Goal: Task Accomplishment & Management: Use online tool/utility

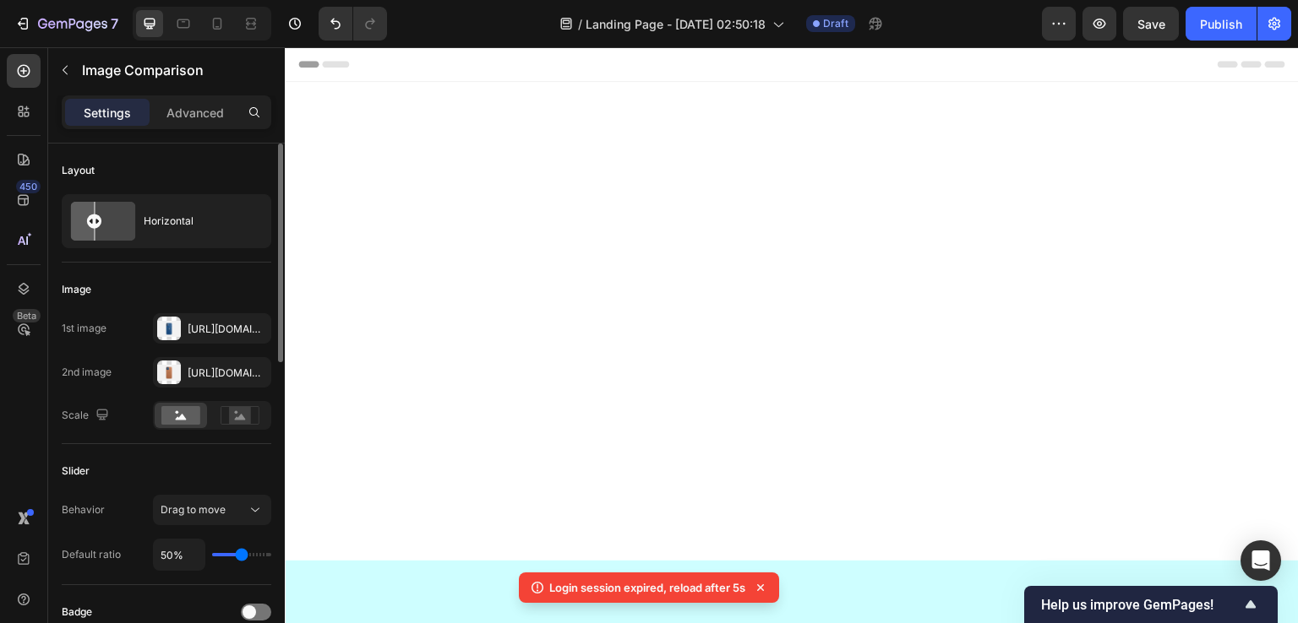
scroll to position [1747, 0]
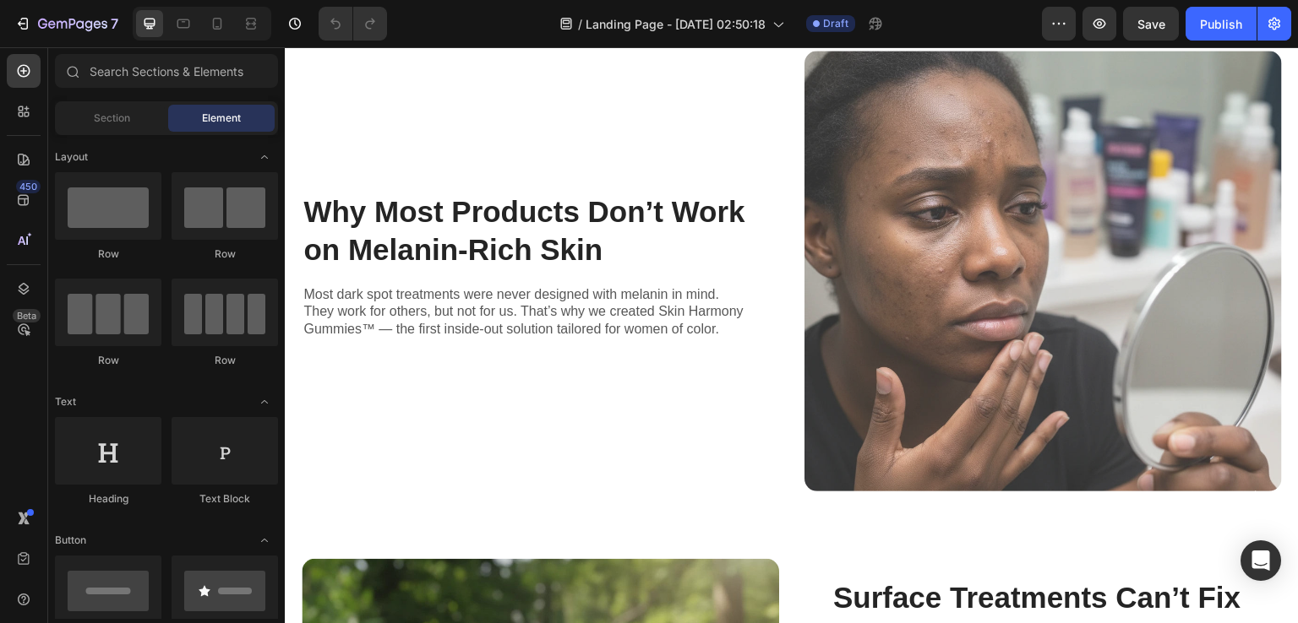
scroll to position [1014, 0]
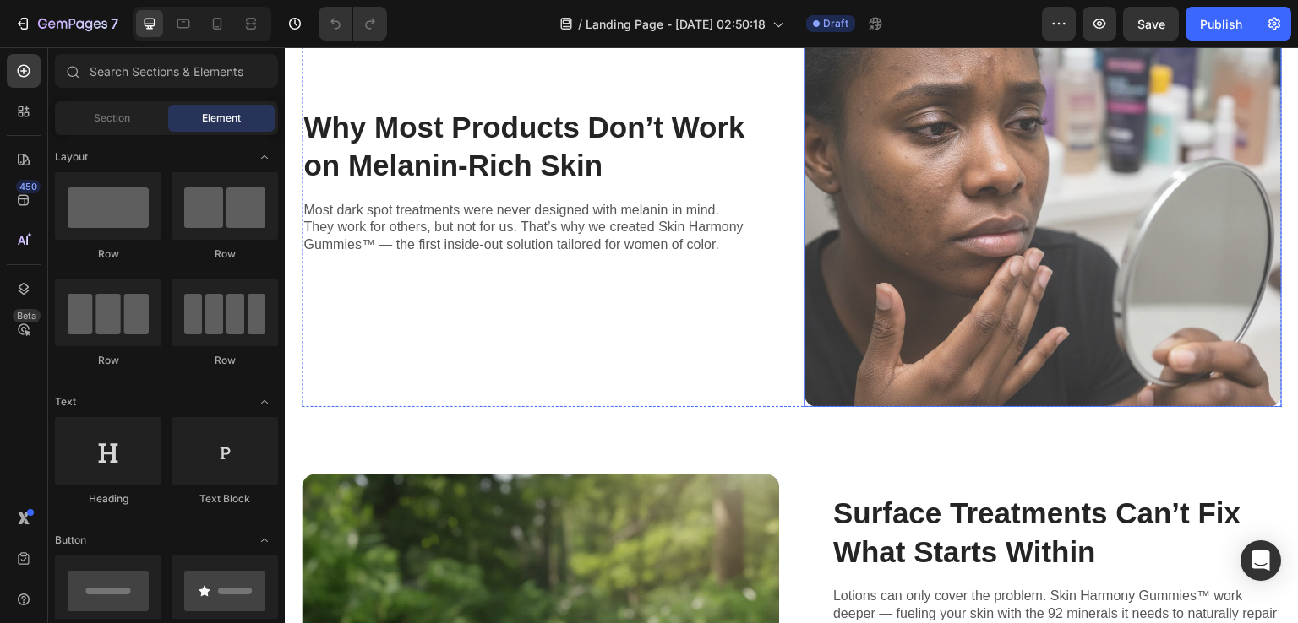
click at [972, 219] on img at bounding box center [1042, 186] width 477 height 441
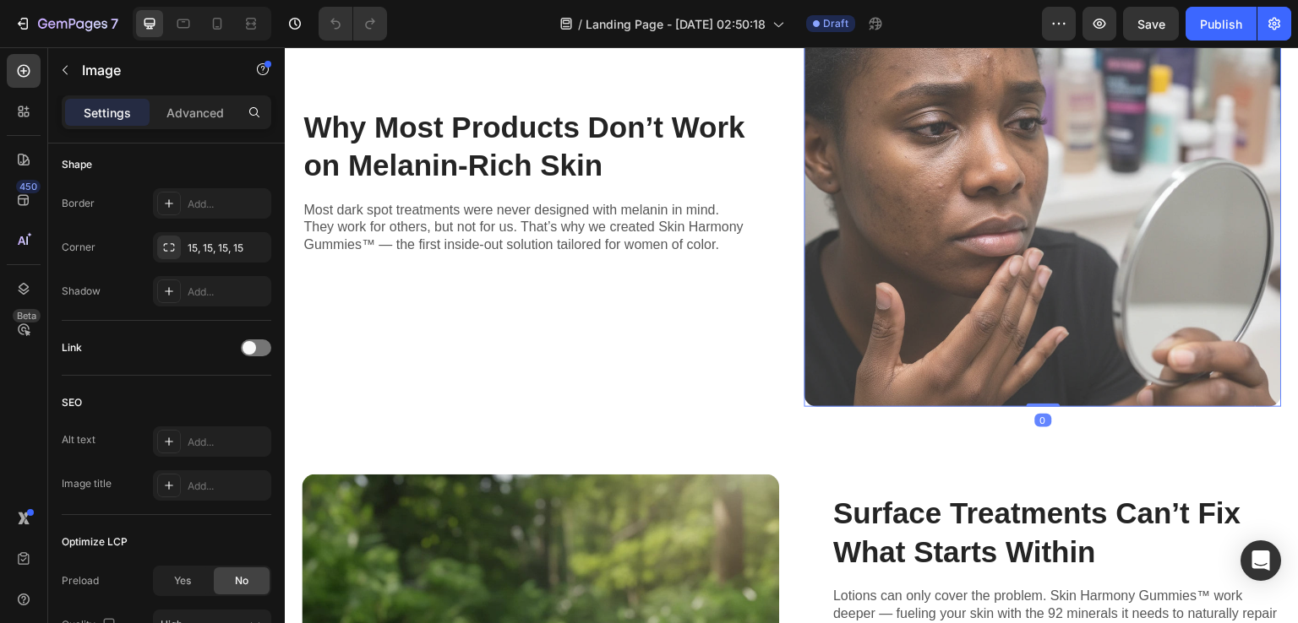
scroll to position [0, 0]
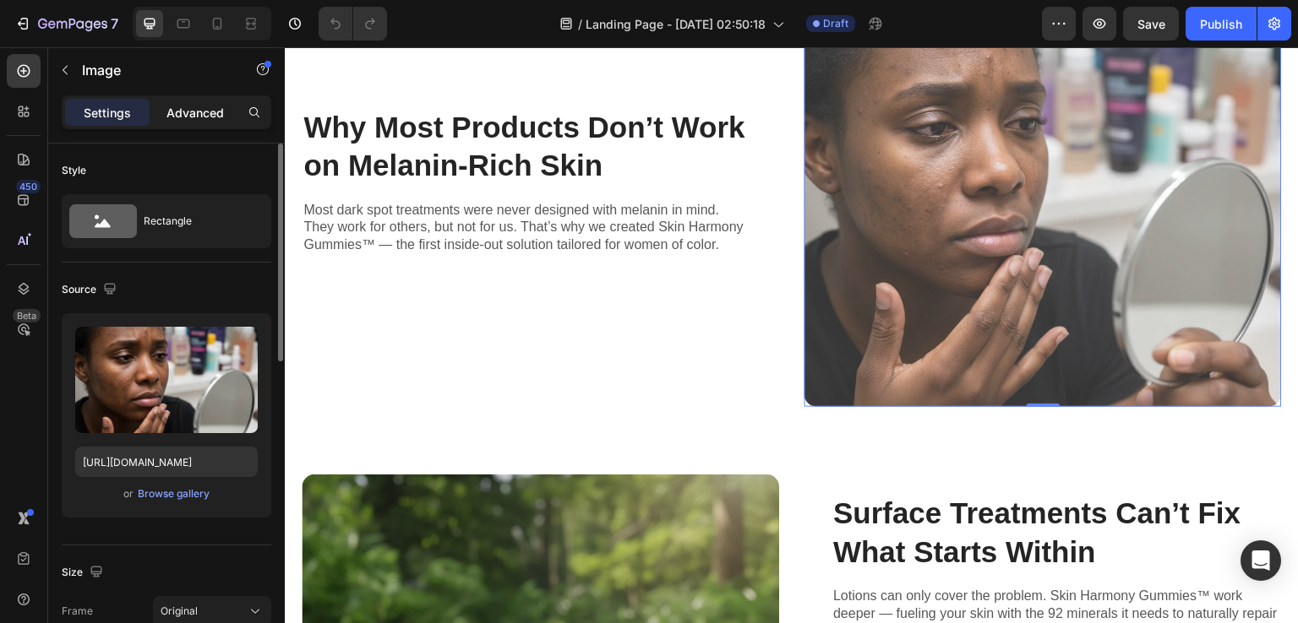
click at [186, 112] on p "Advanced" at bounding box center [194, 113] width 57 height 18
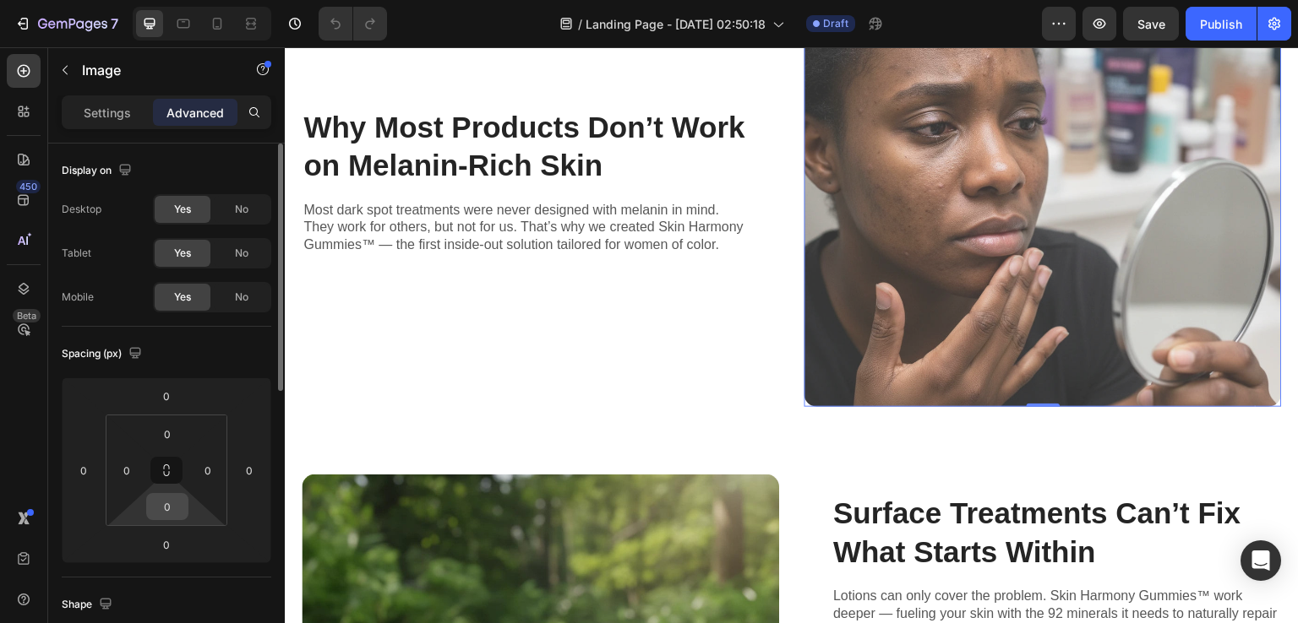
scroll to position [597, 0]
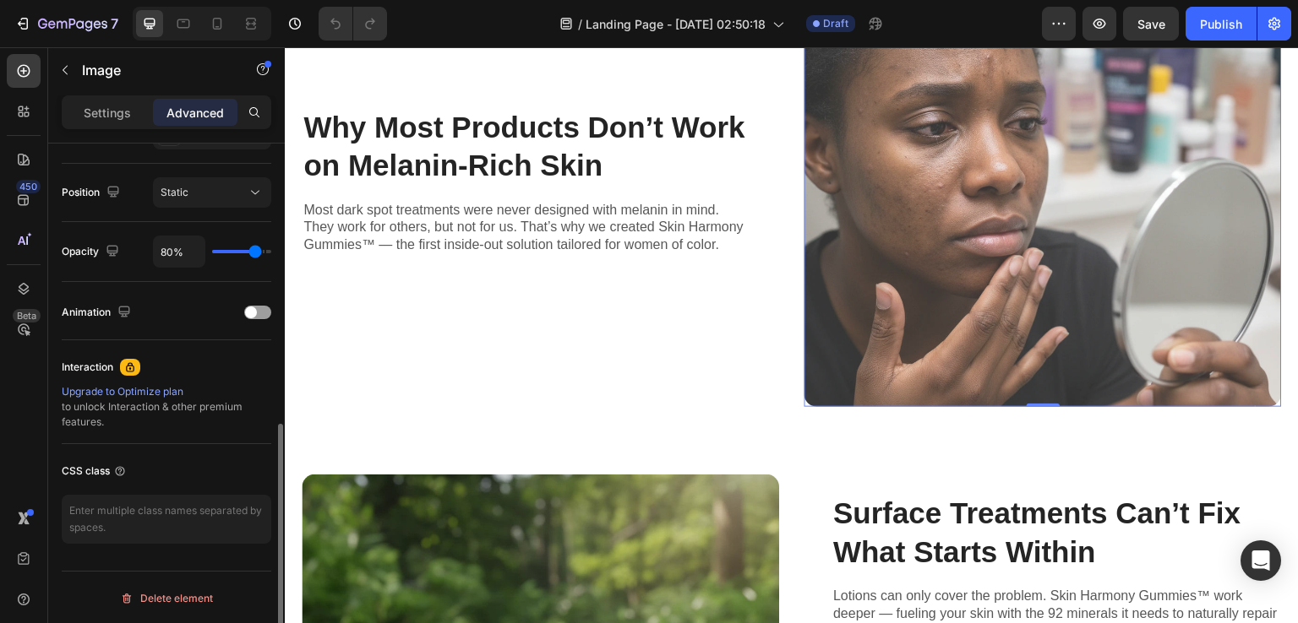
type input "73%"
type input "73"
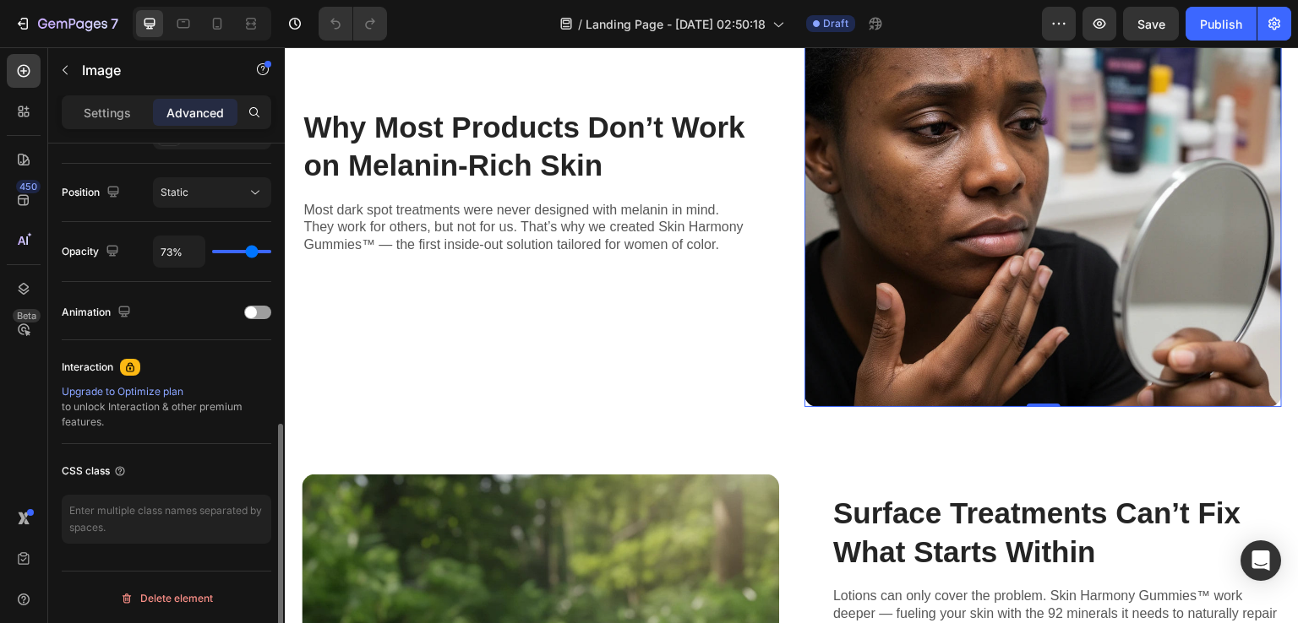
type input "100%"
drag, startPoint x: 251, startPoint y: 255, endPoint x: 257, endPoint y: 343, distance: 88.1
type input "100"
click at [271, 253] on input "range" at bounding box center [241, 251] width 59 height 3
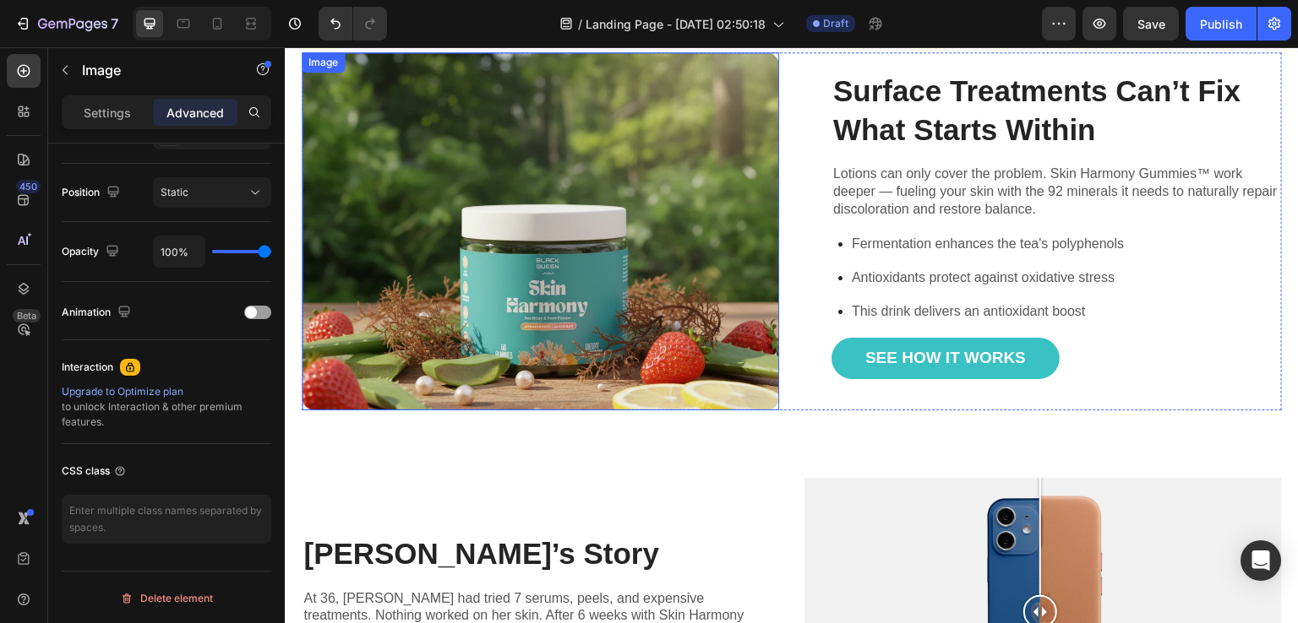
scroll to position [1352, 0]
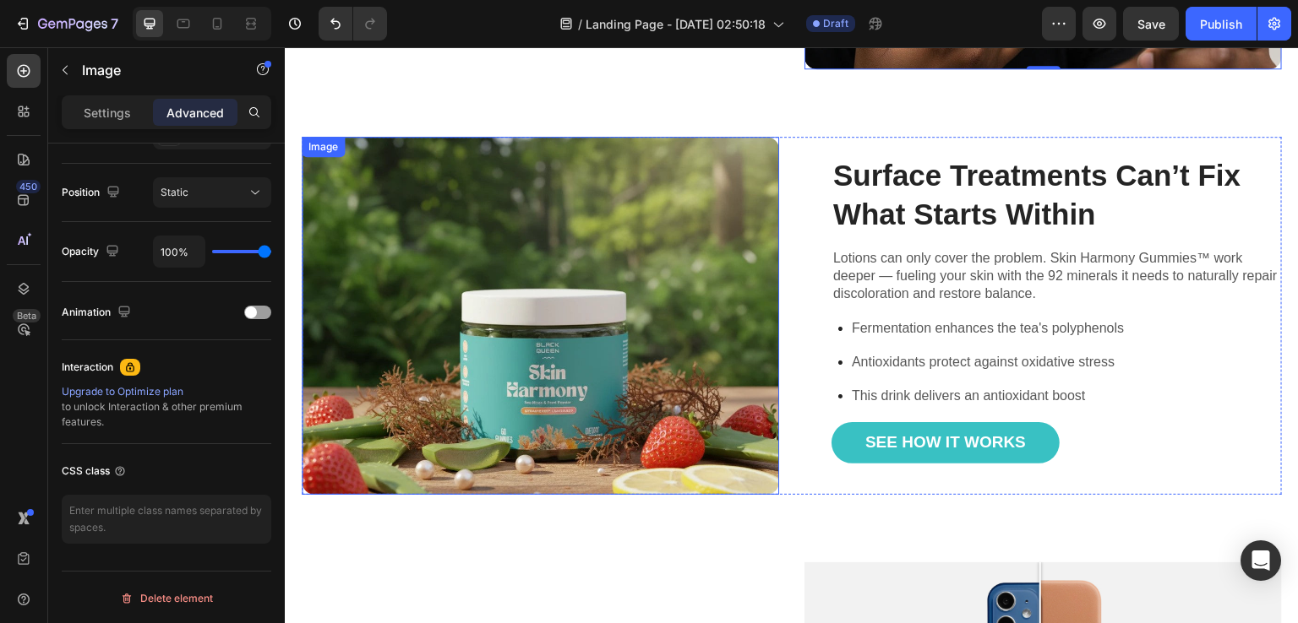
click at [617, 329] on img at bounding box center [540, 316] width 477 height 358
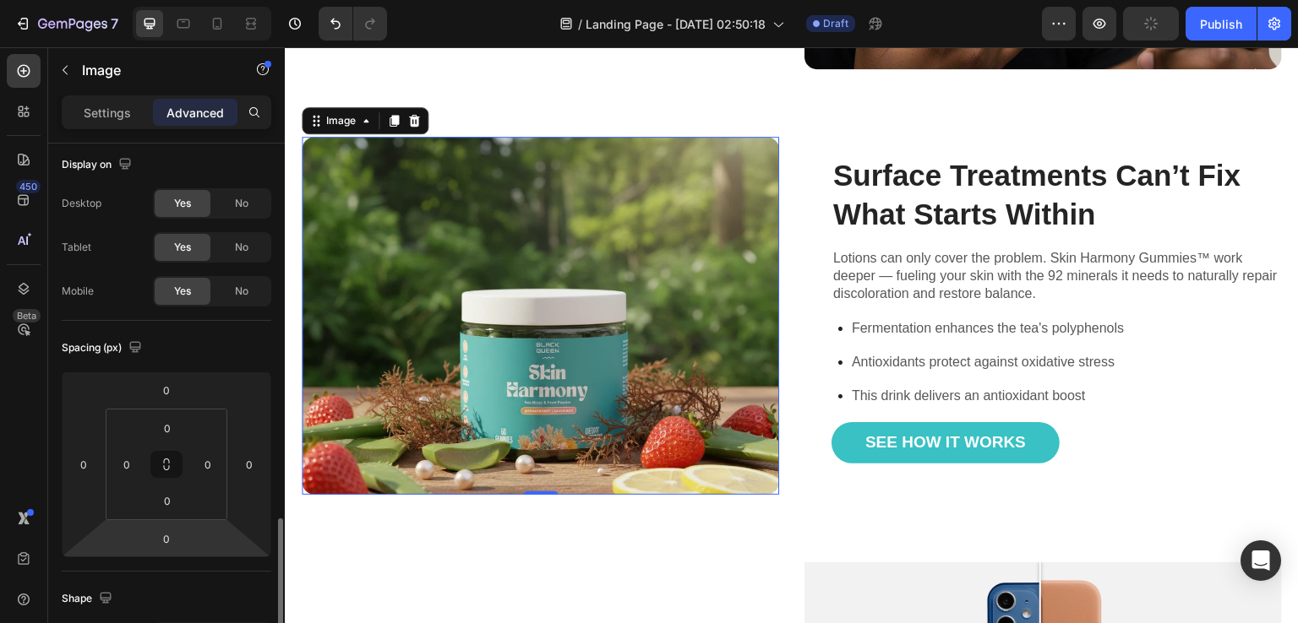
scroll to position [259, 0]
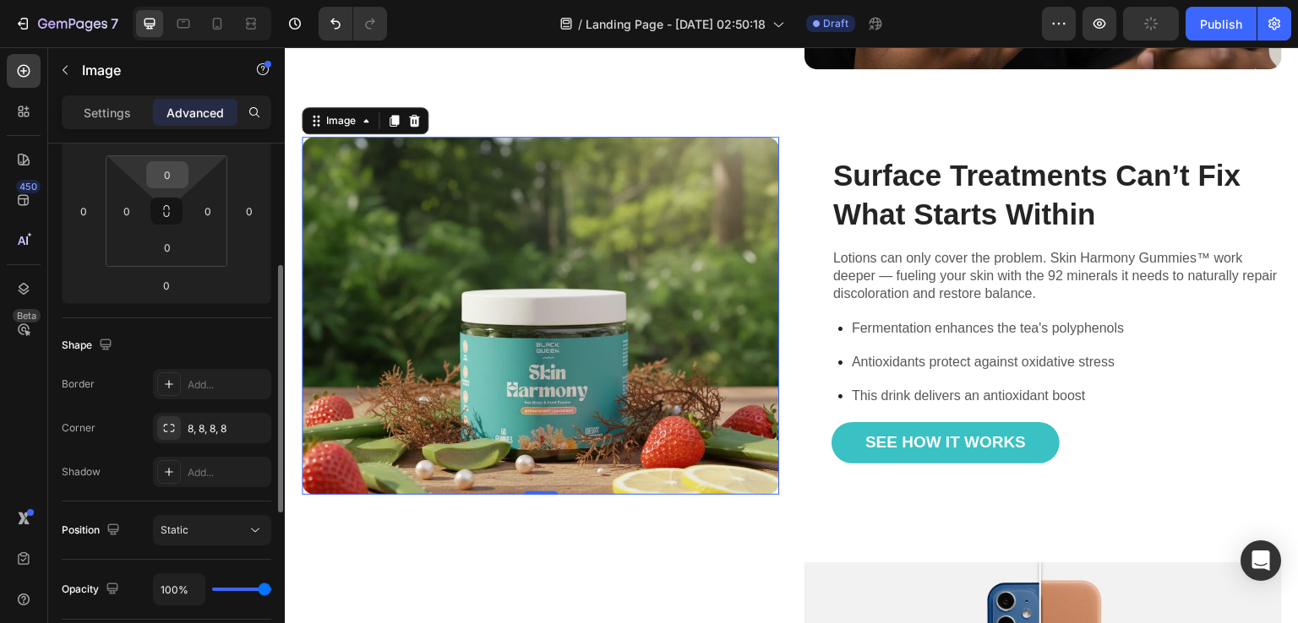
click at [165, 180] on input "0" at bounding box center [167, 174] width 34 height 25
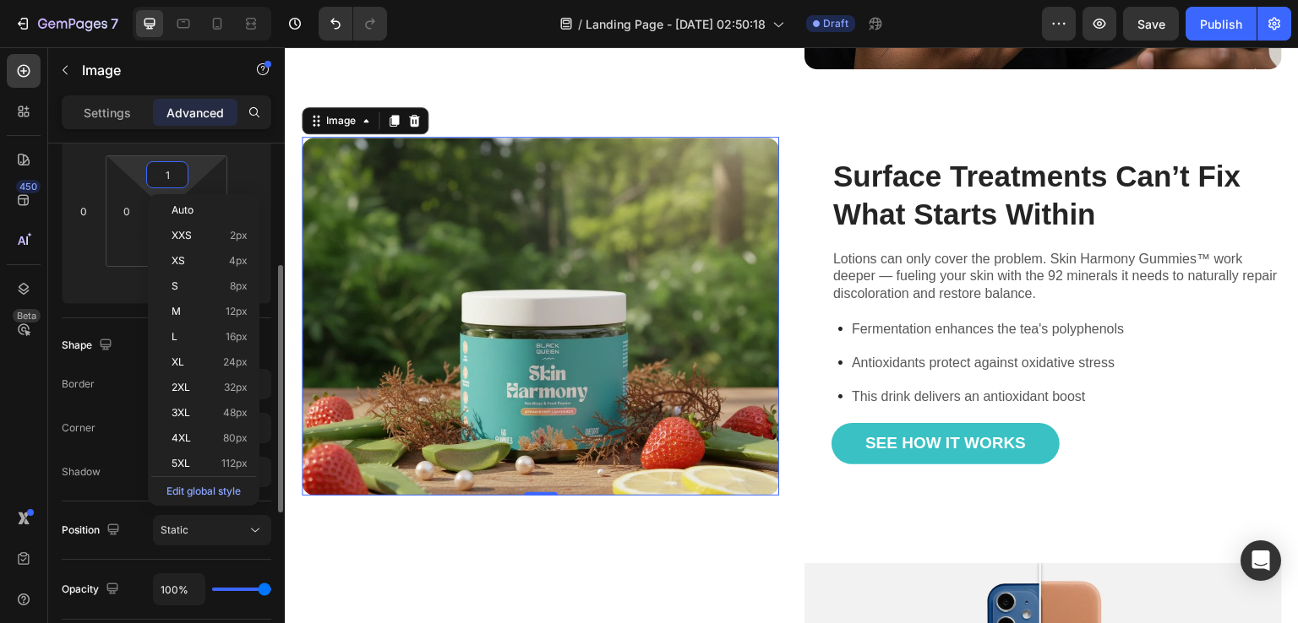
type input "0"
click at [6, 440] on div "450 Beta" at bounding box center [24, 335] width 48 height 576
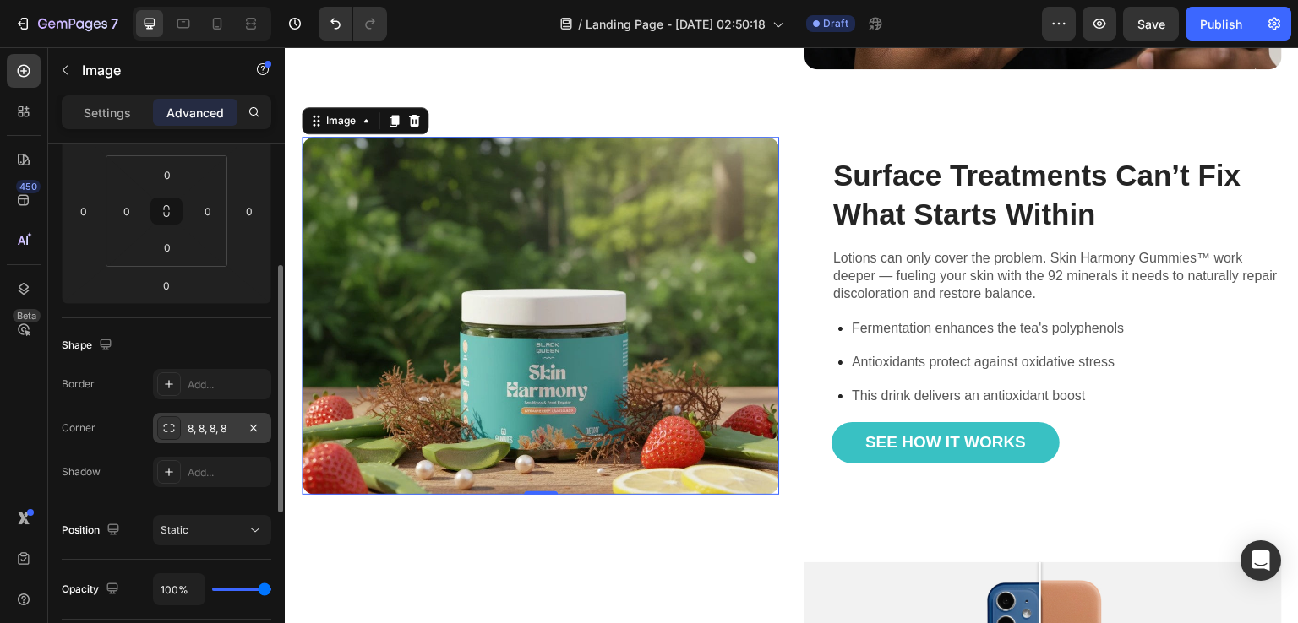
click at [203, 430] on div "8, 8, 8, 8" at bounding box center [212, 429] width 49 height 15
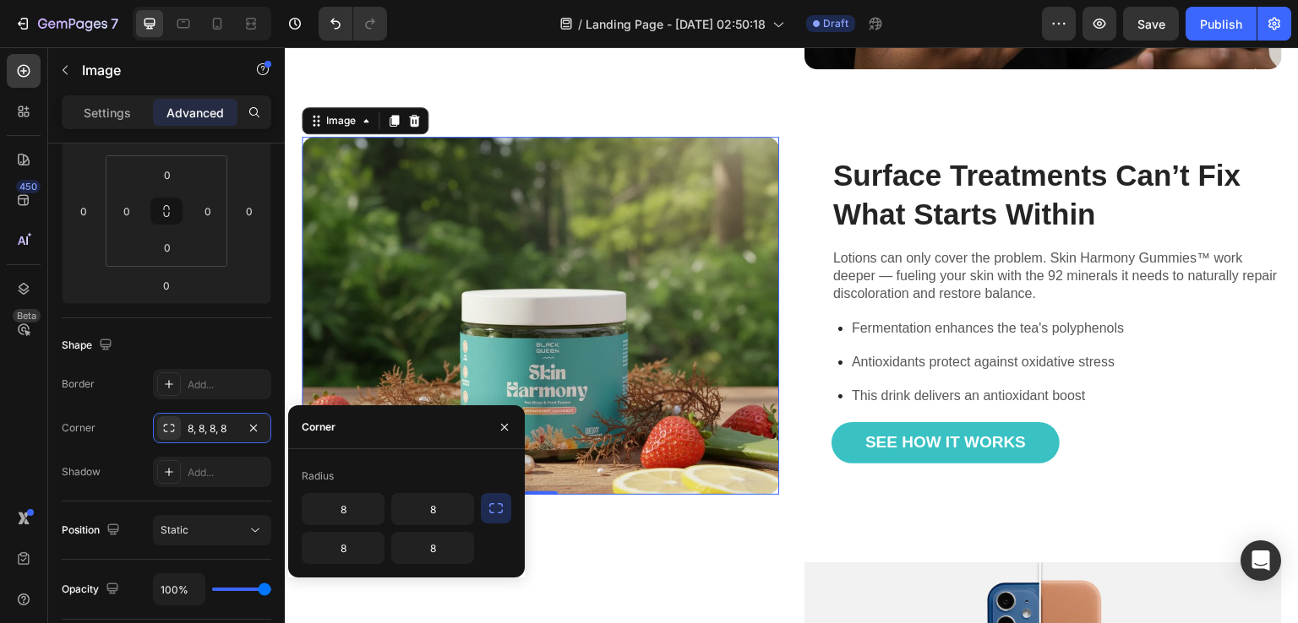
click at [0, 423] on div "450 Beta" at bounding box center [24, 335] width 48 height 576
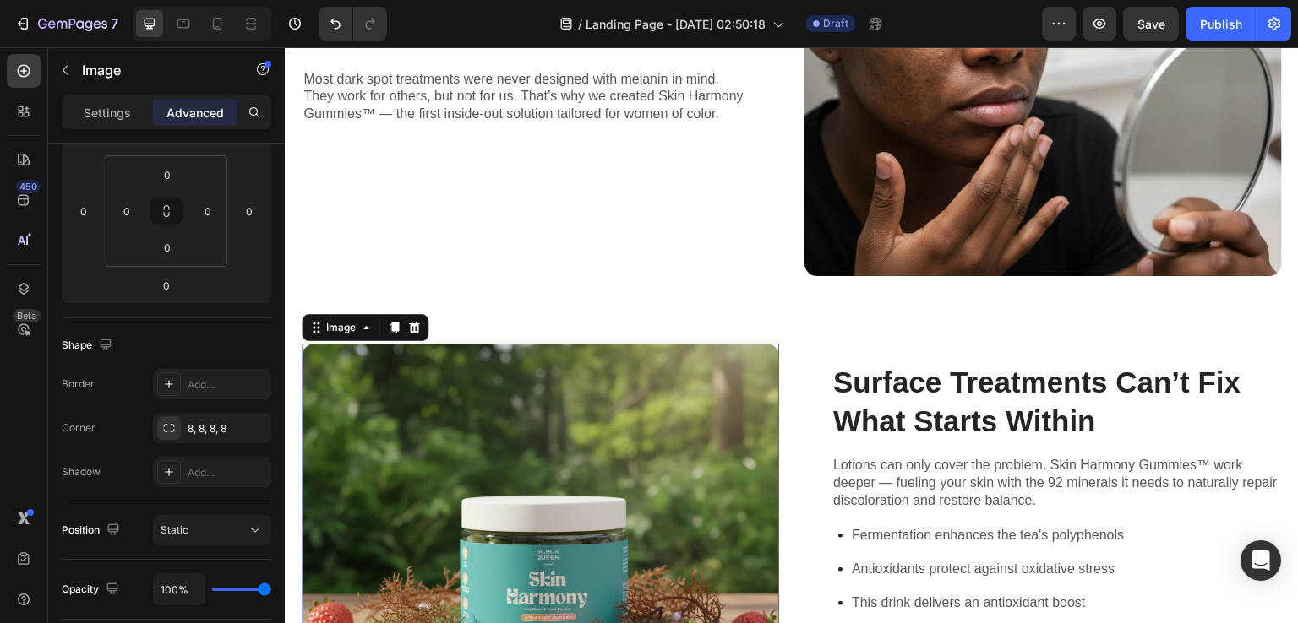
scroll to position [1098, 0]
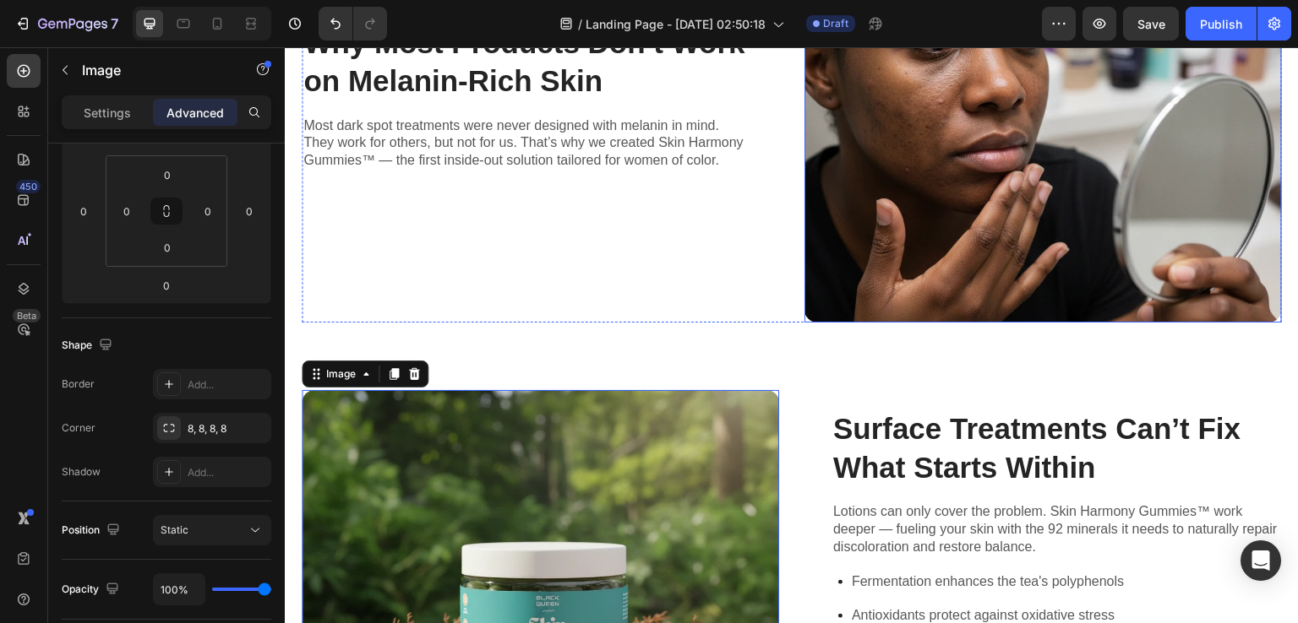
click at [941, 220] on img at bounding box center [1042, 102] width 477 height 441
click at [81, 109] on div "Settings" at bounding box center [107, 112] width 84 height 27
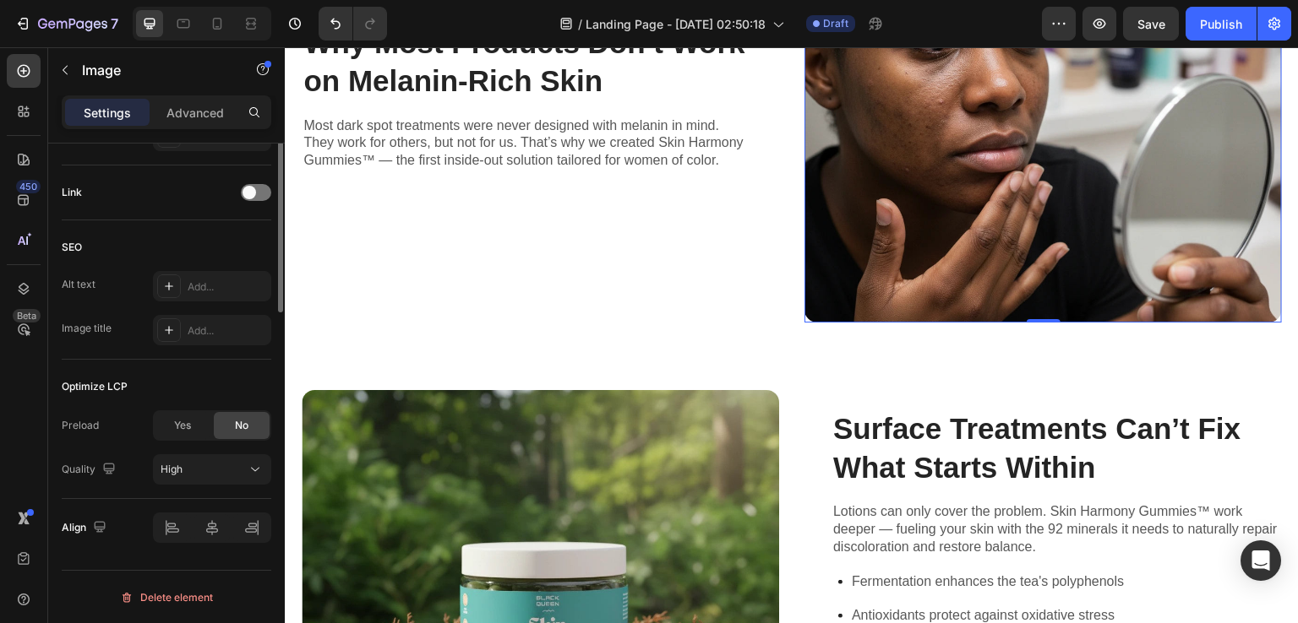
scroll to position [493, 0]
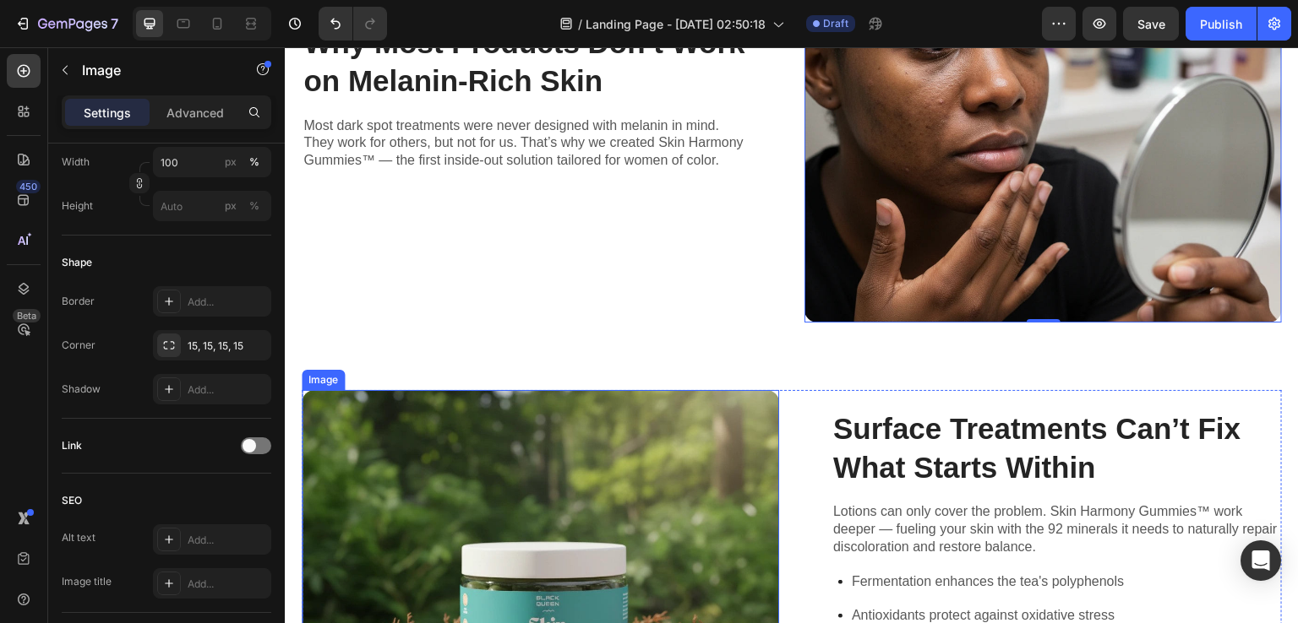
click at [458, 440] on img at bounding box center [540, 569] width 477 height 358
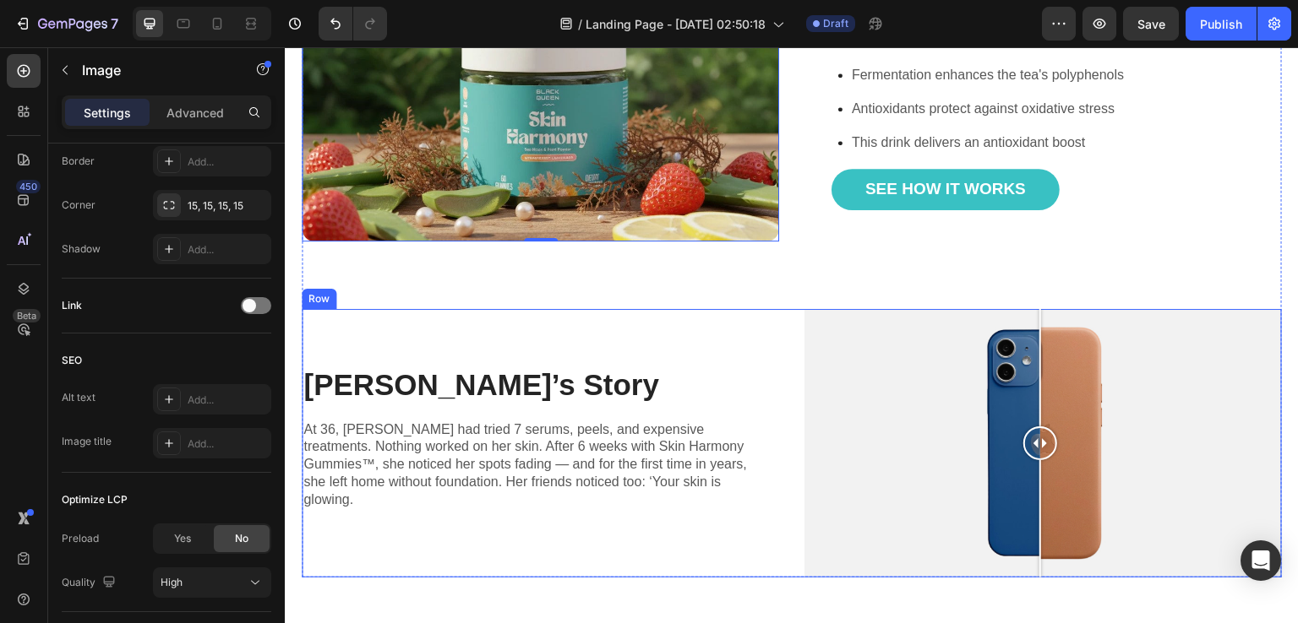
scroll to position [1690, 0]
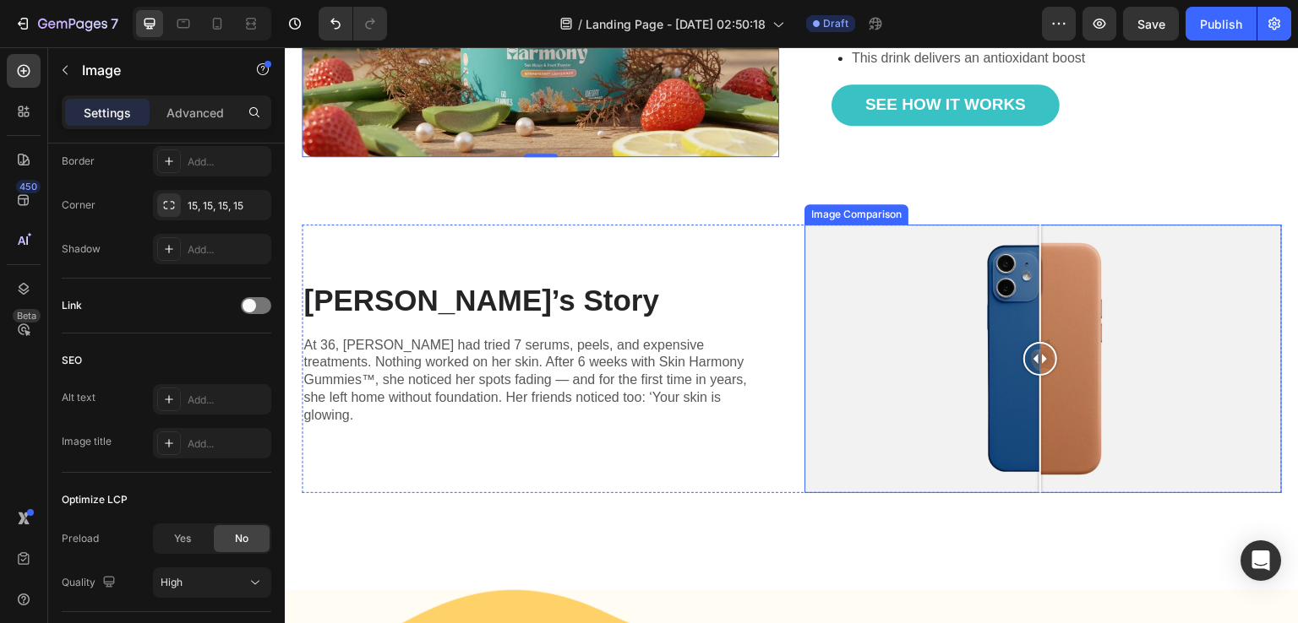
click at [922, 269] on div at bounding box center [1042, 359] width 477 height 269
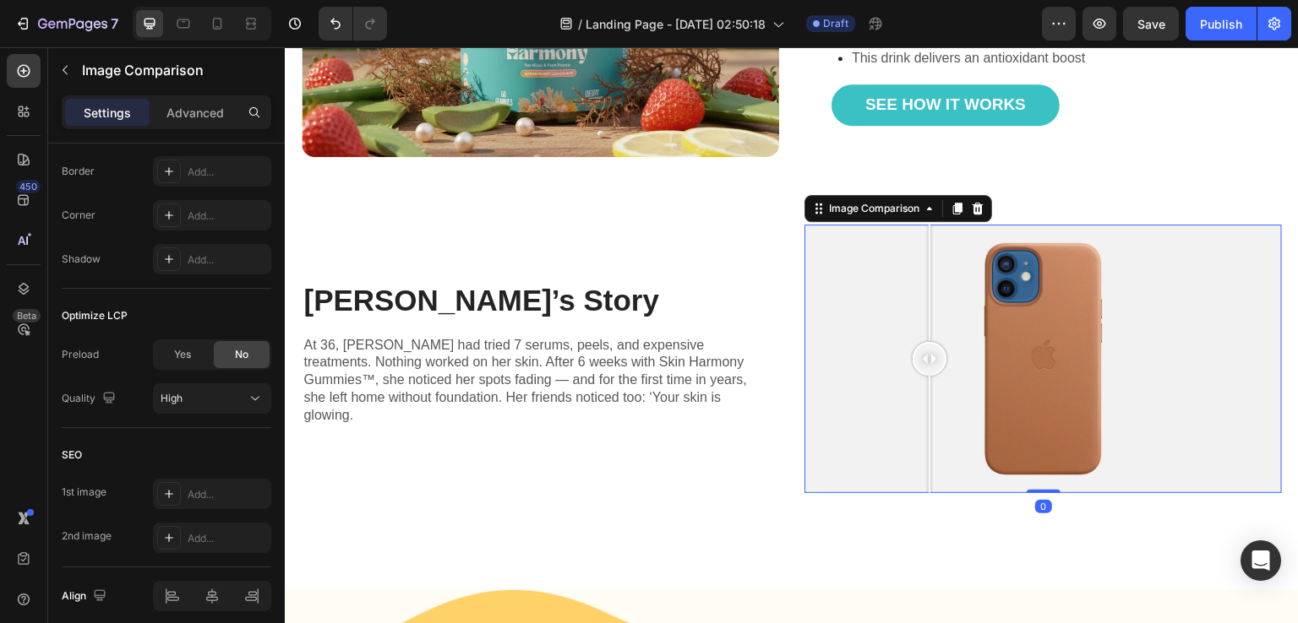
scroll to position [0, 0]
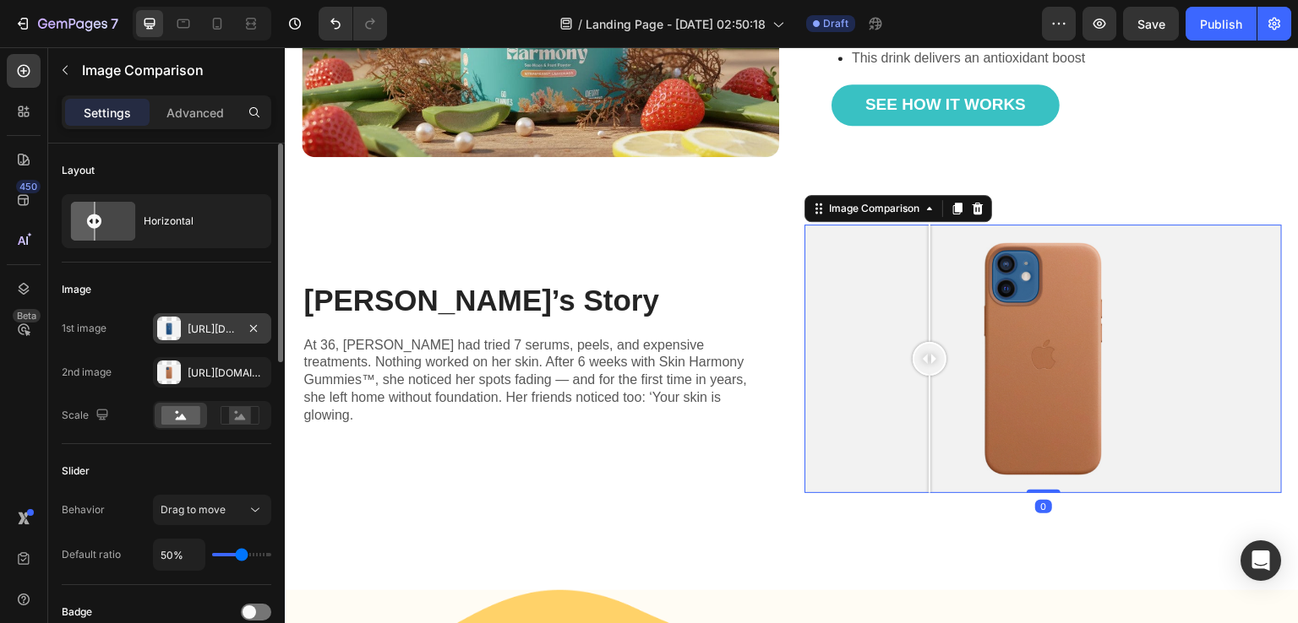
click at [210, 335] on div "Https://cdn.Shopify.Com/s/files/1/2005/9307/files/image_compare_before.Png" at bounding box center [212, 329] width 49 height 15
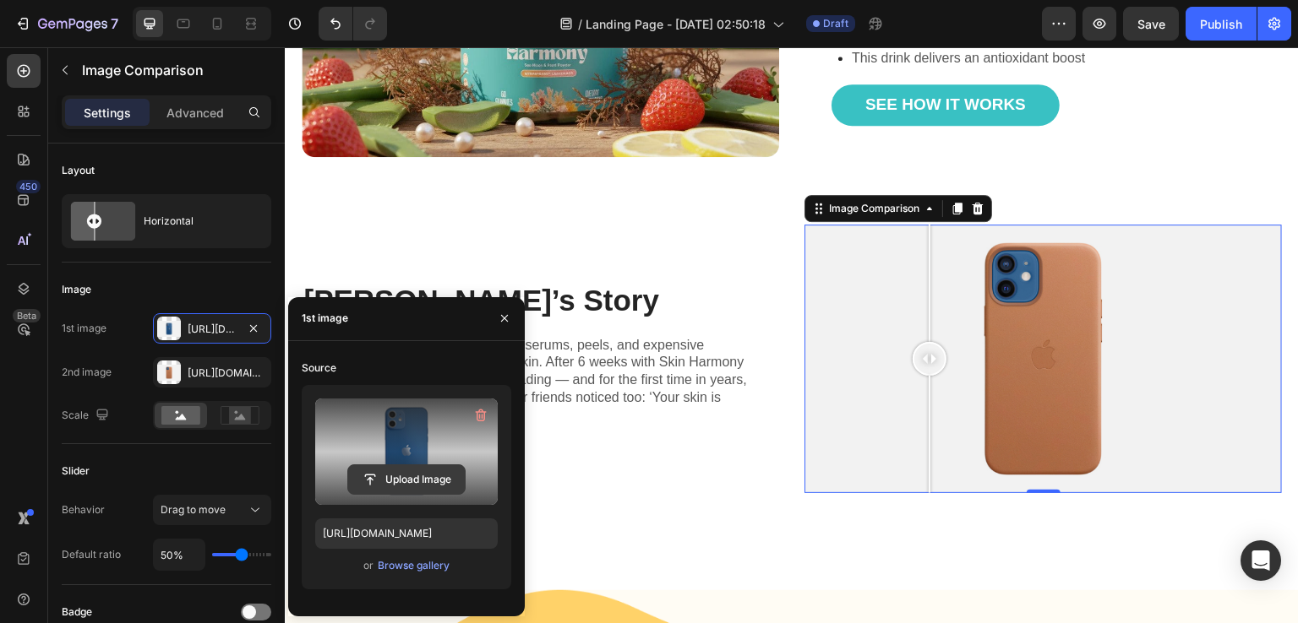
click at [399, 467] on input "file" at bounding box center [406, 479] width 117 height 29
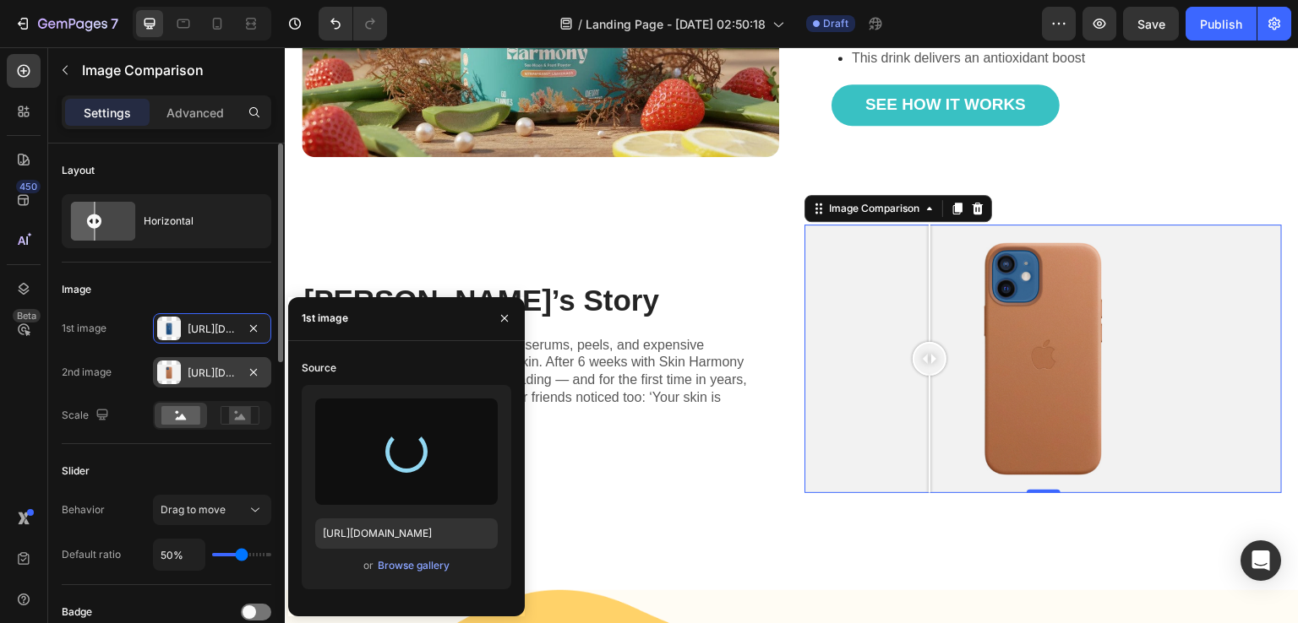
scroll to position [2196, 0]
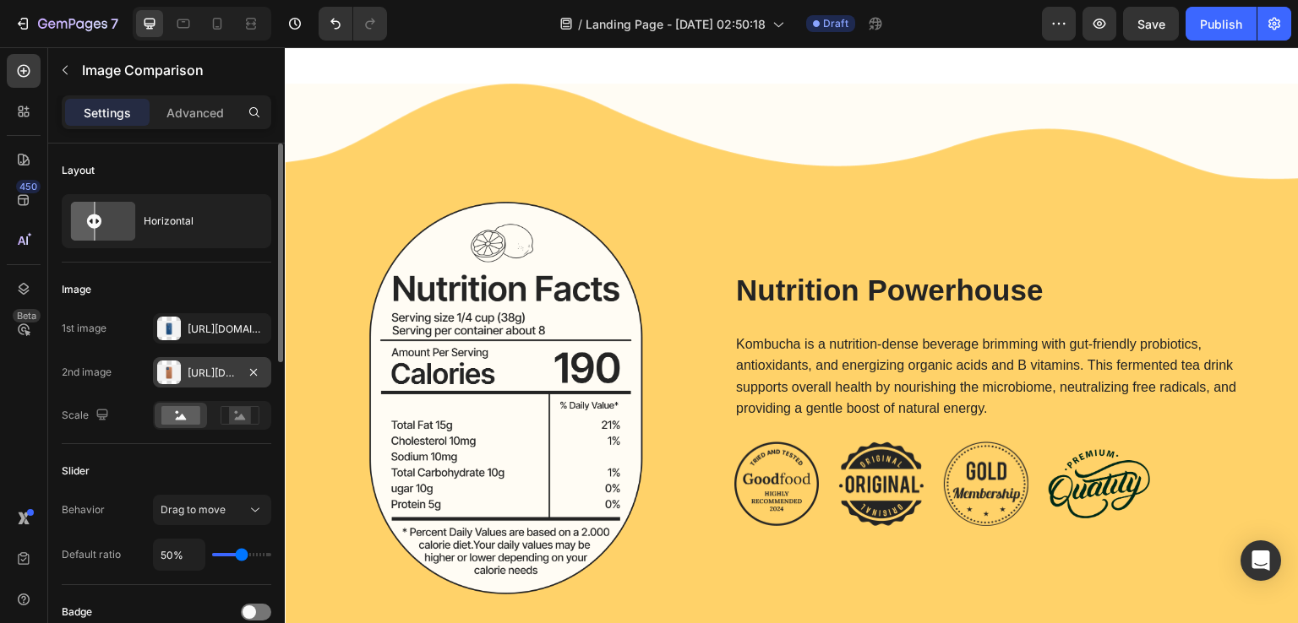
click at [196, 370] on div "Https://cdn.Shopify.Com/s/files/1/2005/9307/files/image_compare_after.Png" at bounding box center [212, 373] width 49 height 15
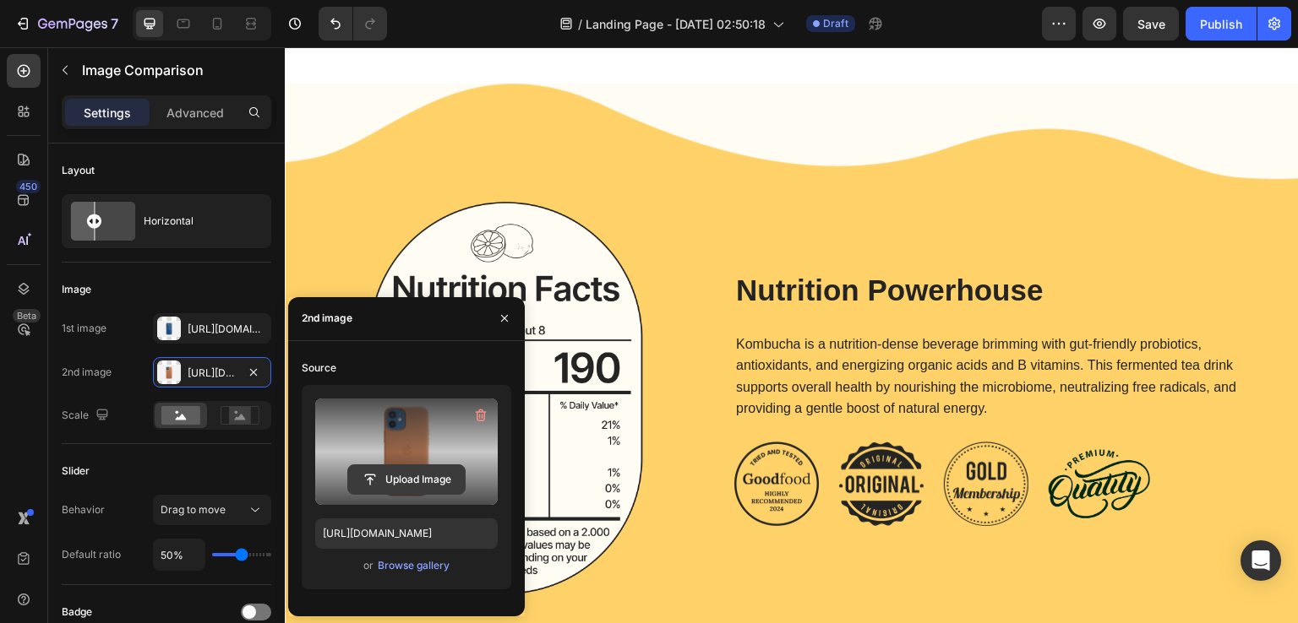
click at [434, 465] on button "Upload Image" at bounding box center [406, 480] width 118 height 30
click at [391, 476] on input "file" at bounding box center [406, 479] width 117 height 29
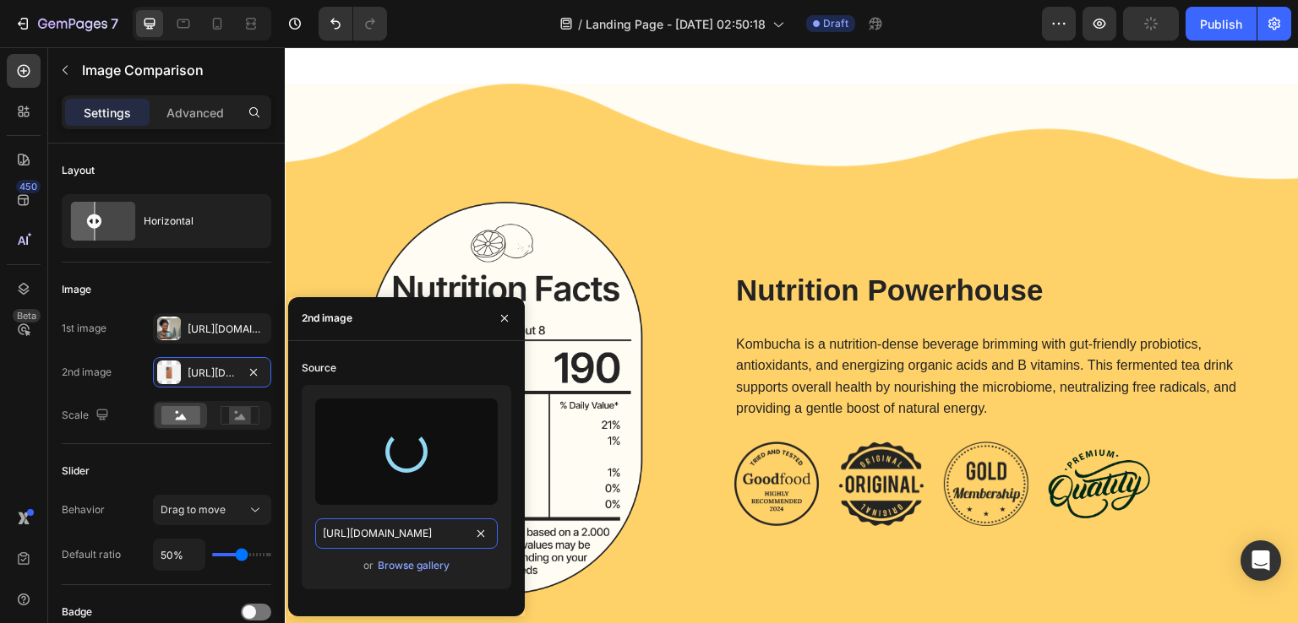
click at [385, 535] on input "https://cdn.shopify.com/s/files/1/2005/9307/files/image_compare_after.png" at bounding box center [406, 534] width 182 height 30
click at [386, 535] on input "https://cdn.shopify.com/s/files/1/2005/9307/files/image_compare_after.png" at bounding box center [406, 534] width 182 height 30
click at [460, 534] on input "https://cdn.shopify.com/s/files/1/2005/9307/files/image_compare_after.png" at bounding box center [406, 534] width 182 height 30
click at [466, 534] on input "https://cdn.shopify.com/s/files/1/2005/9307/files/image_compare_after.png" at bounding box center [406, 534] width 182 height 30
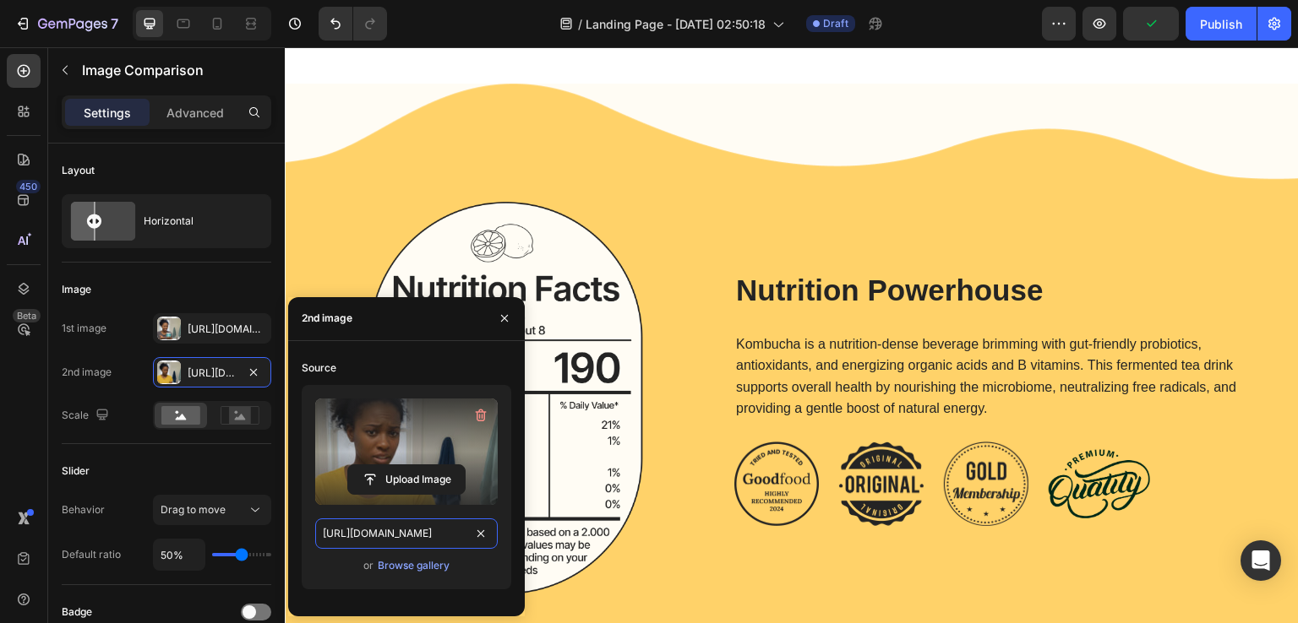
type input "https://cdn.shopify.com/s/files/1/0890/9530/7606/files/gempages_575567914451600…"
drag, startPoint x: 423, startPoint y: 535, endPoint x: 344, endPoint y: 536, distance: 79.4
click at [461, 536] on input "https://cdn.shopify.com/s/files/1/0890/9530/7606/files/gempages_575567914451600…" at bounding box center [406, 534] width 182 height 30
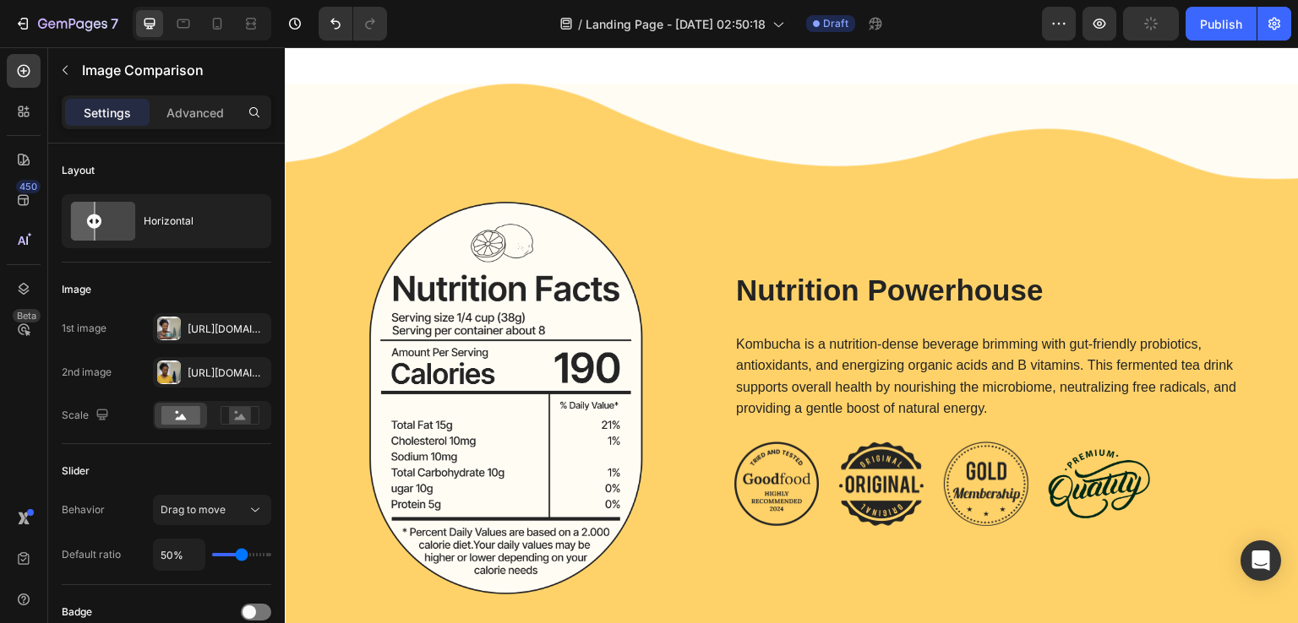
click at [31, 422] on div "450 Beta" at bounding box center [24, 278] width 34 height 448
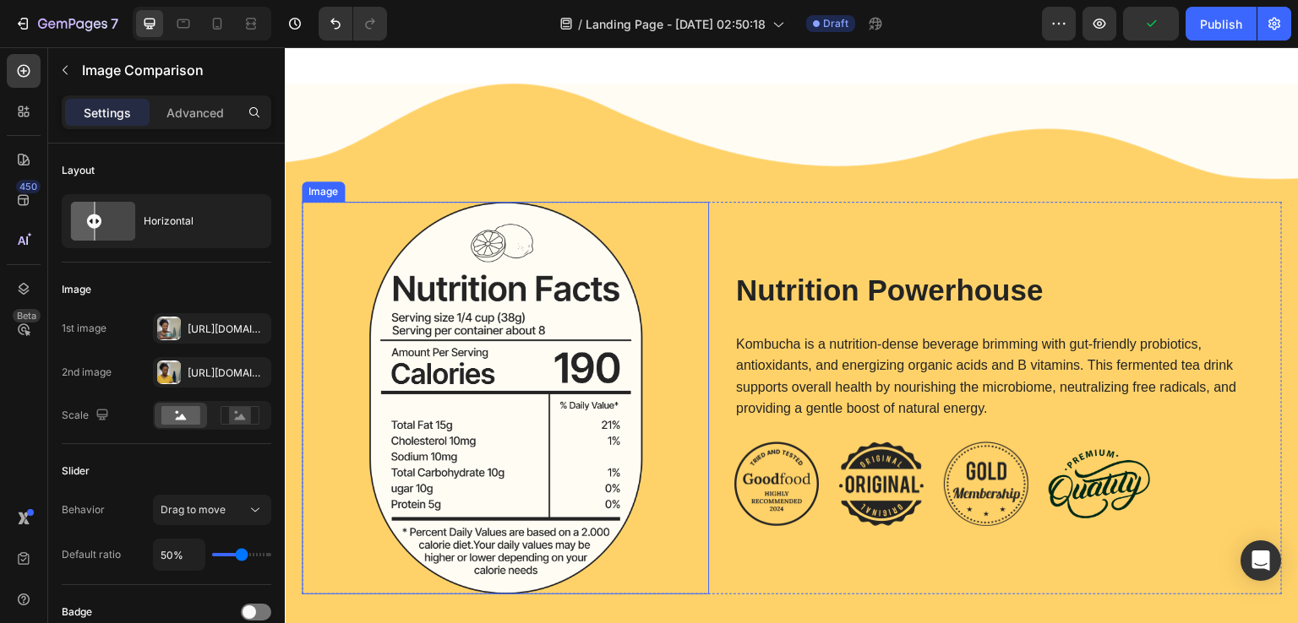
scroll to position [1690, 0]
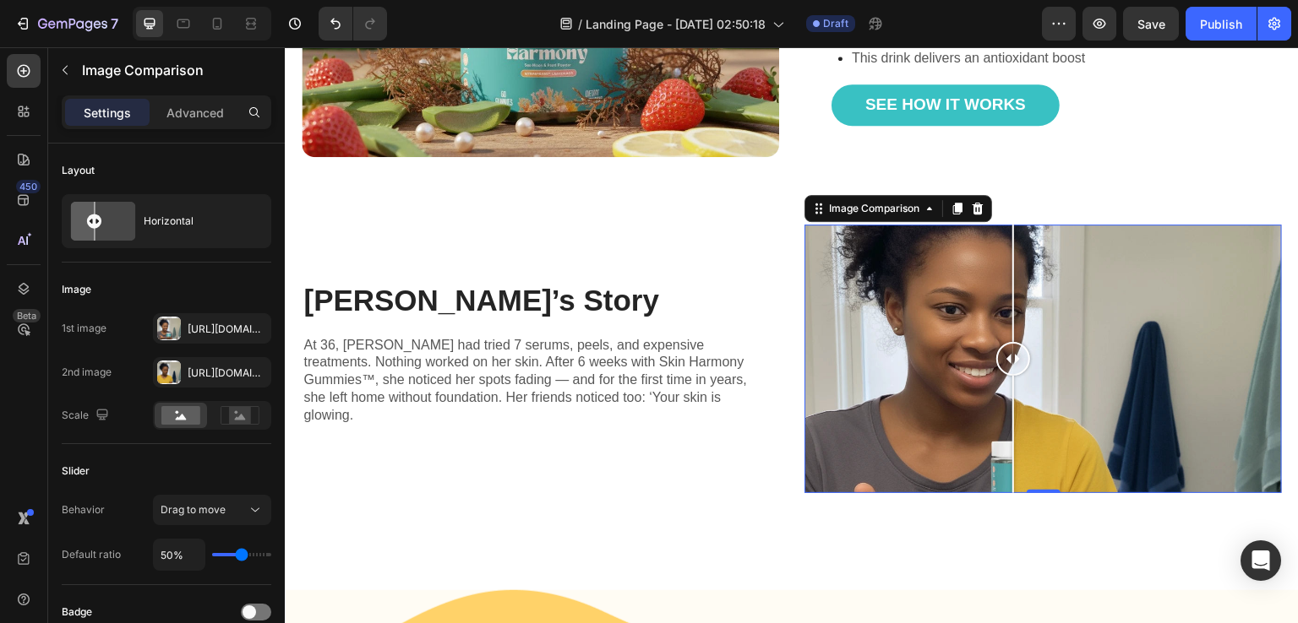
drag, startPoint x: 1043, startPoint y: 346, endPoint x: 1004, endPoint y: 356, distance: 40.4
click at [1007, 357] on div at bounding box center [1013, 359] width 34 height 34
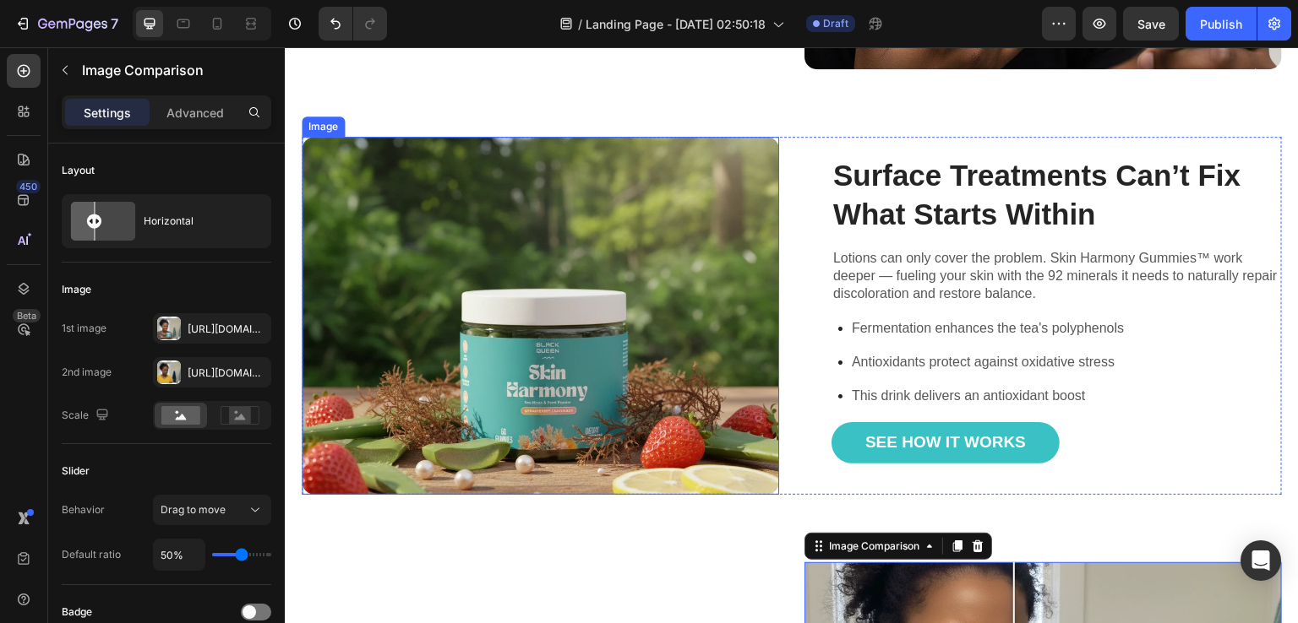
scroll to position [1352, 0]
click at [597, 295] on img at bounding box center [540, 316] width 477 height 358
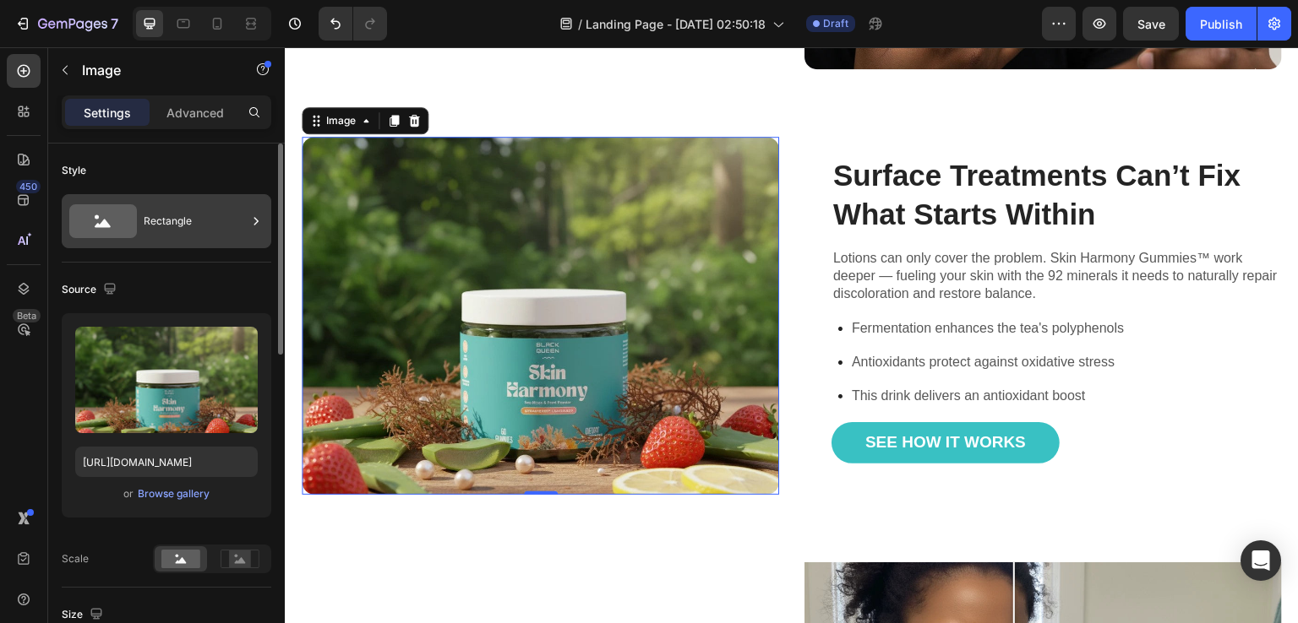
click at [162, 217] on div "Rectangle" at bounding box center [195, 221] width 103 height 39
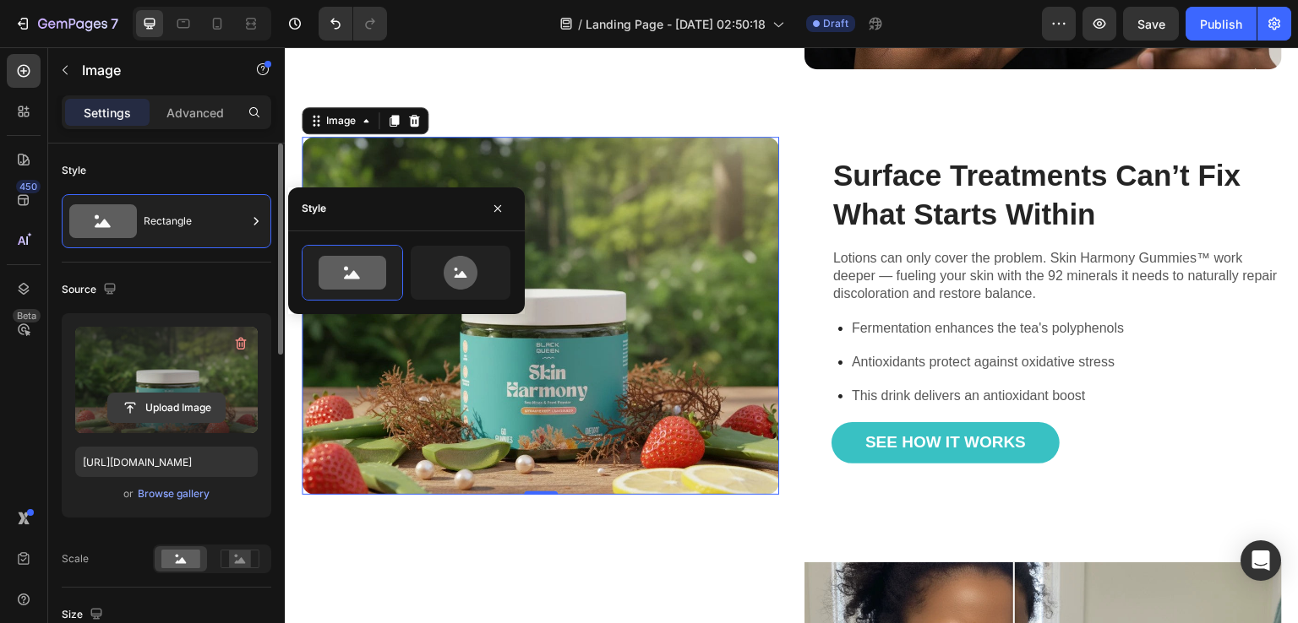
scroll to position [84, 0]
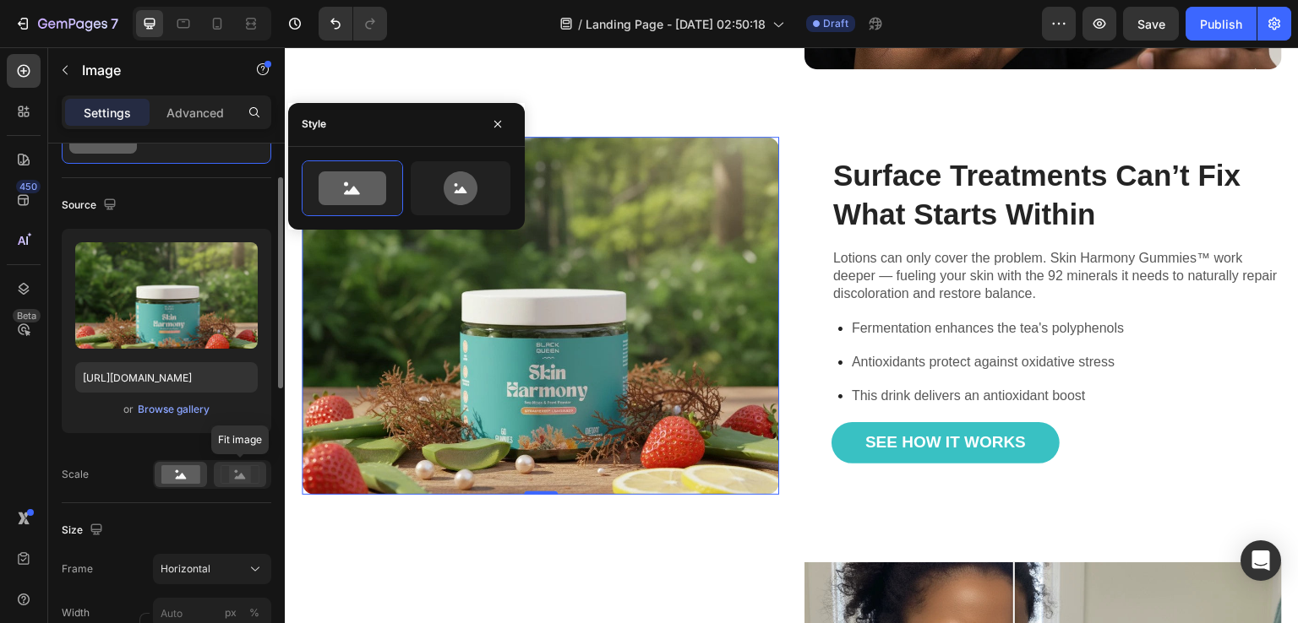
click at [237, 481] on rect at bounding box center [240, 474] width 22 height 17
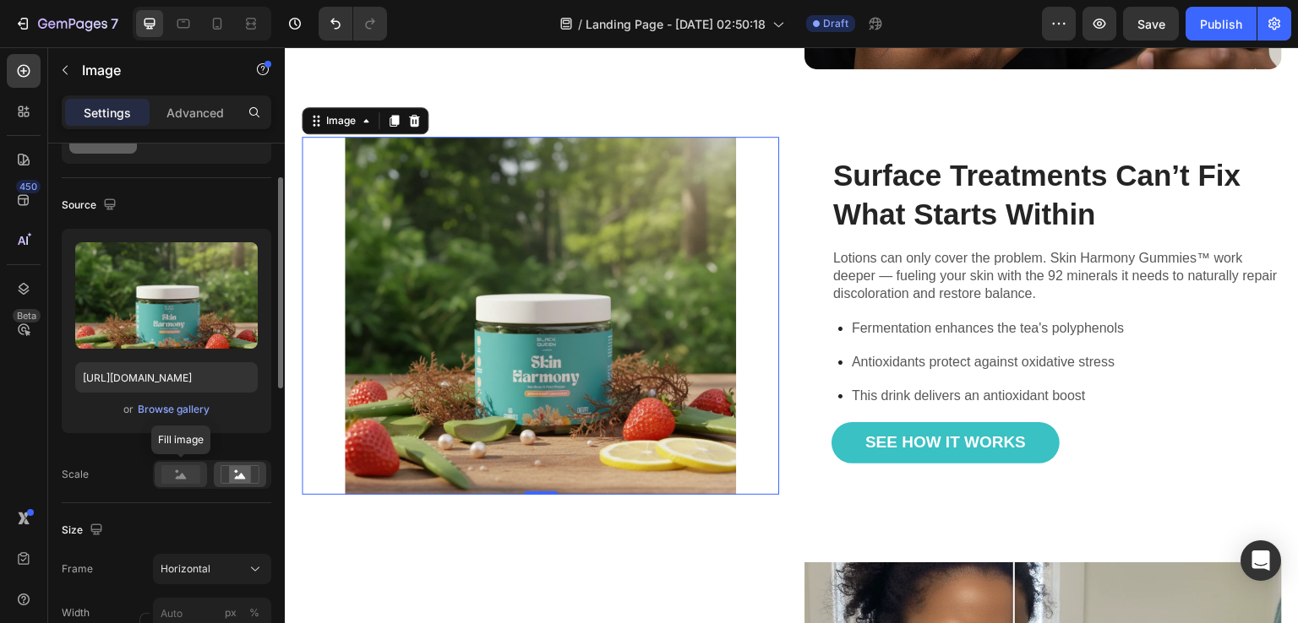
click at [183, 477] on icon at bounding box center [181, 476] width 11 height 6
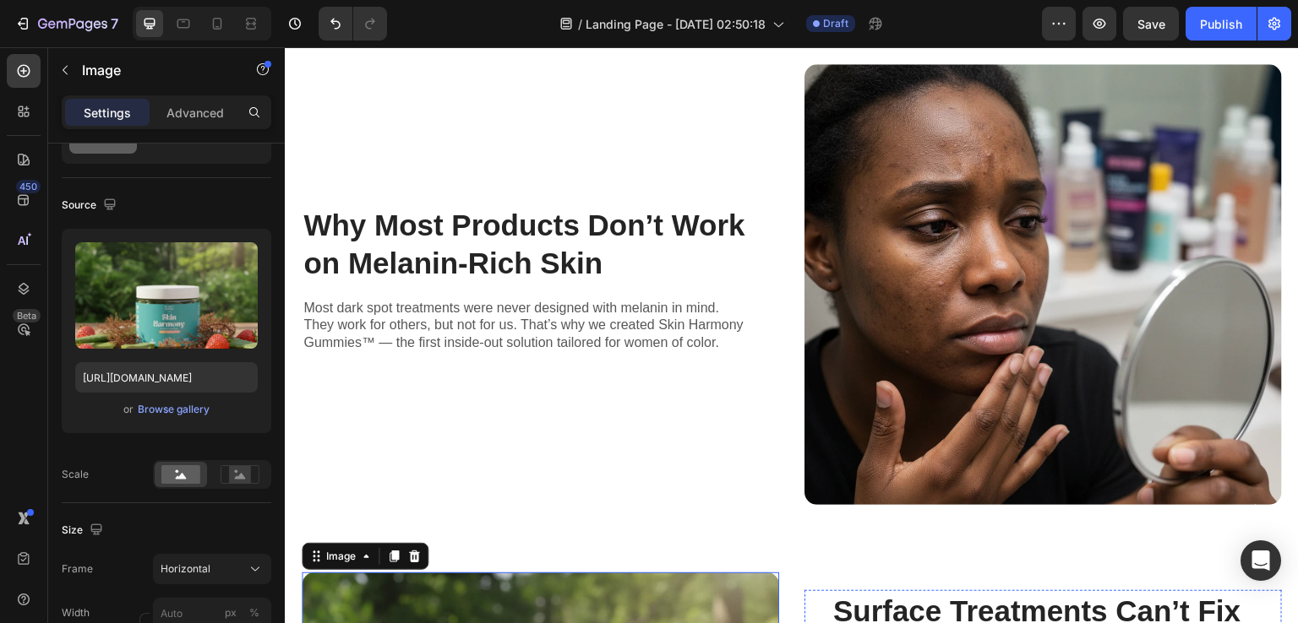
scroll to position [845, 0]
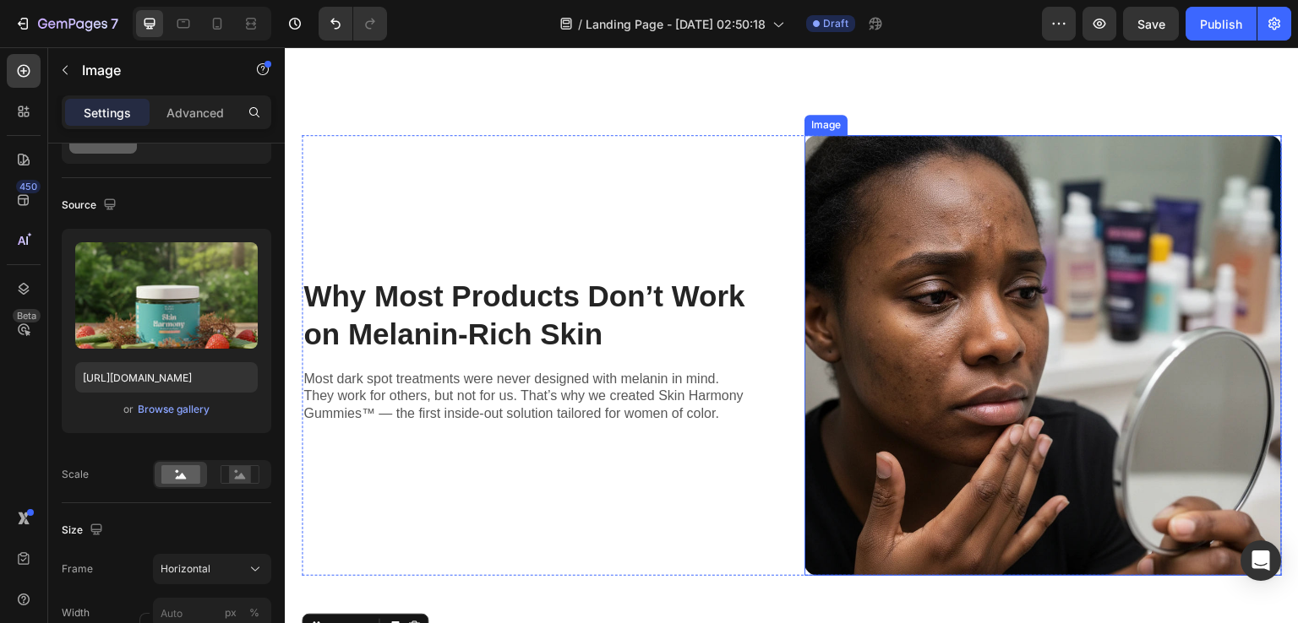
click at [1001, 322] on img at bounding box center [1042, 355] width 477 height 441
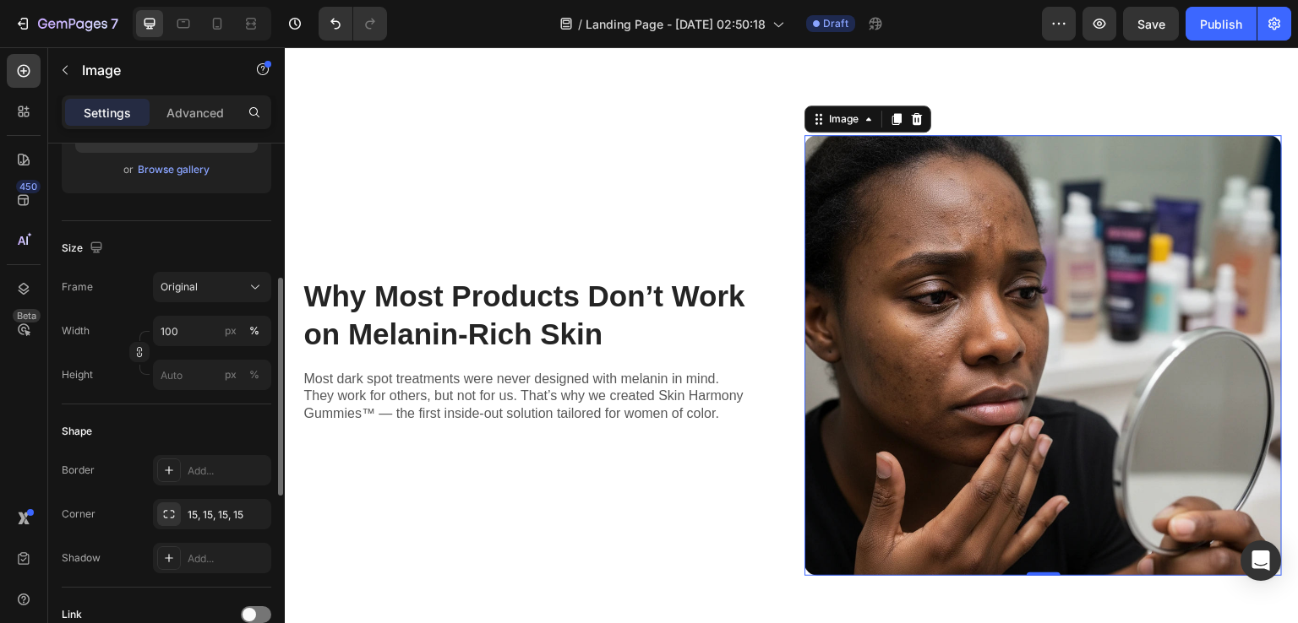
scroll to position [240, 0]
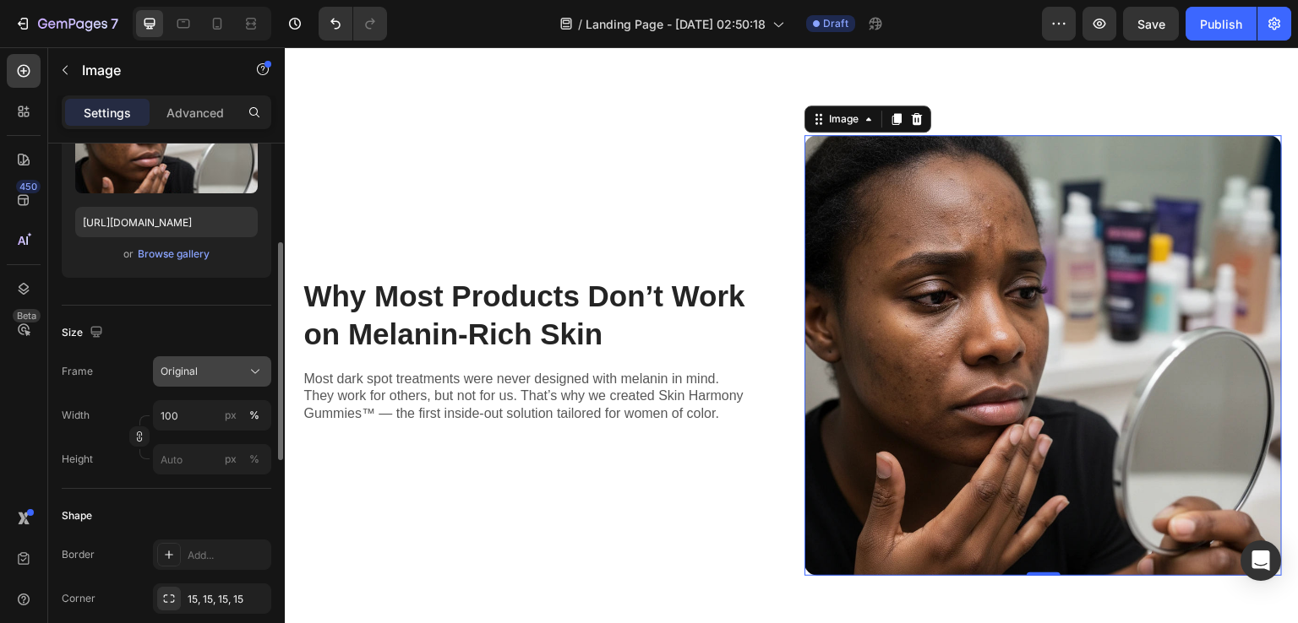
click at [249, 370] on icon at bounding box center [255, 371] width 17 height 17
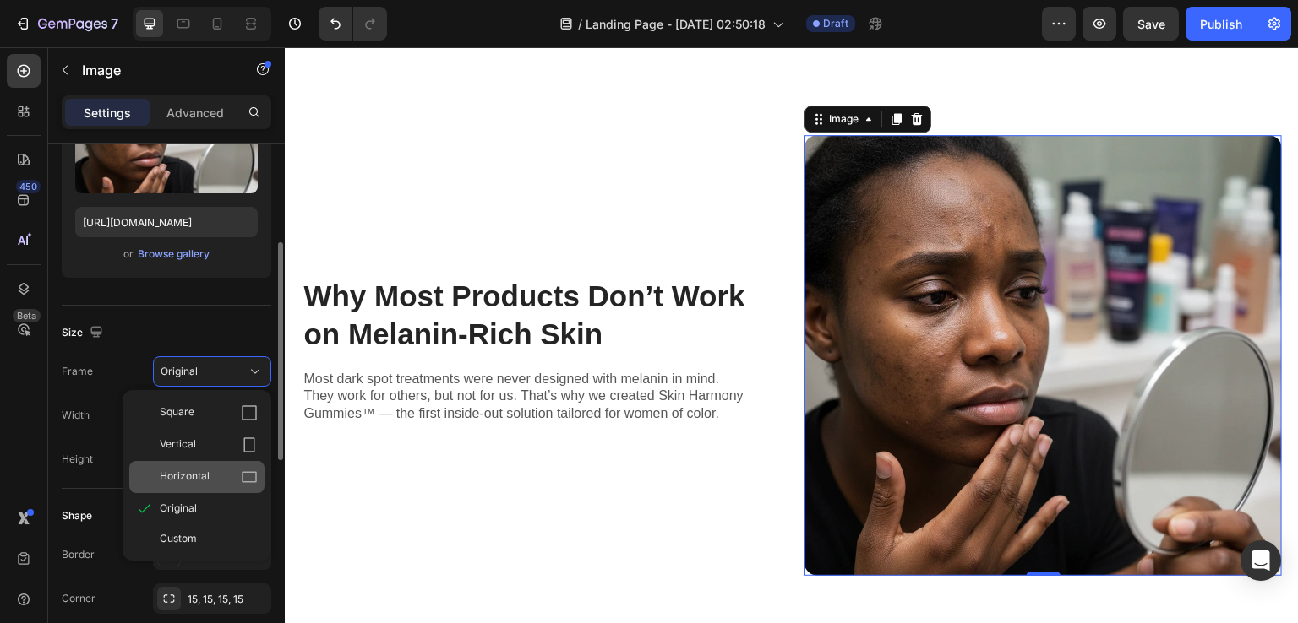
click at [208, 474] on span "Horizontal" at bounding box center [185, 477] width 50 height 17
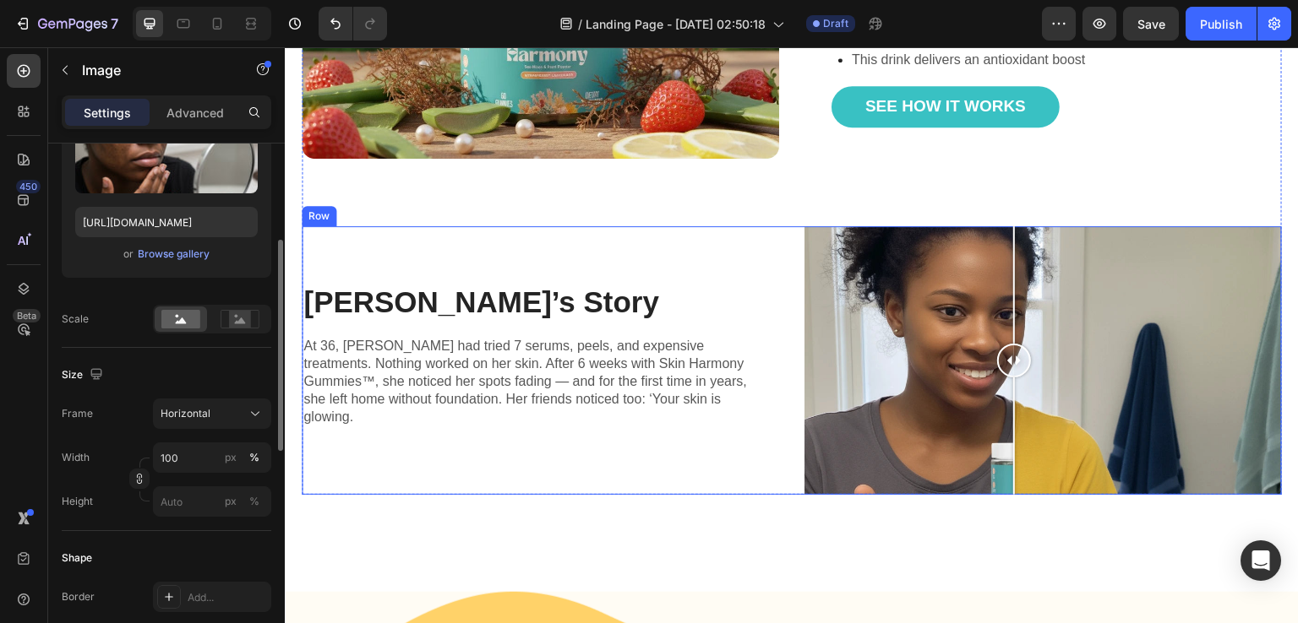
scroll to position [1690, 0]
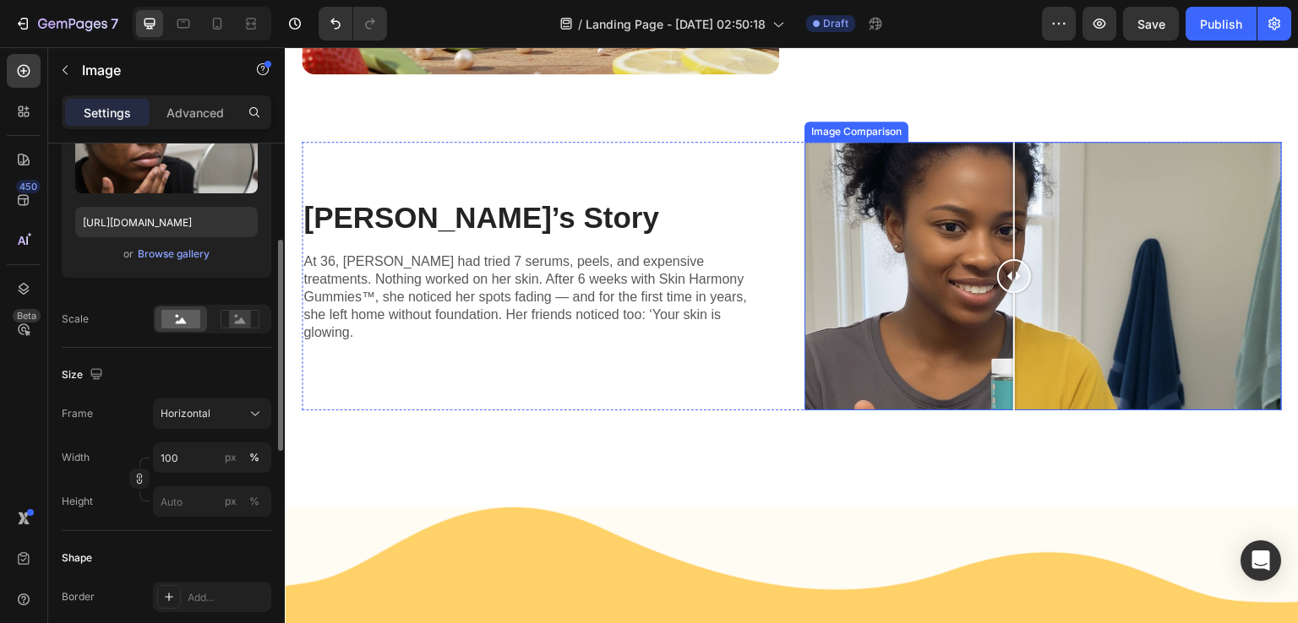
click at [893, 268] on div at bounding box center [1042, 276] width 477 height 269
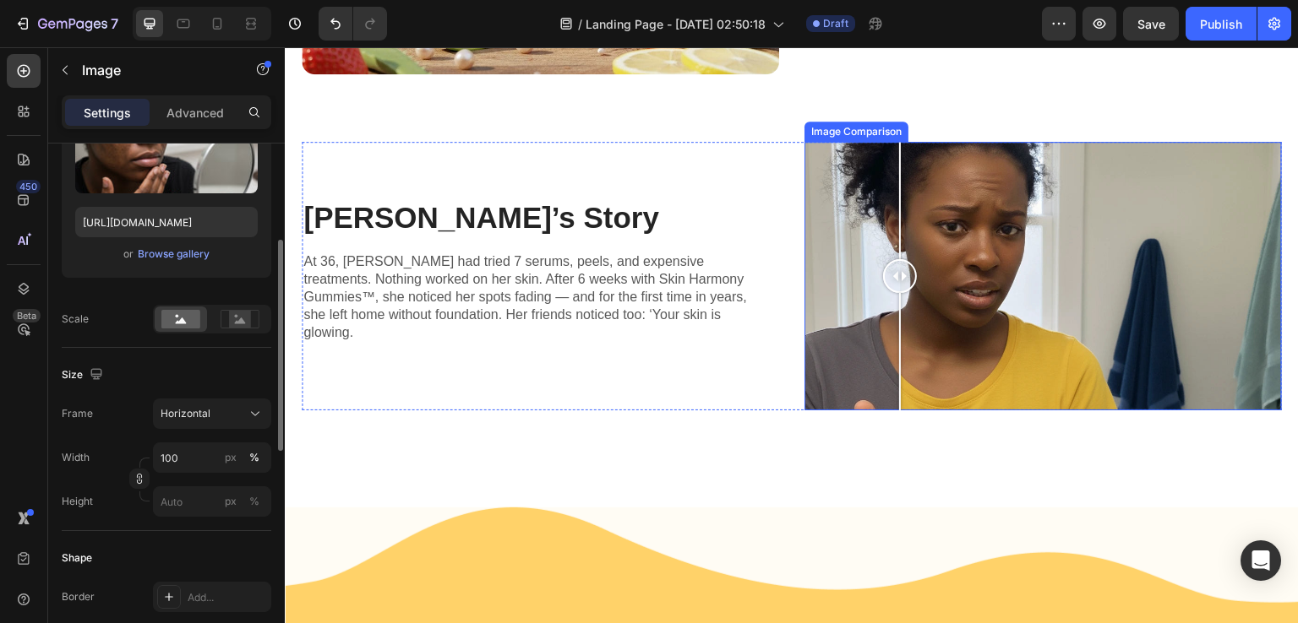
click at [823, 150] on div at bounding box center [1042, 276] width 477 height 269
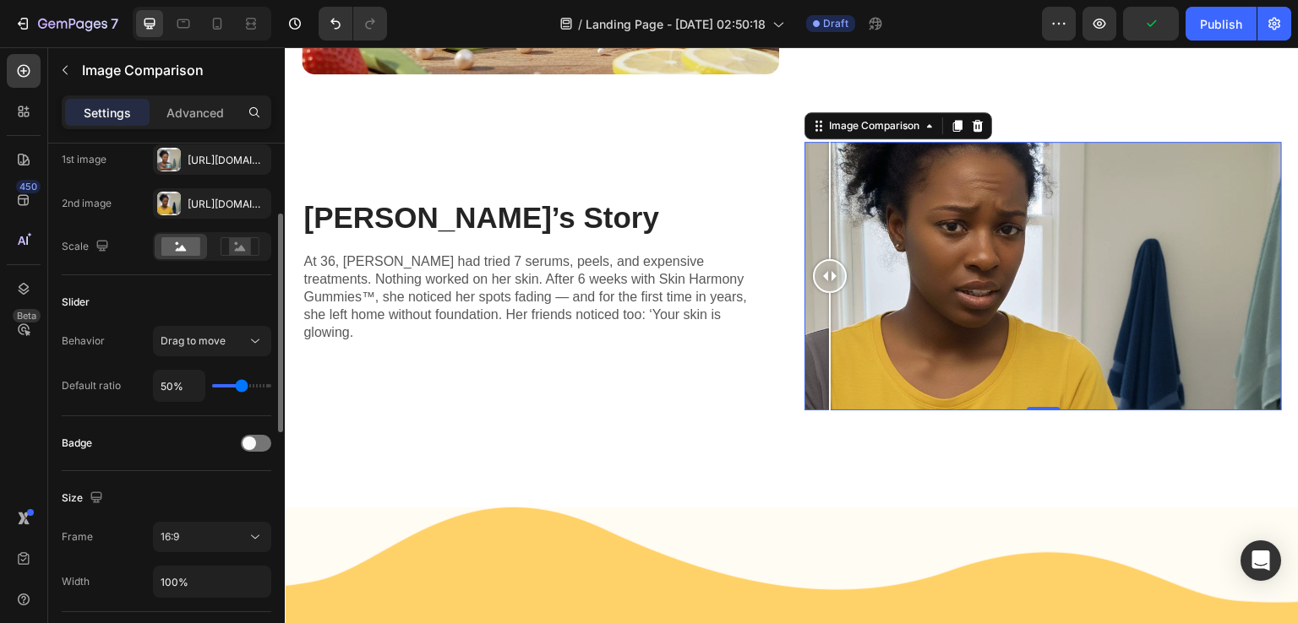
scroll to position [0, 0]
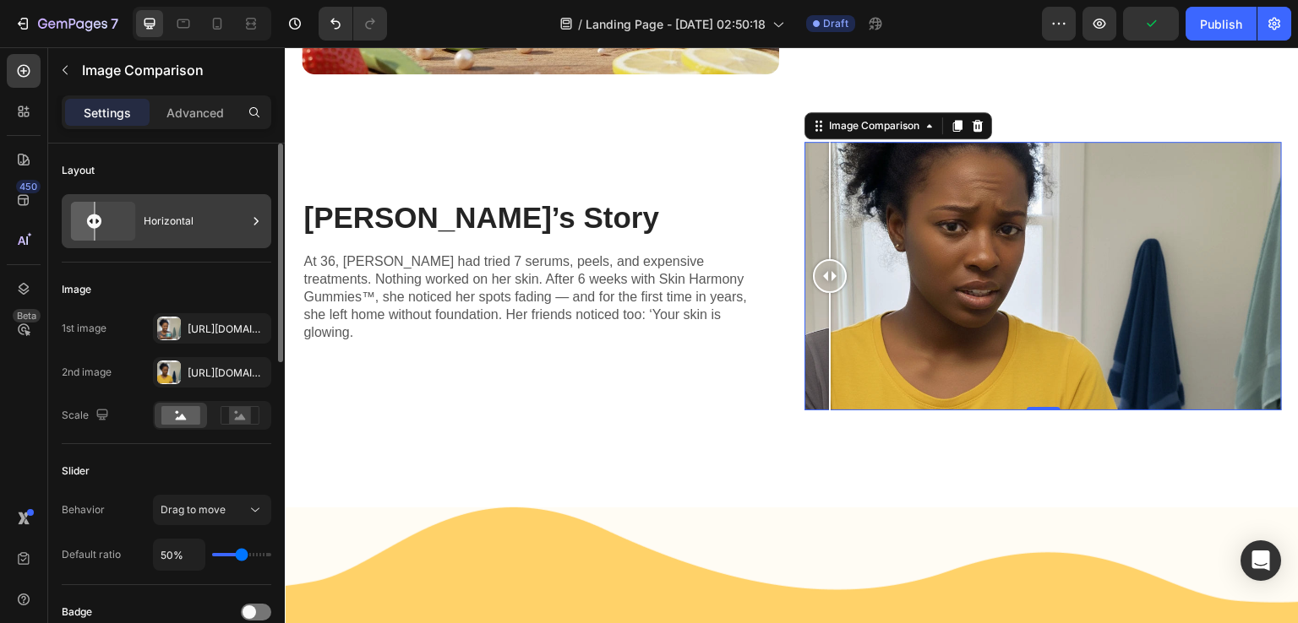
click at [167, 214] on div "Horizontal" at bounding box center [195, 221] width 103 height 39
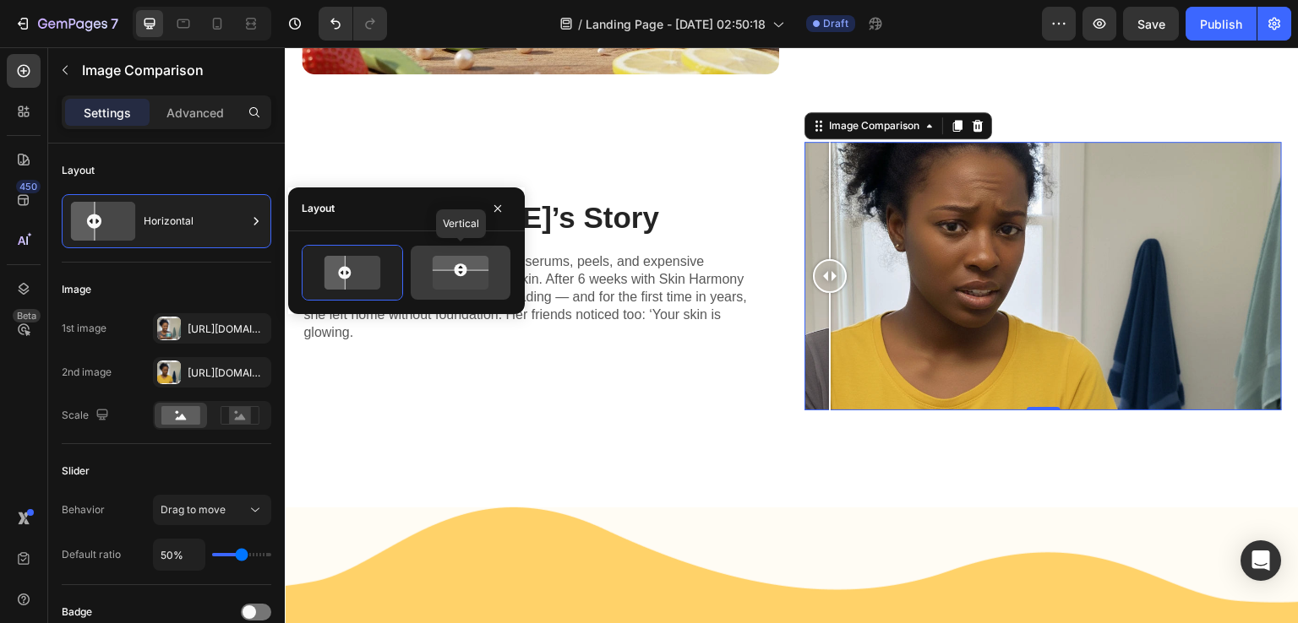
click at [460, 275] on rect at bounding box center [460, 270] width 13 height 13
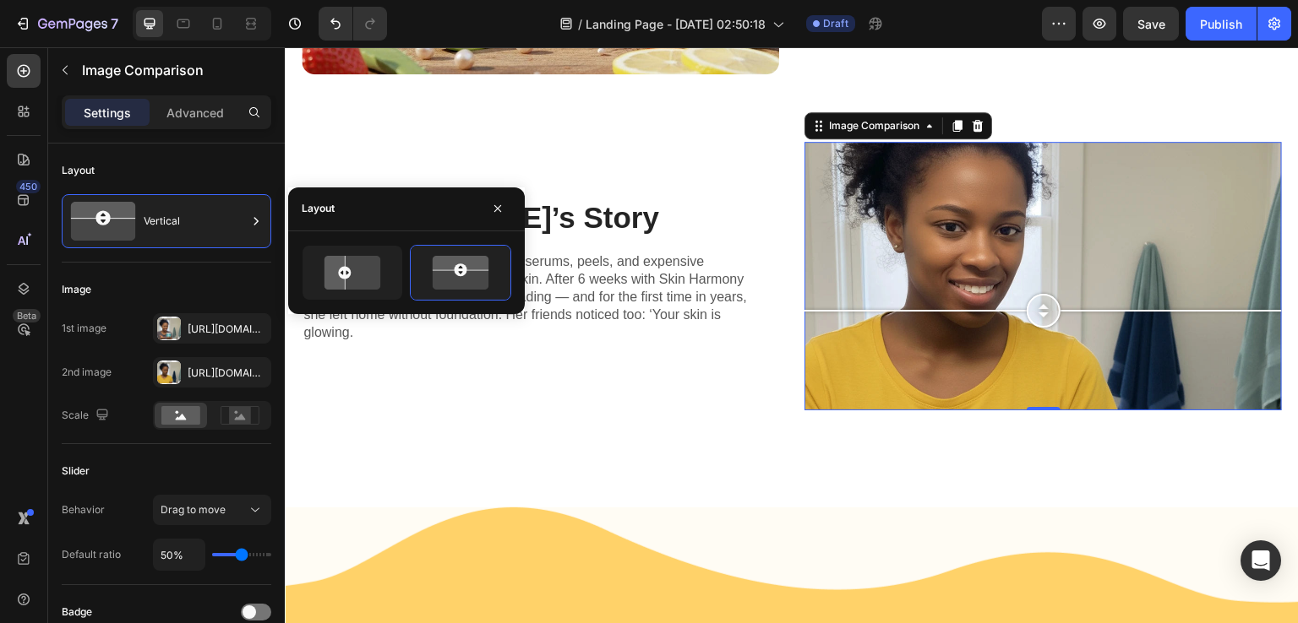
drag, startPoint x: 1024, startPoint y: 271, endPoint x: 1042, endPoint y: 302, distance: 35.2
click at [1042, 302] on div at bounding box center [1043, 311] width 34 height 34
click at [335, 271] on icon at bounding box center [331, 273] width 26 height 40
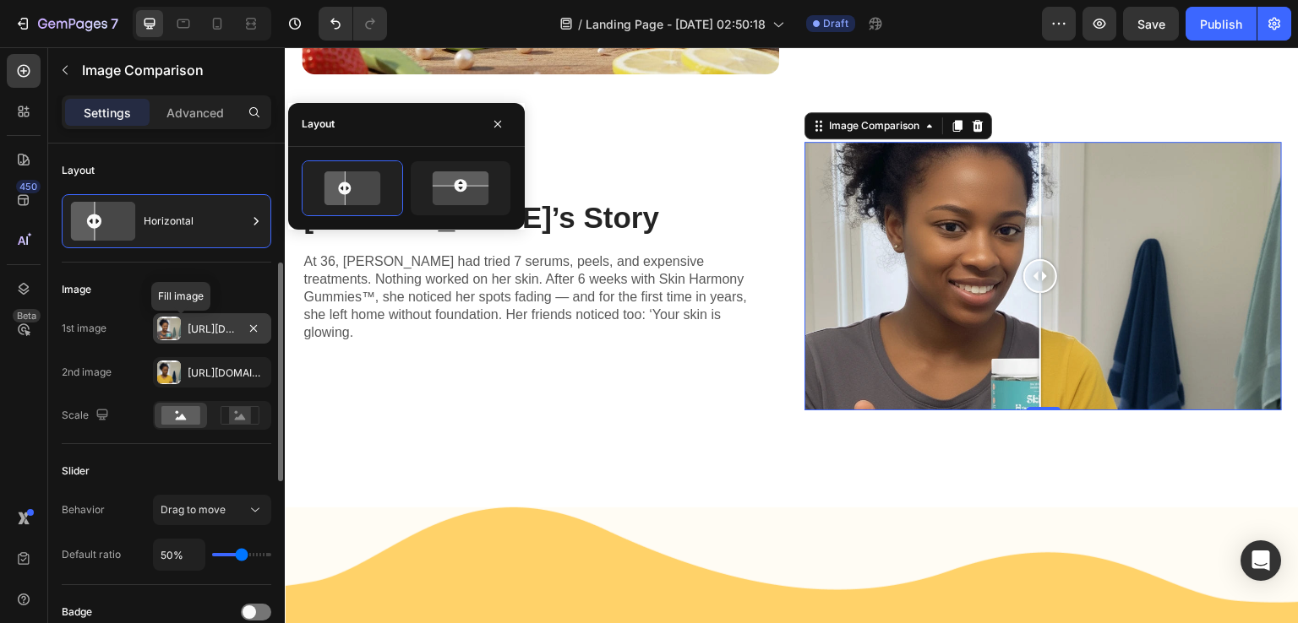
scroll to position [84, 0]
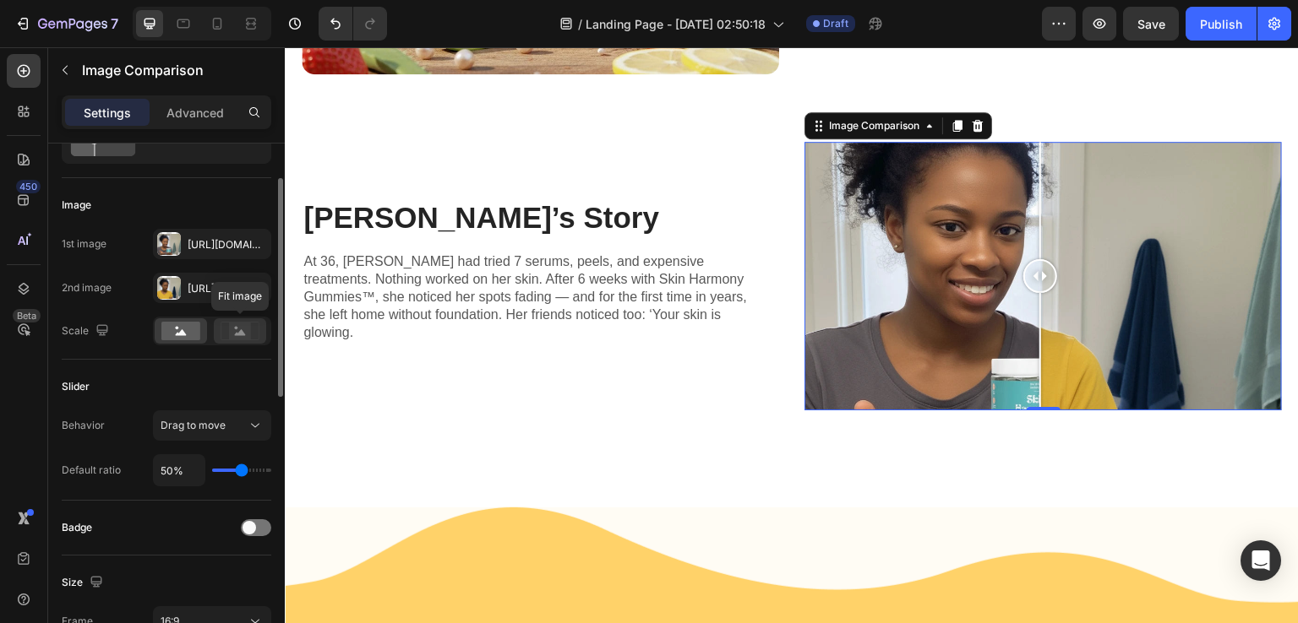
click at [240, 326] on rect at bounding box center [240, 331] width 22 height 17
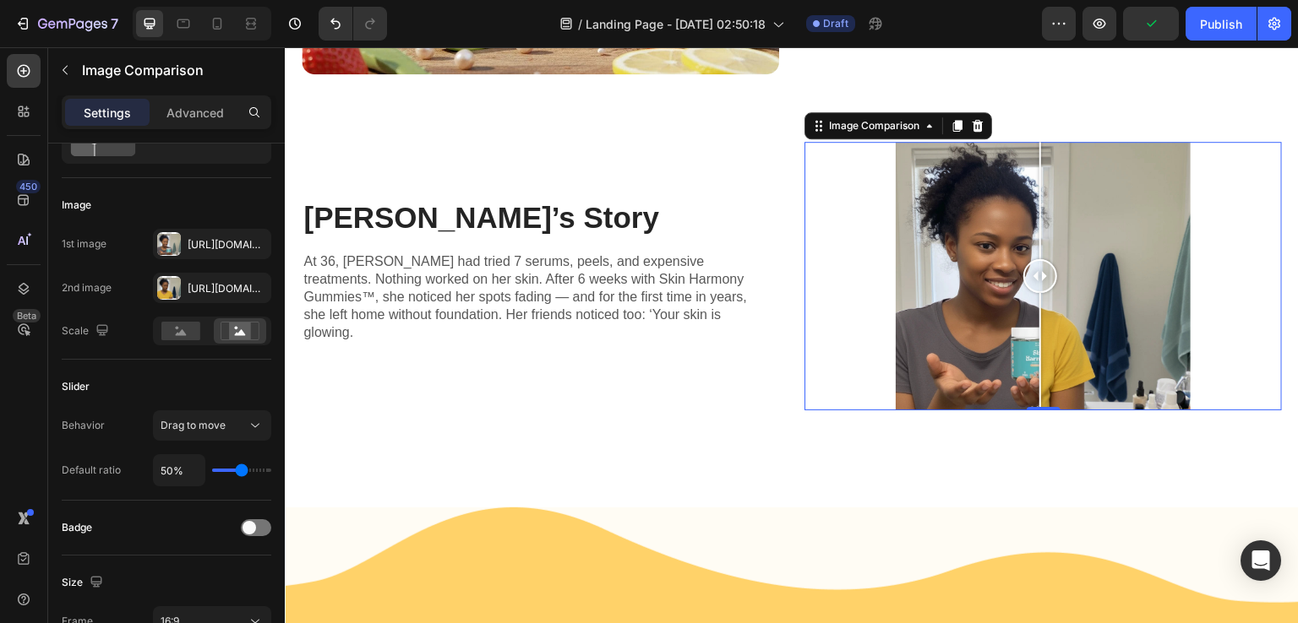
type input "45%"
type input "45"
type input "48%"
type input "48"
click at [240, 471] on input "range" at bounding box center [241, 470] width 59 height 3
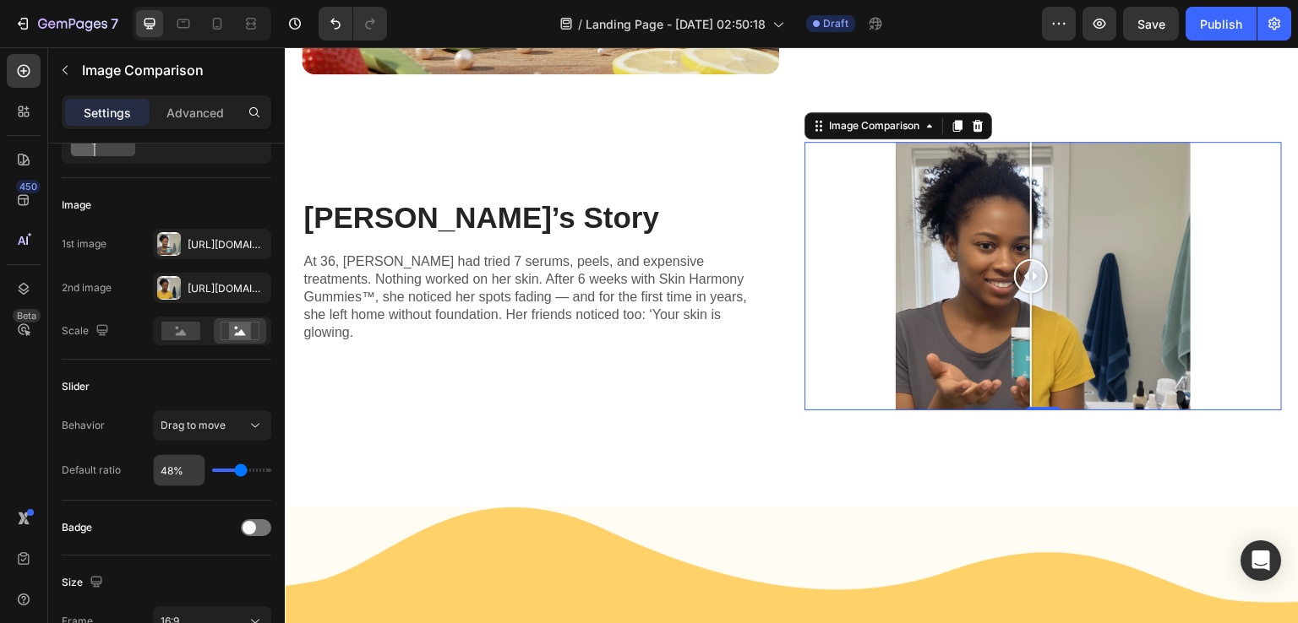
click at [165, 469] on input "48%" at bounding box center [179, 470] width 51 height 30
type input "47%"
type input "47"
type input "48%"
type input "48"
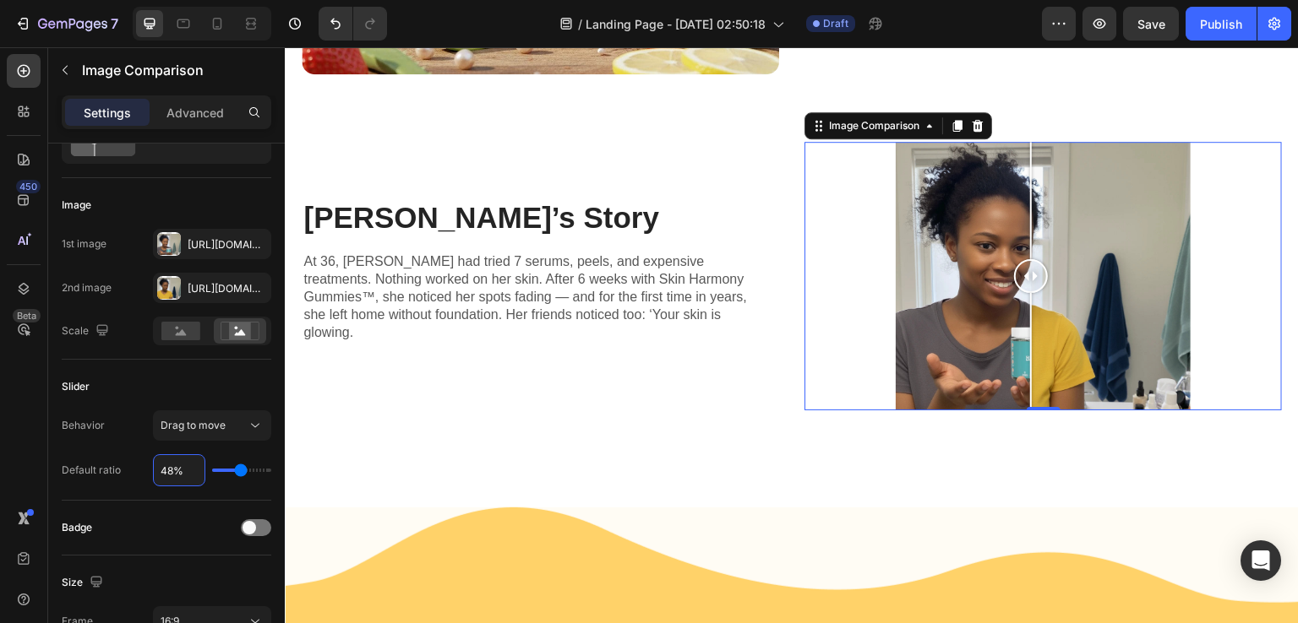
type input "49%"
type input "49"
type input "50%"
type input "50"
click at [0, 396] on div "450 Beta" at bounding box center [24, 335] width 48 height 576
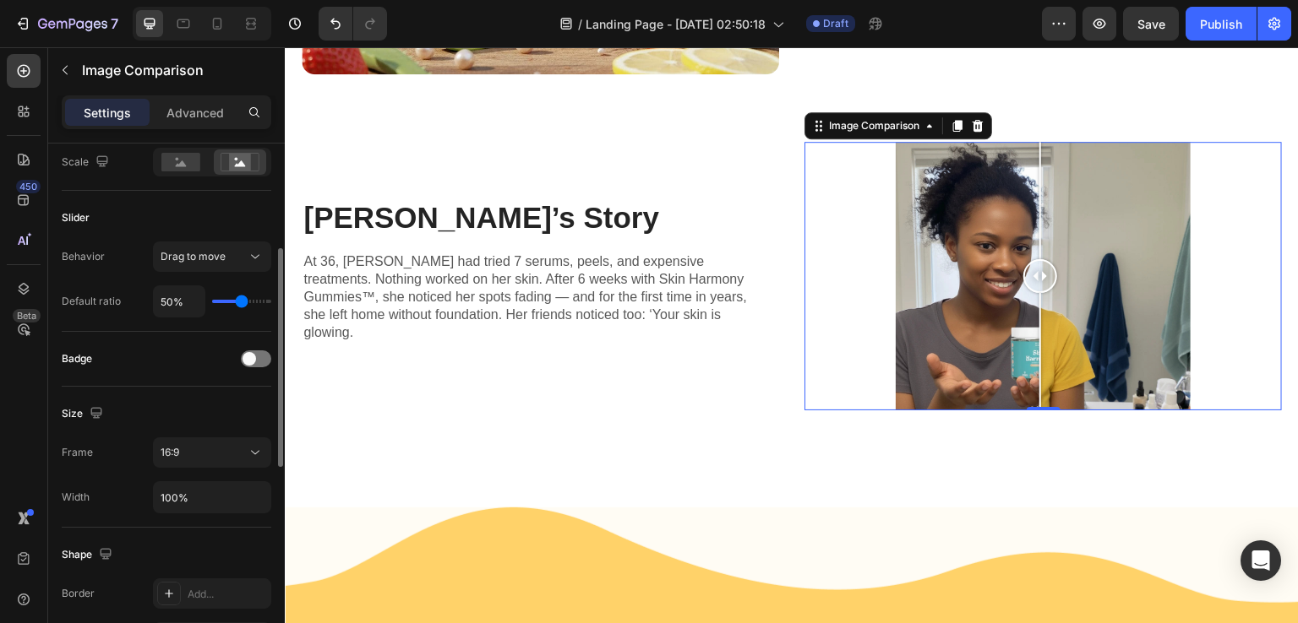
scroll to position [338, 0]
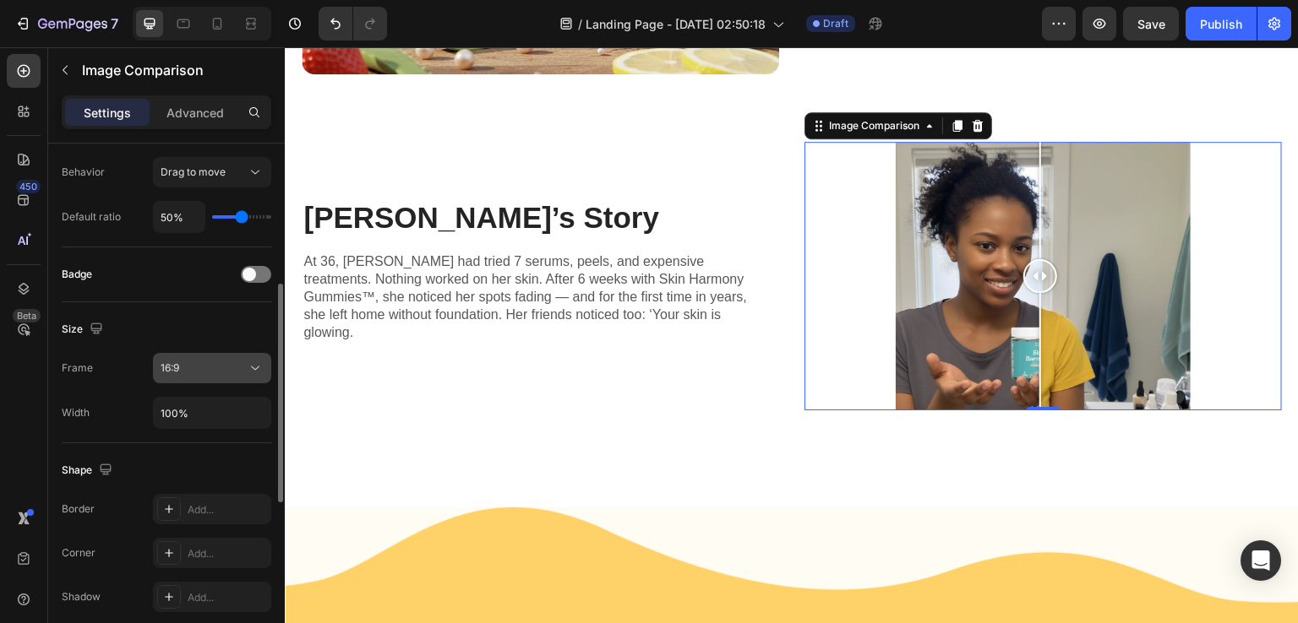
click at [253, 366] on icon at bounding box center [255, 368] width 17 height 17
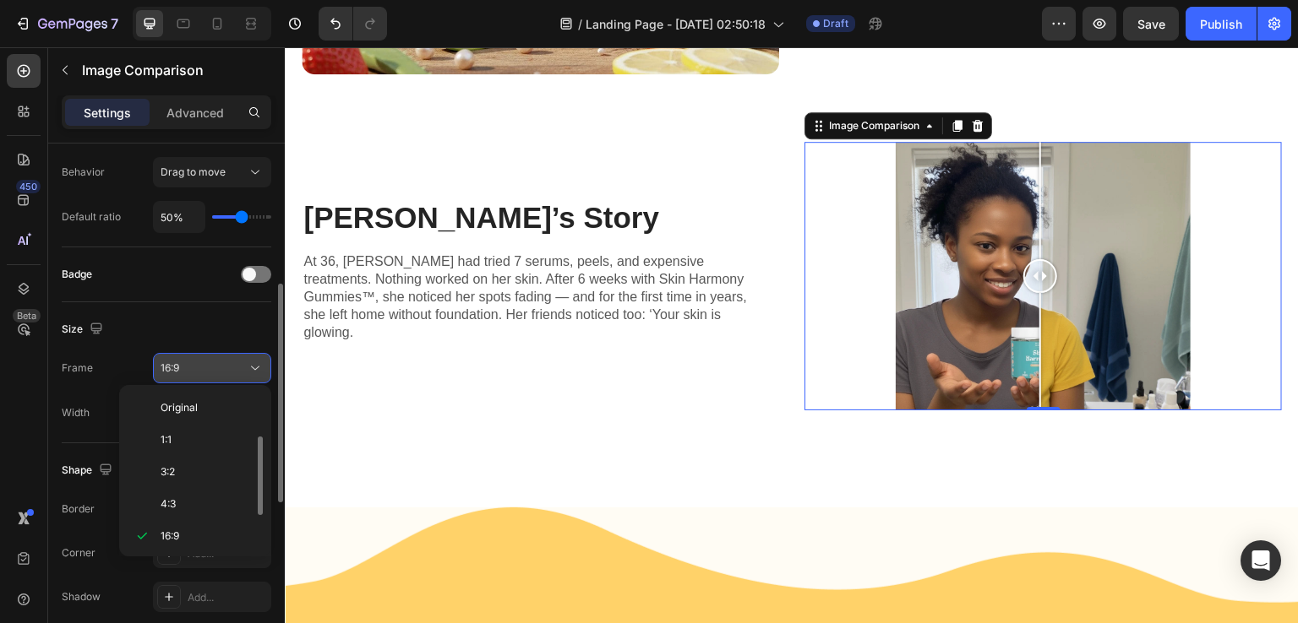
scroll to position [30, 0]
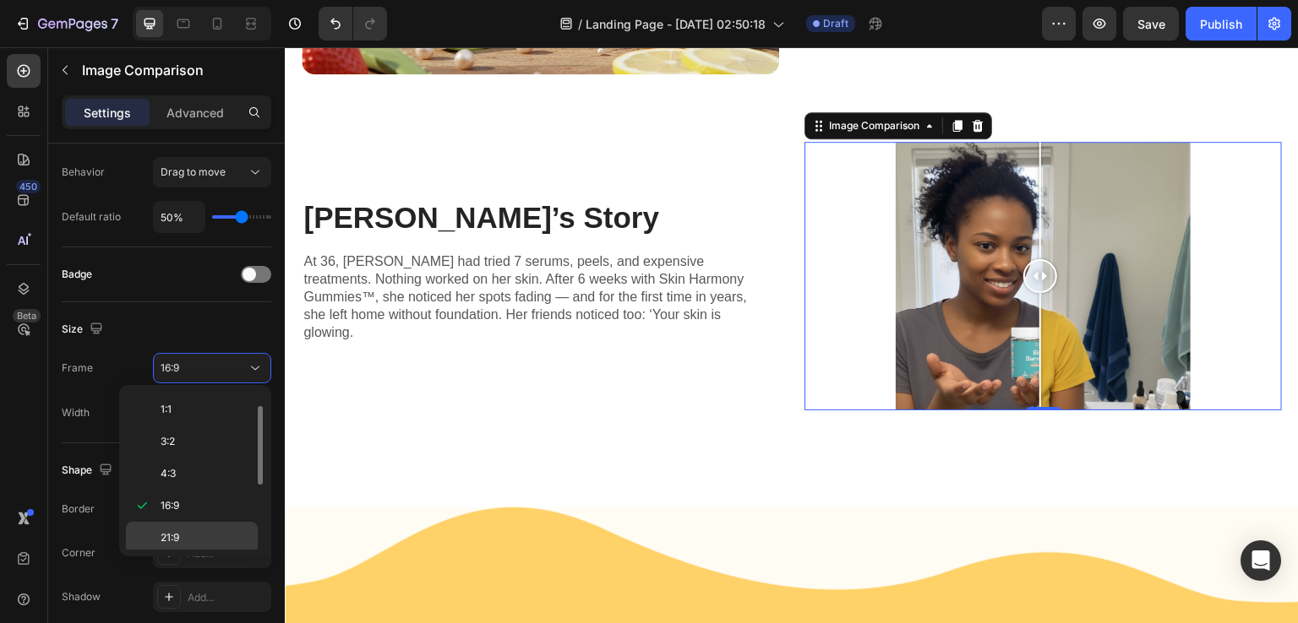
click at [171, 531] on span "21:9" at bounding box center [170, 538] width 19 height 15
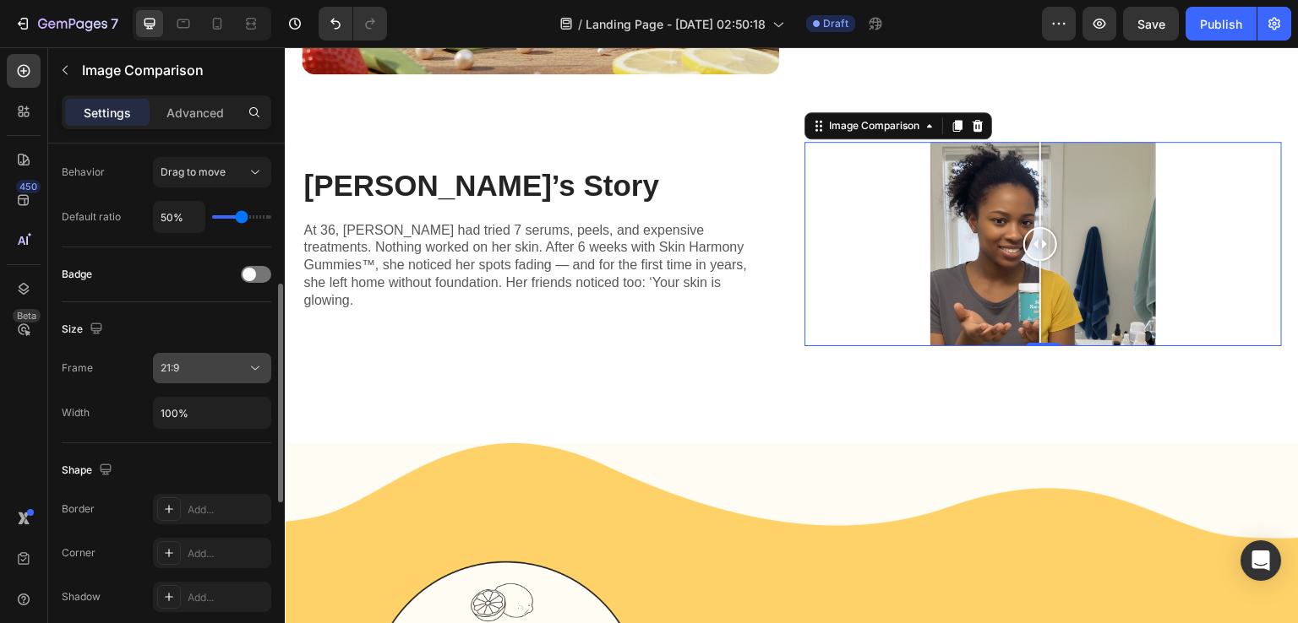
click at [263, 372] on icon at bounding box center [255, 368] width 17 height 17
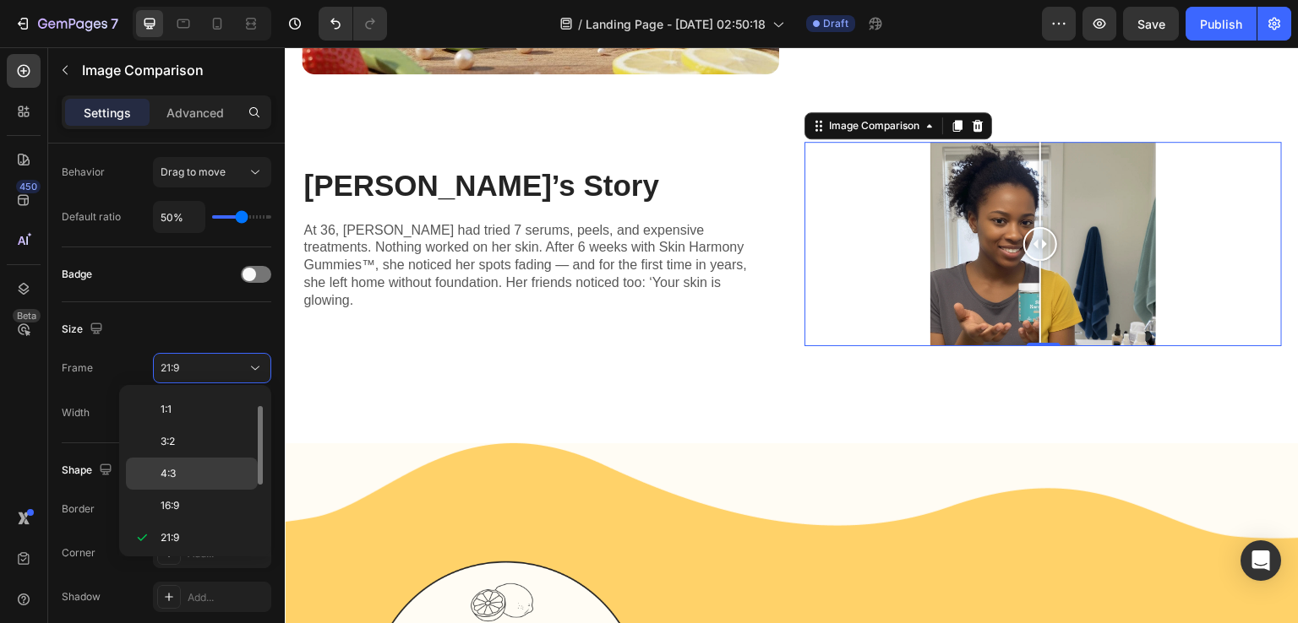
click at [193, 466] on p "4:3" at bounding box center [206, 473] width 90 height 15
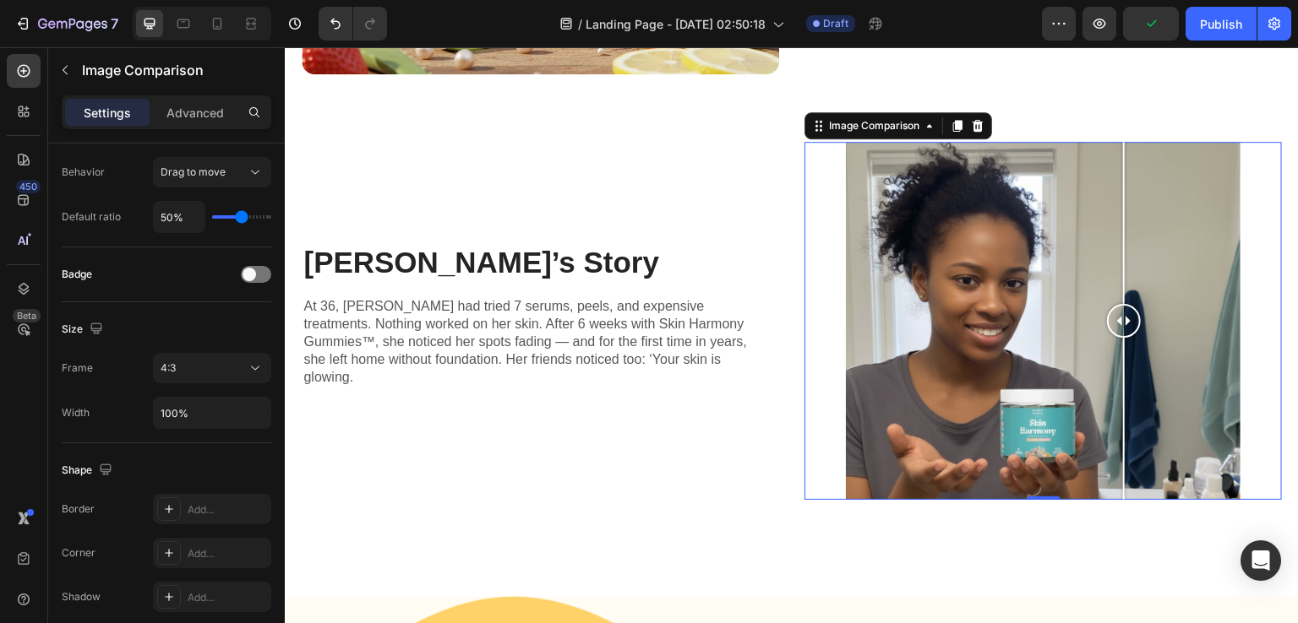
drag, startPoint x: 1035, startPoint y: 308, endPoint x: 1117, endPoint y: 329, distance: 84.6
click at [1117, 329] on div at bounding box center [1124, 321] width 34 height 358
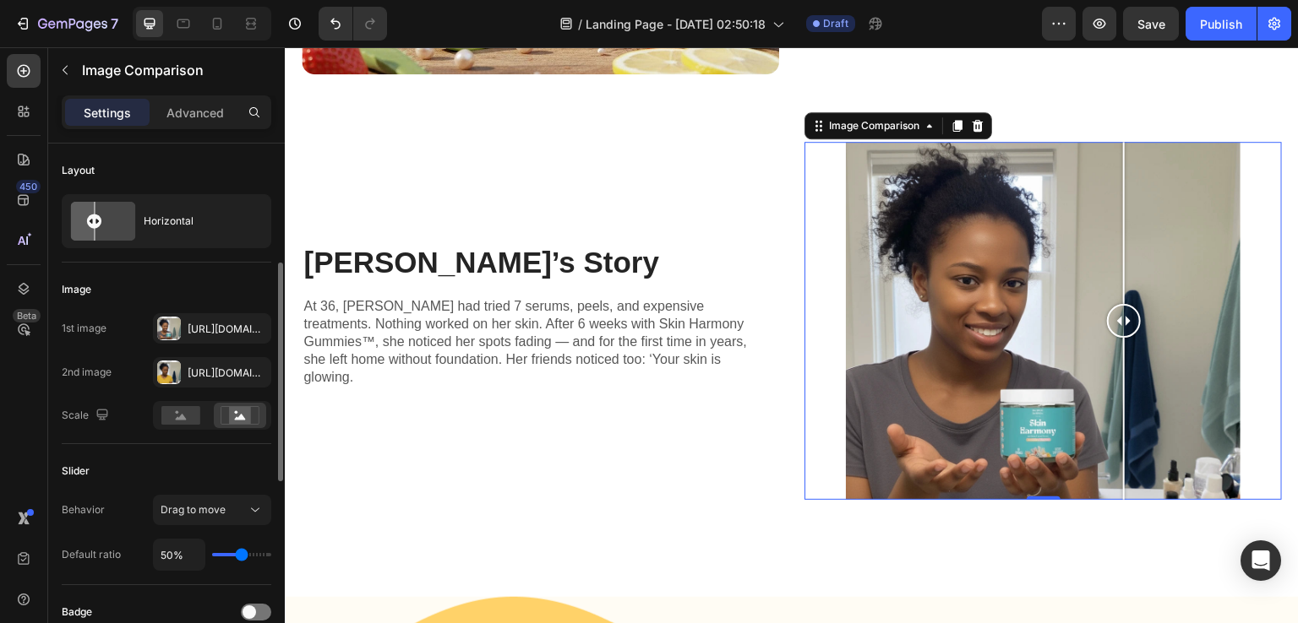
scroll to position [84, 0]
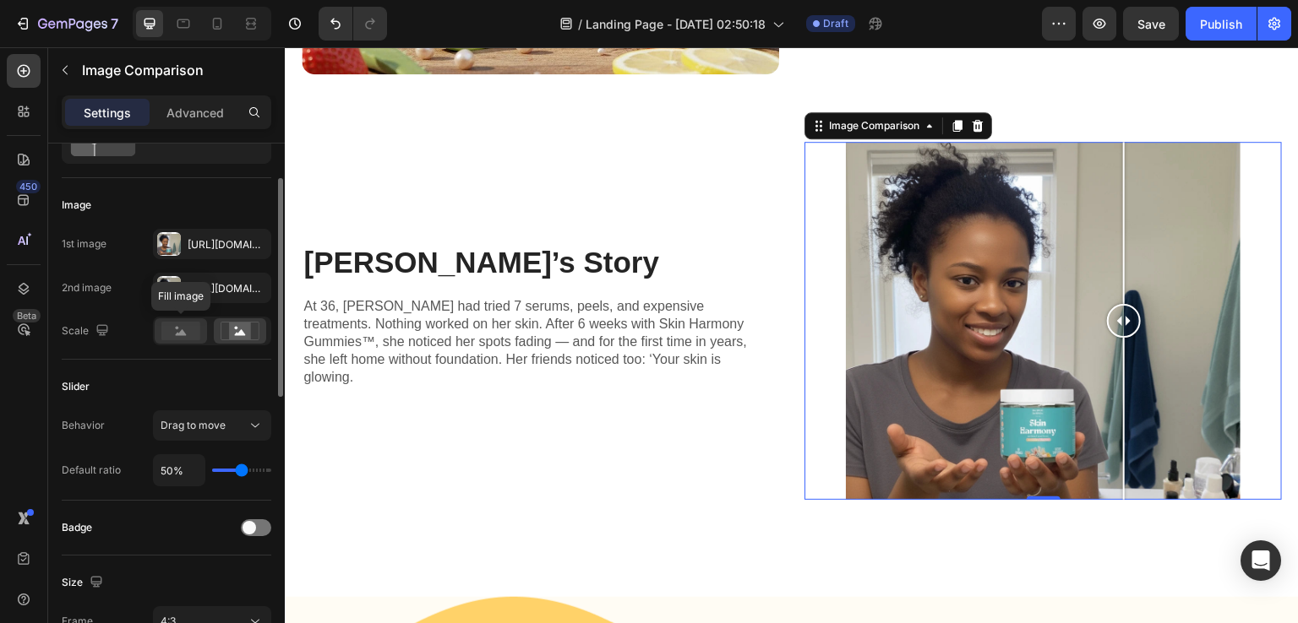
click at [182, 333] on icon at bounding box center [181, 332] width 11 height 6
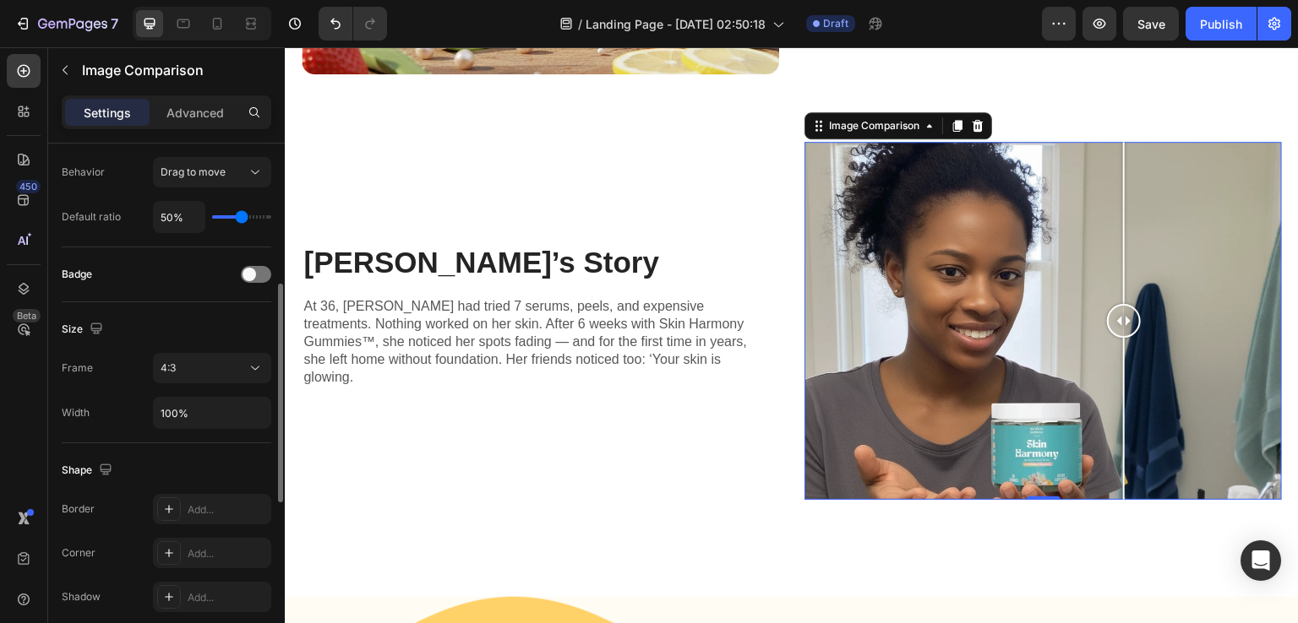
scroll to position [422, 0]
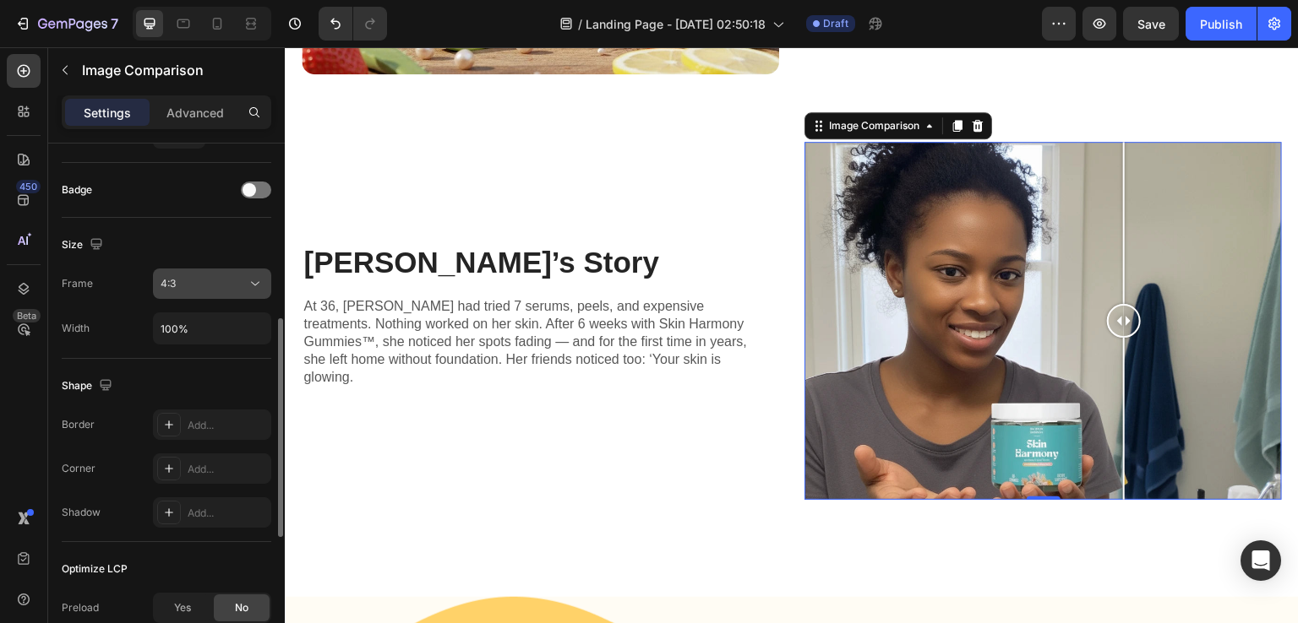
click at [264, 277] on button "4:3" at bounding box center [212, 284] width 118 height 30
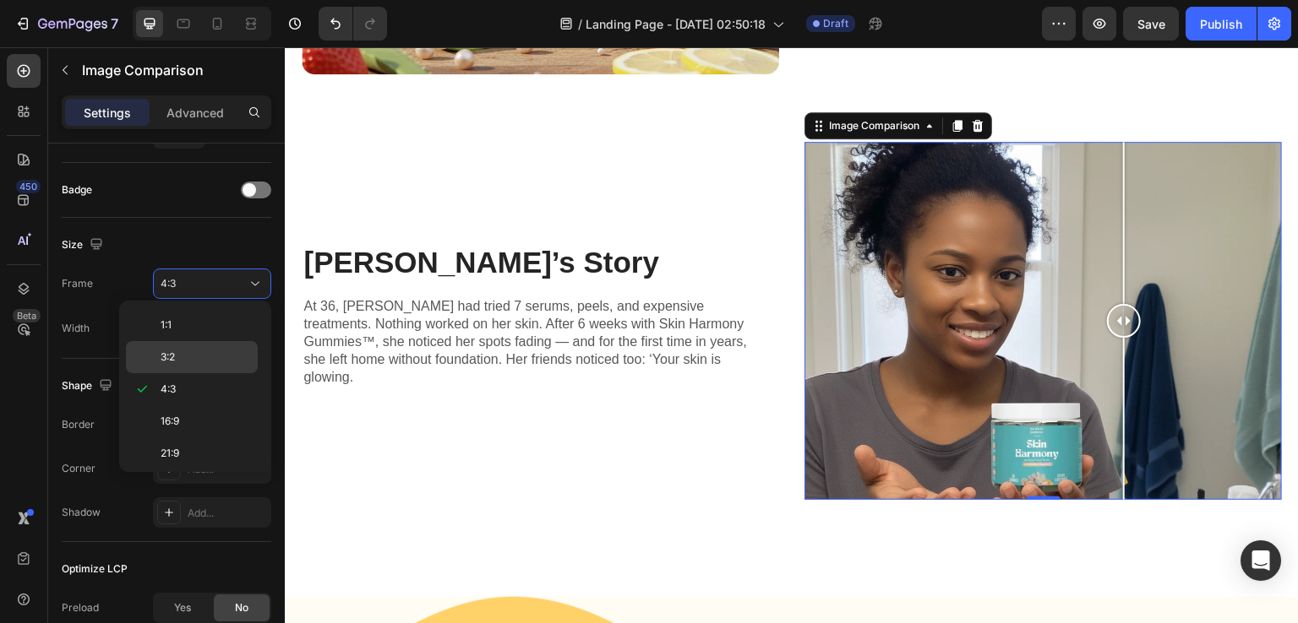
click at [202, 345] on div "3:2" at bounding box center [192, 357] width 132 height 32
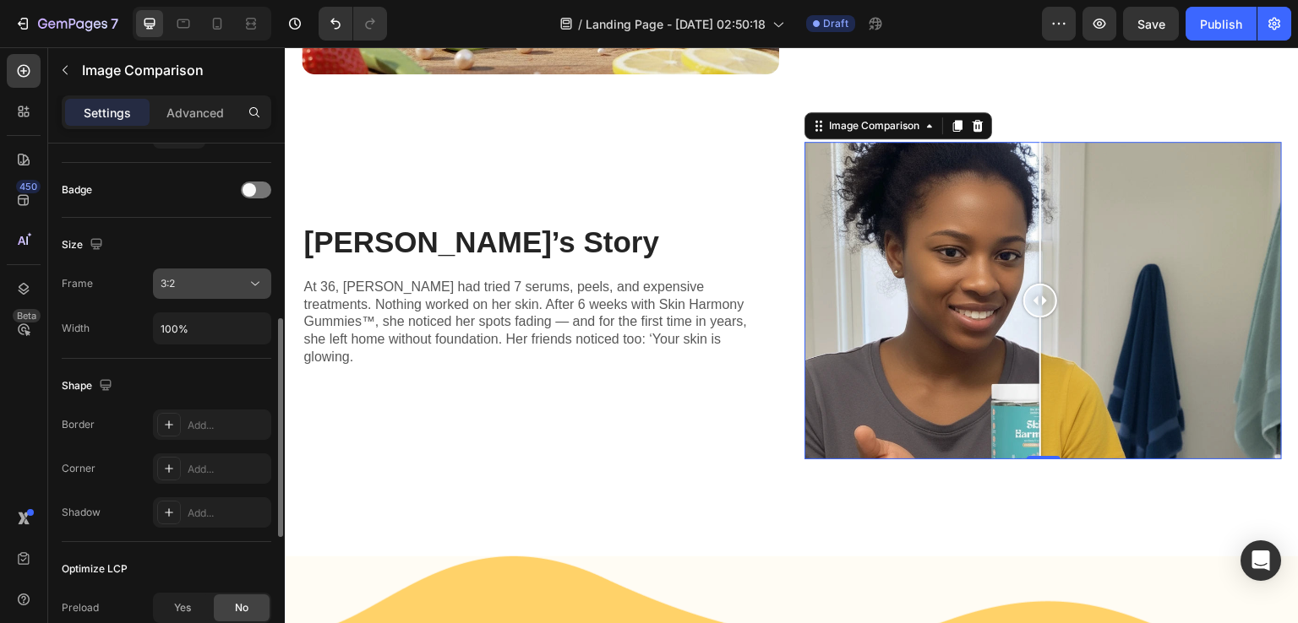
click at [257, 285] on icon at bounding box center [255, 283] width 17 height 17
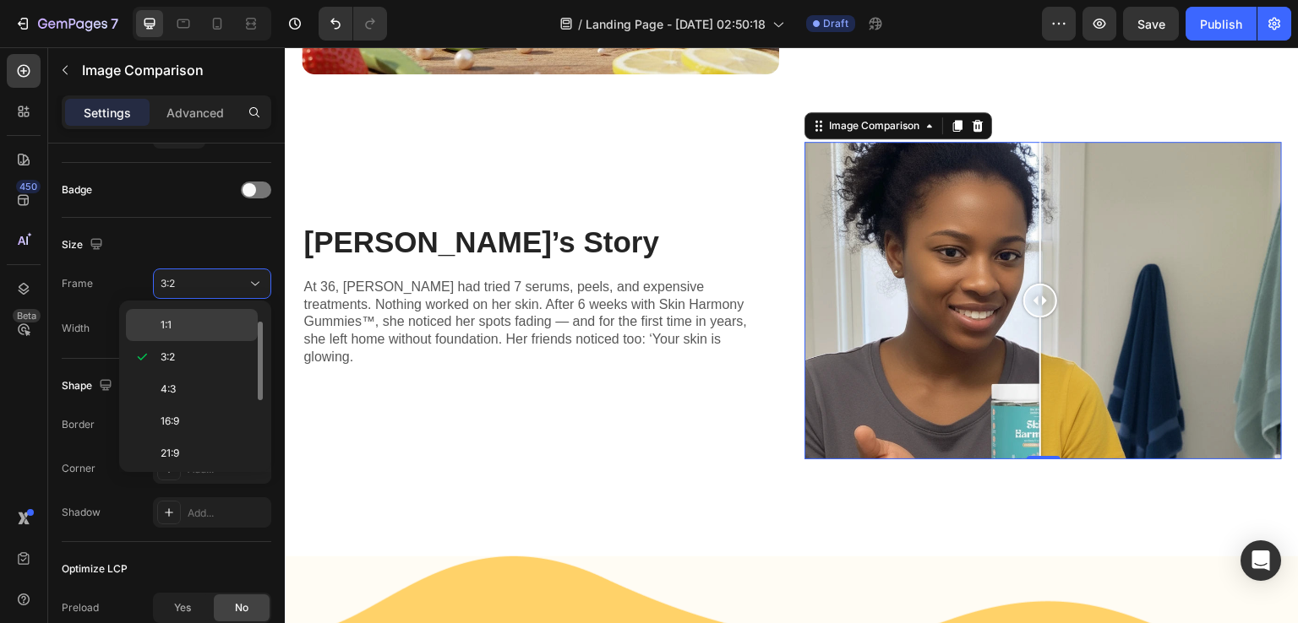
click at [208, 318] on p "1:1" at bounding box center [206, 325] width 90 height 15
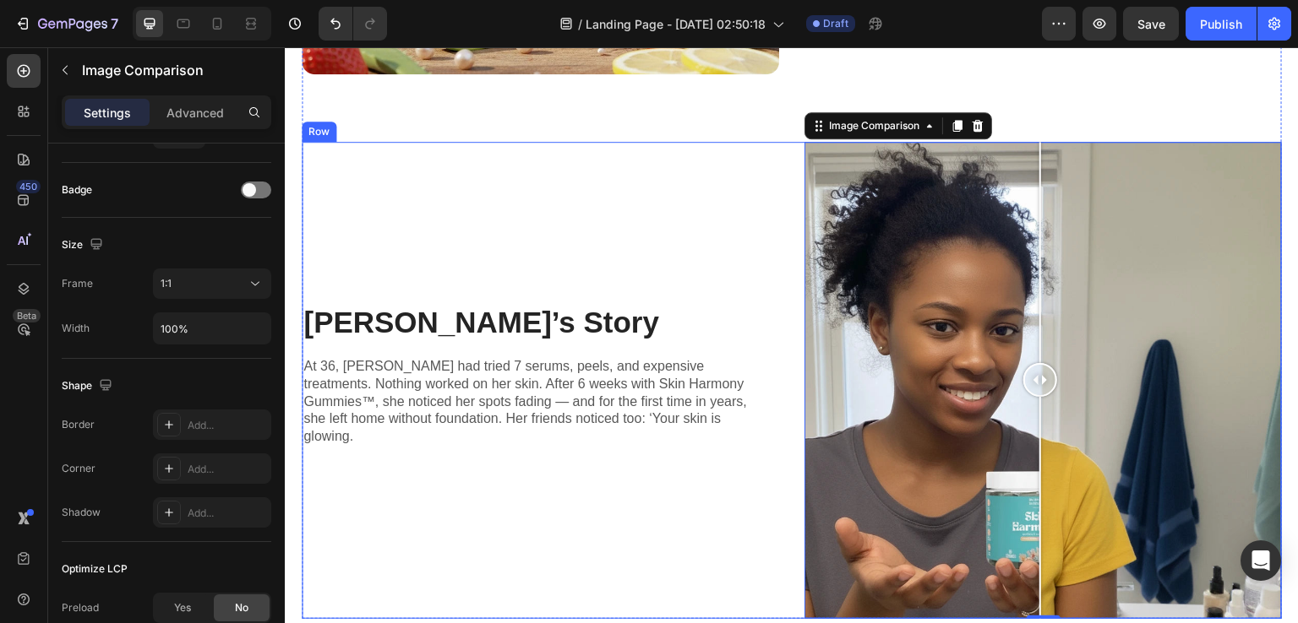
scroll to position [1774, 0]
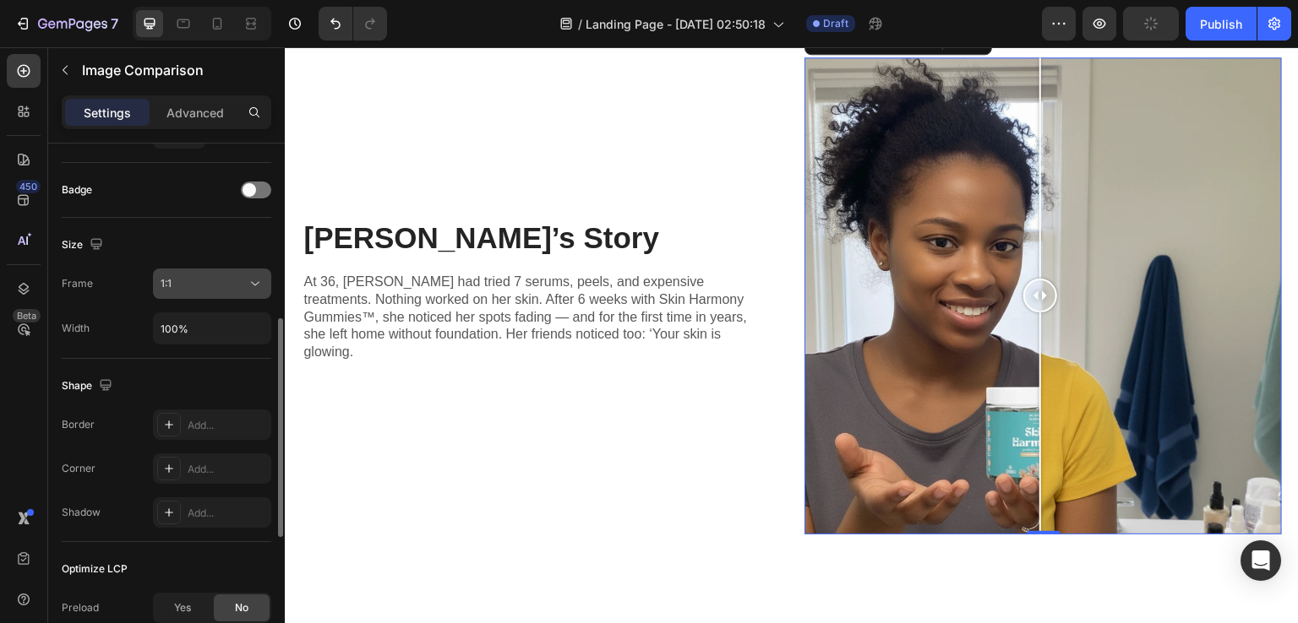
click at [249, 280] on icon at bounding box center [255, 283] width 17 height 17
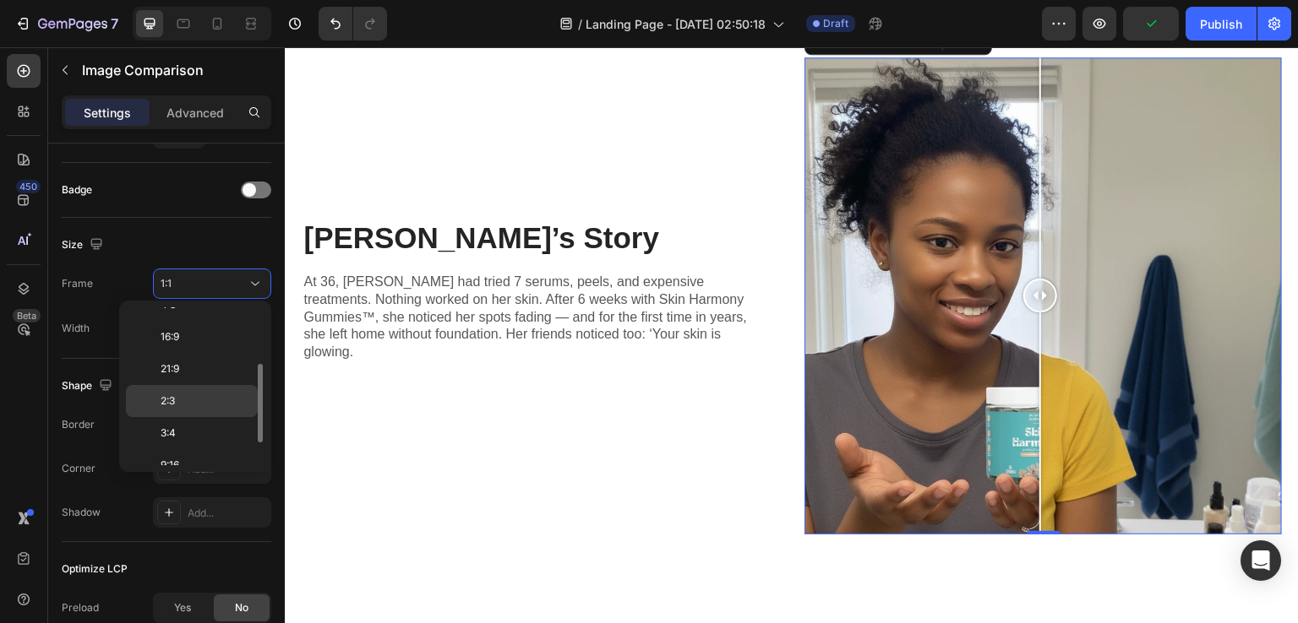
scroll to position [159, 0]
click at [173, 431] on div "9:16" at bounding box center [192, 421] width 132 height 32
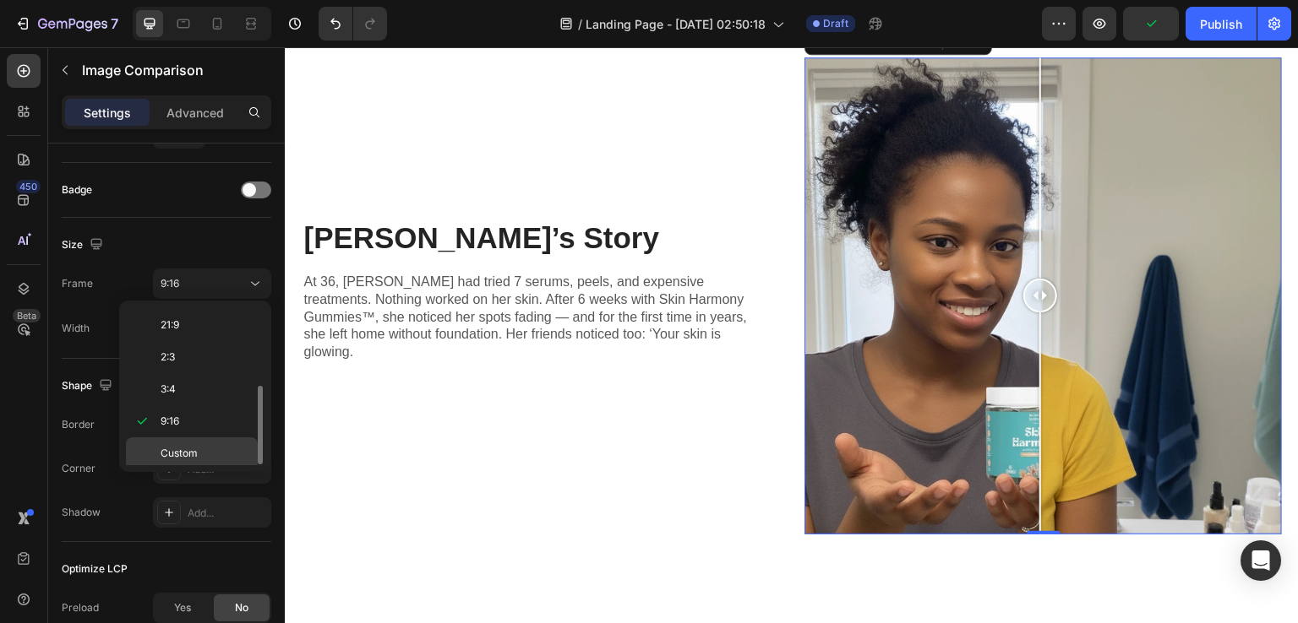
click at [174, 448] on span "Custom" at bounding box center [179, 453] width 37 height 15
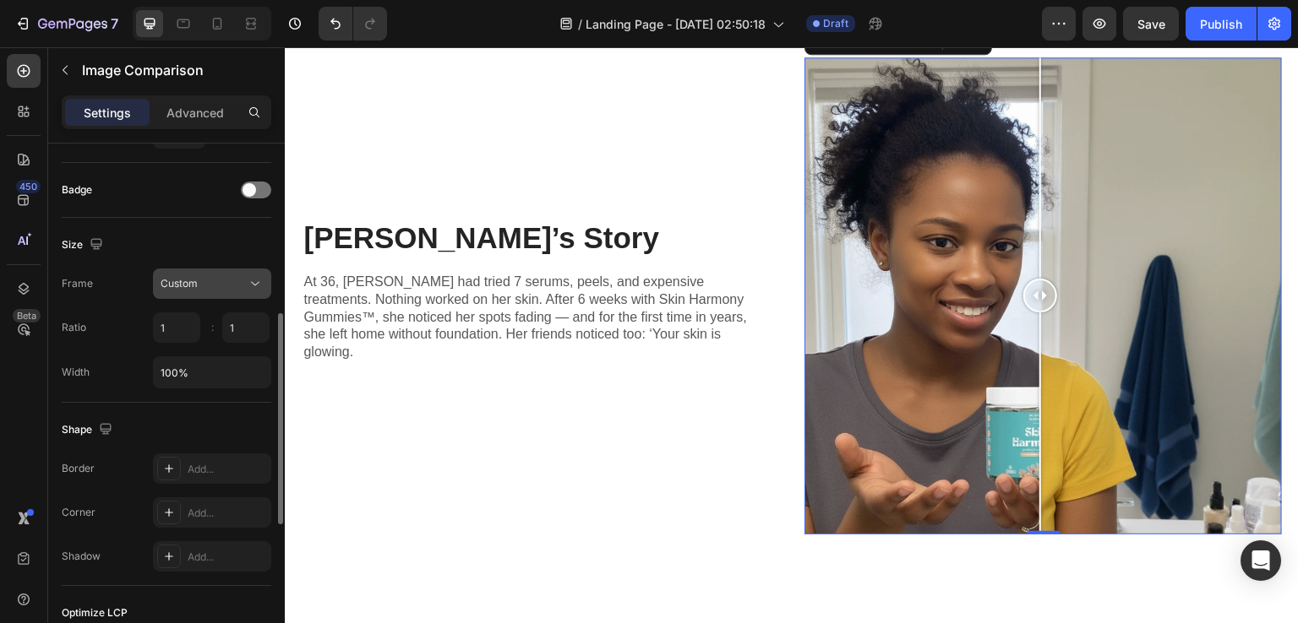
click at [233, 281] on div "Custom" at bounding box center [204, 283] width 86 height 15
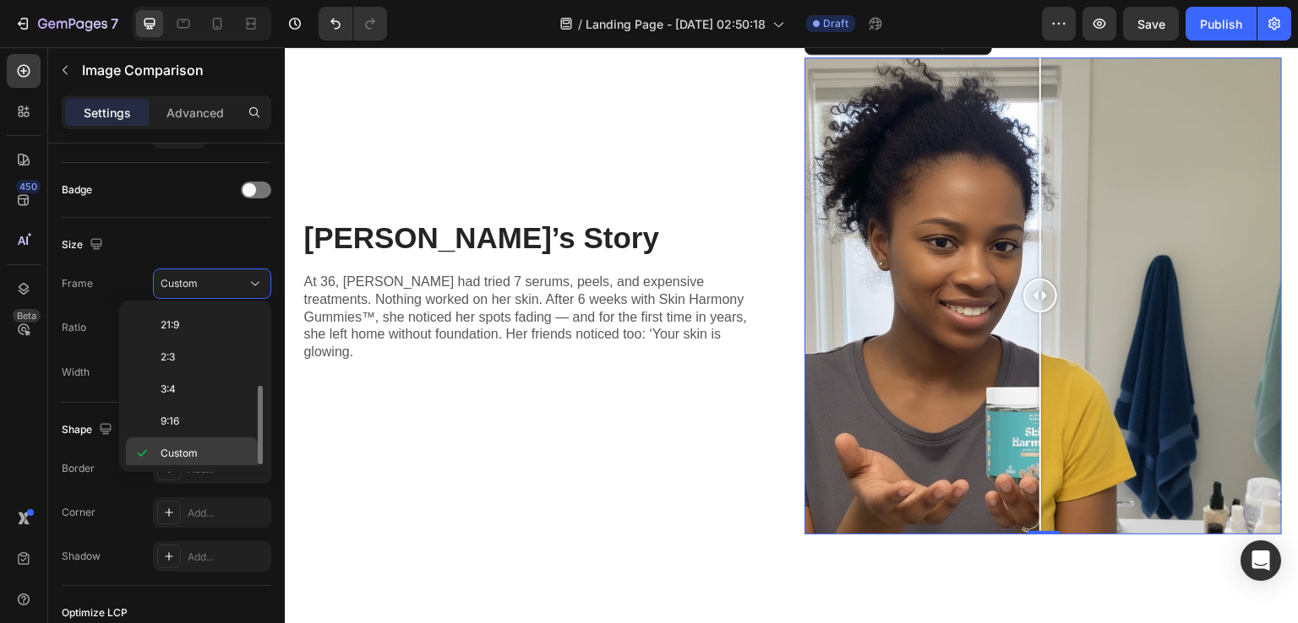
click at [171, 456] on span "Custom" at bounding box center [179, 453] width 37 height 15
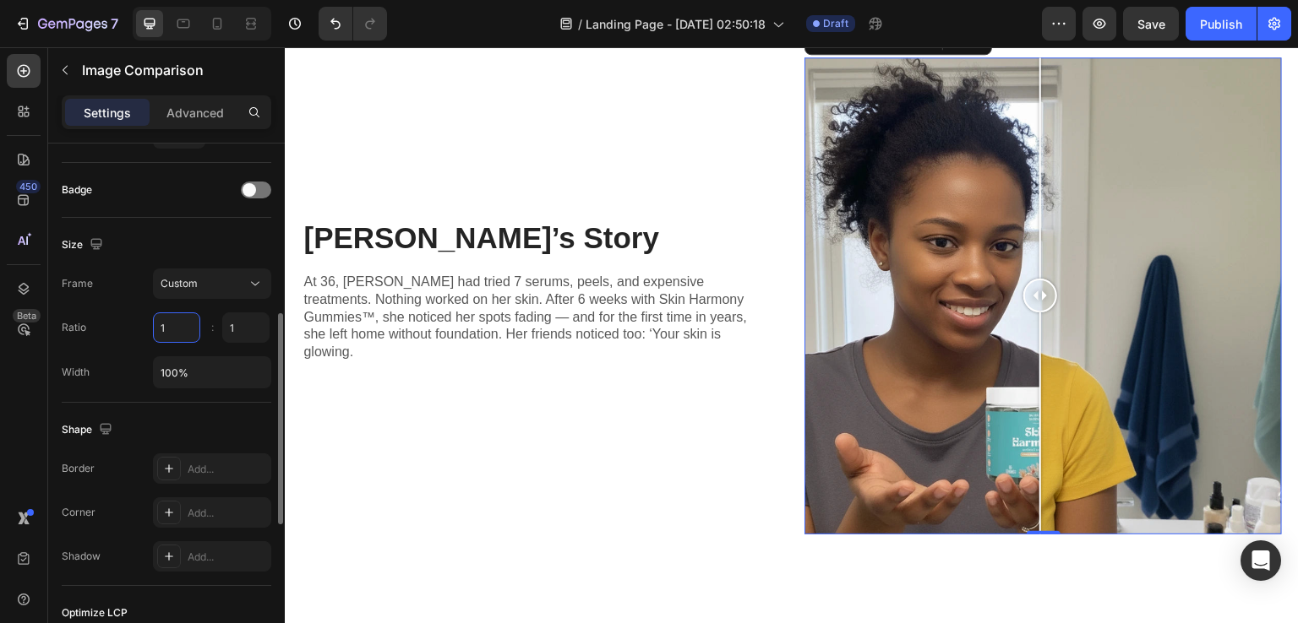
click at [174, 324] on input "1" at bounding box center [176, 328] width 47 height 30
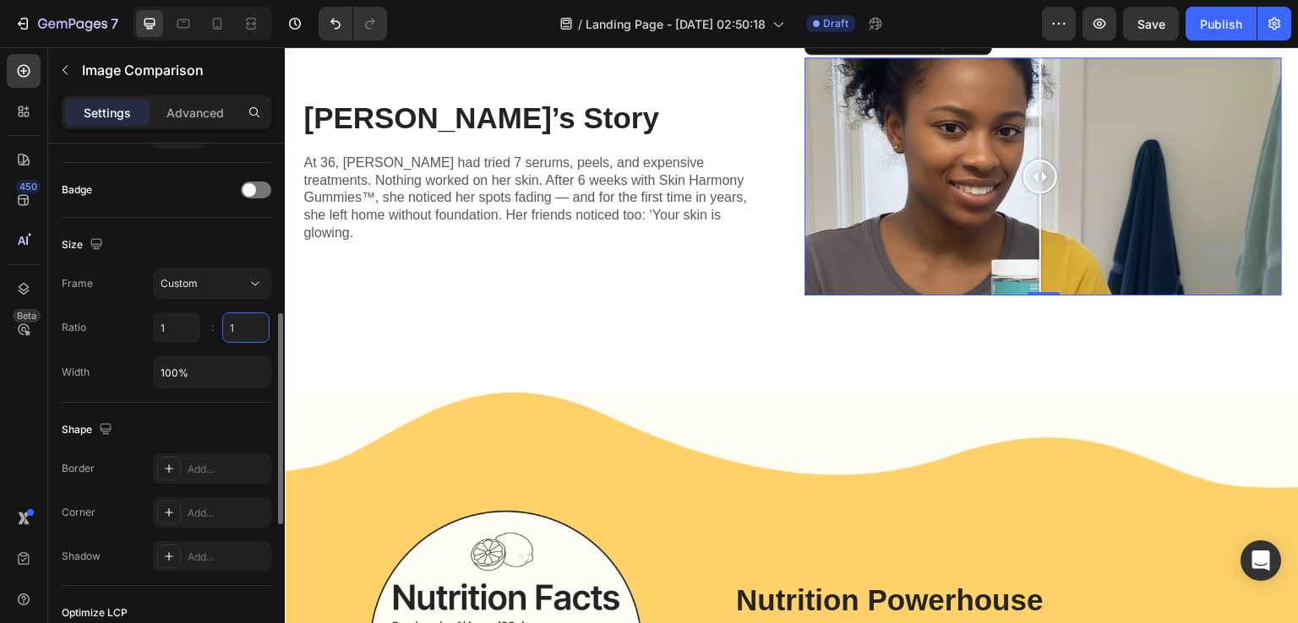
type input "1"
click at [257, 329] on input "1" at bounding box center [245, 328] width 47 height 30
type input "1"
click at [244, 277] on div "Custom" at bounding box center [204, 283] width 86 height 15
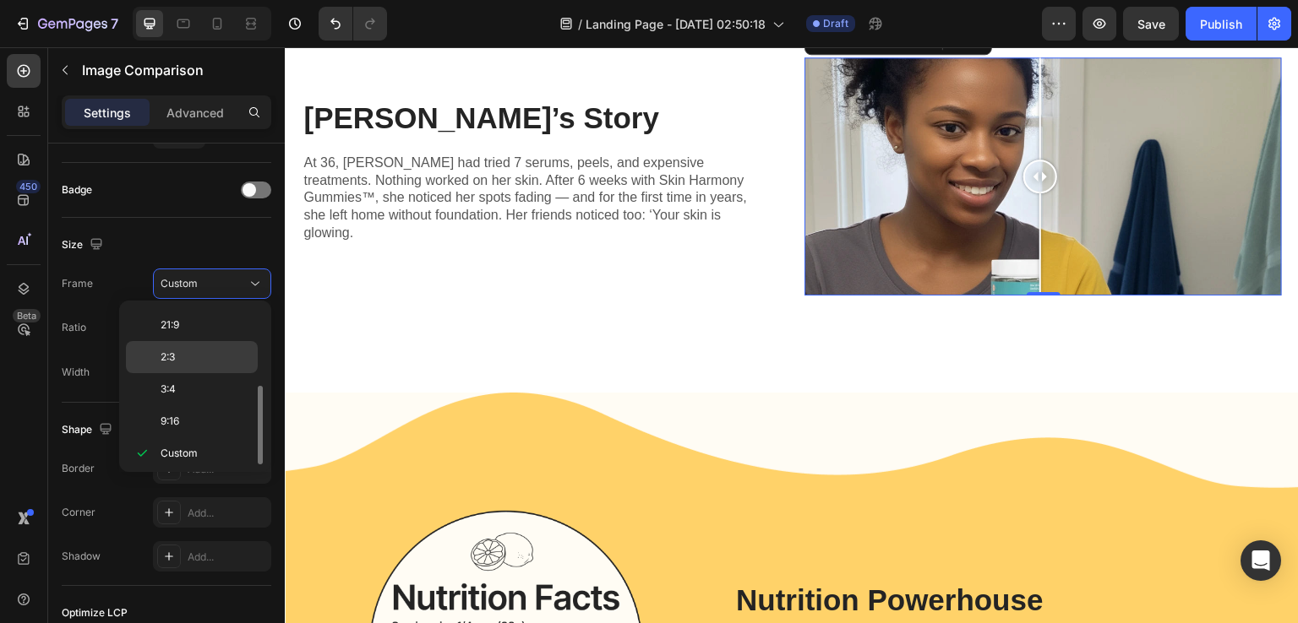
click at [199, 356] on p "2:3" at bounding box center [206, 357] width 90 height 15
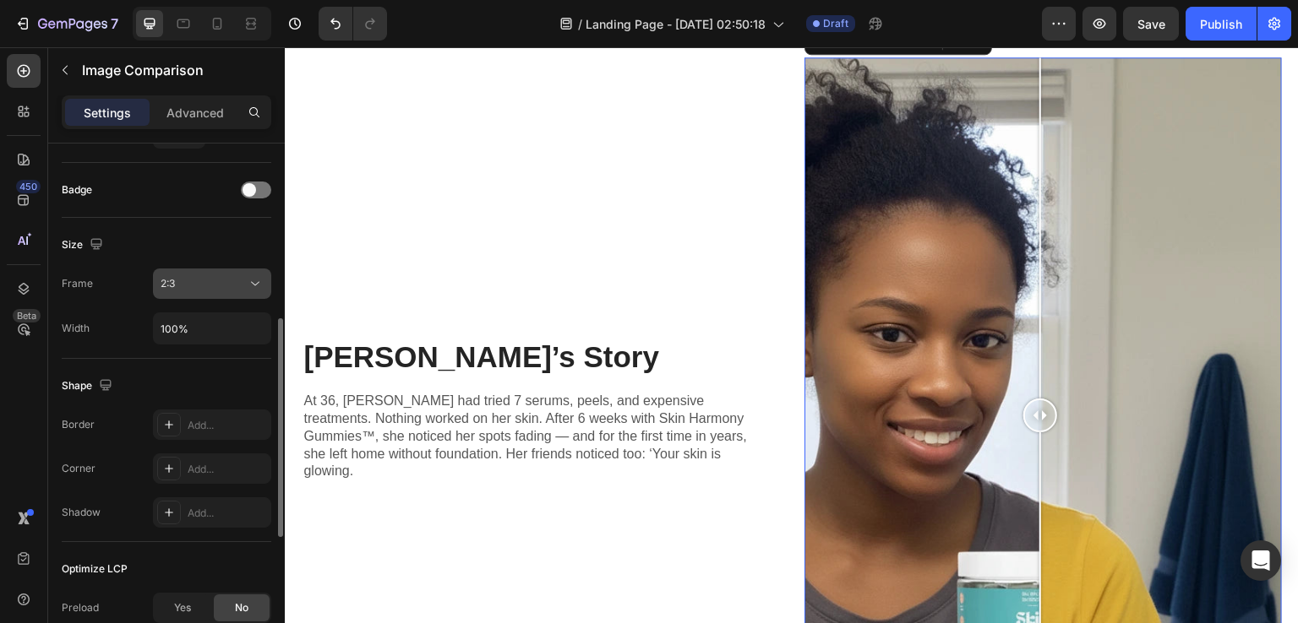
click at [204, 288] on div "2:3" at bounding box center [204, 283] width 86 height 15
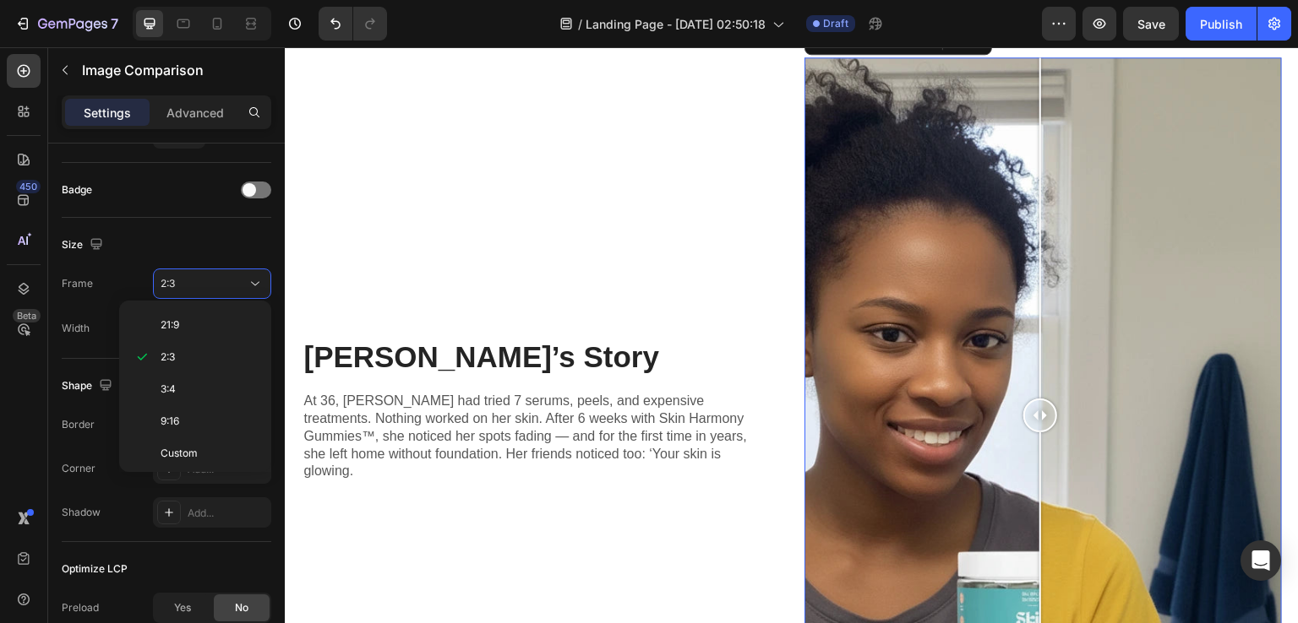
scroll to position [0, 0]
click at [183, 386] on p "3:2" at bounding box center [206, 387] width 90 height 15
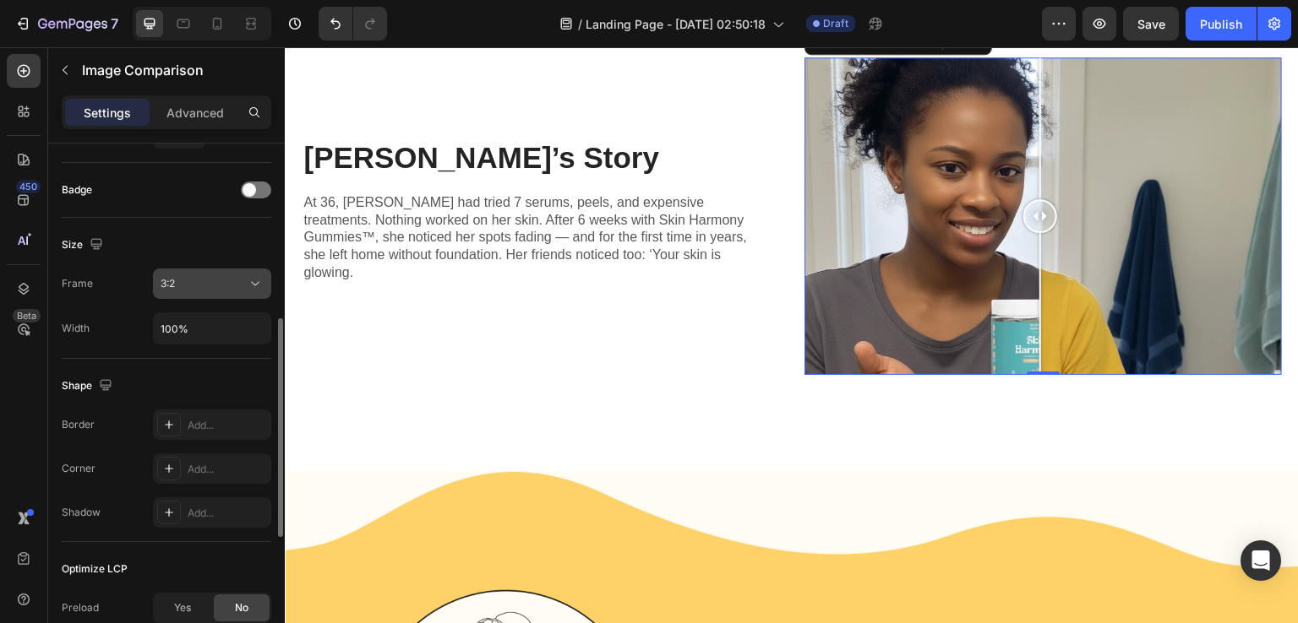
click at [162, 286] on span "3:2" at bounding box center [168, 283] width 14 height 13
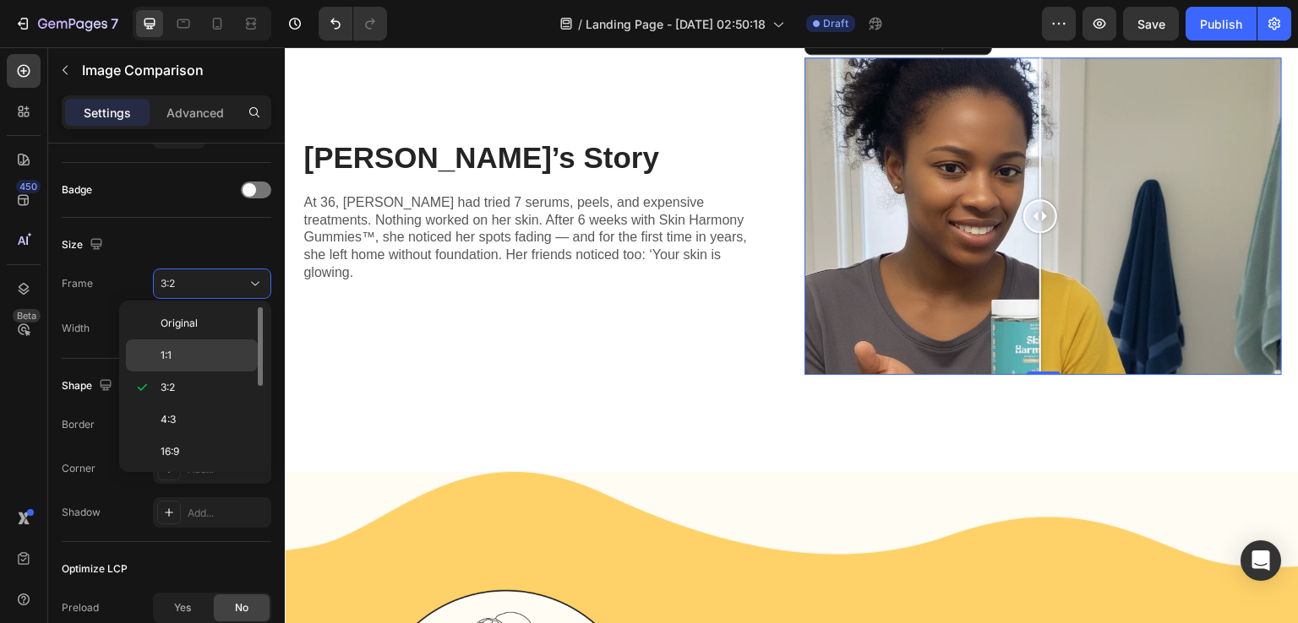
click at [173, 345] on div "1:1" at bounding box center [192, 356] width 132 height 32
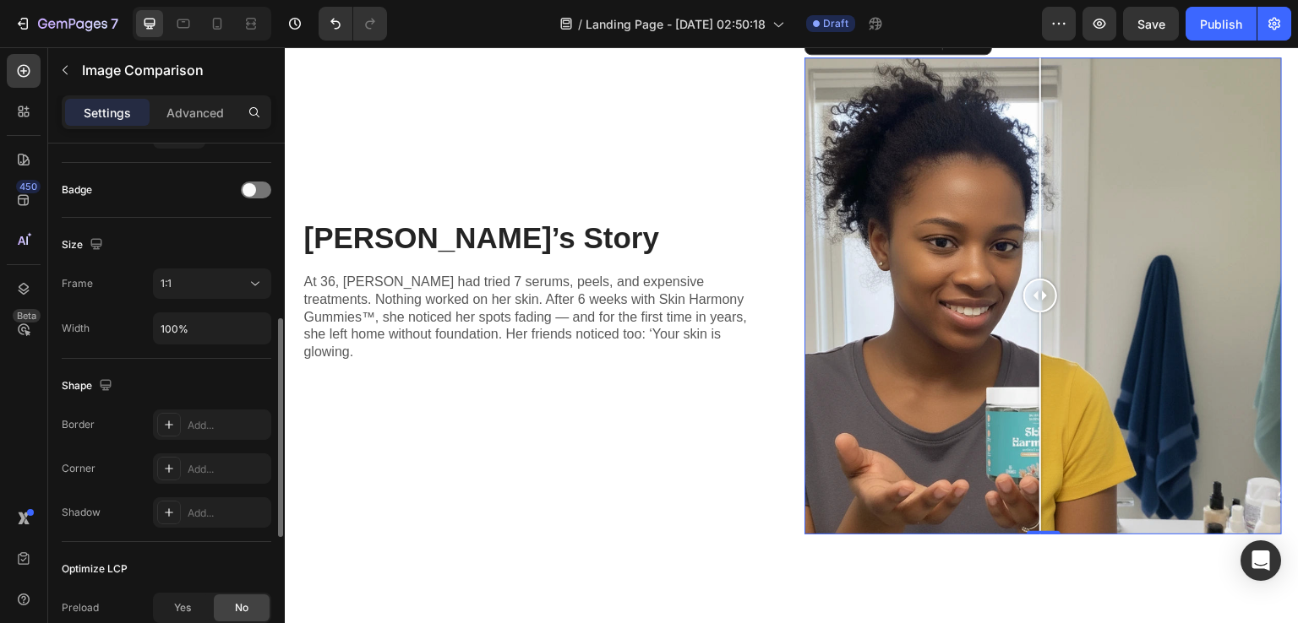
click at [194, 298] on div "Frame 1:1 Width 100%" at bounding box center [167, 307] width 210 height 76
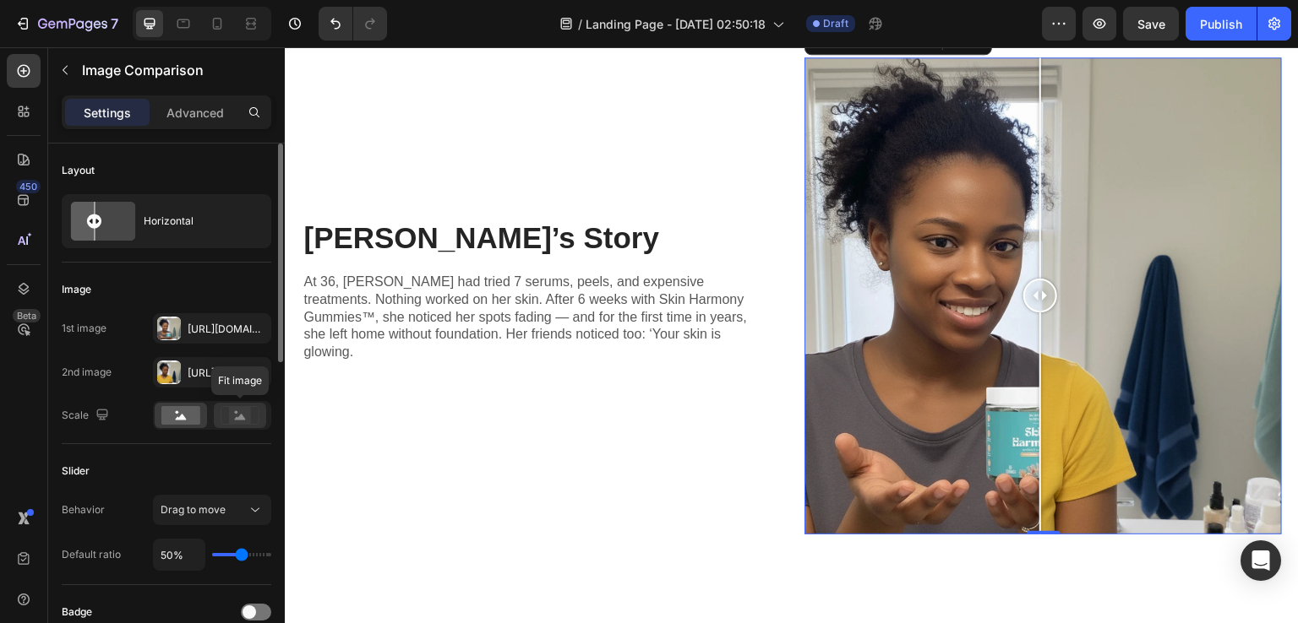
click at [237, 408] on rect at bounding box center [240, 415] width 22 height 17
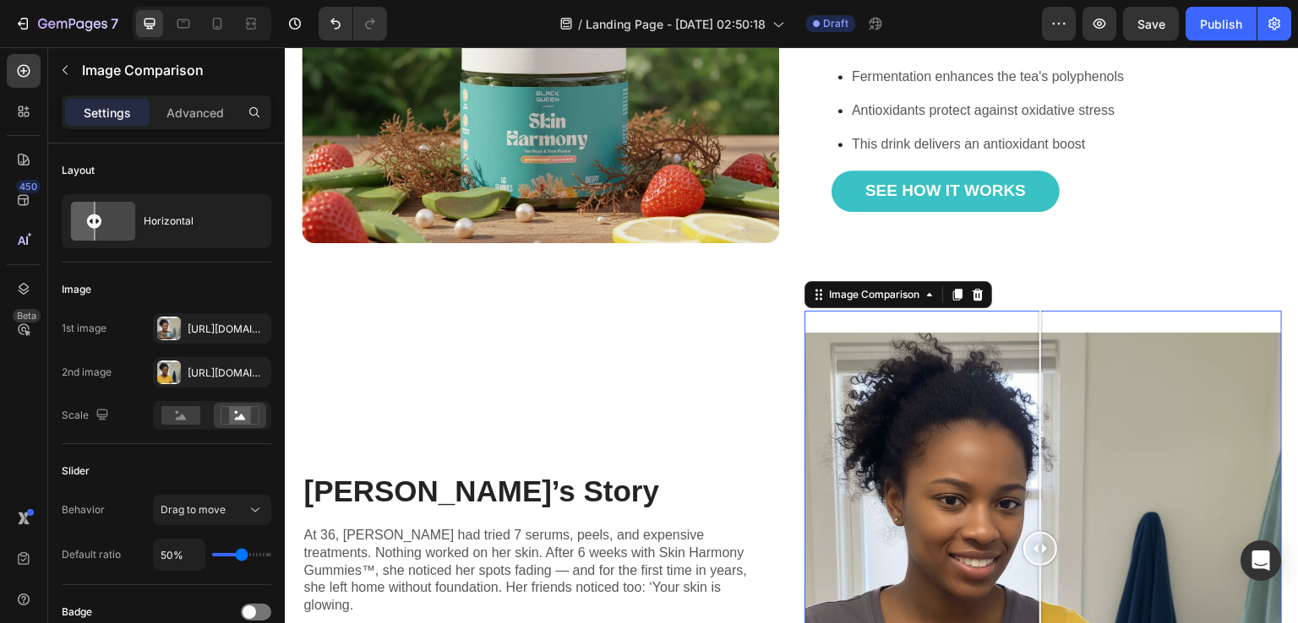
scroll to position [1605, 0]
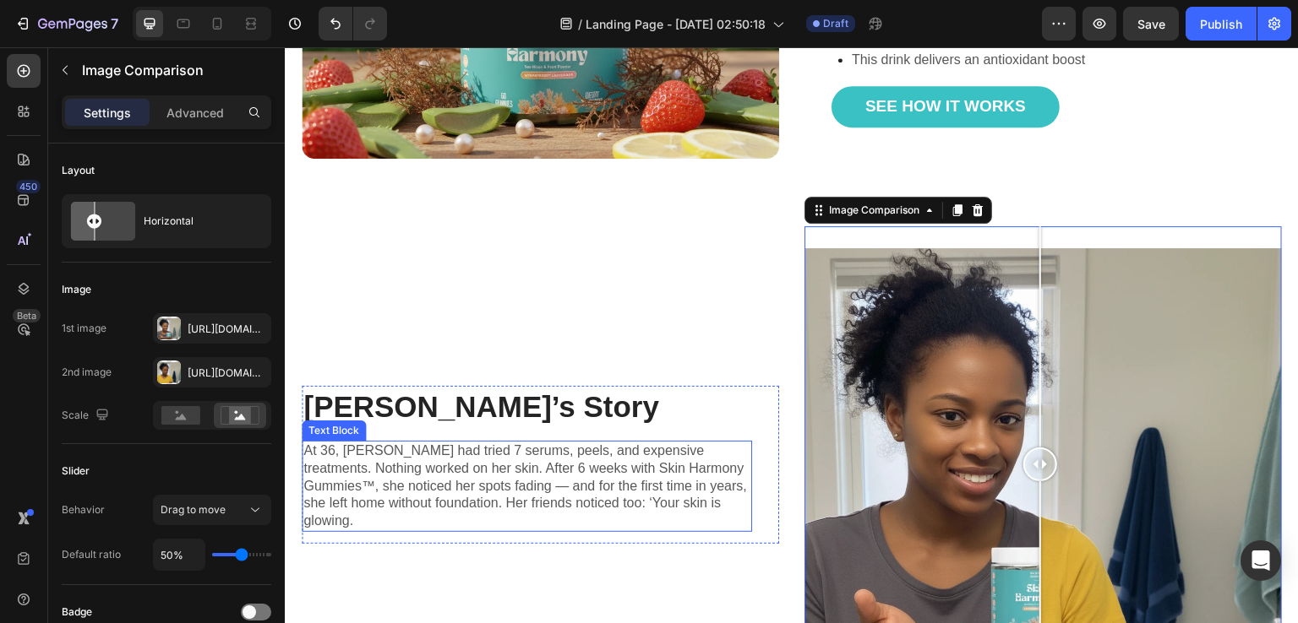
click at [444, 471] on p "At 36, [PERSON_NAME] had tried 7 serums, peels, and expensive treatments. Nothi…" at bounding box center [526, 487] width 447 height 88
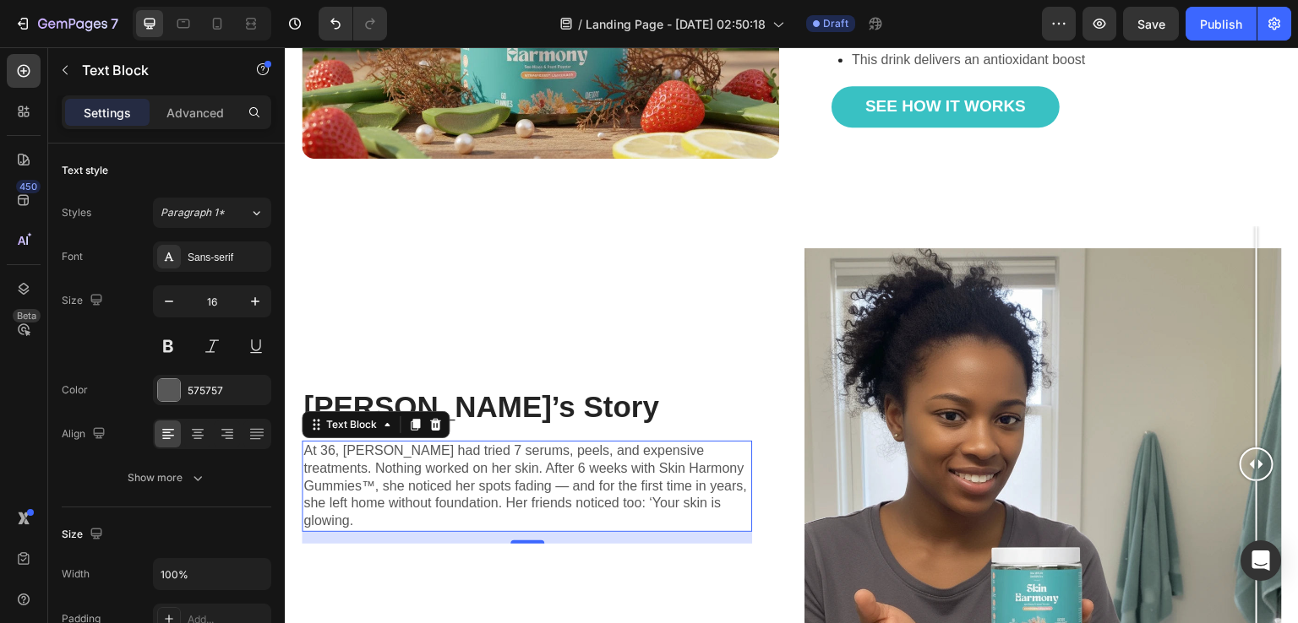
drag, startPoint x: 1030, startPoint y: 447, endPoint x: 1298, endPoint y: 420, distance: 269.2
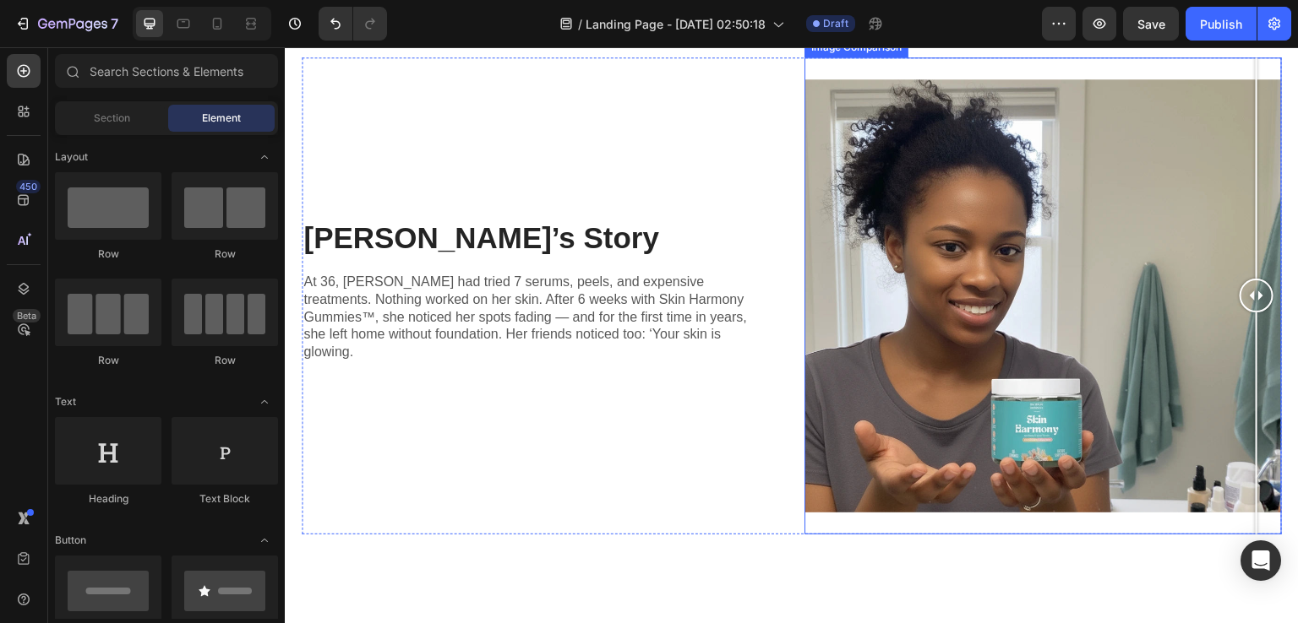
scroll to position [1690, 0]
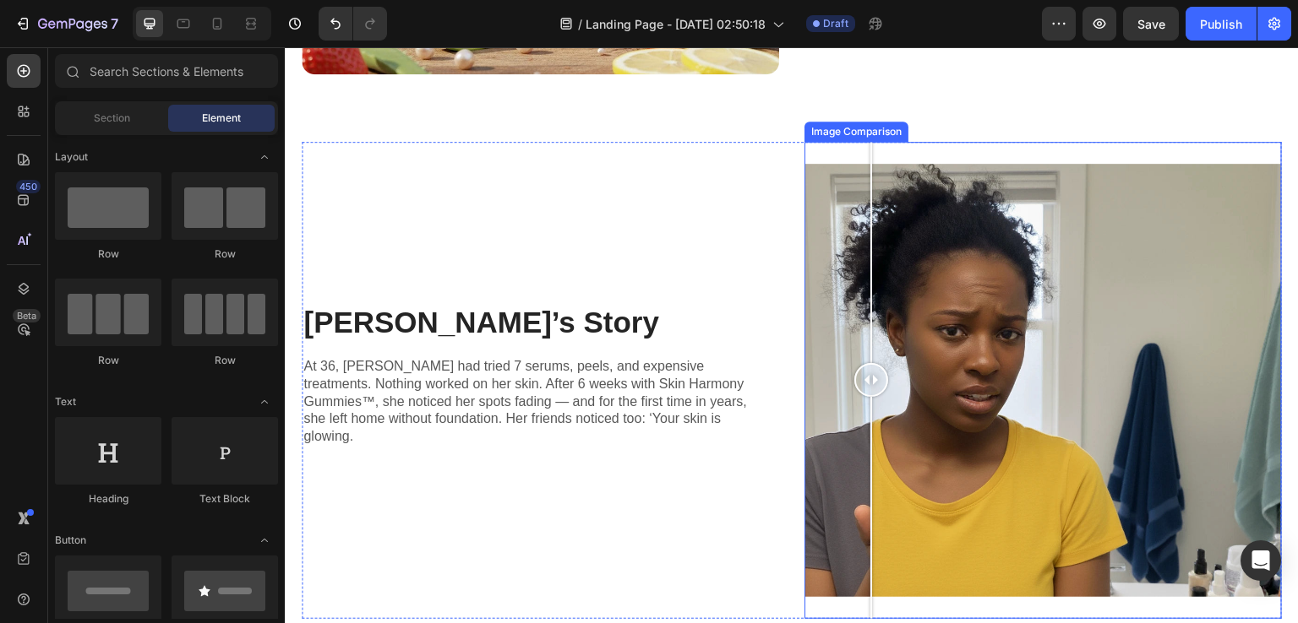
drag, startPoint x: 1237, startPoint y: 367, endPoint x: 820, endPoint y: 385, distance: 416.8
click at [863, 397] on div at bounding box center [871, 380] width 34 height 477
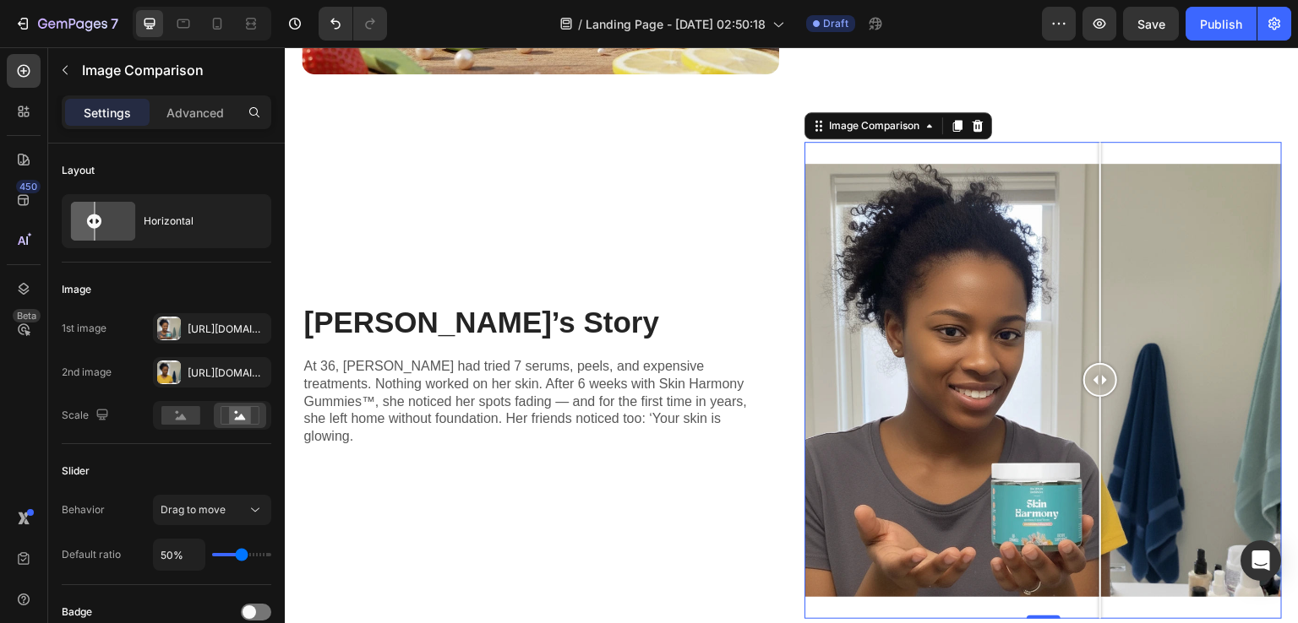
drag, startPoint x: 858, startPoint y: 369, endPoint x: 1093, endPoint y: 367, distance: 234.9
click at [1093, 367] on div at bounding box center [1100, 380] width 34 height 34
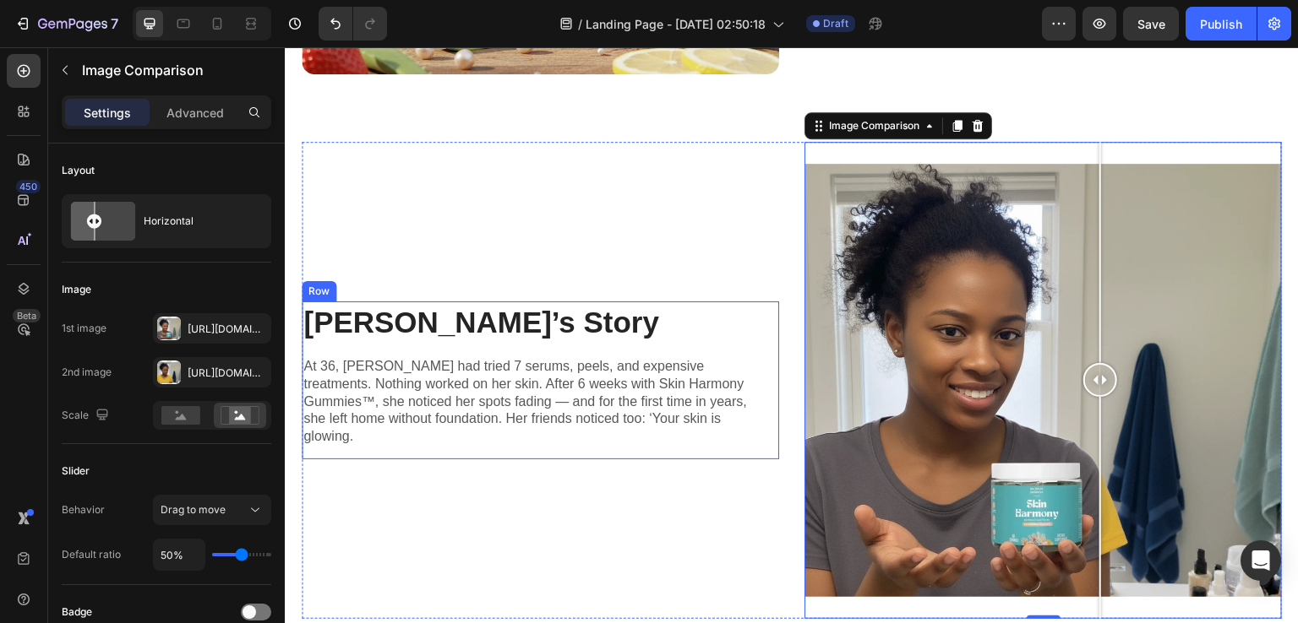
scroll to position [1858, 0]
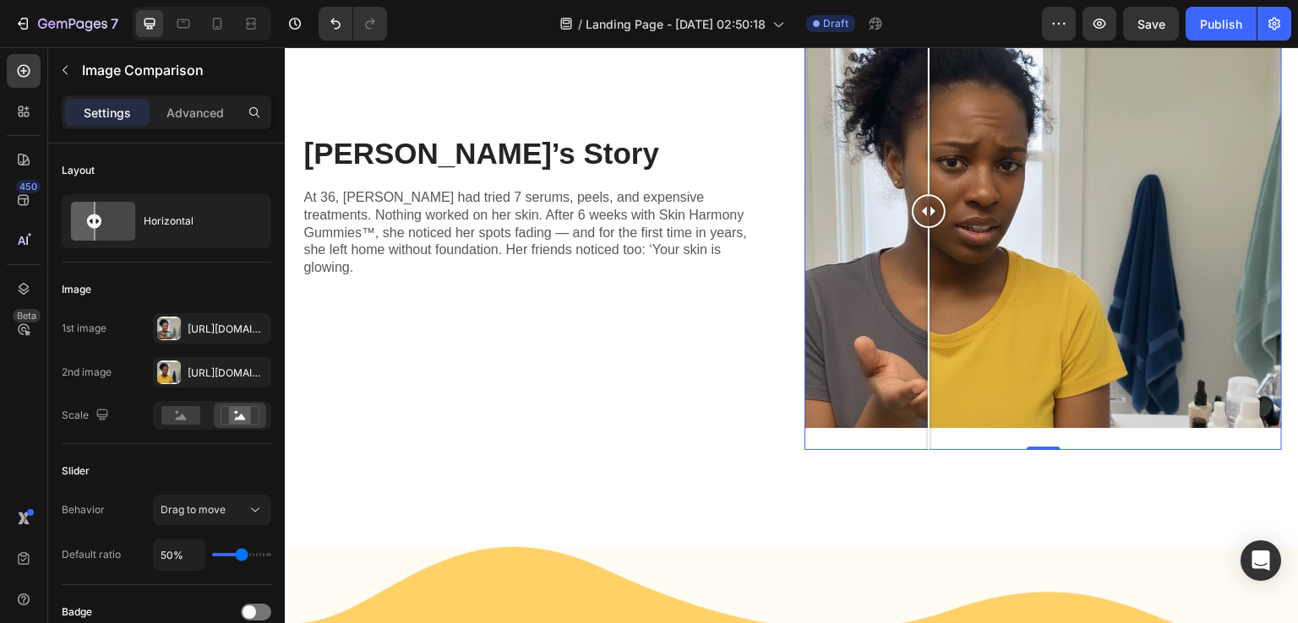
click at [922, 265] on div at bounding box center [1042, 211] width 477 height 477
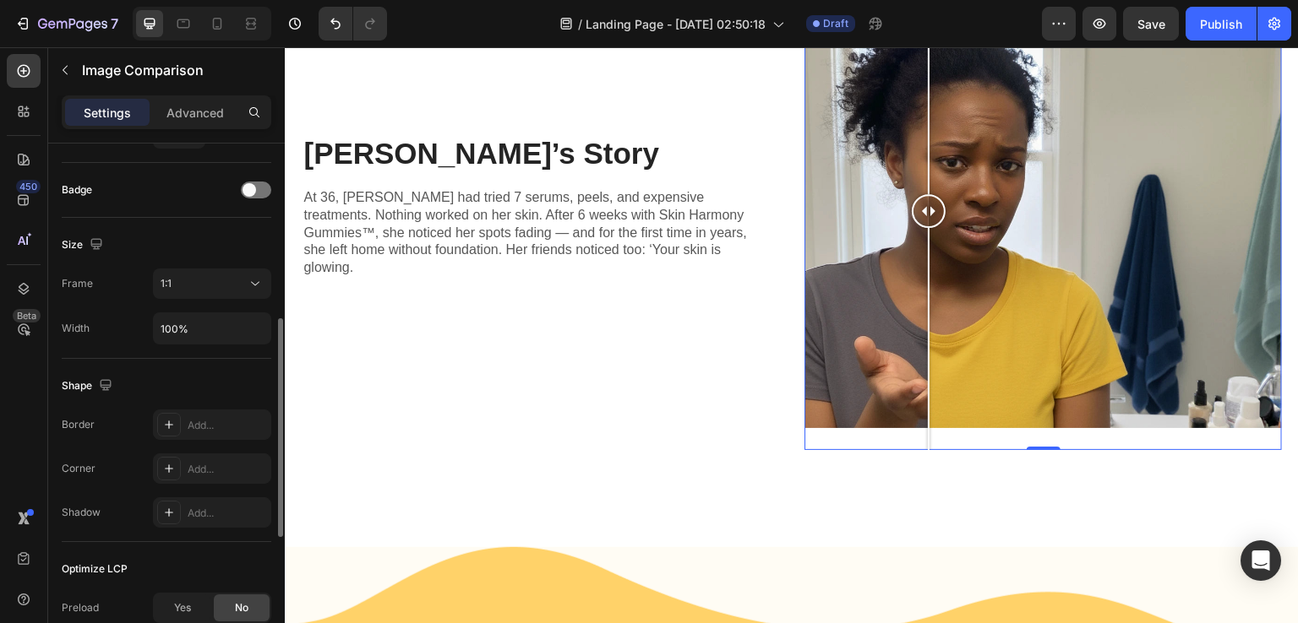
scroll to position [507, 0]
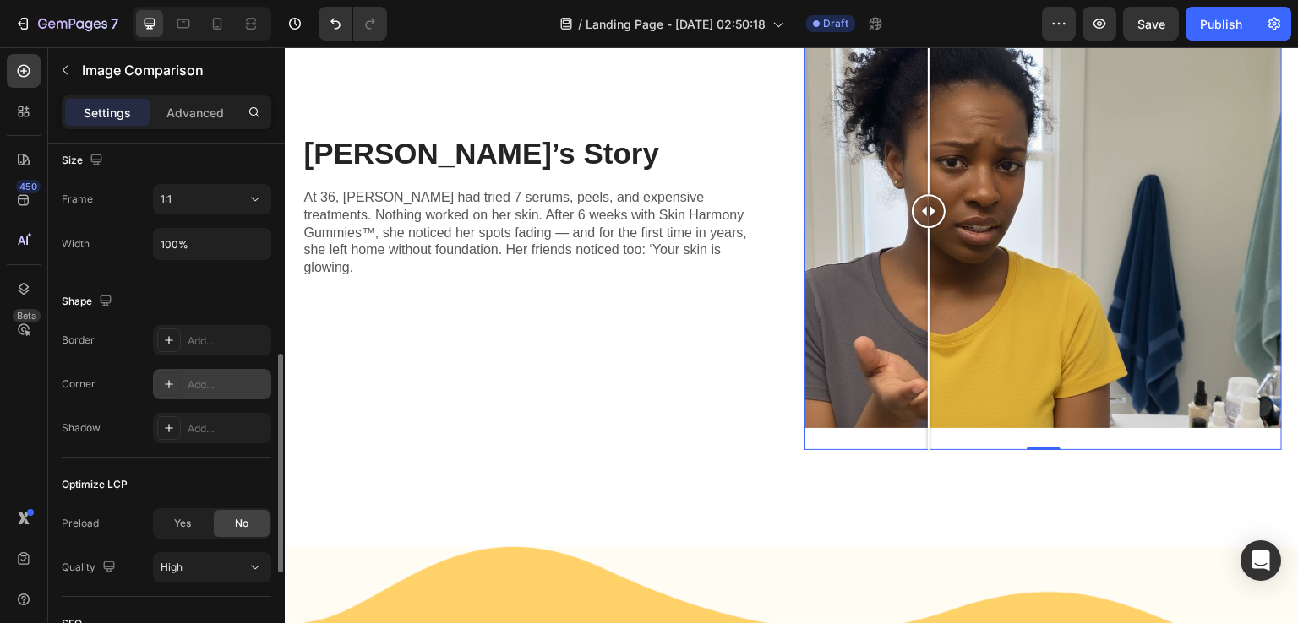
click at [202, 390] on div "Add..." at bounding box center [212, 384] width 118 height 30
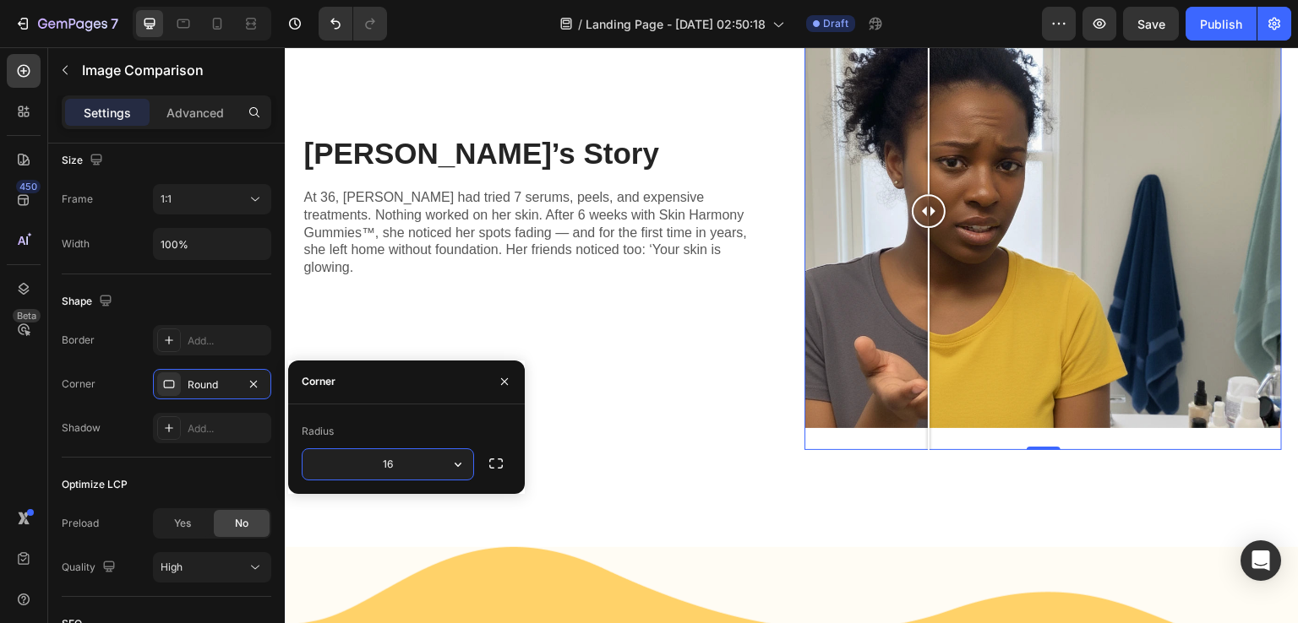
type input "15"
click at [0, 418] on div "450 Beta" at bounding box center [24, 335] width 48 height 576
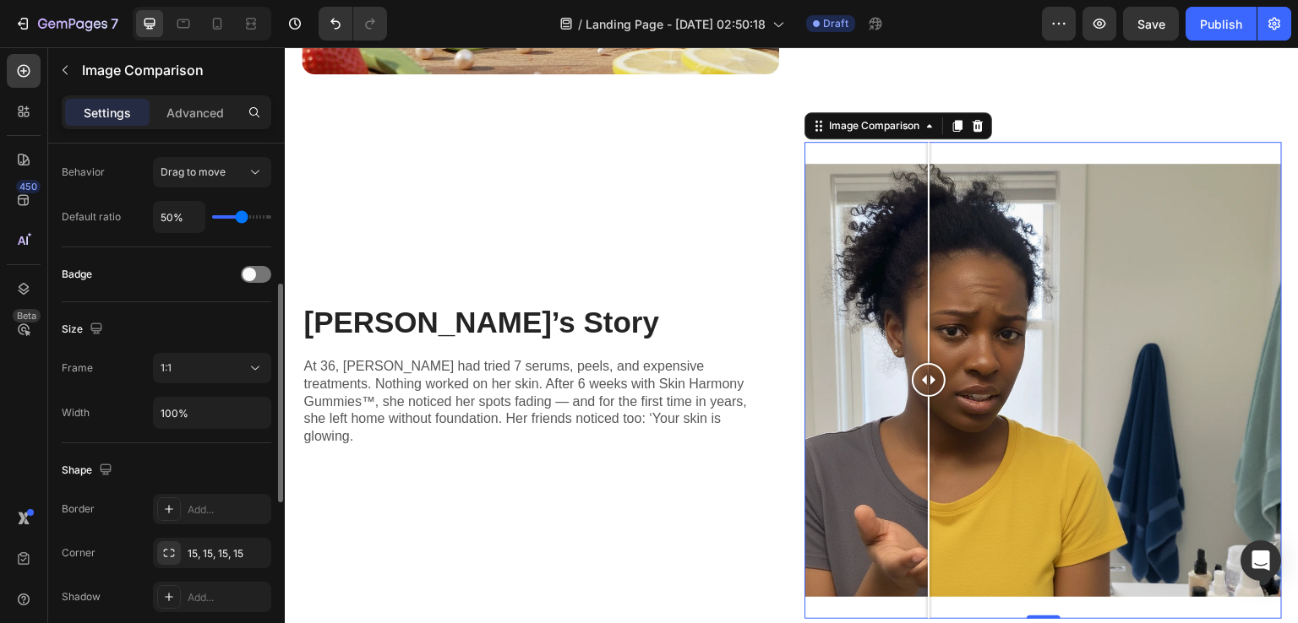
scroll to position [0, 0]
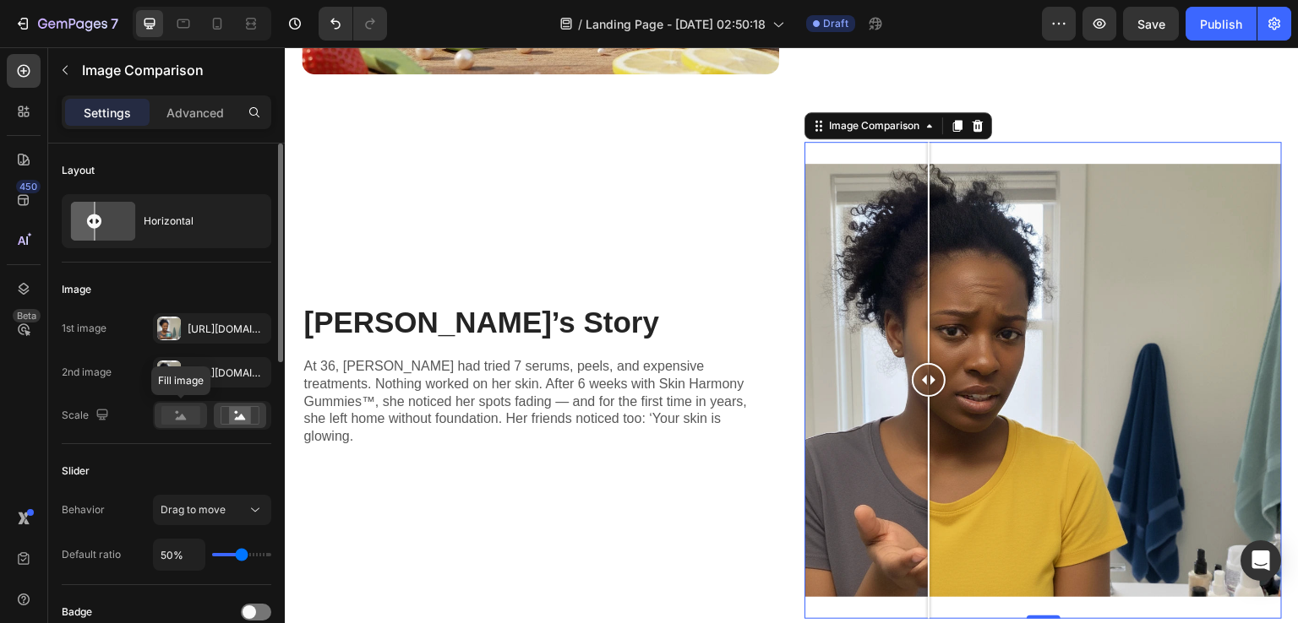
click at [171, 421] on rect at bounding box center [180, 415] width 39 height 19
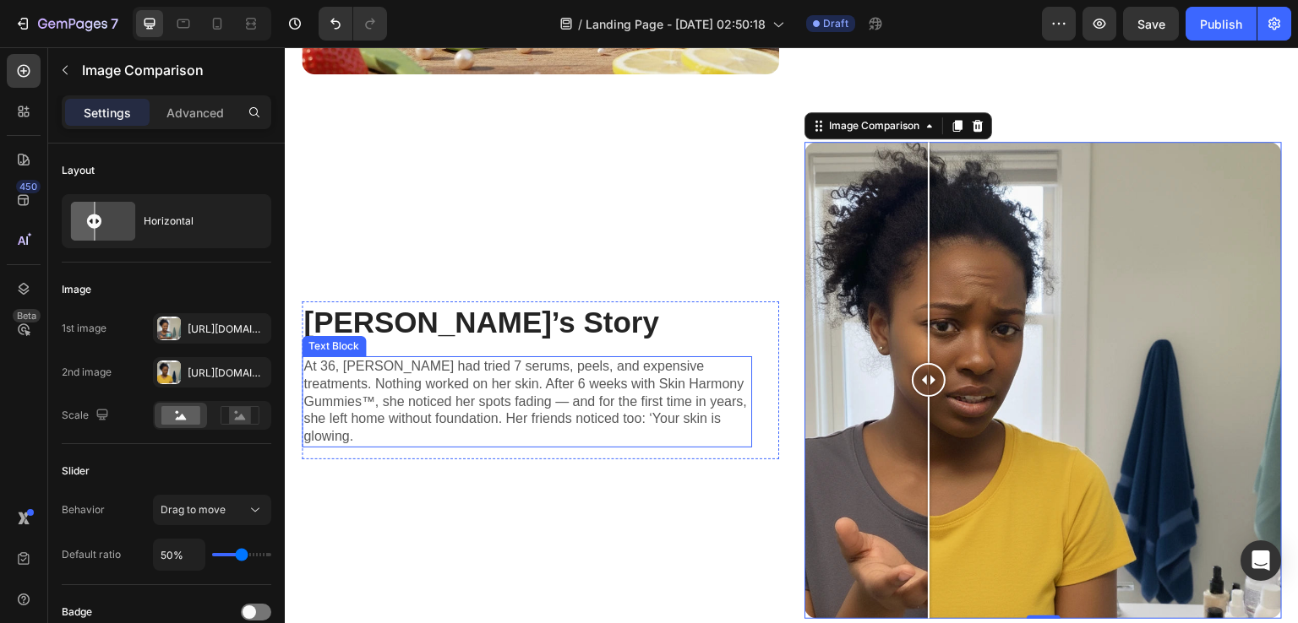
scroll to position [1774, 0]
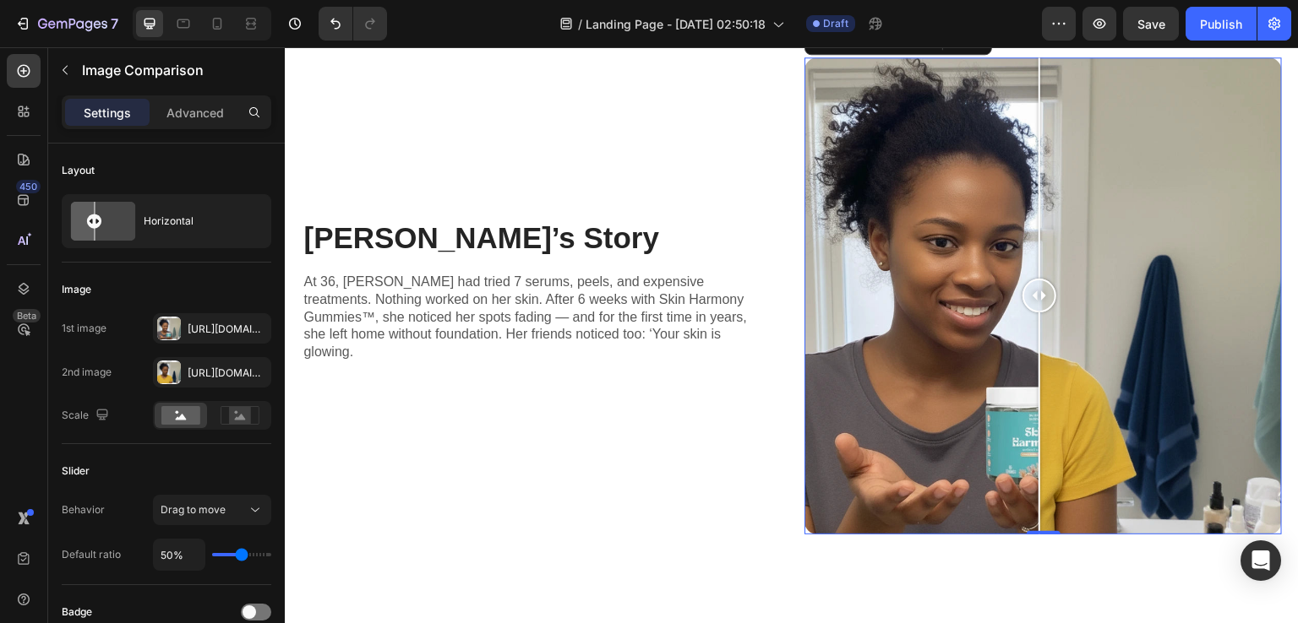
drag, startPoint x: 915, startPoint y: 286, endPoint x: 1032, endPoint y: 313, distance: 120.7
click at [1032, 313] on div at bounding box center [1039, 295] width 34 height 477
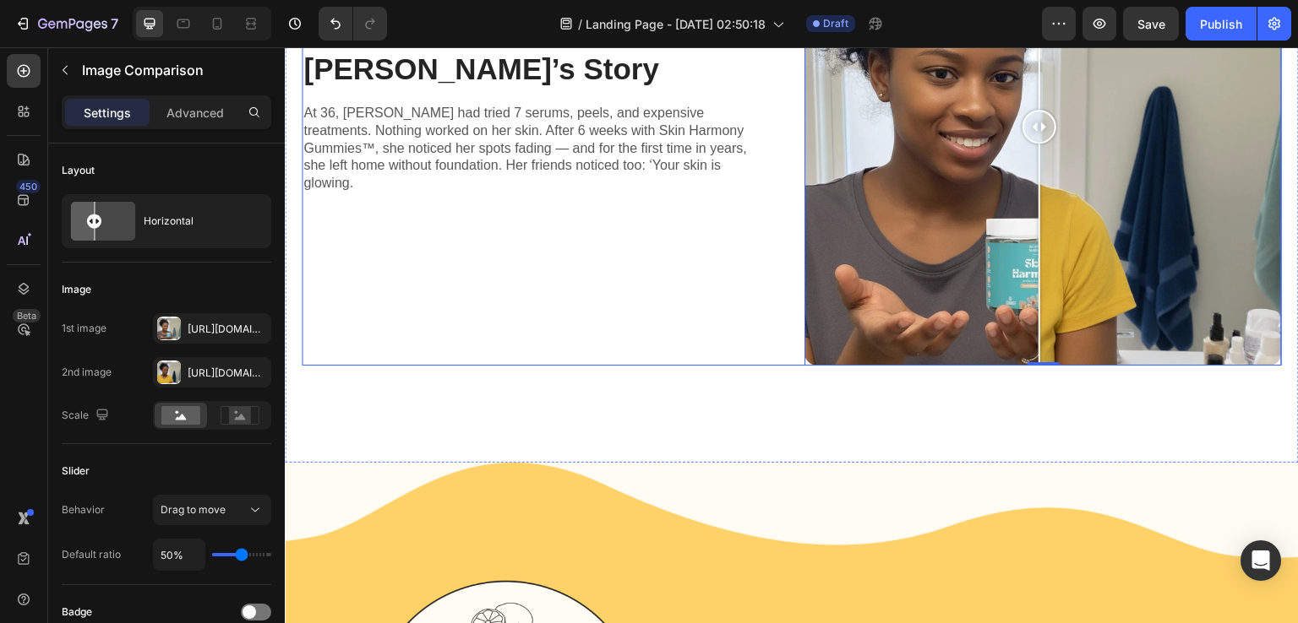
scroll to position [2112, 0]
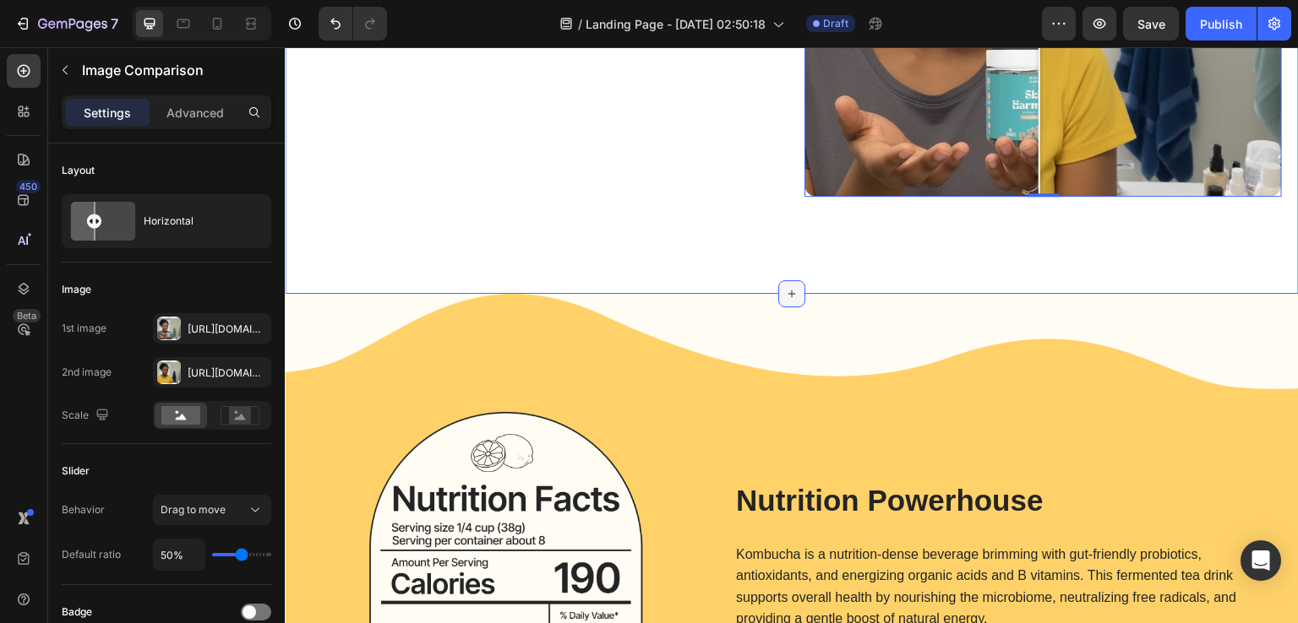
click at [796, 280] on div at bounding box center [791, 293] width 27 height 27
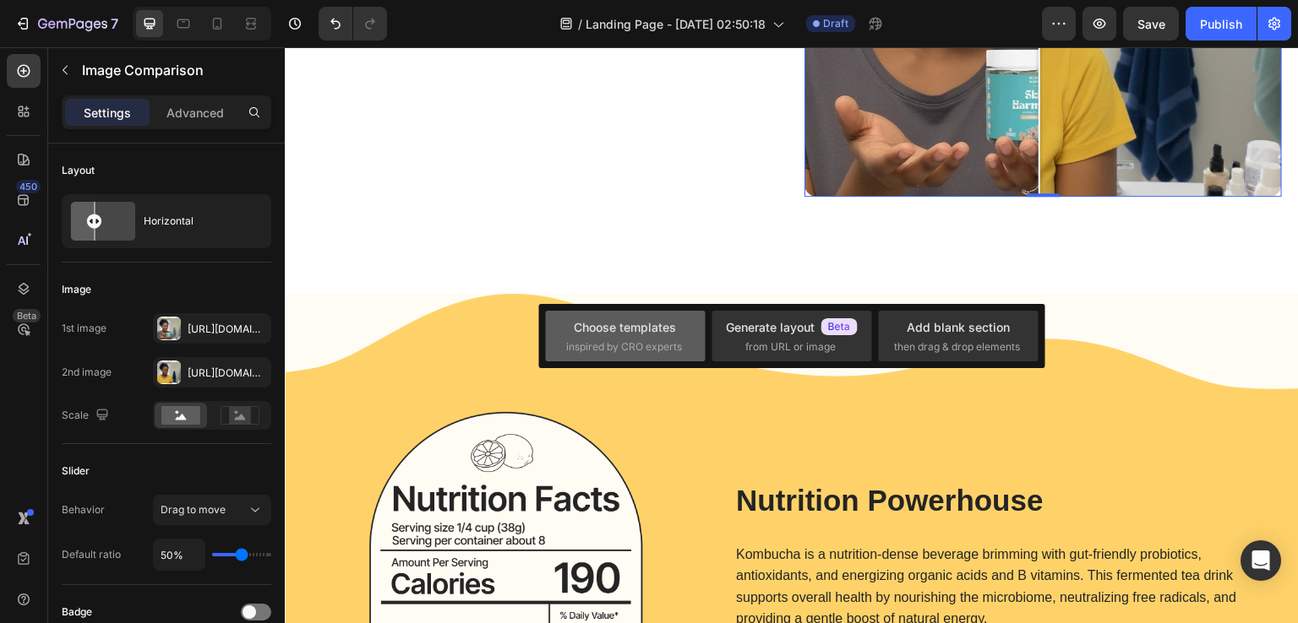
click at [592, 332] on div "Choose templates" at bounding box center [625, 327] width 102 height 18
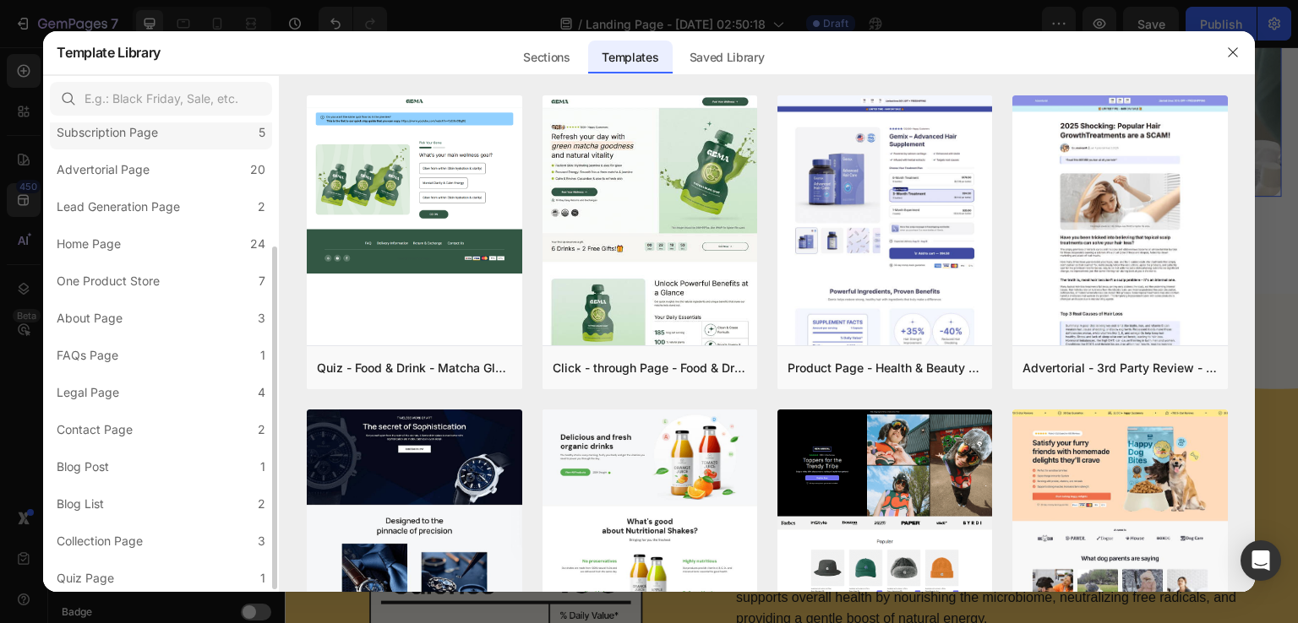
scroll to position [172, 0]
click at [567, 58] on div "Sections" at bounding box center [545, 58] width 73 height 34
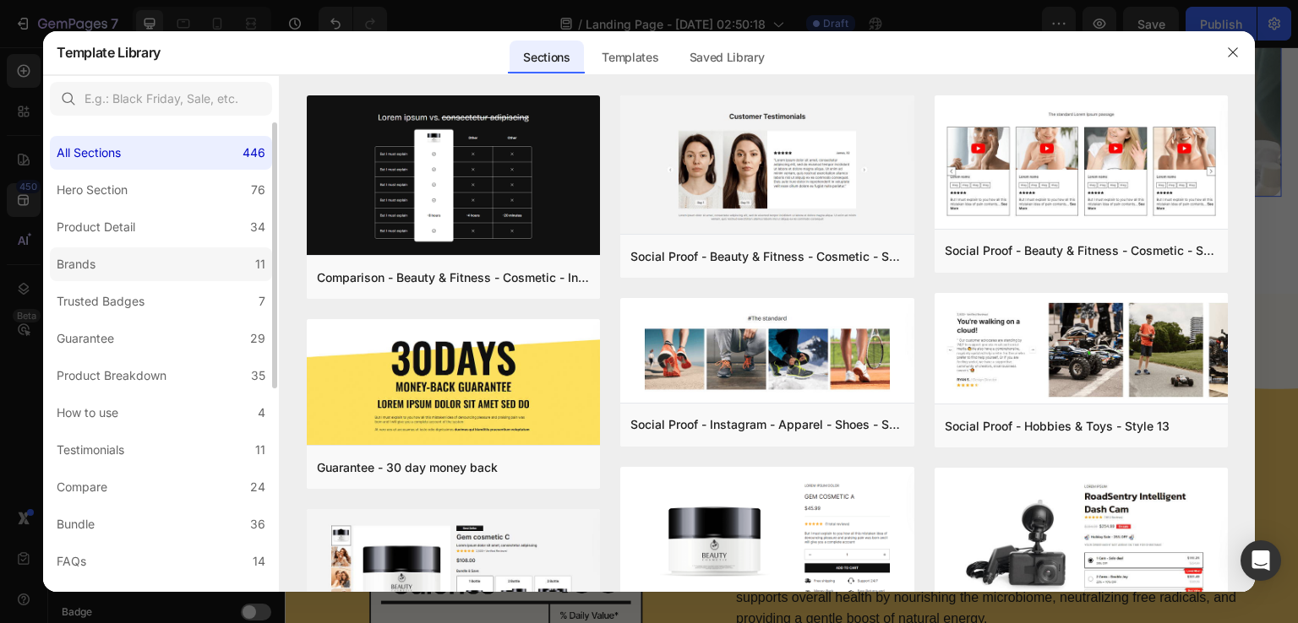
scroll to position [84, 0]
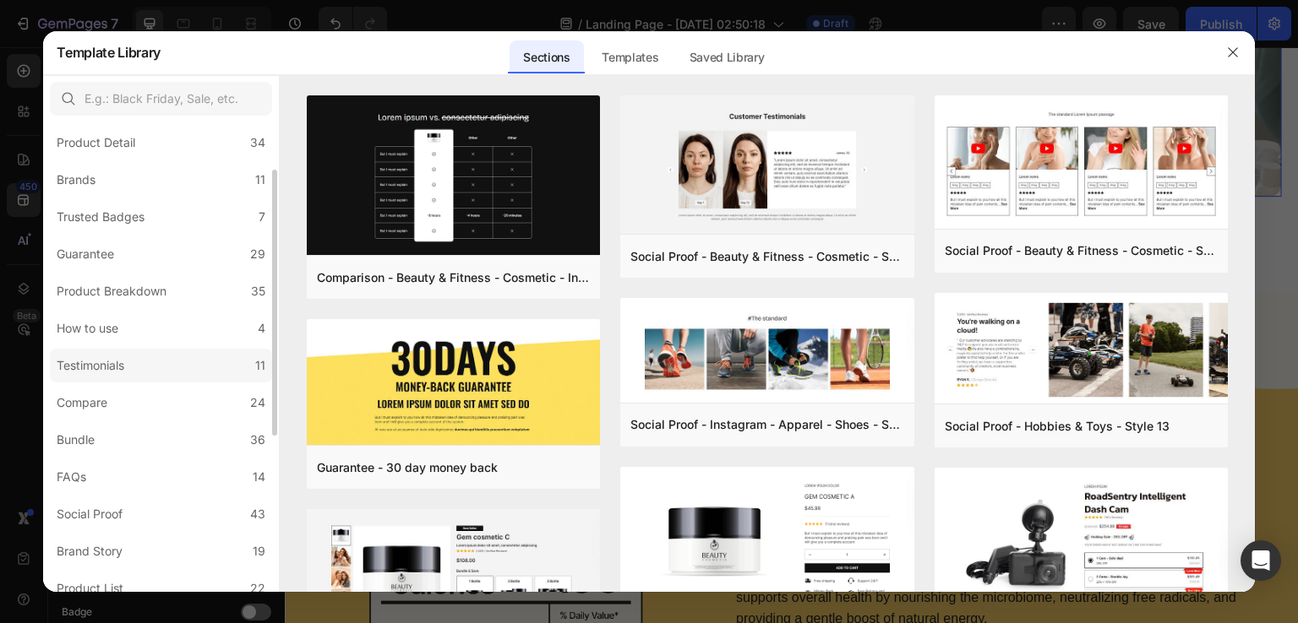
click at [110, 368] on div "Testimonials" at bounding box center [91, 366] width 68 height 20
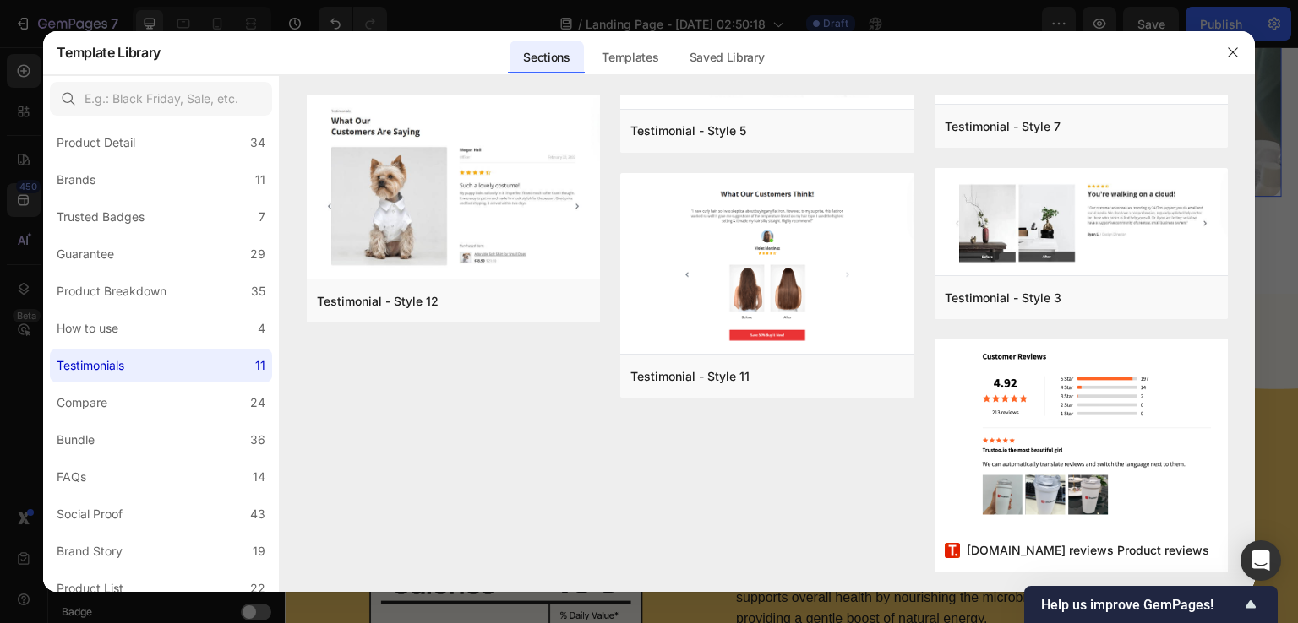
scroll to position [0, 0]
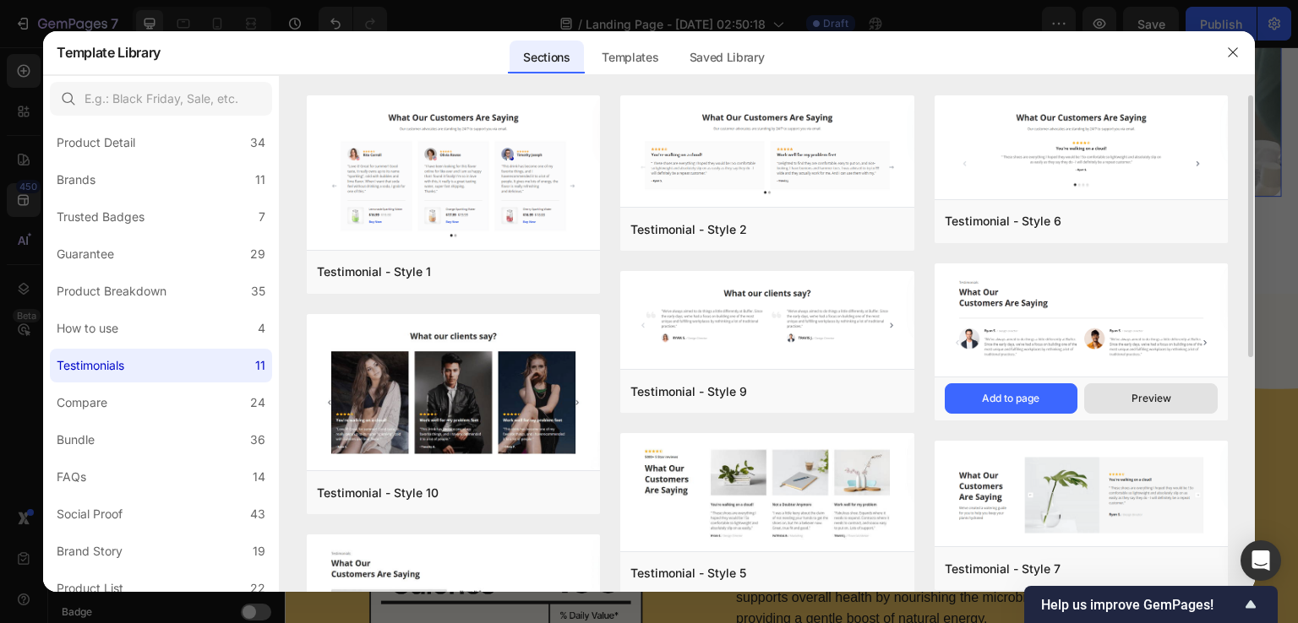
click at [1118, 406] on button "Preview" at bounding box center [1150, 399] width 133 height 30
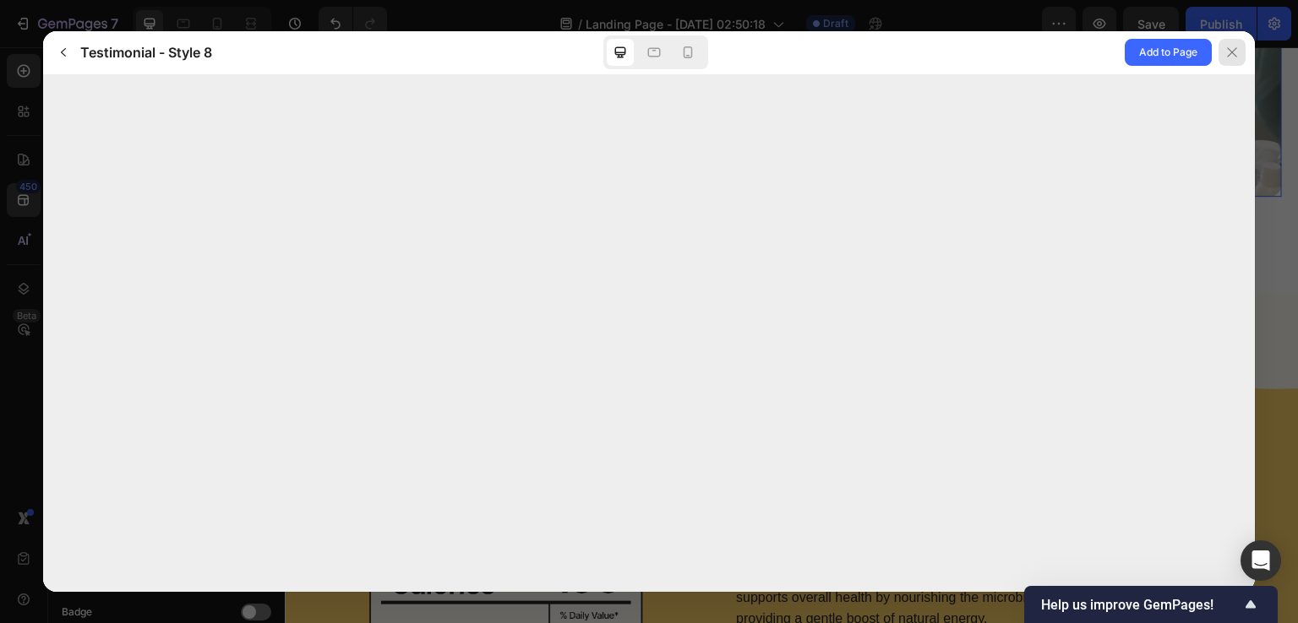
click at [1230, 49] on icon at bounding box center [1232, 53] width 14 height 14
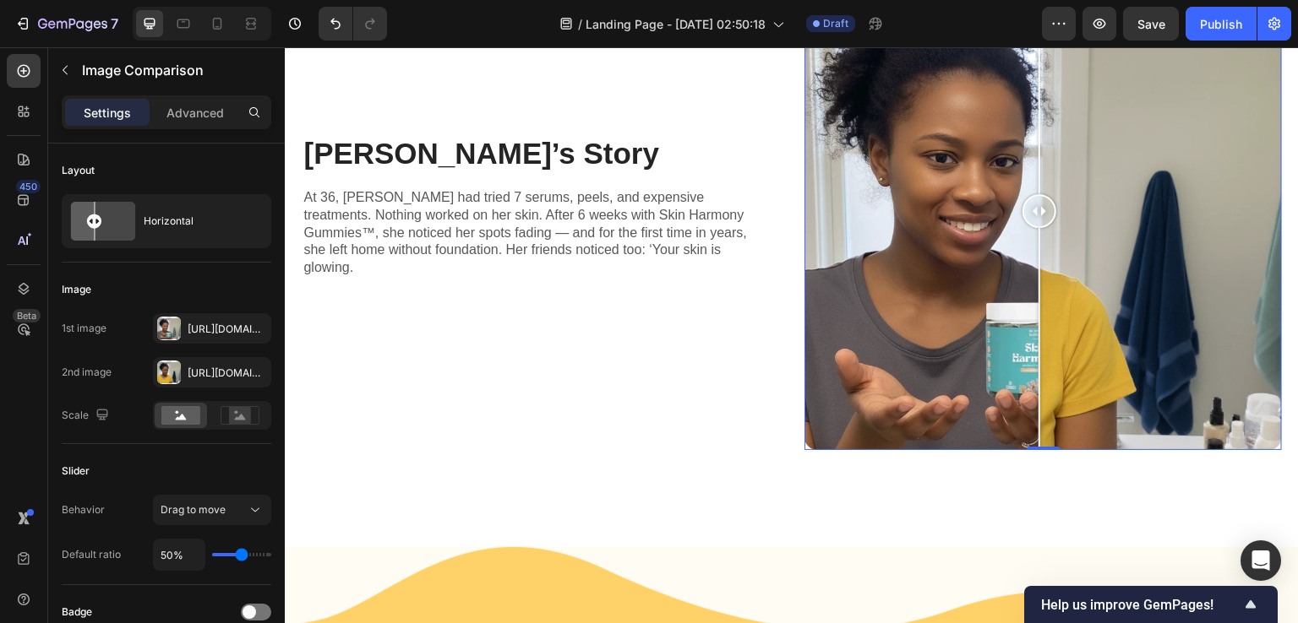
scroll to position [2027, 0]
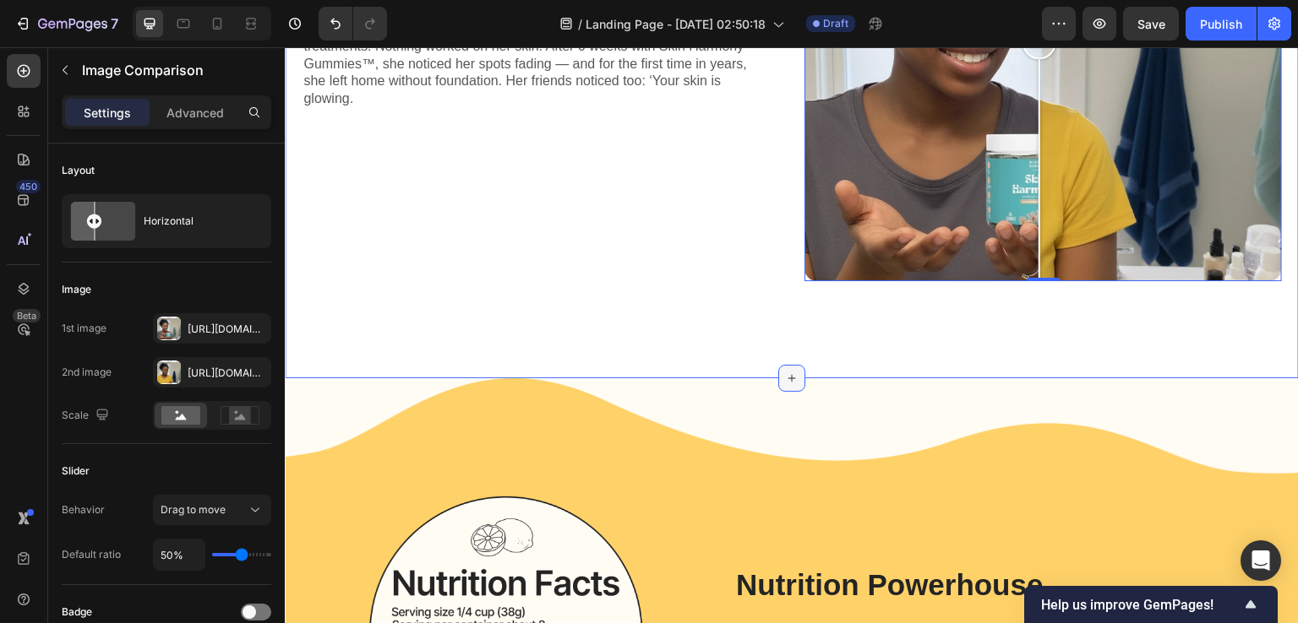
click at [788, 374] on icon at bounding box center [792, 378] width 8 height 8
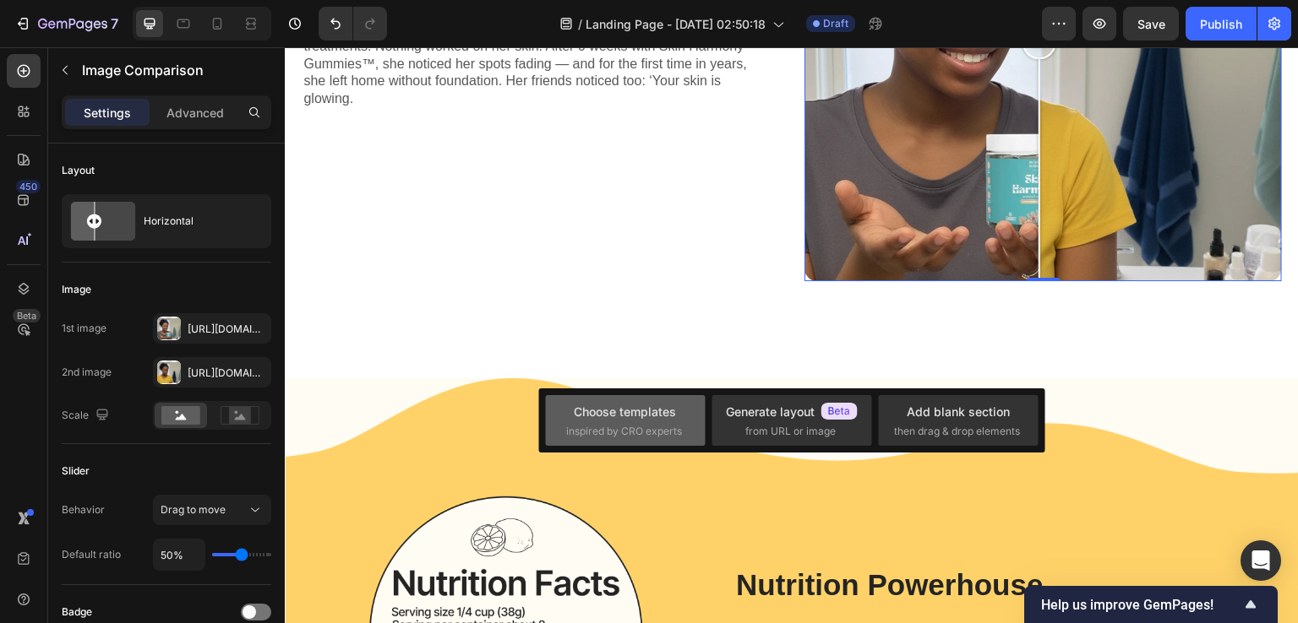
click at [623, 416] on div "Choose templates" at bounding box center [625, 412] width 102 height 18
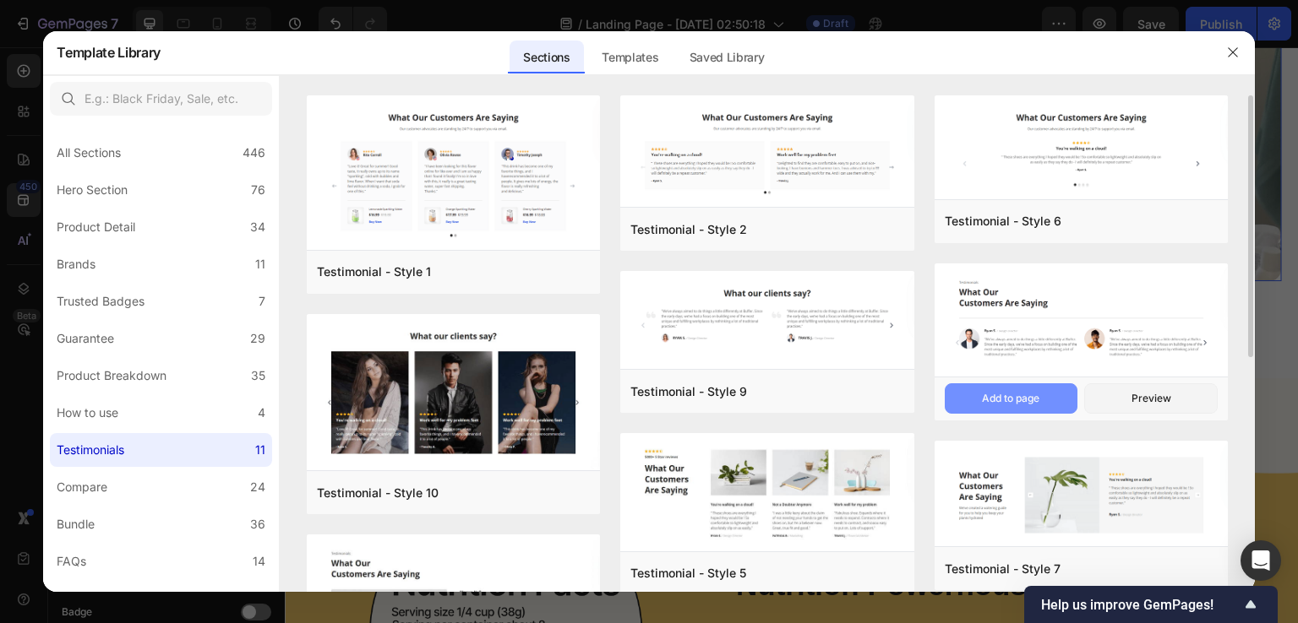
click at [1017, 400] on div "Add to page" at bounding box center [1010, 398] width 57 height 15
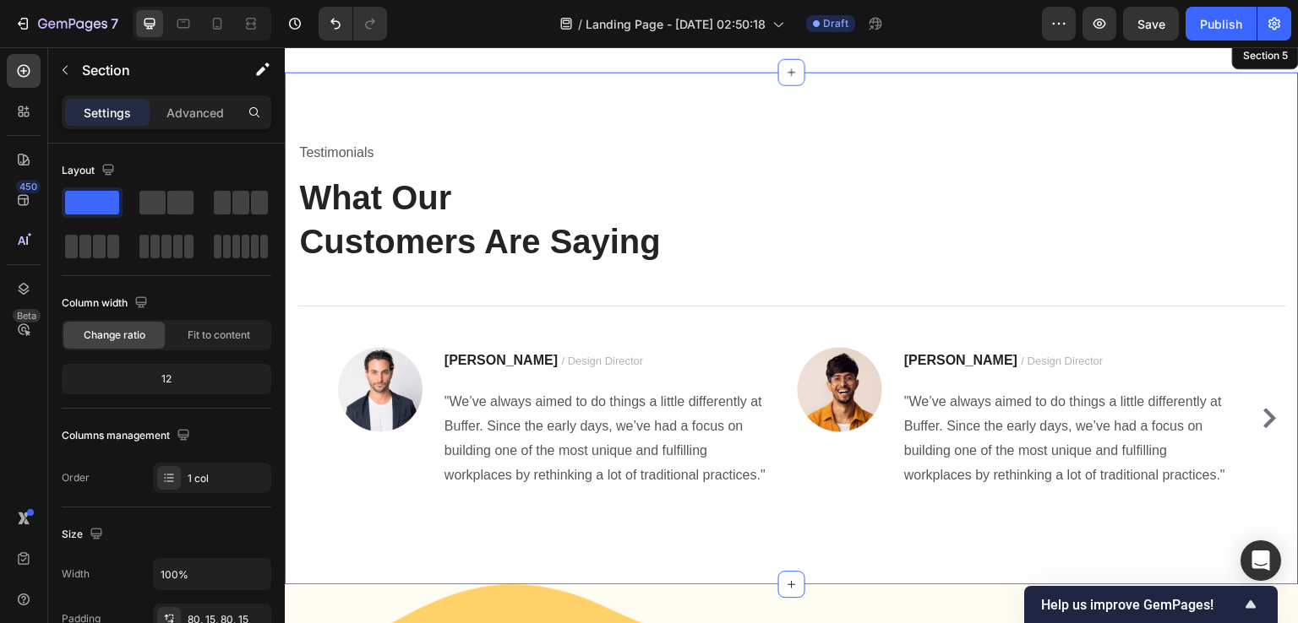
scroll to position [2342, 0]
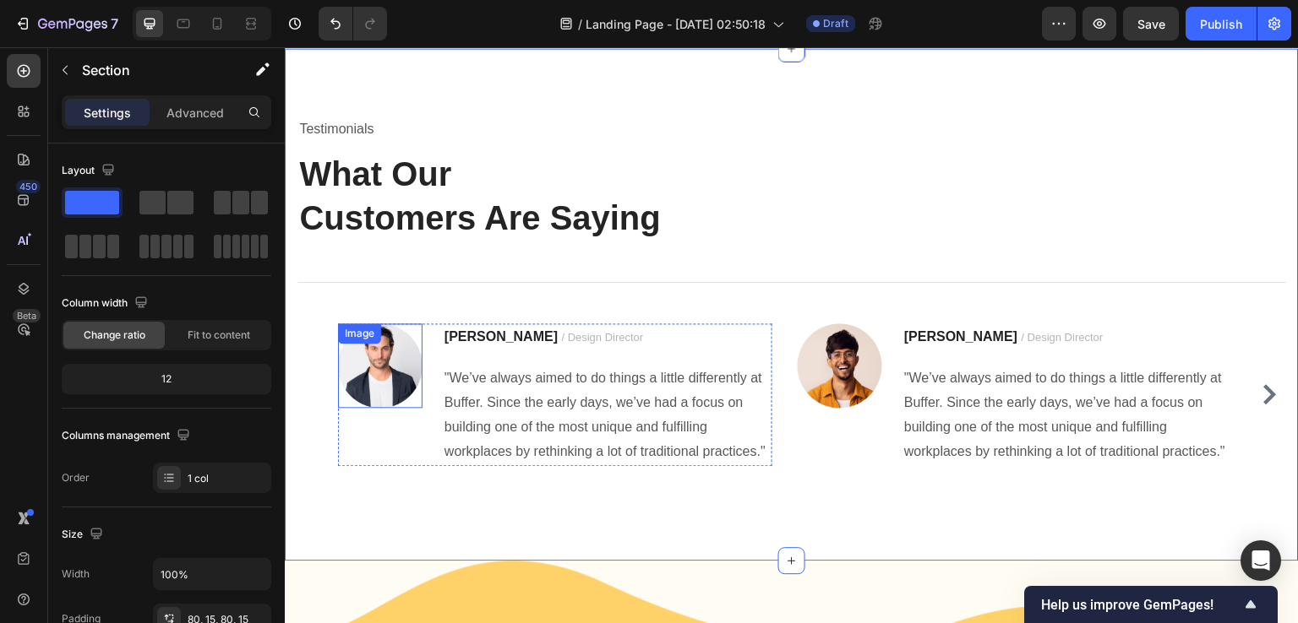
click at [372, 360] on img at bounding box center [380, 366] width 84 height 84
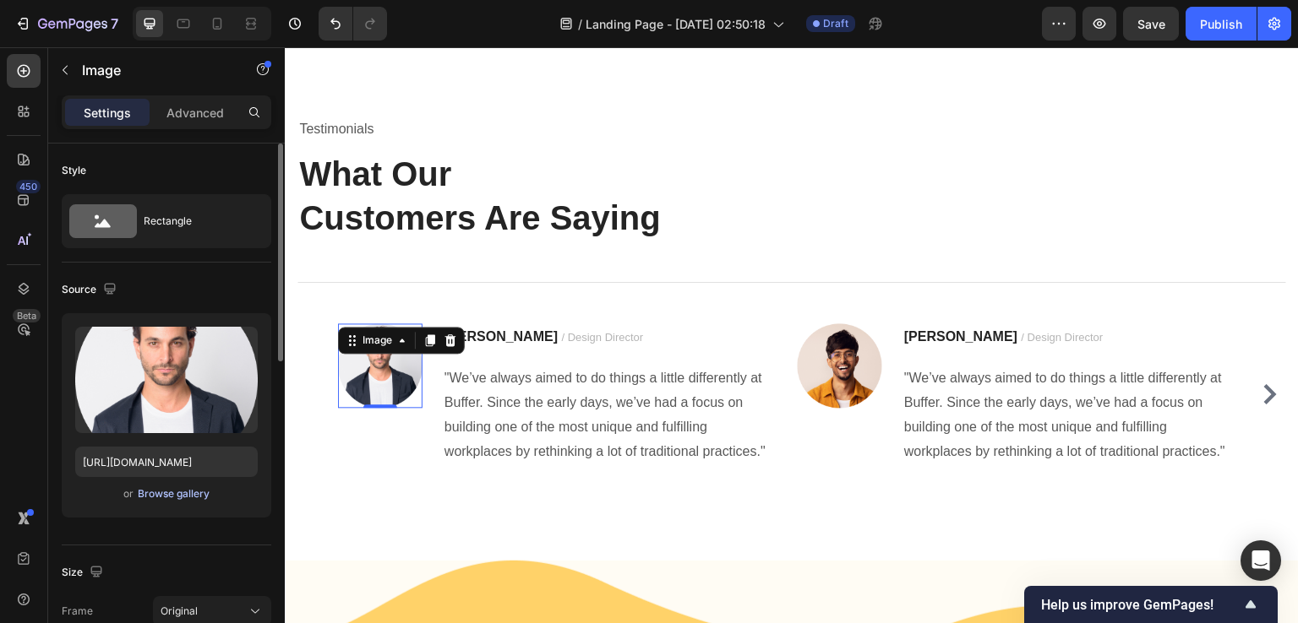
click at [163, 491] on div "Browse gallery" at bounding box center [174, 494] width 72 height 15
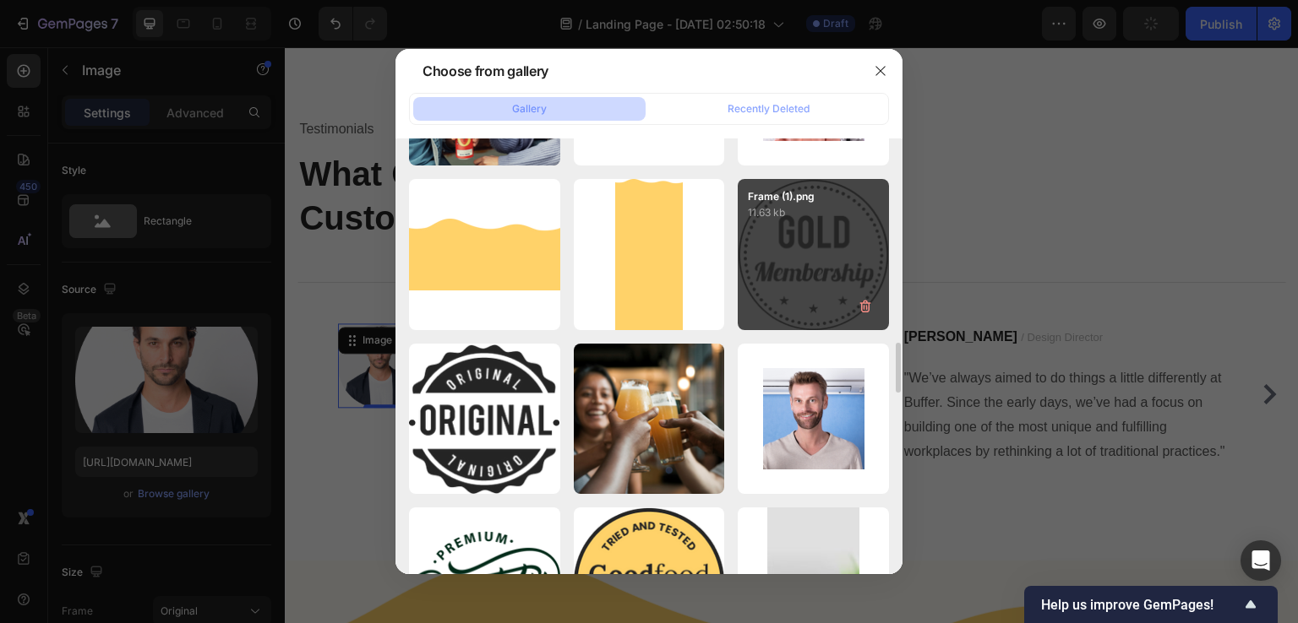
scroll to position [1444, 0]
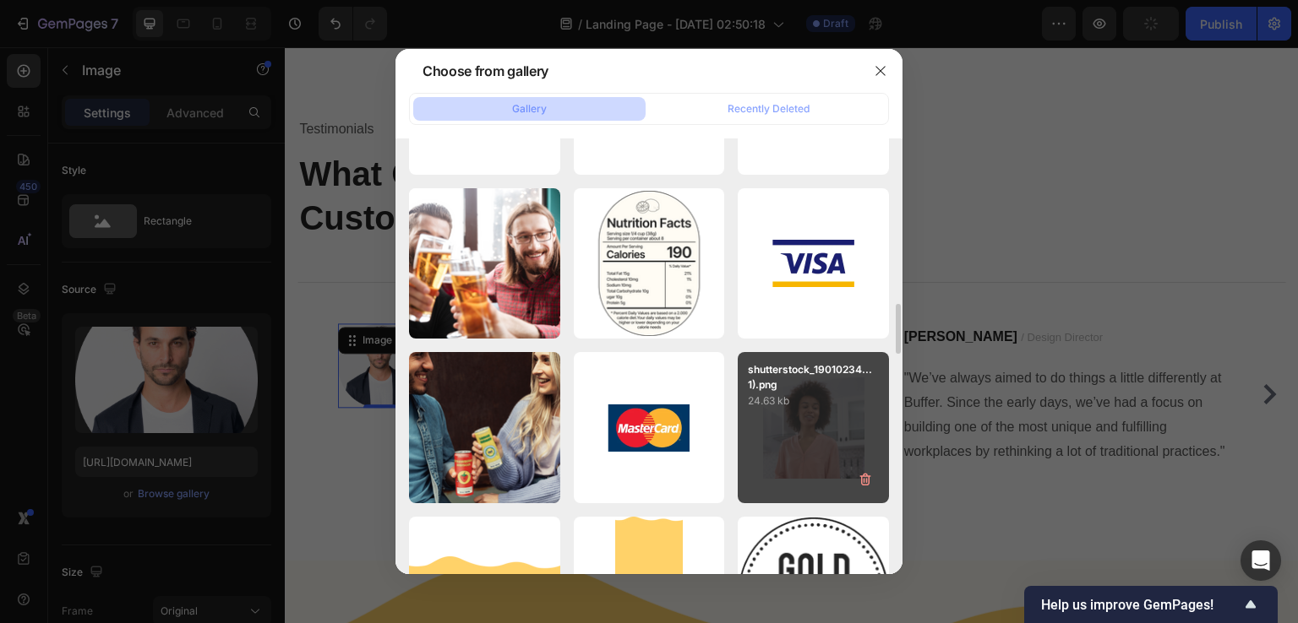
click at [794, 402] on p "24.63 kb" at bounding box center [813, 401] width 131 height 17
type input "https://cdn.shopify.com/s/files/1/0890/9530/7606/files/gempages_575567914451600…"
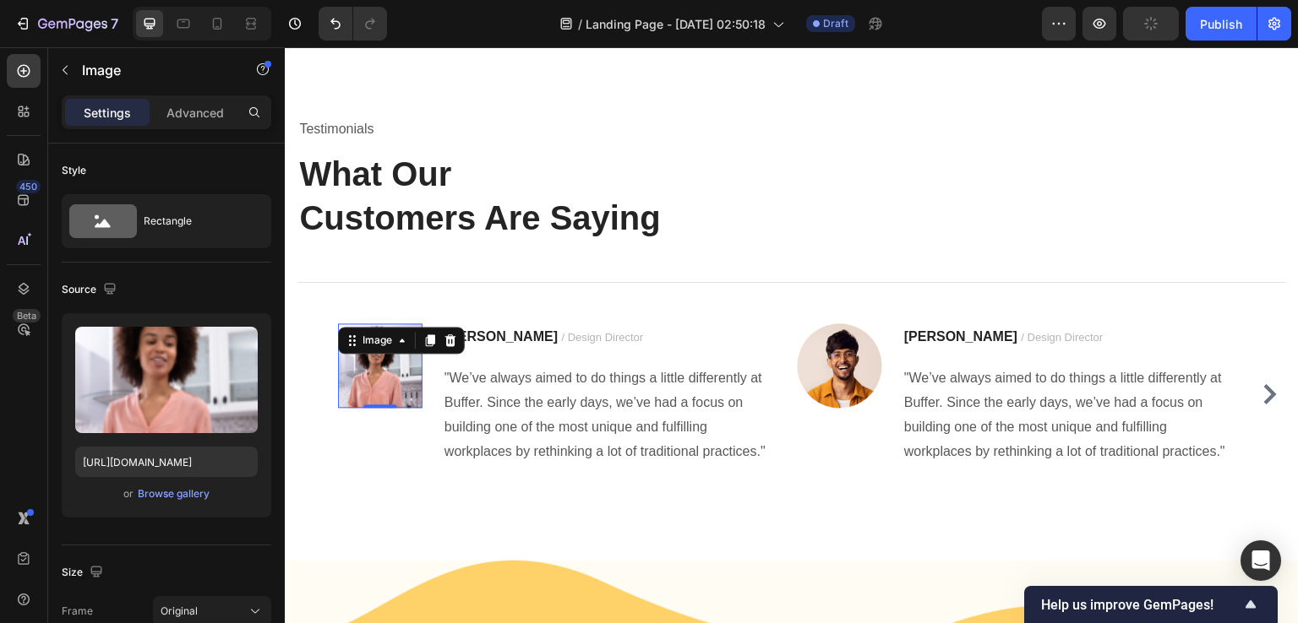
click at [0, 429] on div "450 Beta" at bounding box center [24, 335] width 48 height 576
click at [716, 423] on p ""We’ve always aimed to do things a little differently at Buffer. Since the earl…" at bounding box center [607, 415] width 326 height 97
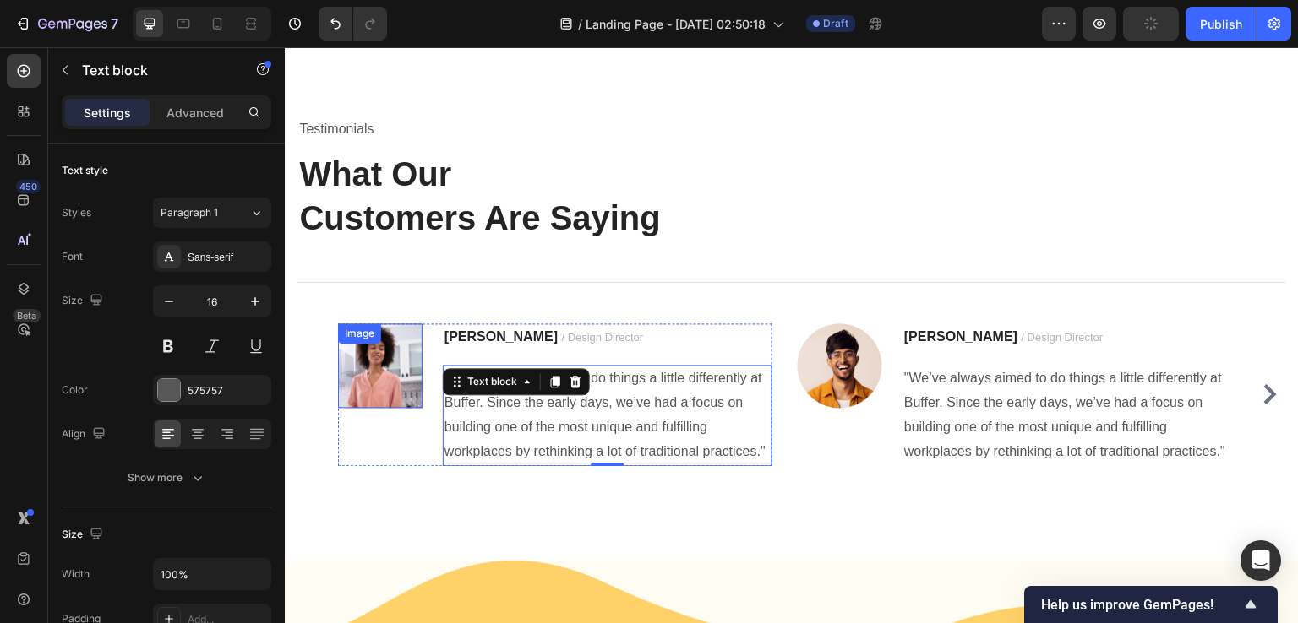
click at [377, 356] on img at bounding box center [380, 366] width 84 height 84
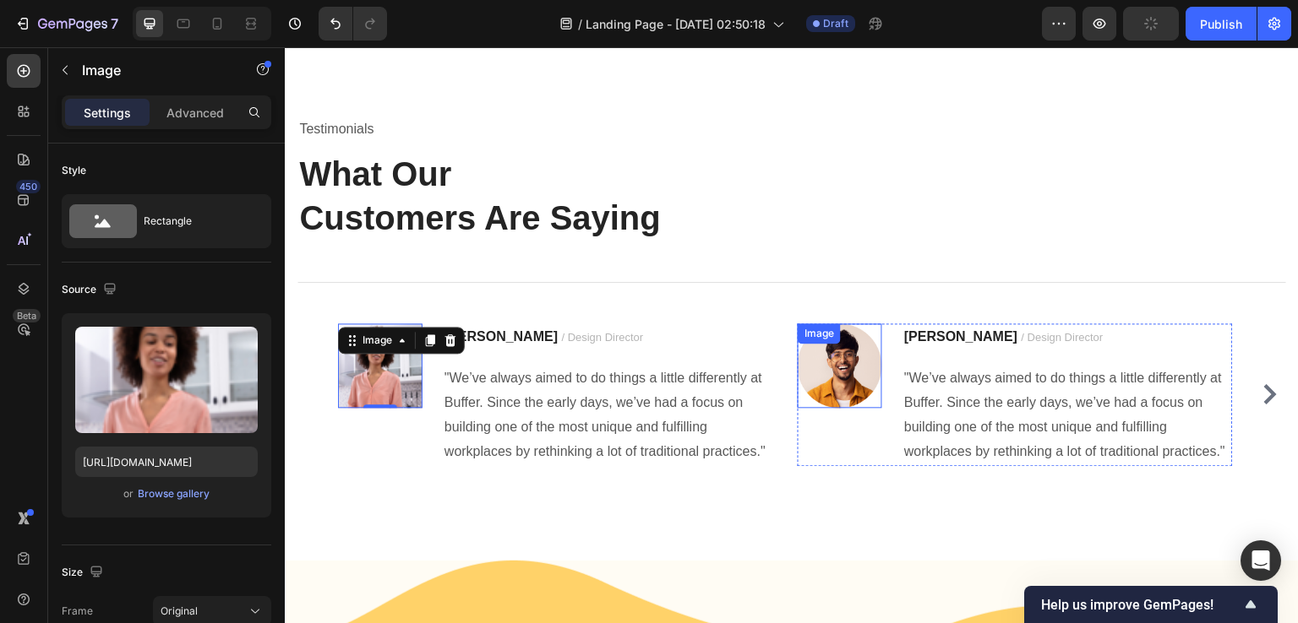
click at [857, 350] on img at bounding box center [839, 366] width 84 height 84
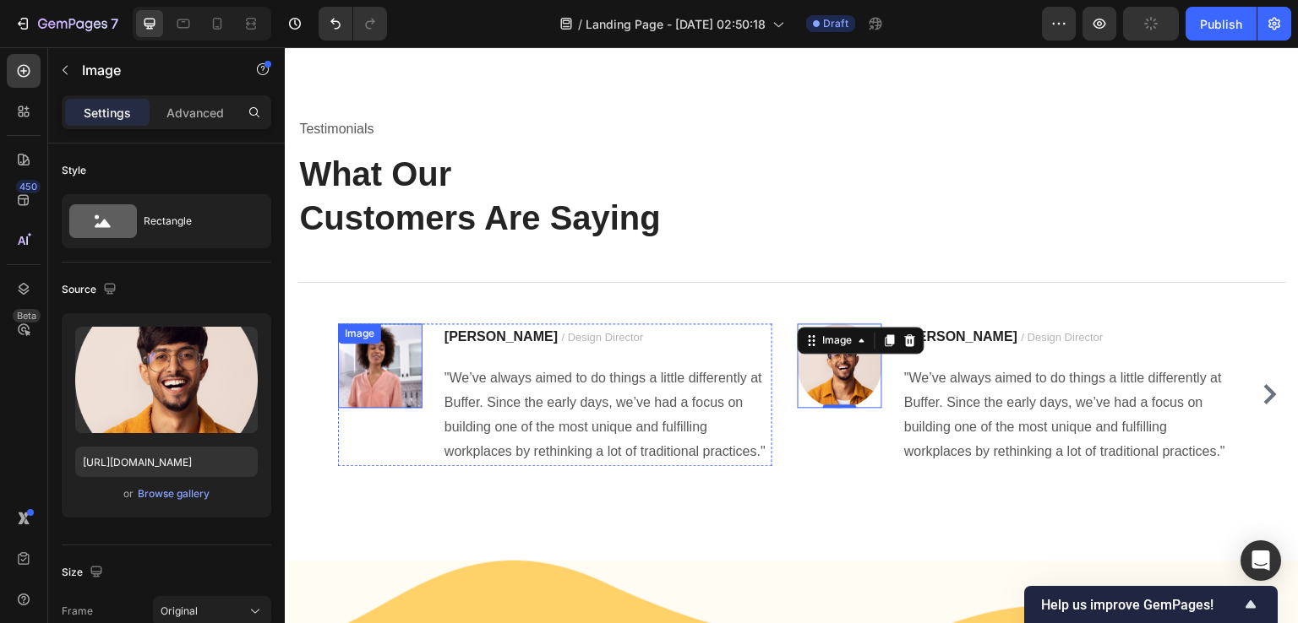
click at [392, 368] on img at bounding box center [380, 366] width 84 height 84
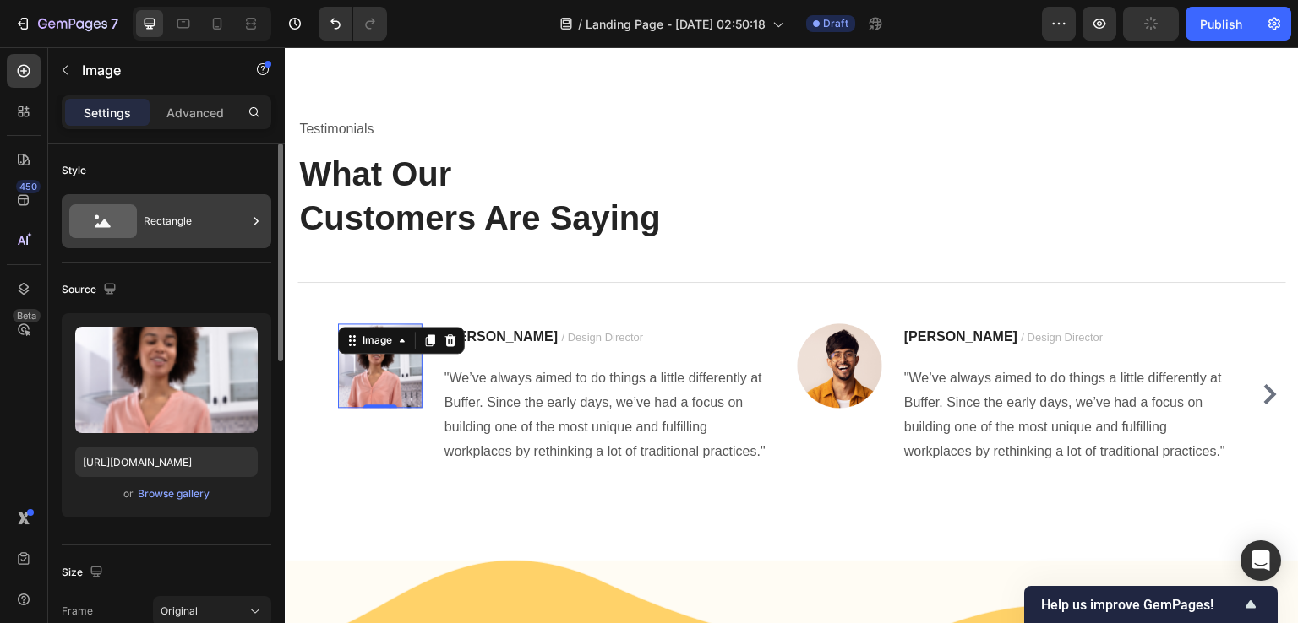
click at [182, 233] on div "Rectangle" at bounding box center [195, 221] width 103 height 39
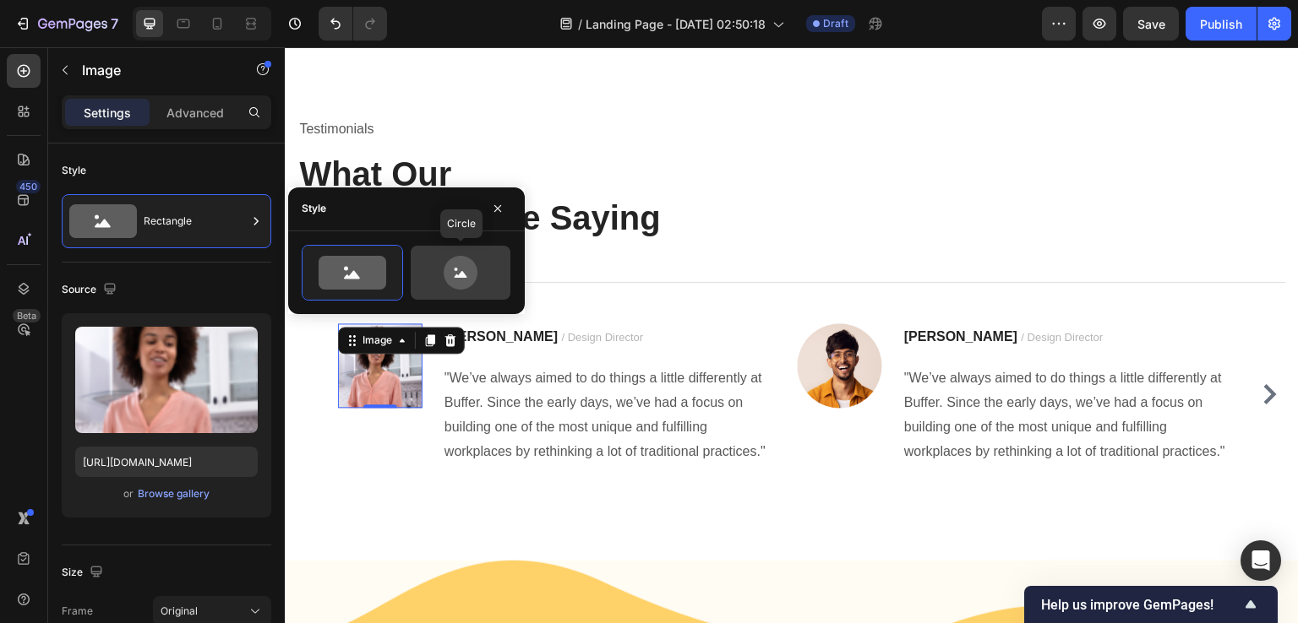
click at [435, 275] on icon at bounding box center [460, 273] width 79 height 34
type input "80"
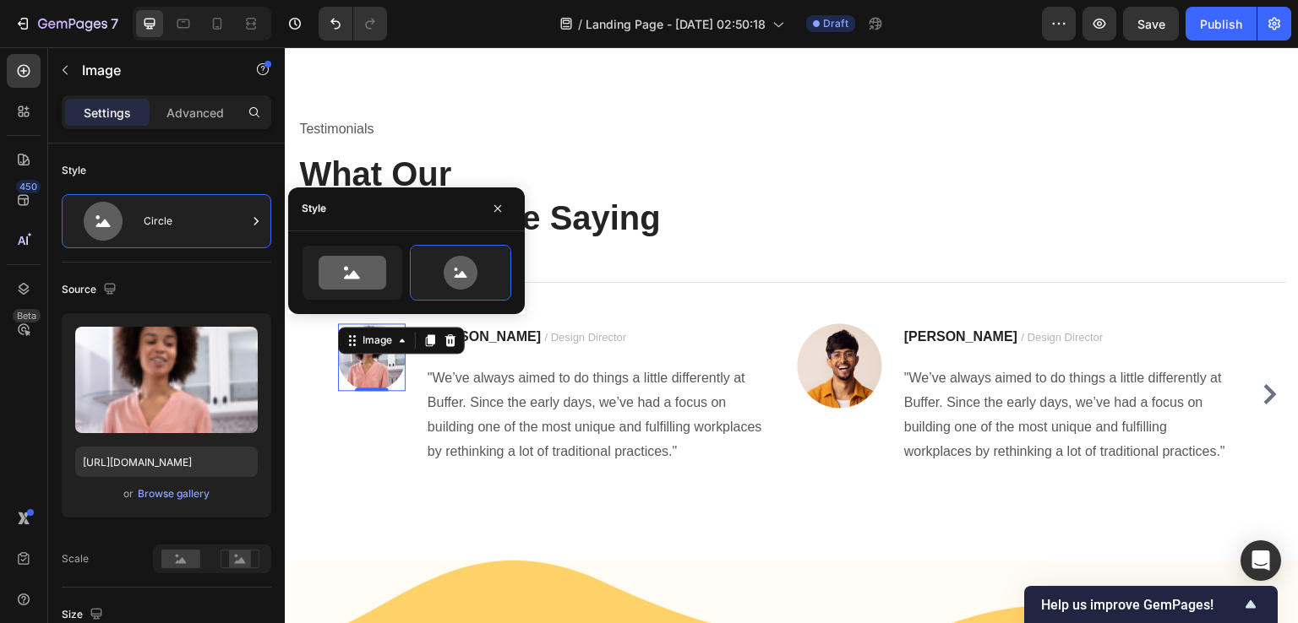
click at [0, 450] on div "450 Beta" at bounding box center [24, 335] width 48 height 576
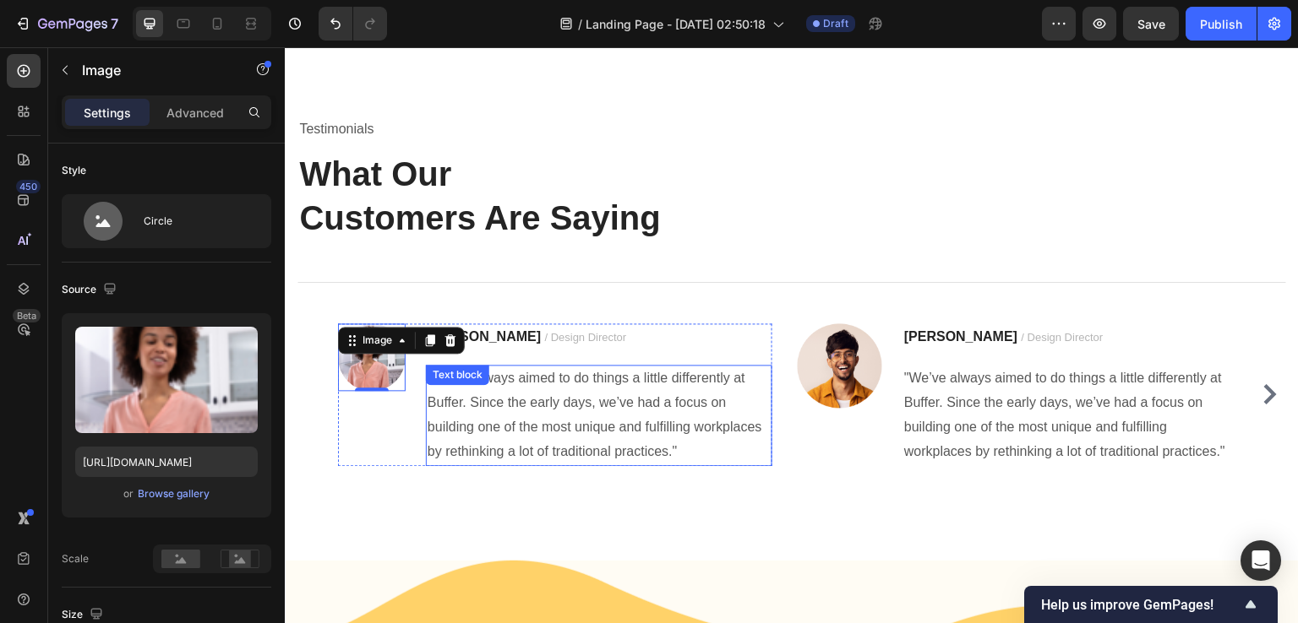
click at [493, 409] on p ""We’ve always aimed to do things a little differently at Buffer. Since the earl…" at bounding box center [598, 415] width 343 height 97
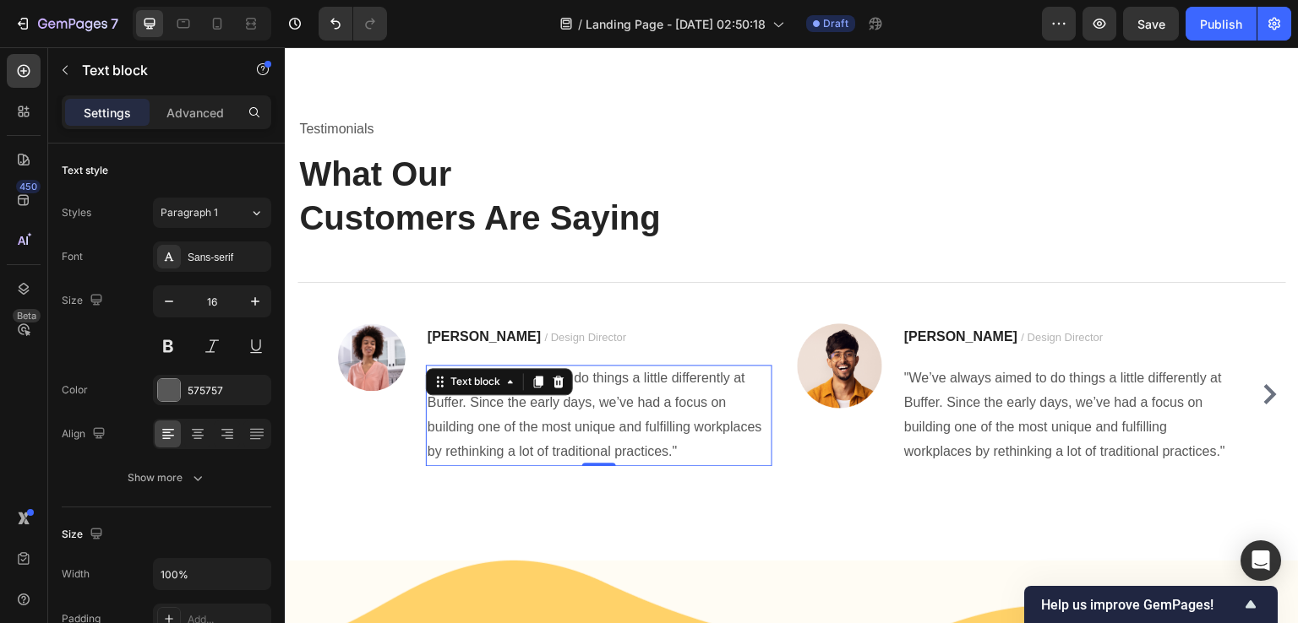
click at [465, 422] on p ""We’ve always aimed to do things a little differently at Buffer. Since the earl…" at bounding box center [598, 415] width 343 height 97
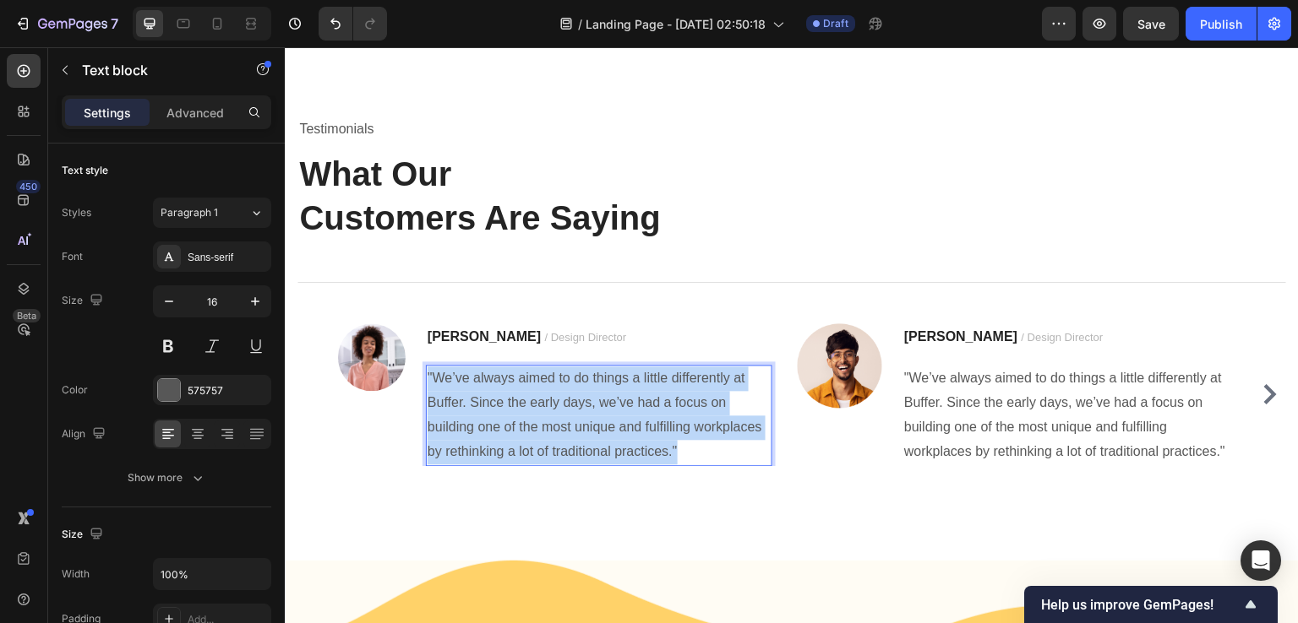
click at [465, 422] on p ""We’ve always aimed to do things a little differently at Buffer. Since the earl…" at bounding box center [598, 415] width 343 height 97
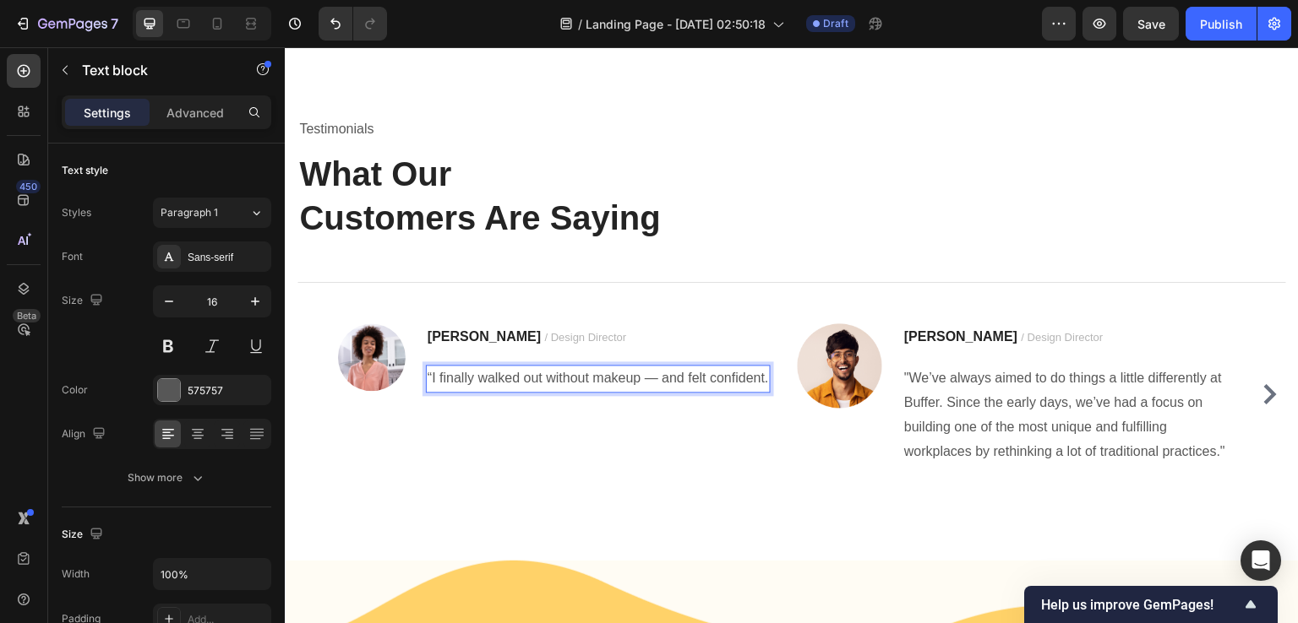
click at [432, 378] on p "“I finally walked out without makeup — and felt confident." at bounding box center [597, 379] width 341 height 24
click at [463, 333] on strong "[PERSON_NAME]" at bounding box center [483, 336] width 113 height 14
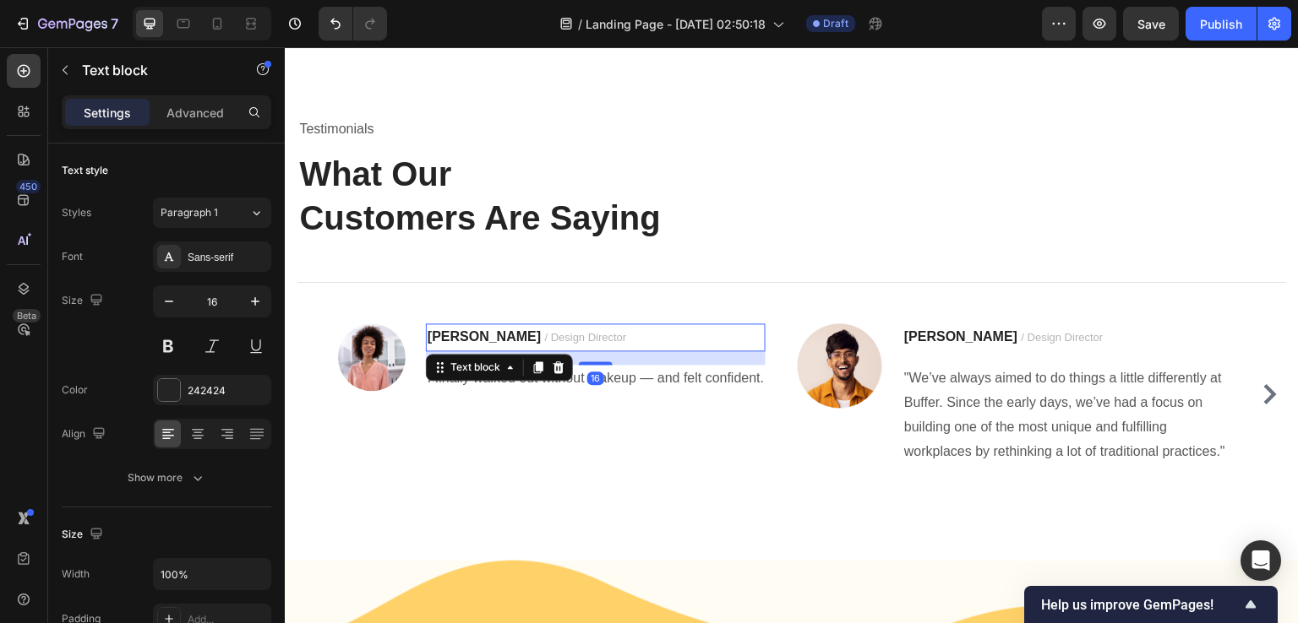
click at [545, 333] on span "/ Design Director" at bounding box center [586, 337] width 82 height 13
click at [545, 337] on span "/ Design Director" at bounding box center [586, 337] width 82 height 13
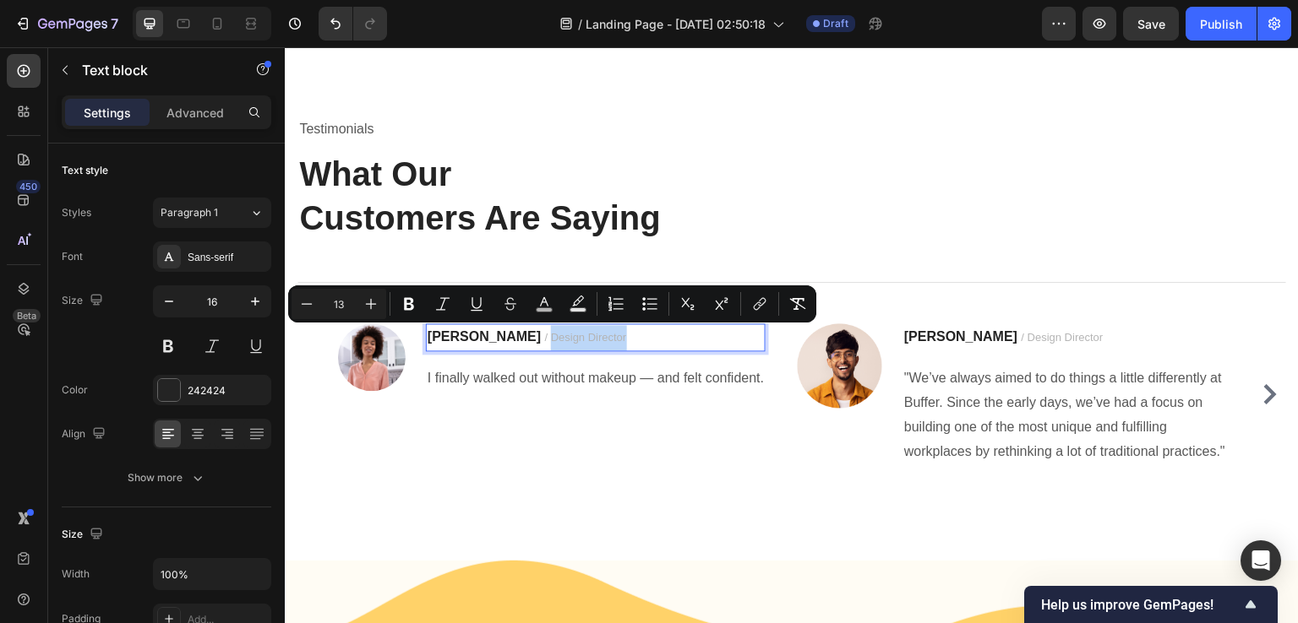
drag, startPoint x: 488, startPoint y: 337, endPoint x: 545, endPoint y: 337, distance: 56.6
click at [545, 337] on span "/ Design Director" at bounding box center [586, 337] width 82 height 13
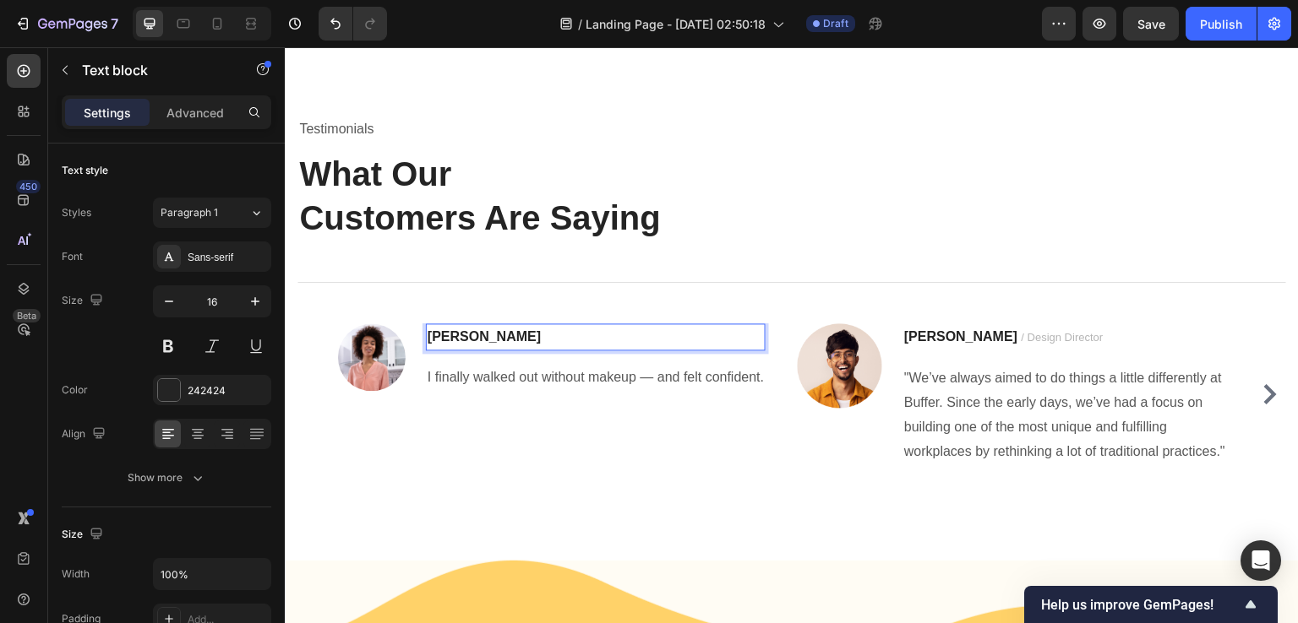
click at [0, 368] on div "450 Beta" at bounding box center [24, 335] width 48 height 576
click at [0, 366] on div "450 Beta" at bounding box center [24, 335] width 48 height 576
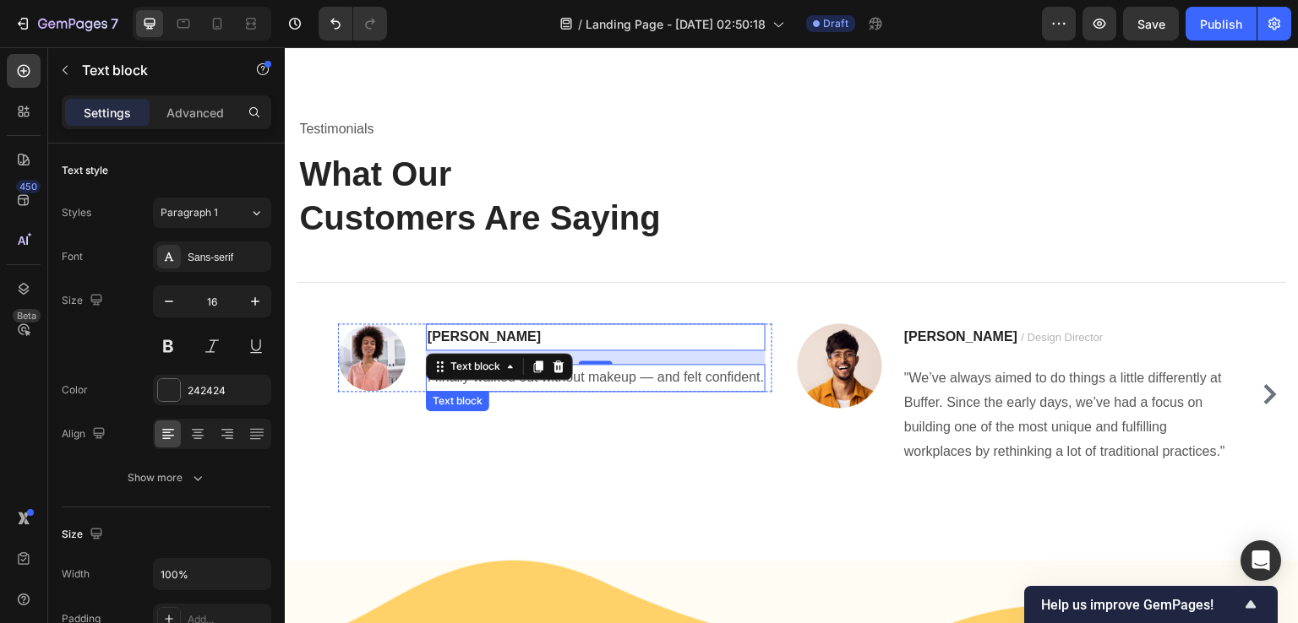
click at [698, 370] on p "I finally walked out without makeup — and felt confident." at bounding box center [595, 378] width 336 height 24
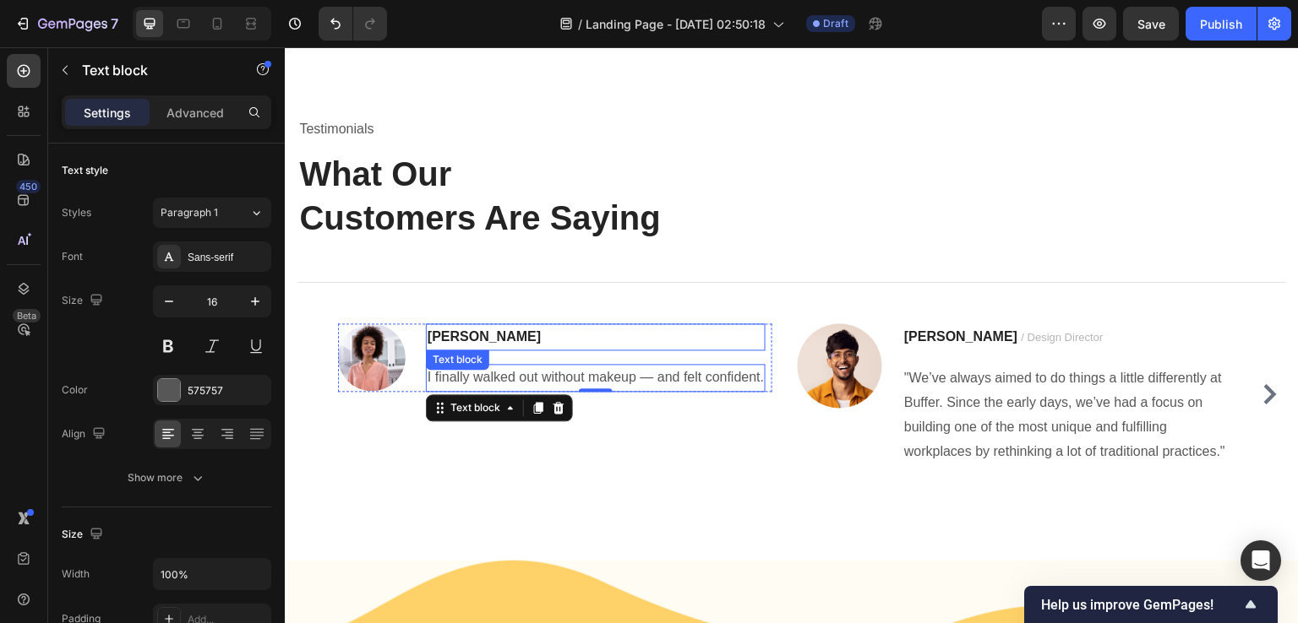
click at [445, 339] on strong "[PERSON_NAME]" at bounding box center [483, 336] width 113 height 14
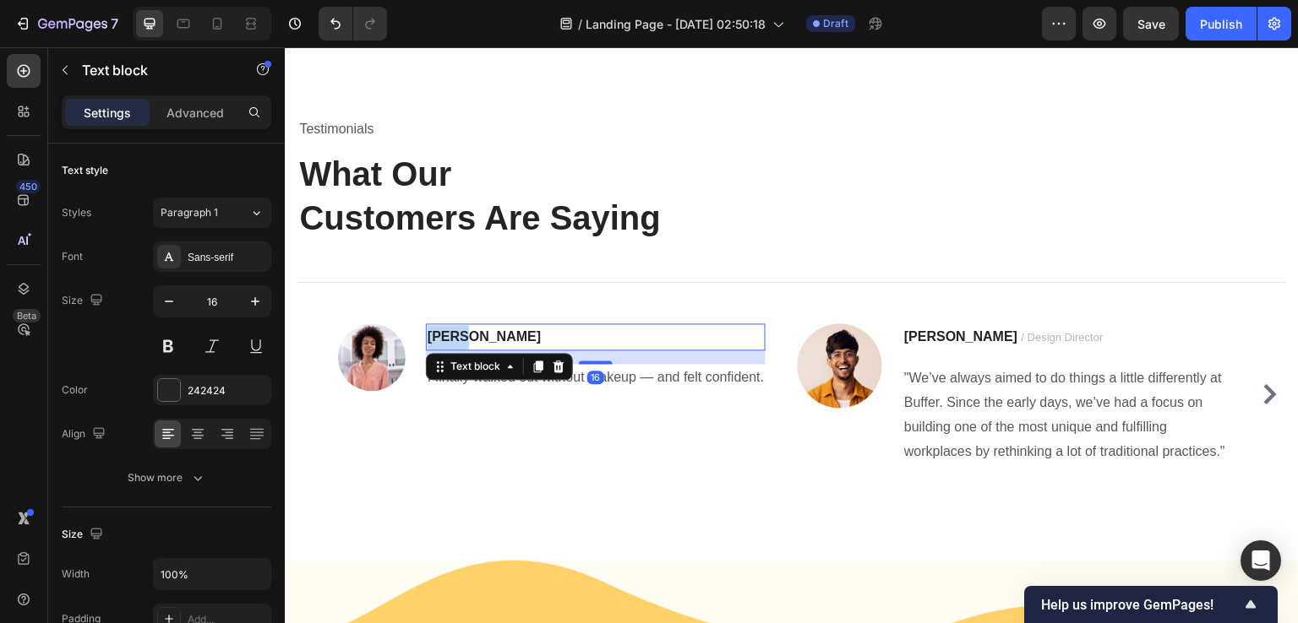
click at [445, 338] on strong "[PERSON_NAME]" at bounding box center [483, 336] width 113 height 14
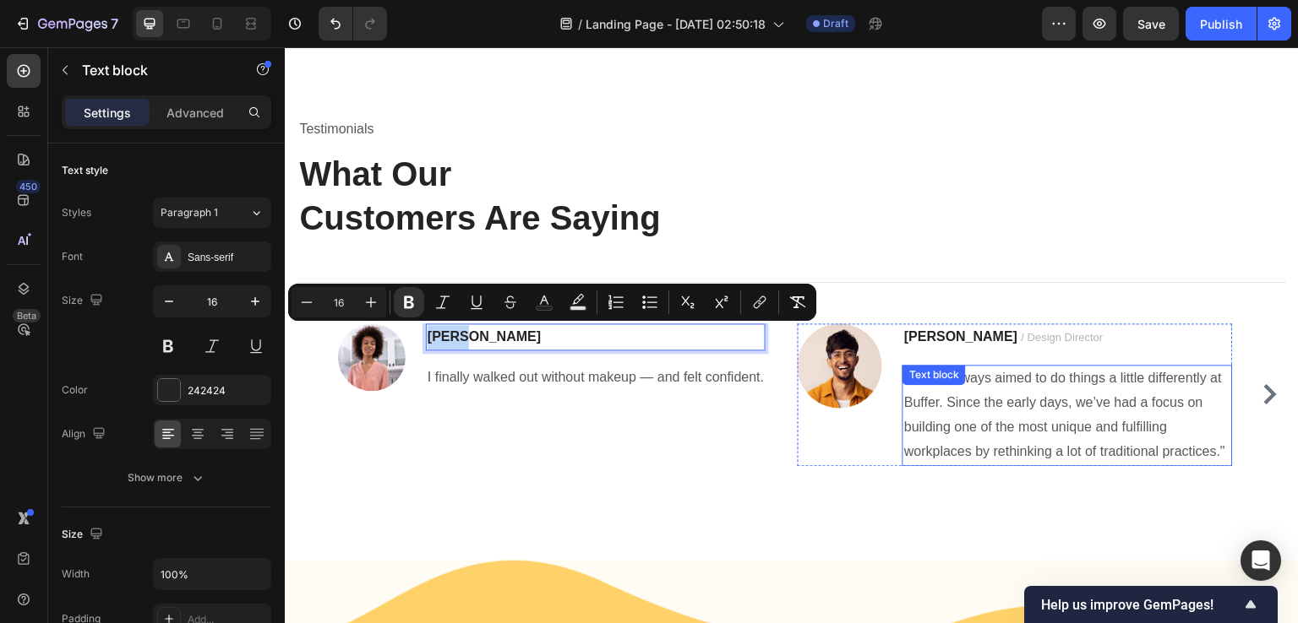
click at [982, 399] on p ""We’ve always aimed to do things a little differently at Buffer. Since the earl…" at bounding box center [1067, 415] width 326 height 97
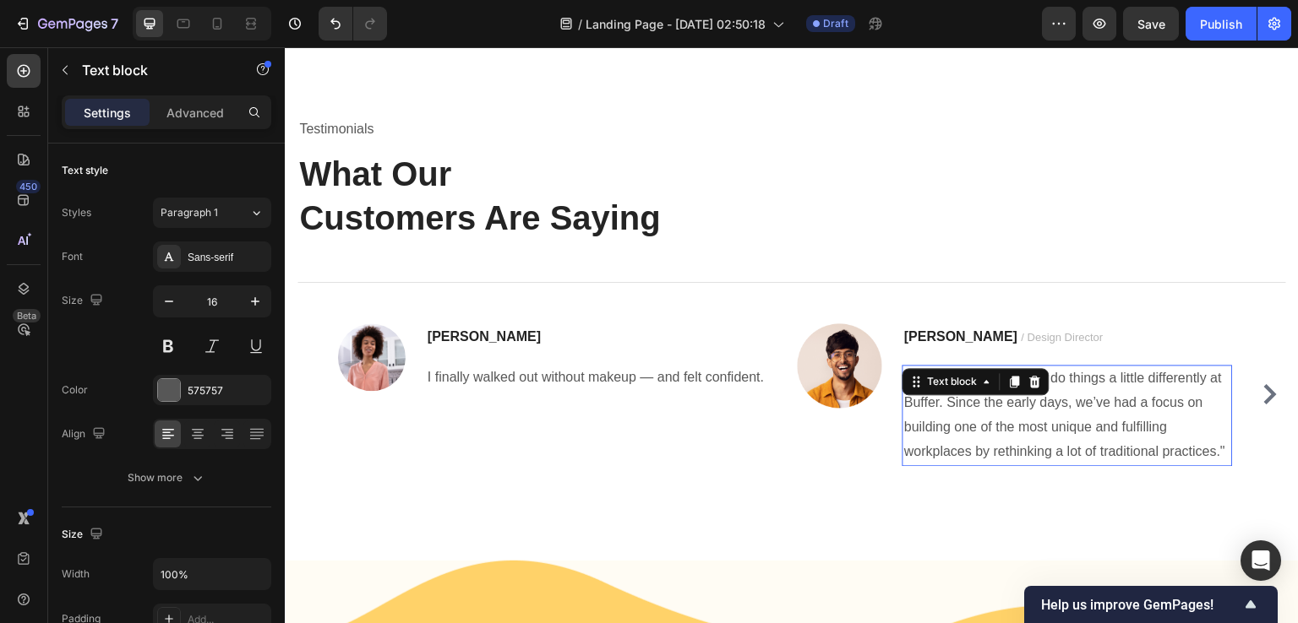
click at [982, 399] on p ""We’ve always aimed to do things a little differently at Buffer. Since the earl…" at bounding box center [1067, 415] width 326 height 97
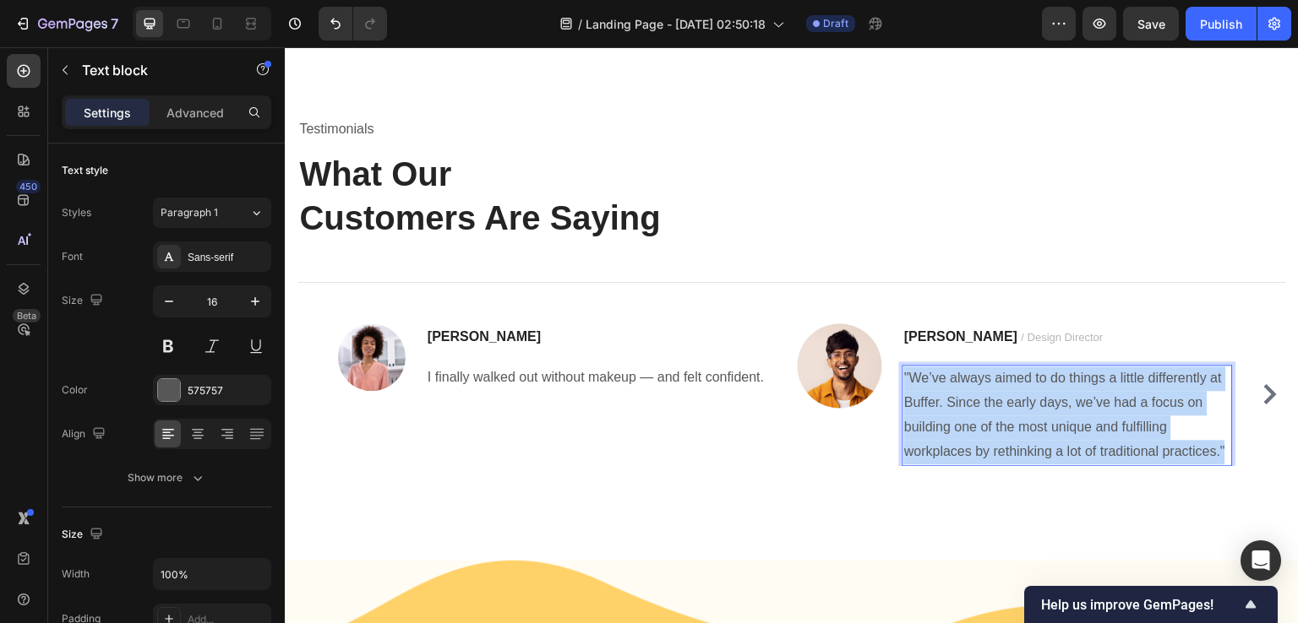
click at [982, 399] on p ""We’ve always aimed to do things a little differently at Buffer. Since the earl…" at bounding box center [1067, 415] width 326 height 97
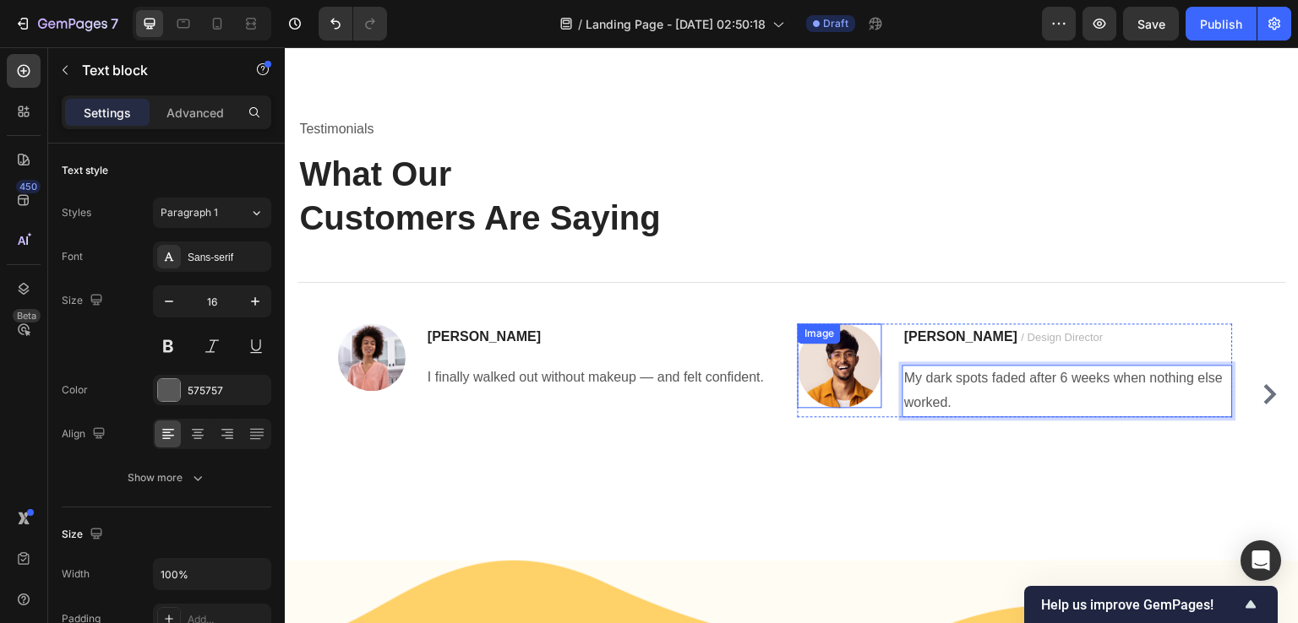
click at [850, 373] on img at bounding box center [839, 366] width 84 height 84
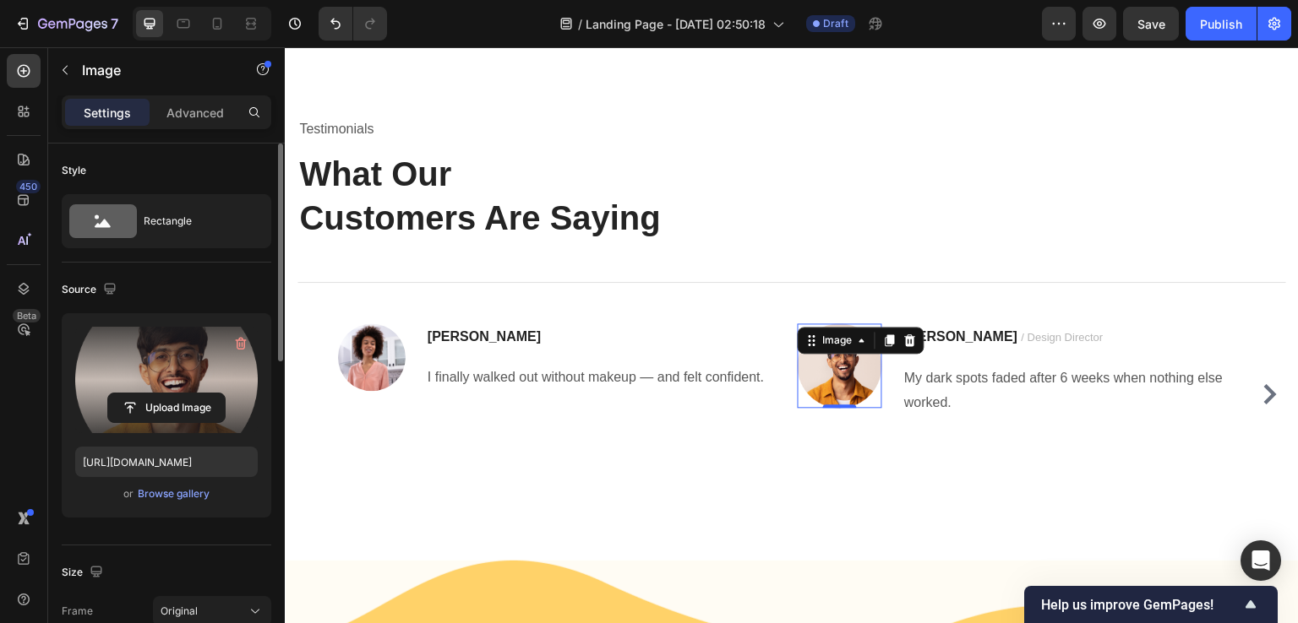
click at [210, 376] on label at bounding box center [166, 380] width 182 height 106
click at [210, 394] on input "file" at bounding box center [166, 408] width 117 height 29
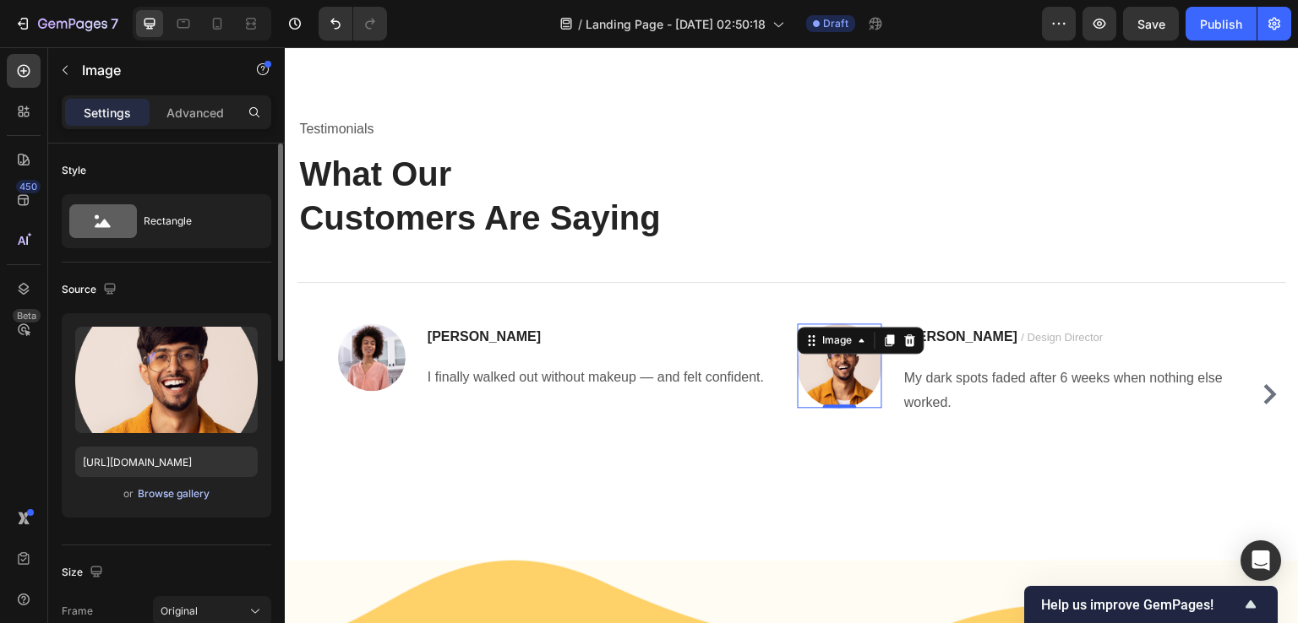
click at [166, 498] on div "Browse gallery" at bounding box center [174, 494] width 72 height 15
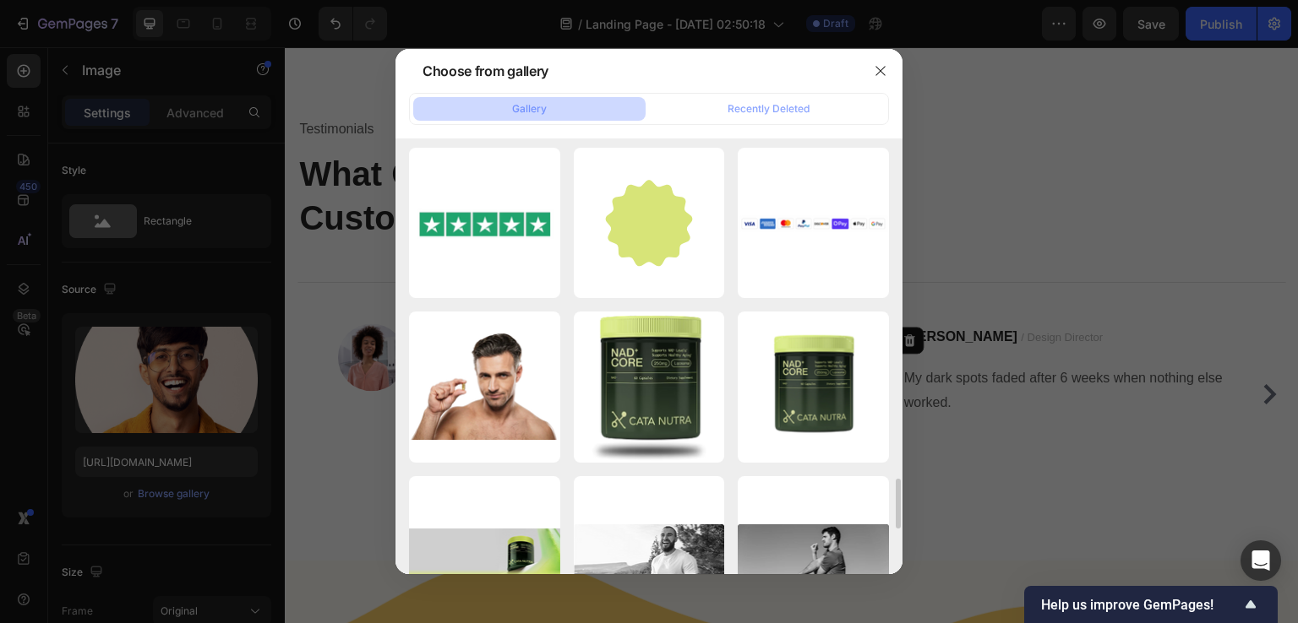
scroll to position [3360, 0]
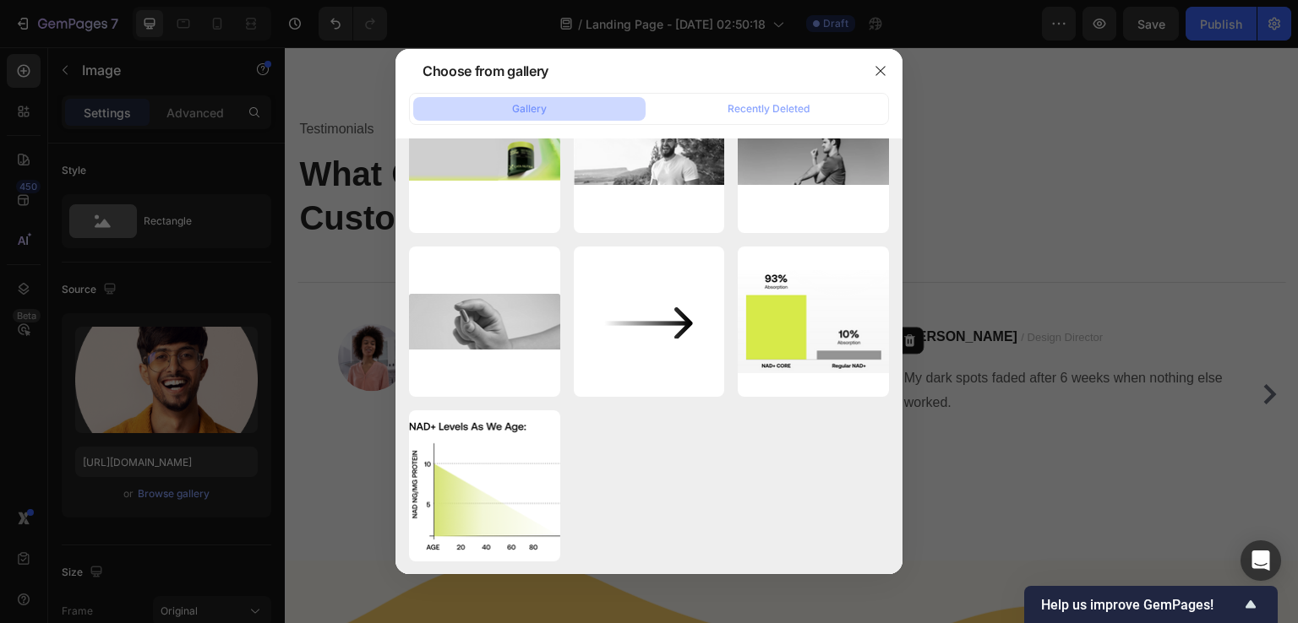
click at [0, 454] on div at bounding box center [649, 311] width 1298 height 623
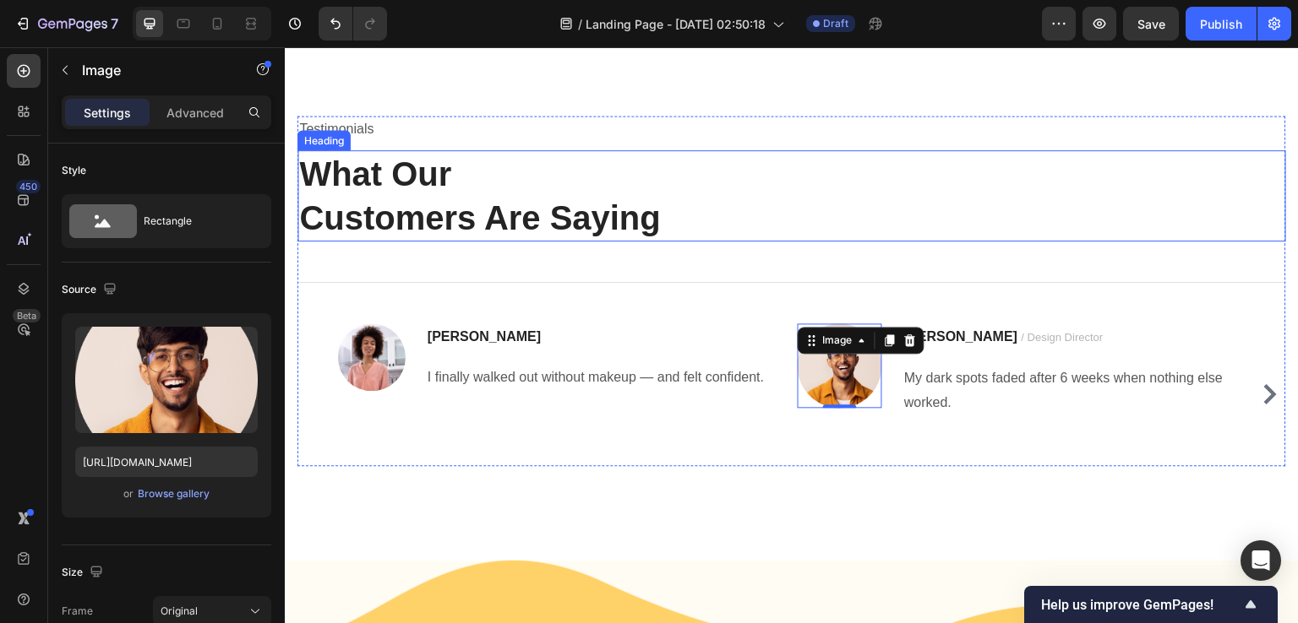
scroll to position [2173, 0]
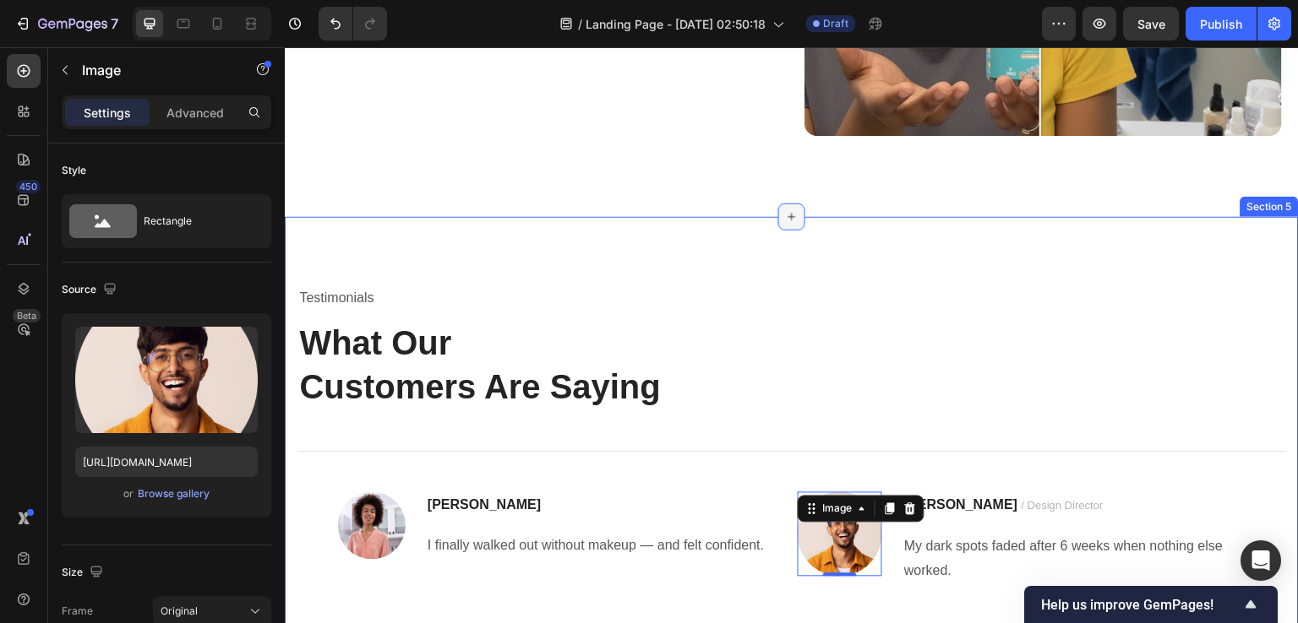
click at [788, 214] on icon at bounding box center [792, 217] width 14 height 14
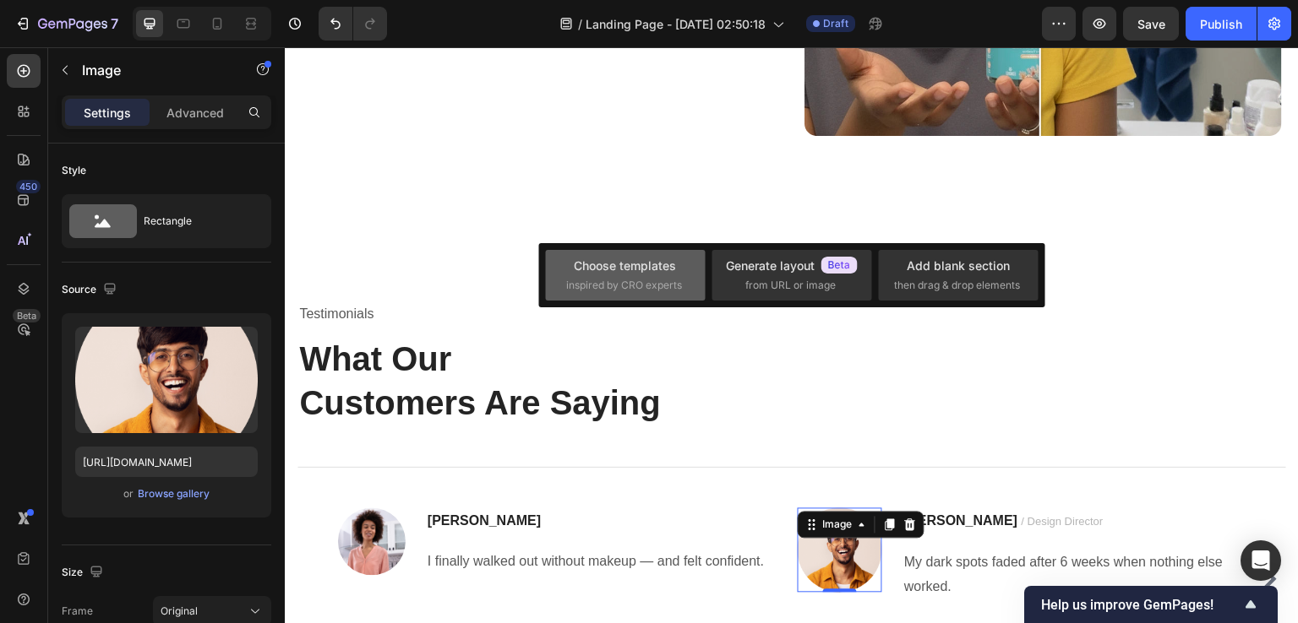
click at [610, 263] on div "Choose templates" at bounding box center [625, 266] width 102 height 18
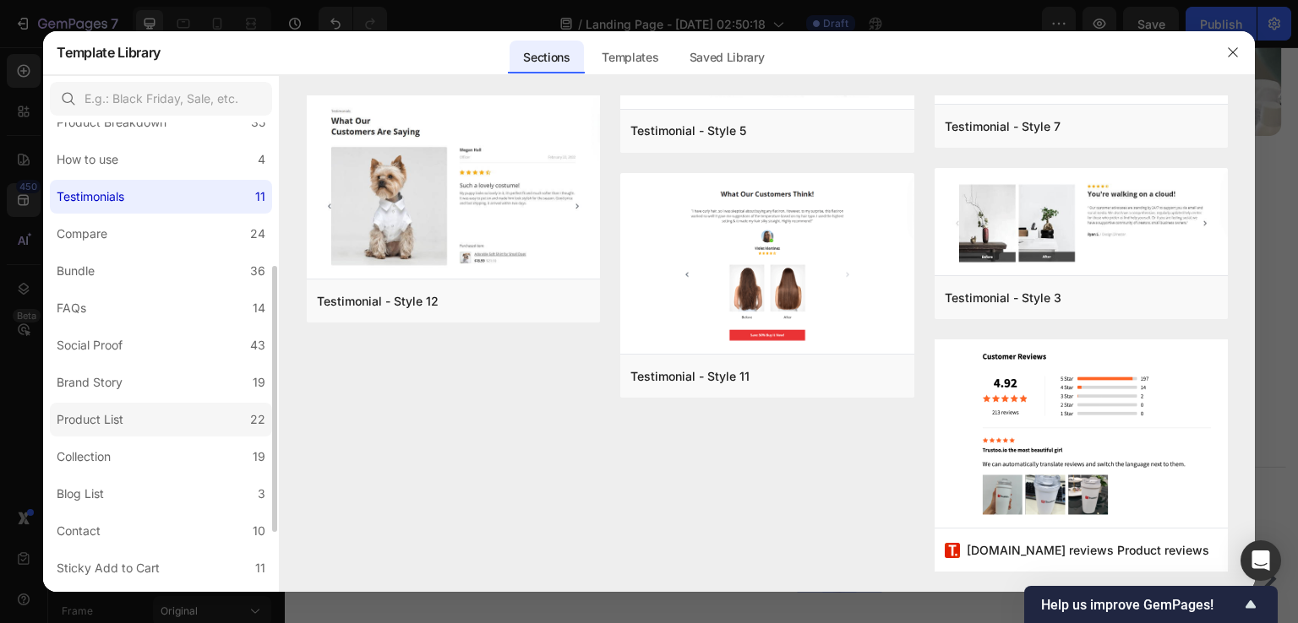
scroll to position [358, 0]
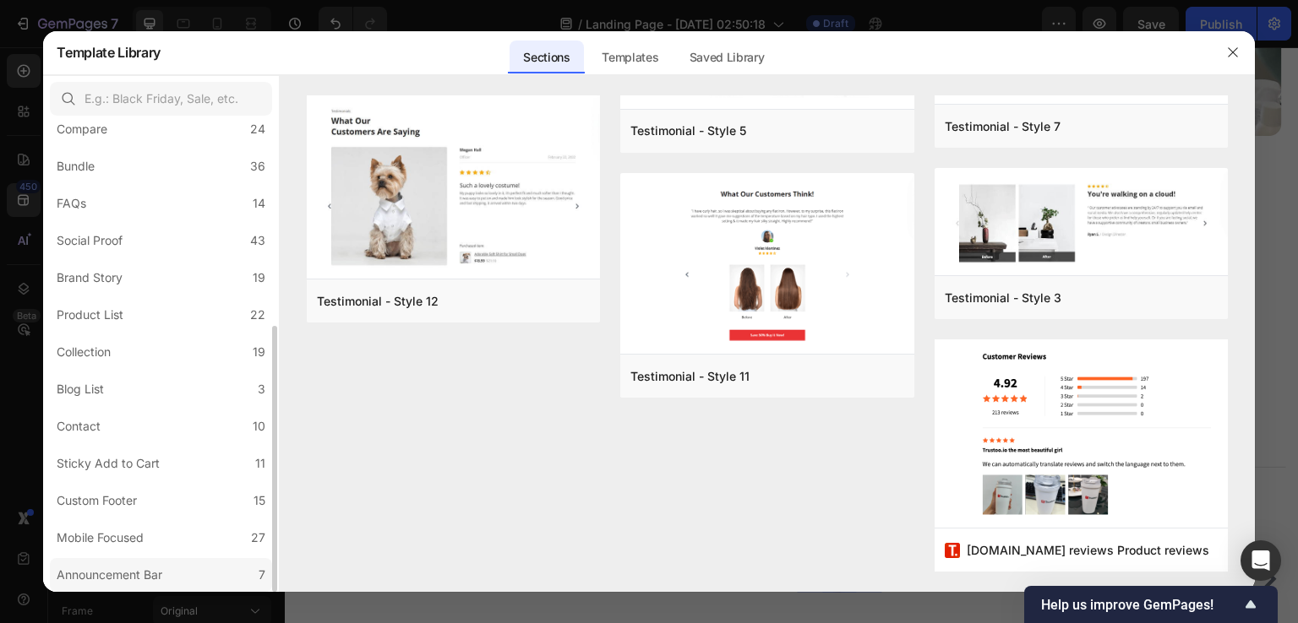
click at [108, 571] on div "Announcement Bar" at bounding box center [110, 575] width 106 height 20
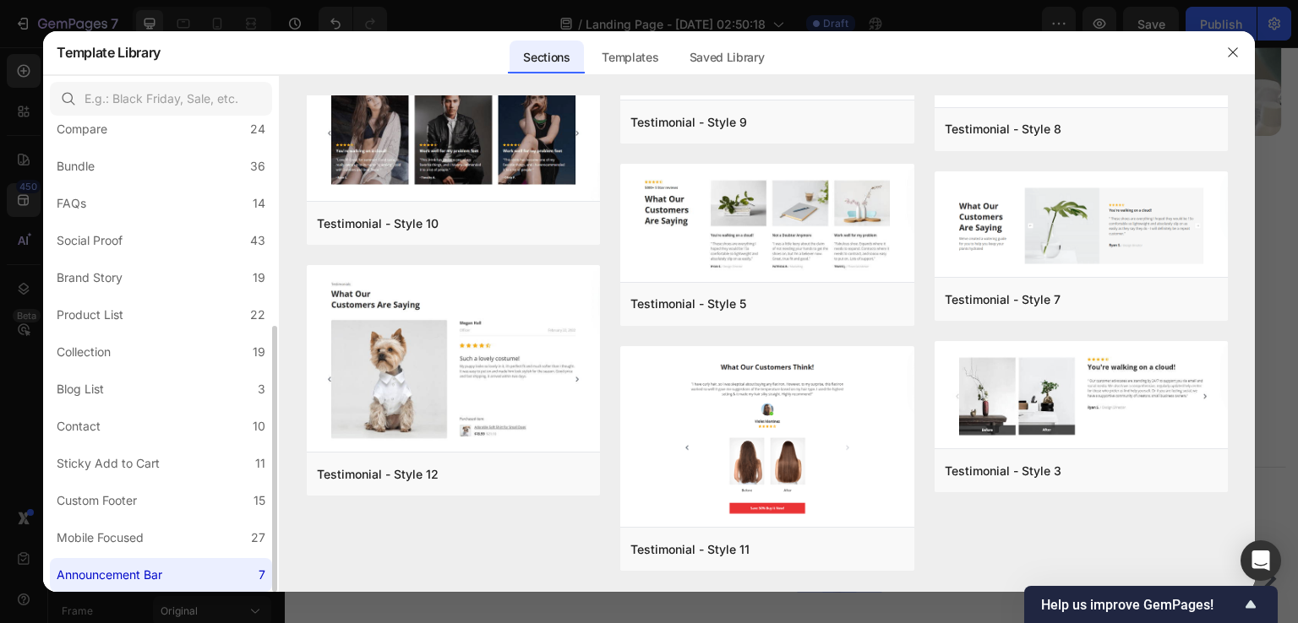
scroll to position [0, 0]
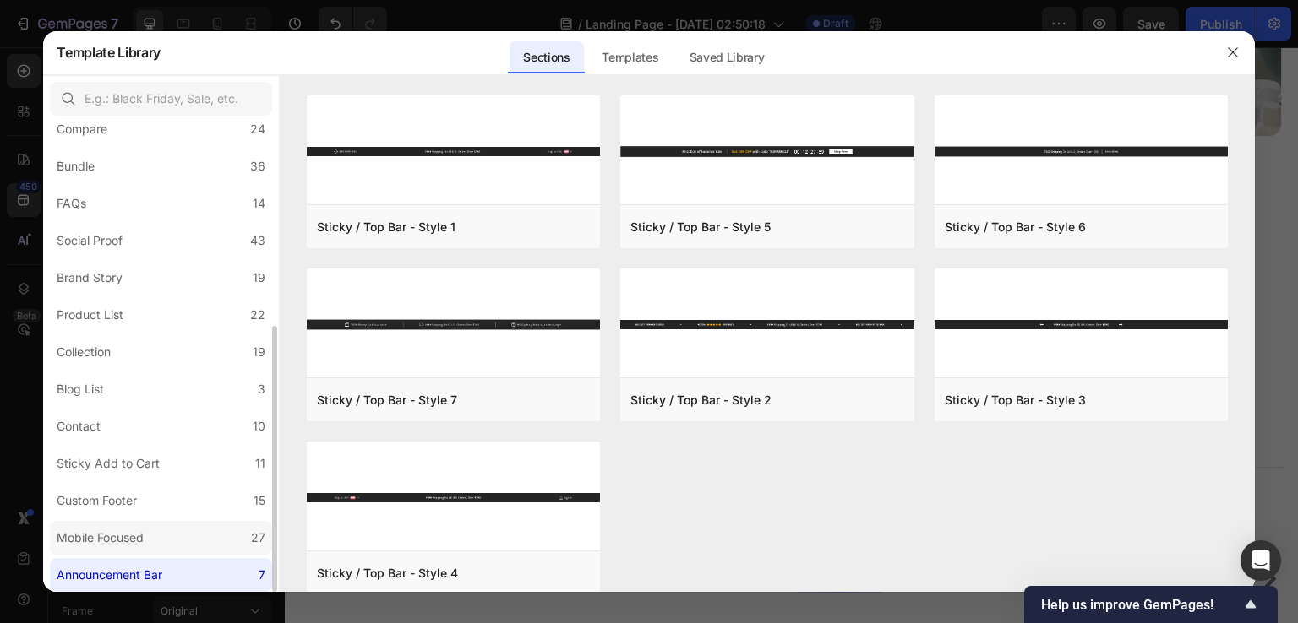
click at [108, 543] on div "Mobile Focused" at bounding box center [100, 538] width 87 height 20
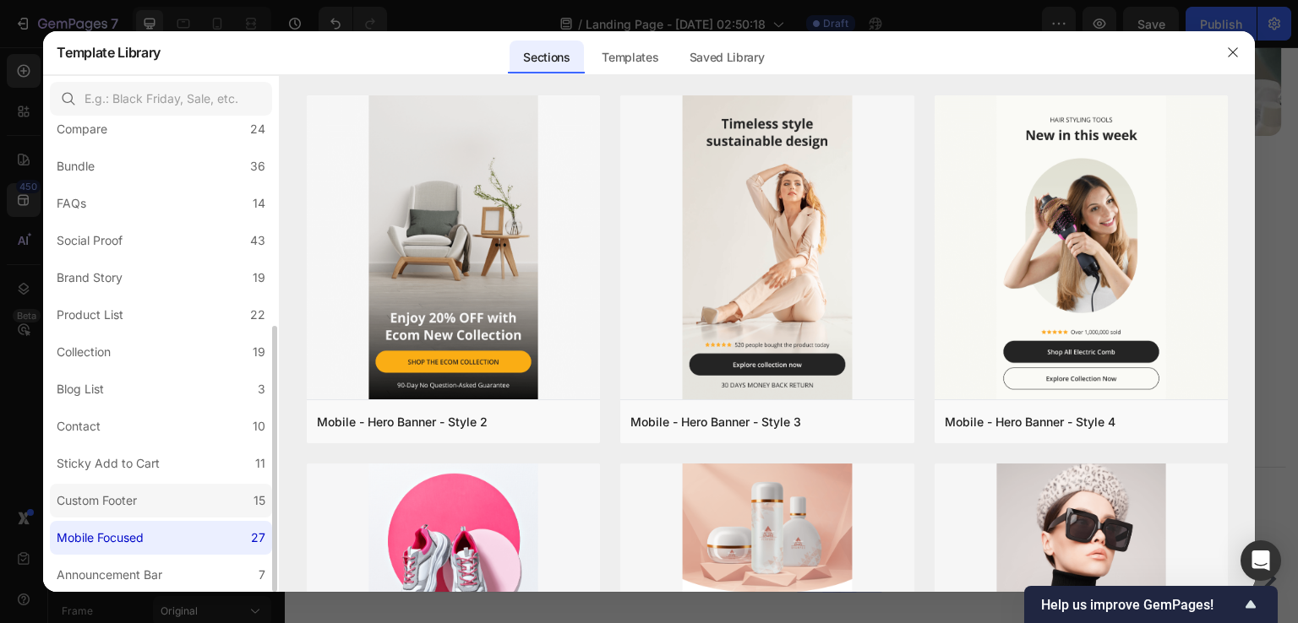
click at [108, 509] on div "Custom Footer" at bounding box center [97, 501] width 80 height 20
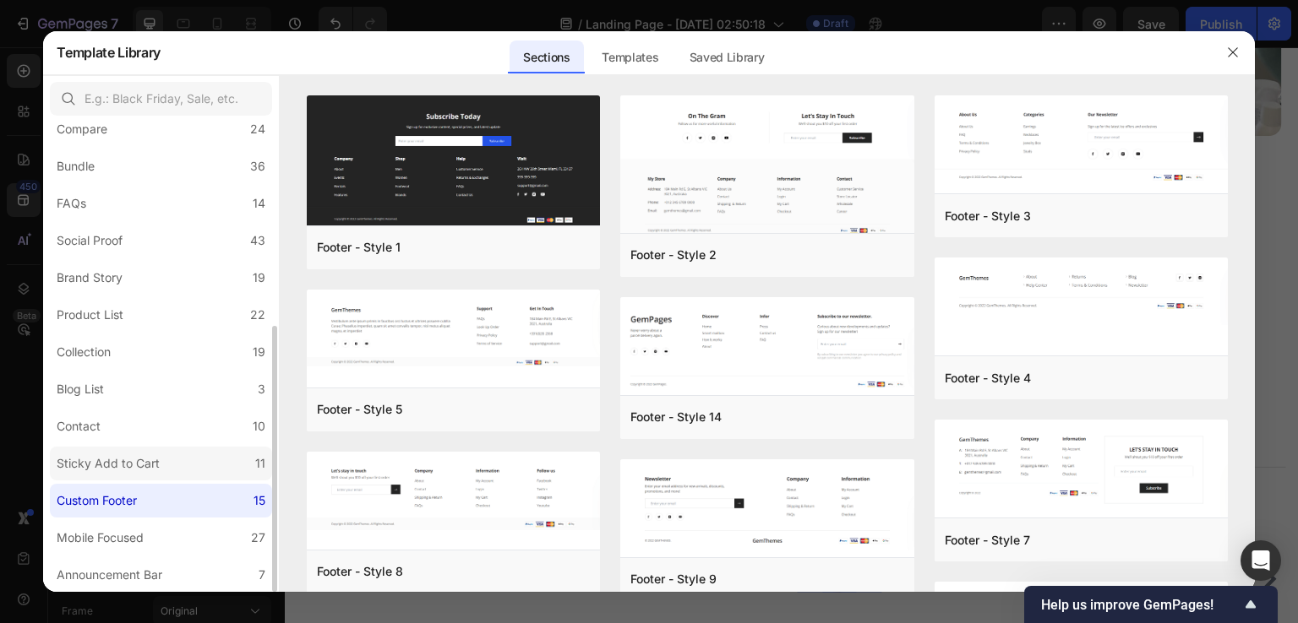
click at [108, 463] on div "Sticky Add to Cart" at bounding box center [108, 464] width 103 height 20
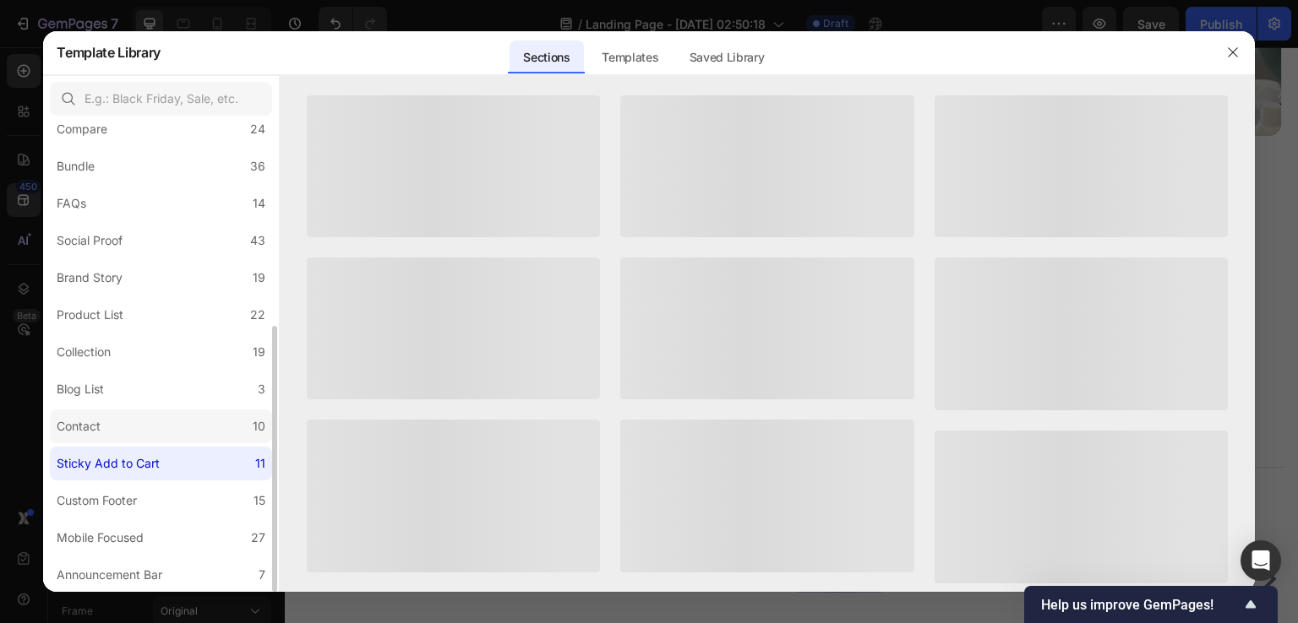
click at [111, 427] on label "Contact 10" at bounding box center [161, 427] width 222 height 34
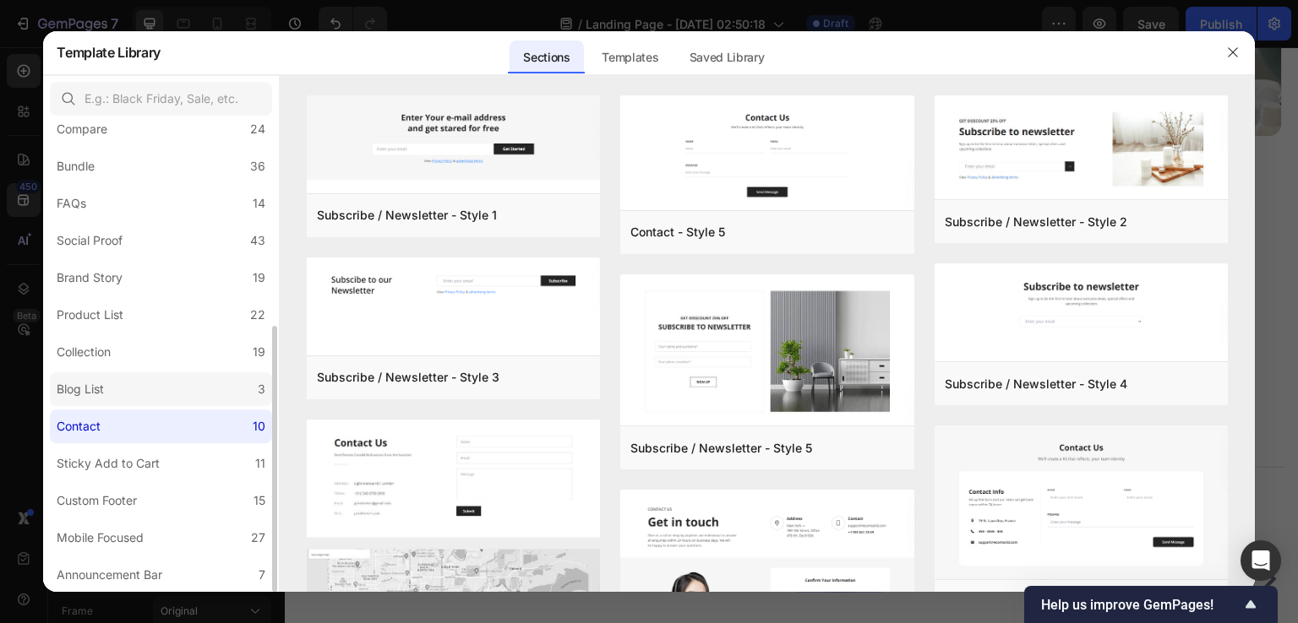
click at [115, 386] on label "Blog List 3" at bounding box center [161, 390] width 222 height 34
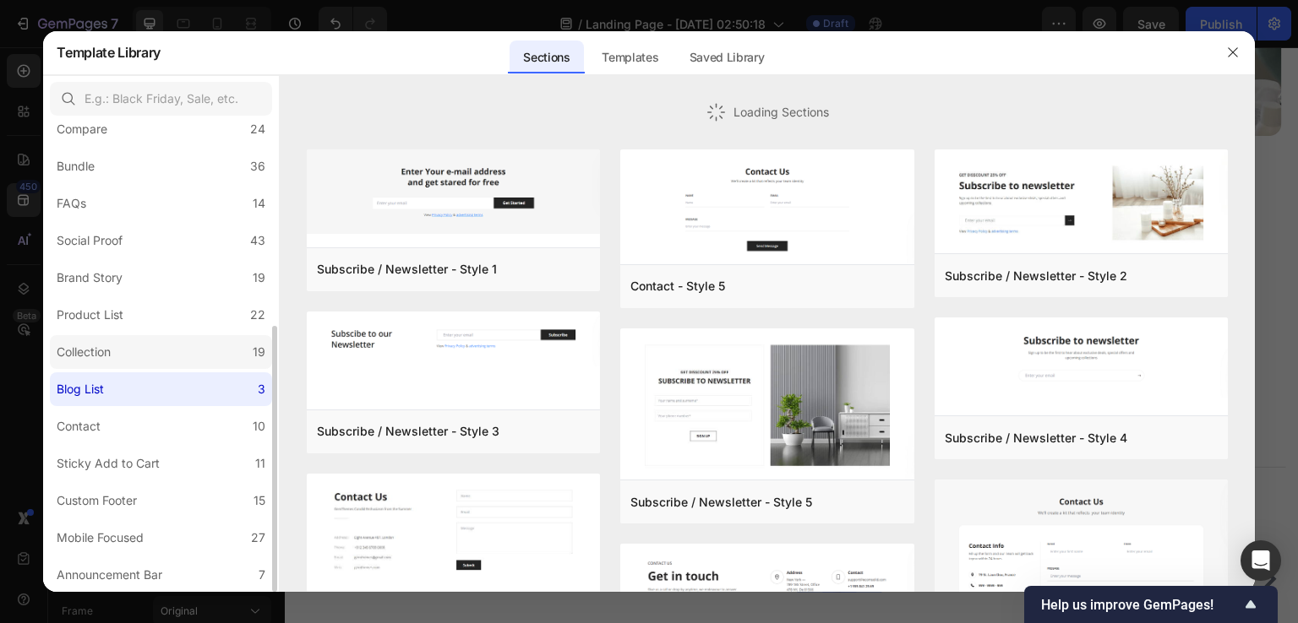
click at [115, 359] on div "Collection" at bounding box center [87, 352] width 61 height 20
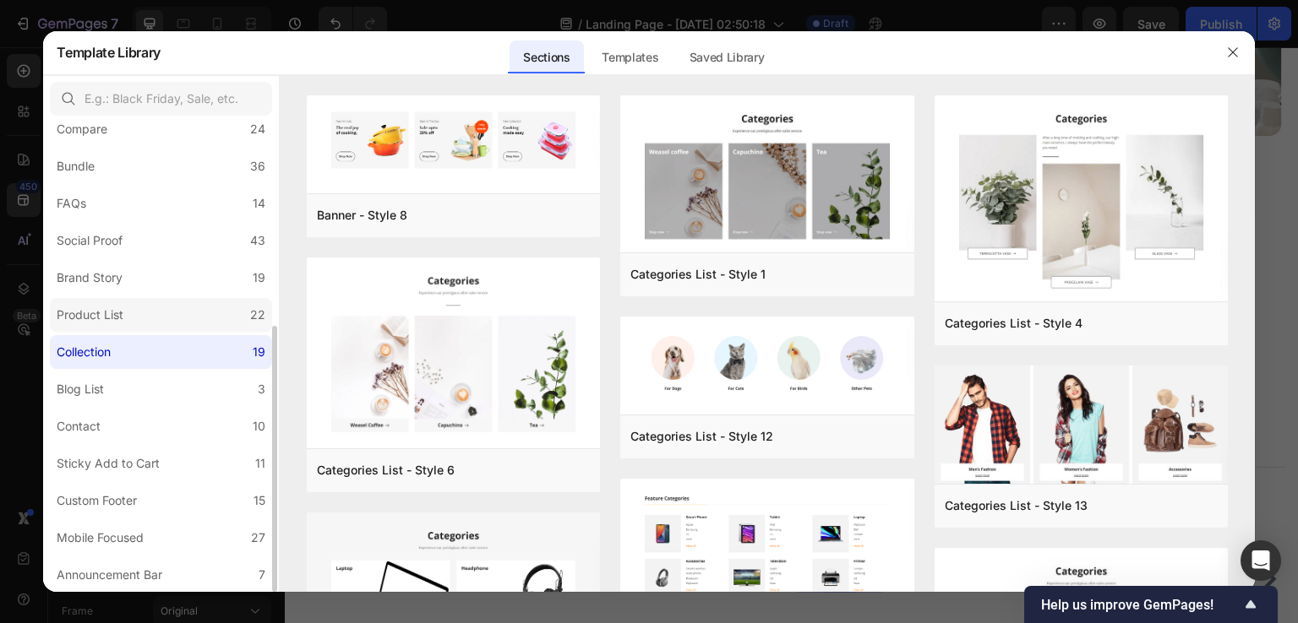
click at [105, 318] on div "Product List" at bounding box center [90, 315] width 67 height 20
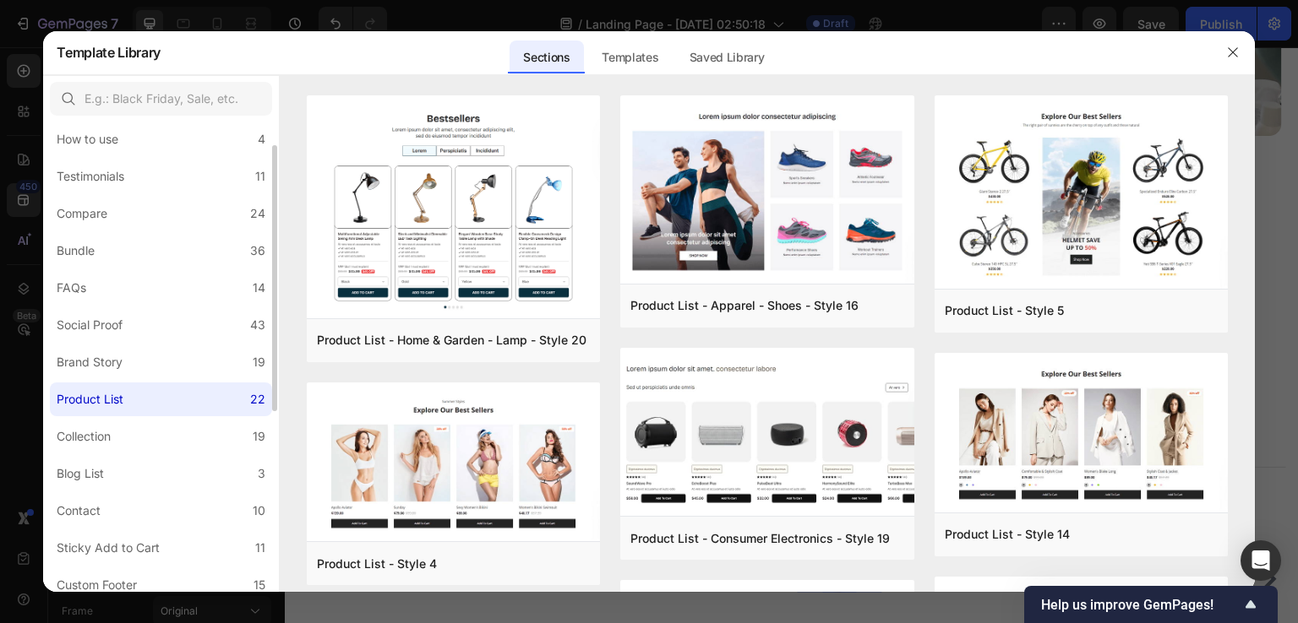
scroll to position [189, 0]
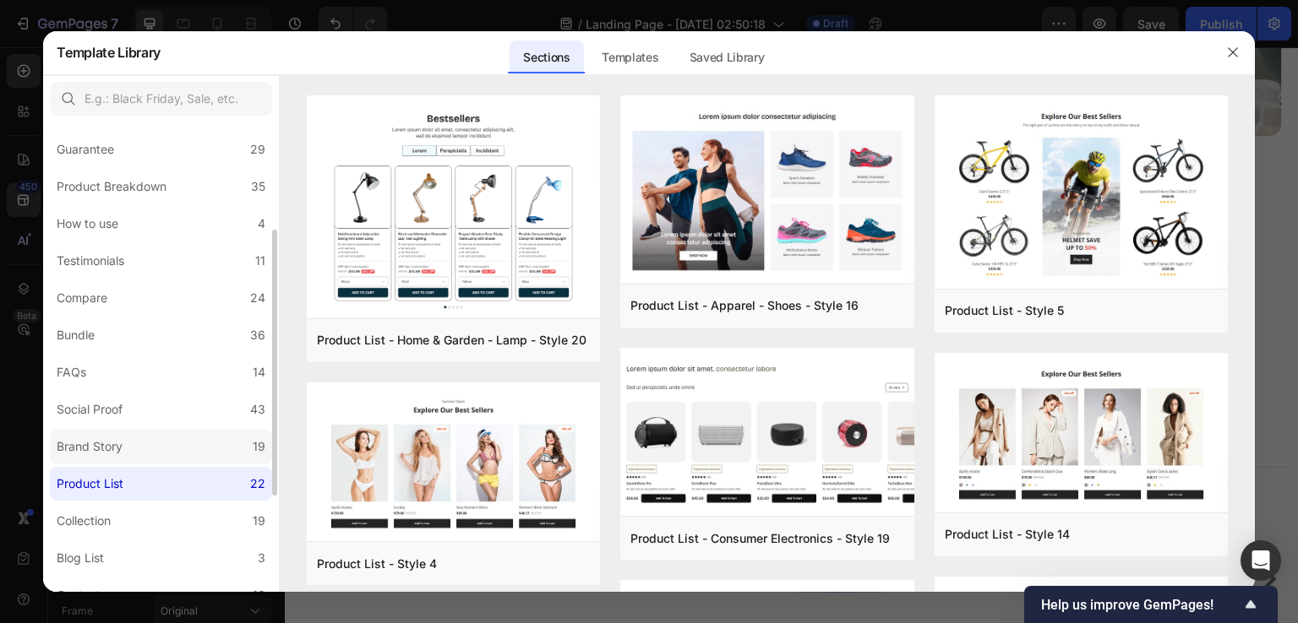
click at [85, 450] on div "Brand Story" at bounding box center [90, 447] width 66 height 20
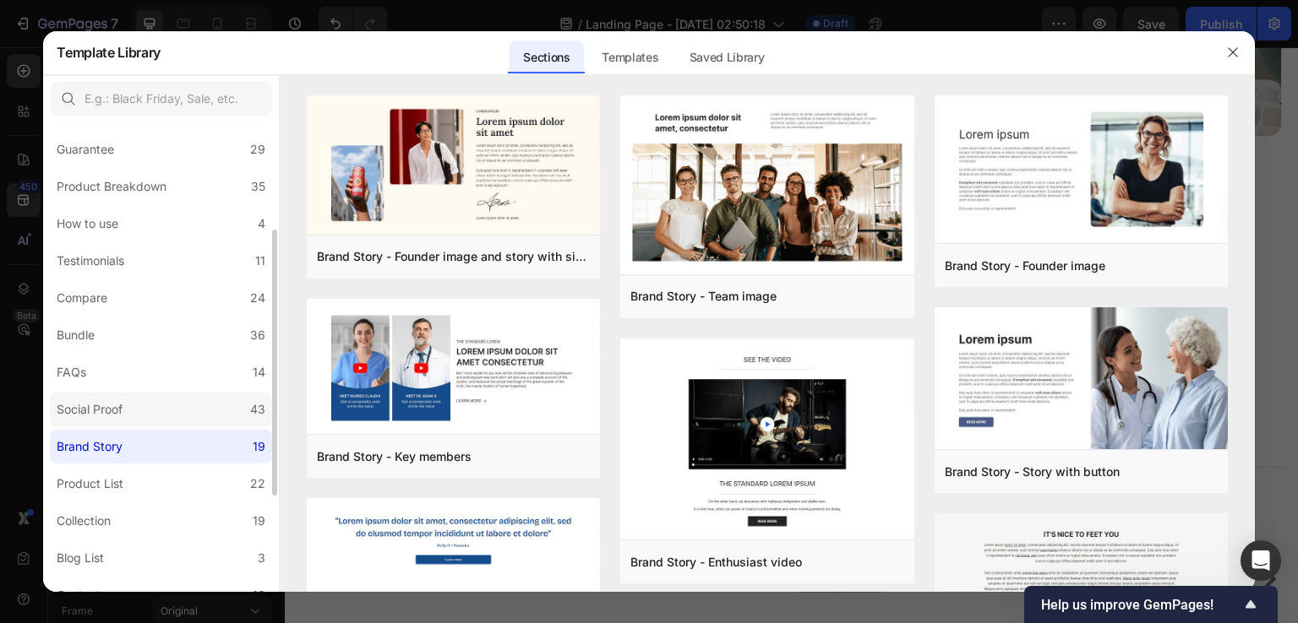
click at [95, 408] on div "Social Proof" at bounding box center [90, 410] width 66 height 20
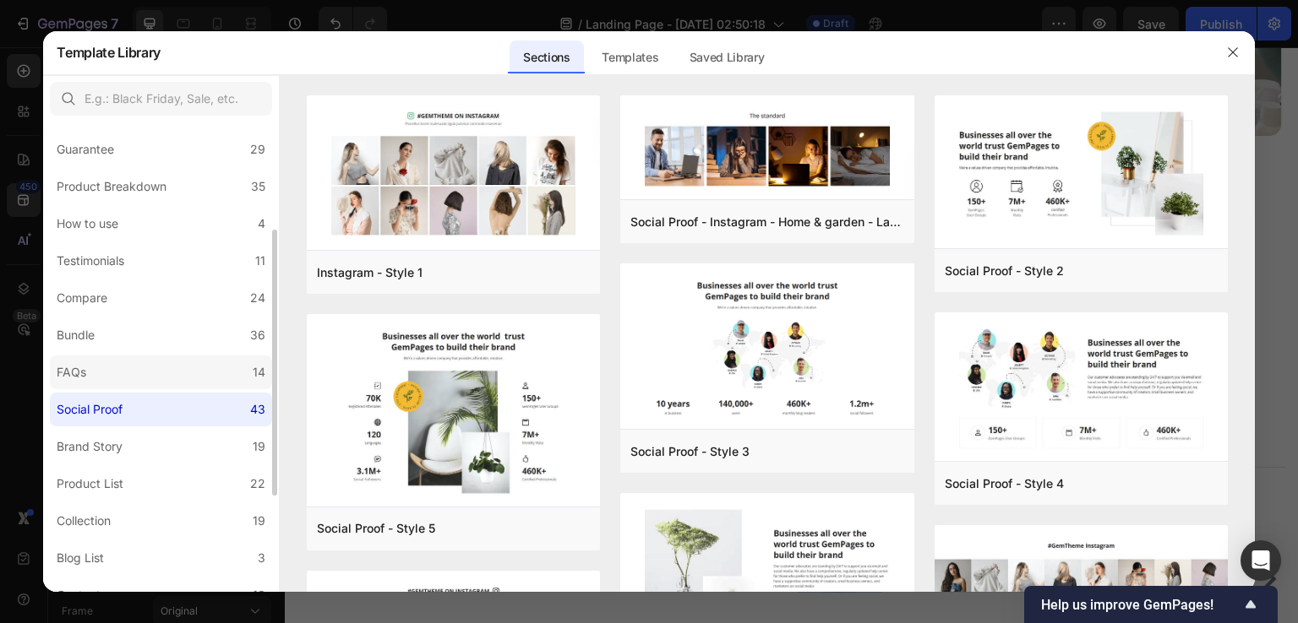
click at [118, 377] on label "FAQs 14" at bounding box center [161, 373] width 222 height 34
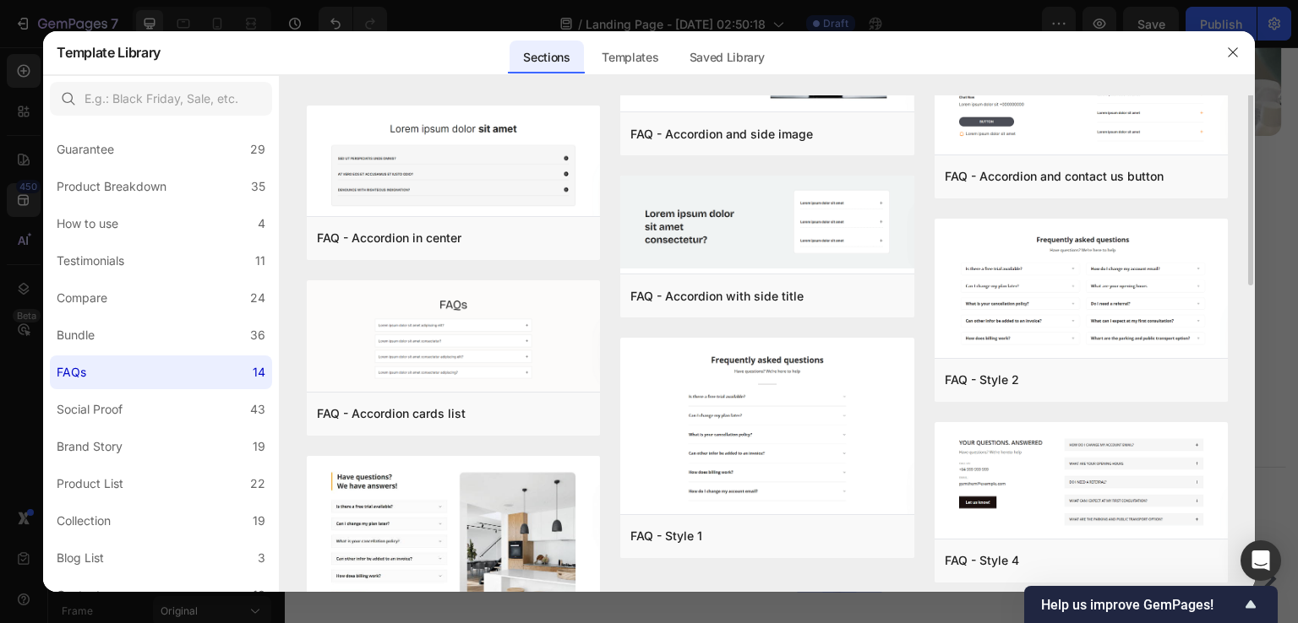
scroll to position [0, 0]
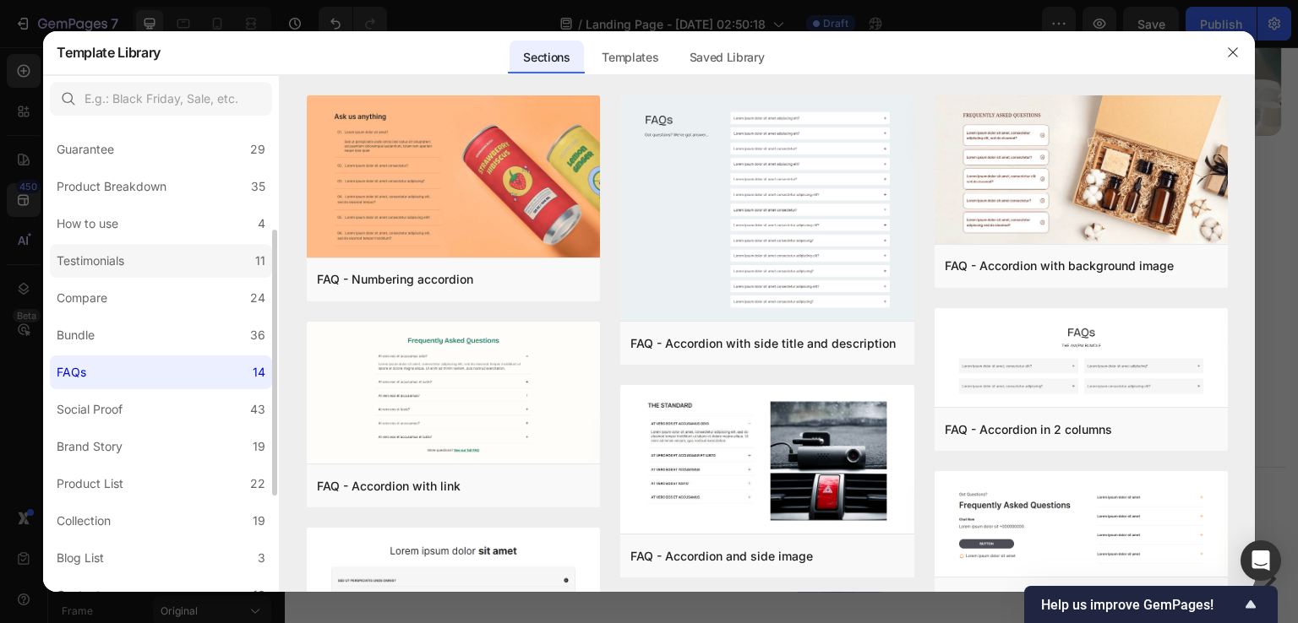
click at [88, 260] on div "Testimonials" at bounding box center [91, 261] width 68 height 20
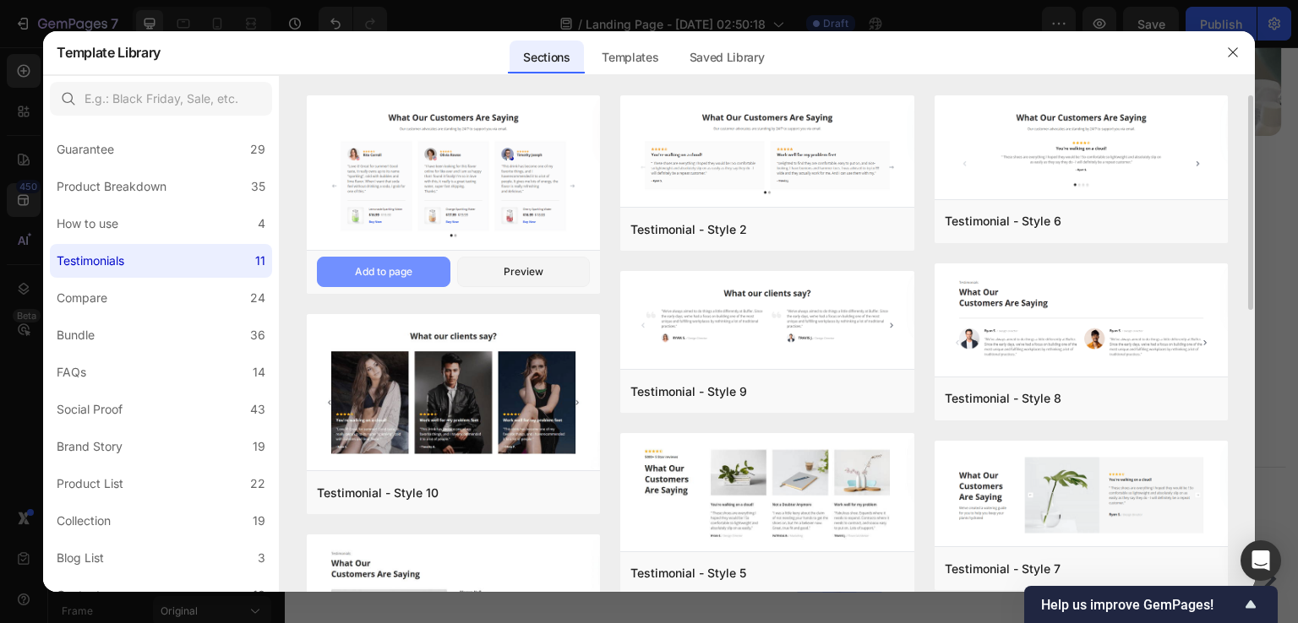
click at [397, 268] on div "Add to page" at bounding box center [383, 271] width 57 height 15
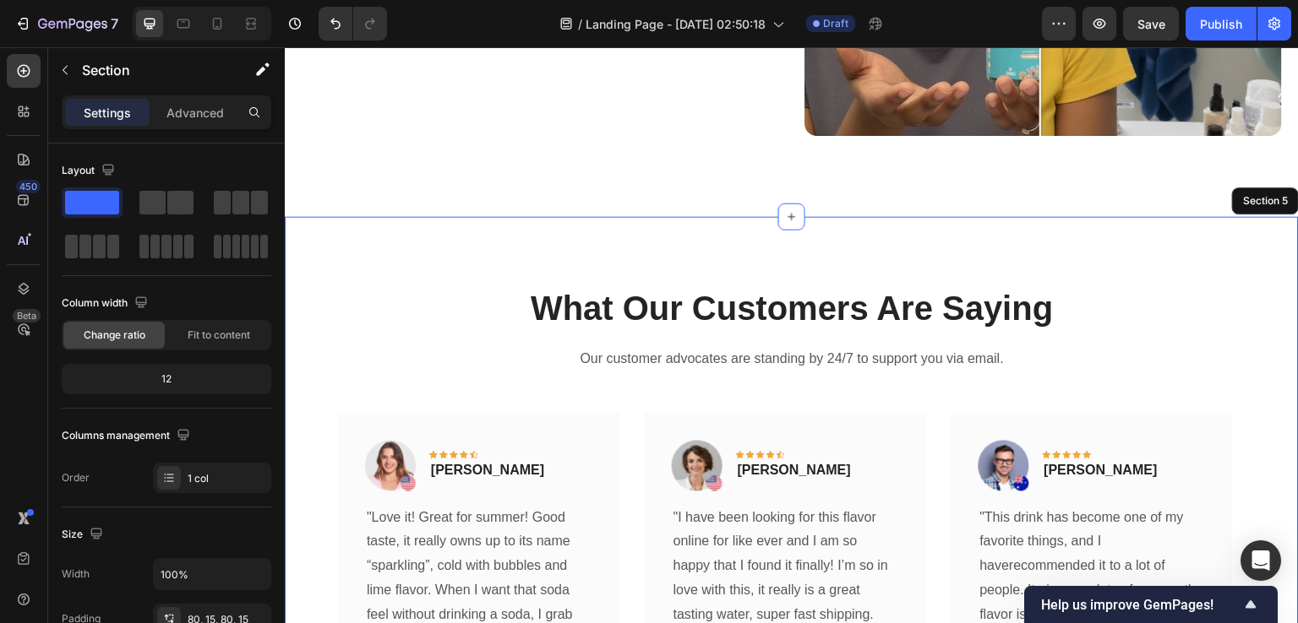
scroll to position [2342, 0]
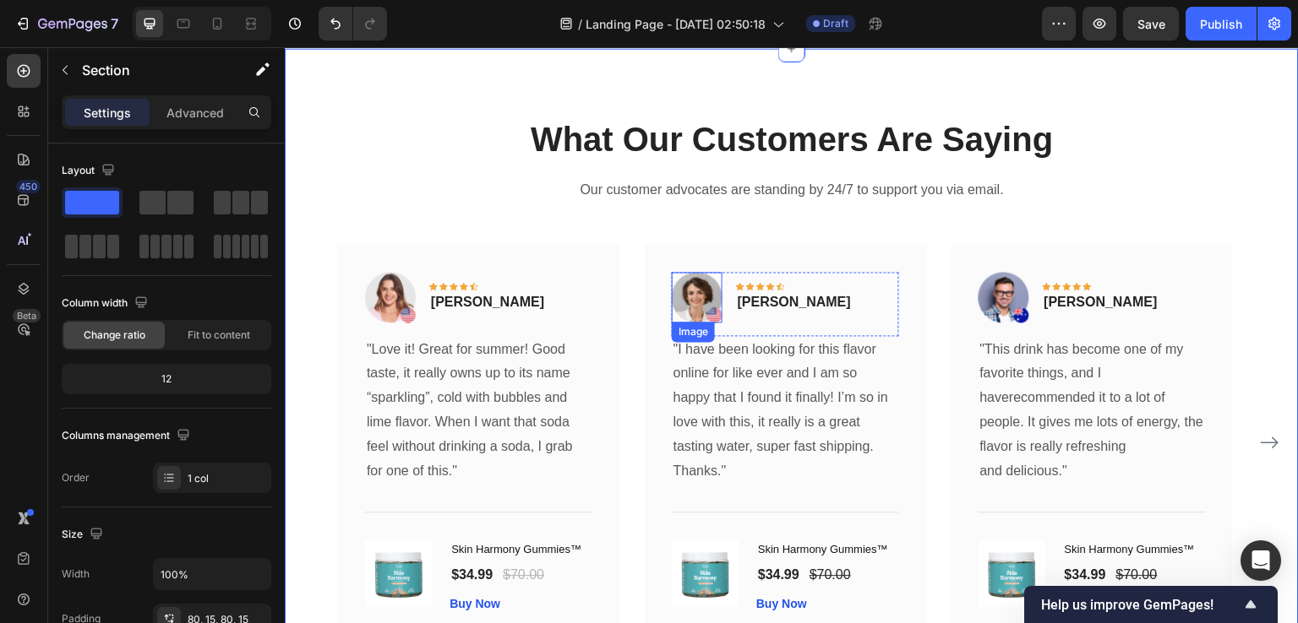
click at [716, 314] on img at bounding box center [697, 297] width 51 height 51
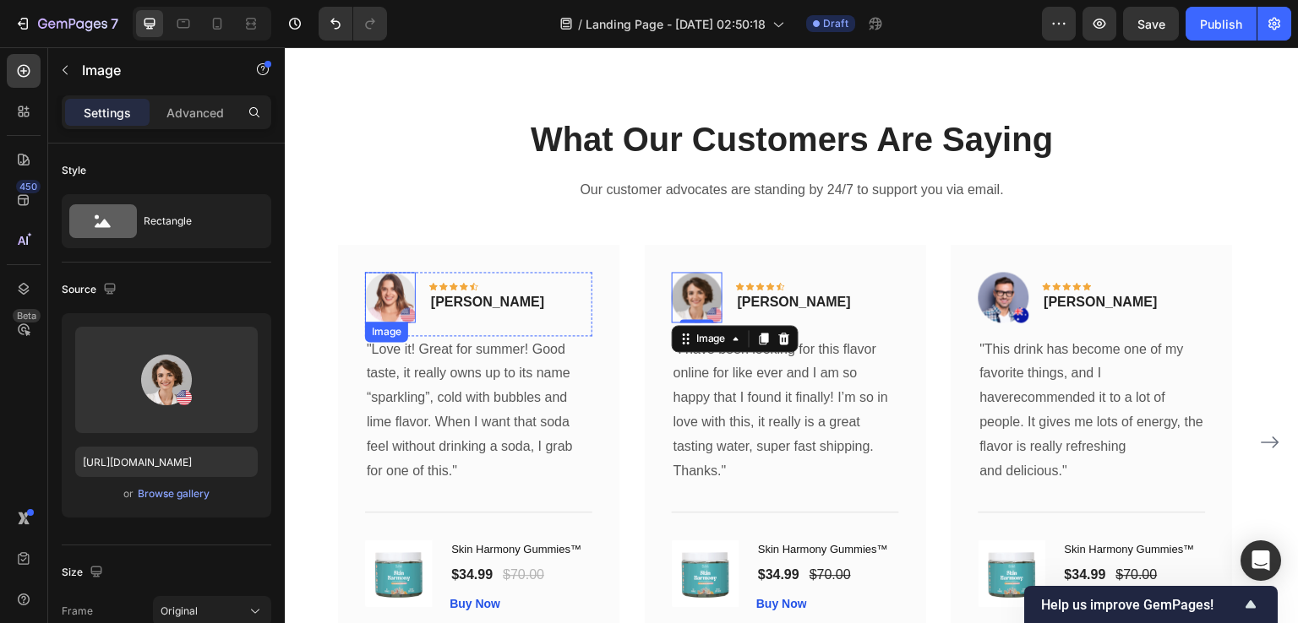
click at [409, 314] on img at bounding box center [390, 297] width 51 height 51
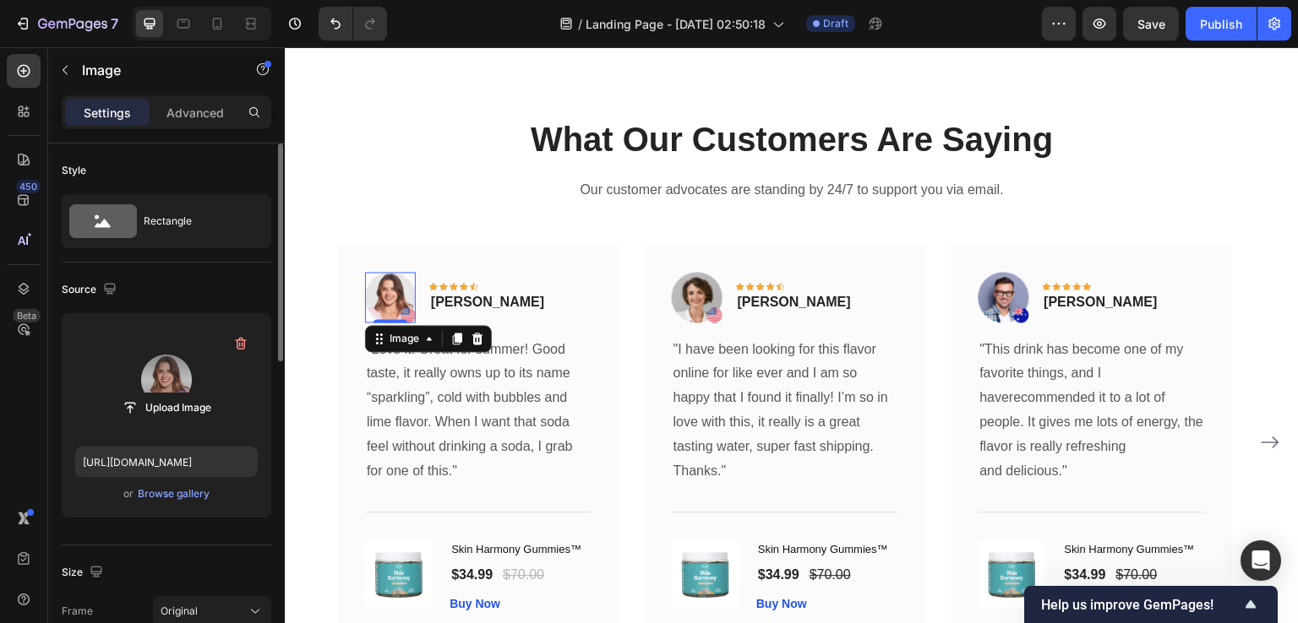
click at [149, 376] on label at bounding box center [166, 380] width 182 height 106
click at [149, 394] on input "file" at bounding box center [166, 408] width 117 height 29
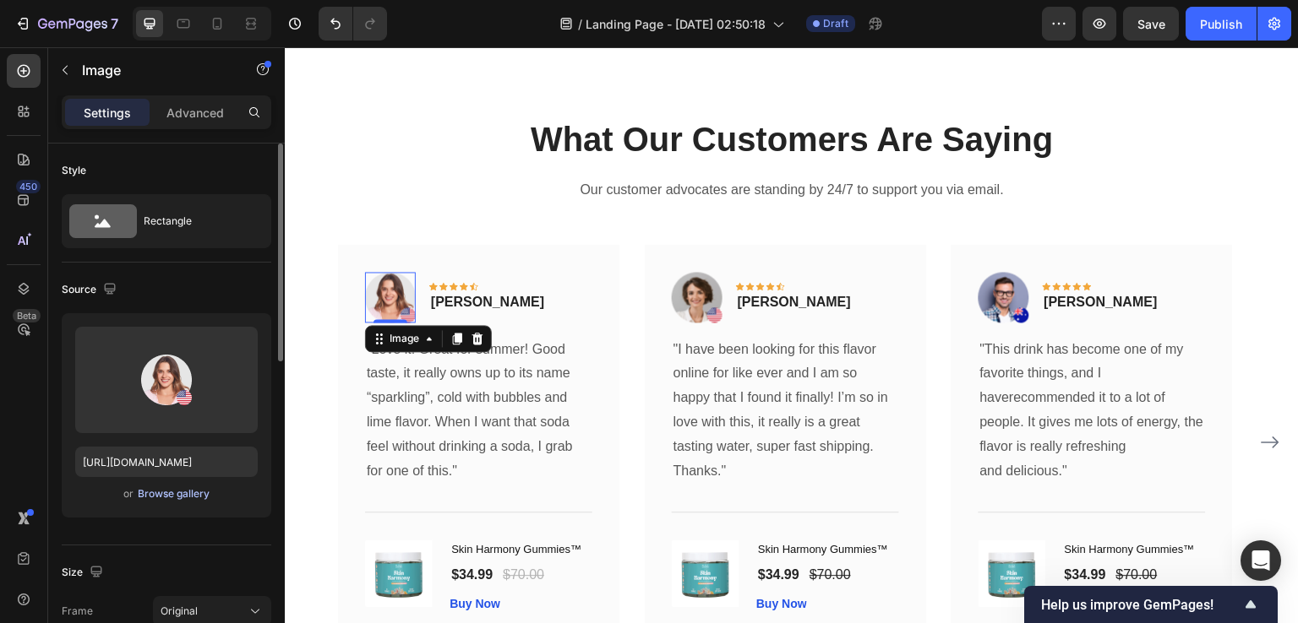
click at [161, 492] on div "Browse gallery" at bounding box center [174, 494] width 72 height 15
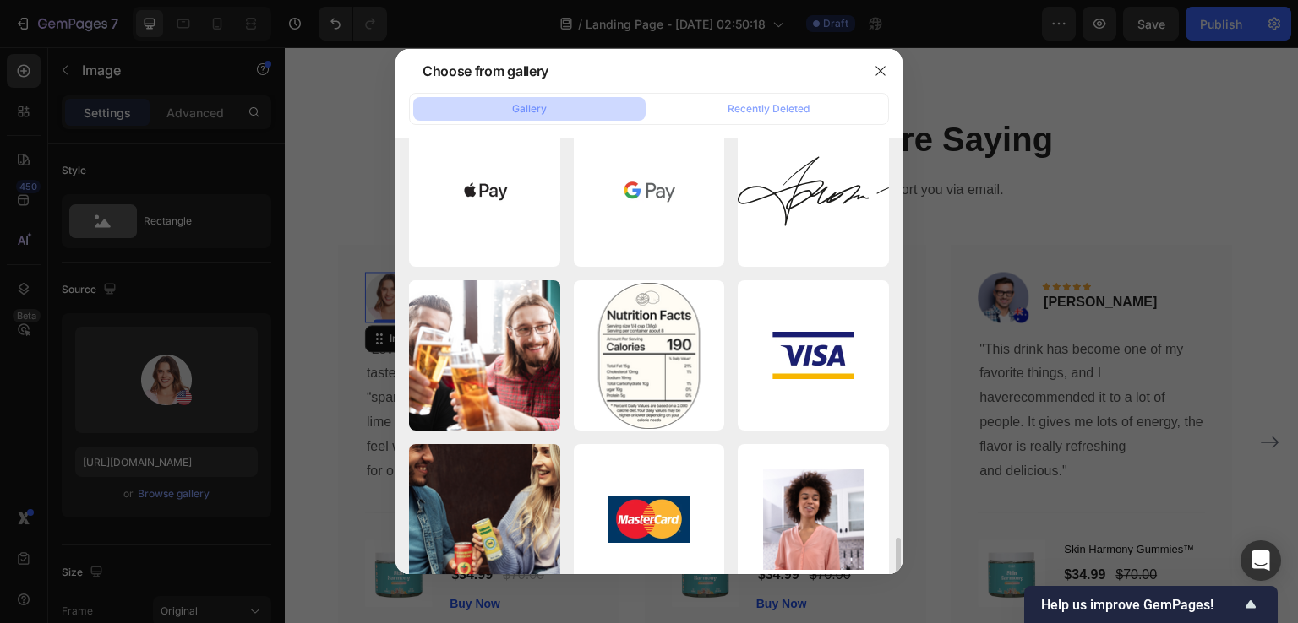
scroll to position [1436, 0]
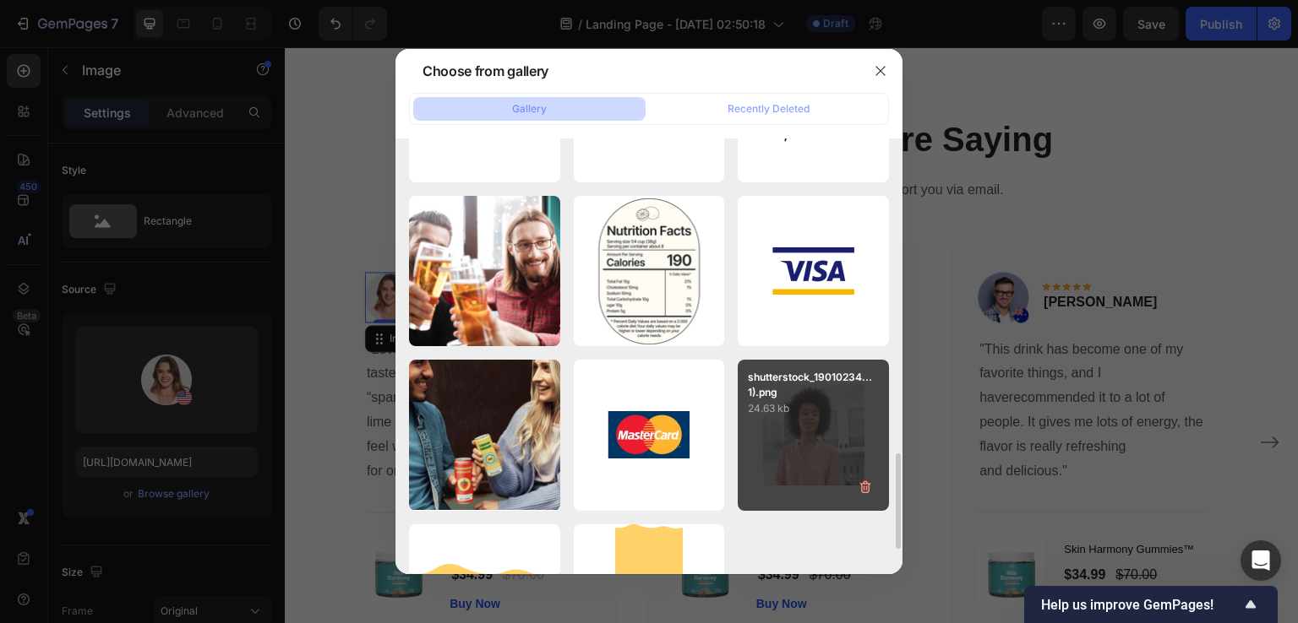
click at [779, 427] on div "shutterstock_19010234...1).png 24.63 kb" at bounding box center [812, 435] width 151 height 151
type input "https://cdn.shopify.com/s/files/1/0890/9530/7606/files/gempages_575567914451600…"
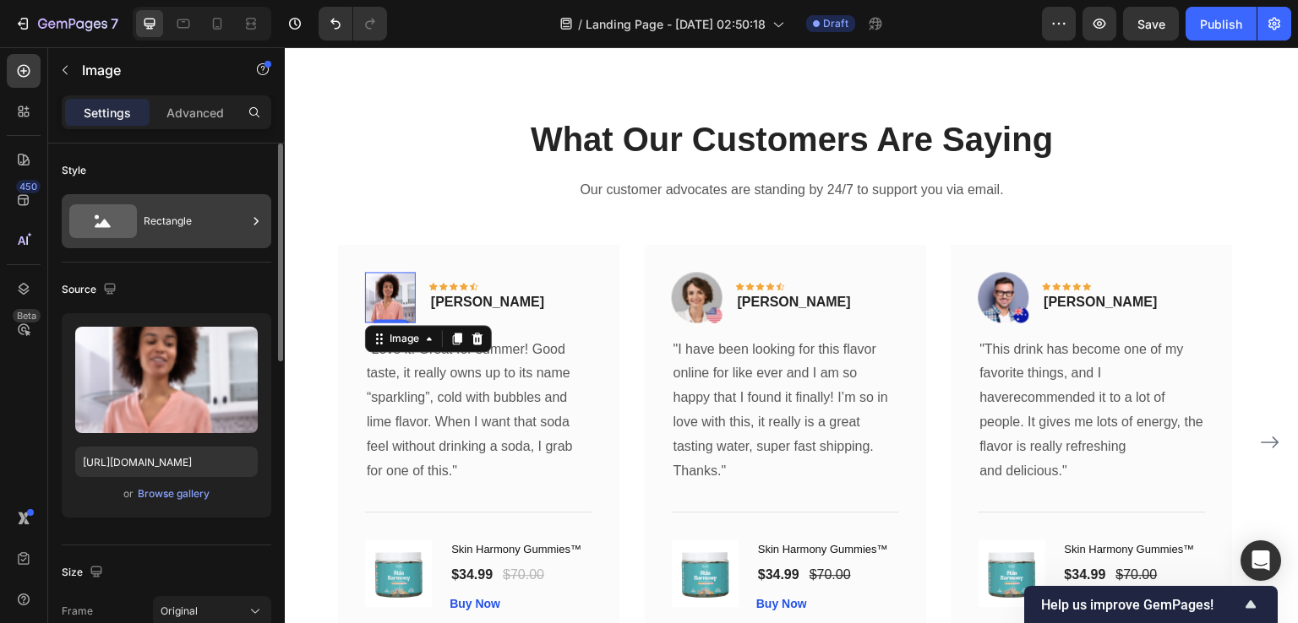
click at [186, 224] on div "Rectangle" at bounding box center [195, 221] width 103 height 39
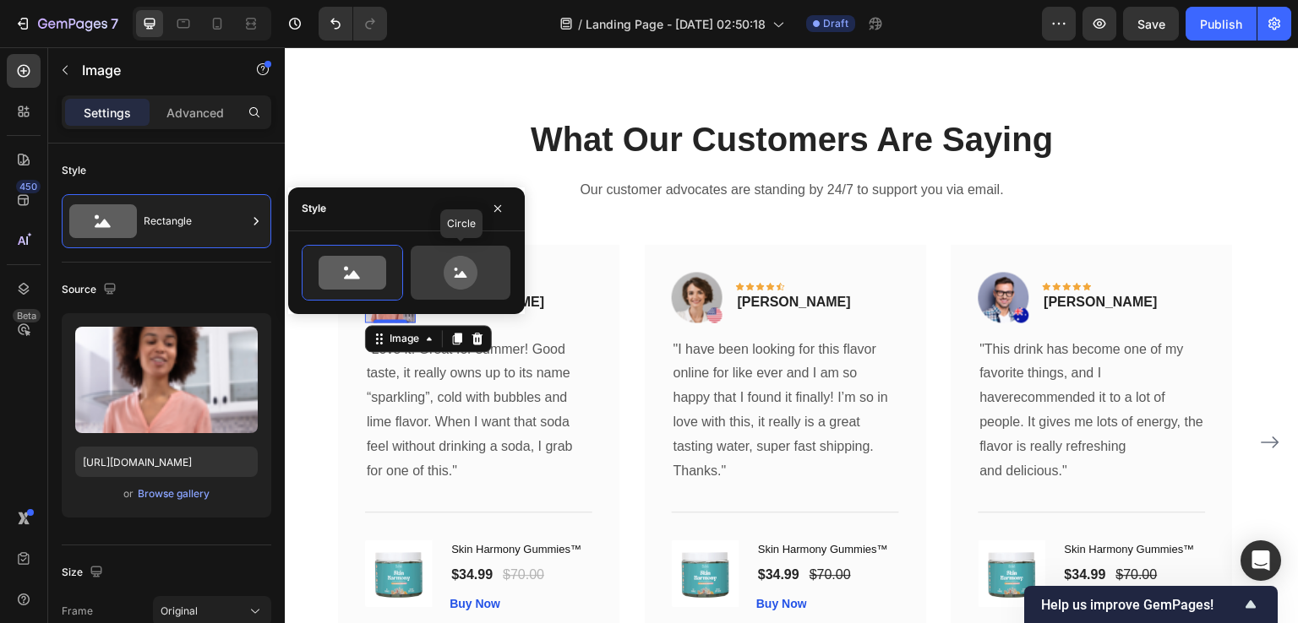
click at [449, 293] on div at bounding box center [461, 273] width 100 height 54
type input "80"
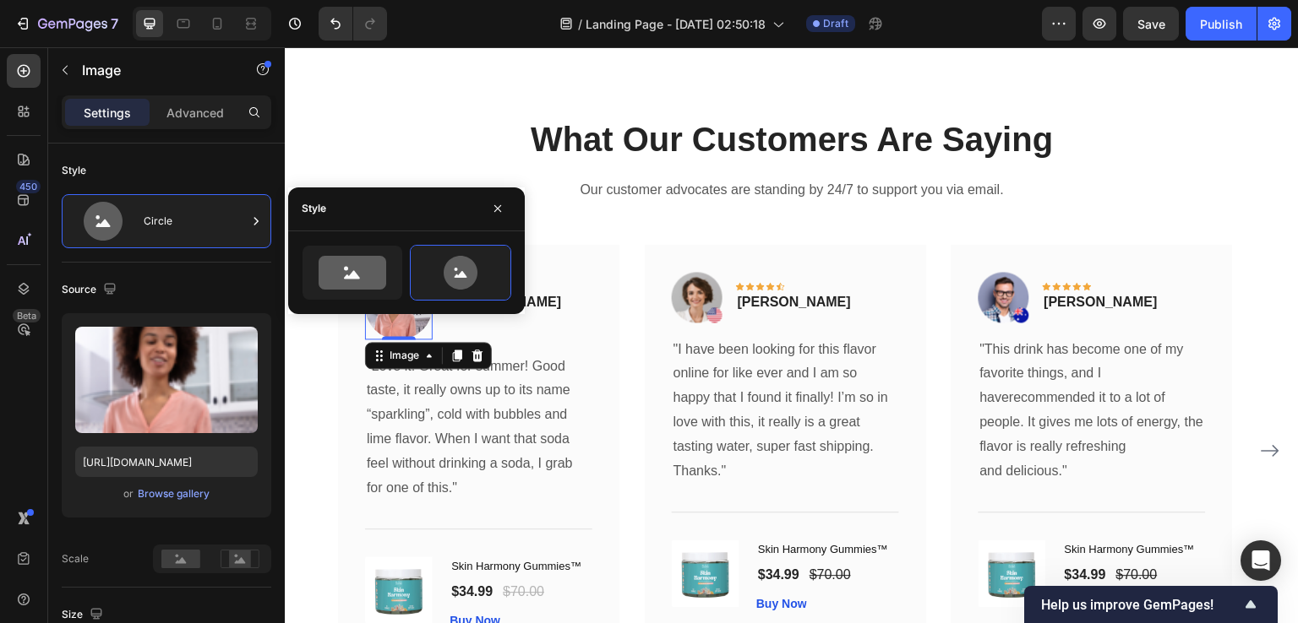
click at [0, 432] on div "450 Beta" at bounding box center [24, 335] width 48 height 576
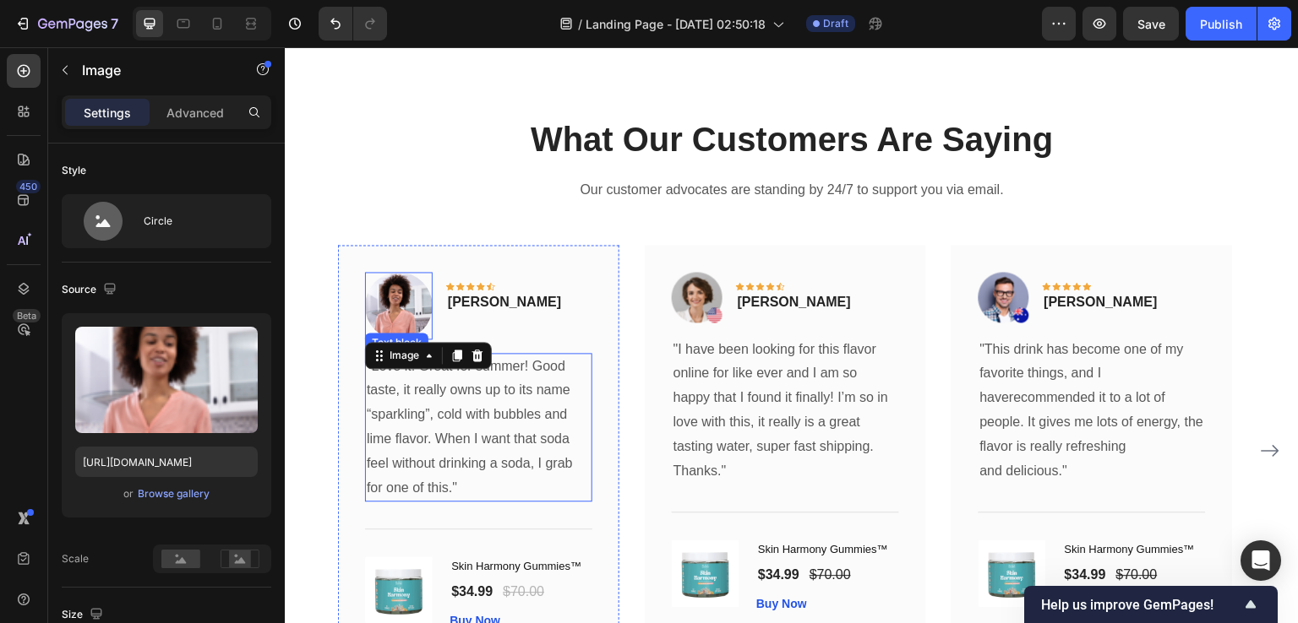
click at [491, 441] on p ""Love it! Great for summer! Good taste, it really owns up to its name “sparklin…" at bounding box center [479, 428] width 224 height 146
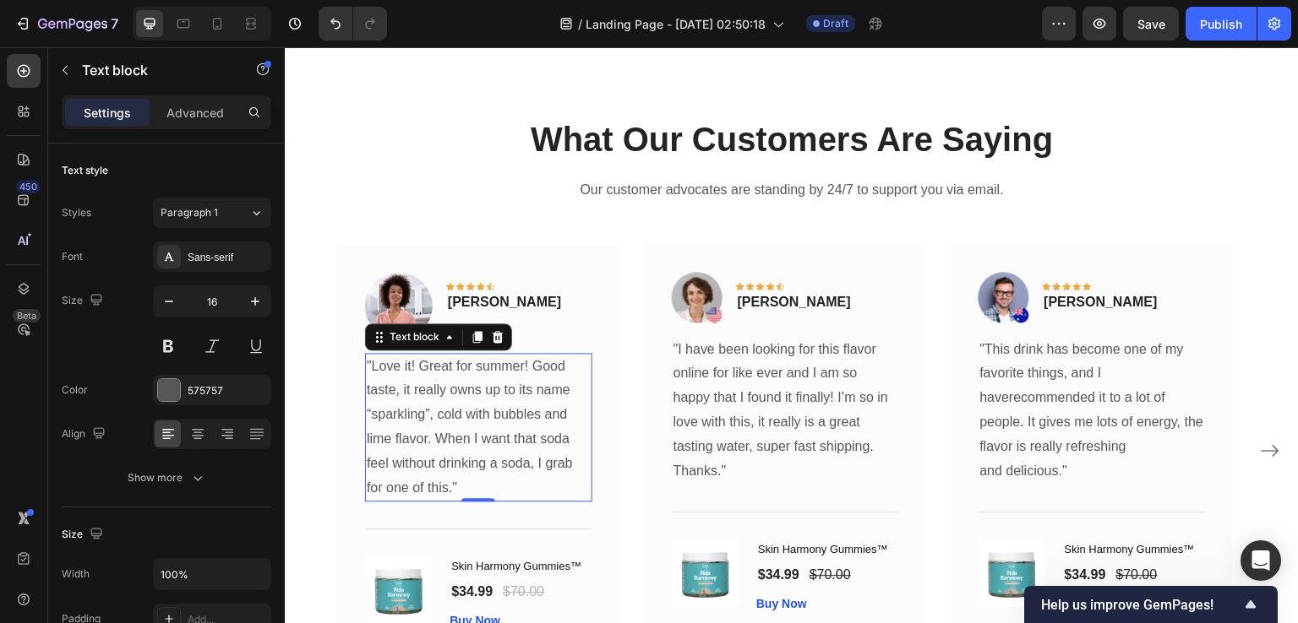
click at [477, 427] on p ""Love it! Great for summer! Good taste, it really owns up to its name “sparklin…" at bounding box center [479, 428] width 224 height 146
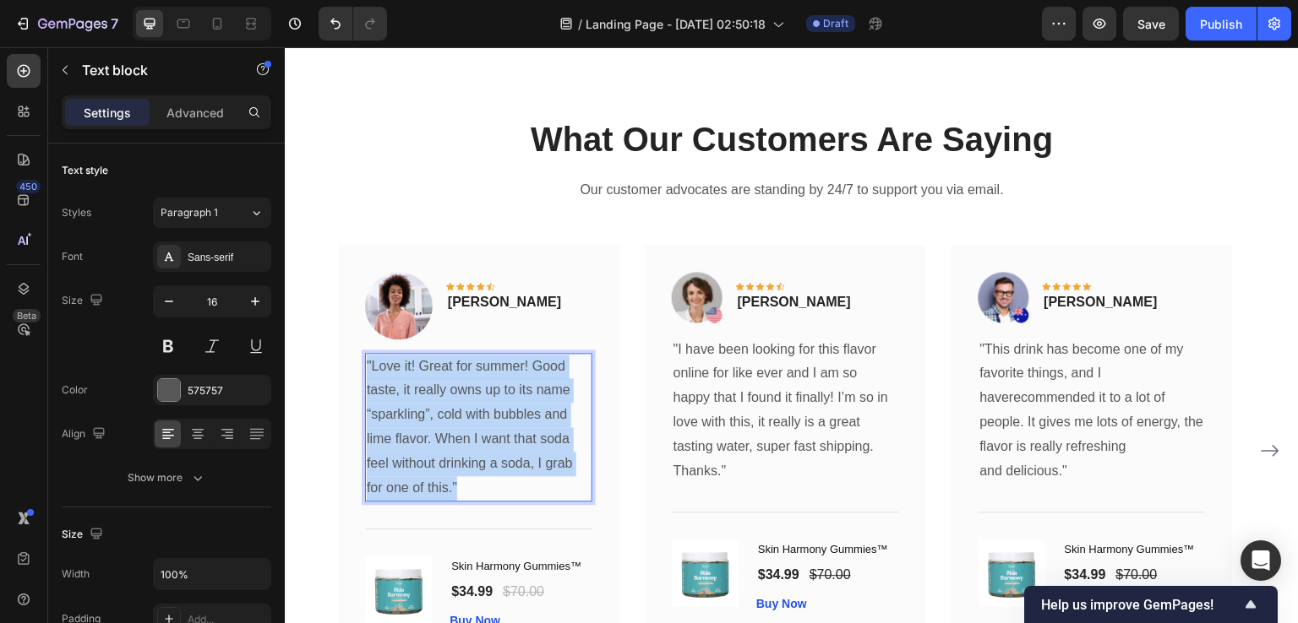
click at [477, 427] on p ""Love it! Great for summer! Good taste, it really owns up to its name “sparklin…" at bounding box center [479, 428] width 224 height 146
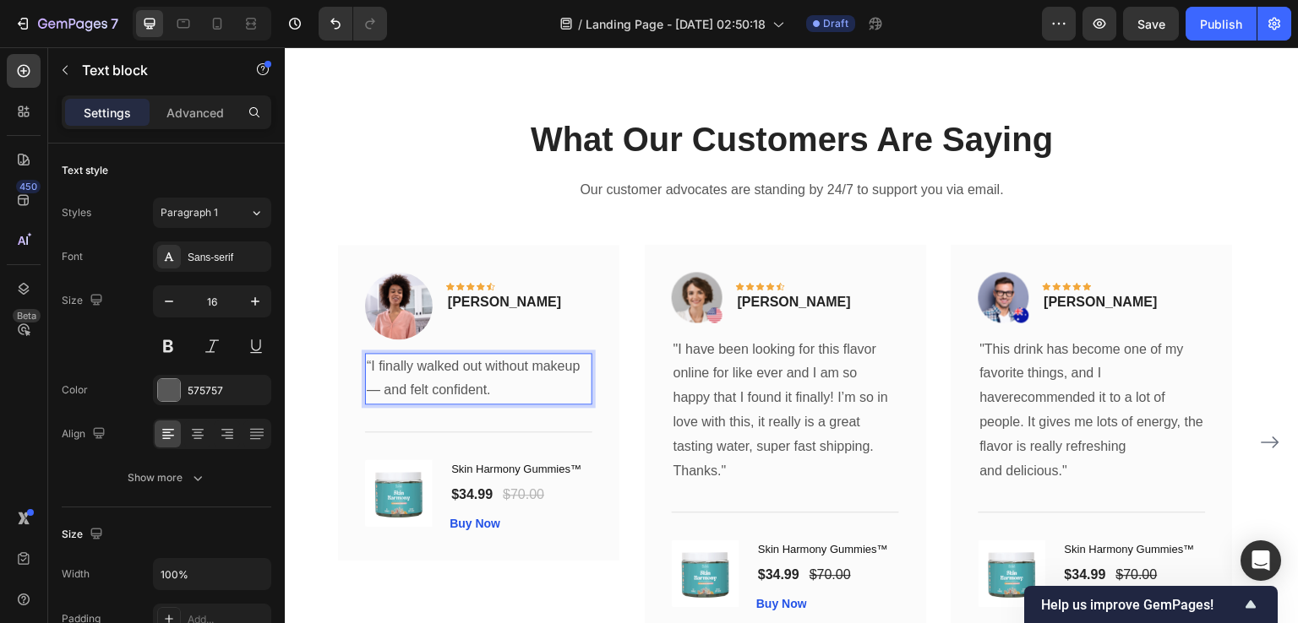
click at [372, 363] on p "“I finally walked out without makeup — and felt confident." at bounding box center [479, 379] width 224 height 49
click at [0, 389] on div "450 Beta" at bounding box center [24, 335] width 48 height 576
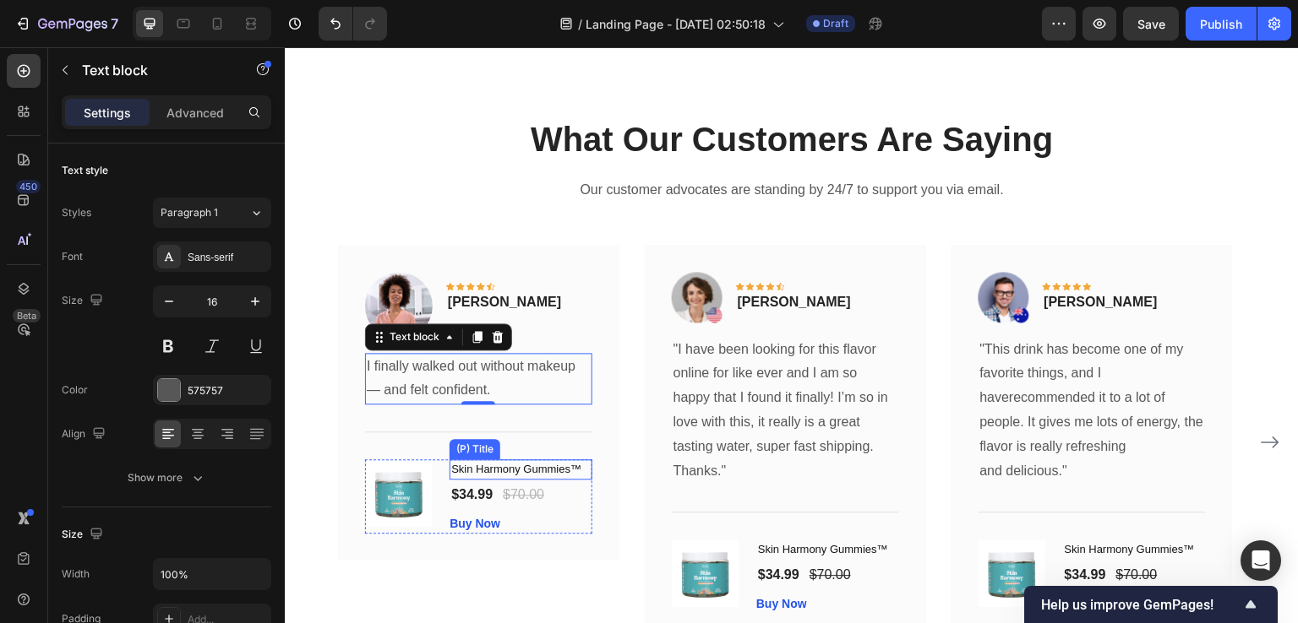
click at [482, 450] on div "(P) Title" at bounding box center [475, 449] width 44 height 15
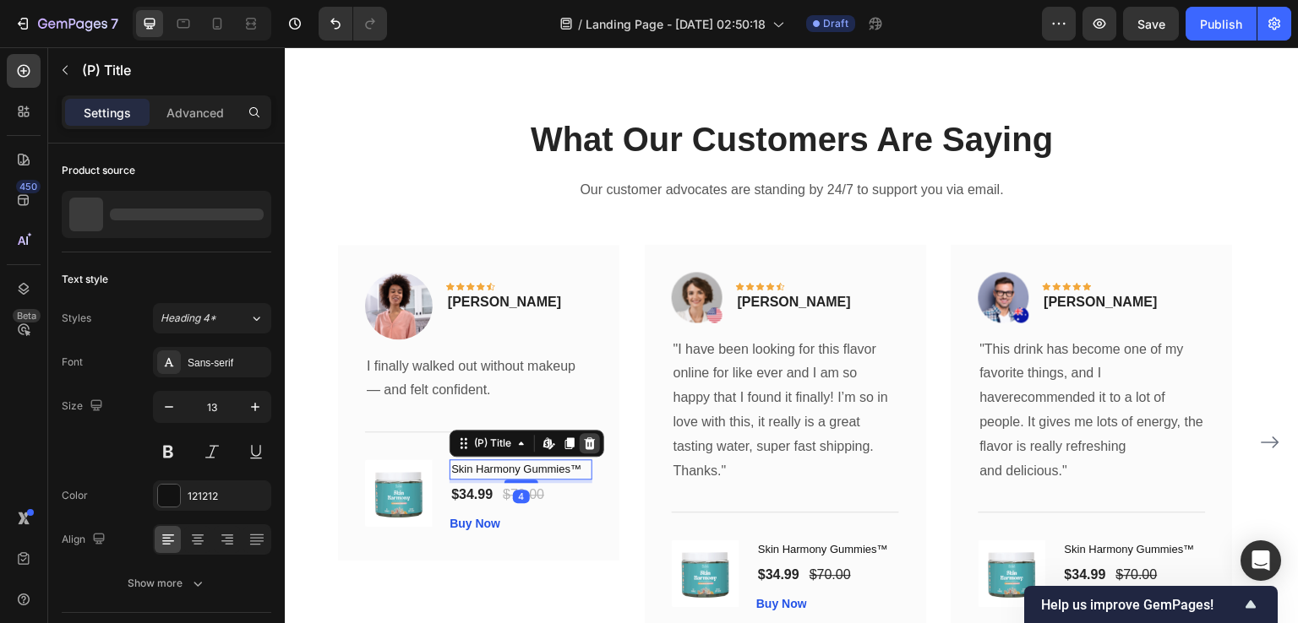
click at [587, 441] on icon at bounding box center [590, 444] width 11 height 12
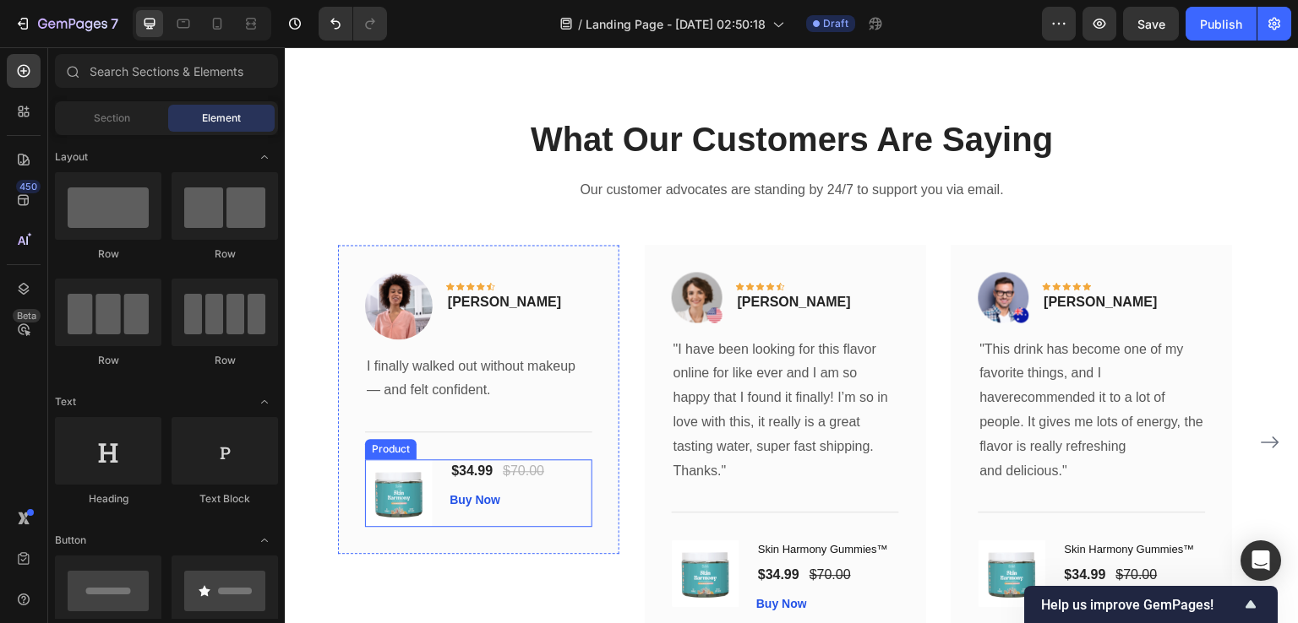
click at [464, 520] on div "$34.99 (P) Price (P) Price $70.00 (P) Price (P) Price Row Buy Now (P) Cart Butt…" at bounding box center [520, 494] width 143 height 68
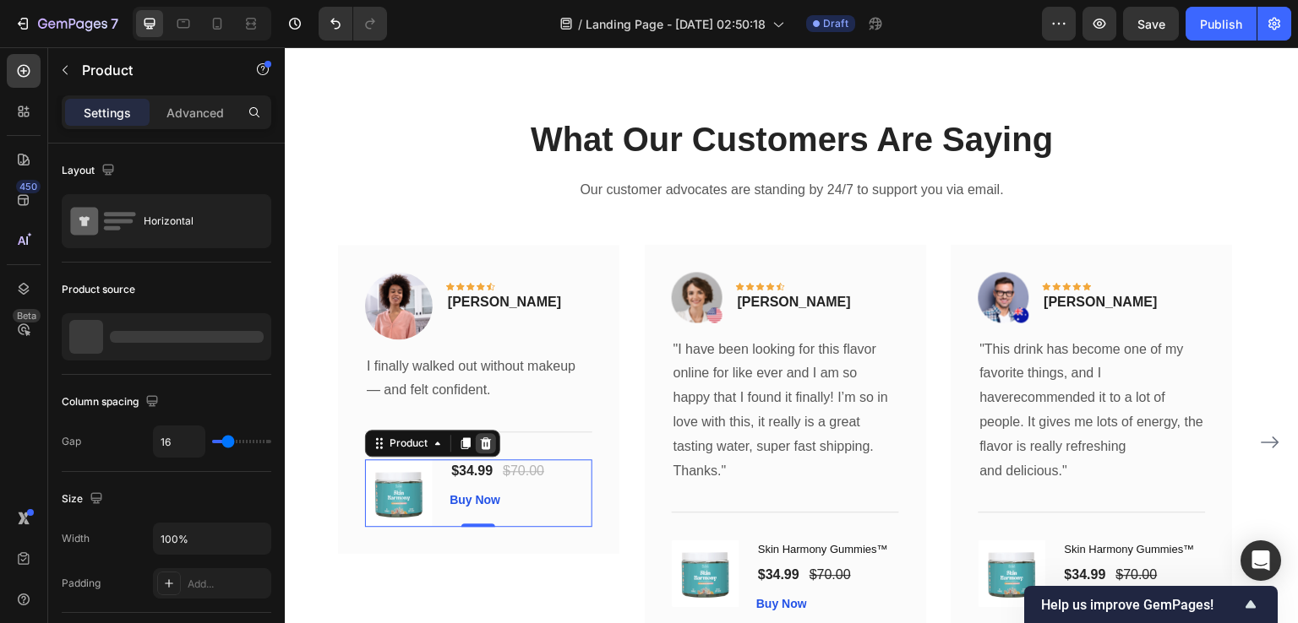
click at [483, 439] on icon at bounding box center [486, 444] width 11 height 12
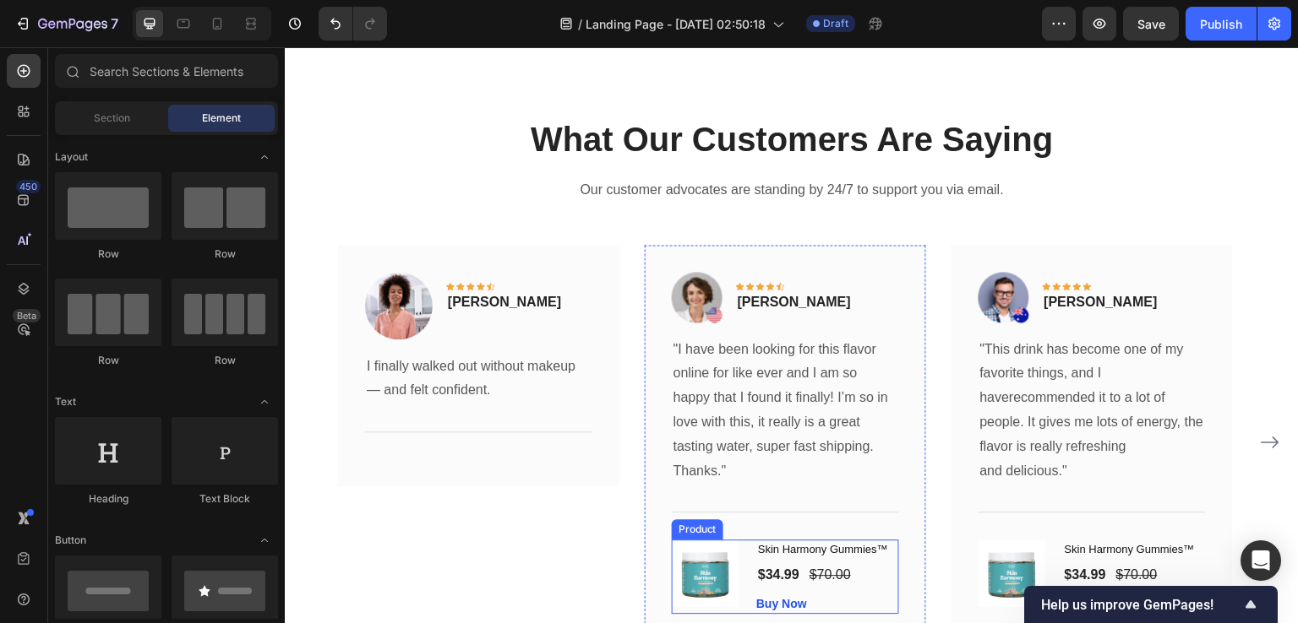
click at [883, 587] on div "Skin Harmony Gummies™ (P) Title $34.99 (P) Price (P) Price $70.00 (P) Price (P)…" at bounding box center [827, 577] width 143 height 74
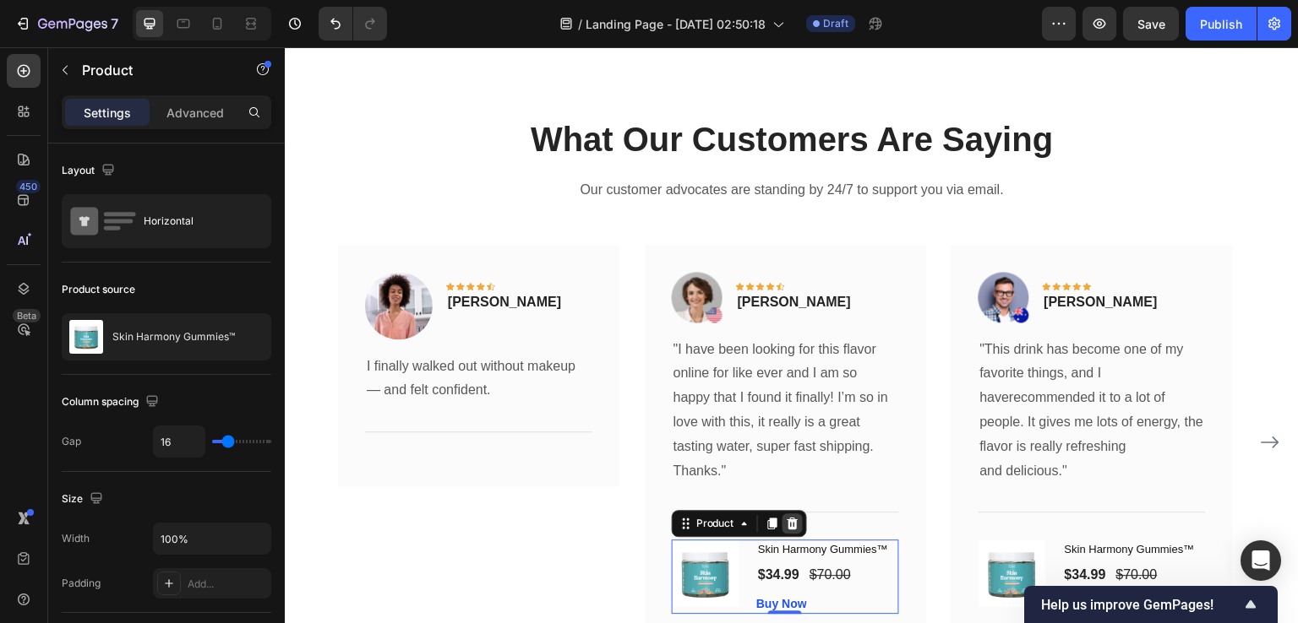
click at [801, 526] on div at bounding box center [792, 524] width 20 height 20
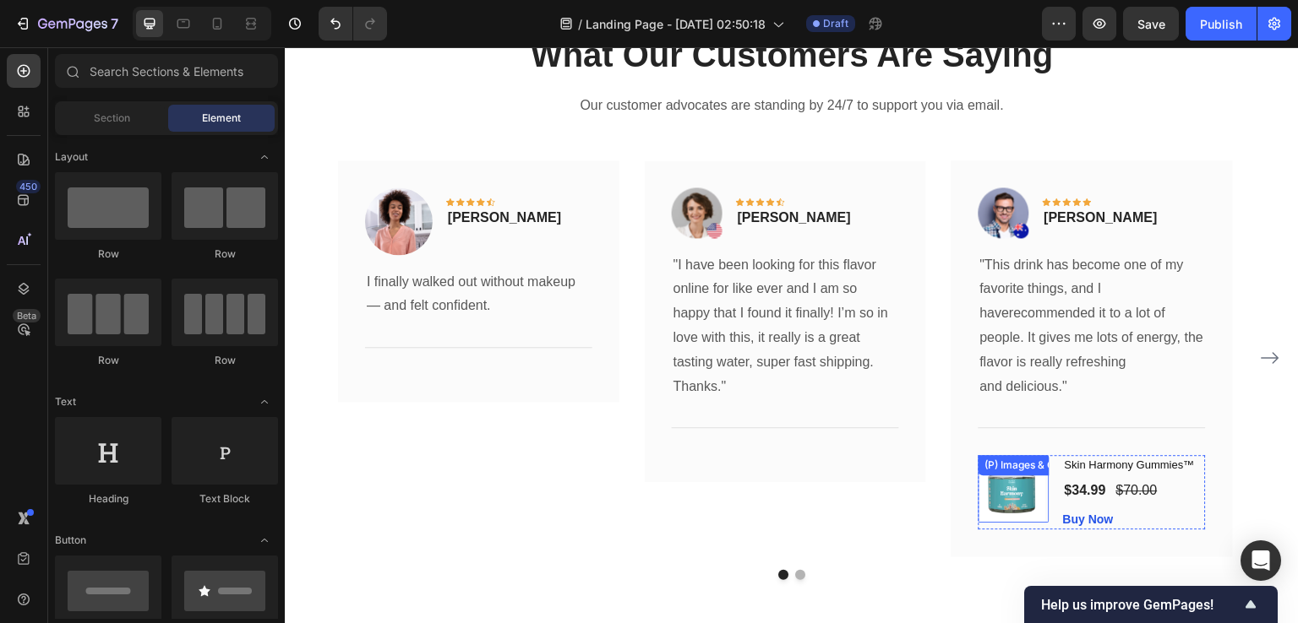
scroll to position [2511, 0]
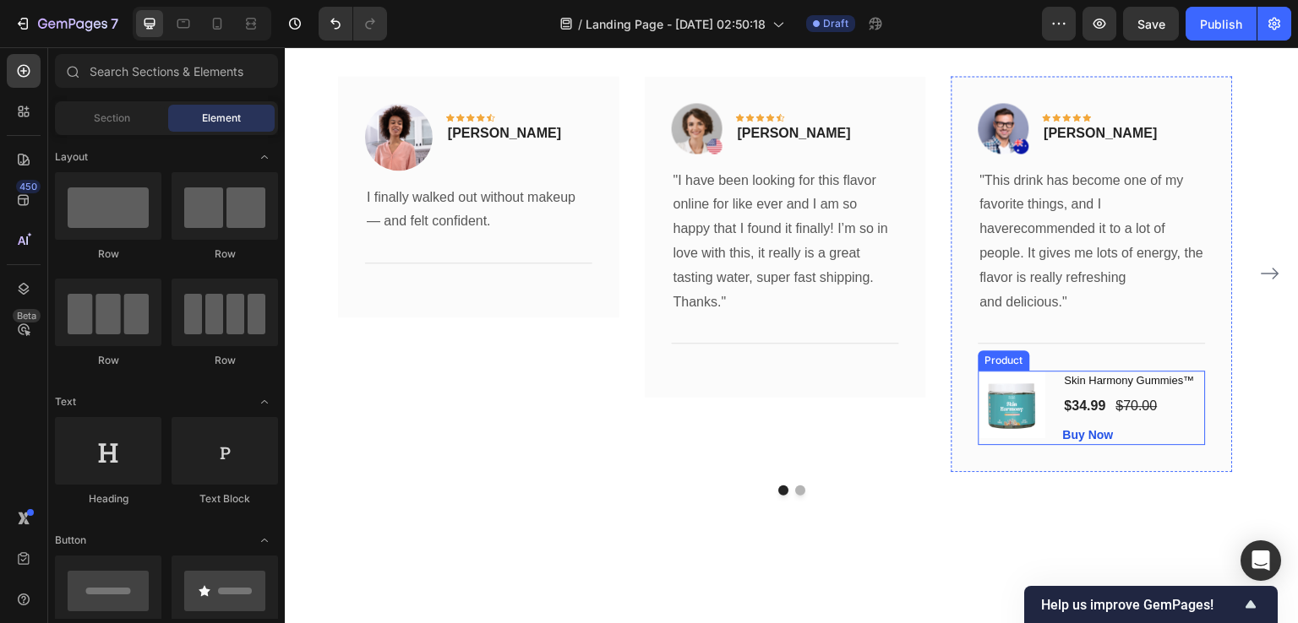
drag, startPoint x: 1054, startPoint y: 433, endPoint x: 1147, endPoint y: 373, distance: 110.6
click at [1054, 434] on div "(P) Images & Gallery Skin Harmony Gummies™ (P) Title $34.99 (P) Price (P) Price…" at bounding box center [1091, 408] width 227 height 74
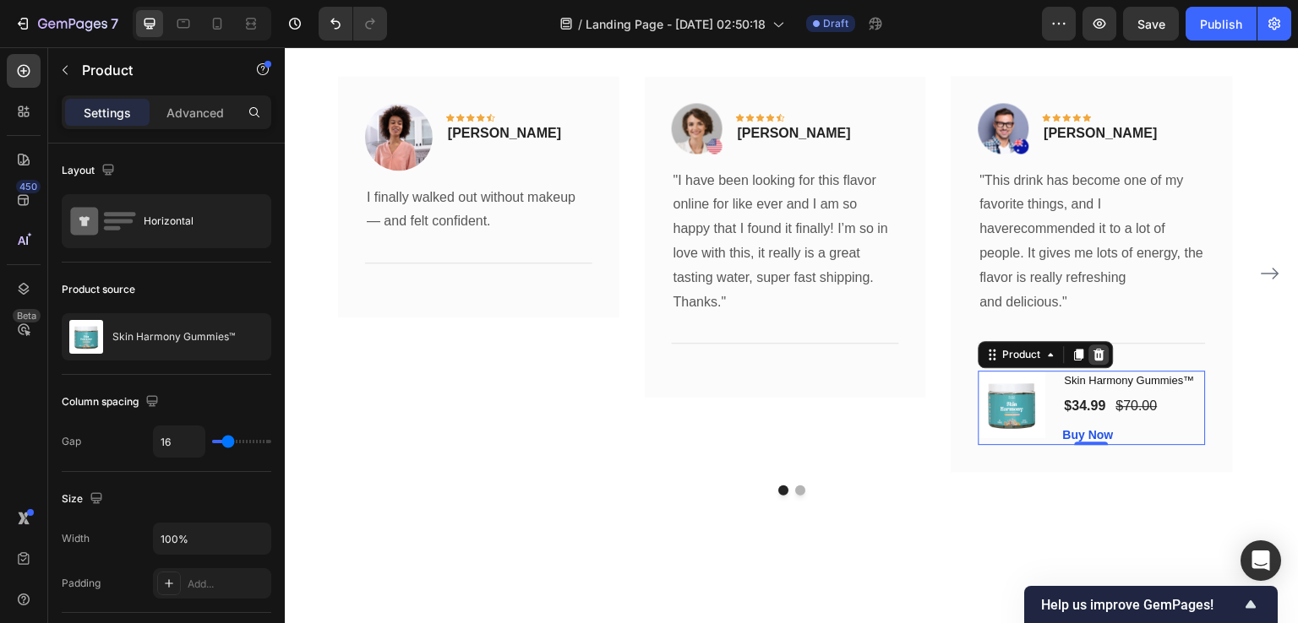
click at [1098, 353] on icon at bounding box center [1098, 355] width 11 height 12
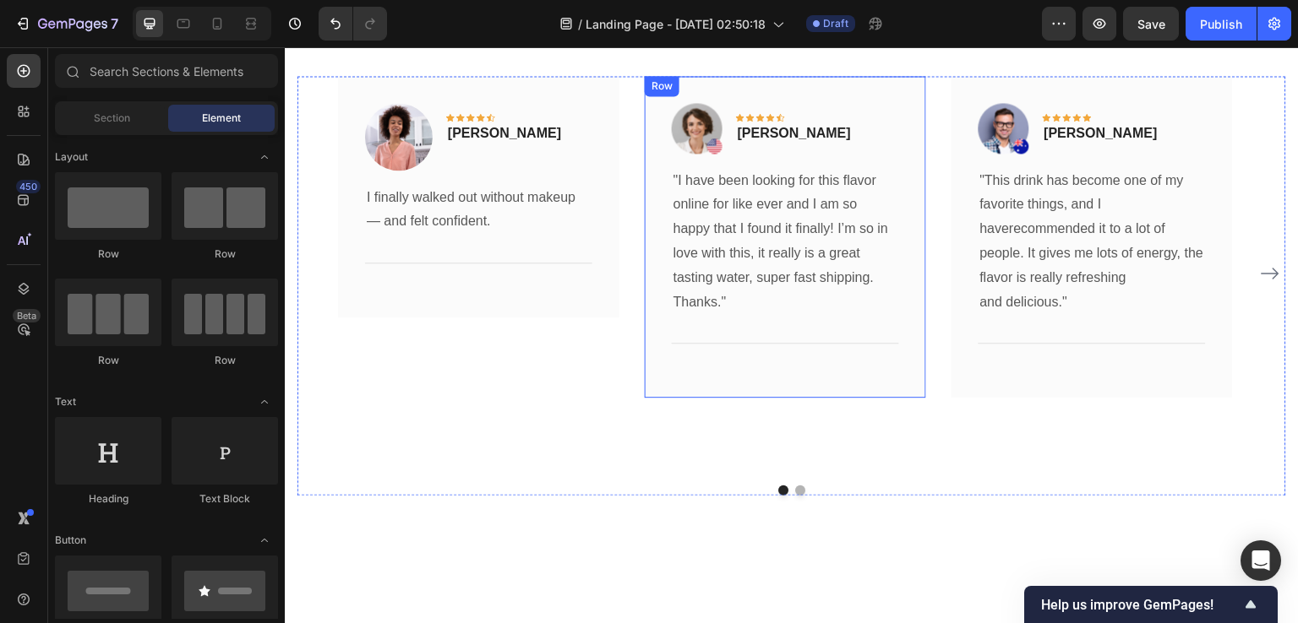
scroll to position [2342, 0]
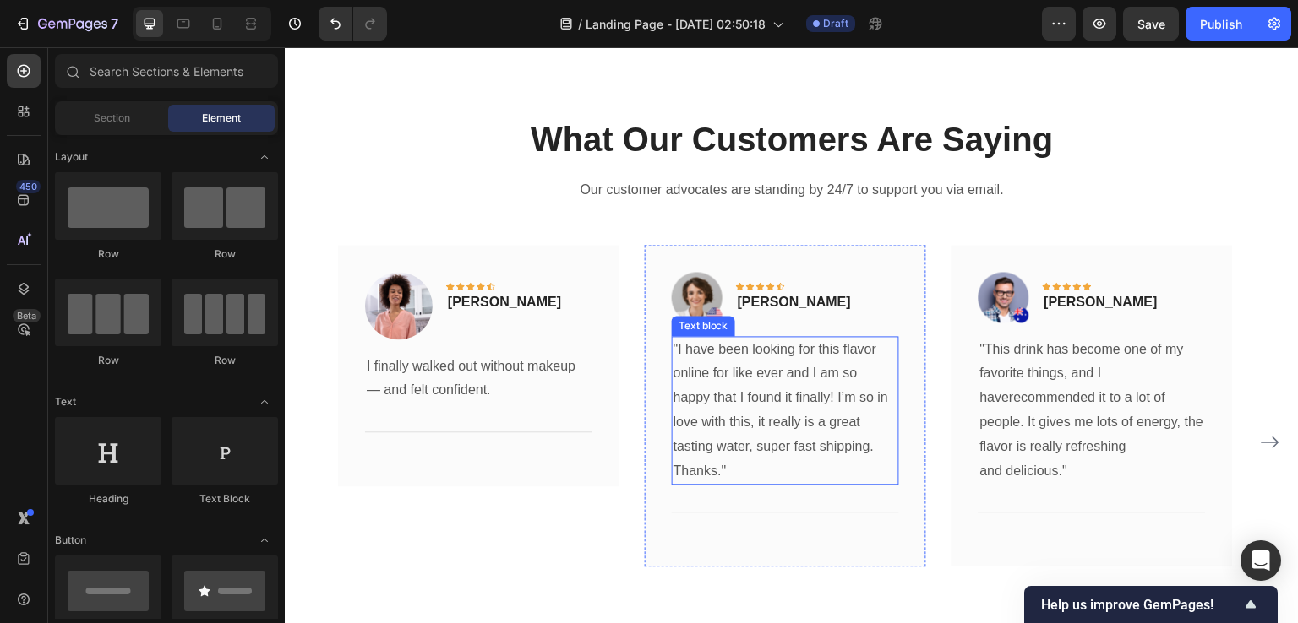
click at [748, 387] on p ""I have been looking for this flavor online for like ever and I am so happy tha…" at bounding box center [785, 399] width 224 height 122
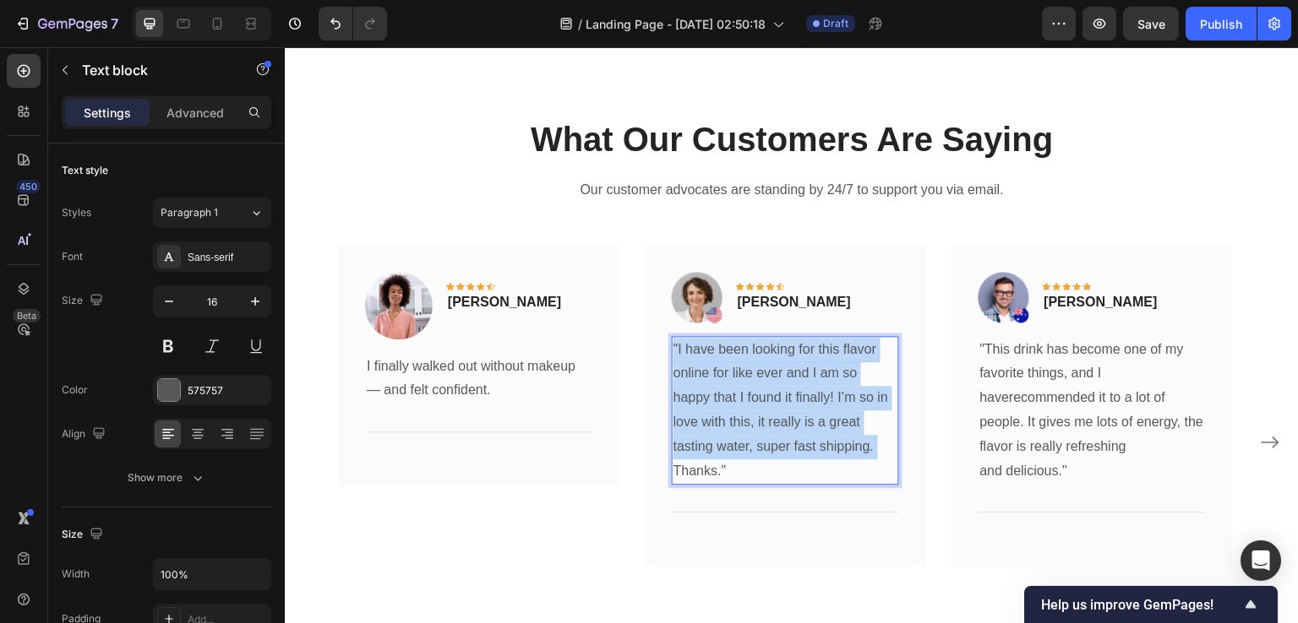
click at [748, 387] on p ""I have been looking for this flavor online for like ever and I am so happy tha…" at bounding box center [785, 399] width 224 height 122
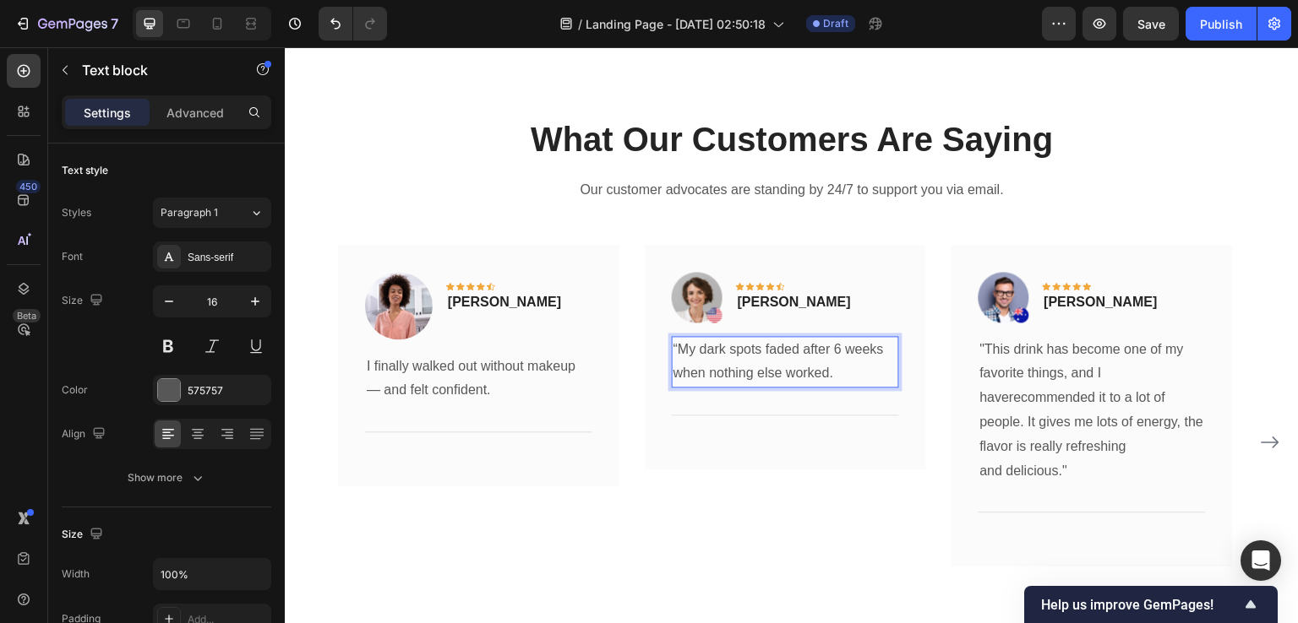
click at [679, 346] on p "“My dark spots faded after 6 weeks when nothing else worked." at bounding box center [785, 362] width 224 height 49
click at [1043, 400] on p ""This drink has become one of my favorite things, and I haverecommended it to a…" at bounding box center [1092, 411] width 224 height 146
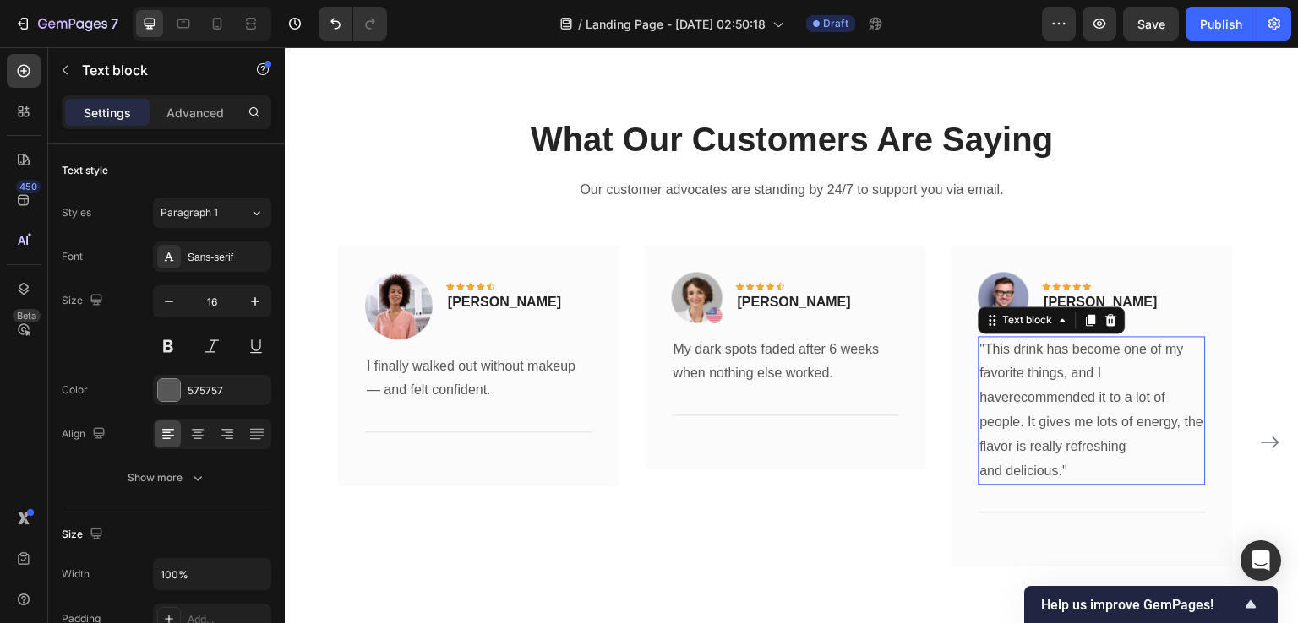
click at [1043, 400] on p ""This drink has become one of my favorite things, and I haverecommended it to a…" at bounding box center [1092, 411] width 224 height 146
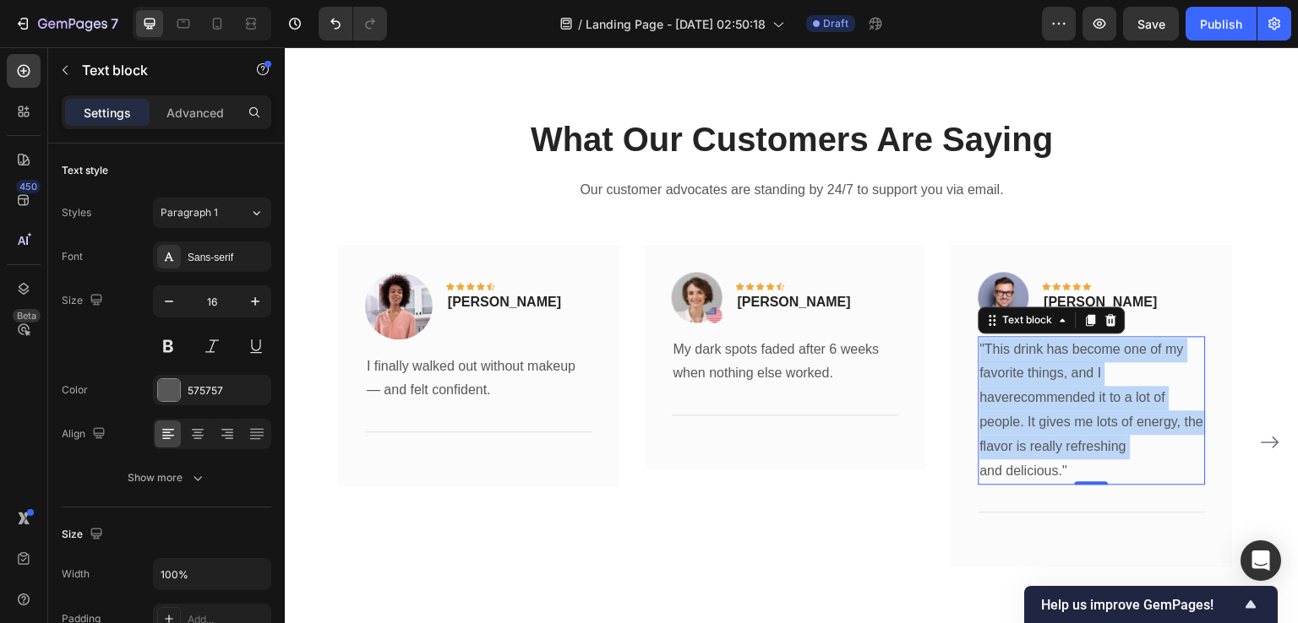
click at [1043, 400] on p ""This drink has become one of my favorite things, and I haverecommended it to a…" at bounding box center [1092, 411] width 224 height 146
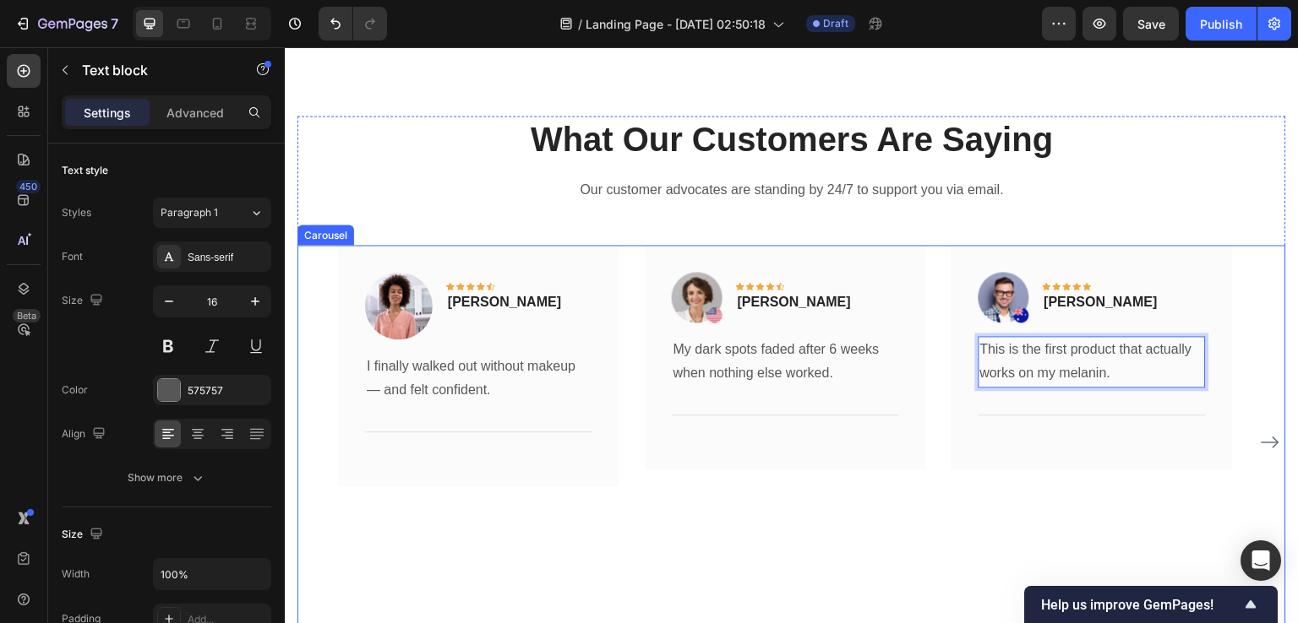
click at [459, 557] on div "Image Icon Icon Icon Icon Icon Row [PERSON_NAME] Text block Row I finally walke…" at bounding box center [478, 443] width 281 height 396
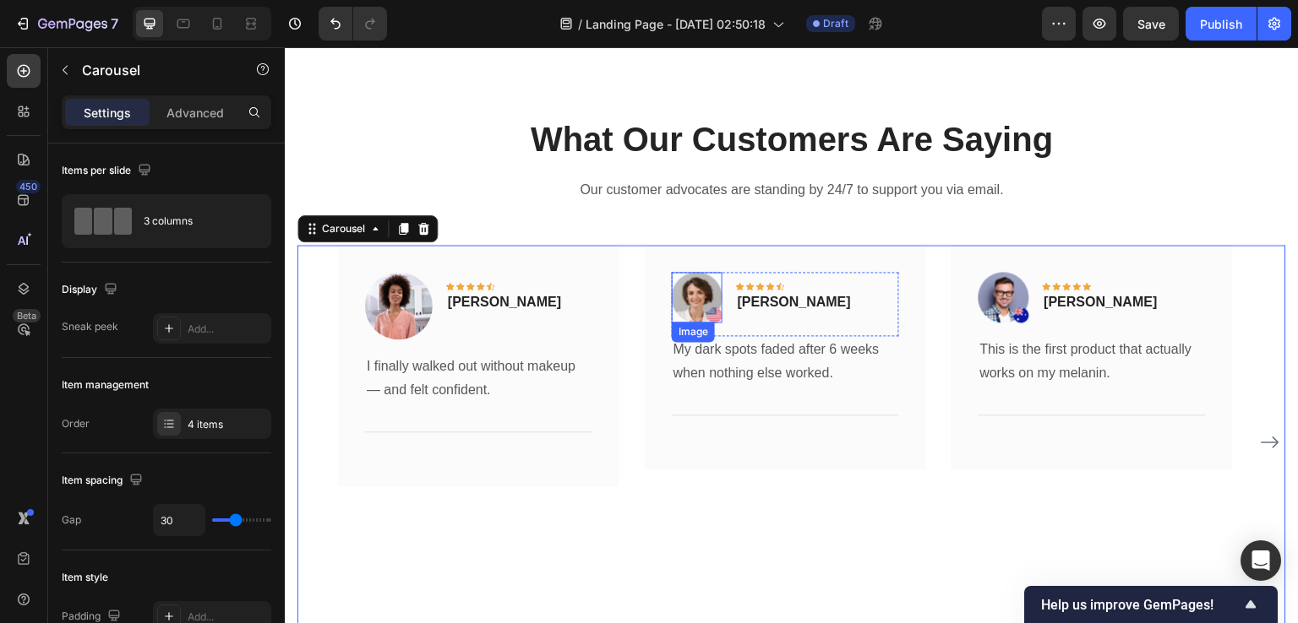
click at [708, 299] on img at bounding box center [697, 297] width 51 height 51
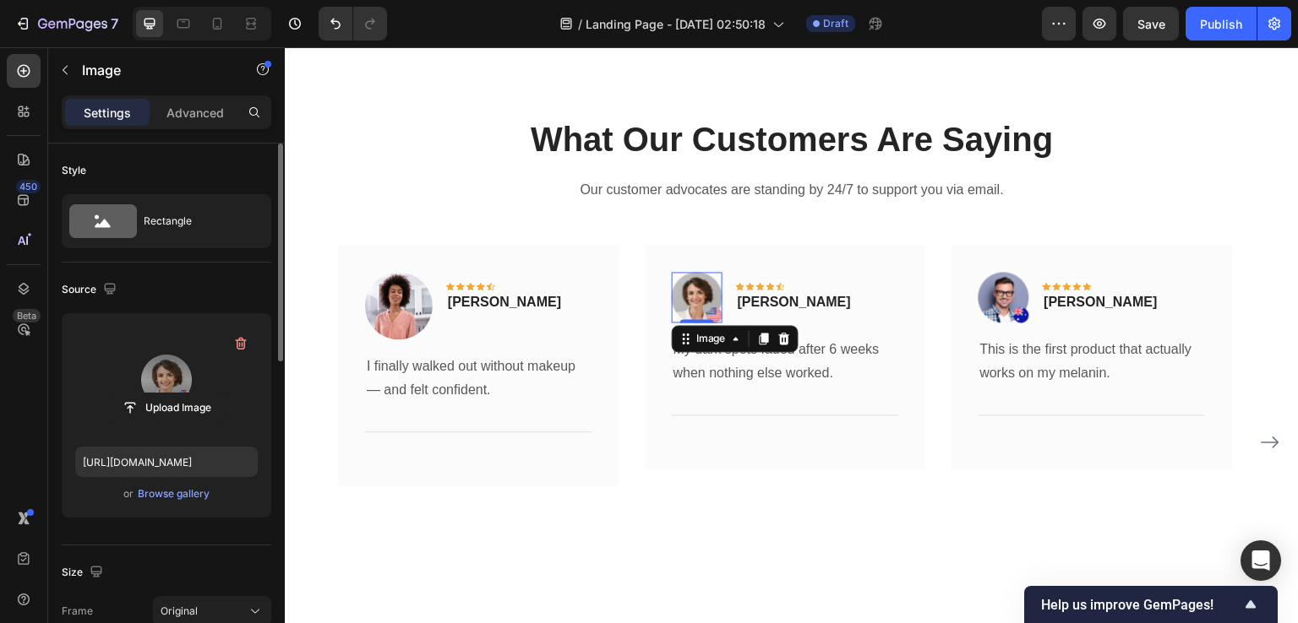
click at [134, 354] on label at bounding box center [166, 380] width 182 height 106
click at [134, 394] on input "file" at bounding box center [166, 408] width 117 height 29
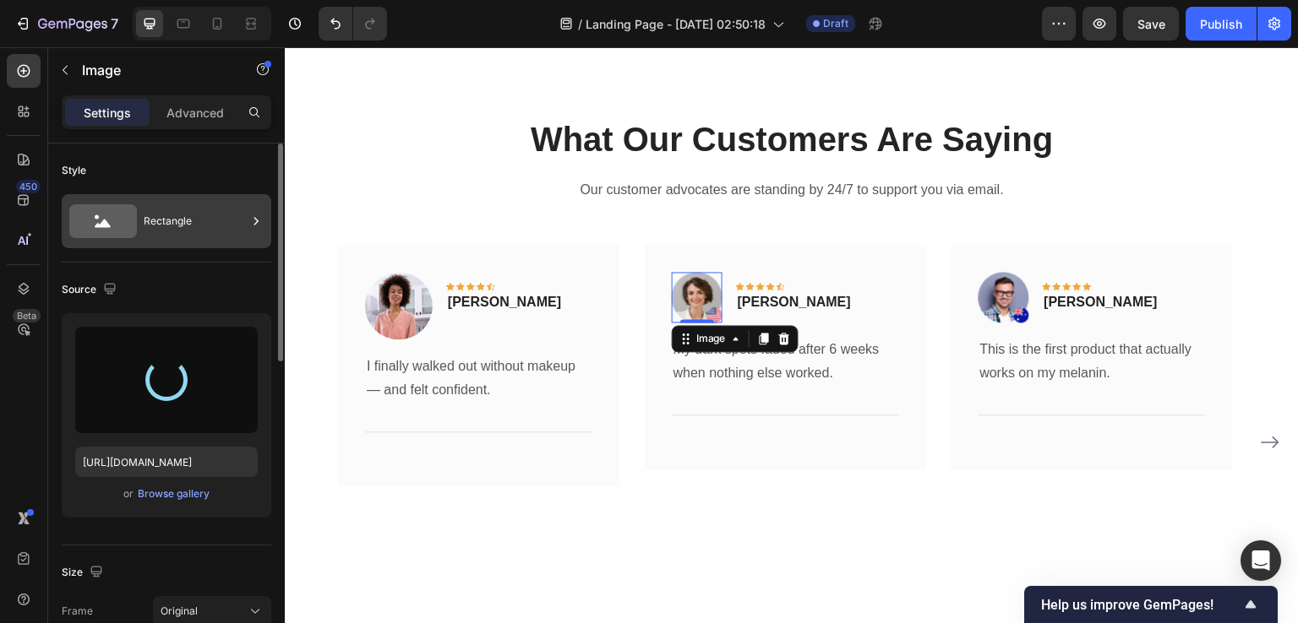
type input "https://cdn.shopify.com/s/files/1/0890/9530/7606/files/gempages_575567914451600…"
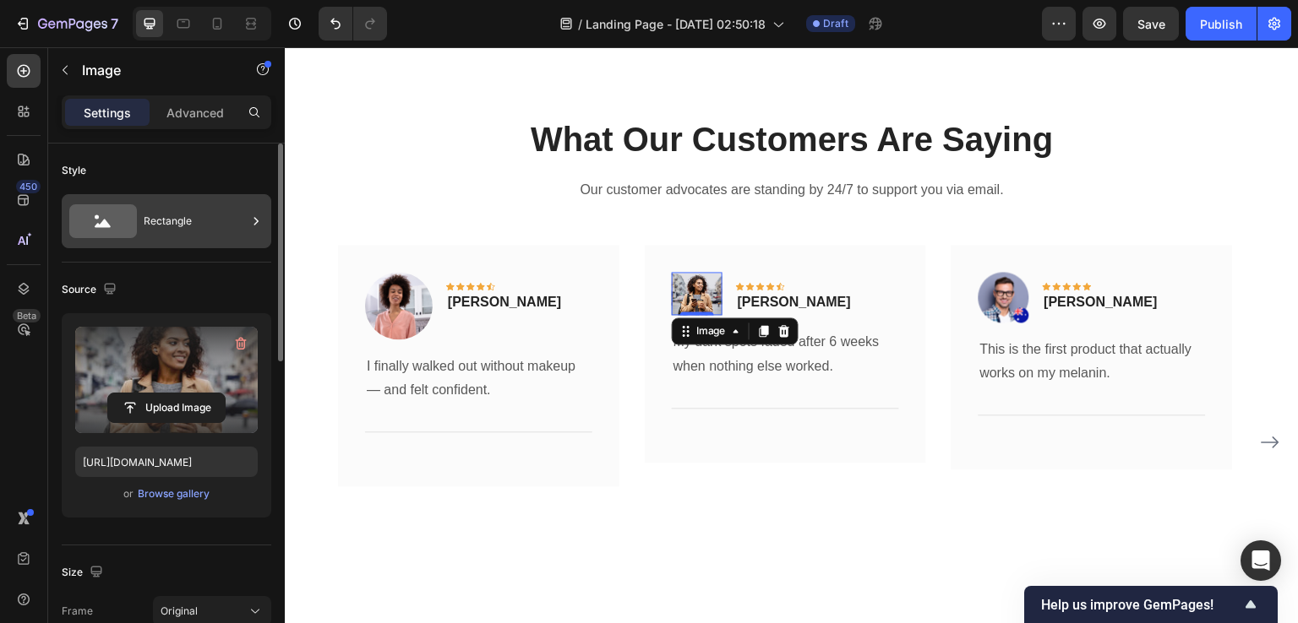
click at [167, 236] on div "Rectangle" at bounding box center [195, 221] width 103 height 39
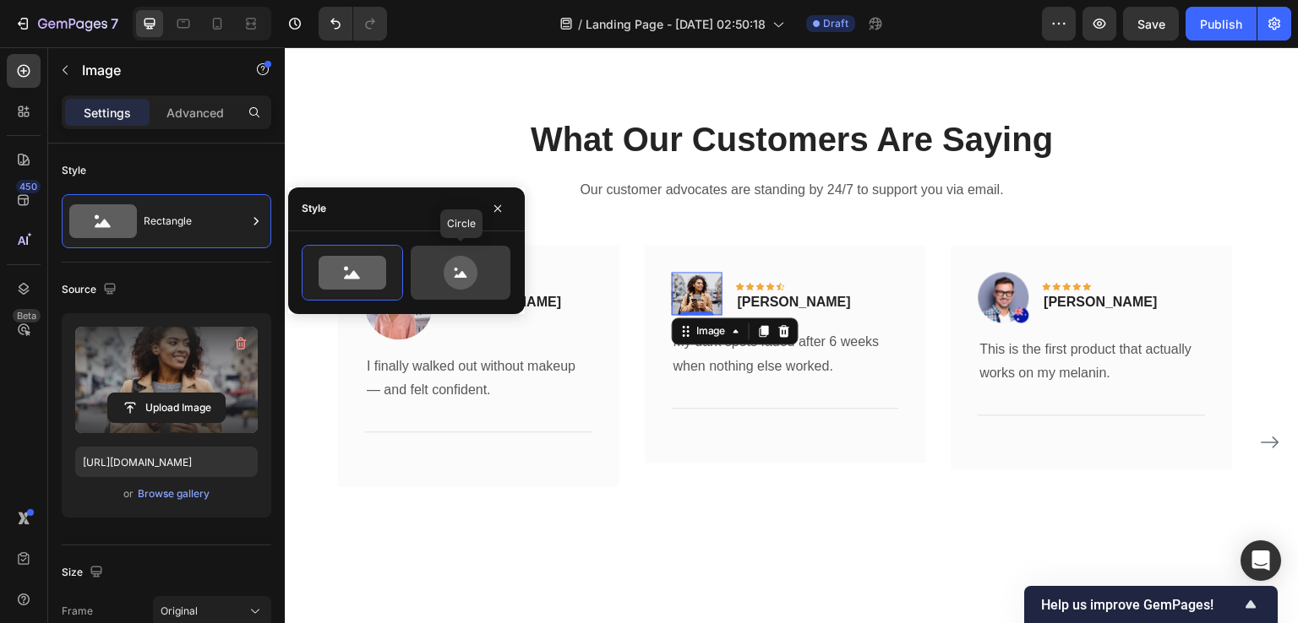
click at [474, 273] on icon at bounding box center [461, 273] width 34 height 34
type input "80"
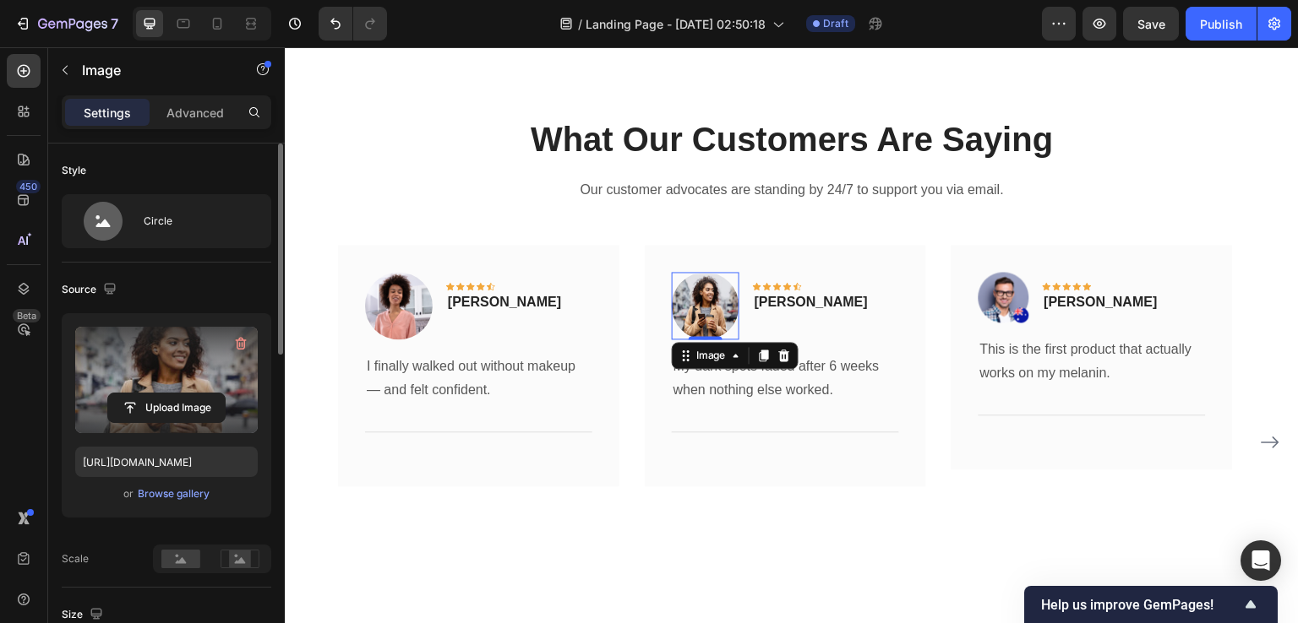
click at [198, 157] on div "Style" at bounding box center [167, 170] width 210 height 27
click at [1016, 291] on img at bounding box center [1003, 297] width 51 height 51
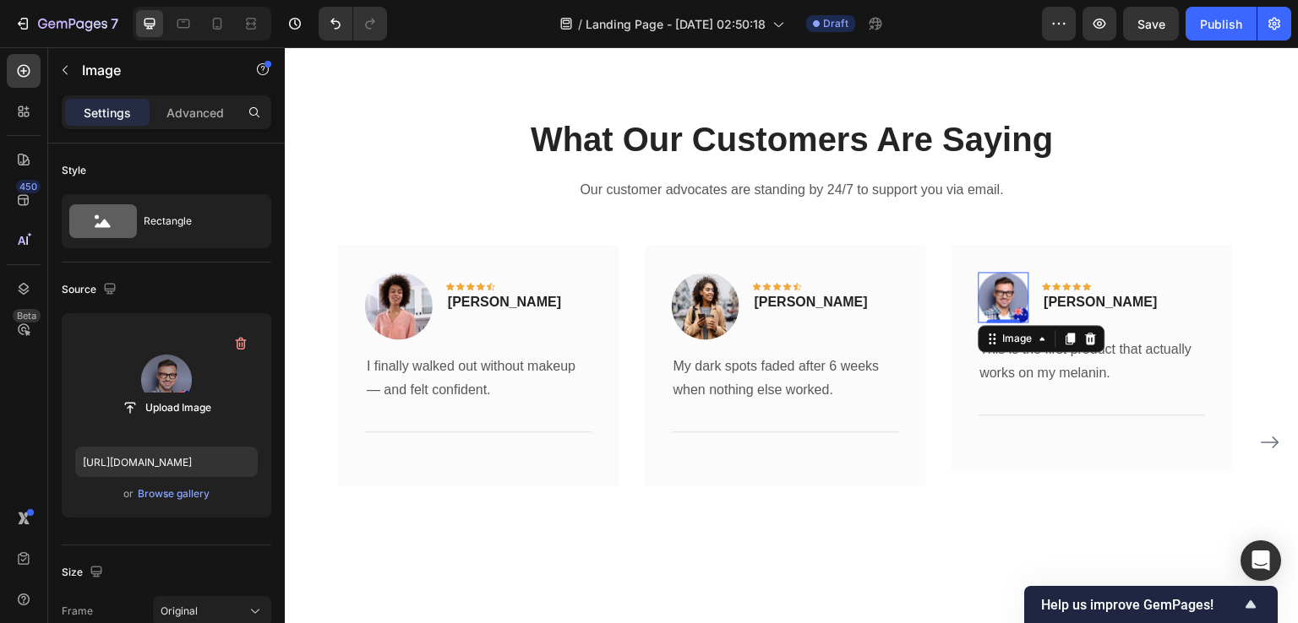
click at [152, 367] on label at bounding box center [166, 380] width 182 height 106
click at [152, 394] on input "file" at bounding box center [166, 408] width 117 height 29
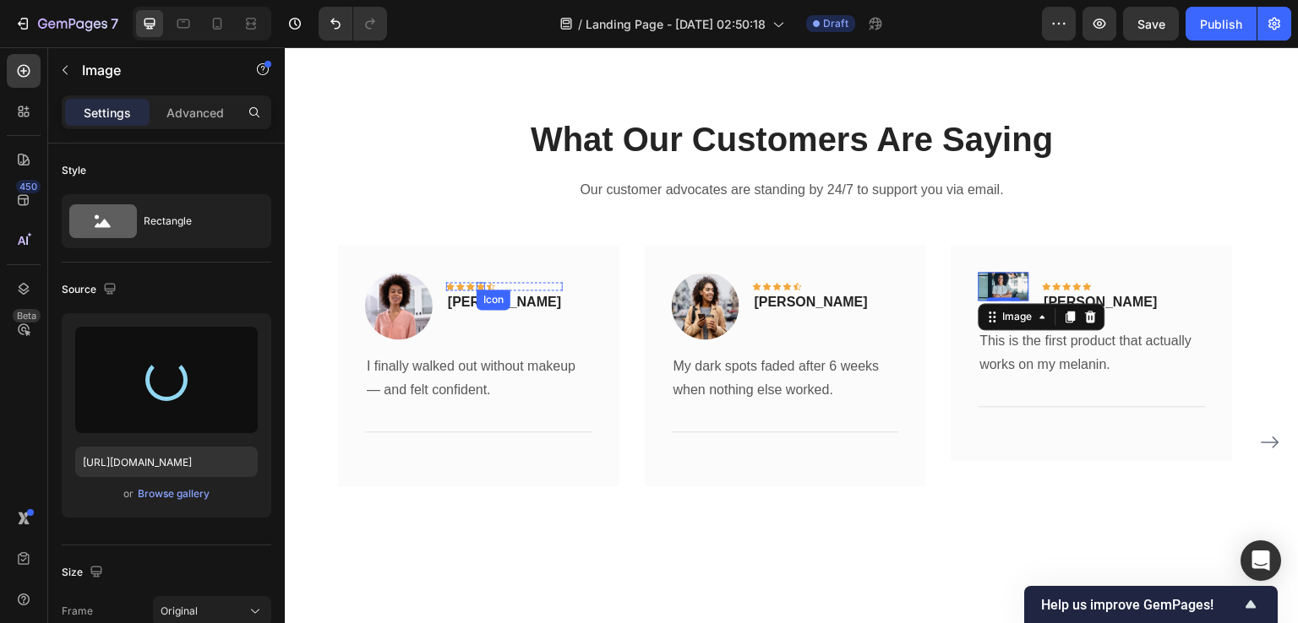
type input "[URL][DOMAIN_NAME]"
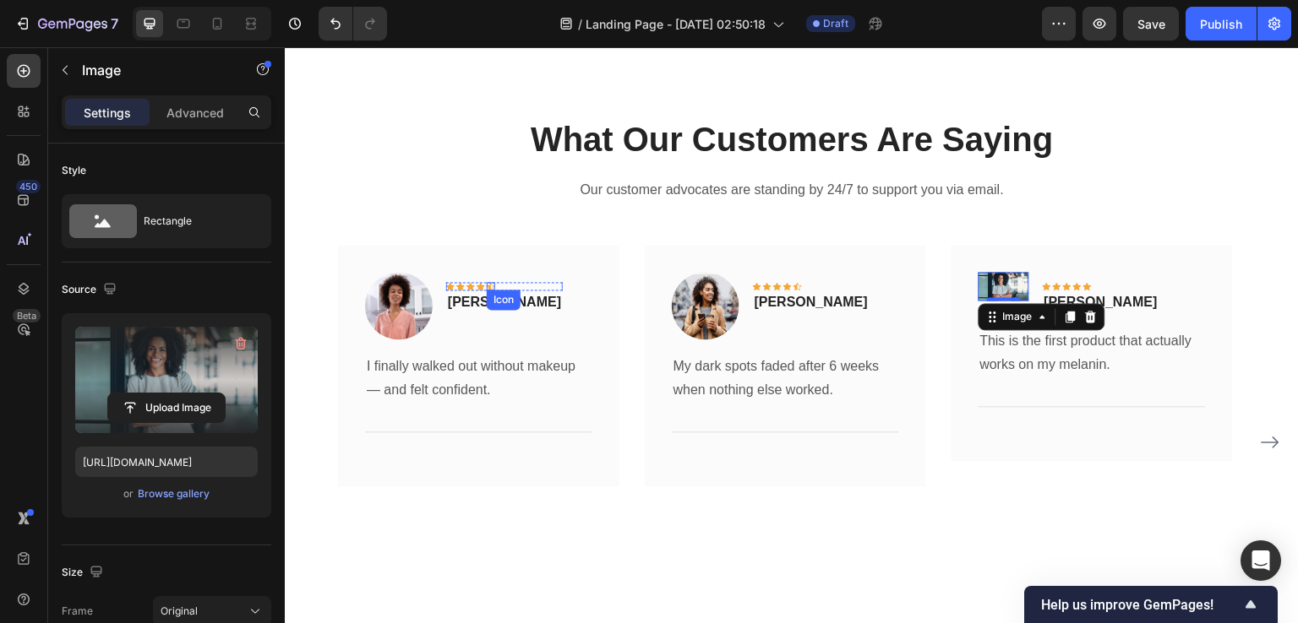
click at [492, 286] on icon at bounding box center [491, 286] width 8 height 8
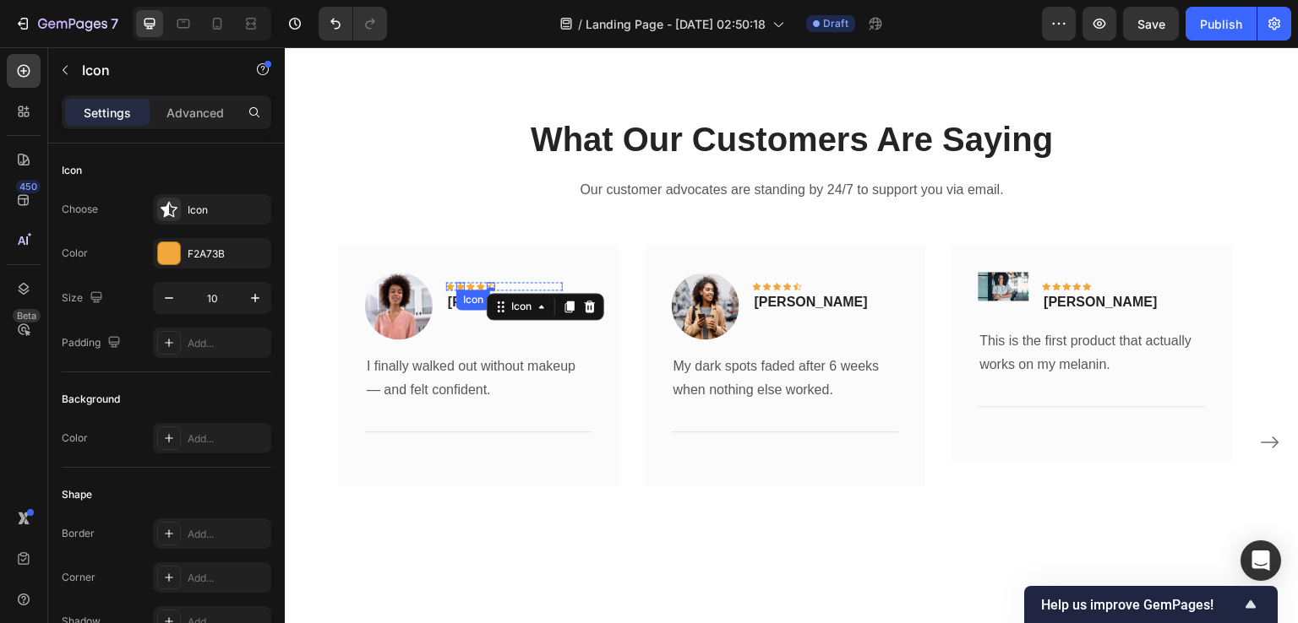
click at [462, 285] on icon at bounding box center [460, 286] width 8 height 8
click at [495, 286] on div "Icon Icon 0 Icon Icon Icon Row" at bounding box center [504, 286] width 117 height 8
click at [172, 201] on icon at bounding box center [169, 209] width 17 height 17
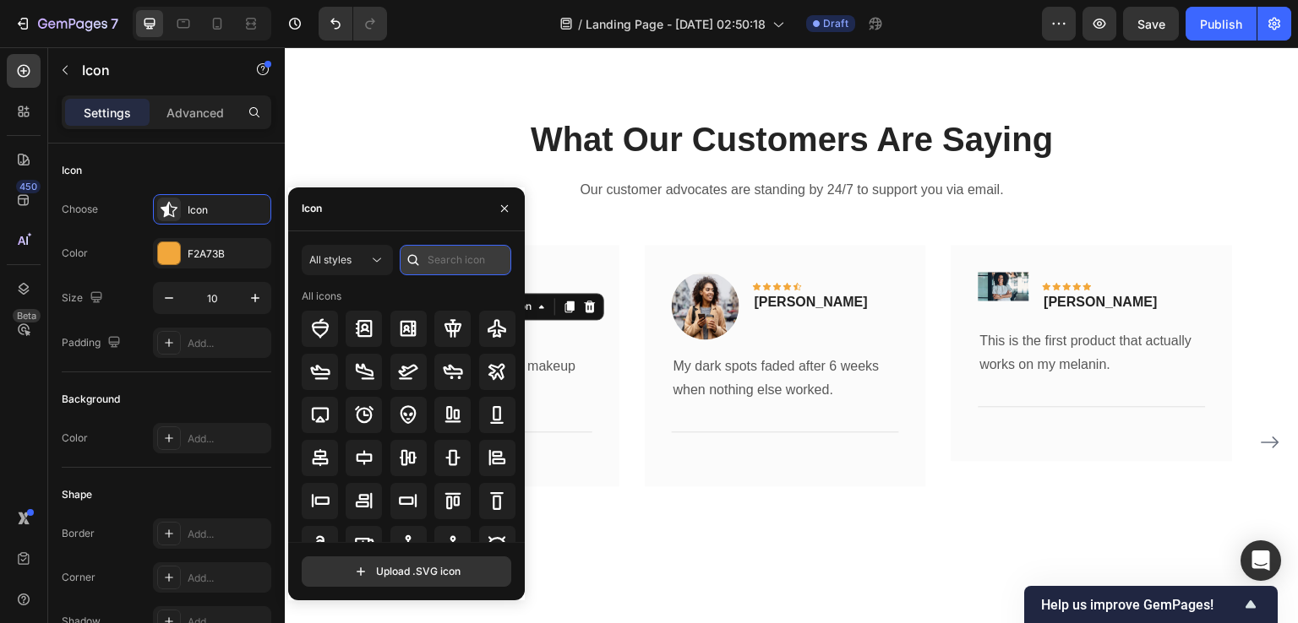
click at [460, 261] on input "text" at bounding box center [456, 260] width 112 height 30
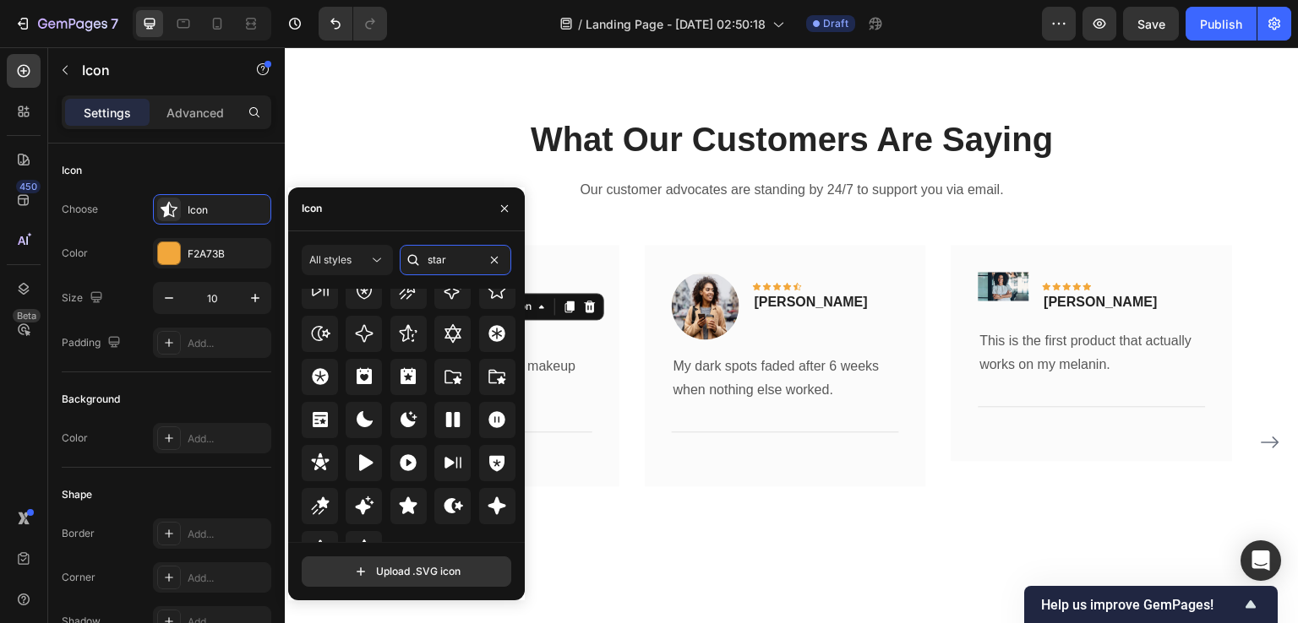
scroll to position [513, 0]
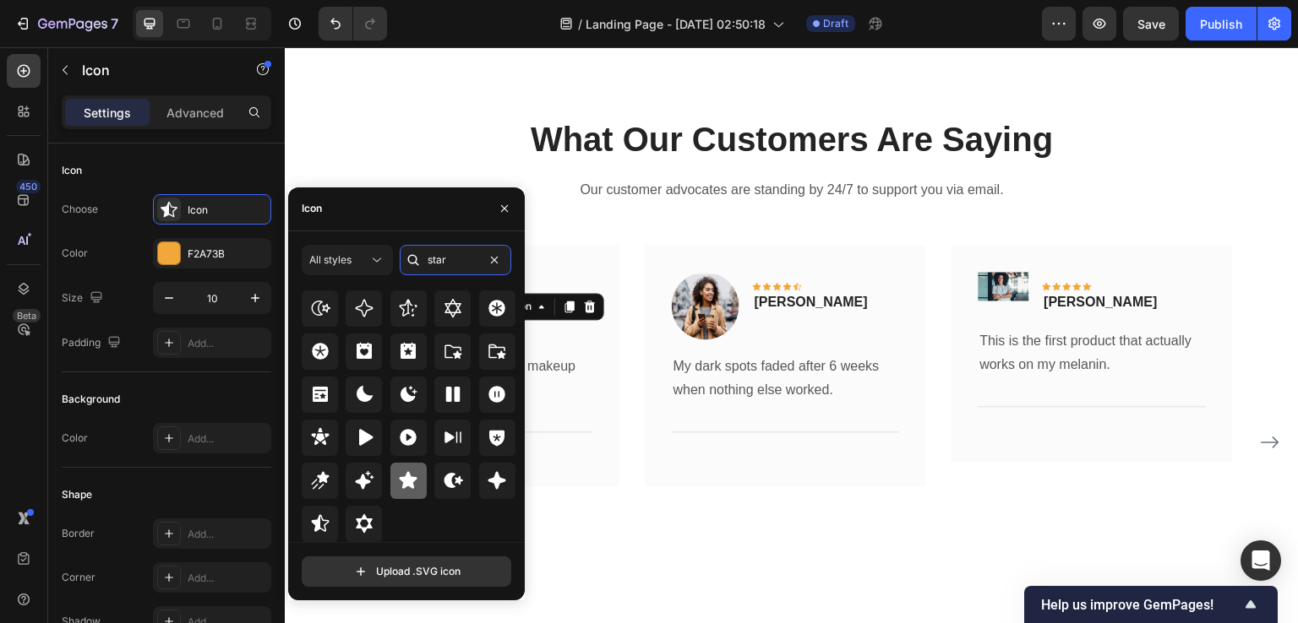
type input "star"
click at [405, 481] on icon at bounding box center [409, 480] width 18 height 17
click at [0, 297] on div "450 Beta" at bounding box center [24, 335] width 48 height 576
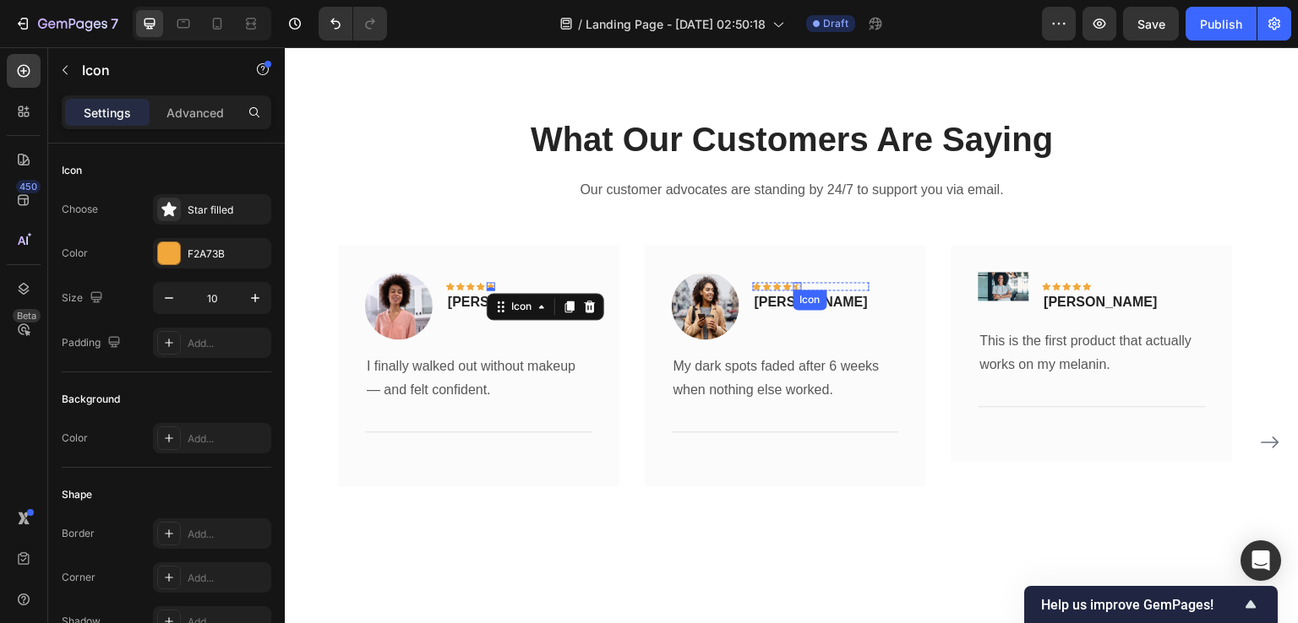
click at [798, 286] on icon at bounding box center [797, 286] width 8 height 8
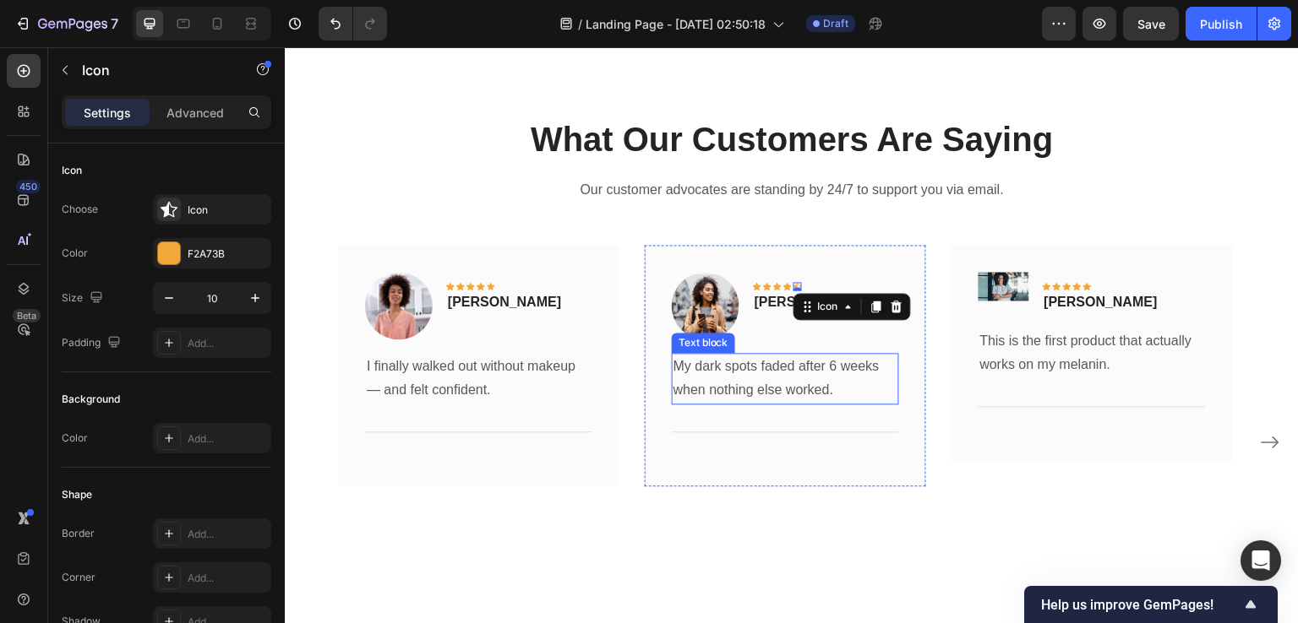
click at [820, 377] on p "My dark spots faded after 6 weeks when nothing else worked." at bounding box center [785, 379] width 224 height 49
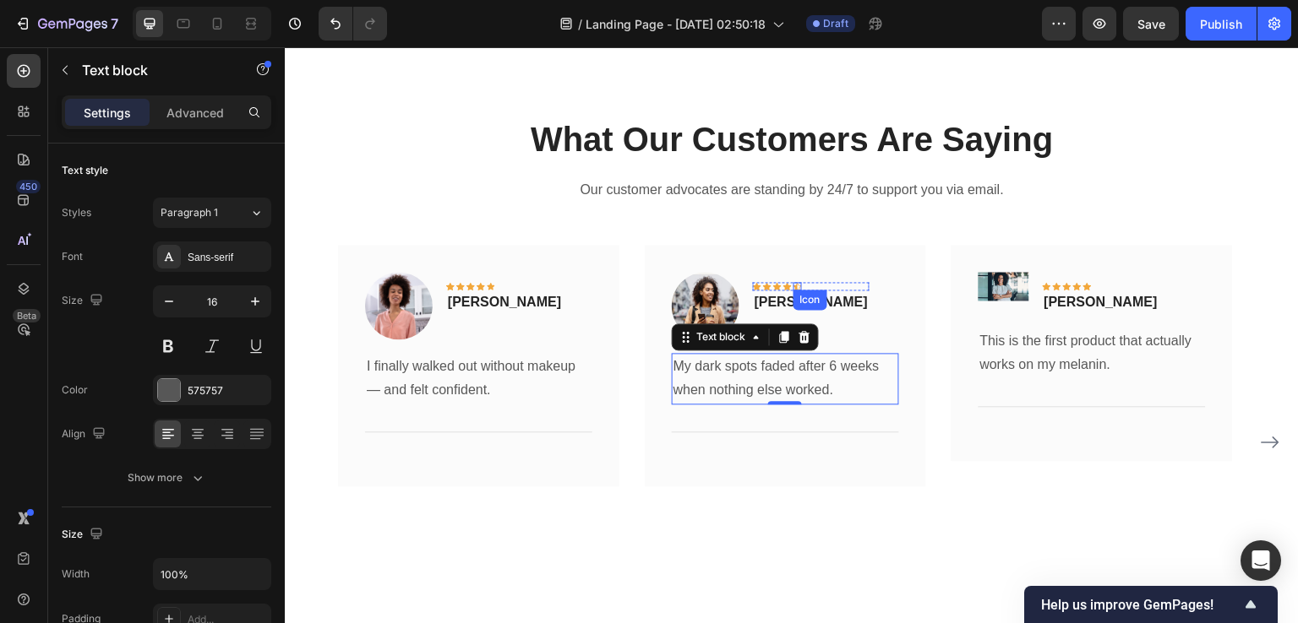
click at [799, 287] on icon at bounding box center [797, 286] width 8 height 8
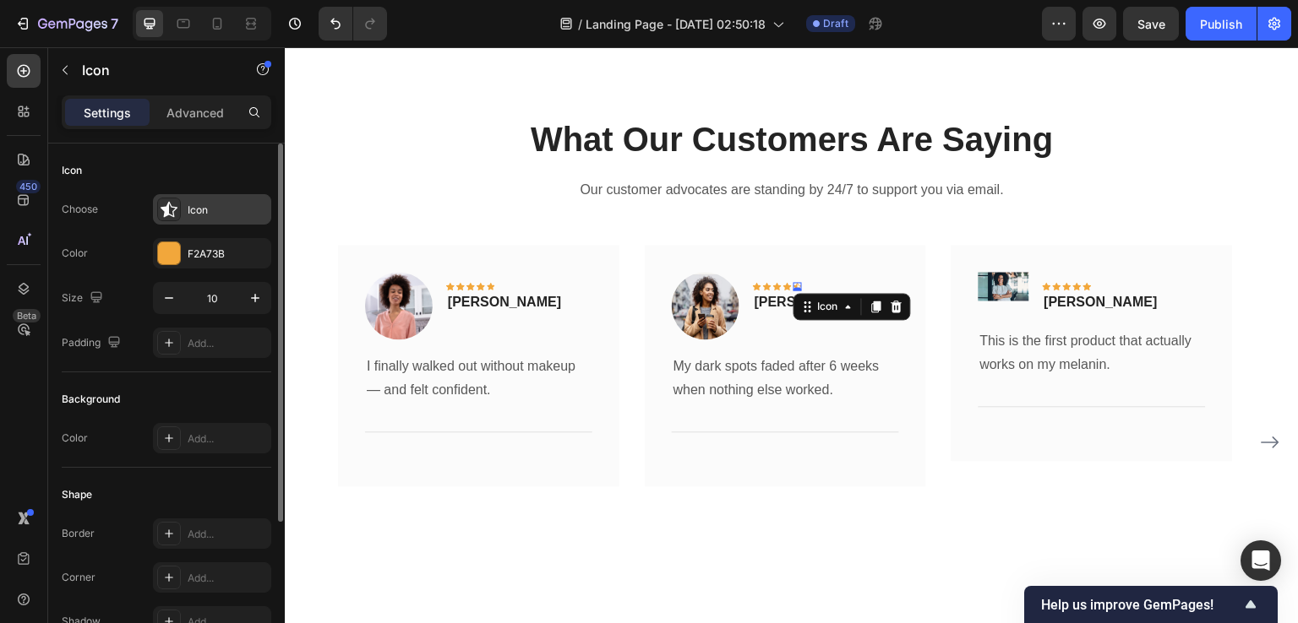
click at [167, 216] on icon at bounding box center [169, 209] width 17 height 17
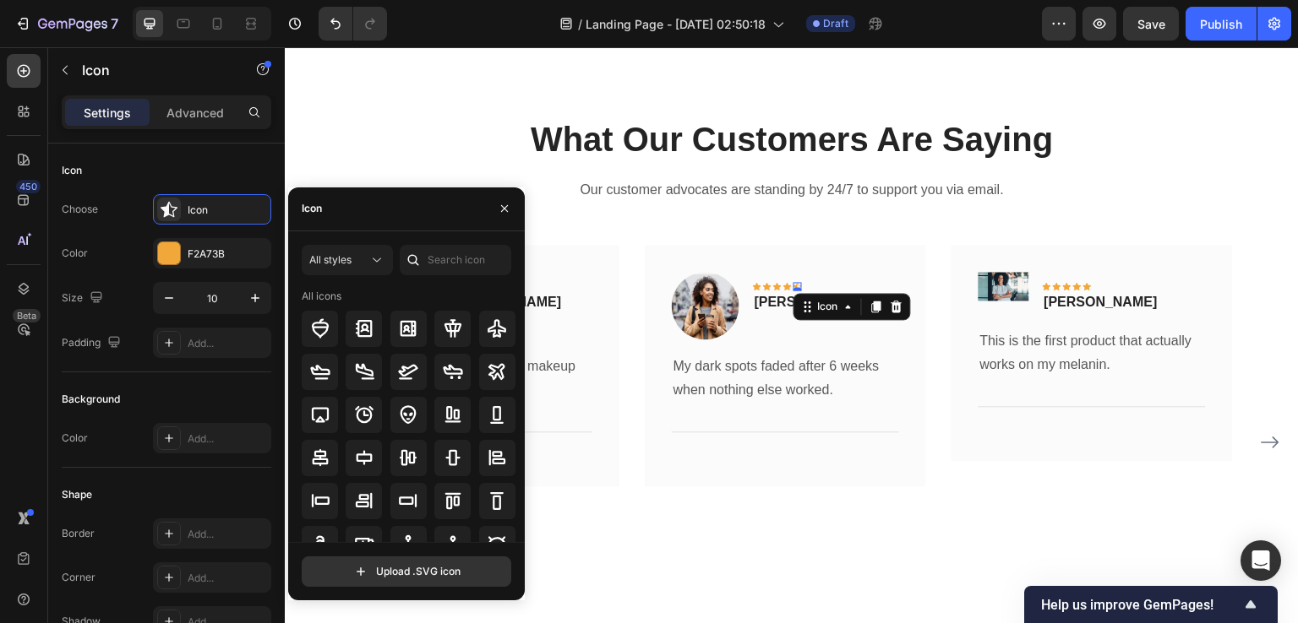
click at [419, 258] on icon at bounding box center [413, 260] width 17 height 17
click at [443, 265] on input "text" at bounding box center [456, 260] width 112 height 30
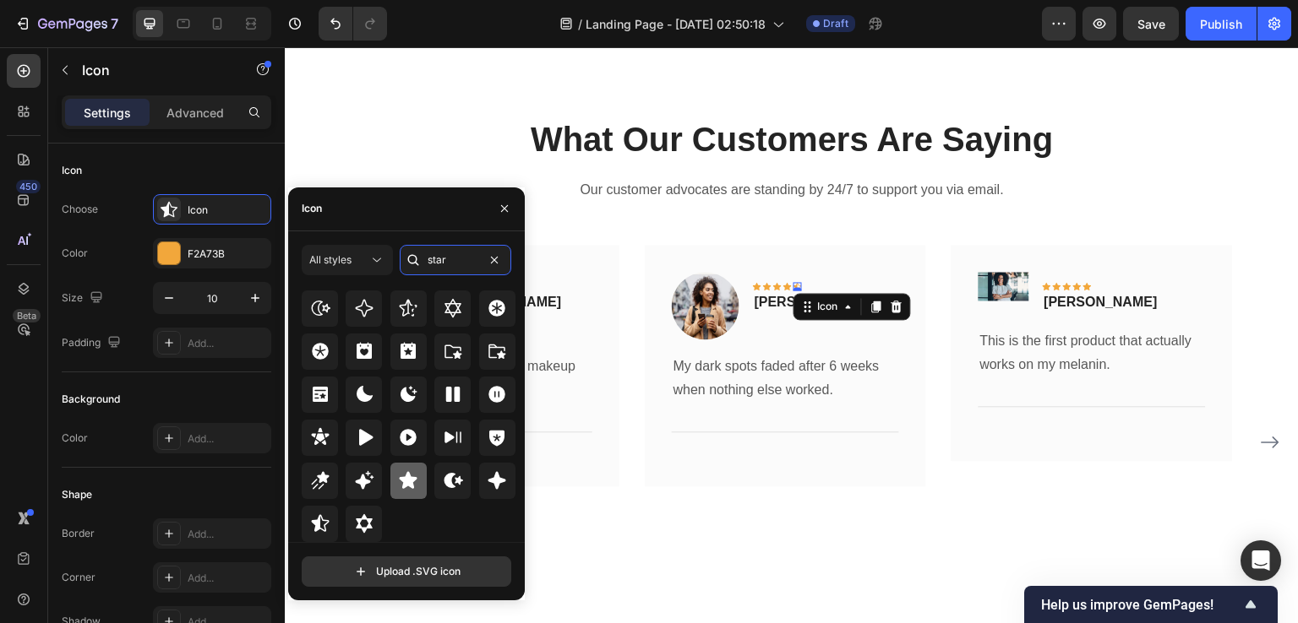
type input "star"
click at [406, 487] on icon at bounding box center [408, 481] width 20 height 20
click at [0, 418] on div "450 Beta" at bounding box center [24, 335] width 48 height 576
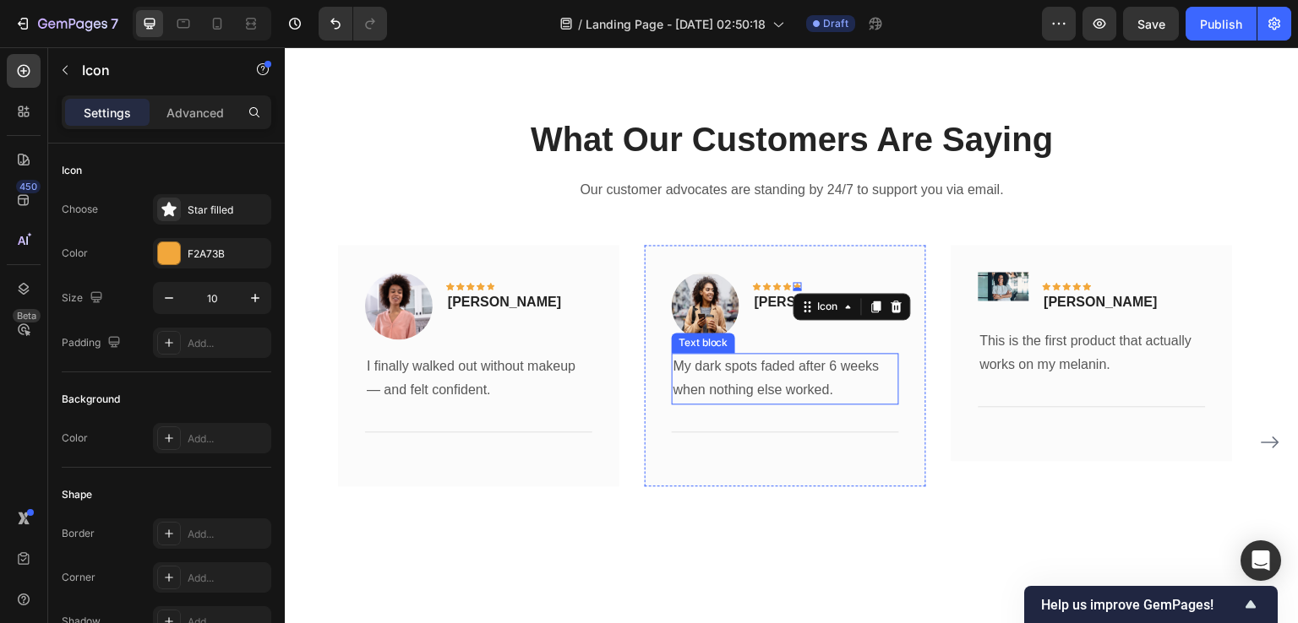
click at [691, 377] on p "My dark spots faded after 6 weeks when nothing else worked." at bounding box center [785, 379] width 224 height 49
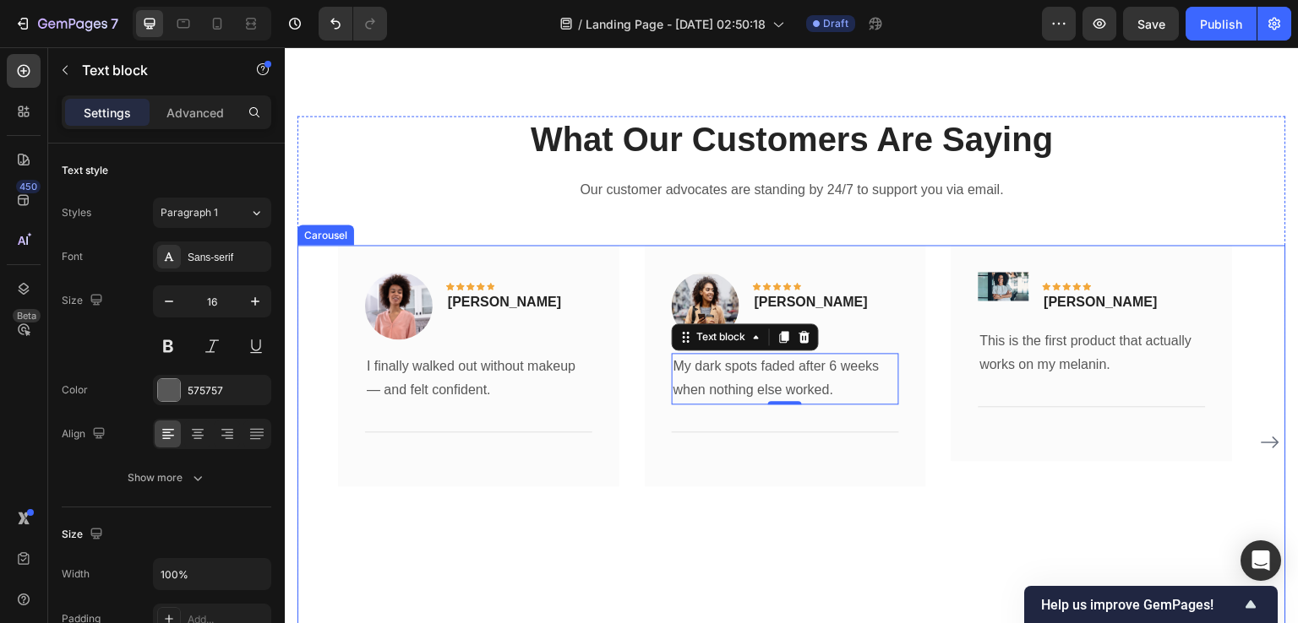
click at [891, 489] on div "Image Icon Icon Icon Icon Icon Row Olivia Rowse Text block Row My dark spots fa…" at bounding box center [785, 443] width 281 height 396
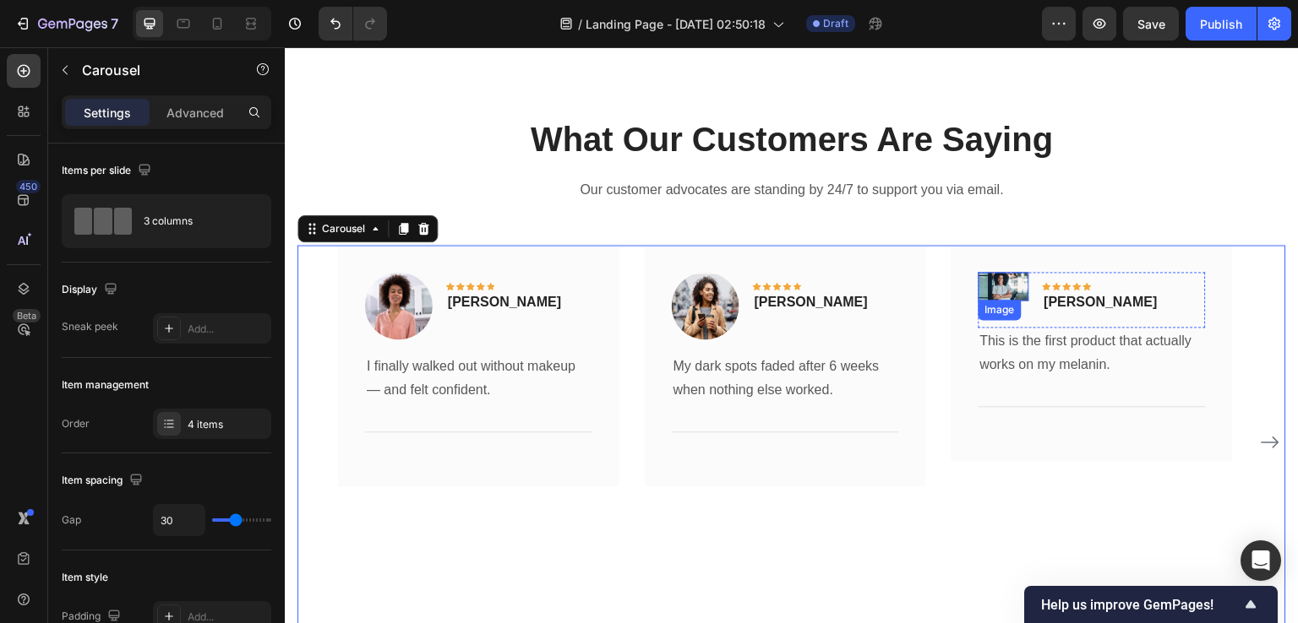
click at [1010, 279] on img at bounding box center [1003, 287] width 51 height 30
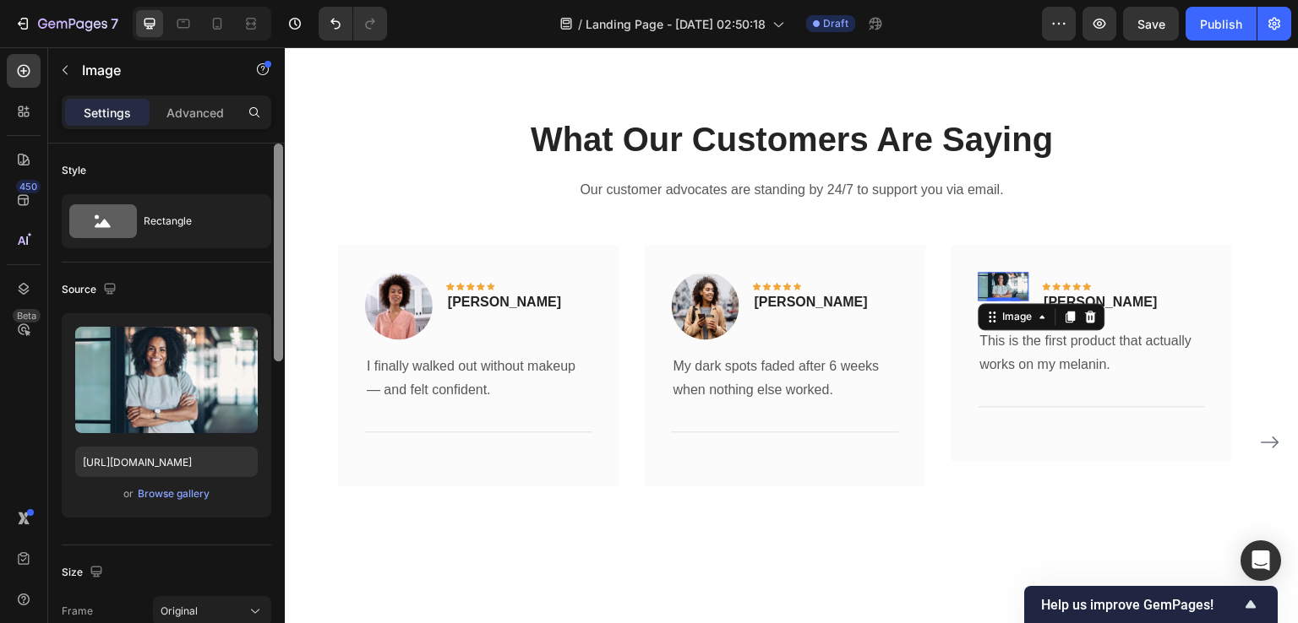
drag, startPoint x: 230, startPoint y: 215, endPoint x: 274, endPoint y: 218, distance: 44.1
click at [231, 215] on div "Rectangle" at bounding box center [195, 221] width 103 height 39
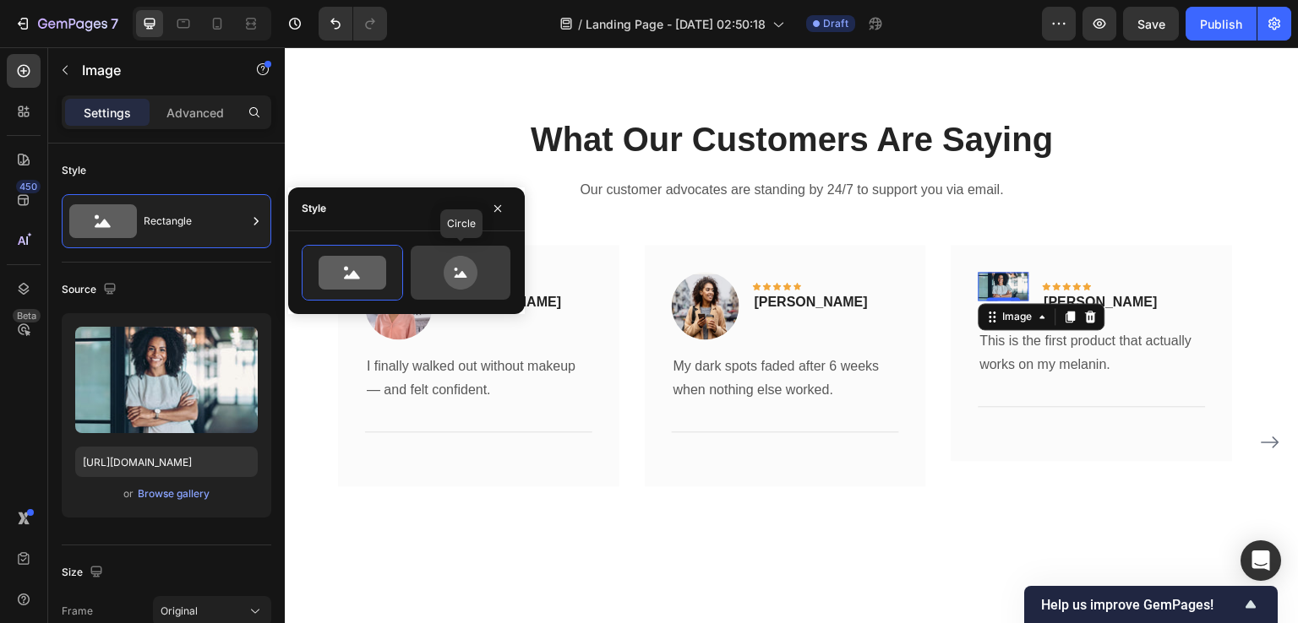
click at [438, 274] on icon at bounding box center [460, 273] width 79 height 34
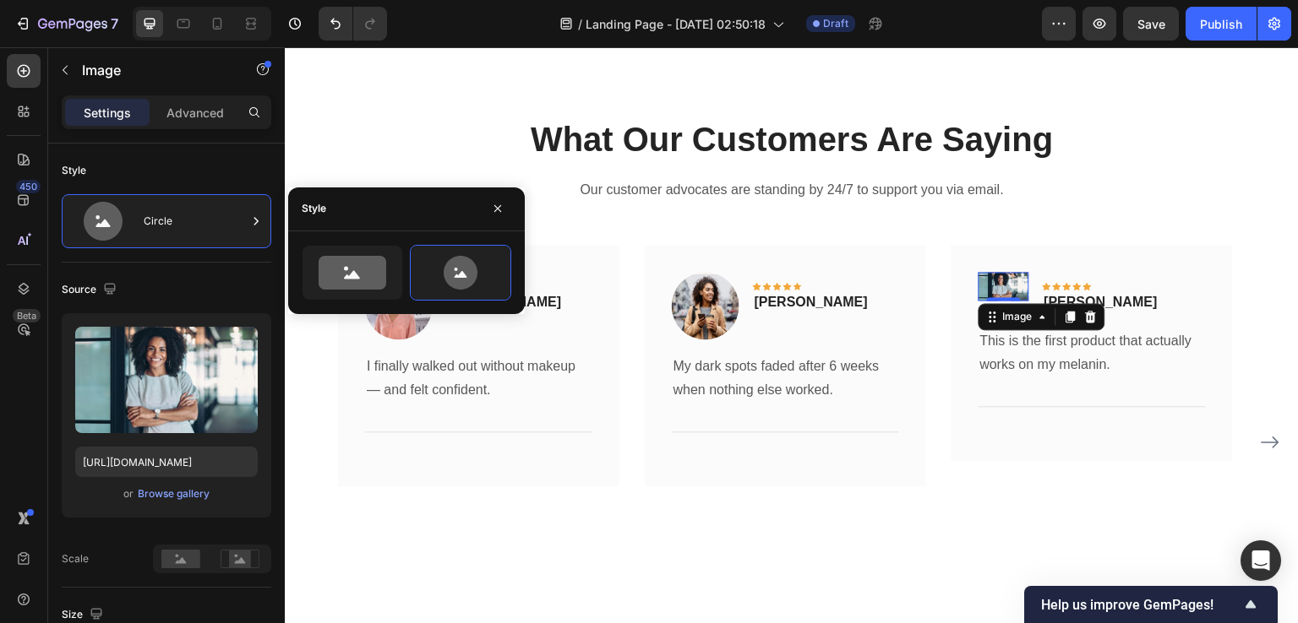
type input "80"
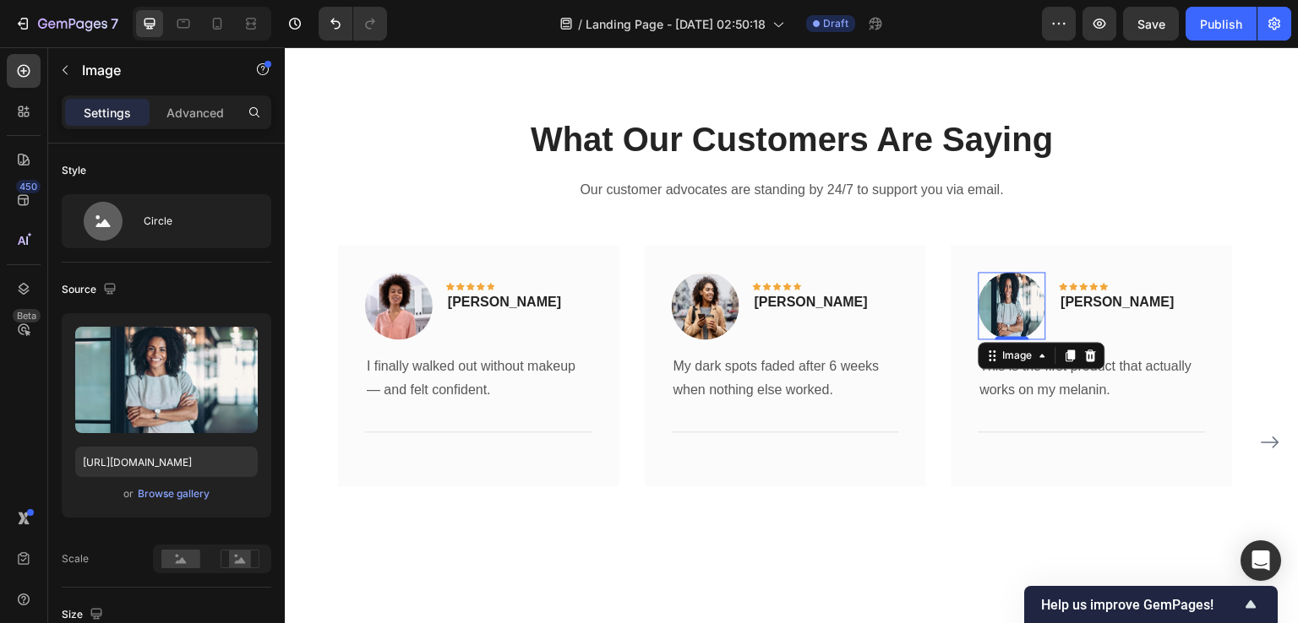
click at [3, 325] on div "450 Beta" at bounding box center [24, 335] width 48 height 576
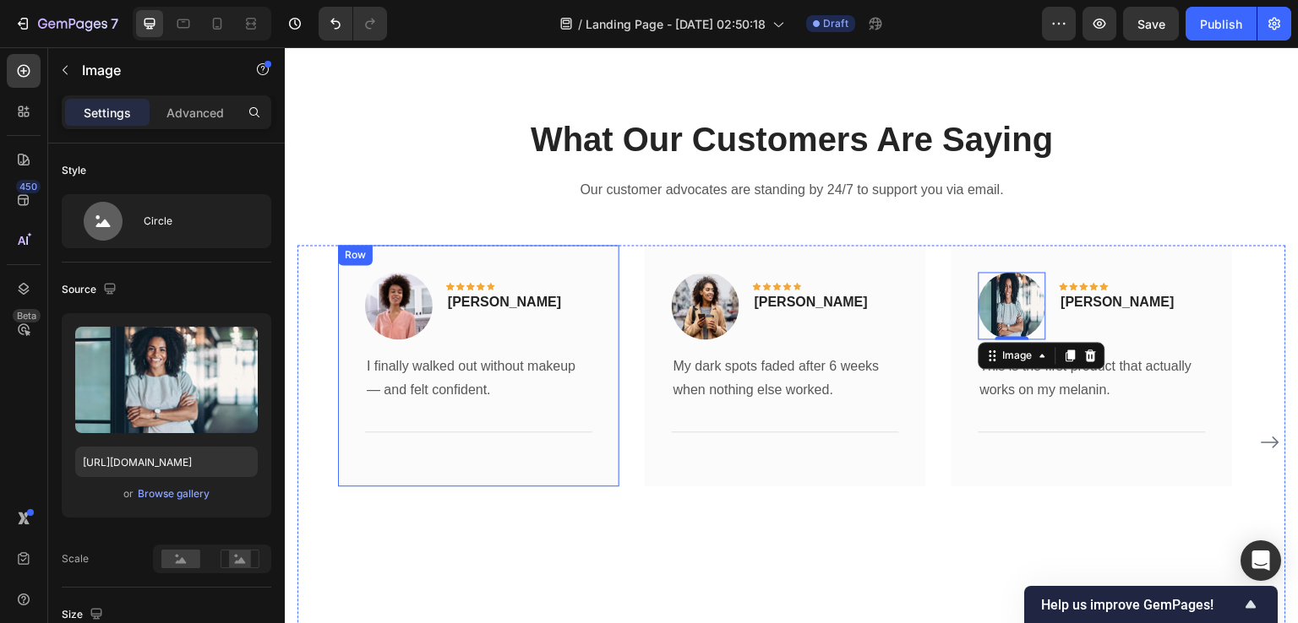
click at [362, 261] on div "Row" at bounding box center [355, 255] width 28 height 15
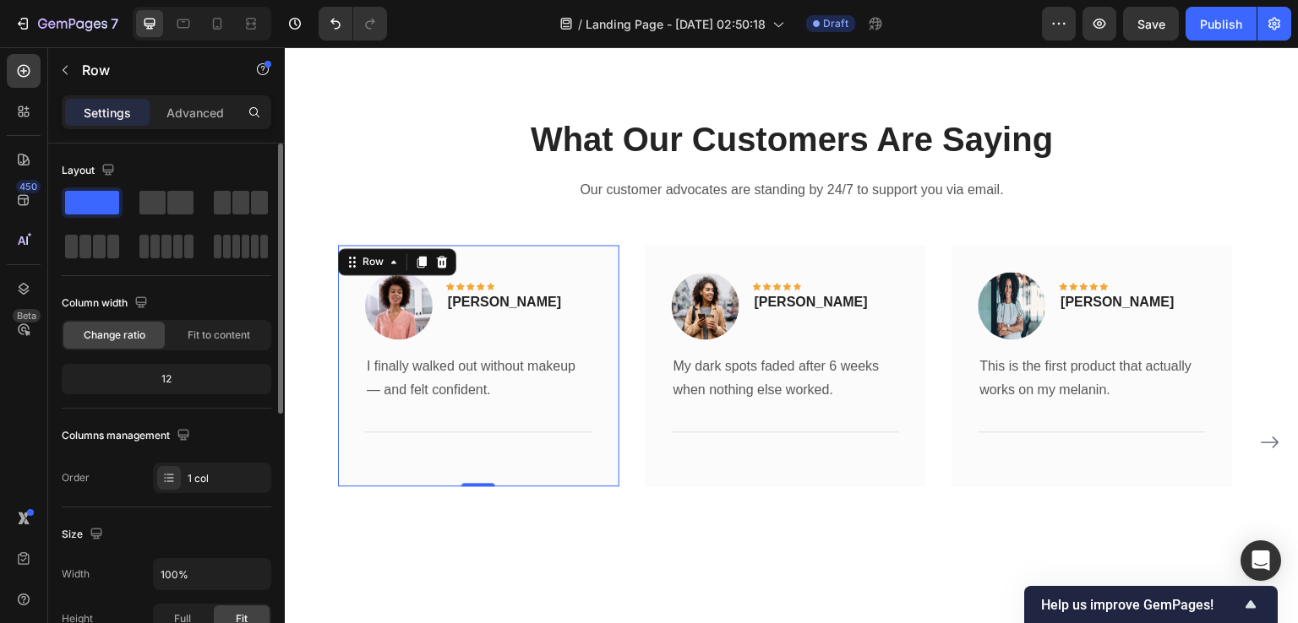
scroll to position [501, 0]
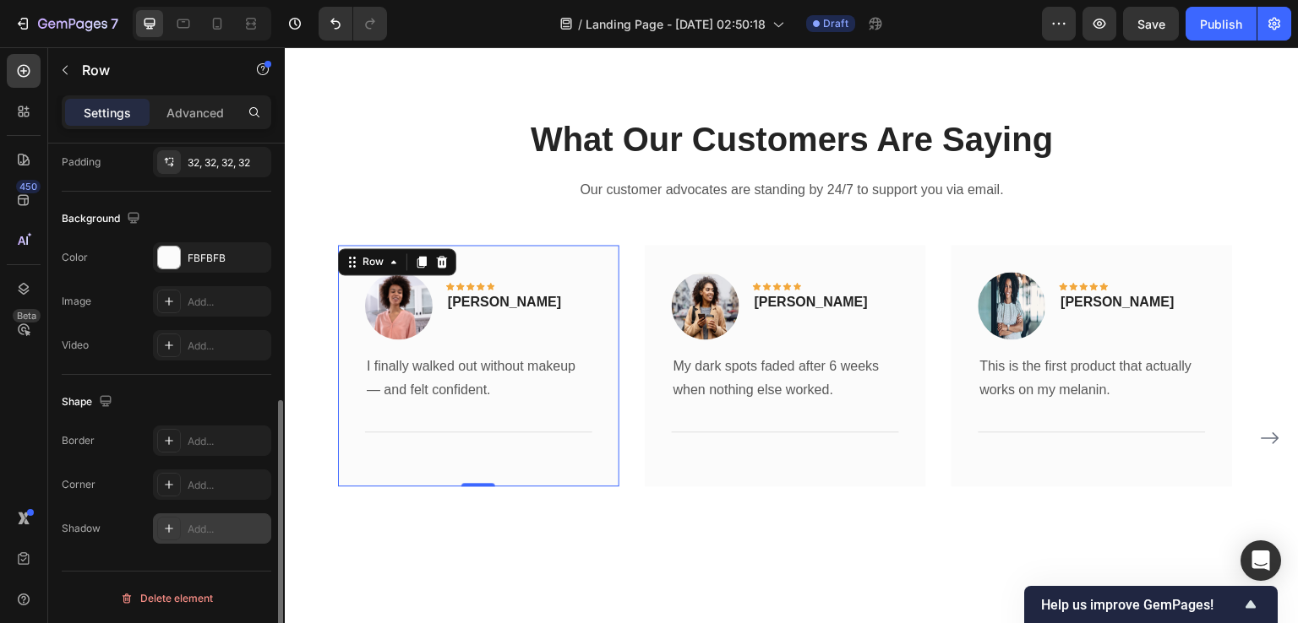
click at [186, 531] on div "Add..." at bounding box center [212, 529] width 118 height 30
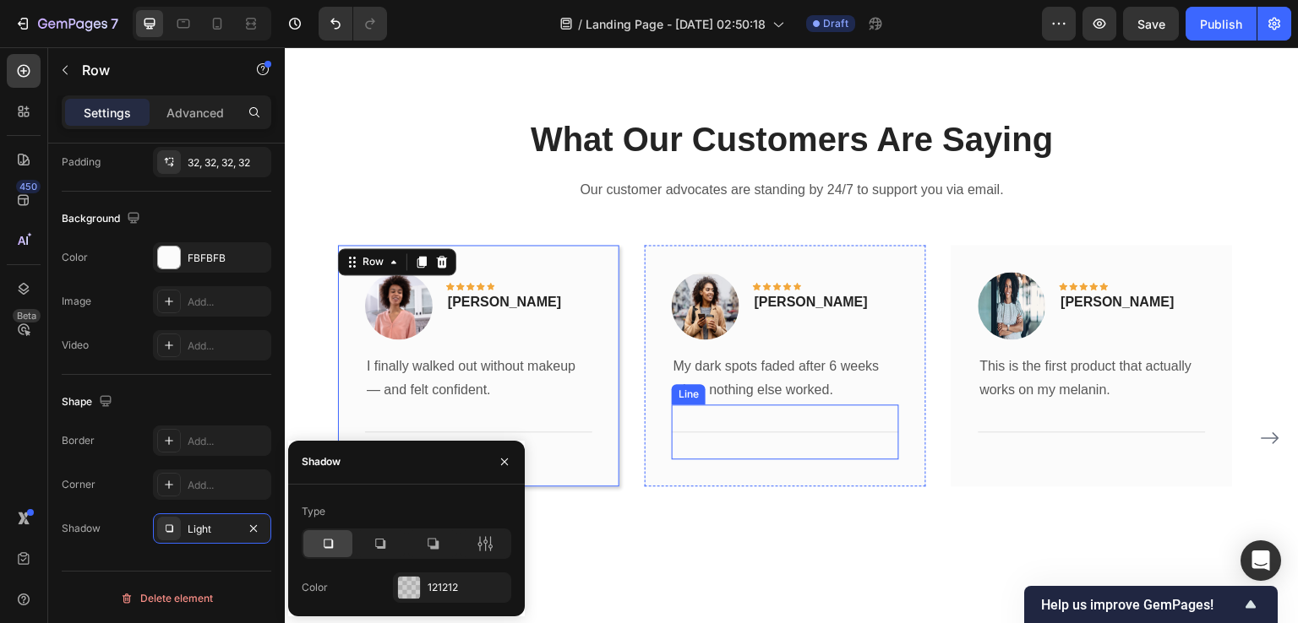
click at [830, 451] on div "Title Line" at bounding box center [785, 432] width 227 height 55
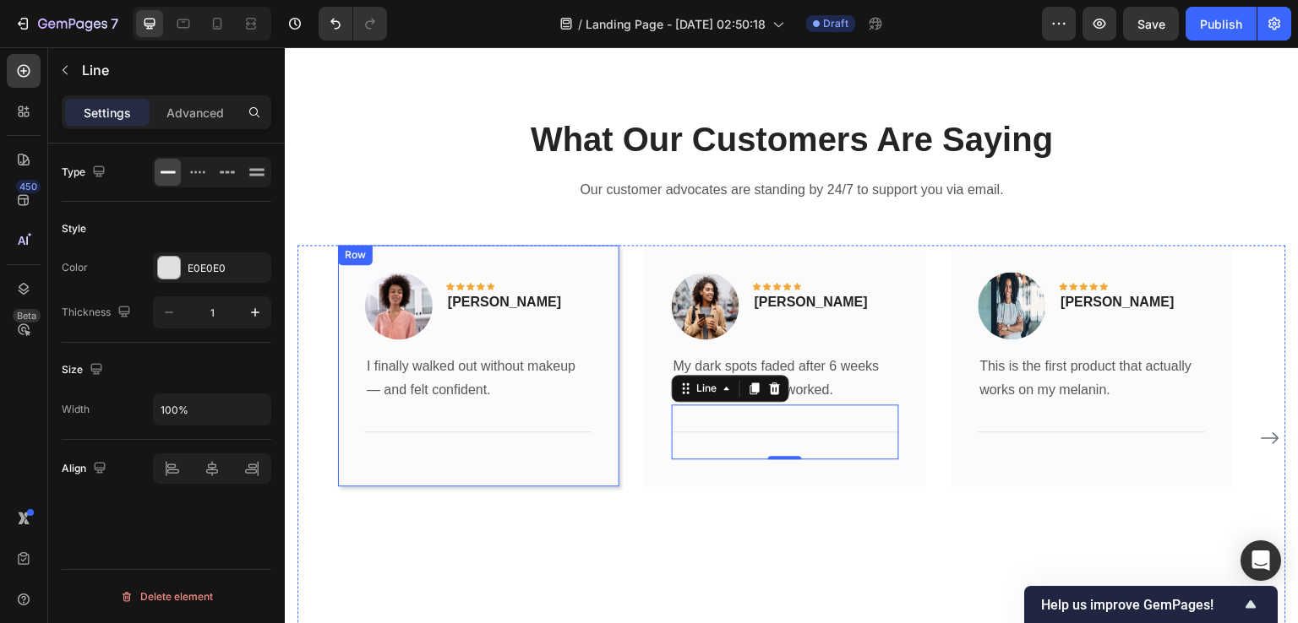
click at [351, 258] on div "Row" at bounding box center [355, 255] width 28 height 15
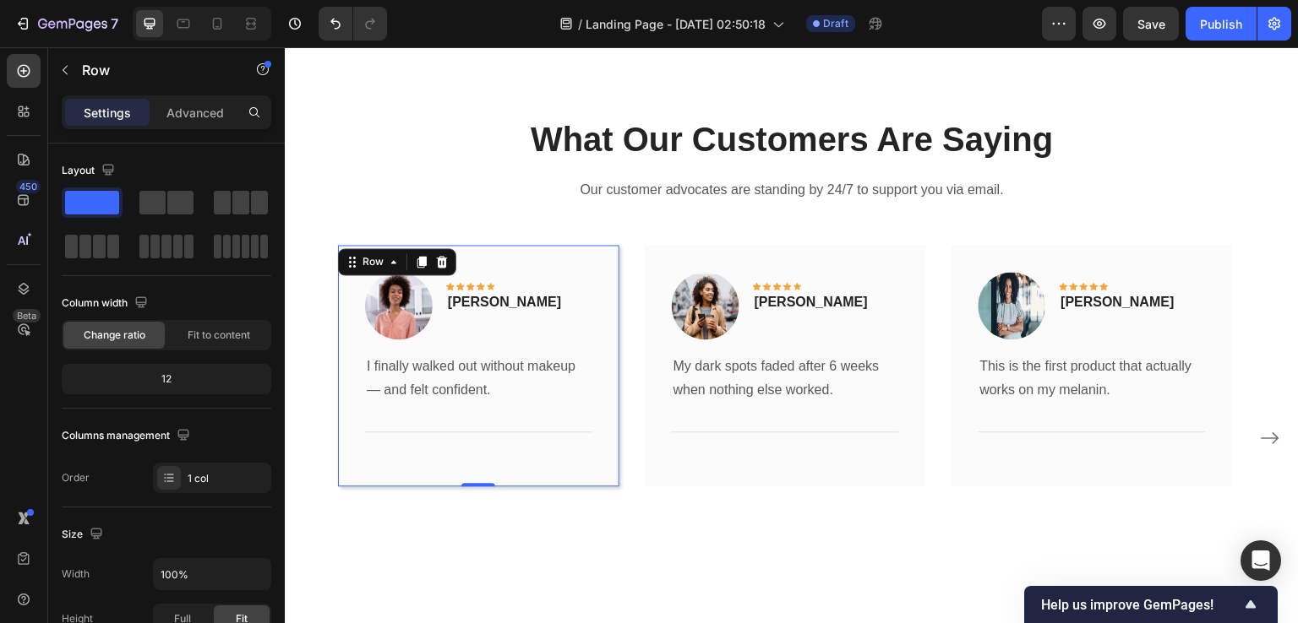
scroll to position [501, 0]
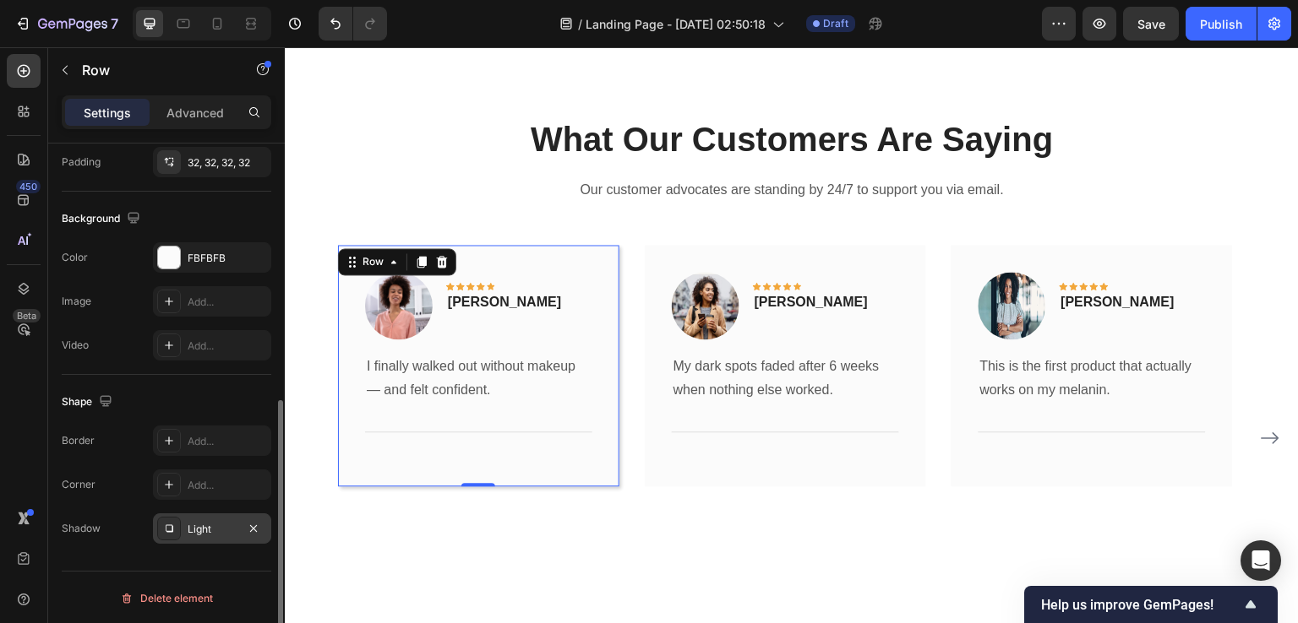
click at [206, 524] on div "Light" at bounding box center [212, 529] width 49 height 15
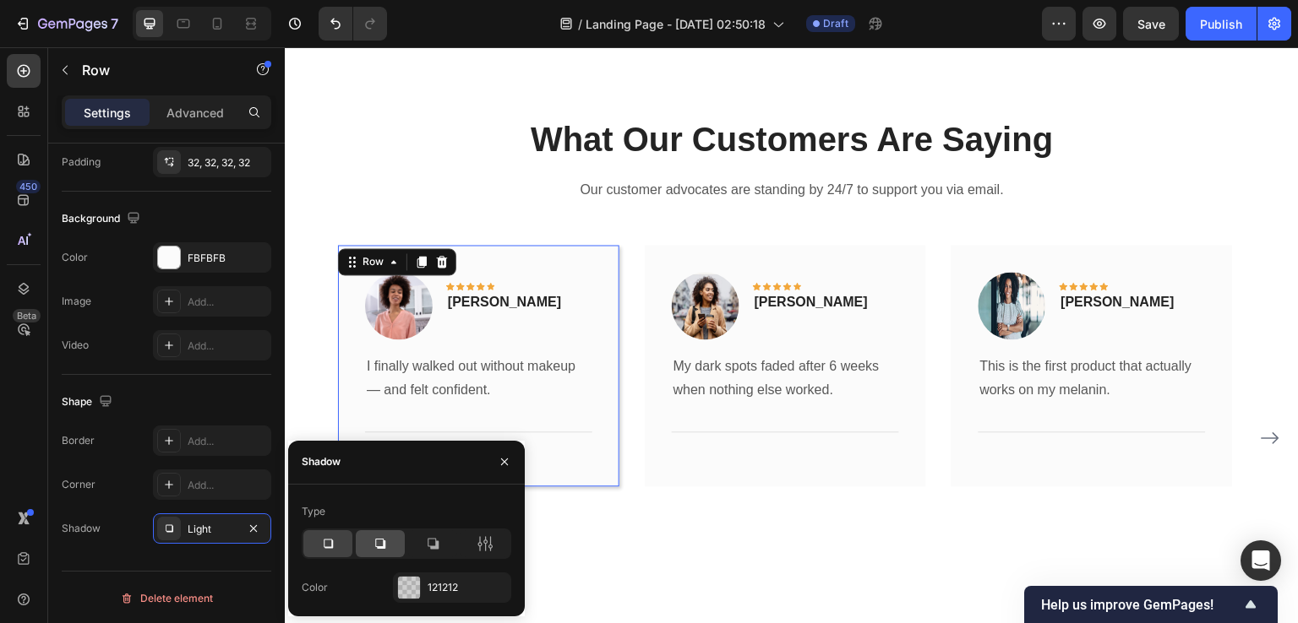
click at [381, 548] on icon at bounding box center [380, 544] width 17 height 17
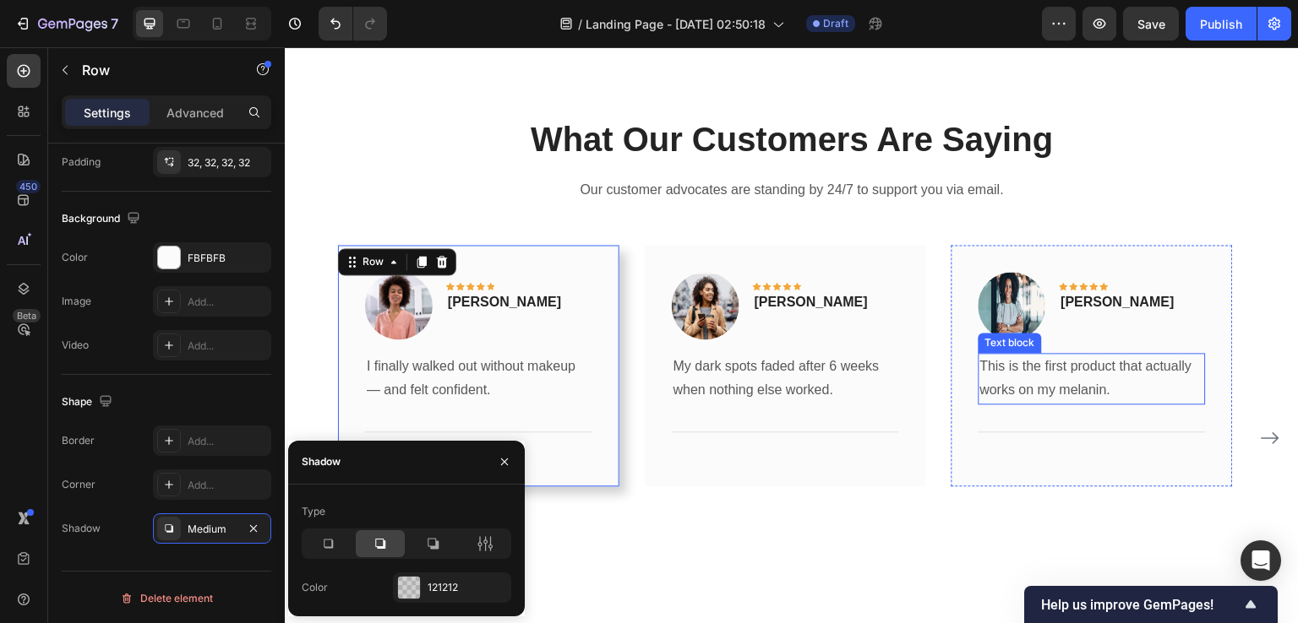
click at [1102, 380] on p "This is the first product that actually works on my melanin." at bounding box center [1092, 379] width 224 height 49
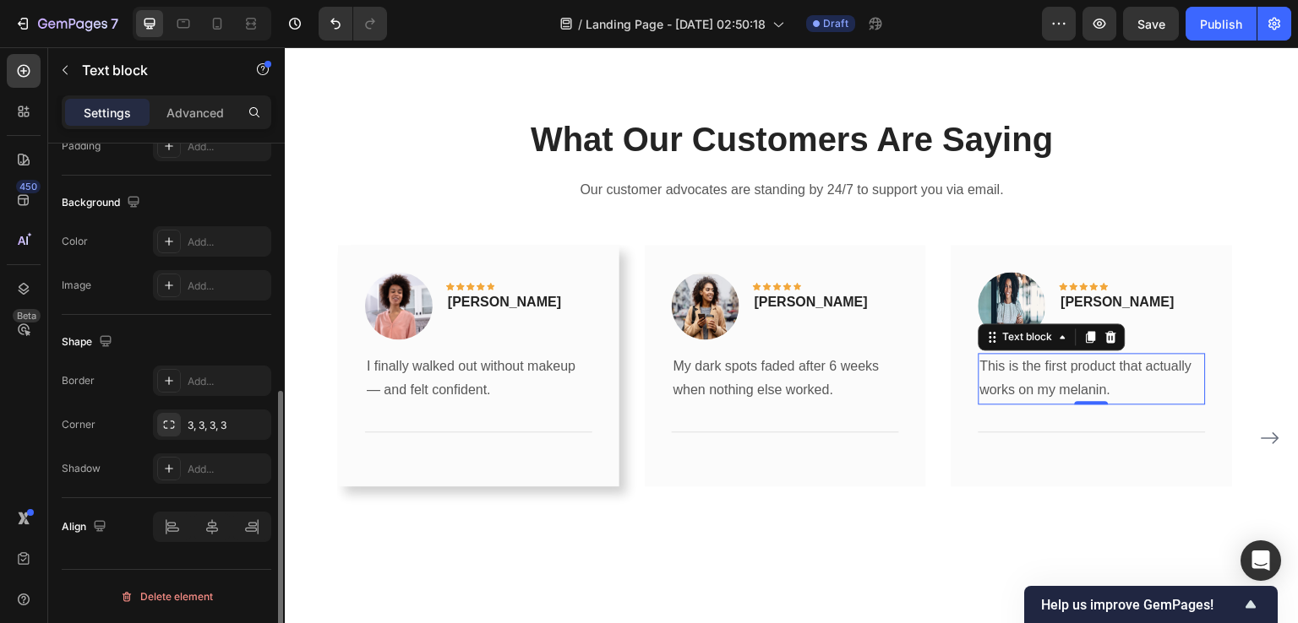
scroll to position [0, 0]
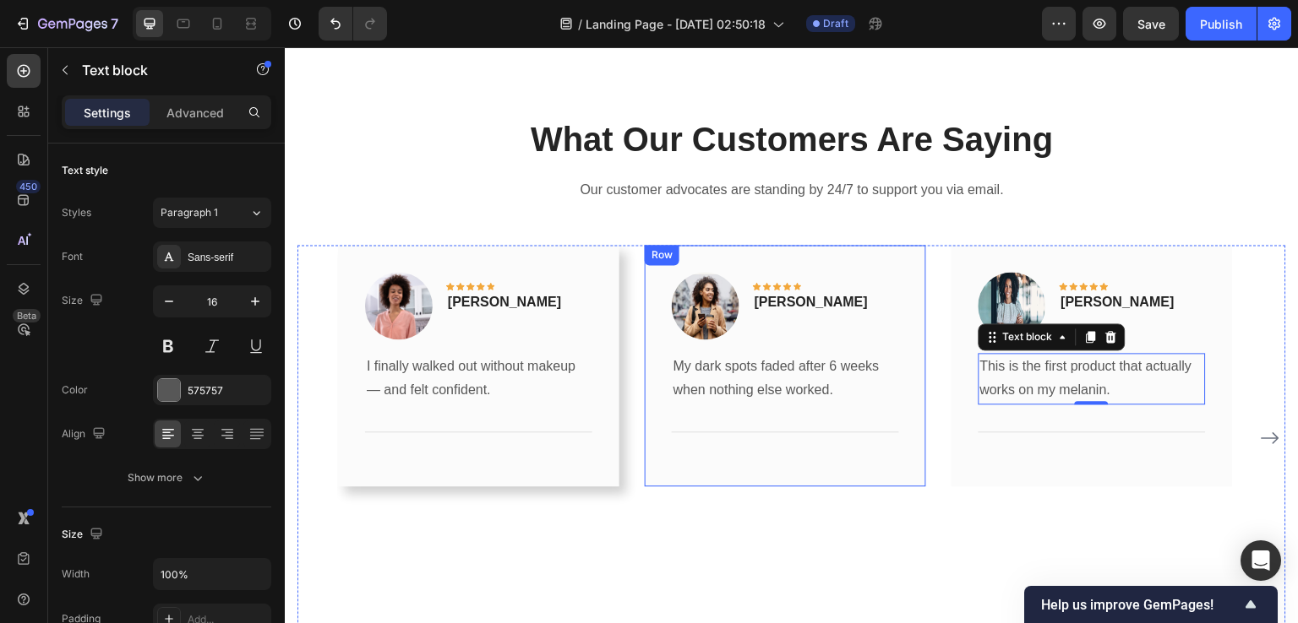
click at [658, 257] on div "Row" at bounding box center [662, 255] width 28 height 15
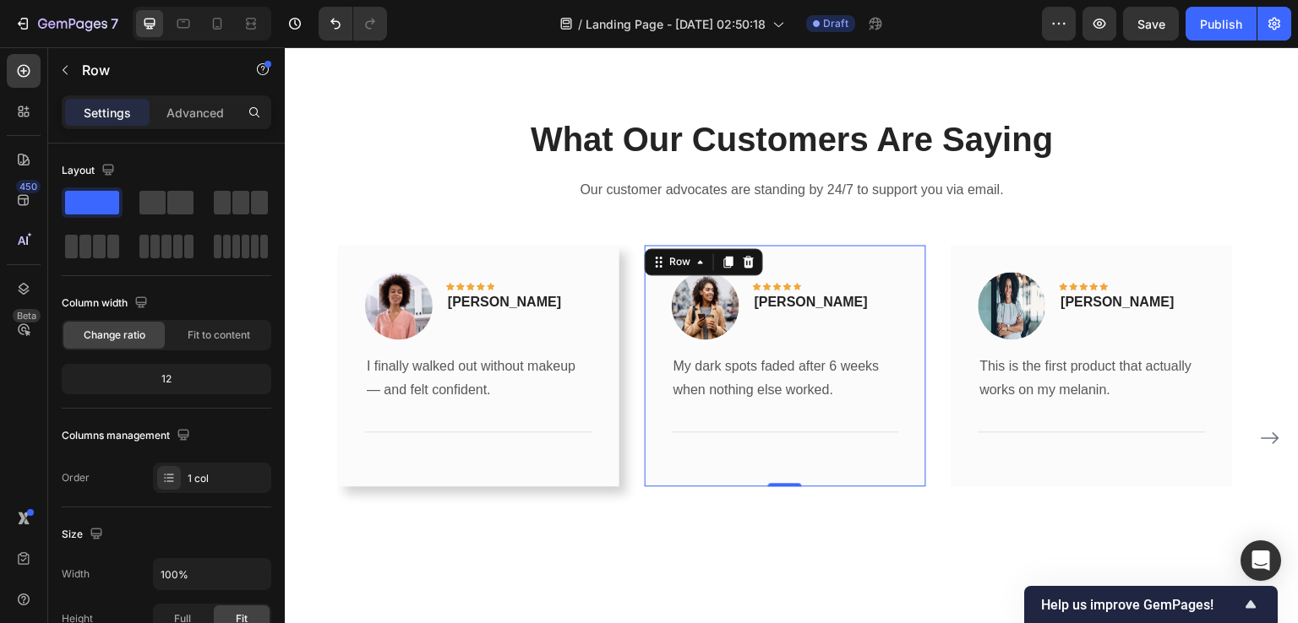
scroll to position [501, 0]
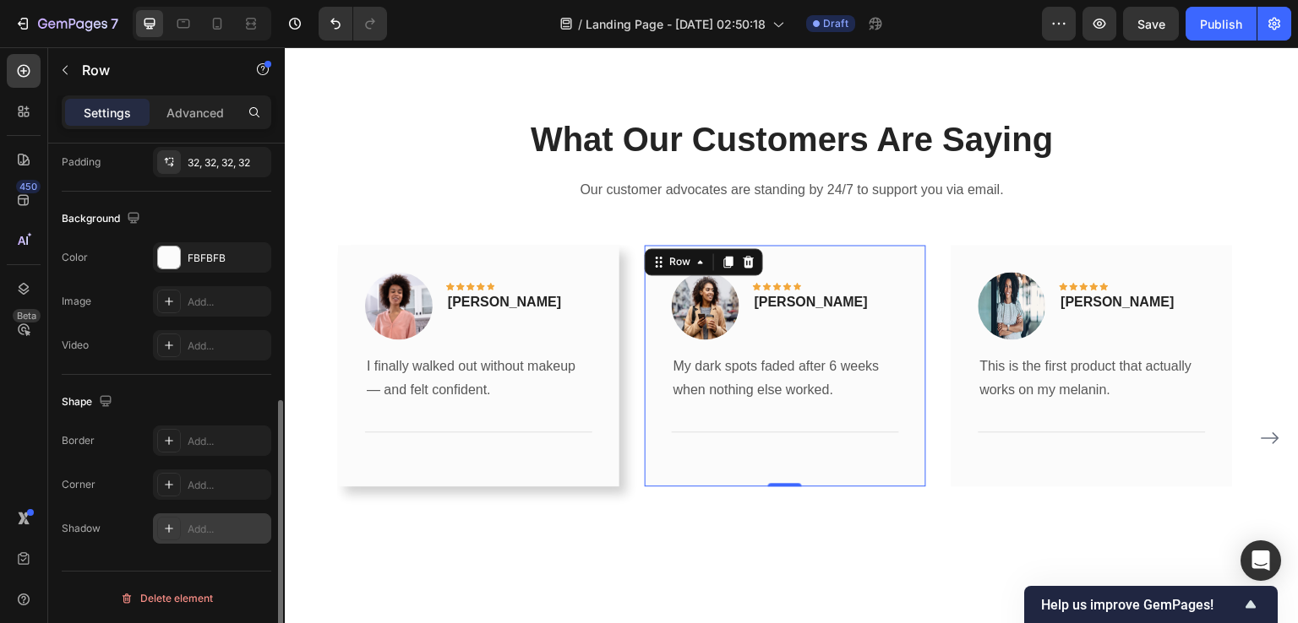
click at [184, 532] on div "Add..." at bounding box center [212, 529] width 118 height 30
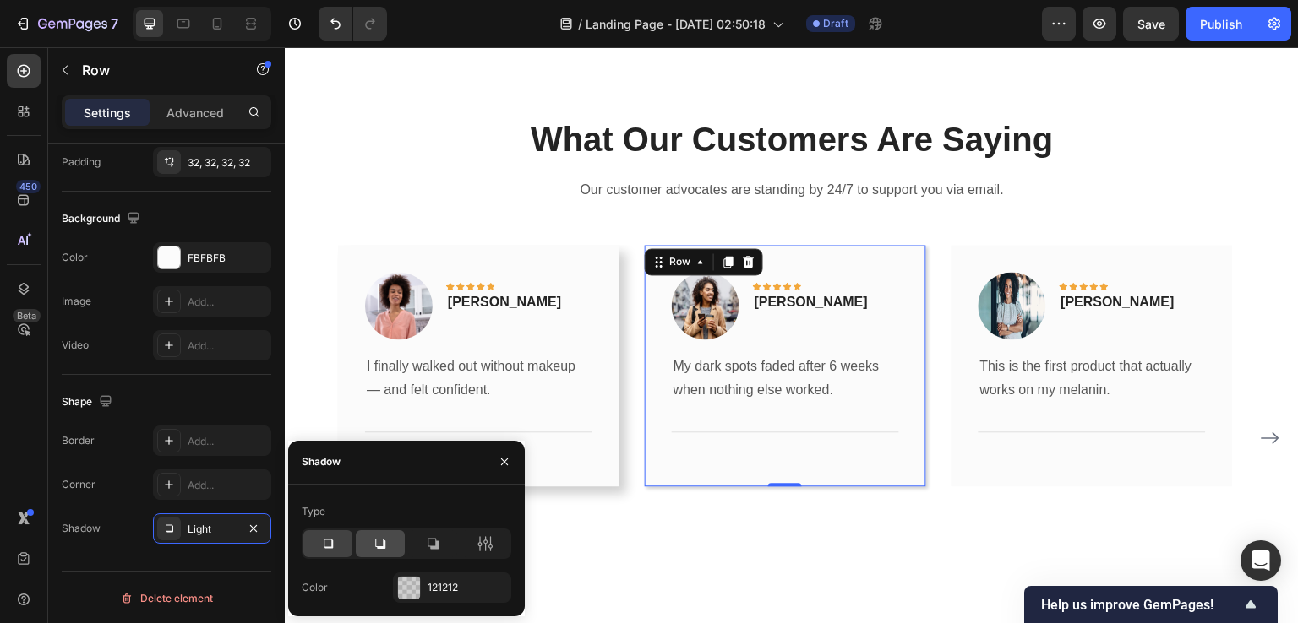
drag, startPoint x: 375, startPoint y: 555, endPoint x: 301, endPoint y: 505, distance: 89.5
click at [375, 555] on div at bounding box center [380, 544] width 49 height 27
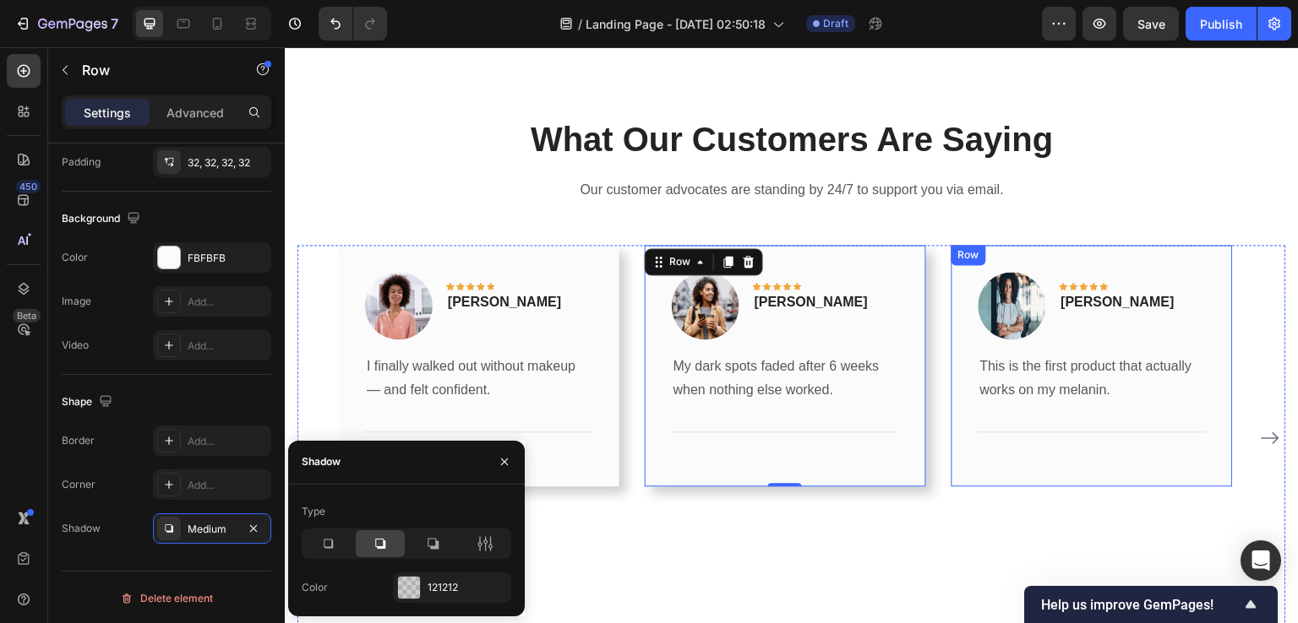
click at [966, 251] on div "Row" at bounding box center [969, 255] width 28 height 15
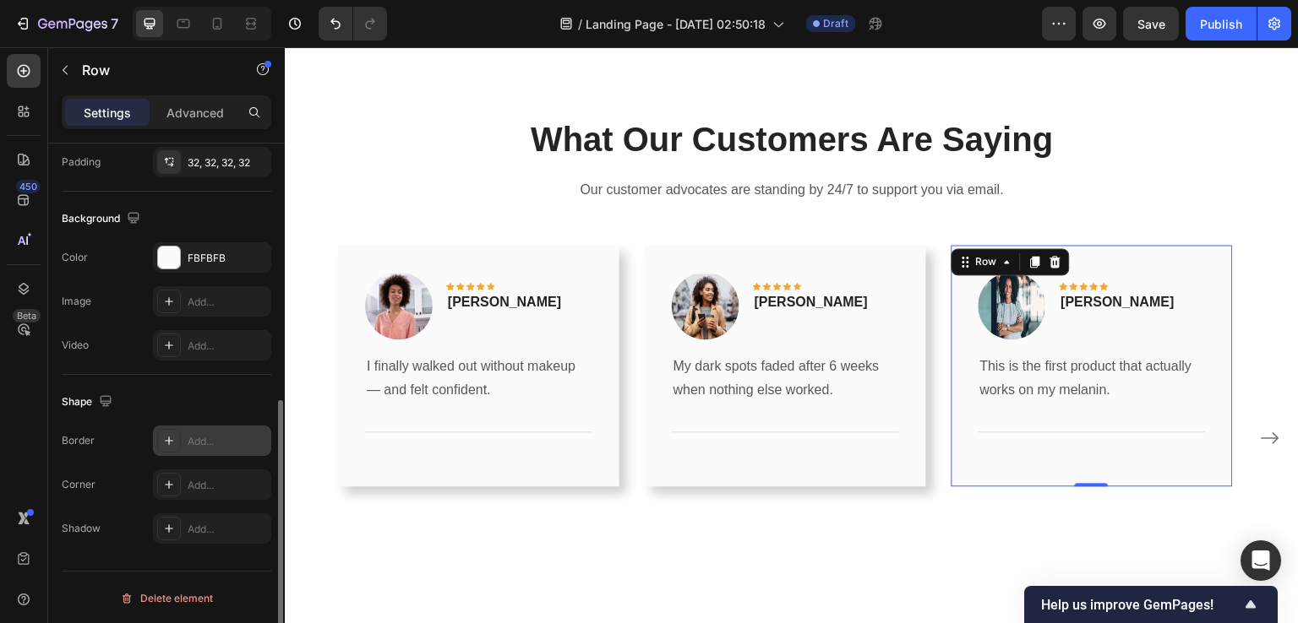
scroll to position [2426, 0]
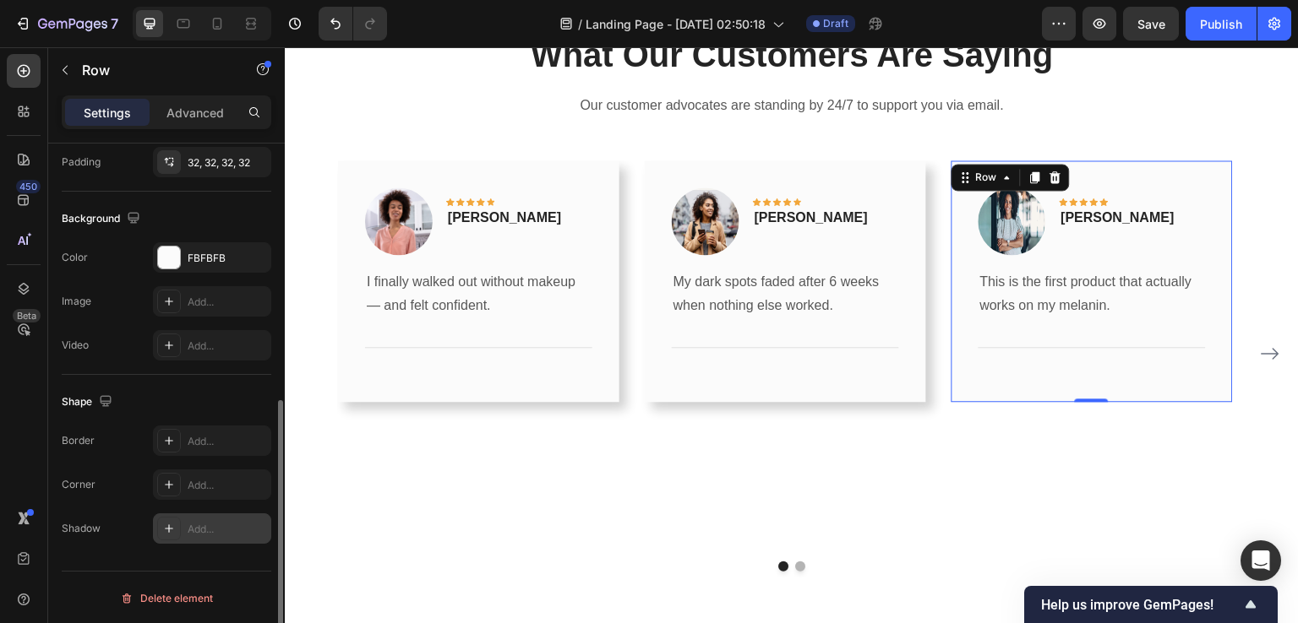
click at [210, 525] on div "Add..." at bounding box center [227, 529] width 79 height 15
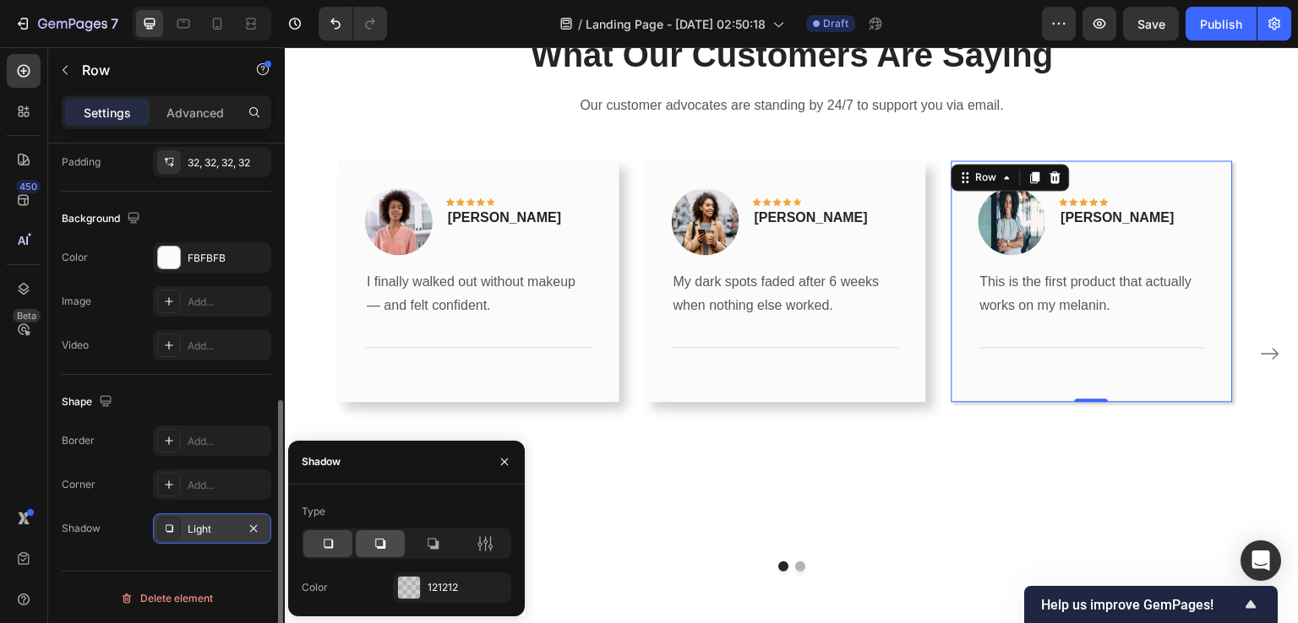
click at [381, 539] on icon at bounding box center [380, 544] width 17 height 17
click at [48, 471] on div "Layout Column width Change ratio Fit to content 12 Columns management Order 1 c…" at bounding box center [166, 158] width 237 height 1031
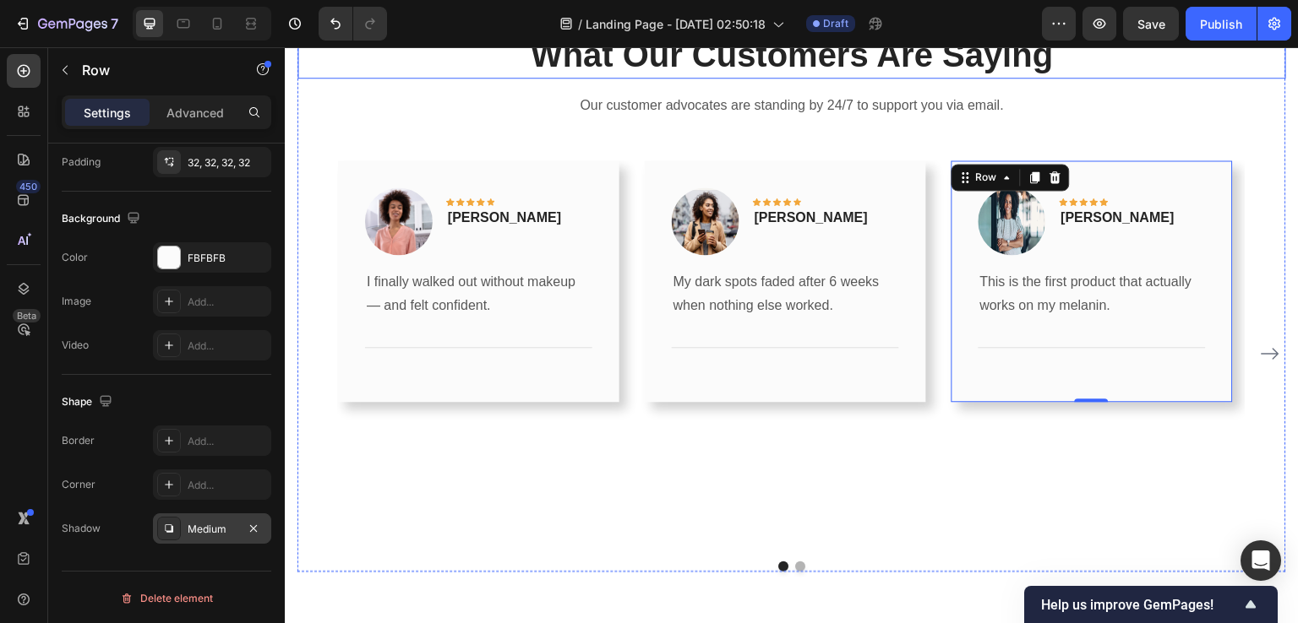
scroll to position [2257, 0]
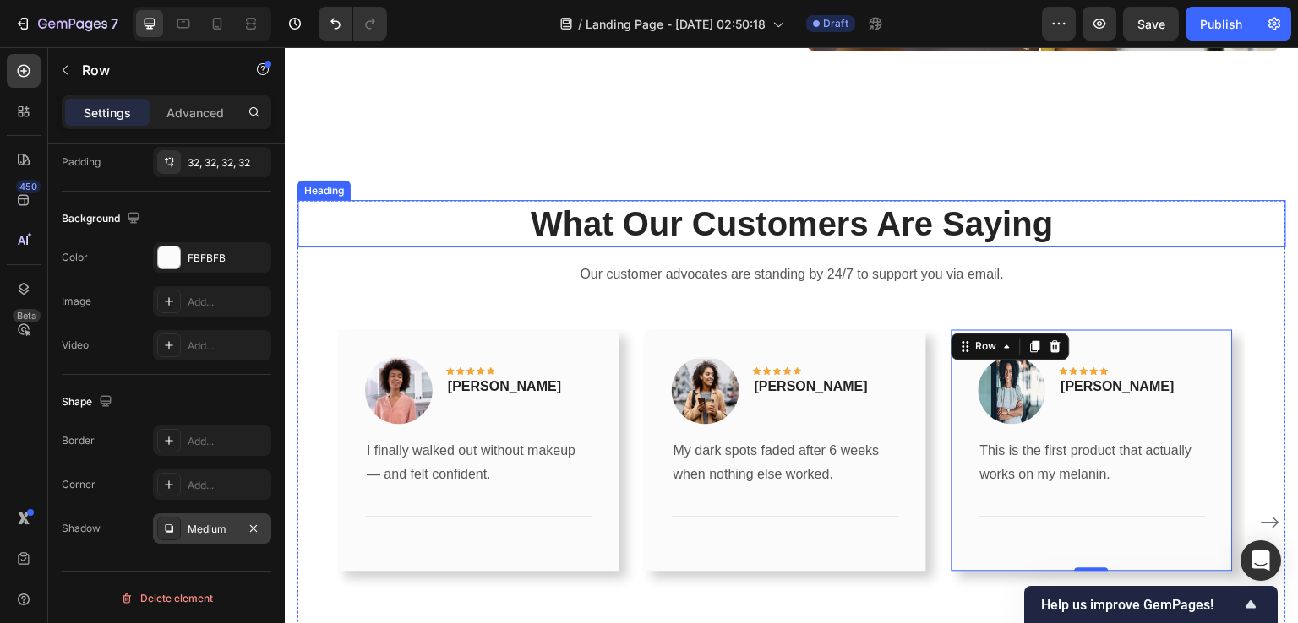
click at [668, 216] on p "What Our Customers Are Saying" at bounding box center [791, 224] width 985 height 44
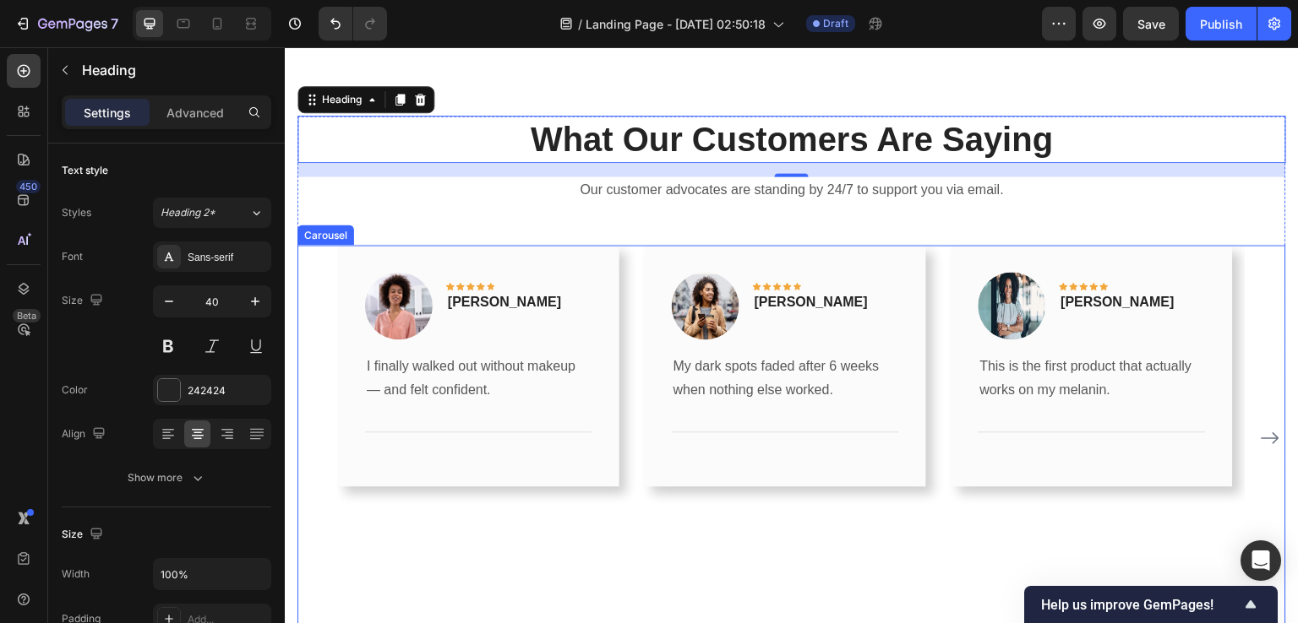
scroll to position [2426, 0]
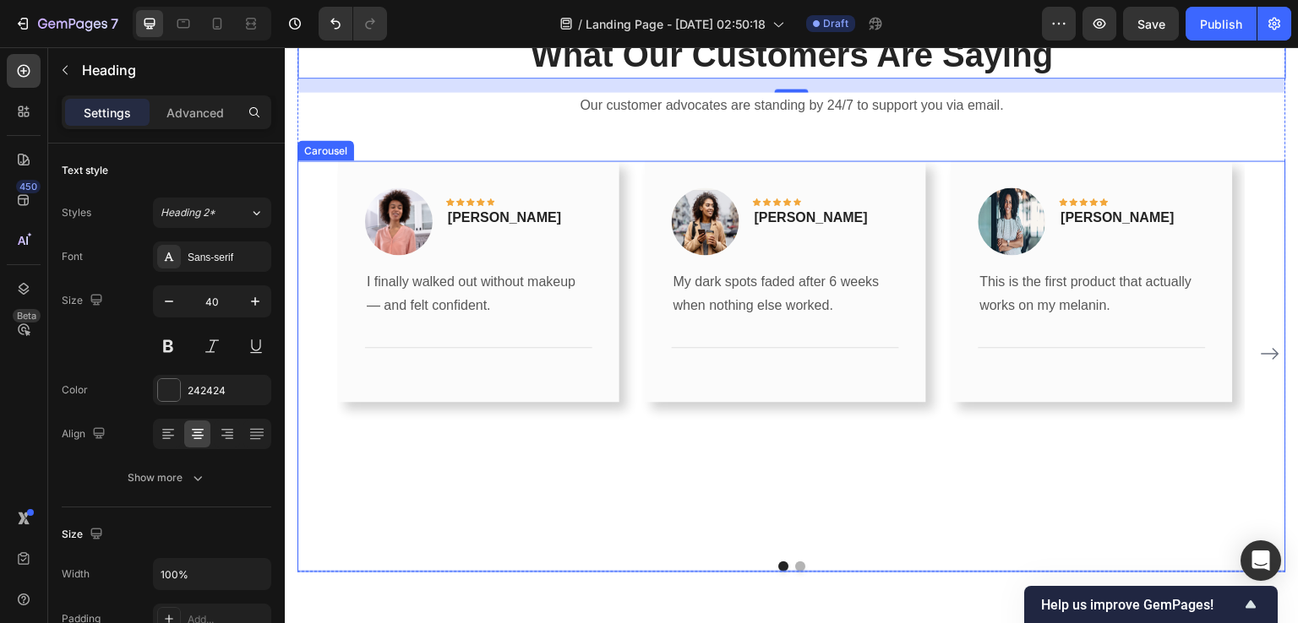
click at [1265, 382] on div "Image Icon Icon Icon Icon Icon Row [PERSON_NAME] Text block Row I finally walke…" at bounding box center [791, 355] width 988 height 388
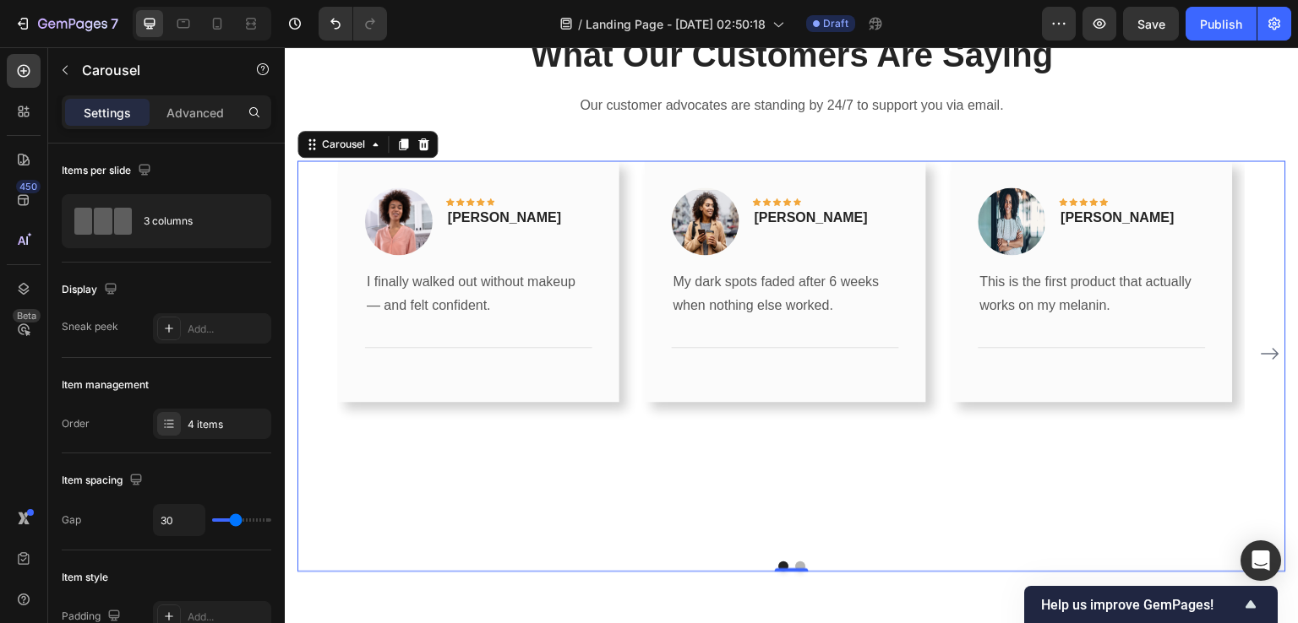
click at [1265, 360] on icon "Carousel Next Arrow" at bounding box center [1270, 354] width 20 height 20
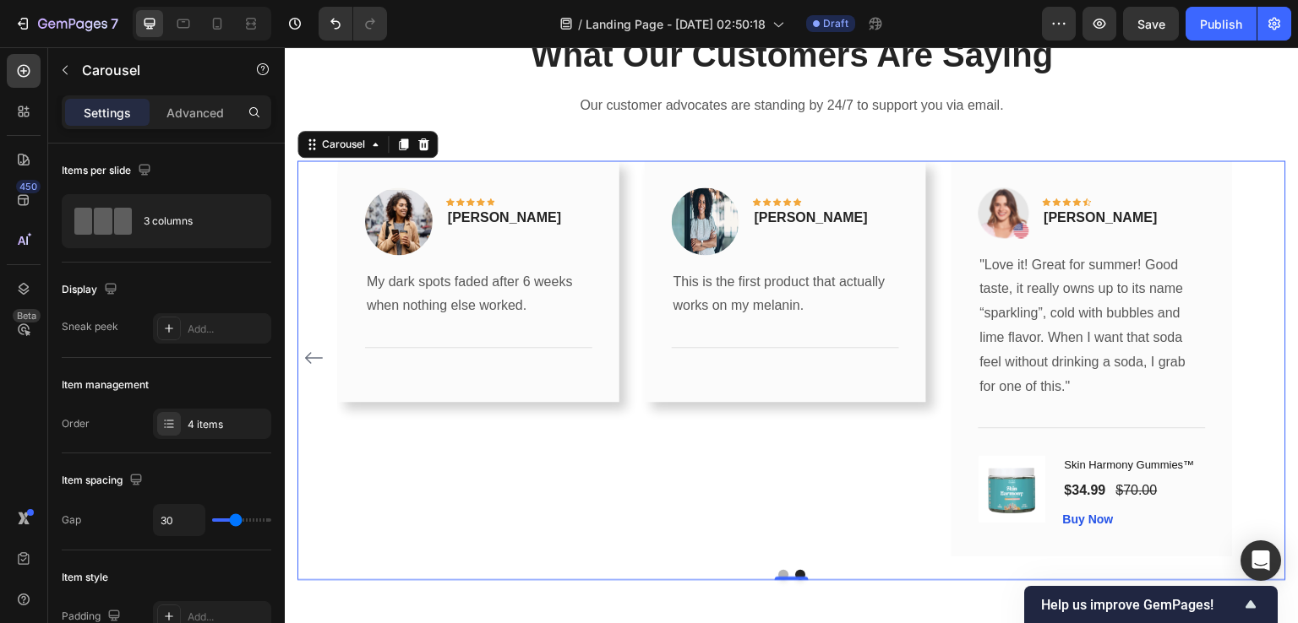
click at [1265, 360] on div "Image Icon Icon Icon Icon Icon Row [PERSON_NAME] Text block Row I finally walke…" at bounding box center [791, 359] width 988 height 396
click at [970, 169] on div "Row" at bounding box center [969, 170] width 28 height 15
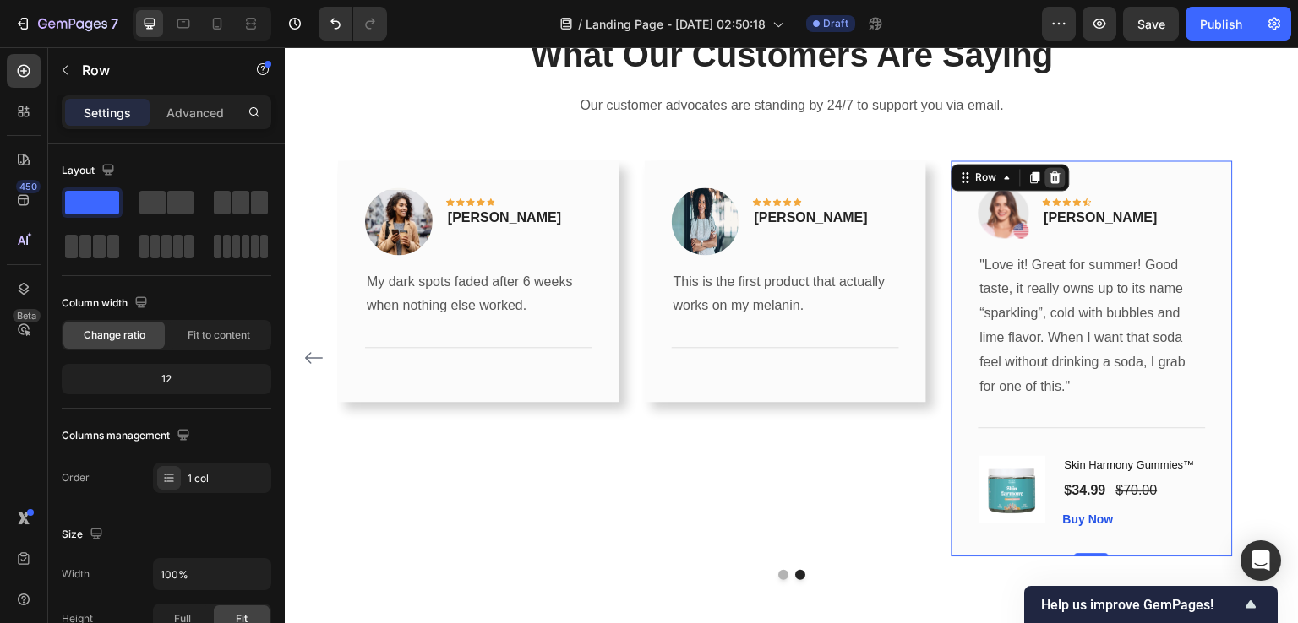
click at [1057, 180] on icon at bounding box center [1054, 177] width 11 height 12
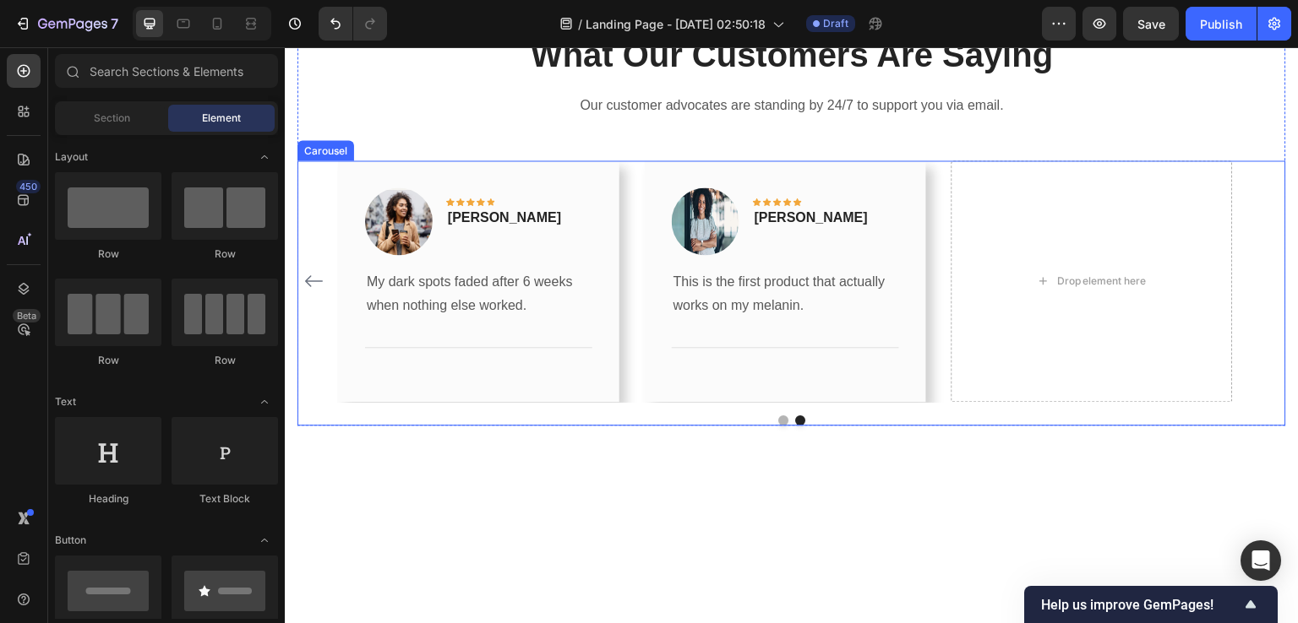
click at [945, 327] on div "Image Icon Icon Icon Icon Icon Row [PERSON_NAME] Text block Row I finally walke…" at bounding box center [791, 282] width 907 height 242
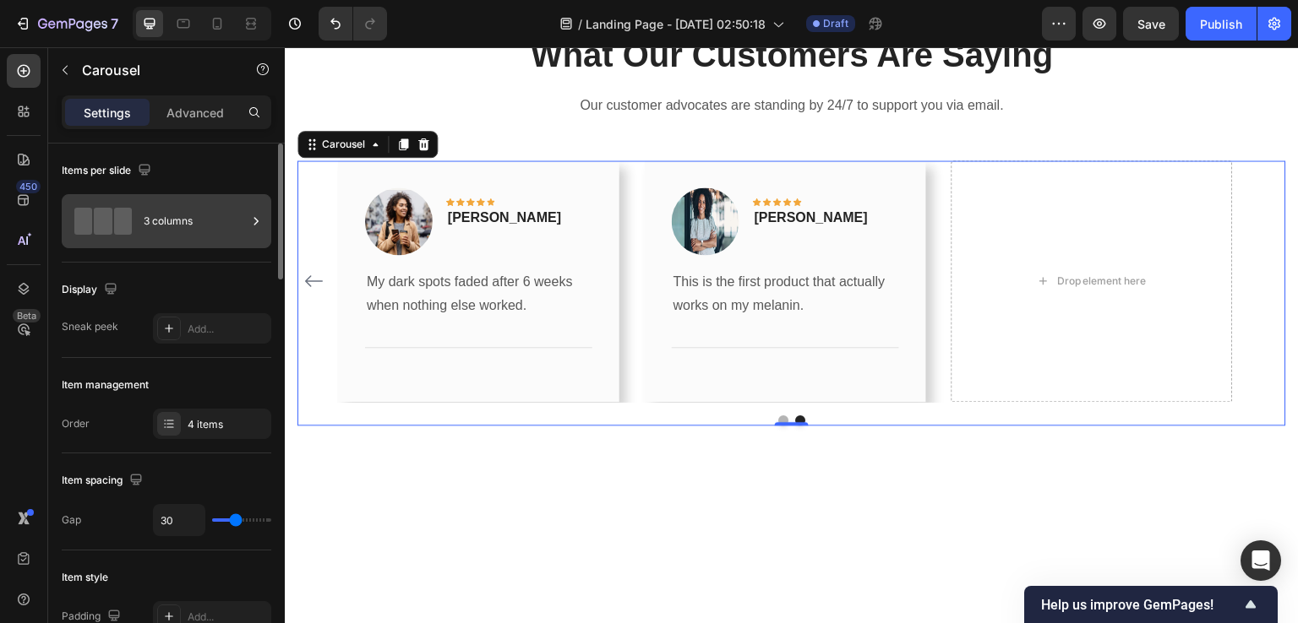
click at [154, 220] on div "3 columns" at bounding box center [195, 221] width 103 height 39
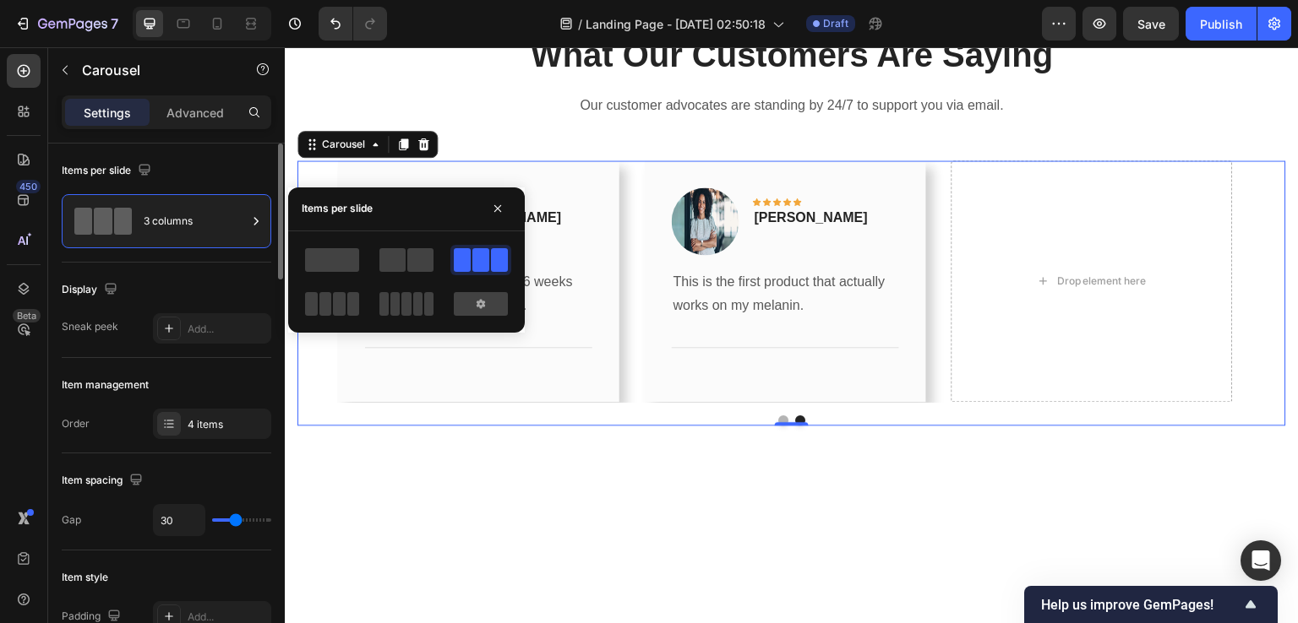
click at [65, 351] on div "Display Sneak peek Add..." at bounding box center [167, 310] width 210 height 95
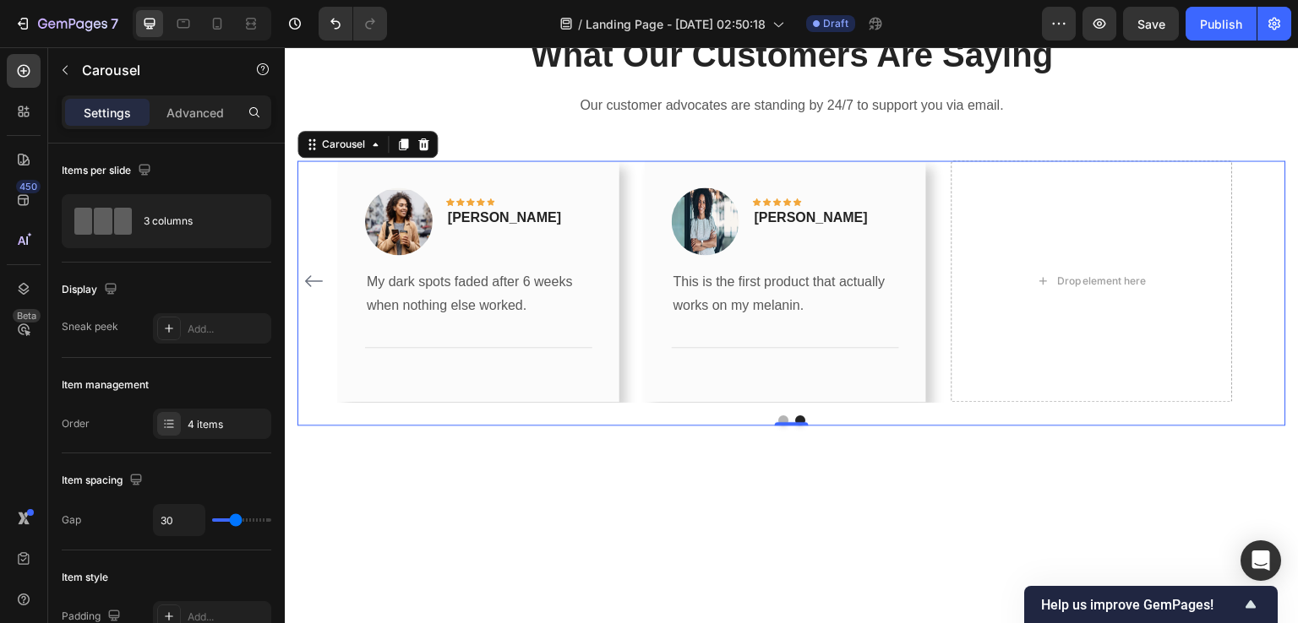
click at [306, 281] on icon "Carousel Back Arrow" at bounding box center [313, 281] width 18 height 12
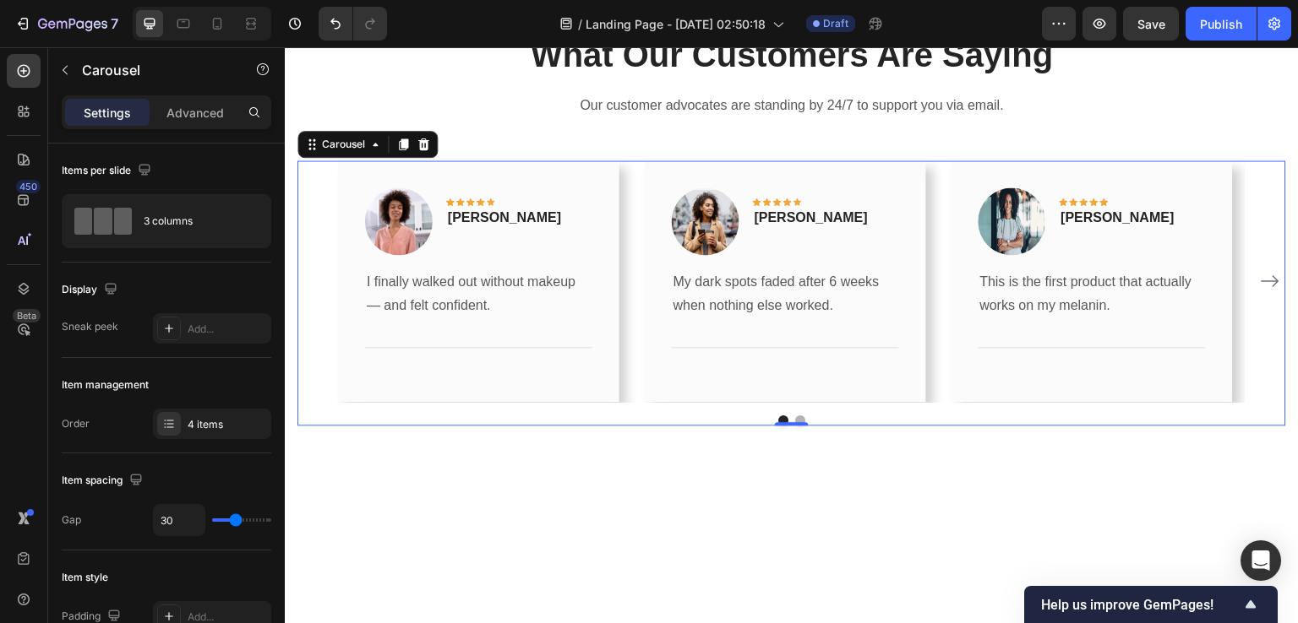
click at [320, 360] on div "Image Icon Icon Icon Icon Icon Row [PERSON_NAME] Text block Row I finally walke…" at bounding box center [791, 282] width 988 height 242
click at [179, 417] on div at bounding box center [169, 424] width 24 height 24
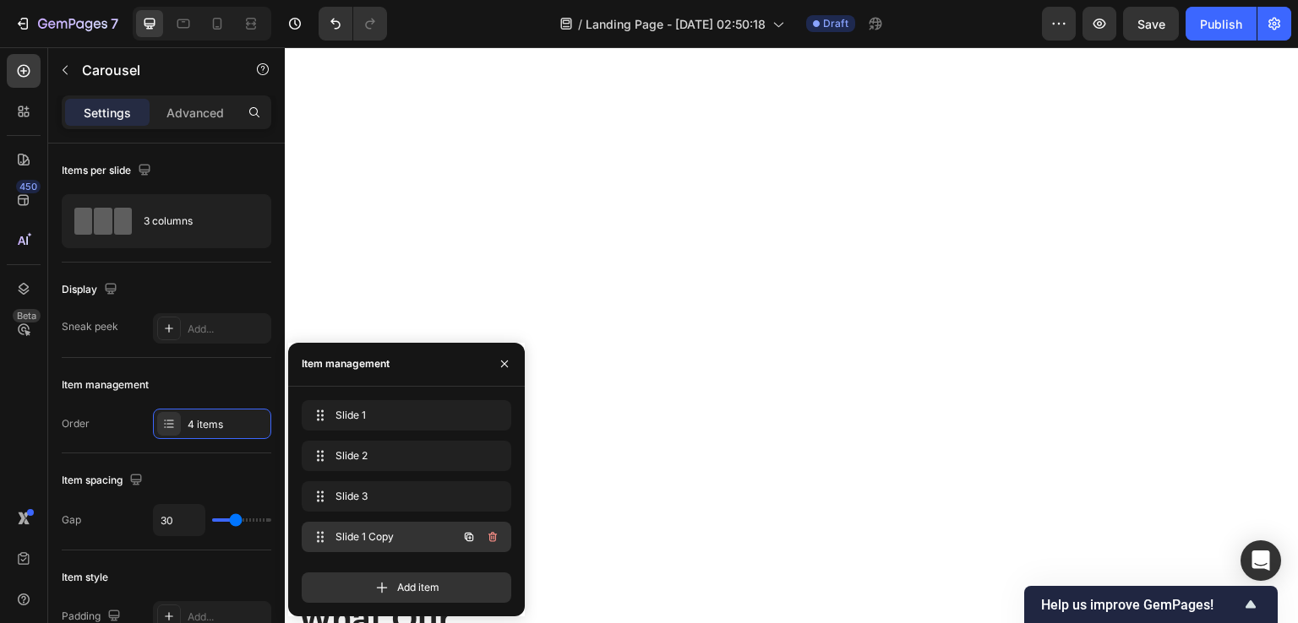
scroll to position [2933, 0]
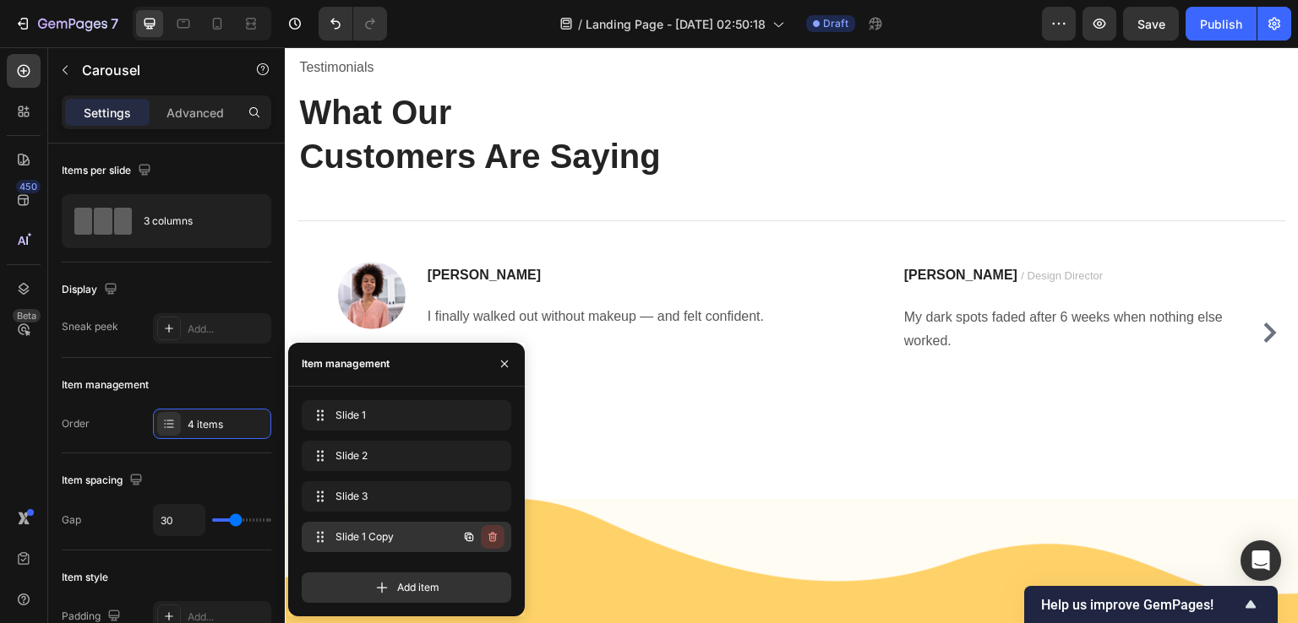
click at [497, 537] on icon "button" at bounding box center [493, 538] width 14 height 14
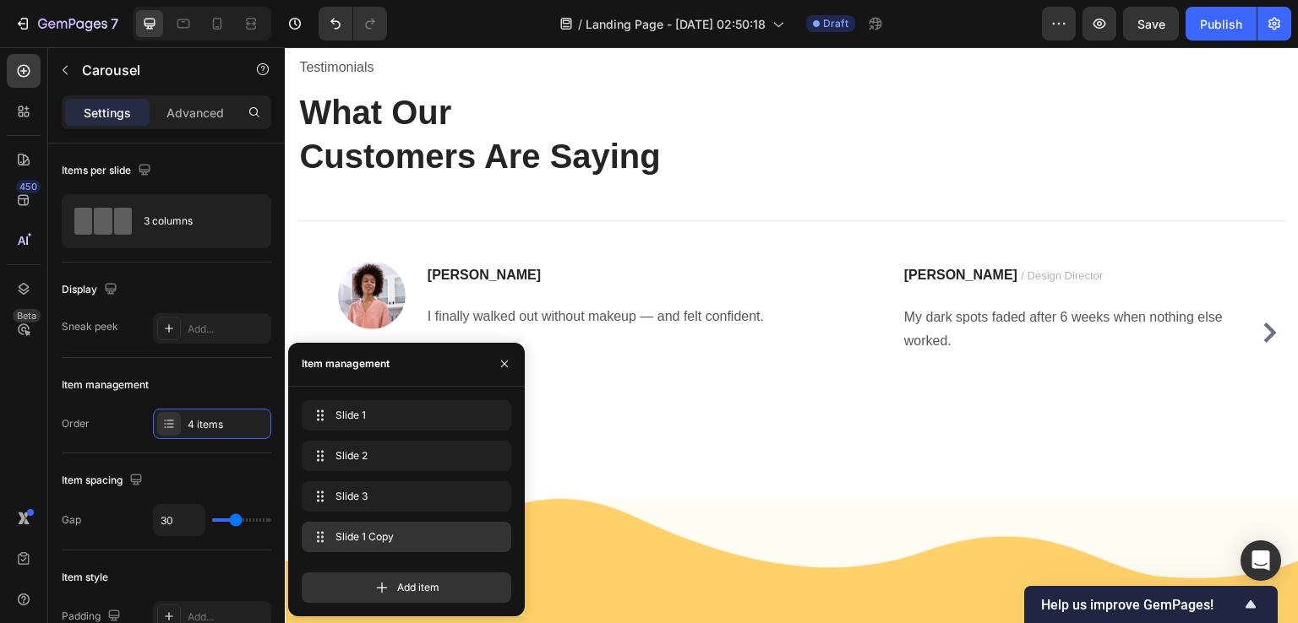
click at [0, 433] on div "450 Beta" at bounding box center [24, 335] width 48 height 576
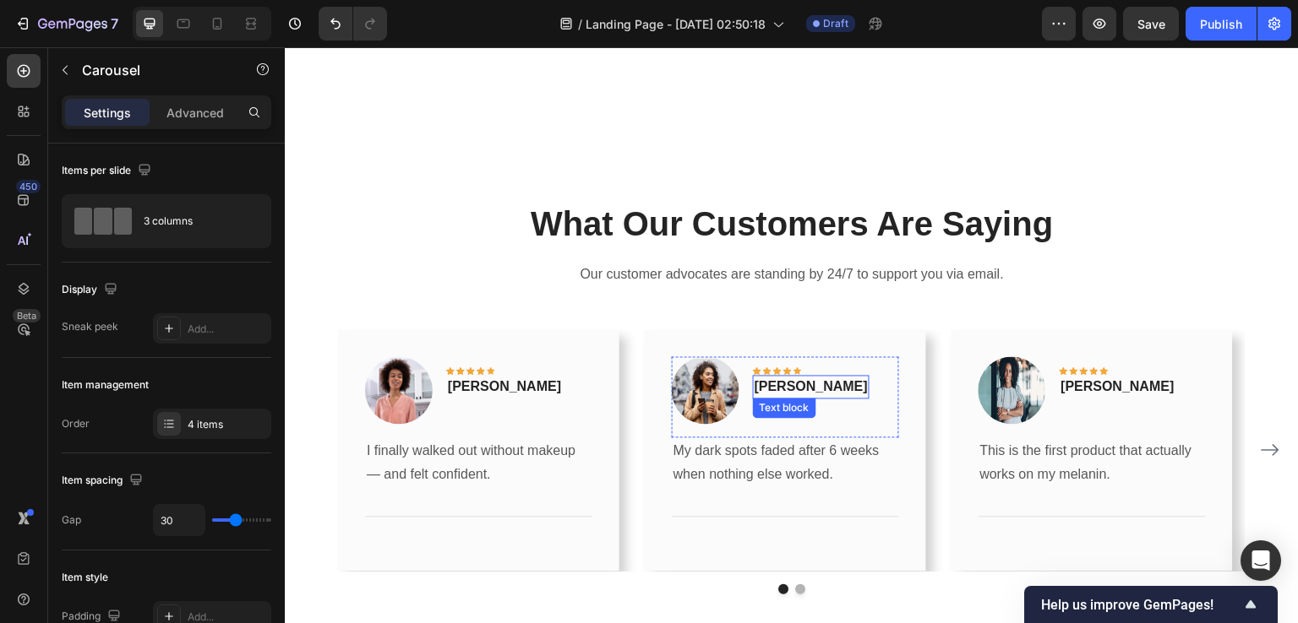
scroll to position [2342, 0]
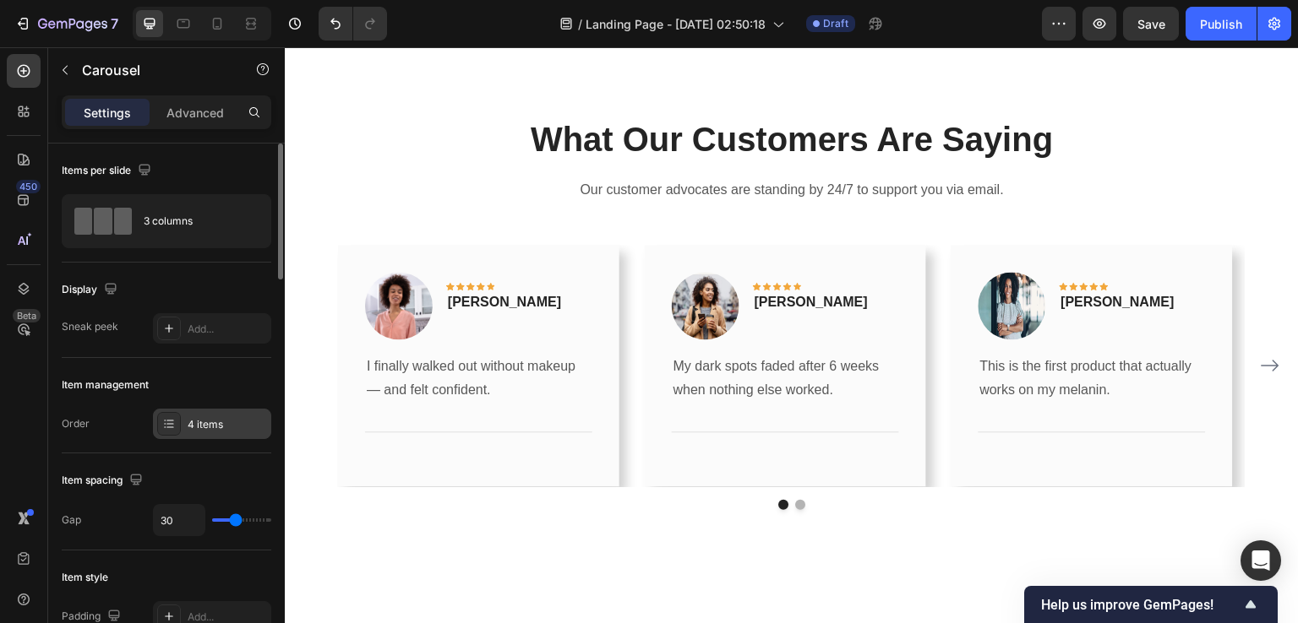
click at [190, 420] on div "4 items" at bounding box center [227, 424] width 79 height 15
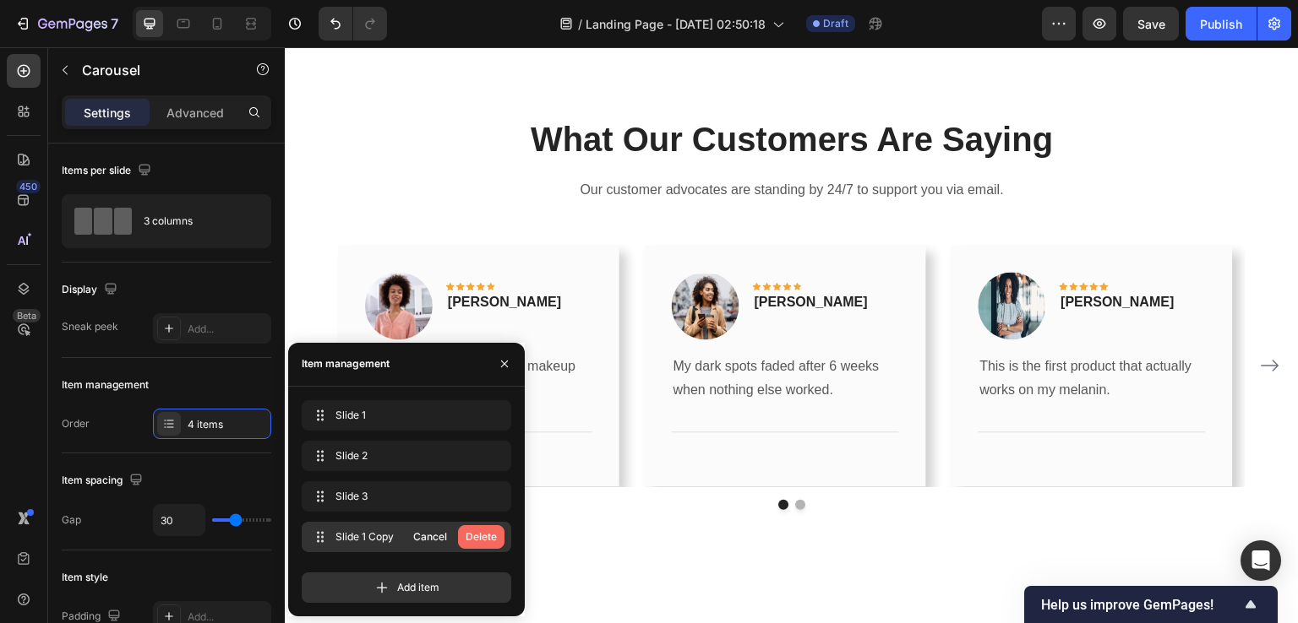
scroll to position [2426, 0]
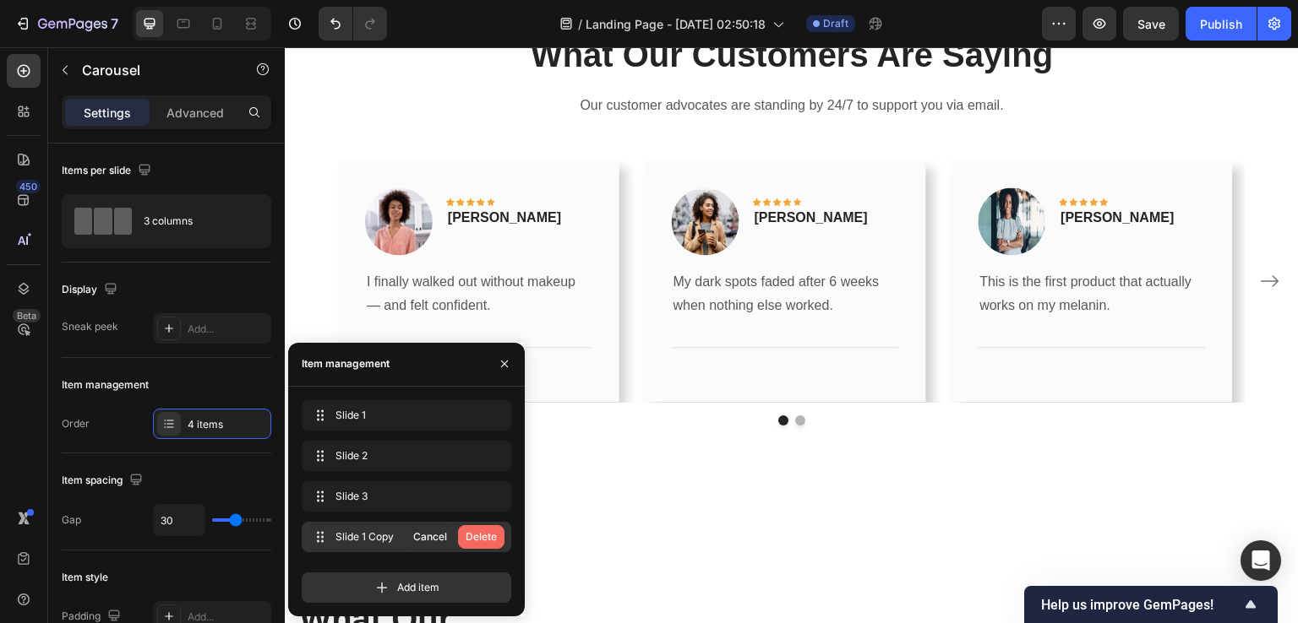
click at [477, 535] on div "Delete" at bounding box center [480, 537] width 31 height 15
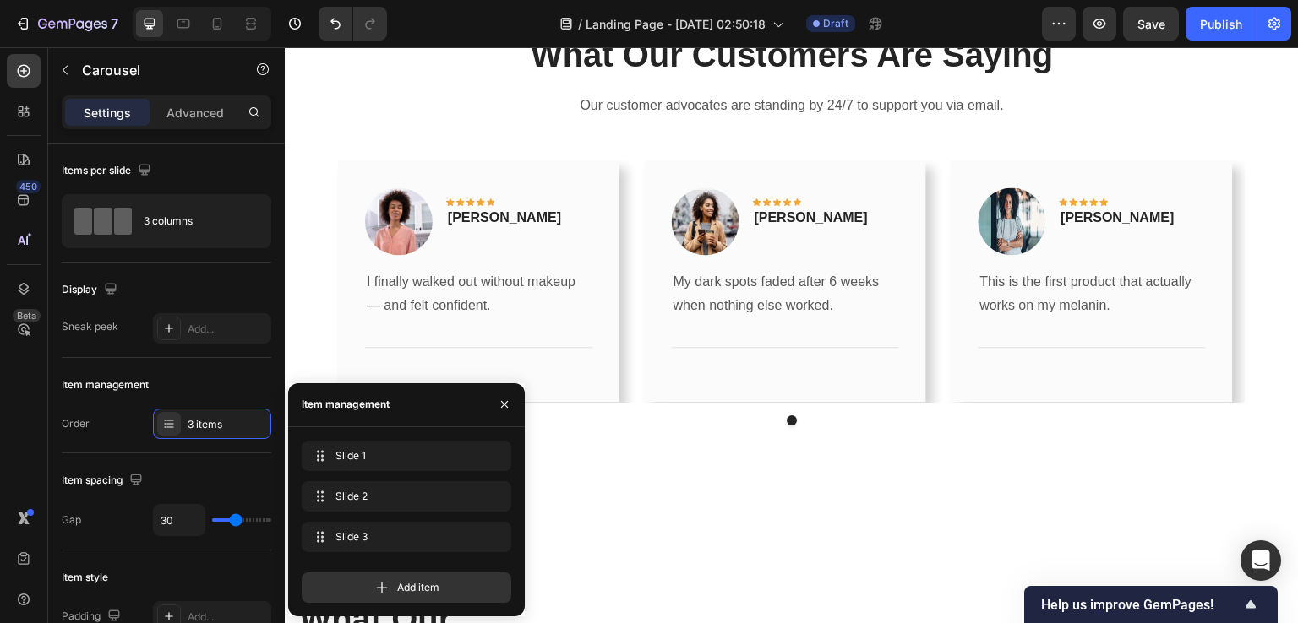
click at [0, 471] on div "450 Beta" at bounding box center [24, 335] width 48 height 576
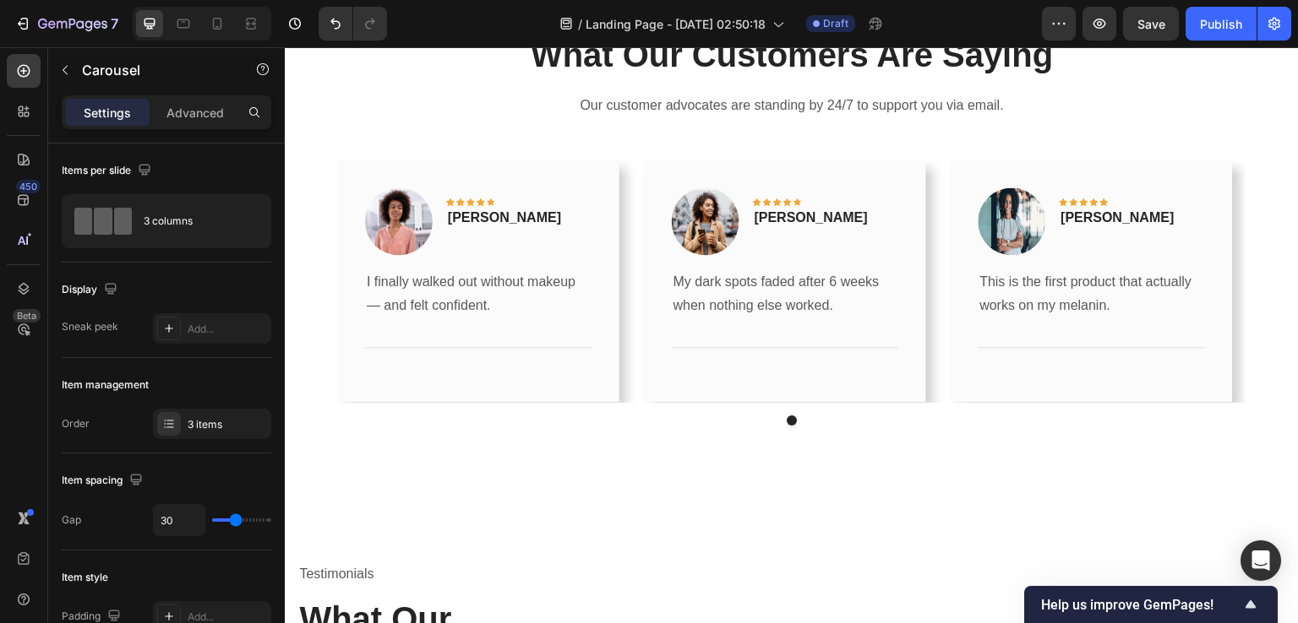
click at [627, 264] on div "Image Icon Icon Icon Icon Icon Row [PERSON_NAME] Text block Row I finally walke…" at bounding box center [791, 282] width 907 height 242
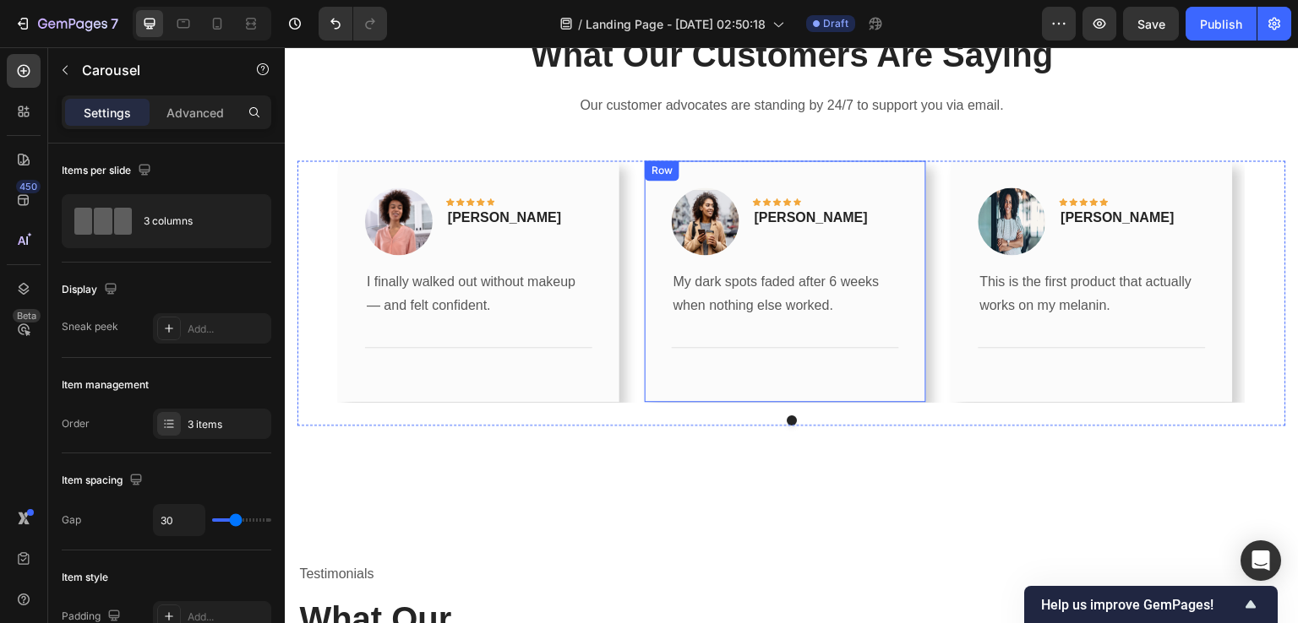
click at [650, 171] on div "Row" at bounding box center [662, 170] width 28 height 15
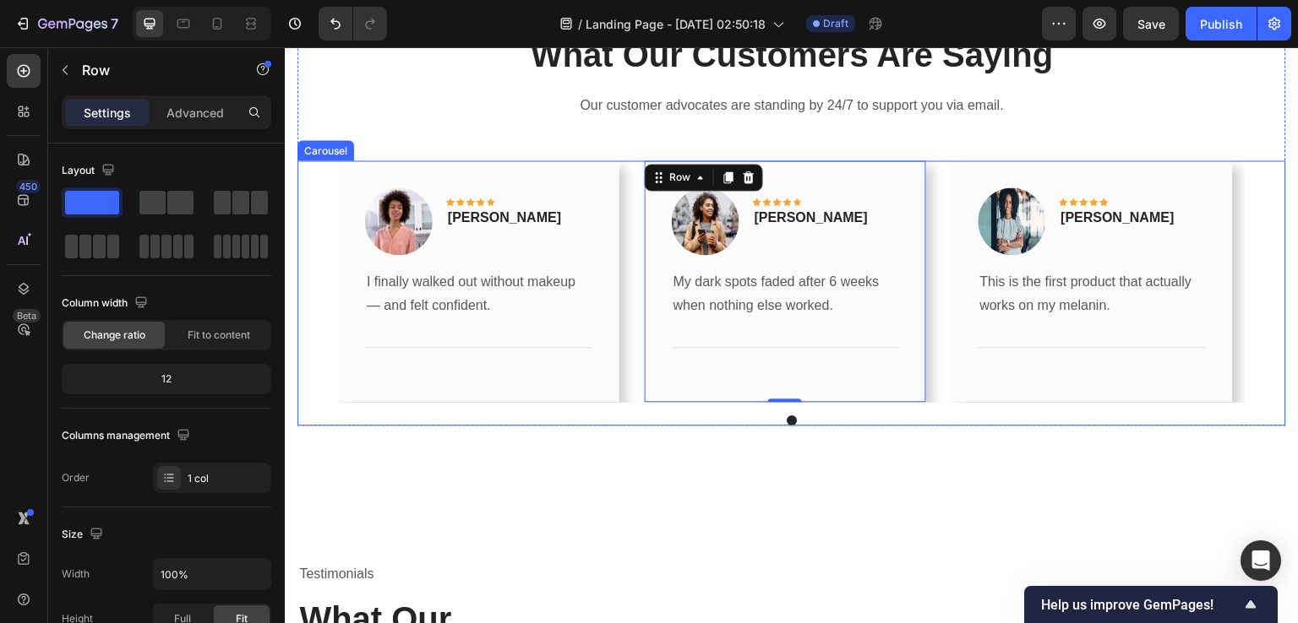
click at [633, 182] on div "Image Icon Icon Icon Icon Icon Row [PERSON_NAME] Text block Row I finally walke…" at bounding box center [791, 282] width 907 height 242
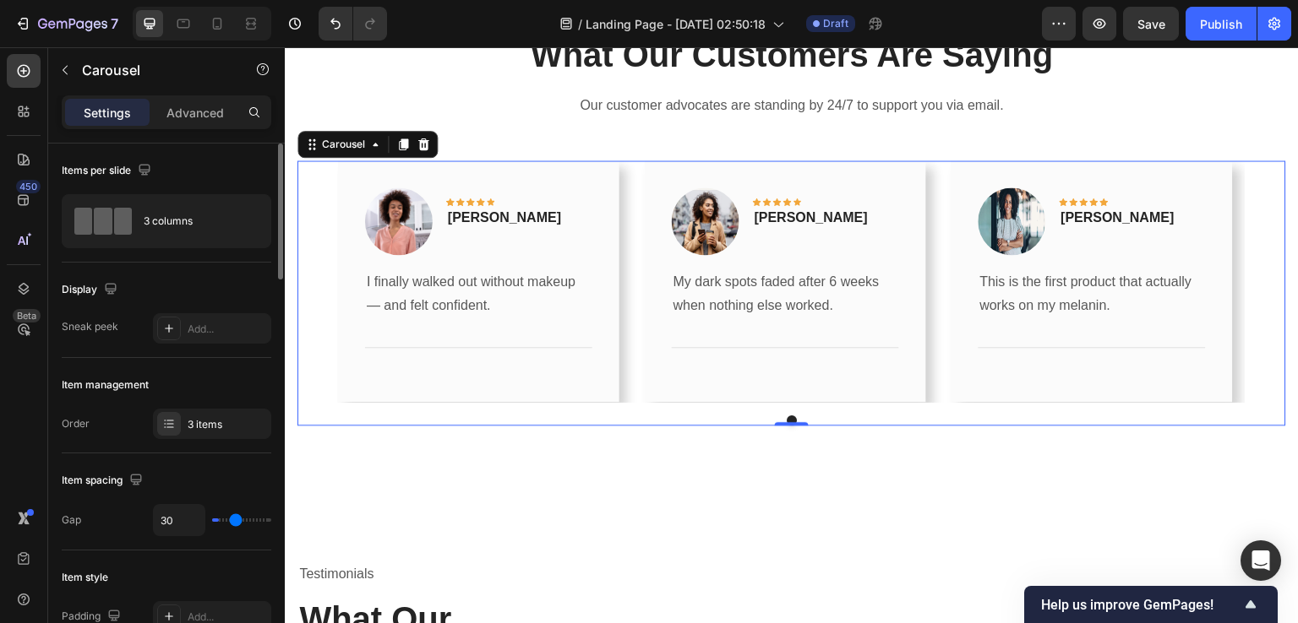
type input "1"
type input "0"
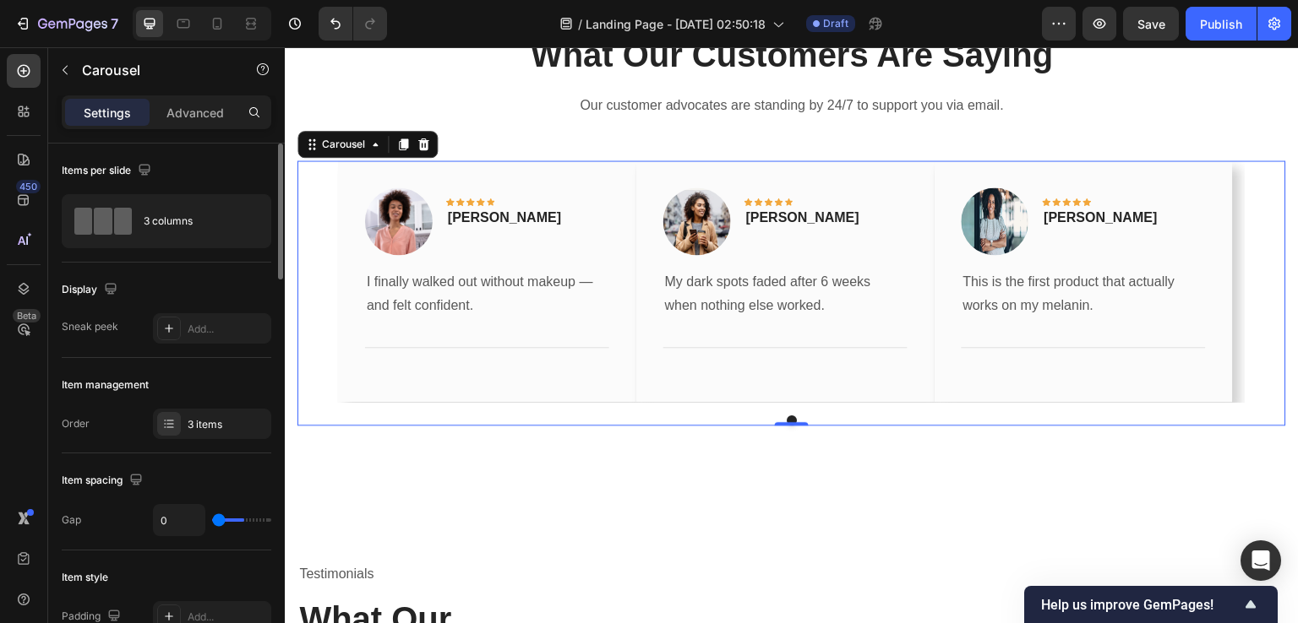
type input "39"
type input "55"
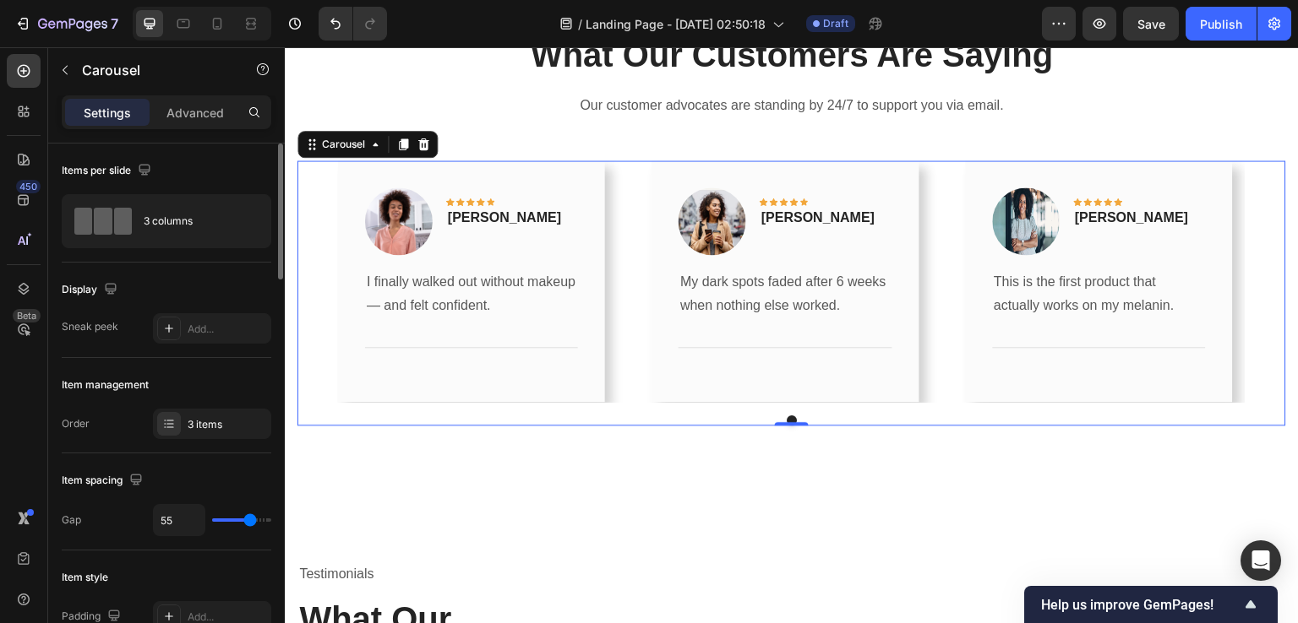
type input "80"
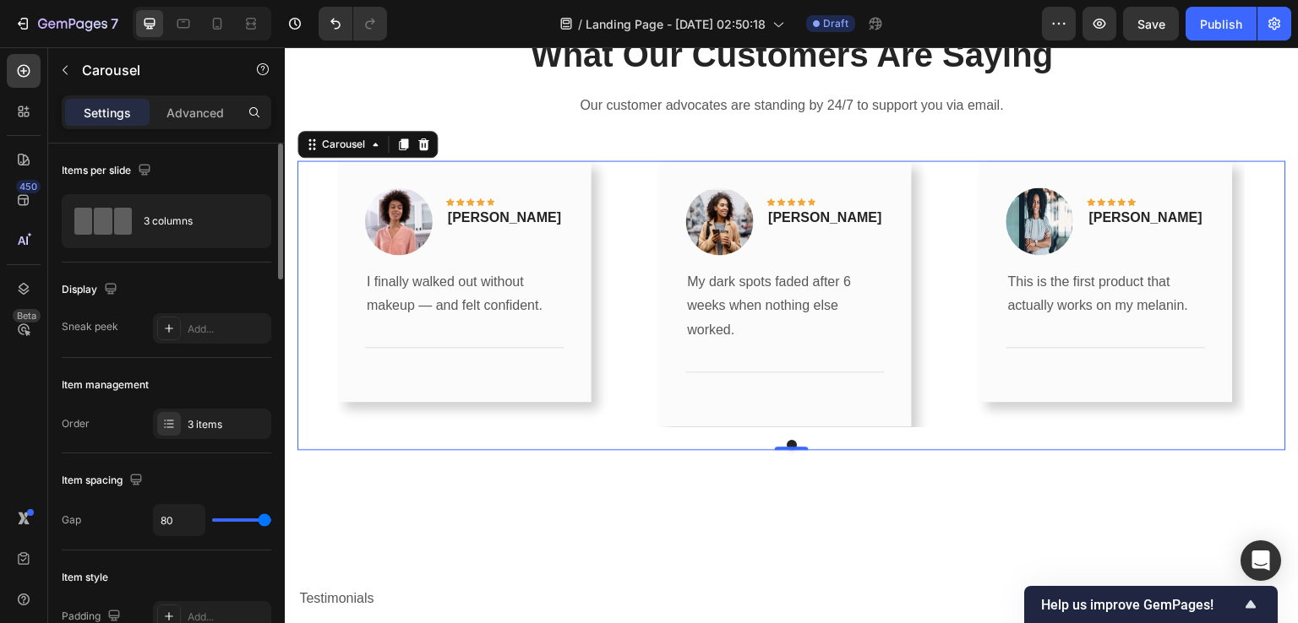
type input "49"
type input "45"
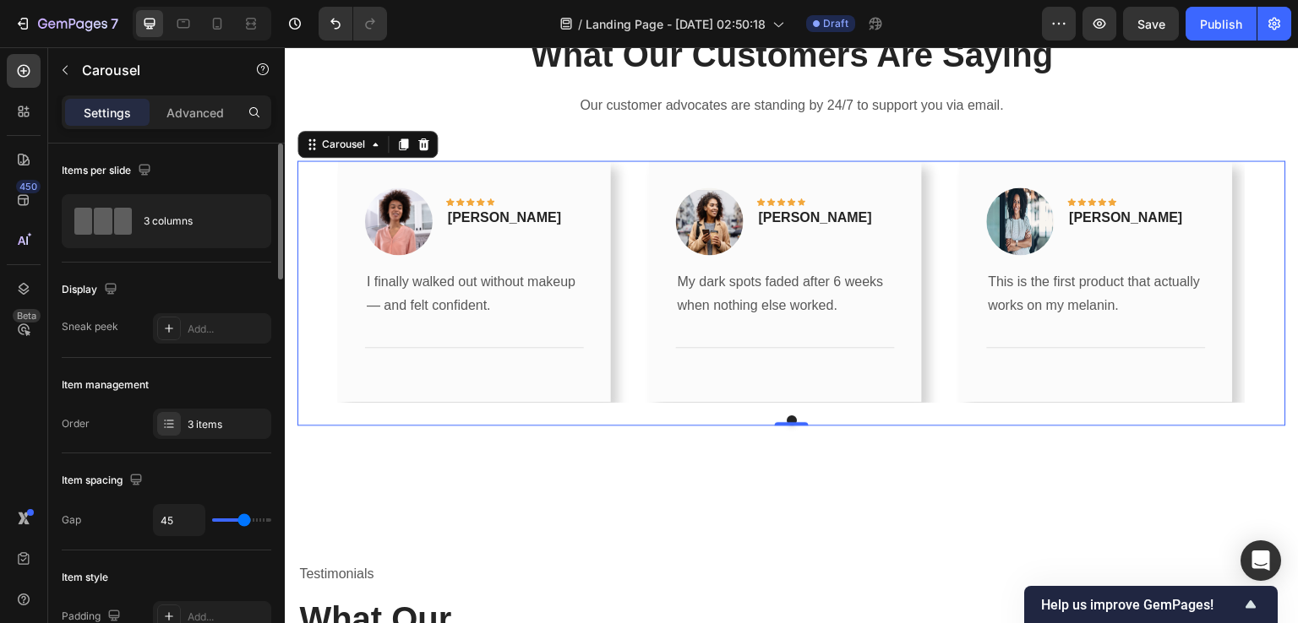
type input "38"
drag, startPoint x: 237, startPoint y: 520, endPoint x: 240, endPoint y: 507, distance: 13.1
type input "38"
click at [240, 519] on input "range" at bounding box center [241, 520] width 59 height 3
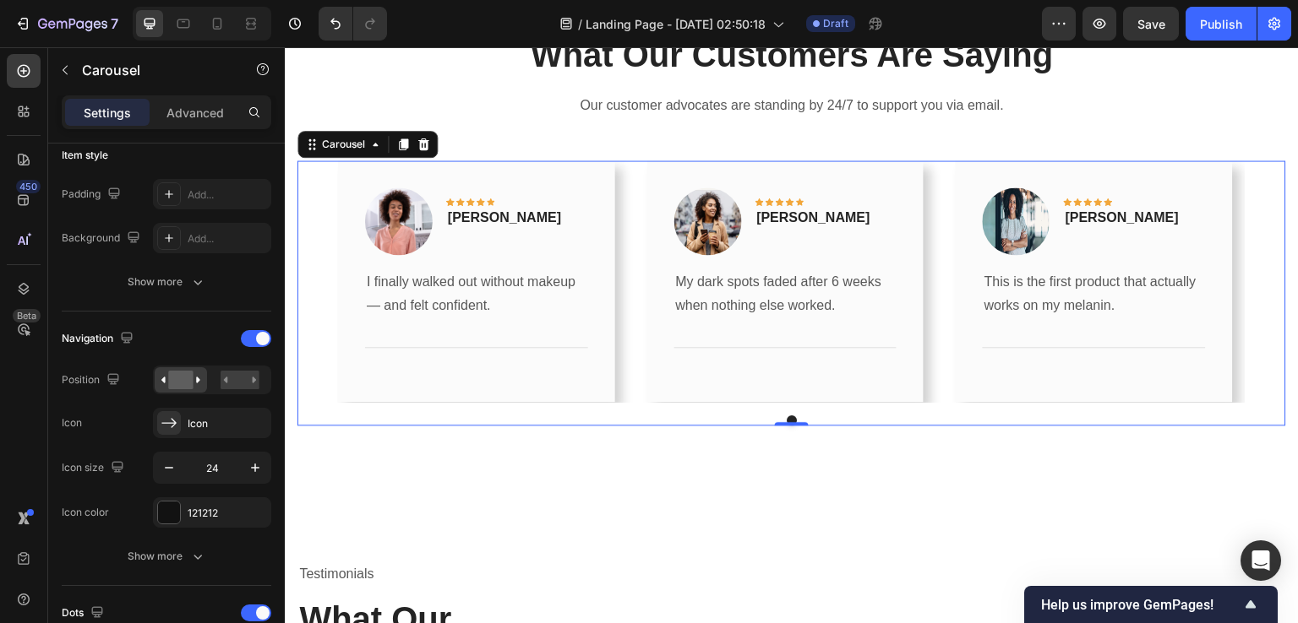
scroll to position [0, 0]
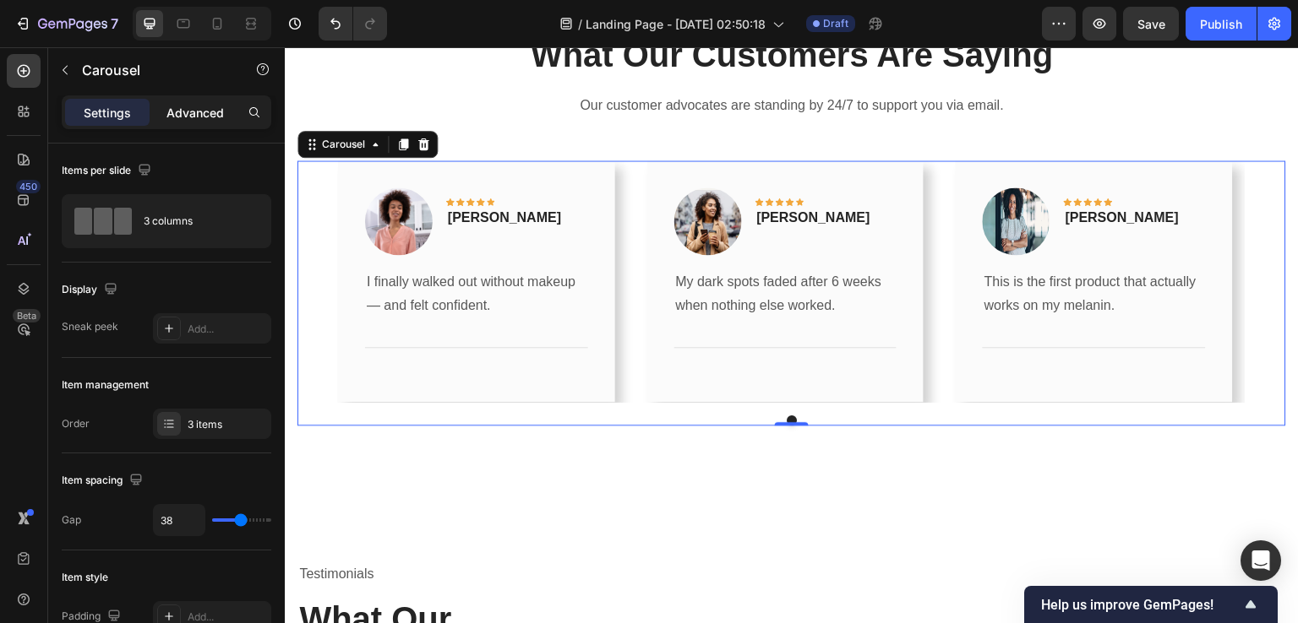
click at [176, 109] on p "Advanced" at bounding box center [194, 113] width 57 height 18
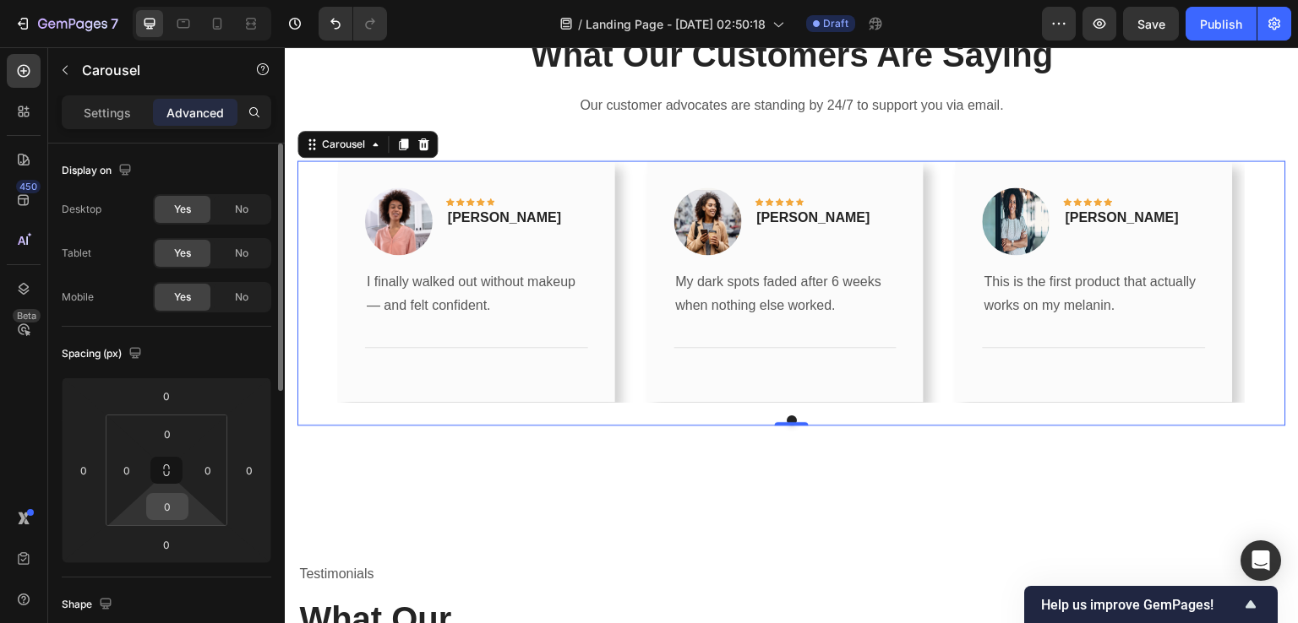
click at [166, 509] on input "0" at bounding box center [167, 506] width 34 height 25
type input "0"
click at [139, 0] on html "7 Version history / Landing Page - Sep 26, 02:50:18 Draft Preview Save Publish …" at bounding box center [649, 0] width 1298 height 0
click at [166, 544] on input "0" at bounding box center [167, 544] width 34 height 25
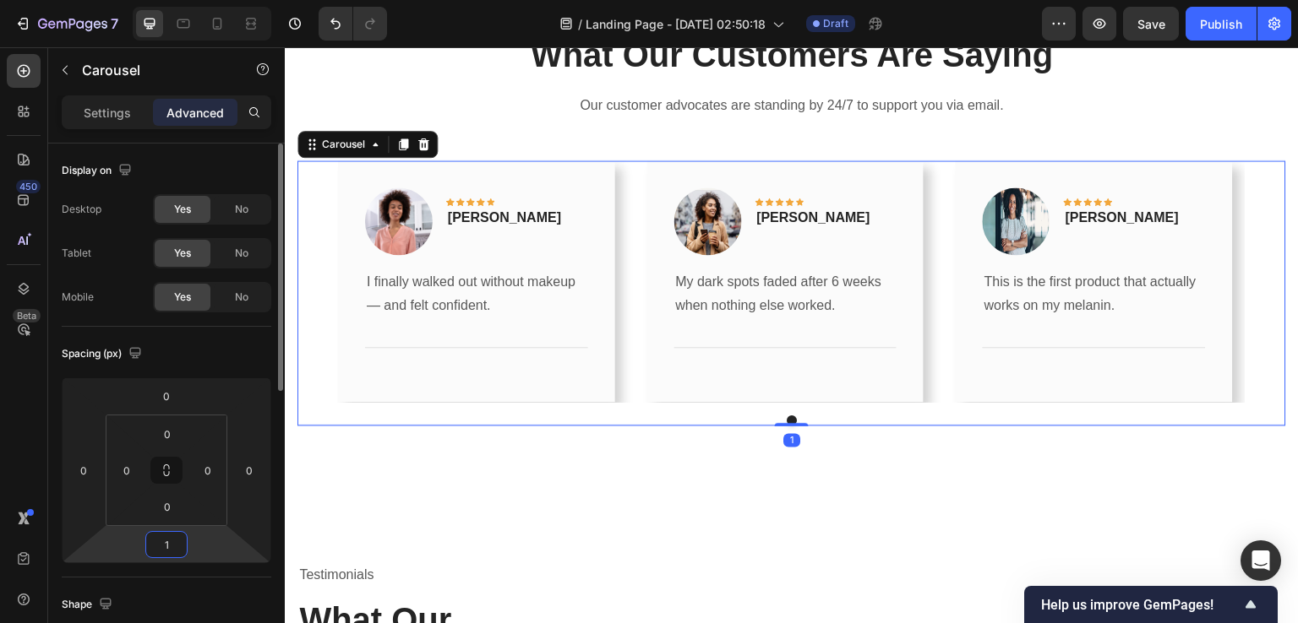
type input "0"
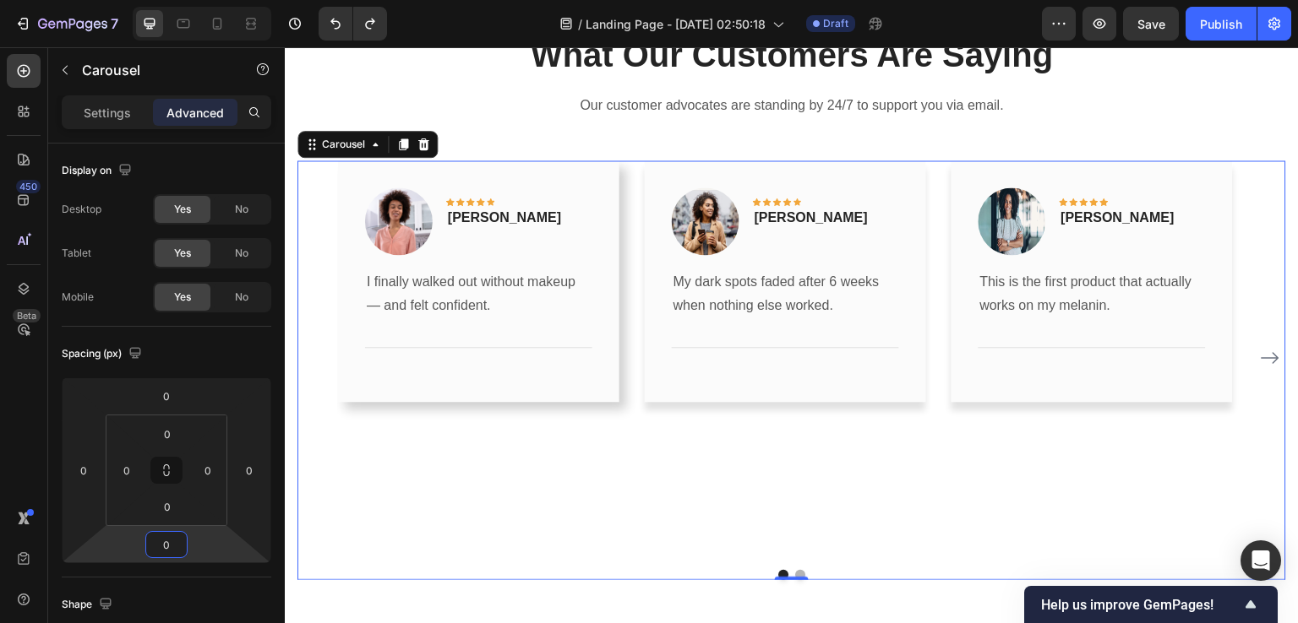
click at [508, 525] on div "Image Icon Icon Icon Icon Icon Row Rita Carroll Text block Row I finally walked…" at bounding box center [478, 359] width 281 height 396
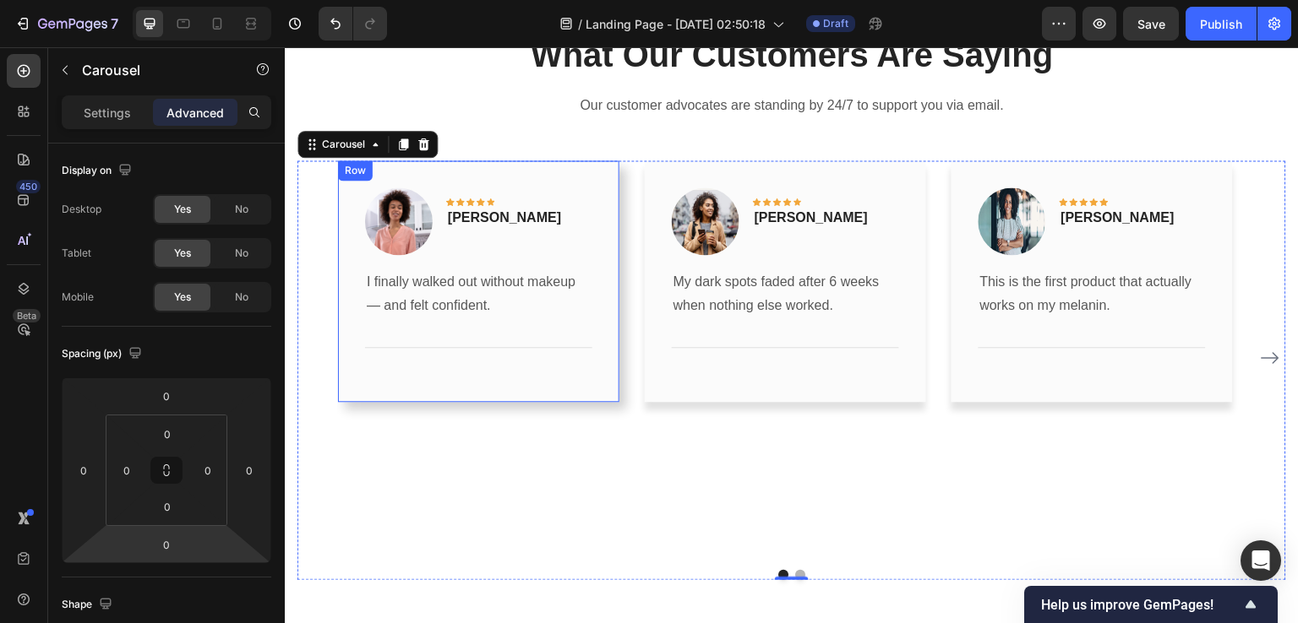
click at [607, 319] on div "Image Icon Icon Icon Icon Icon Row Rita Carroll Text block Row I finally walked…" at bounding box center [478, 282] width 281 height 242
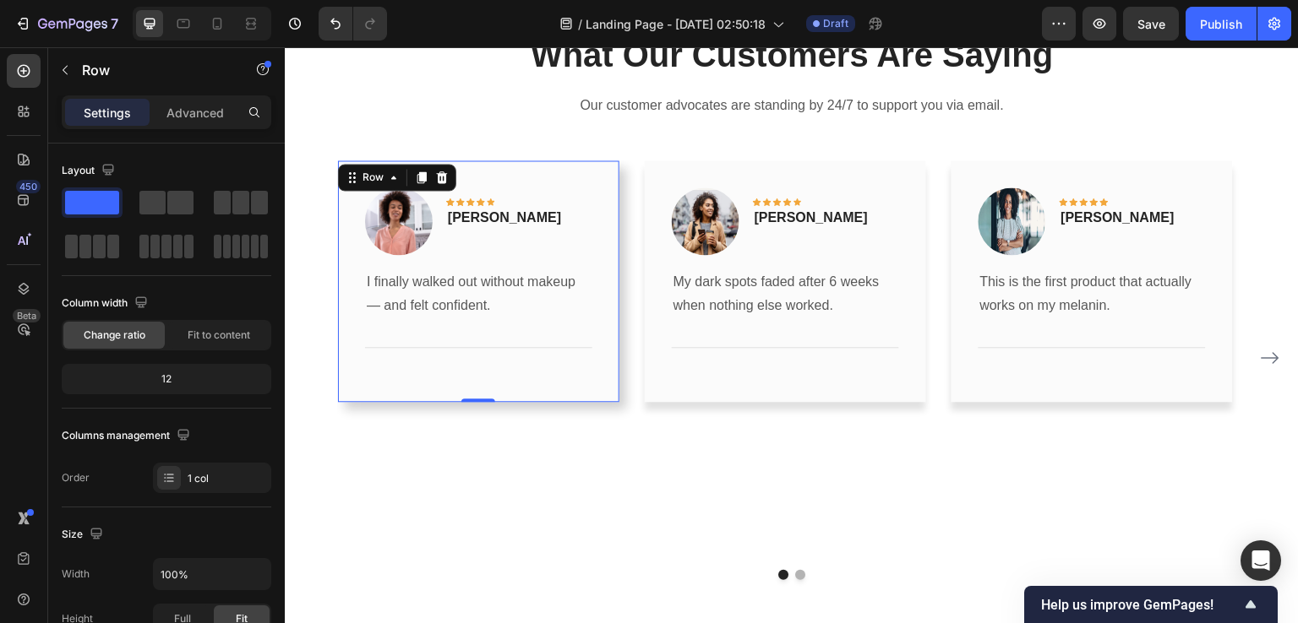
scroll to position [501, 0]
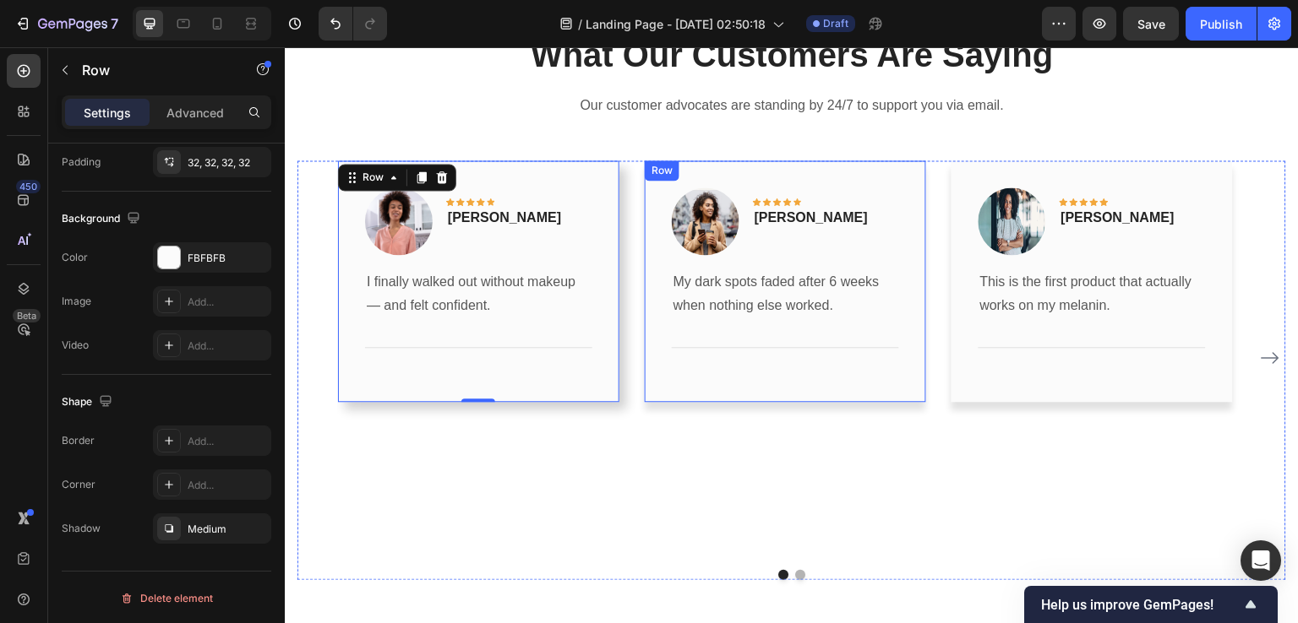
click at [898, 374] on div "Image Icon Icon Icon Icon Icon Row Olivia Rowse Text block Row My dark spots fa…" at bounding box center [785, 282] width 281 height 242
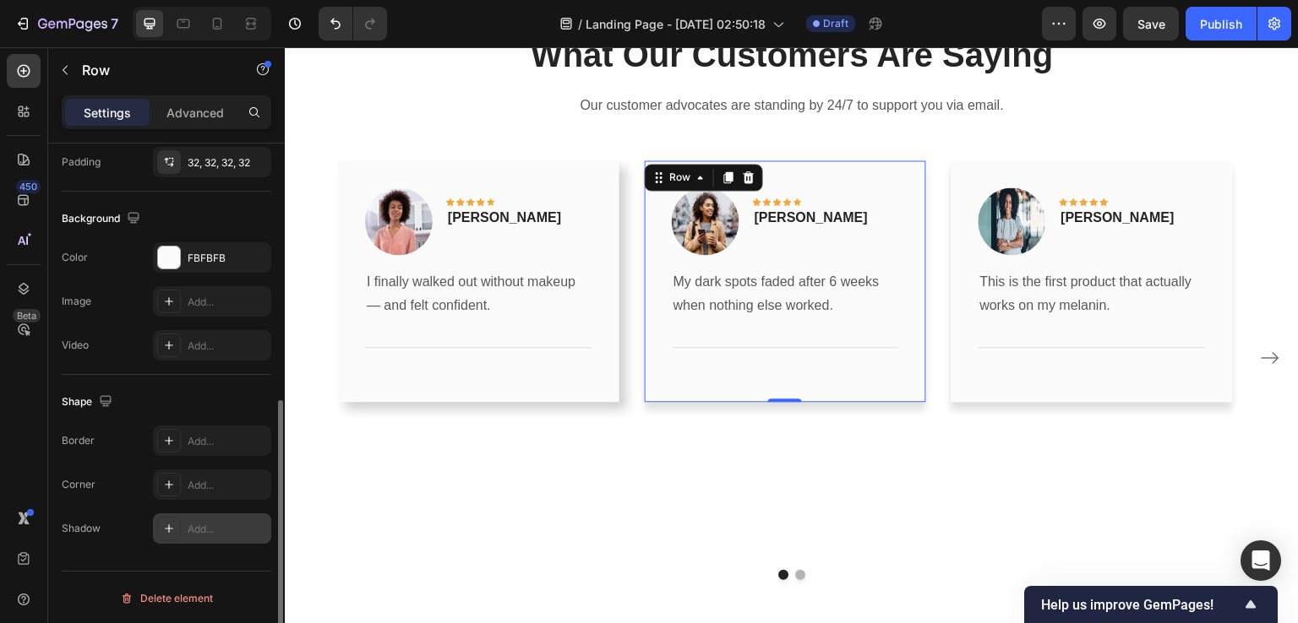
click at [202, 525] on div "Add..." at bounding box center [227, 529] width 79 height 15
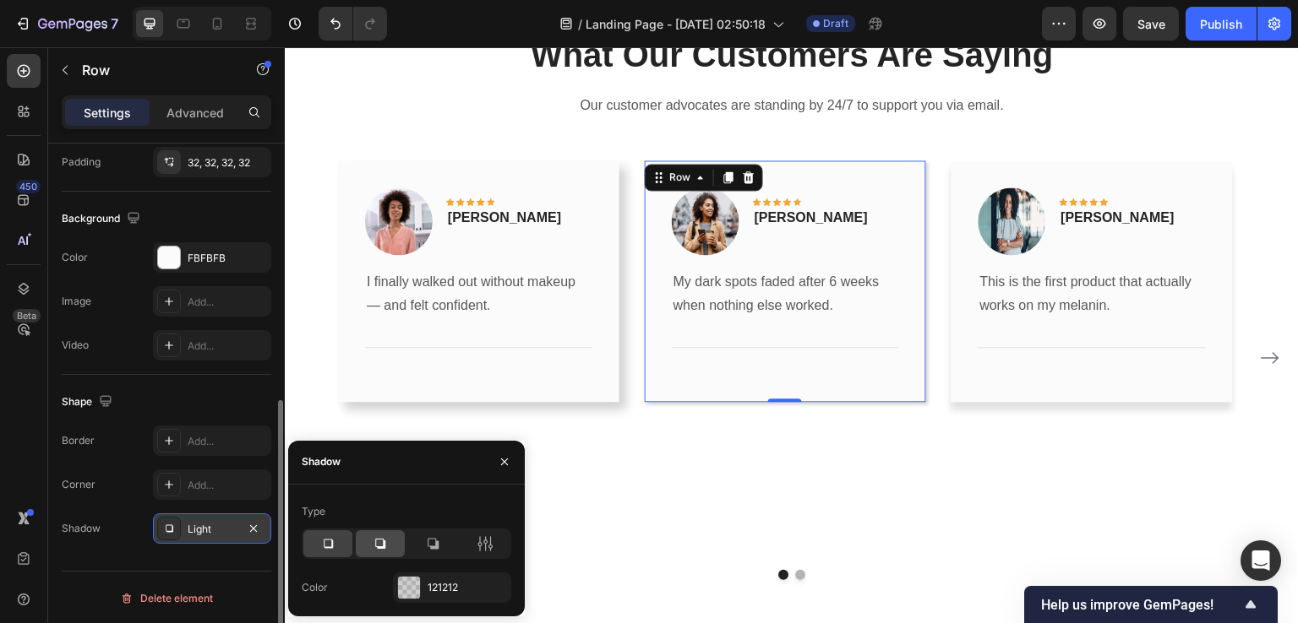
click at [385, 544] on icon at bounding box center [380, 544] width 10 height 10
click at [0, 560] on div "450 Beta" at bounding box center [24, 335] width 48 height 576
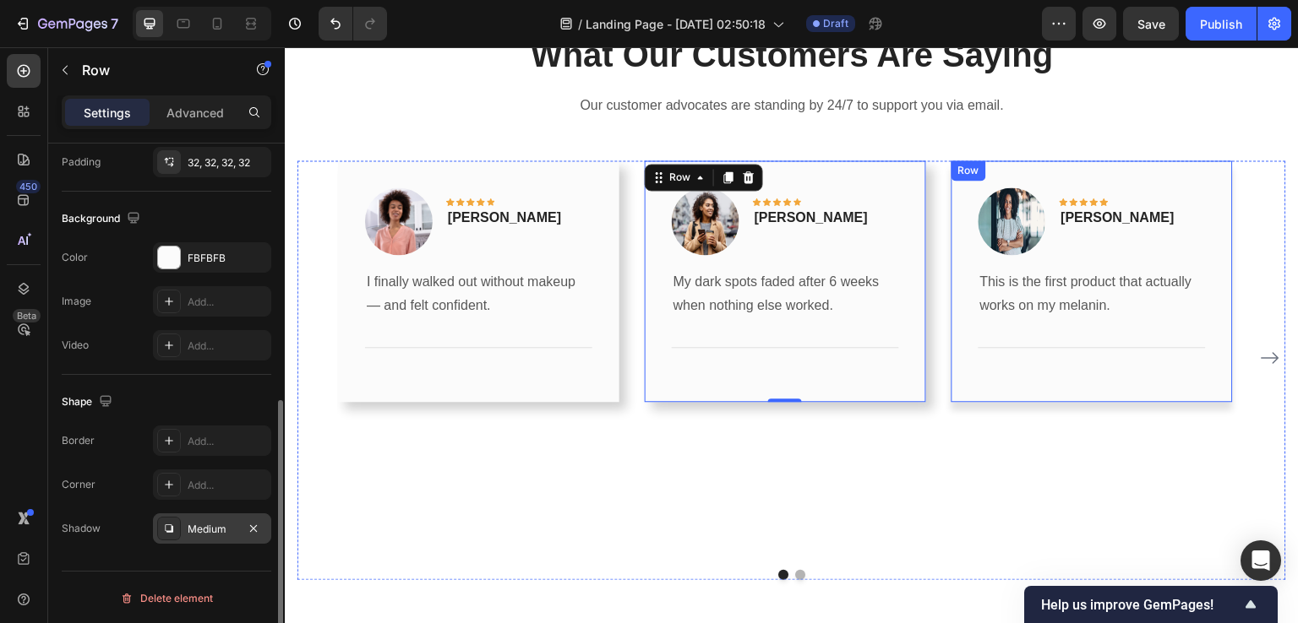
click at [1055, 394] on div "Image Icon Icon Icon Icon Icon Row Timothy Joseph Text block Row This is the fi…" at bounding box center [1091, 282] width 281 height 242
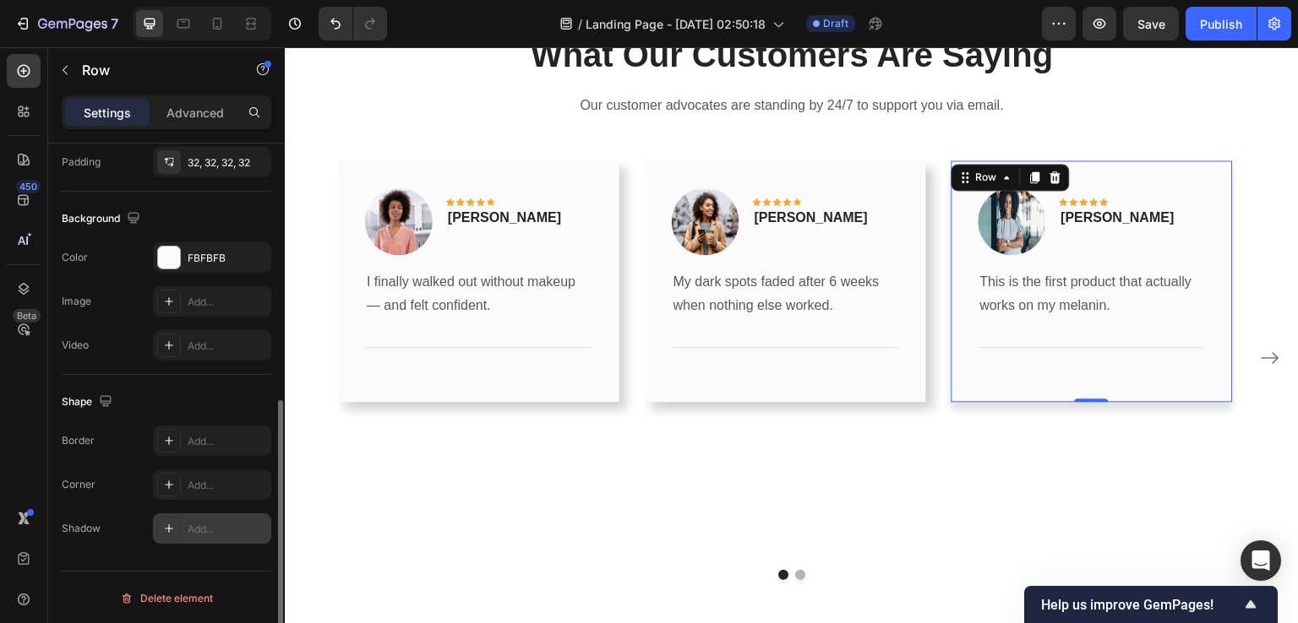
click at [210, 532] on div "Add..." at bounding box center [227, 529] width 79 height 15
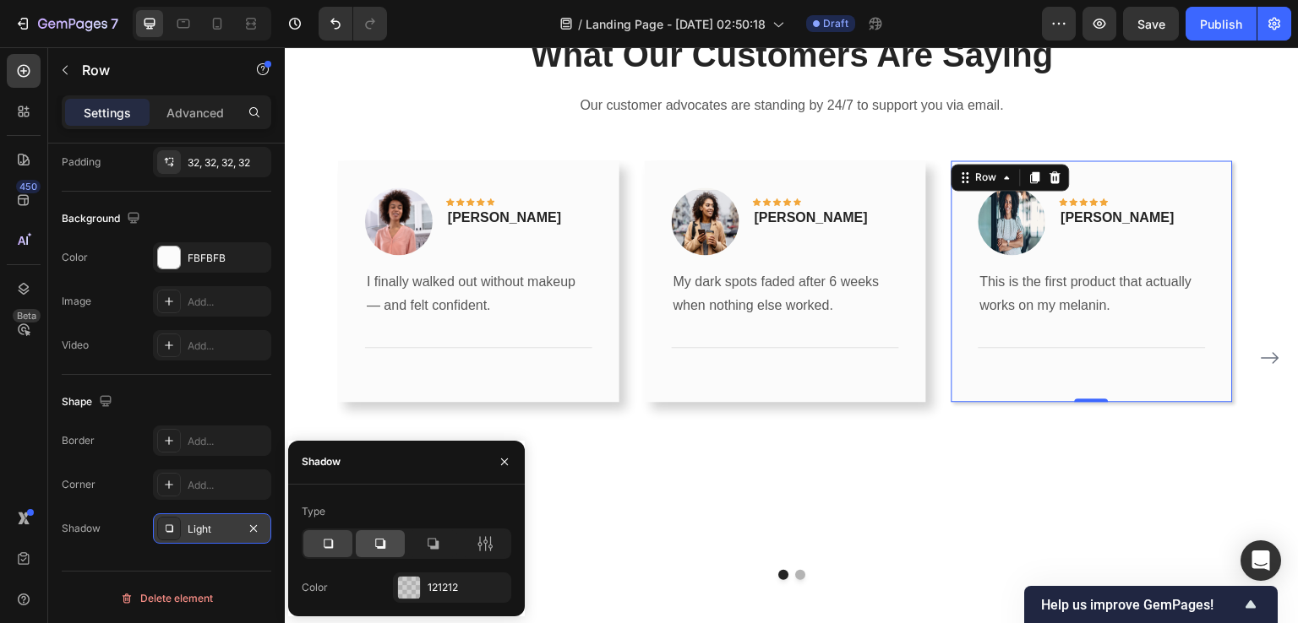
click at [385, 544] on icon at bounding box center [380, 544] width 17 height 17
click at [38, 540] on div at bounding box center [24, 559] width 34 height 115
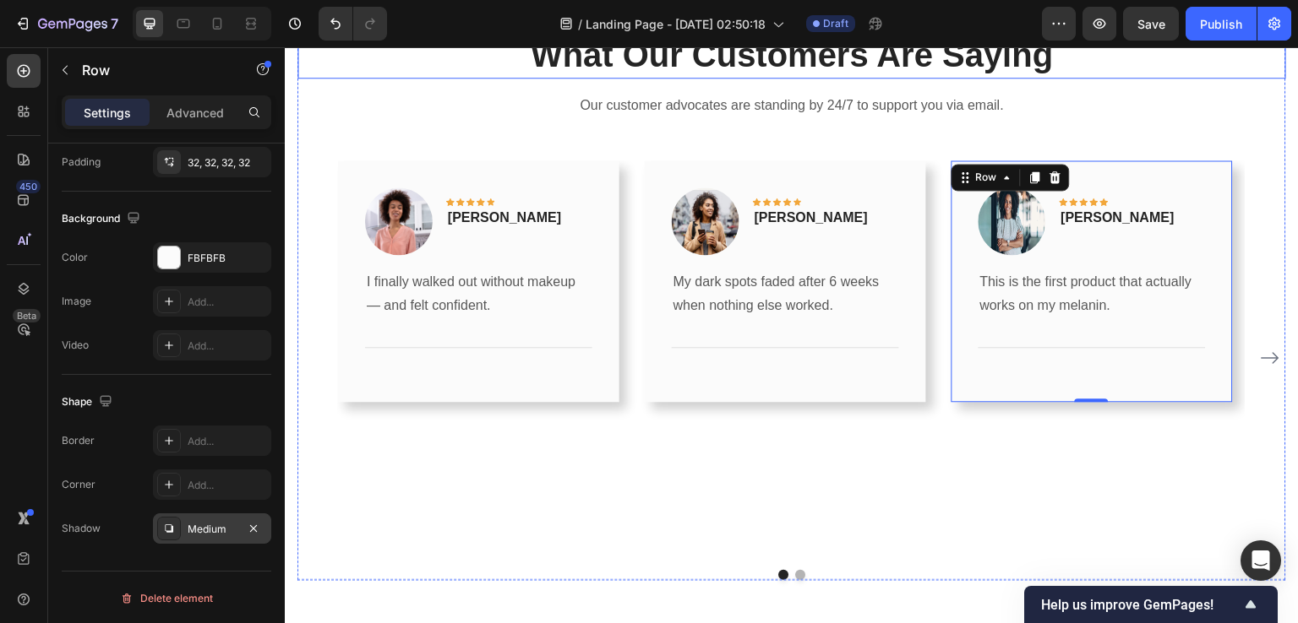
scroll to position [2342, 0]
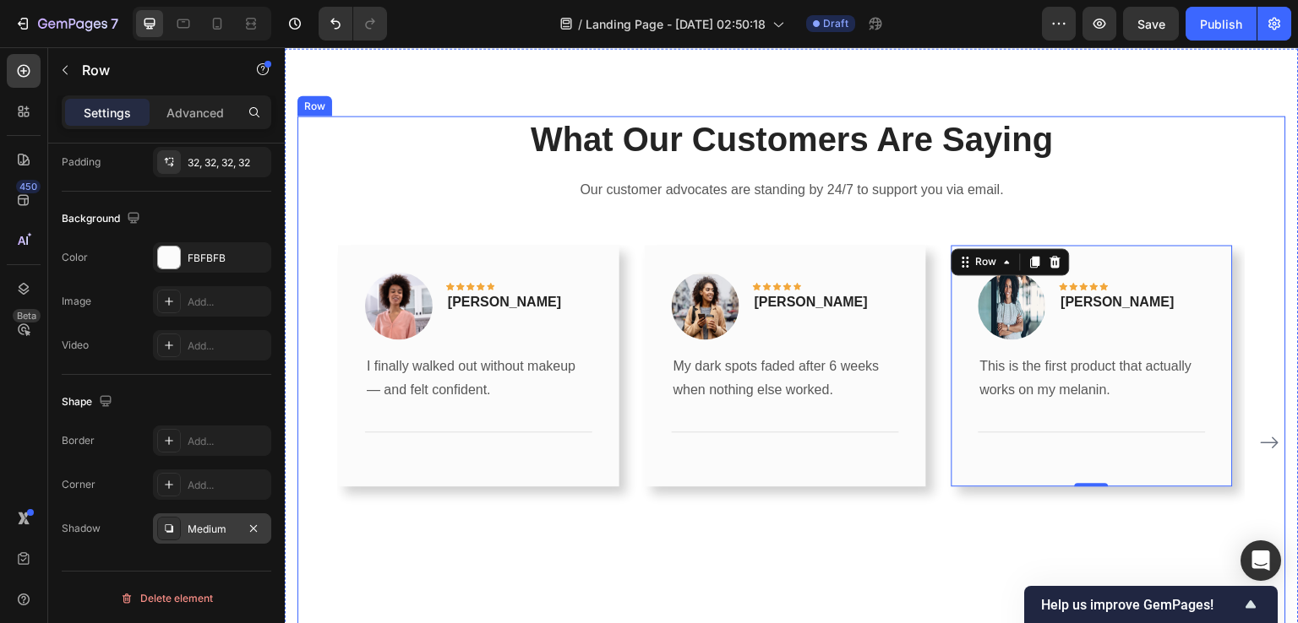
click at [732, 196] on p "Our customer advocates are standing by 24/7 to support you via email." at bounding box center [791, 190] width 985 height 24
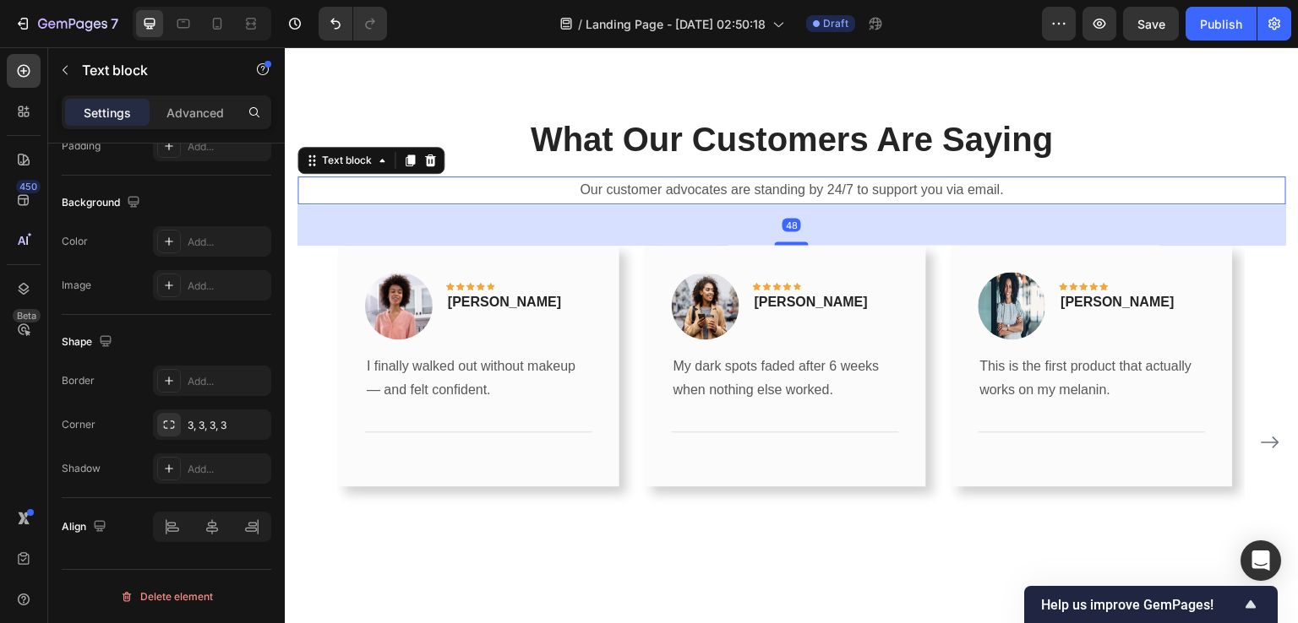
scroll to position [0, 0]
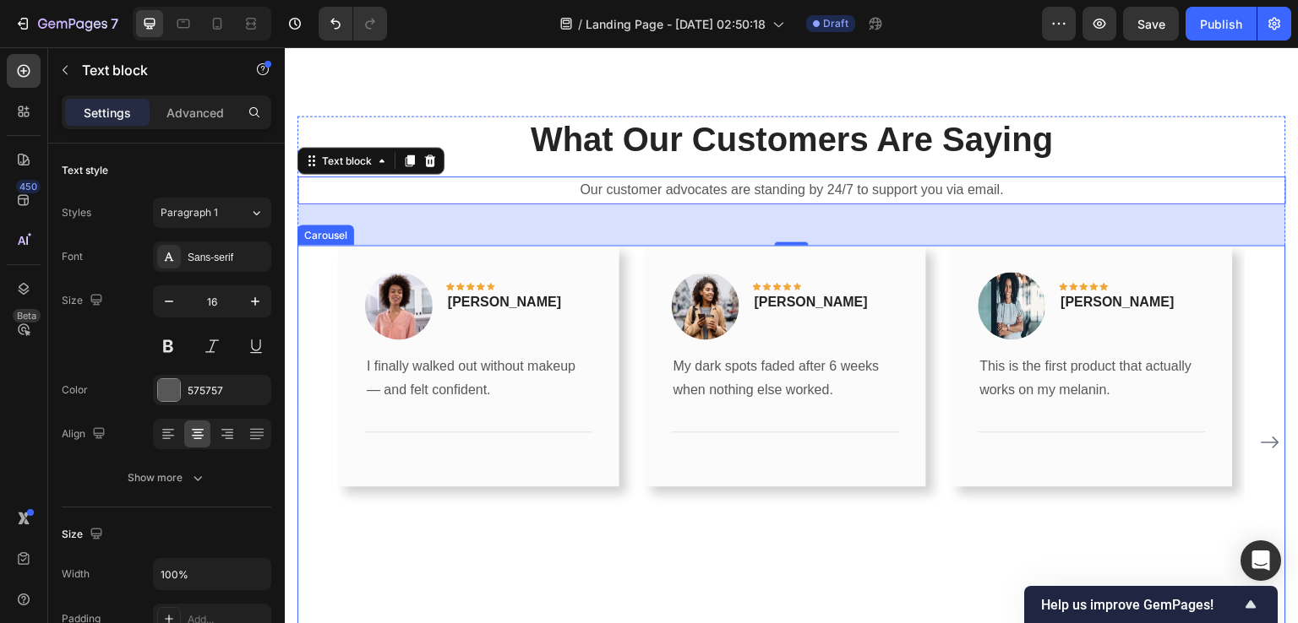
click at [315, 296] on div "Image Icon Icon Icon Icon Icon Row Rita Carroll Text block Row I finally walked…" at bounding box center [791, 443] width 988 height 396
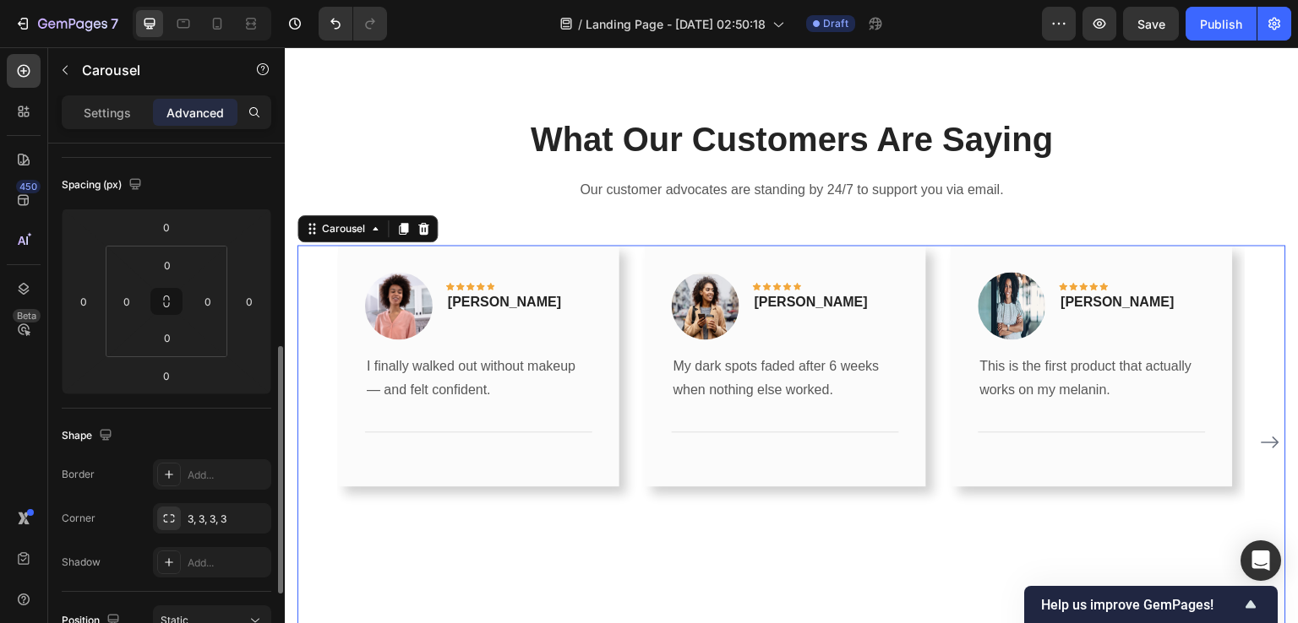
scroll to position [253, 0]
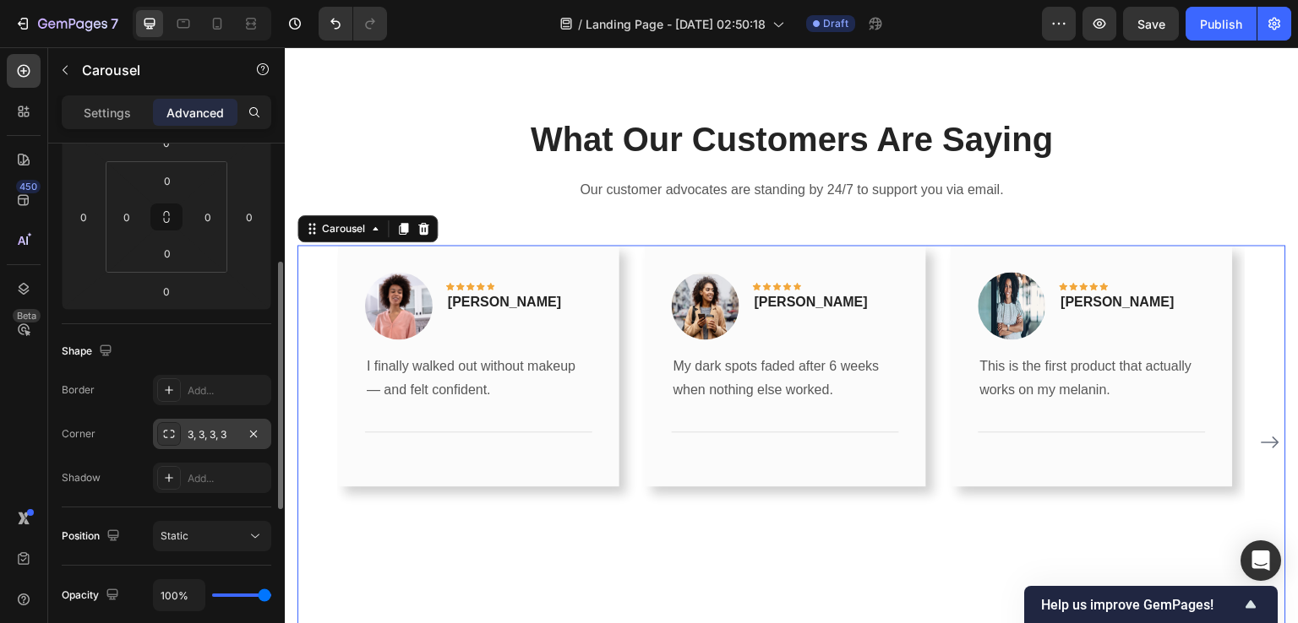
click at [196, 443] on div "3, 3, 3, 3" at bounding box center [212, 434] width 118 height 30
click at [198, 433] on div "3, 3, 3, 3" at bounding box center [212, 434] width 49 height 15
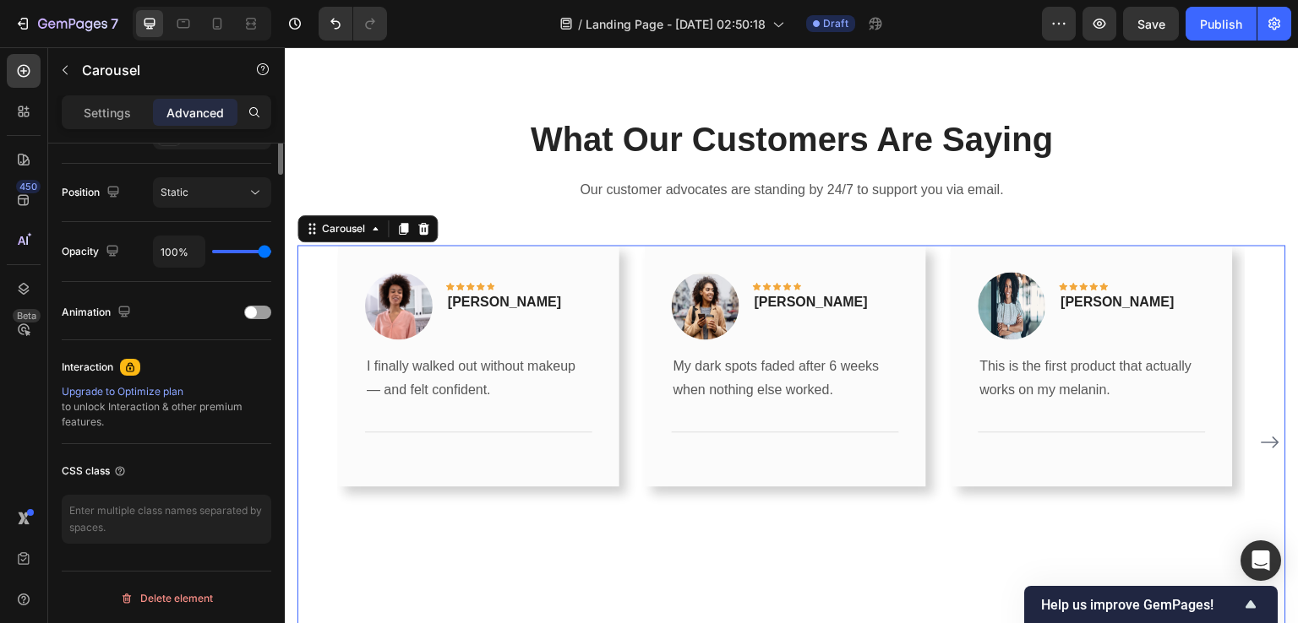
scroll to position [259, 0]
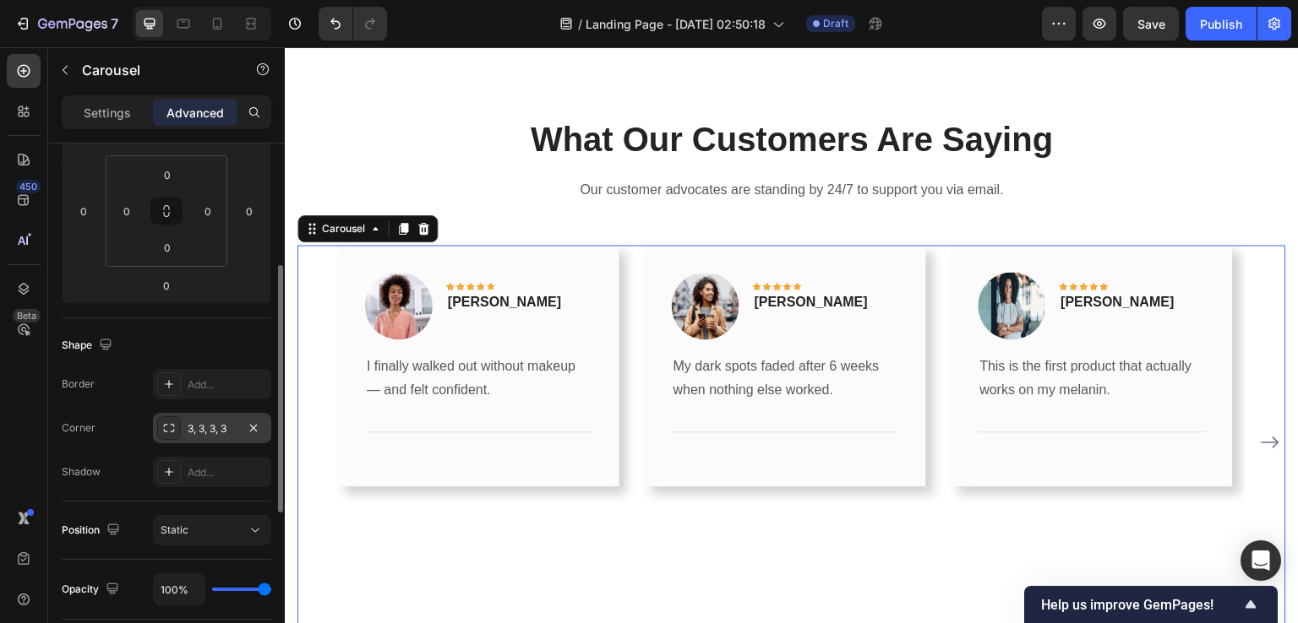
click at [193, 422] on div "3, 3, 3, 3" at bounding box center [212, 429] width 49 height 15
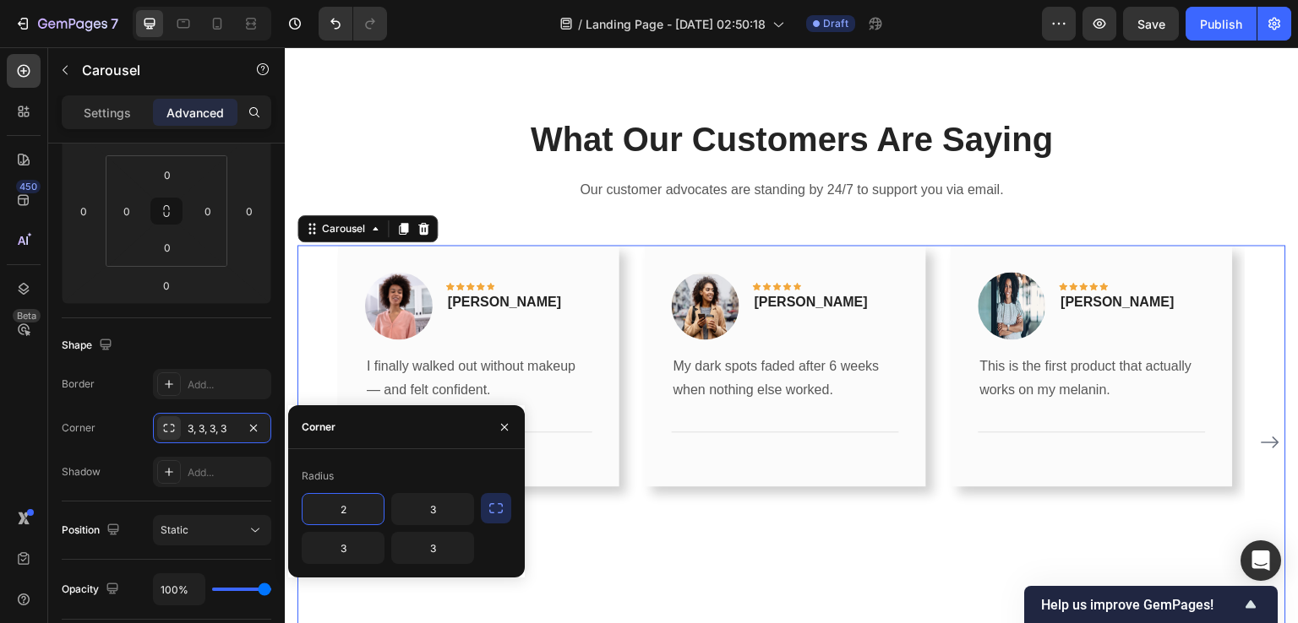
type input "3"
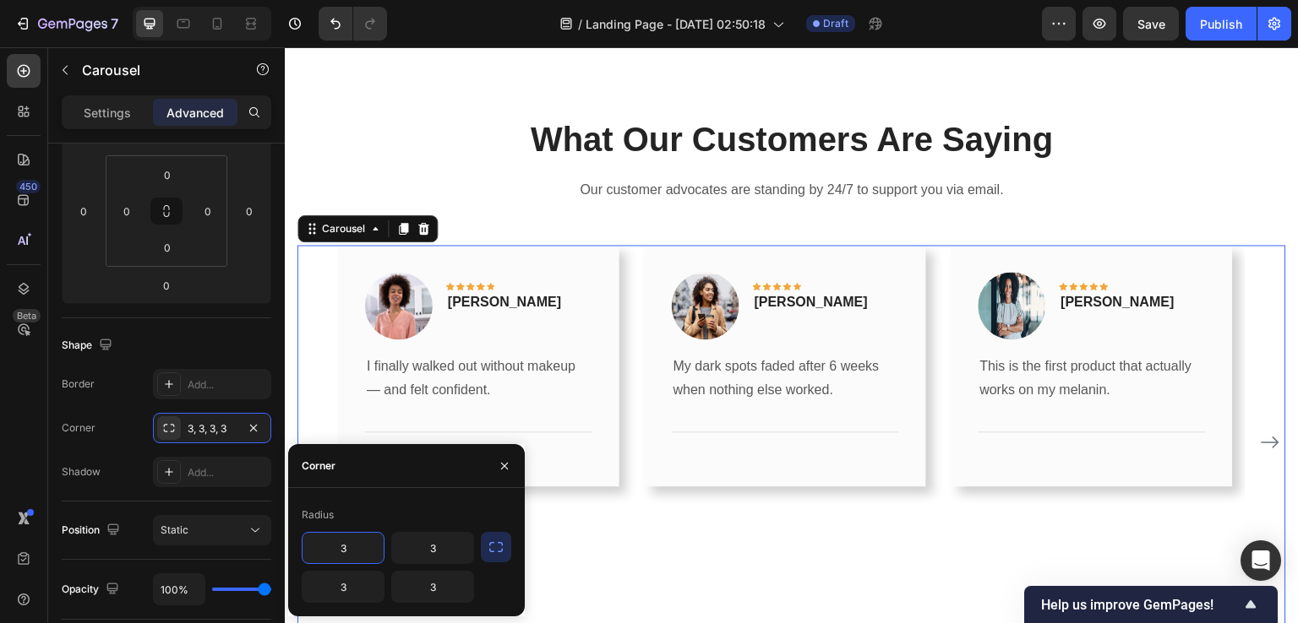
scroll to position [0, 0]
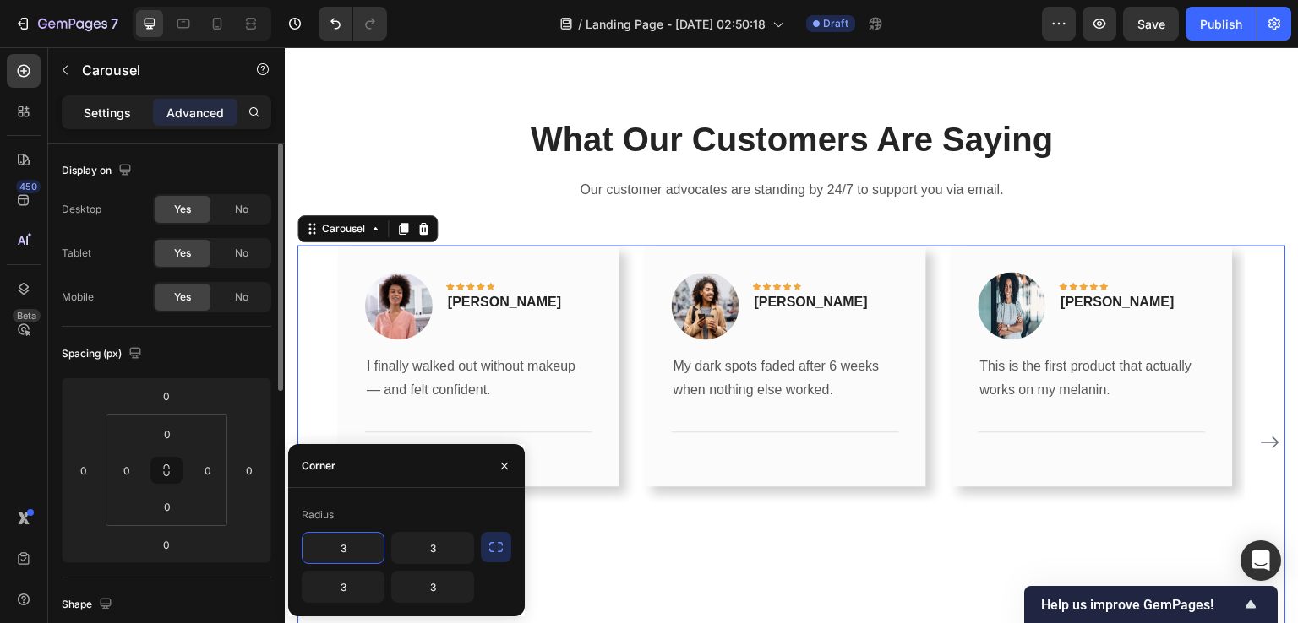
click at [117, 112] on p "Settings" at bounding box center [107, 113] width 47 height 18
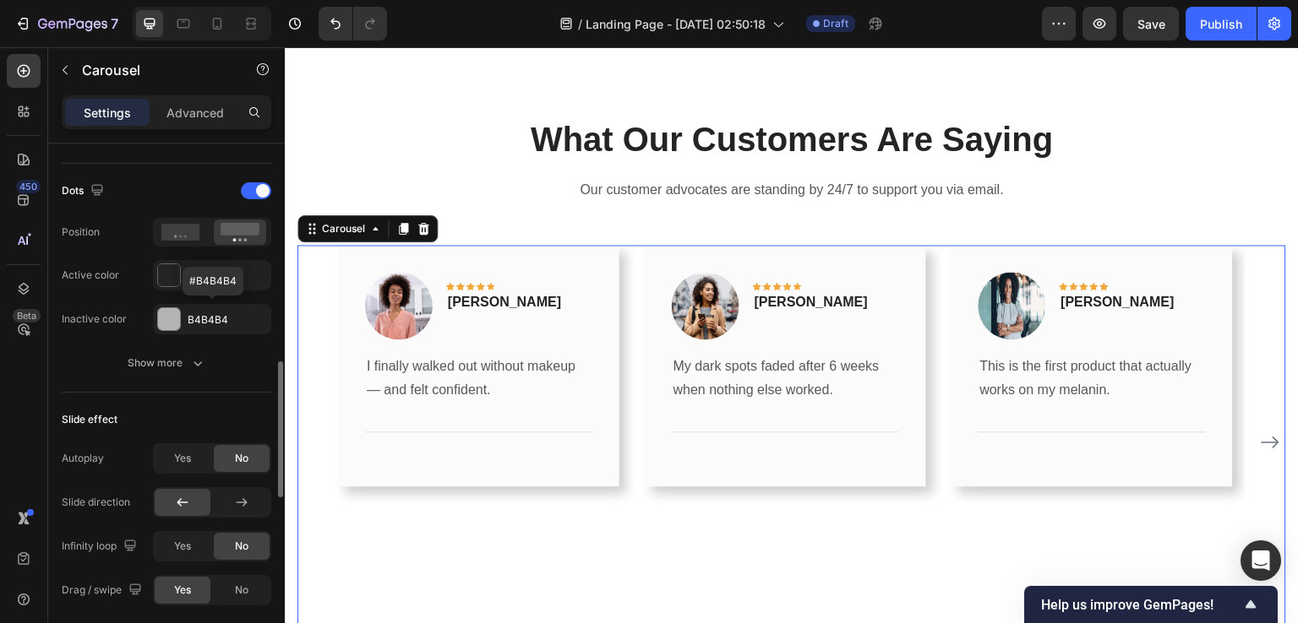
scroll to position [929, 0]
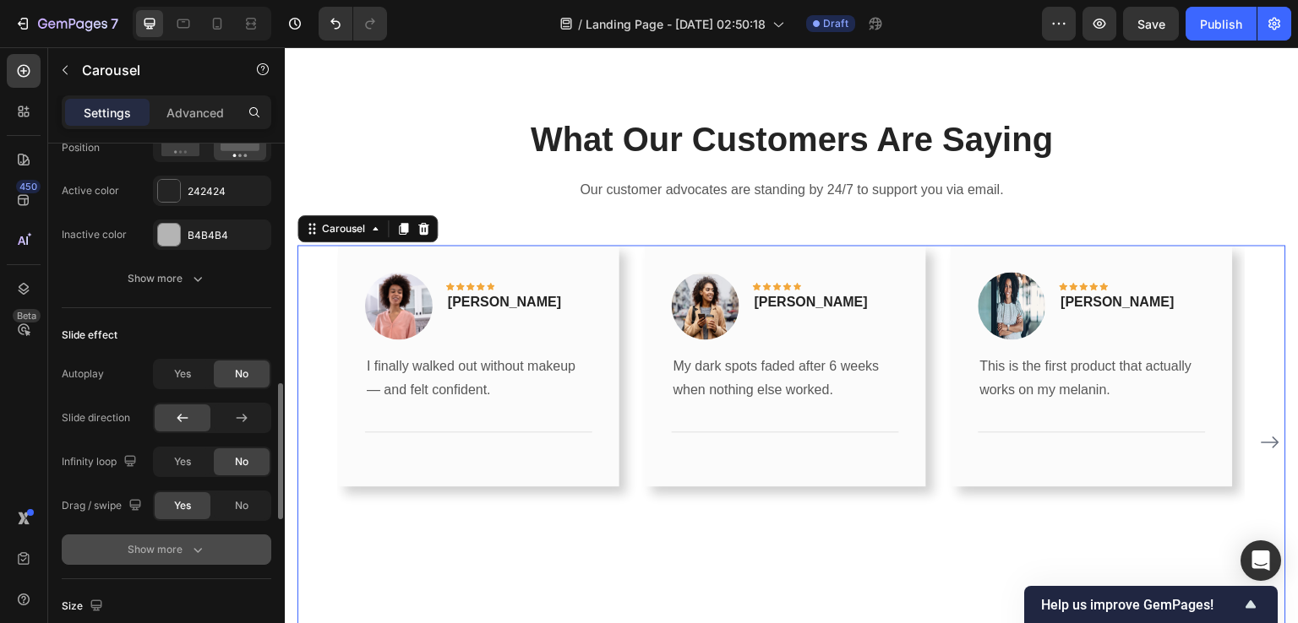
click at [176, 548] on div "Show more" at bounding box center [167, 549] width 79 height 17
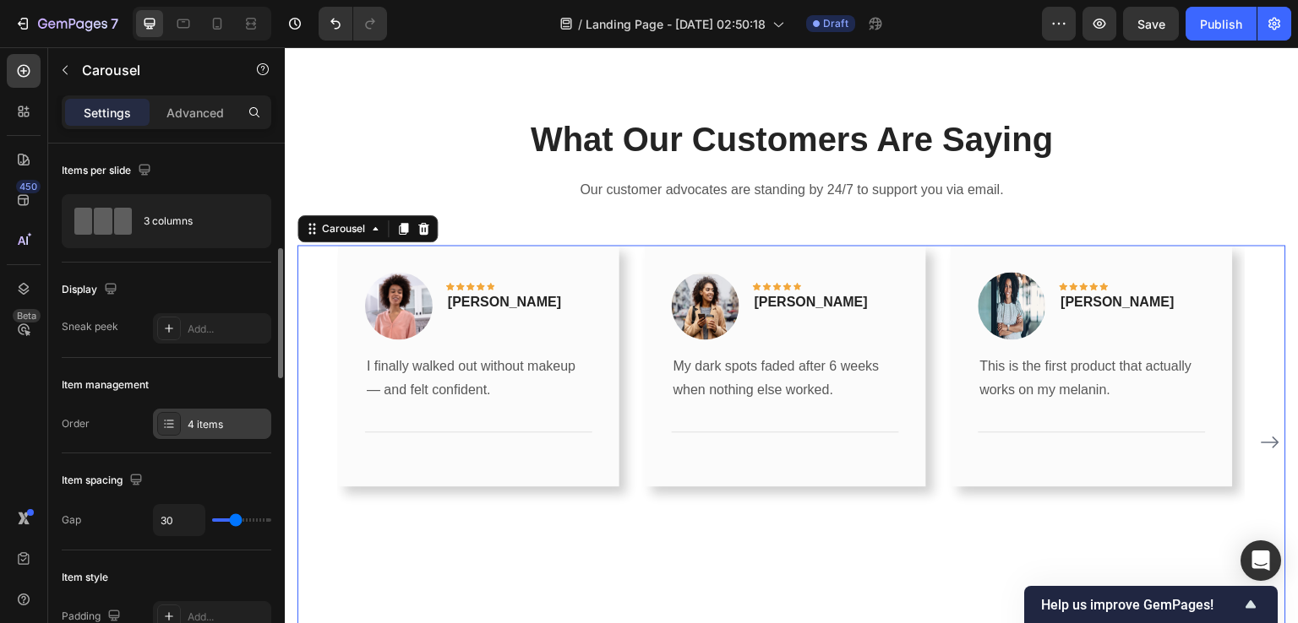
scroll to position [84, 0]
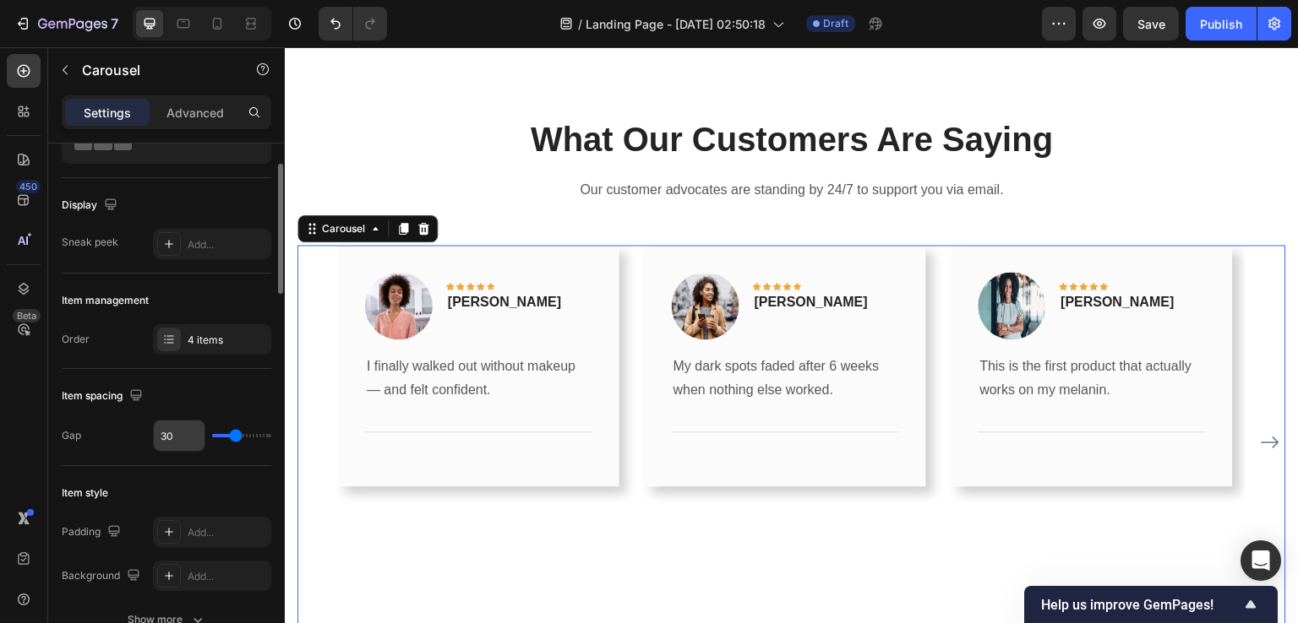
click at [177, 425] on input "30" at bounding box center [179, 436] width 51 height 30
click at [199, 337] on div "4 items" at bounding box center [227, 340] width 79 height 15
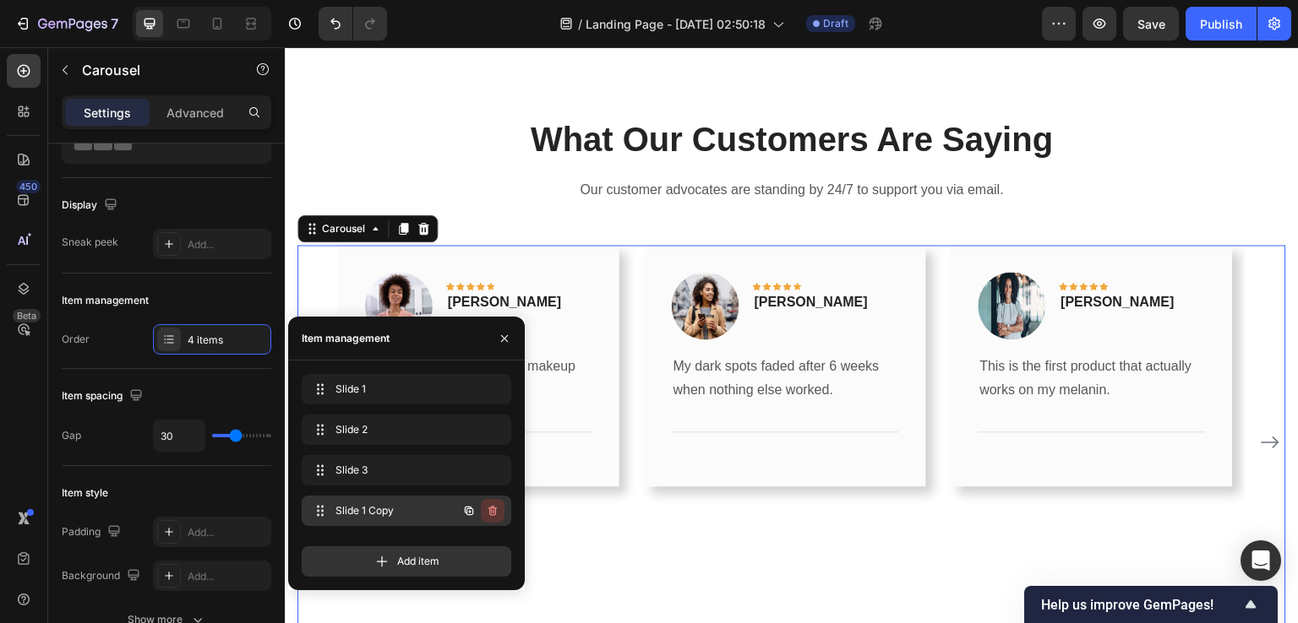
click at [488, 513] on icon "button" at bounding box center [493, 511] width 14 height 14
click at [488, 513] on div "Delete" at bounding box center [480, 510] width 31 height 15
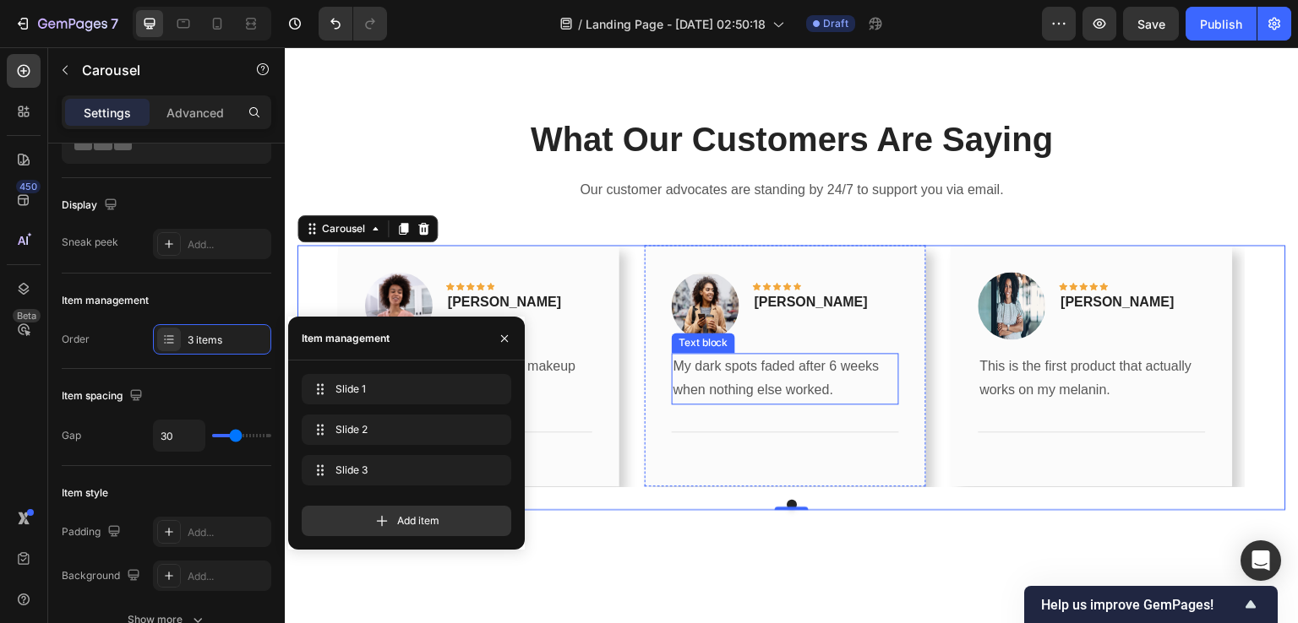
scroll to position [2426, 0]
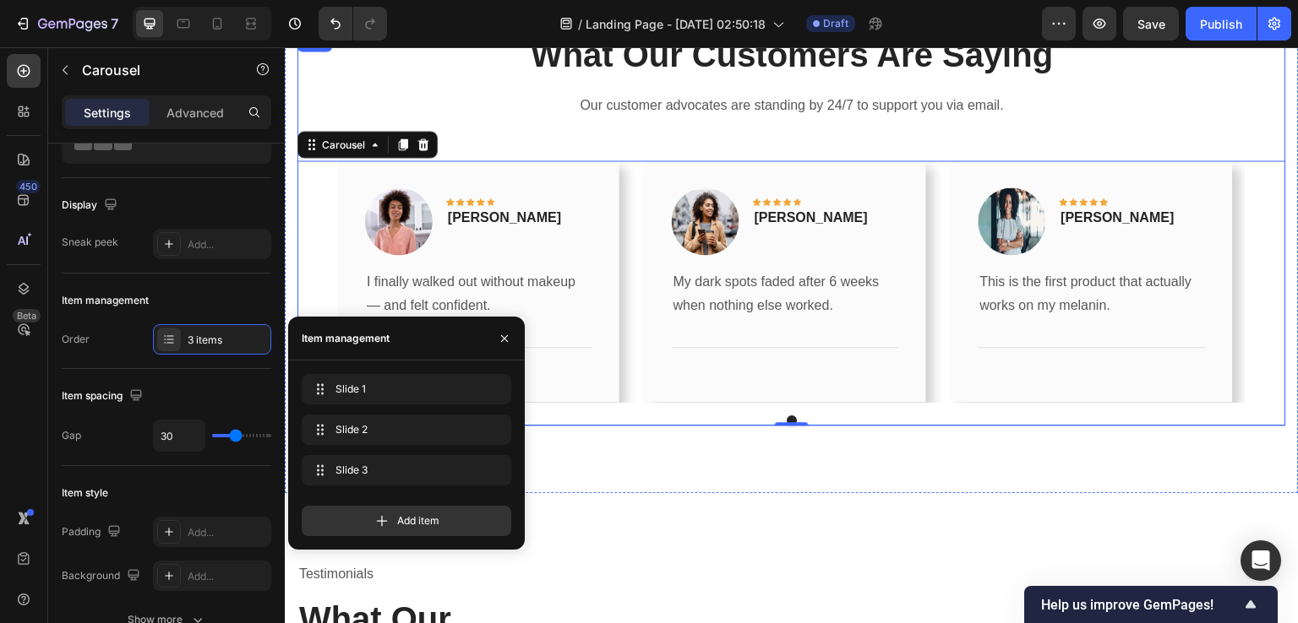
click at [510, 126] on div "What Our Customers Are Saying Heading Our customer advocates are standing by 24…" at bounding box center [791, 228] width 988 height 395
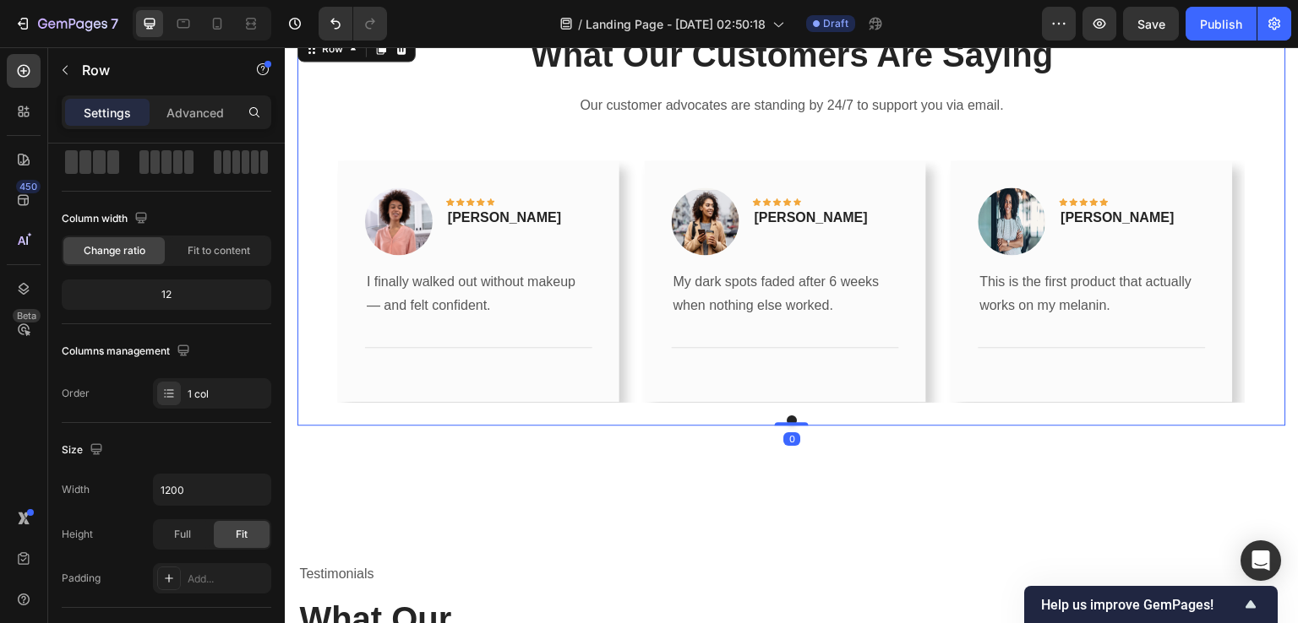
scroll to position [0, 0]
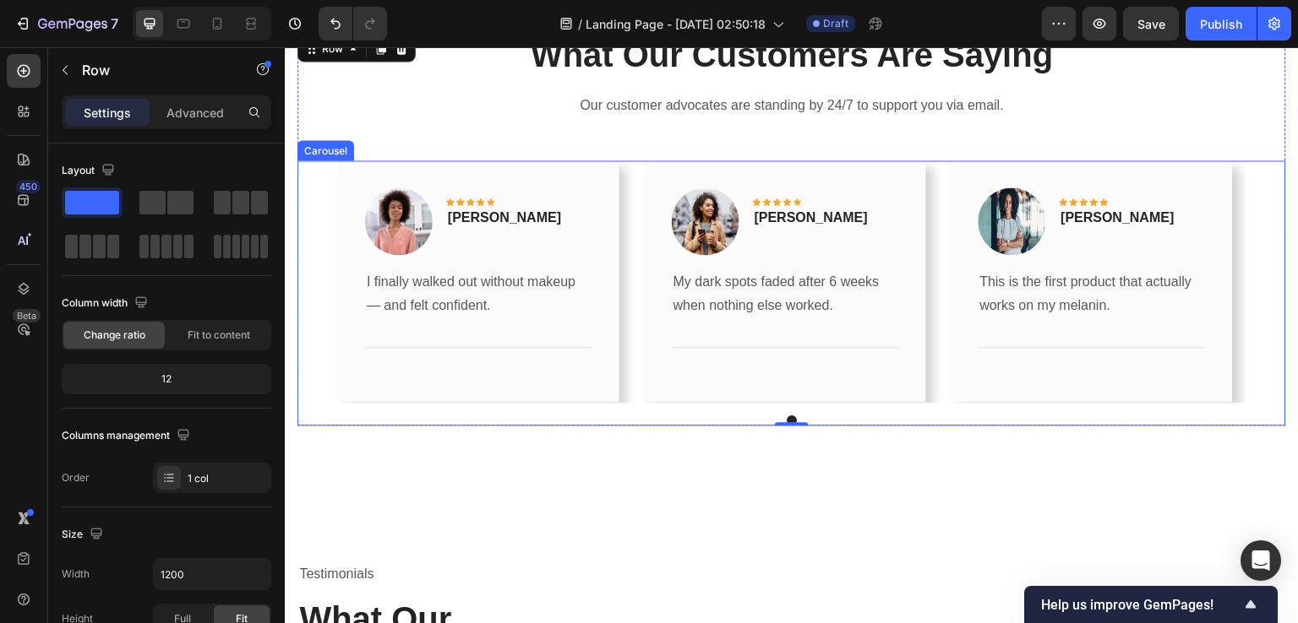
click at [327, 240] on div "Image Icon Icon Icon Icon Icon Row Rita Carroll Text block Row I finally walked…" at bounding box center [791, 282] width 988 height 242
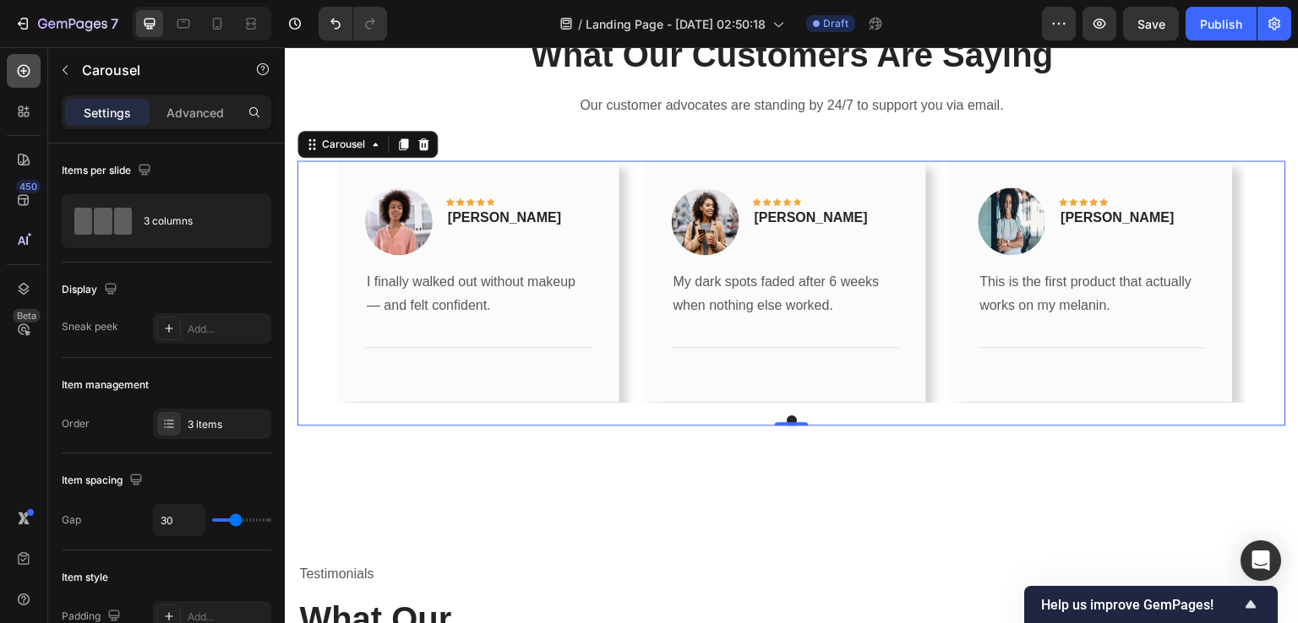
click at [31, 75] on icon at bounding box center [23, 71] width 17 height 17
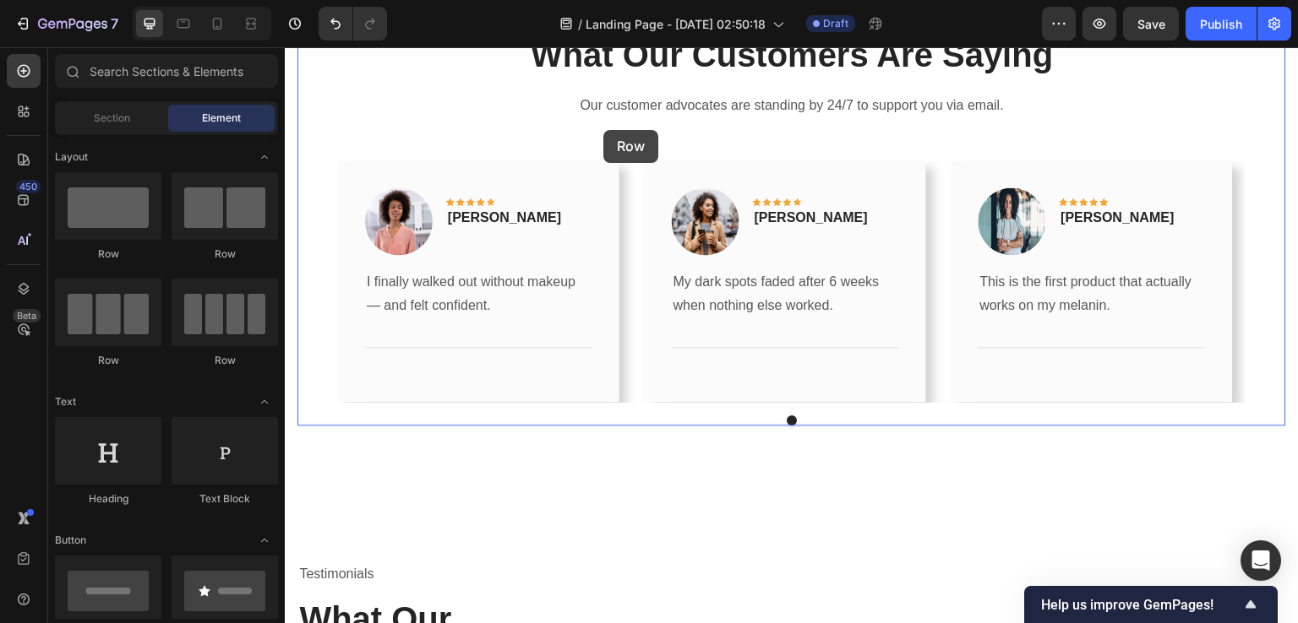
scroll to position [2337, 0]
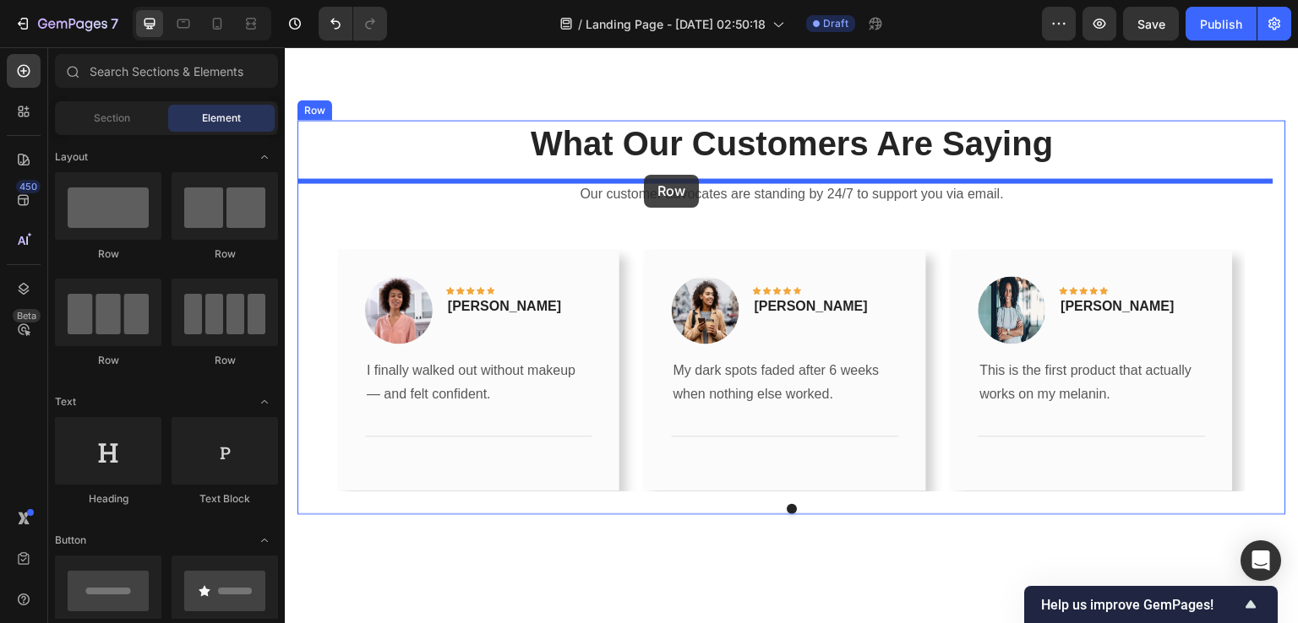
drag, startPoint x: 388, startPoint y: 260, endPoint x: 644, endPoint y: 175, distance: 269.8
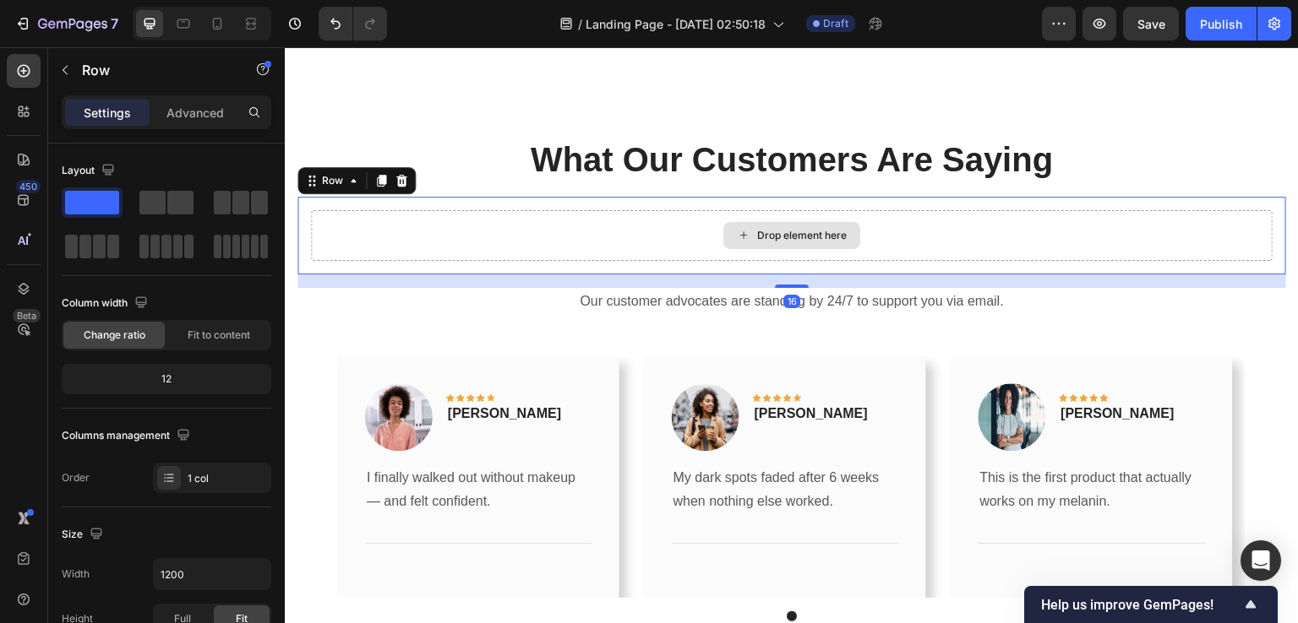
click at [768, 229] on div "Drop element here" at bounding box center [802, 236] width 90 height 14
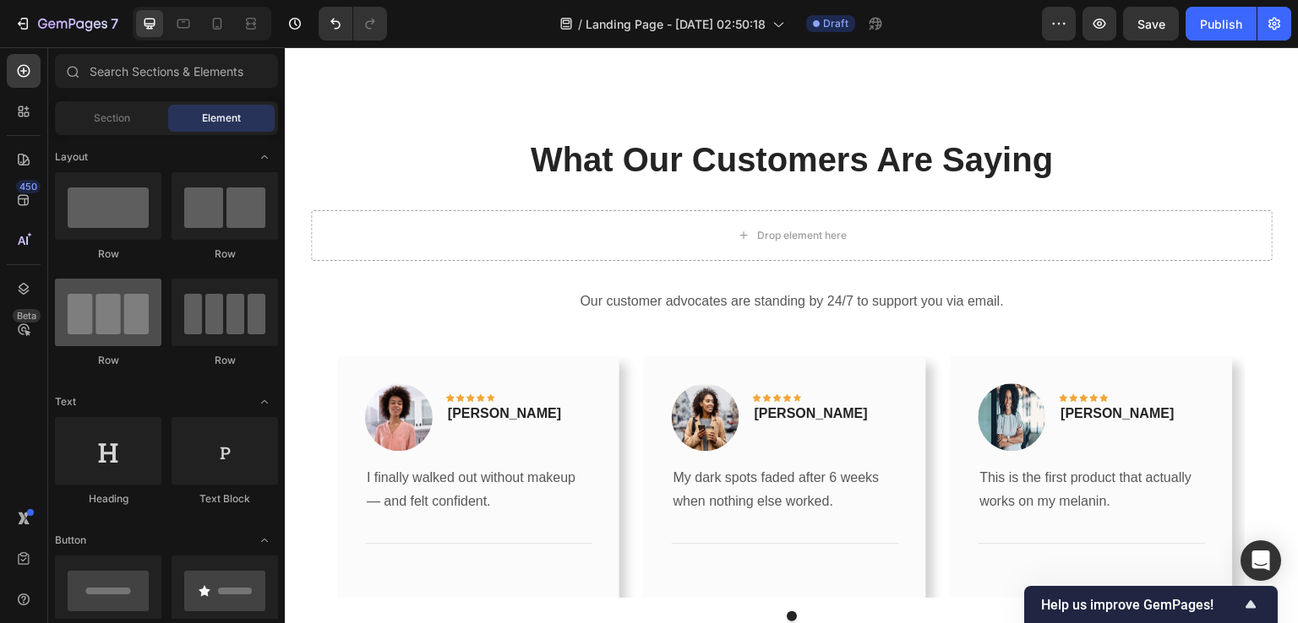
click at [149, 318] on div at bounding box center [108, 313] width 106 height 68
click at [115, 308] on div at bounding box center [108, 313] width 106 height 68
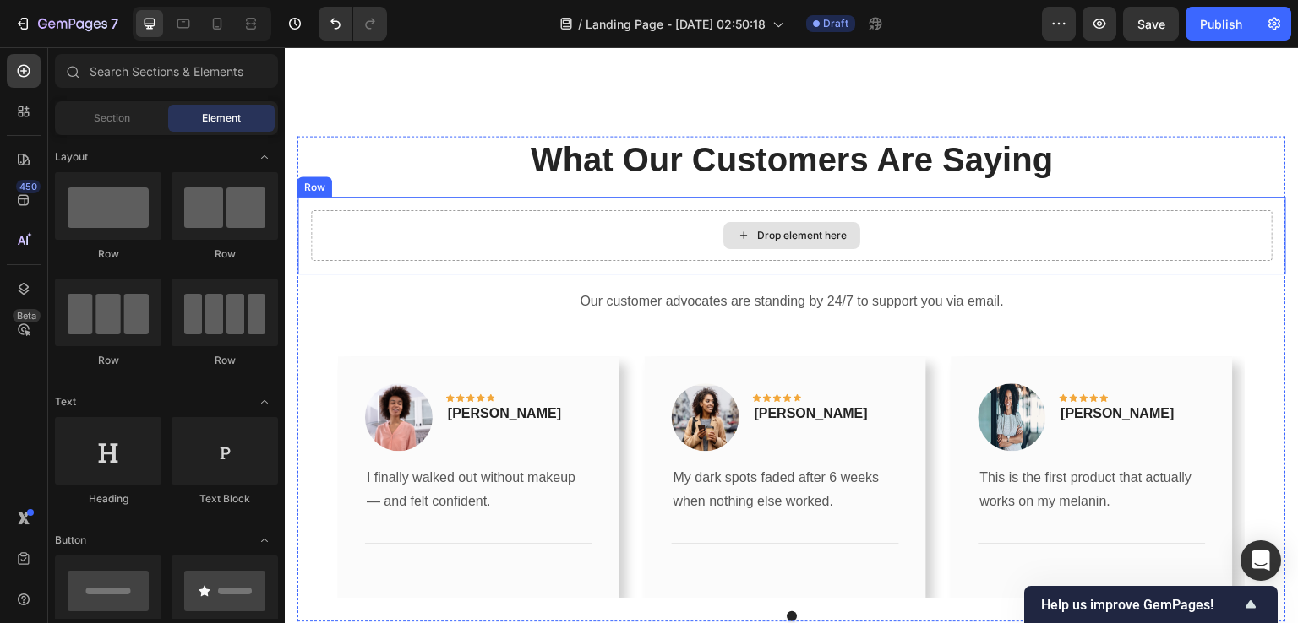
click at [810, 227] on div "Drop element here" at bounding box center [791, 235] width 137 height 27
click at [405, 231] on div "Drop element here" at bounding box center [791, 235] width 961 height 51
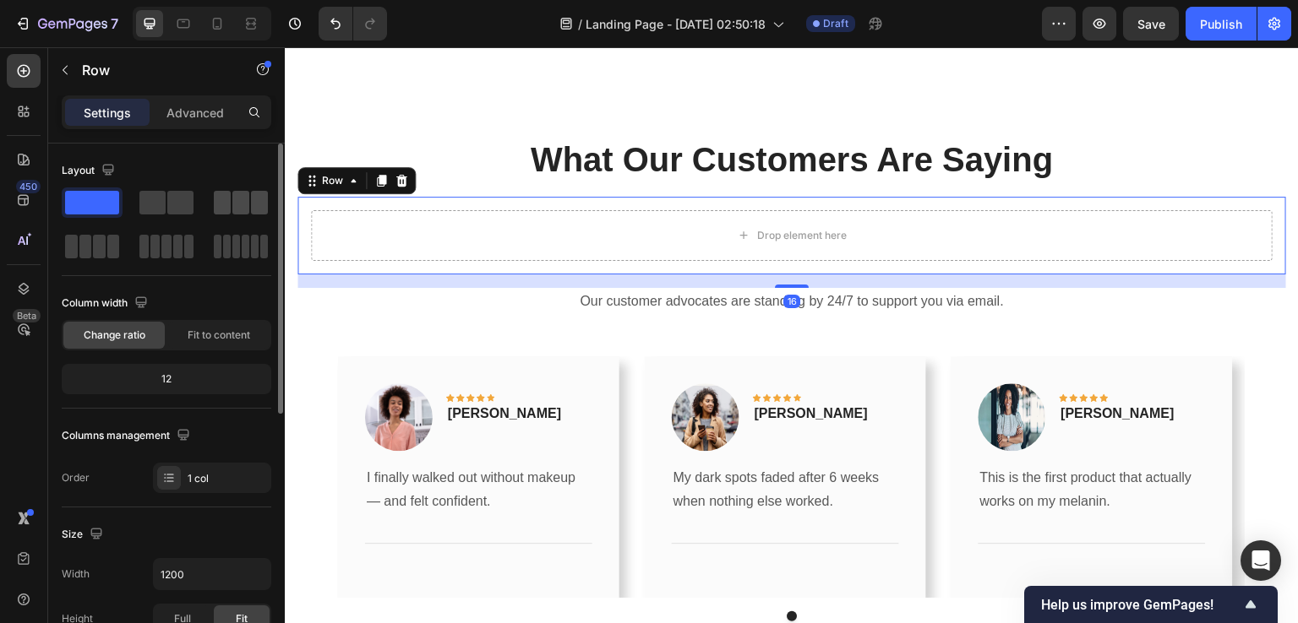
click at [225, 208] on span at bounding box center [222, 203] width 17 height 24
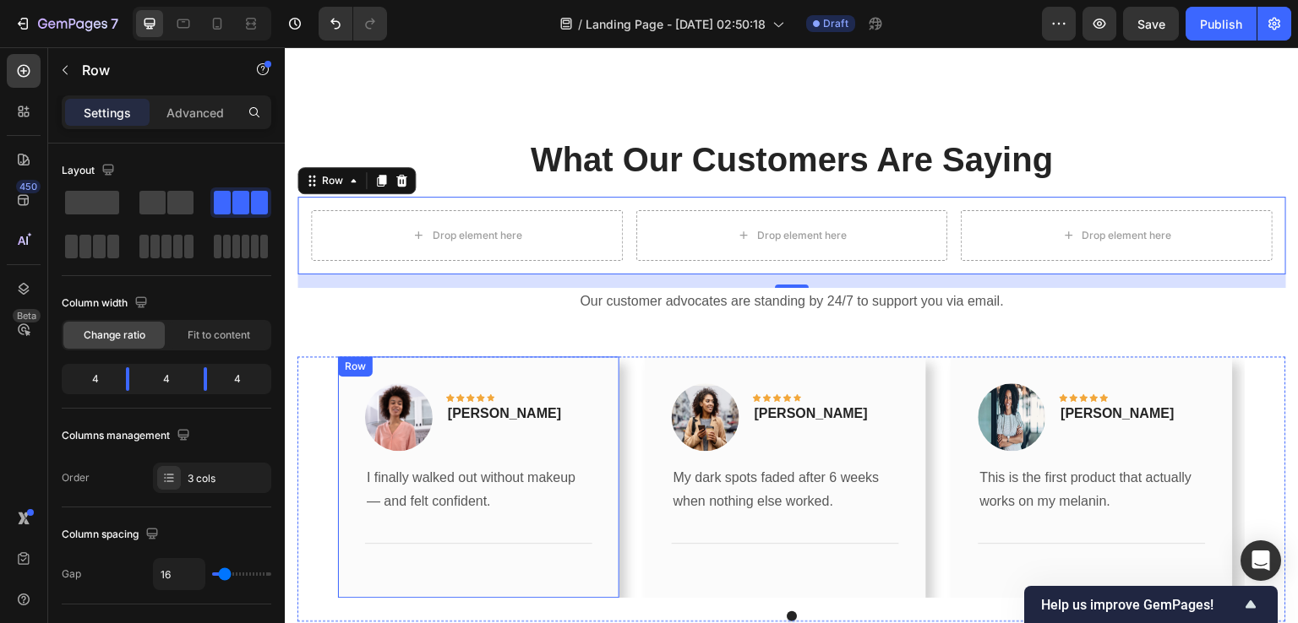
click at [351, 359] on div "Row" at bounding box center [355, 366] width 28 height 15
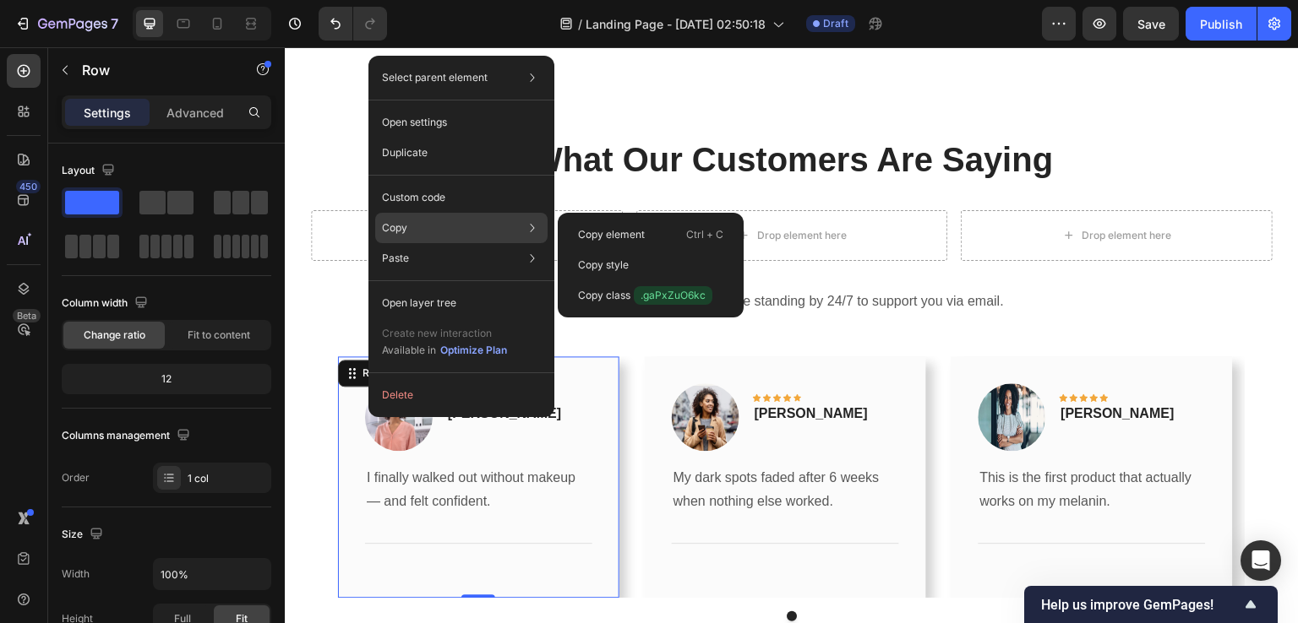
click at [421, 220] on div "Copy Copy element Ctrl + C Copy style Copy class .gaPxZuO6kc" at bounding box center [461, 228] width 172 height 30
click at [619, 232] on p "Copy element" at bounding box center [611, 234] width 67 height 15
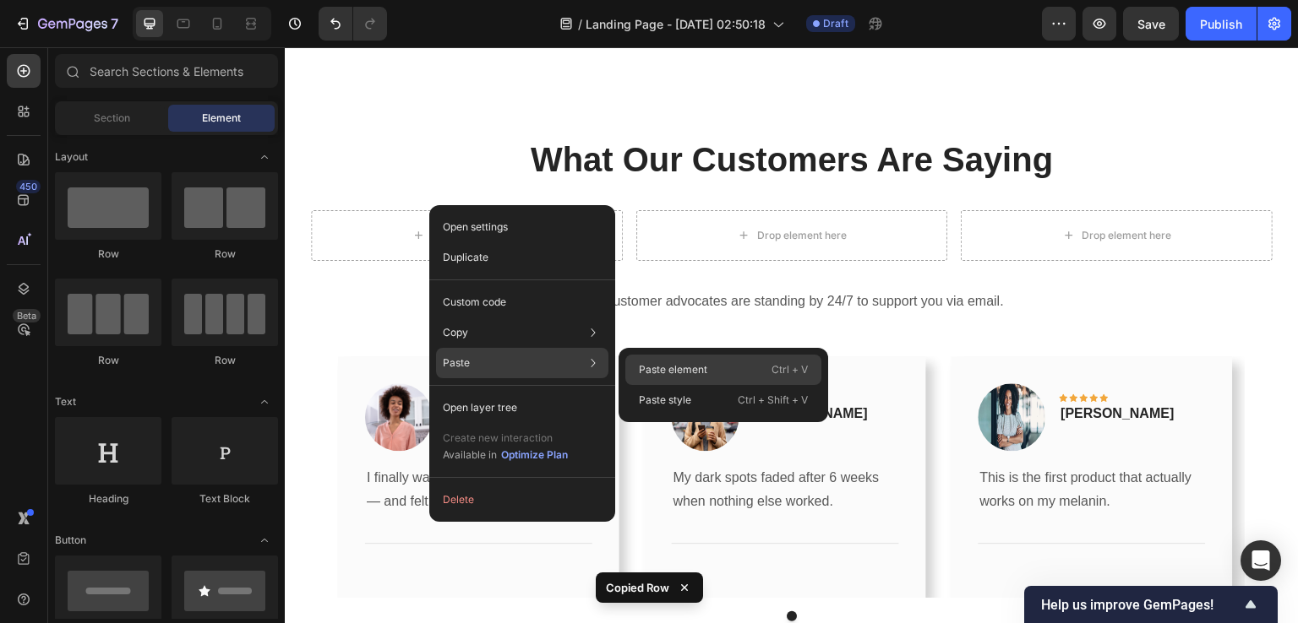
click at [670, 372] on p "Paste element" at bounding box center [673, 369] width 68 height 15
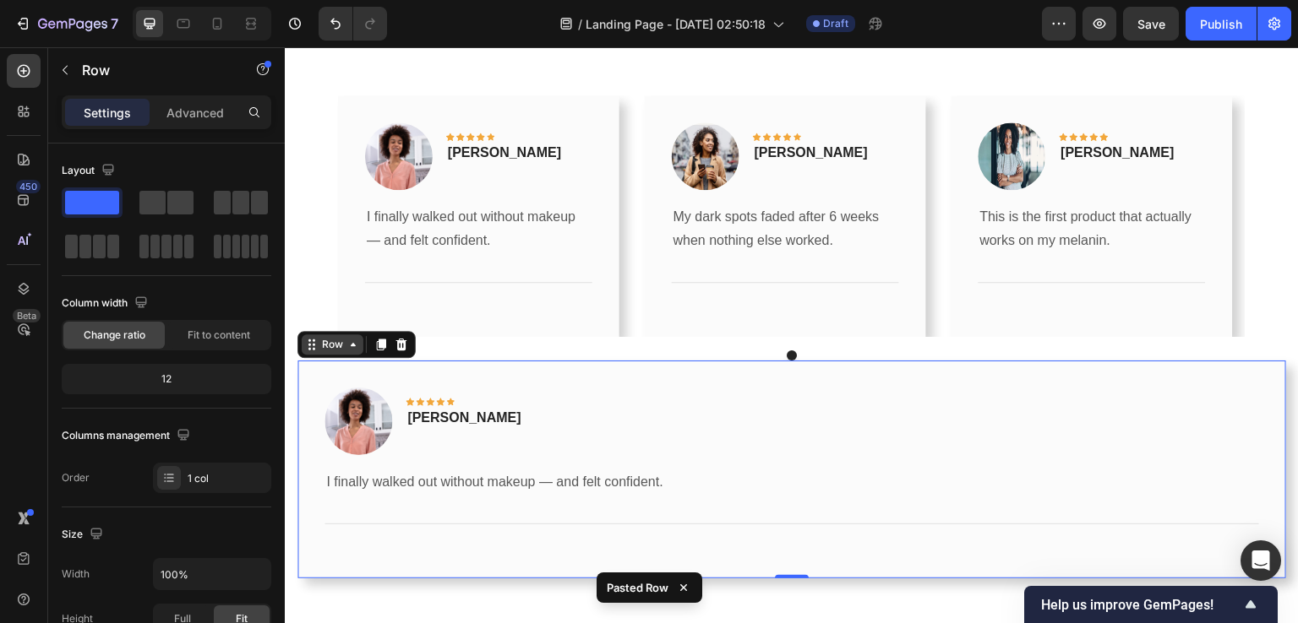
scroll to position [2498, 0]
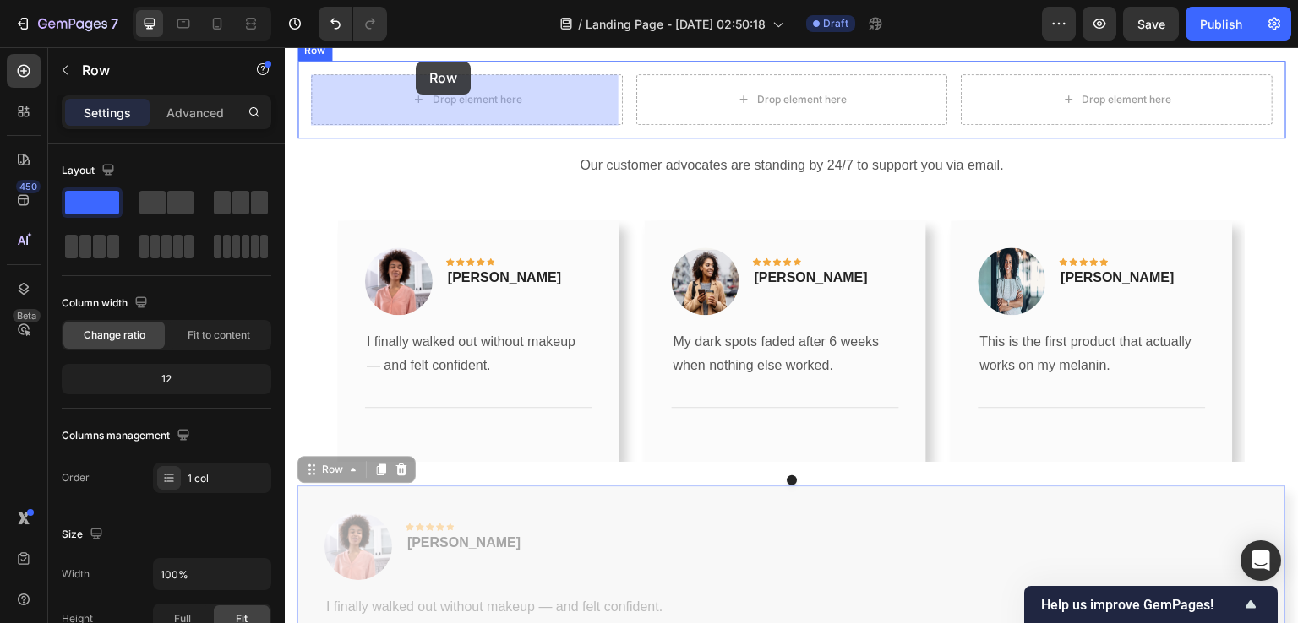
drag, startPoint x: 319, startPoint y: 432, endPoint x: 416, endPoint y: 62, distance: 382.3
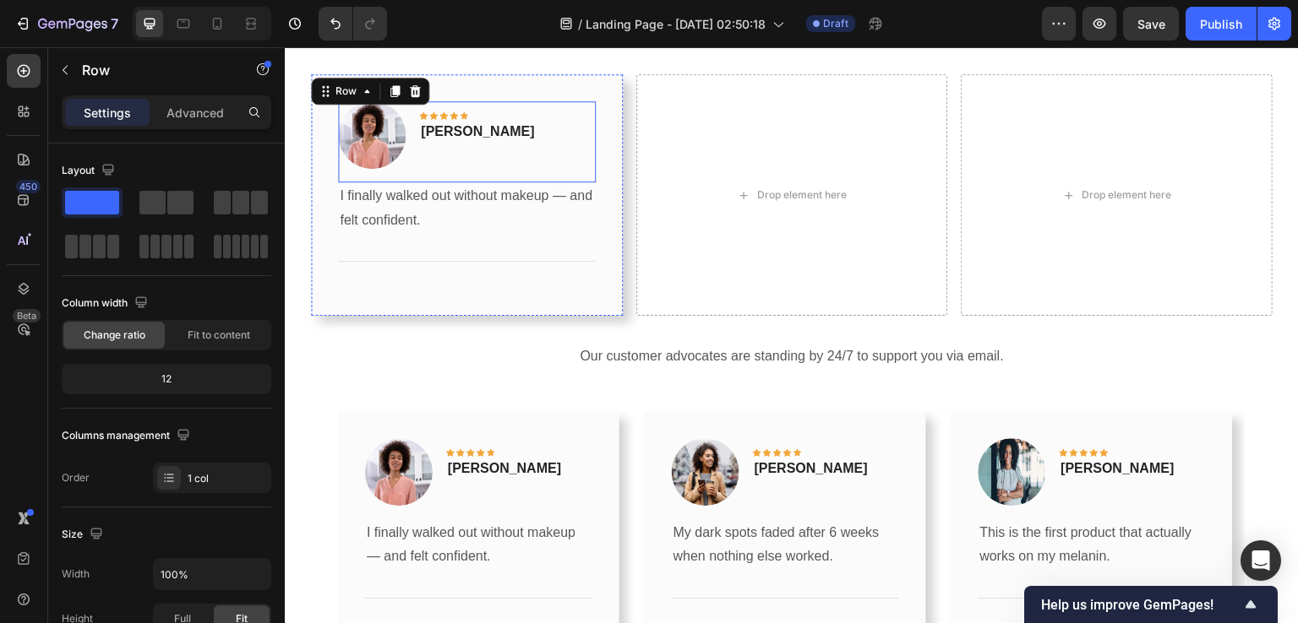
scroll to position [2444, 0]
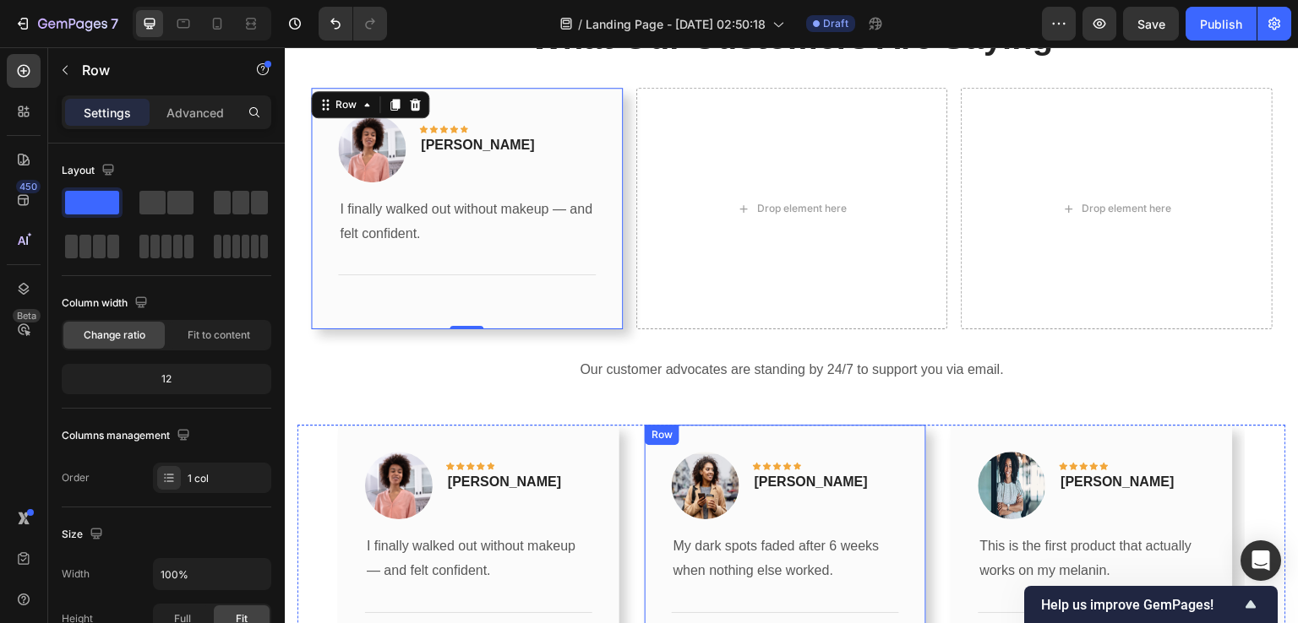
click at [655, 434] on div "Row" at bounding box center [662, 434] width 28 height 15
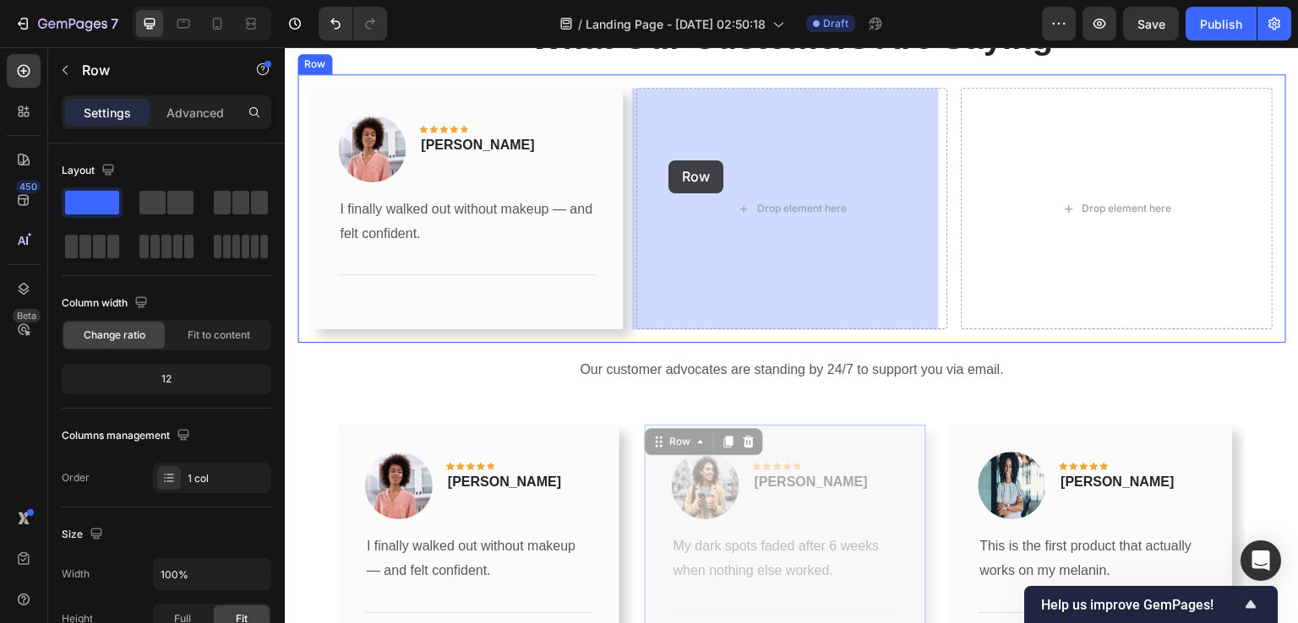
drag, startPoint x: 663, startPoint y: 442, endPoint x: 667, endPoint y: 221, distance: 220.5
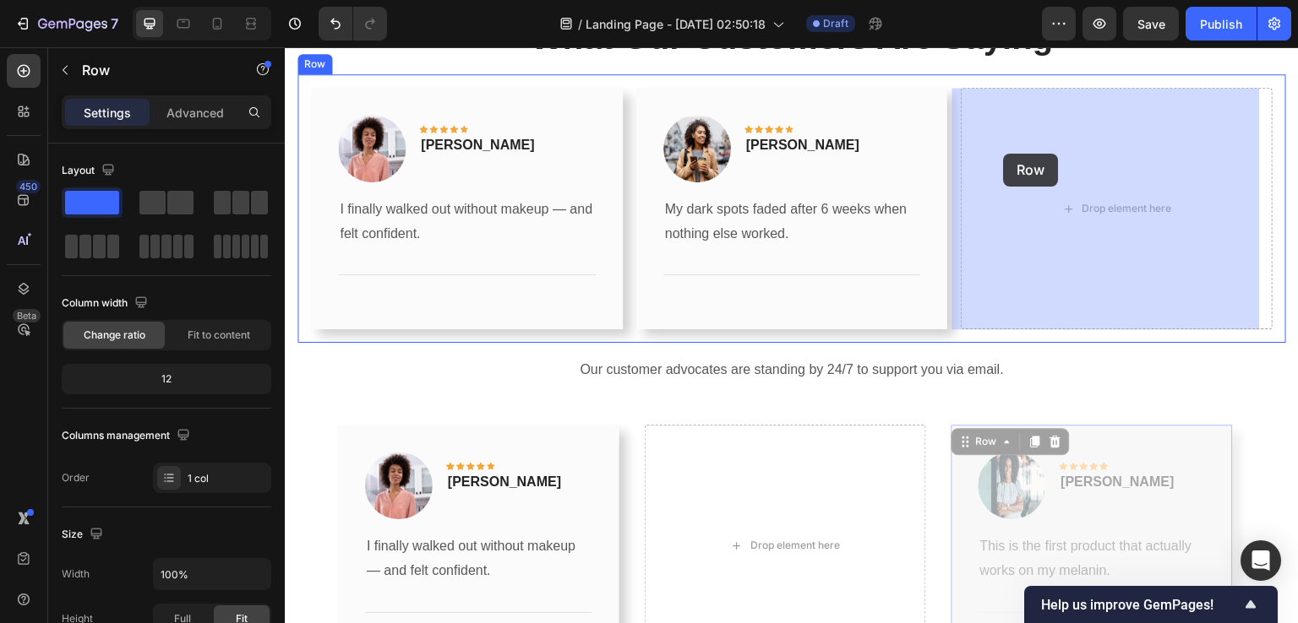
drag, startPoint x: 982, startPoint y: 370, endPoint x: 1004, endPoint y: 153, distance: 218.1
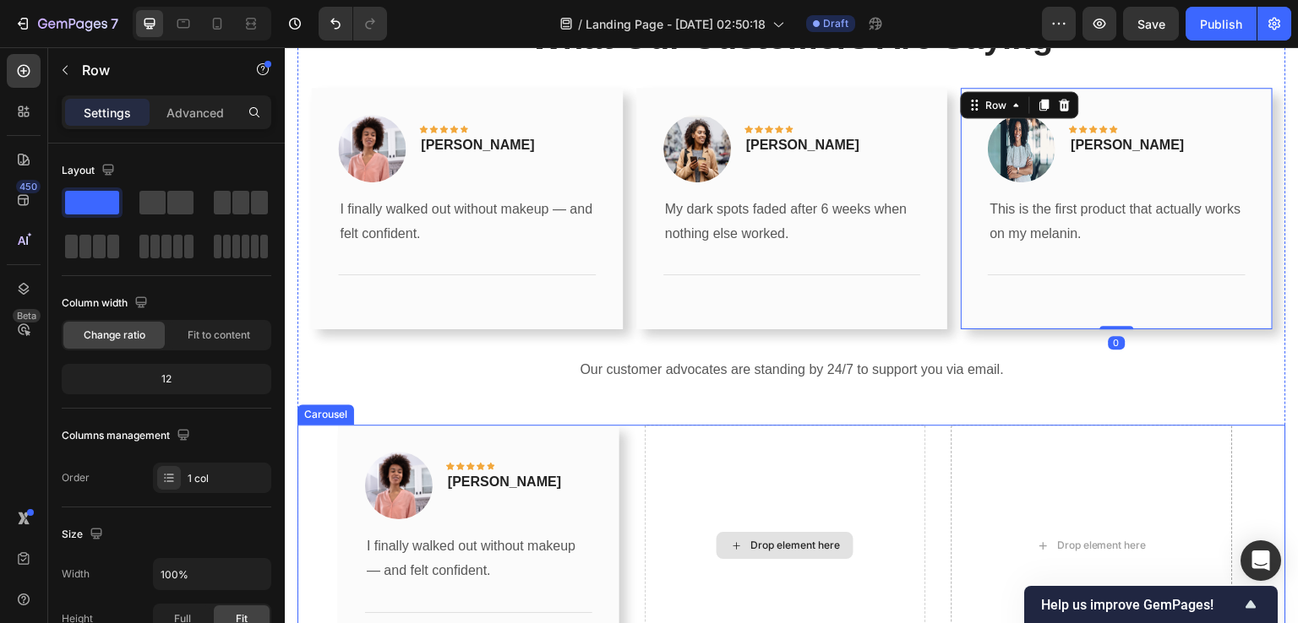
scroll to position [2359, 0]
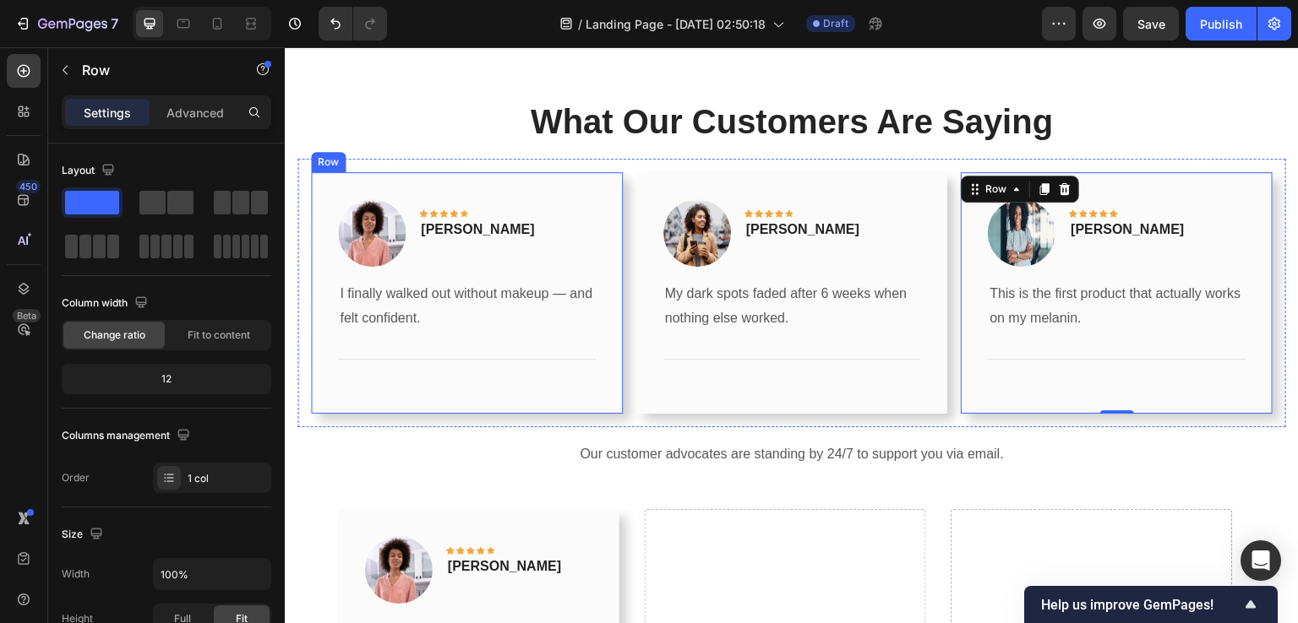
click at [324, 168] on div "Row" at bounding box center [328, 162] width 35 height 20
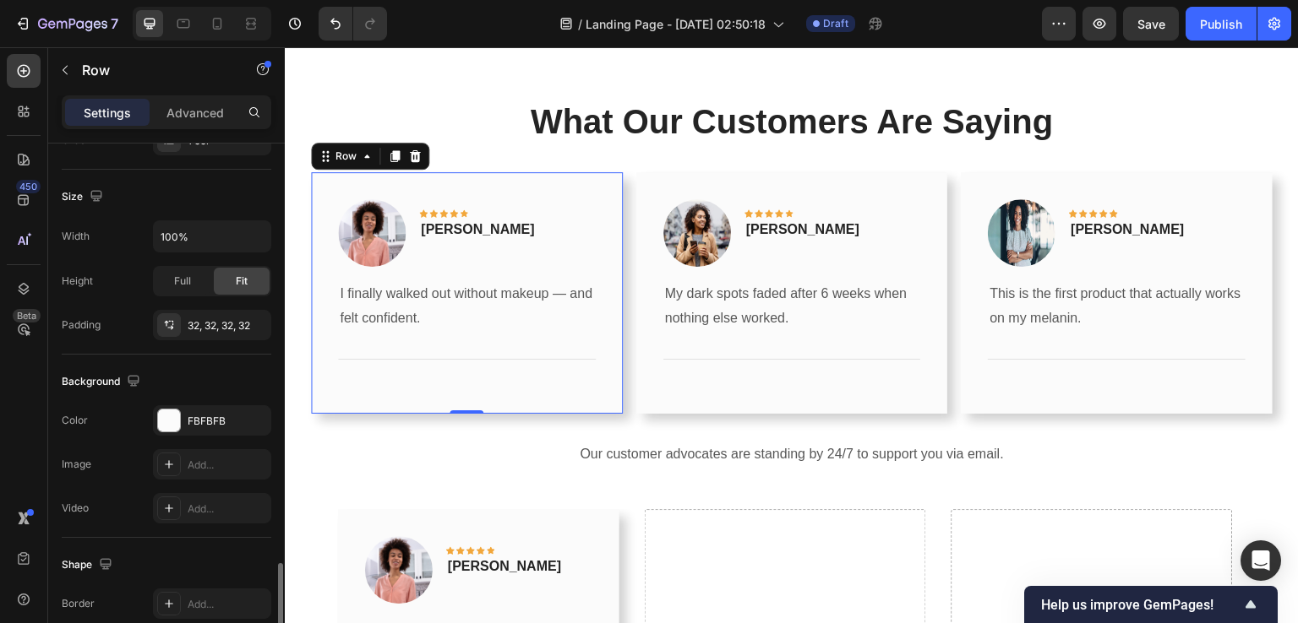
scroll to position [501, 0]
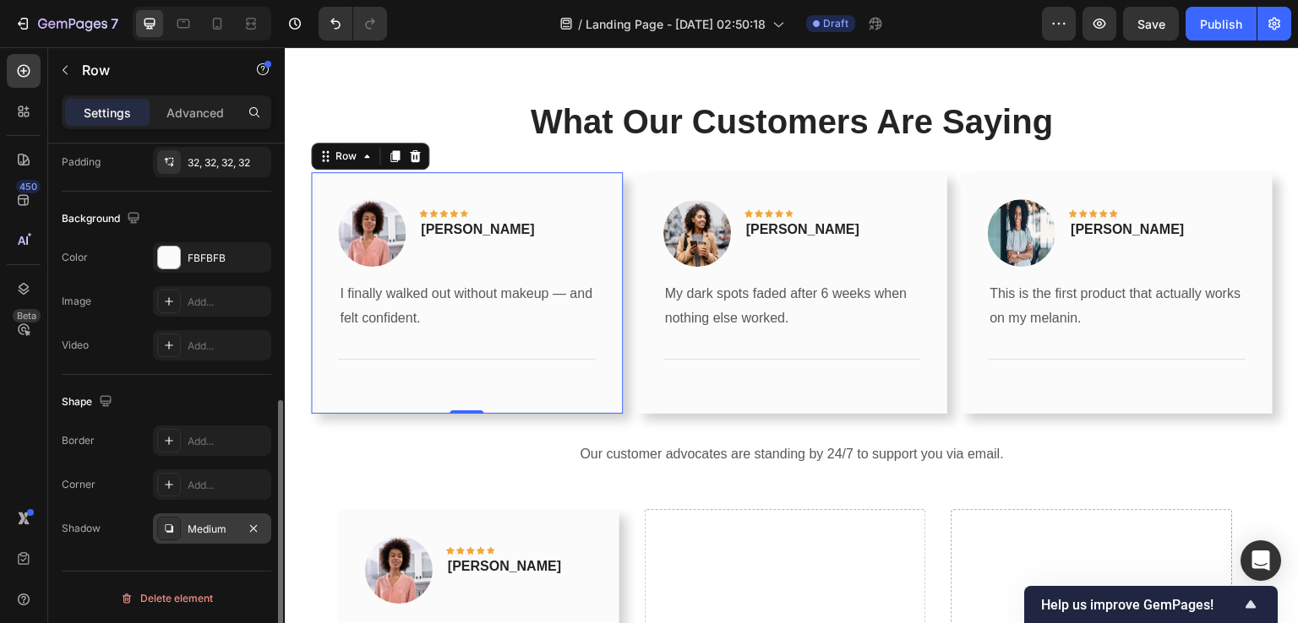
click at [196, 528] on div "Medium" at bounding box center [212, 529] width 49 height 15
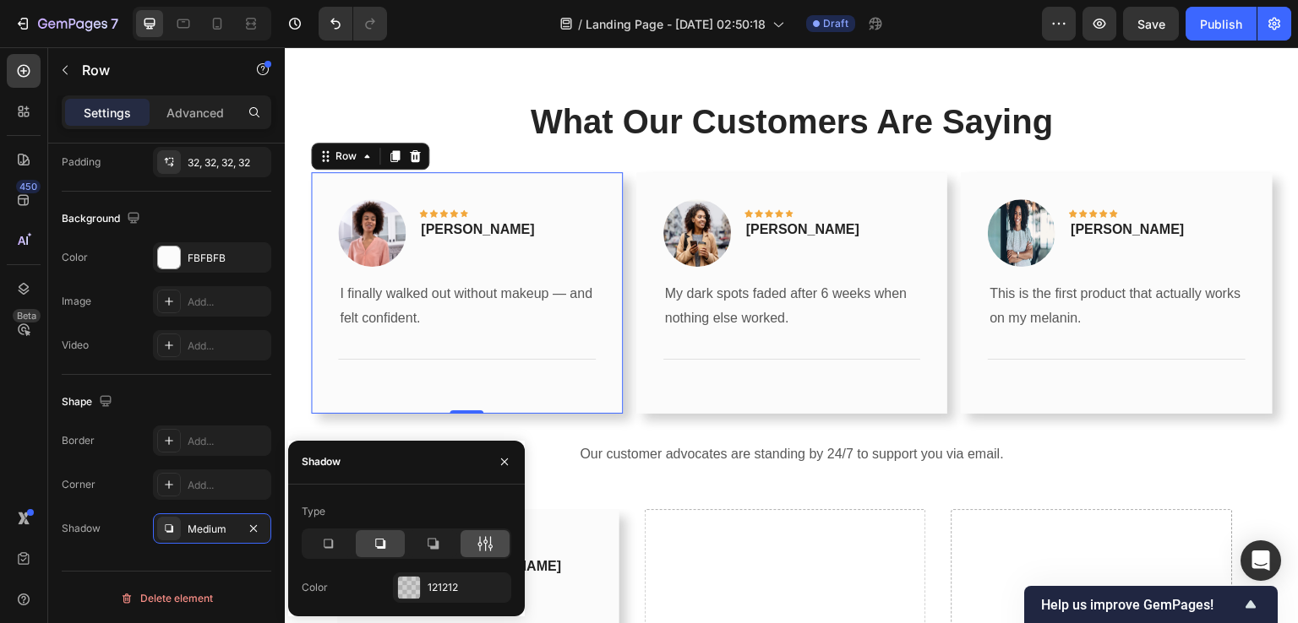
click at [482, 547] on icon at bounding box center [484, 544] width 17 height 17
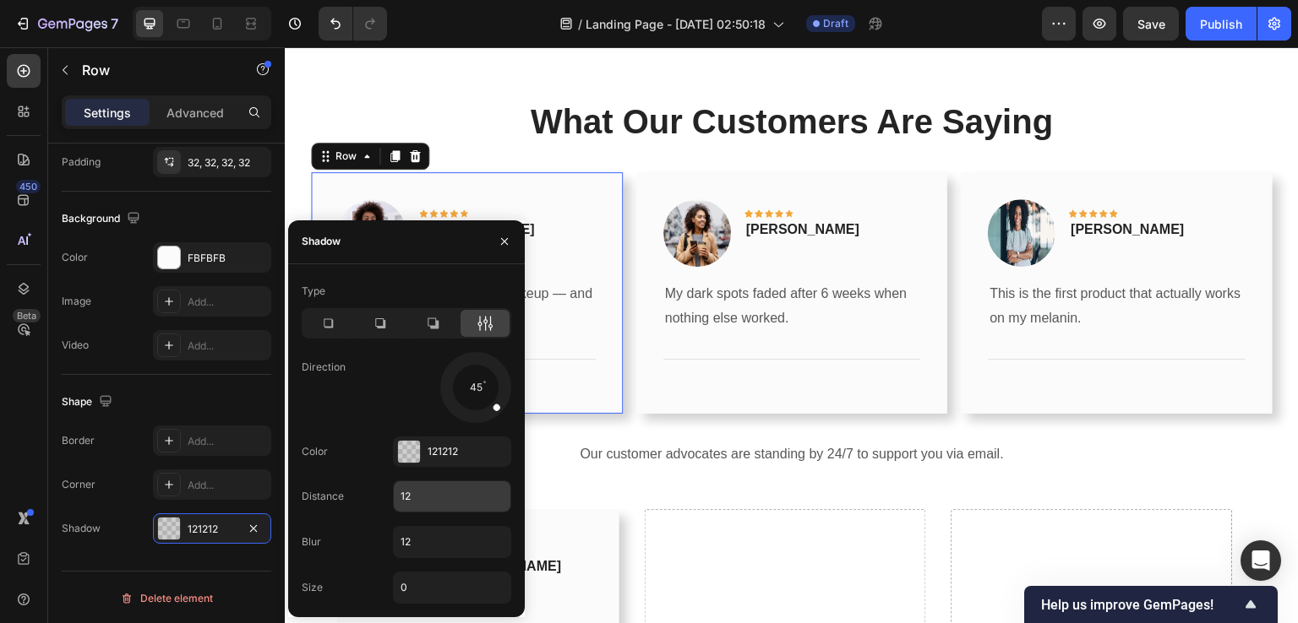
scroll to position [2444, 0]
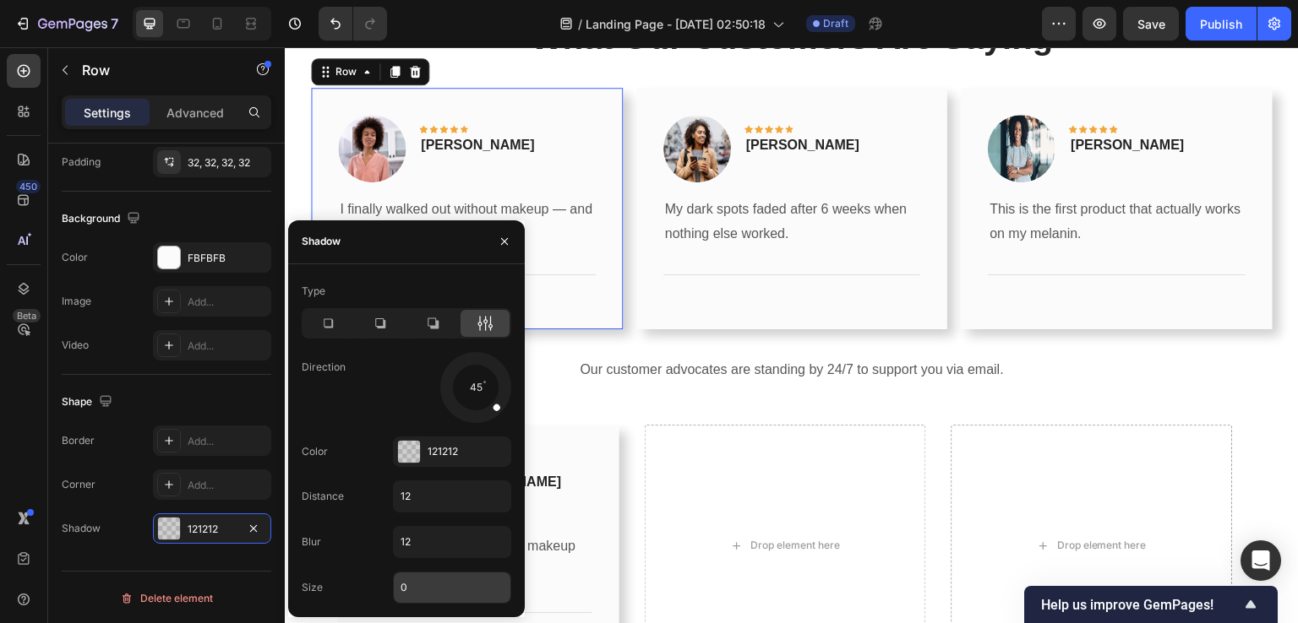
click at [409, 590] on input "0" at bounding box center [452, 588] width 117 height 30
type input "10"
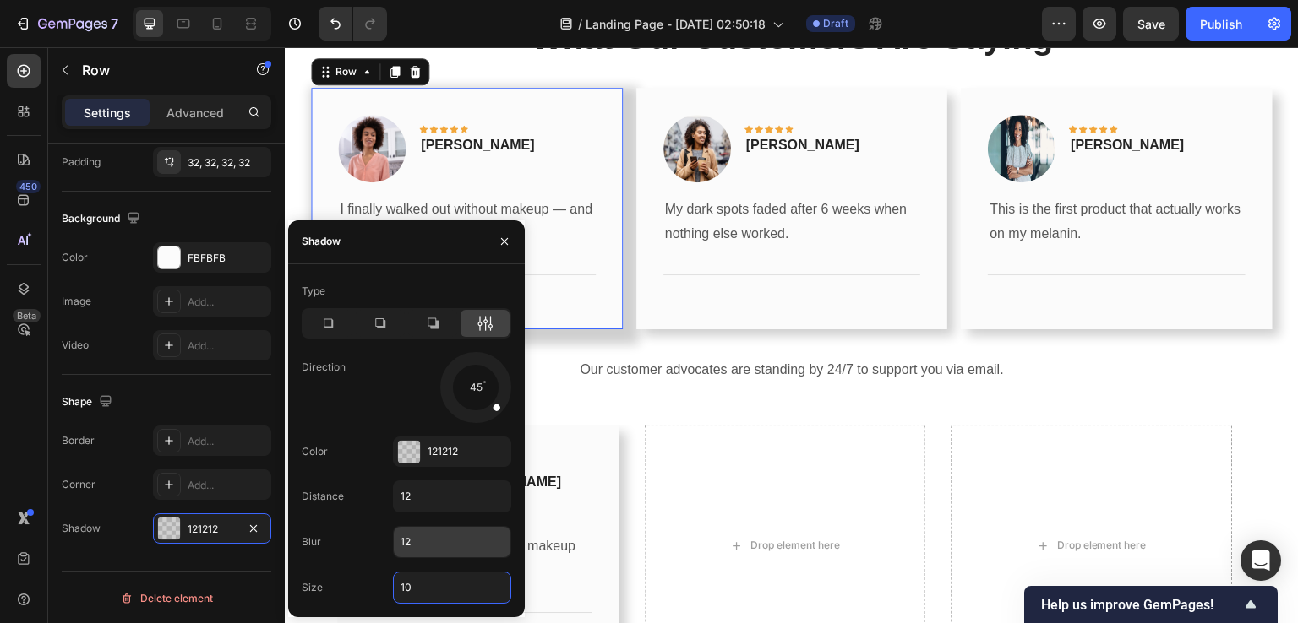
click at [418, 545] on input "12" at bounding box center [452, 542] width 117 height 30
type input "1"
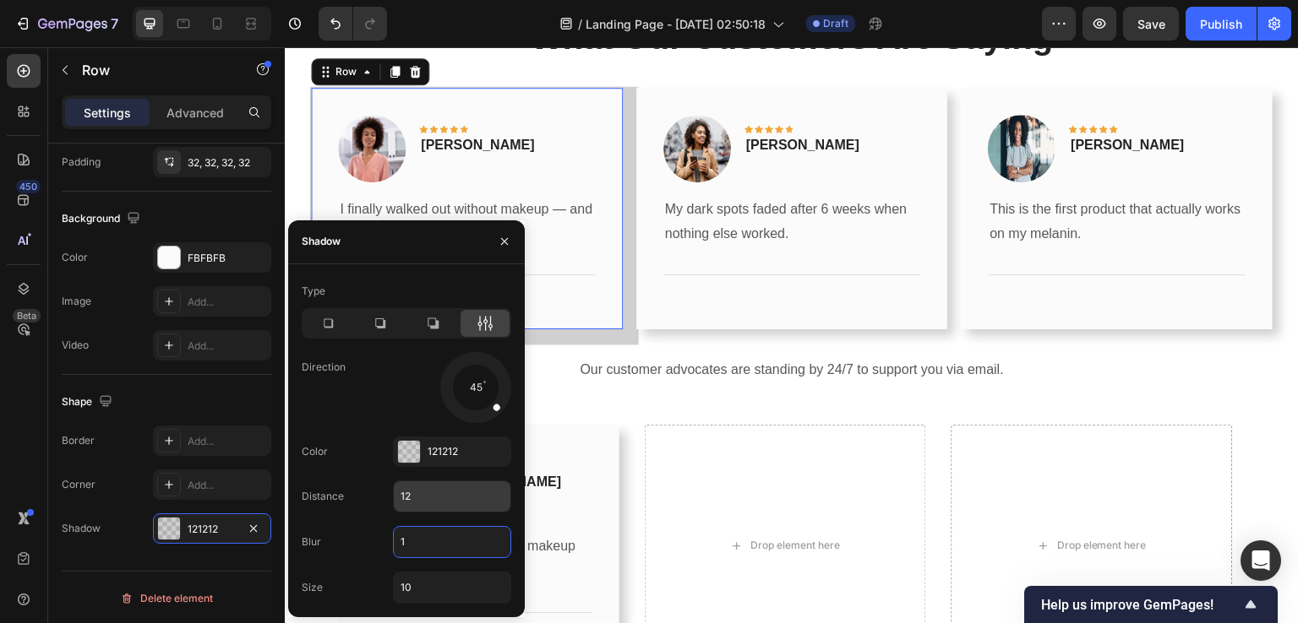
click at [416, 507] on input "12" at bounding box center [452, 497] width 117 height 30
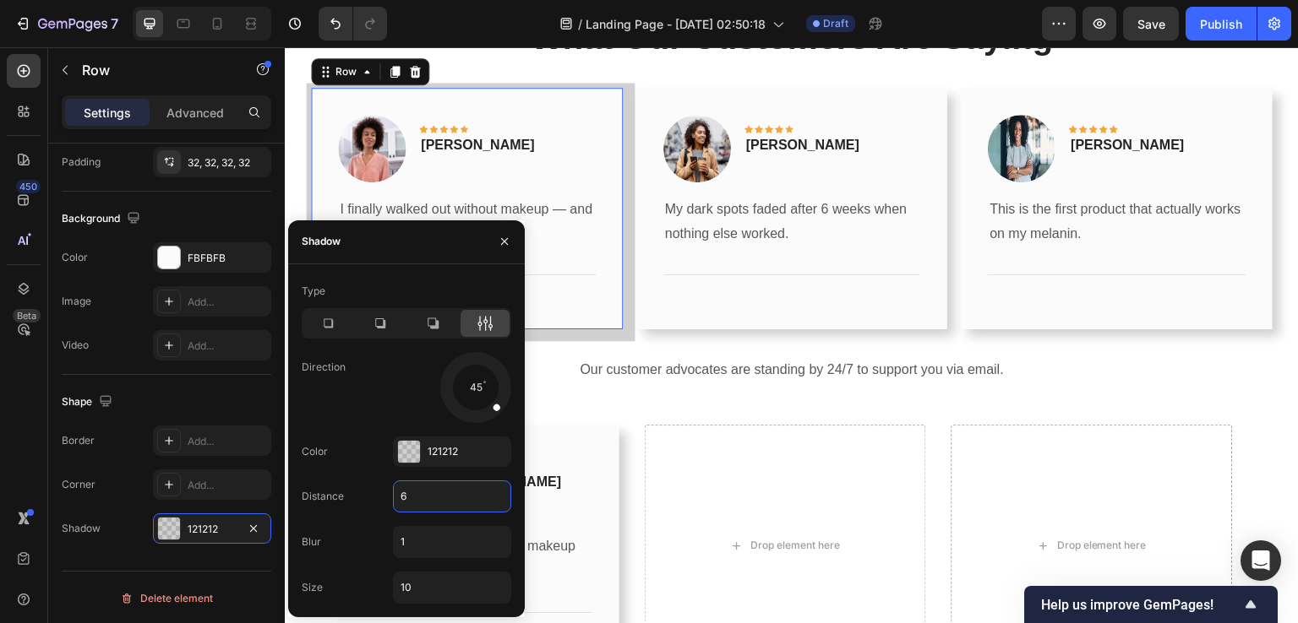
type input "7"
click at [439, 585] on input "10" at bounding box center [452, 588] width 117 height 30
type input "5"
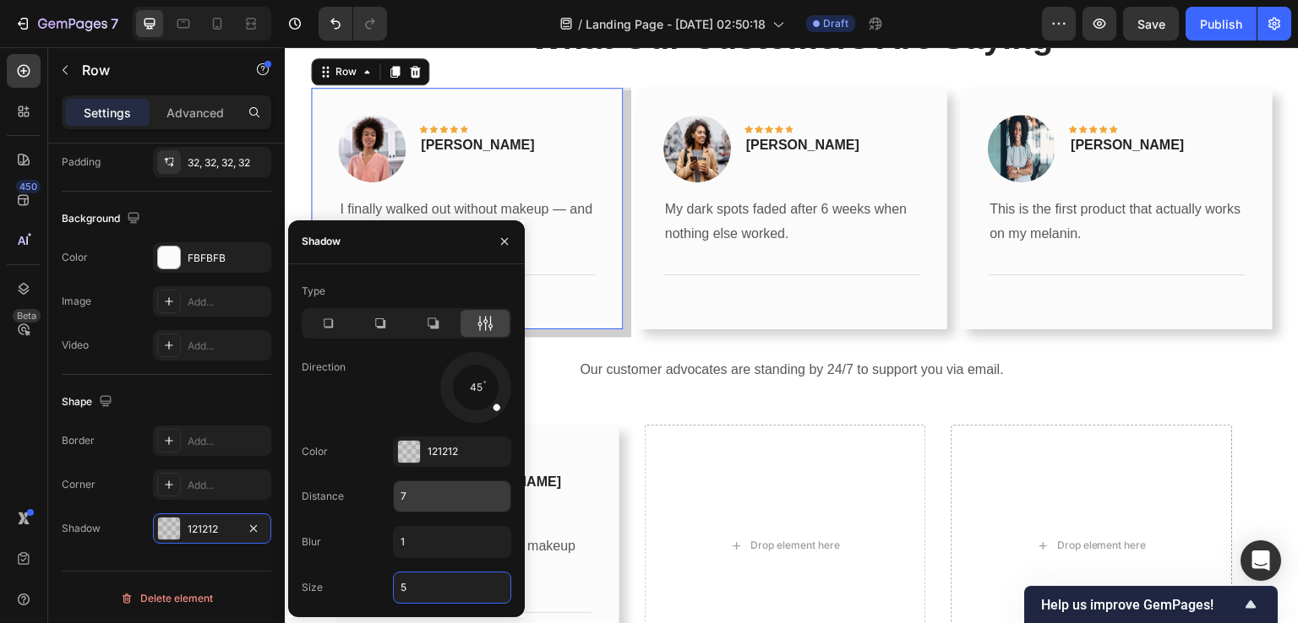
click at [414, 497] on input "7" at bounding box center [452, 497] width 117 height 30
type input "1"
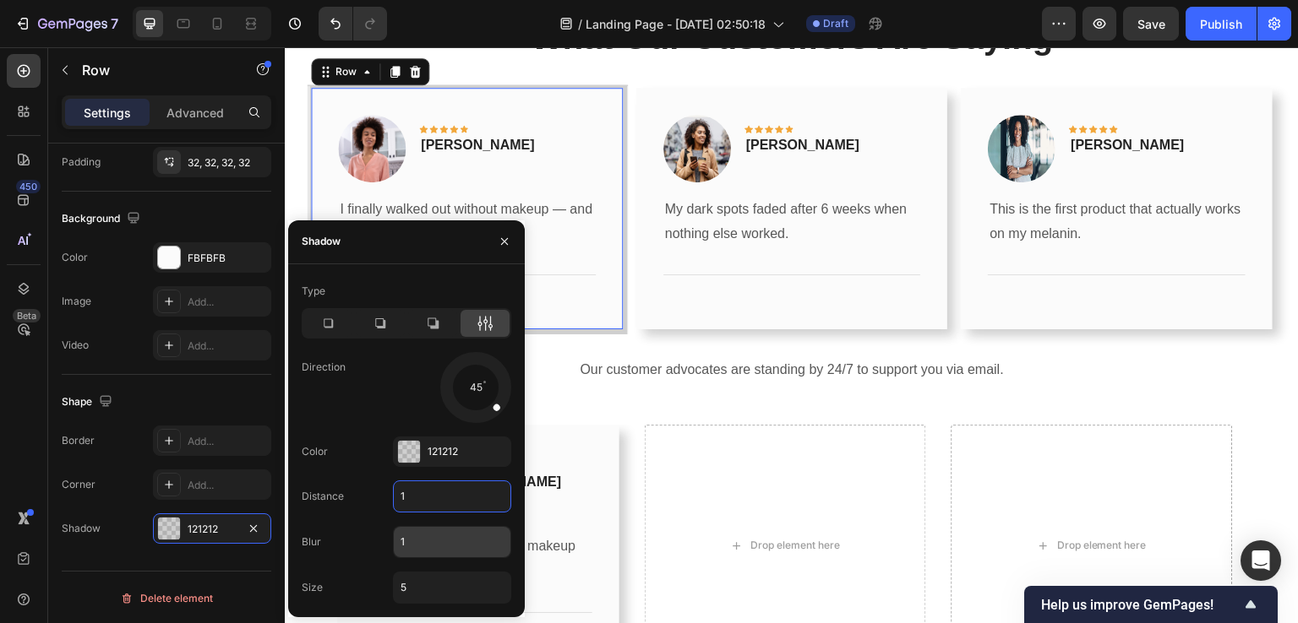
click at [421, 536] on input "1" at bounding box center [452, 542] width 117 height 30
type input "15"
click at [412, 487] on input "1" at bounding box center [452, 497] width 117 height 30
type input "1"
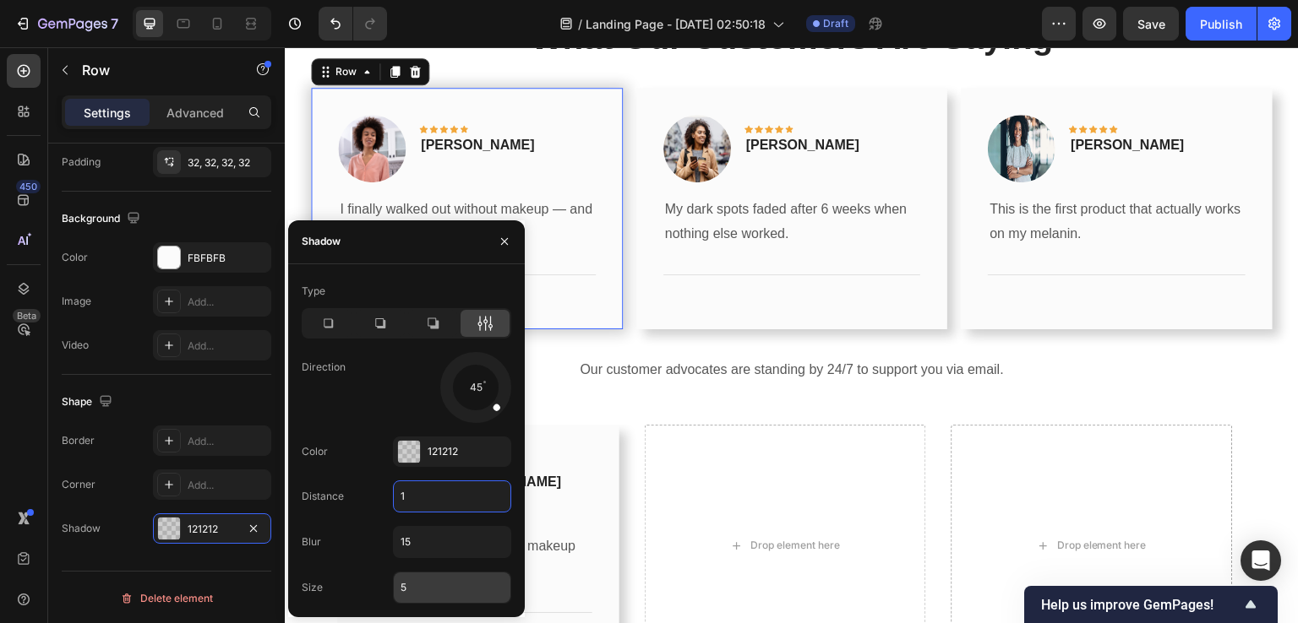
click at [416, 579] on input "5" at bounding box center [452, 588] width 117 height 30
type input "6"
click at [405, 501] on input "1" at bounding box center [452, 497] width 117 height 30
click at [576, 547] on p "I finally walked out without makeup — and felt confident." at bounding box center [479, 559] width 224 height 49
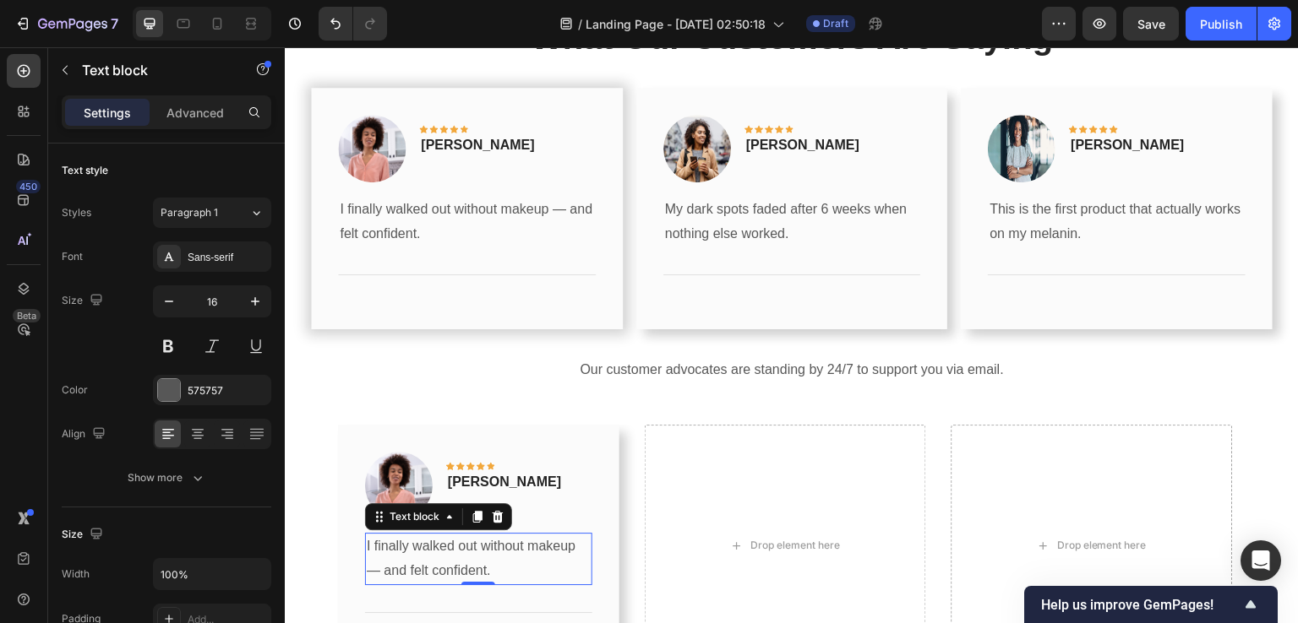
scroll to position [2359, 0]
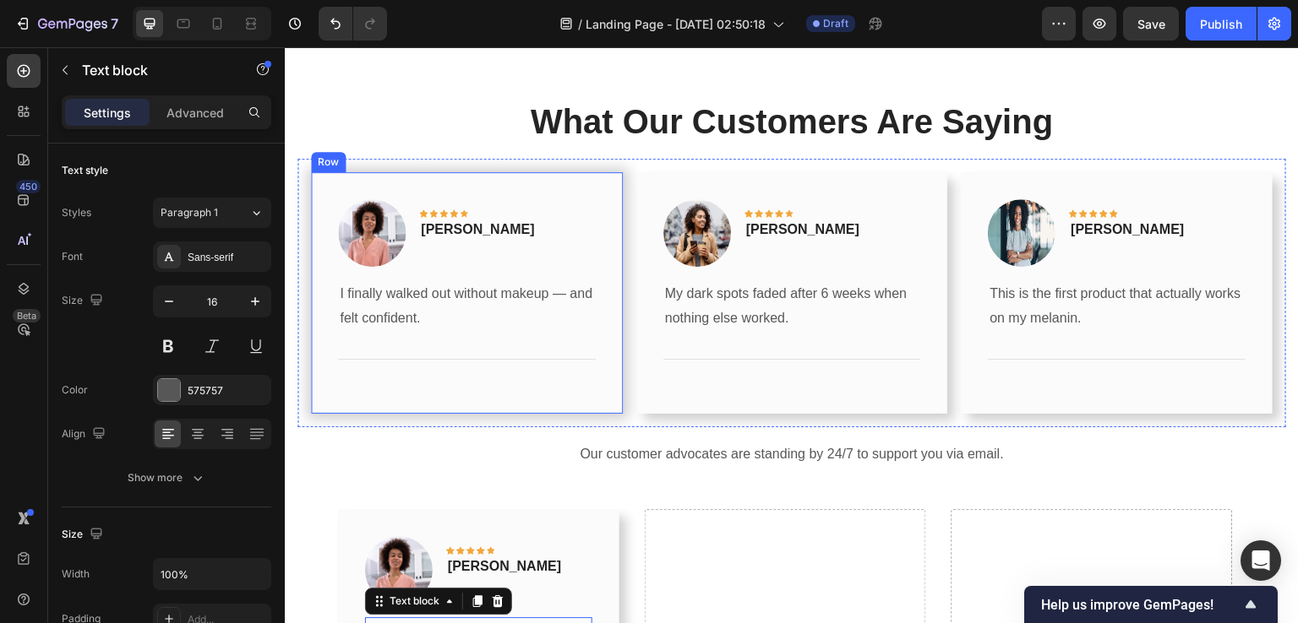
click at [329, 166] on div "Row" at bounding box center [328, 162] width 35 height 20
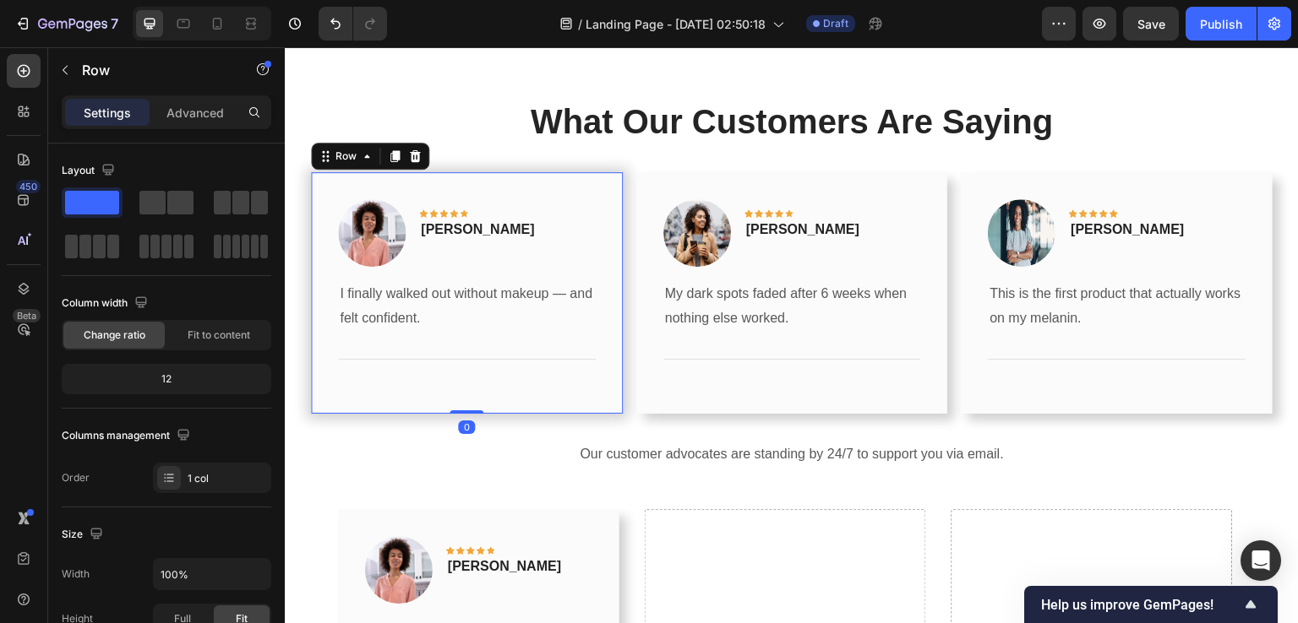
scroll to position [501, 0]
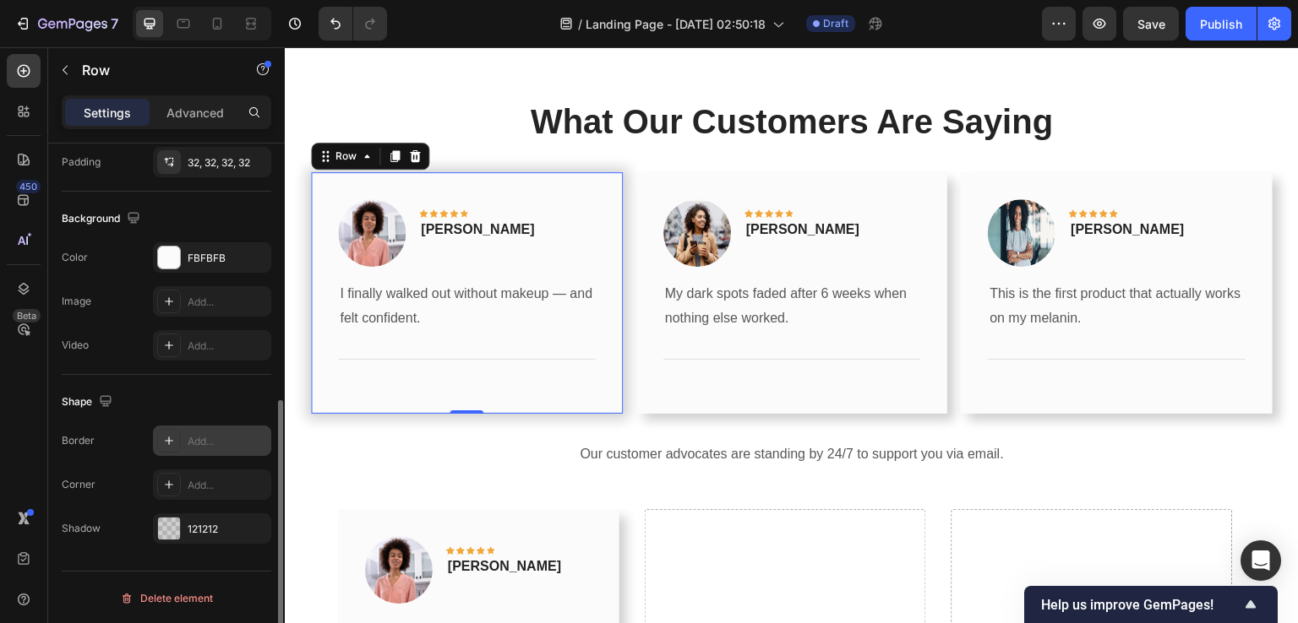
click at [162, 434] on icon at bounding box center [169, 441] width 14 height 14
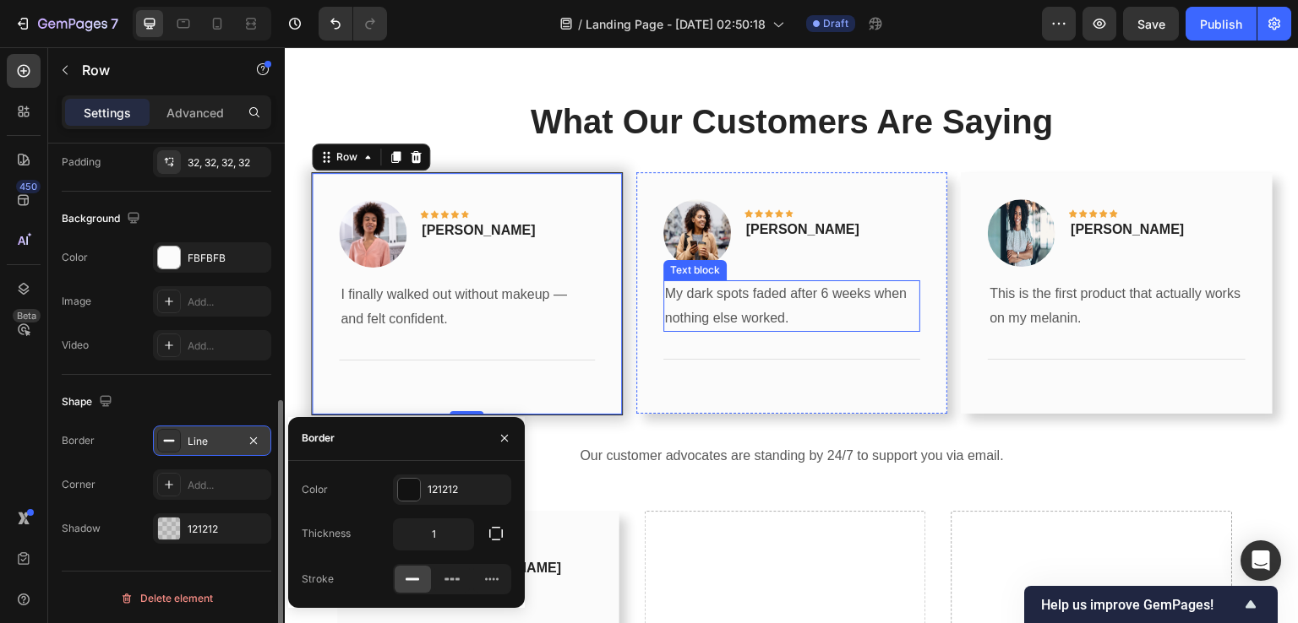
click at [789, 304] on p "My dark spots faded after 6 weeks when nothing else worked." at bounding box center [792, 306] width 254 height 49
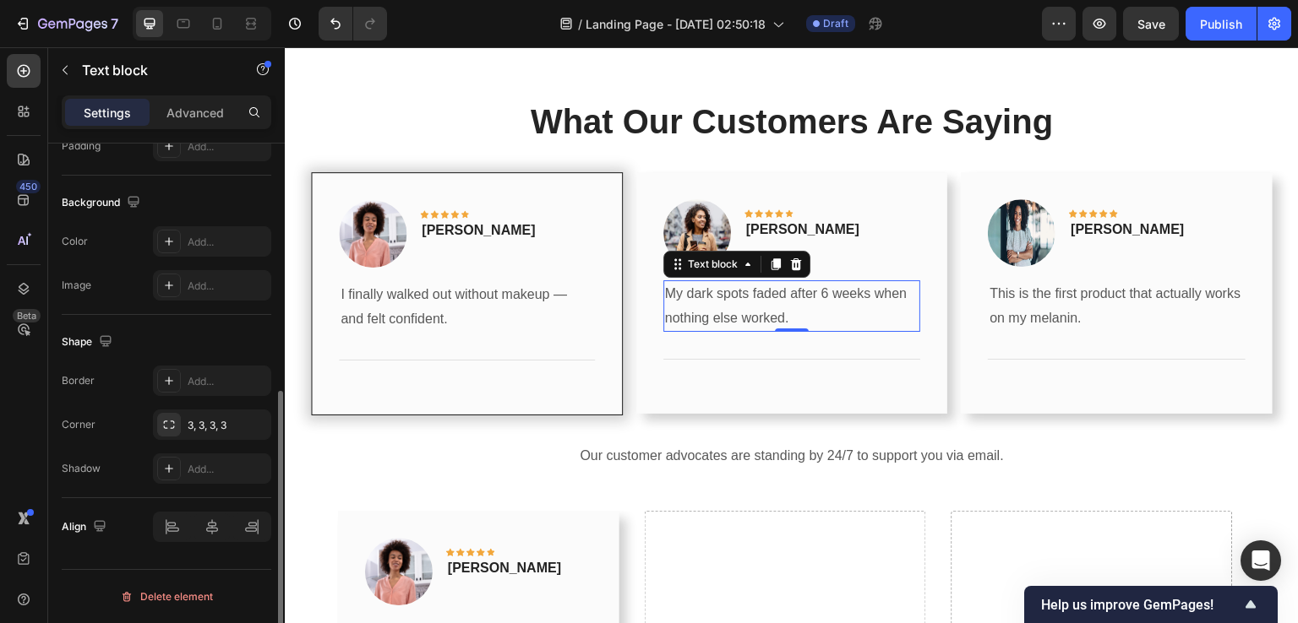
scroll to position [0, 0]
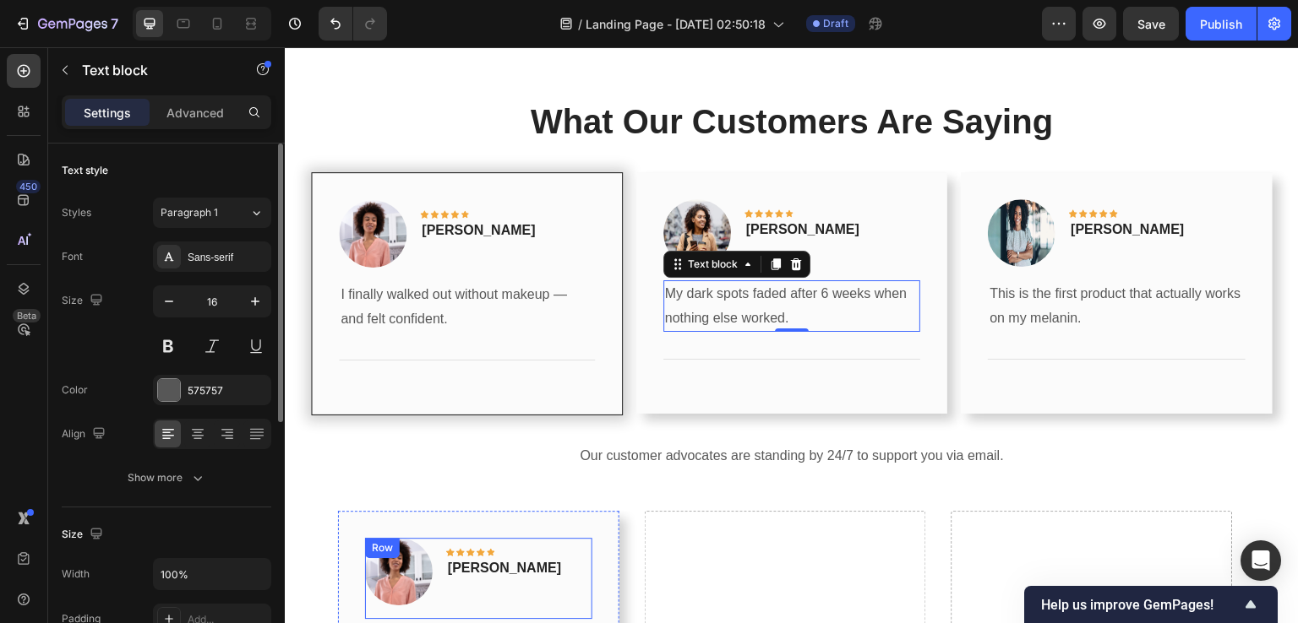
click at [441, 564] on div "Image Icon Icon Icon Icon Icon Row Rita Carroll Text block Row" at bounding box center [478, 578] width 227 height 81
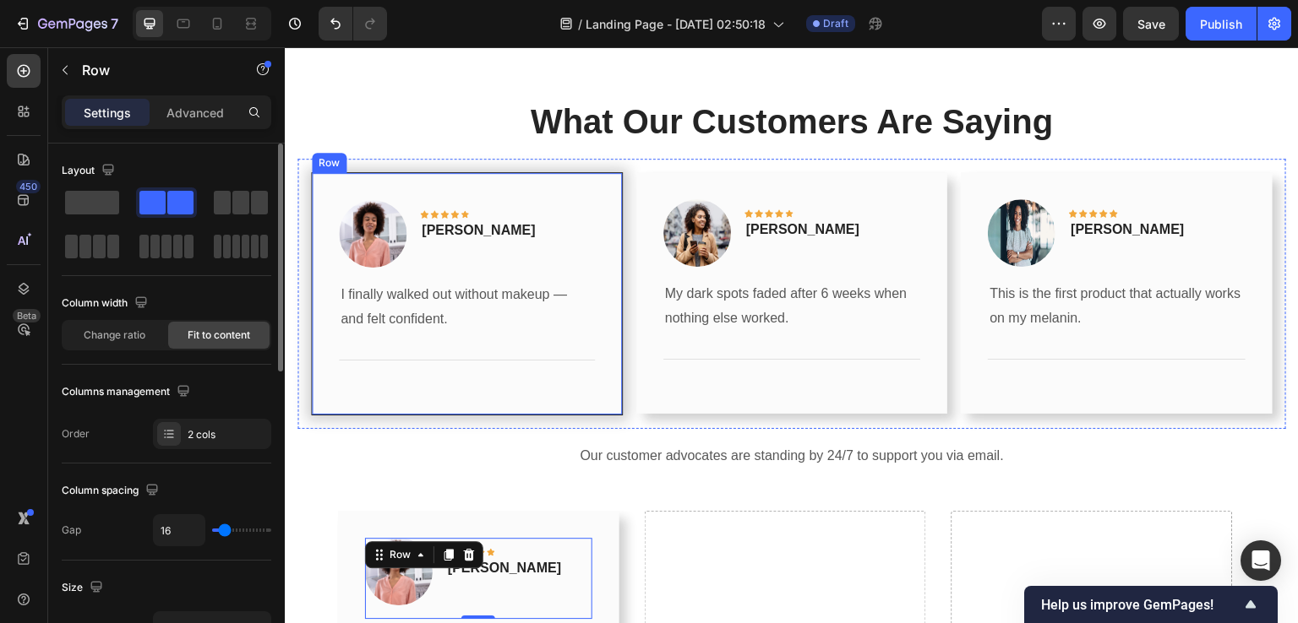
click at [324, 166] on div "Row" at bounding box center [329, 163] width 35 height 20
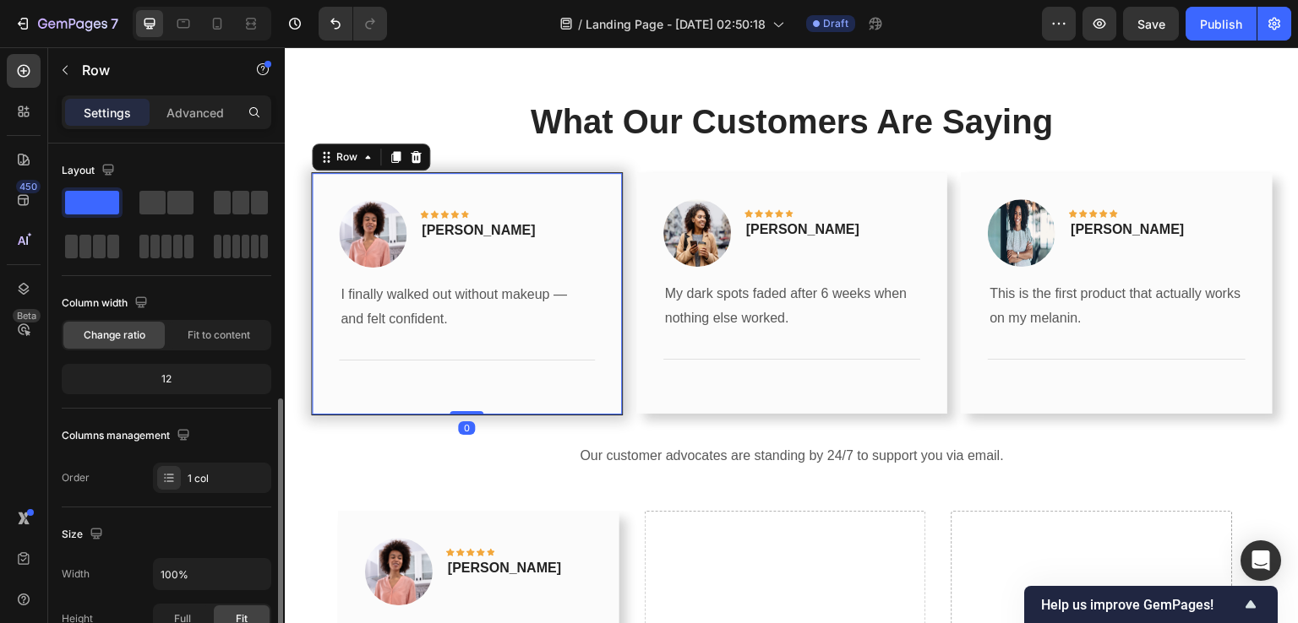
scroll to position [501, 0]
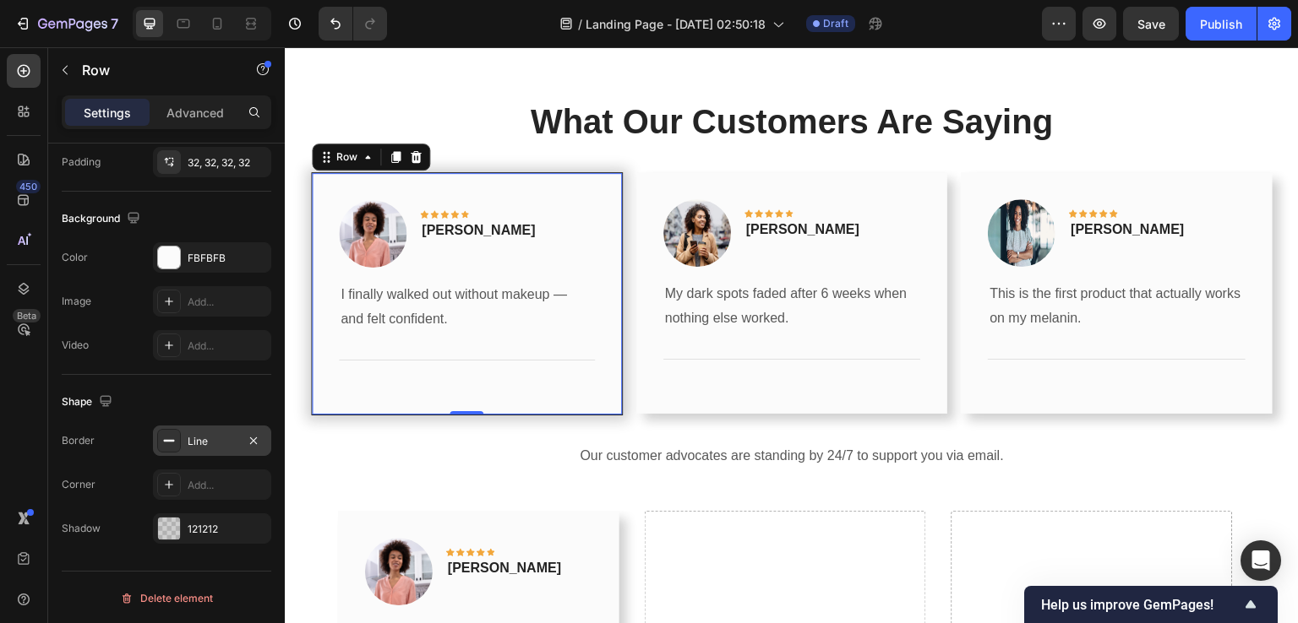
click at [183, 438] on div "Line" at bounding box center [212, 441] width 118 height 30
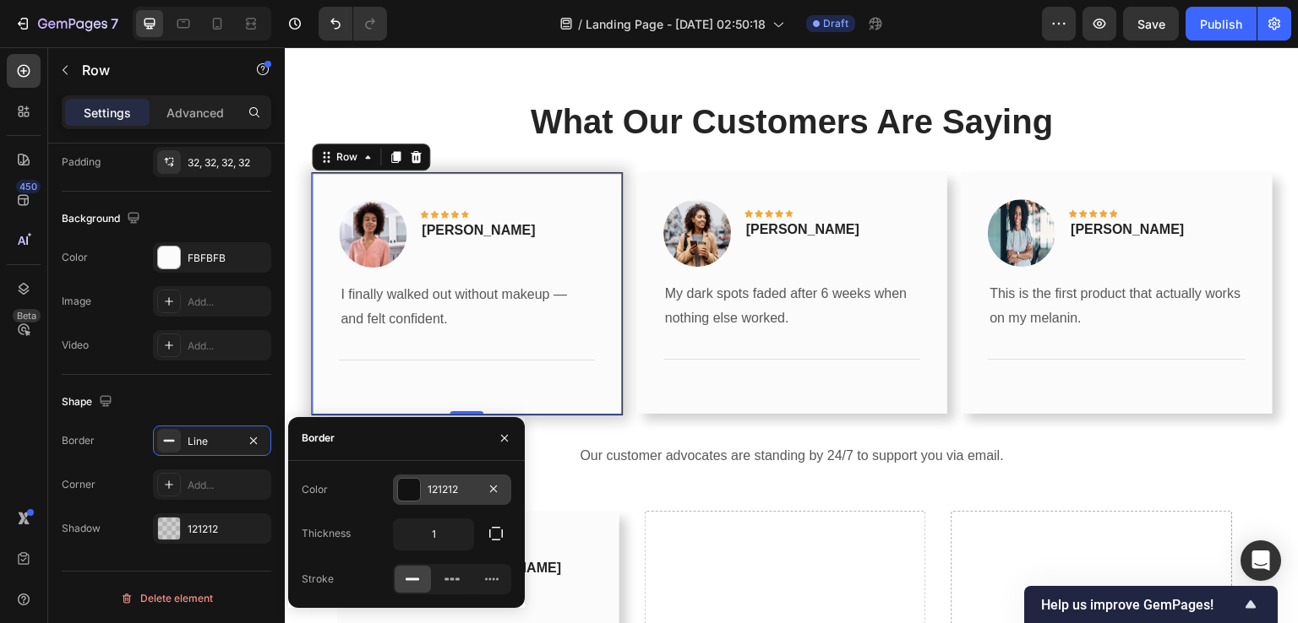
click at [414, 484] on div at bounding box center [409, 490] width 22 height 22
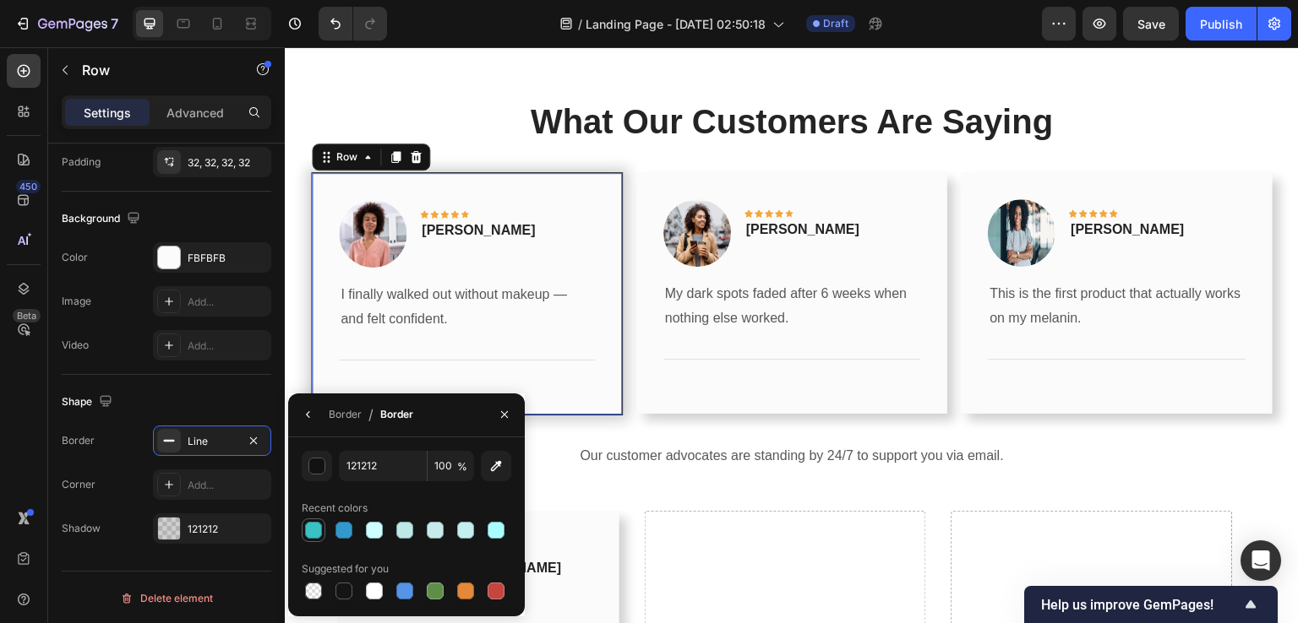
click at [321, 530] on div at bounding box center [313, 530] width 17 height 17
type input "39C1C3"
click at [731, 255] on div "Image Icon Icon Icon Icon Icon Row Olivia Rowse Text block Row" at bounding box center [792, 239] width 258 height 81
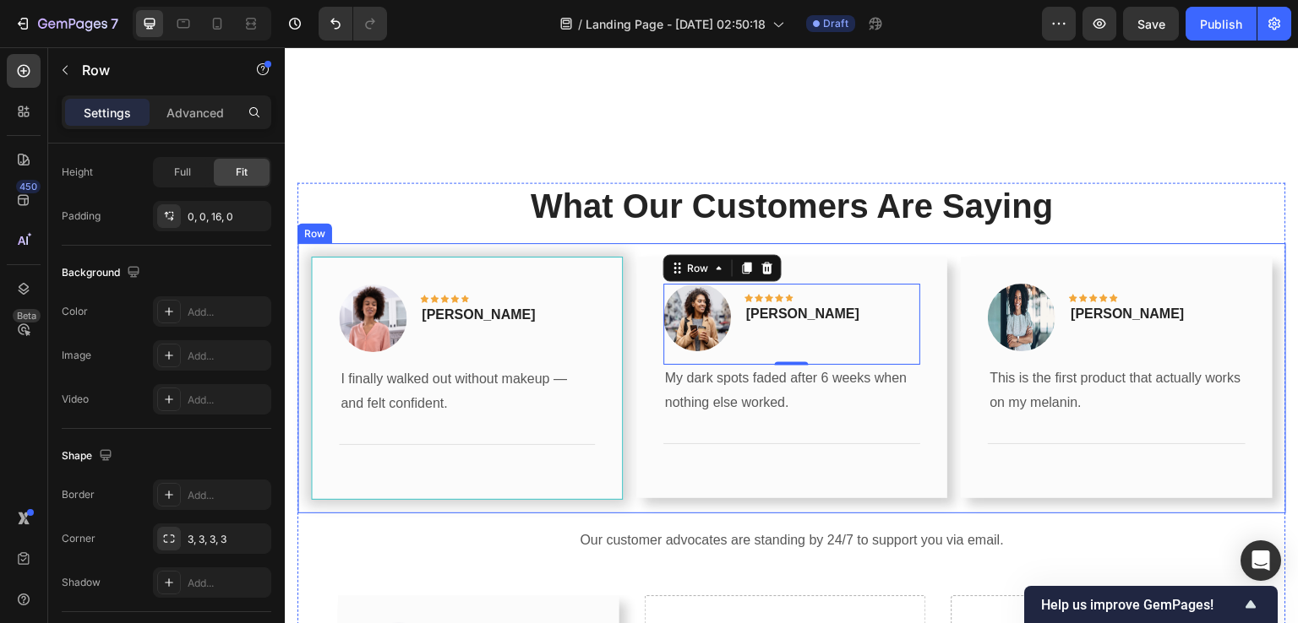
scroll to position [2359, 0]
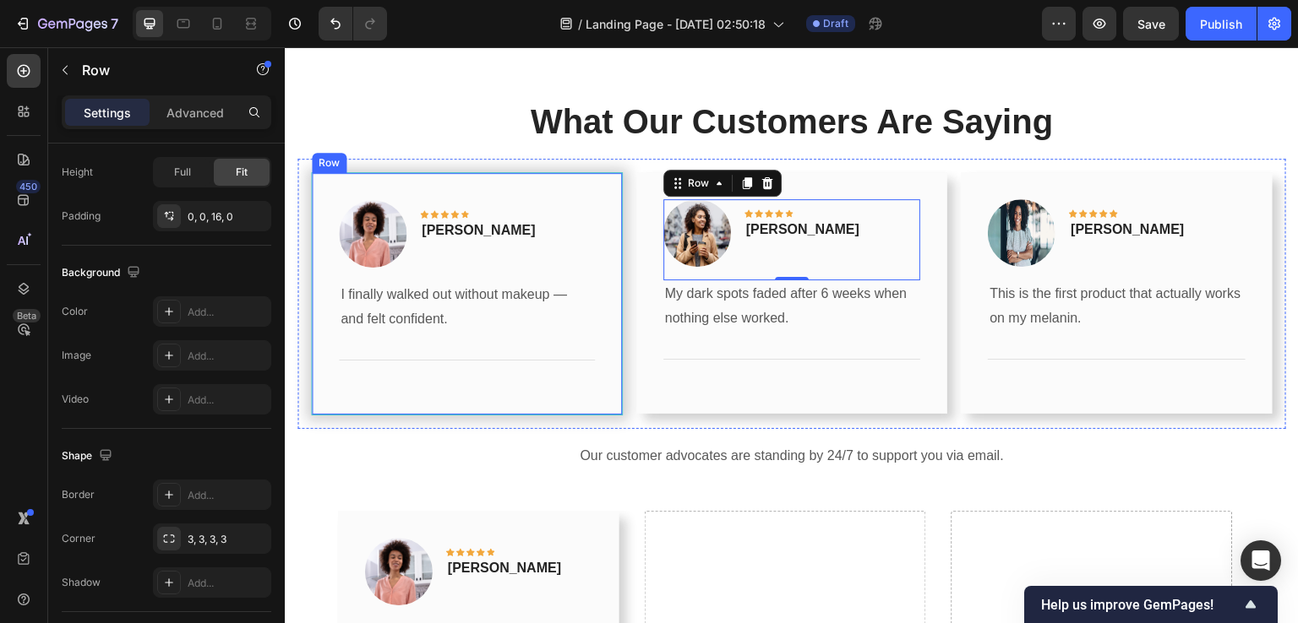
click at [325, 180] on div "Image Icon Icon Icon Icon Icon Row Rita Carroll Text block Row I finally walked…" at bounding box center [467, 294] width 312 height 244
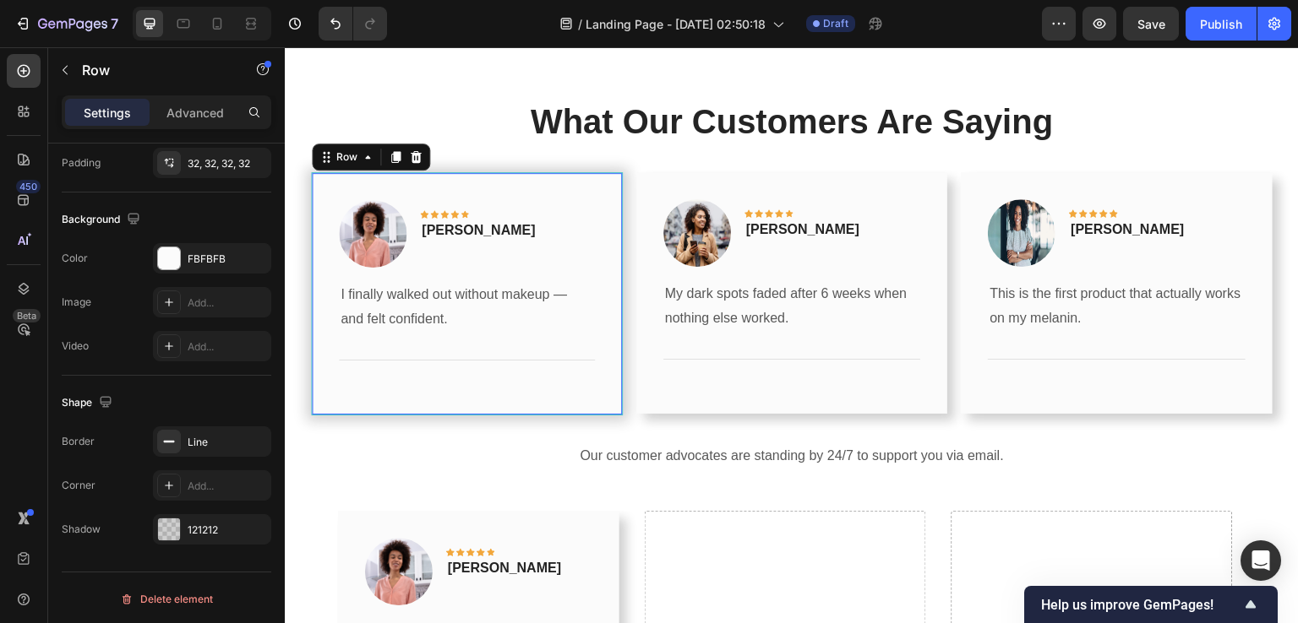
scroll to position [500, 0]
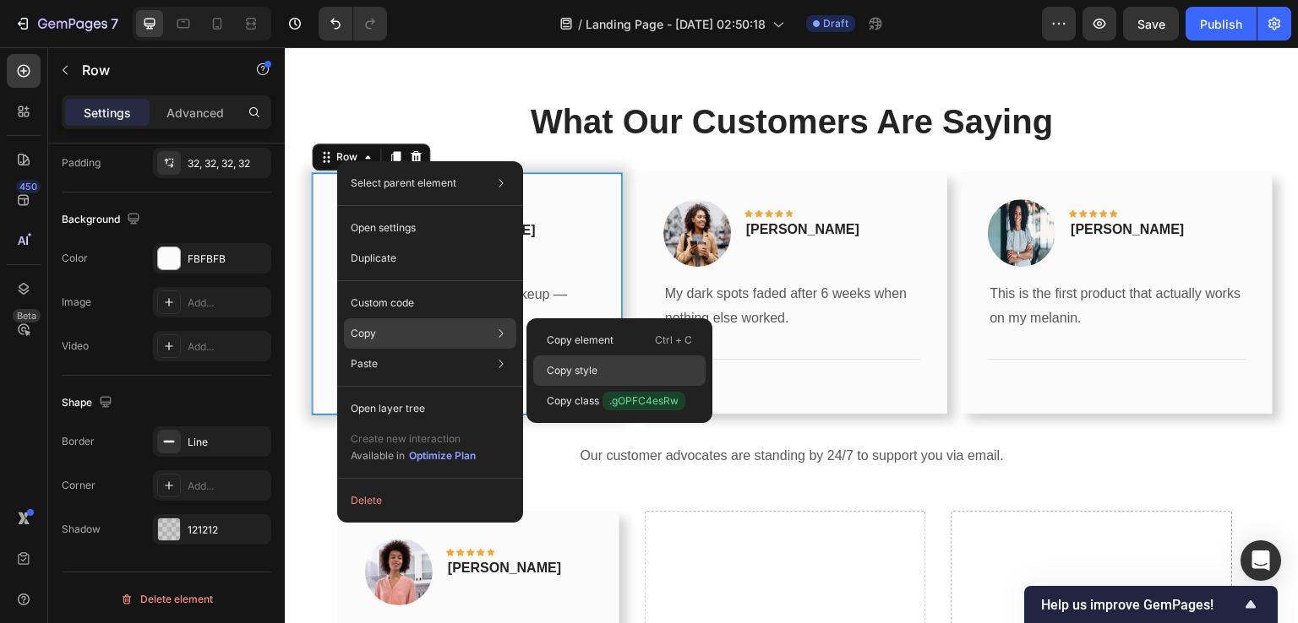
click at [622, 377] on div "Copy style" at bounding box center [619, 371] width 172 height 30
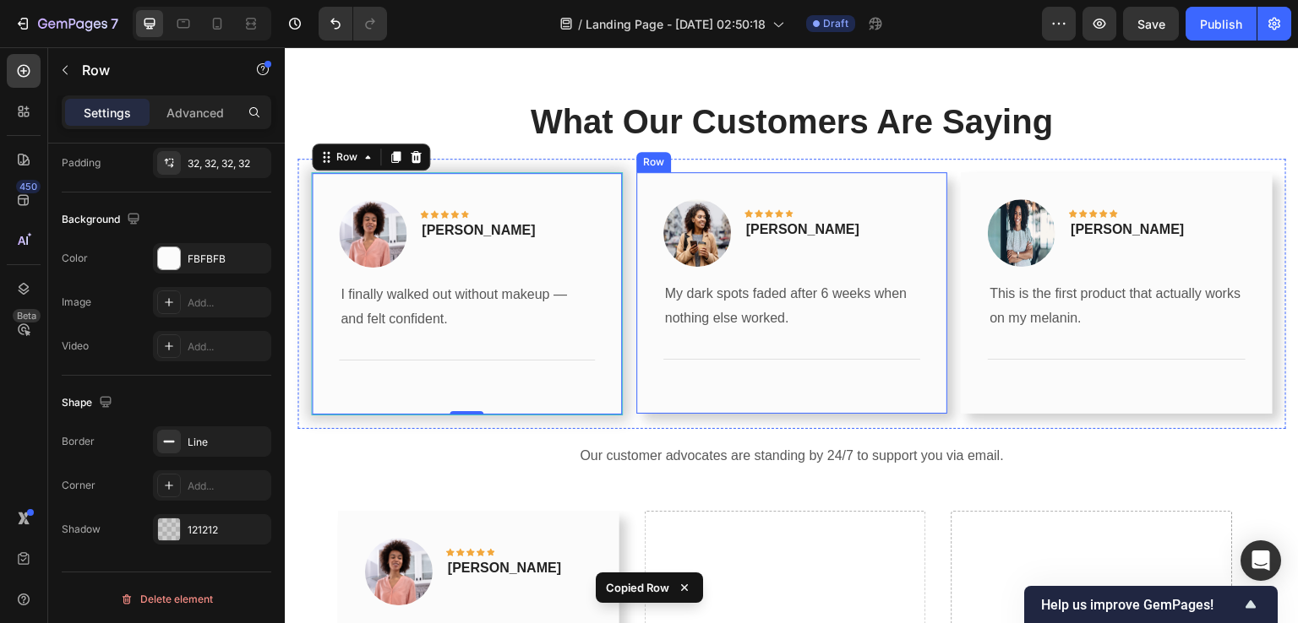
click at [649, 163] on div "Row" at bounding box center [653, 162] width 28 height 15
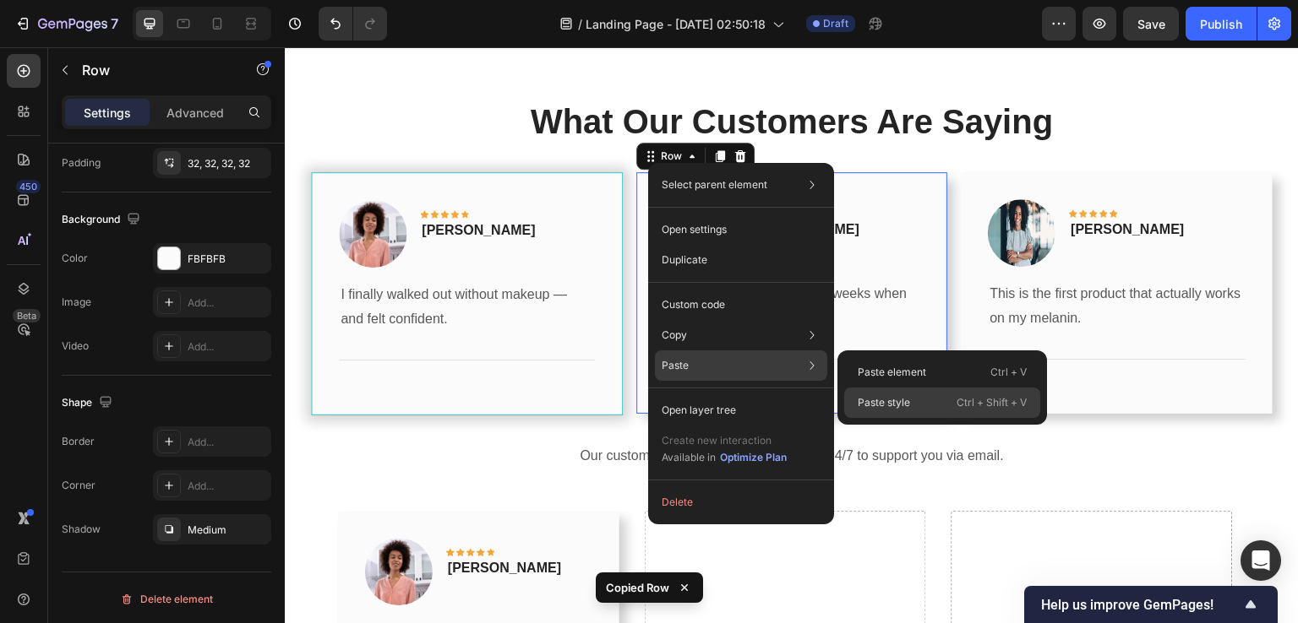
click at [882, 400] on p "Paste style" at bounding box center [883, 402] width 52 height 15
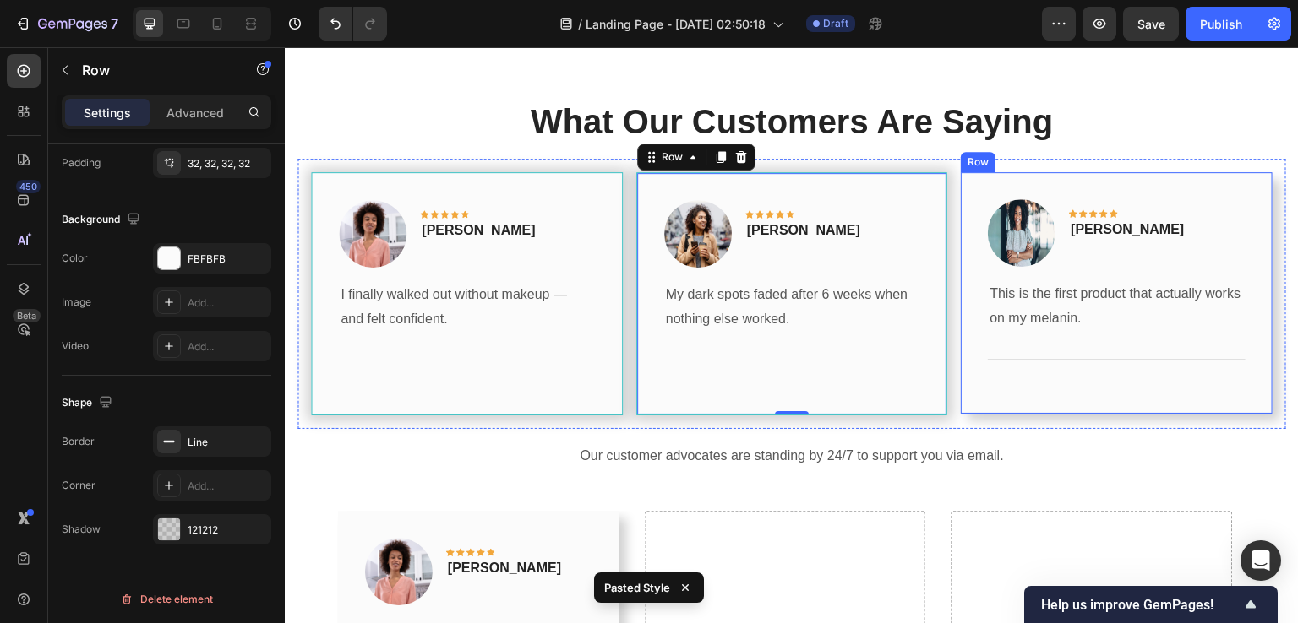
click at [970, 163] on div "Row" at bounding box center [978, 162] width 28 height 15
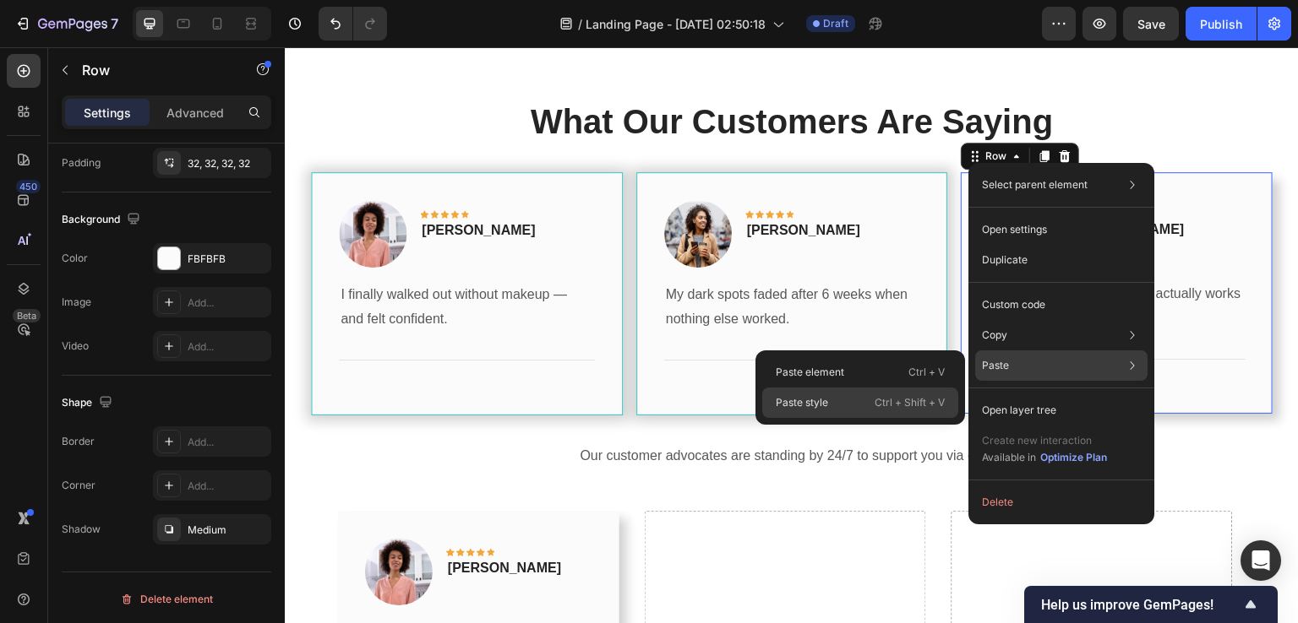
click at [872, 403] on div "Paste style Ctrl + Shift + V" at bounding box center [860, 403] width 196 height 30
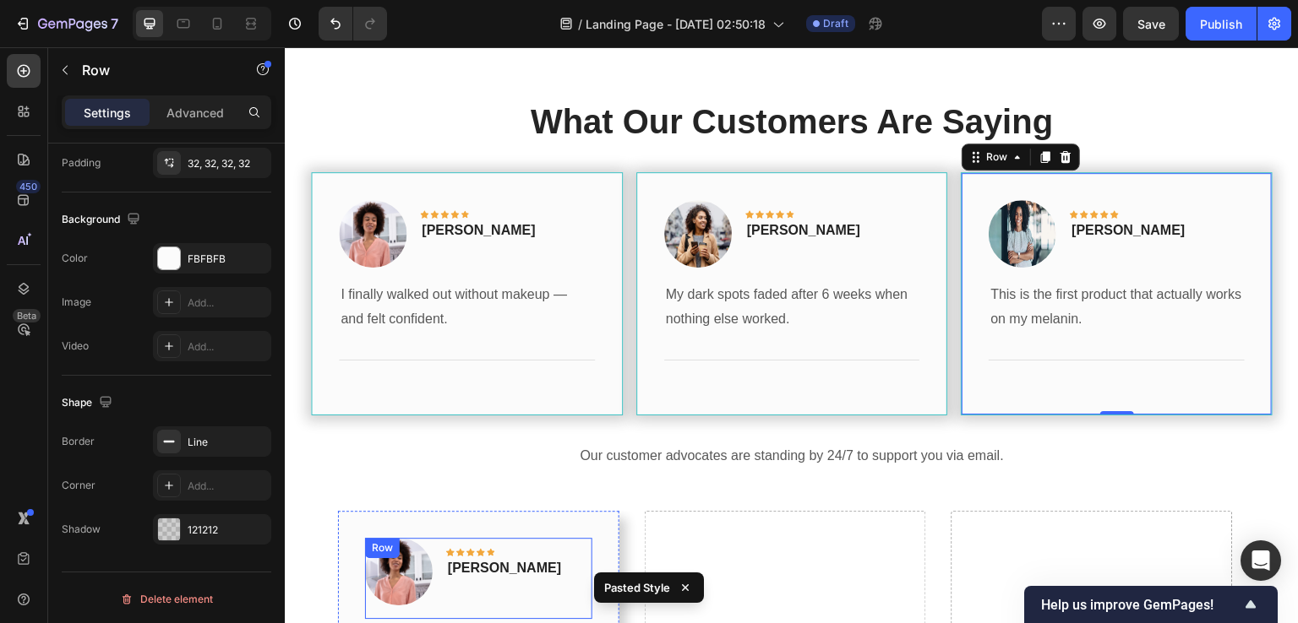
click at [435, 574] on div "Image Icon Icon Icon Icon Icon Row Rita Carroll Text block Row" at bounding box center [478, 578] width 227 height 81
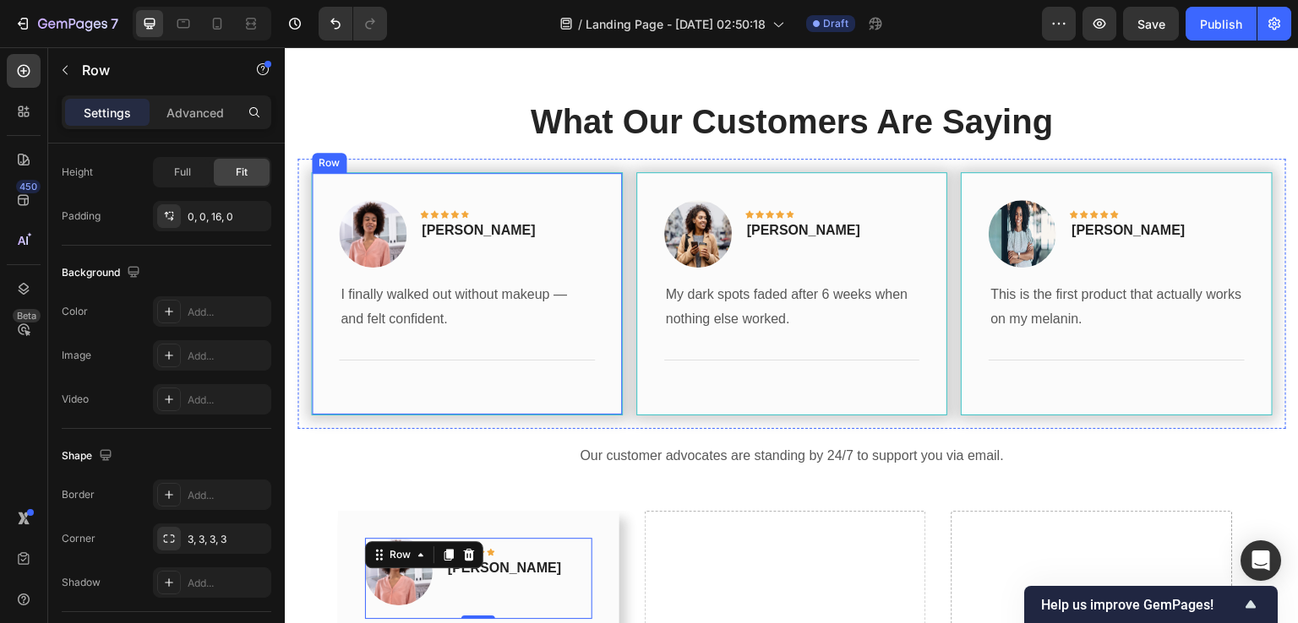
click at [328, 161] on div "Row" at bounding box center [329, 162] width 28 height 15
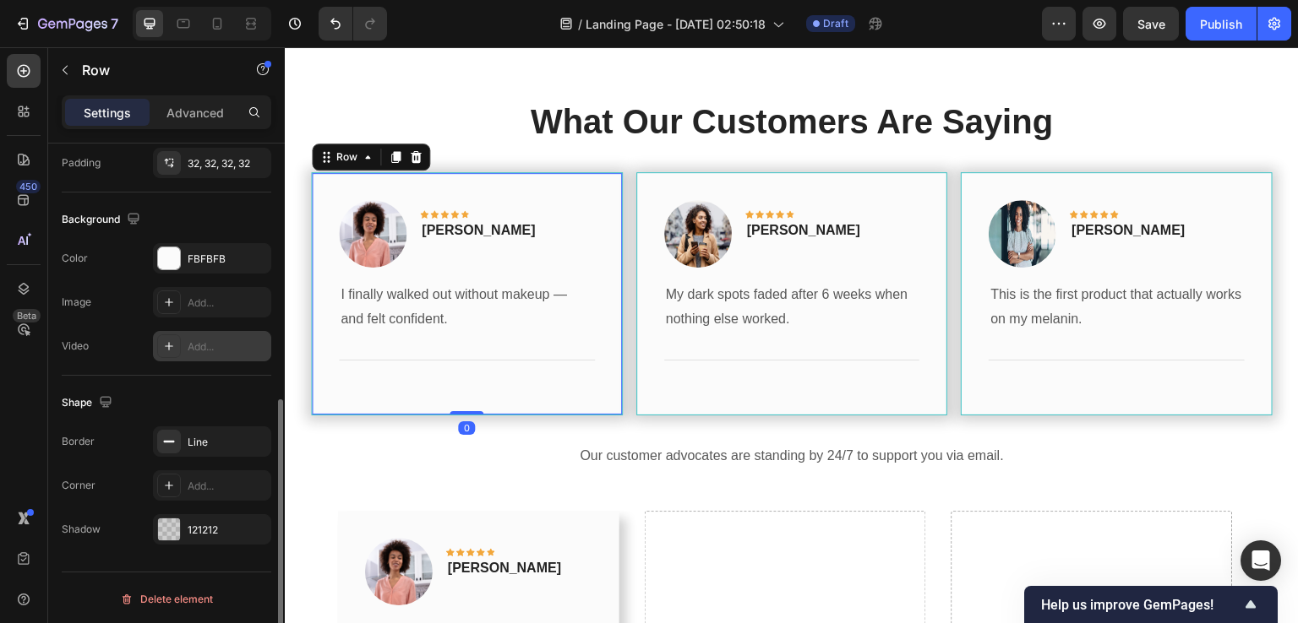
scroll to position [501, 0]
click at [196, 525] on div "121212" at bounding box center [212, 529] width 49 height 15
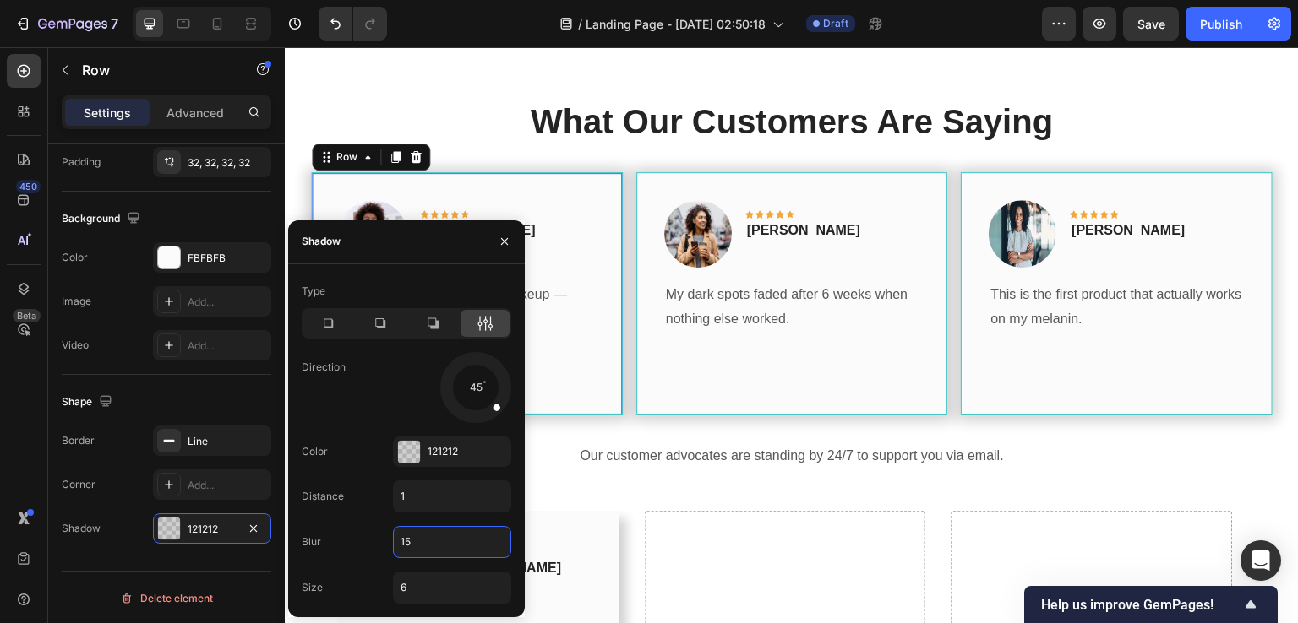
click at [429, 547] on input "15" at bounding box center [452, 542] width 117 height 30
click at [427, 585] on input "6" at bounding box center [452, 588] width 117 height 30
click at [410, 494] on input "1" at bounding box center [452, 497] width 117 height 30
type input "0"
type input "2"
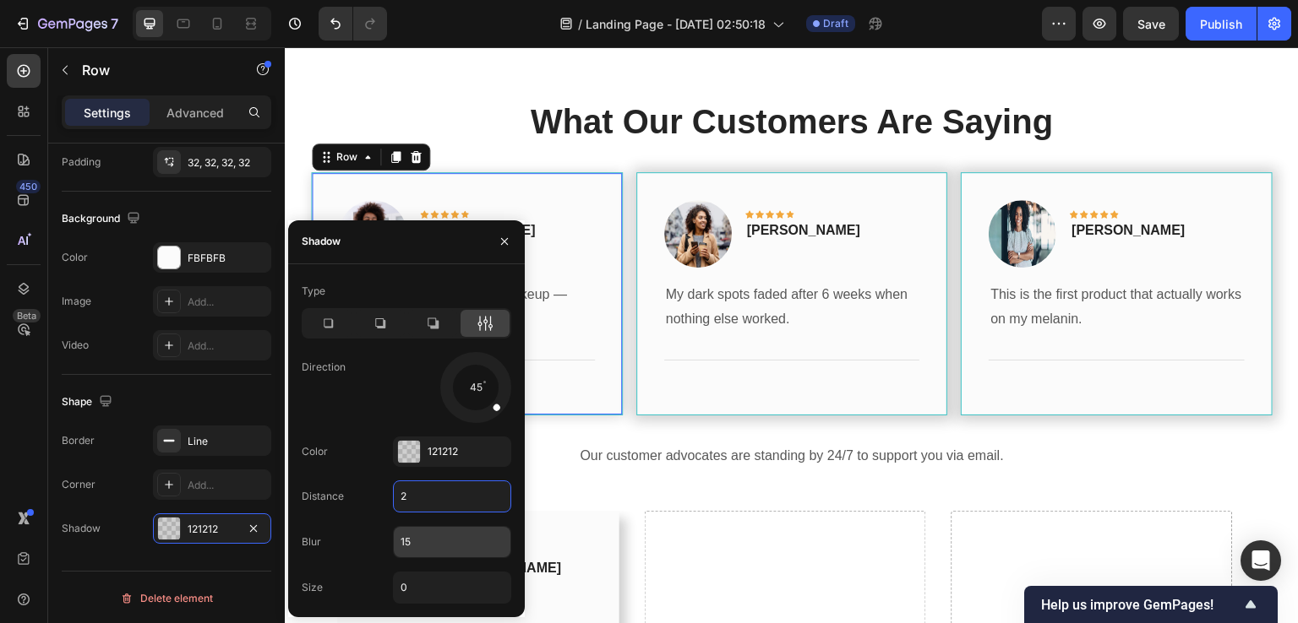
click at [423, 541] on input "15" at bounding box center [452, 542] width 117 height 30
type input "1"
click at [419, 449] on div at bounding box center [409, 452] width 22 height 22
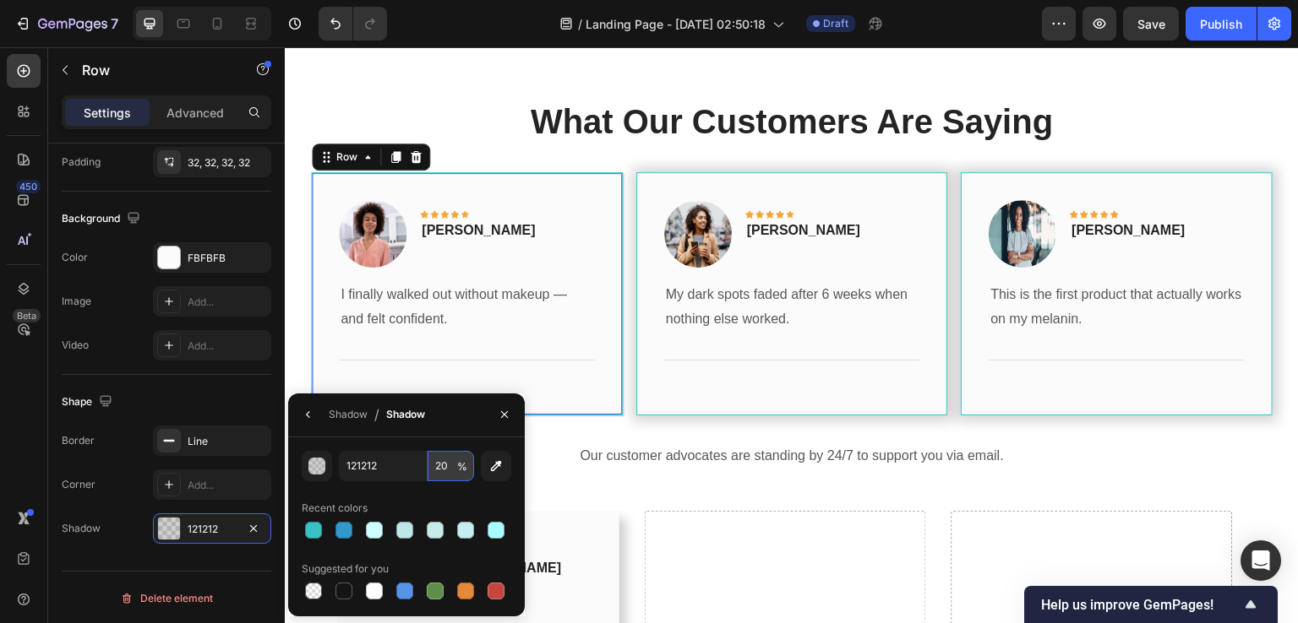
click at [449, 472] on input "20" at bounding box center [450, 466] width 46 height 30
type input "40"
click at [463, 425] on div "Shadow / Shadow" at bounding box center [406, 416] width 237 height 44
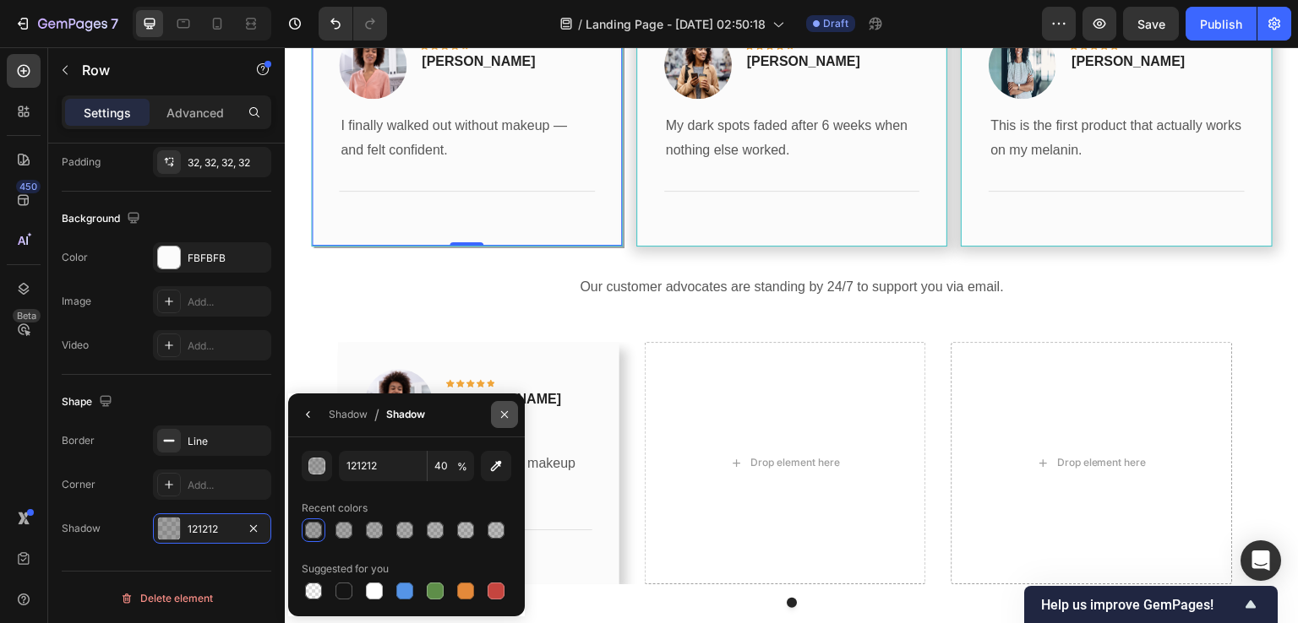
click at [507, 411] on icon "button" at bounding box center [505, 415] width 14 height 14
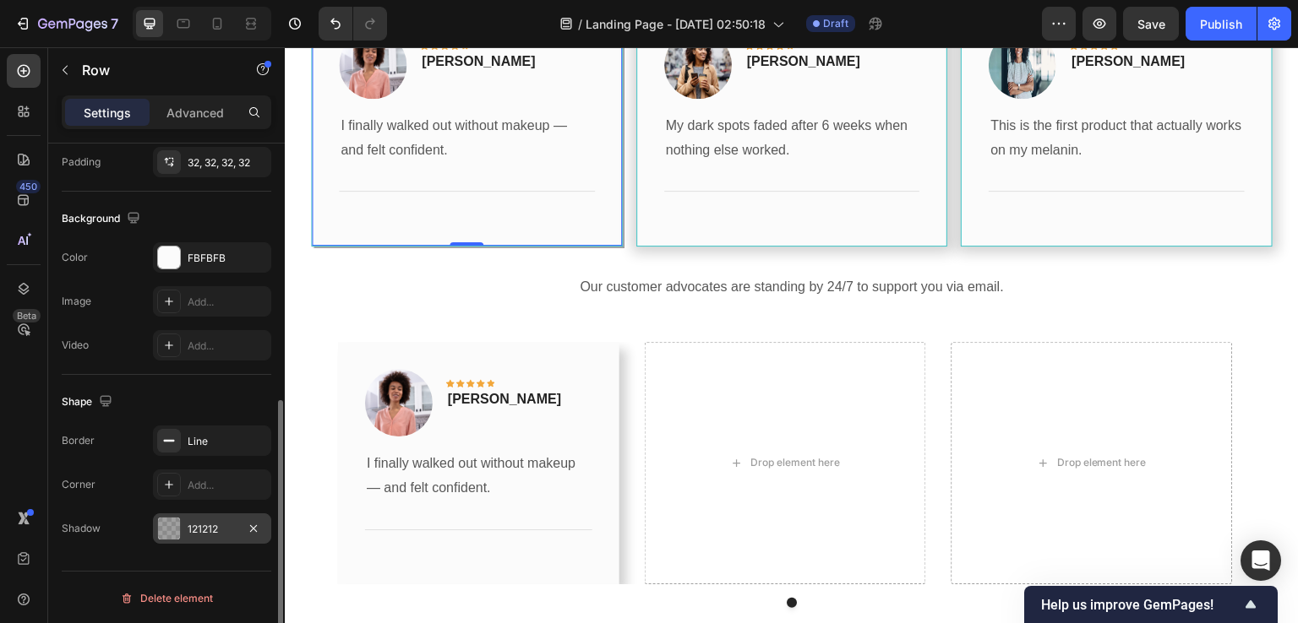
click at [213, 525] on div "121212" at bounding box center [212, 529] width 49 height 15
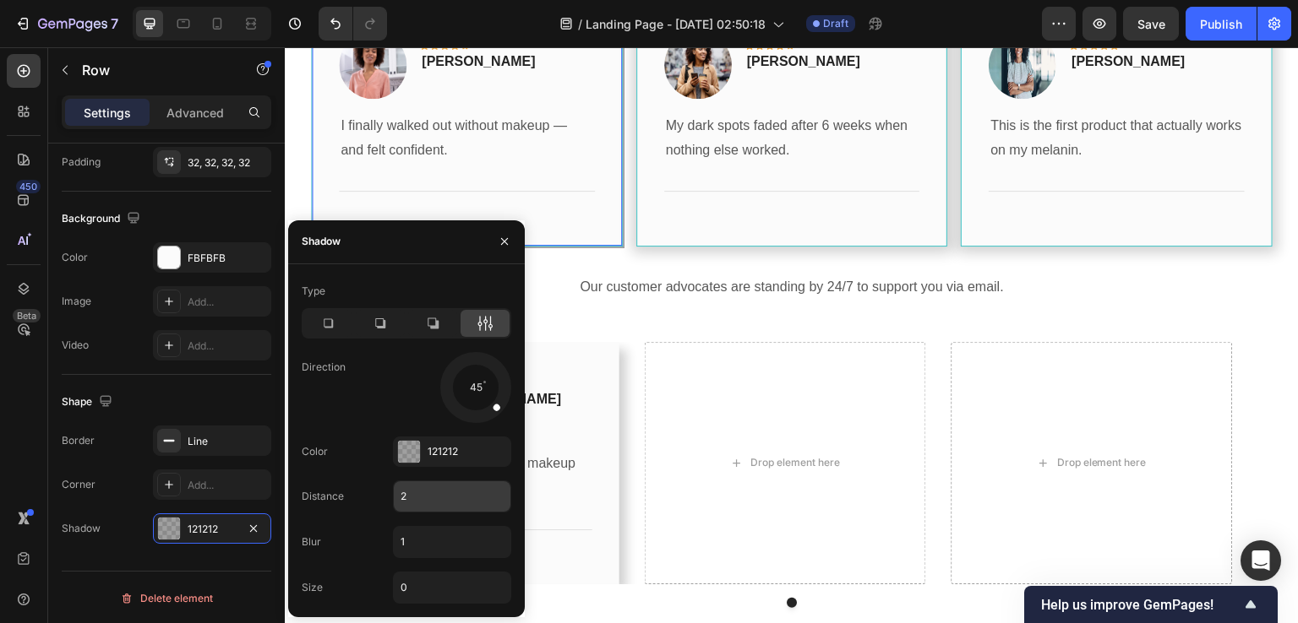
click at [420, 490] on input "2" at bounding box center [452, 497] width 117 height 30
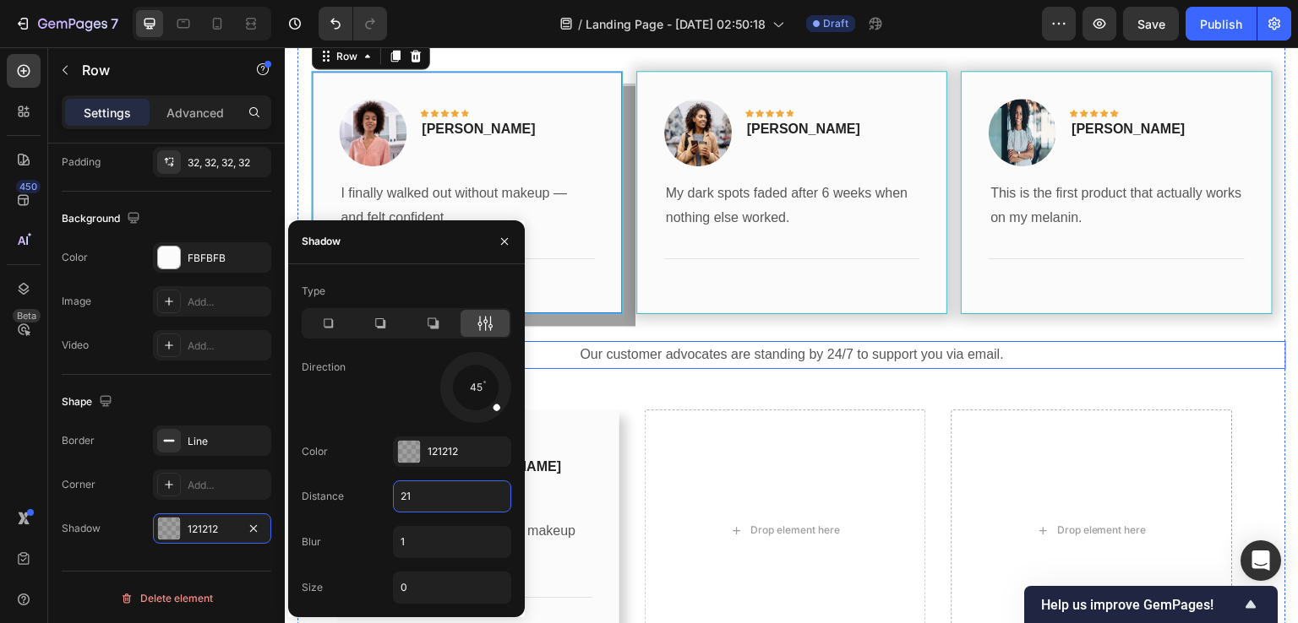
scroll to position [2422, 0]
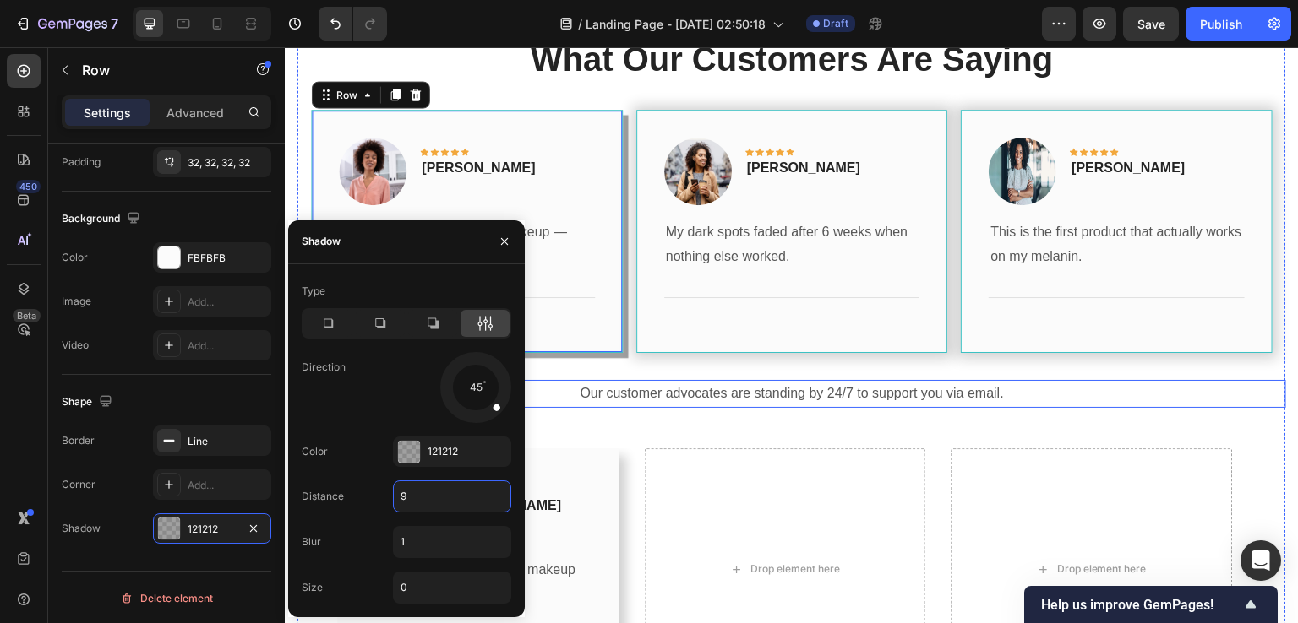
type input "8"
click at [422, 595] on input "0" at bounding box center [452, 588] width 117 height 30
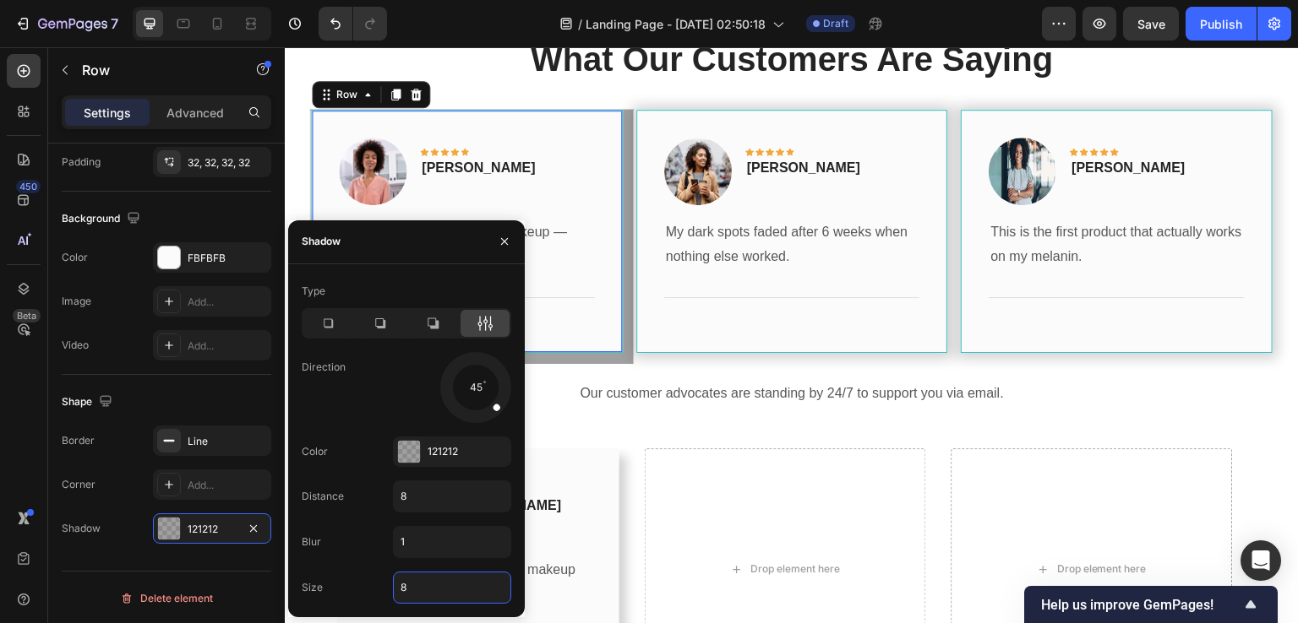
type input "9"
click at [412, 498] on input "8" at bounding box center [452, 497] width 117 height 30
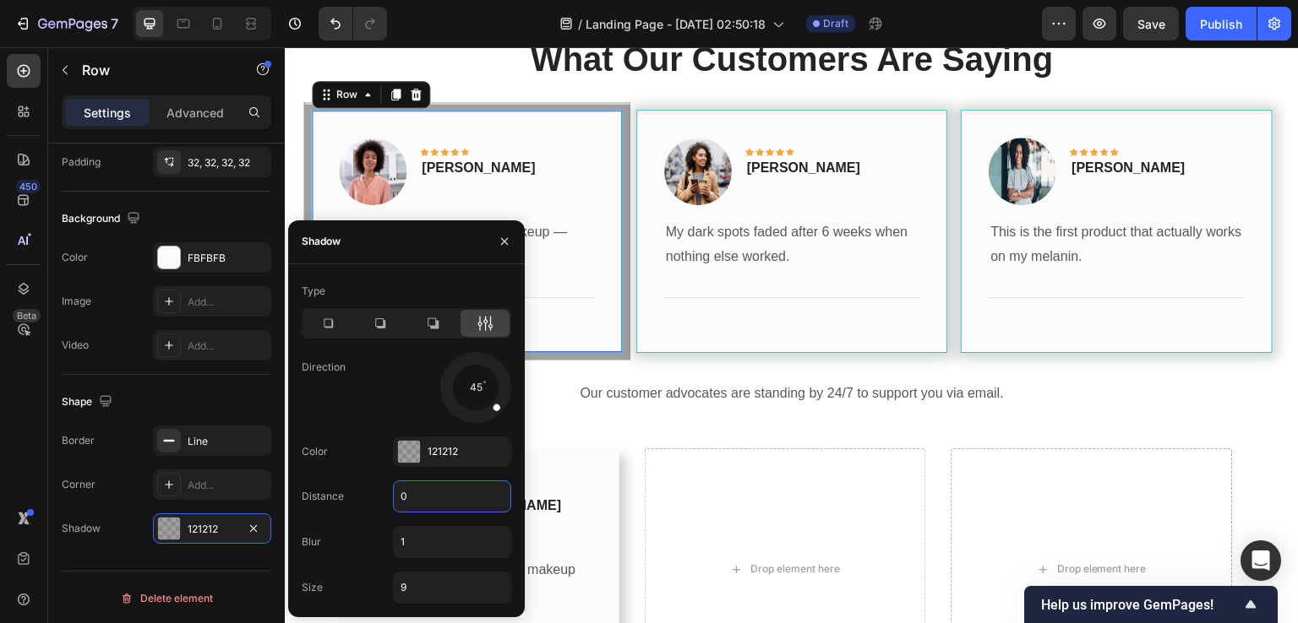
type input "1"
click at [417, 579] on input "9" at bounding box center [452, 588] width 117 height 30
click at [418, 579] on input "9" at bounding box center [452, 588] width 117 height 30
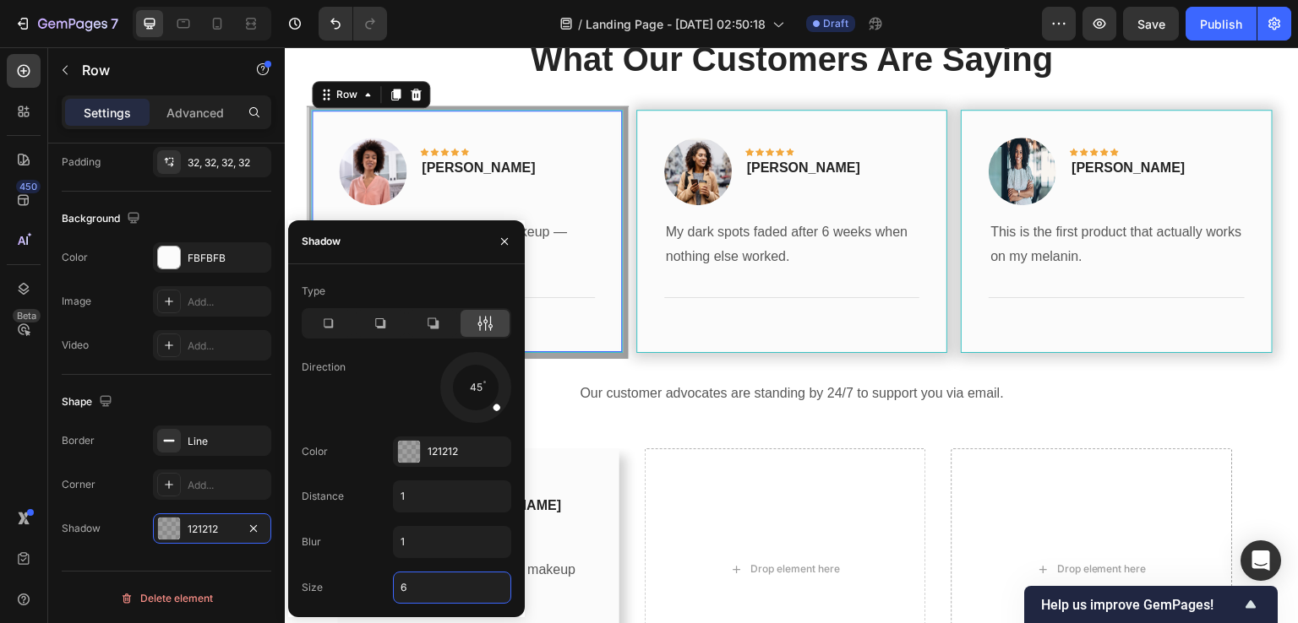
type input "5"
click at [413, 509] on input "1" at bounding box center [452, 497] width 117 height 30
type input "2"
click at [436, 591] on input "5" at bounding box center [452, 588] width 117 height 30
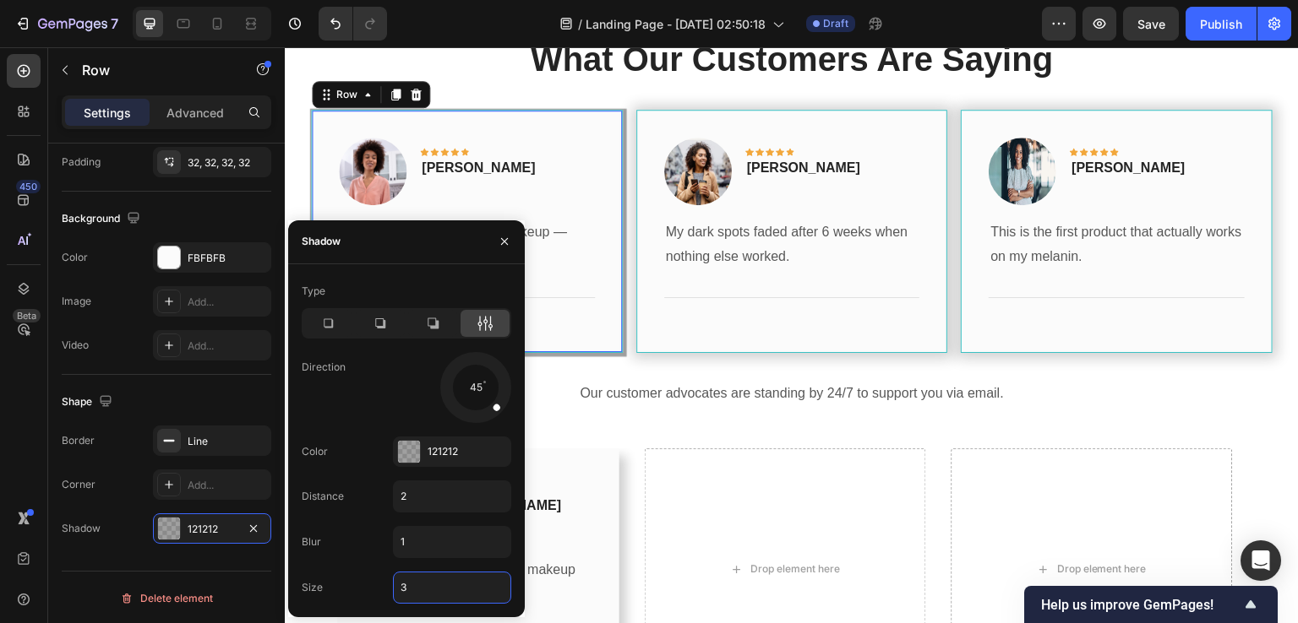
type input "4"
click at [417, 501] on input "2" at bounding box center [452, 497] width 117 height 30
type input "3"
click at [424, 547] on input "1" at bounding box center [452, 542] width 117 height 30
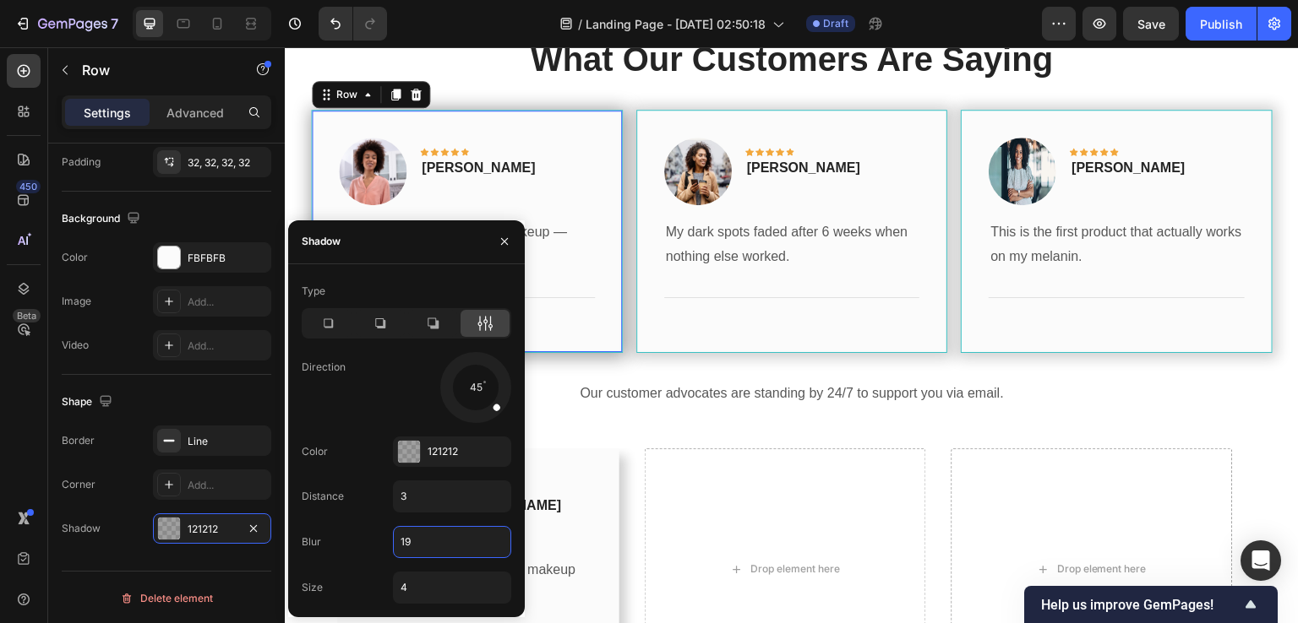
type input "20"
click at [1055, 237] on p "This is the first product that actually works on my melanin." at bounding box center [1116, 244] width 253 height 49
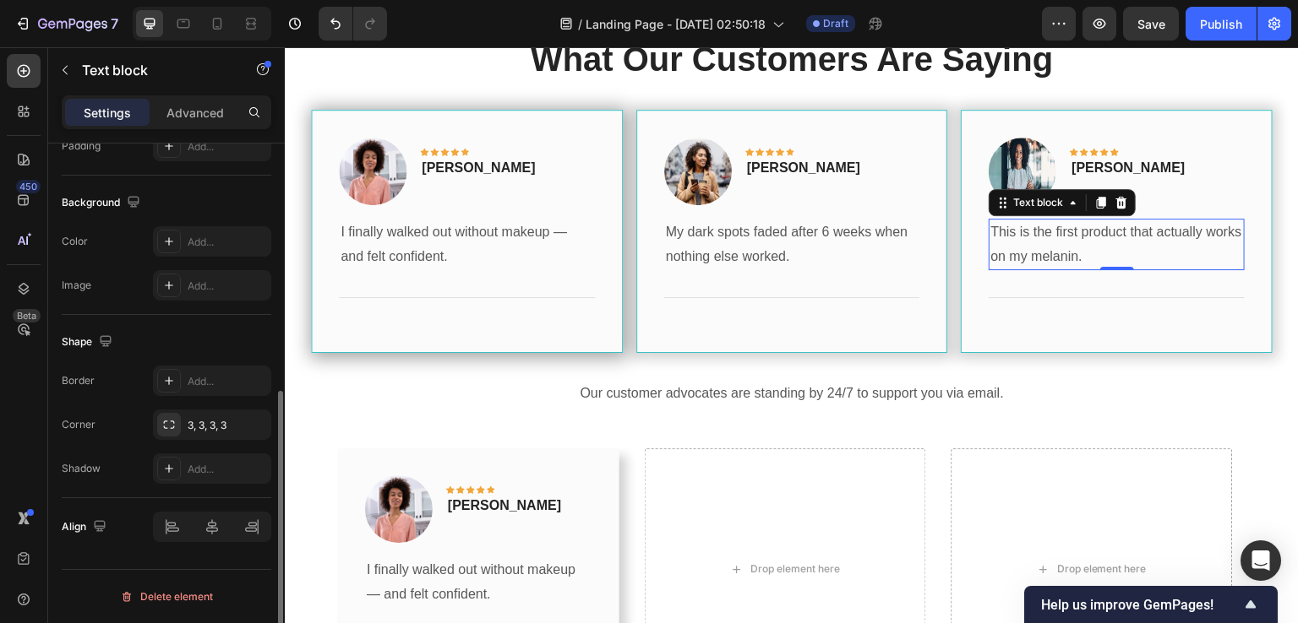
scroll to position [0, 0]
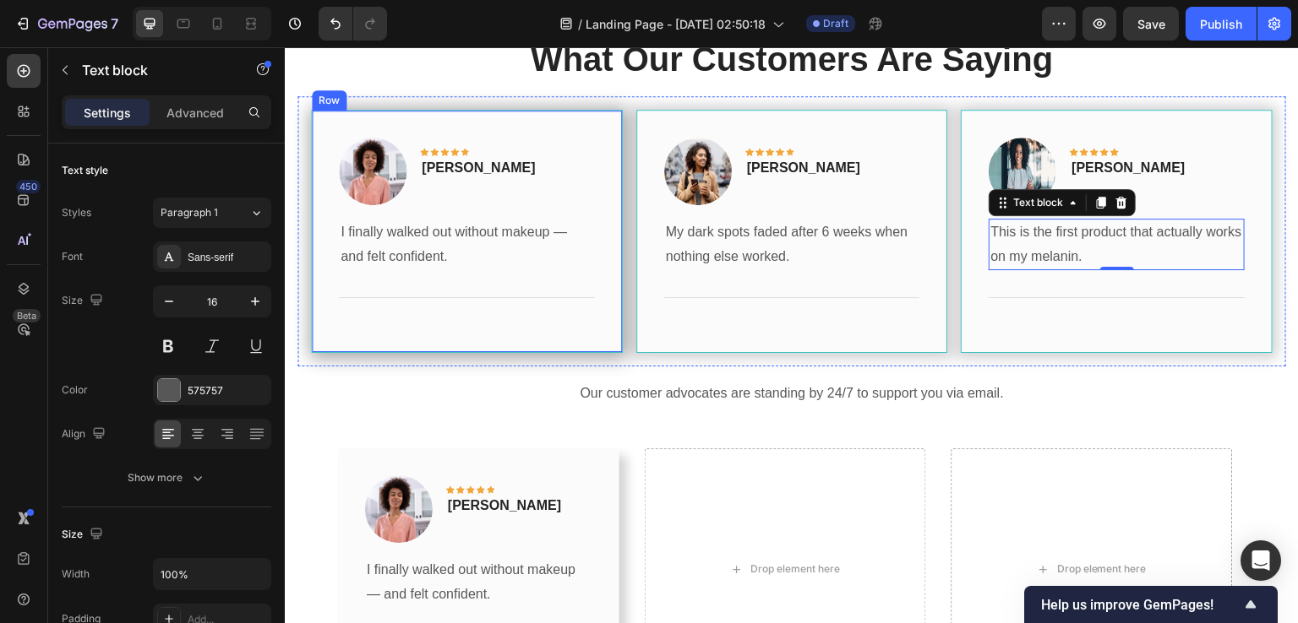
click at [324, 104] on div "Row" at bounding box center [329, 100] width 35 height 20
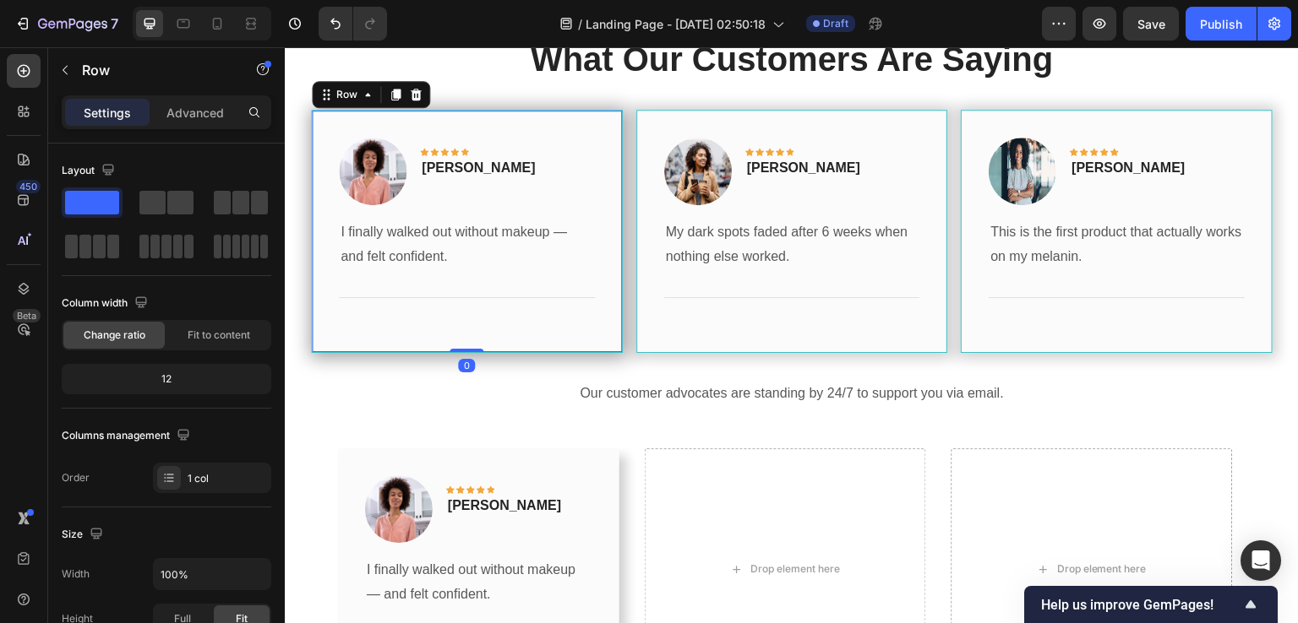
scroll to position [501, 0]
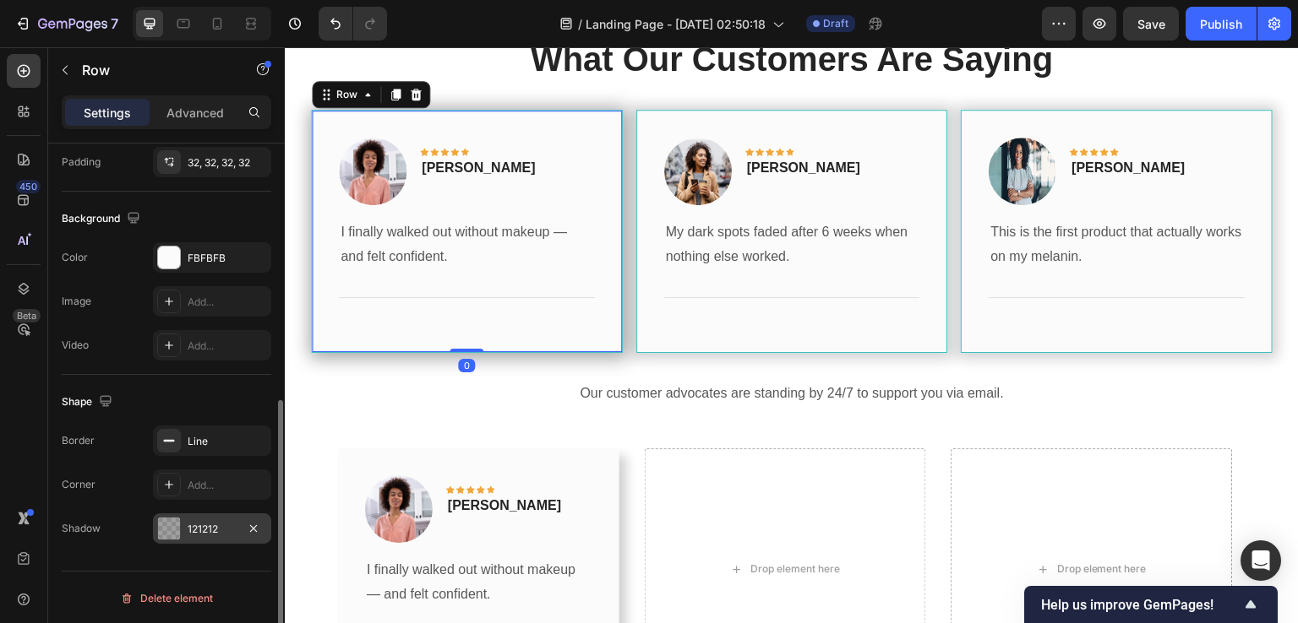
click at [192, 528] on div "121212" at bounding box center [212, 529] width 49 height 15
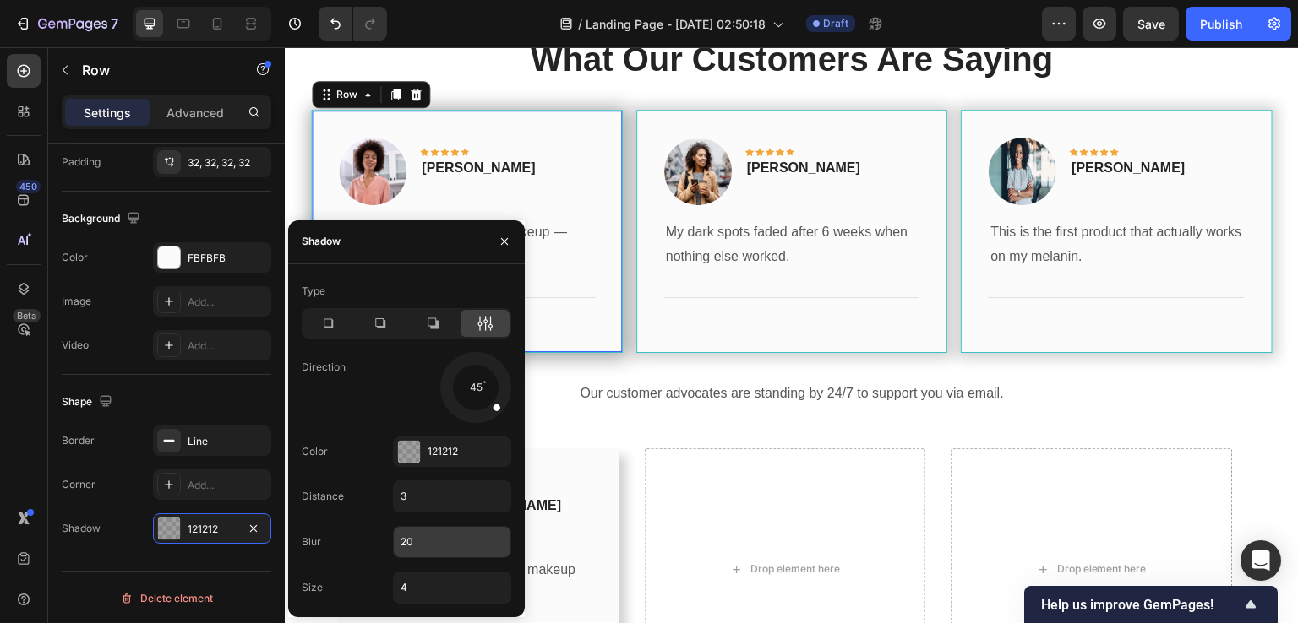
click at [416, 551] on input "20" at bounding box center [452, 542] width 117 height 30
type input "10"
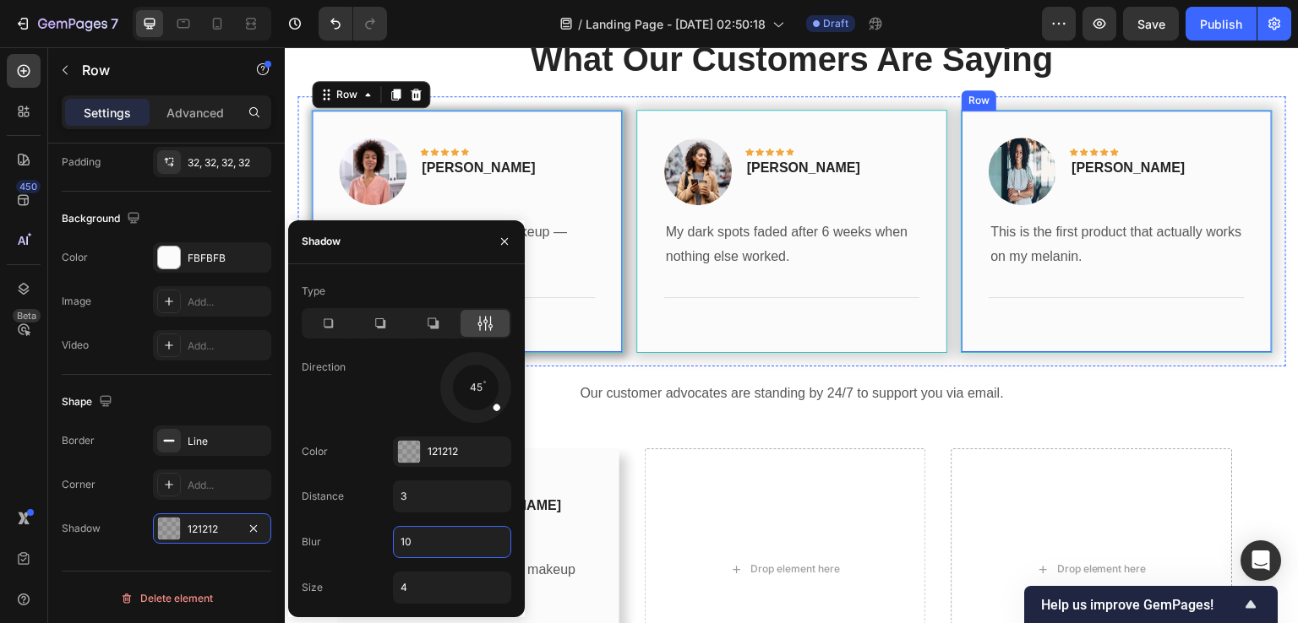
drag, startPoint x: 973, startPoint y: 250, endPoint x: 1083, endPoint y: 231, distance: 111.5
click at [974, 250] on div "Image Icon Icon Icon Icon Icon Row Timothy Joseph Text block Row This is the fi…" at bounding box center [1116, 232] width 312 height 244
click at [1083, 231] on p "This is the first product that actually works on my melanin." at bounding box center [1116, 244] width 253 height 49
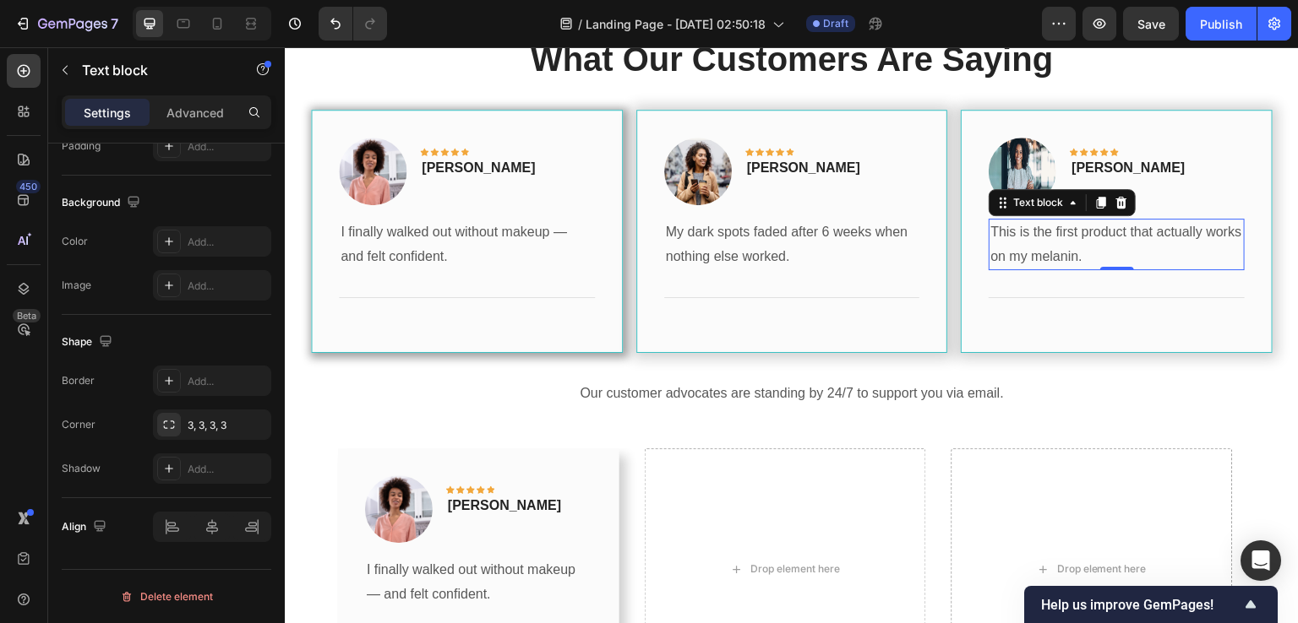
scroll to position [0, 0]
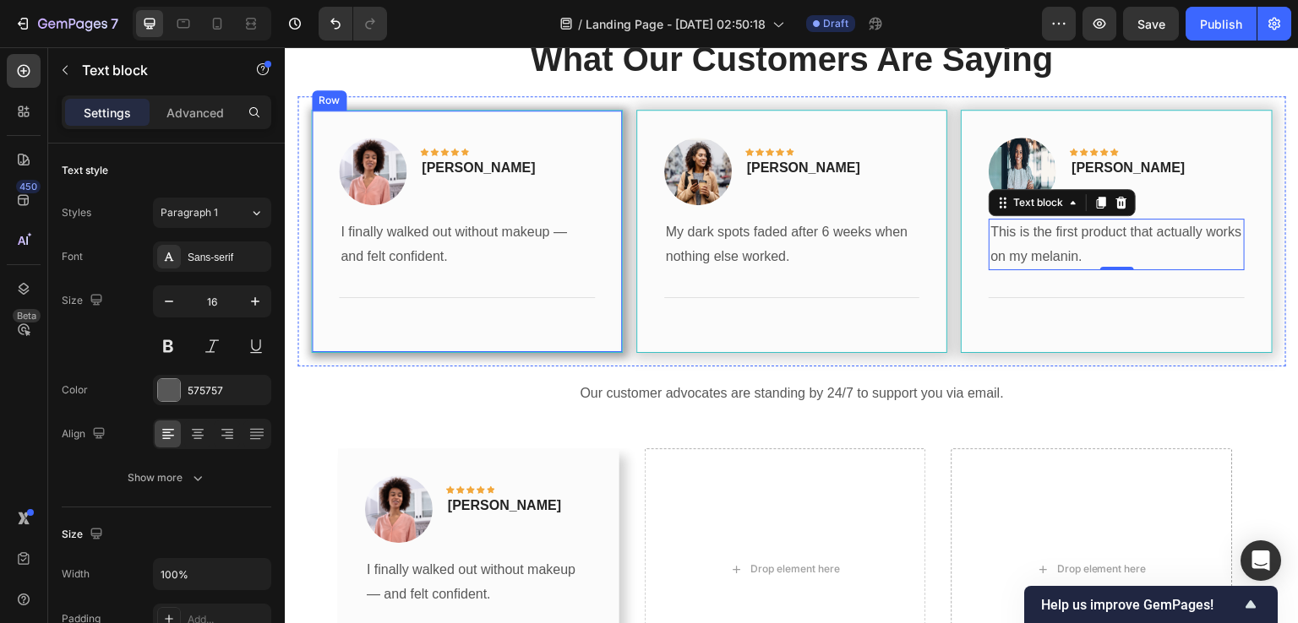
click at [331, 104] on div "Row" at bounding box center [329, 100] width 35 height 20
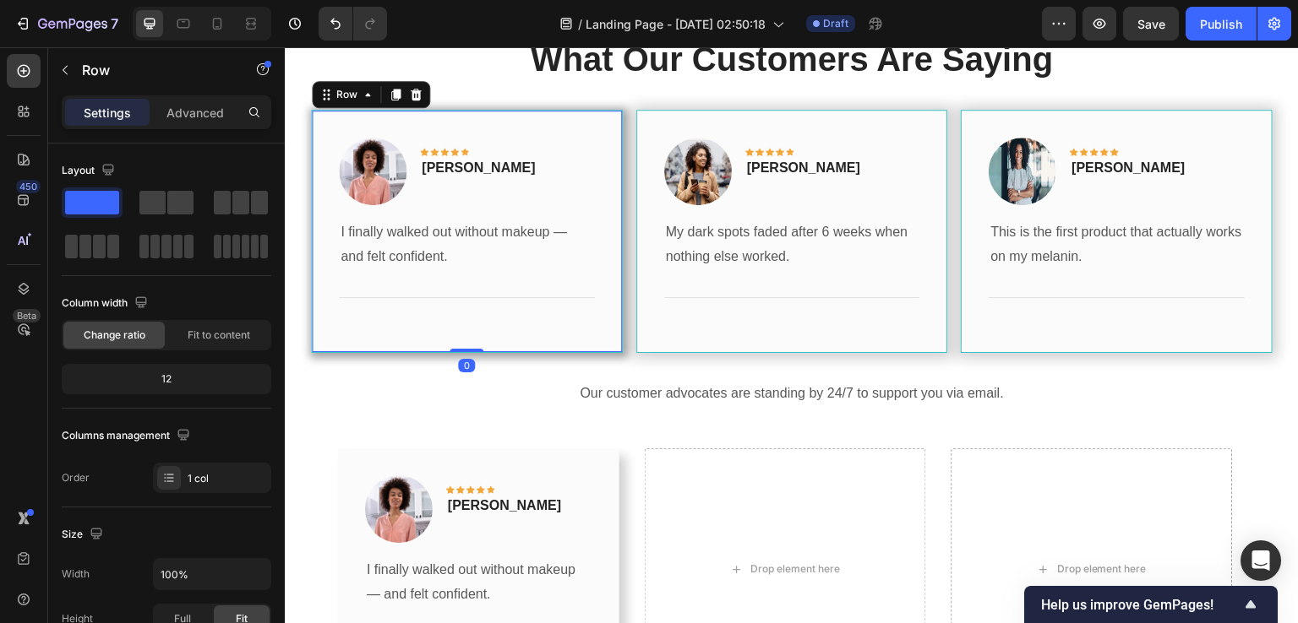
scroll to position [501, 0]
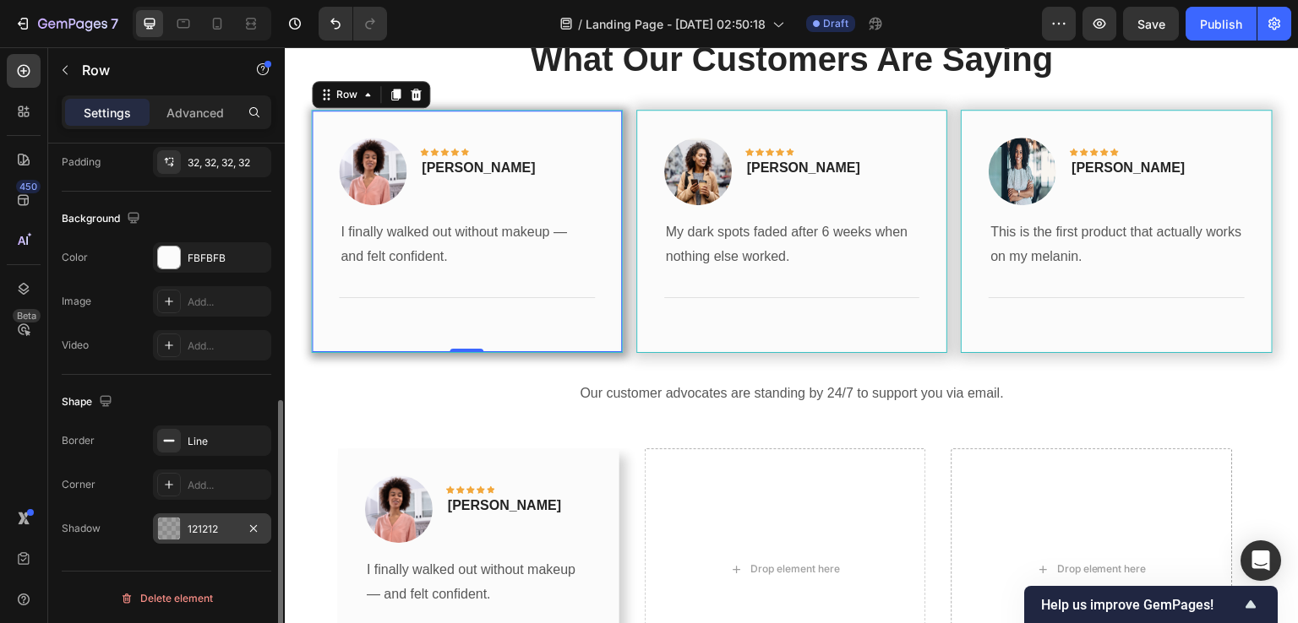
click at [199, 522] on div "121212" at bounding box center [212, 529] width 49 height 15
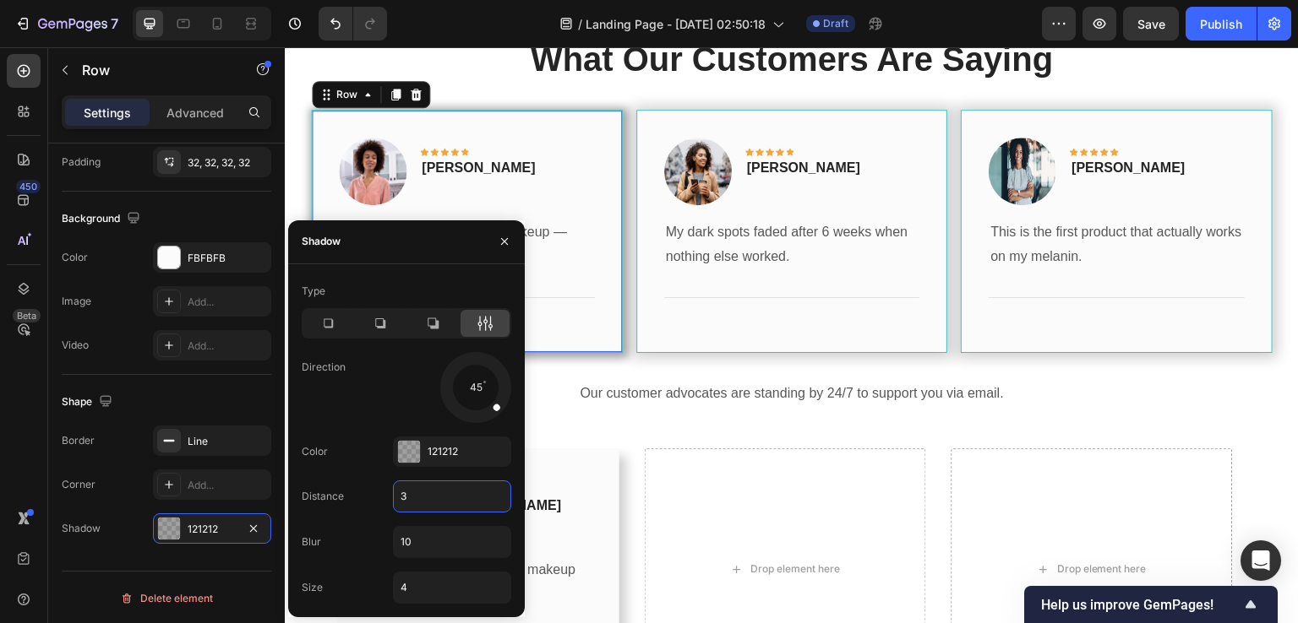
click at [427, 488] on input "3" at bounding box center [452, 497] width 117 height 30
type input "0"
click at [721, 231] on p "My dark spots faded after 6 weeks when nothing else worked." at bounding box center [792, 244] width 253 height 49
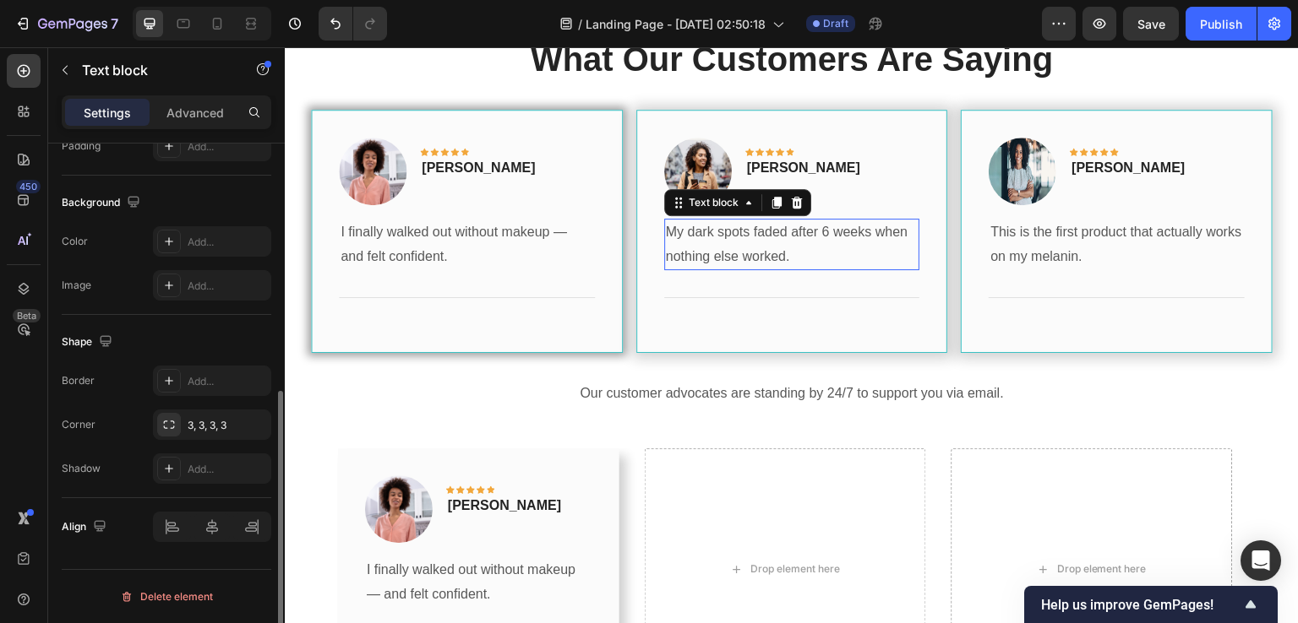
scroll to position [0, 0]
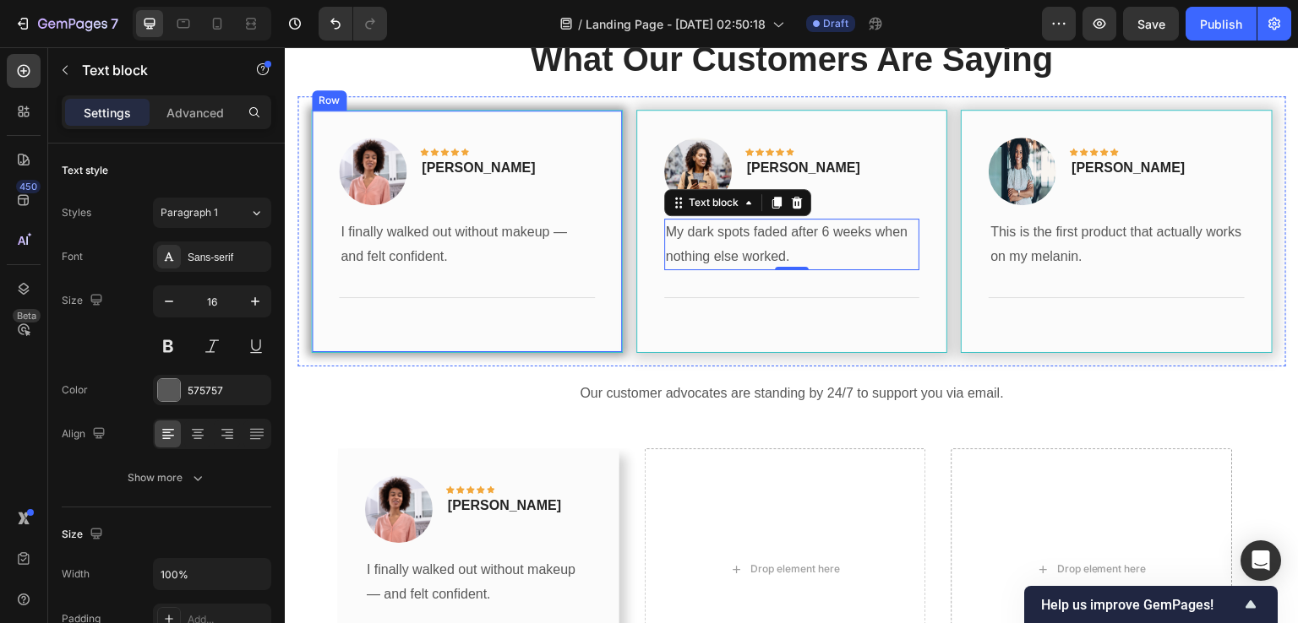
click at [327, 102] on div "Row" at bounding box center [329, 100] width 28 height 15
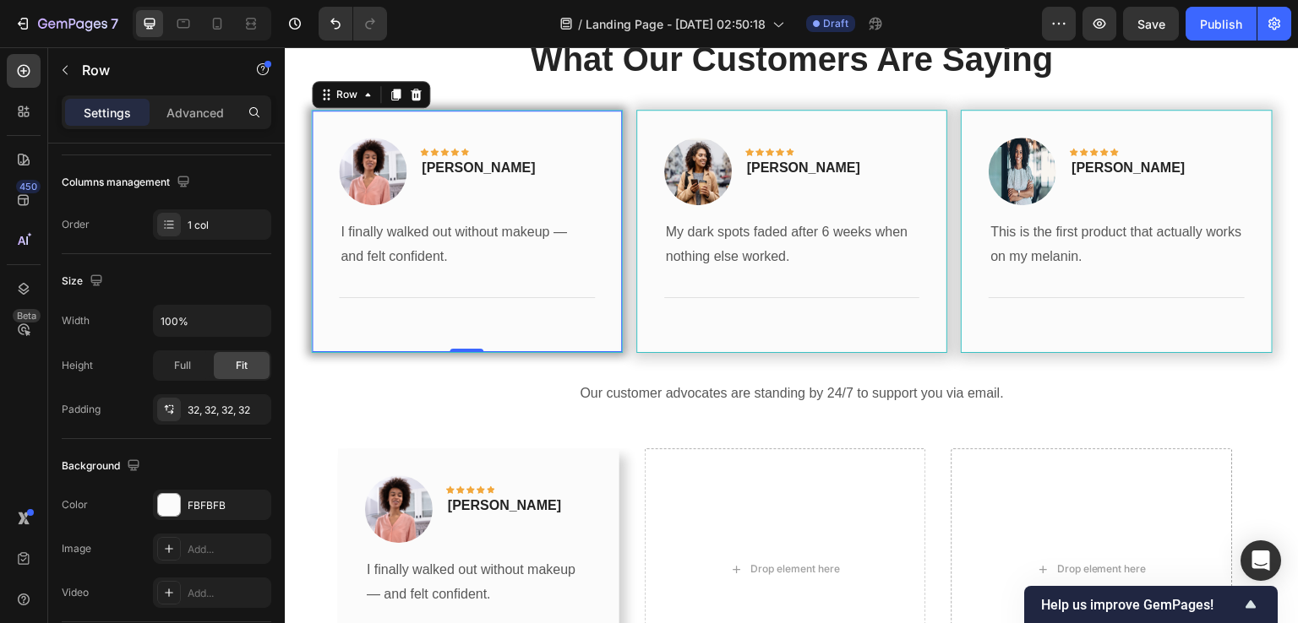
scroll to position [501, 0]
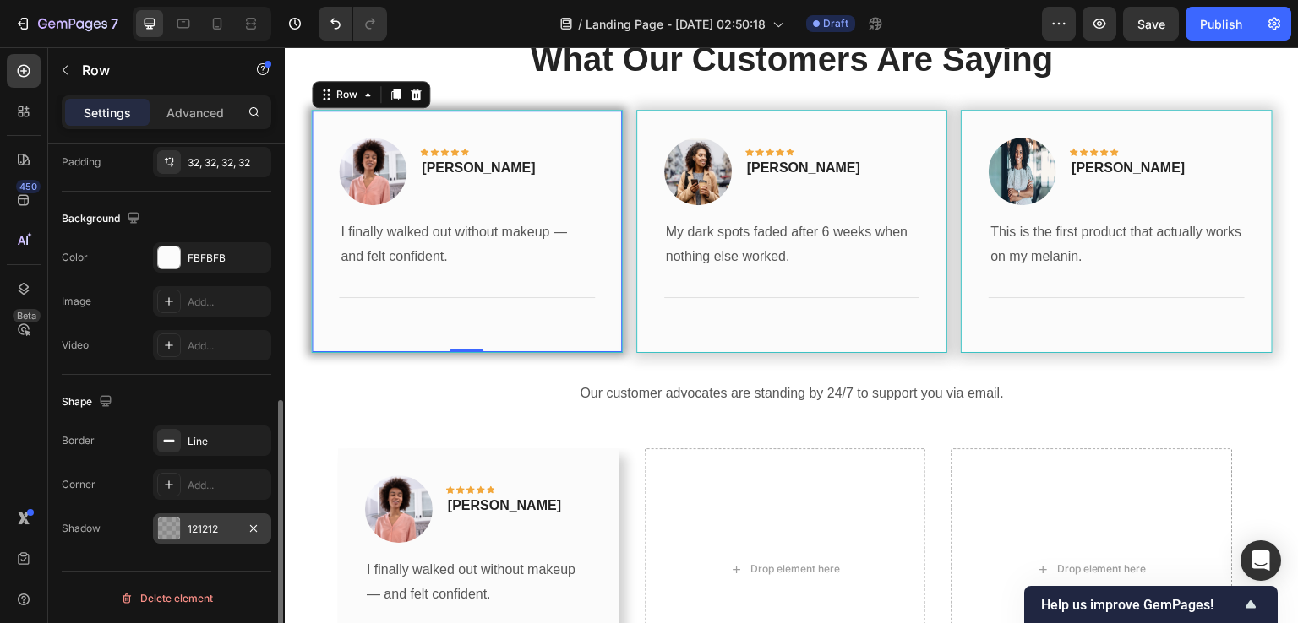
click at [192, 525] on div "121212" at bounding box center [212, 529] width 49 height 15
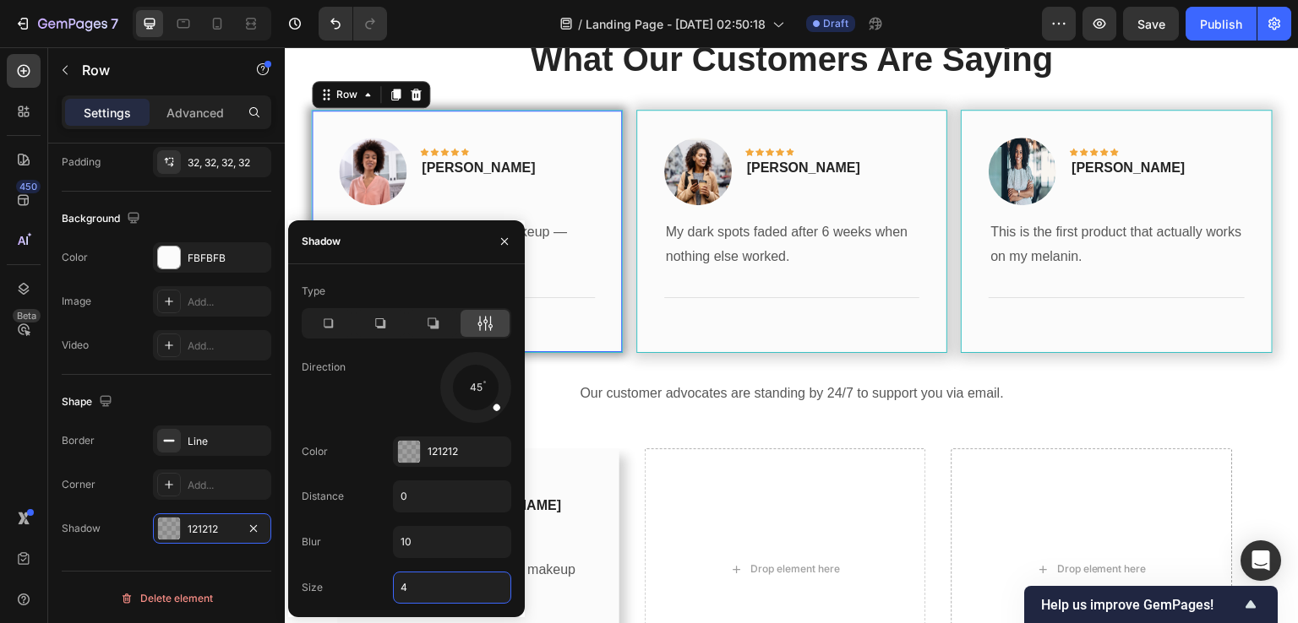
click at [416, 584] on input "4" at bounding box center [452, 588] width 117 height 30
click at [429, 545] on input "10" at bounding box center [452, 542] width 117 height 30
click at [432, 575] on input "4" at bounding box center [452, 588] width 117 height 30
type input "13"
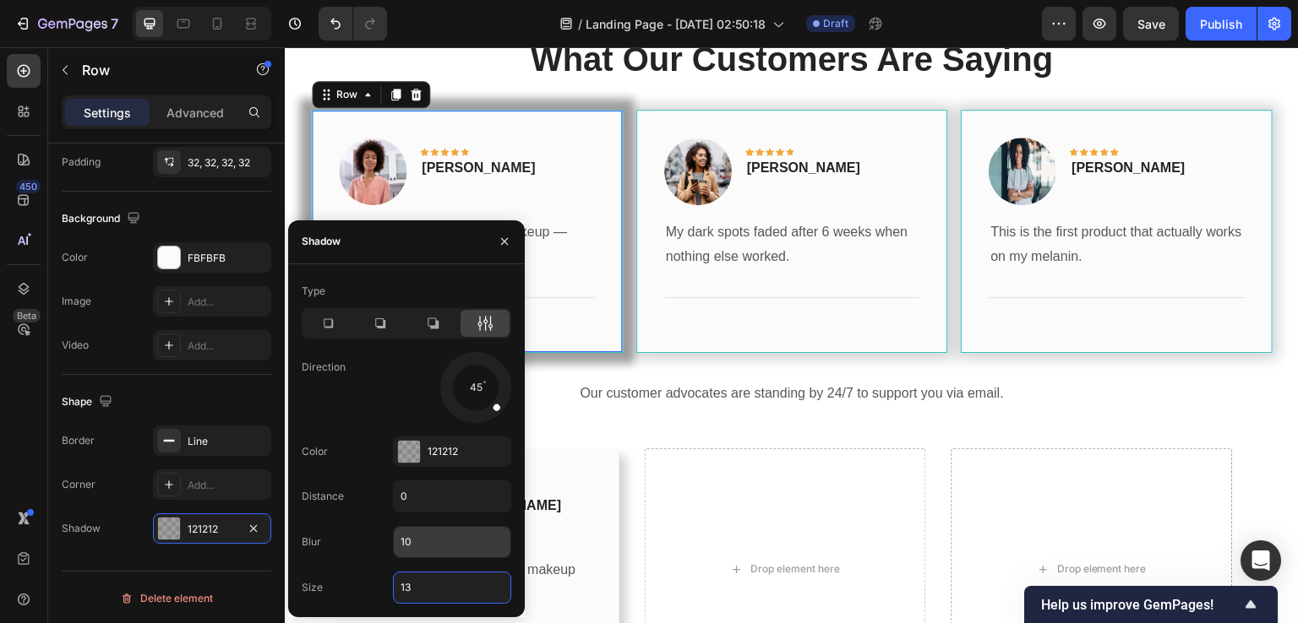
click at [431, 545] on input "10" at bounding box center [452, 542] width 117 height 30
type input "20"
click at [425, 576] on input "13" at bounding box center [452, 588] width 117 height 30
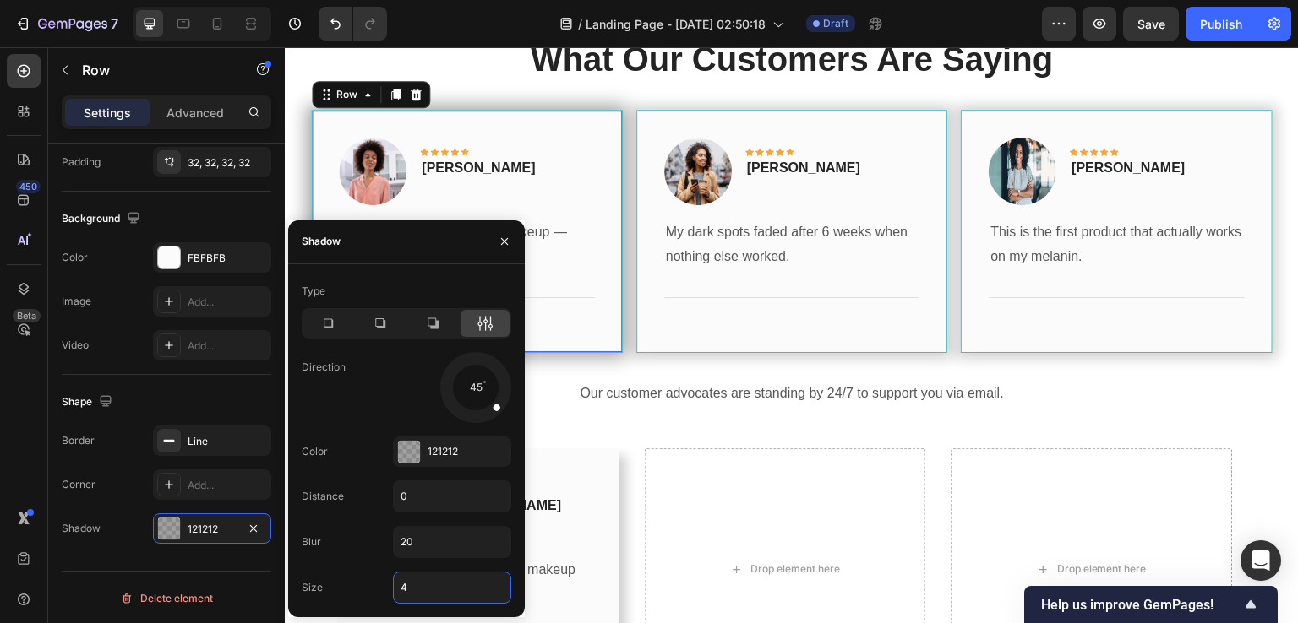
type input "5"
click at [420, 545] on input "20" at bounding box center [452, 542] width 117 height 30
type input "5"
click at [552, 570] on p "I finally walked out without makeup — and felt confident." at bounding box center [479, 582] width 224 height 49
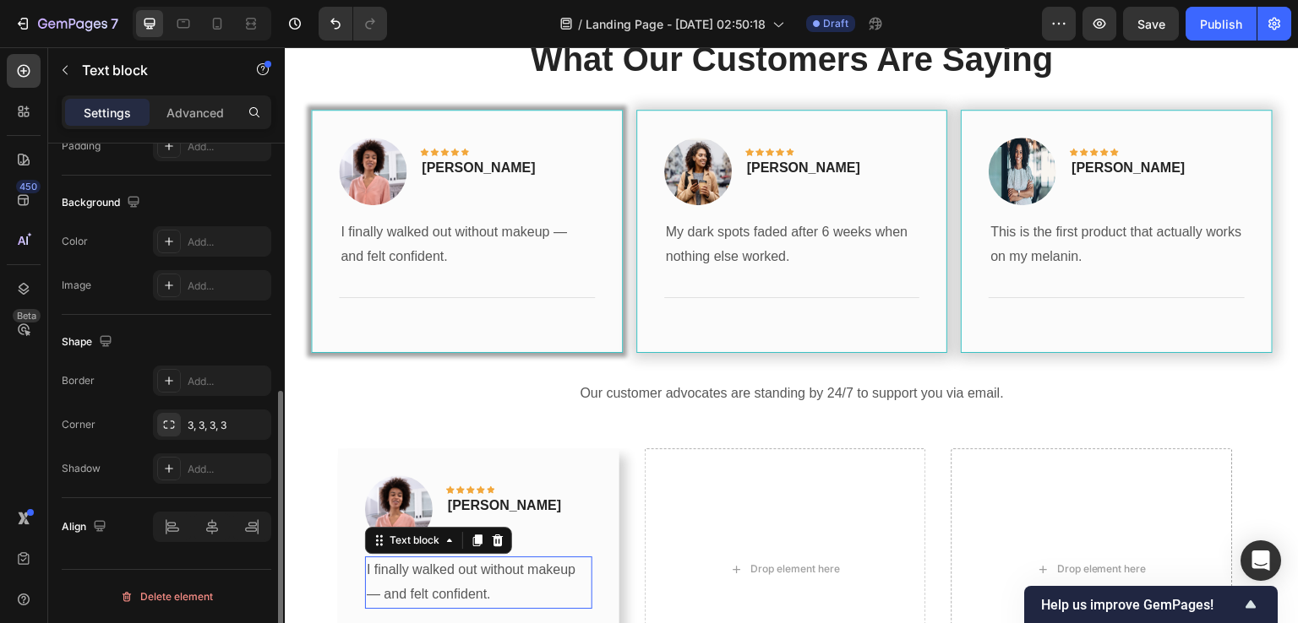
scroll to position [0, 0]
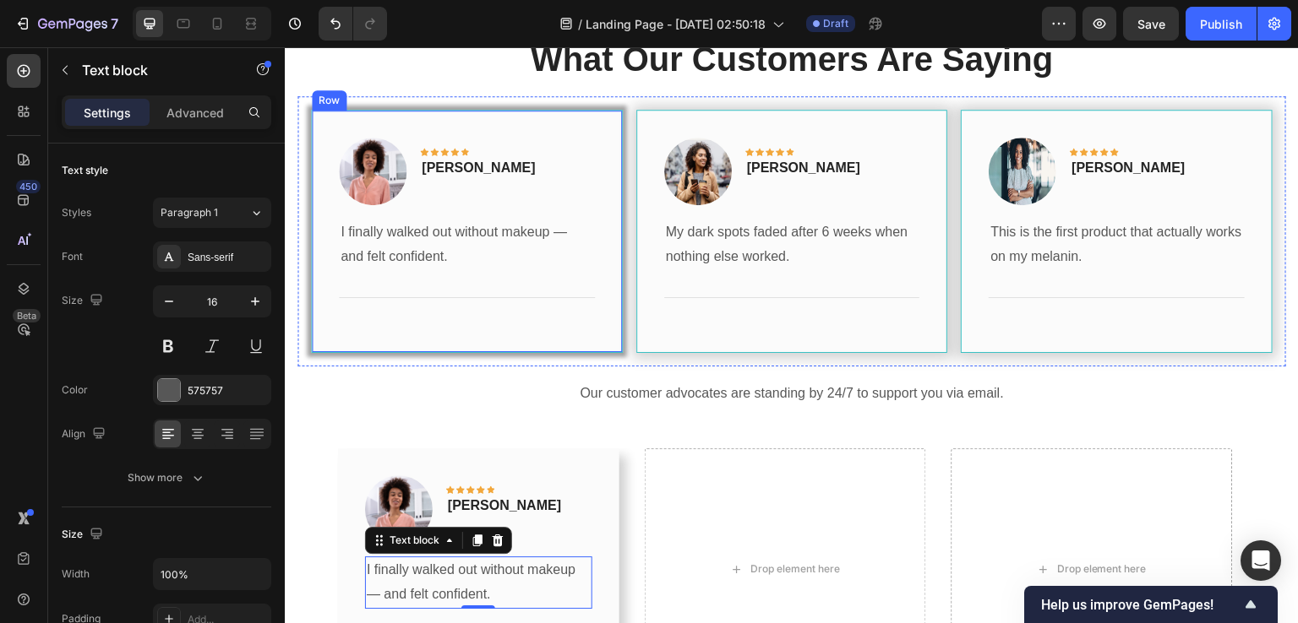
click at [319, 103] on div "Row" at bounding box center [329, 100] width 28 height 15
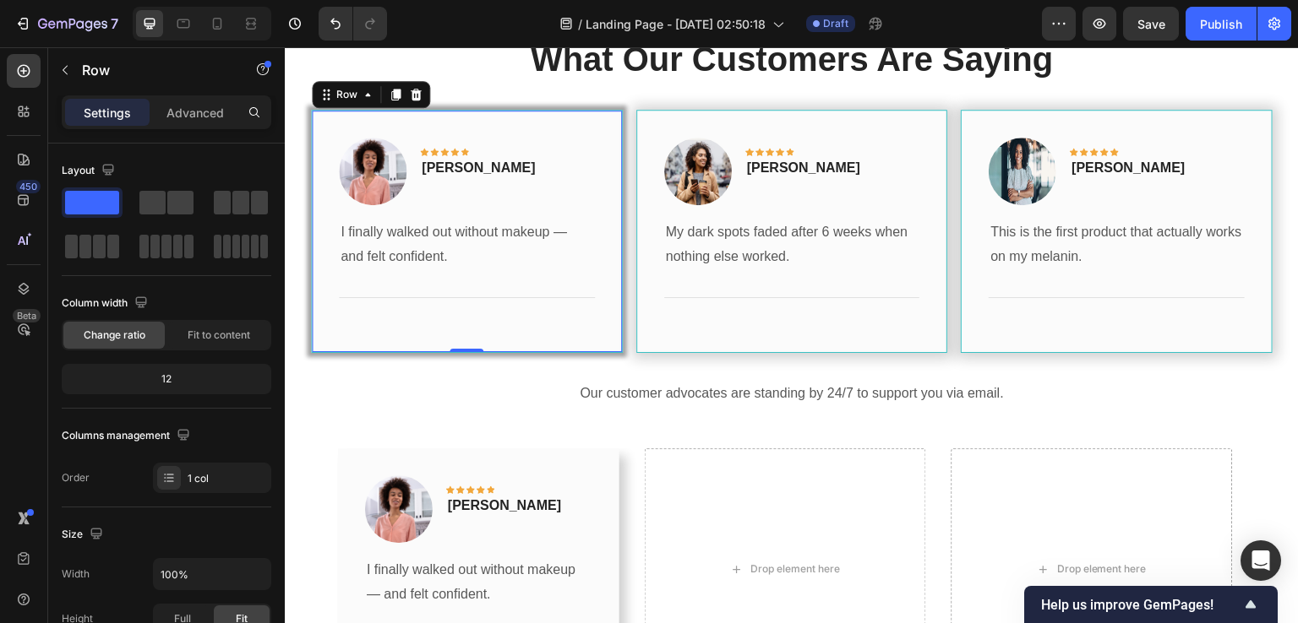
scroll to position [501, 0]
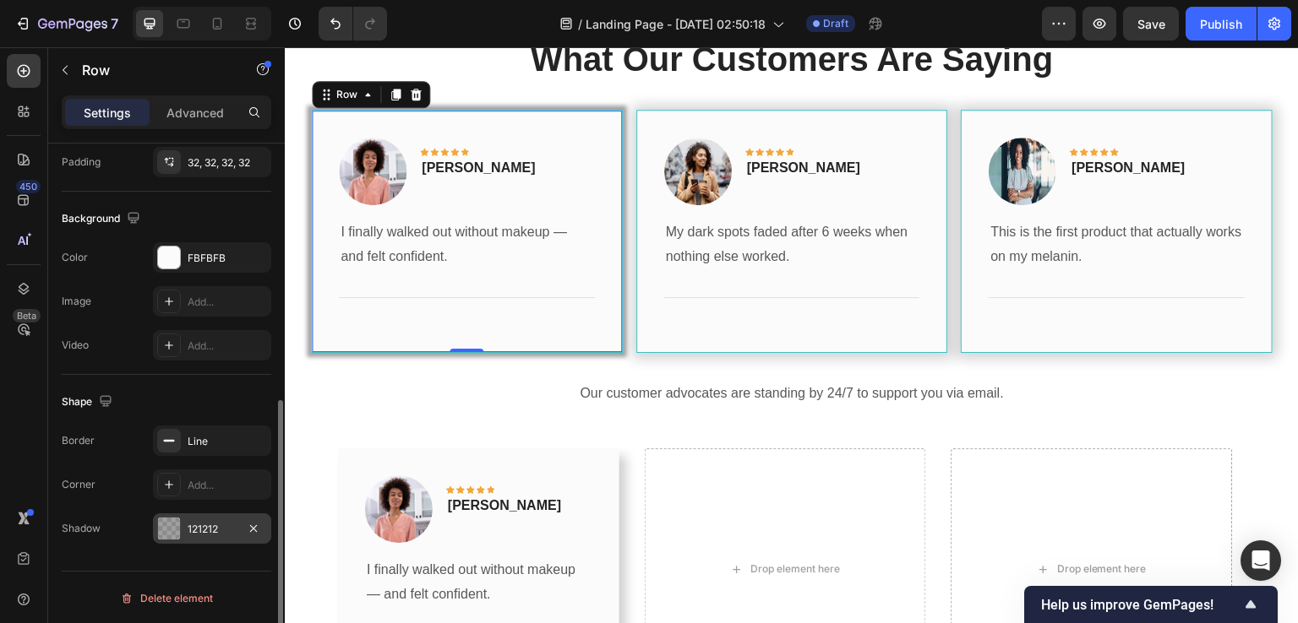
click at [177, 525] on div at bounding box center [169, 529] width 22 height 22
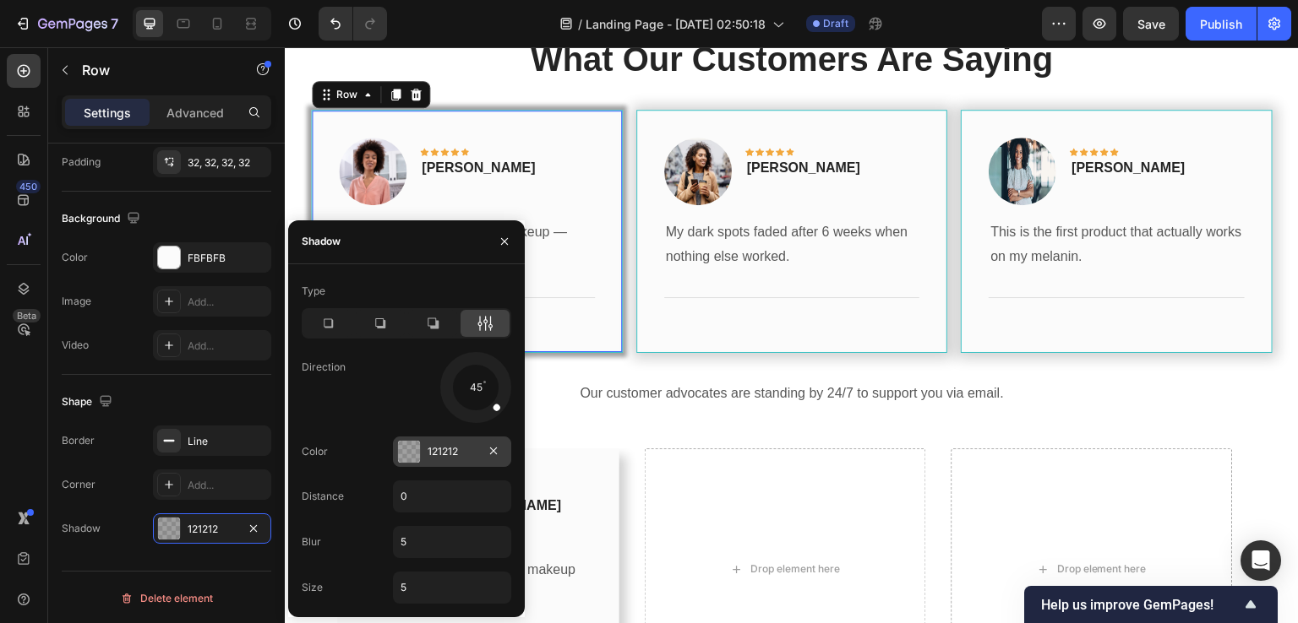
click at [428, 460] on div "121212" at bounding box center [451, 451] width 49 height 15
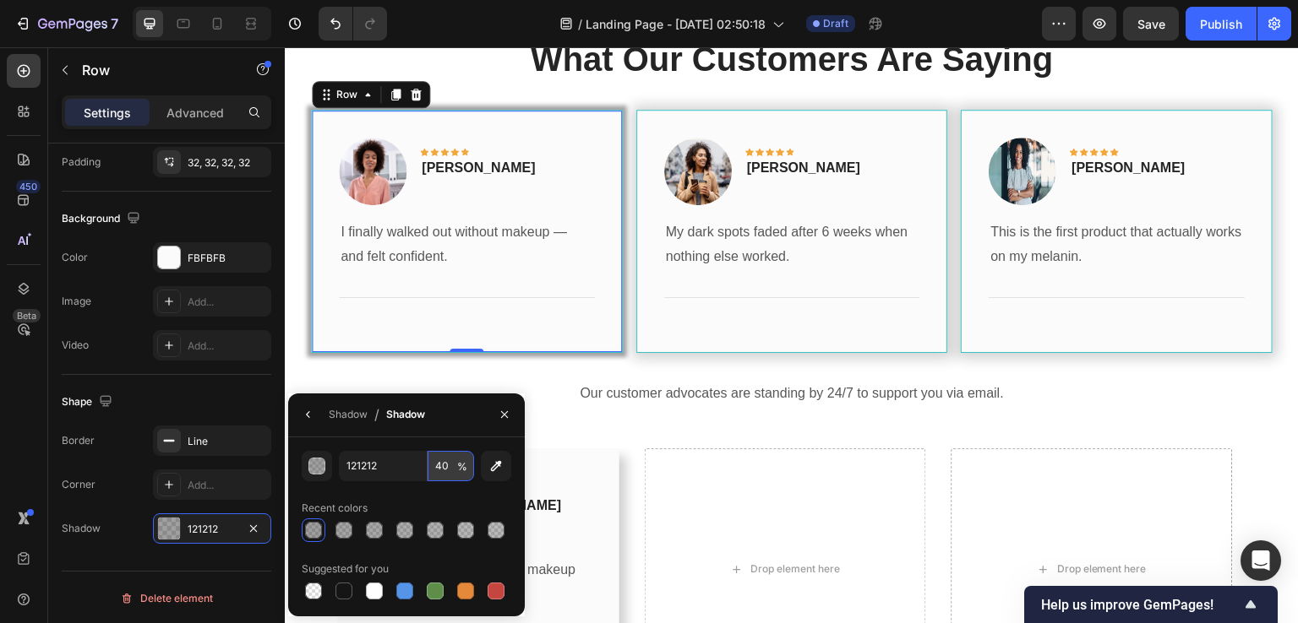
click at [446, 463] on input "40" at bounding box center [450, 466] width 46 height 30
type input "30"
drag, startPoint x: 468, startPoint y: 431, endPoint x: 458, endPoint y: 412, distance: 21.2
click at [467, 431] on div "Shadow / Shadow" at bounding box center [406, 416] width 237 height 44
click at [458, 412] on div "Shadow / Shadow" at bounding box center [406, 416] width 237 height 44
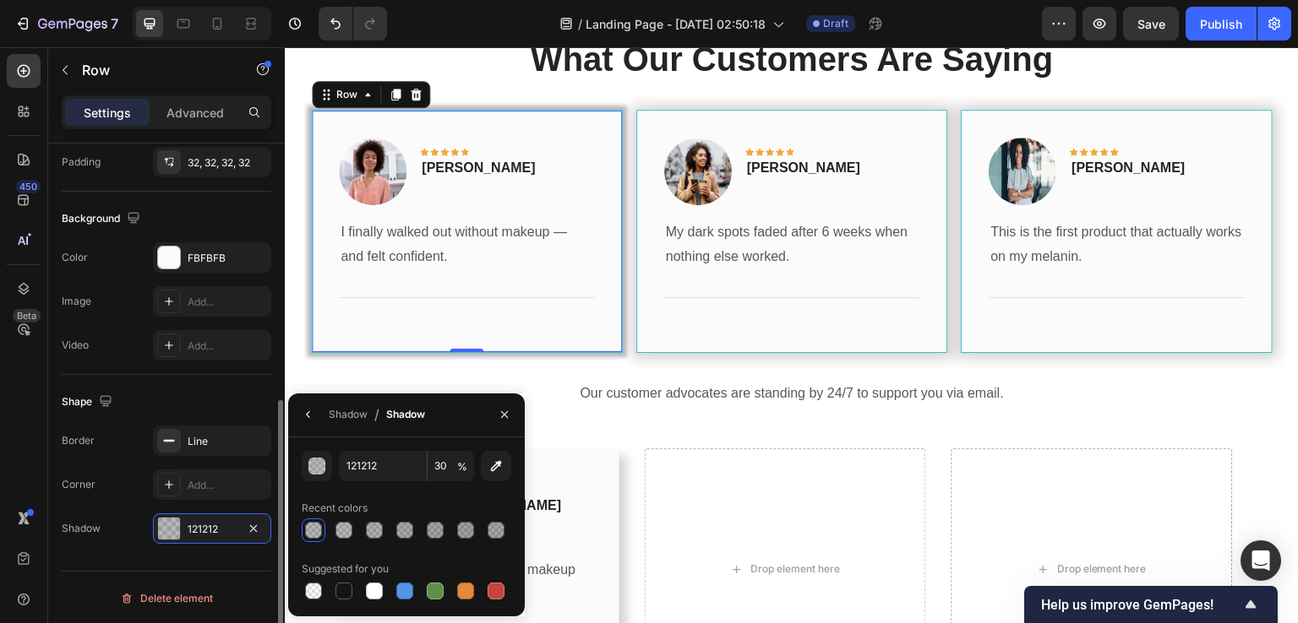
click at [115, 554] on div "Shape Border Line Corner Add... Shadow 121212" at bounding box center [167, 466] width 210 height 182
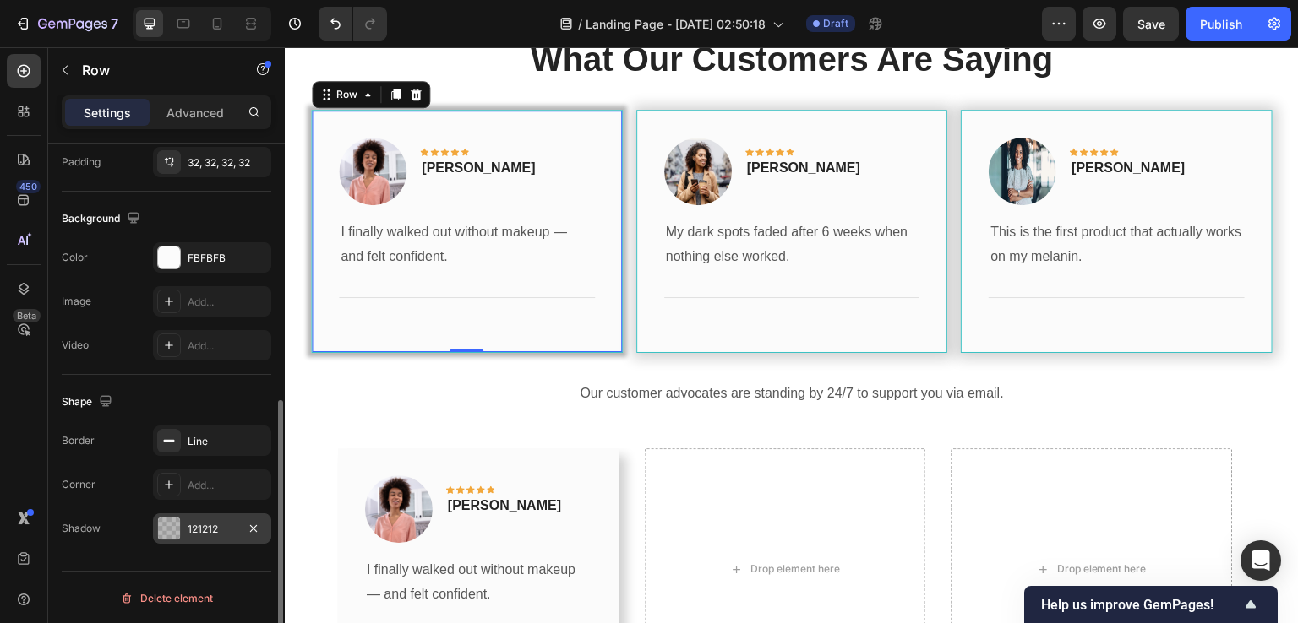
click at [190, 524] on div "121212" at bounding box center [212, 529] width 49 height 15
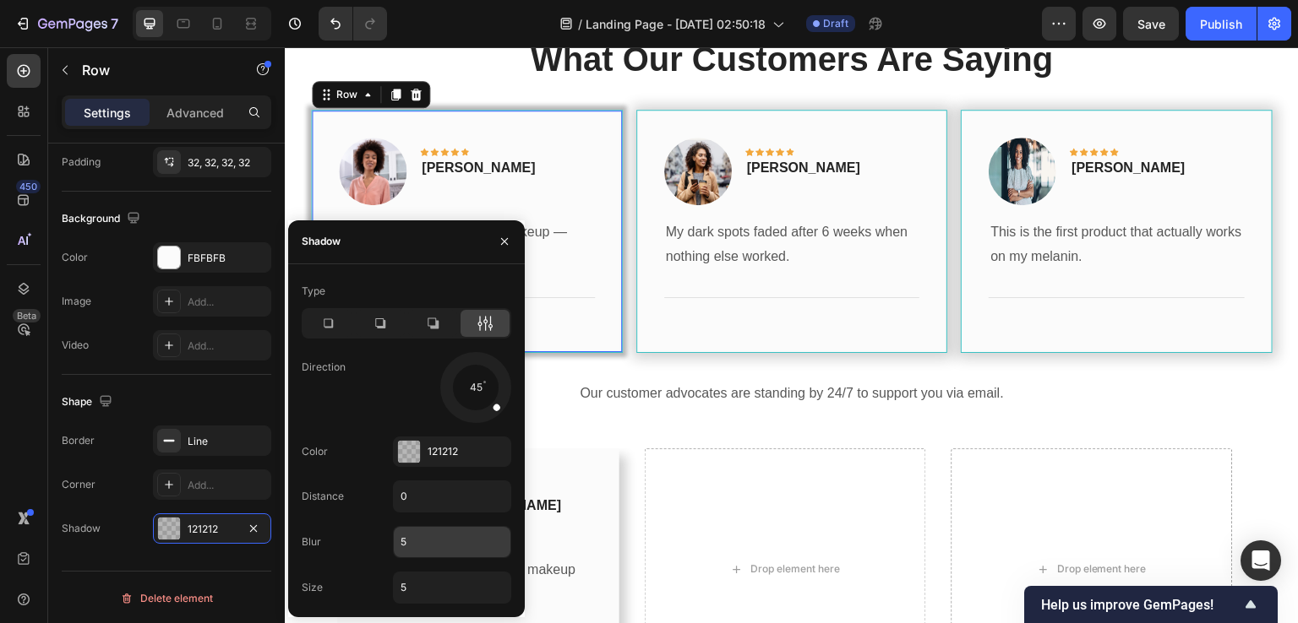
click at [416, 536] on input "5" at bounding box center [452, 542] width 117 height 30
type input "10"
click at [423, 589] on input "5" at bounding box center [452, 588] width 117 height 30
type input "5"
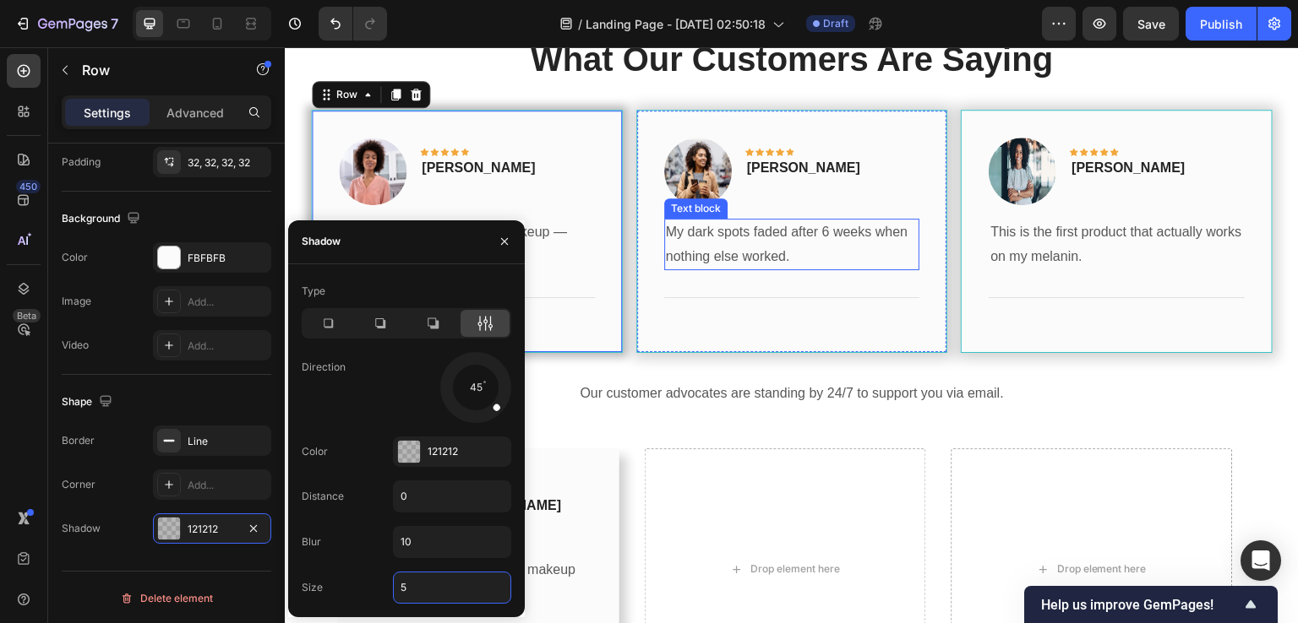
click at [748, 238] on p "My dark spots faded after 6 weeks when nothing else worked." at bounding box center [792, 244] width 253 height 49
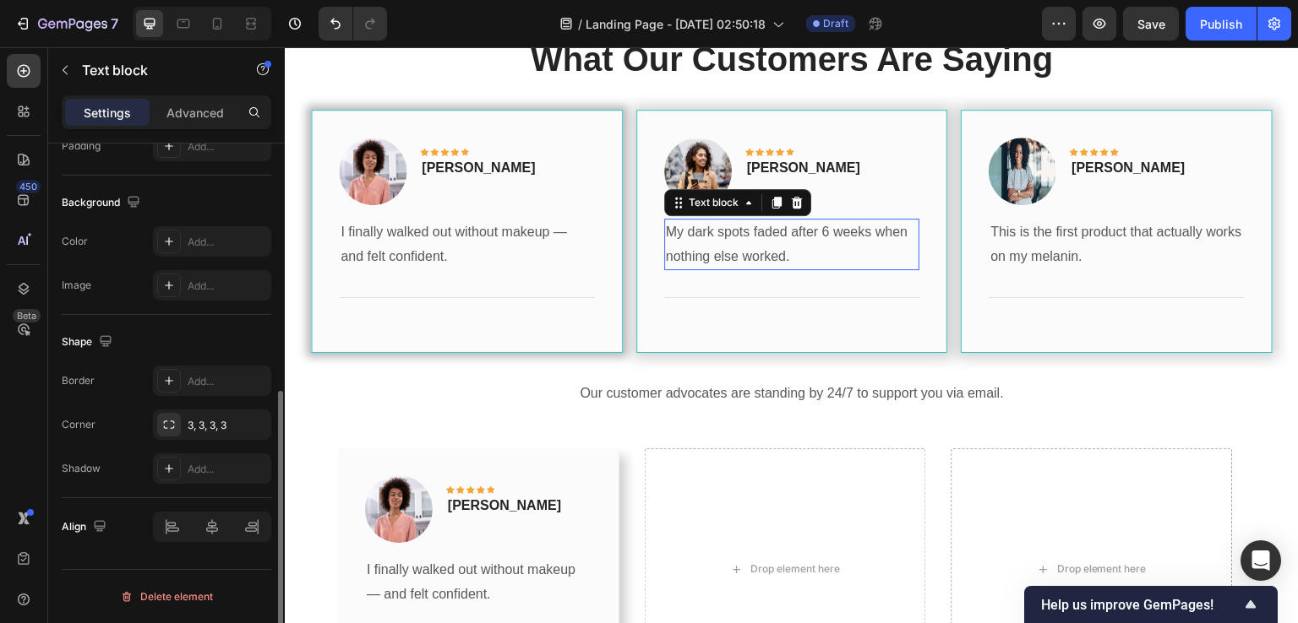
scroll to position [0, 0]
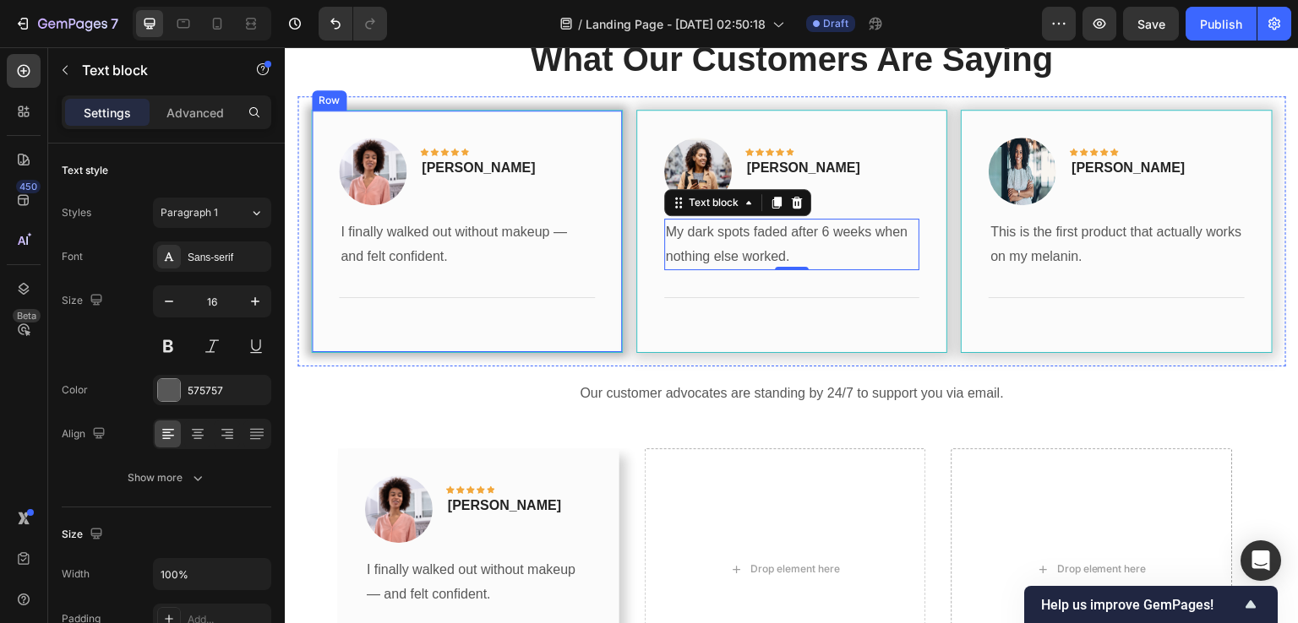
click at [318, 123] on div "Image Icon Icon Icon Icon Icon Row Rita Carroll Text block Row I finally walked…" at bounding box center [467, 232] width 312 height 244
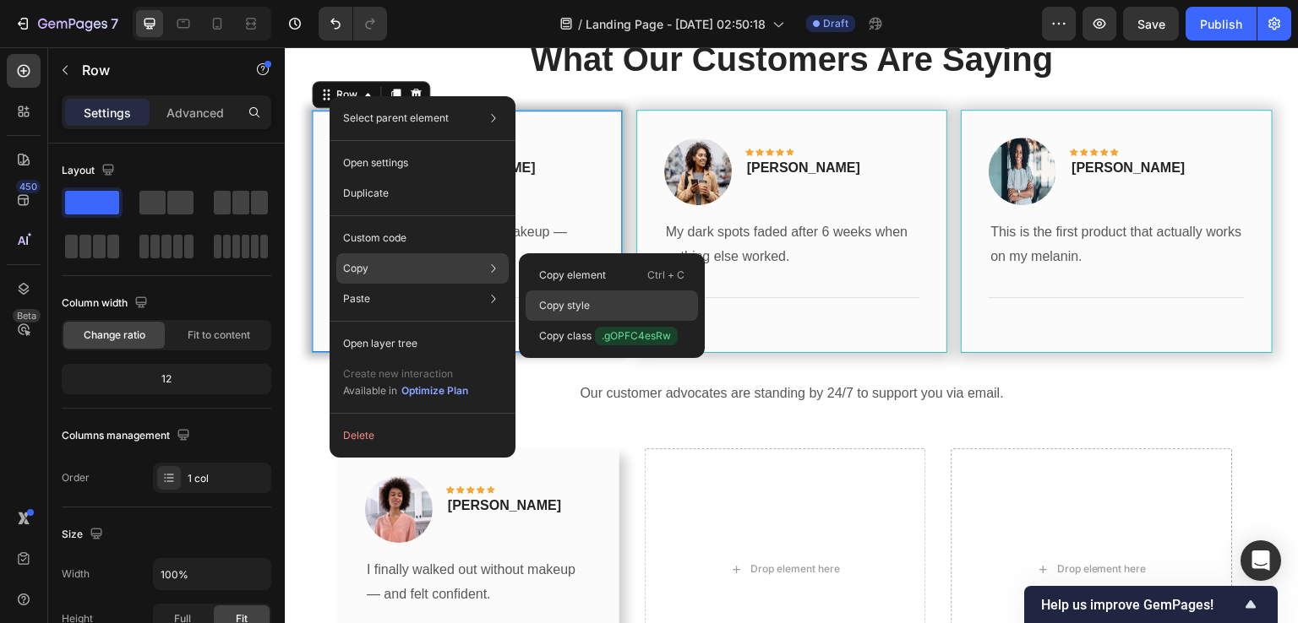
drag, startPoint x: 572, startPoint y: 311, endPoint x: 422, endPoint y: 158, distance: 213.9
click at [572, 311] on p "Copy style" at bounding box center [564, 305] width 51 height 15
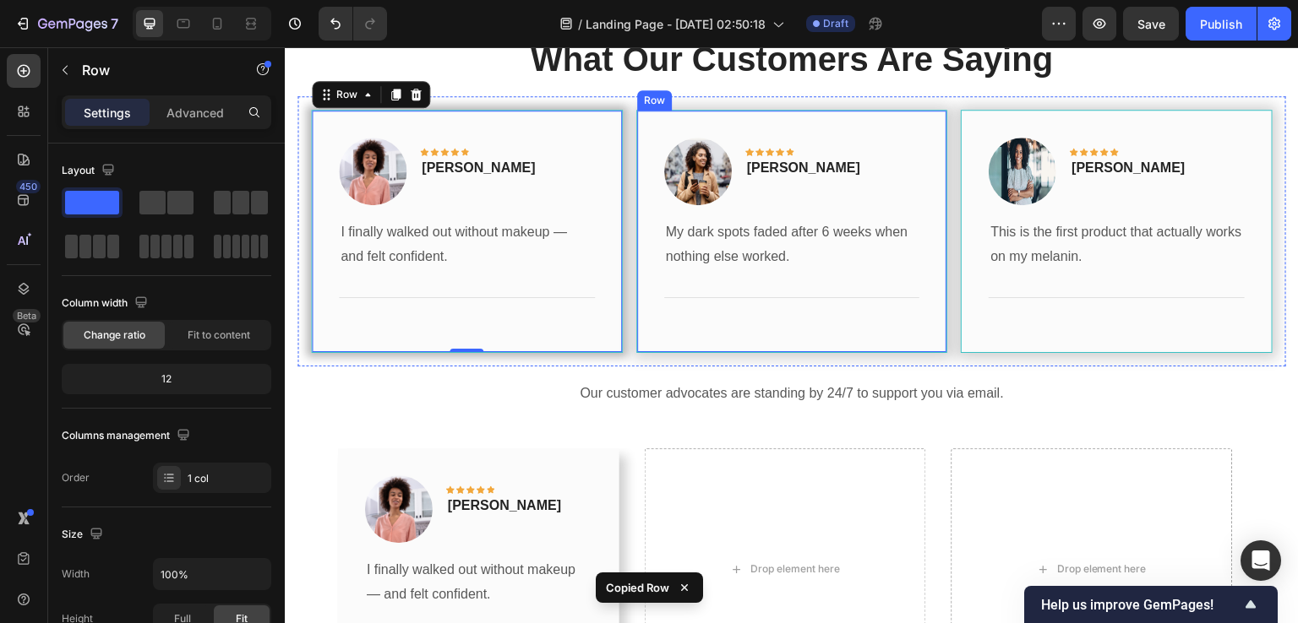
click at [667, 123] on div "Image Icon Icon Icon Icon Icon Row Olivia Rowse Text block Row My dark spots fa…" at bounding box center [792, 232] width 312 height 244
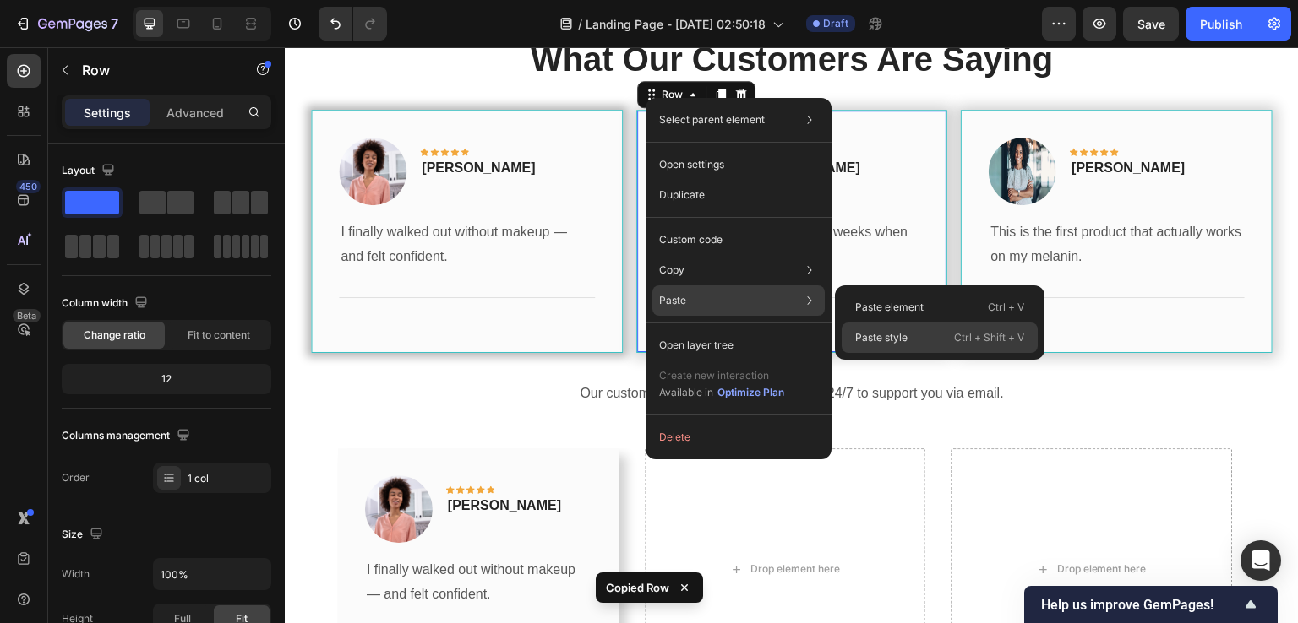
drag, startPoint x: 859, startPoint y: 335, endPoint x: 661, endPoint y: 109, distance: 300.5
click at [859, 335] on p "Paste style" at bounding box center [881, 337] width 52 height 15
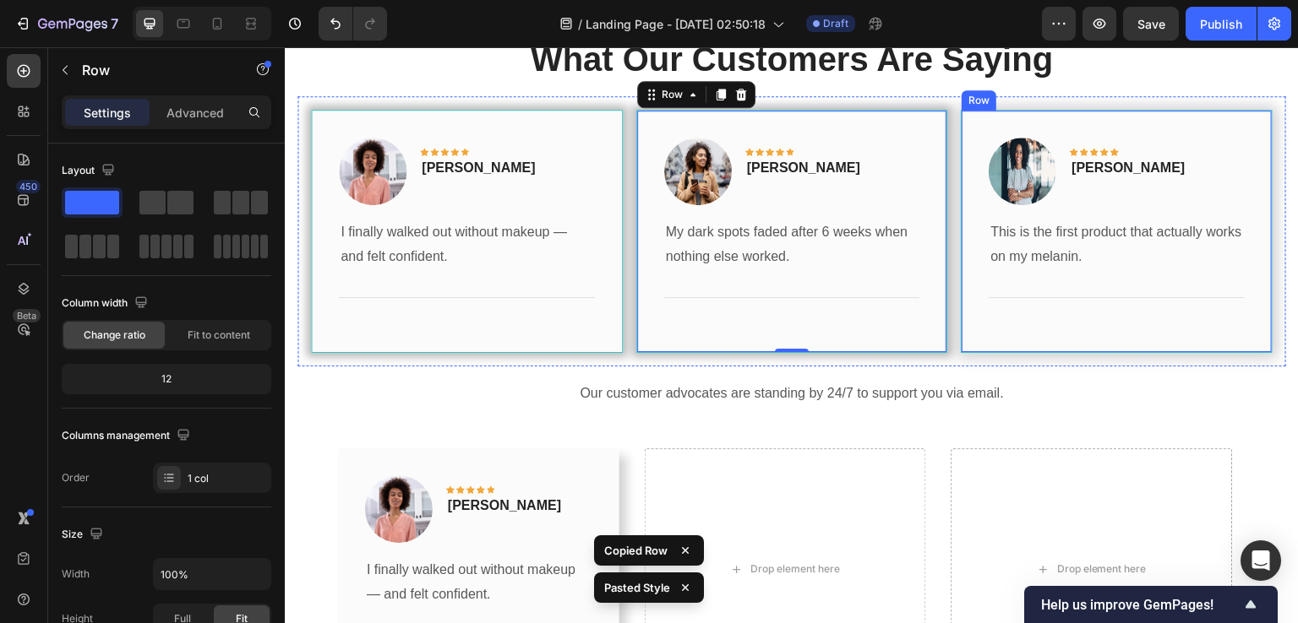
click at [966, 123] on div "Image Icon Icon Icon Icon Icon Row Timothy Joseph Text block Row This is the fi…" at bounding box center [1116, 232] width 312 height 244
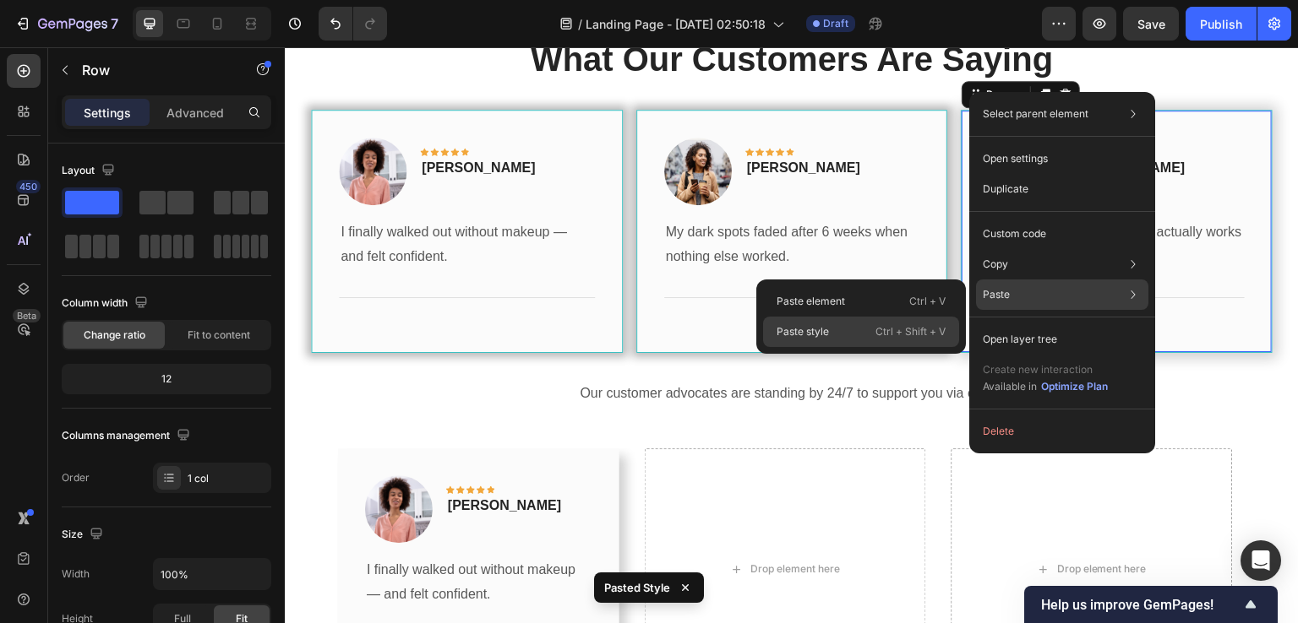
click at [862, 327] on div "Paste style Ctrl + Shift + V" at bounding box center [861, 332] width 196 height 30
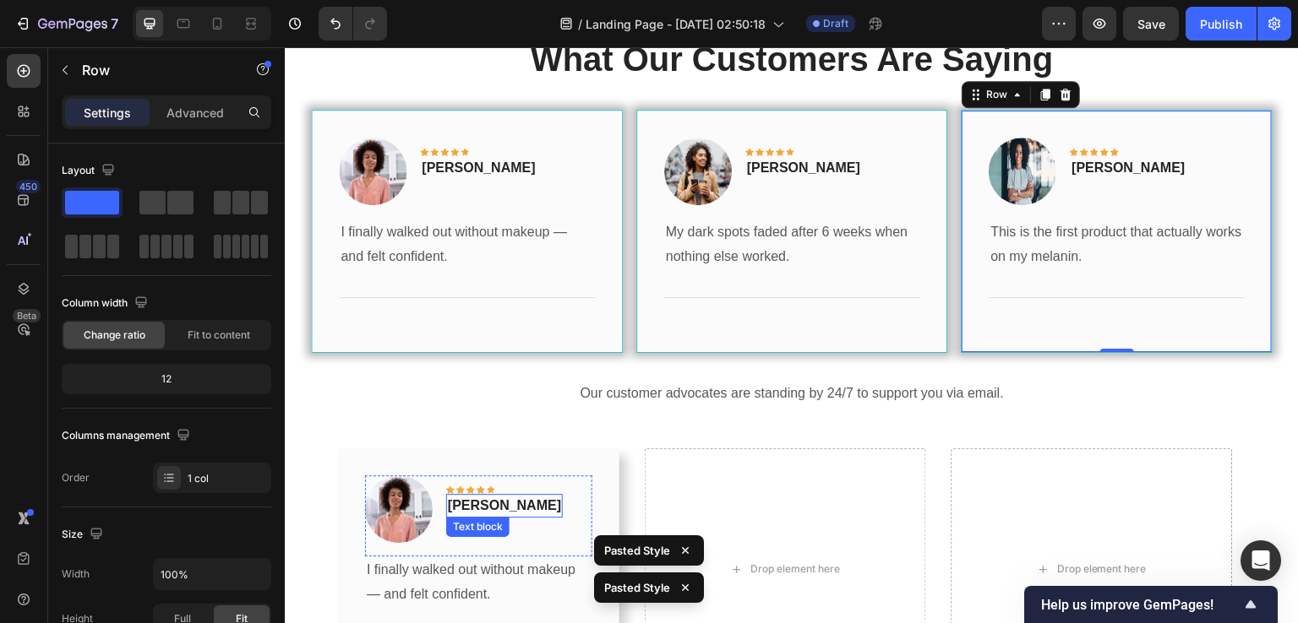
click at [461, 504] on p "[PERSON_NAME]" at bounding box center [504, 506] width 113 height 20
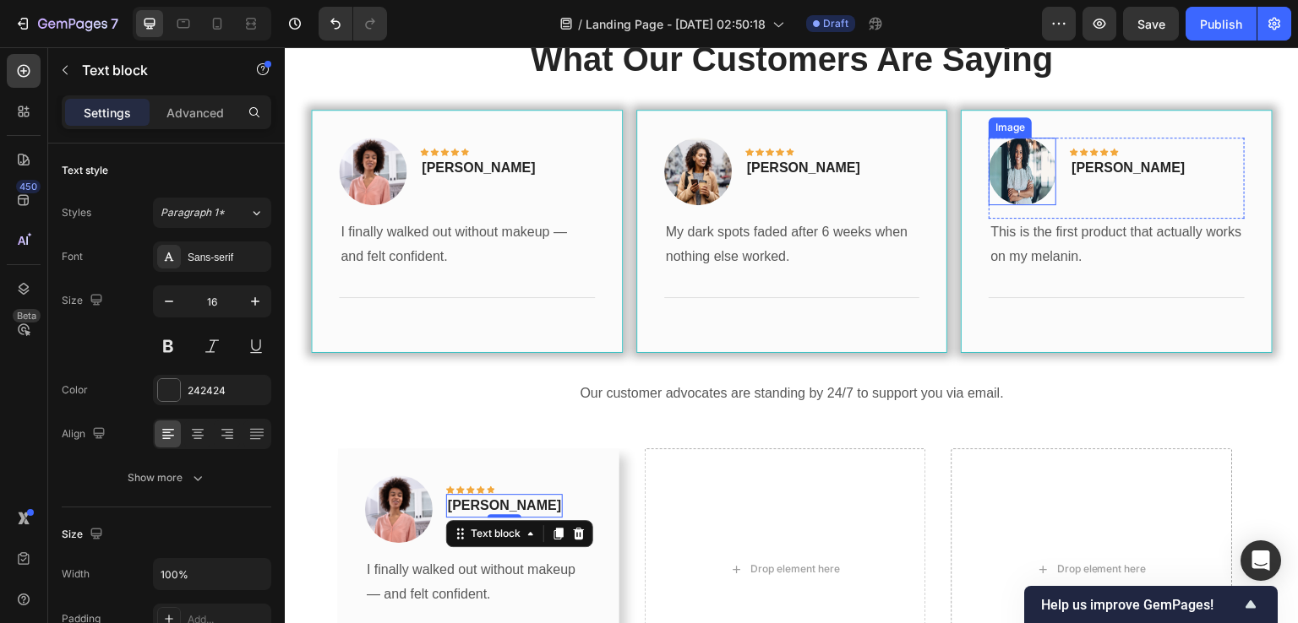
scroll to position [2253, 0]
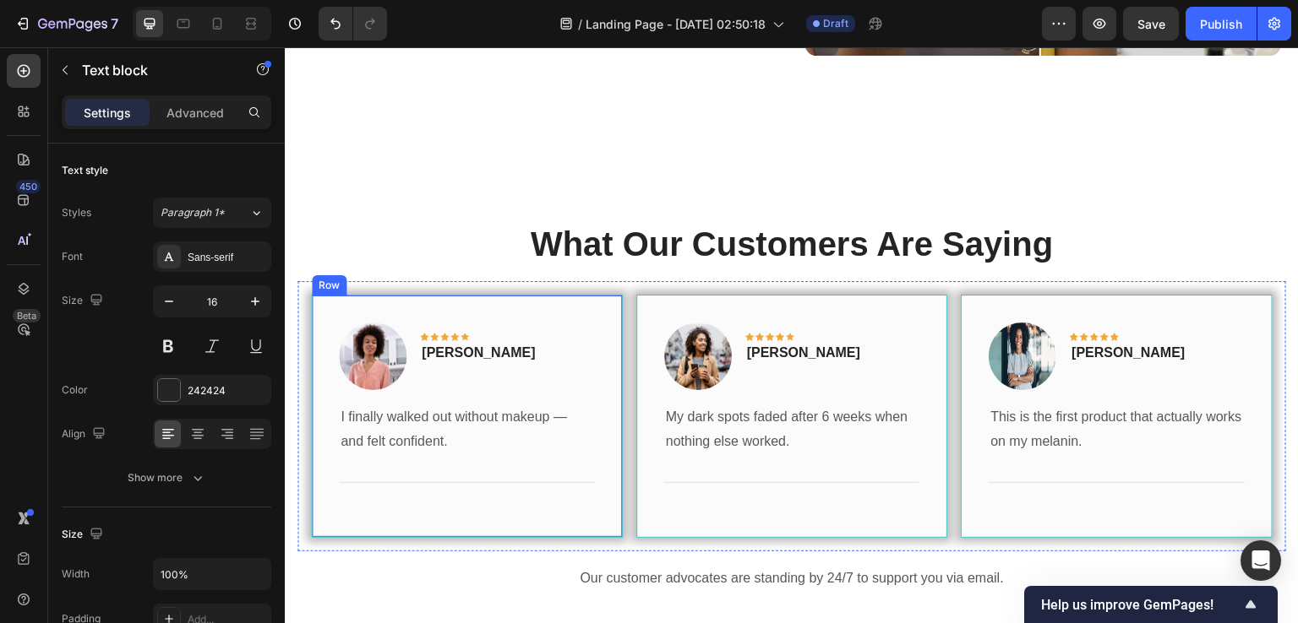
click at [321, 278] on div "Row" at bounding box center [329, 285] width 28 height 15
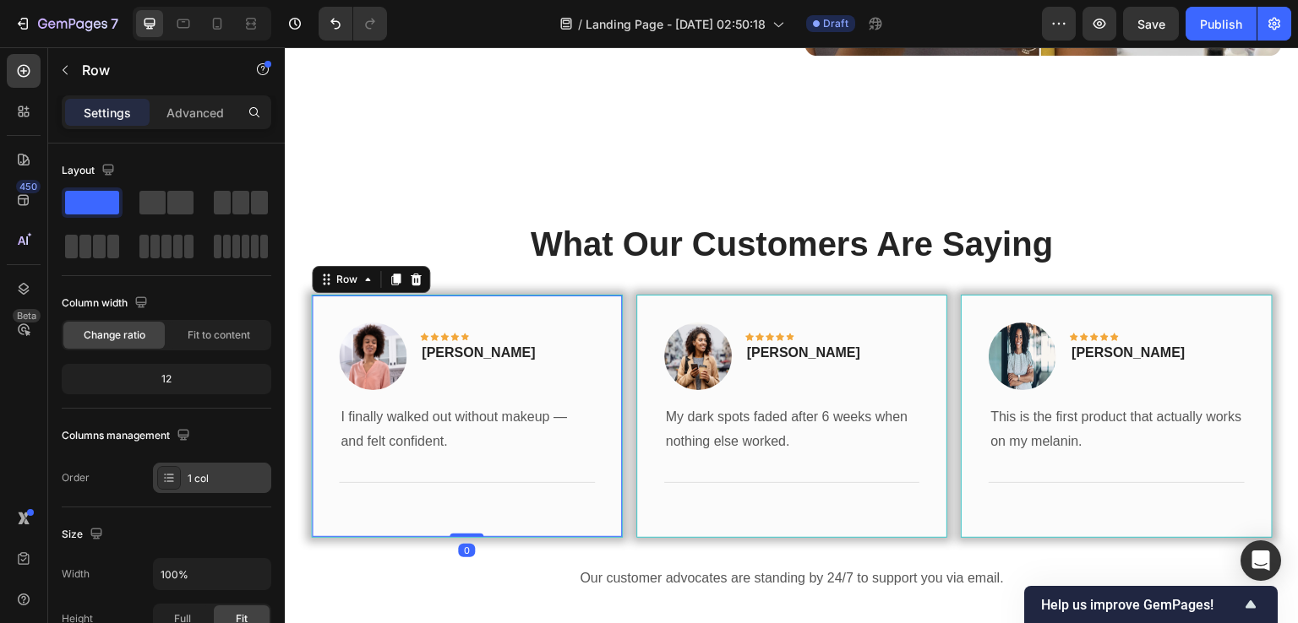
scroll to position [501, 0]
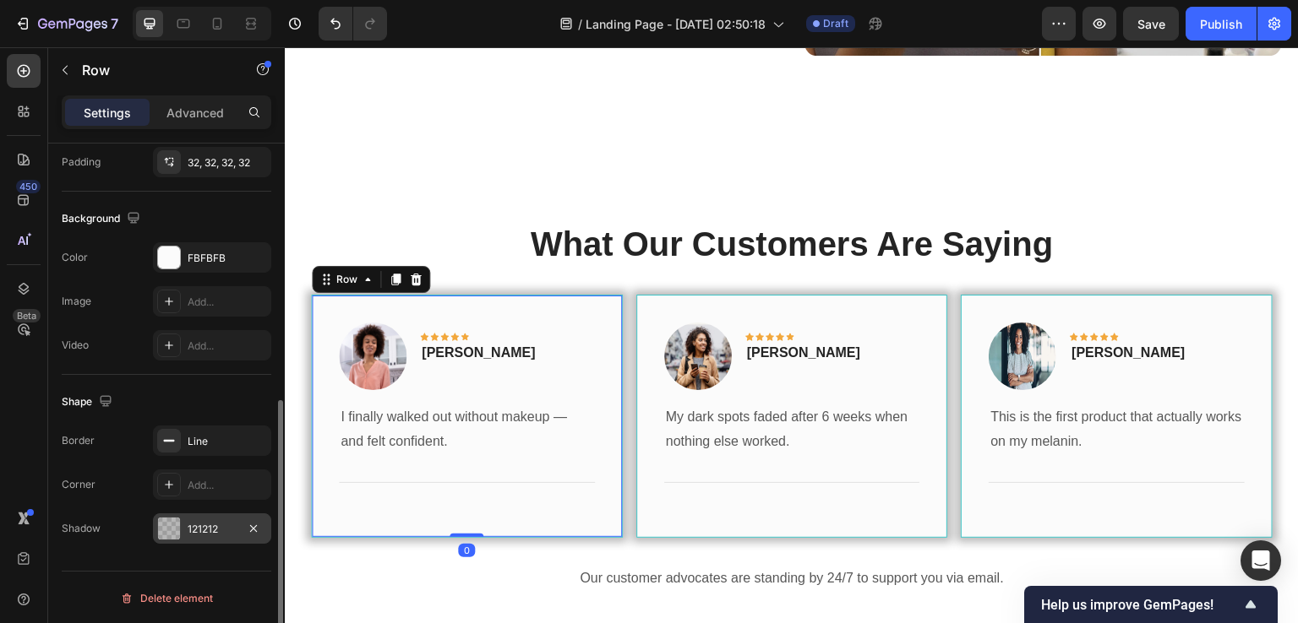
click at [197, 522] on div "121212" at bounding box center [212, 529] width 49 height 15
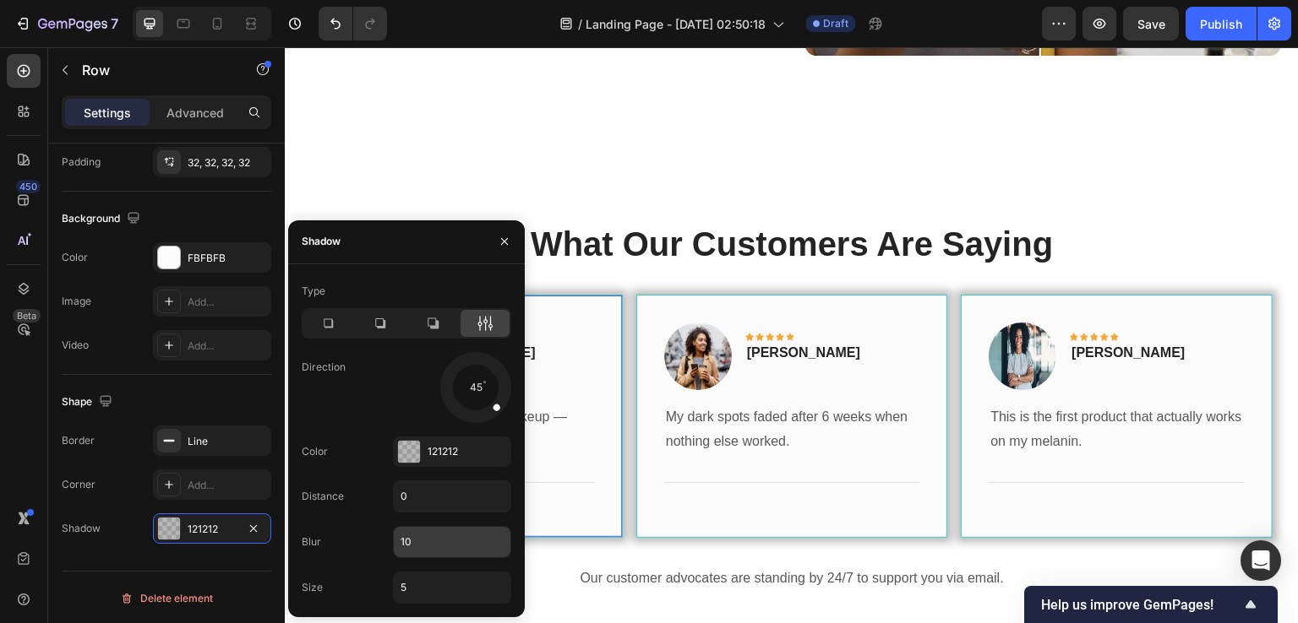
click at [433, 543] on input "10" at bounding box center [452, 542] width 117 height 30
click at [408, 587] on input "5" at bounding box center [452, 588] width 117 height 30
type input "1"
click at [409, 548] on input "10" at bounding box center [452, 542] width 117 height 30
type input "8"
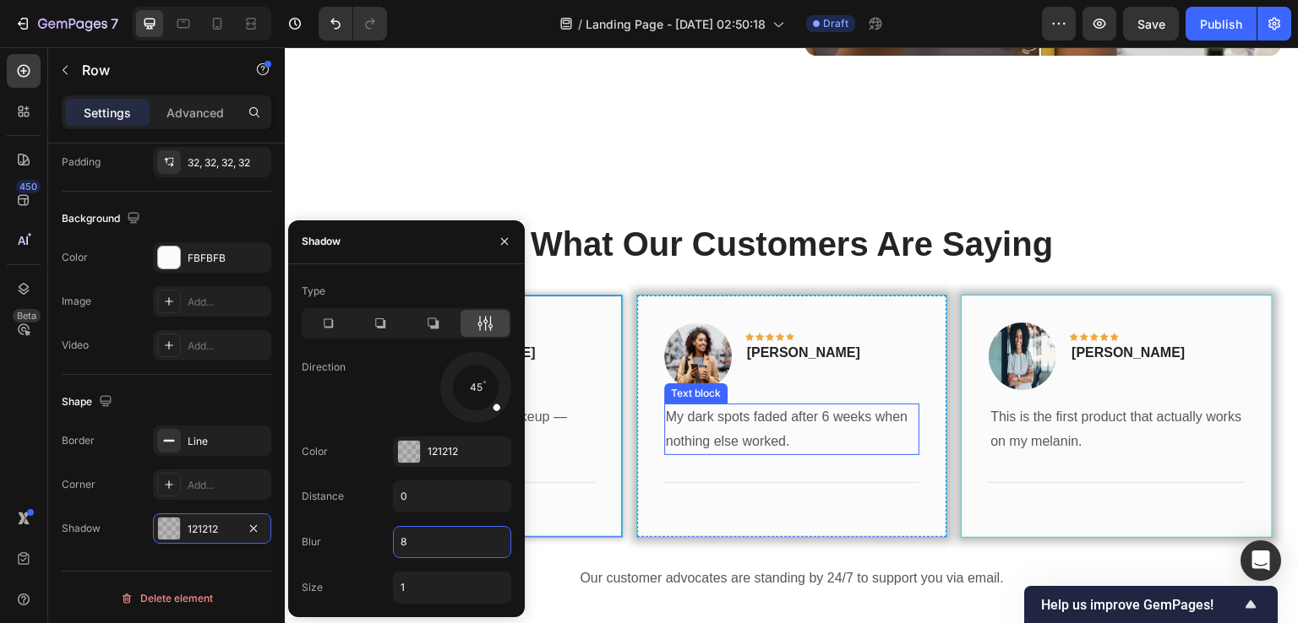
click at [769, 411] on p "My dark spots faded after 6 weeks when nothing else worked." at bounding box center [792, 429] width 253 height 49
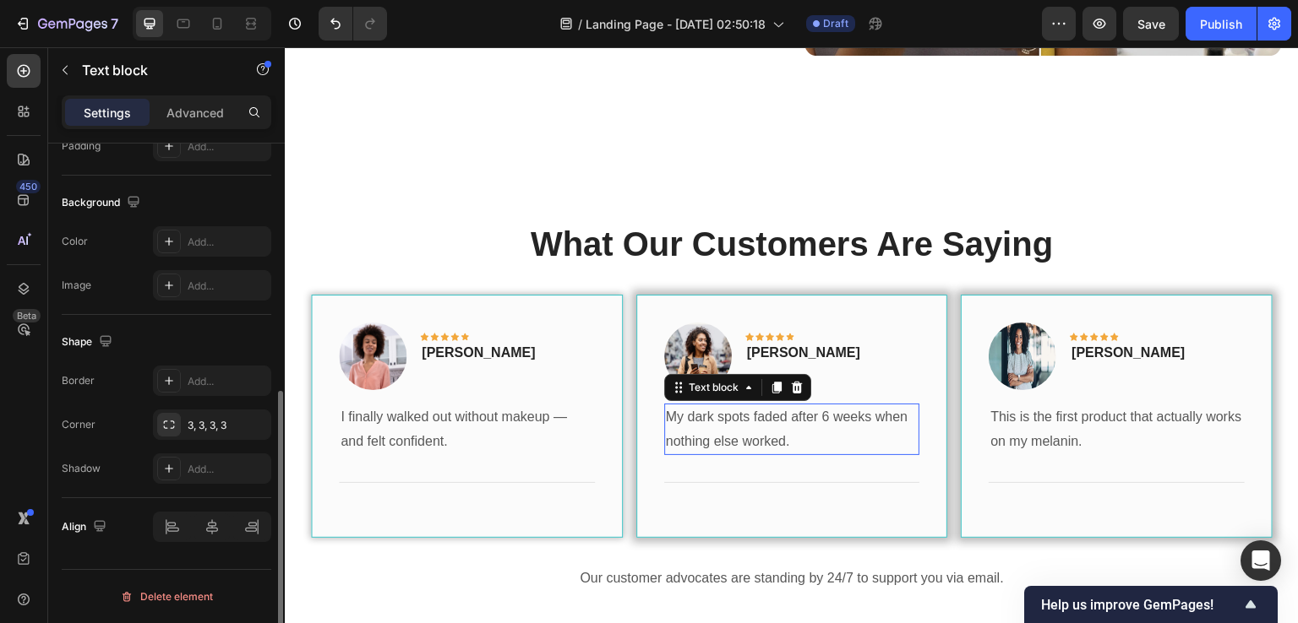
scroll to position [0, 0]
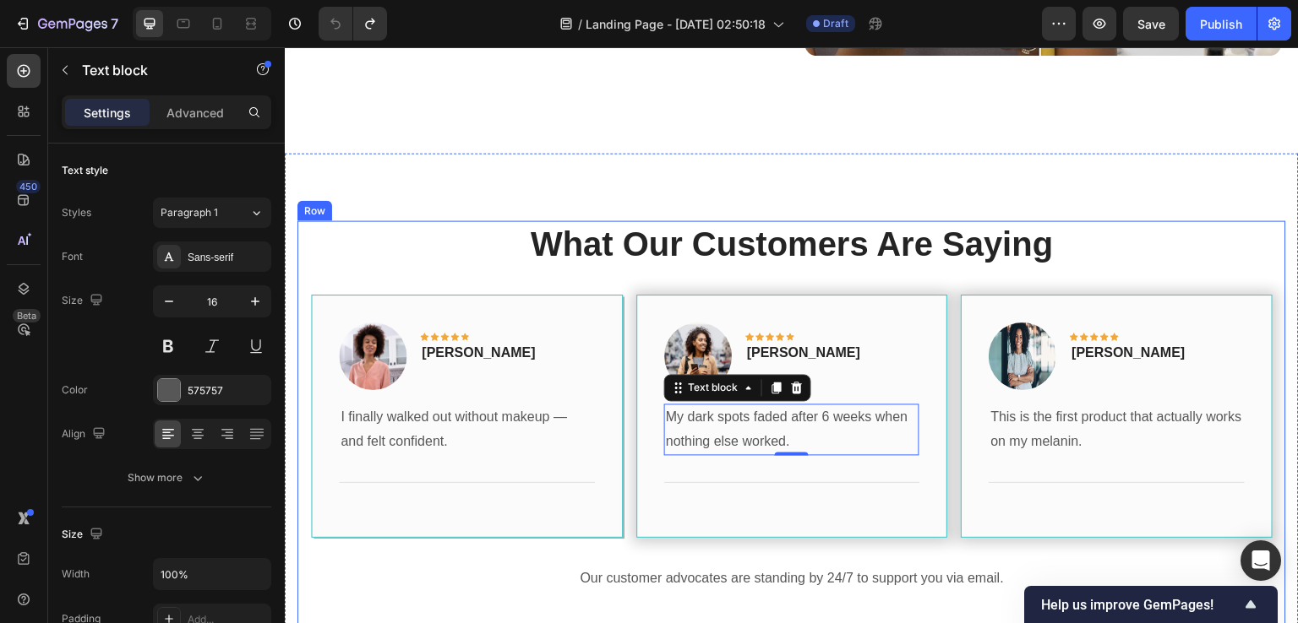
click at [701, 567] on p "Our customer advocates are standing by 24/7 to support you via email." at bounding box center [791, 579] width 985 height 24
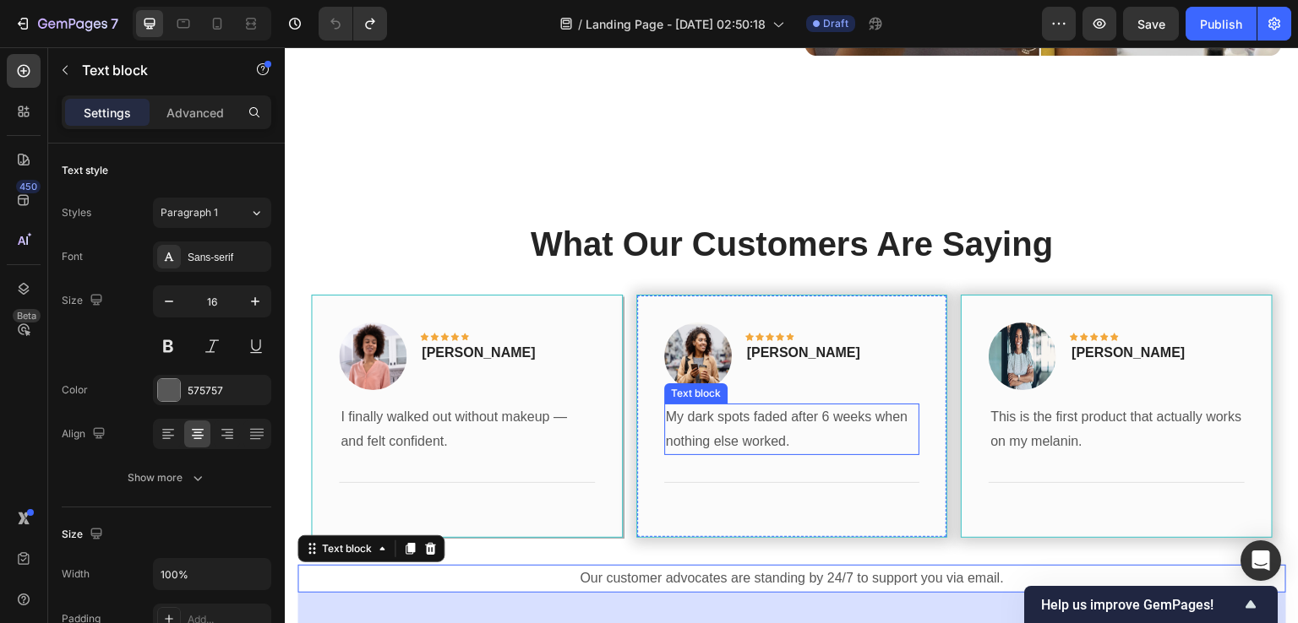
click at [848, 405] on p "My dark spots faded after 6 weeks when nothing else worked." at bounding box center [792, 429] width 253 height 49
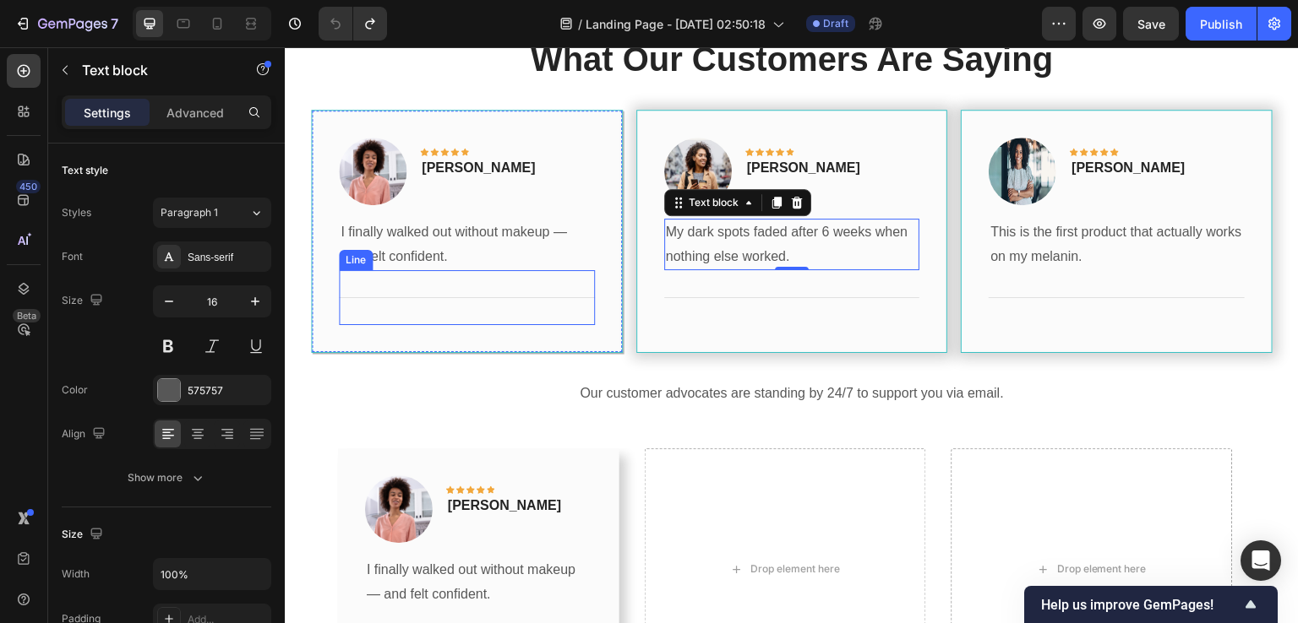
scroll to position [2591, 0]
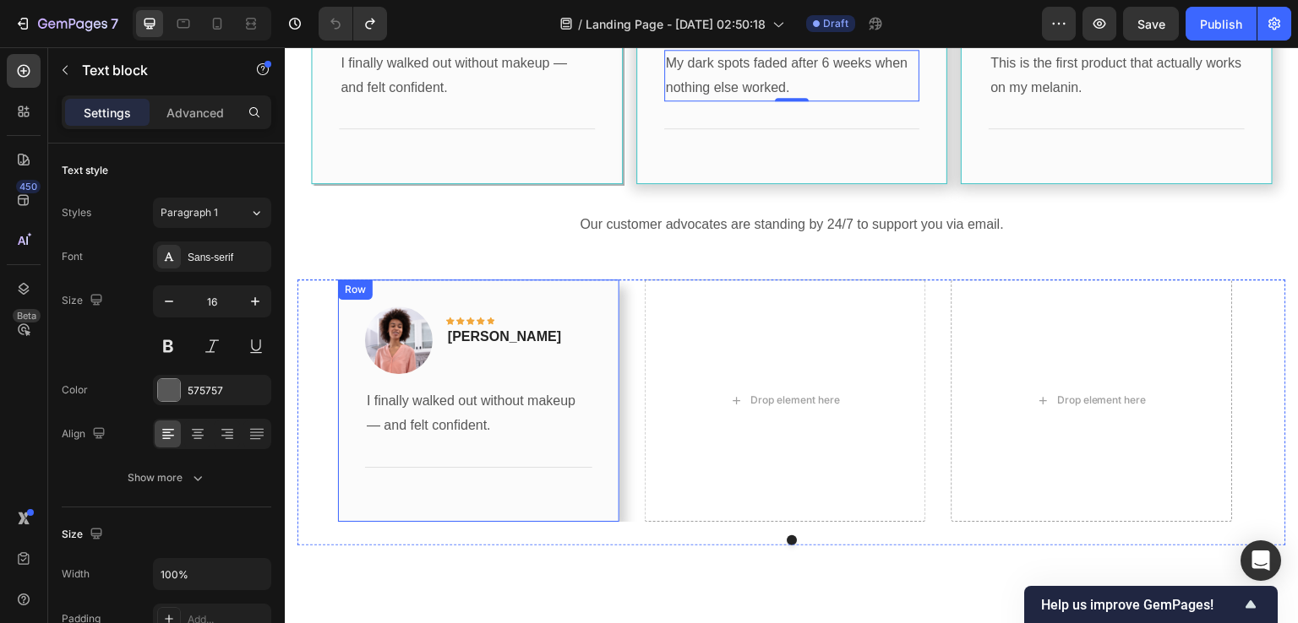
click at [355, 292] on div "Row" at bounding box center [355, 289] width 28 height 15
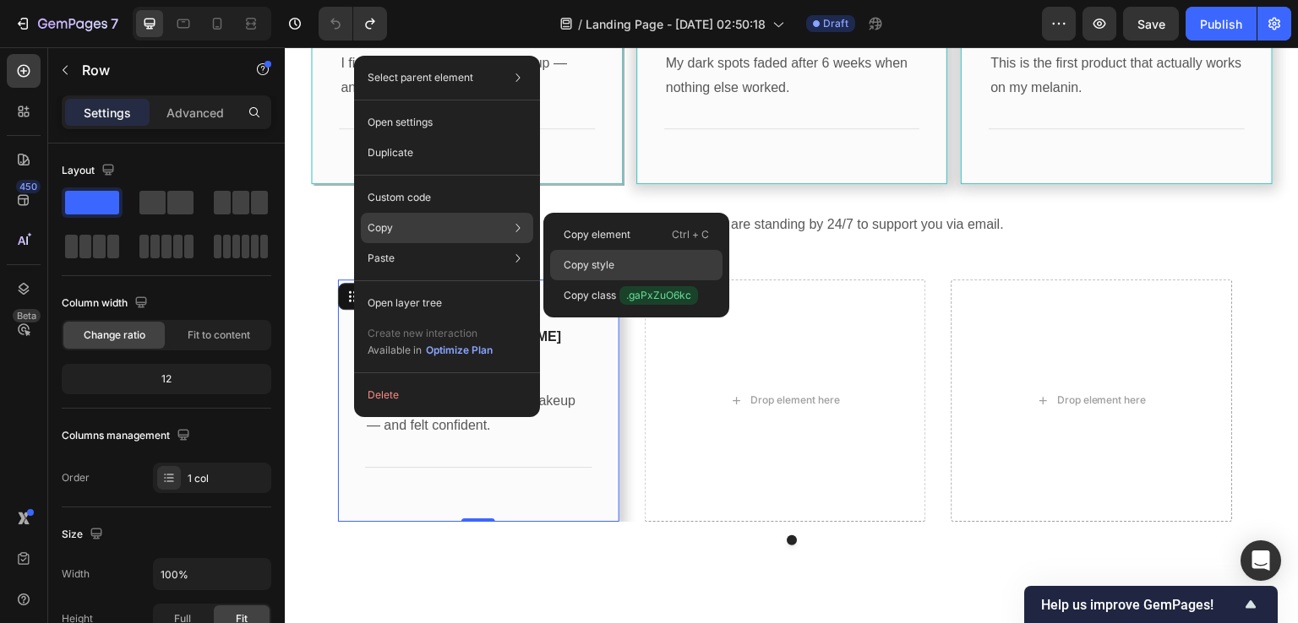
drag, startPoint x: 591, startPoint y: 263, endPoint x: 307, endPoint y: 215, distance: 288.7
click at [591, 263] on p "Copy style" at bounding box center [588, 265] width 51 height 15
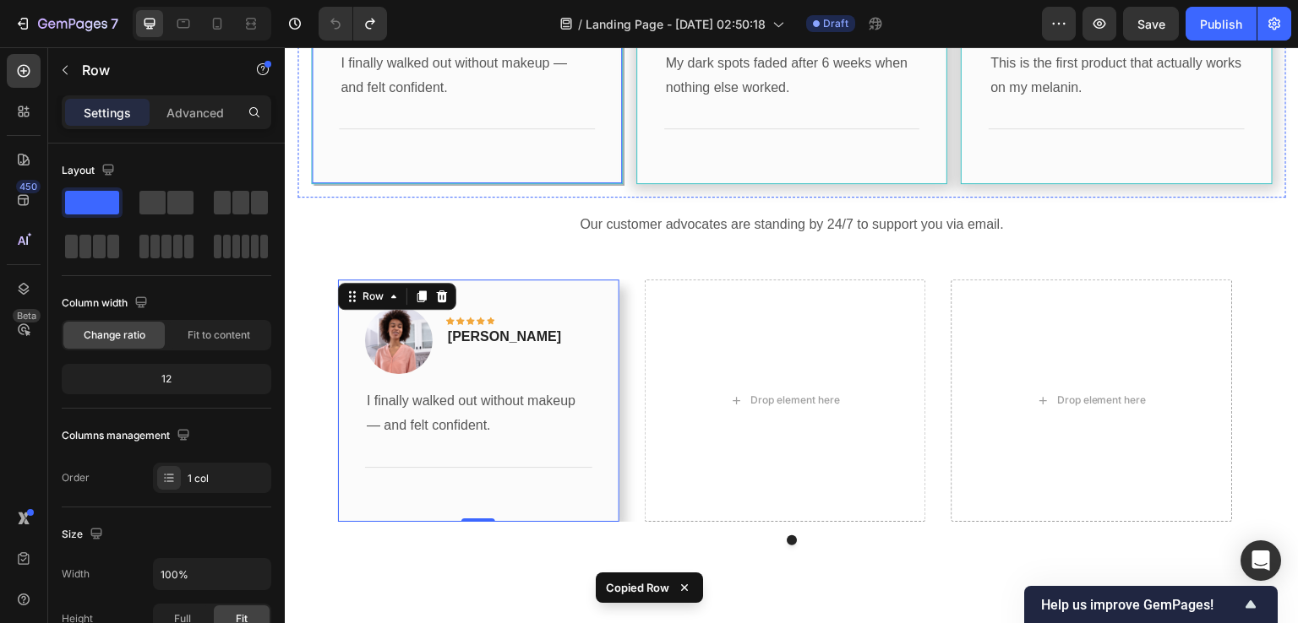
scroll to position [2337, 0]
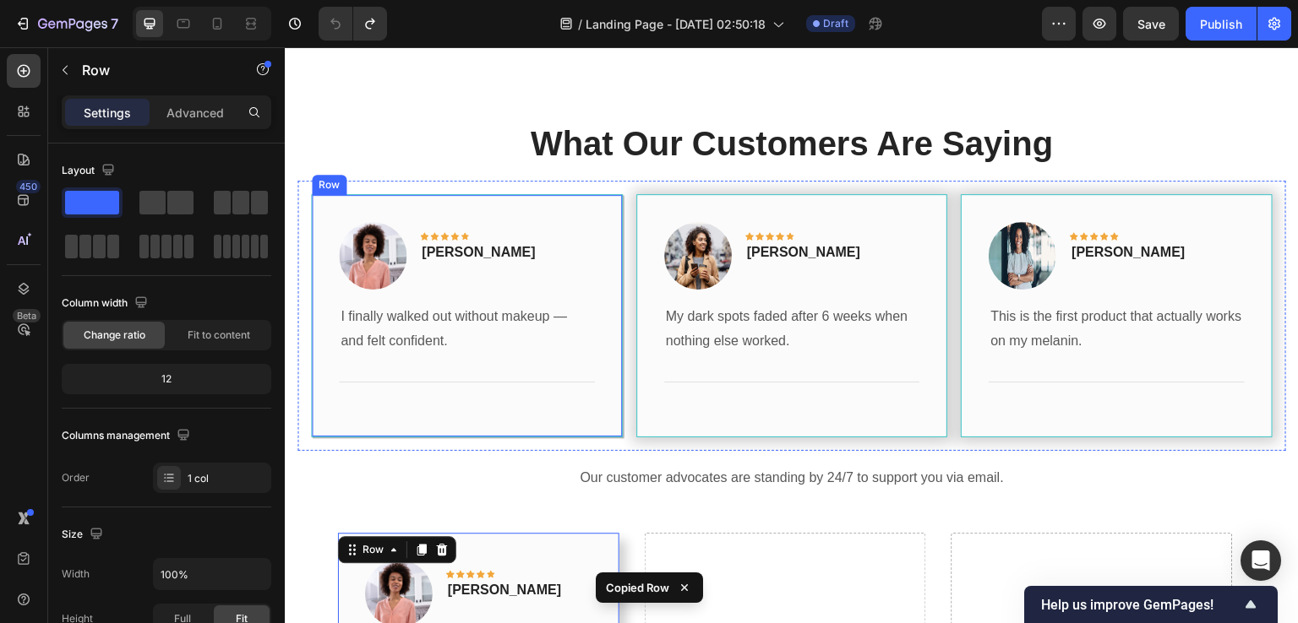
click at [336, 204] on div "Image Icon Icon Icon Icon Icon Row Rita Carroll Text block Row I finally walked…" at bounding box center [467, 316] width 312 height 244
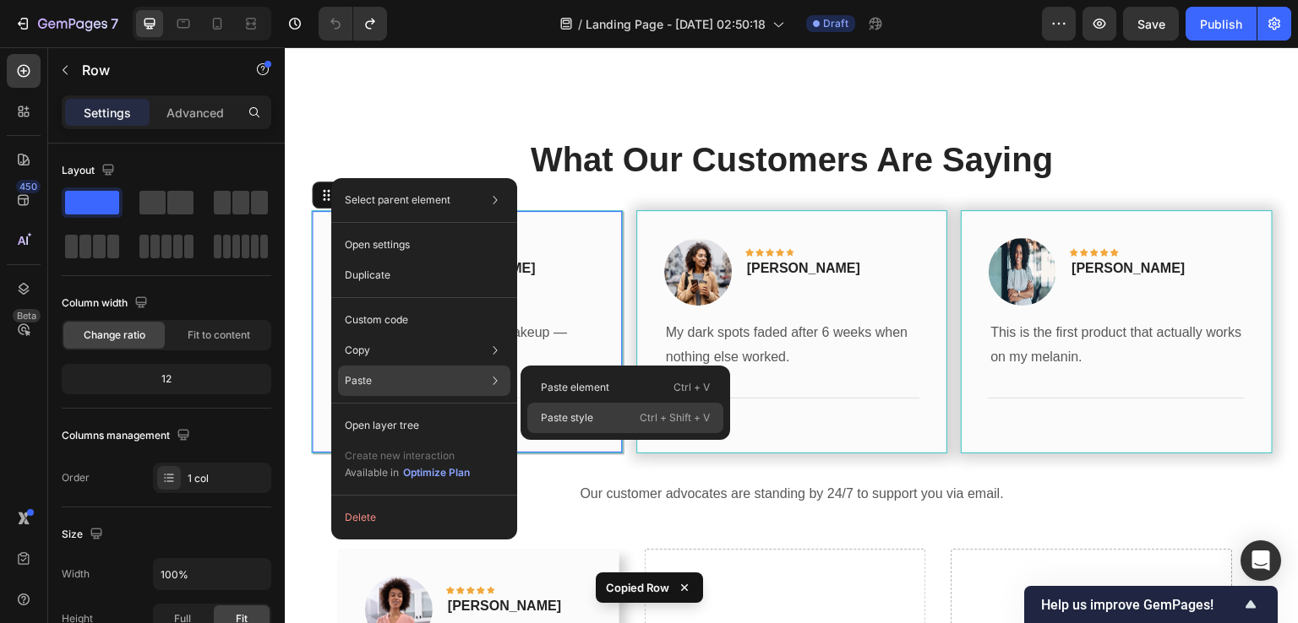
click at [558, 419] on p "Paste style" at bounding box center [567, 418] width 52 height 15
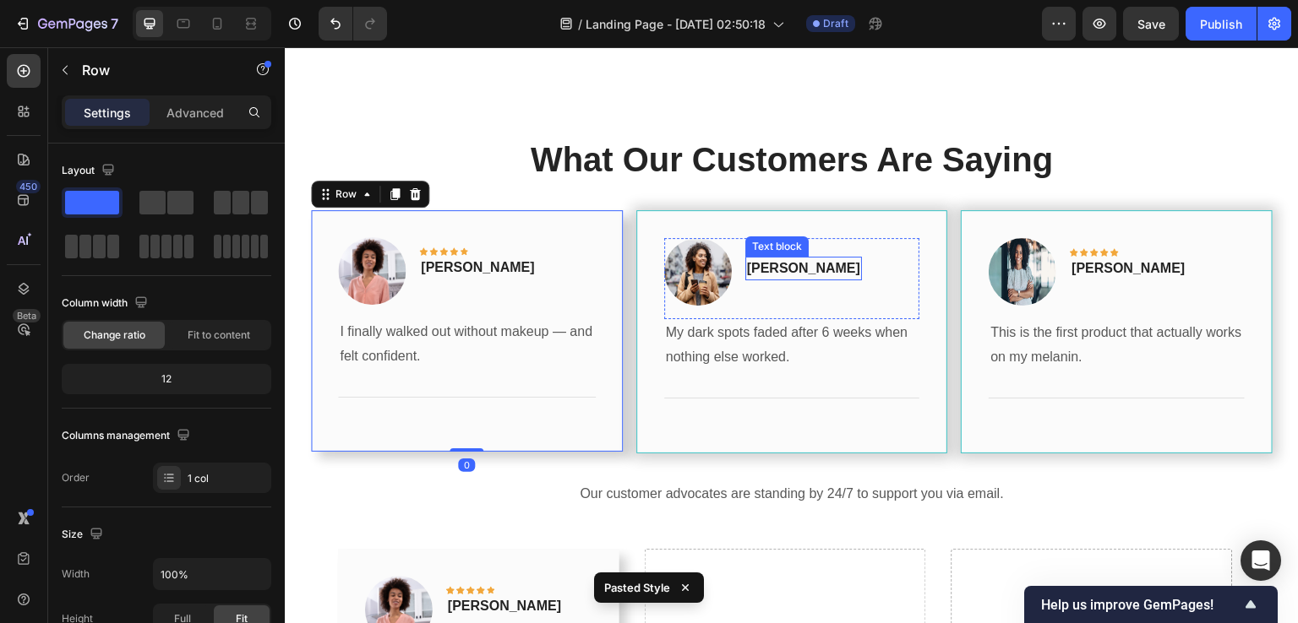
click at [770, 258] on p "[PERSON_NAME]" at bounding box center [803, 268] width 113 height 20
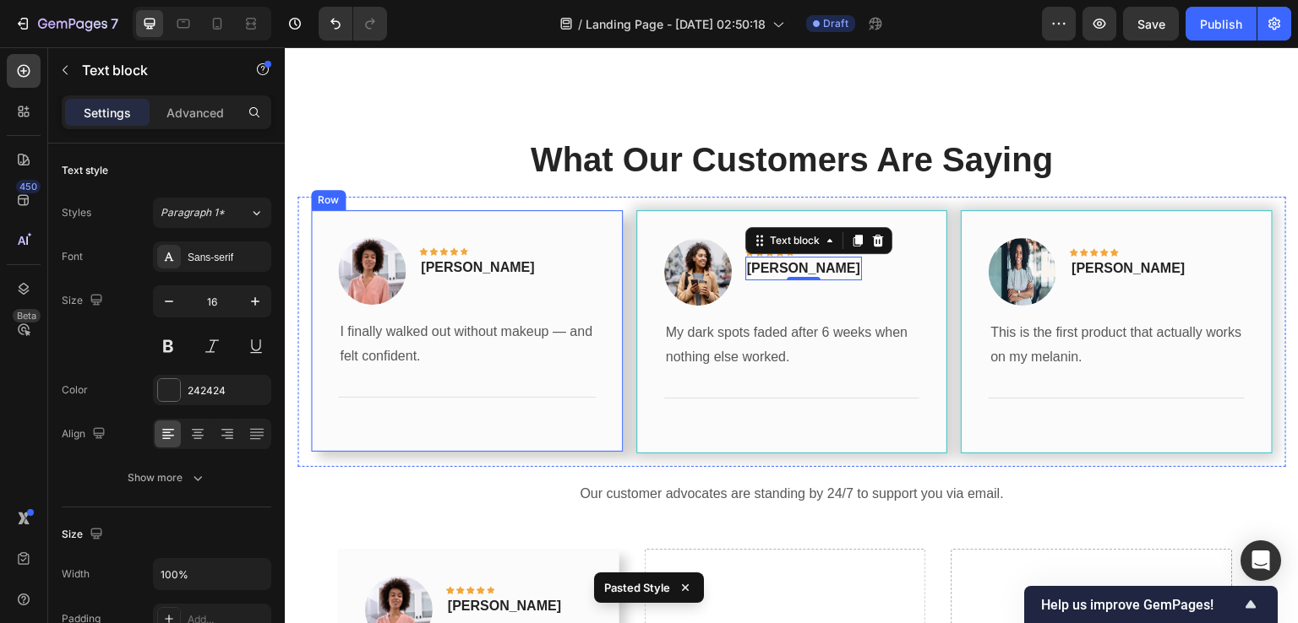
click at [323, 190] on div "Row" at bounding box center [328, 200] width 35 height 20
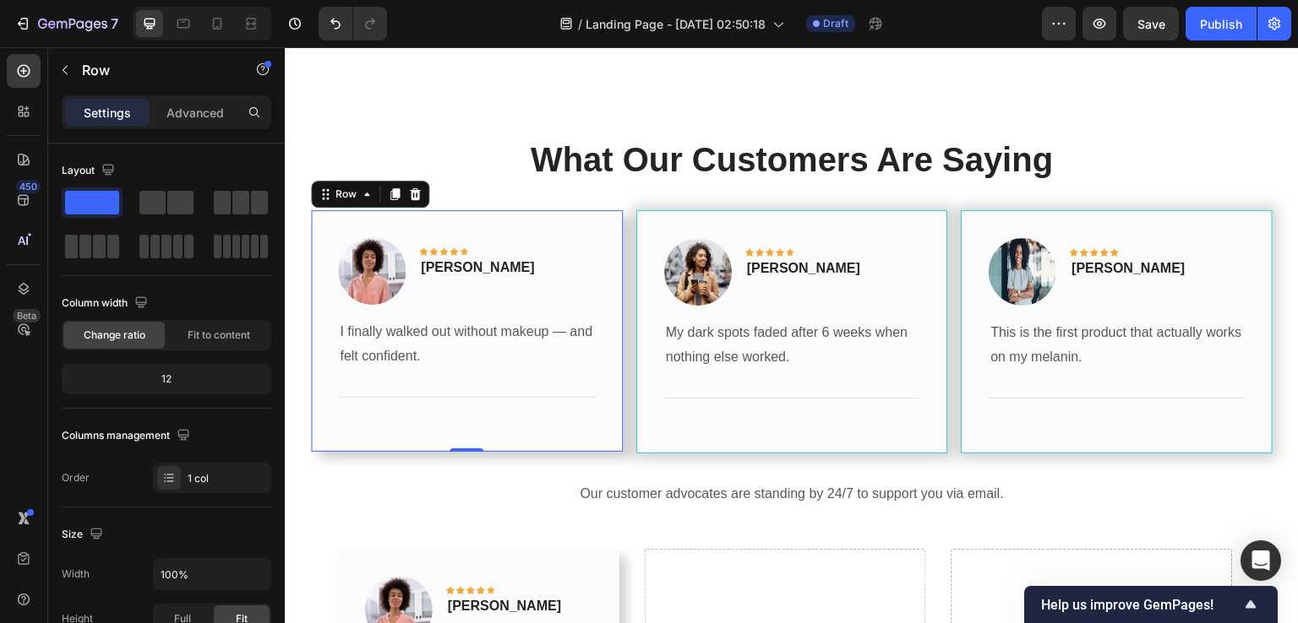
scroll to position [501, 0]
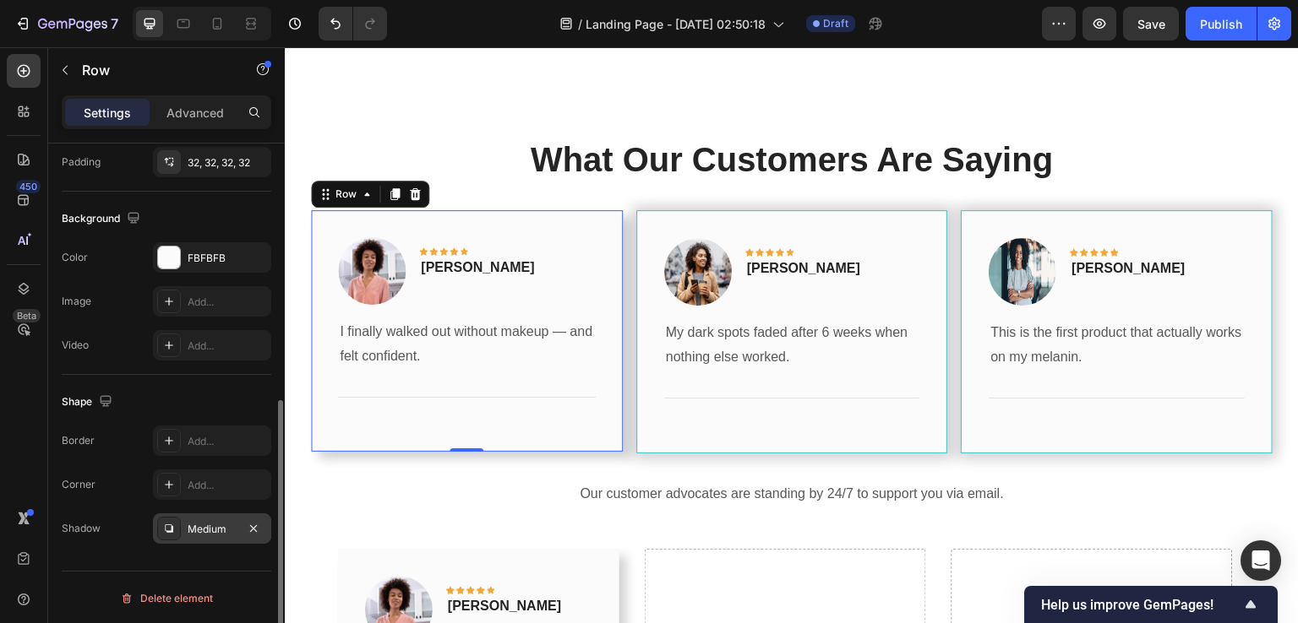
click at [191, 526] on div "Medium" at bounding box center [212, 529] width 49 height 15
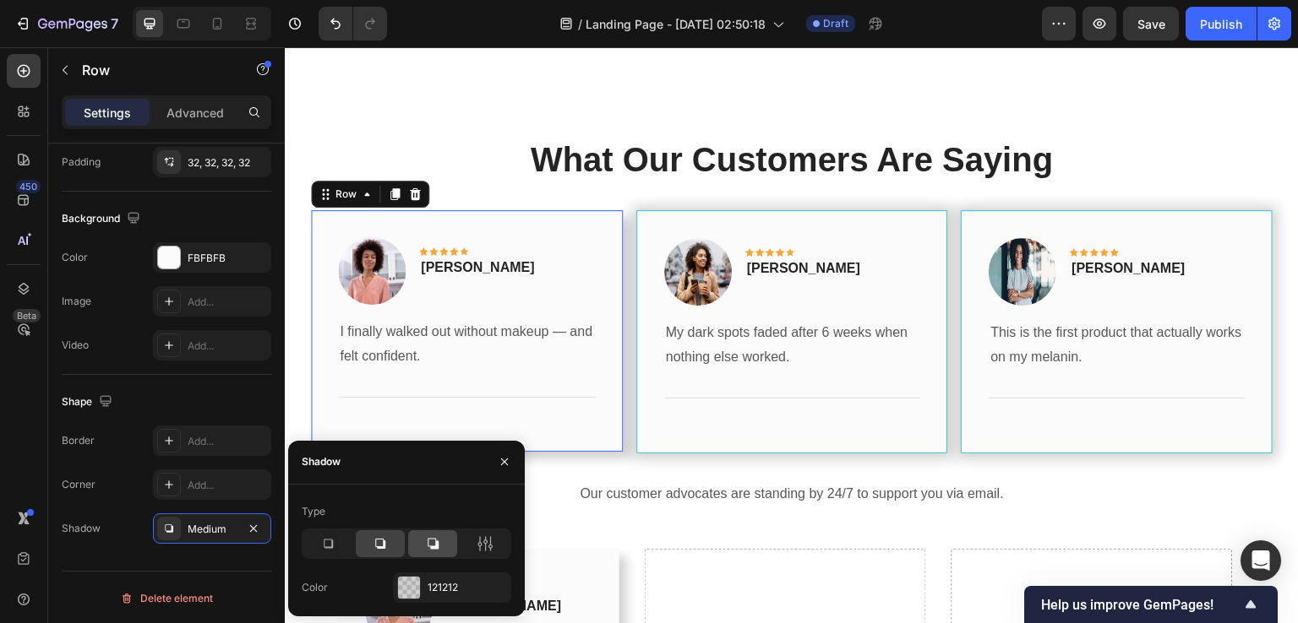
click at [433, 548] on icon at bounding box center [432, 543] width 11 height 11
click at [386, 537] on icon at bounding box center [380, 544] width 17 height 17
click at [425, 590] on div "121212" at bounding box center [452, 588] width 118 height 30
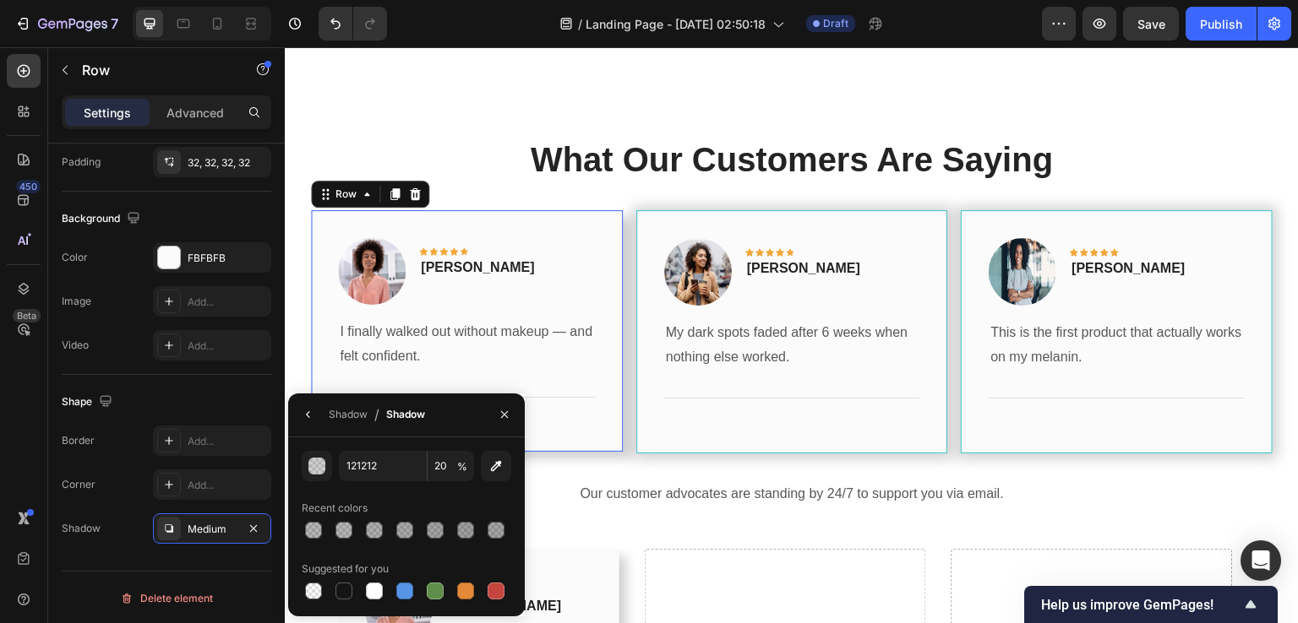
click at [0, 566] on div "450 Beta" at bounding box center [24, 335] width 48 height 576
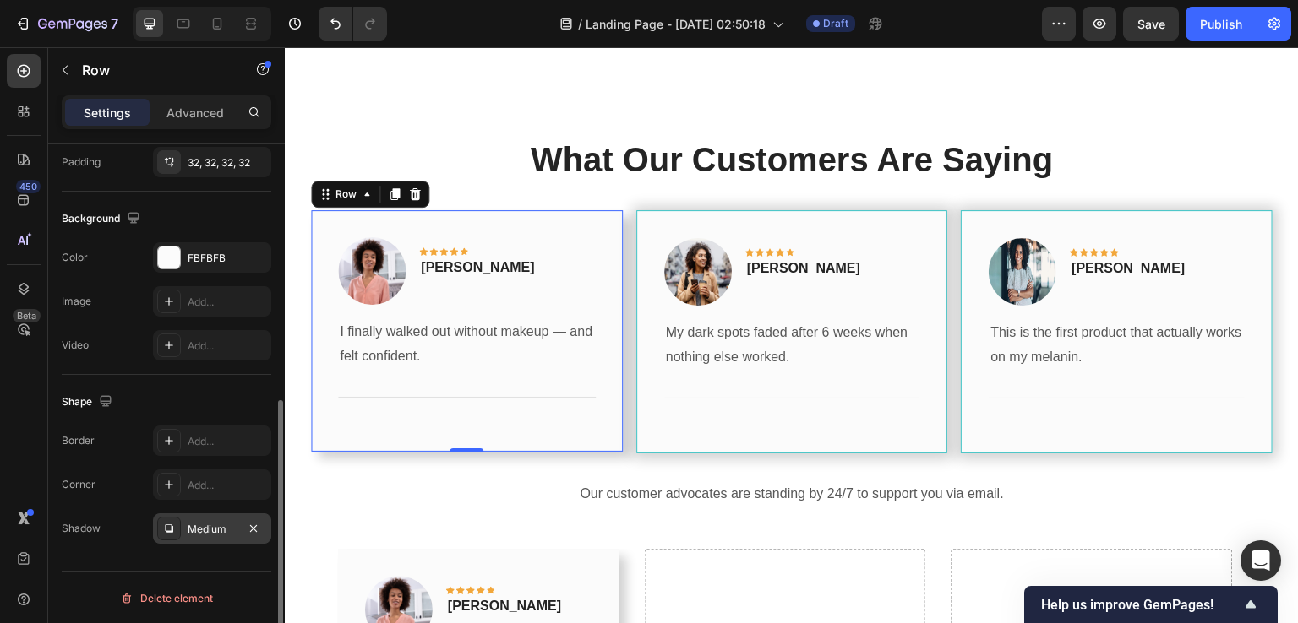
click at [216, 525] on div "Medium" at bounding box center [212, 529] width 49 height 15
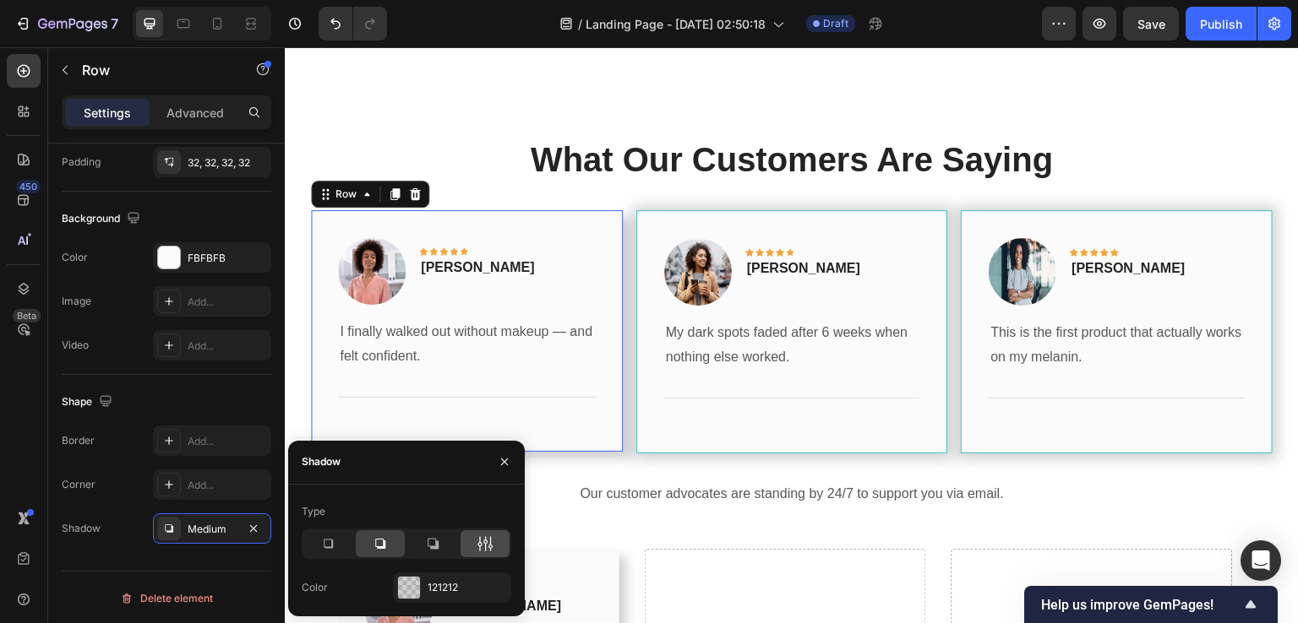
click at [474, 540] on div at bounding box center [484, 544] width 49 height 27
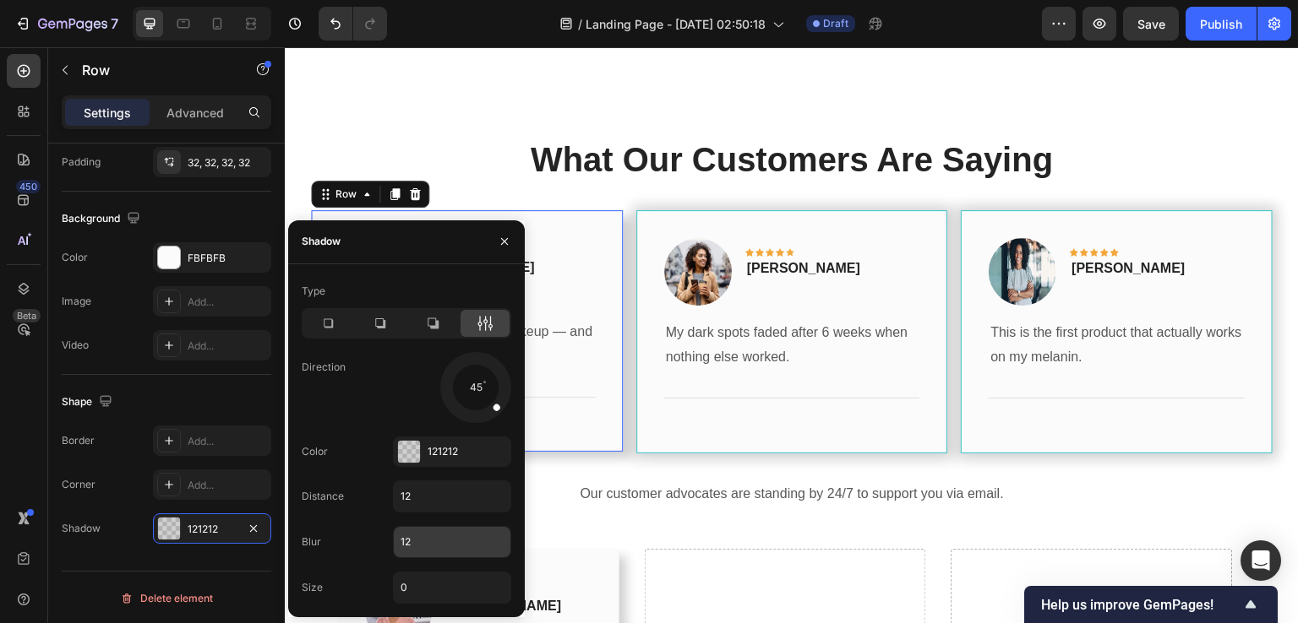
click at [412, 538] on input "12" at bounding box center [452, 542] width 117 height 30
click at [419, 497] on input "12" at bounding box center [452, 497] width 117 height 30
type input "4"
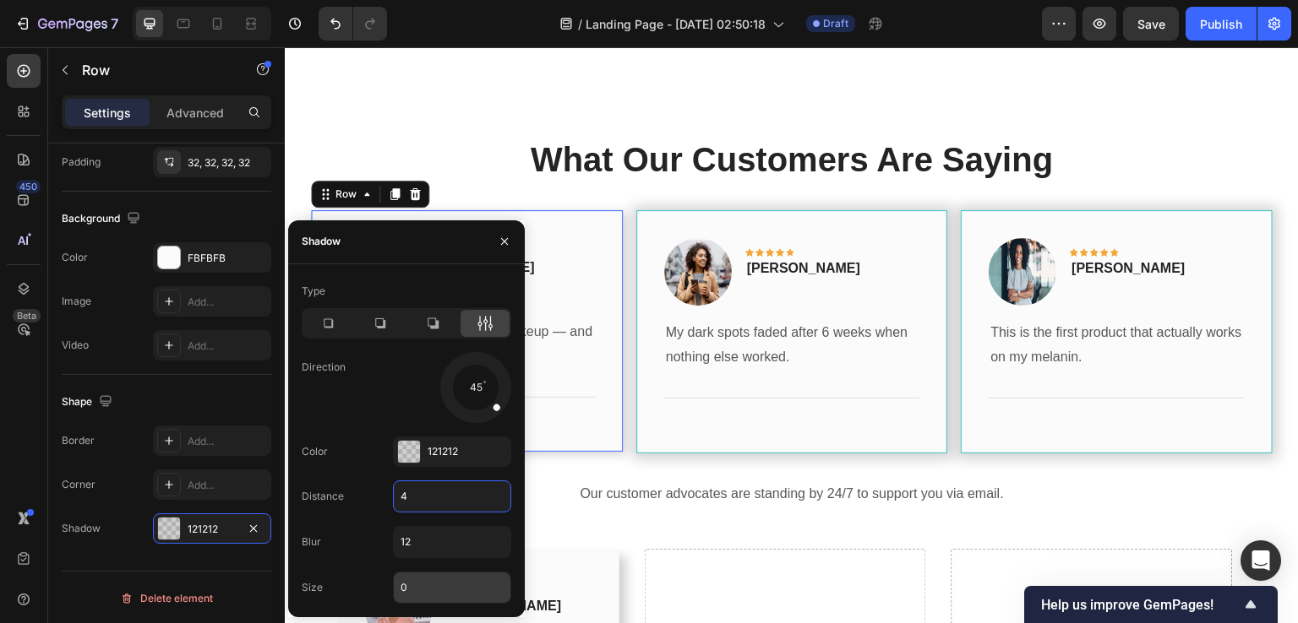
click at [422, 576] on input "0" at bounding box center [452, 588] width 117 height 30
type input "5"
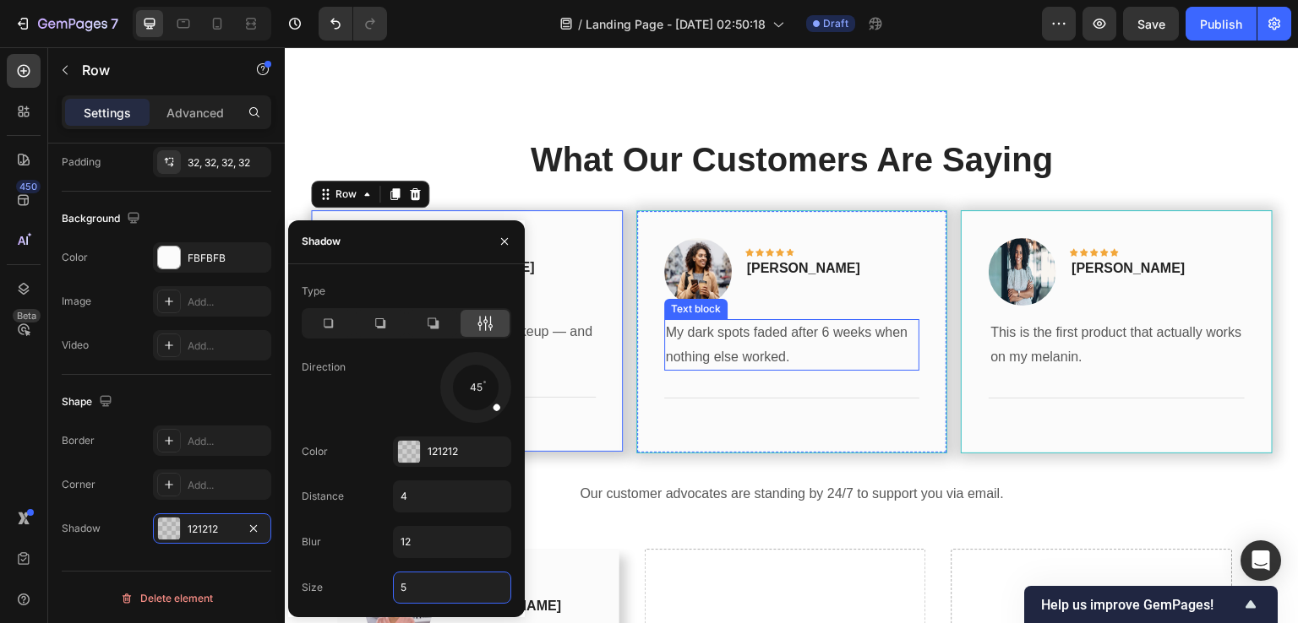
click at [742, 327] on p "My dark spots faded after 6 weeks when nothing else worked." at bounding box center [792, 345] width 253 height 49
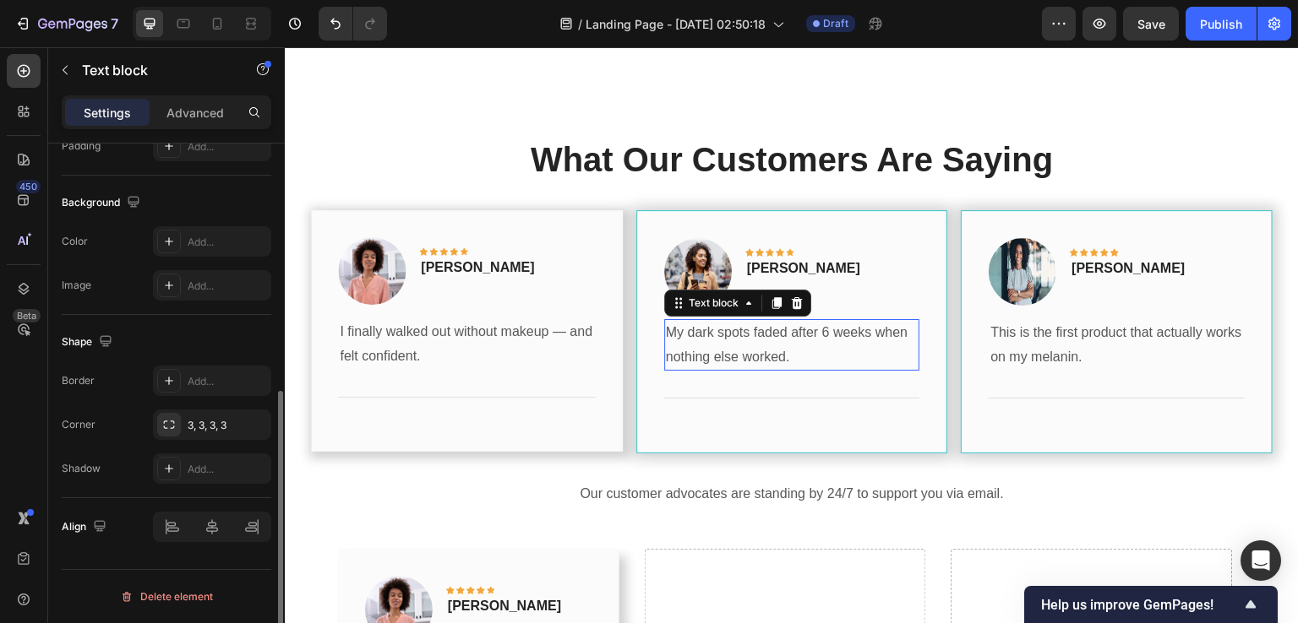
scroll to position [0, 0]
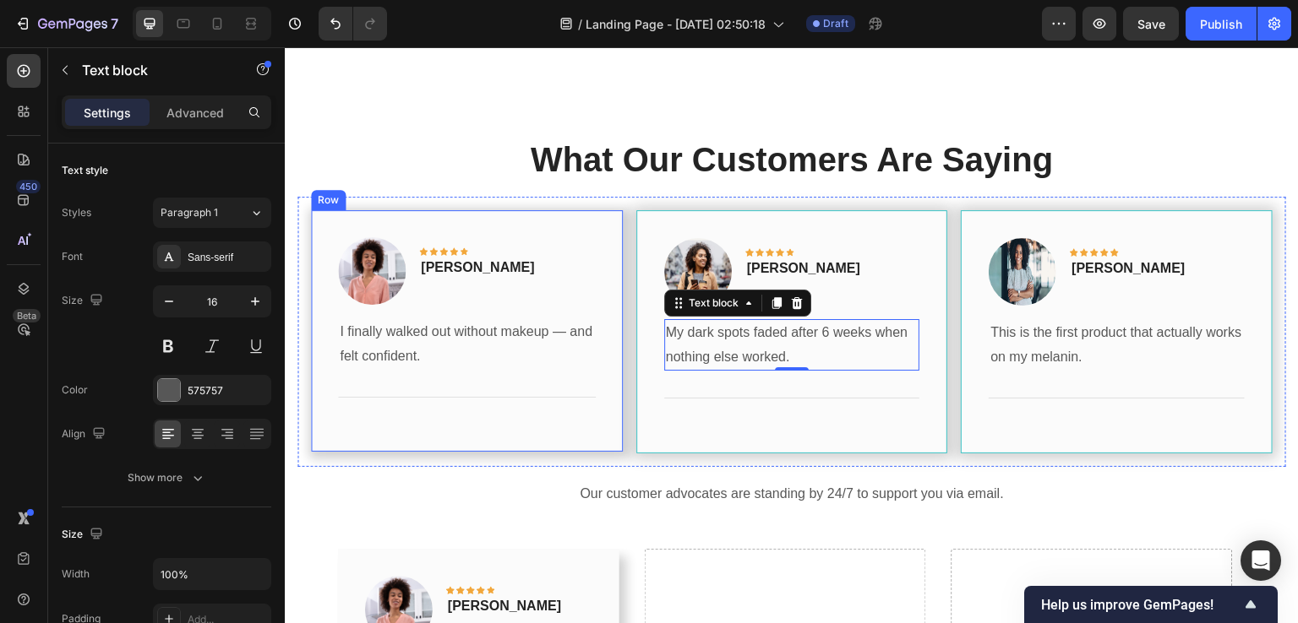
click at [334, 193] on div "Row" at bounding box center [328, 200] width 28 height 15
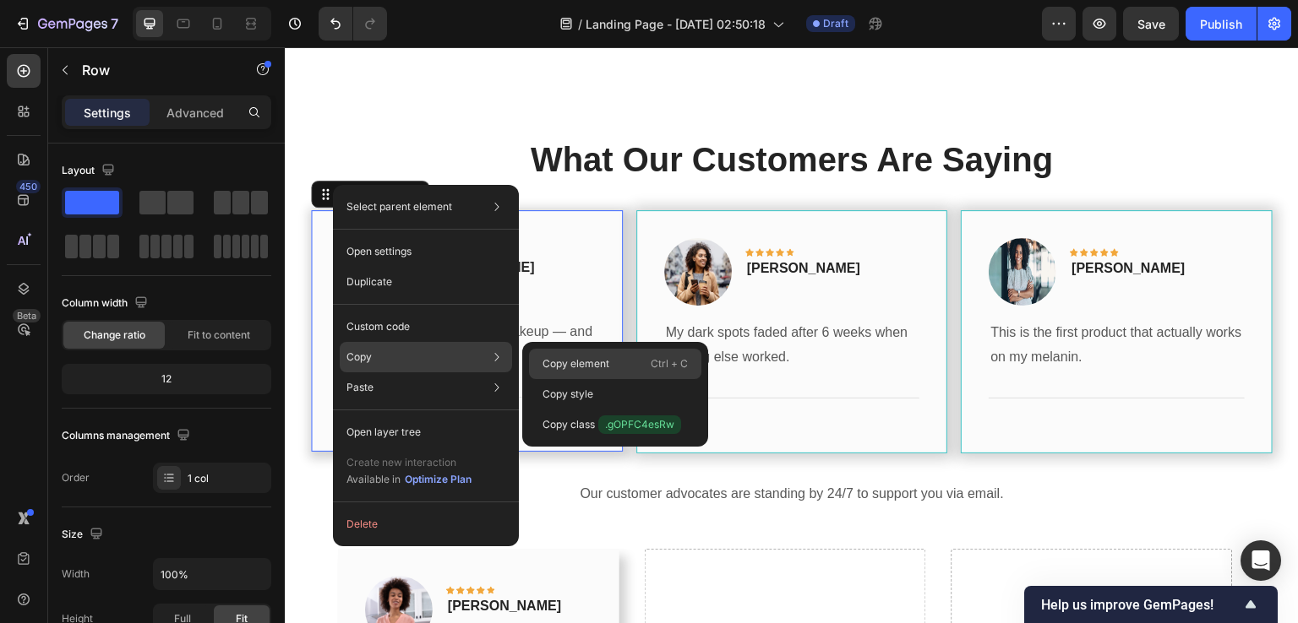
drag, startPoint x: 541, startPoint y: 356, endPoint x: 353, endPoint y: 226, distance: 228.9
click at [541, 356] on div "Copy element Ctrl + C" at bounding box center [615, 364] width 172 height 30
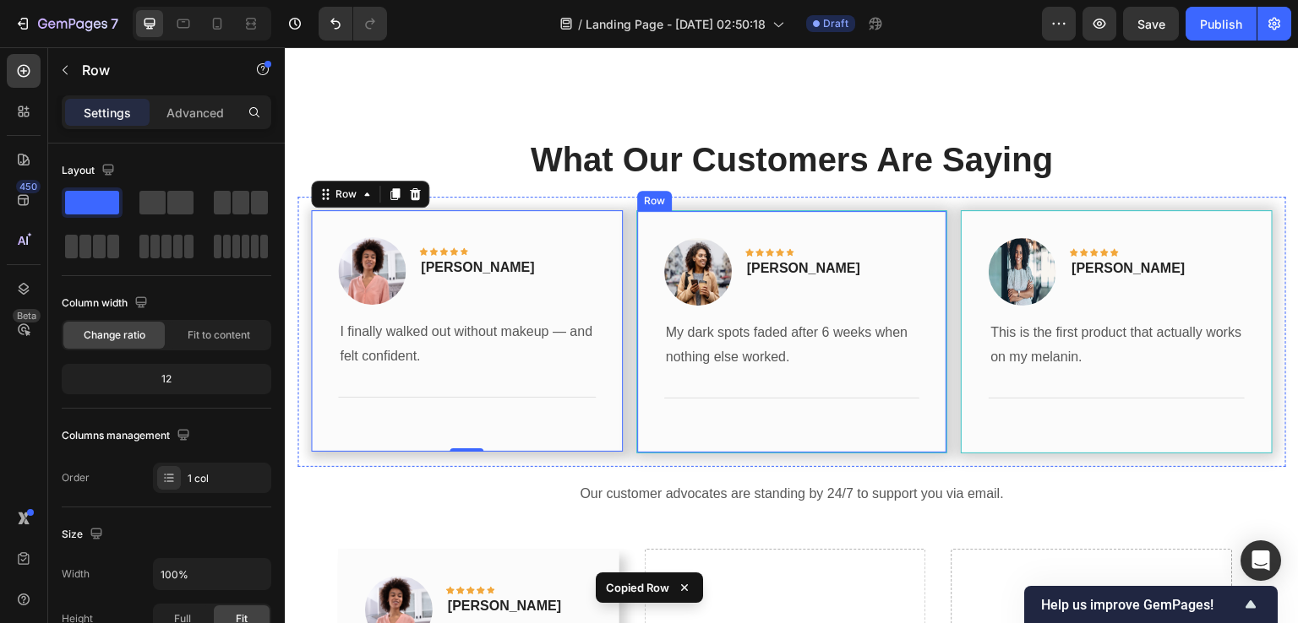
click at [644, 210] on div "Image Icon Icon Icon Icon Icon Row Olivia Rowse Text block Row My dark spots fa…" at bounding box center [792, 332] width 312 height 244
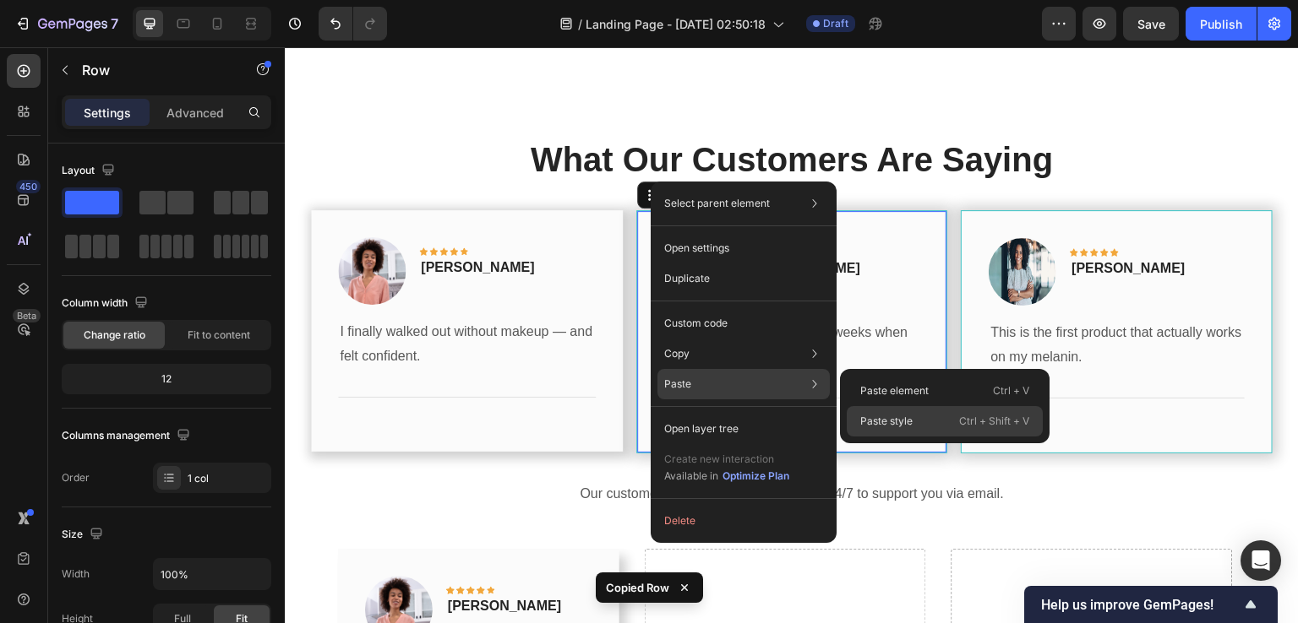
click at [879, 428] on p "Paste style" at bounding box center [886, 421] width 52 height 15
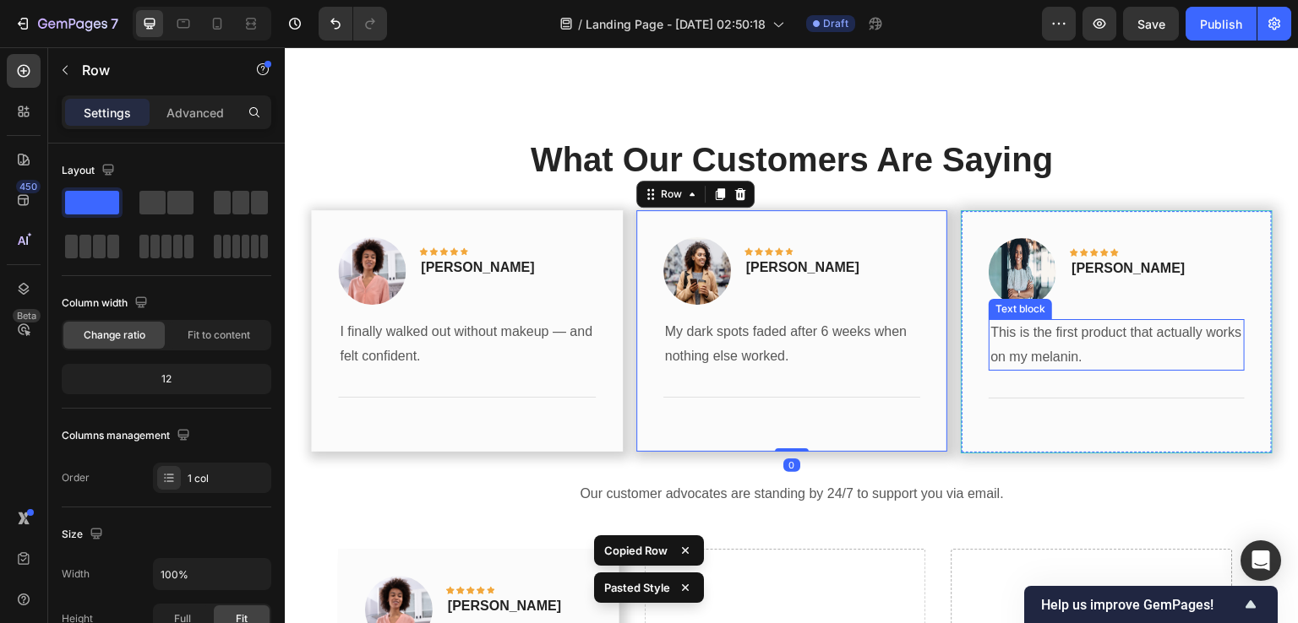
click at [1037, 321] on p "This is the first product that actually works on my melanin." at bounding box center [1116, 345] width 253 height 49
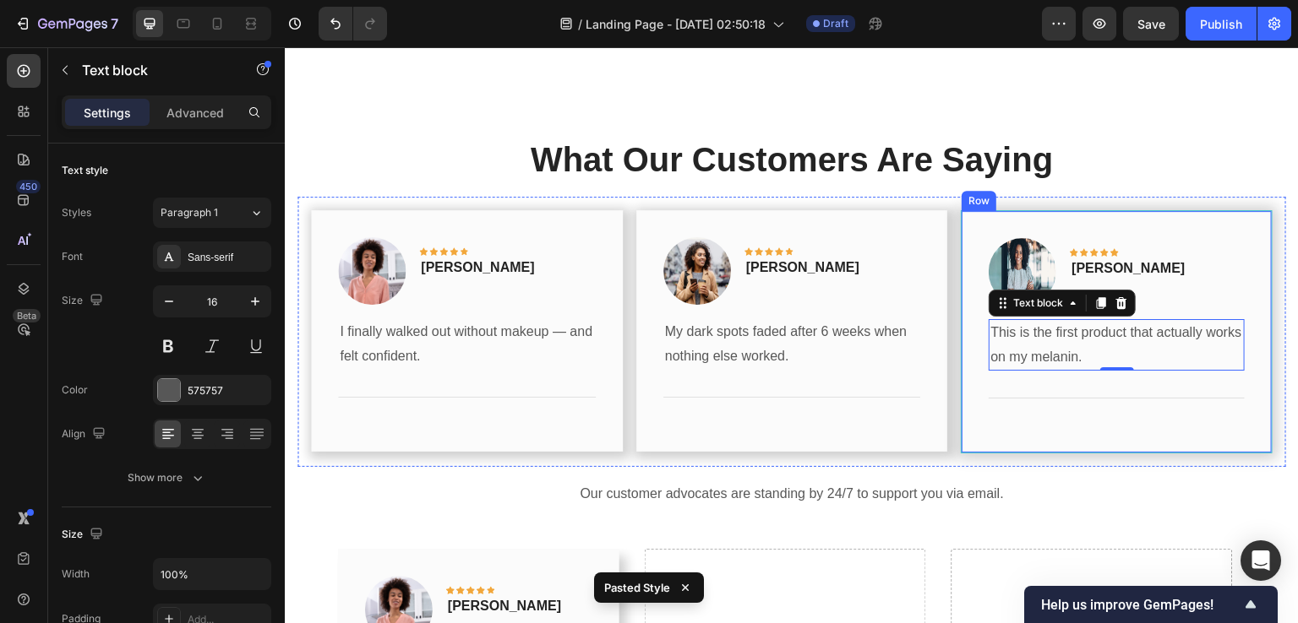
click at [971, 210] on div "Image Icon Icon Icon Icon Icon Row Timothy Joseph Text block Row This is the fi…" at bounding box center [1116, 332] width 312 height 244
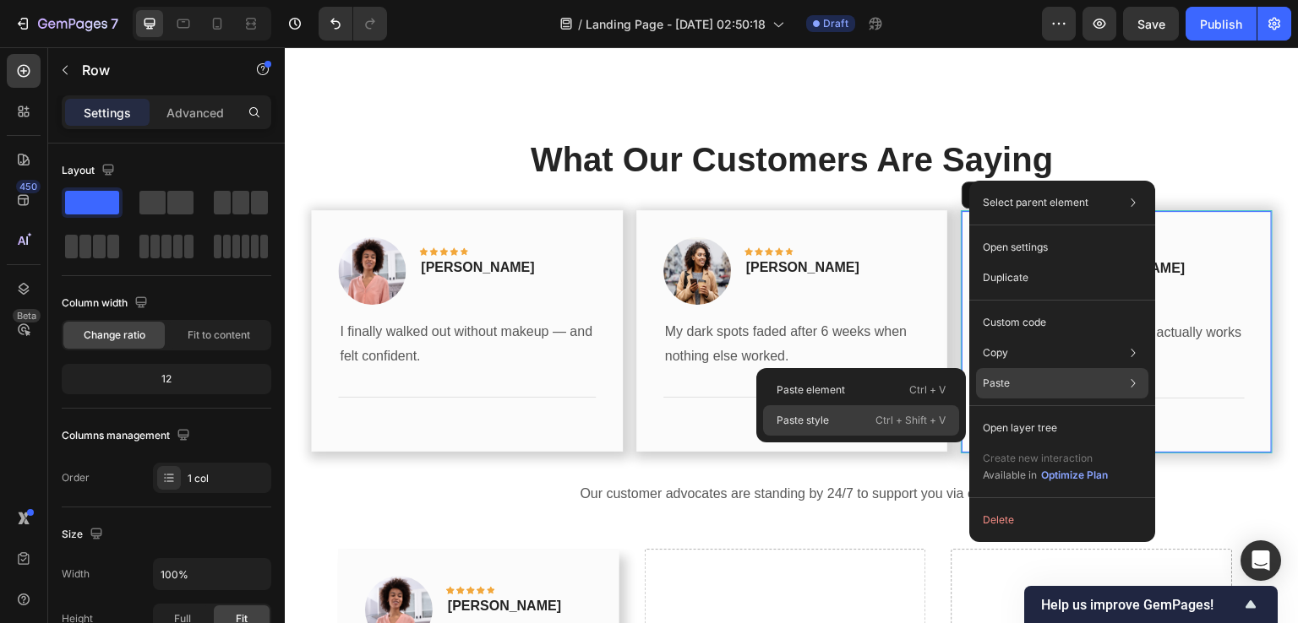
click at [889, 411] on div "Paste style Ctrl + Shift + V" at bounding box center [861, 420] width 196 height 30
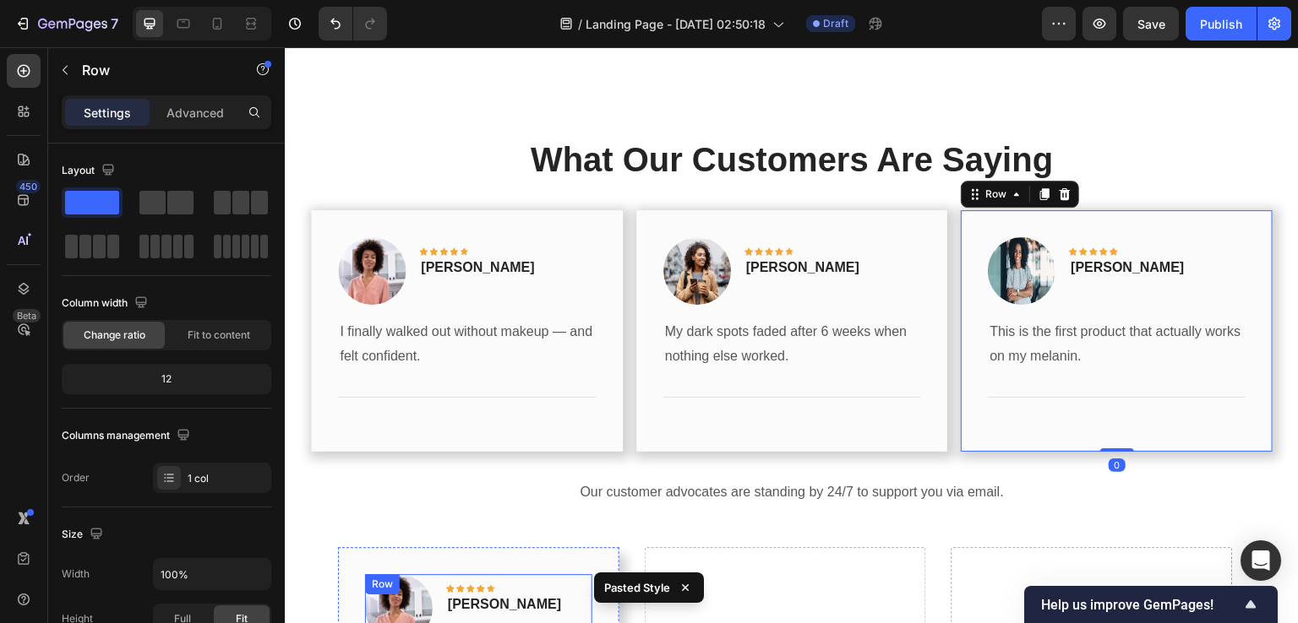
click at [433, 574] on div "Image Icon Icon Icon Icon Icon Row Rita Carroll Text block Row" at bounding box center [478, 614] width 227 height 81
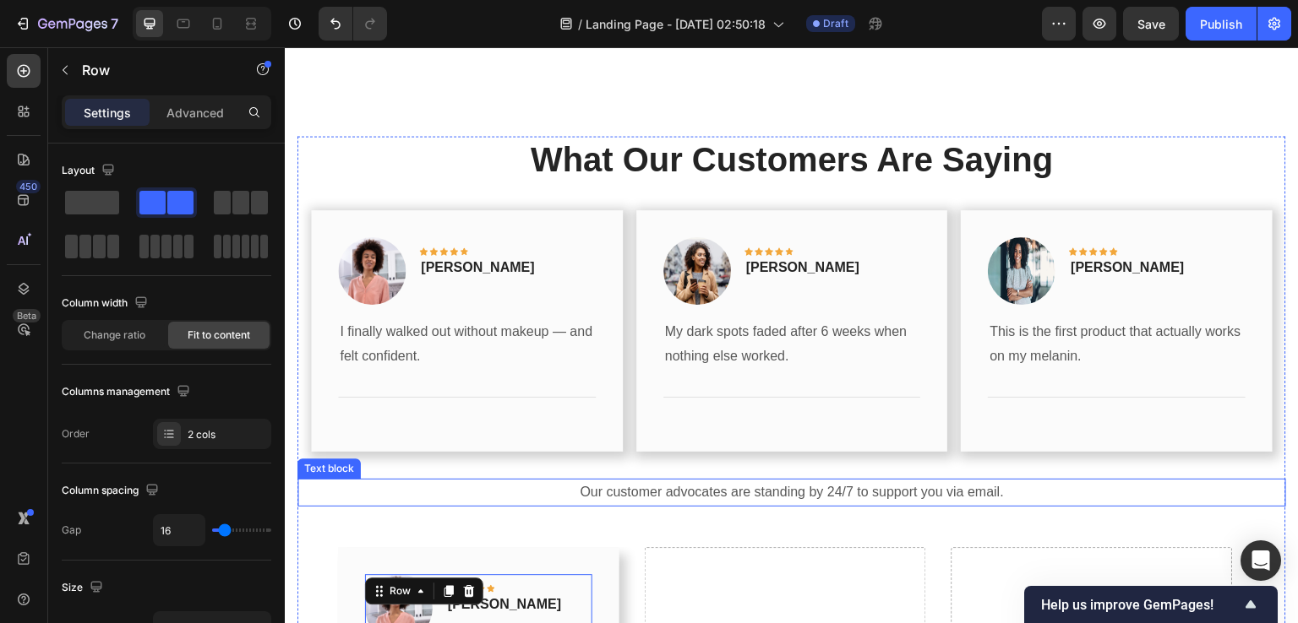
click at [708, 481] on p "Our customer advocates are standing by 24/7 to support you via email." at bounding box center [791, 493] width 985 height 24
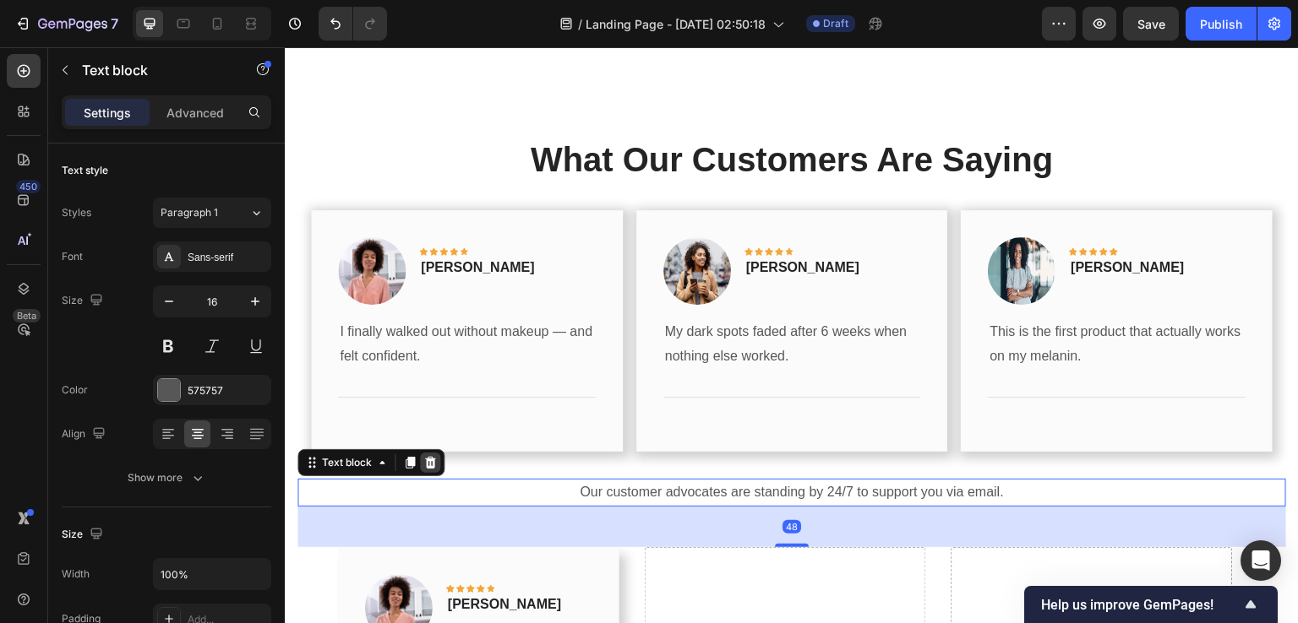
click at [437, 453] on div at bounding box center [430, 463] width 20 height 20
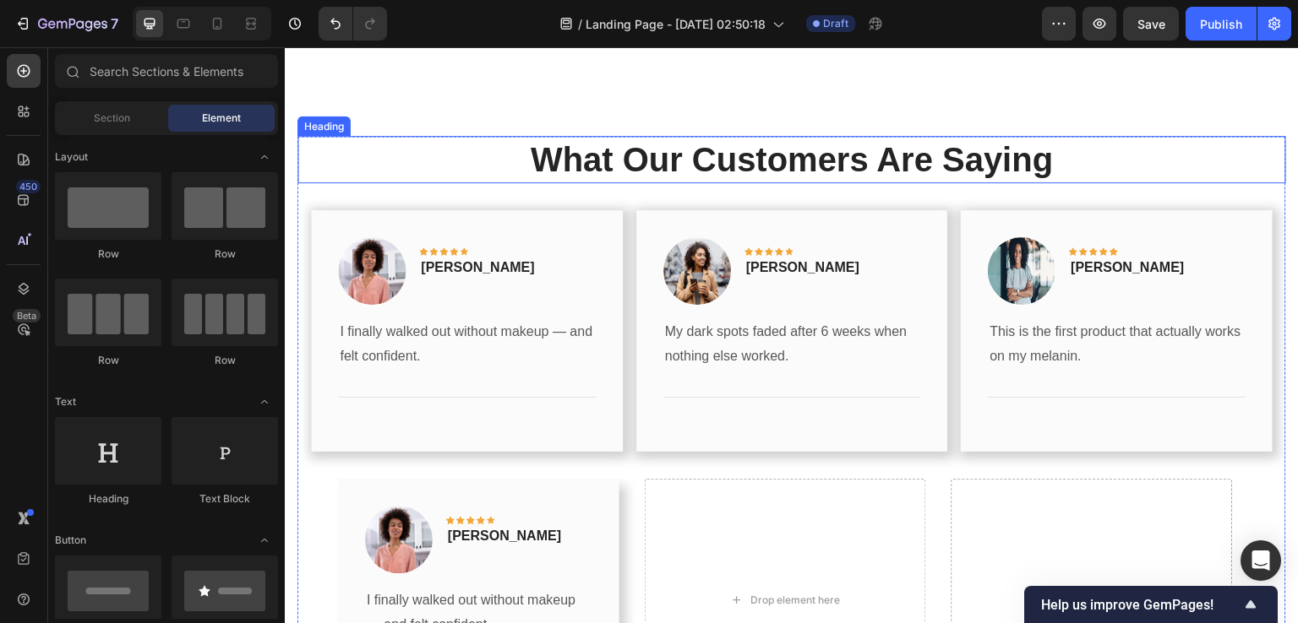
click at [613, 138] on p "What Our Customers Are Saying" at bounding box center [791, 160] width 985 height 44
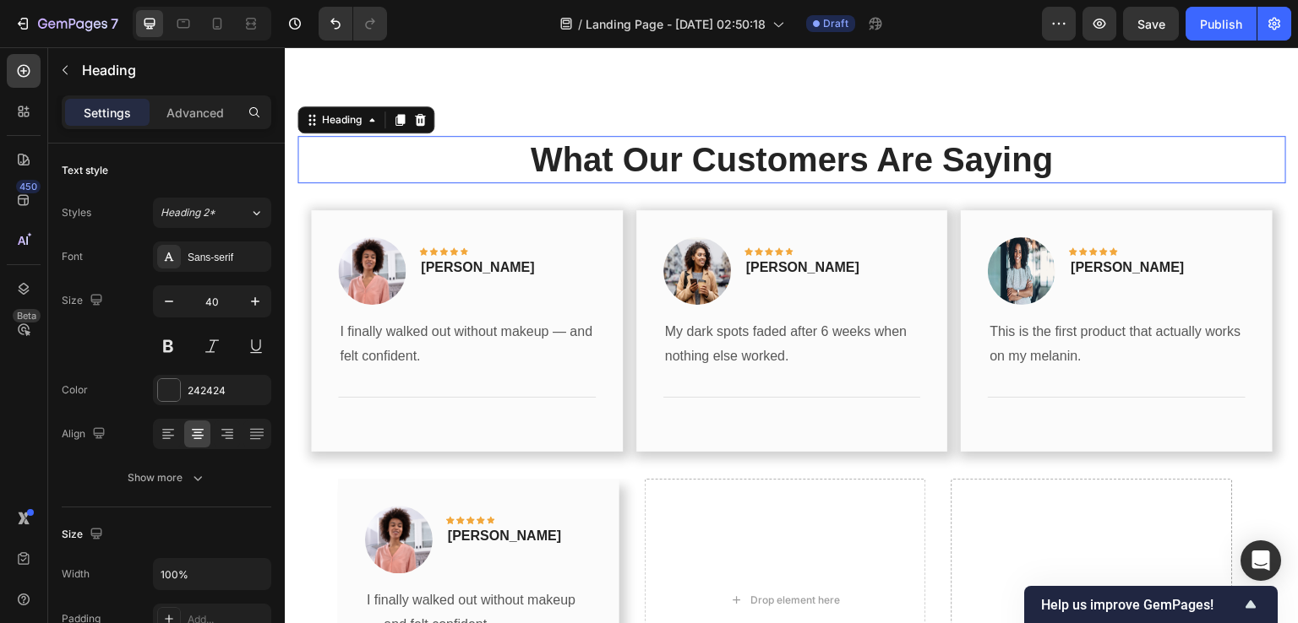
click at [613, 138] on p "What Our Customers Are Saying" at bounding box center [791, 160] width 985 height 44
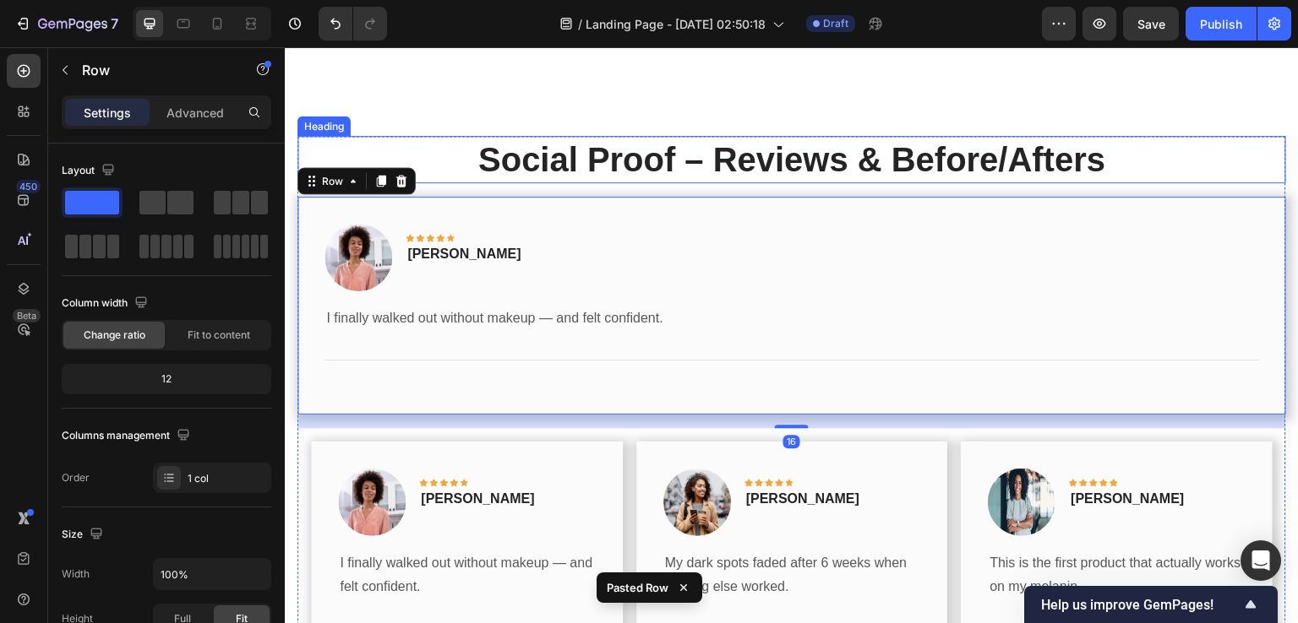
click at [895, 141] on p "Social Proof – Reviews & Before/Afters" at bounding box center [791, 160] width 985 height 44
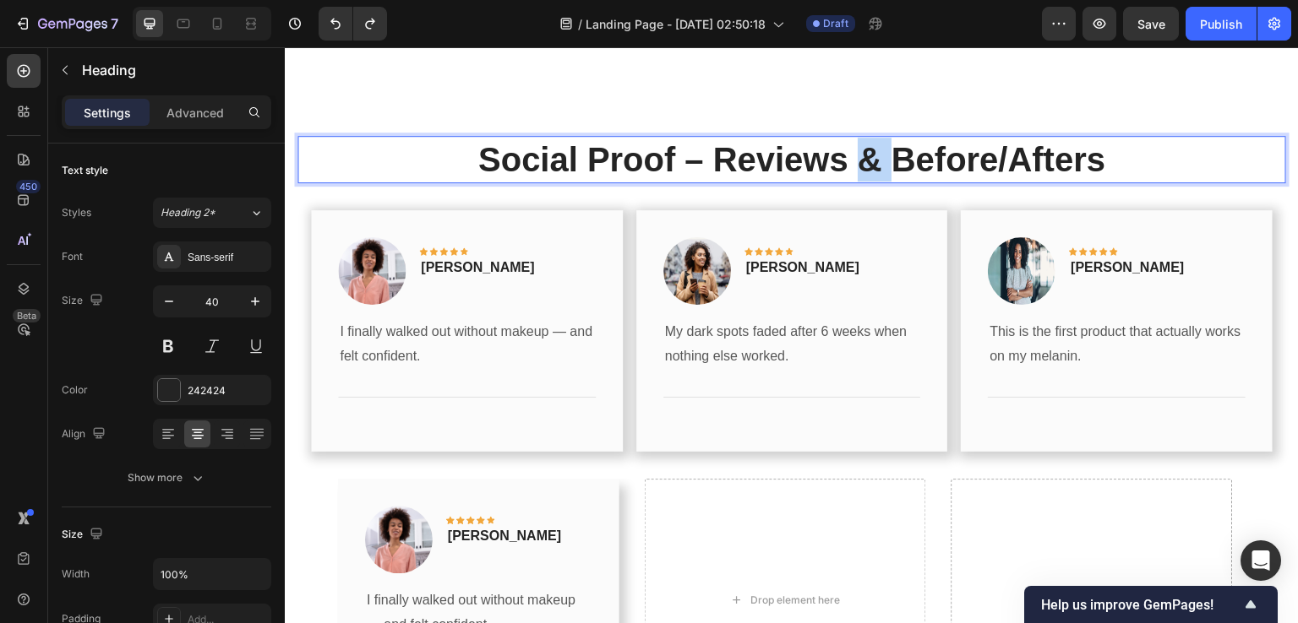
click at [847, 138] on p "Social Proof – Reviews & Before/Afters" at bounding box center [791, 160] width 985 height 44
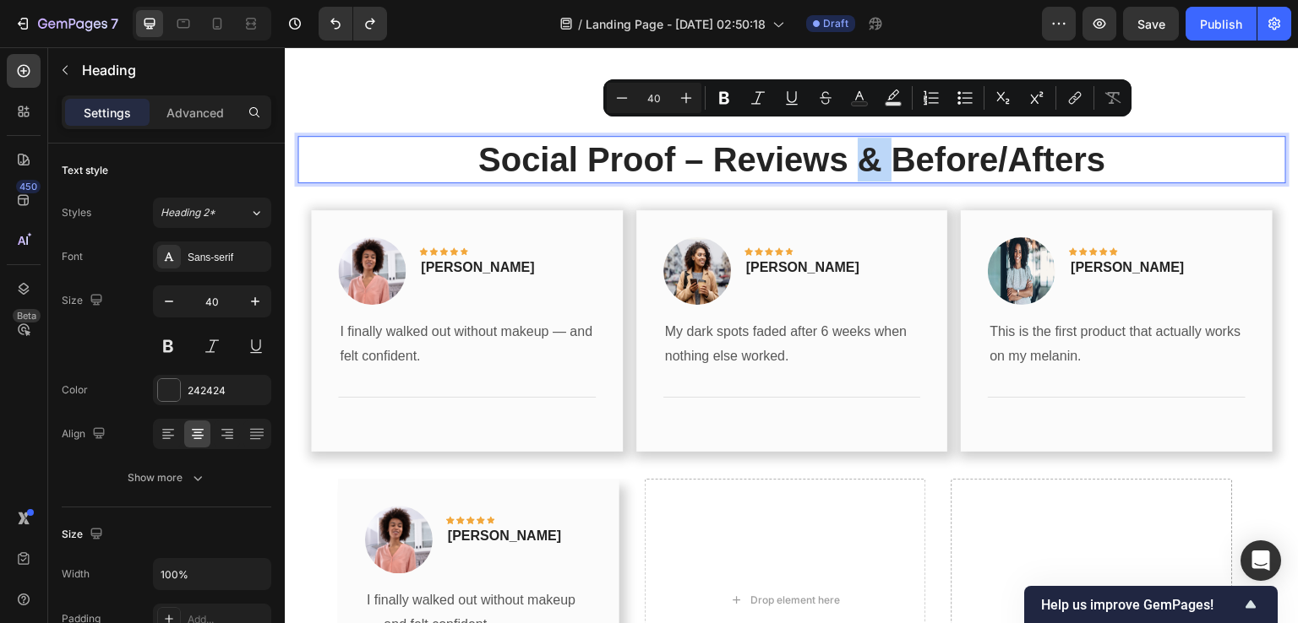
click at [847, 138] on p "Social Proof – Reviews & Before/Afters" at bounding box center [791, 160] width 985 height 44
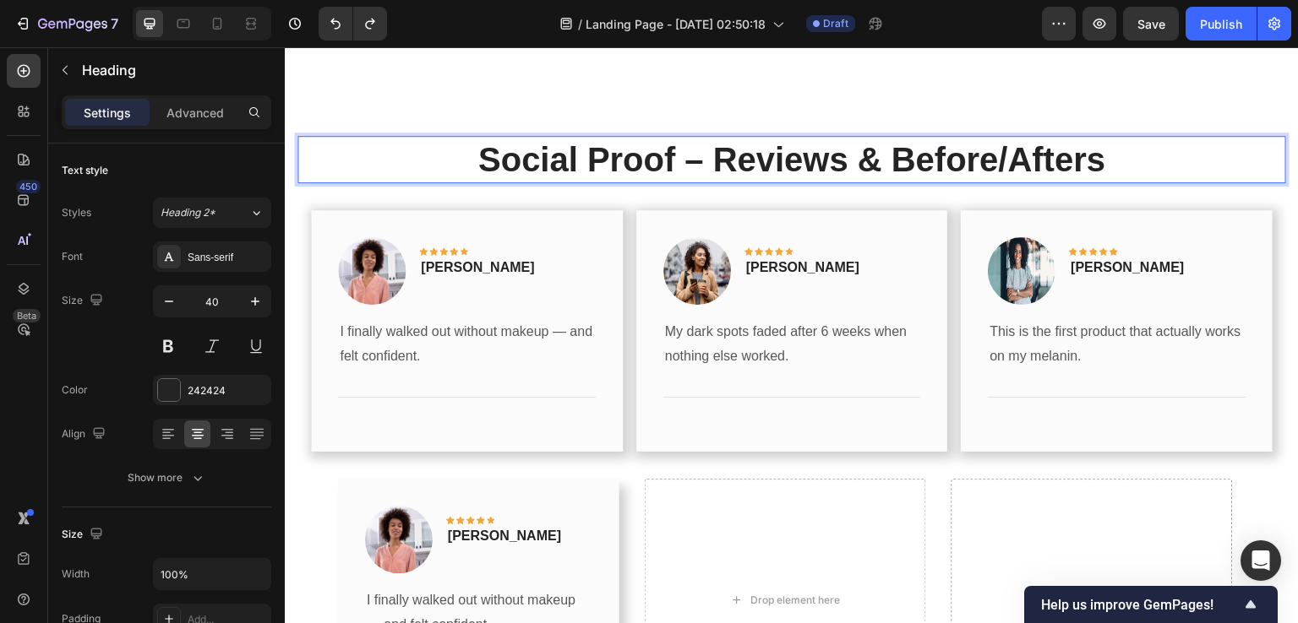
click at [847, 138] on p "Social Proof – Reviews & Before/Afters" at bounding box center [791, 160] width 985 height 44
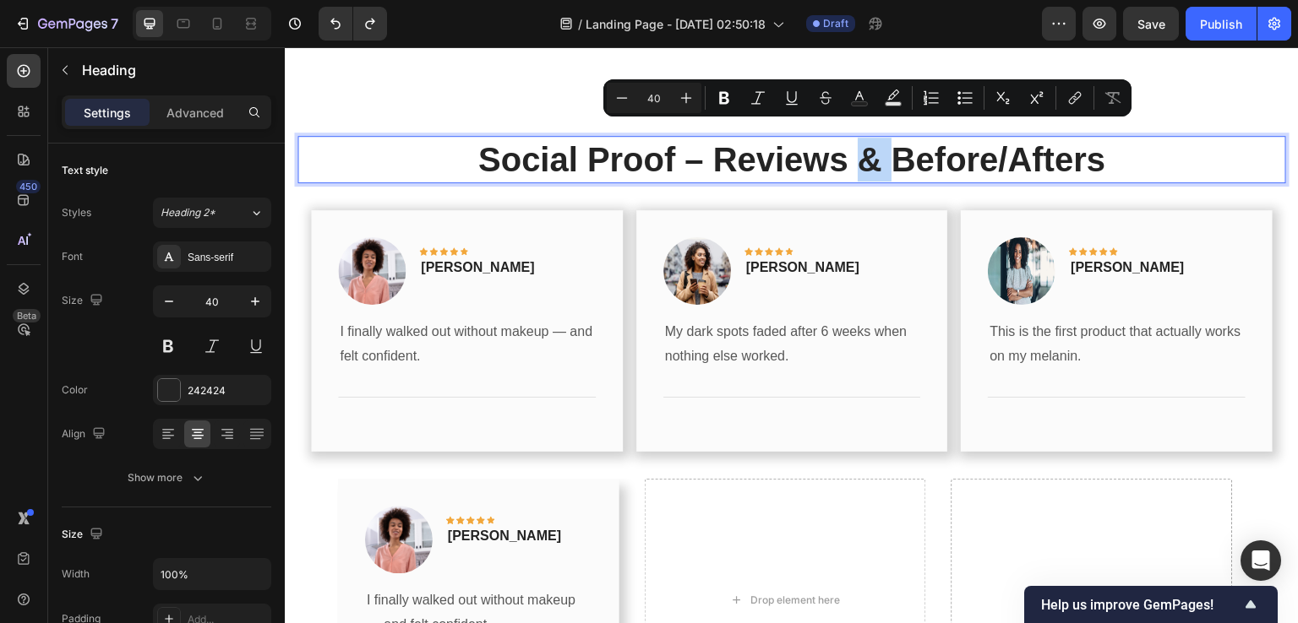
click at [847, 138] on p "Social Proof – Reviews & Before/Afters" at bounding box center [791, 160] width 985 height 44
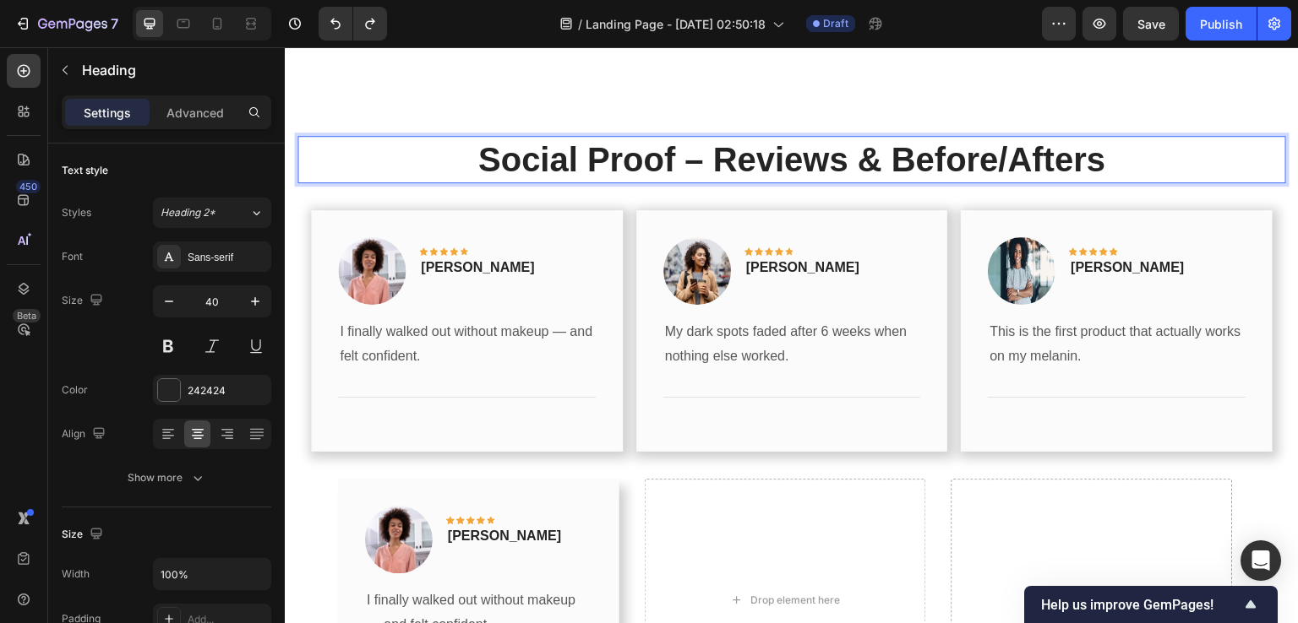
click at [886, 142] on p "Social Proof – Reviews & Before/Afters" at bounding box center [791, 160] width 985 height 44
drag, startPoint x: 886, startPoint y: 142, endPoint x: 1069, endPoint y: 162, distance: 183.6
click at [1069, 162] on p "Social Proof – Reviews & Before/Afters" at bounding box center [791, 160] width 985 height 44
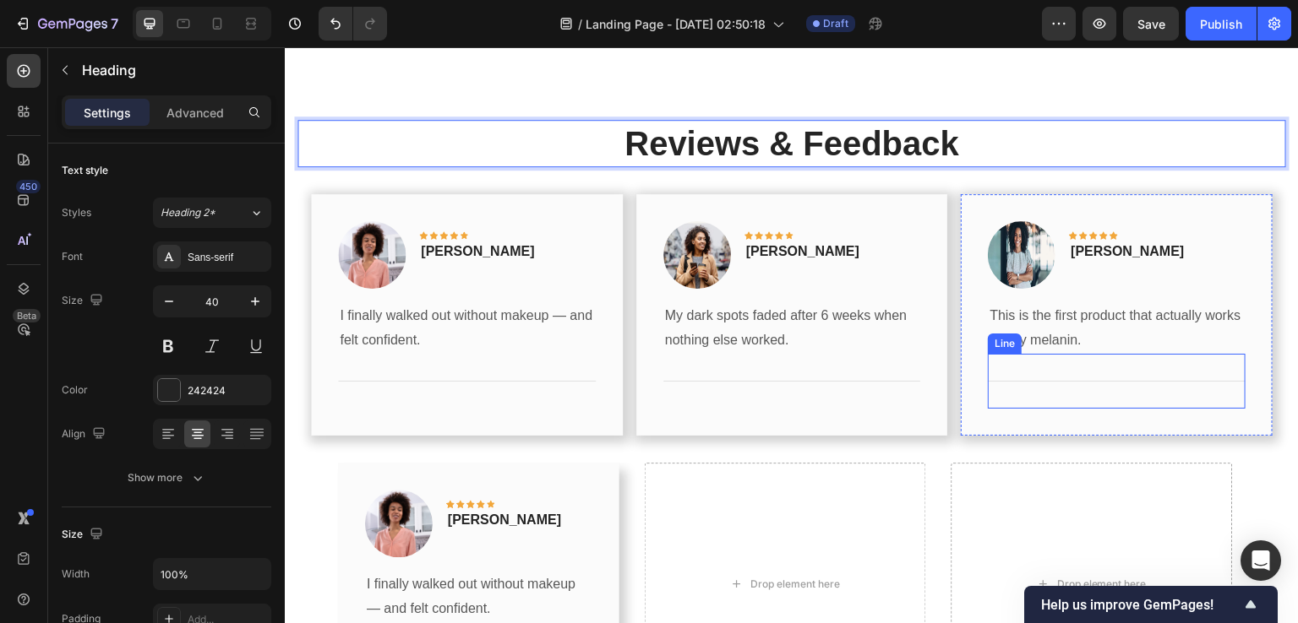
scroll to position [2506, 0]
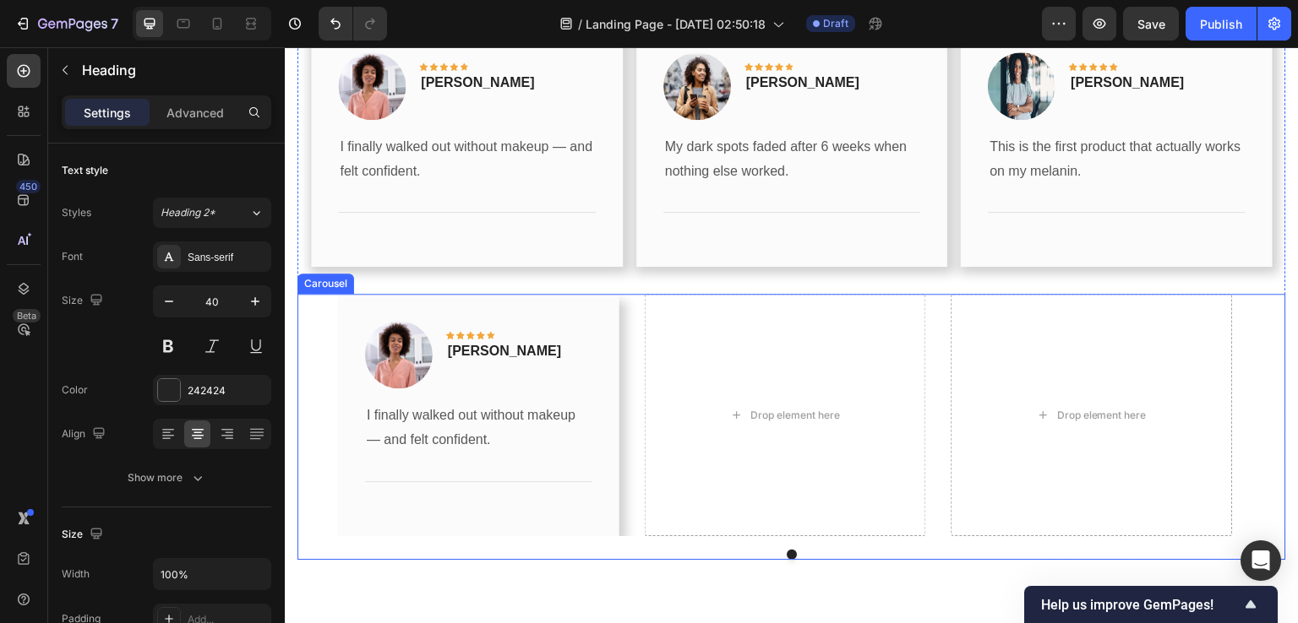
click at [639, 356] on div "Image Icon Icon Icon Icon Icon Row Rita Carroll Text block Row I finally walked…" at bounding box center [791, 415] width 907 height 242
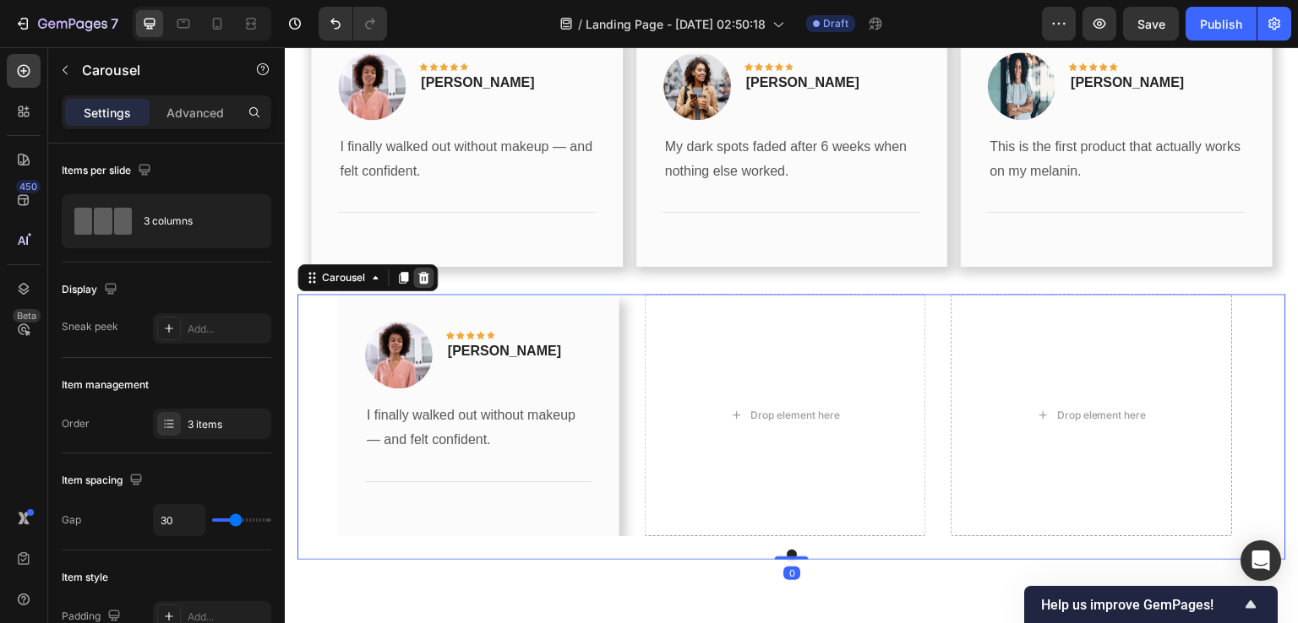
click at [422, 280] on icon at bounding box center [423, 278] width 11 height 12
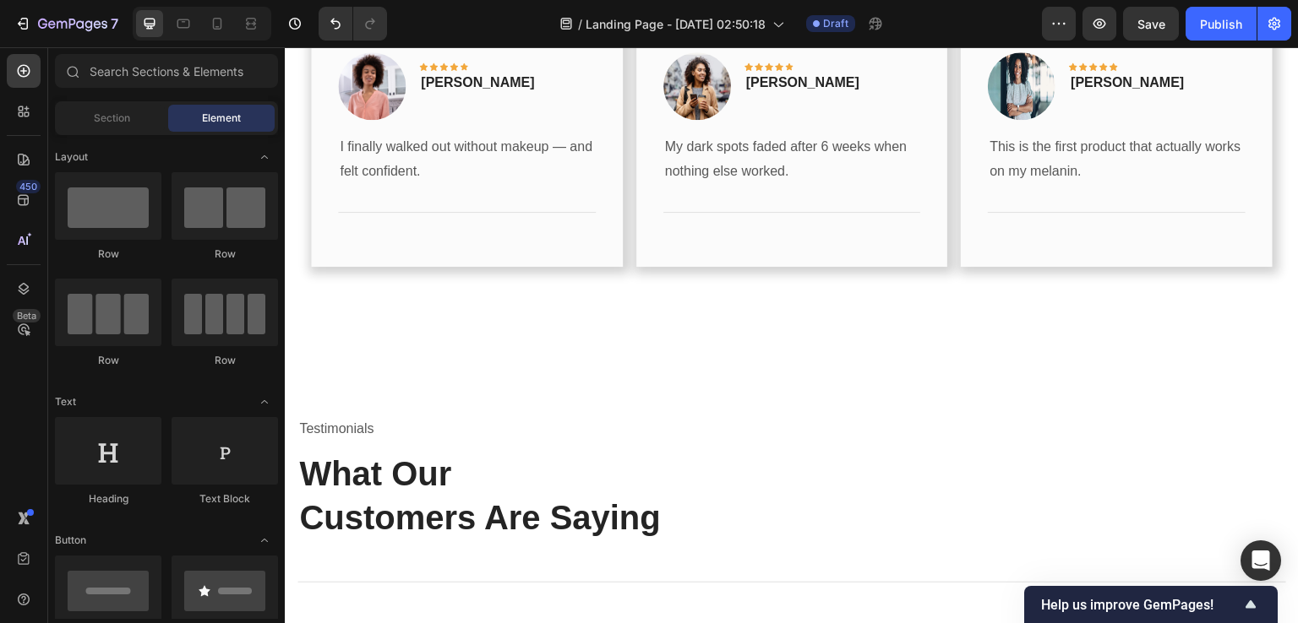
scroll to position [2337, 0]
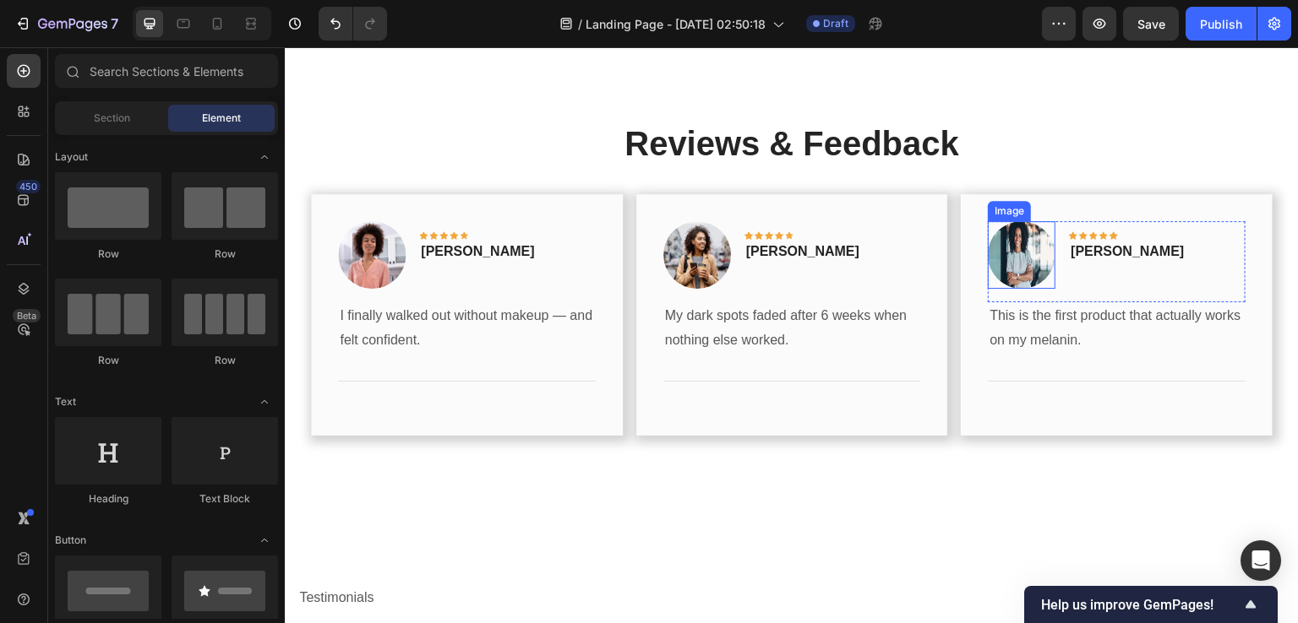
click at [1009, 260] on img at bounding box center [1022, 255] width 68 height 68
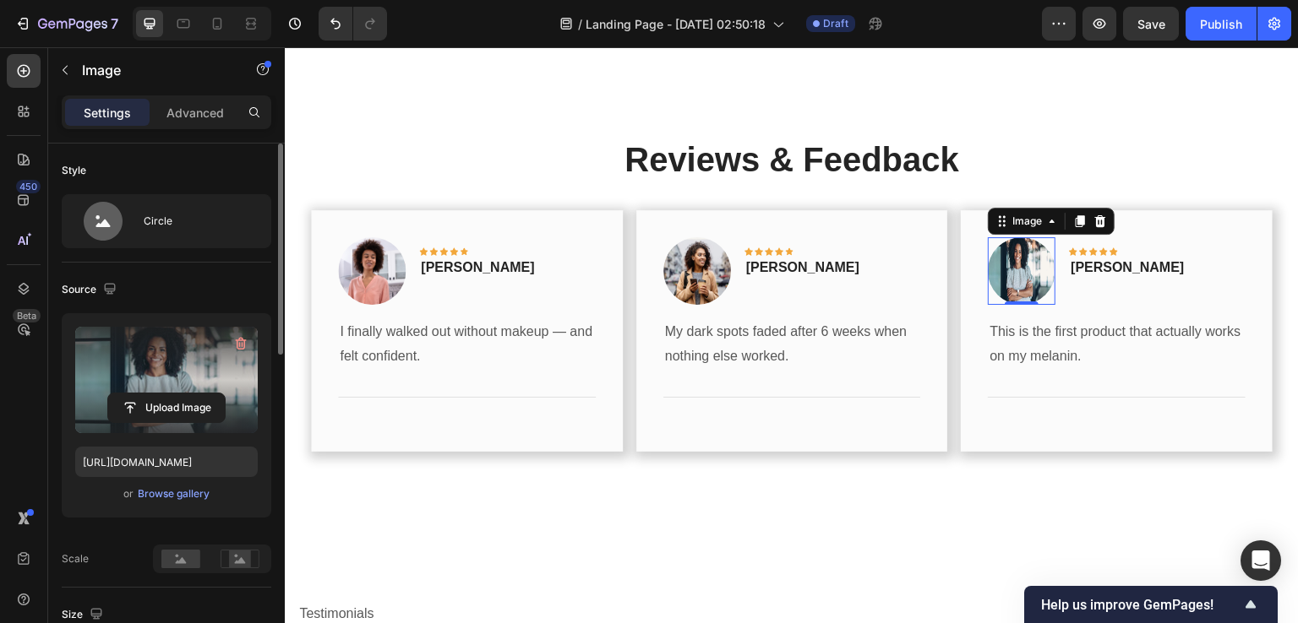
click at [172, 349] on label at bounding box center [166, 380] width 182 height 106
click at [172, 394] on input "file" at bounding box center [166, 408] width 117 height 29
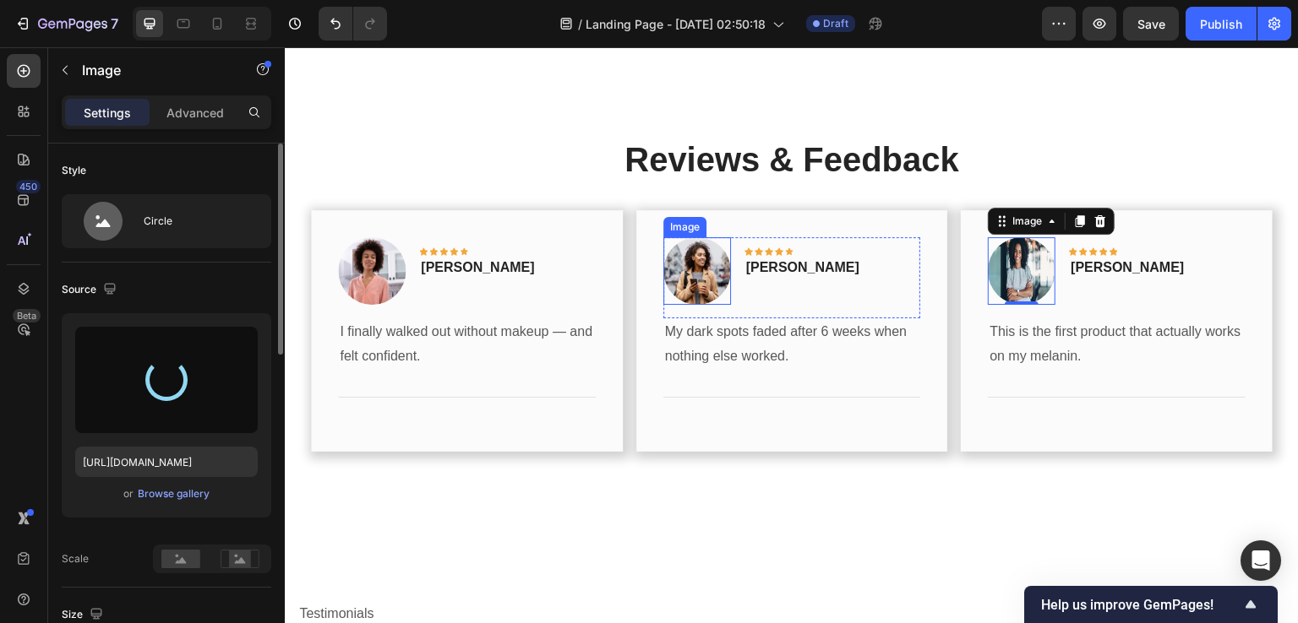
type input "https://cdn.shopify.com/s/files/1/0890/9530/7606/files/gempages_575567914451600…"
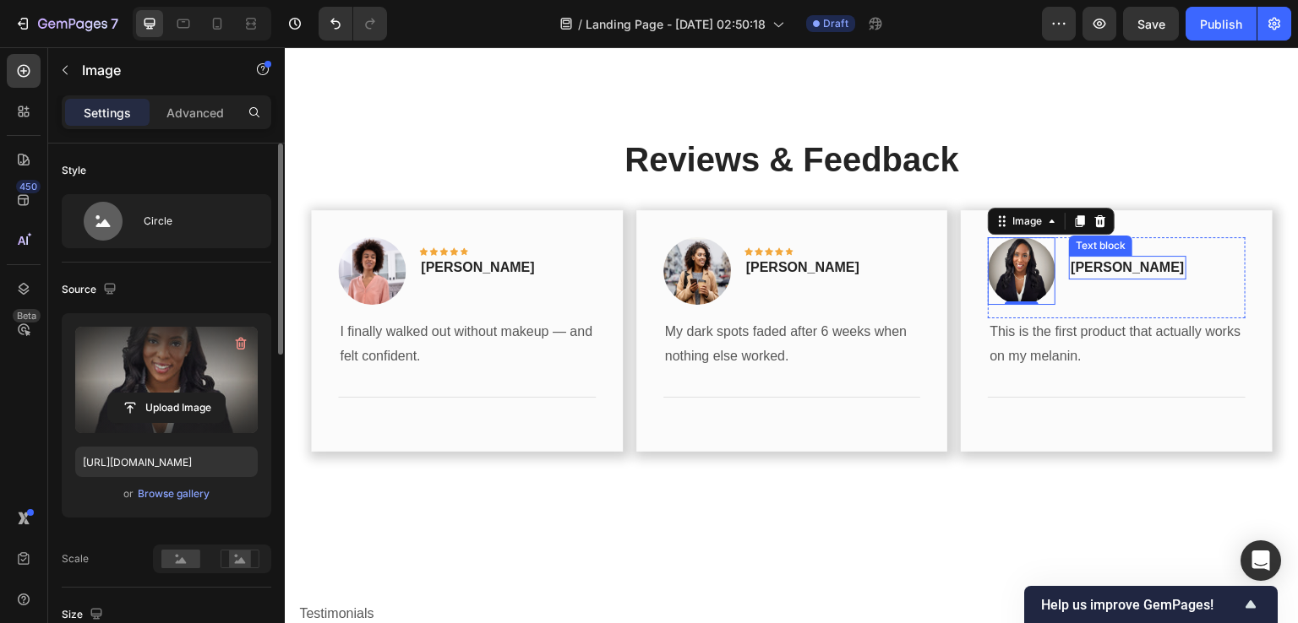
click at [1124, 258] on p "Timothy Joseph" at bounding box center [1126, 268] width 113 height 20
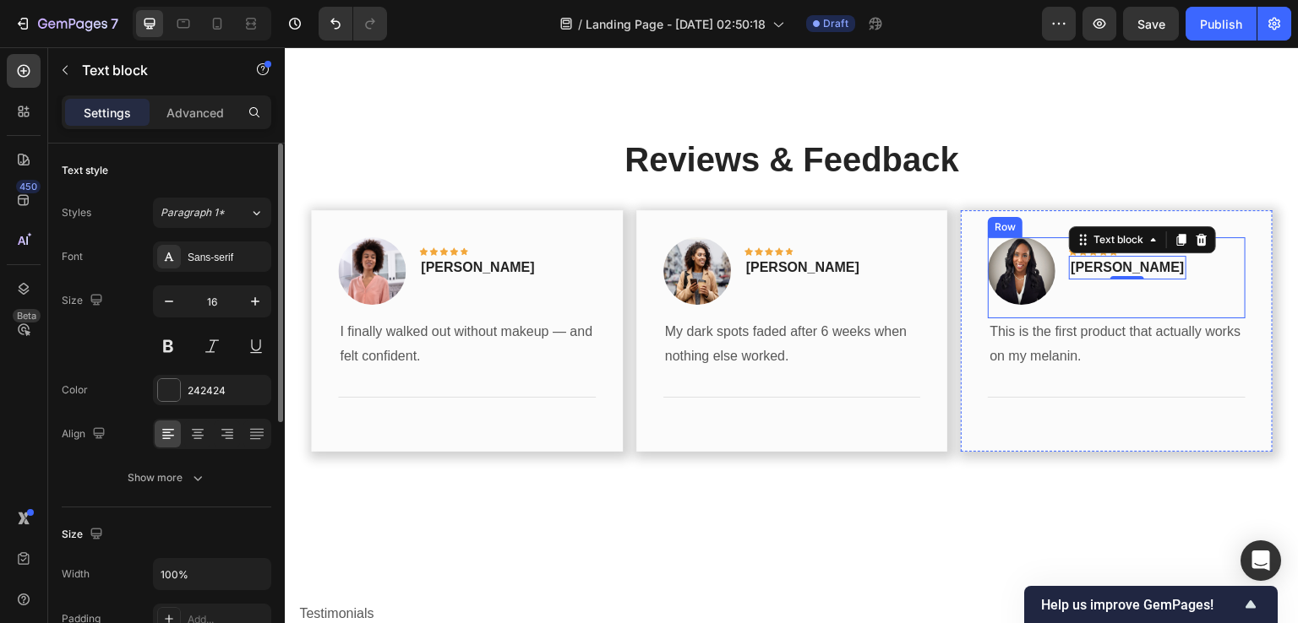
click at [1076, 258] on p "Timothy Joseph" at bounding box center [1126, 268] width 113 height 20
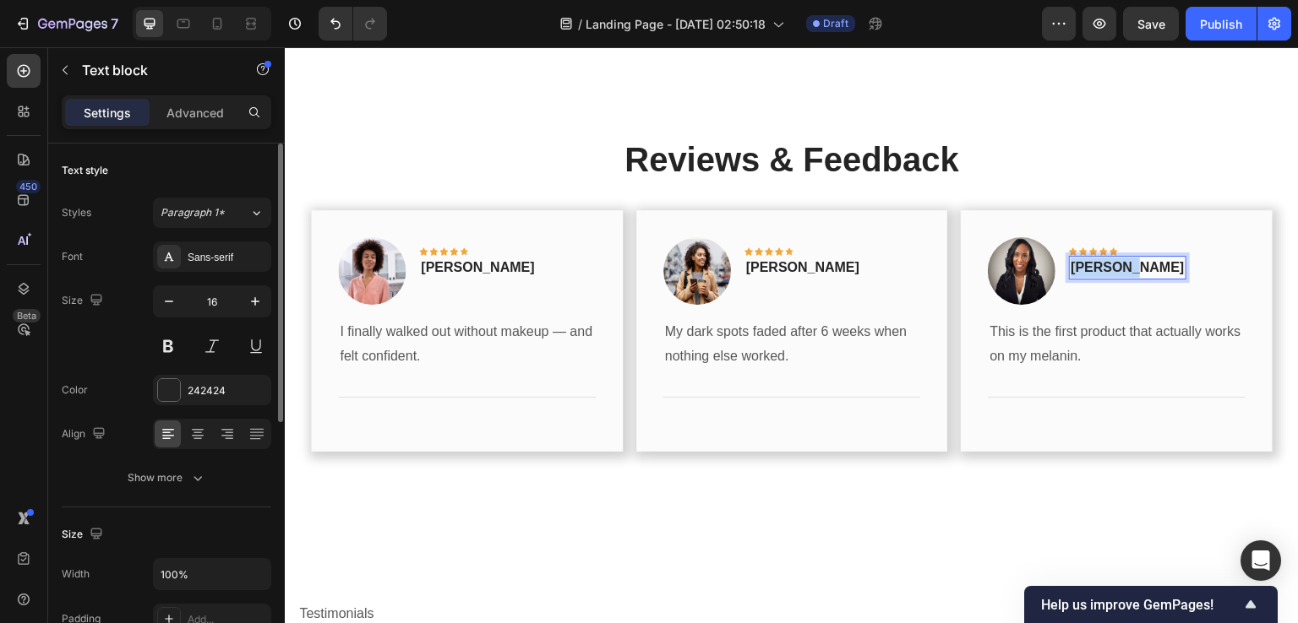
click at [1076, 258] on p "Timothy Joseph" at bounding box center [1126, 268] width 113 height 20
click at [0, 448] on div "450 Beta" at bounding box center [24, 335] width 48 height 576
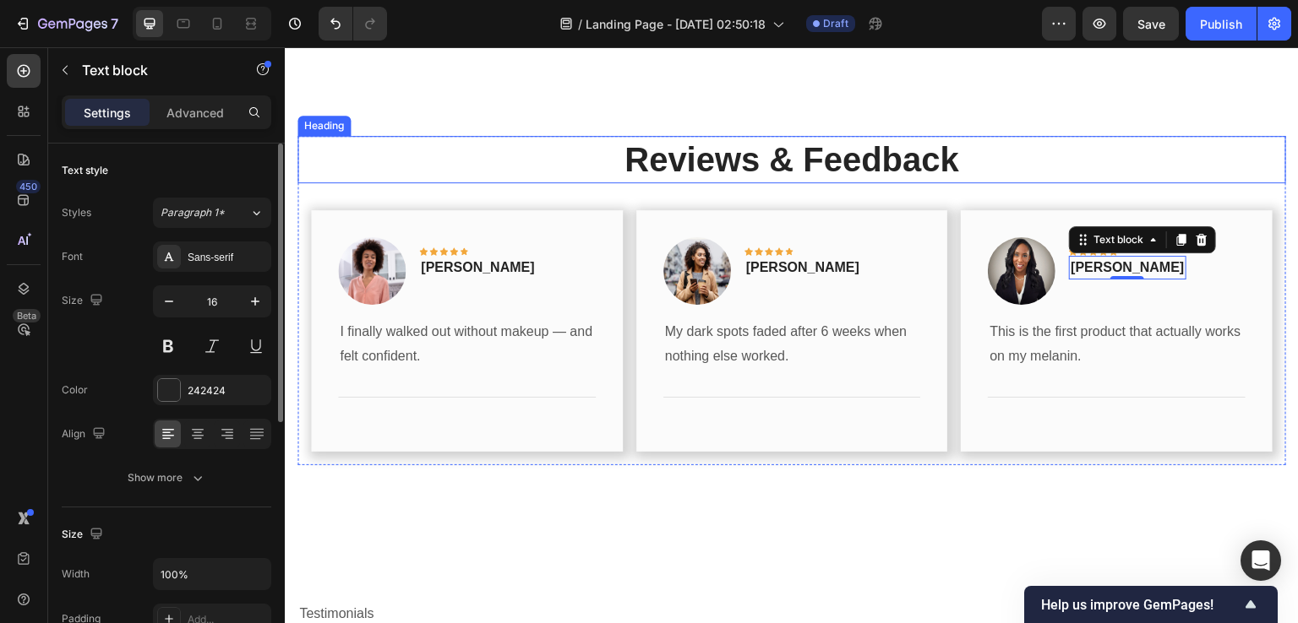
click at [745, 150] on p "Reviews & Feedback" at bounding box center [791, 160] width 985 height 44
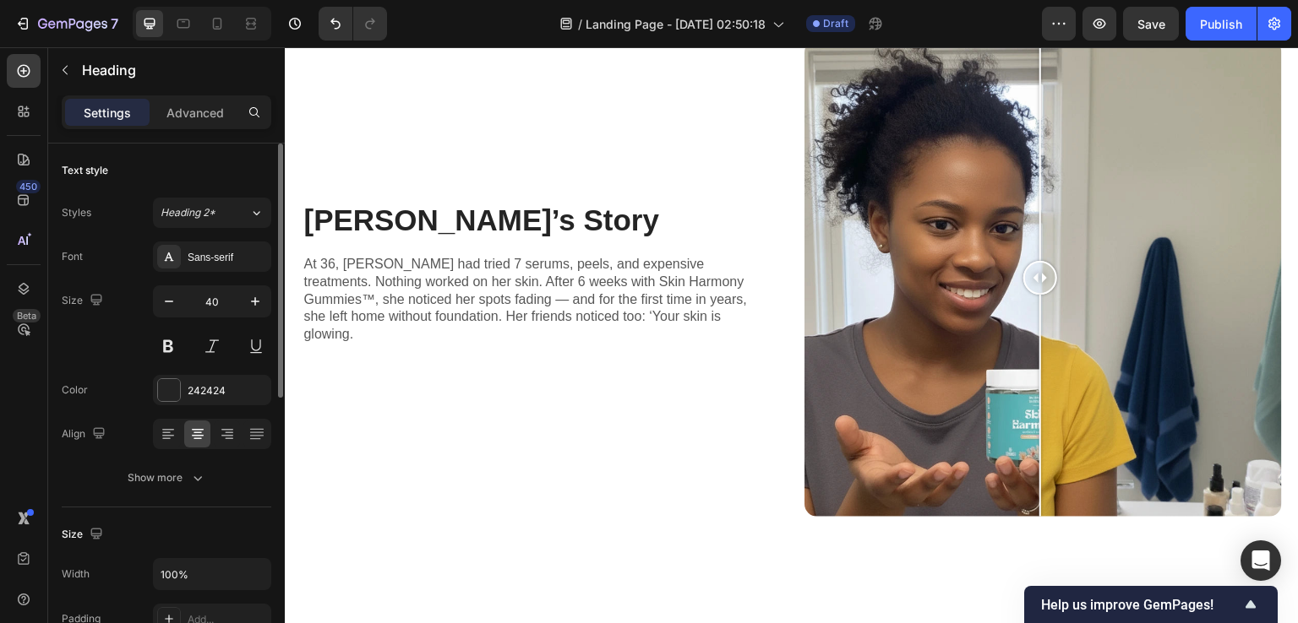
scroll to position [1746, 0]
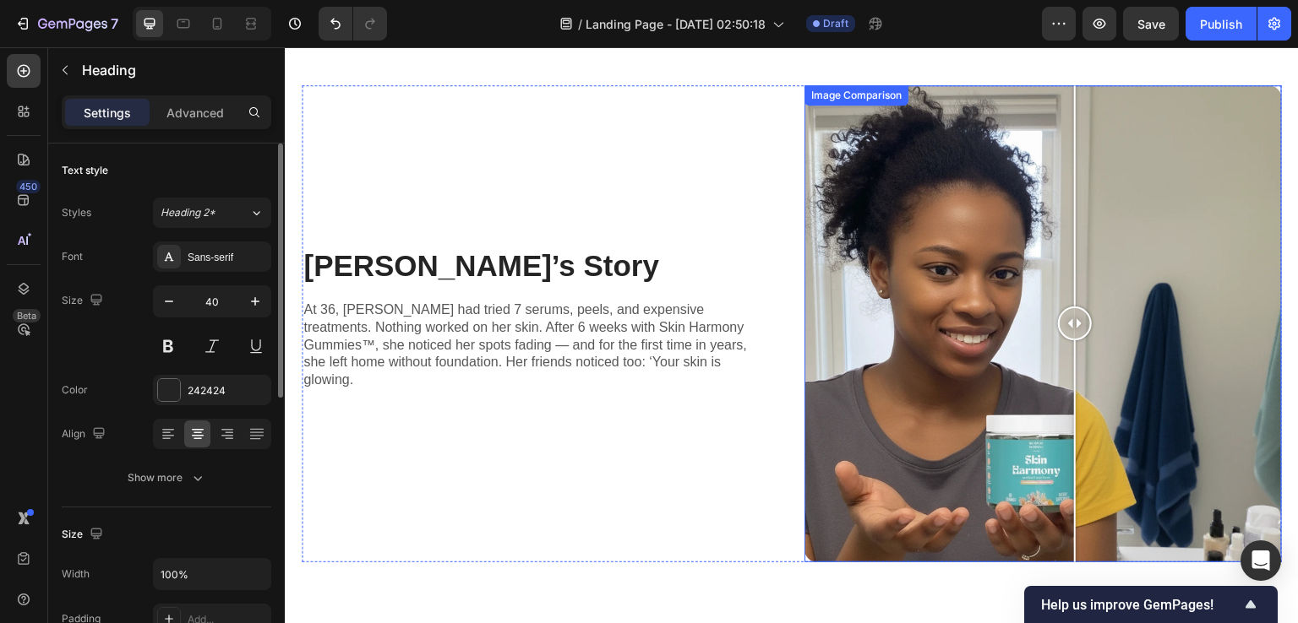
drag, startPoint x: 1037, startPoint y: 310, endPoint x: 1068, endPoint y: 323, distance: 33.7
click at [1068, 323] on div at bounding box center [1075, 324] width 34 height 34
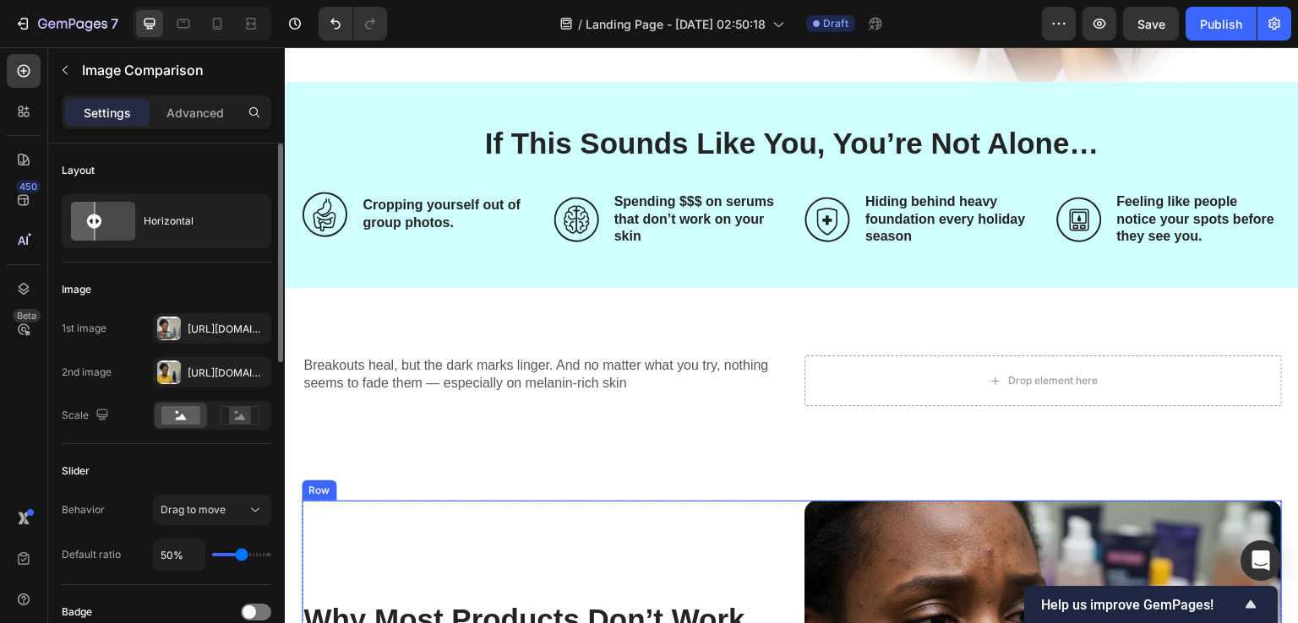
scroll to position [395, 0]
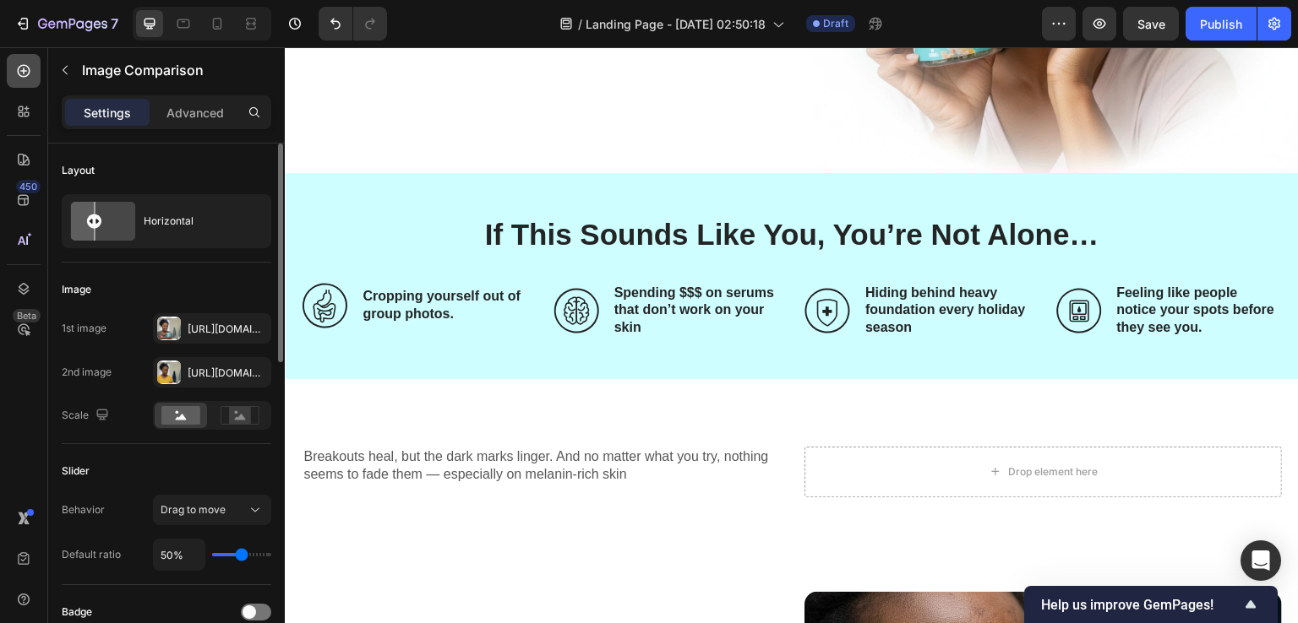
click at [7, 64] on div at bounding box center [24, 71] width 34 height 34
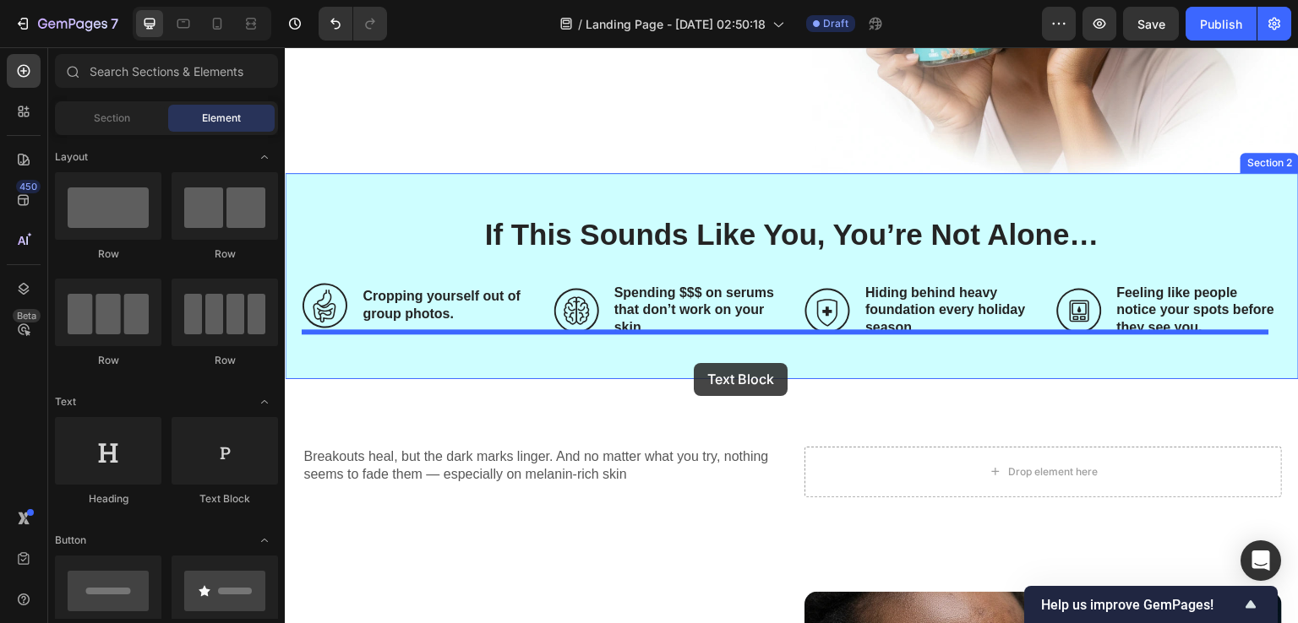
drag, startPoint x: 502, startPoint y: 502, endPoint x: 694, endPoint y: 363, distance: 236.6
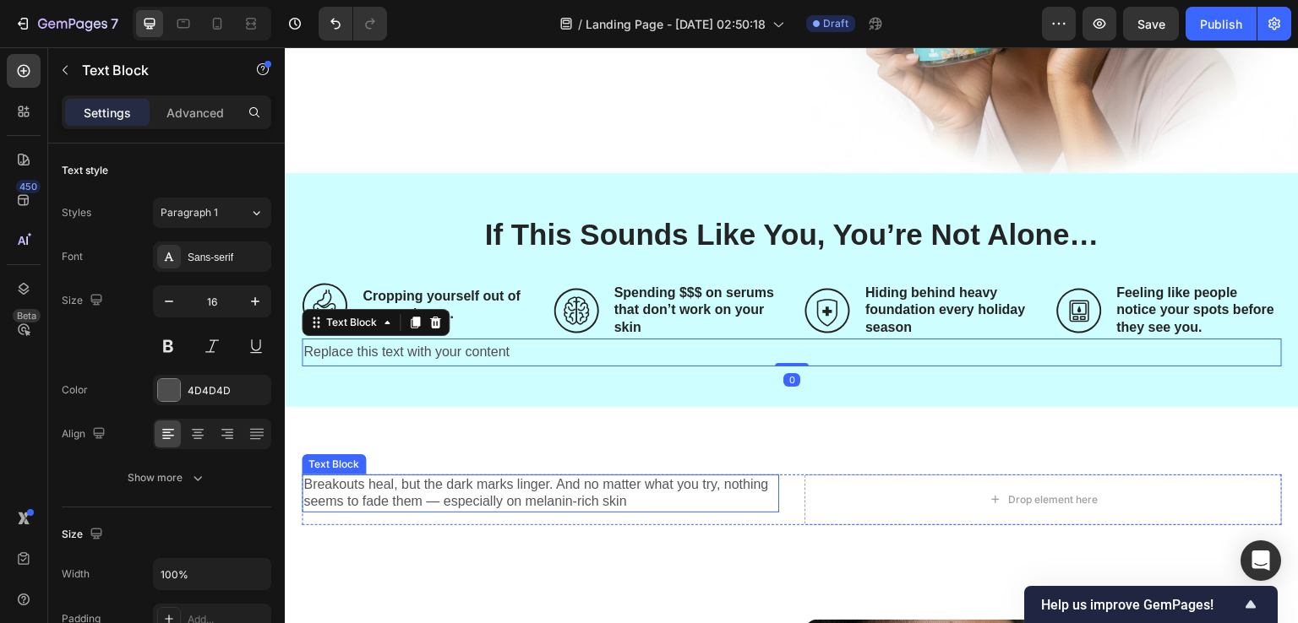
click at [424, 484] on p "Breakouts heal, but the dark marks linger. And no matter what you try, nothing …" at bounding box center [540, 493] width 474 height 35
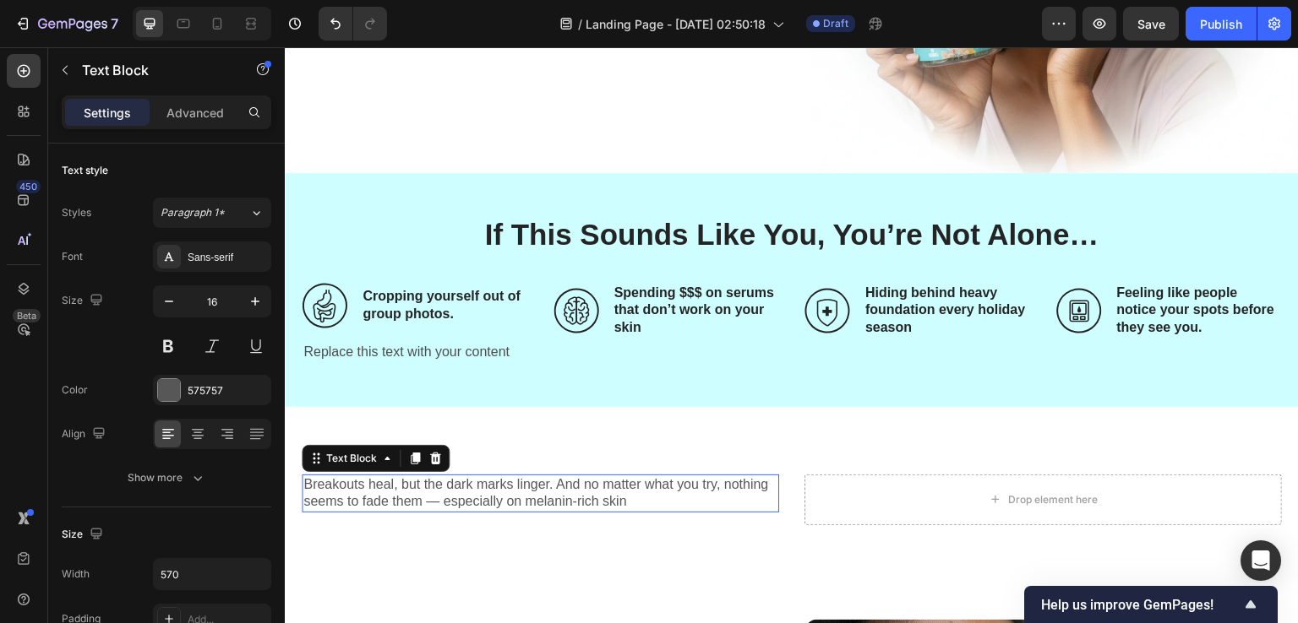
click at [424, 484] on p "Breakouts heal, but the dark marks linger. And no matter what you try, nothing …" at bounding box center [540, 493] width 474 height 35
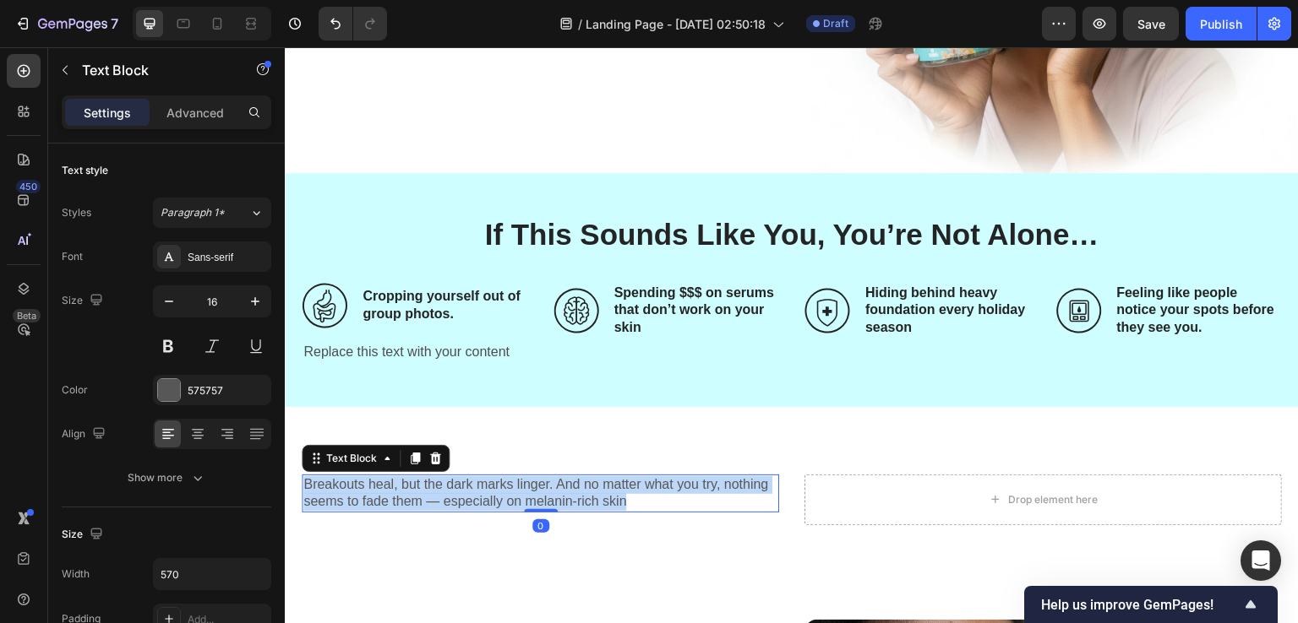
click at [424, 484] on p "Breakouts heal, but the dark marks linger. And no matter what you try, nothing …" at bounding box center [540, 493] width 474 height 35
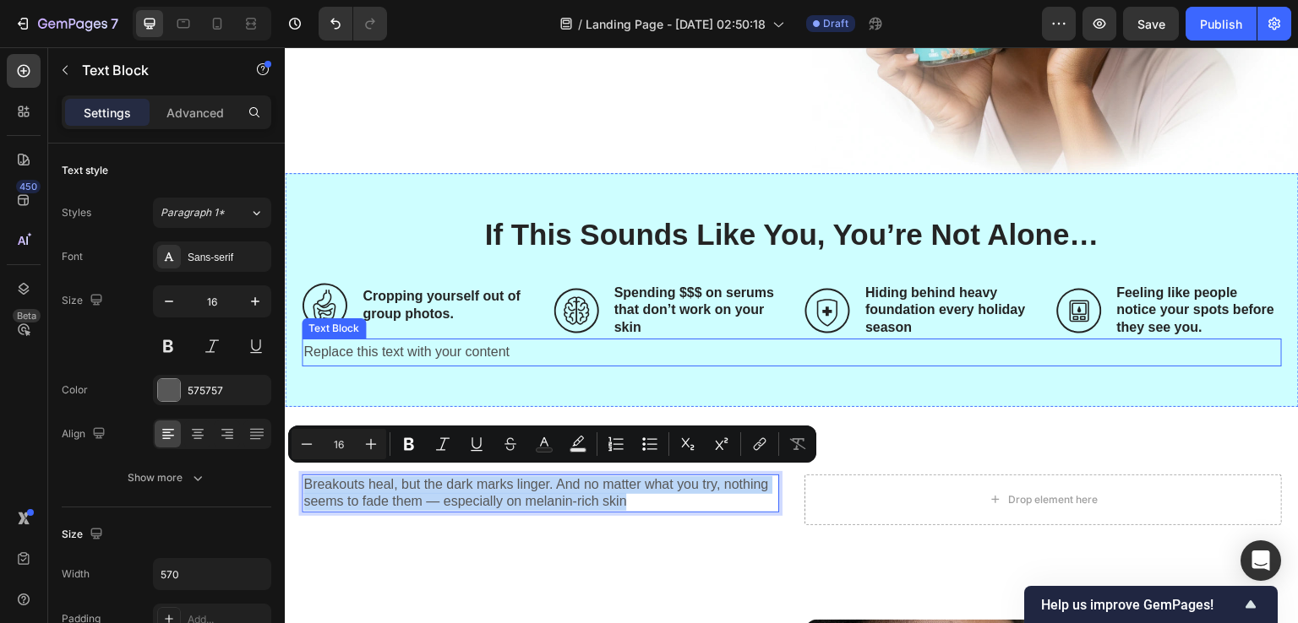
click at [399, 347] on div "Replace this text with your content" at bounding box center [792, 353] width 980 height 28
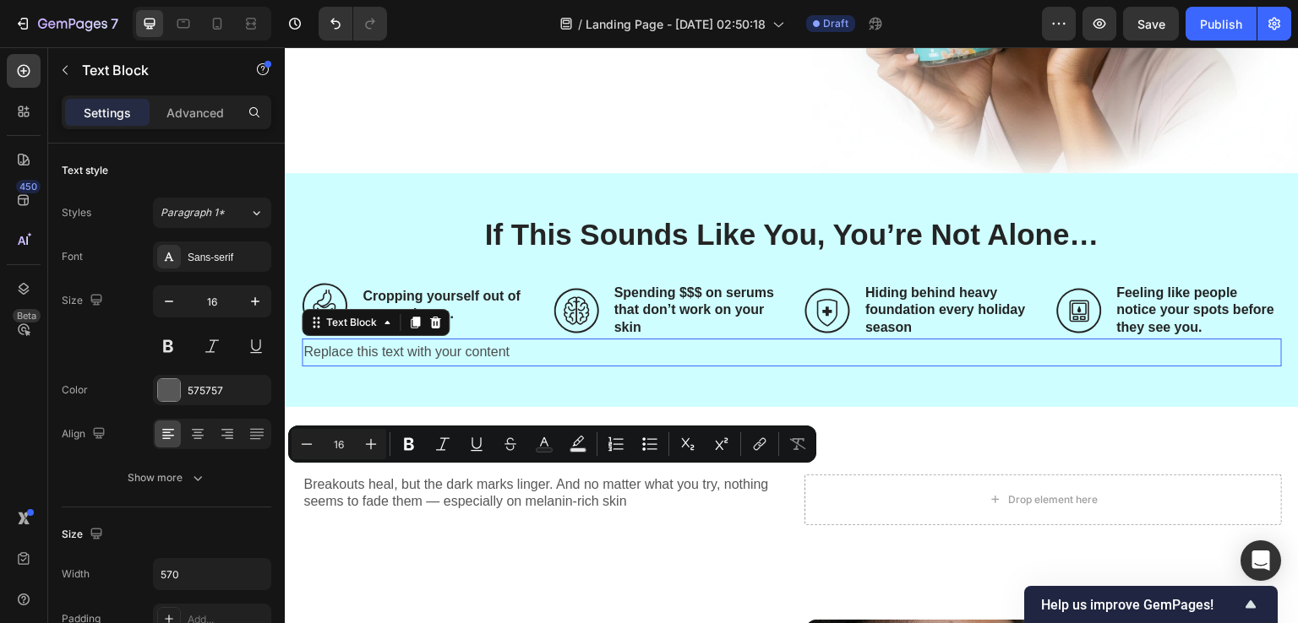
click at [399, 347] on div "Replace this text with your content" at bounding box center [792, 353] width 980 height 28
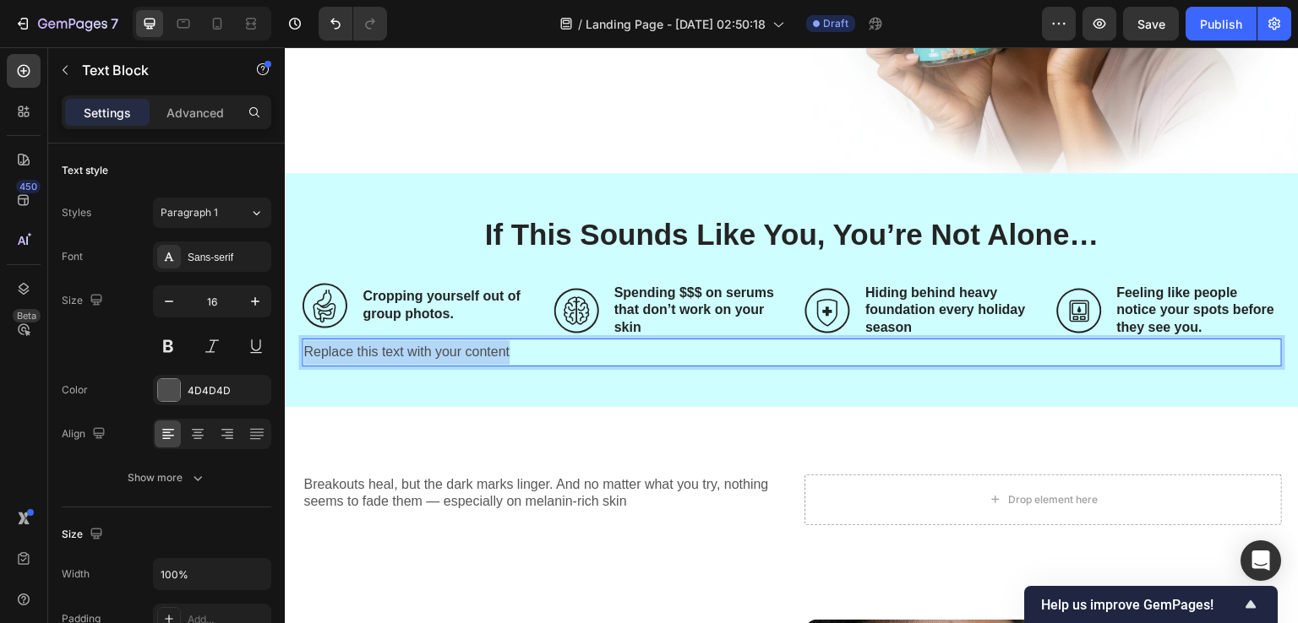
click at [399, 347] on p "Replace this text with your content" at bounding box center [791, 352] width 977 height 24
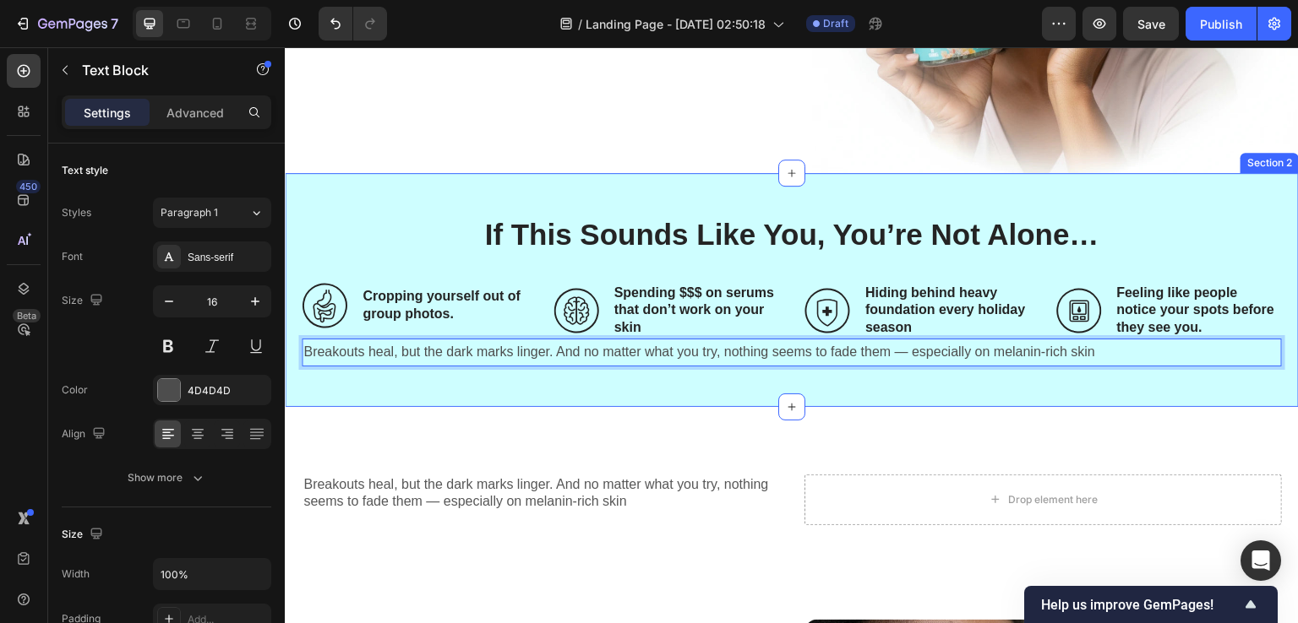
click at [324, 382] on div "If This Sounds Like You, You’re Not Alone… Heading Icon Cropping yourself out o…" at bounding box center [792, 290] width 1014 height 234
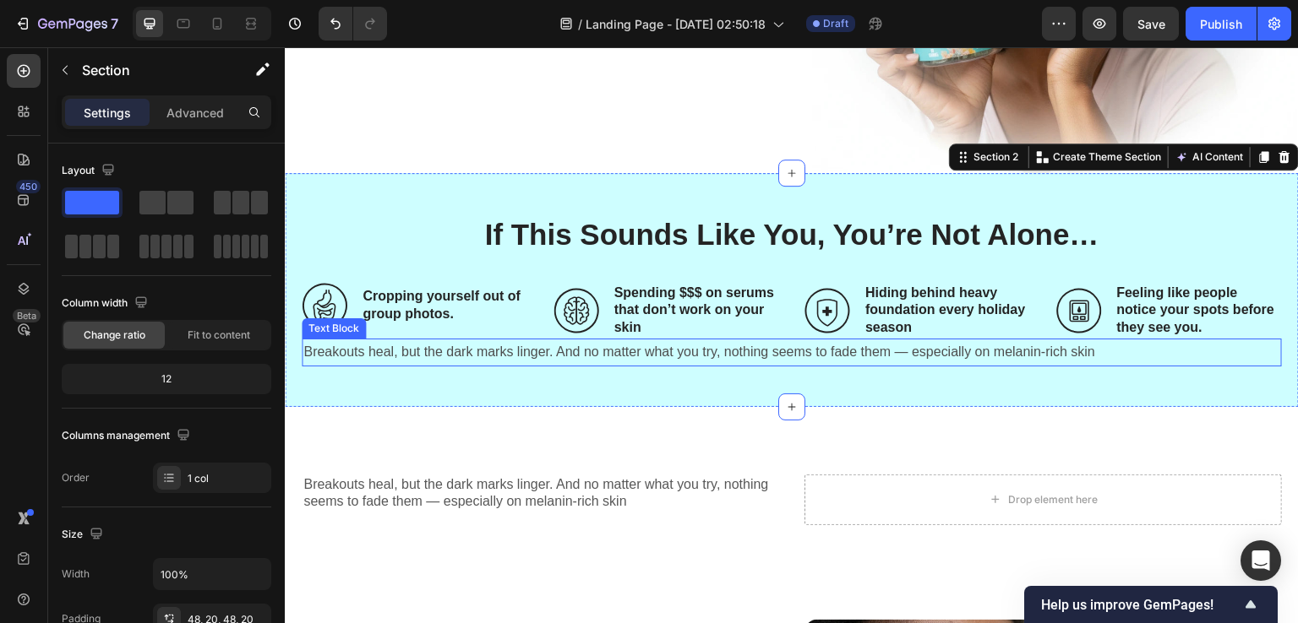
click at [325, 348] on p "Breakouts heal, but the dark marks linger. And no matter what you try, nothing …" at bounding box center [791, 352] width 977 height 24
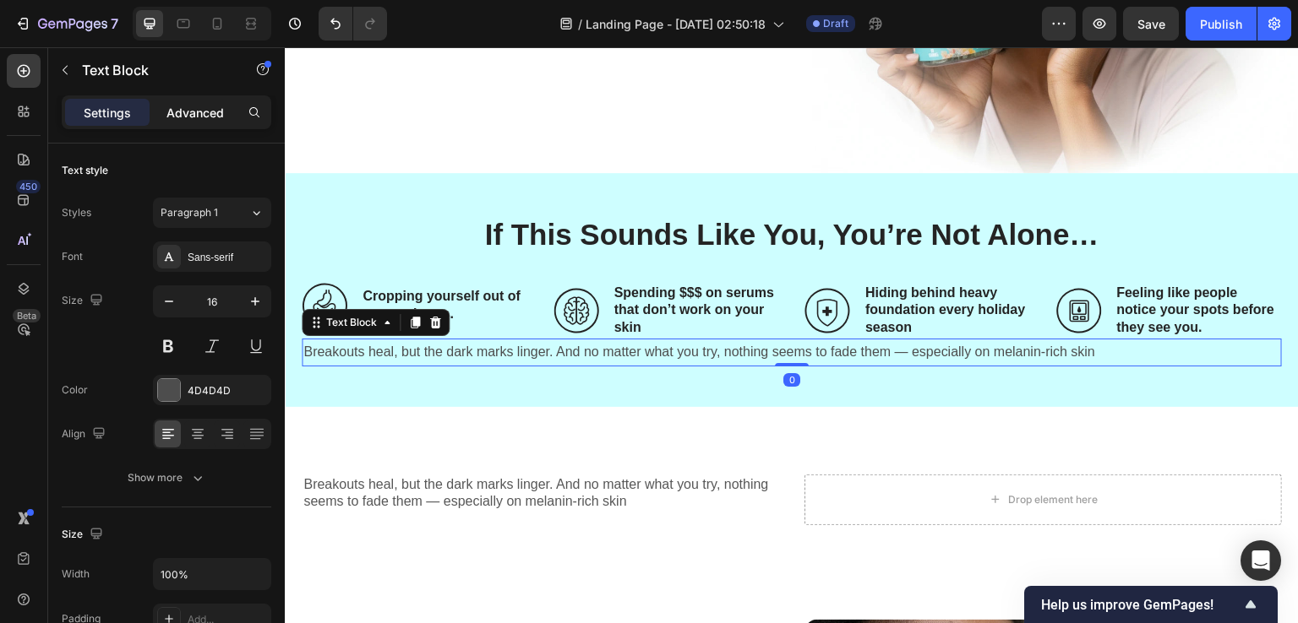
click at [210, 106] on p "Advanced" at bounding box center [194, 113] width 57 height 18
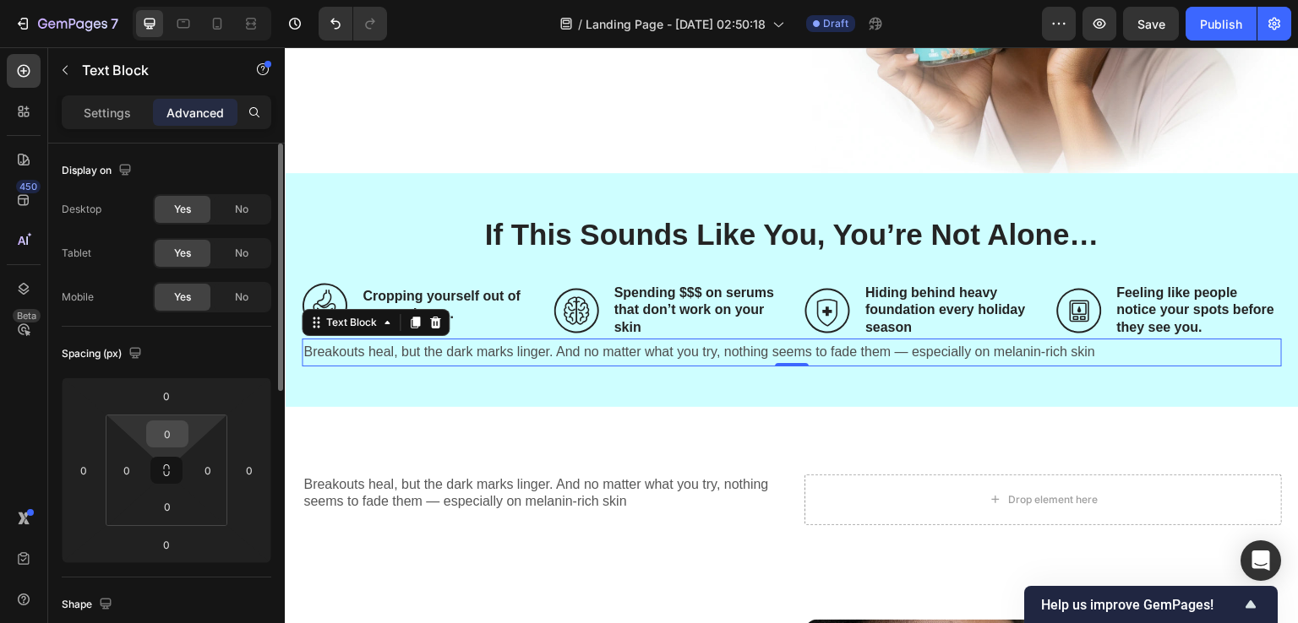
click at [174, 428] on input "0" at bounding box center [167, 434] width 34 height 25
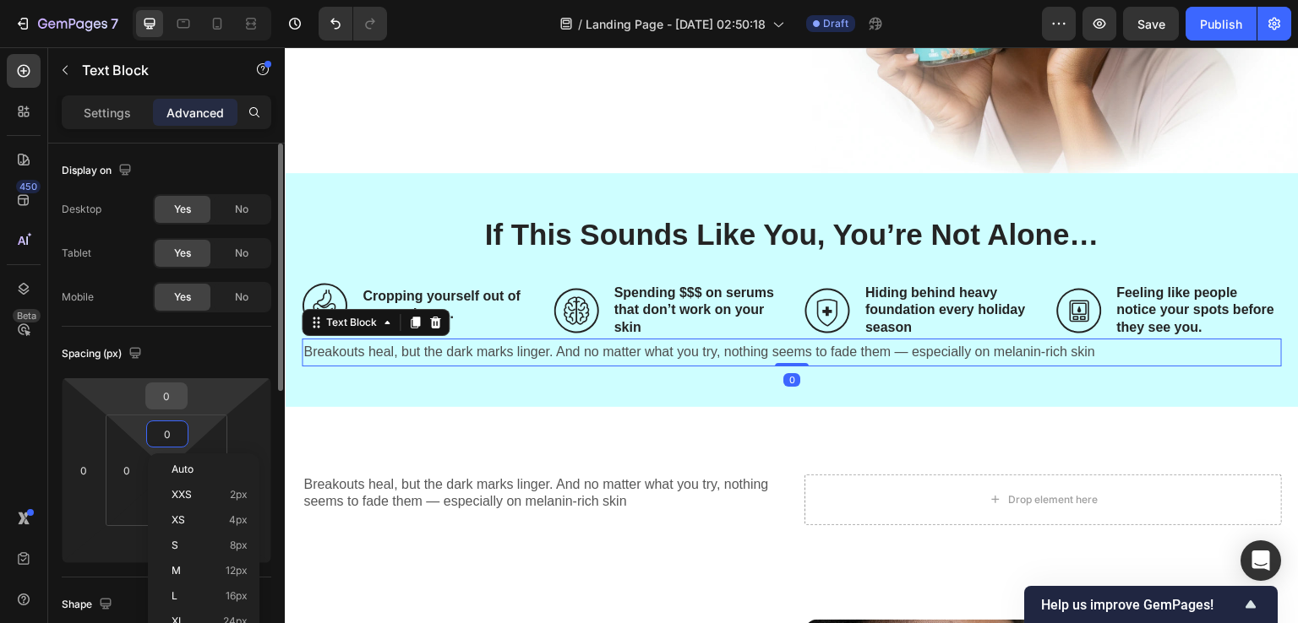
click at [166, 384] on input "0" at bounding box center [167, 396] width 34 height 25
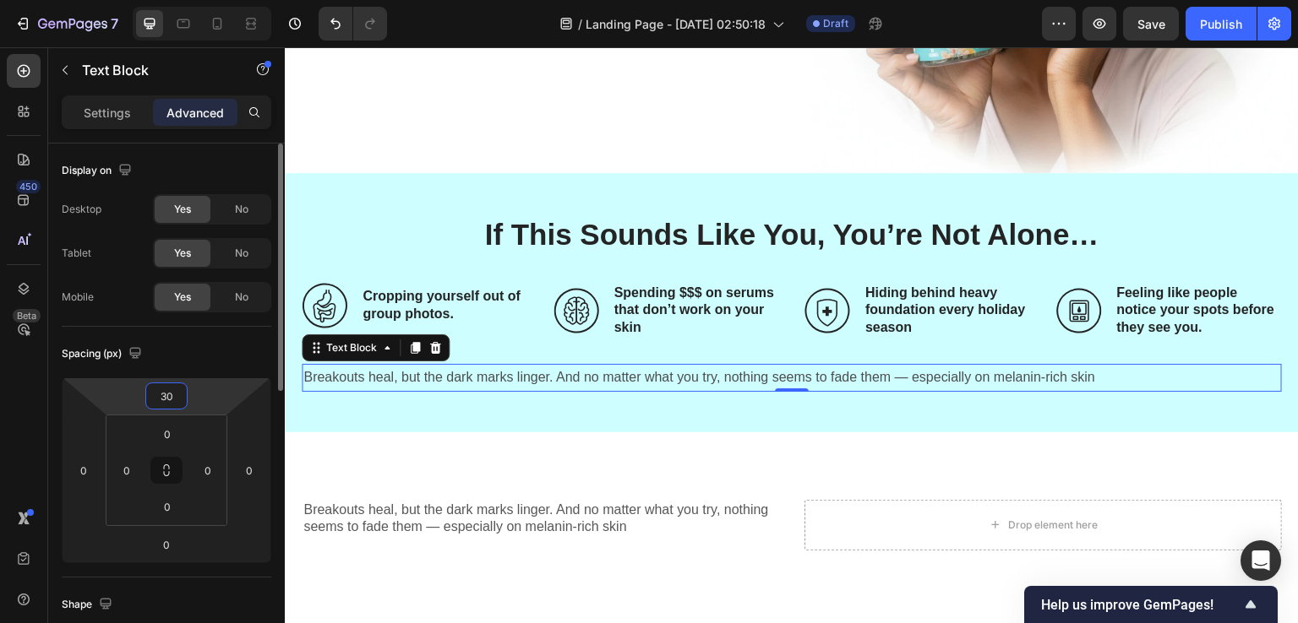
type input "29"
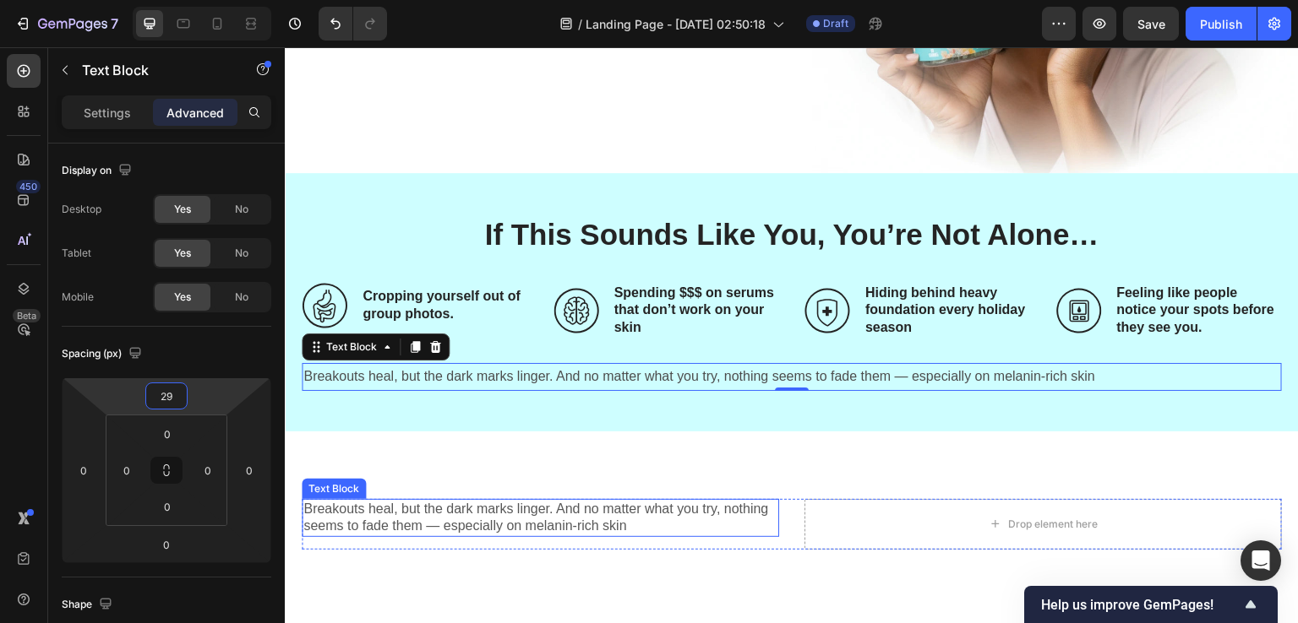
click at [511, 505] on p "Breakouts heal, but the dark marks linger. And no matter what you try, nothing …" at bounding box center [540, 518] width 474 height 35
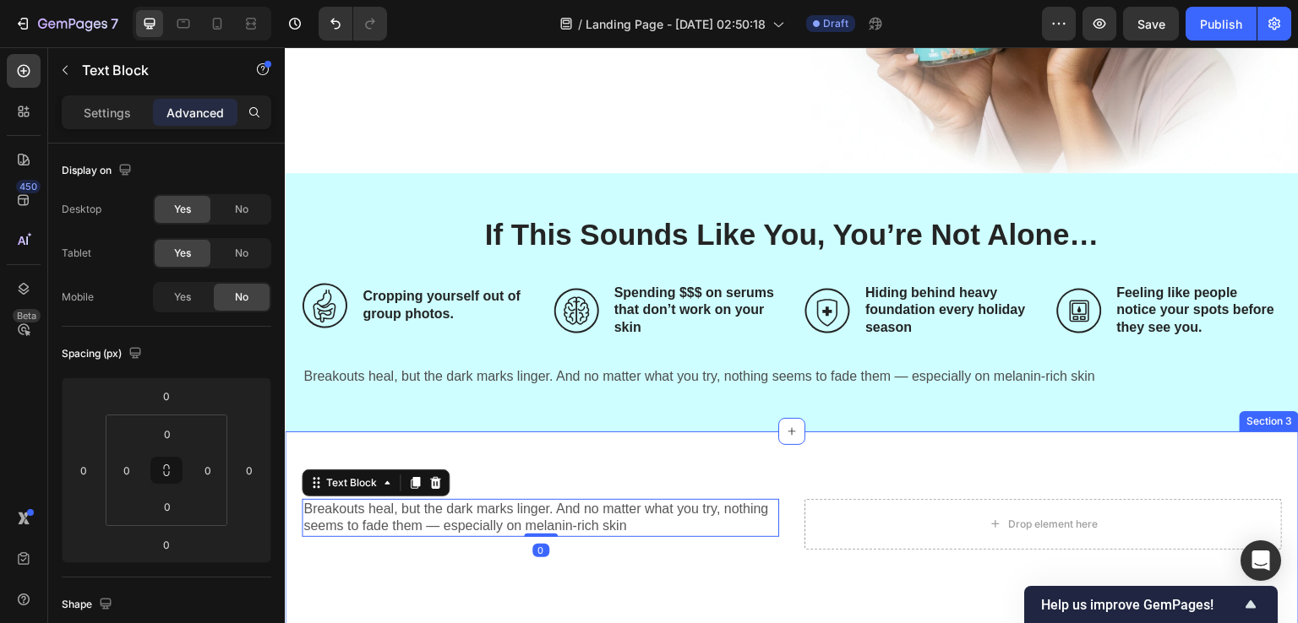
click at [1254, 414] on div "Section 3" at bounding box center [1269, 421] width 52 height 15
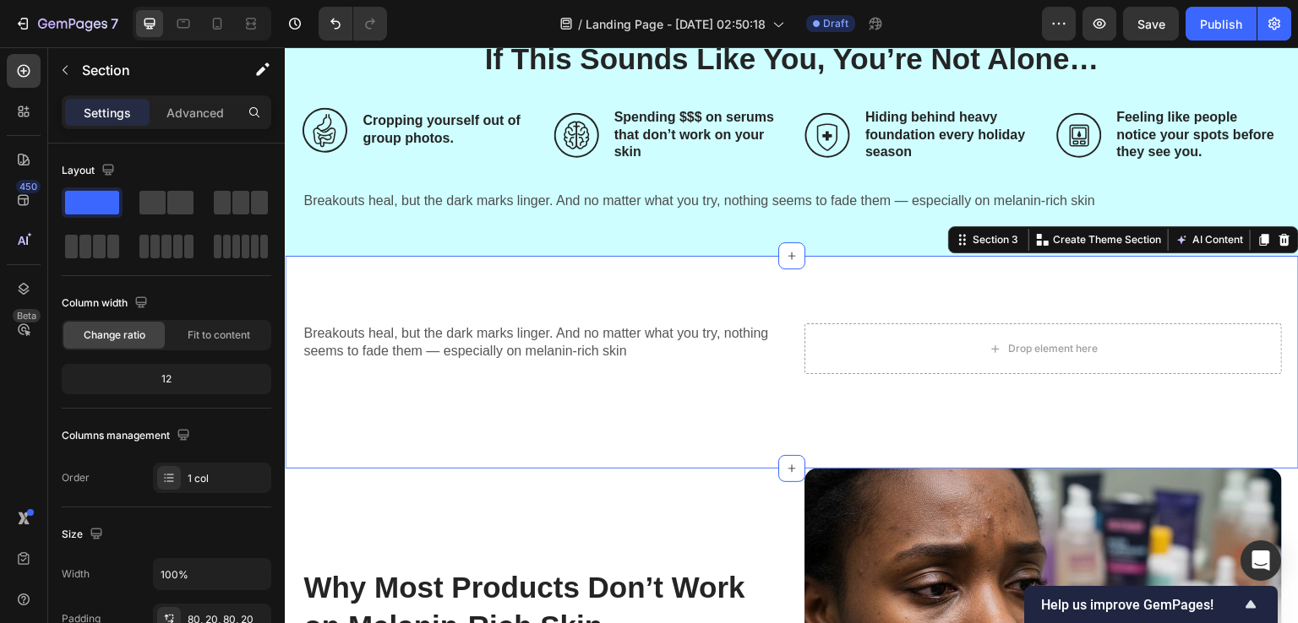
scroll to position [648, 0]
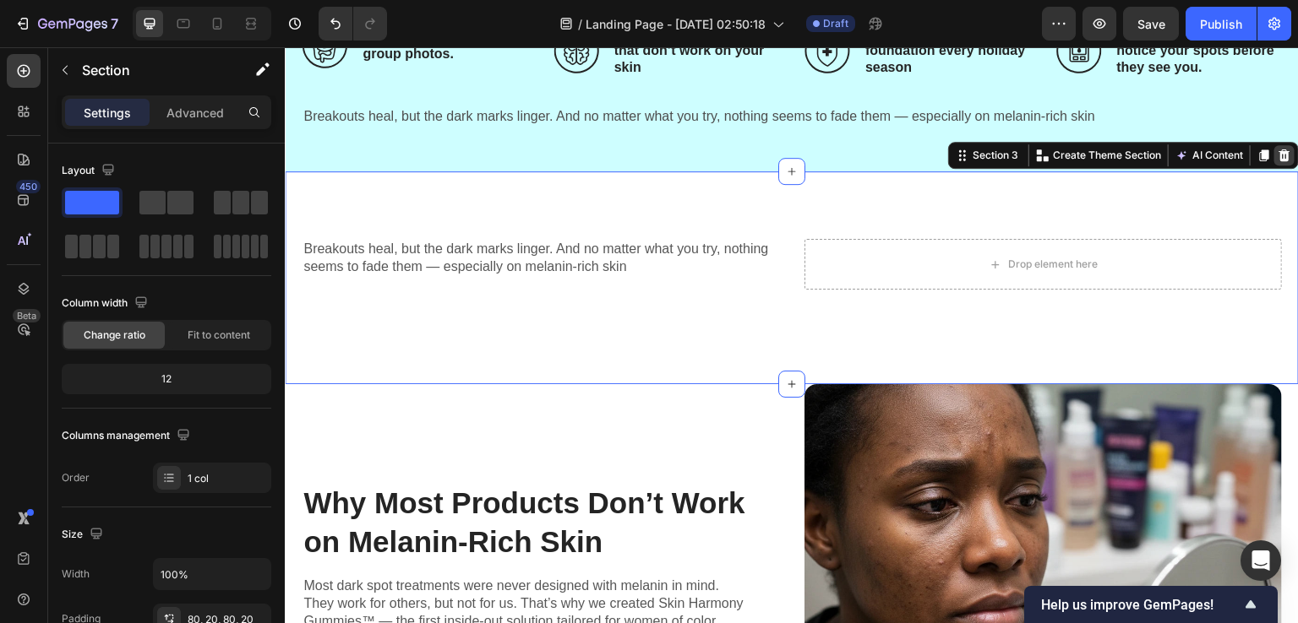
click at [1278, 153] on div at bounding box center [1284, 155] width 20 height 20
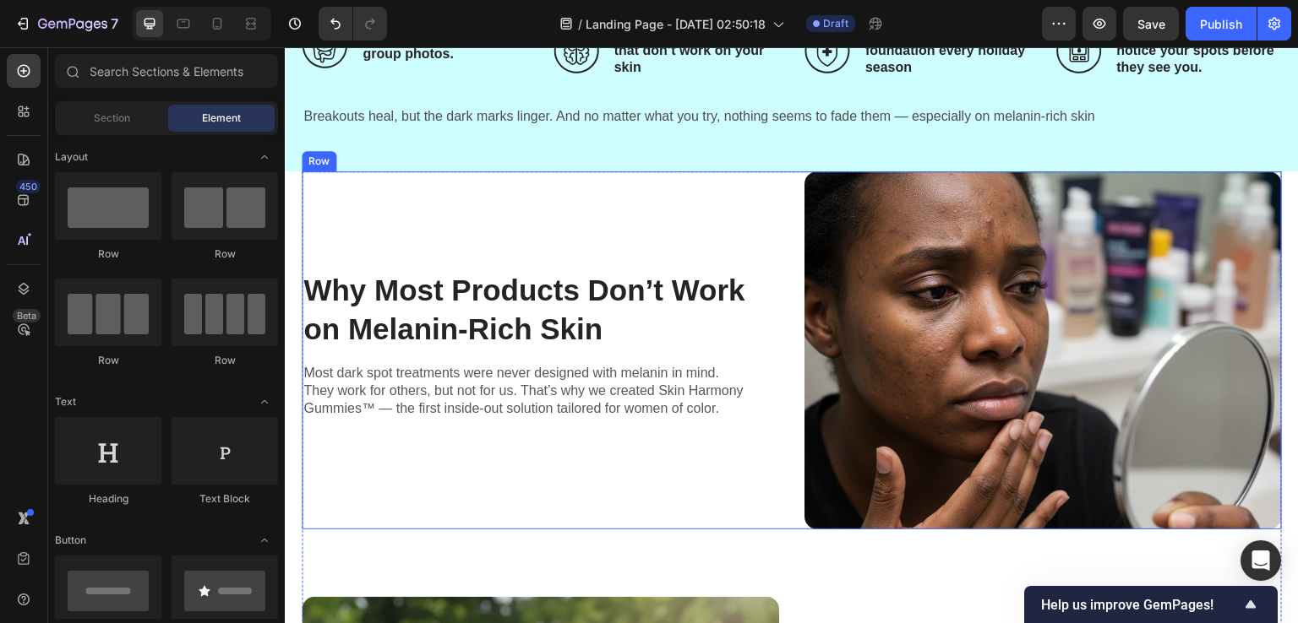
click at [755, 207] on div "Why Most Products Don’t Work on Melanin-Rich Skin Heading Most dark spot treatm…" at bounding box center [540, 350] width 477 height 358
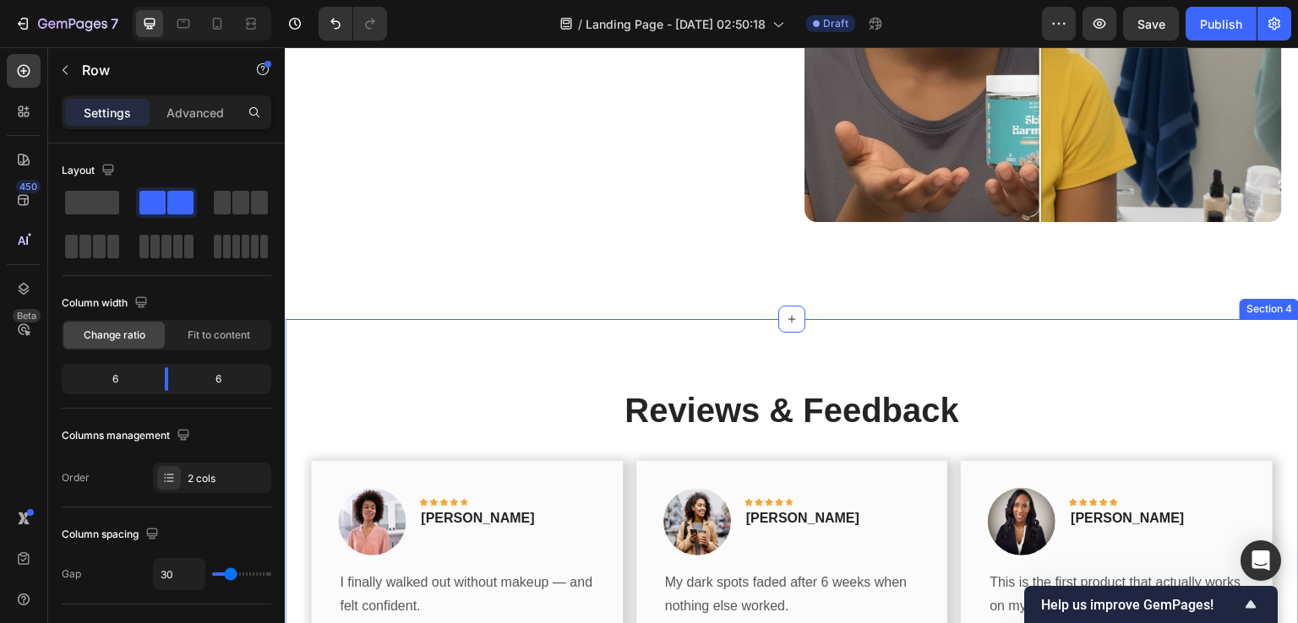
scroll to position [2000, 0]
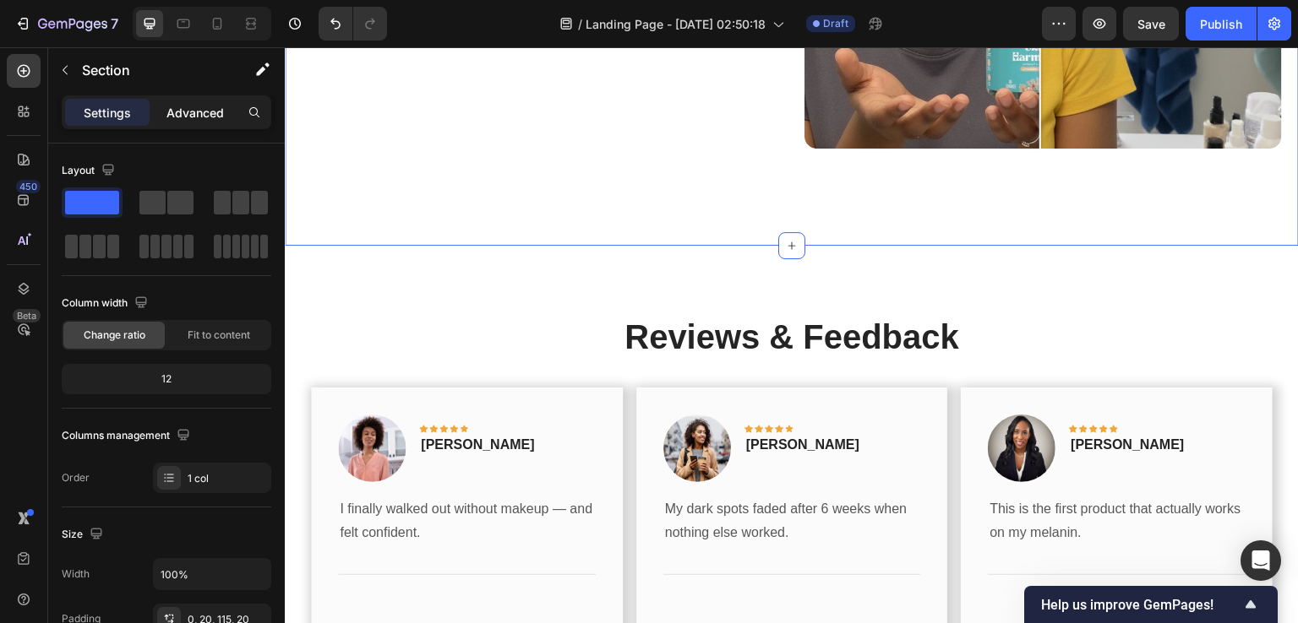
click at [216, 119] on p "Advanced" at bounding box center [194, 113] width 57 height 18
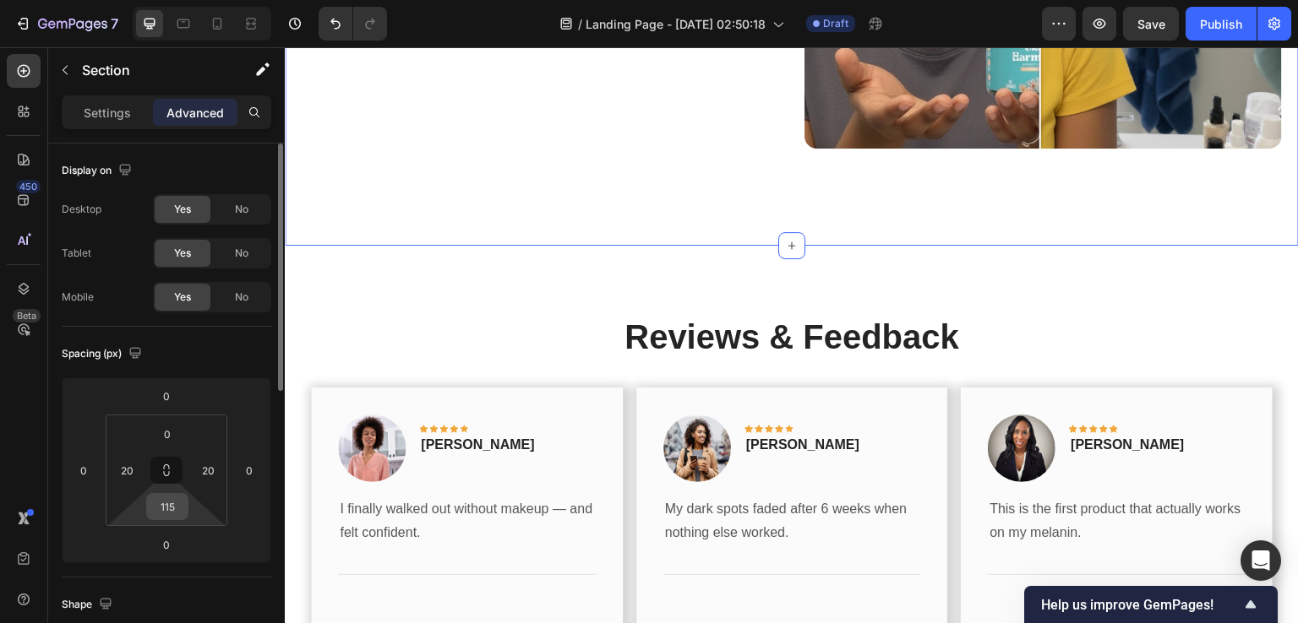
click at [163, 503] on input "115" at bounding box center [167, 506] width 34 height 25
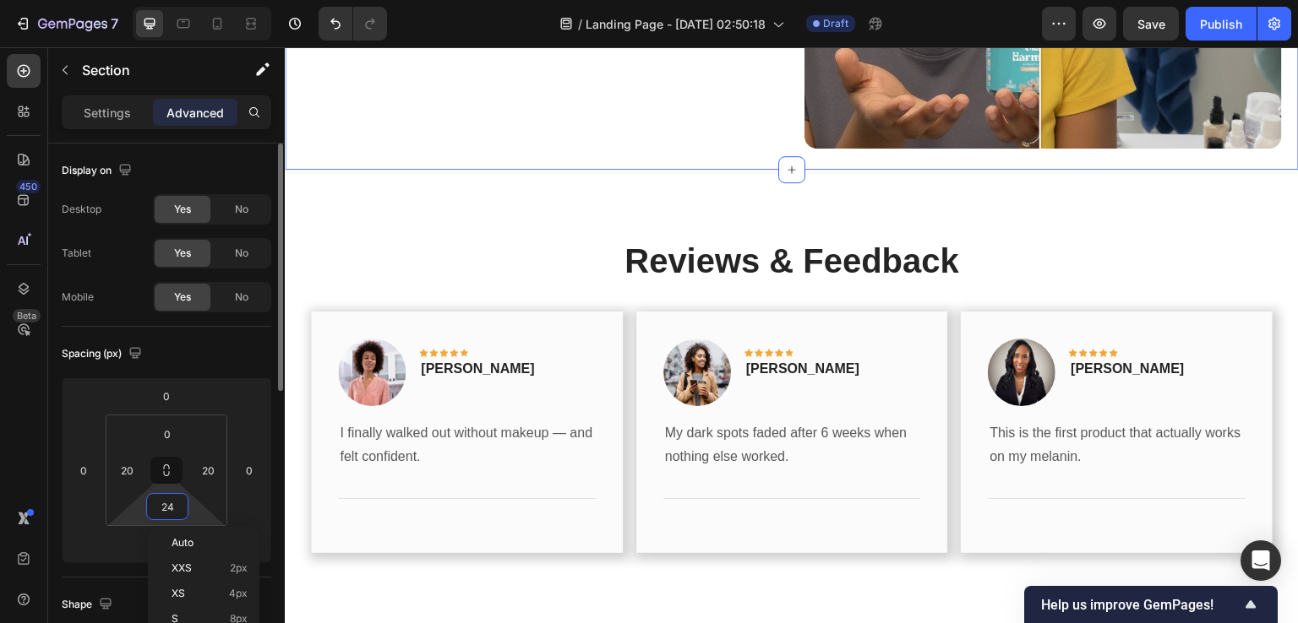
type input "25"
click at [0, 454] on div "450 Beta" at bounding box center [24, 335] width 48 height 576
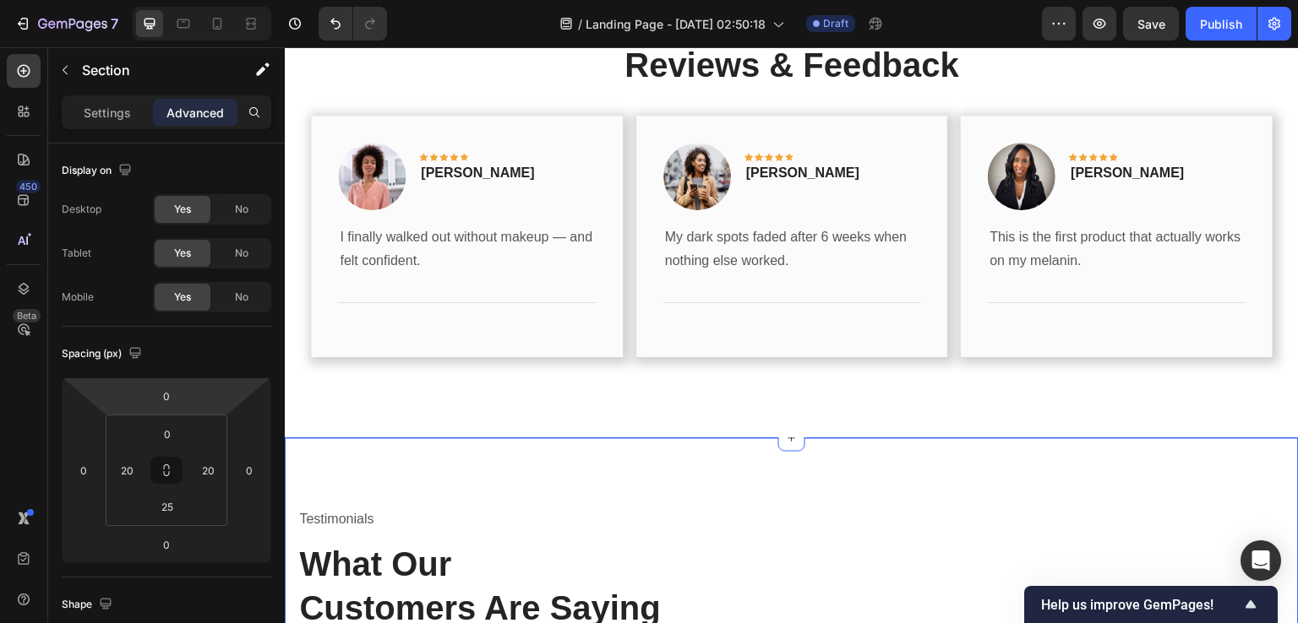
scroll to position [2422, 0]
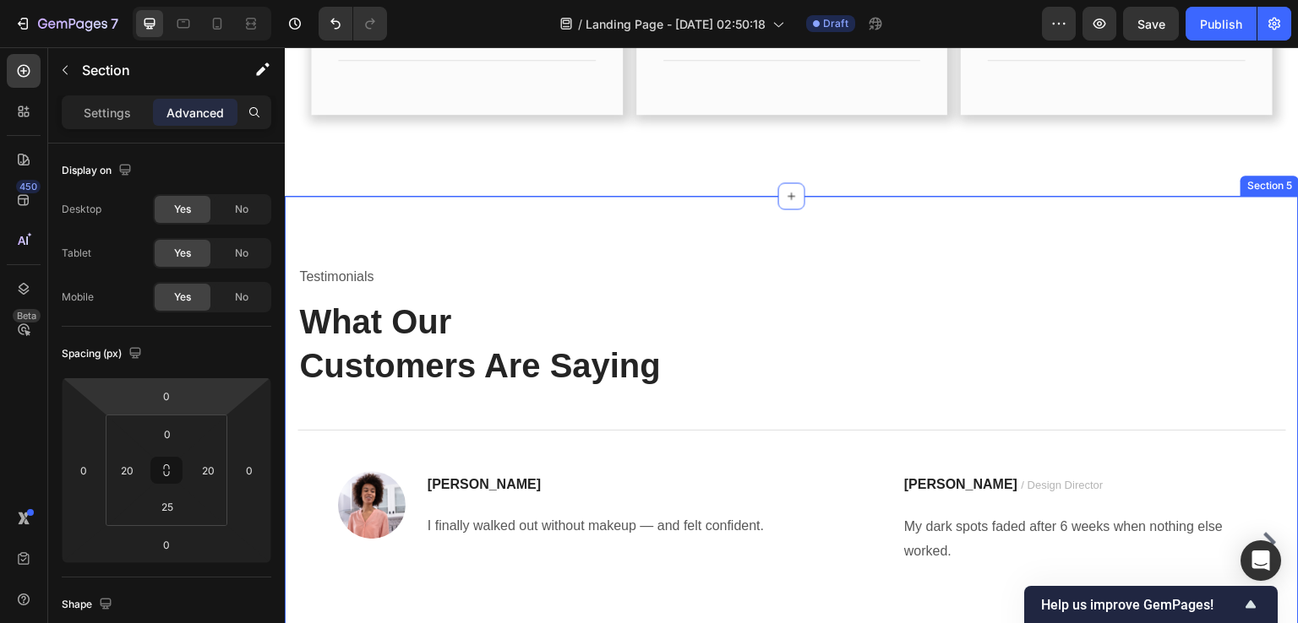
click at [391, 237] on div "Testimonials Text block What Our Customers Are Saying Heading Title Line Image …" at bounding box center [792, 452] width 1014 height 513
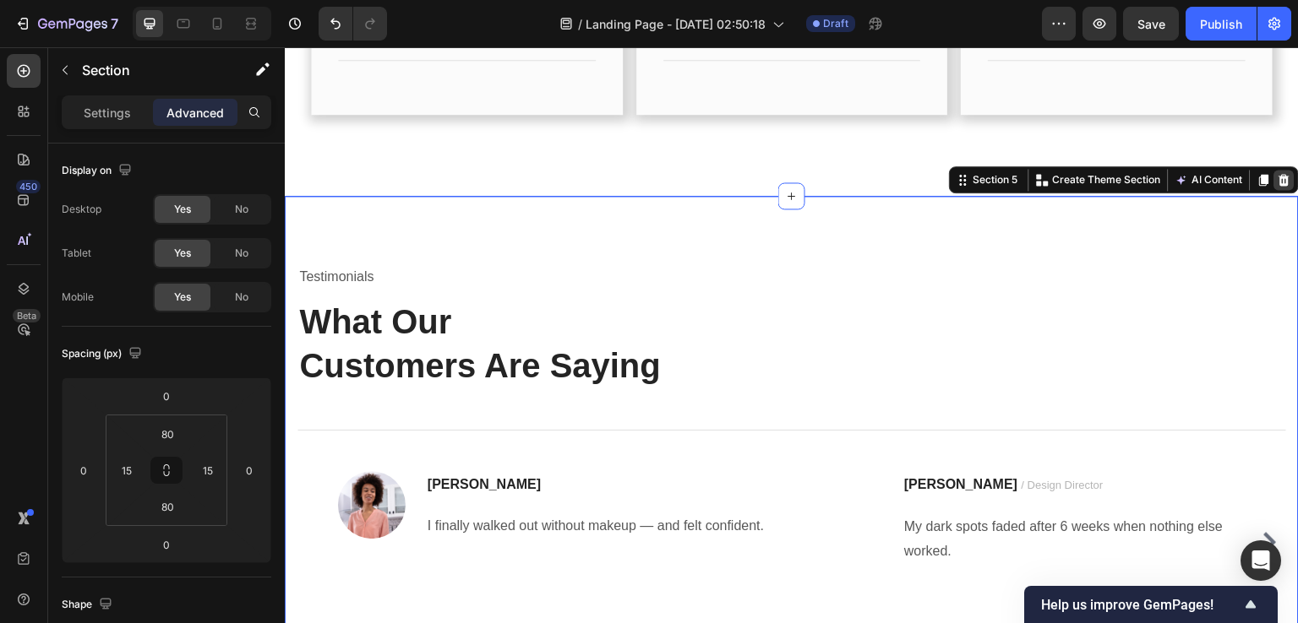
click at [1274, 187] on div at bounding box center [1284, 180] width 20 height 20
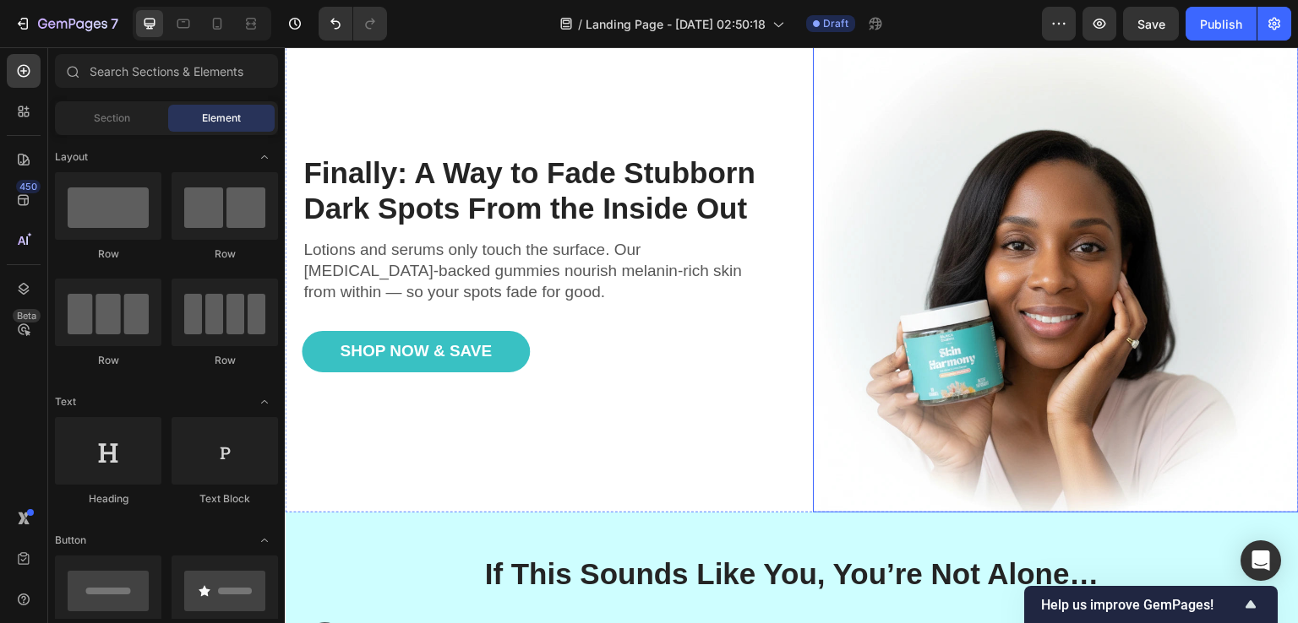
scroll to position [0, 0]
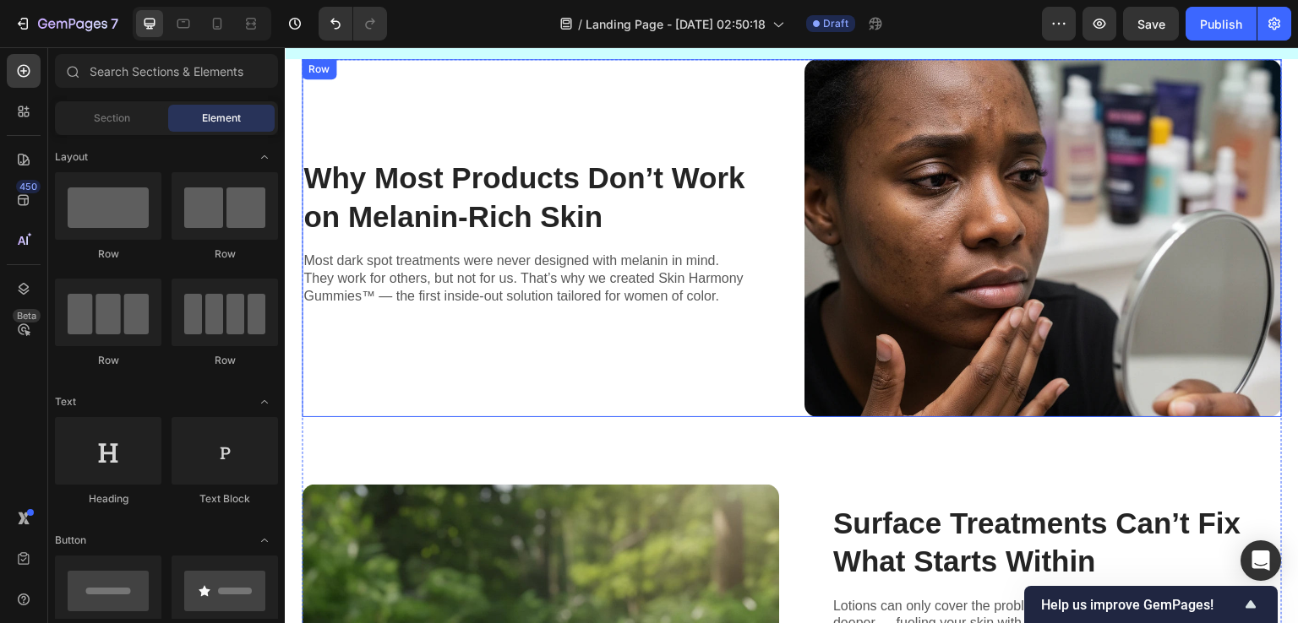
scroll to position [1014, 0]
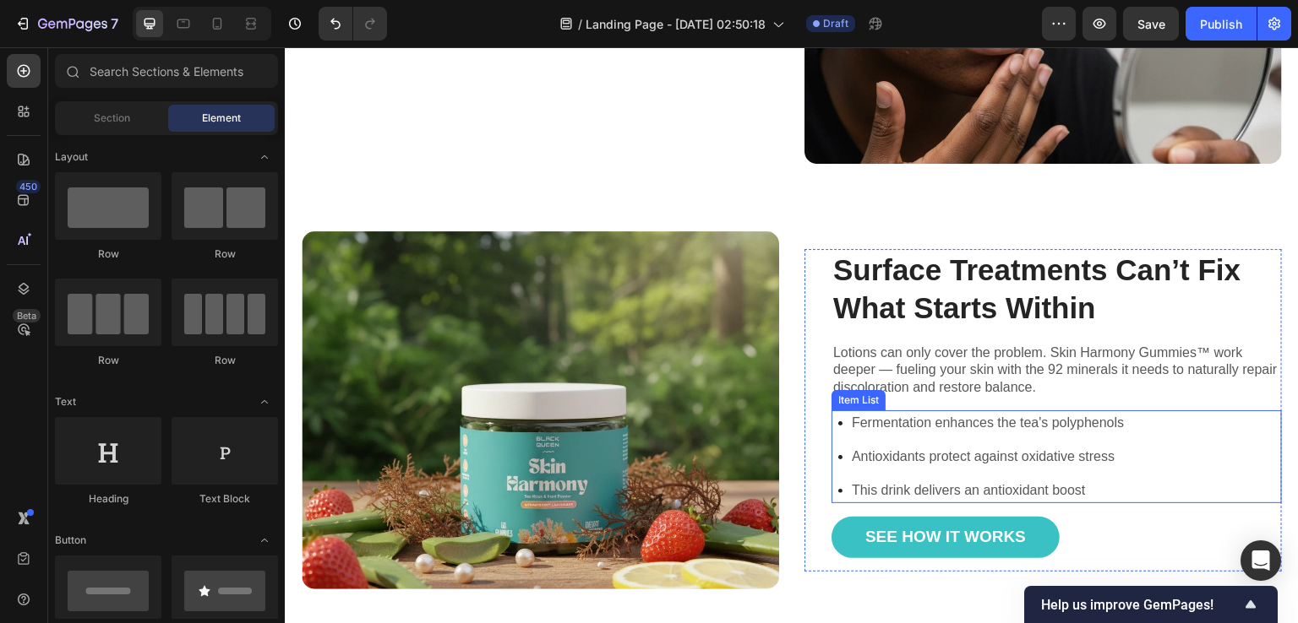
click at [890, 414] on p "Fermentation enhances the tea's polyphenols" at bounding box center [988, 423] width 272 height 20
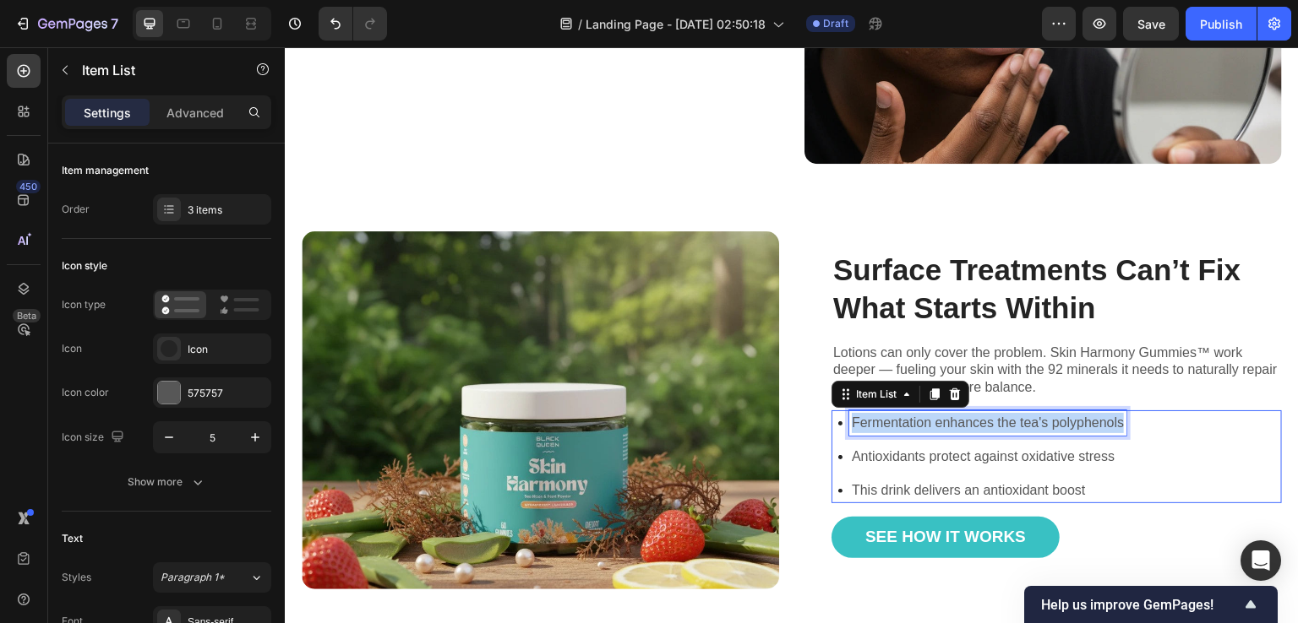
click at [890, 414] on p "Fermentation enhances the tea's polyphenols" at bounding box center [988, 423] width 272 height 20
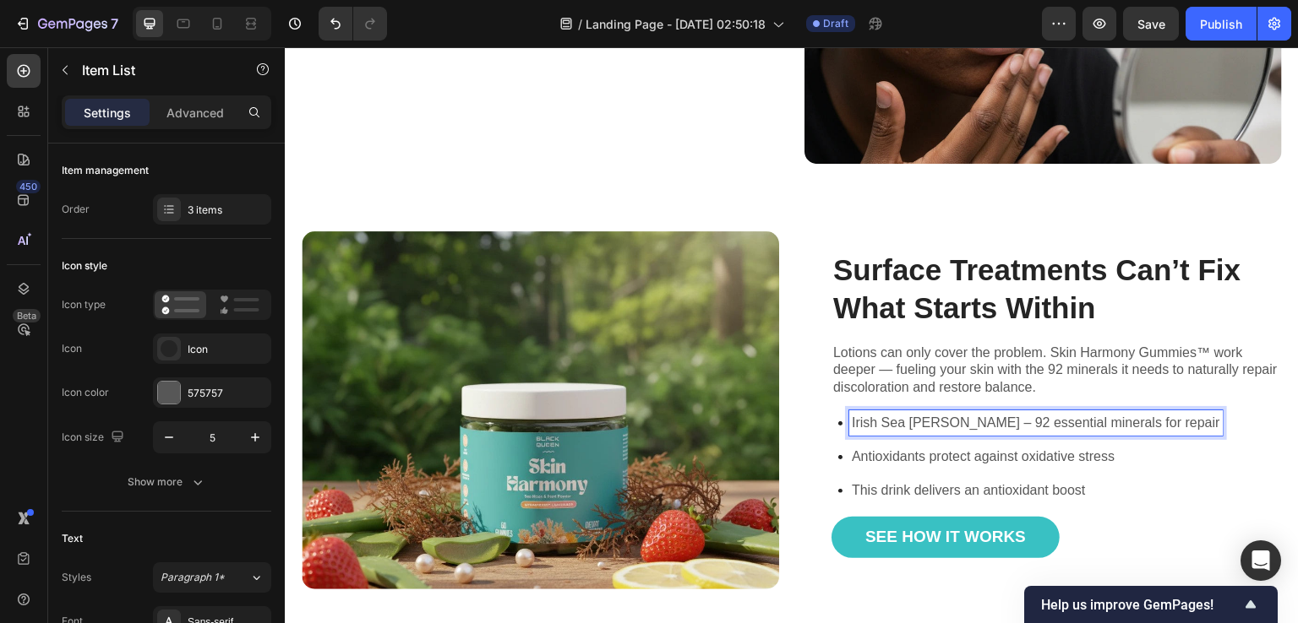
click at [945, 415] on p "Irish Sea Moss – 92 essential minerals for repair" at bounding box center [1036, 423] width 368 height 20
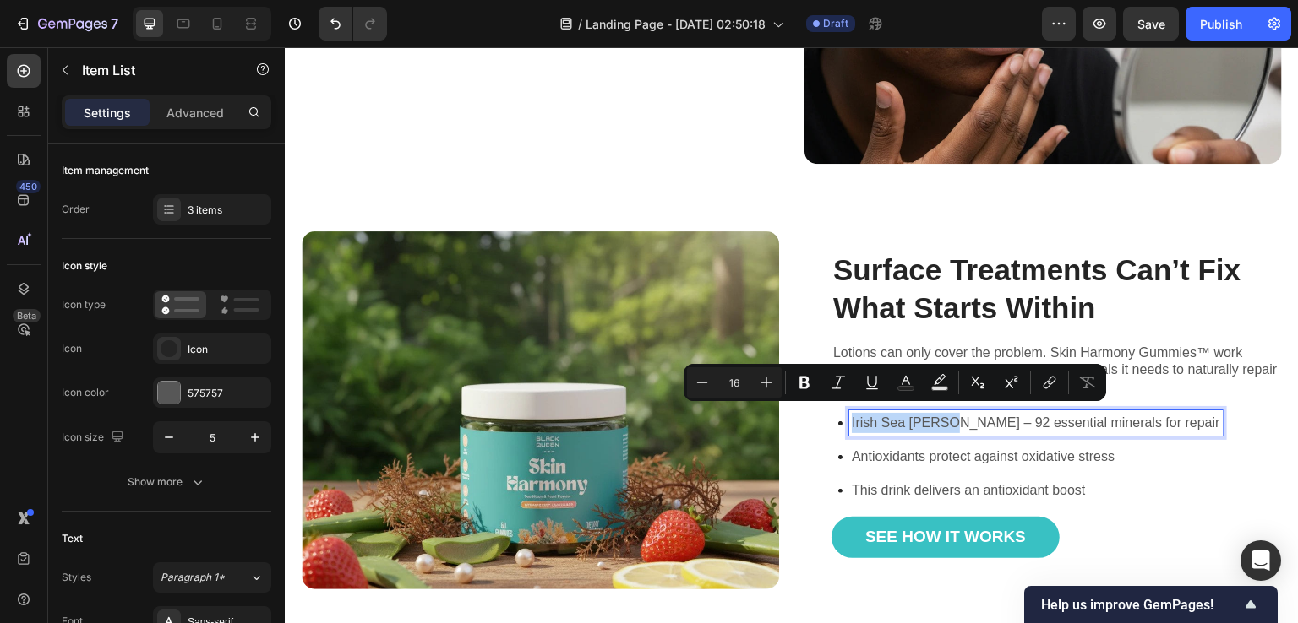
drag, startPoint x: 945, startPoint y: 415, endPoint x: 843, endPoint y: 415, distance: 102.2
click at [849, 415] on div "Irish Sea Moss – 92 essential minerals for repair" at bounding box center [1035, 423] width 373 height 25
click at [792, 377] on button "Bold" at bounding box center [804, 382] width 30 height 30
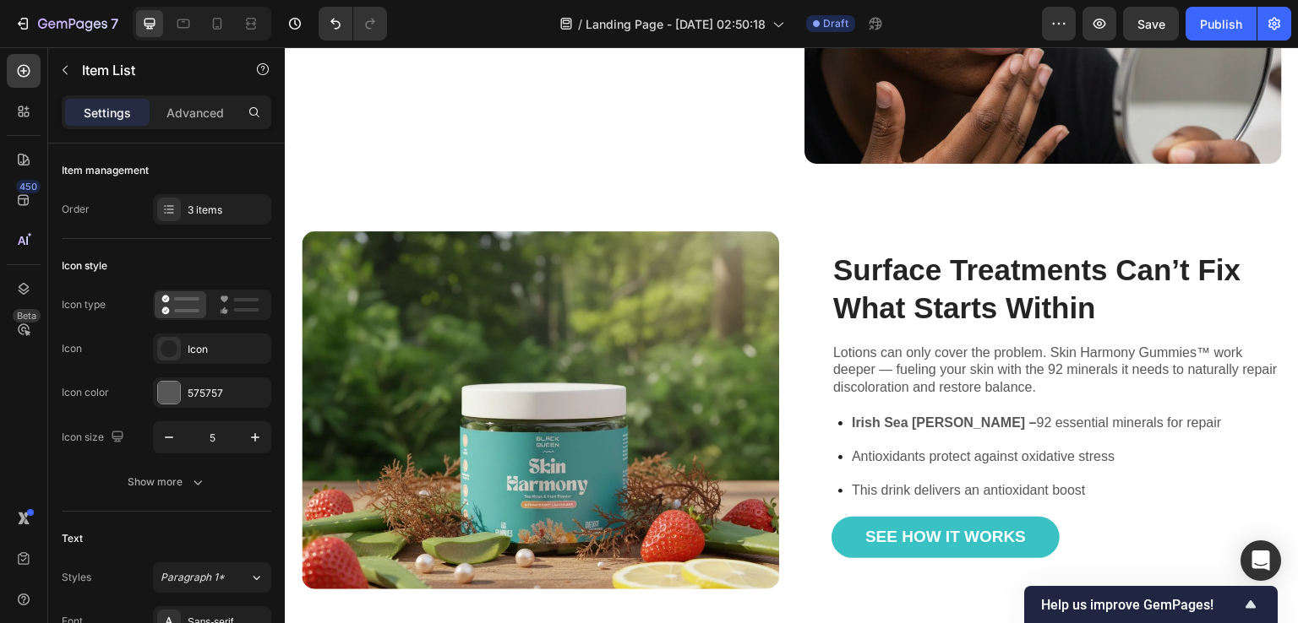
click at [898, 416] on strong "Irish Sea Moss –" at bounding box center [944, 423] width 185 height 14
click at [906, 416] on strong "Irish Sea Moss –" at bounding box center [944, 423] width 185 height 14
click at [965, 413] on p "Irish Sea Moss – 92 essential minerals for repair" at bounding box center [1037, 423] width 370 height 20
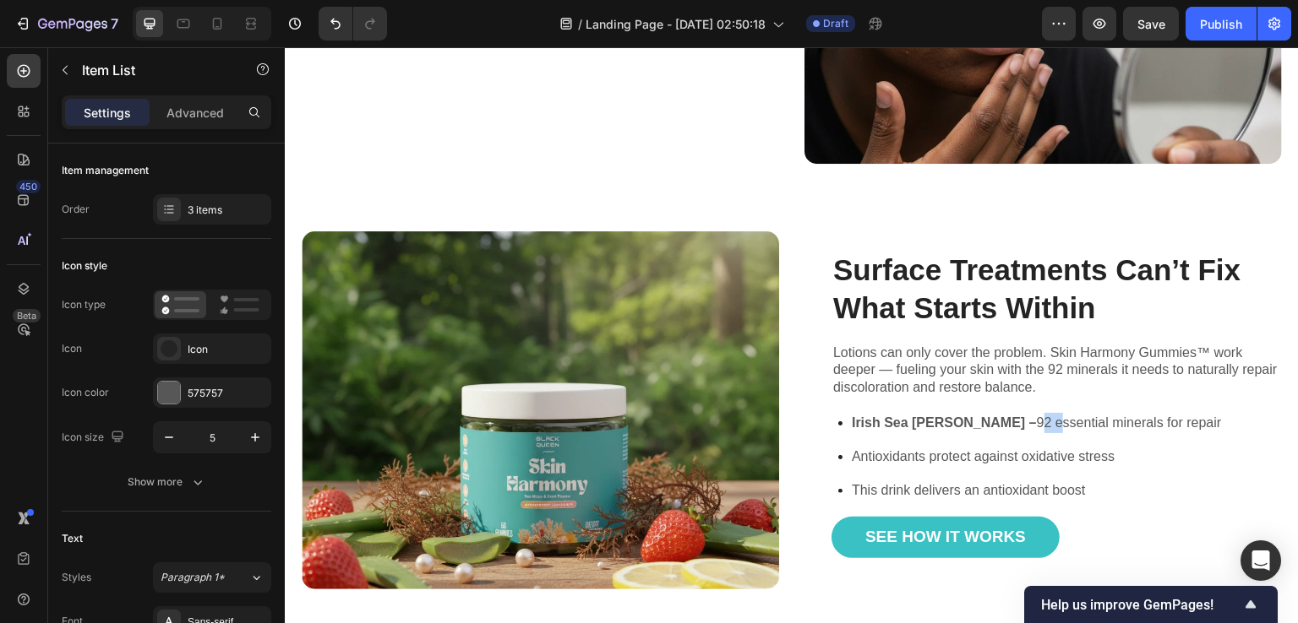
click at [965, 413] on p "Irish Sea Moss – 92 essential minerals for repair" at bounding box center [1037, 423] width 370 height 20
click at [963, 413] on p "Irish Sea Moss – 92 essential minerals for repair" at bounding box center [1037, 423] width 370 height 20
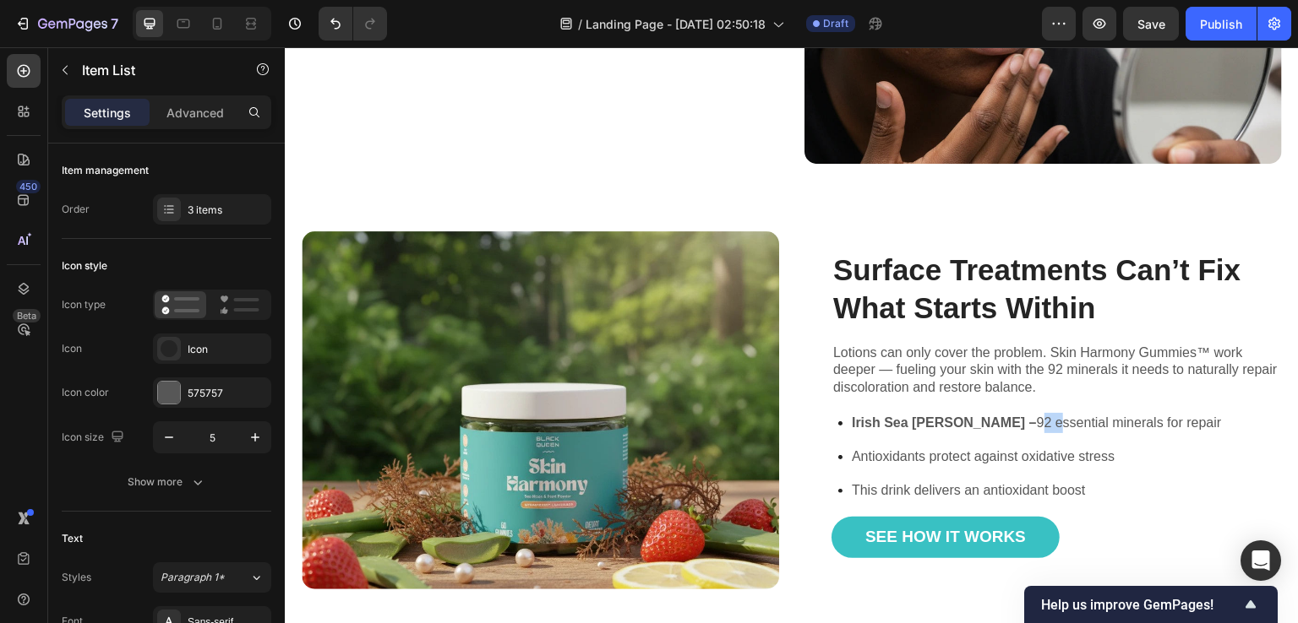
click at [959, 414] on p "Irish Sea Moss – 92 essential minerals for repair" at bounding box center [1037, 423] width 370 height 20
click at [986, 417] on p "Irish Sea Moss – 92 essential minerals for repair" at bounding box center [1037, 423] width 370 height 20
click at [1001, 413] on p "Irish Sea Moss – 92 essential minerals for repair" at bounding box center [1037, 423] width 370 height 20
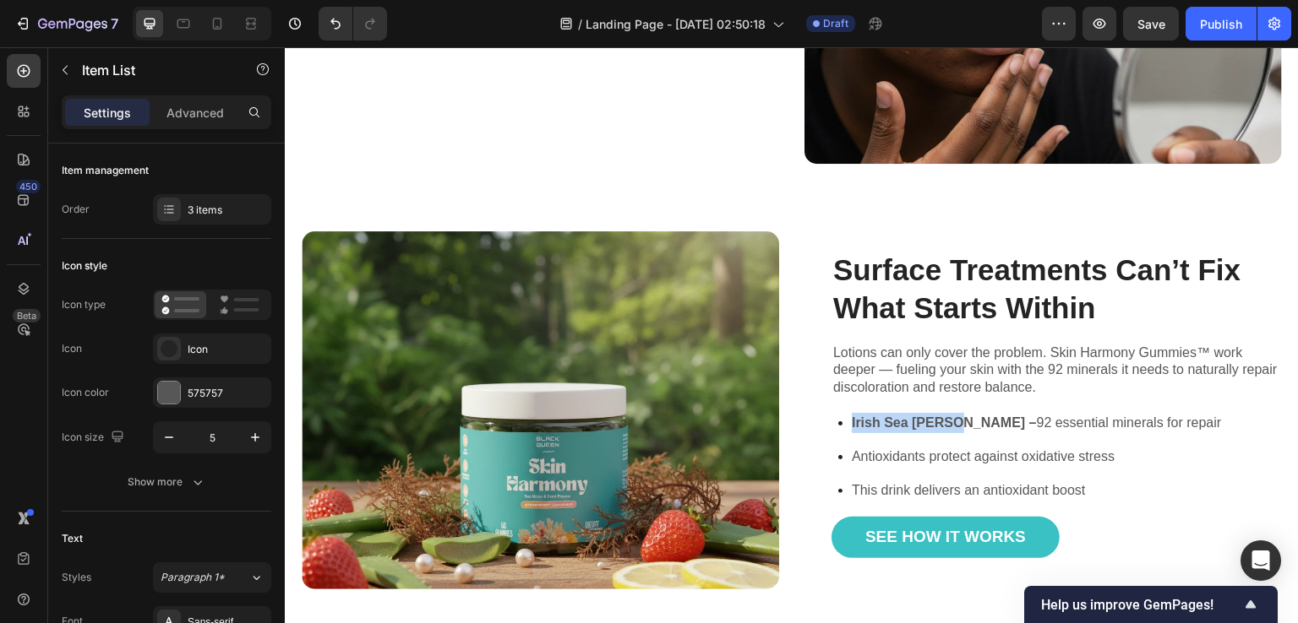
drag, startPoint x: 950, startPoint y: 418, endPoint x: 842, endPoint y: 411, distance: 107.5
click at [849, 411] on div "Irish Sea Moss – 92 essential minerals for repair" at bounding box center [1036, 423] width 375 height 25
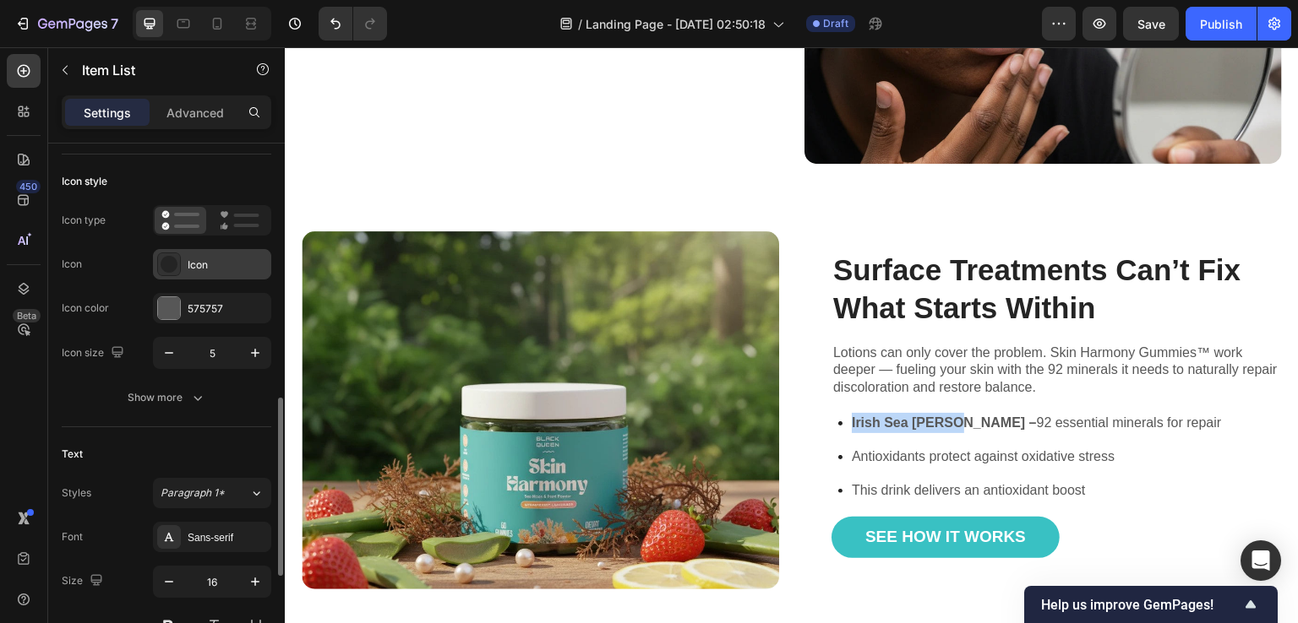
scroll to position [422, 0]
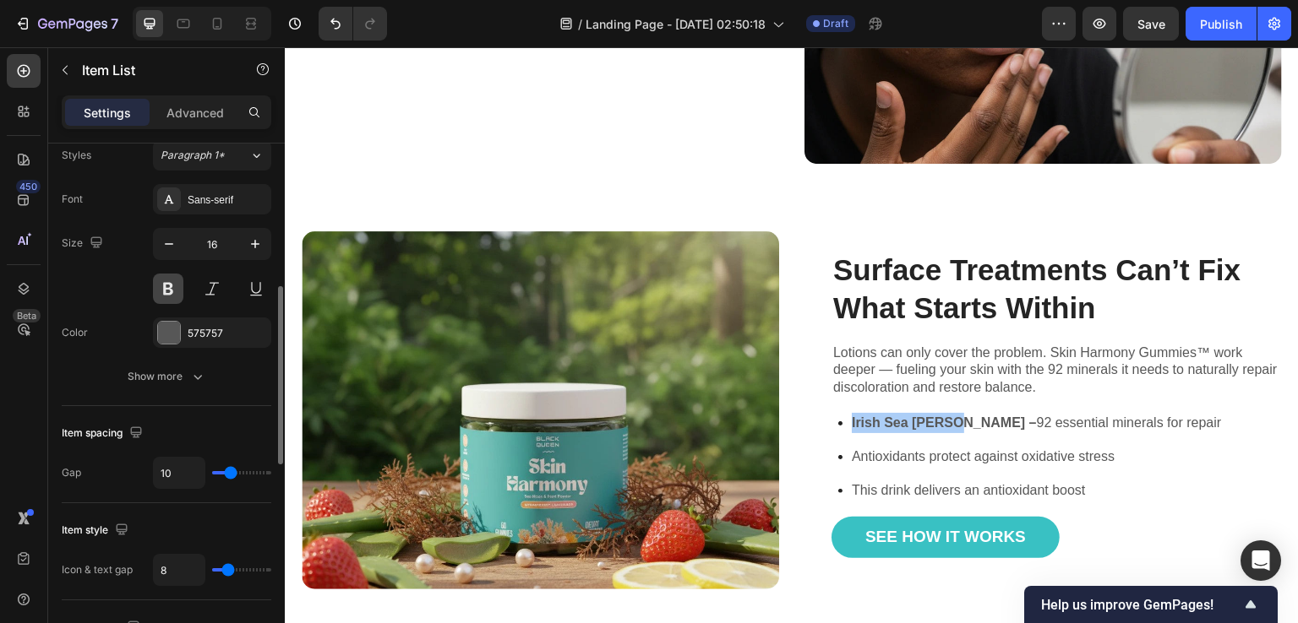
click at [169, 280] on button at bounding box center [168, 289] width 30 height 30
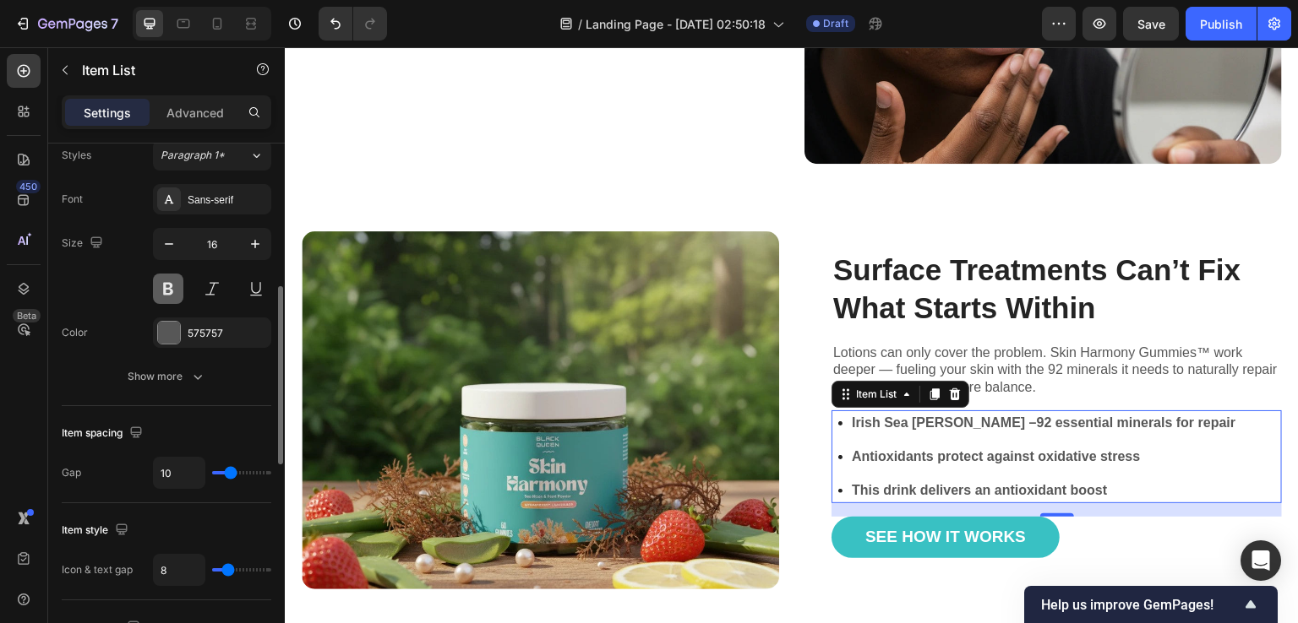
click at [169, 280] on button at bounding box center [168, 289] width 30 height 30
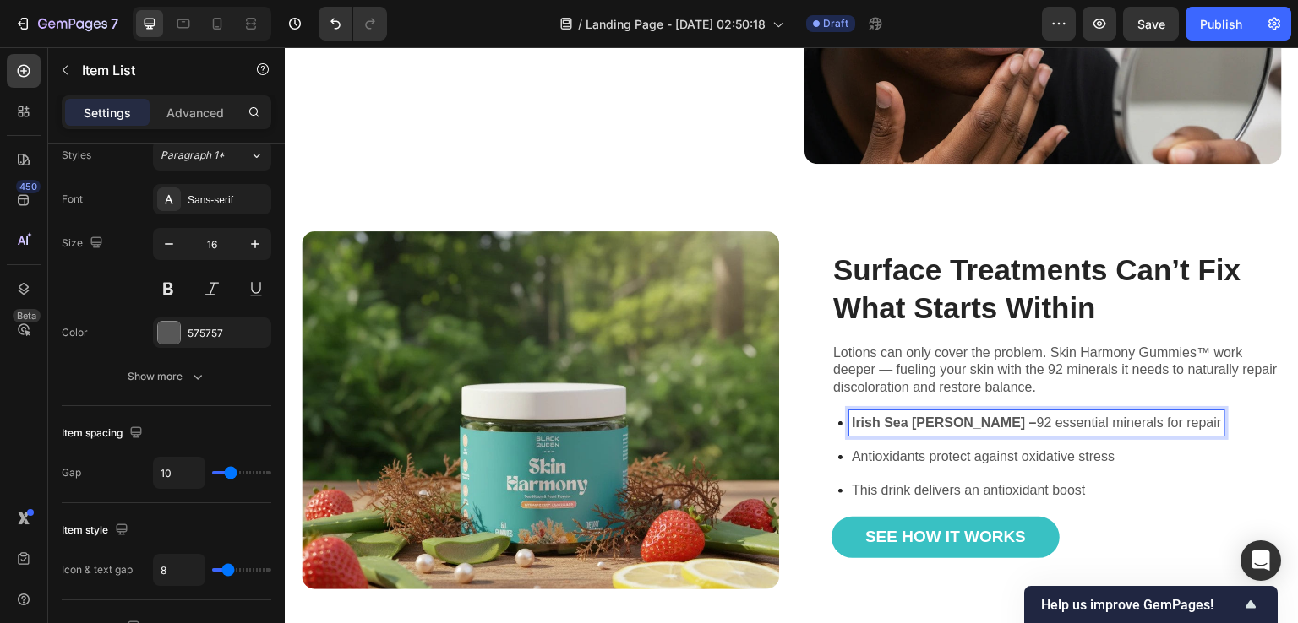
click at [945, 416] on strong "Irish Sea Moss –" at bounding box center [944, 423] width 185 height 14
drag, startPoint x: 953, startPoint y: 418, endPoint x: 840, endPoint y: 410, distance: 113.5
click at [840, 411] on div "Irish Sea Moss – 92 essential minerals for repair" at bounding box center [1031, 423] width 386 height 25
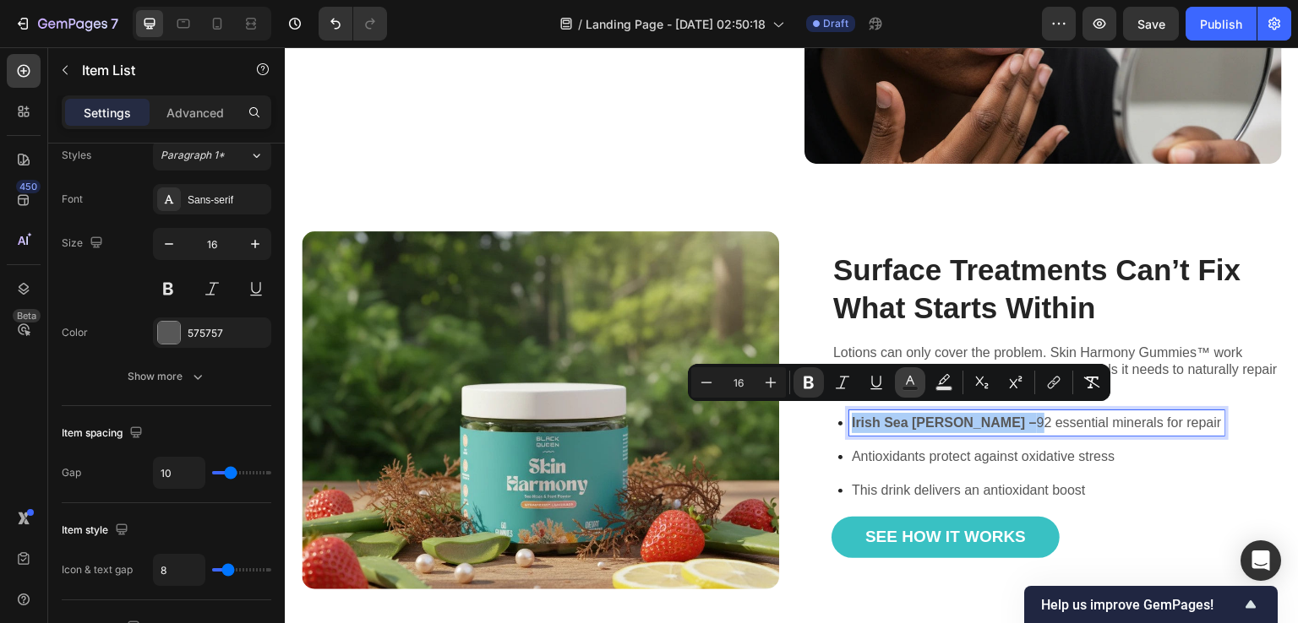
click at [914, 381] on icon "Editor contextual toolbar" at bounding box center [909, 382] width 17 height 17
type input "575757"
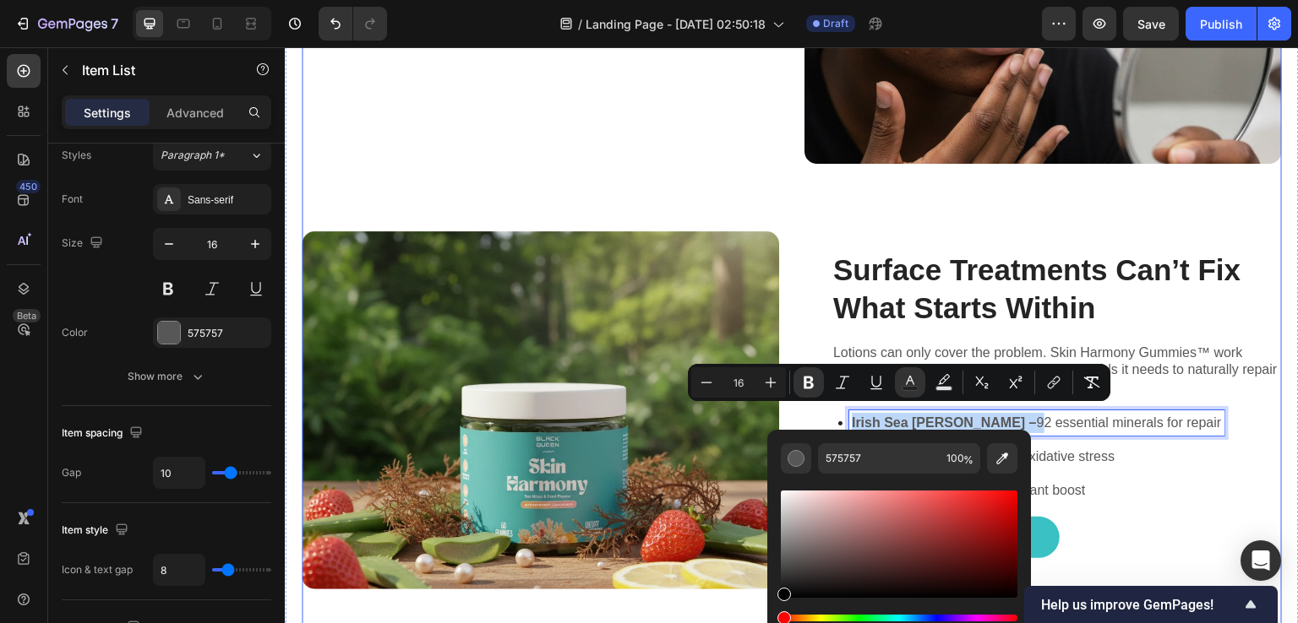
drag, startPoint x: 1053, startPoint y: 645, endPoint x: 760, endPoint y: 614, distance: 294.8
type input "000000"
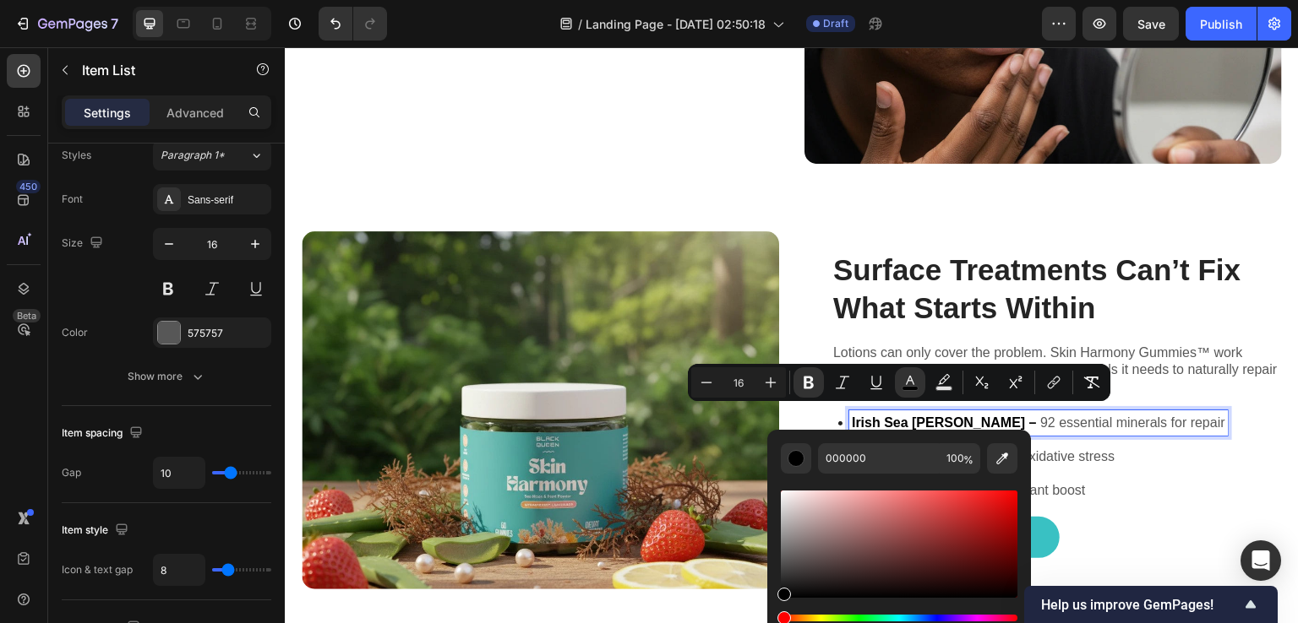
click at [39, 422] on div "450 Beta" at bounding box center [24, 278] width 34 height 448
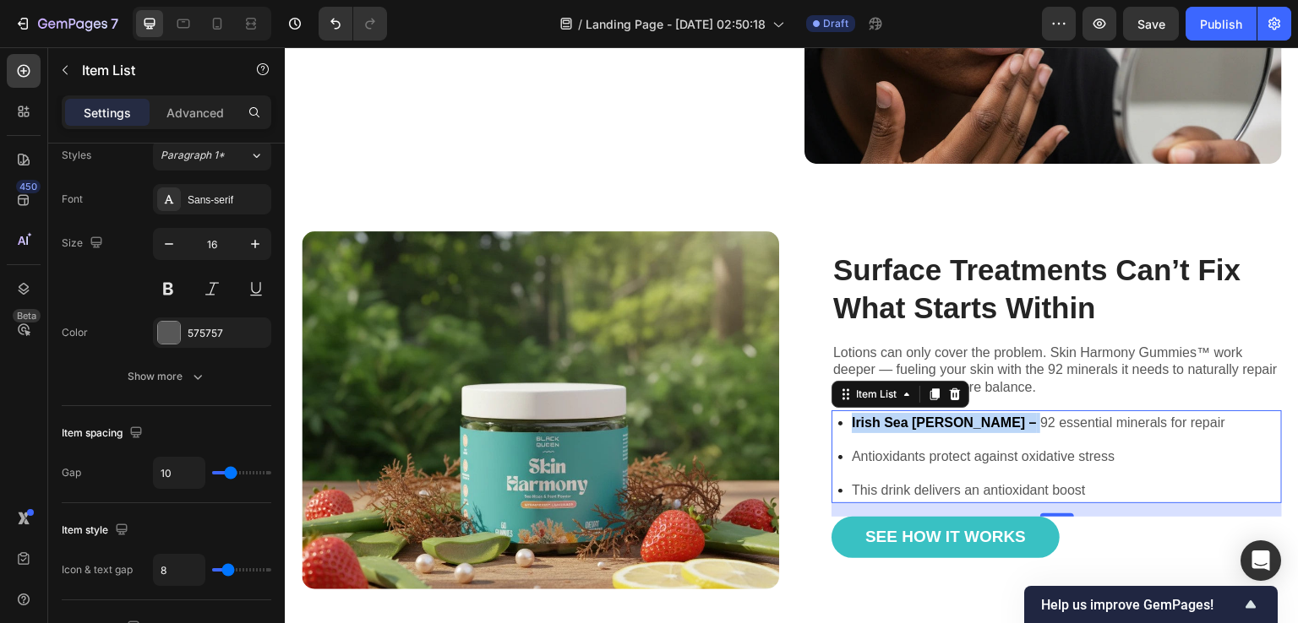
click at [926, 447] on p "Antioxidants protect against oxidative stress" at bounding box center [1038, 457] width 373 height 20
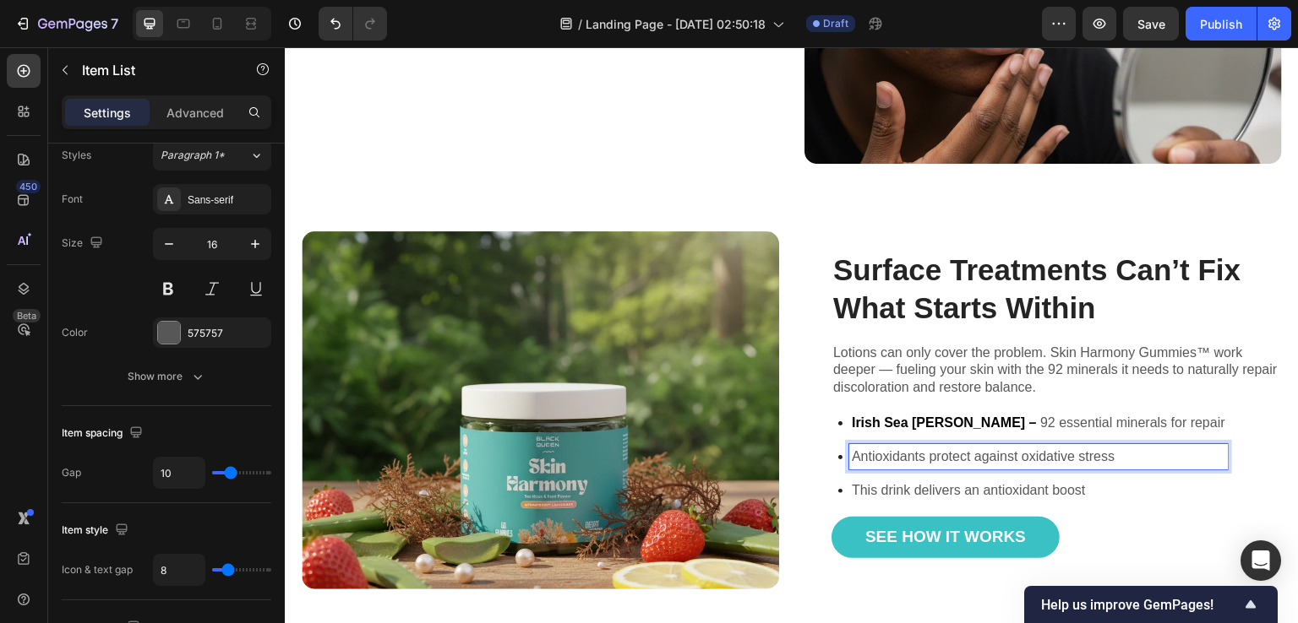
click at [863, 447] on p "Antioxidants protect against oxidative stress" at bounding box center [1038, 457] width 373 height 20
click at [863, 448] on p "Antioxidants protect against oxidative stress" at bounding box center [1038, 457] width 373 height 20
click at [873, 486] on p "This drink delivers an antioxidant boost" at bounding box center [1038, 491] width 373 height 20
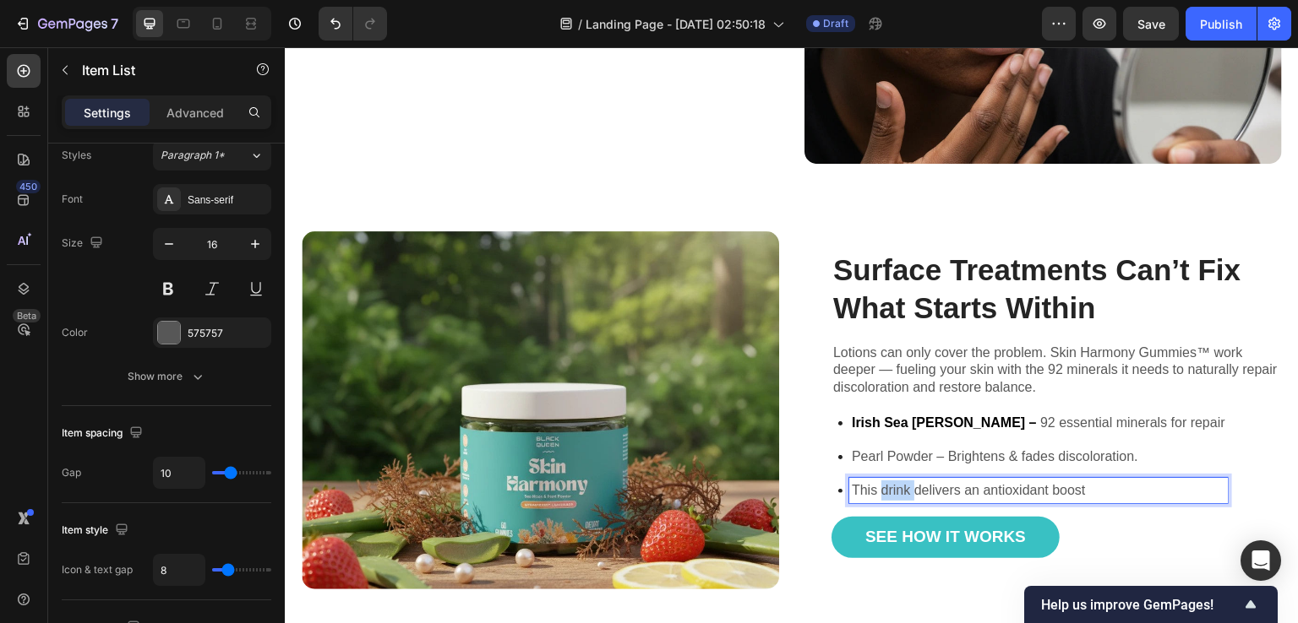
click at [873, 486] on p "This drink delivers an antioxidant boost" at bounding box center [1038, 491] width 373 height 20
click at [923, 486] on p "Plant-Based Gummies – Vegan, fruity, no junk." at bounding box center [1038, 491] width 373 height 20
click at [926, 448] on p "Pearl Powder – Brightens & fades discoloration." at bounding box center [1038, 457] width 373 height 20
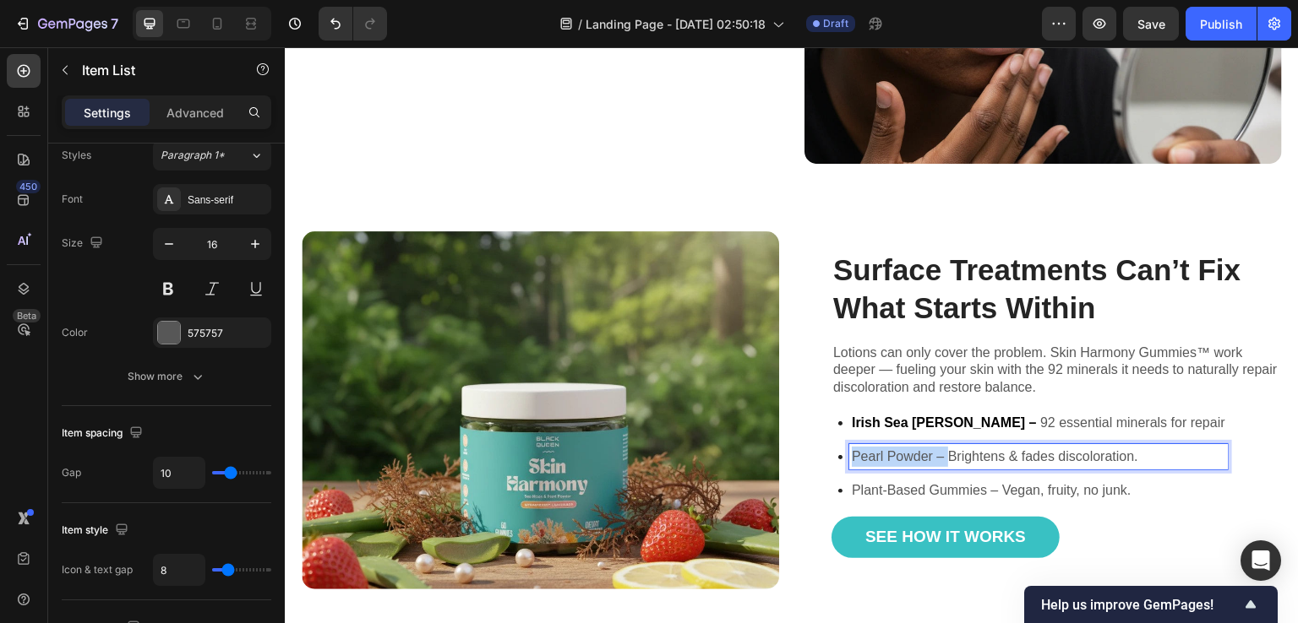
drag, startPoint x: 939, startPoint y: 451, endPoint x: 849, endPoint y: 454, distance: 89.6
click at [852, 454] on p "Pearl Powder – Brightens & fades discoloration." at bounding box center [1038, 457] width 373 height 20
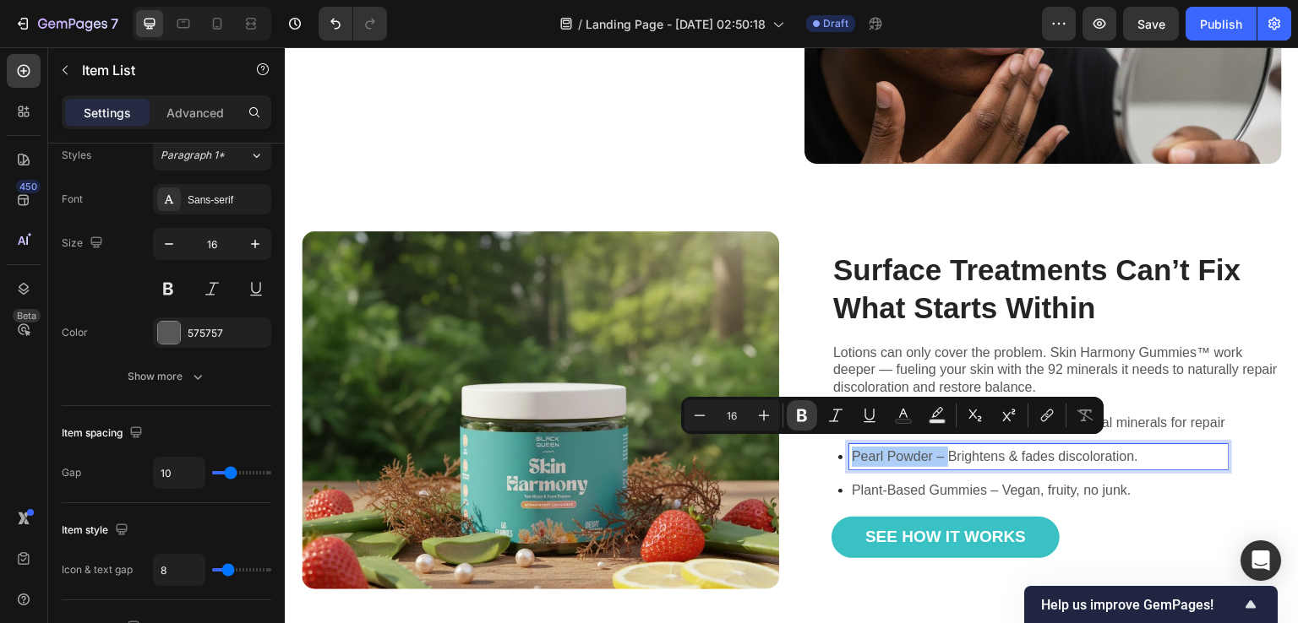
click at [808, 414] on icon "Editor contextual toolbar" at bounding box center [801, 415] width 17 height 17
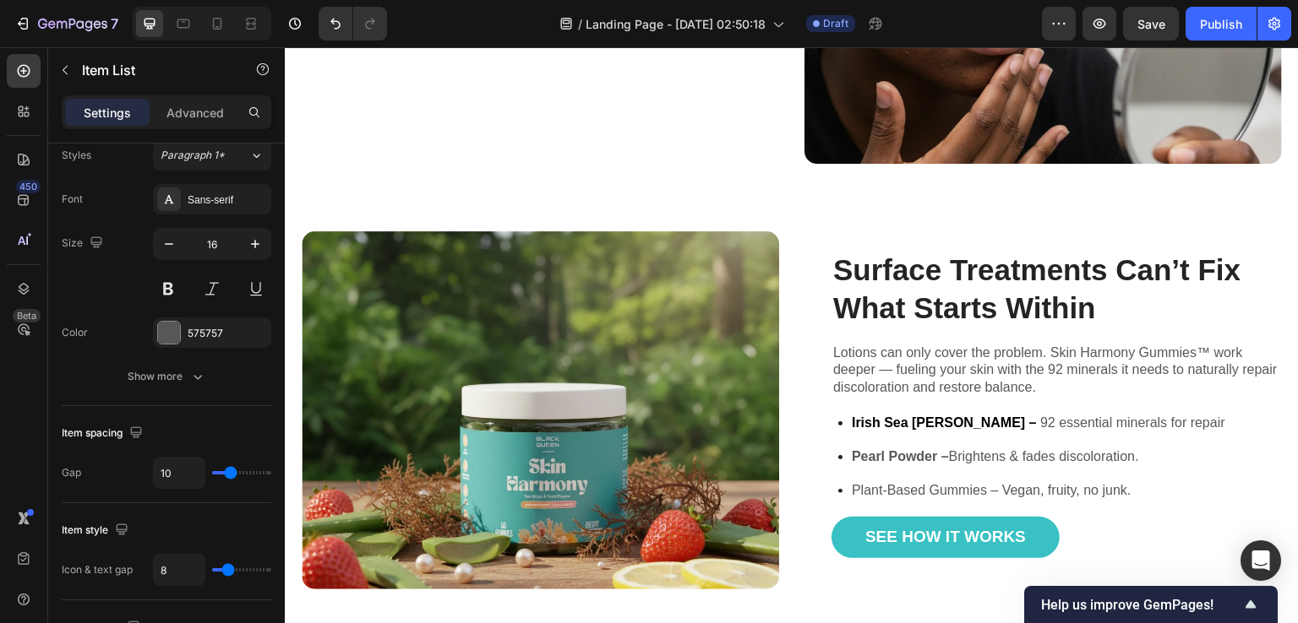
click at [898, 449] on strong "Pearl Powder –" at bounding box center [900, 456] width 97 height 14
drag, startPoint x: 945, startPoint y: 452, endPoint x: 848, endPoint y: 454, distance: 97.2
click at [852, 454] on p "Pearl Powder – Brightens & fades discoloration." at bounding box center [1038, 457] width 373 height 20
click at [912, 451] on strong "Pearl Powder –" at bounding box center [900, 456] width 97 height 14
drag, startPoint x: 941, startPoint y: 449, endPoint x: 848, endPoint y: 448, distance: 92.9
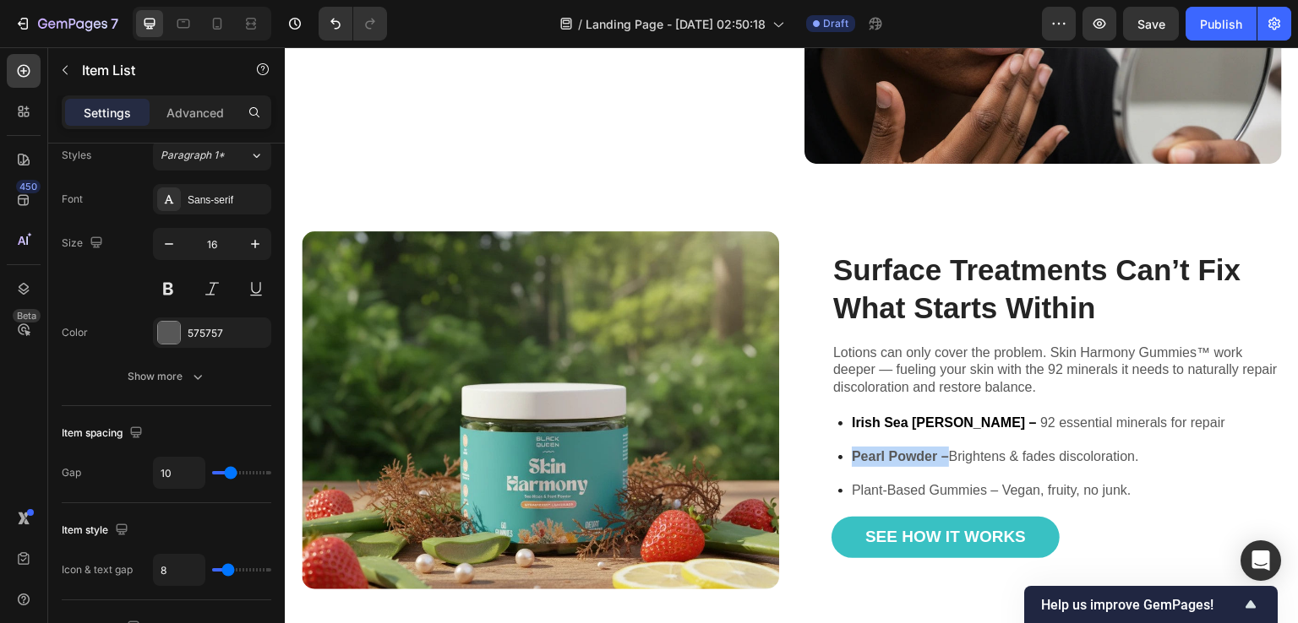
click at [852, 449] on strong "Pearl Powder –" at bounding box center [900, 456] width 97 height 14
click at [853, 449] on strong "Pearl Powder –" at bounding box center [900, 456] width 97 height 14
click at [876, 449] on strong "Pearl Powder –" at bounding box center [900, 456] width 97 height 14
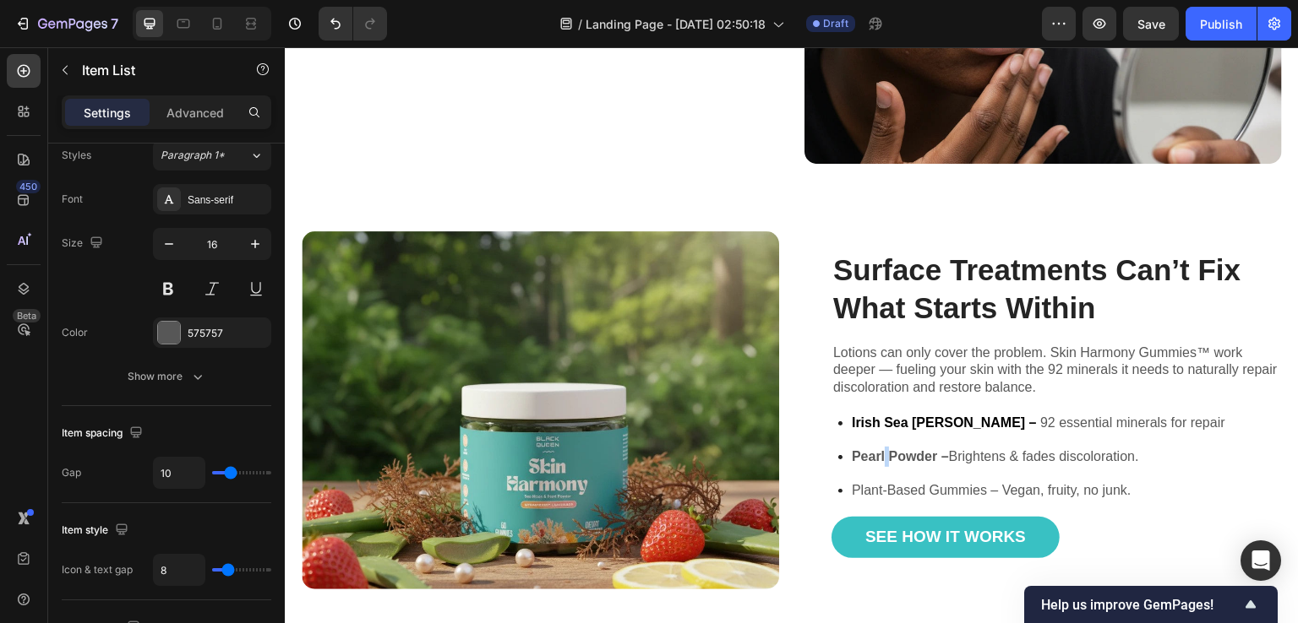
click at [876, 449] on strong "Pearl Powder –" at bounding box center [900, 456] width 97 height 14
click at [926, 454] on strong "Pearl Powder –" at bounding box center [900, 456] width 97 height 14
click at [967, 448] on p "Pearl Powder – Brightens & fades discoloration." at bounding box center [1038, 457] width 373 height 20
click at [942, 491] on p "Plant-Based Gummies – Vegan, fruity, no junk." at bounding box center [1038, 491] width 373 height 20
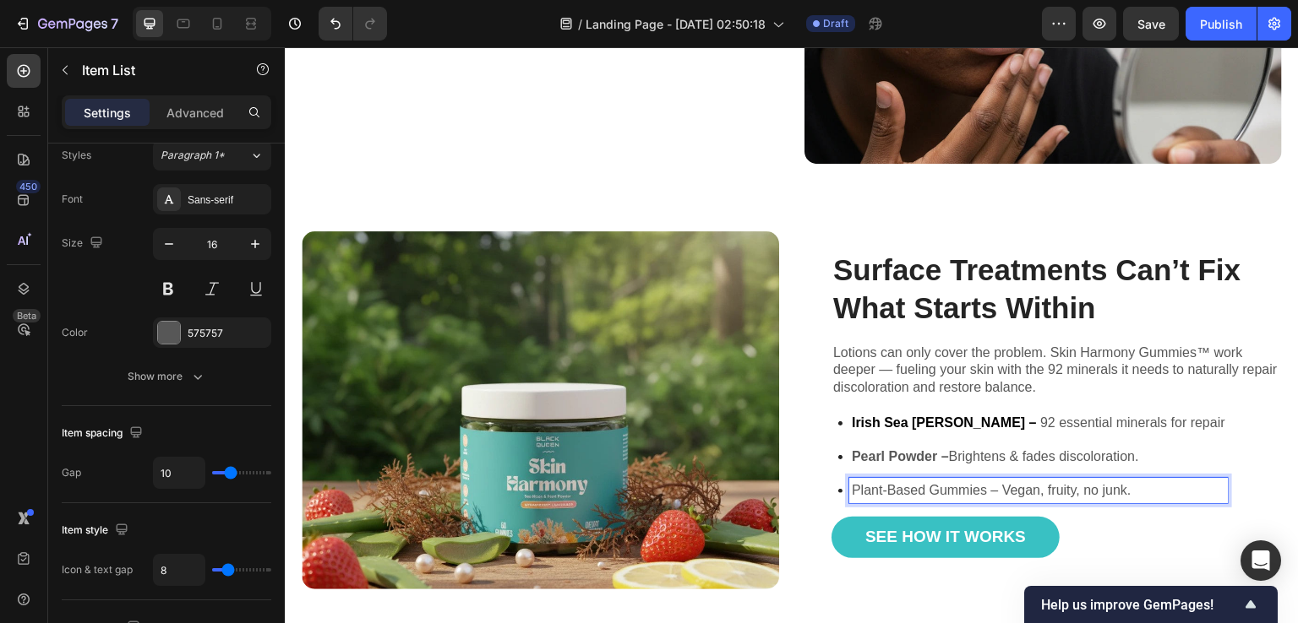
click at [952, 447] on p "Pearl Powder – Brightens & fades discoloration." at bounding box center [1038, 457] width 373 height 20
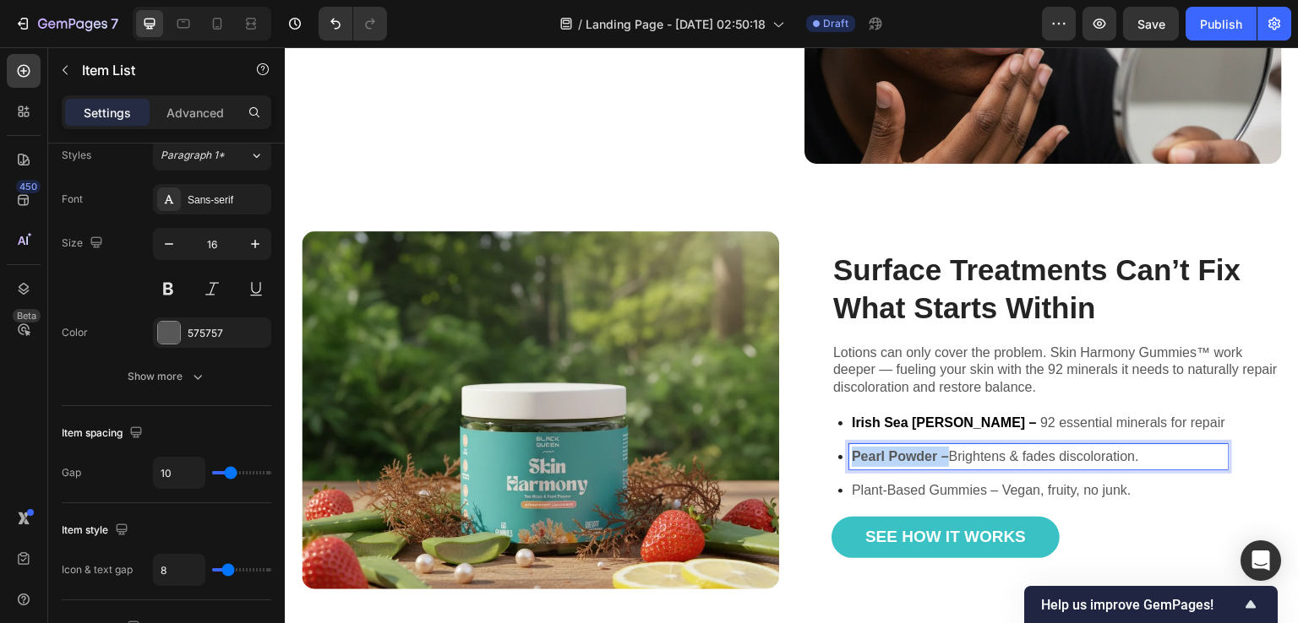
drag, startPoint x: 942, startPoint y: 448, endPoint x: 846, endPoint y: 453, distance: 96.4
click at [852, 453] on strong "Pearl Powder –" at bounding box center [900, 456] width 97 height 14
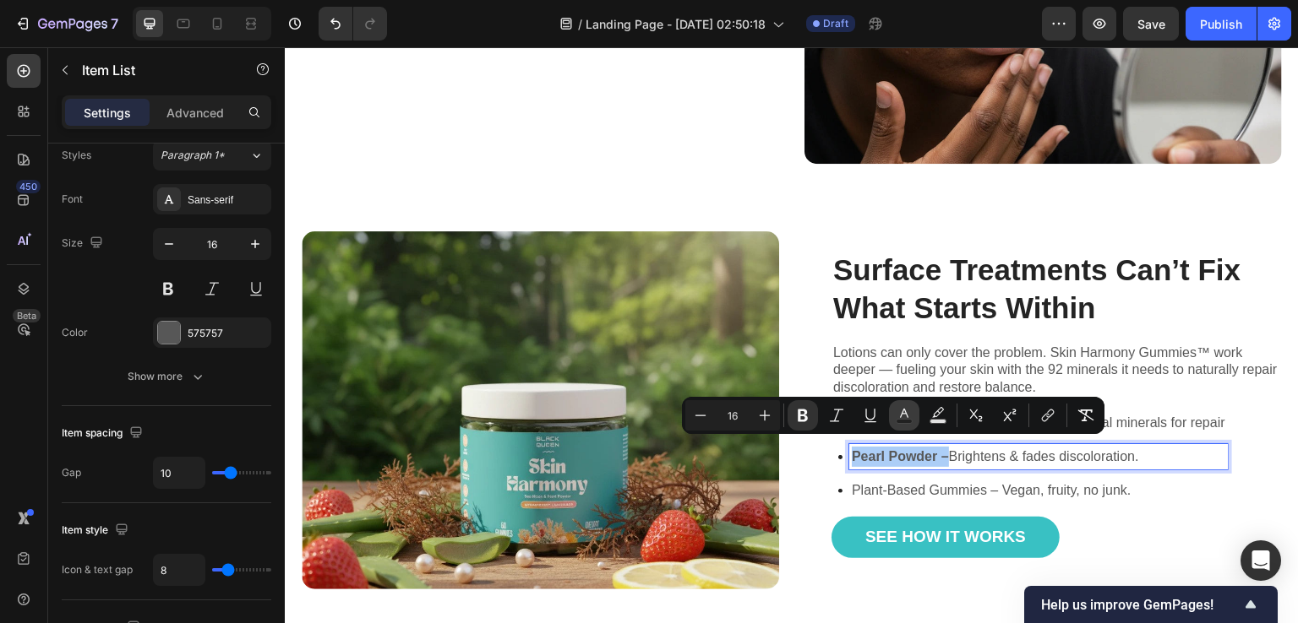
click at [907, 417] on icon "Editor contextual toolbar" at bounding box center [904, 413] width 8 height 9
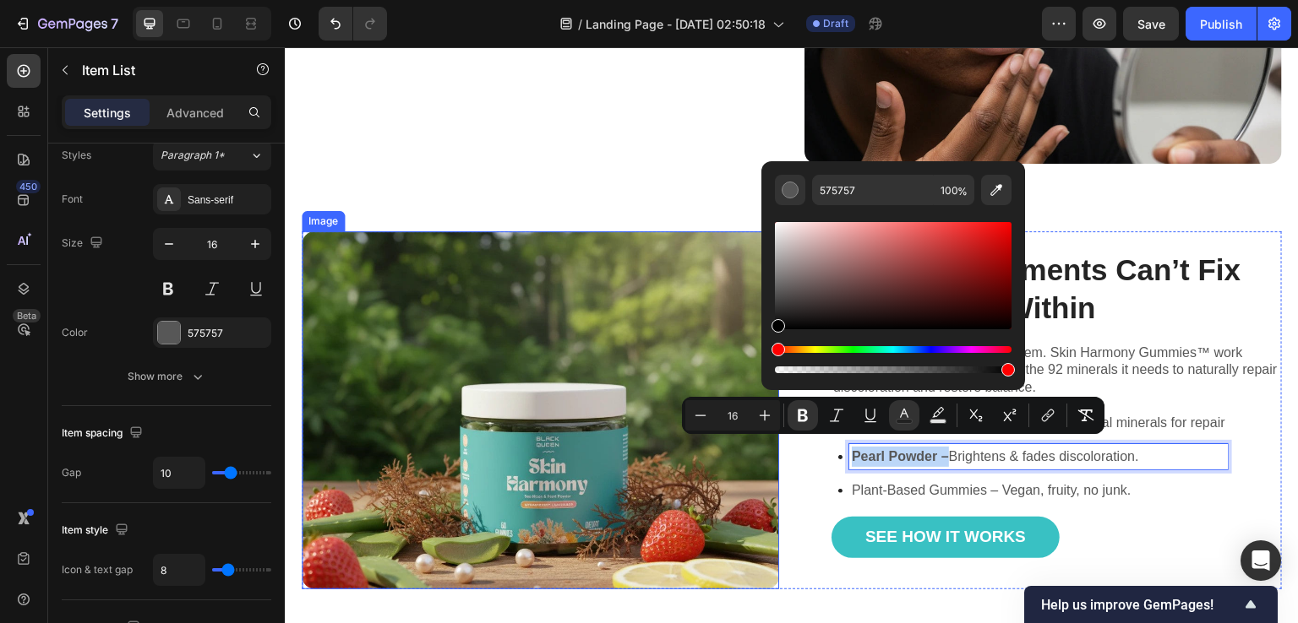
drag, startPoint x: 1057, startPoint y: 382, endPoint x: 720, endPoint y: 336, distance: 340.1
type input "000000"
click at [884, 481] on p "Plant-Based Gummies – Vegan, fruity, no junk." at bounding box center [1038, 491] width 373 height 20
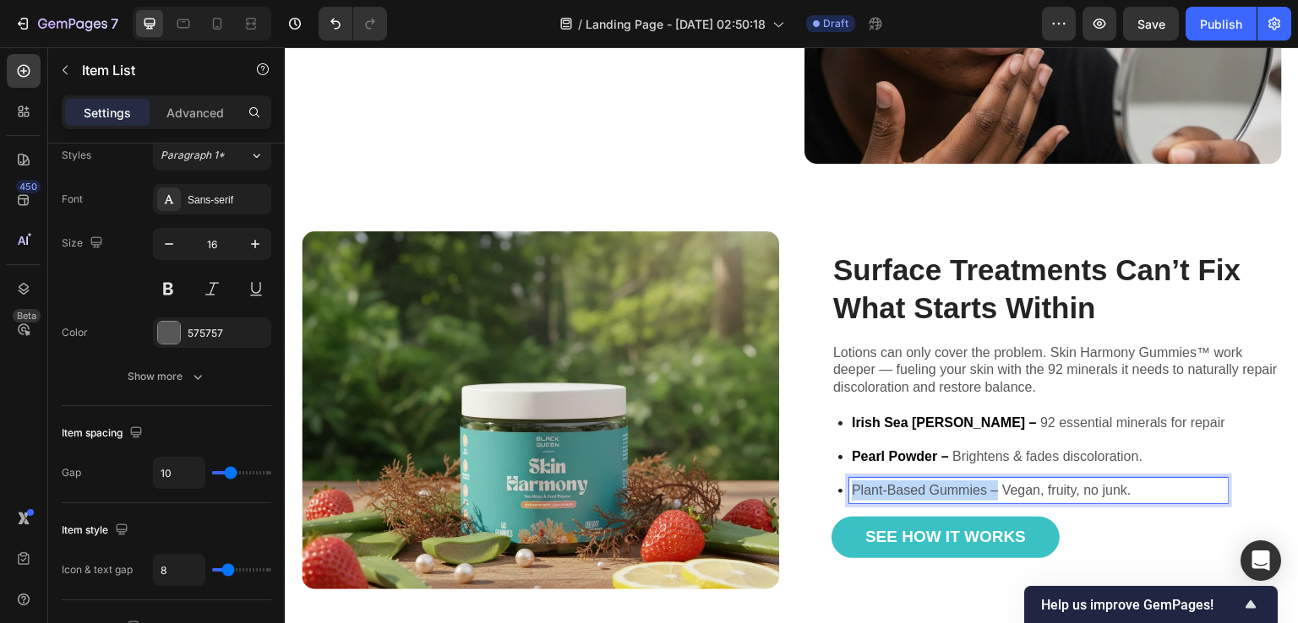
drag, startPoint x: 992, startPoint y: 485, endPoint x: 837, endPoint y: 486, distance: 154.6
click at [838, 486] on div "Plant-Based Gummies – Vegan, fruity, no junk." at bounding box center [1032, 490] width 389 height 25
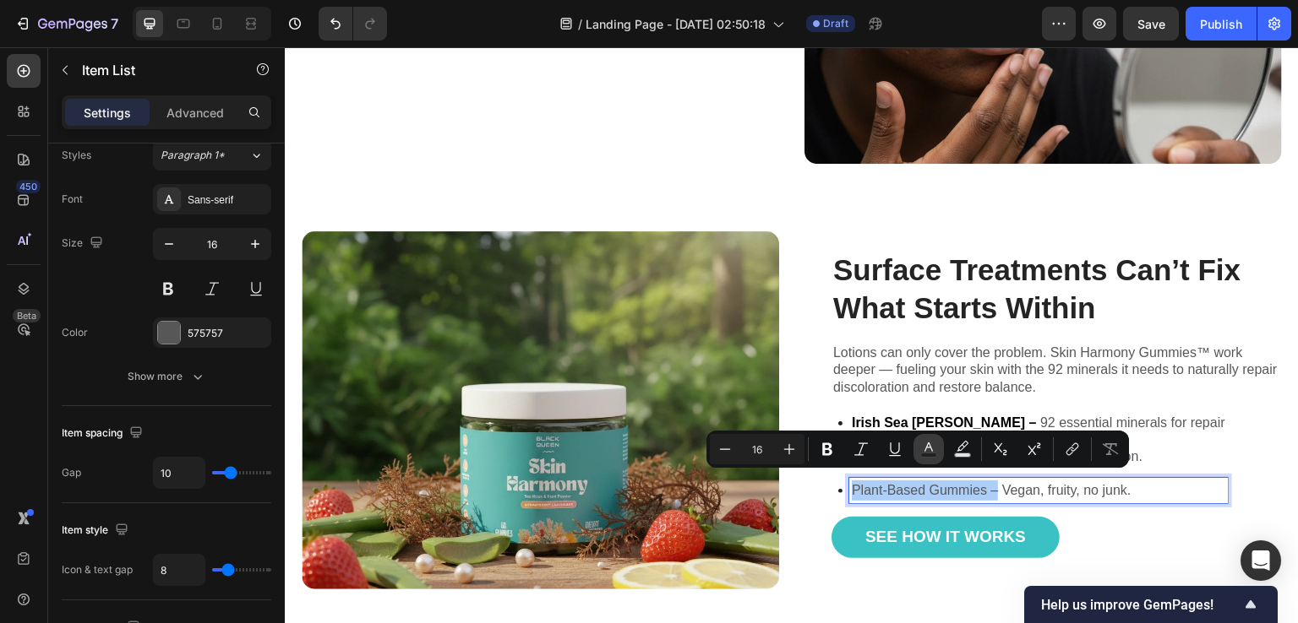
click at [934, 454] on rect "Editor contextual toolbar" at bounding box center [929, 456] width 16 height 4
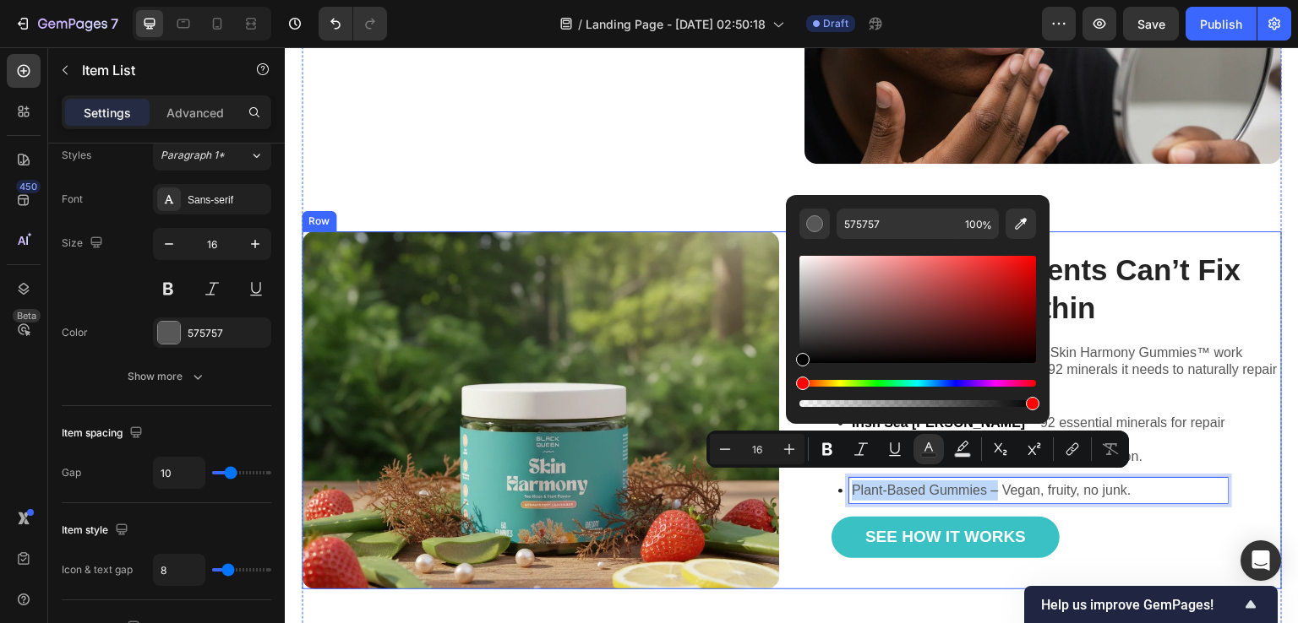
drag, startPoint x: 1086, startPoint y: 406, endPoint x: 1071, endPoint y: 411, distance: 15.0
type input "000000"
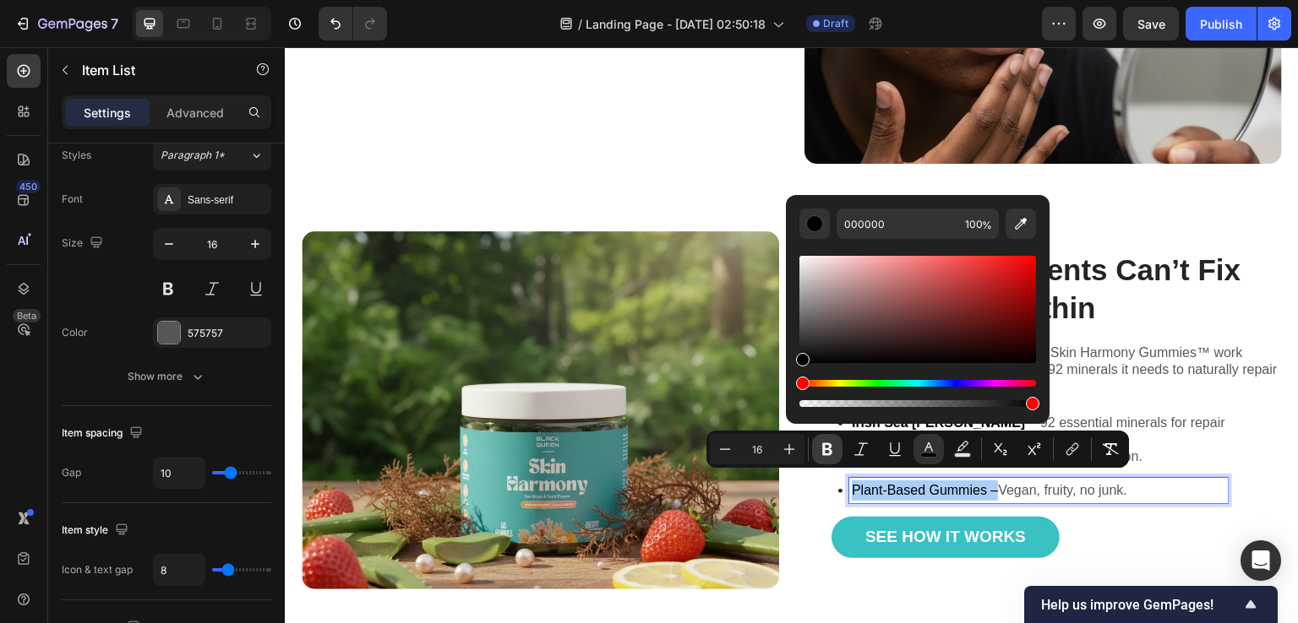
click at [819, 450] on icon "Editor contextual toolbar" at bounding box center [827, 449] width 17 height 17
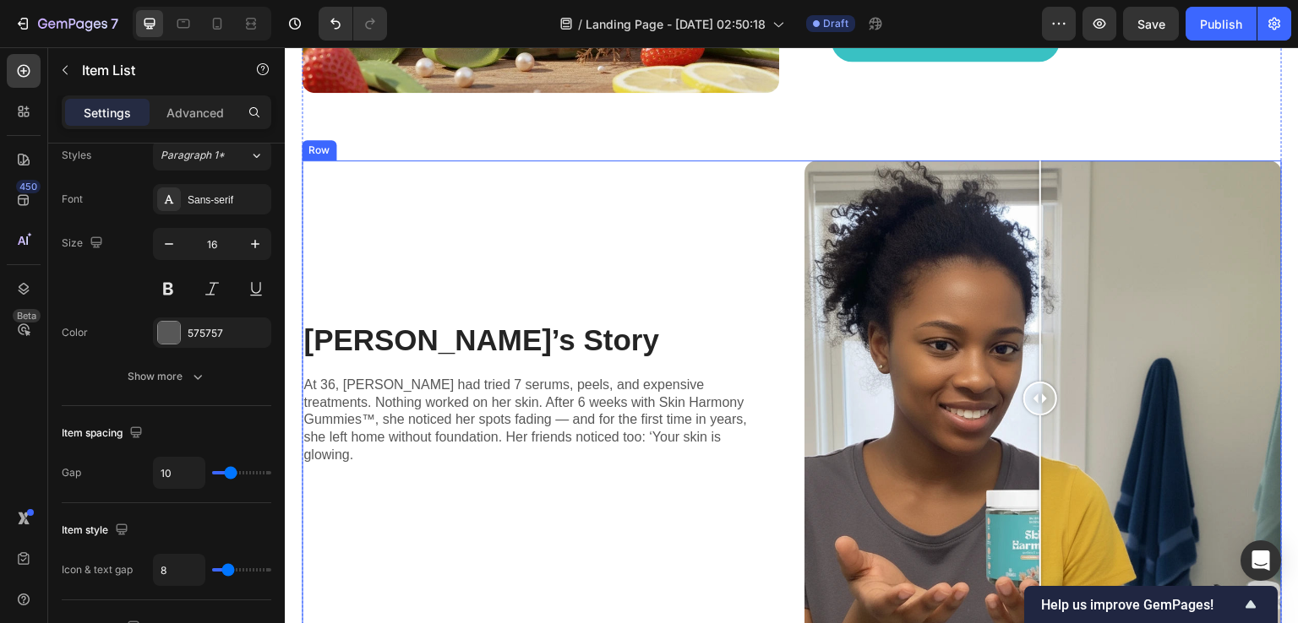
scroll to position [1521, 0]
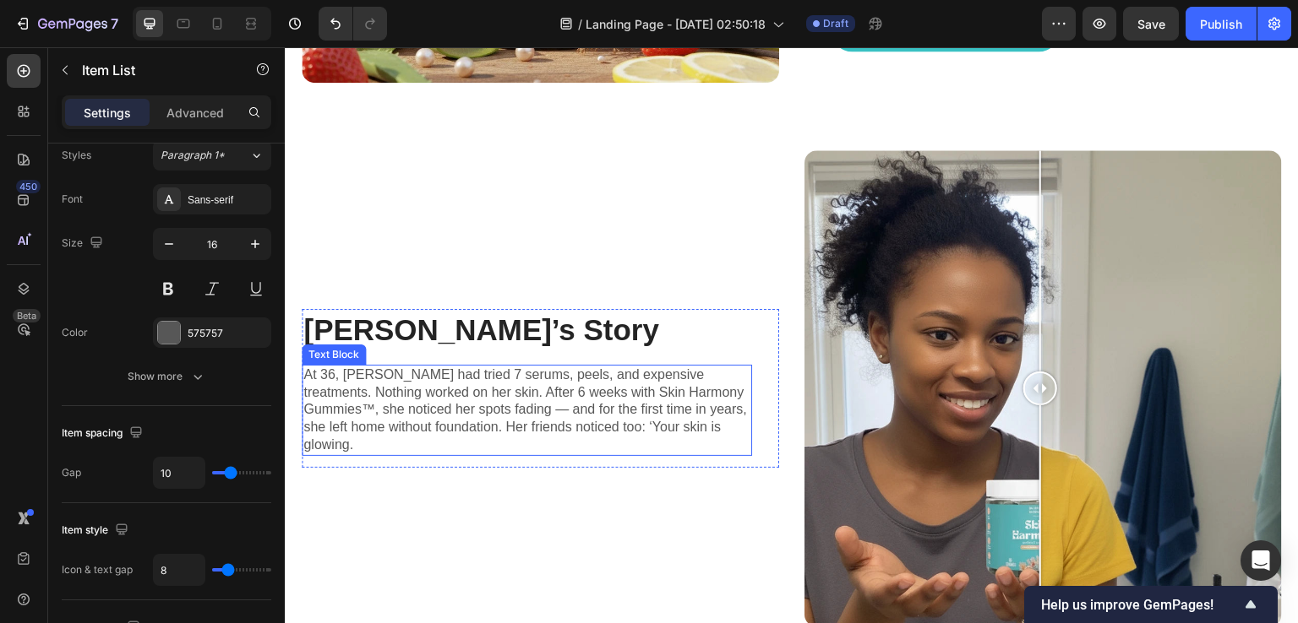
click at [674, 388] on p "At 36, [PERSON_NAME] had tried 7 serums, peels, and expensive treatments. Nothi…" at bounding box center [526, 411] width 447 height 88
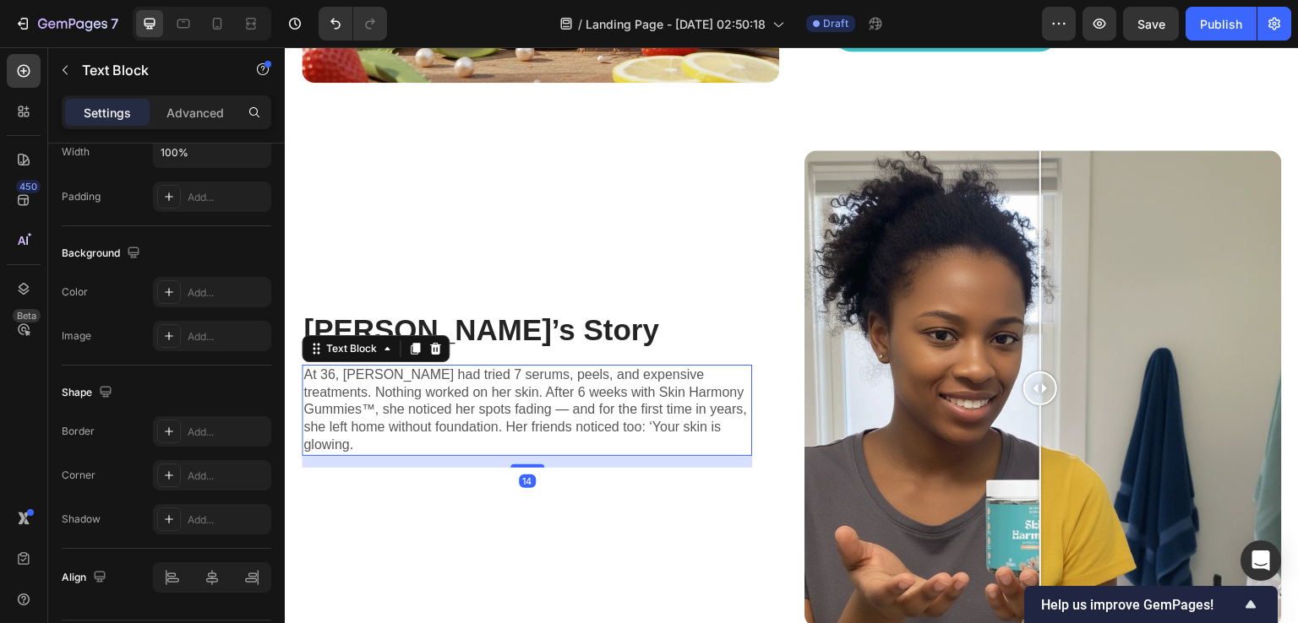
scroll to position [0, 0]
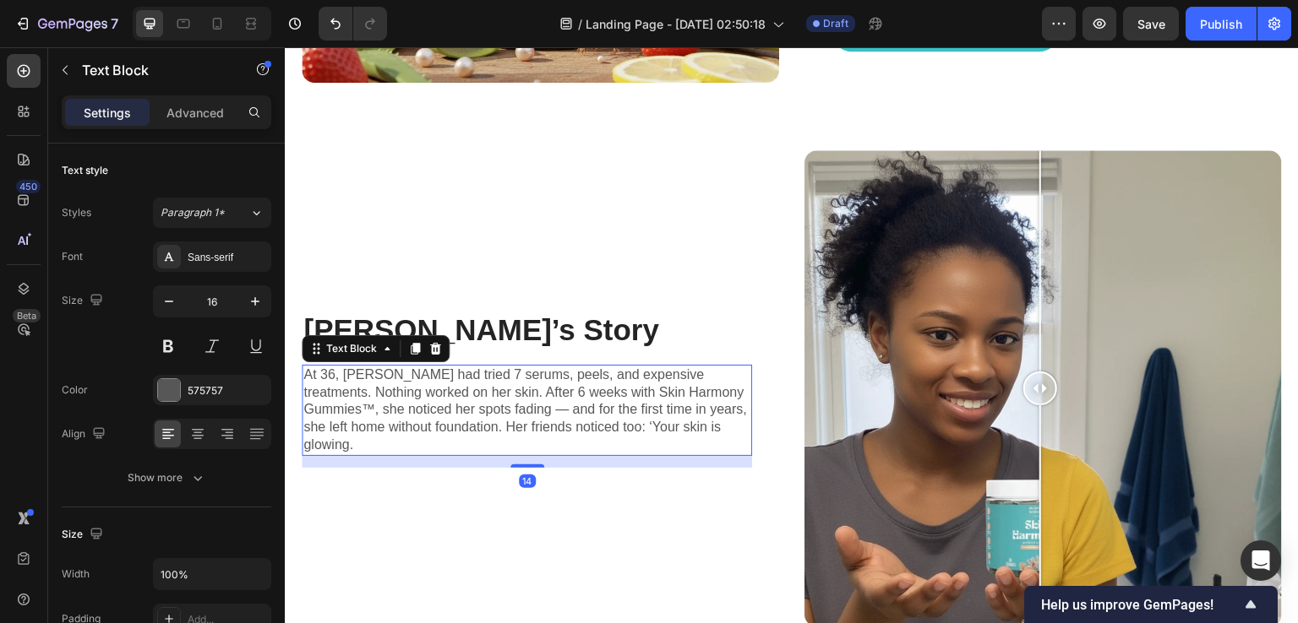
click at [0, 378] on div "450 Beta" at bounding box center [24, 335] width 48 height 576
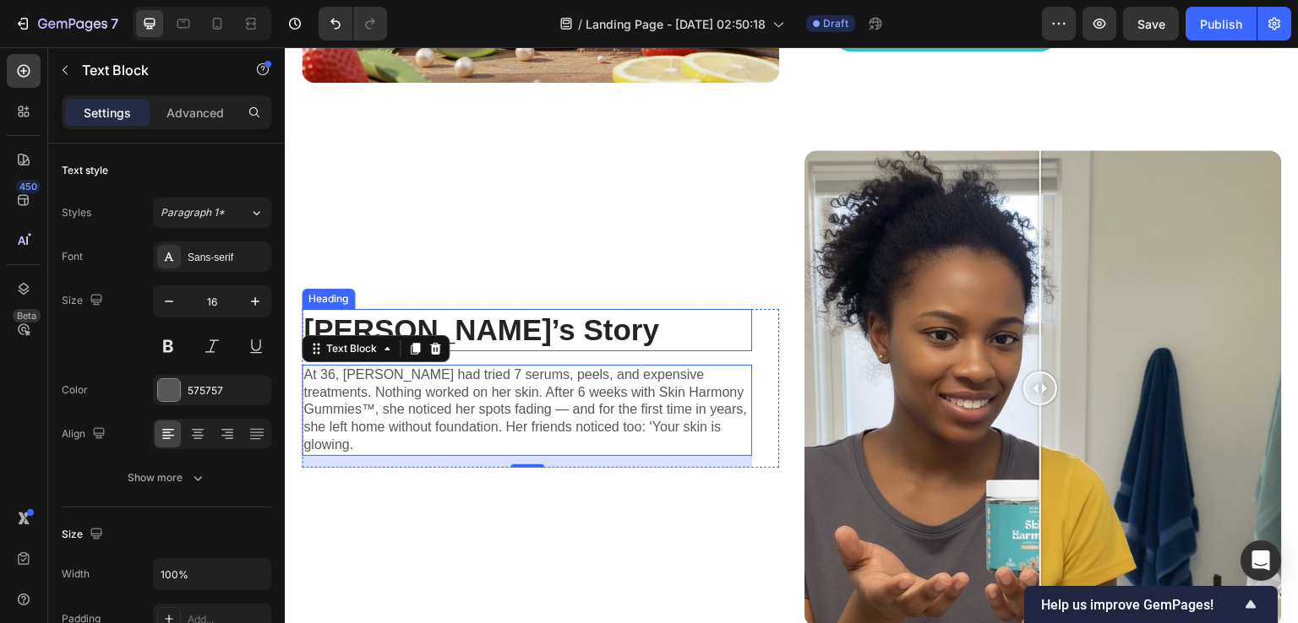
click at [606, 332] on h2 "[PERSON_NAME]’s Story" at bounding box center [527, 330] width 450 height 42
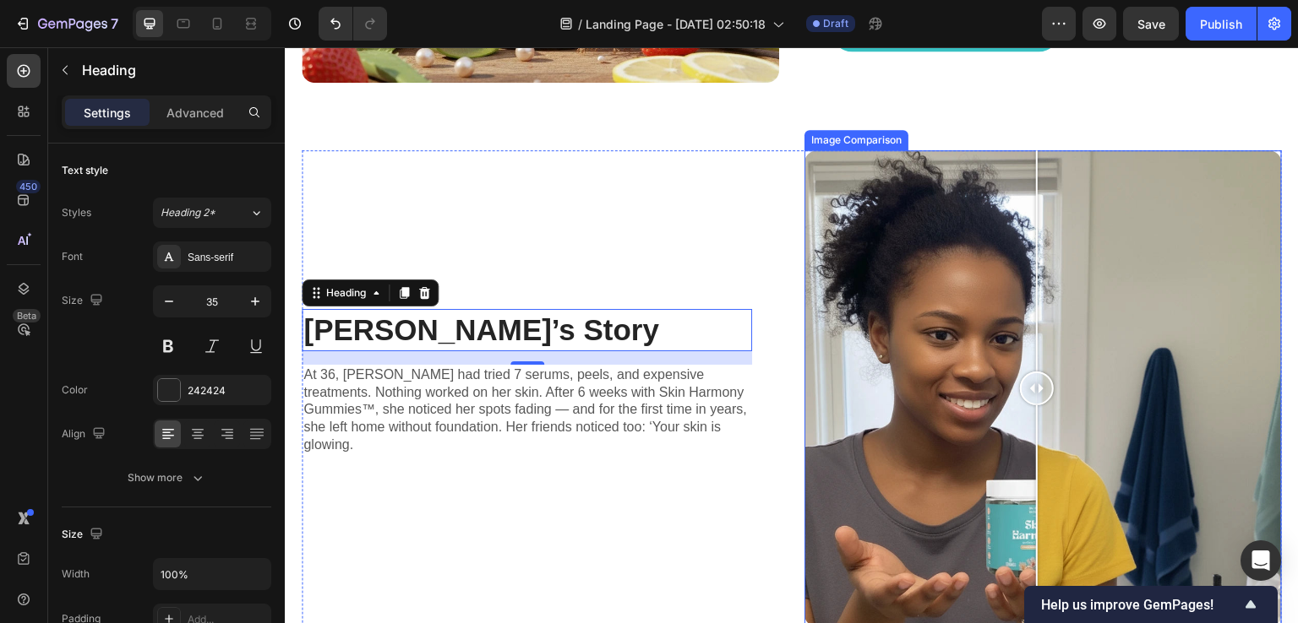
click at [1030, 384] on div at bounding box center [1037, 389] width 34 height 34
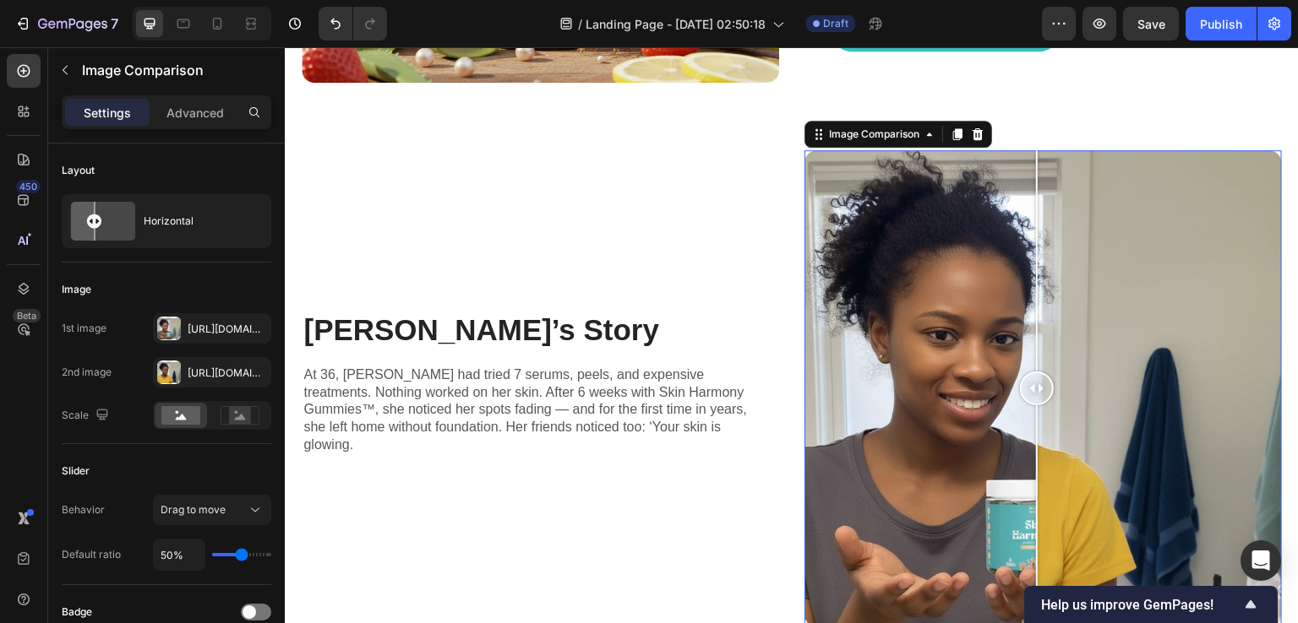
drag, startPoint x: 0, startPoint y: 417, endPoint x: 2, endPoint y: 332, distance: 85.3
click at [0, 417] on div "450 Beta" at bounding box center [24, 335] width 48 height 576
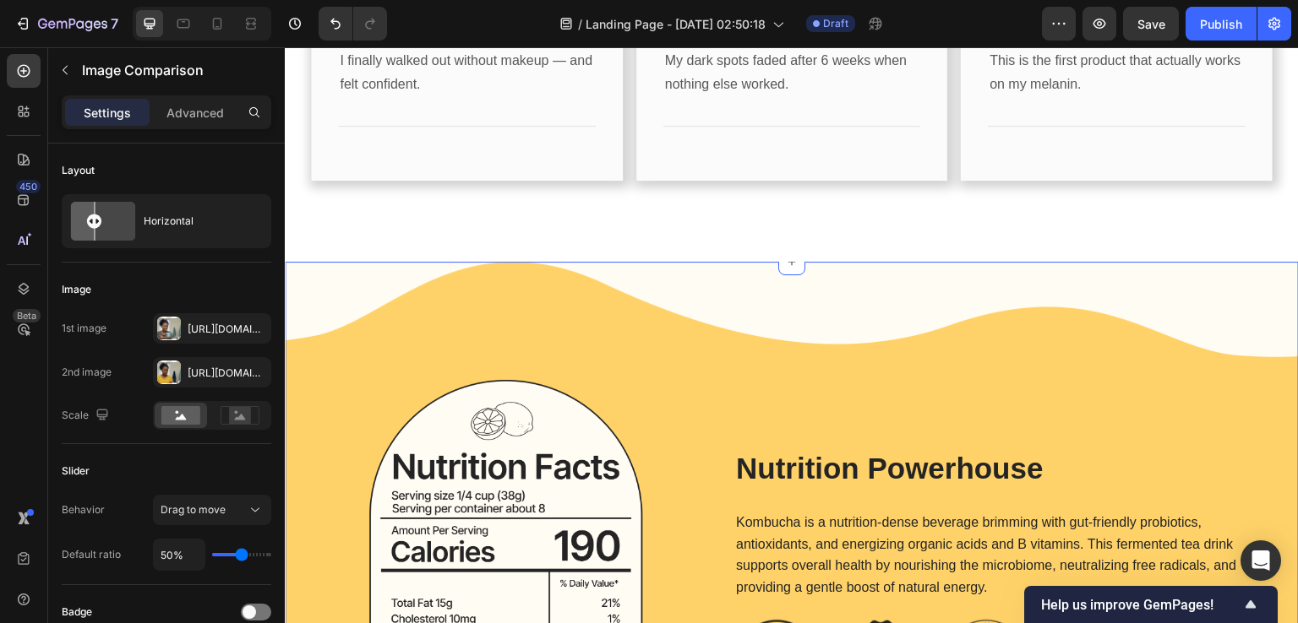
scroll to position [2365, 0]
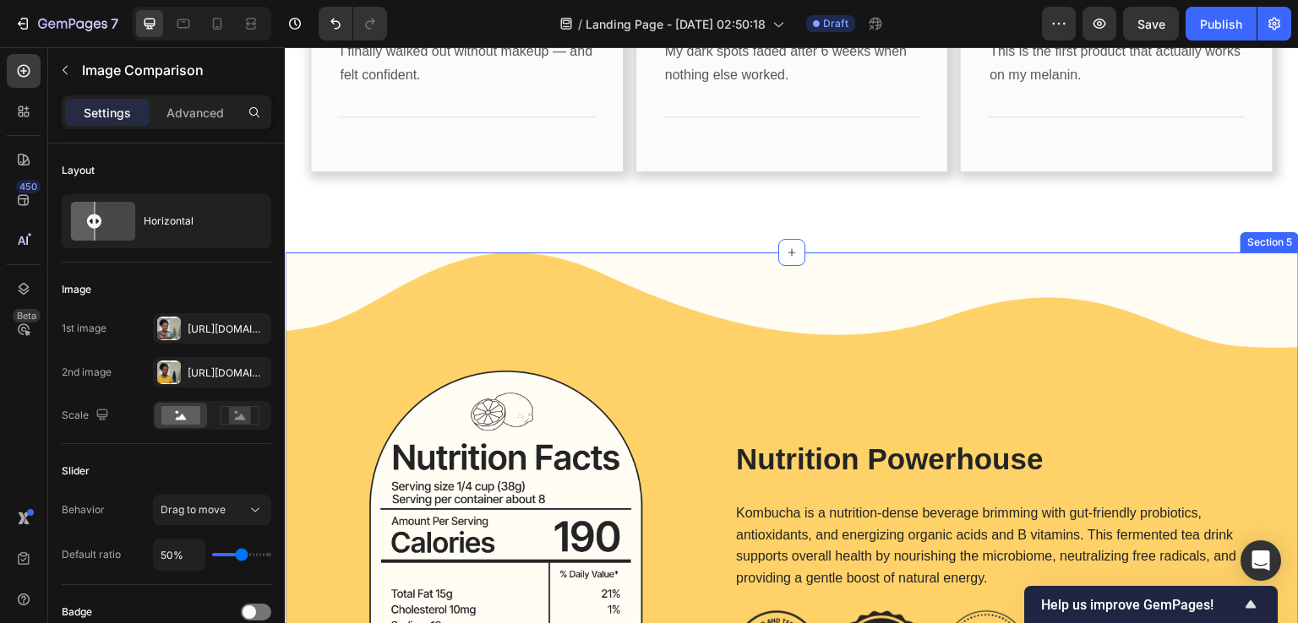
click at [743, 283] on div "Image Nutrition Powerhouse Heading Kombucha is a nutrition-dense beverage brimm…" at bounding box center [792, 542] width 1014 height 579
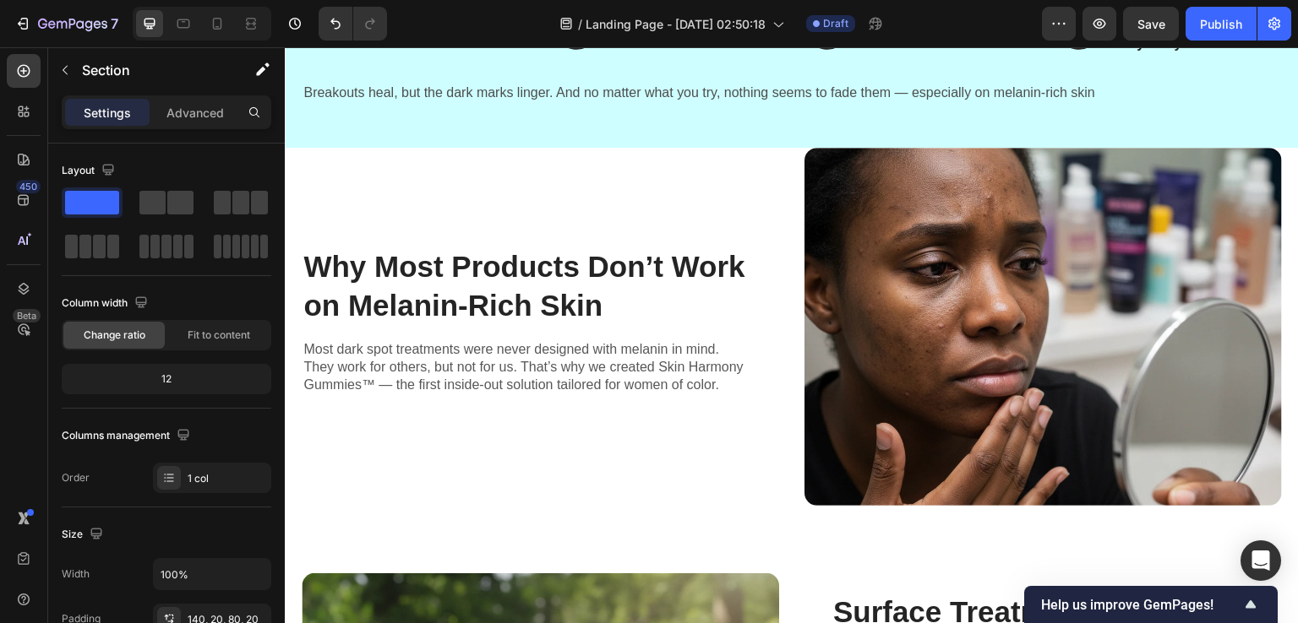
scroll to position [676, 0]
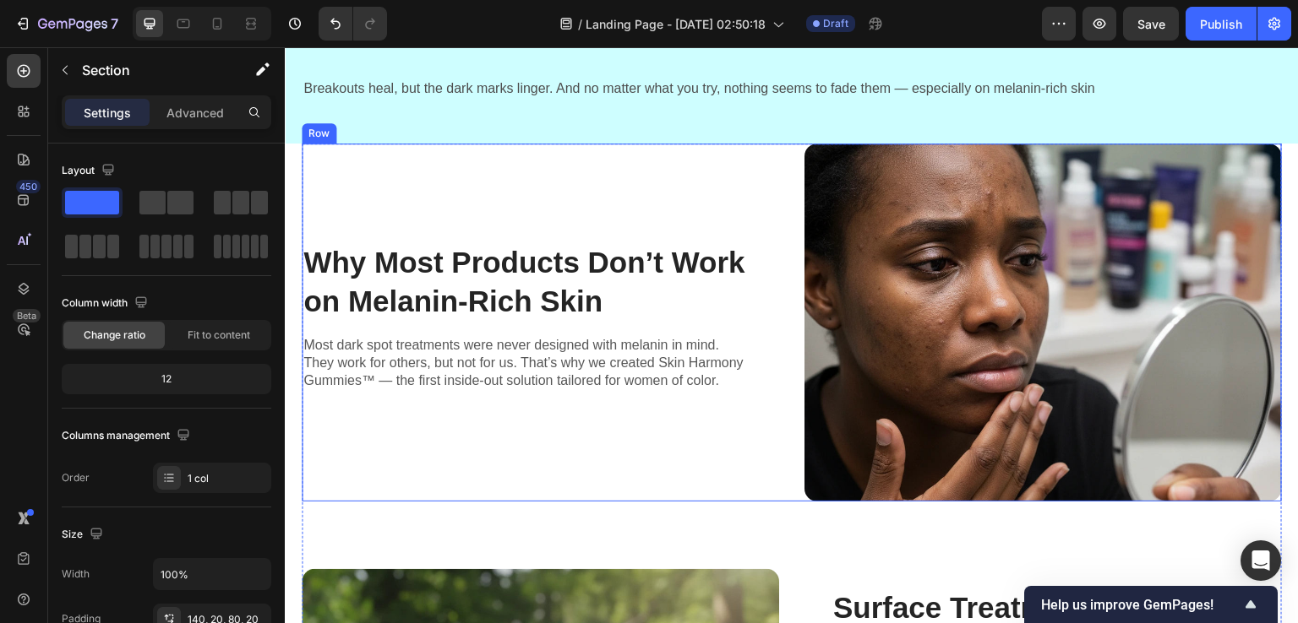
click at [764, 155] on div "Why Most Products Don’t Work on Melanin-Rich Skin Heading Most dark spot treatm…" at bounding box center [540, 323] width 477 height 358
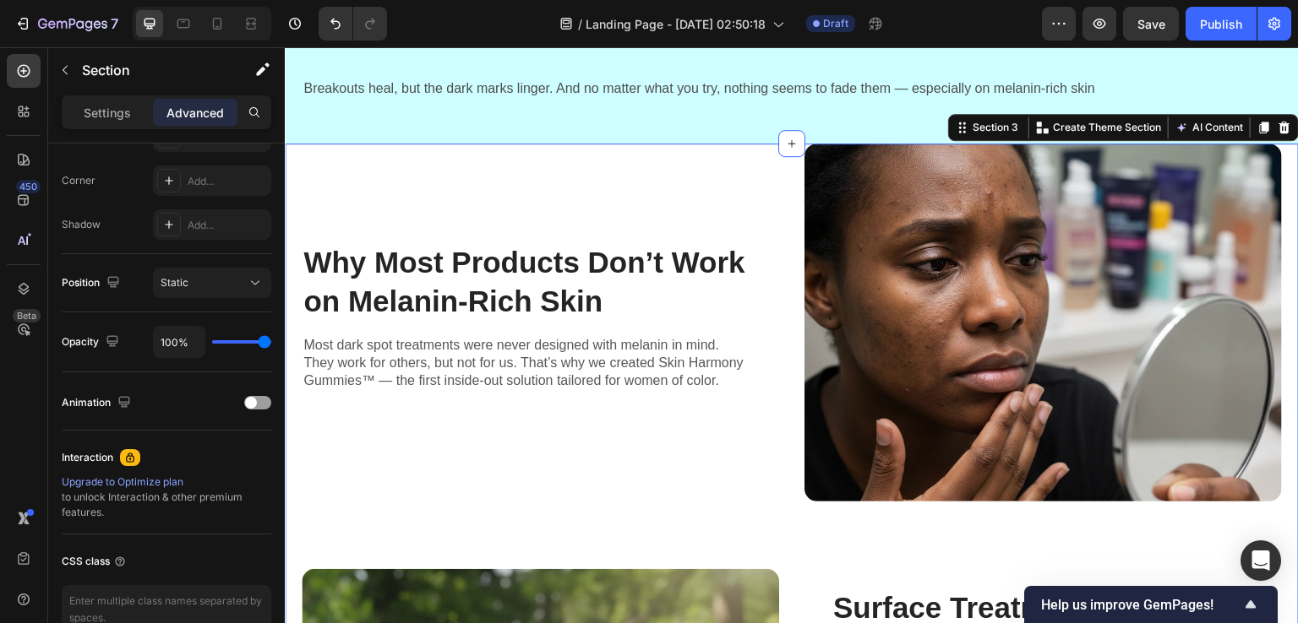
scroll to position [0, 0]
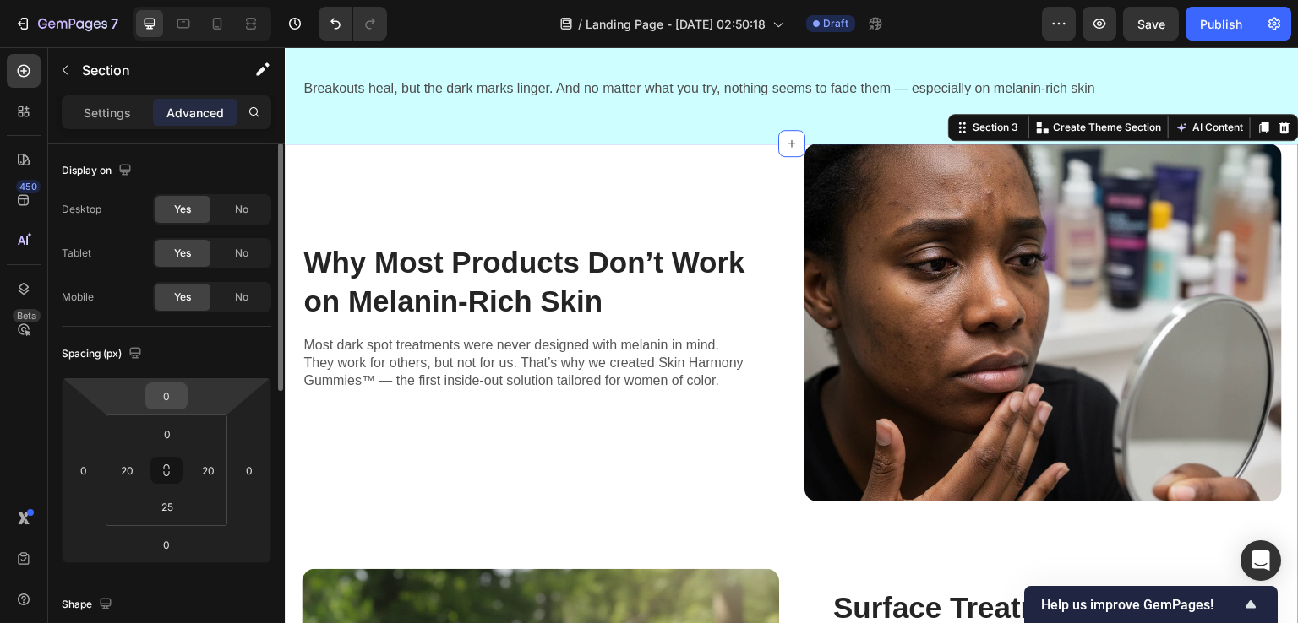
click at [166, 387] on input "0" at bounding box center [167, 396] width 34 height 25
click at [136, 0] on html "7 Version history / Landing Page - [DATE] 02:50:18 Draft Preview Save Publish 4…" at bounding box center [649, 0] width 1298 height 0
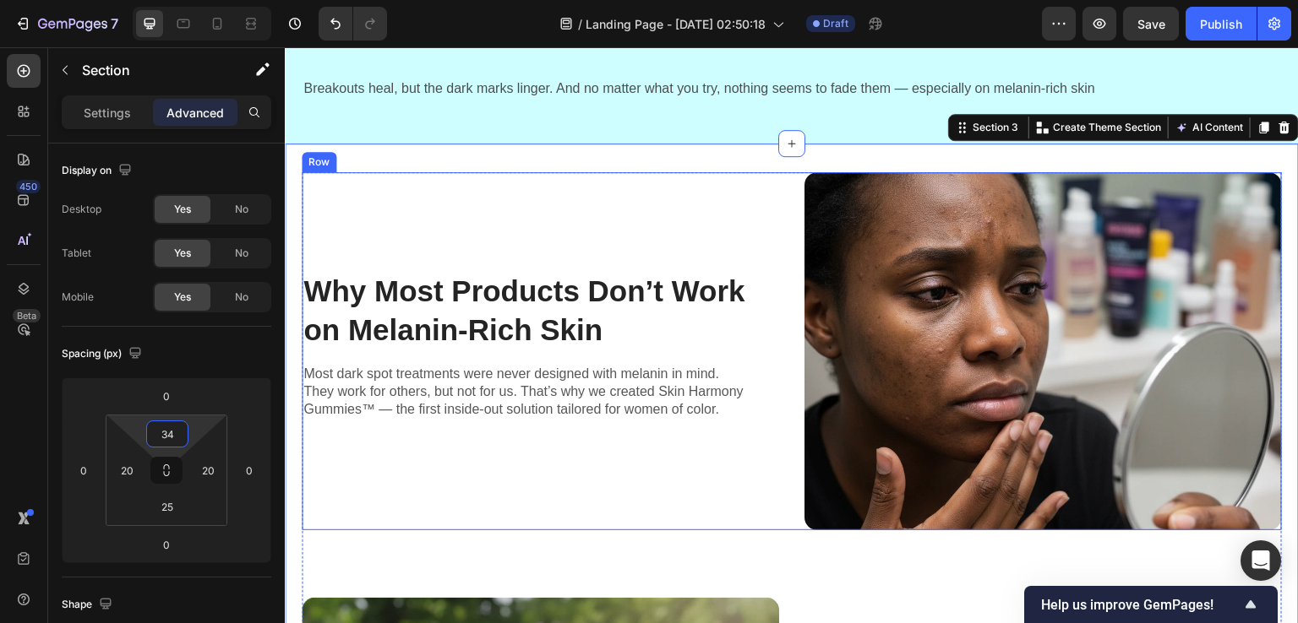
type input "35"
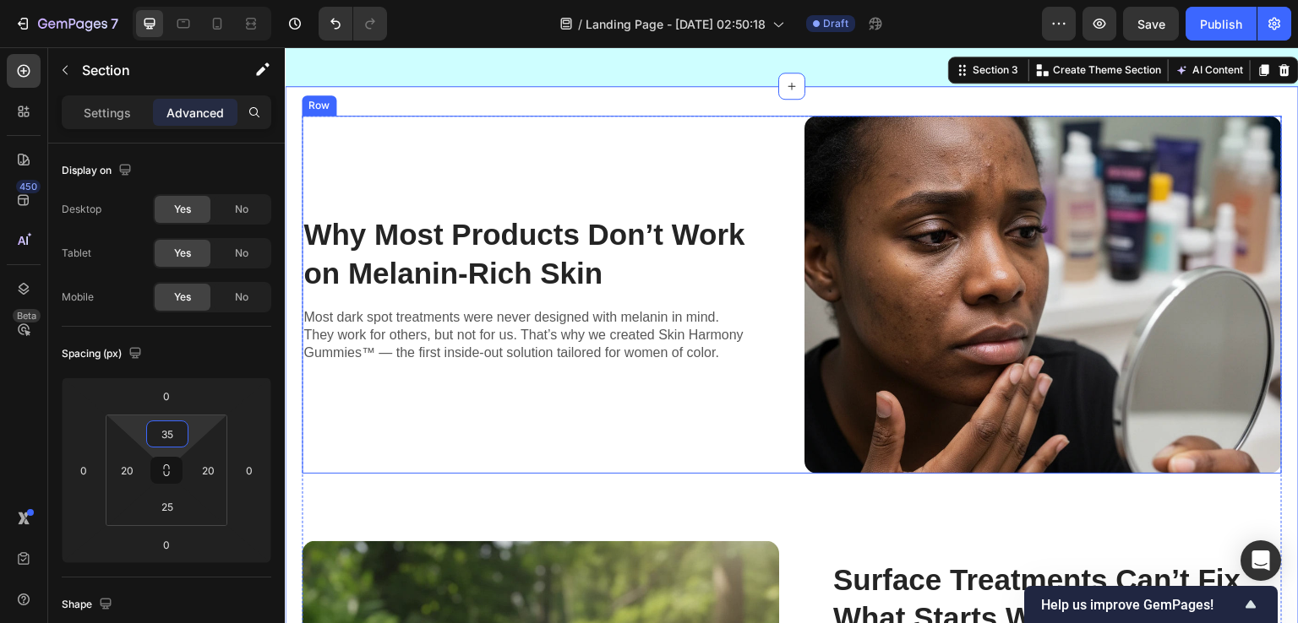
scroll to position [845, 0]
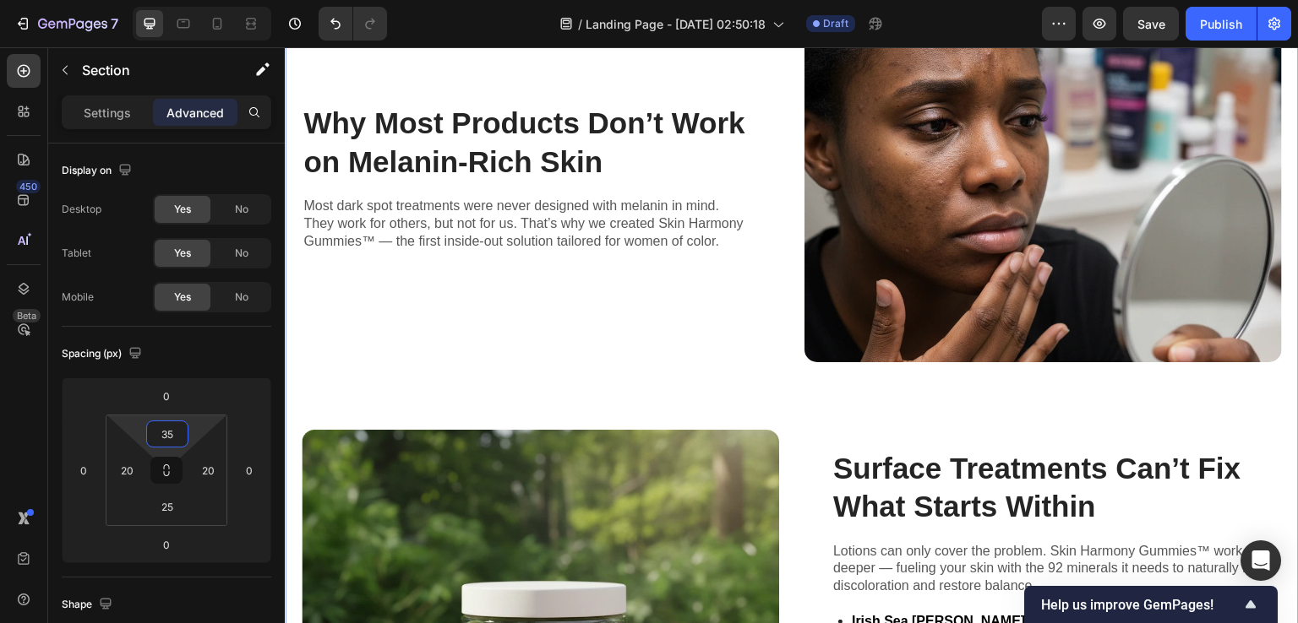
click at [0, 441] on div "450 Beta" at bounding box center [24, 335] width 48 height 576
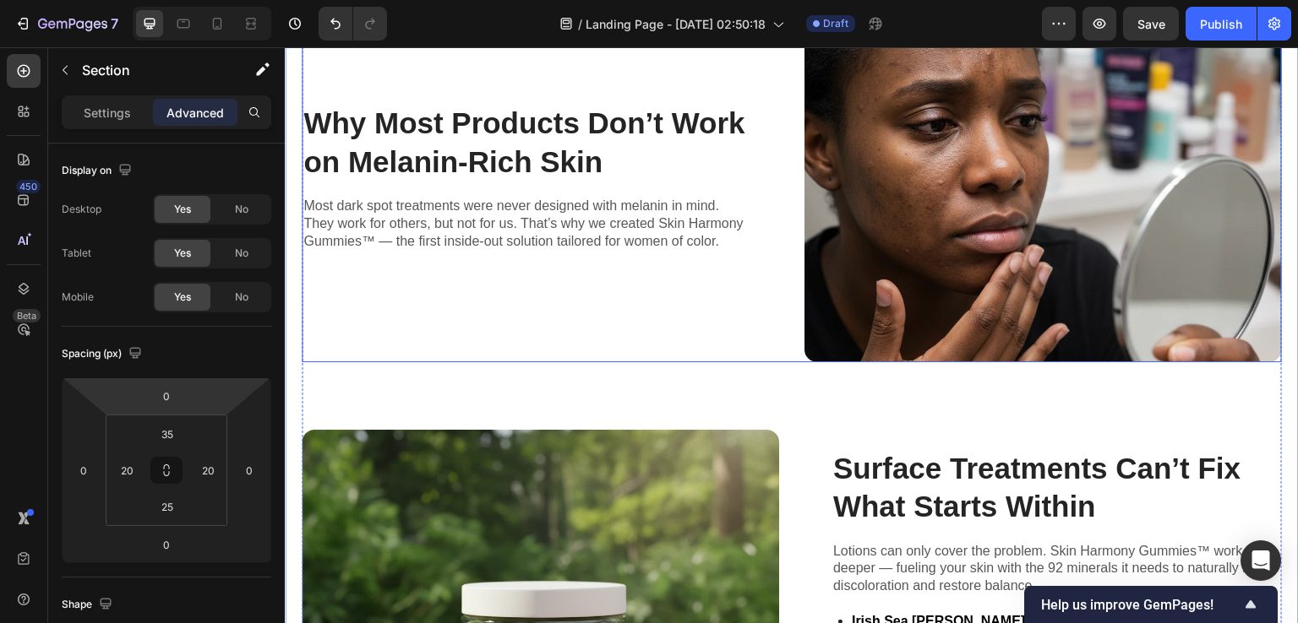
click at [697, 332] on div "Why Most Products Don’t Work on Melanin-Rich Skin Heading Most dark spot treatm…" at bounding box center [540, 183] width 477 height 358
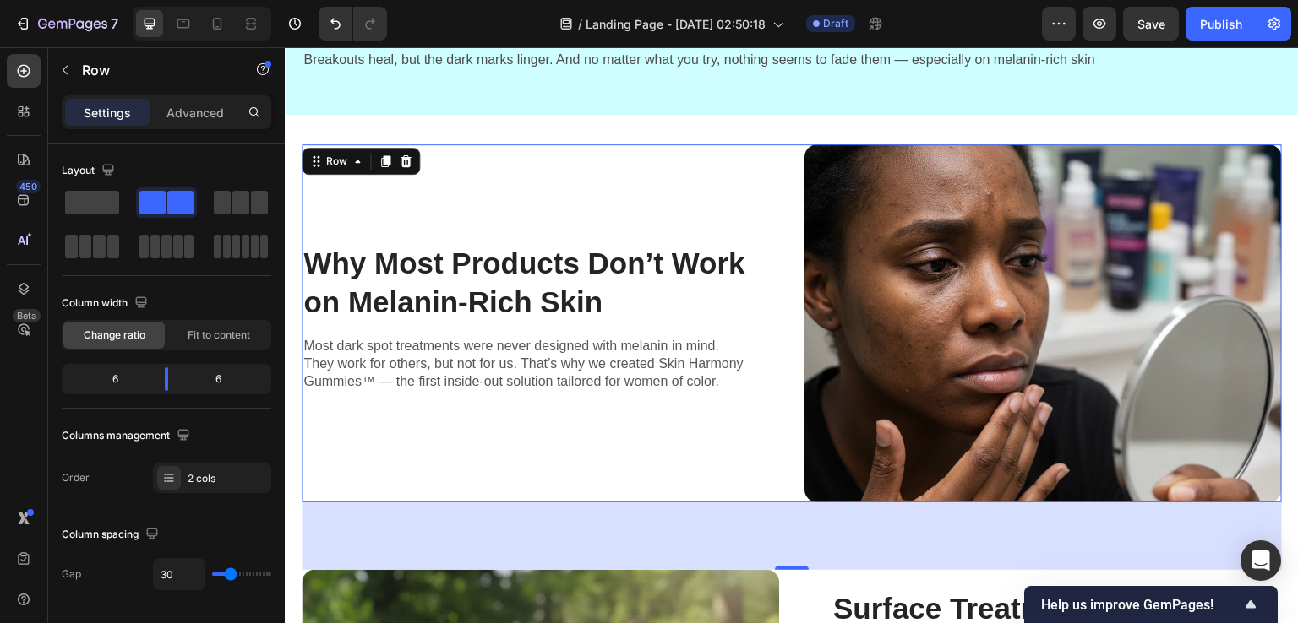
scroll to position [676, 0]
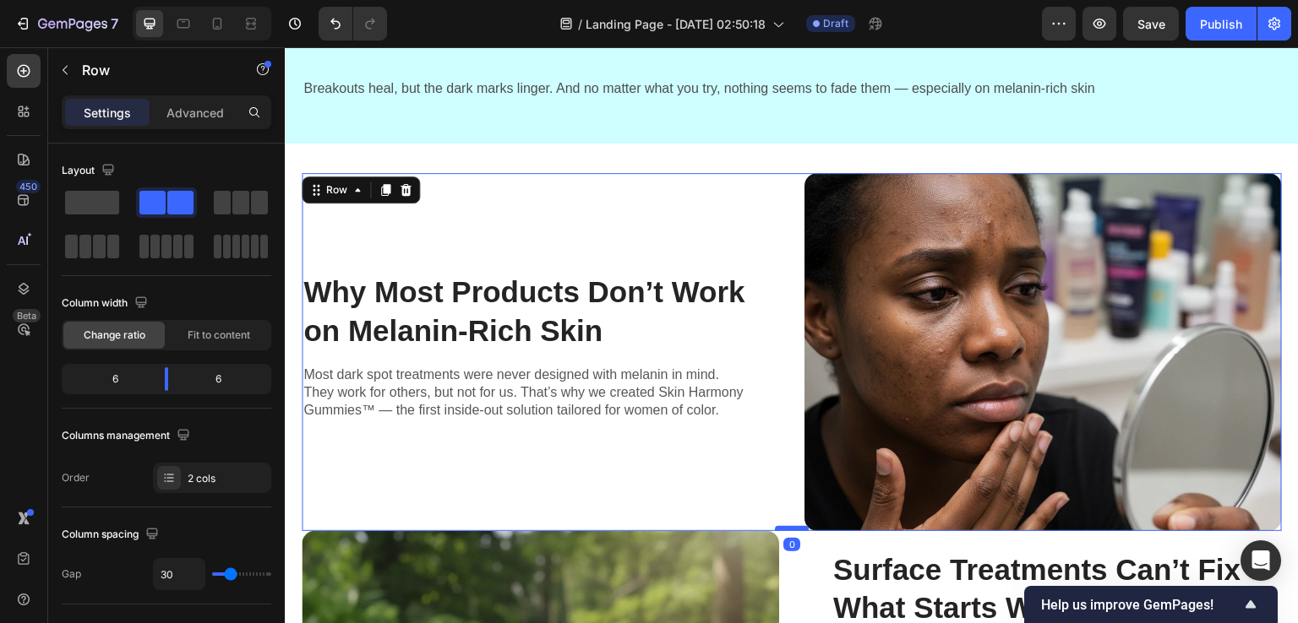
drag, startPoint x: 786, startPoint y: 593, endPoint x: 474, endPoint y: 373, distance: 382.5
click at [787, 526] on div at bounding box center [792, 528] width 34 height 5
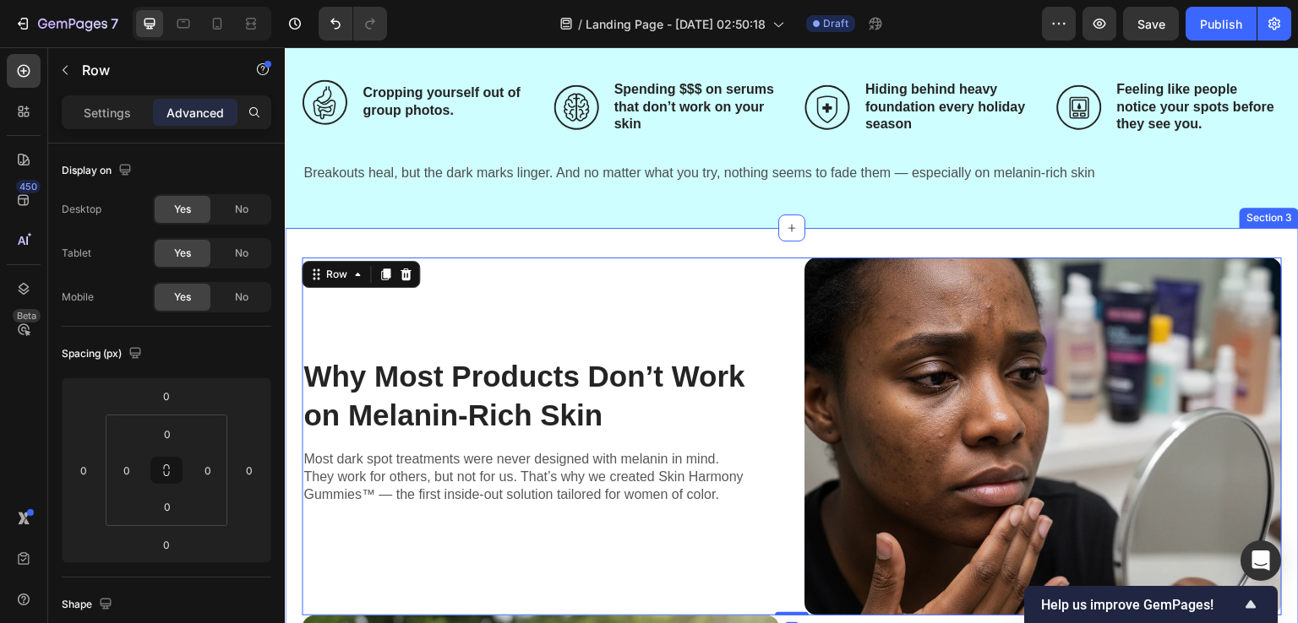
scroll to position [591, 0]
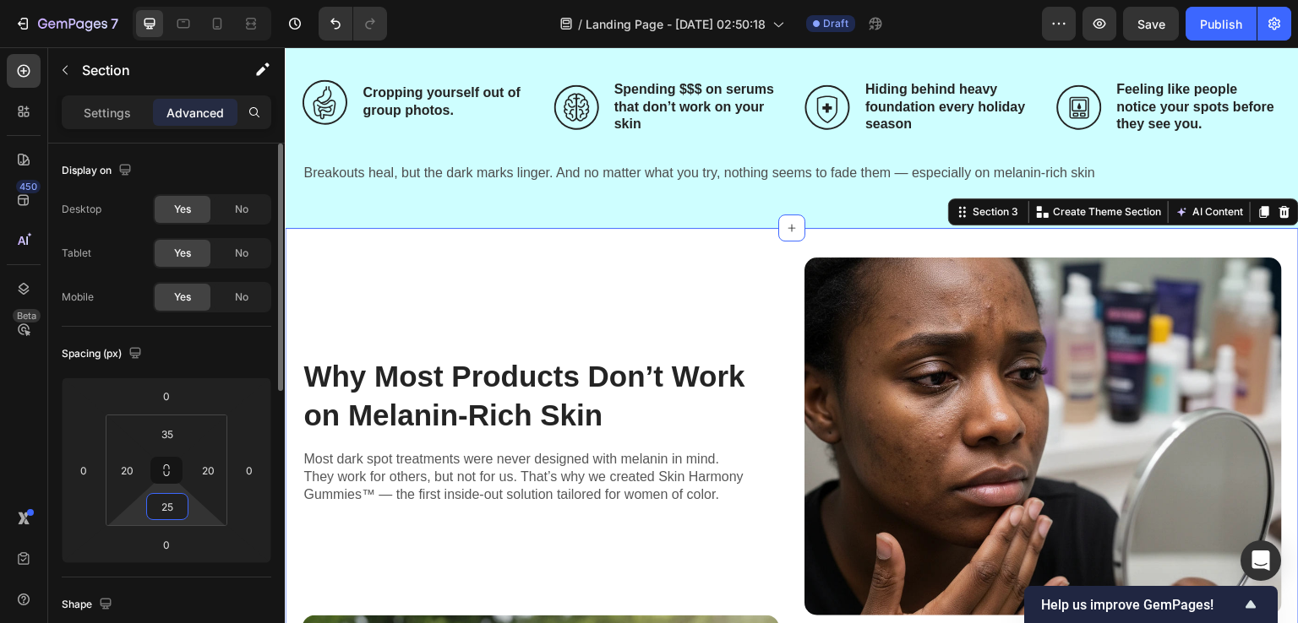
click at [171, 512] on input "25" at bounding box center [167, 506] width 34 height 25
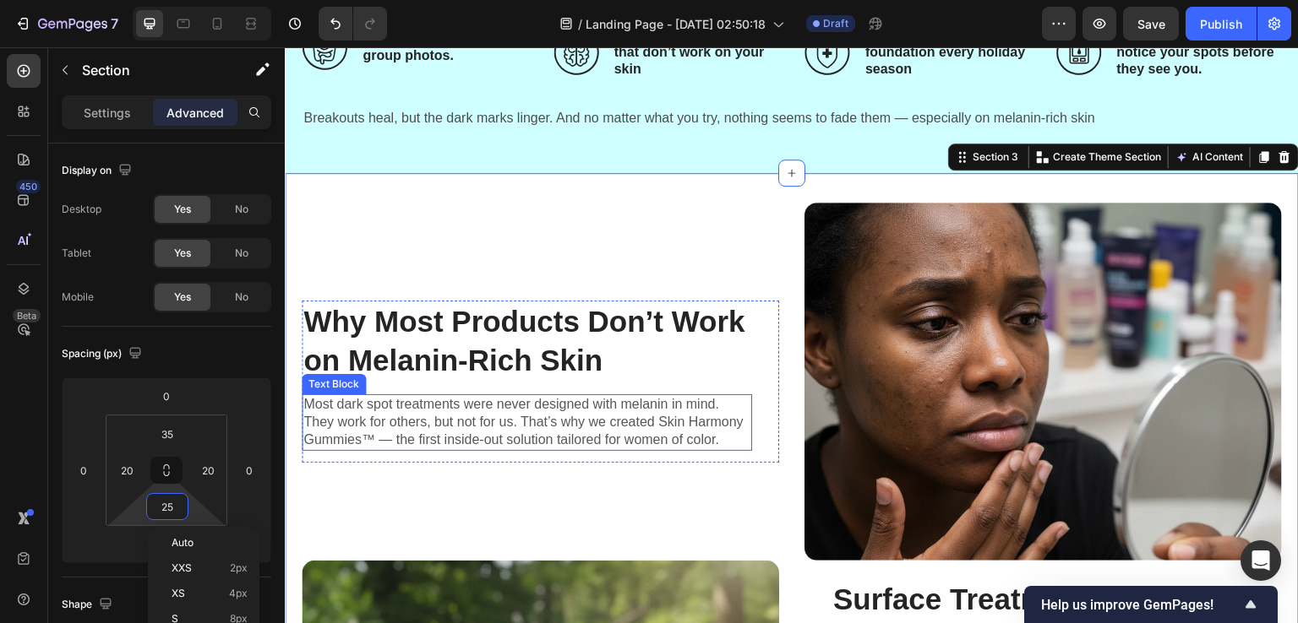
scroll to position [676, 0]
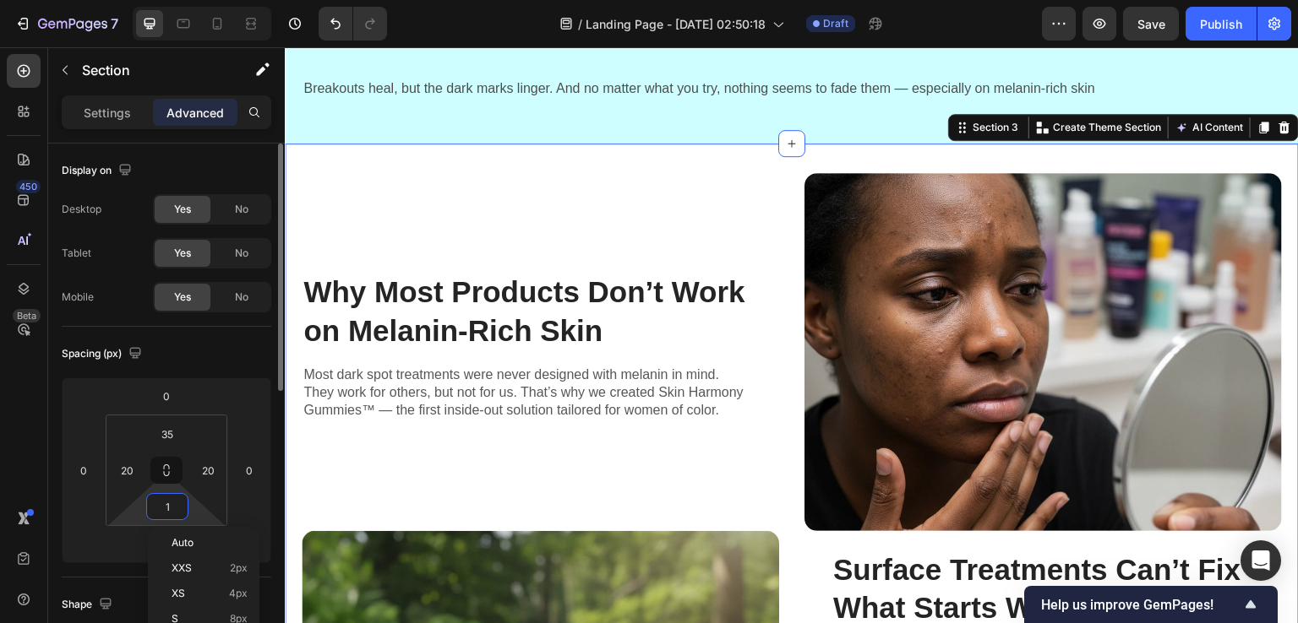
type input "0"
click at [0, 462] on div "450 Beta" at bounding box center [24, 335] width 48 height 576
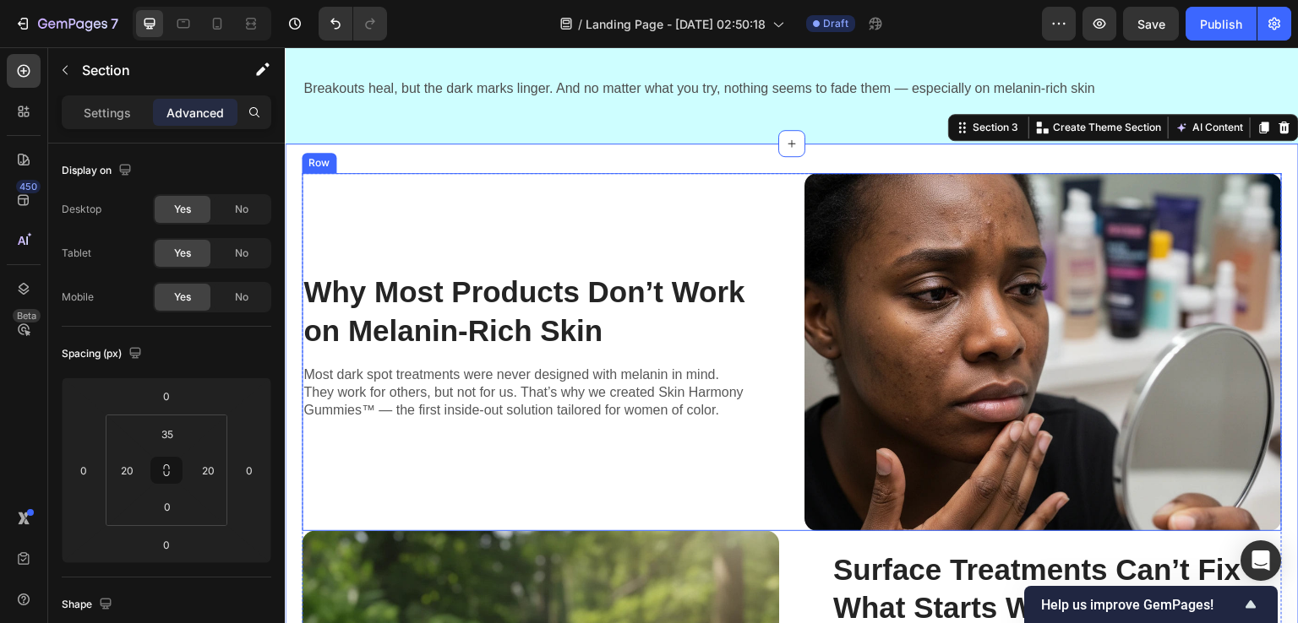
click at [790, 509] on div "Why Most Products Don’t Work on Melanin-Rich Skin Heading Most dark spot treatm…" at bounding box center [792, 352] width 980 height 358
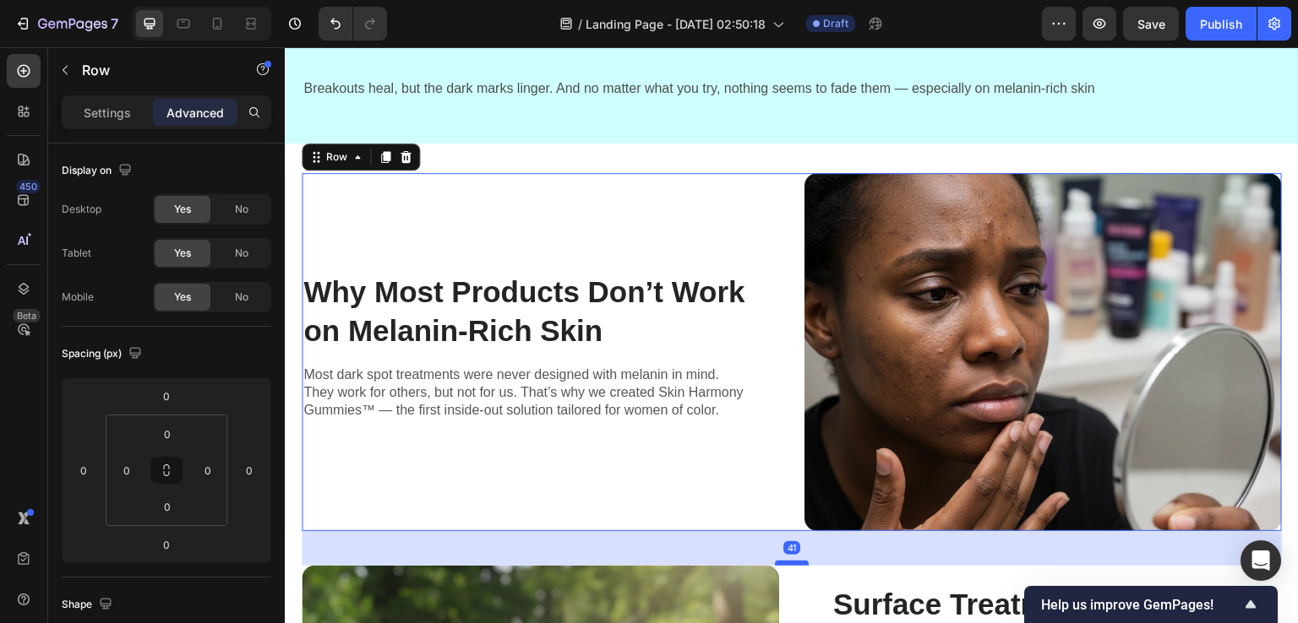
drag, startPoint x: 788, startPoint y: 523, endPoint x: 797, endPoint y: 558, distance: 35.7
click at [797, 561] on div at bounding box center [792, 563] width 34 height 5
type input "41"
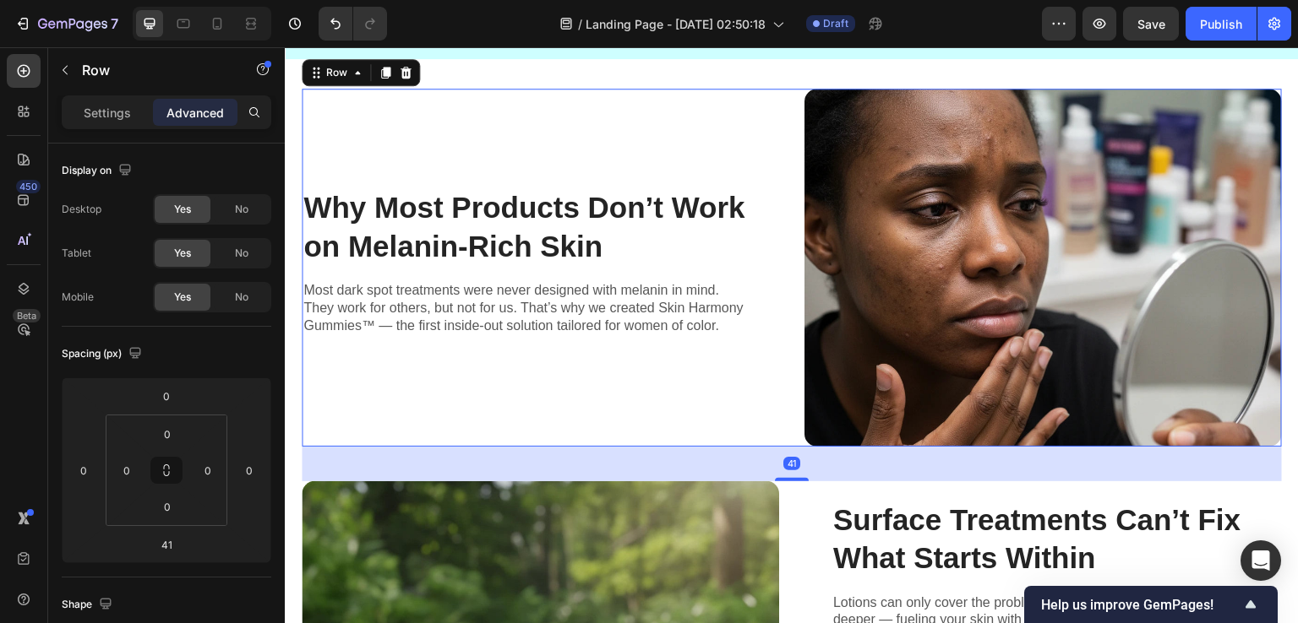
scroll to position [845, 0]
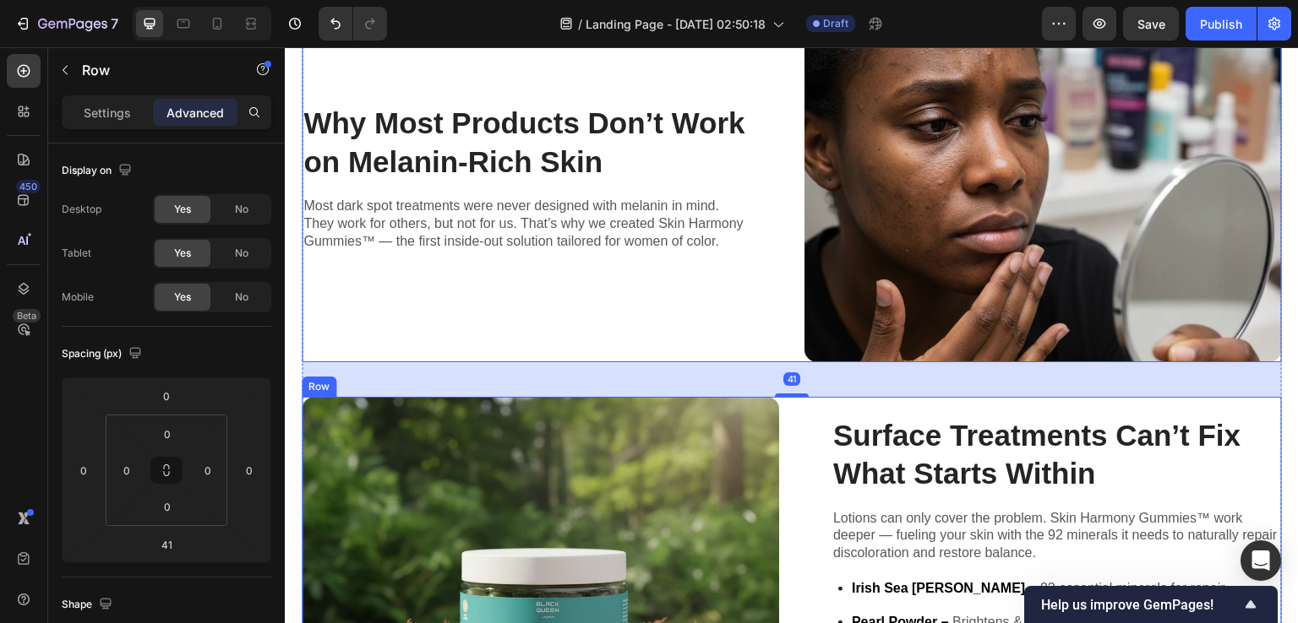
click at [791, 454] on div "Surface Treatments Can’t Fix What Starts Within Heading Lotions can only cover …" at bounding box center [792, 576] width 980 height 358
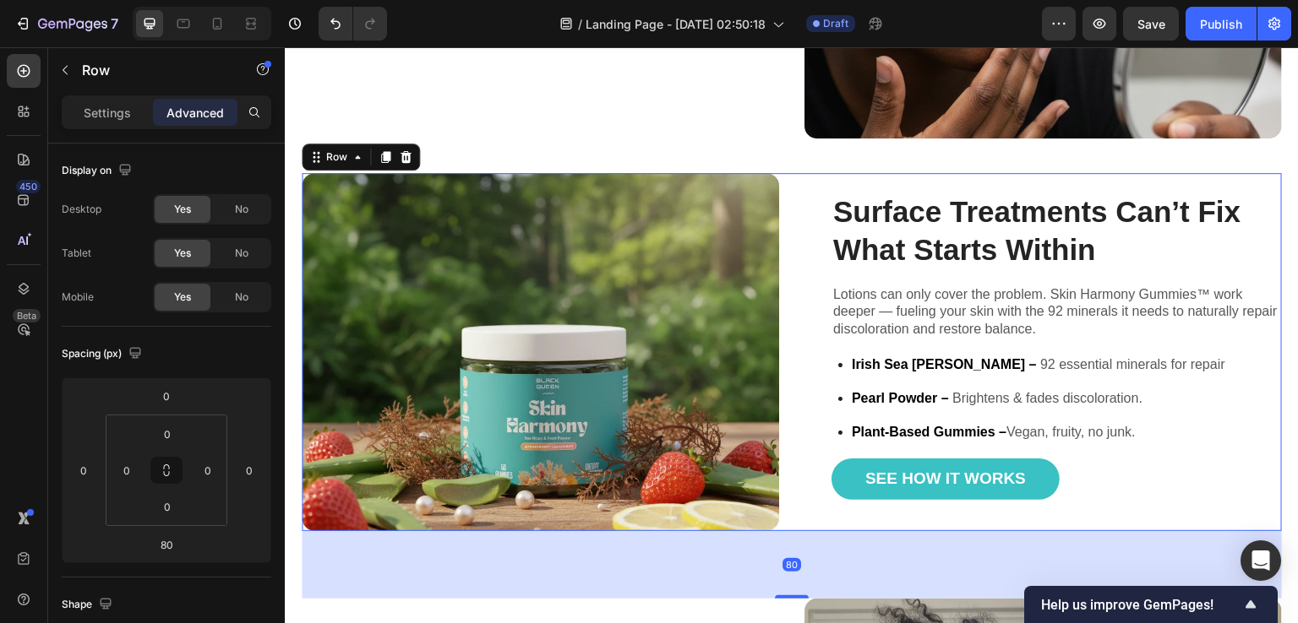
scroll to position [1098, 0]
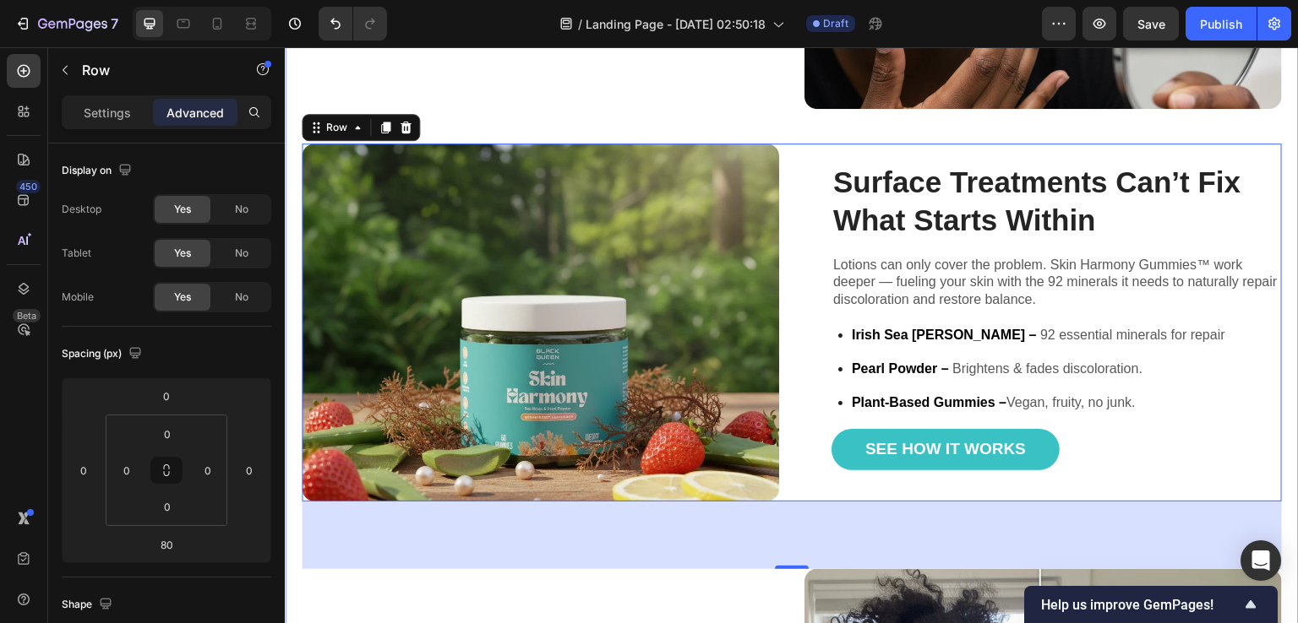
click at [294, 427] on div "Why Most Products Don’t Work on Melanin-Rich Skin Heading Most dark spot treatm…" at bounding box center [792, 383] width 1014 height 1325
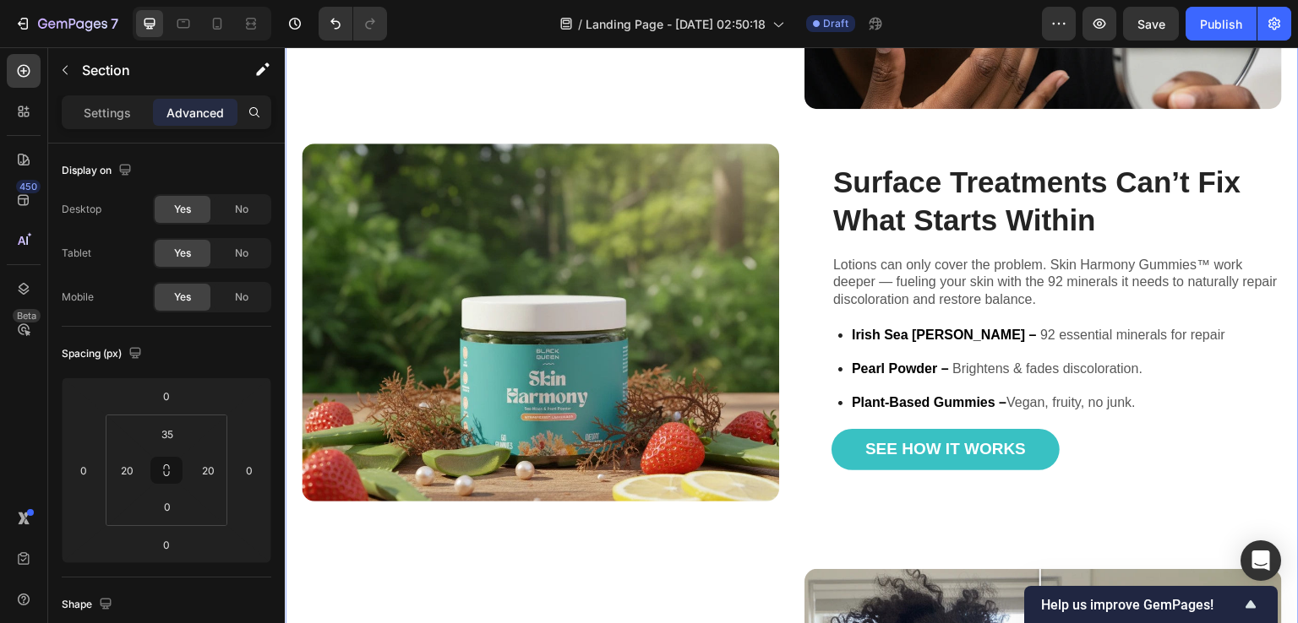
click at [297, 423] on div "Why Most Products Don’t Work on Melanin-Rich Skin Heading Most dark spot treatm…" at bounding box center [792, 383] width 1014 height 1325
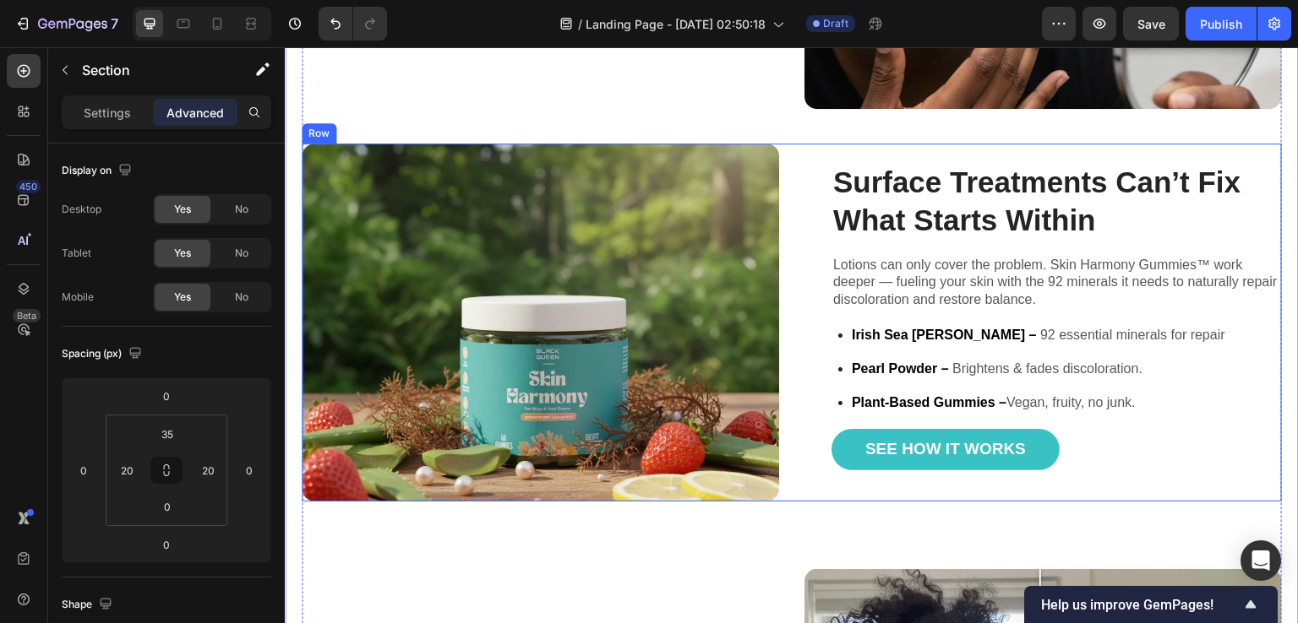
click at [786, 155] on div "Surface Treatments Can’t Fix What Starts Within Heading Lotions can only cover …" at bounding box center [792, 323] width 980 height 358
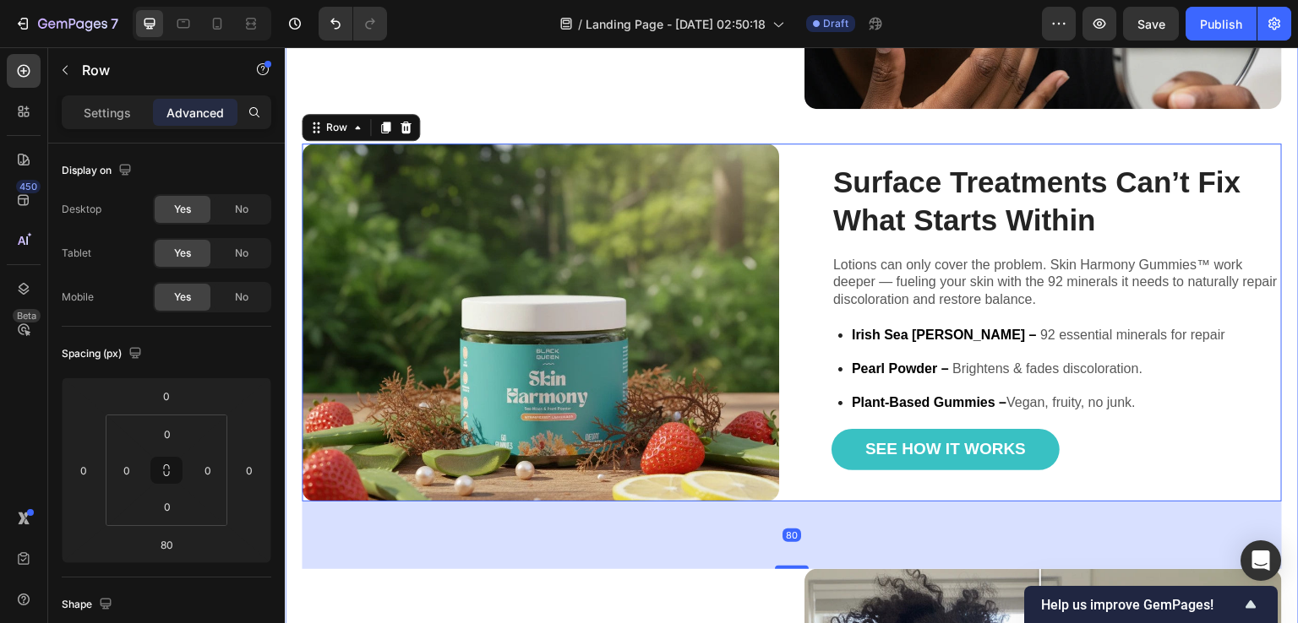
click at [293, 309] on div "Why Most Products Don’t Work on Melanin-Rich Skin Heading Most dark spot treatm…" at bounding box center [792, 383] width 1014 height 1325
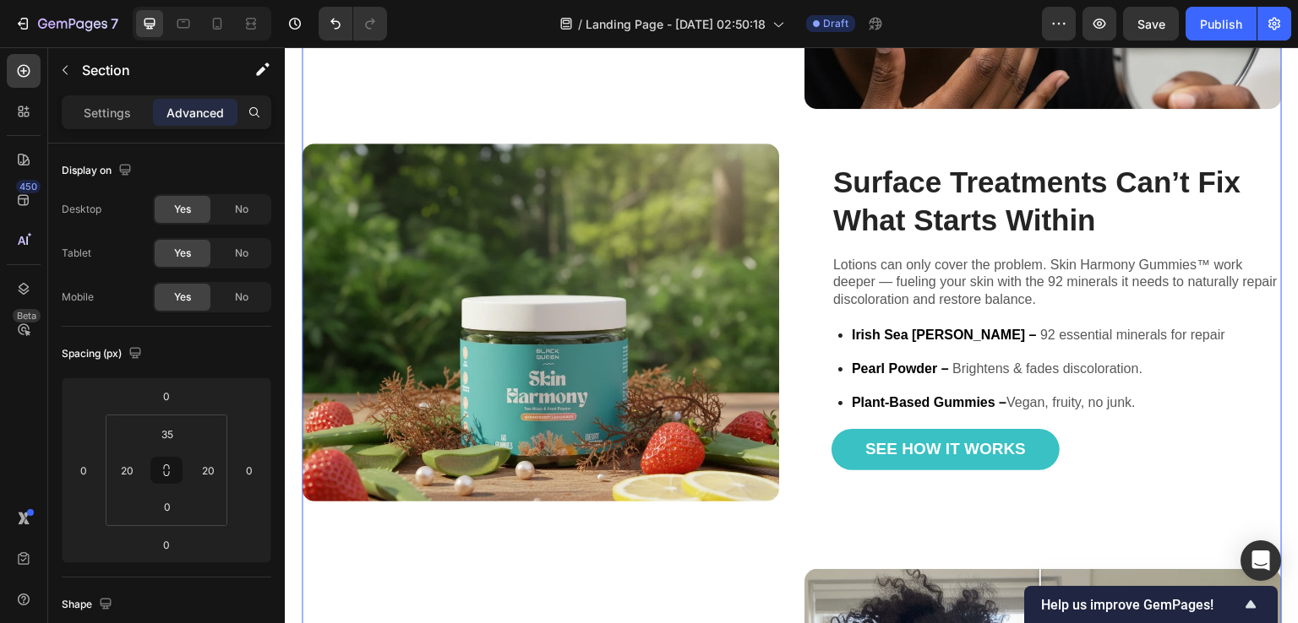
click at [834, 118] on div "Why Most Products Don’t Work on Melanin-Rich Skin Heading Most dark spot treatm…" at bounding box center [792, 399] width 980 height 1296
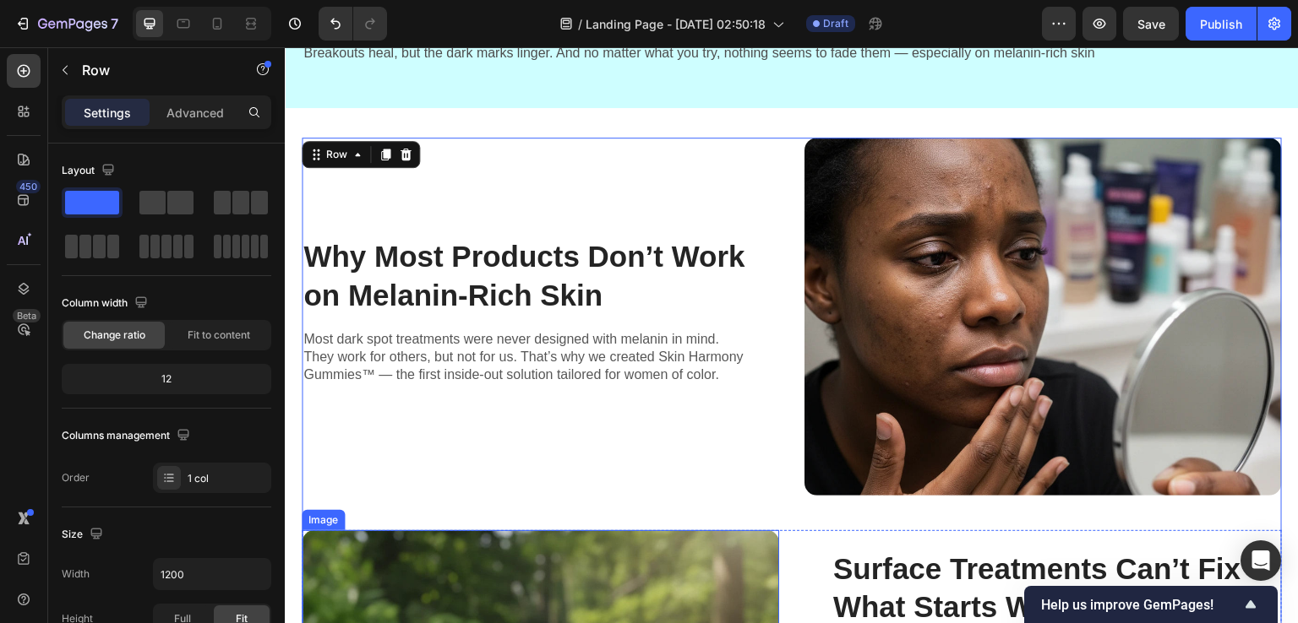
scroll to position [676, 0]
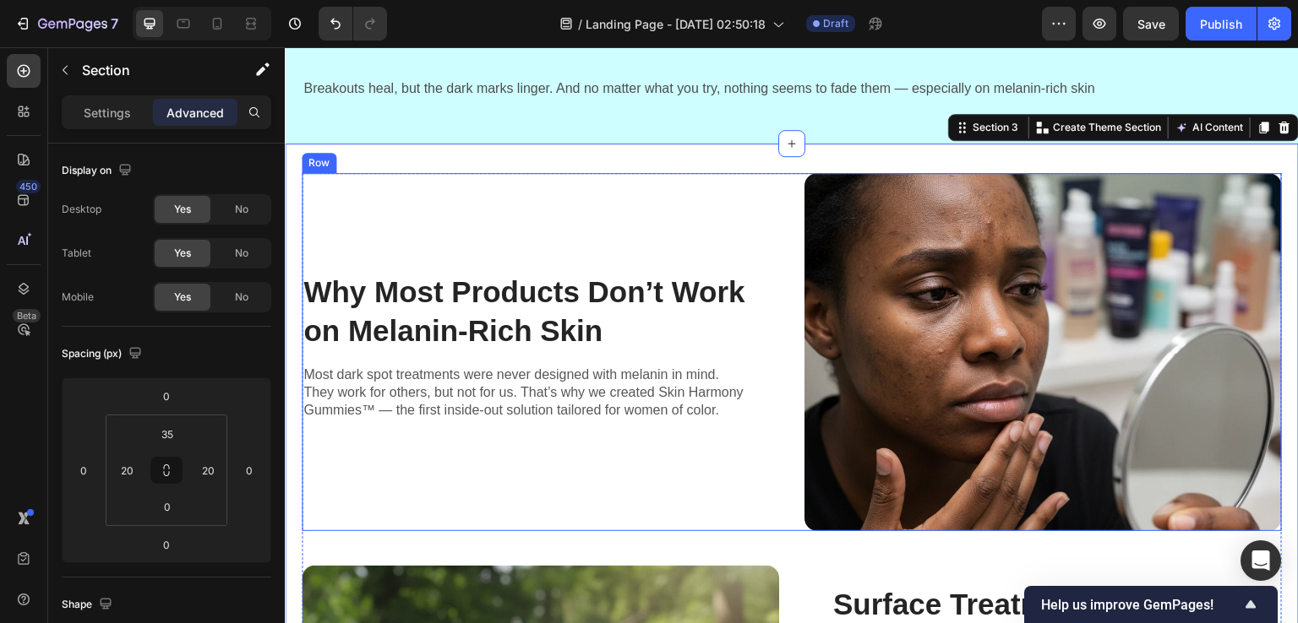
click at [378, 177] on div "Why Most Products Don’t Work on Melanin-Rich Skin Heading Most dark spot treatm…" at bounding box center [540, 352] width 477 height 358
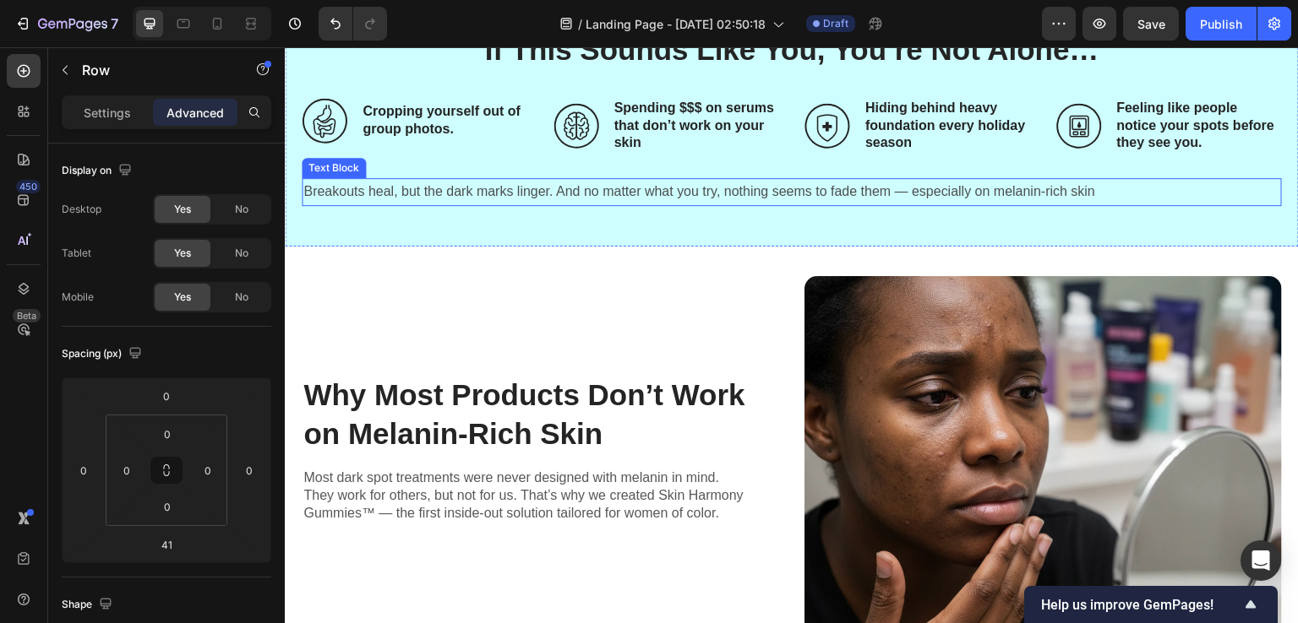
scroll to position [591, 0]
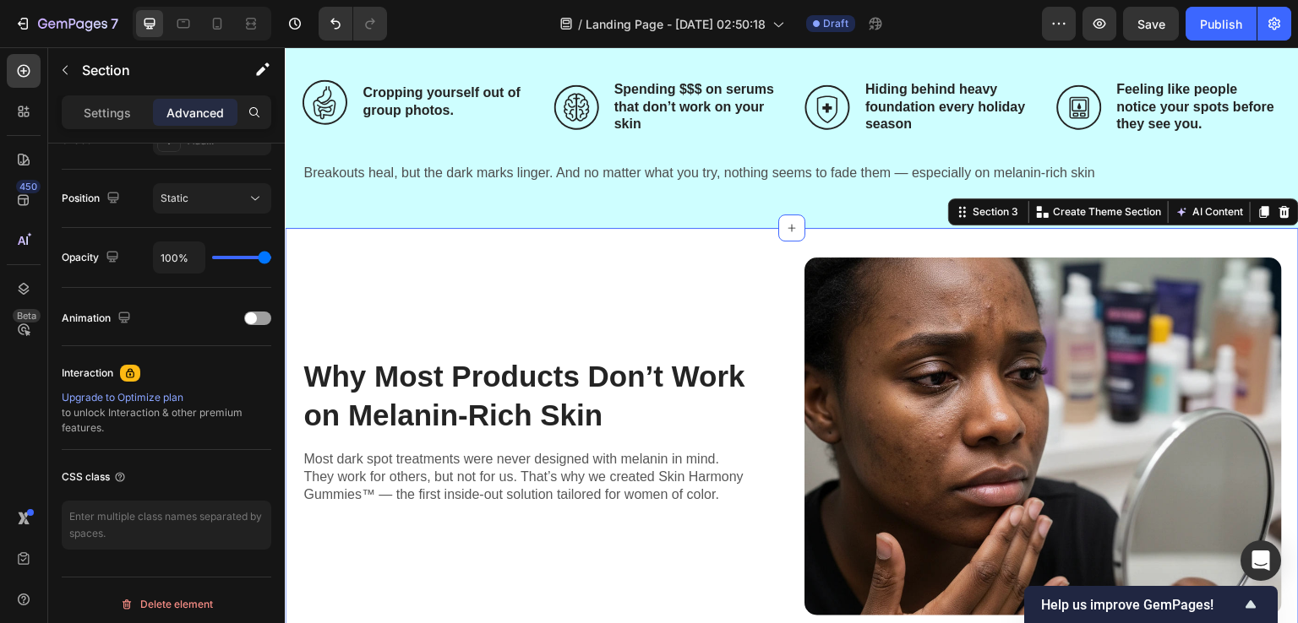
scroll to position [0, 0]
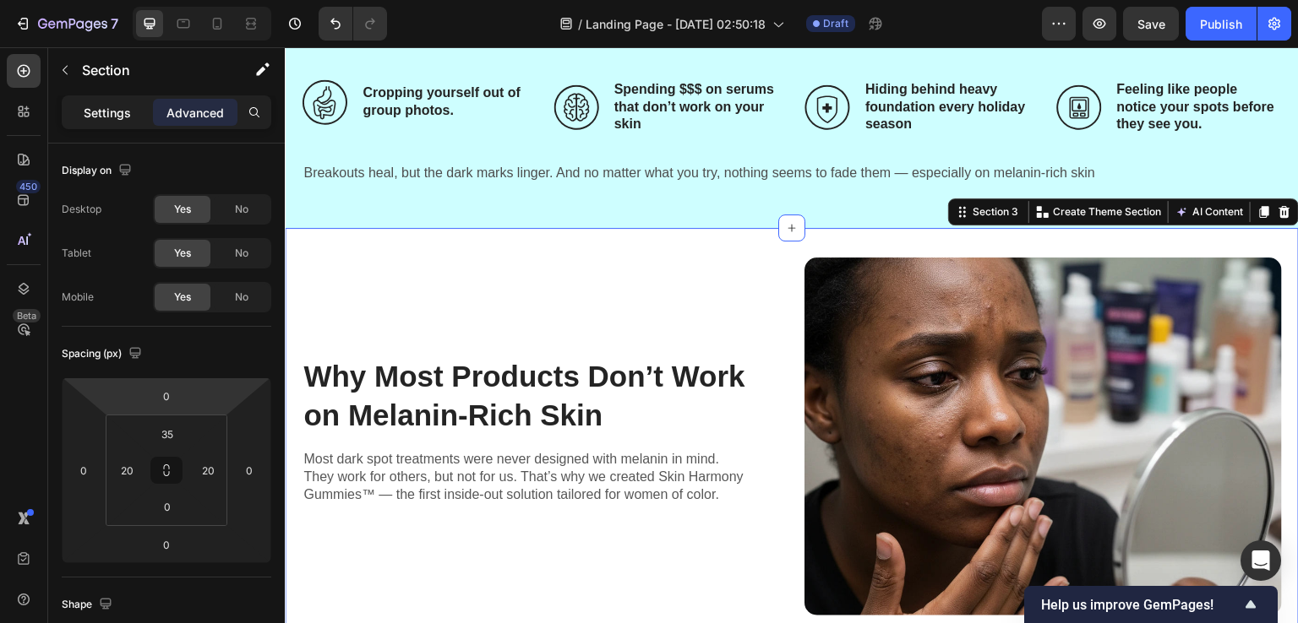
click at [122, 120] on p "Settings" at bounding box center [107, 113] width 47 height 18
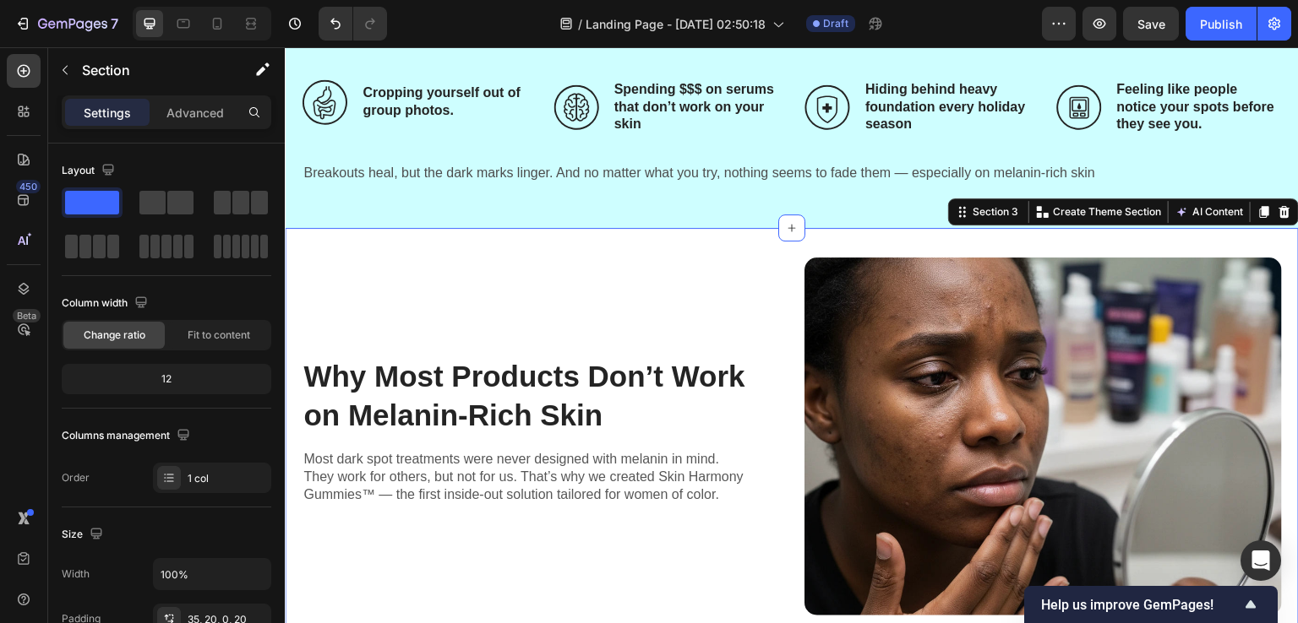
scroll to position [501, 0]
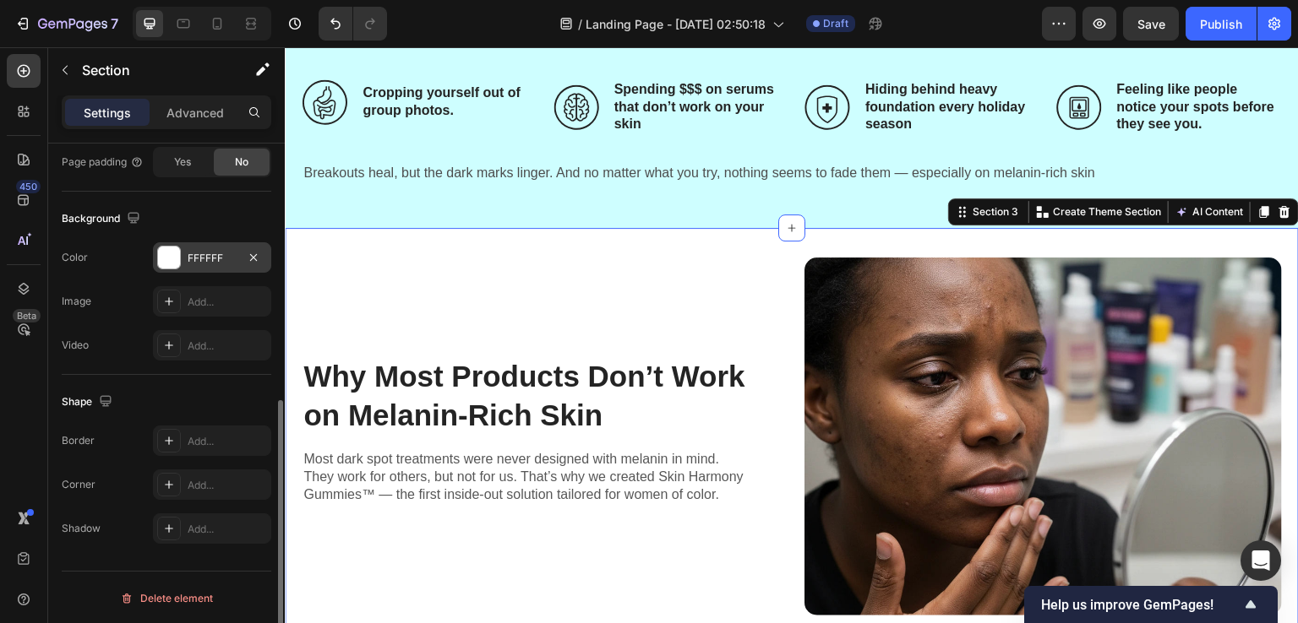
click at [178, 253] on div at bounding box center [169, 258] width 22 height 22
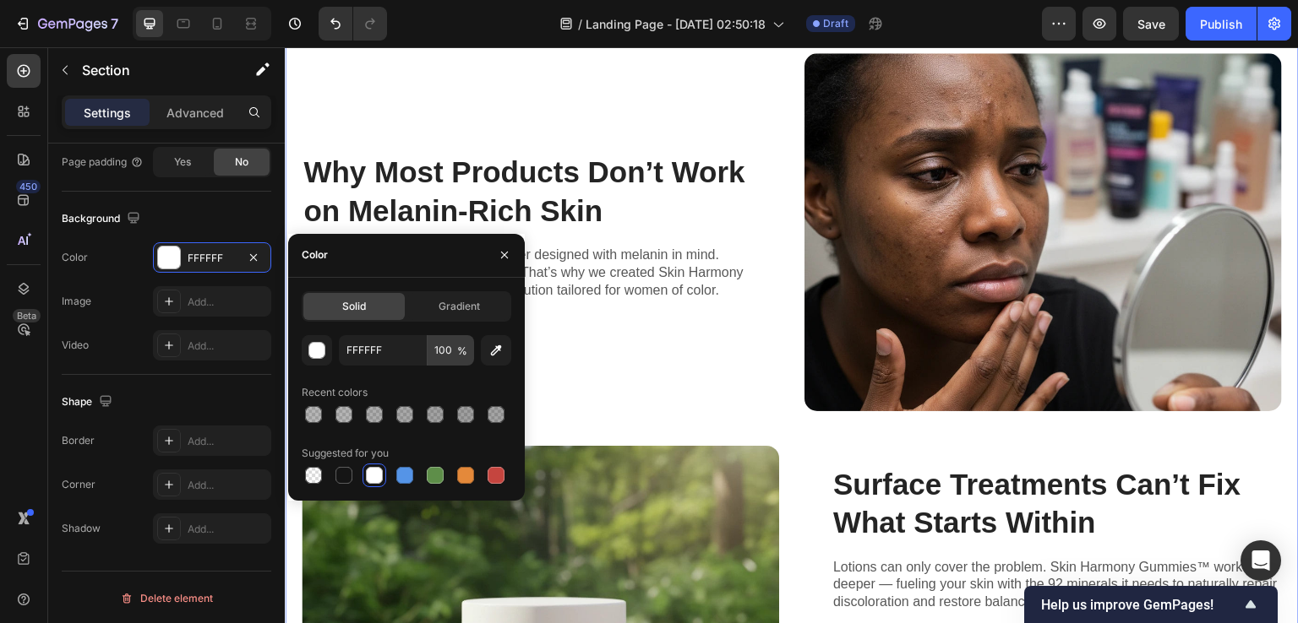
scroll to position [929, 0]
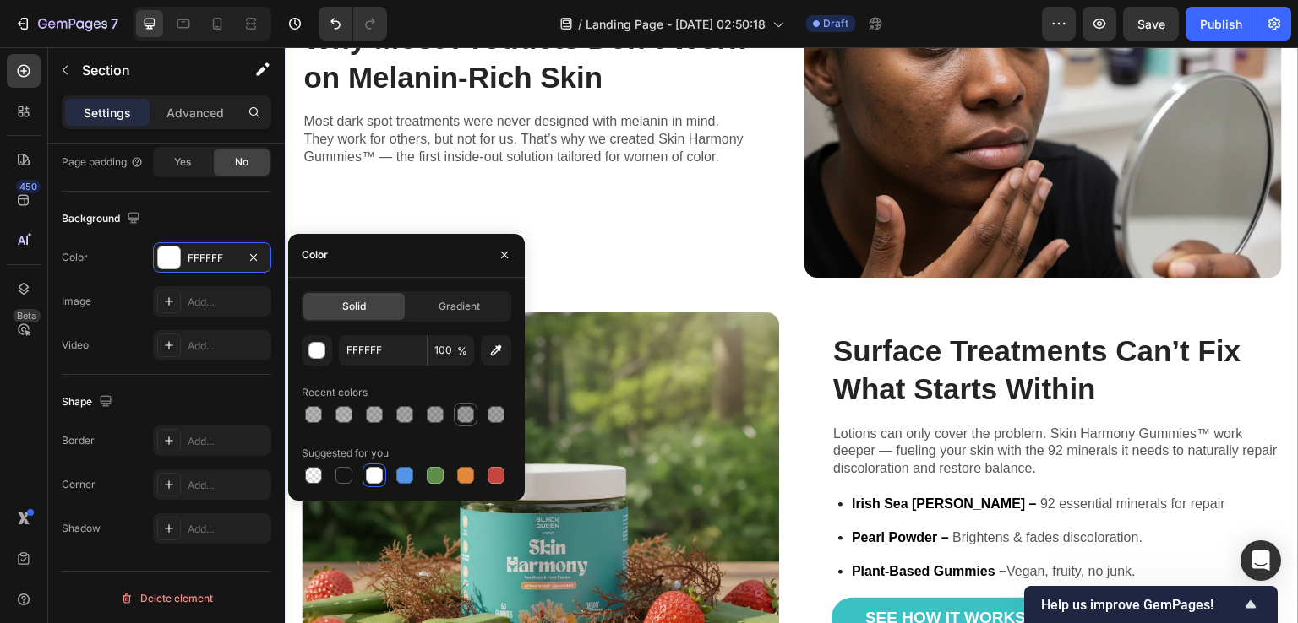
click at [470, 413] on div at bounding box center [465, 414] width 17 height 17
type input "121212"
type input "40"
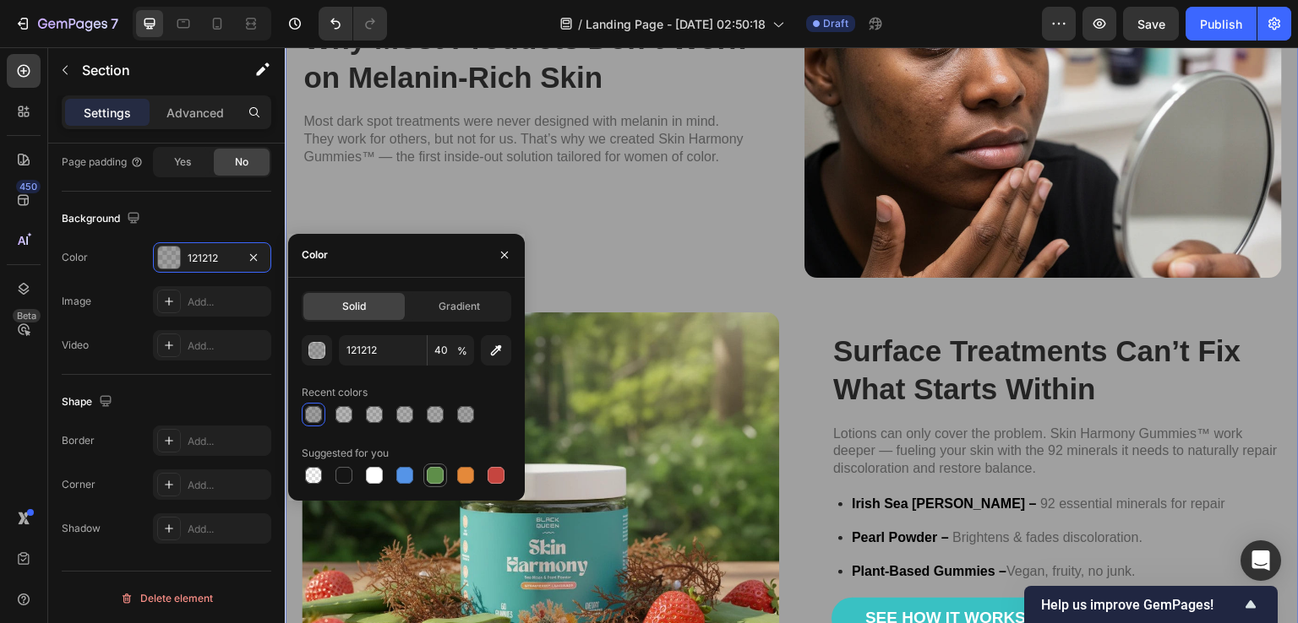
click at [433, 474] on div at bounding box center [435, 475] width 17 height 17
type input "5E8E49"
type input "100"
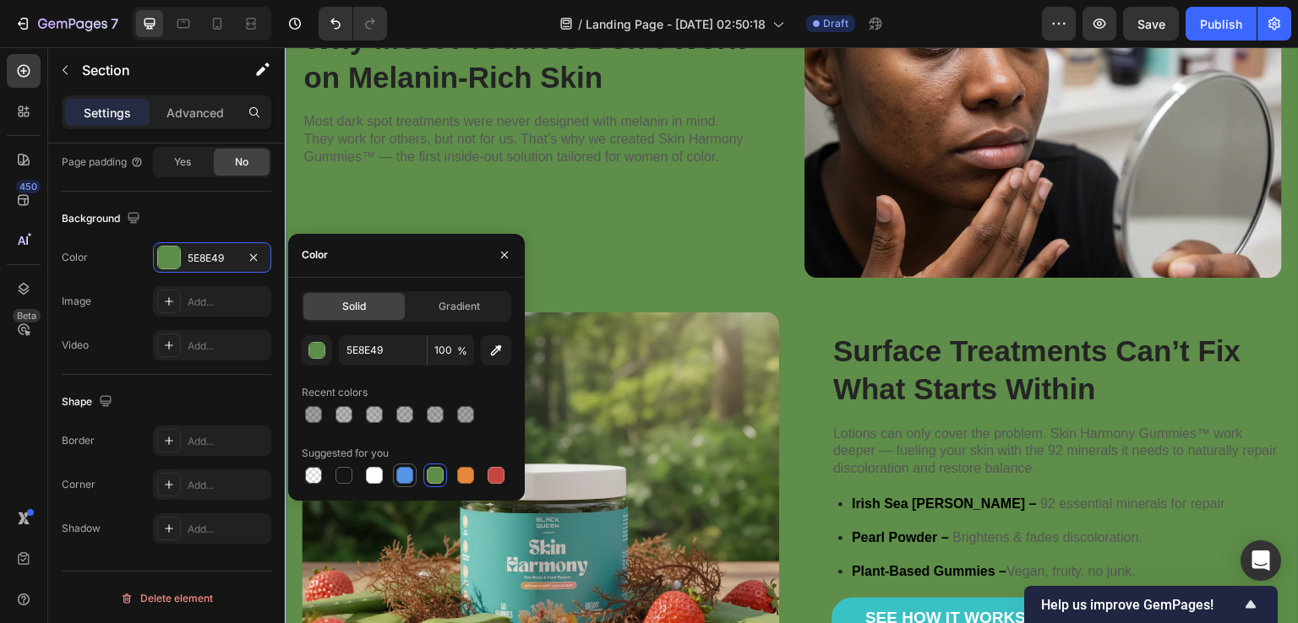
click at [408, 464] on div at bounding box center [405, 476] width 24 height 24
type input "5594E7"
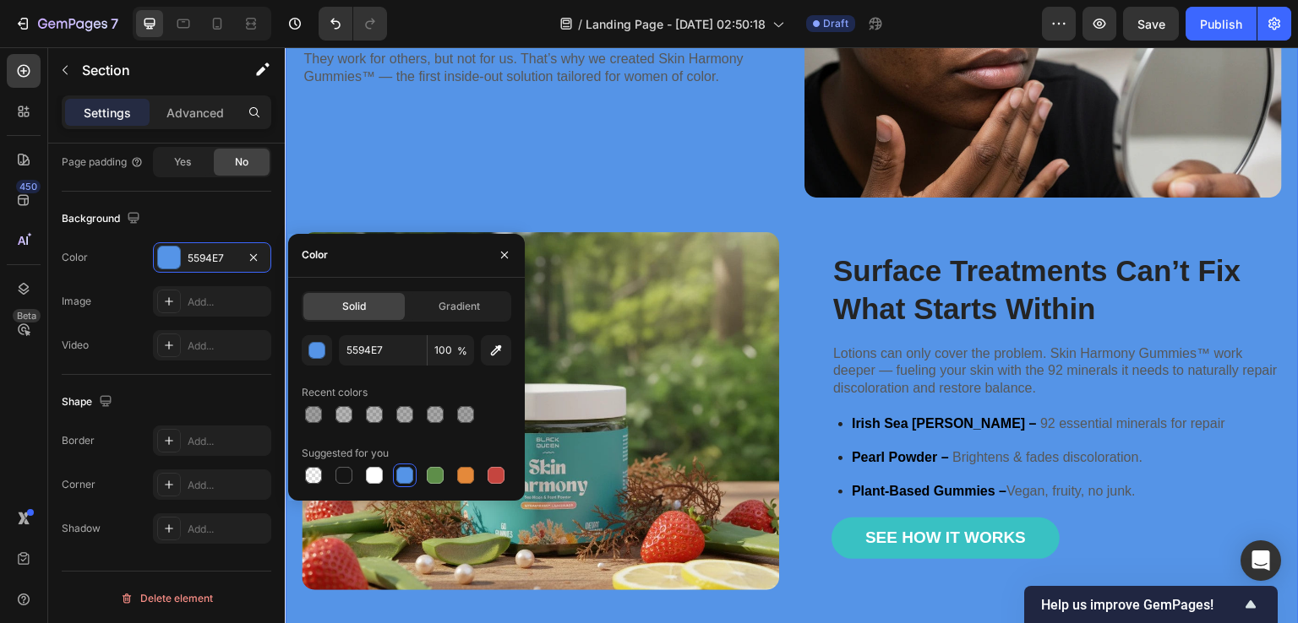
scroll to position [1014, 0]
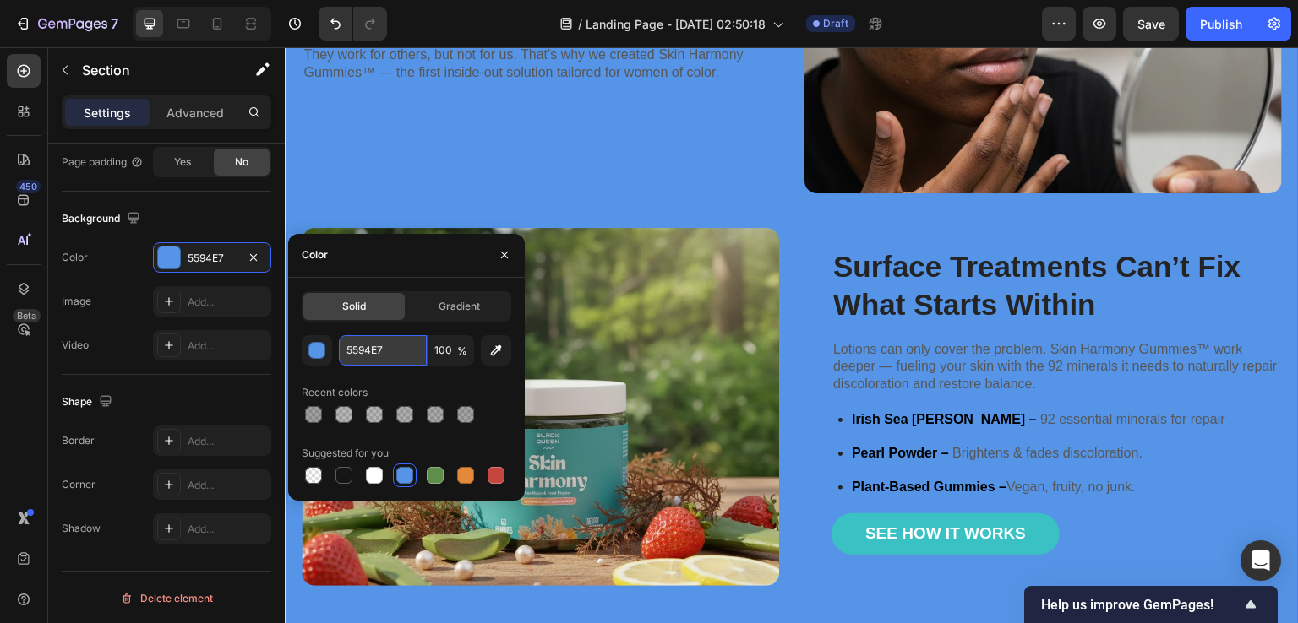
click at [362, 353] on input "5594E7" at bounding box center [383, 350] width 88 height 30
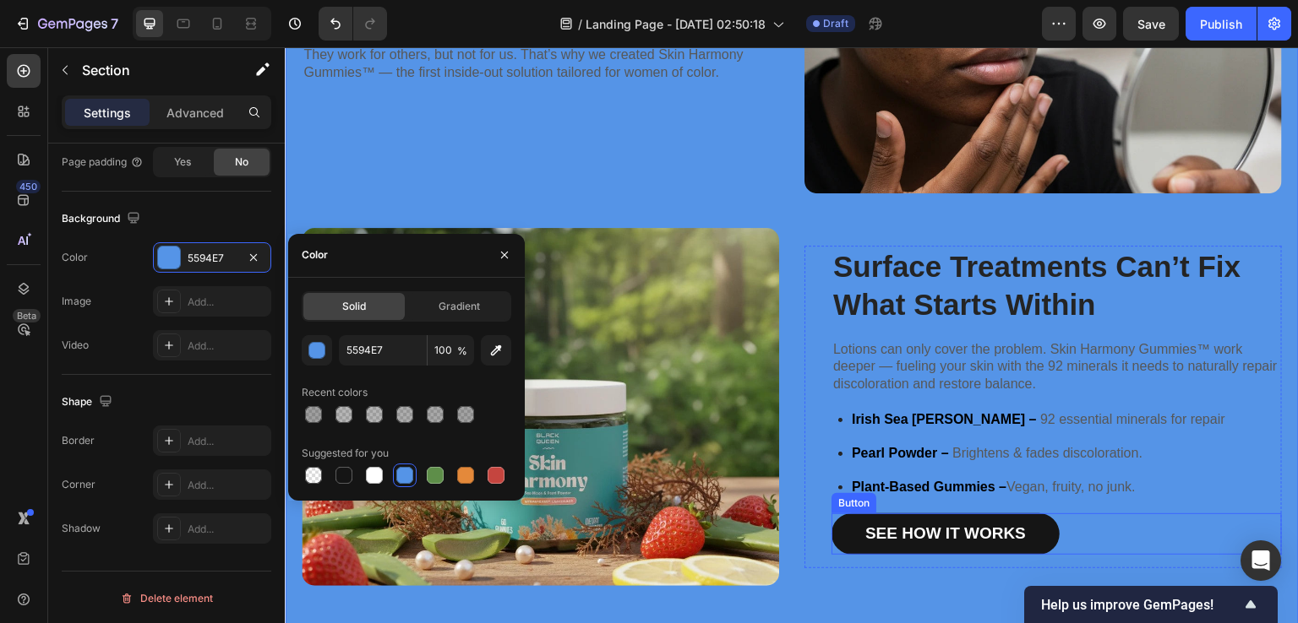
click at [850, 533] on link "See How It Works" at bounding box center [945, 534] width 228 height 41
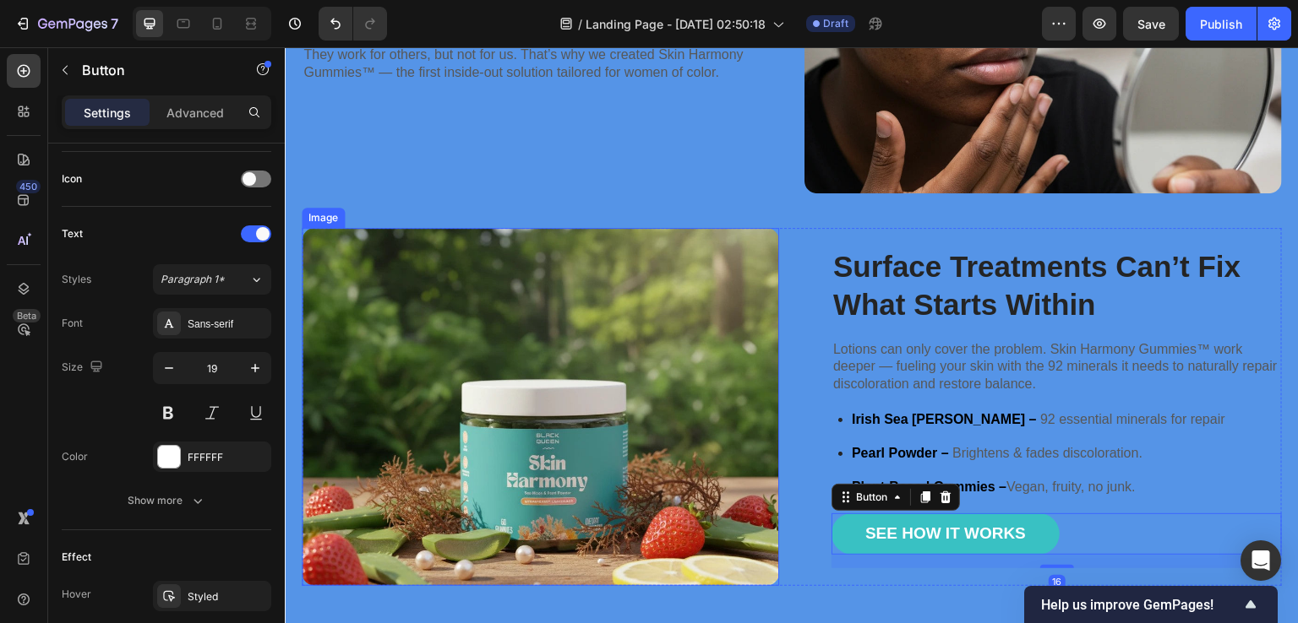
scroll to position [0, 0]
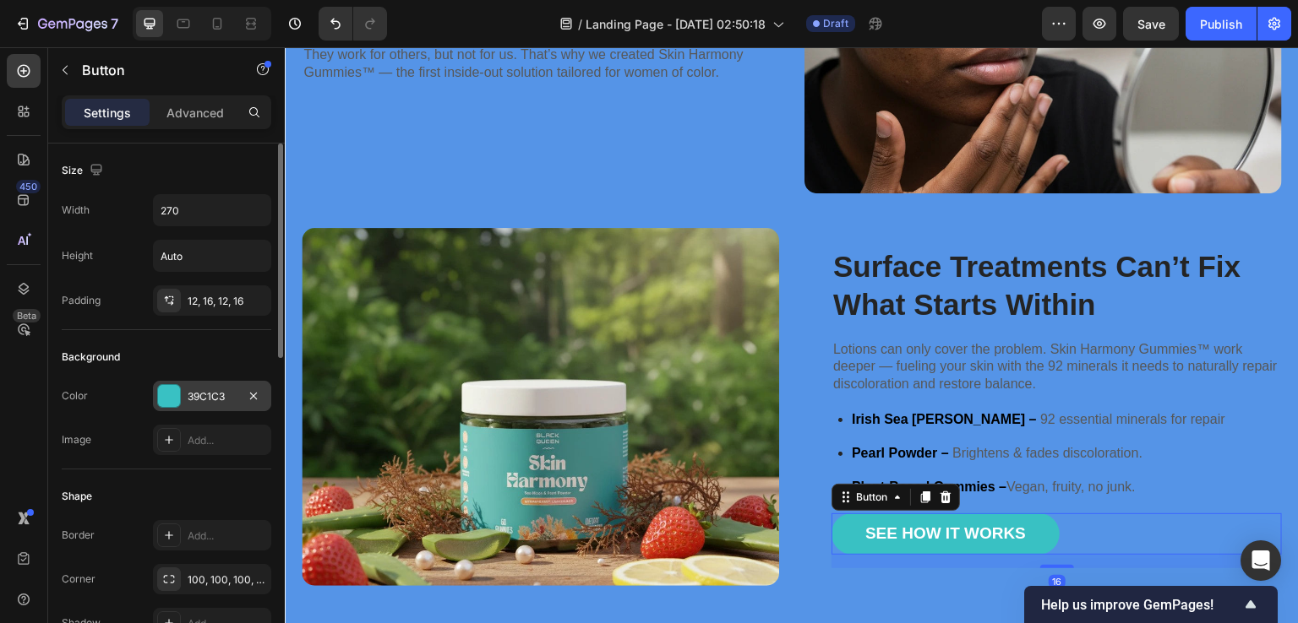
click at [198, 393] on div "39C1C3" at bounding box center [212, 396] width 49 height 15
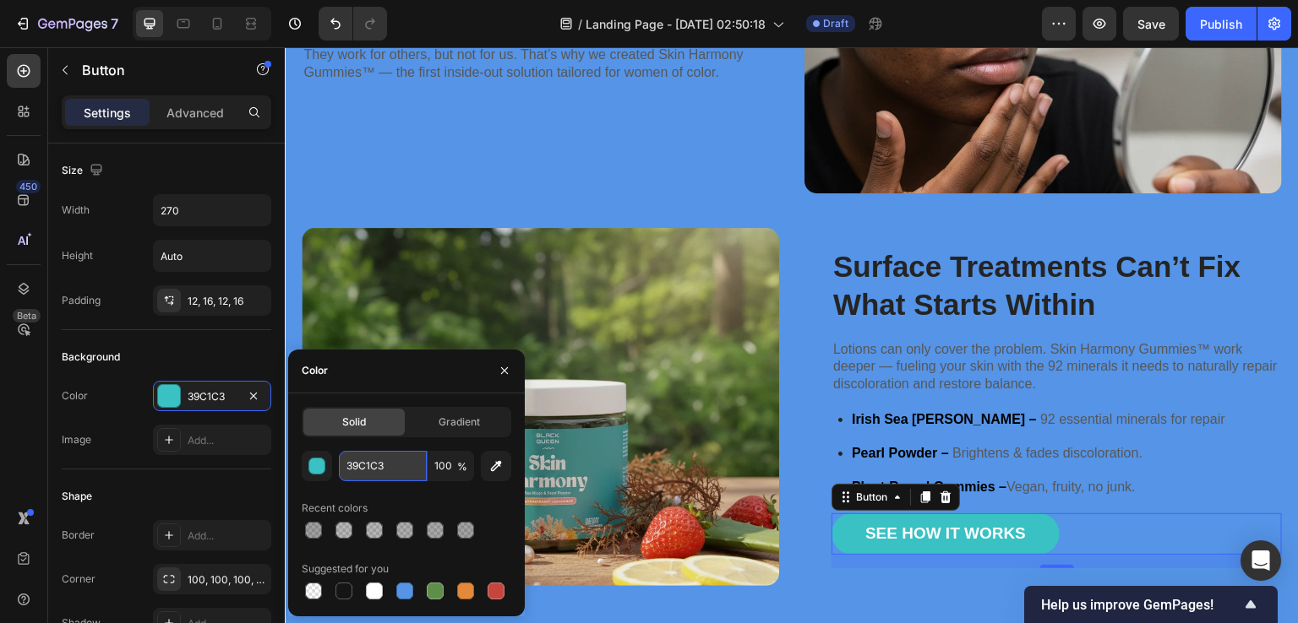
click at [378, 465] on input "39C1C3" at bounding box center [383, 466] width 88 height 30
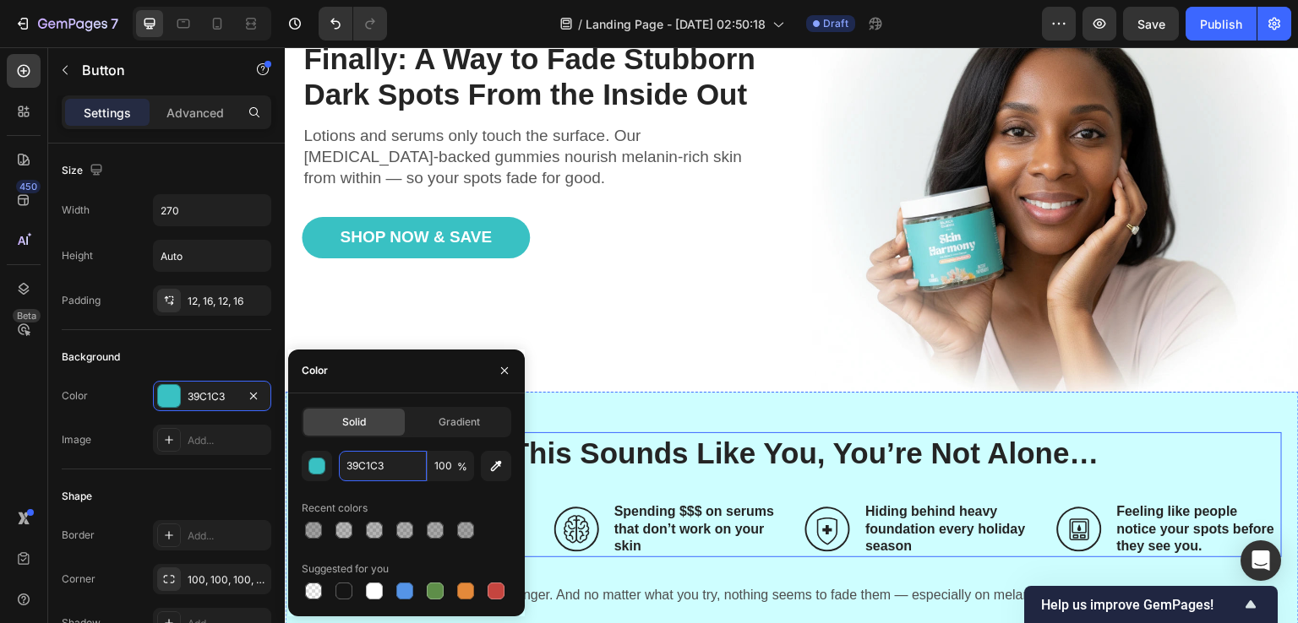
scroll to position [591, 0]
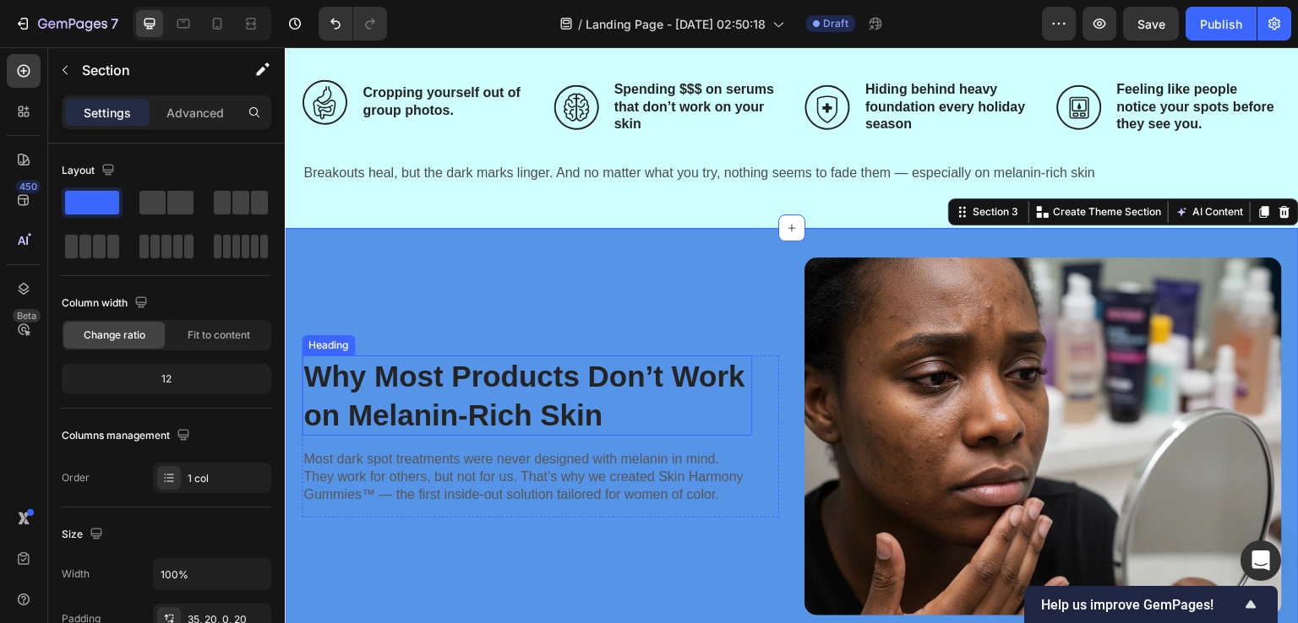
click at [331, 351] on div "Why Most Products Don’t Work on Melanin-Rich Skin Heading Most dark spot treatm…" at bounding box center [540, 437] width 477 height 358
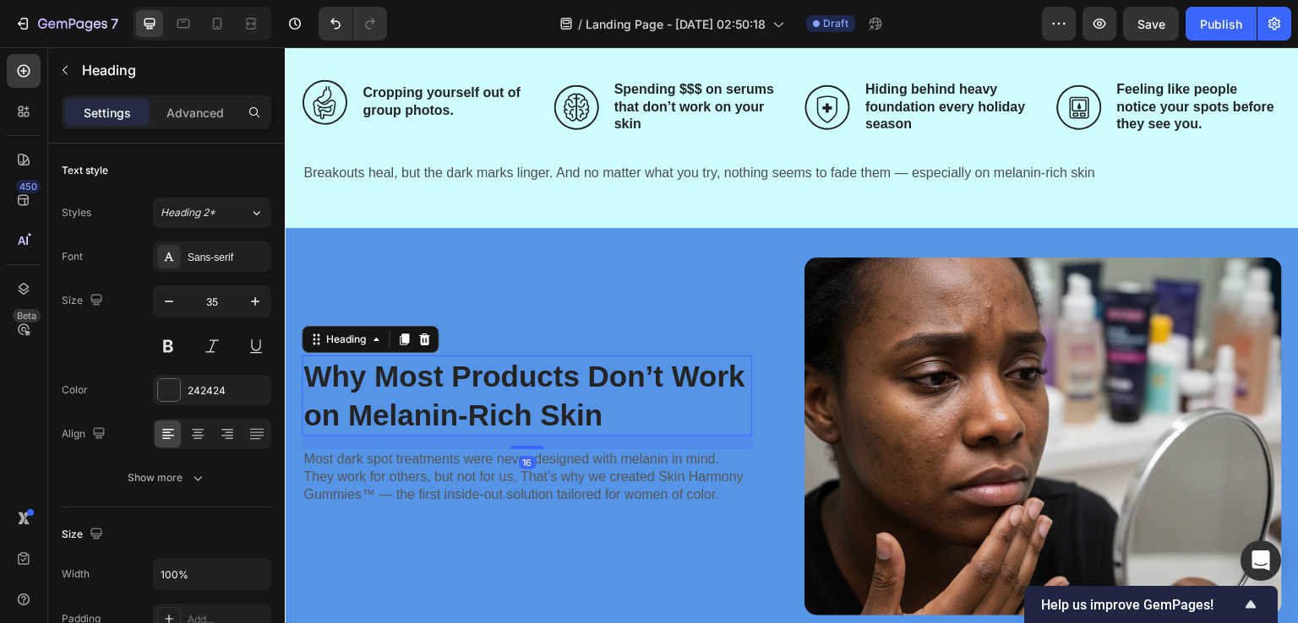
click at [326, 291] on div "Why Most Products Don’t Work on Melanin-Rich Skin Heading 16 Most dark spot tre…" at bounding box center [540, 437] width 477 height 358
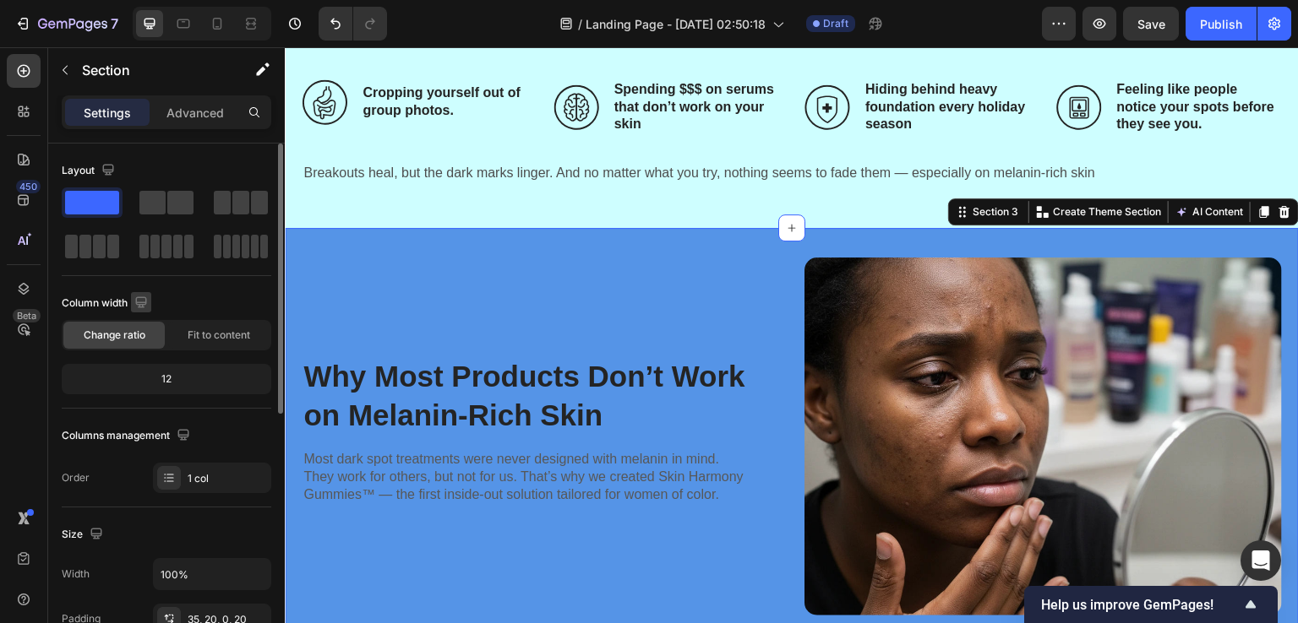
scroll to position [501, 0]
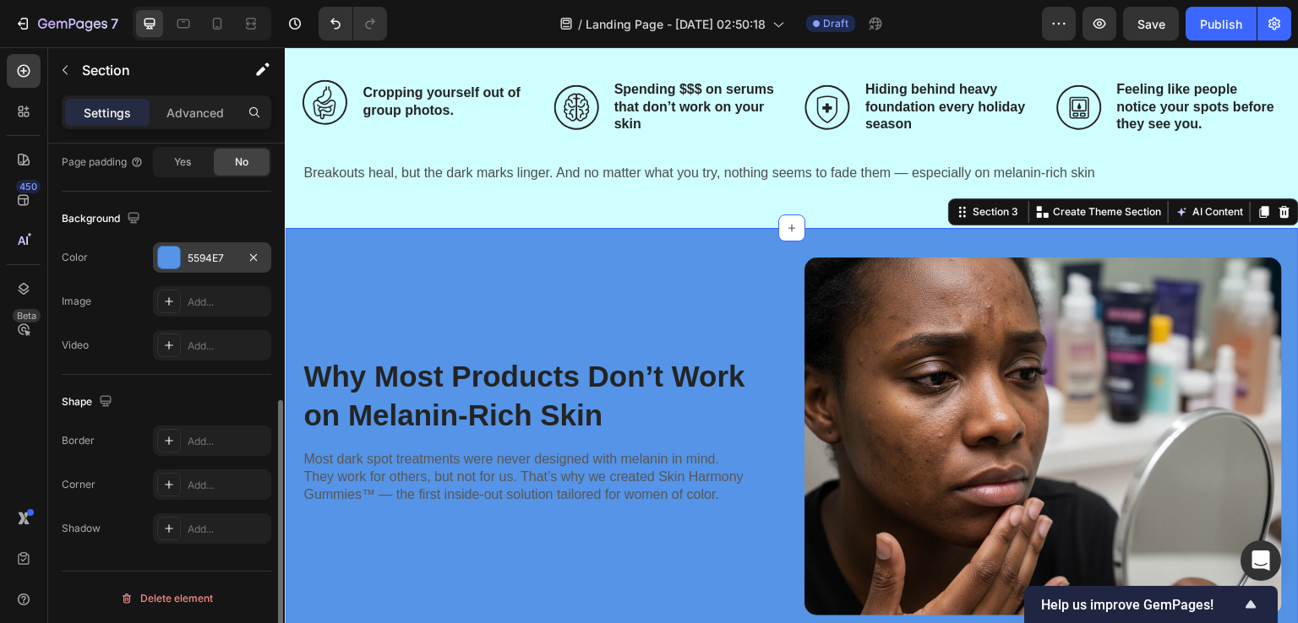
click at [174, 258] on div at bounding box center [169, 258] width 22 height 22
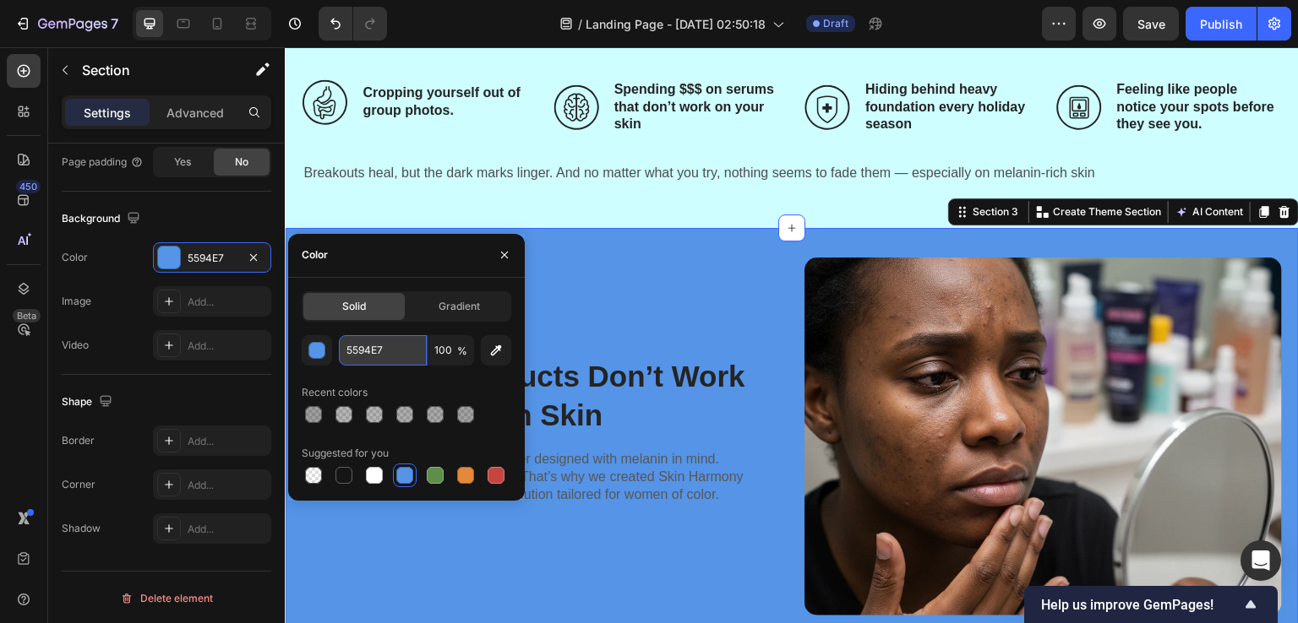
click at [362, 349] on input "5594E7" at bounding box center [383, 350] width 88 height 30
paste input "39C1C3"
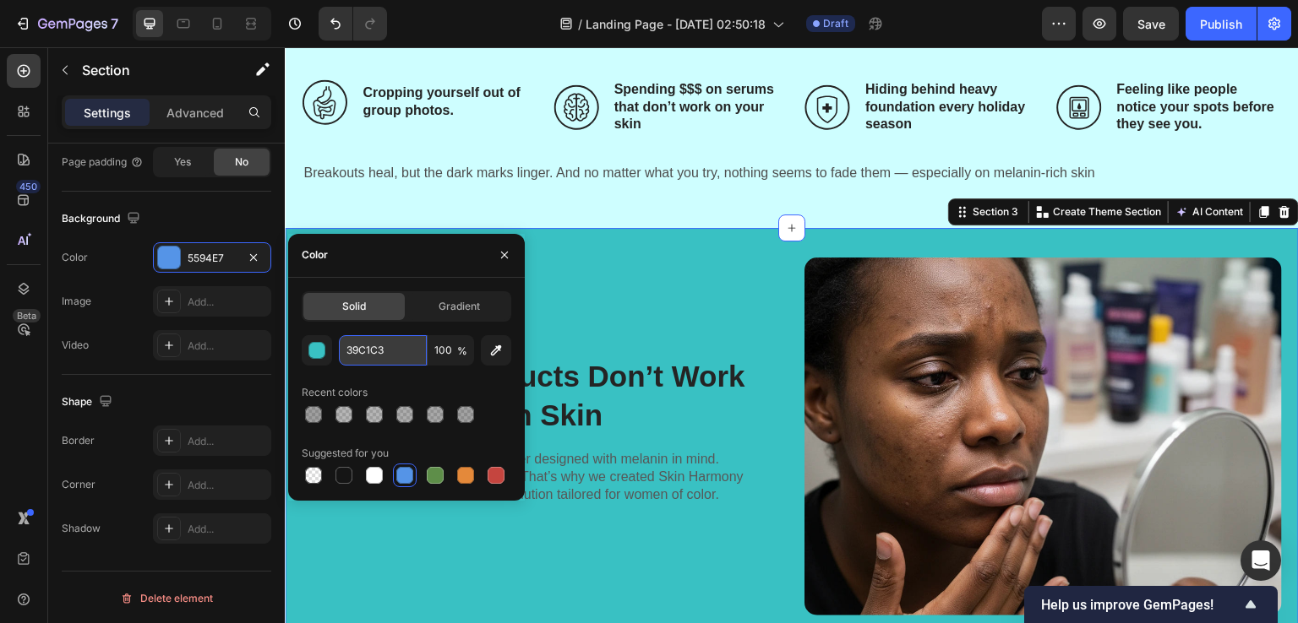
click at [362, 349] on input "39C1C3" at bounding box center [383, 350] width 88 height 30
type input "39C1C3"
click at [307, 349] on button "button" at bounding box center [317, 350] width 30 height 30
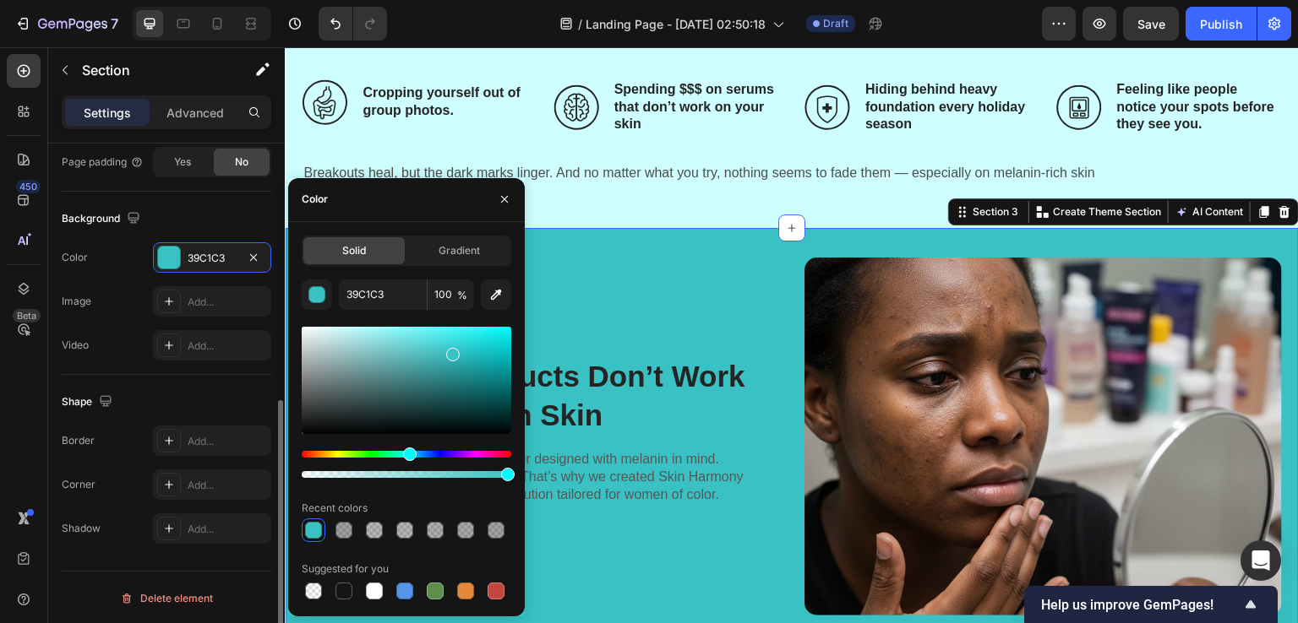
click at [182, 209] on div "Background" at bounding box center [167, 218] width 210 height 27
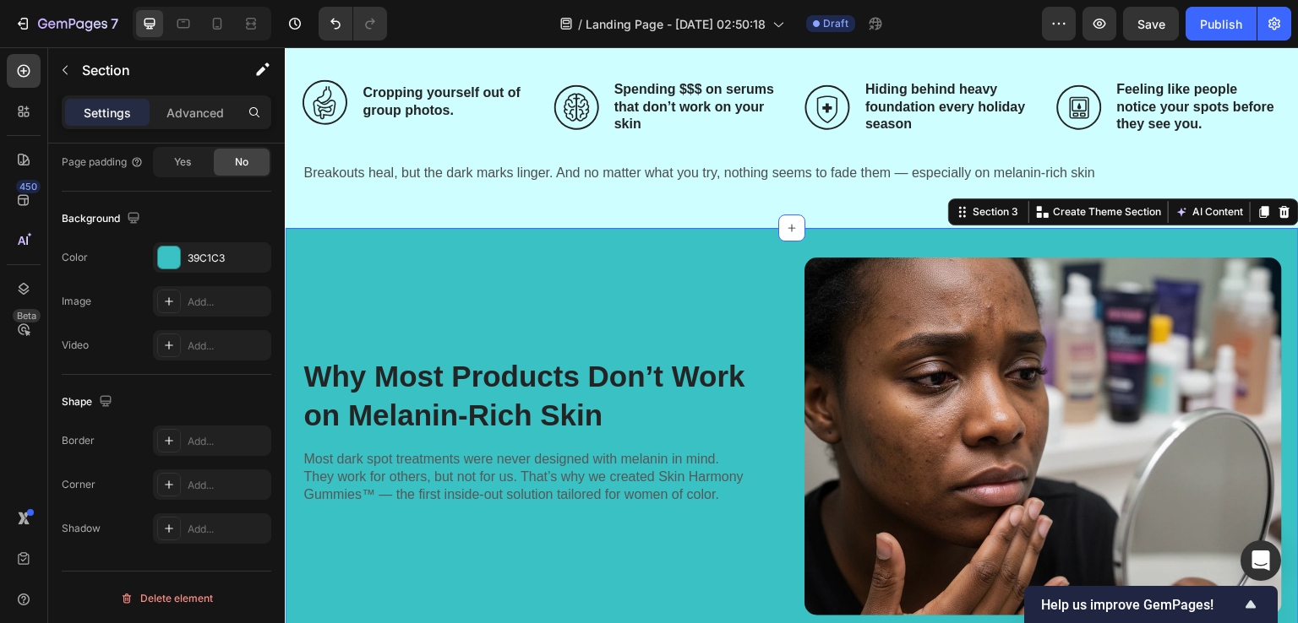
drag, startPoint x: 188, startPoint y: 248, endPoint x: 385, endPoint y: 332, distance: 215.0
click at [188, 248] on div "39C1C3" at bounding box center [212, 257] width 118 height 30
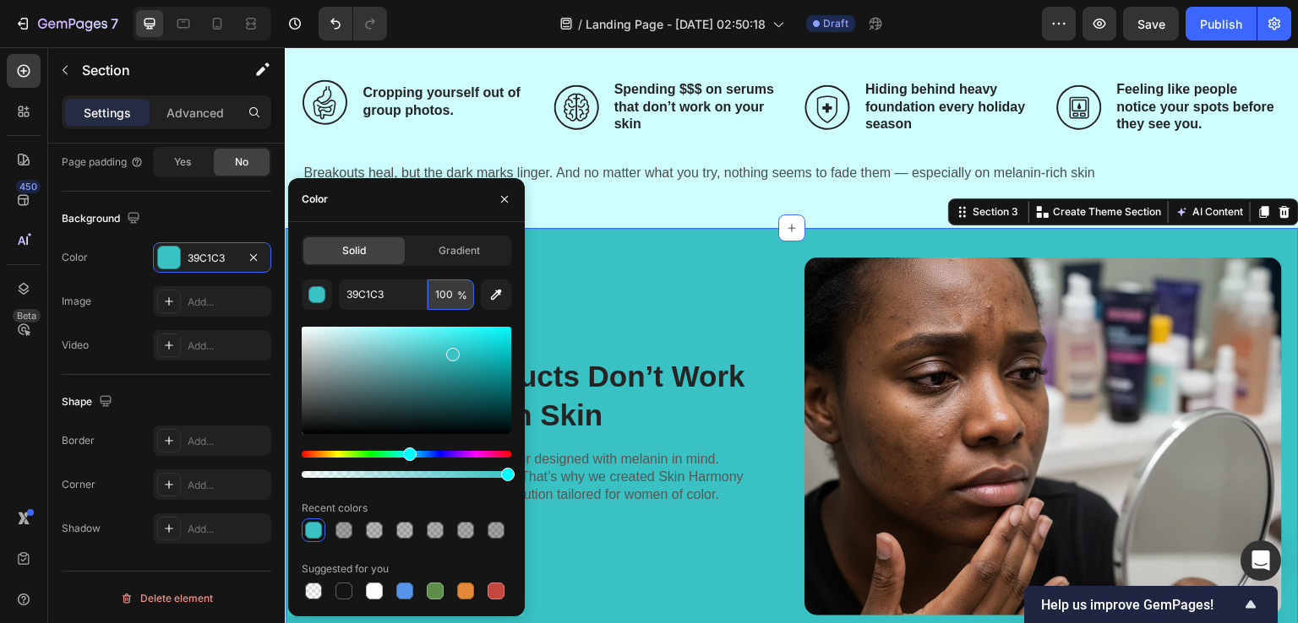
click at [436, 289] on input "100" at bounding box center [450, 295] width 46 height 30
click at [444, 294] on input "100" at bounding box center [450, 295] width 46 height 30
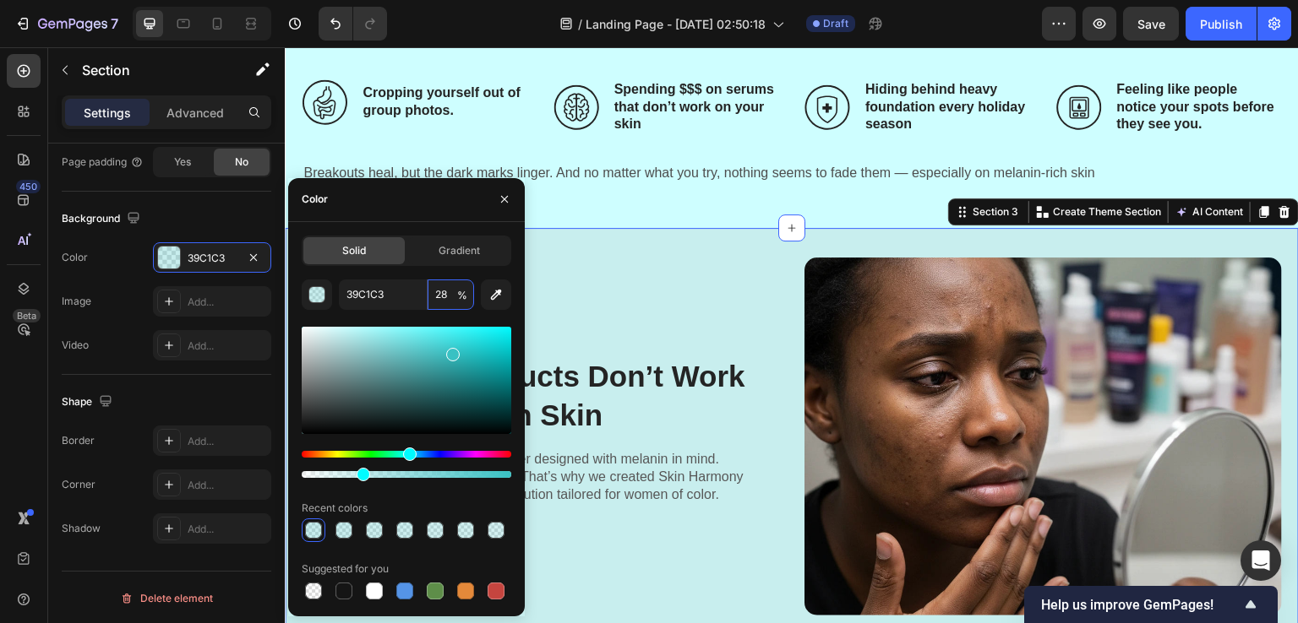
type input "29"
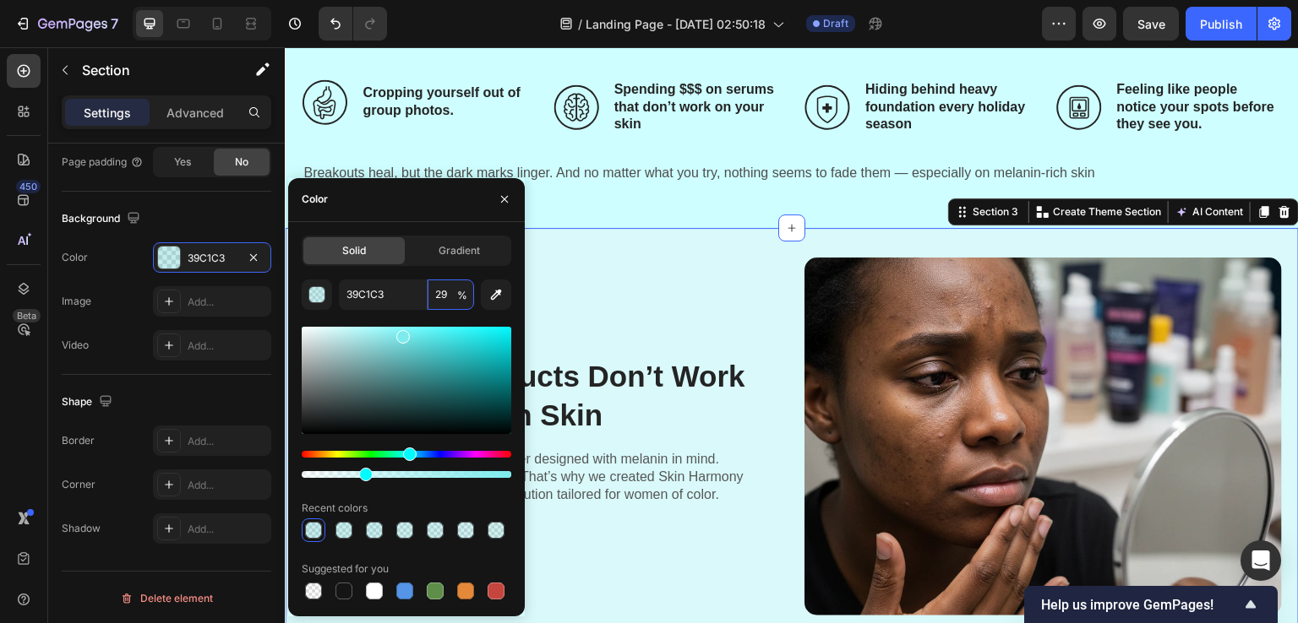
click at [400, 334] on div at bounding box center [407, 380] width 210 height 107
click at [376, 336] on div at bounding box center [407, 380] width 210 height 107
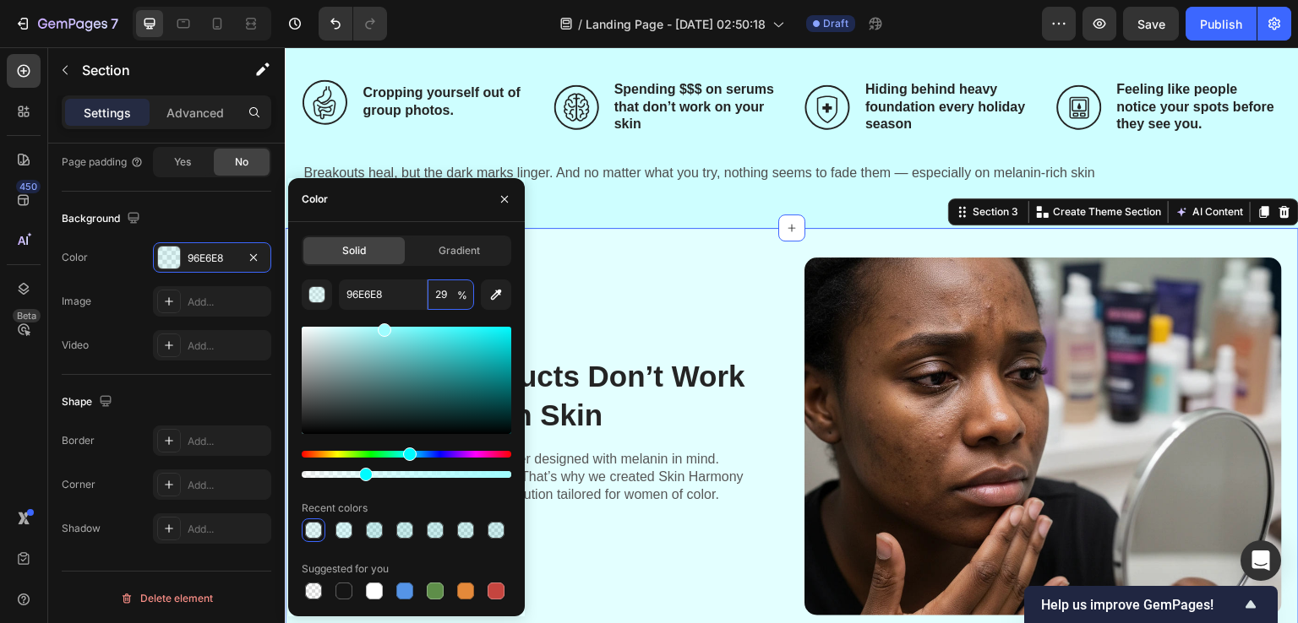
type input "9EFDFF"
drag, startPoint x: 376, startPoint y: 337, endPoint x: 382, endPoint y: 324, distance: 14.0
click at [382, 324] on div at bounding box center [385, 331] width 14 height 14
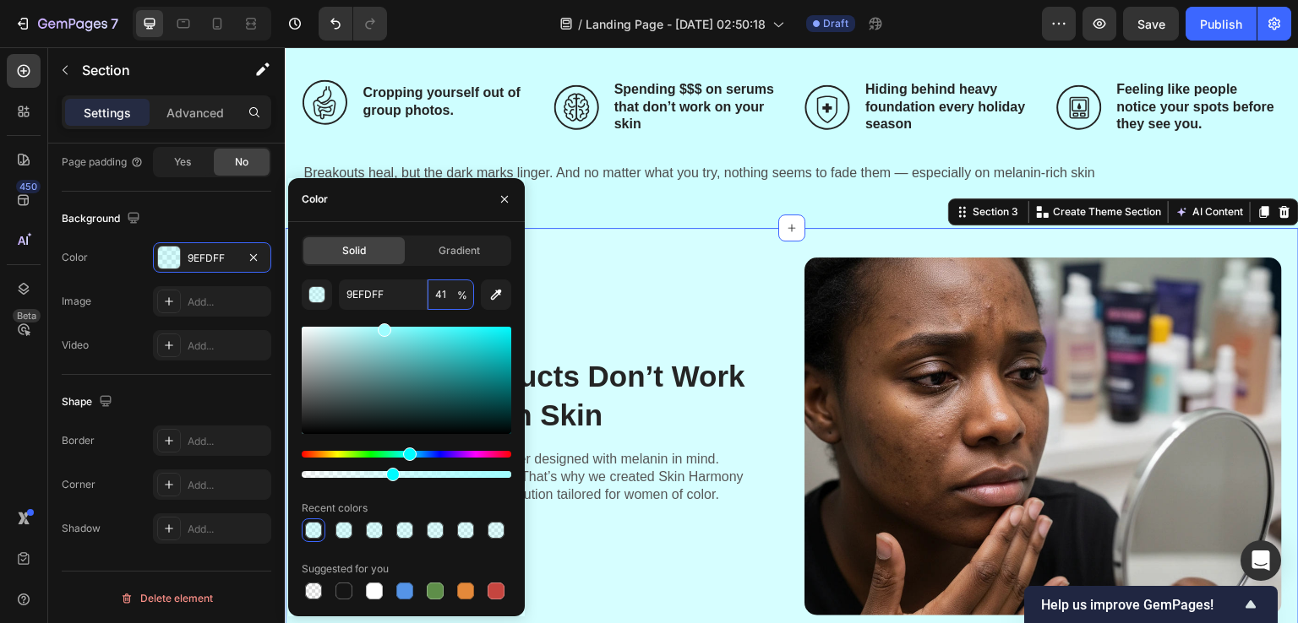
type input "40"
click at [0, 441] on div "450 Beta" at bounding box center [24, 335] width 48 height 576
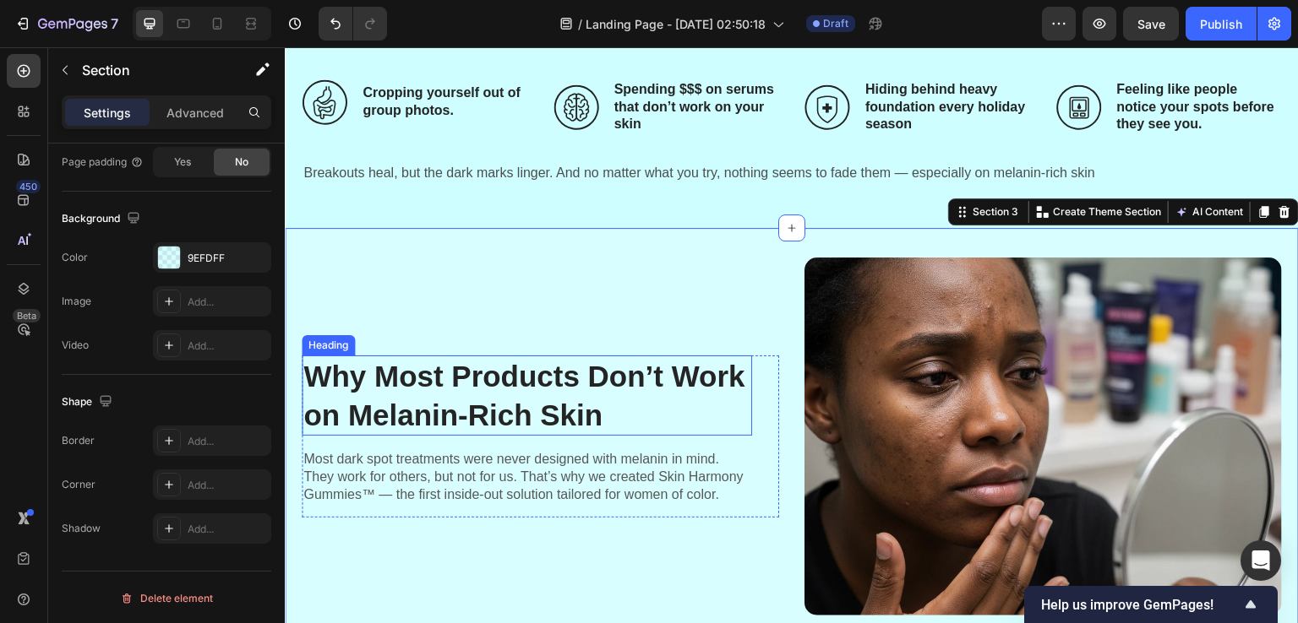
click at [563, 428] on h2 "Why Most Products Don’t Work on Melanin-Rich Skin" at bounding box center [527, 396] width 450 height 80
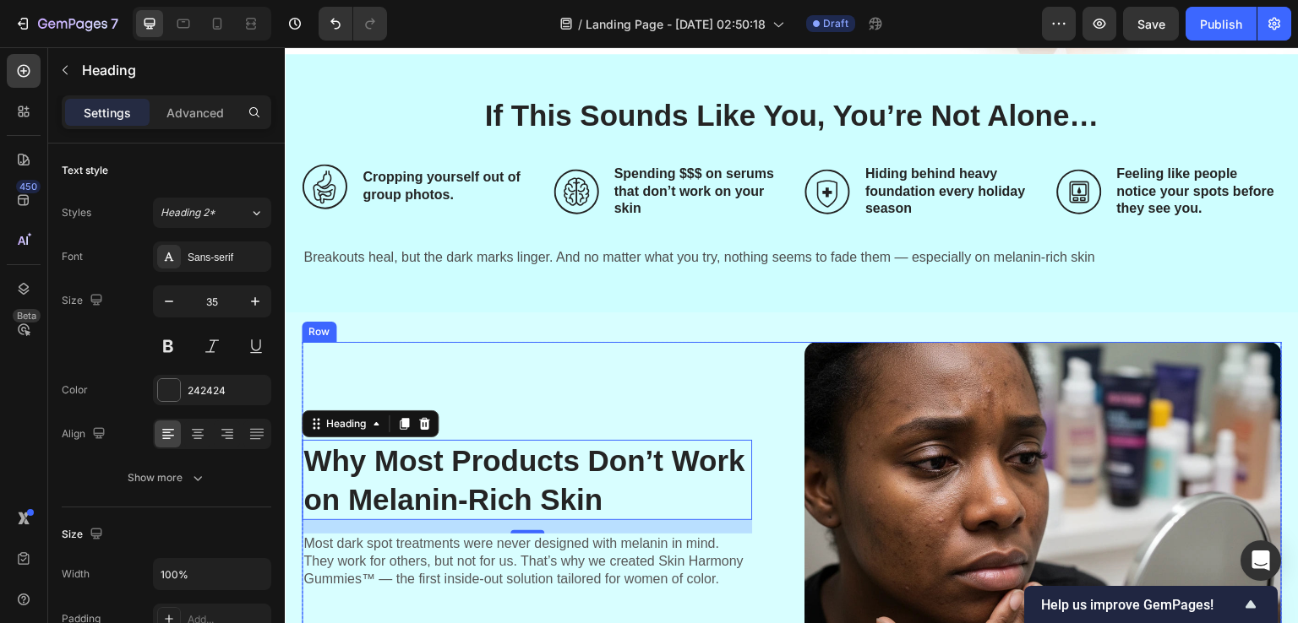
scroll to position [422, 0]
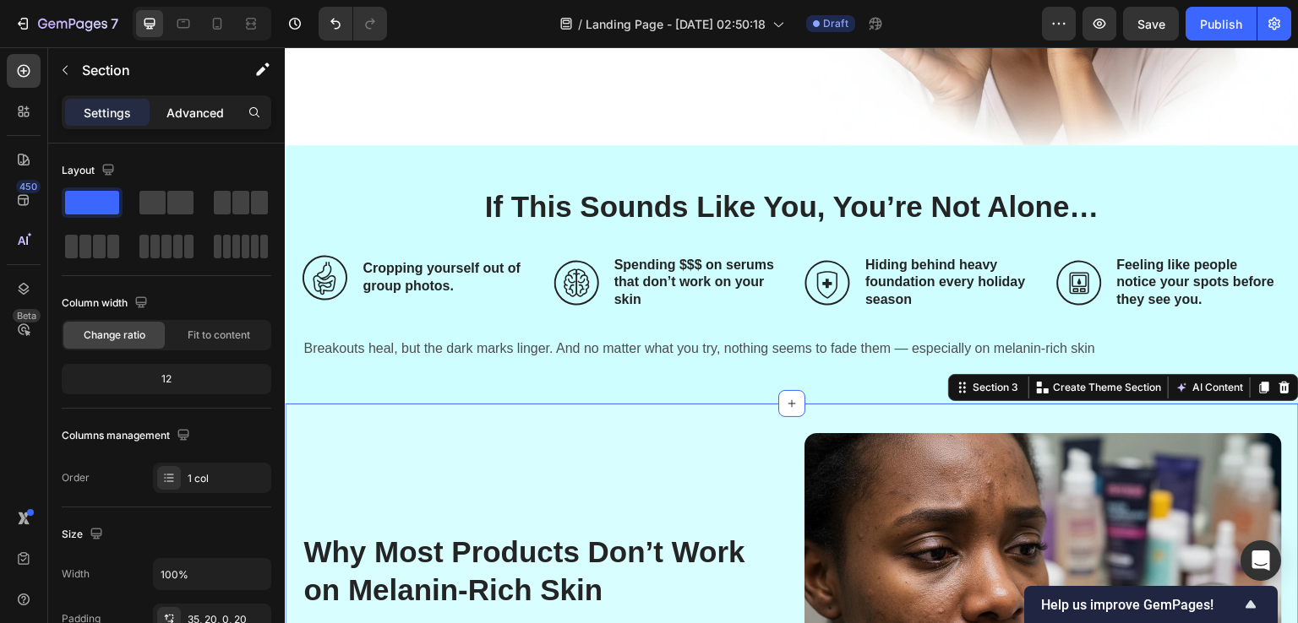
click at [199, 116] on p "Advanced" at bounding box center [194, 113] width 57 height 18
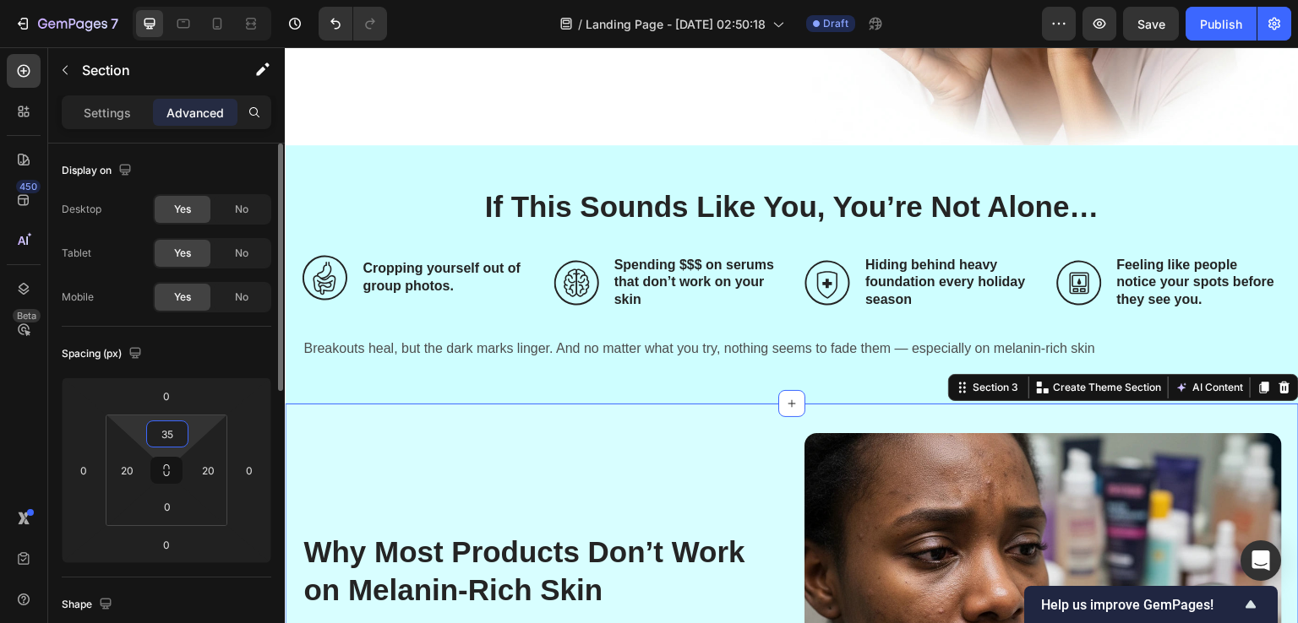
click at [163, 431] on input "35" at bounding box center [167, 434] width 34 height 25
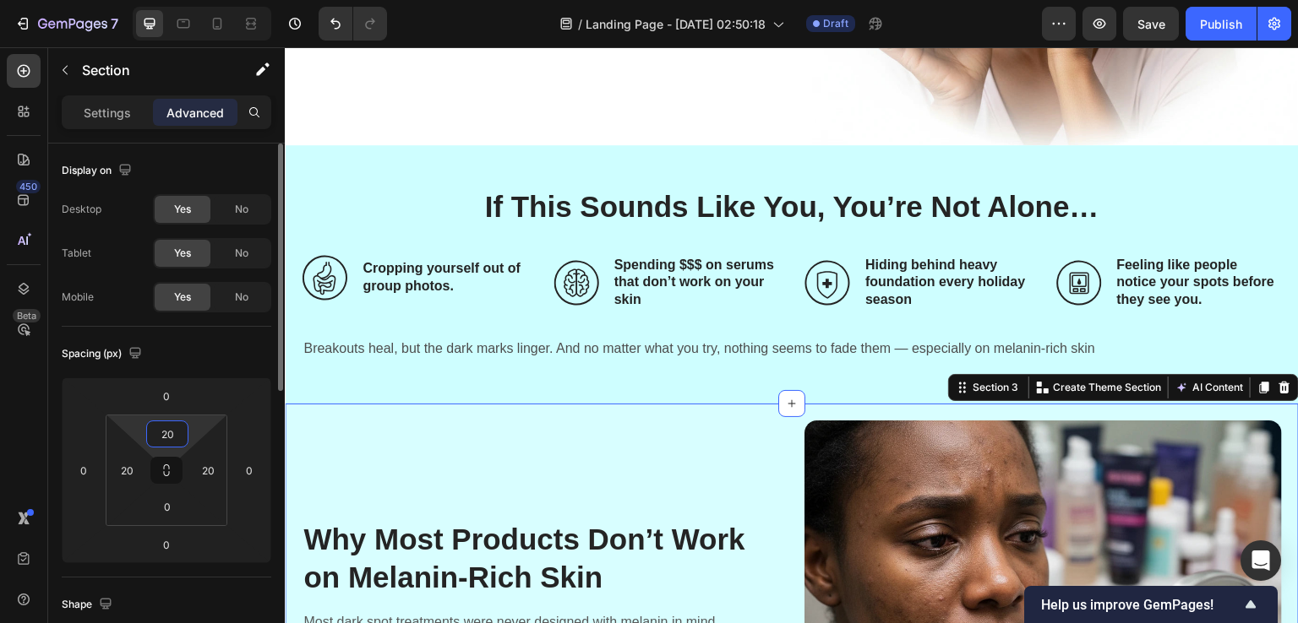
type input "2"
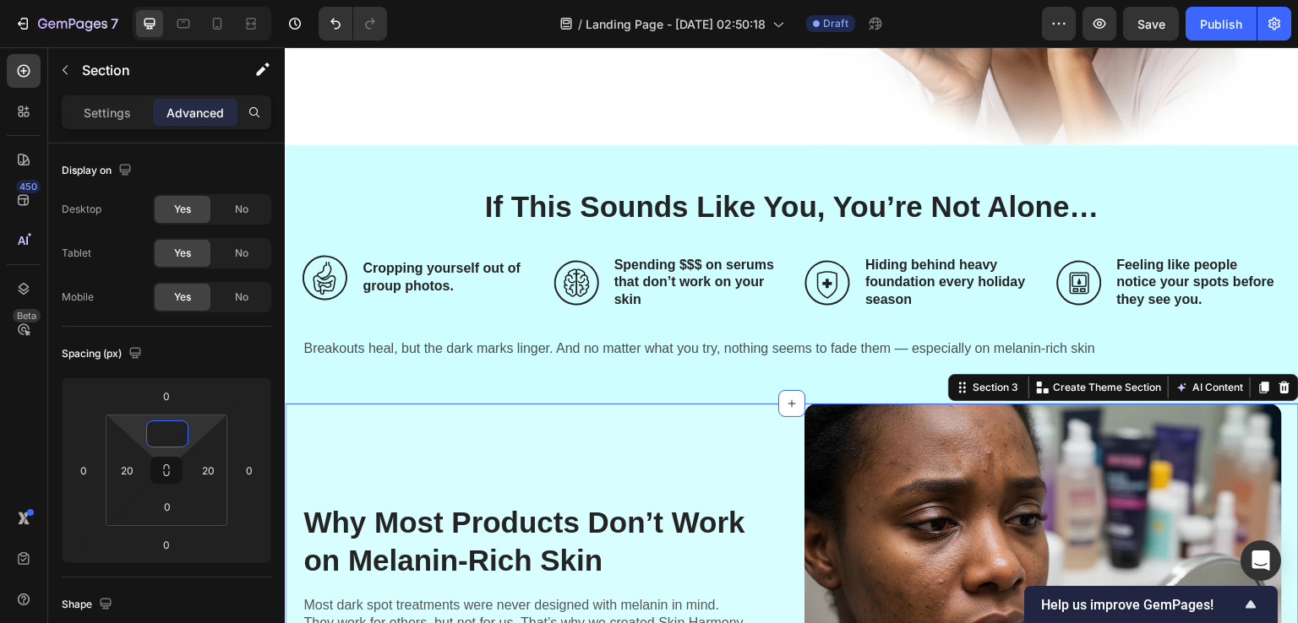
type input "0"
click at [0, 378] on div "450 Beta" at bounding box center [24, 335] width 48 height 576
click at [112, 108] on p "Settings" at bounding box center [107, 113] width 47 height 18
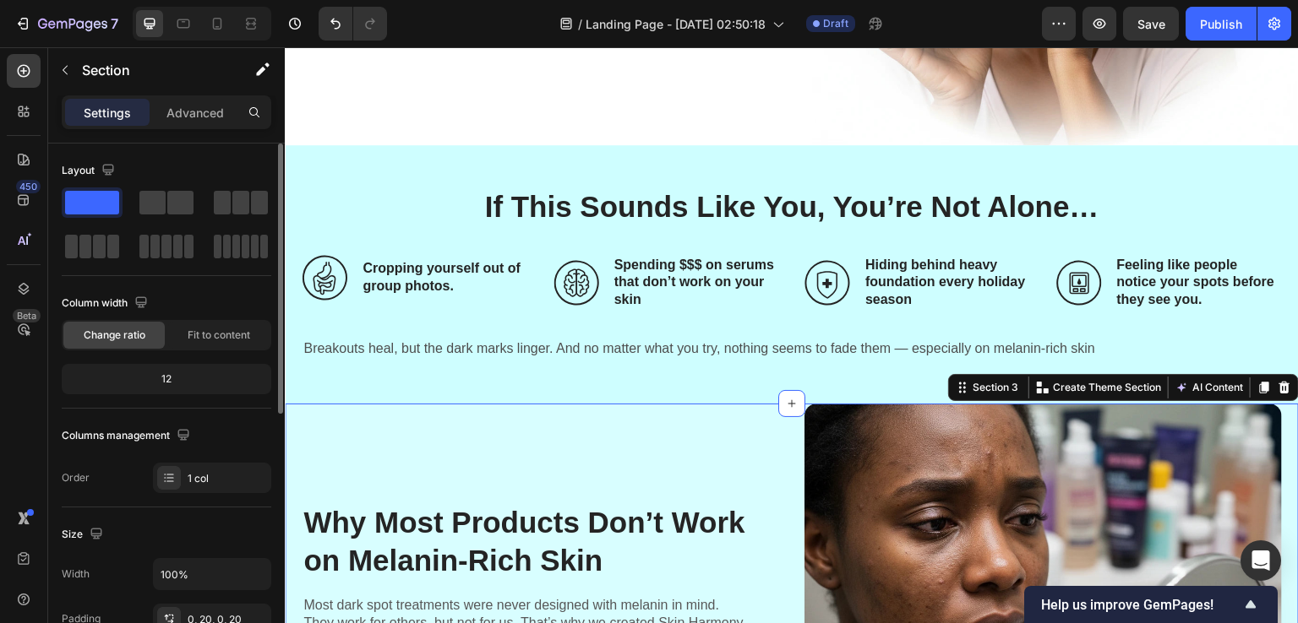
scroll to position [338, 0]
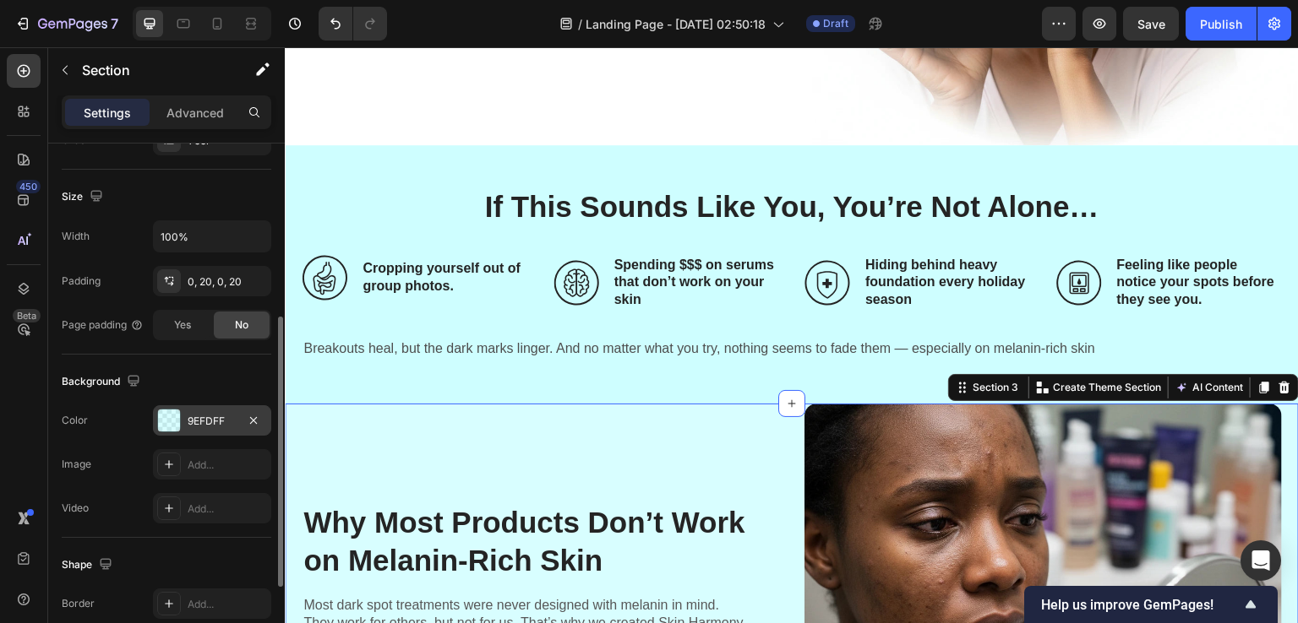
click at [196, 418] on div "9EFDFF" at bounding box center [212, 421] width 49 height 15
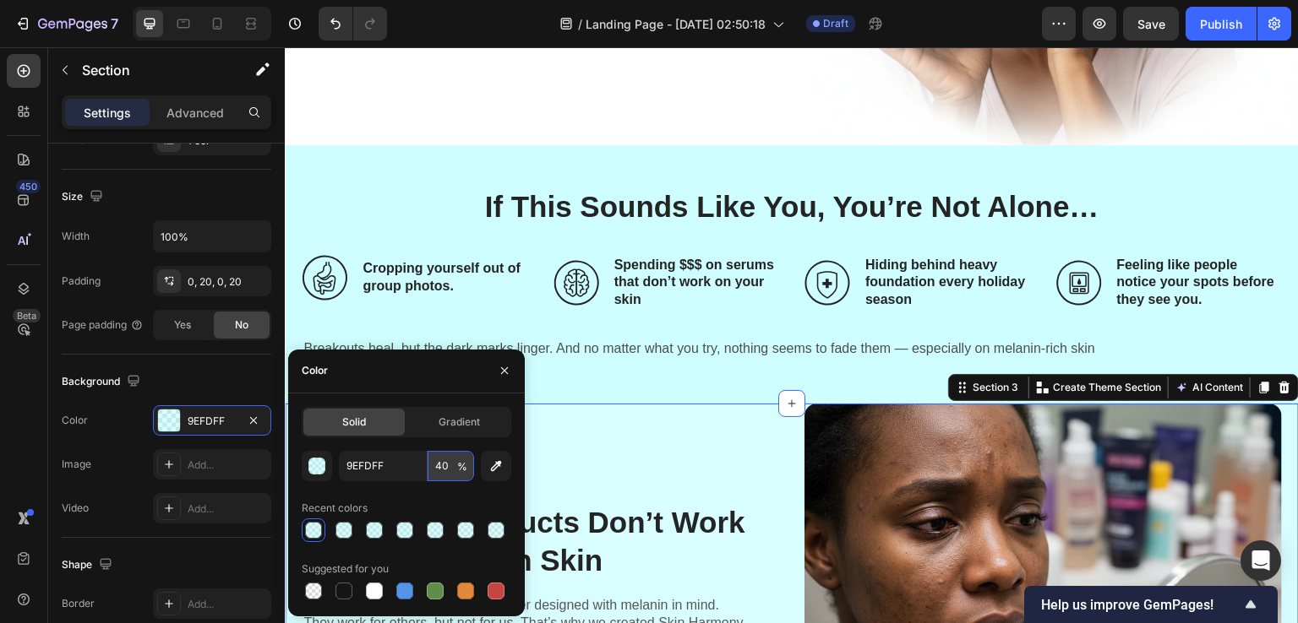
click at [437, 464] on input "40" at bounding box center [450, 466] width 46 height 30
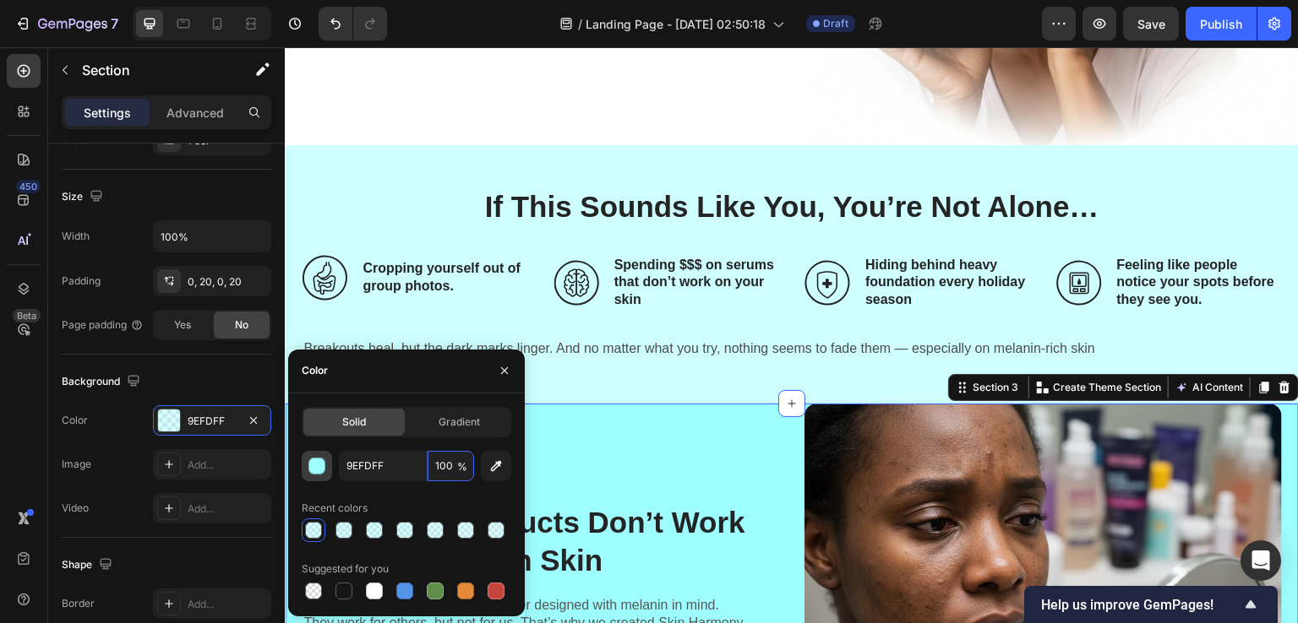
type input "100"
click at [318, 460] on div "button" at bounding box center [317, 467] width 17 height 17
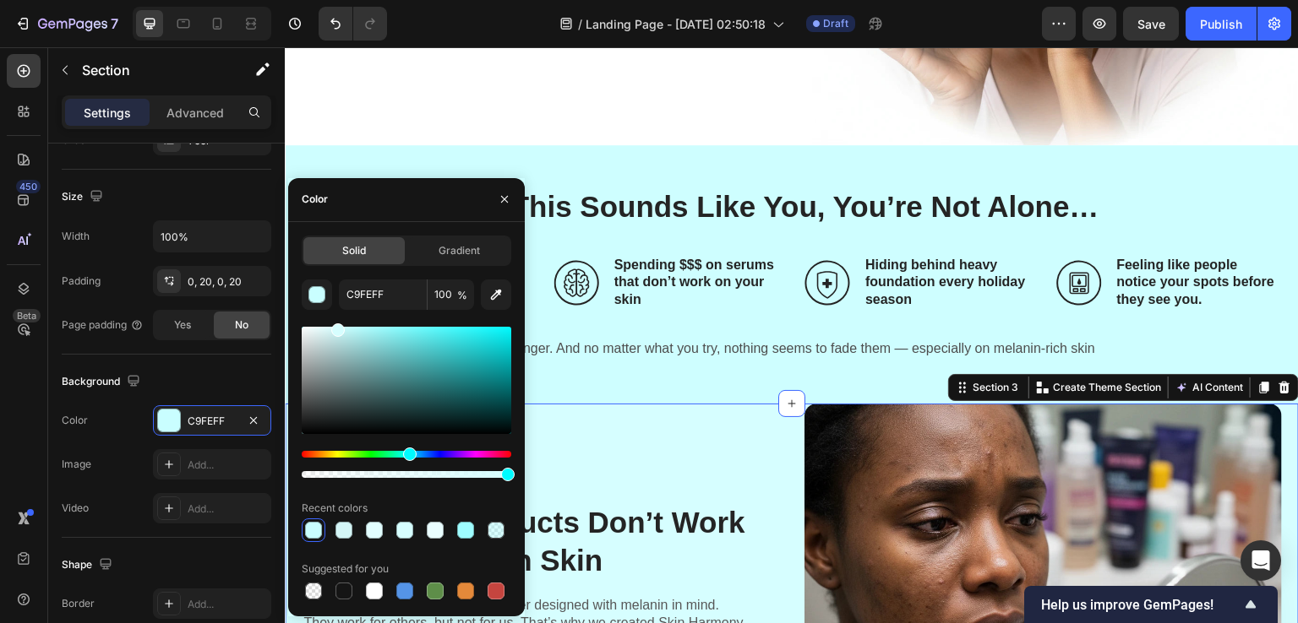
type input "D6FEFF"
drag, startPoint x: 362, startPoint y: 335, endPoint x: 335, endPoint y: 318, distance: 31.6
click at [335, 318] on div "D6FEFF 100 % Recent colors Suggested for you" at bounding box center [407, 442] width 210 height 324
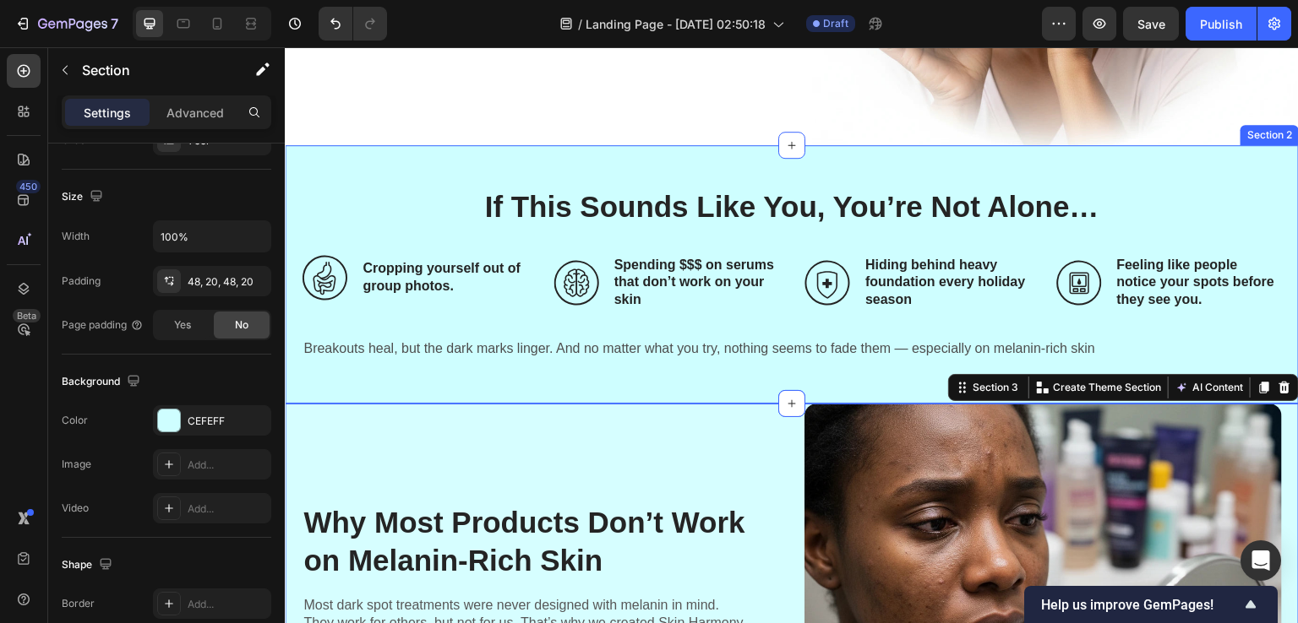
click at [671, 156] on div "If This Sounds Like You, You’re Not Alone… Heading Icon Cropping yourself out o…" at bounding box center [792, 274] width 1014 height 258
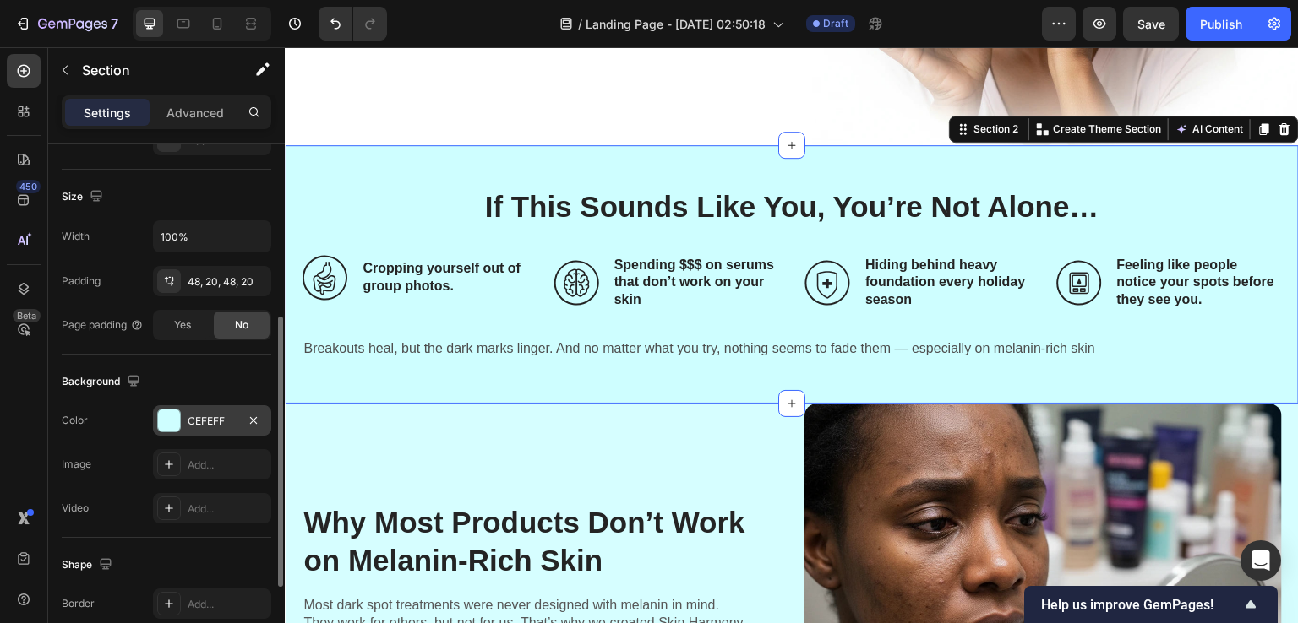
click at [203, 419] on div "CEFEFF" at bounding box center [212, 421] width 49 height 15
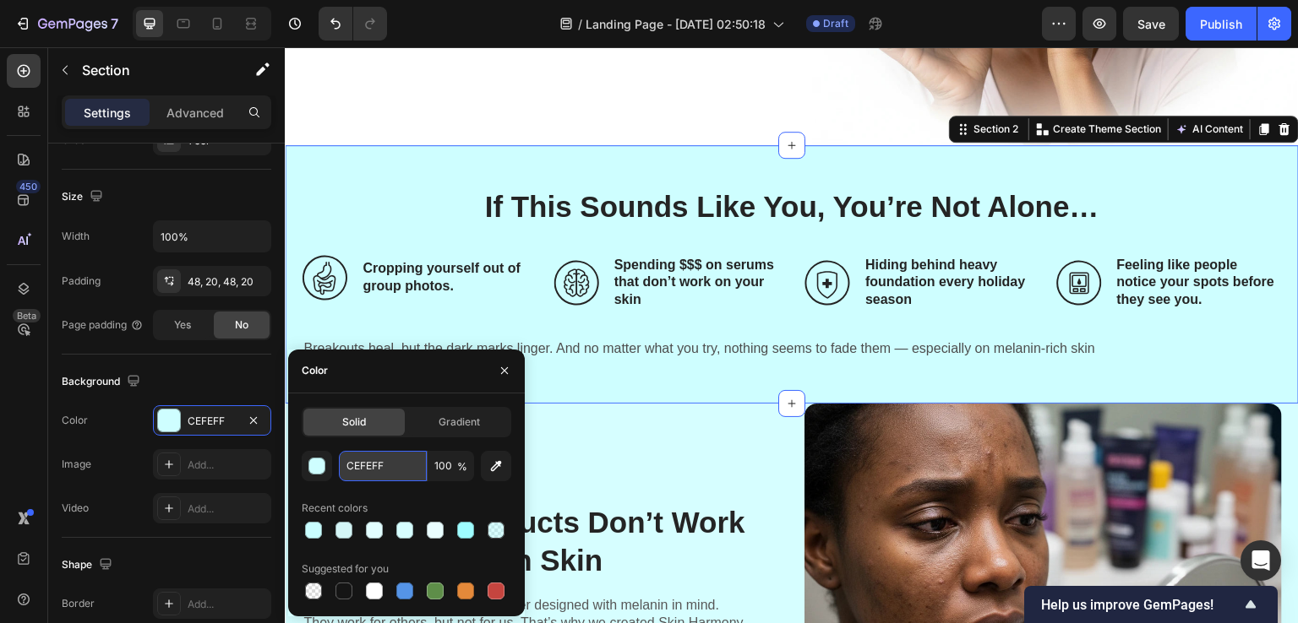
click at [364, 470] on input "CEFEFF" at bounding box center [383, 466] width 88 height 30
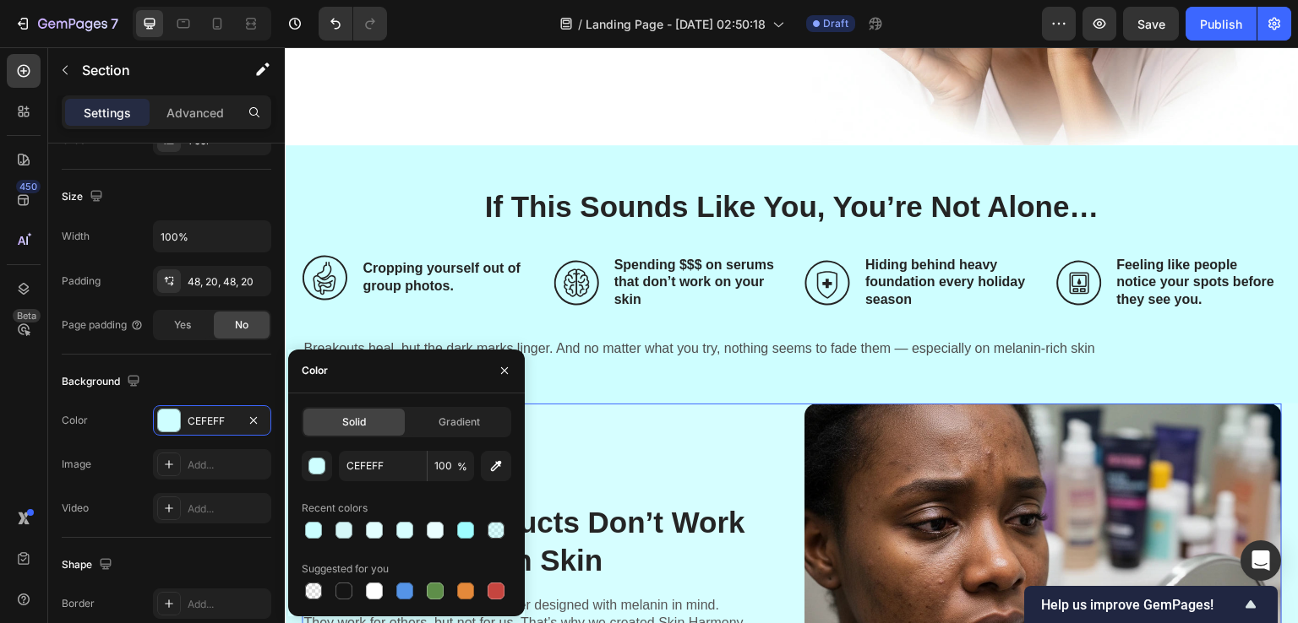
click at [634, 451] on div "Why Most Products Don’t Work on Melanin-Rich Skin Heading Most dark spot treatm…" at bounding box center [540, 583] width 477 height 358
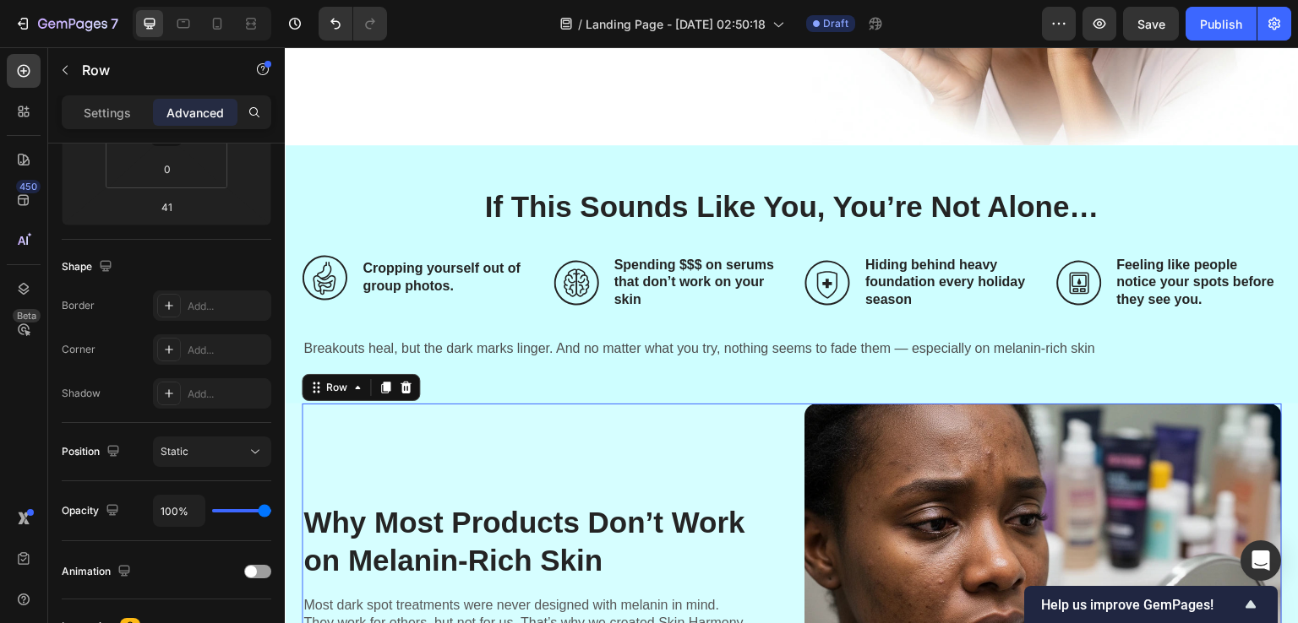
scroll to position [0, 0]
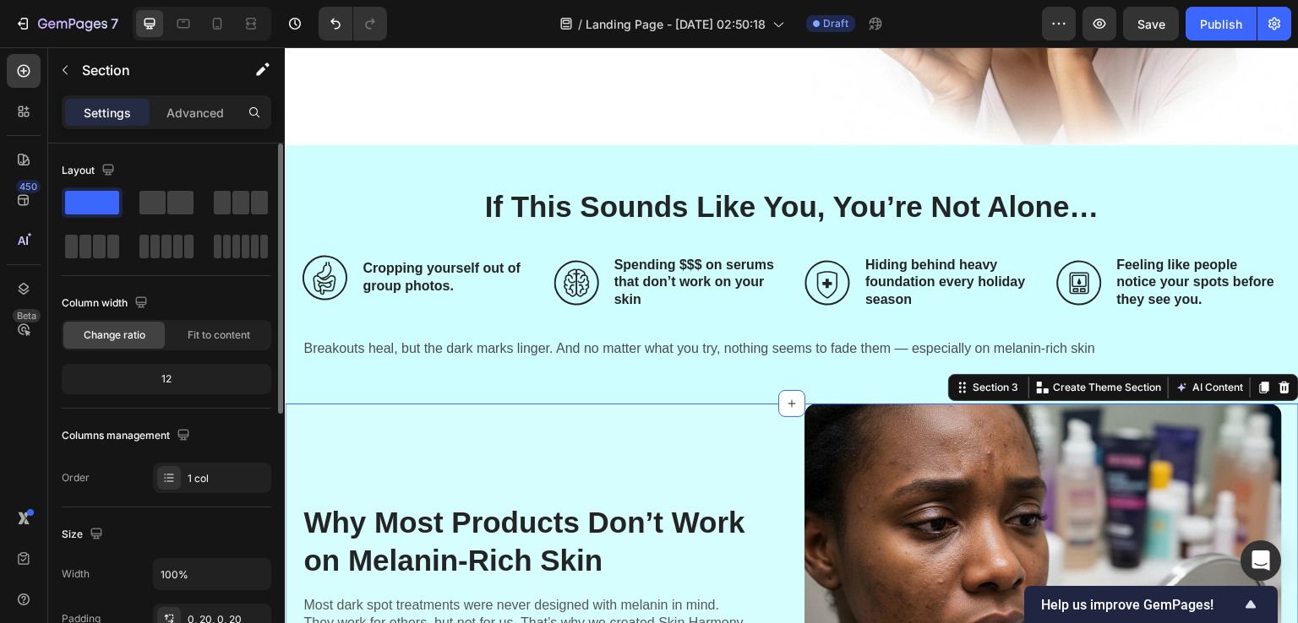
scroll to position [501, 0]
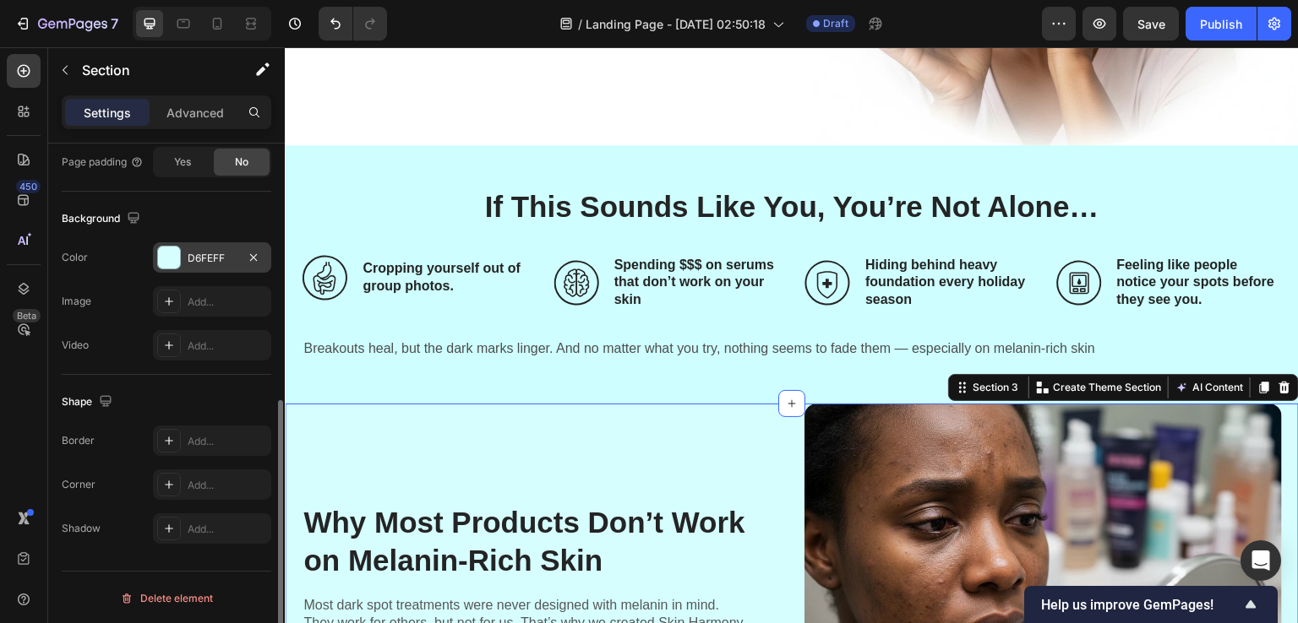
click at [190, 251] on div "D6FEFF" at bounding box center [212, 258] width 49 height 15
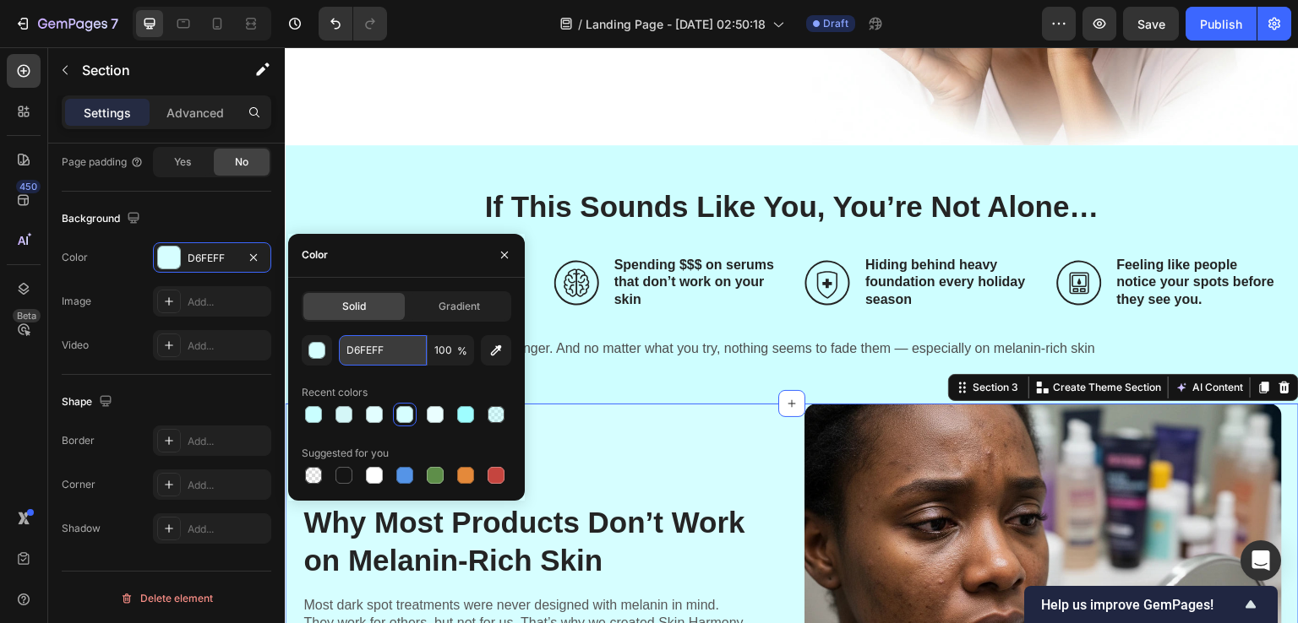
click at [348, 349] on input "D6FEFF" at bounding box center [383, 350] width 88 height 30
paste input "CE"
type input "CEFEFF"
click at [385, 380] on div "Recent colors" at bounding box center [407, 392] width 210 height 27
click at [439, 353] on input "100" at bounding box center [450, 350] width 46 height 30
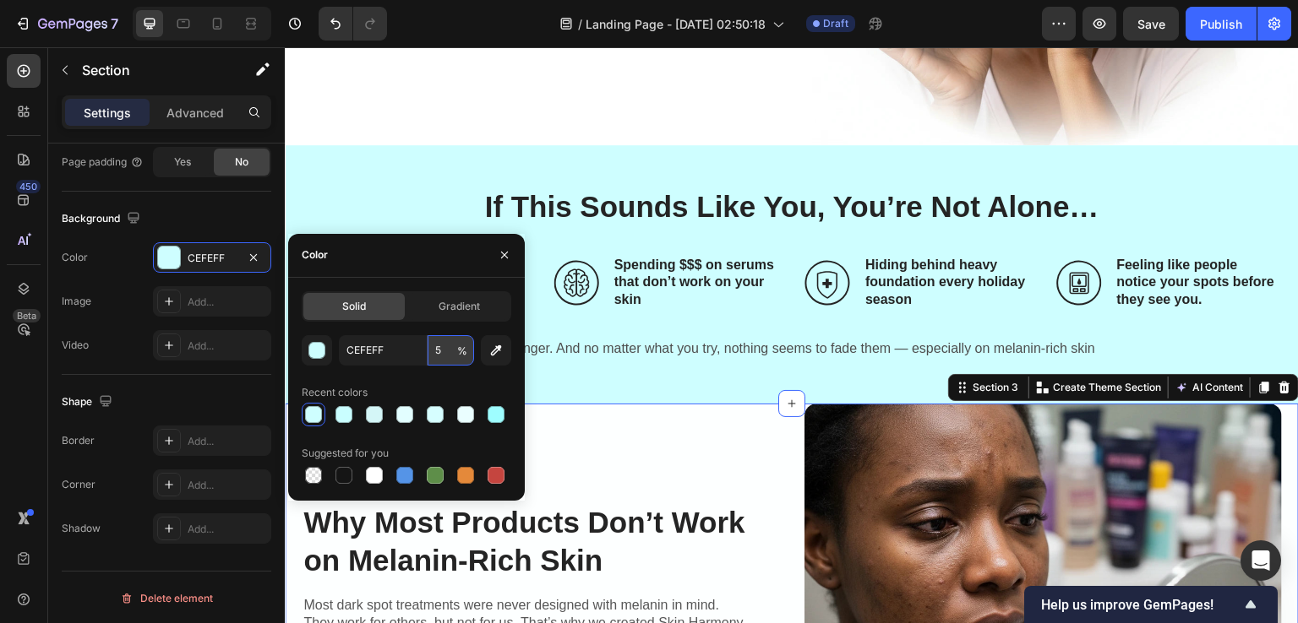
type input "50"
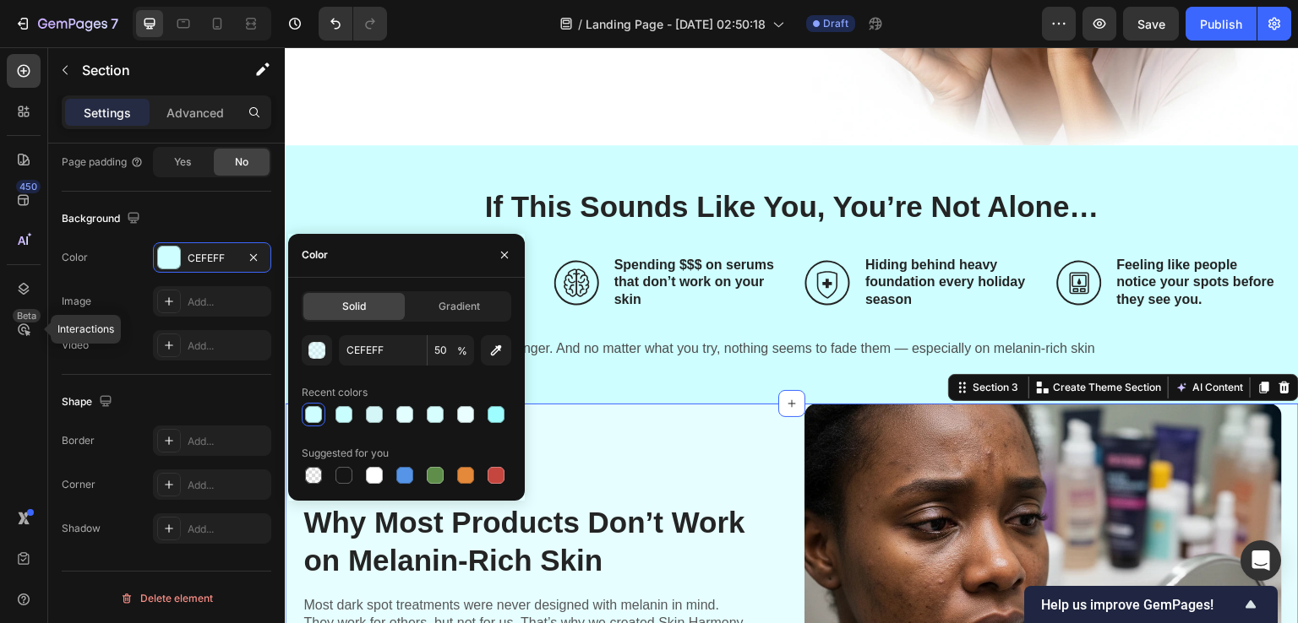
click at [0, 375] on div "450 Beta Interactions" at bounding box center [24, 335] width 48 height 576
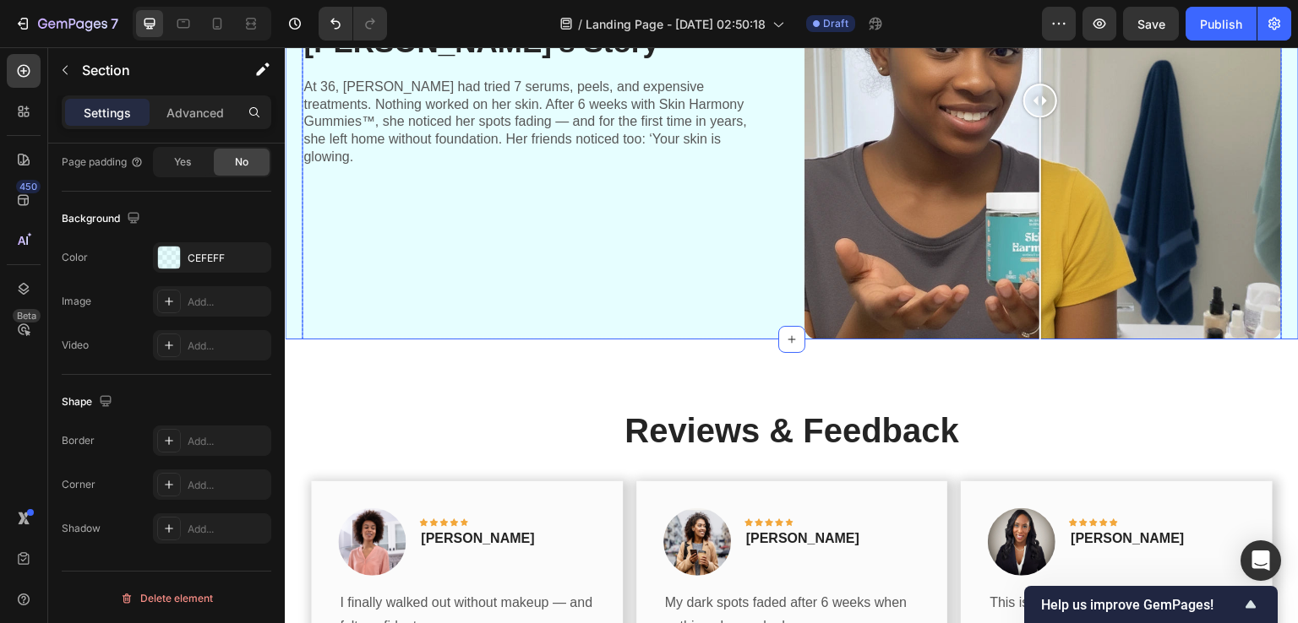
scroll to position [1858, 0]
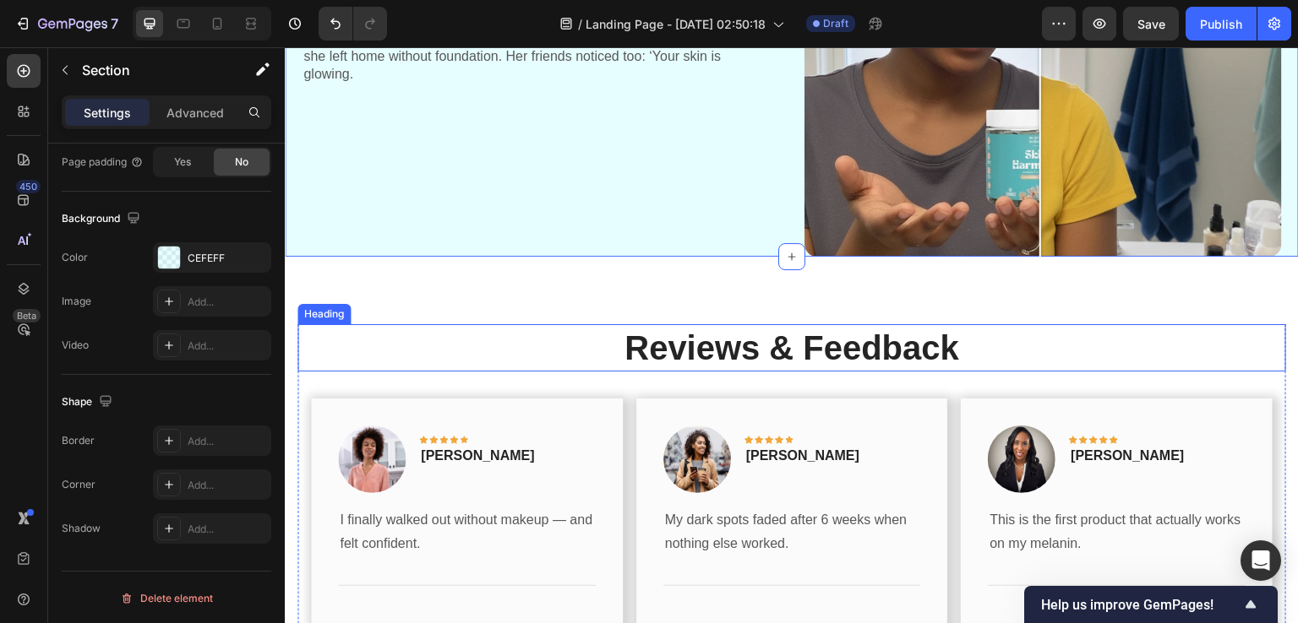
click at [745, 338] on h2 "Reviews & Feedback" at bounding box center [791, 347] width 988 height 47
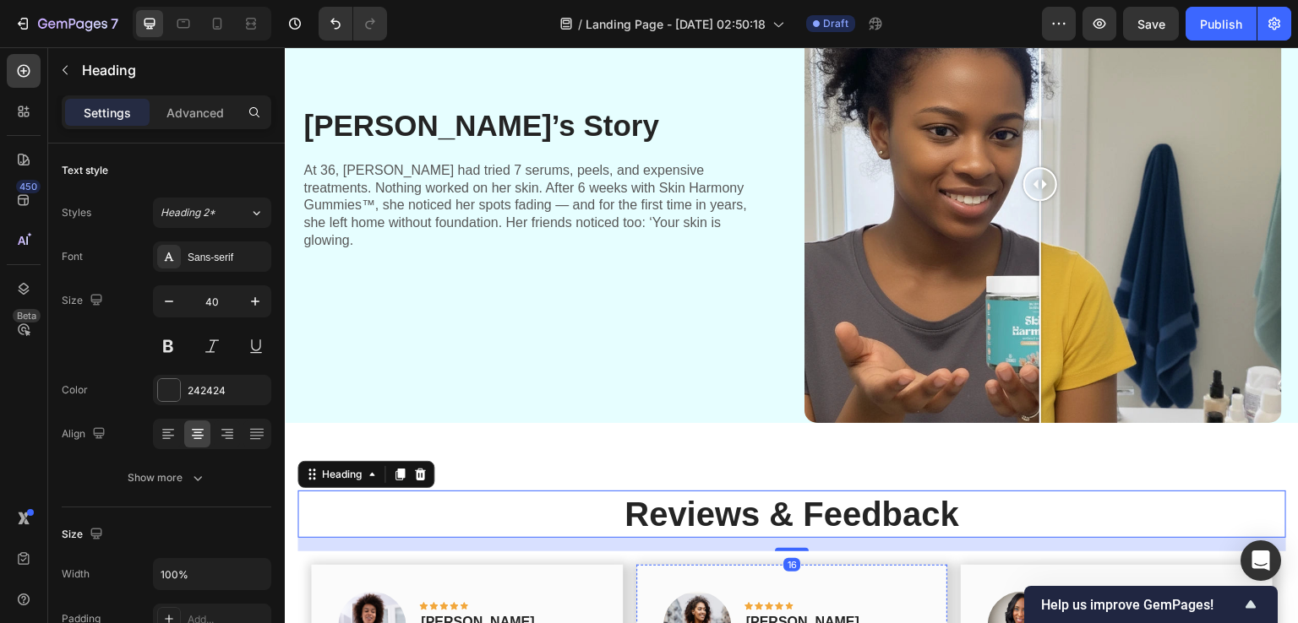
scroll to position [1605, 0]
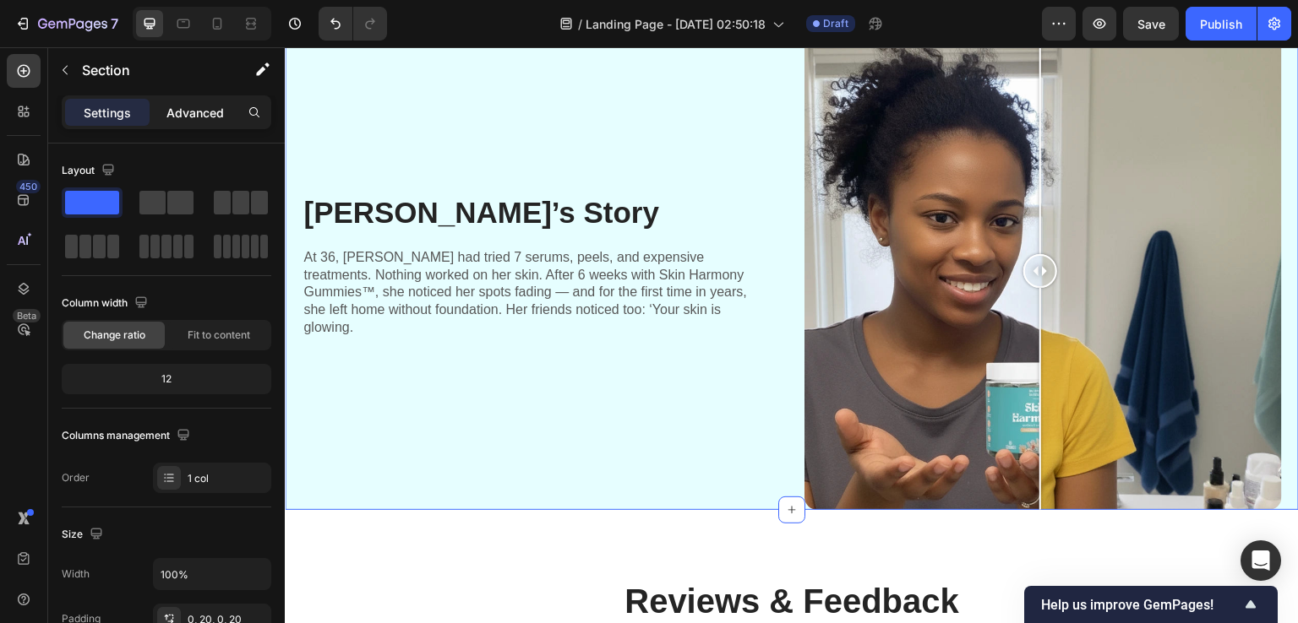
click at [166, 117] on div "Advanced" at bounding box center [195, 112] width 84 height 27
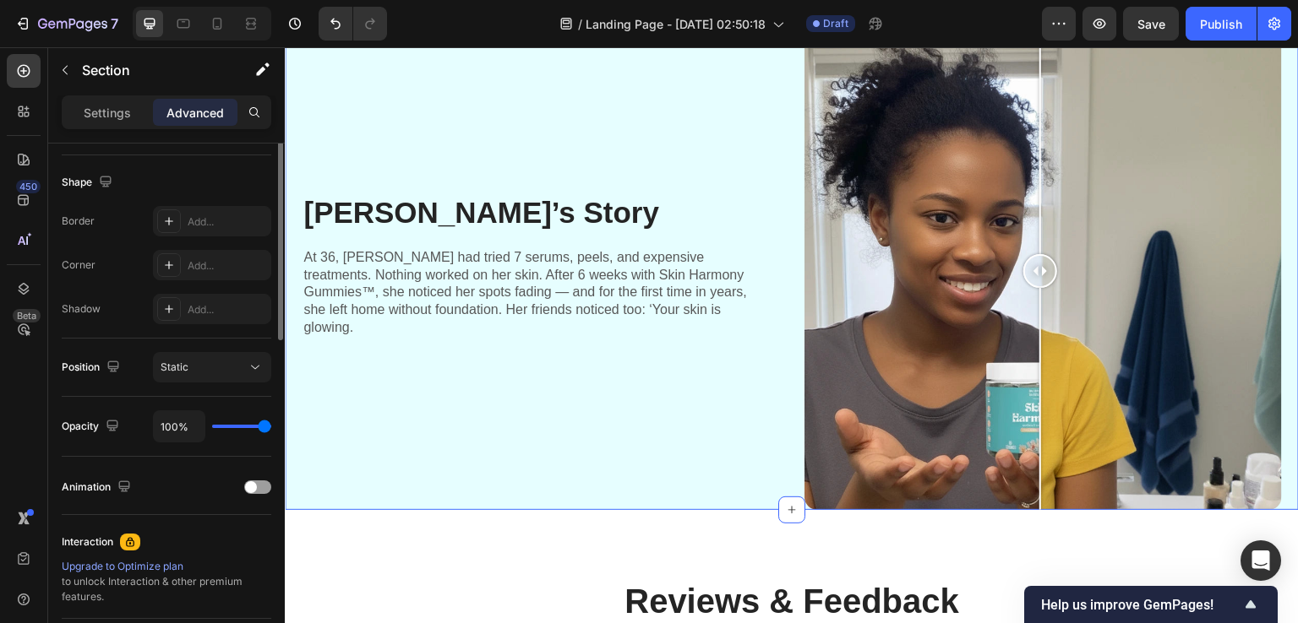
scroll to position [253, 0]
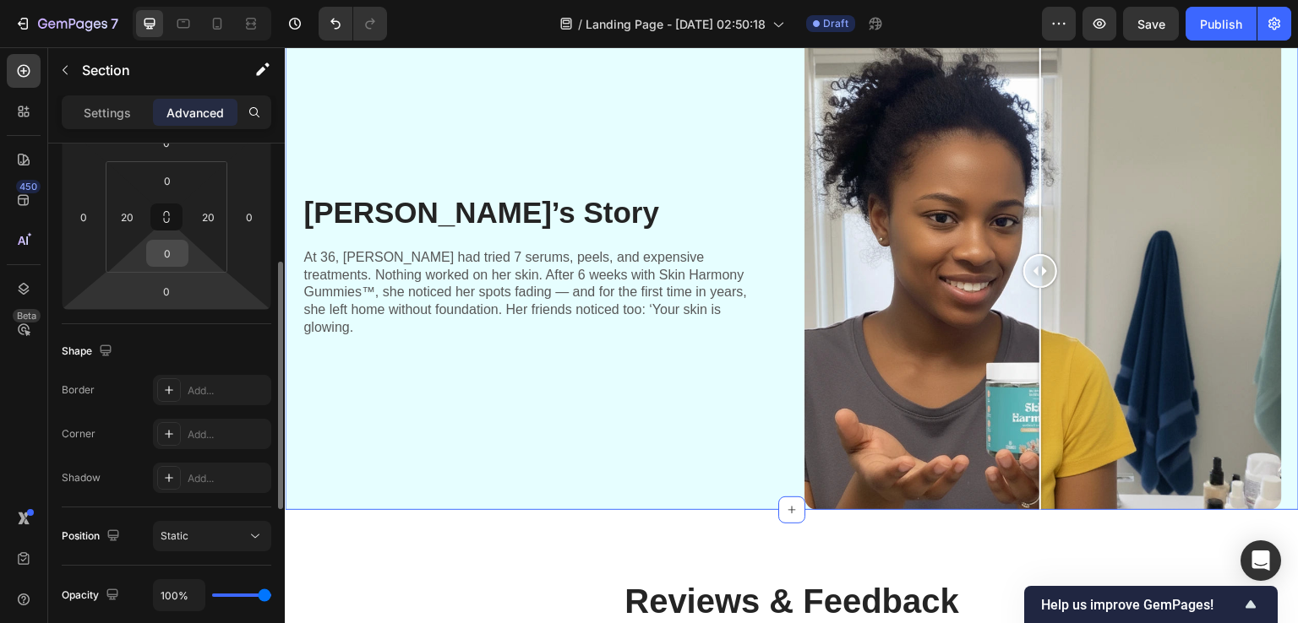
click at [161, 248] on input "0" at bounding box center [167, 253] width 34 height 25
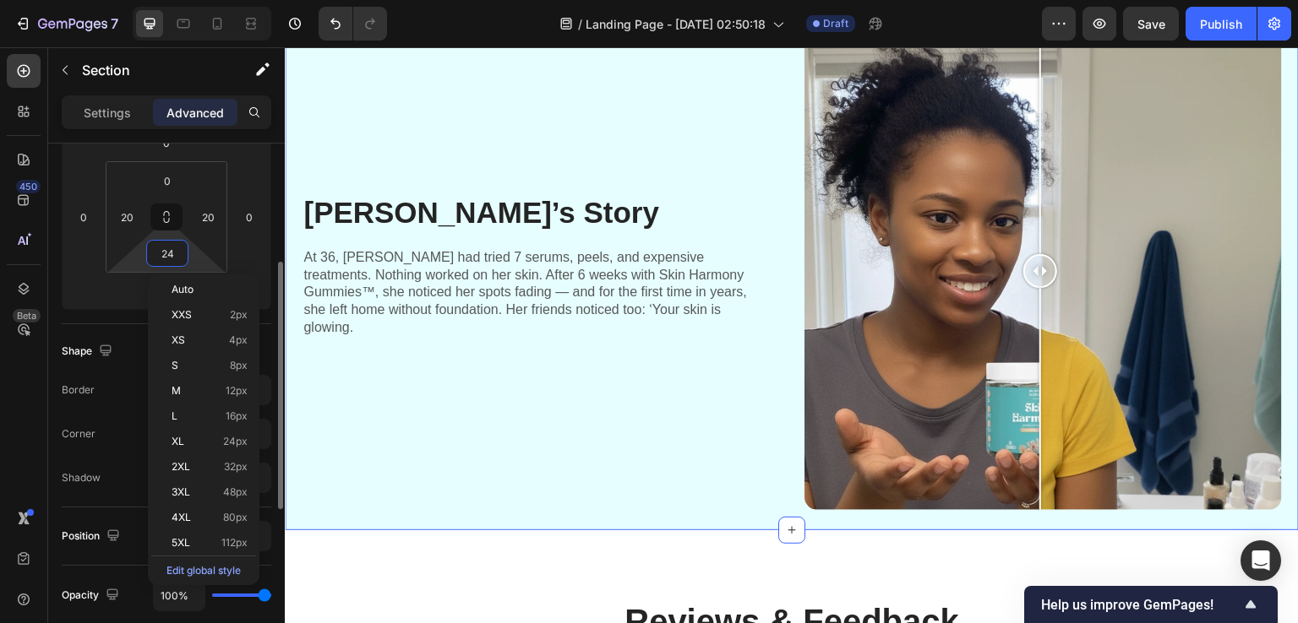
type input "25"
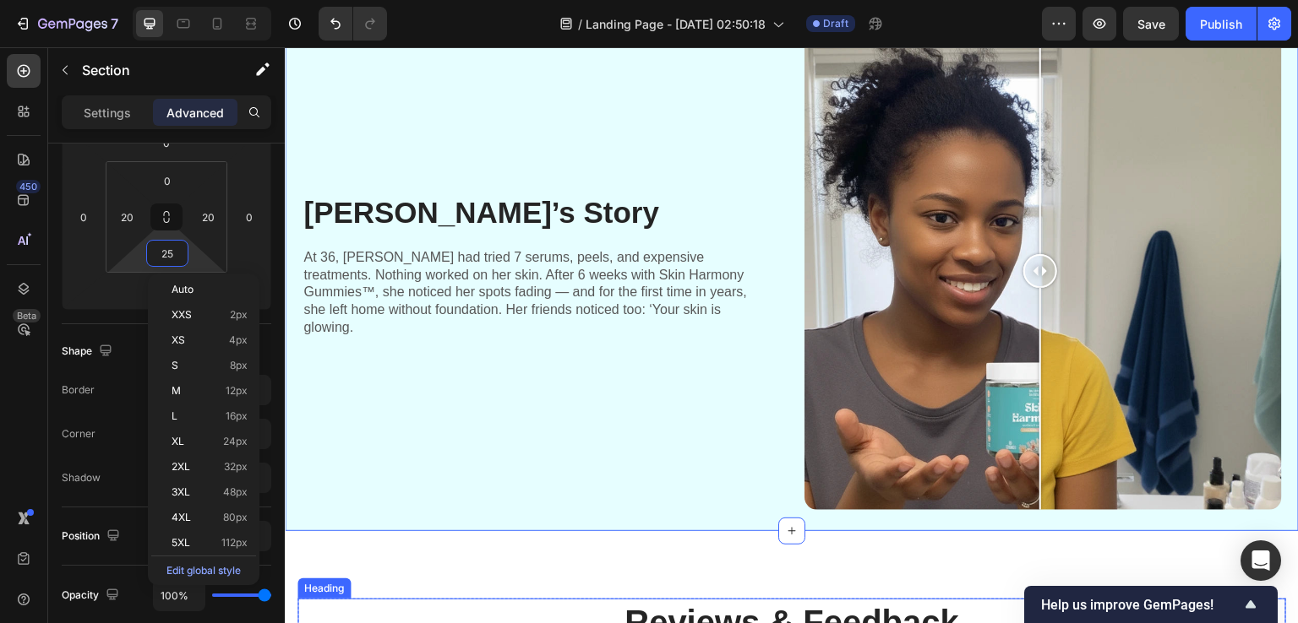
click at [621, 610] on h2 "Reviews & Feedback" at bounding box center [791, 622] width 988 height 47
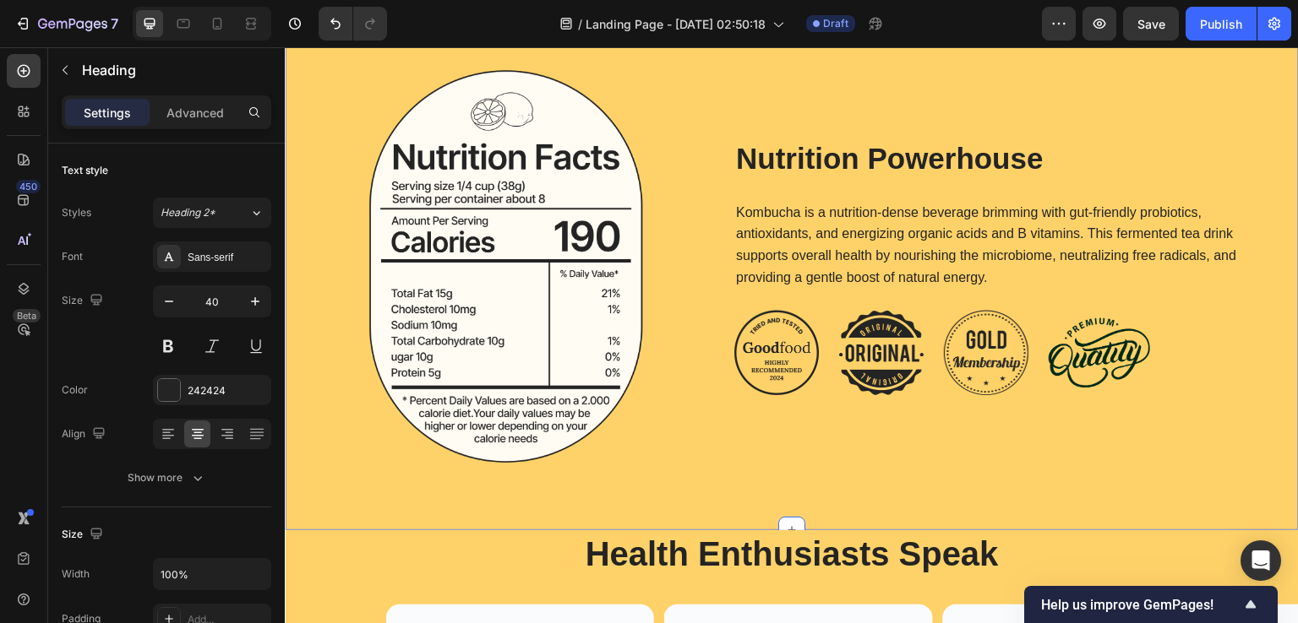
scroll to position [2534, 0]
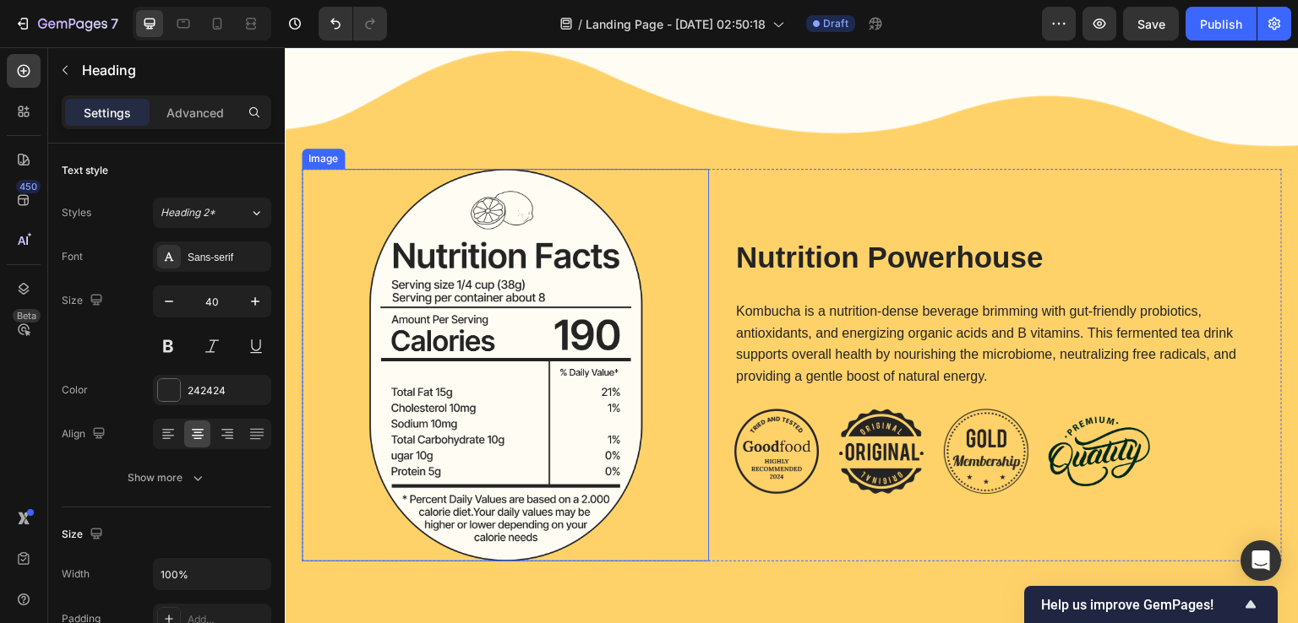
click at [572, 324] on img at bounding box center [505, 365] width 407 height 393
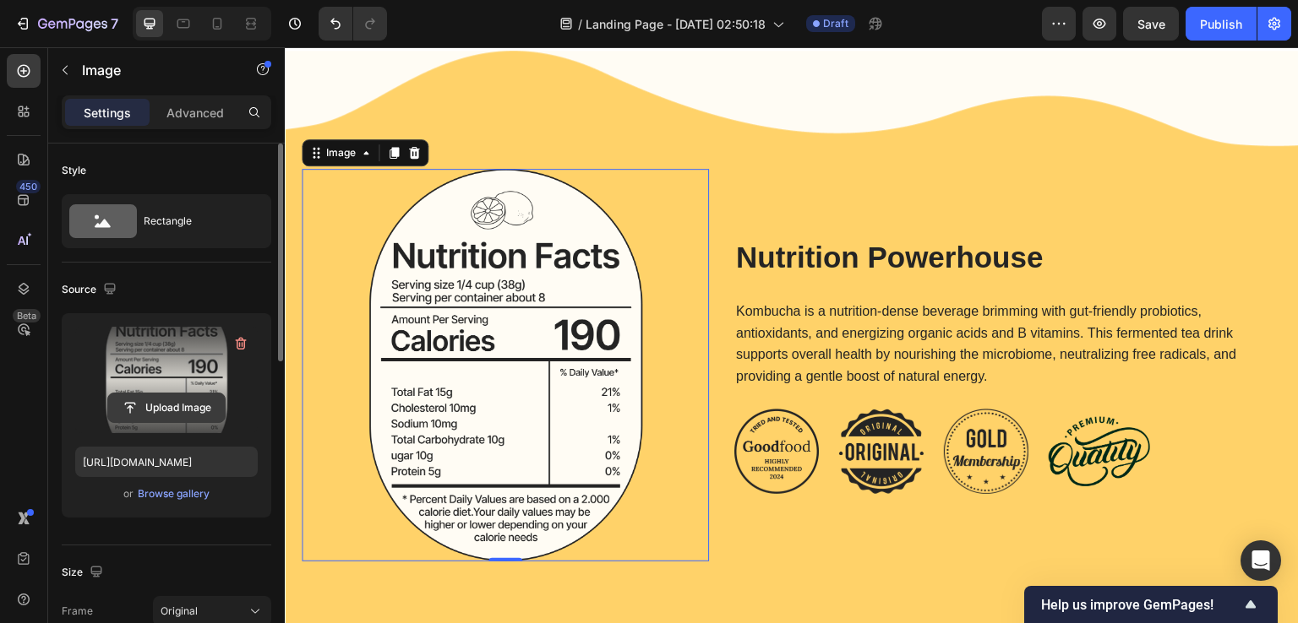
click at [169, 414] on input "file" at bounding box center [166, 408] width 117 height 29
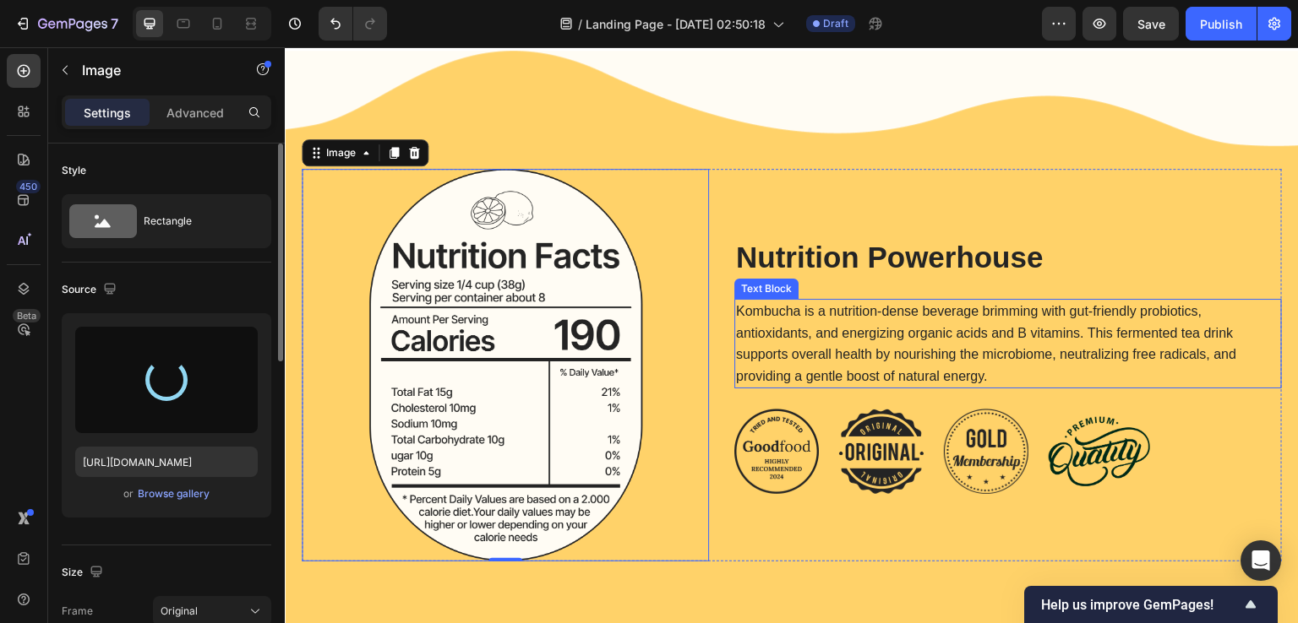
type input "https://cdn.shopify.com/s/files/1/0890/9530/7606/files/gempages_575567914451600…"
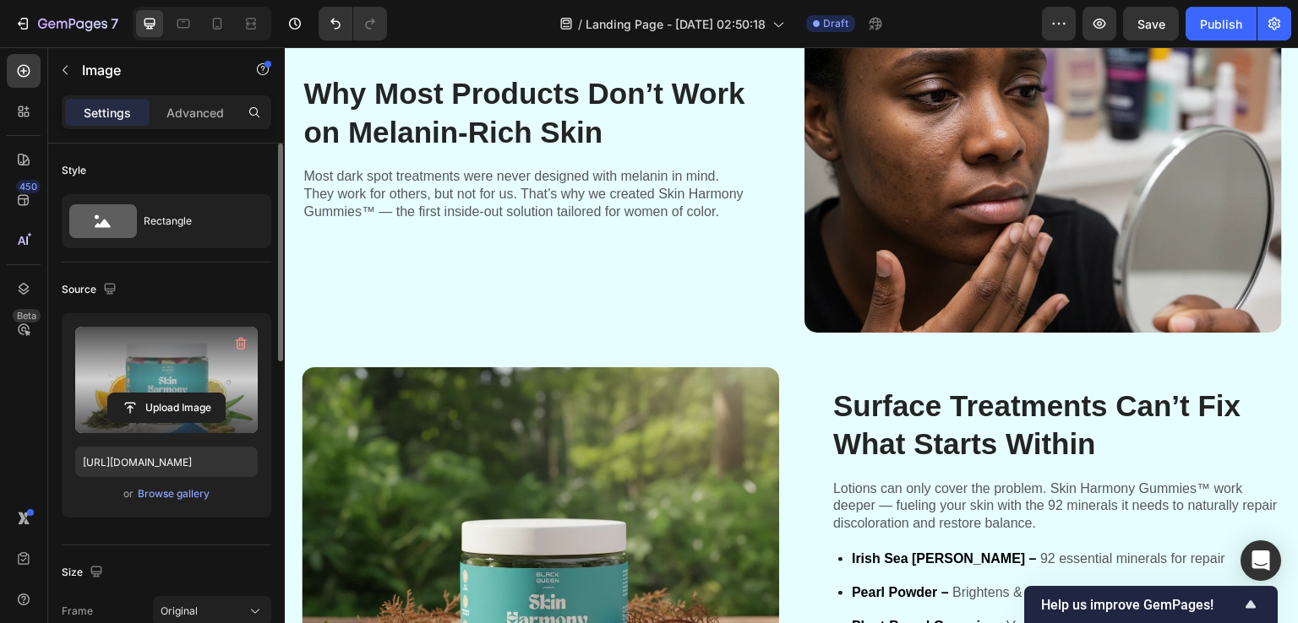
scroll to position [338, 0]
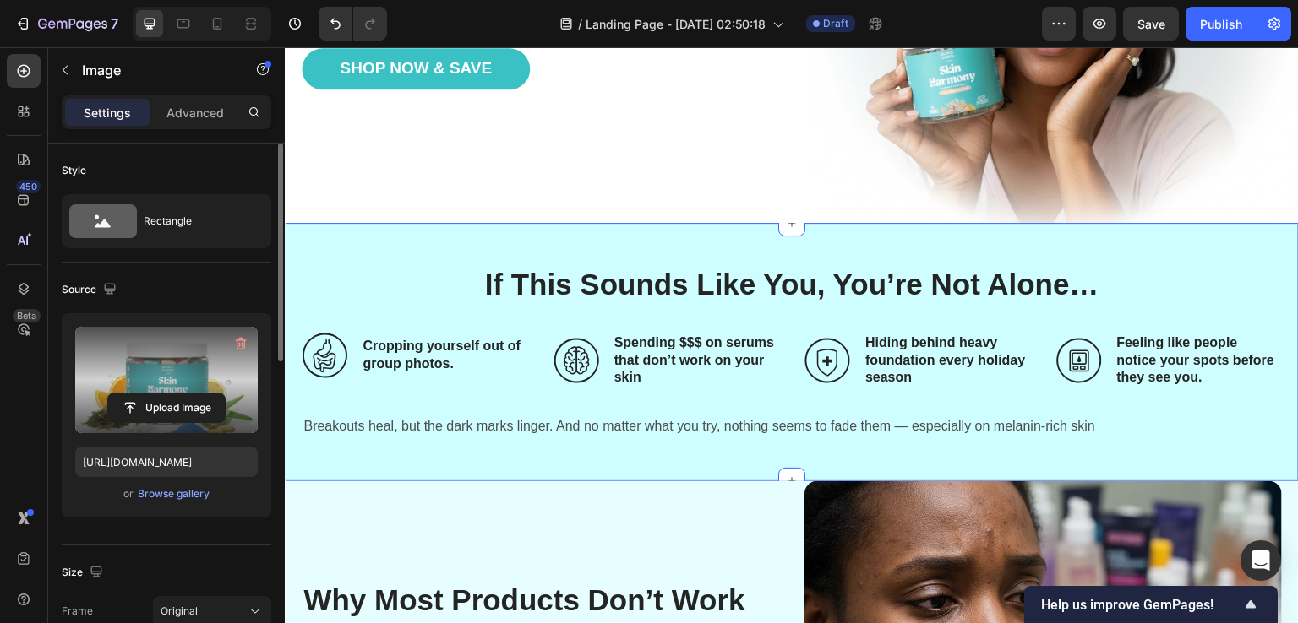
click at [625, 244] on div "If This Sounds Like You, You’re Not Alone… Heading Icon Cropping yourself out o…" at bounding box center [792, 352] width 1014 height 258
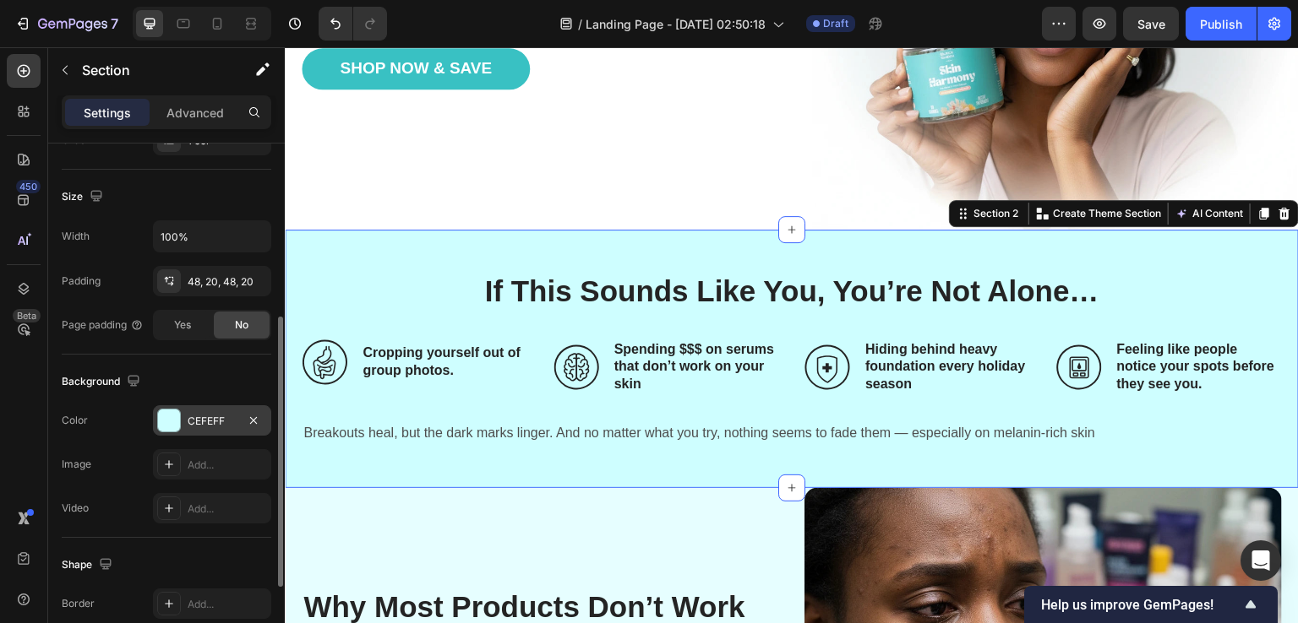
click at [200, 416] on div "CEFEFF" at bounding box center [212, 421] width 49 height 15
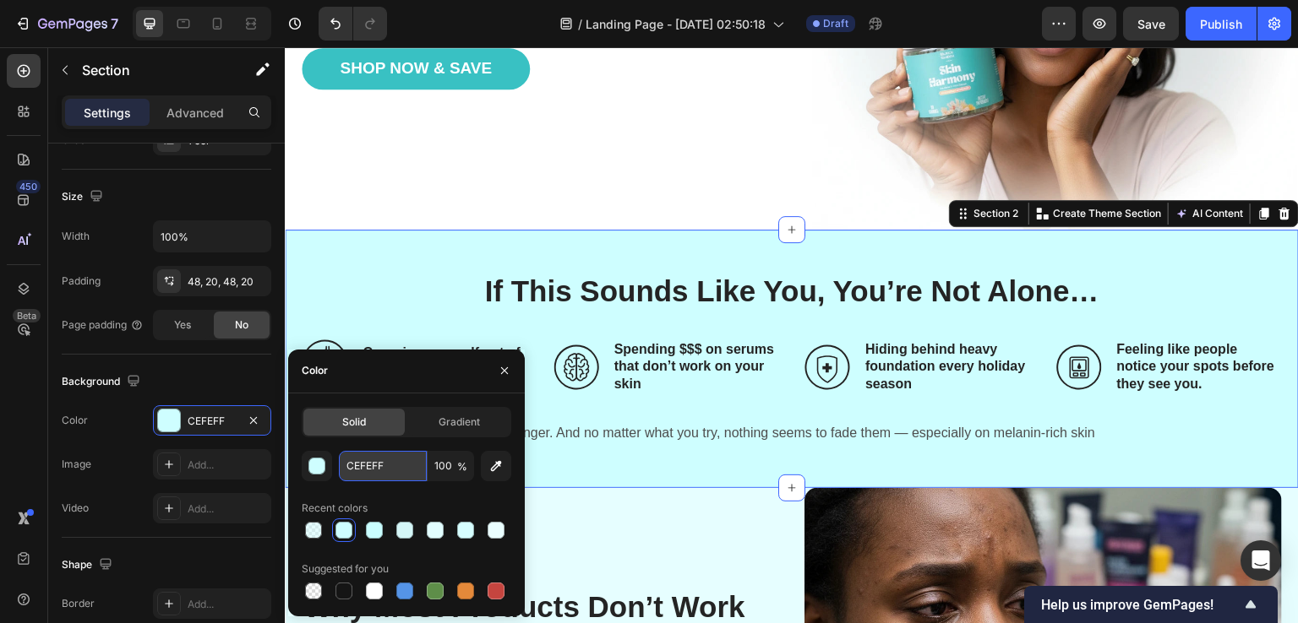
click at [365, 454] on input "CEFEFF" at bounding box center [383, 466] width 88 height 30
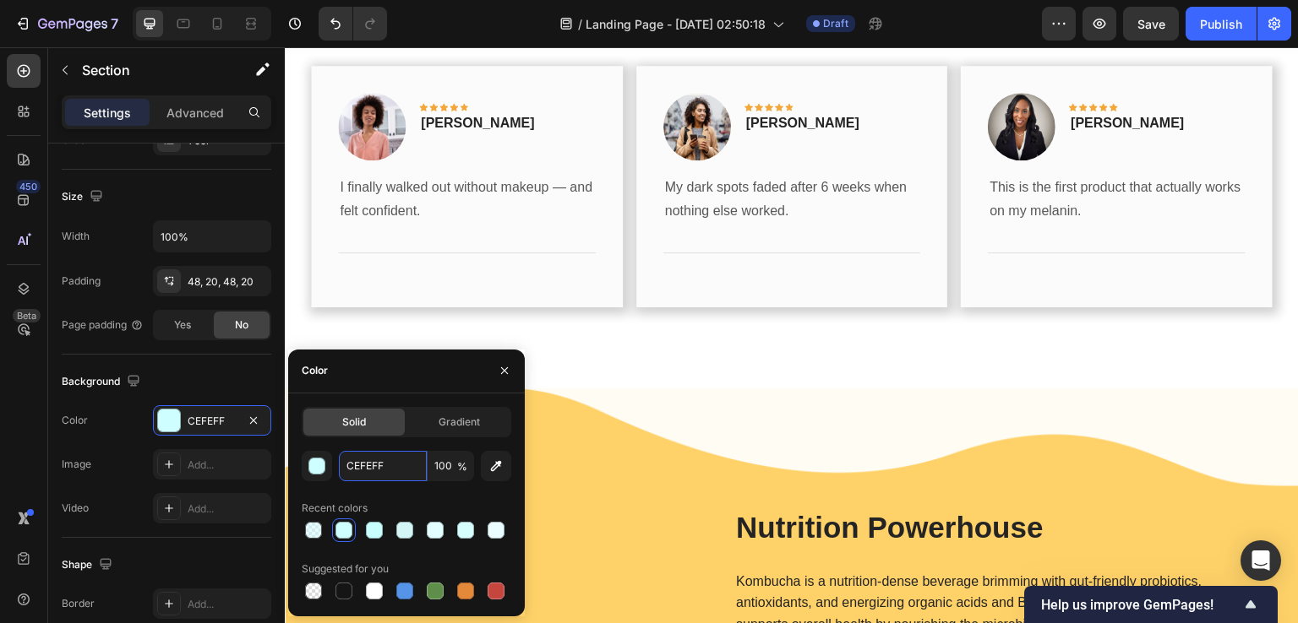
scroll to position [2281, 0]
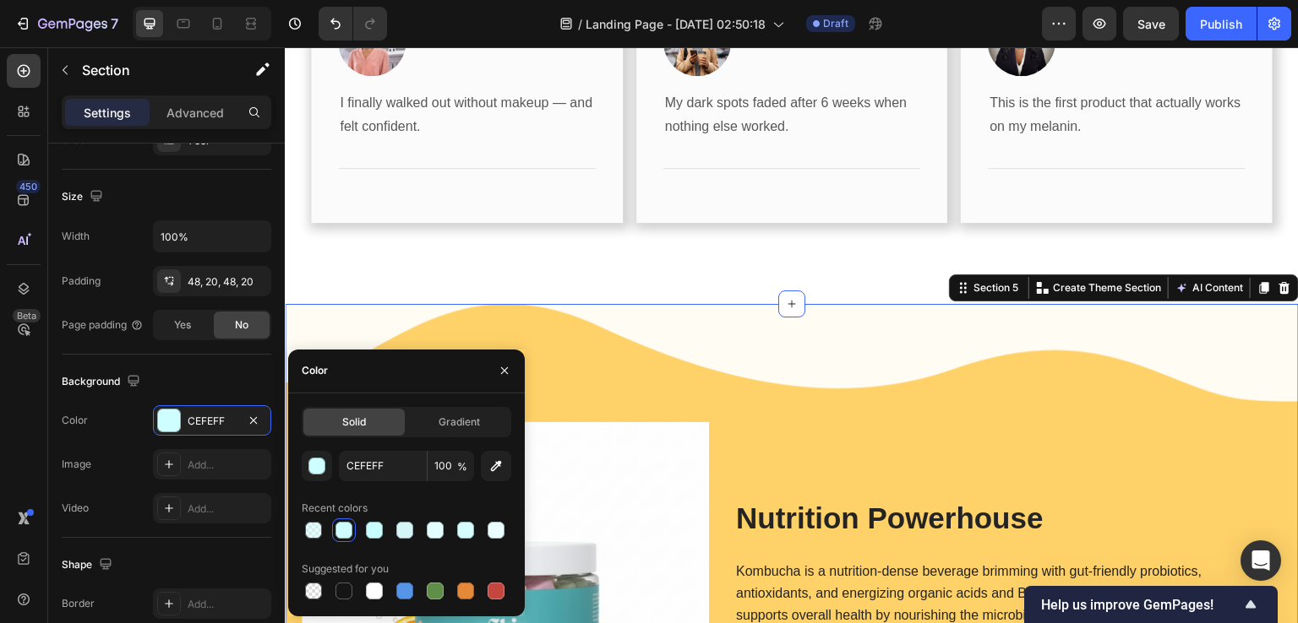
click at [716, 312] on div "Image Nutrition Powerhouse Heading Kombucha is a nutrition-dense beverage brimm…" at bounding box center [792, 600] width 1014 height 593
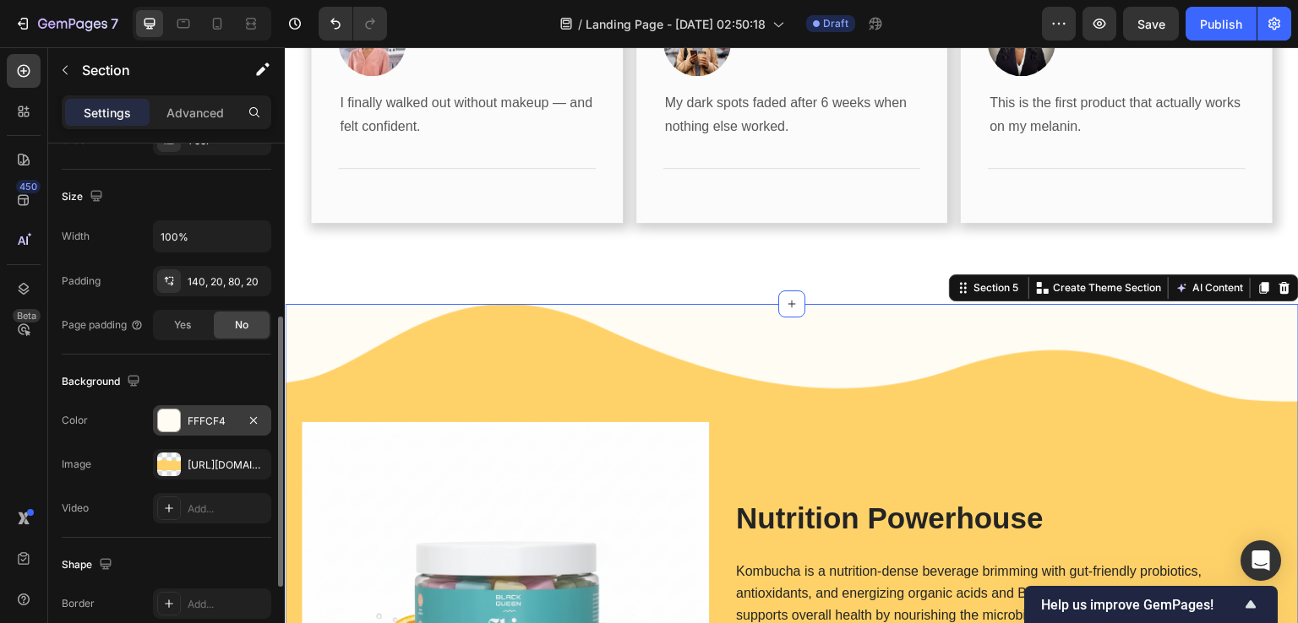
click at [176, 428] on div at bounding box center [169, 421] width 22 height 22
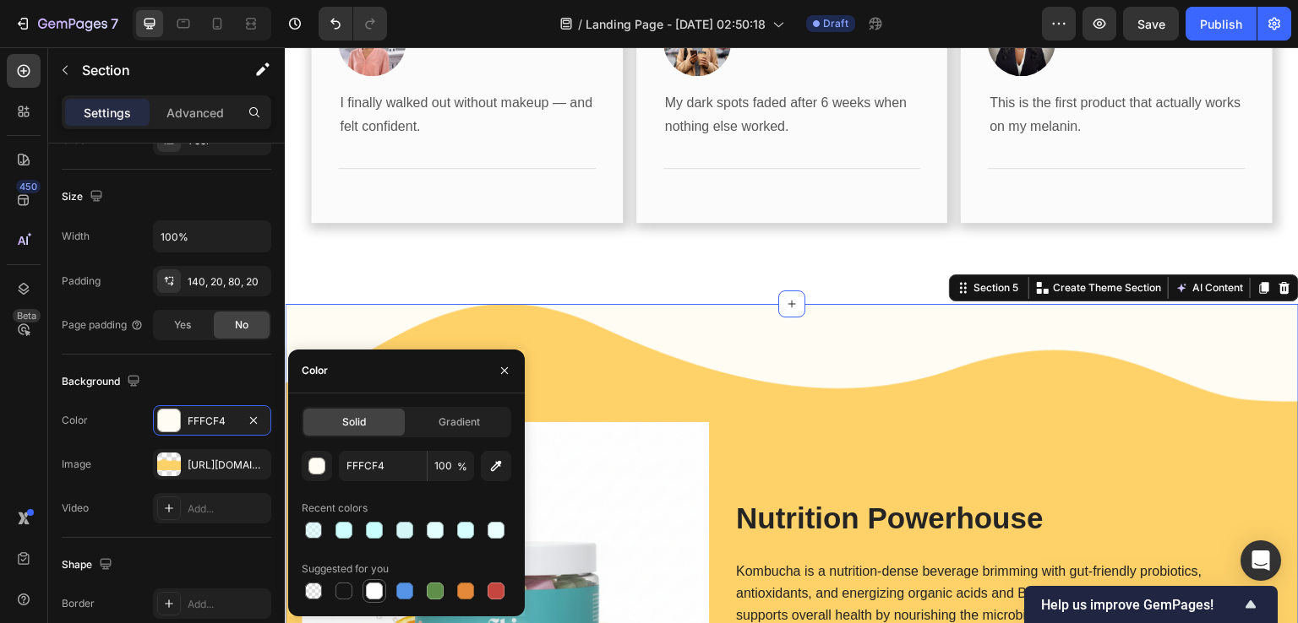
click at [372, 592] on div at bounding box center [374, 591] width 17 height 17
type input "FFFFFF"
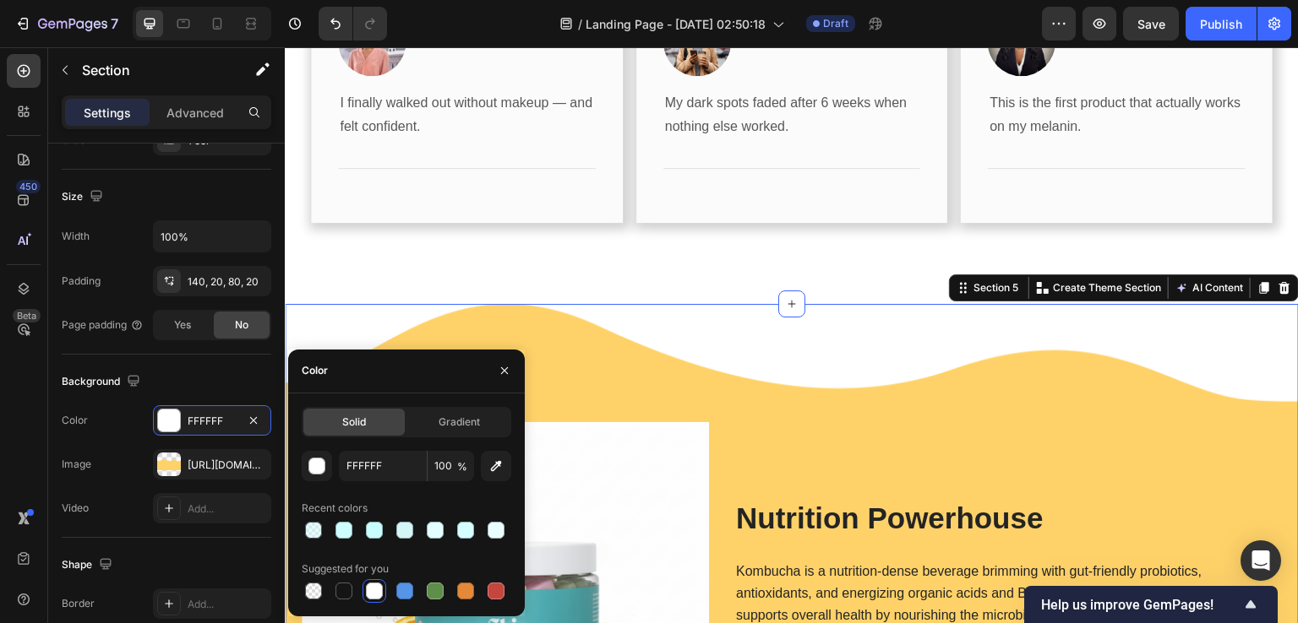
click at [0, 420] on div "450 Beta" at bounding box center [24, 335] width 48 height 576
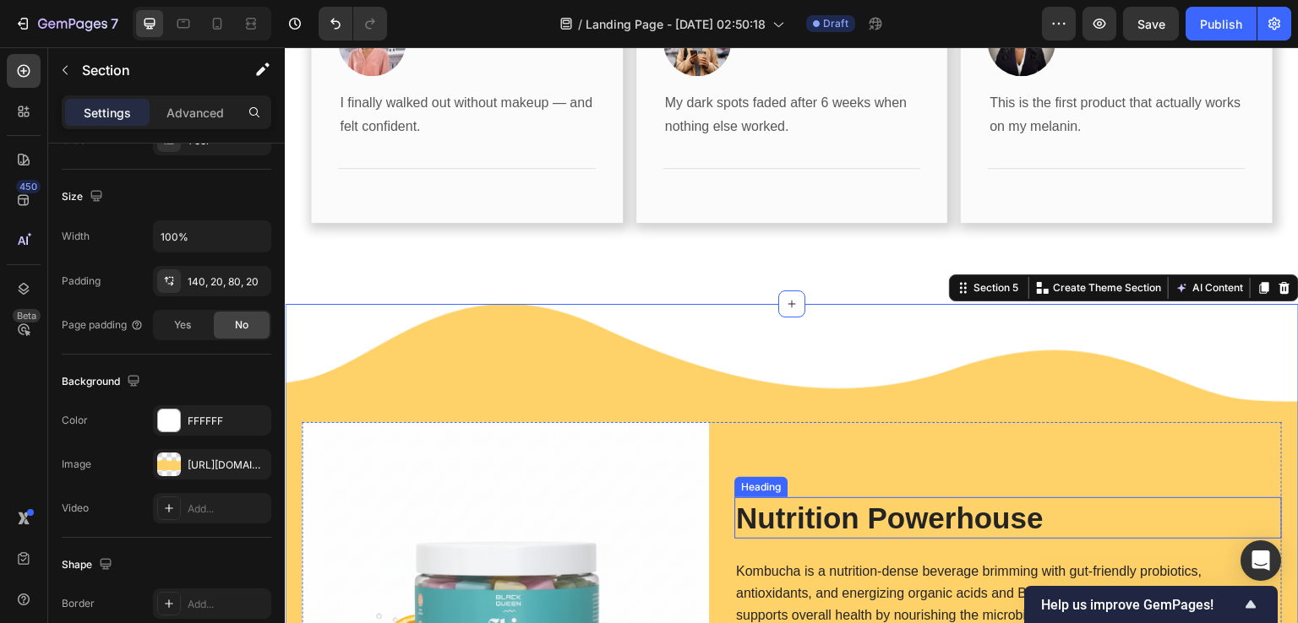
click at [791, 498] on h2 "Nutrition Powerhouse" at bounding box center [1007, 519] width 547 height 42
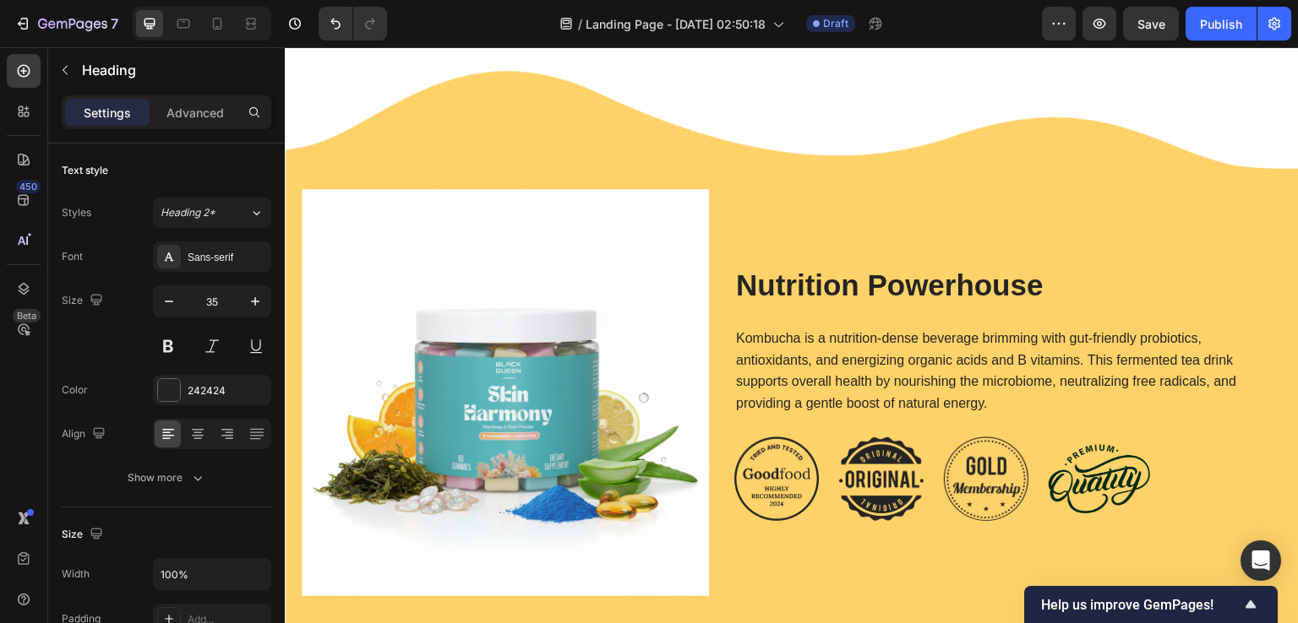
scroll to position [2450, 0]
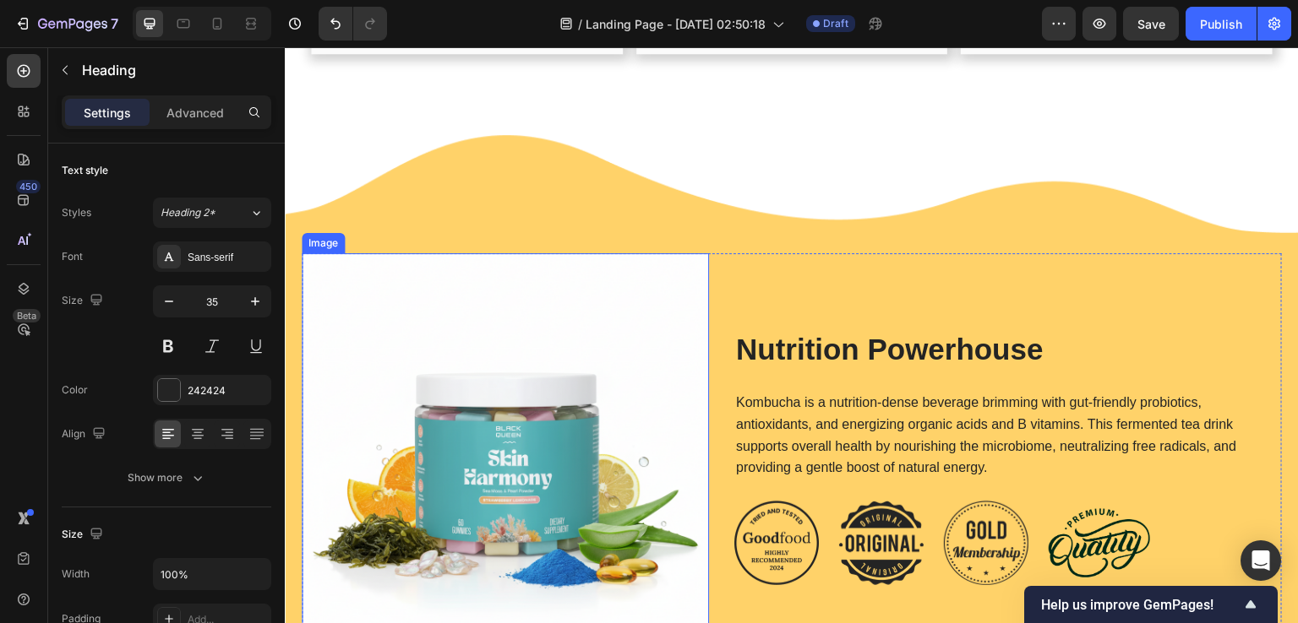
click at [356, 309] on img at bounding box center [505, 456] width 407 height 407
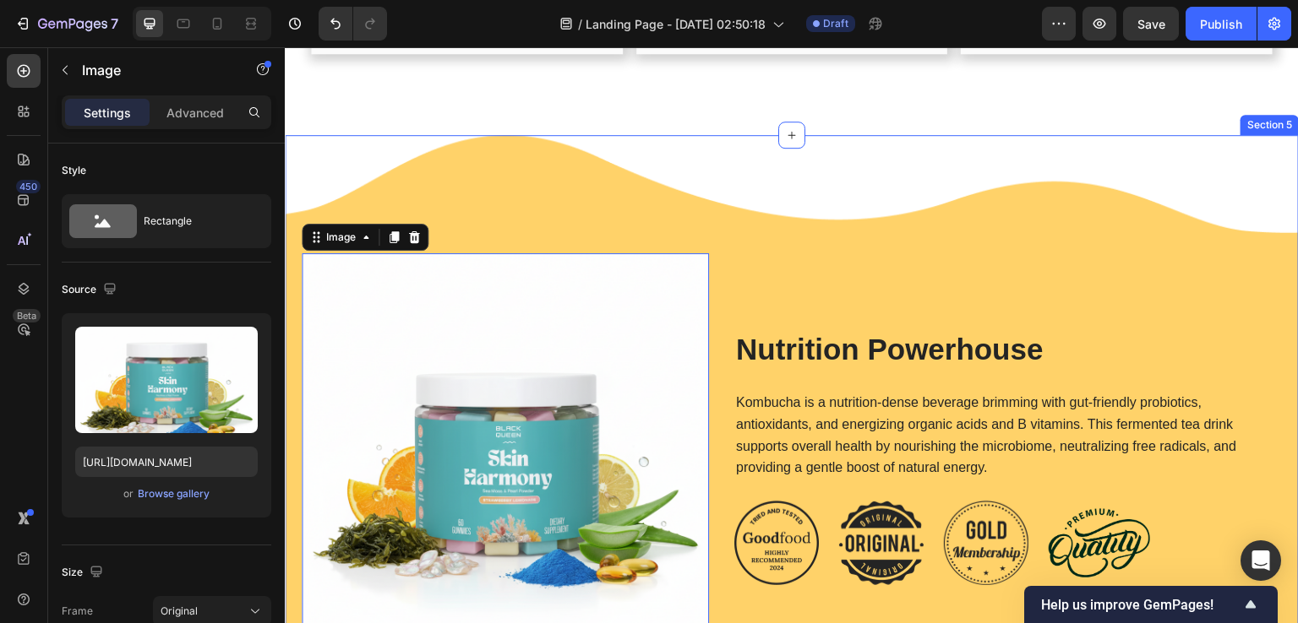
click at [560, 198] on div "Image 0 Nutrition Powerhouse Heading Kombucha is a nutrition-dense beverage bri…" at bounding box center [792, 431] width 1014 height 593
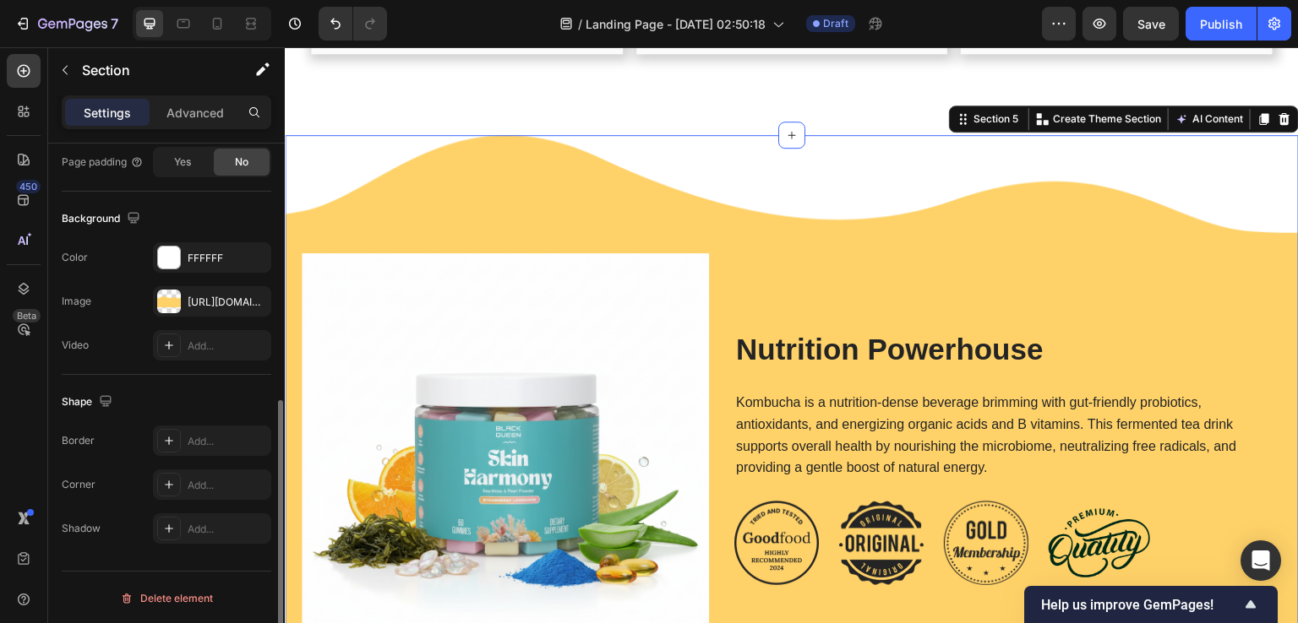
scroll to position [416, 0]
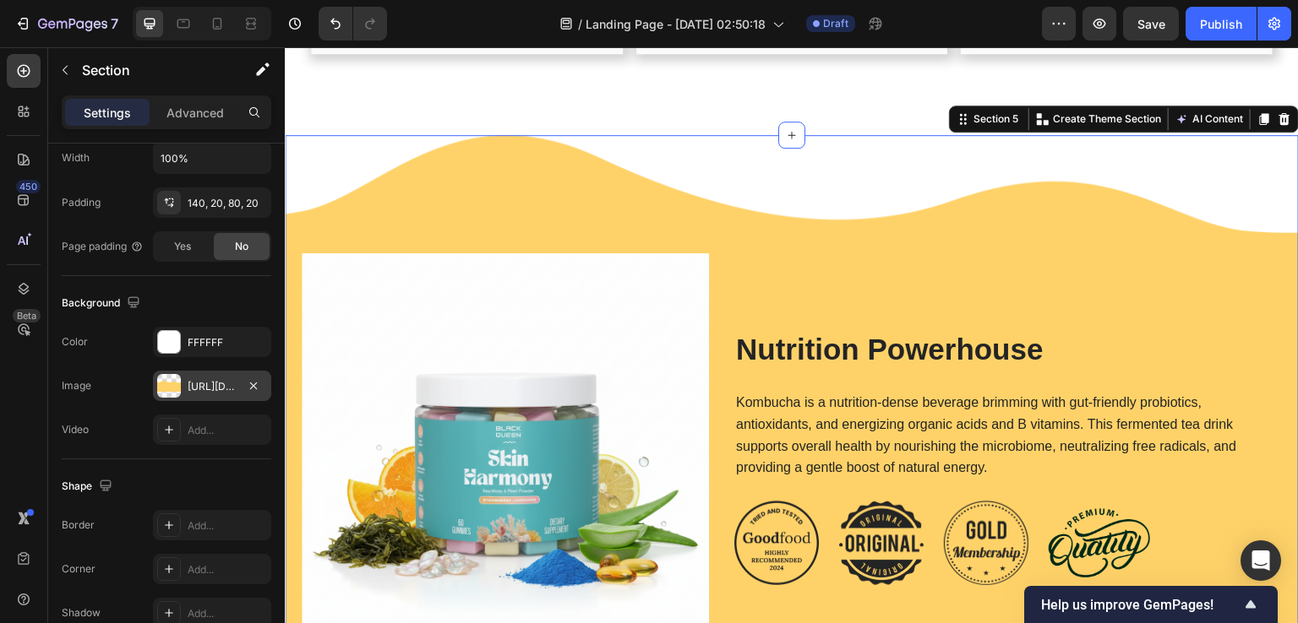
click at [200, 388] on div "https://cdn.shopify.com/s/files/1/0890/9530/7606/files/gempages_575567914451600…" at bounding box center [212, 386] width 49 height 15
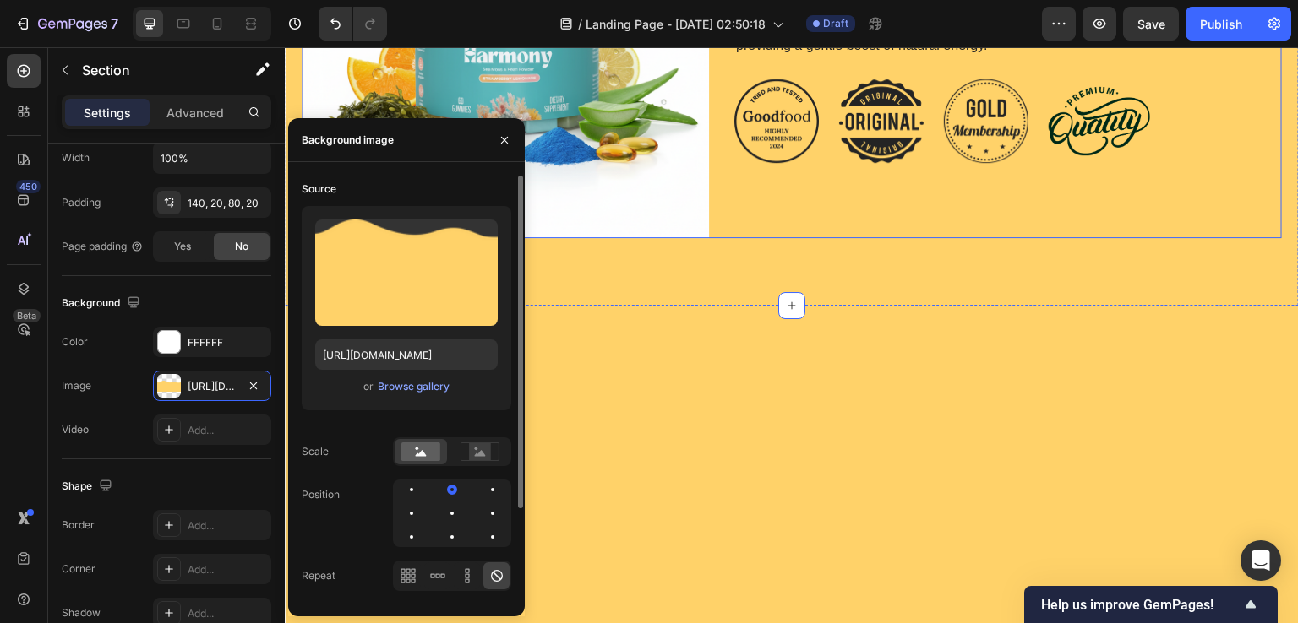
scroll to position [2365, 0]
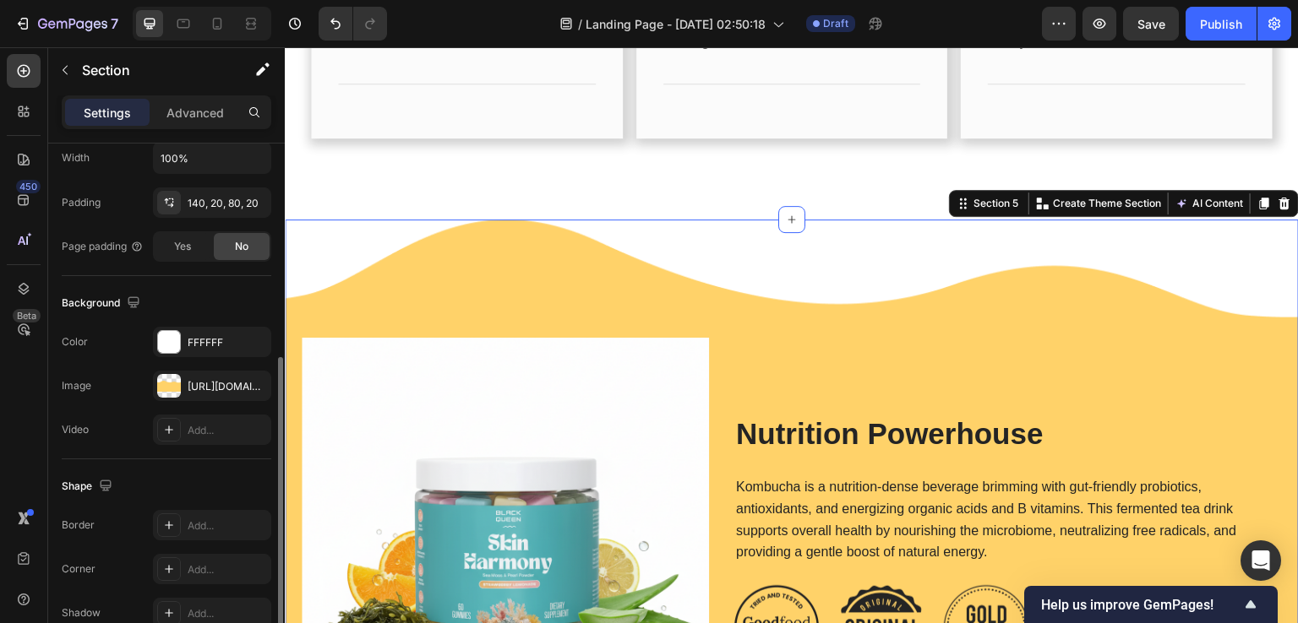
click at [128, 504] on div "Shape Border Add... Corner Add... Shadow Add..." at bounding box center [167, 551] width 210 height 182
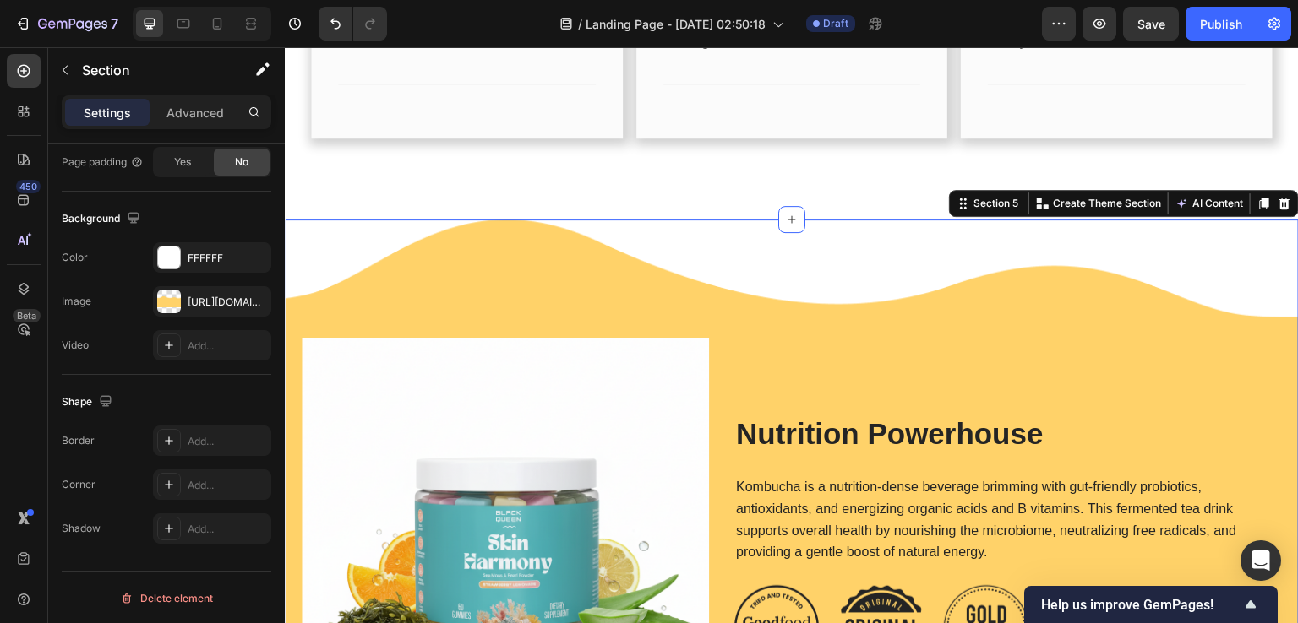
click at [688, 262] on div "Image Nutrition Powerhouse Heading Kombucha is a nutrition-dense beverage brimm…" at bounding box center [792, 516] width 1014 height 593
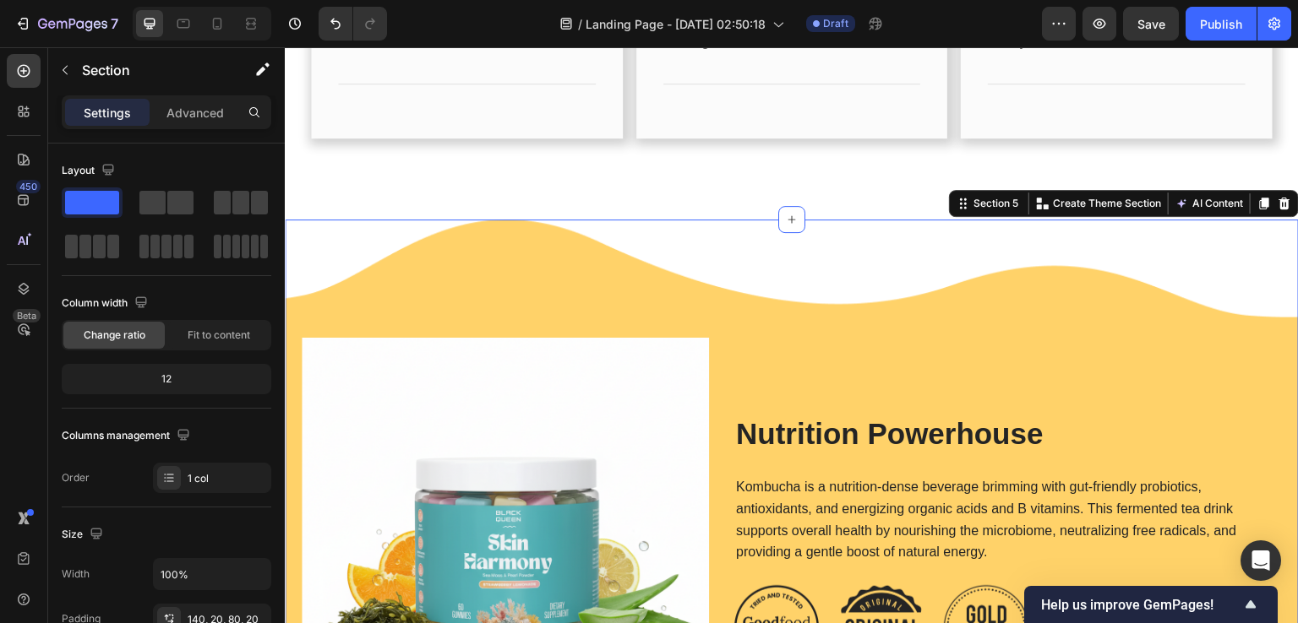
click at [1173, 233] on div "Image Nutrition Powerhouse Heading Kombucha is a nutrition-dense beverage brimm…" at bounding box center [792, 516] width 1014 height 593
click at [307, 231] on div "Image Nutrition Powerhouse Heading Kombucha is a nutrition-dense beverage brimm…" at bounding box center [792, 516] width 1014 height 593
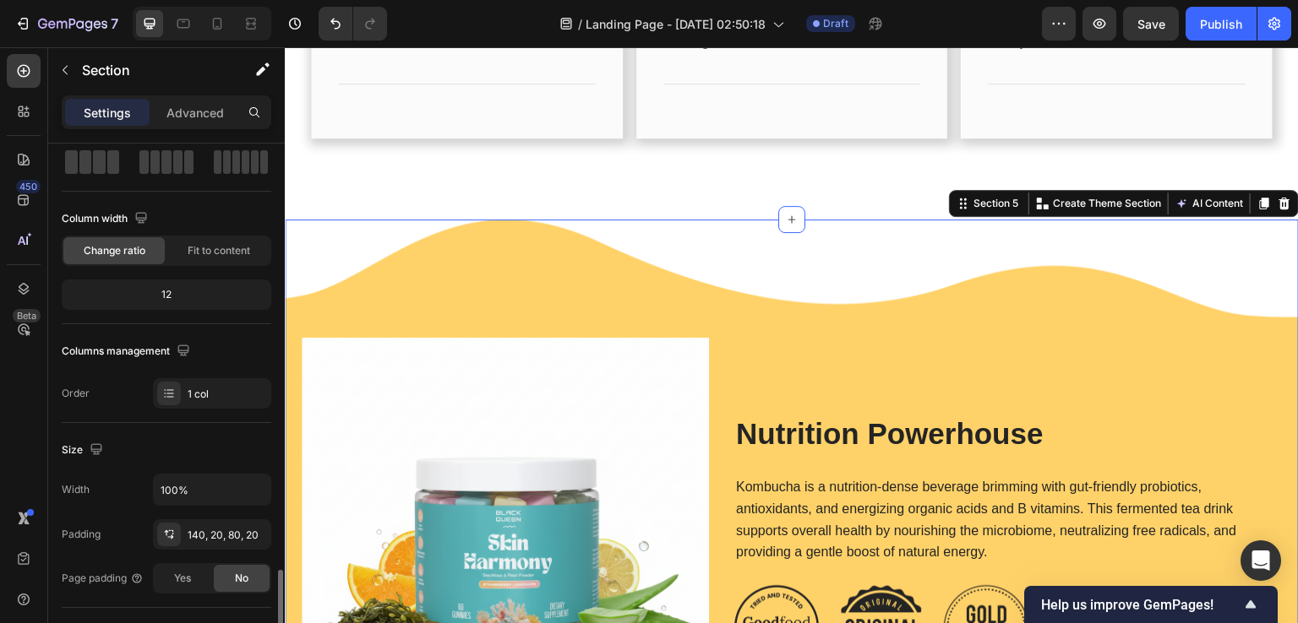
scroll to position [501, 0]
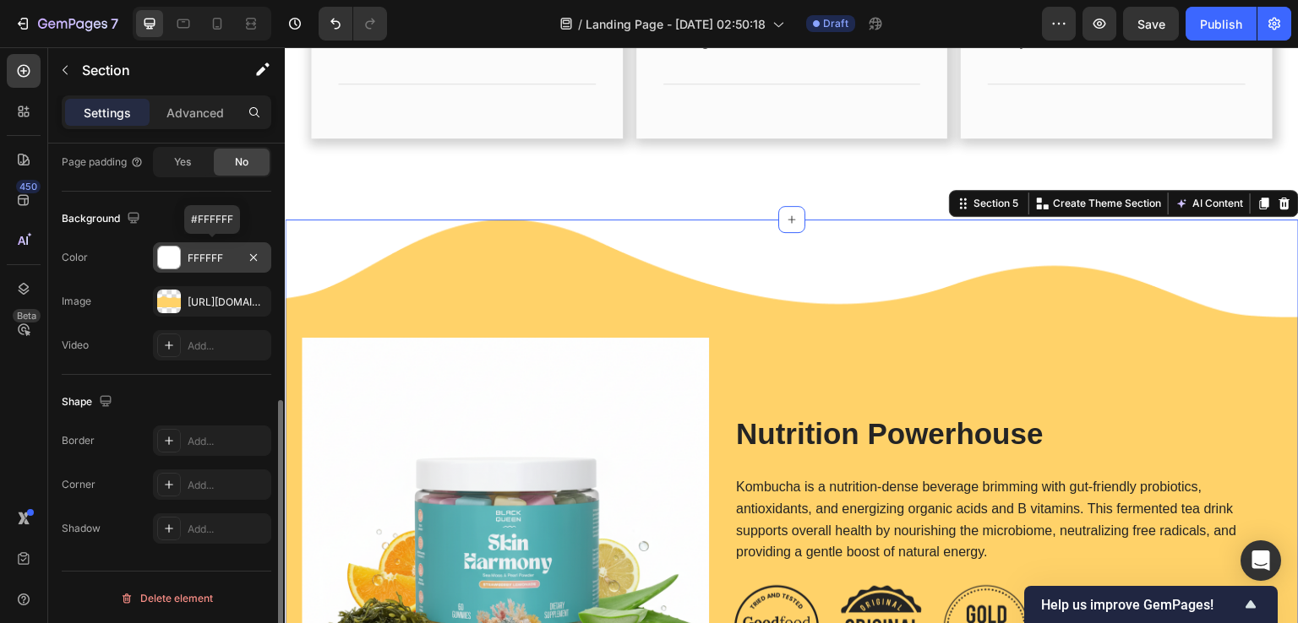
click at [164, 252] on div at bounding box center [169, 258] width 22 height 22
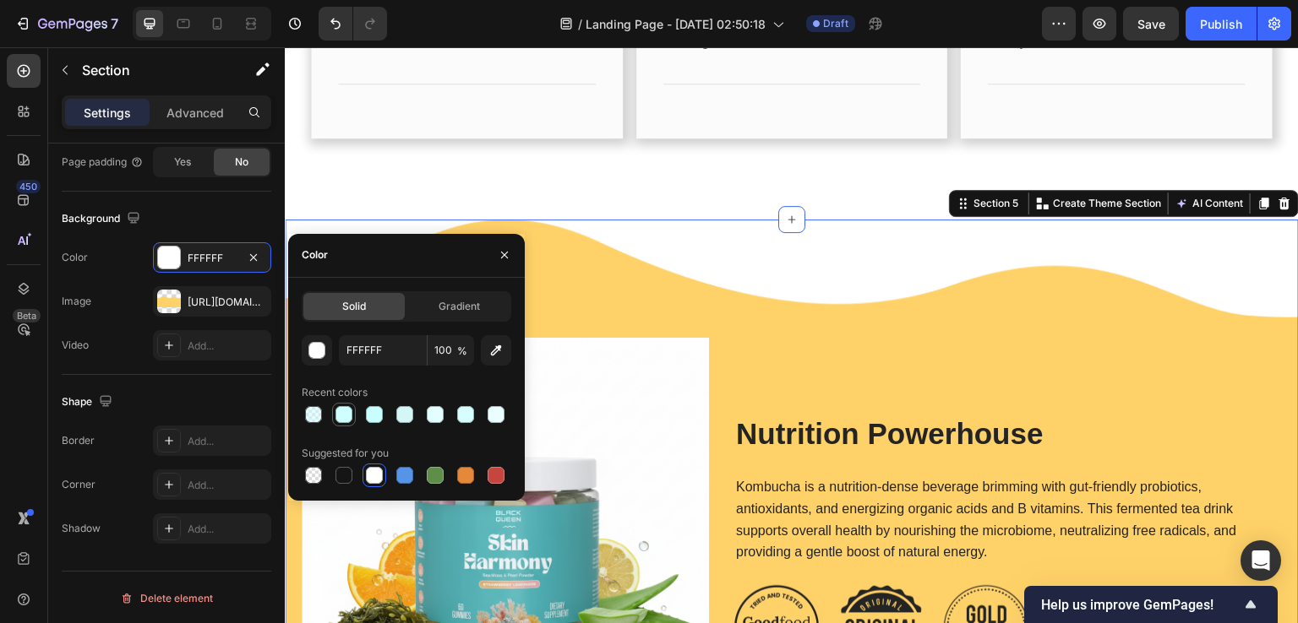
click at [349, 418] on div at bounding box center [343, 414] width 17 height 17
type input "CEFEFF"
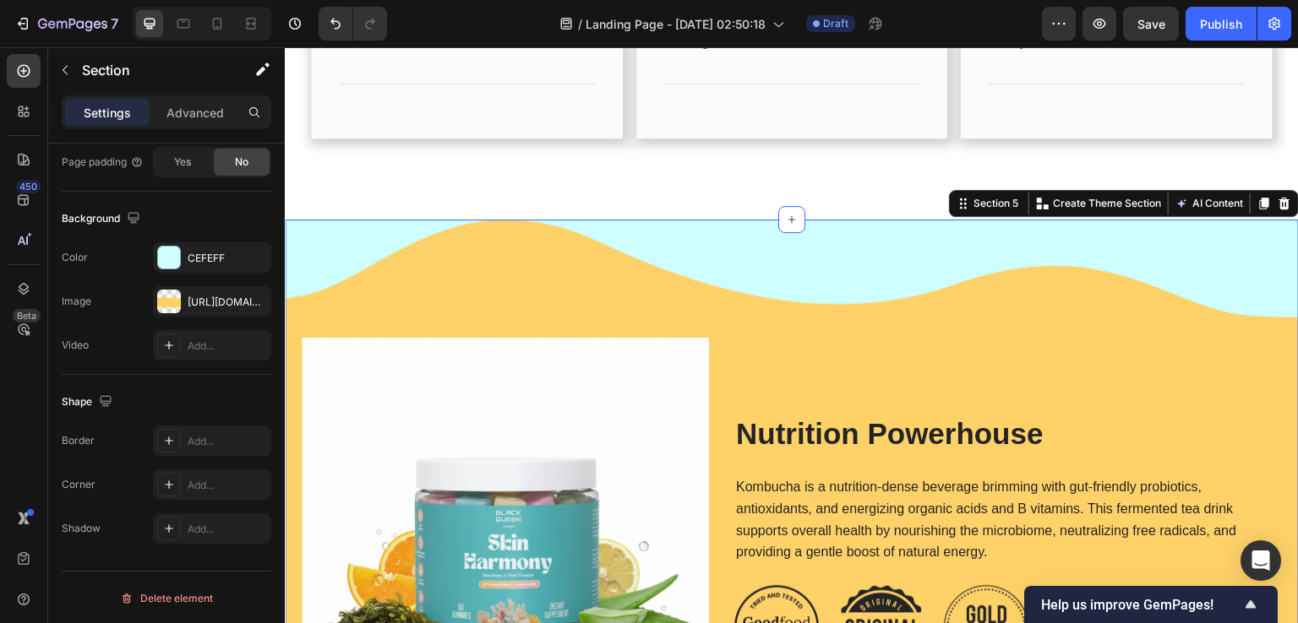
click at [0, 383] on div "450 Beta" at bounding box center [24, 335] width 48 height 576
click at [91, 401] on div "Shape" at bounding box center [89, 402] width 54 height 23
click at [99, 401] on icon "button" at bounding box center [105, 401] width 17 height 17
click at [190, 400] on div "Shape" at bounding box center [167, 402] width 210 height 27
click at [193, 434] on div "Add..." at bounding box center [227, 441] width 79 height 15
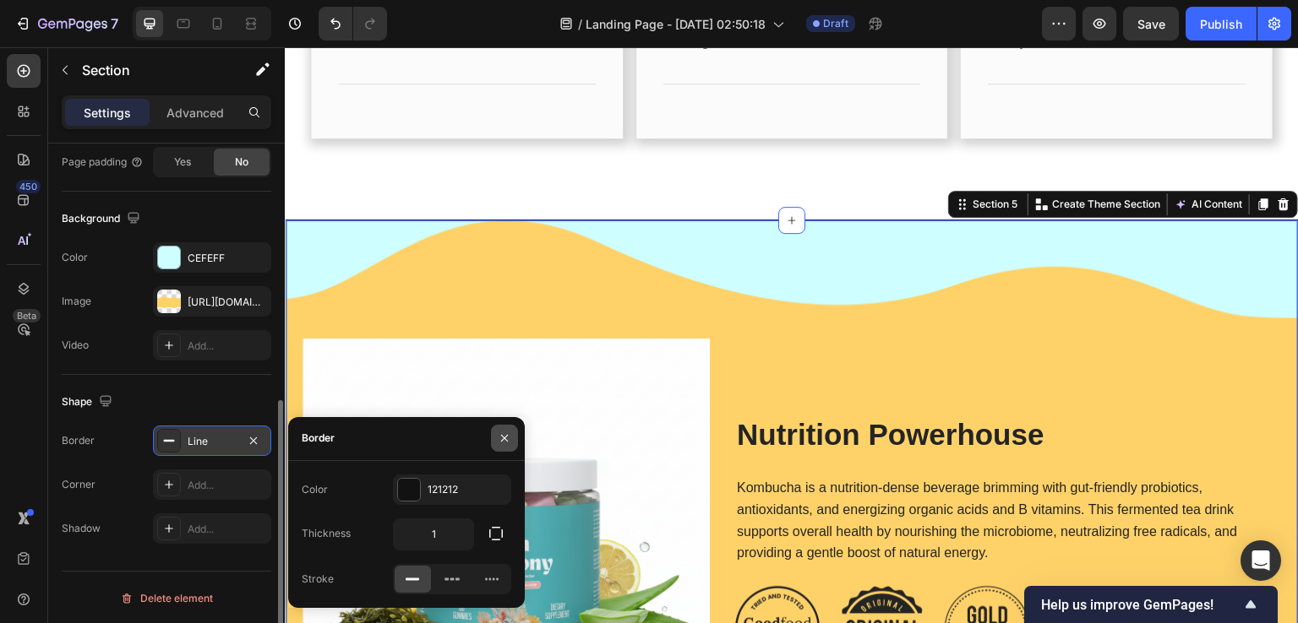
click at [507, 440] on icon "button" at bounding box center [505, 439] width 14 height 14
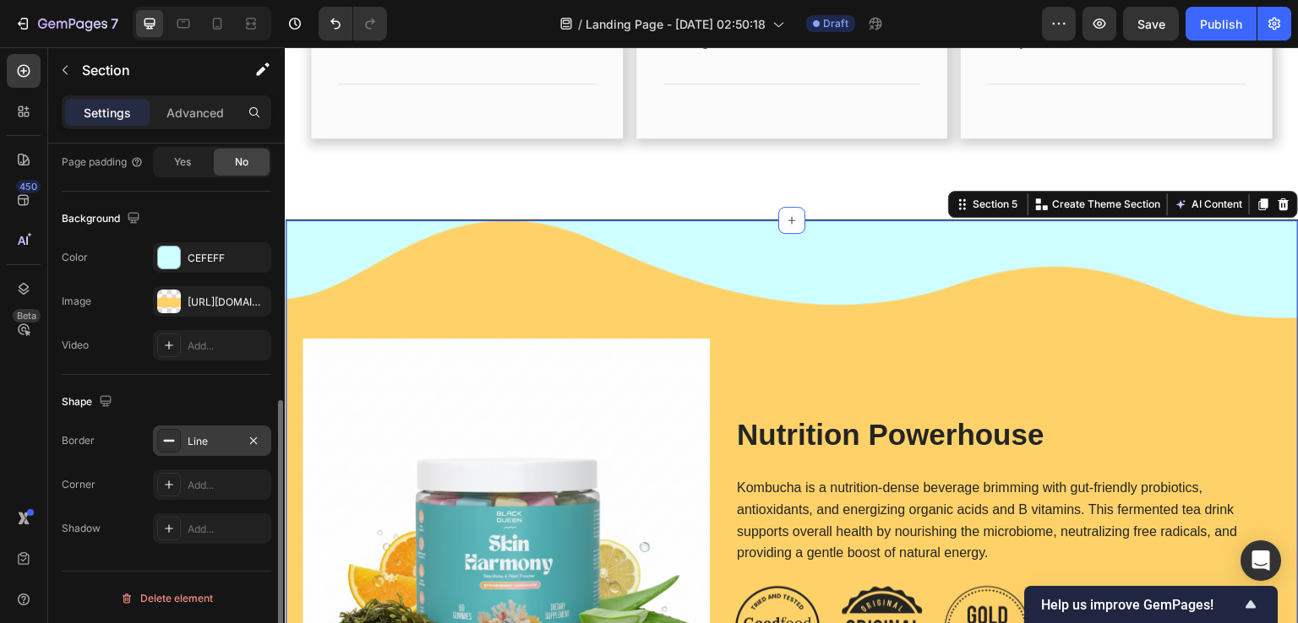
click at [179, 441] on div at bounding box center [169, 441] width 24 height 24
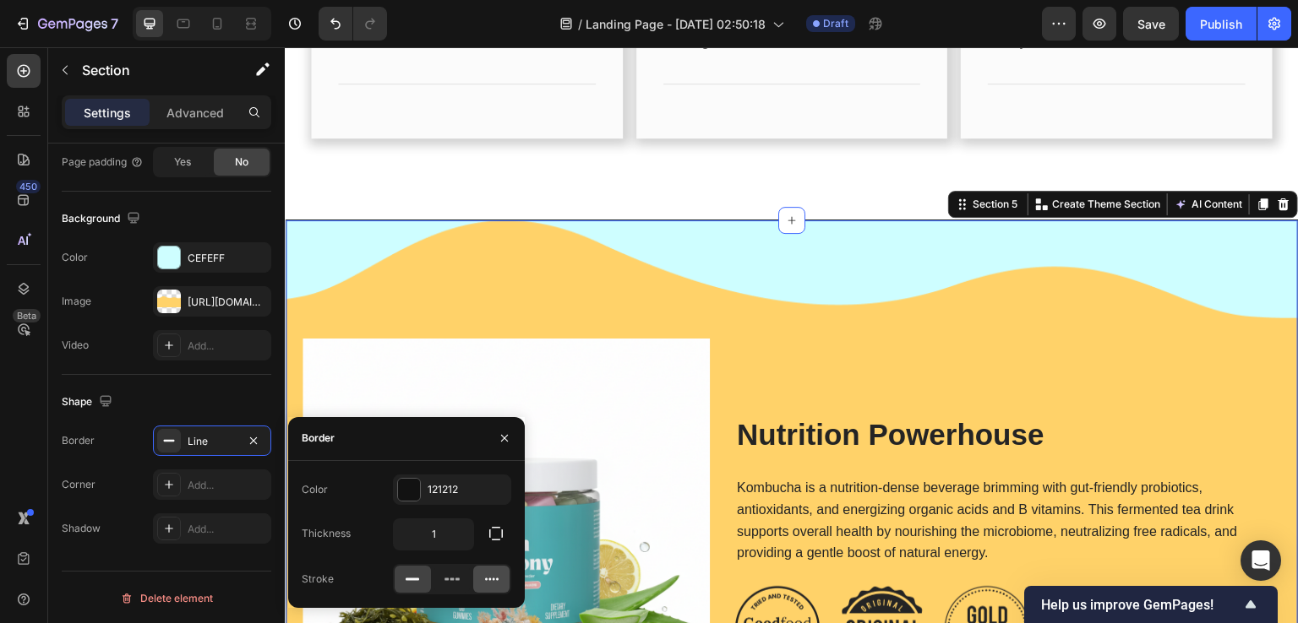
click at [488, 578] on icon at bounding box center [492, 579] width 14 height 3
click at [450, 580] on icon at bounding box center [452, 579] width 17 height 17
click at [410, 576] on icon at bounding box center [412, 579] width 17 height 17
click at [495, 441] on button "button" at bounding box center [504, 438] width 27 height 27
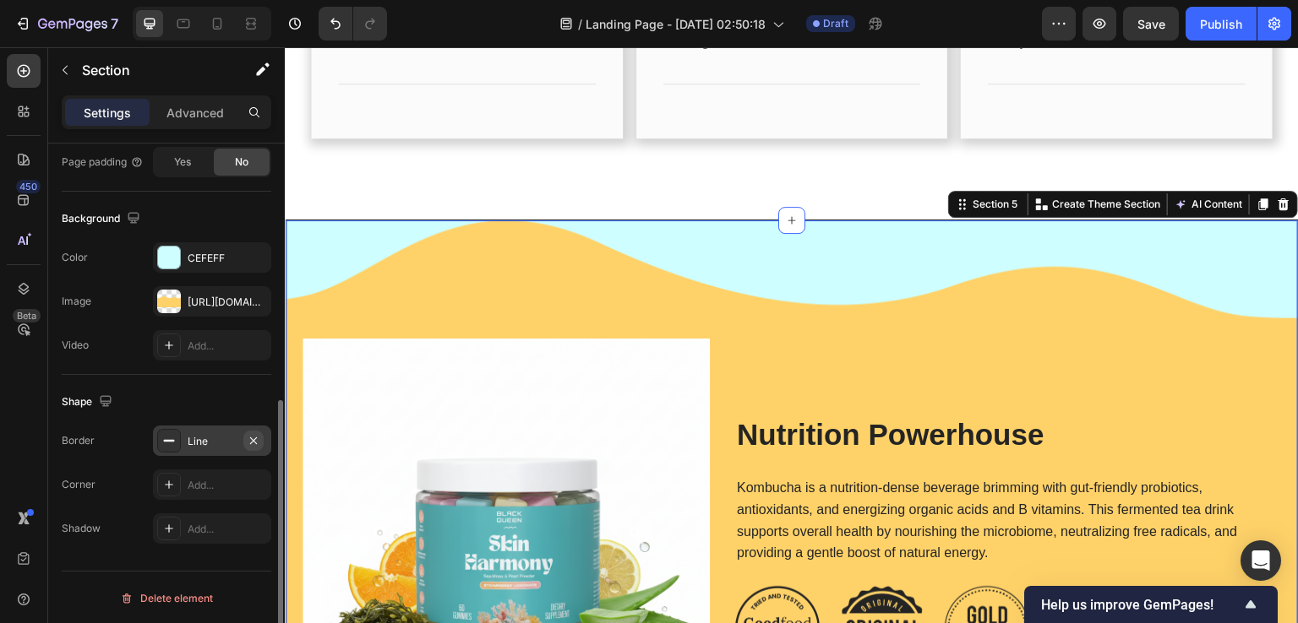
click at [259, 437] on icon "button" at bounding box center [254, 441] width 14 height 14
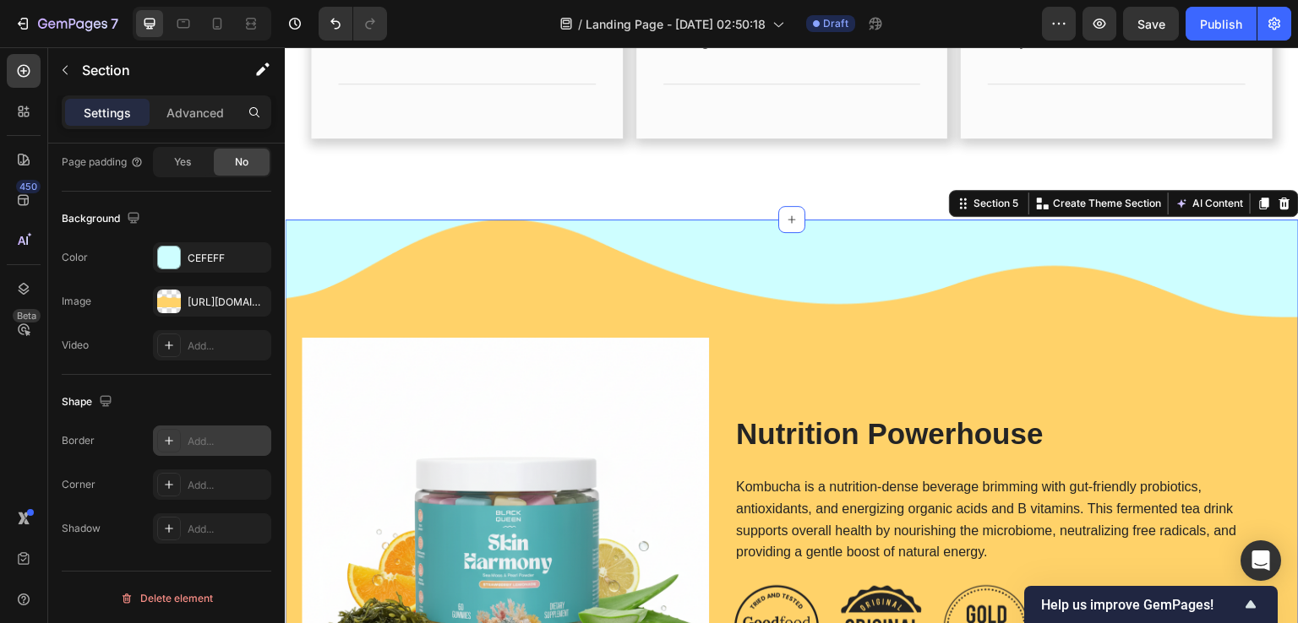
scroll to position [0, 0]
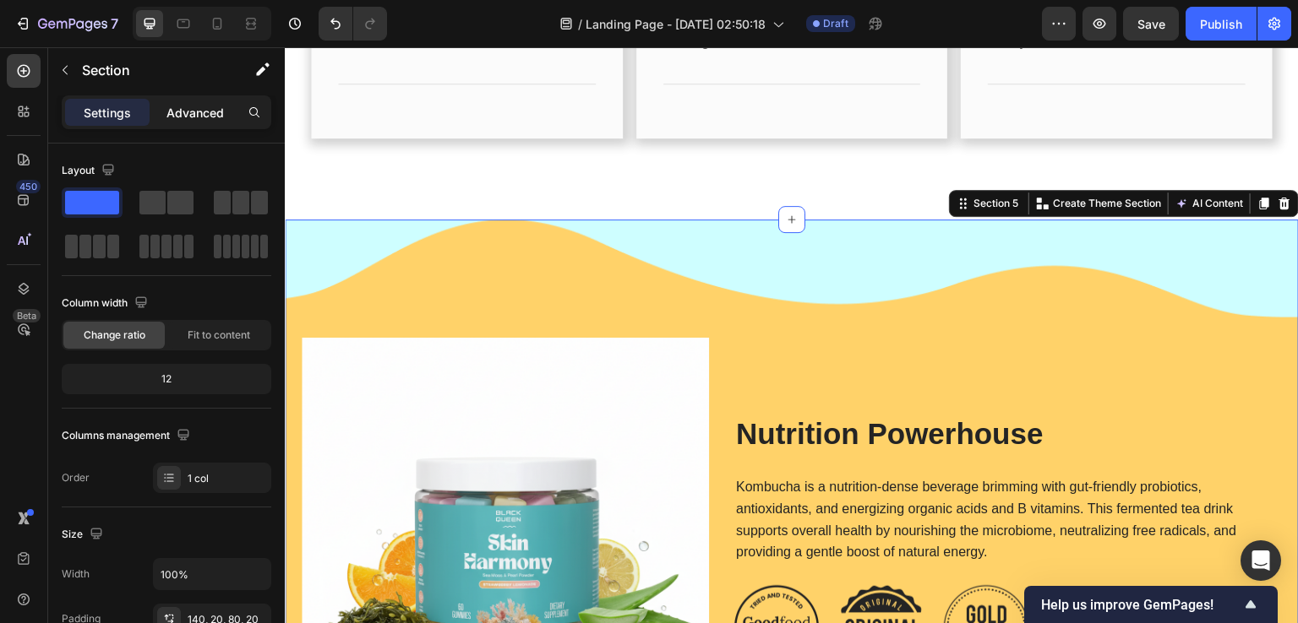
click at [168, 119] on p "Advanced" at bounding box center [194, 113] width 57 height 18
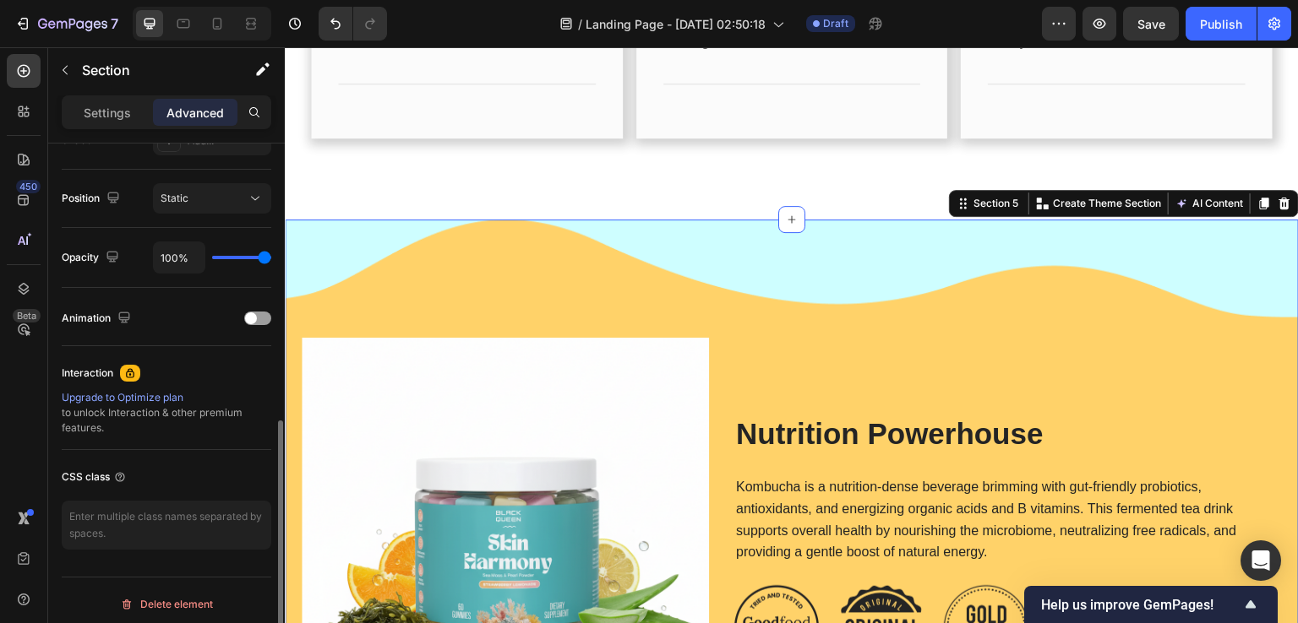
scroll to position [84, 0]
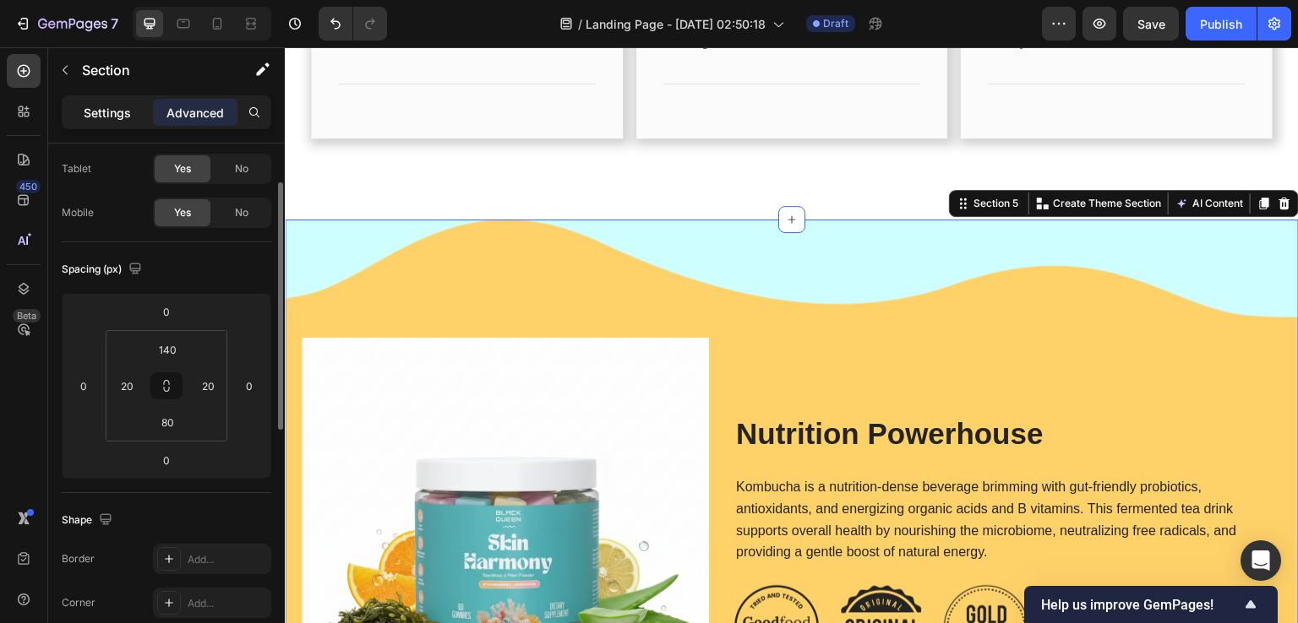
click at [128, 117] on p "Settings" at bounding box center [107, 113] width 47 height 18
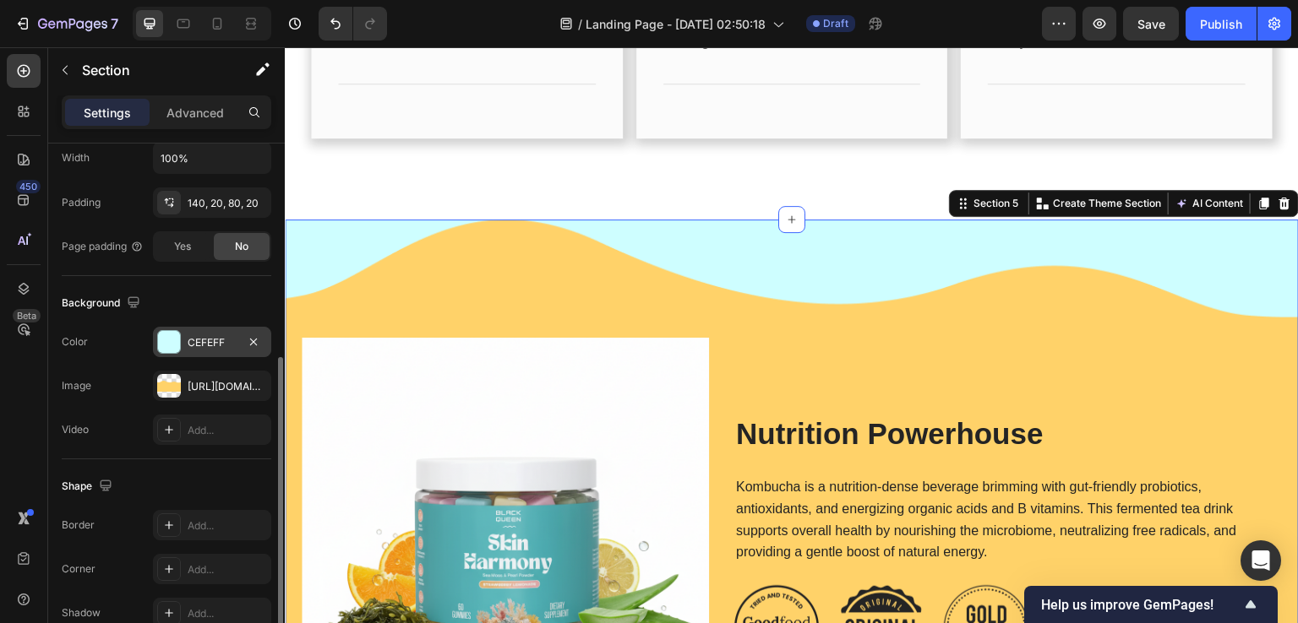
scroll to position [501, 0]
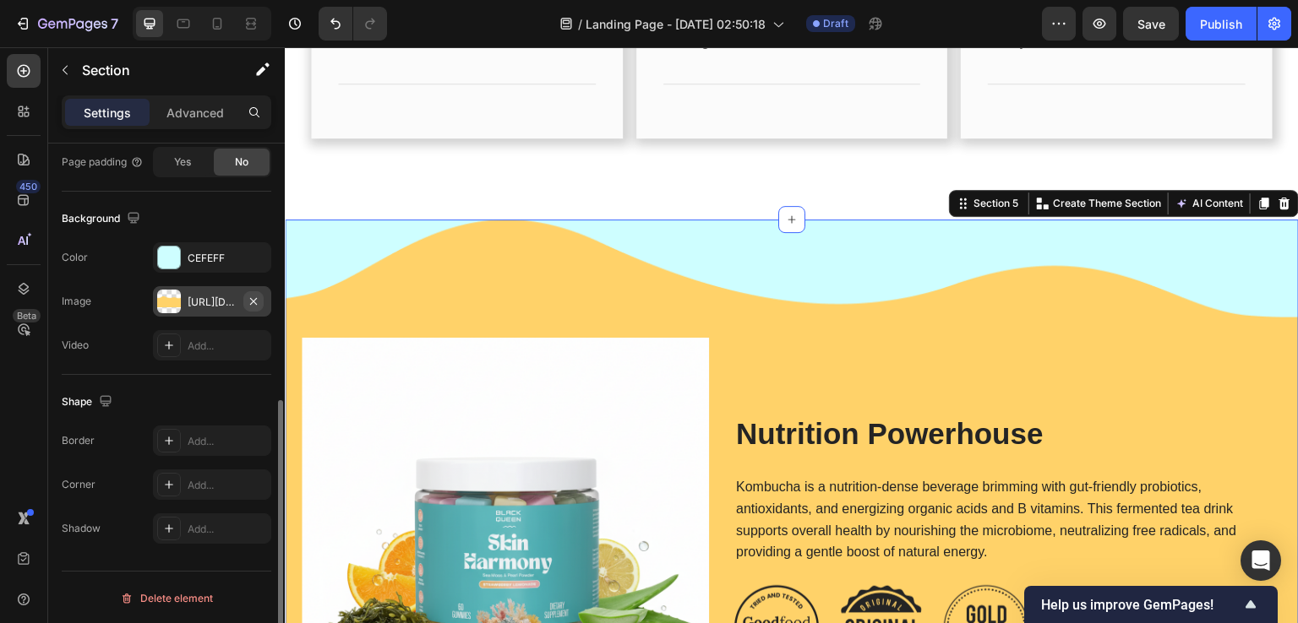
click at [251, 300] on icon "button" at bounding box center [254, 302] width 14 height 14
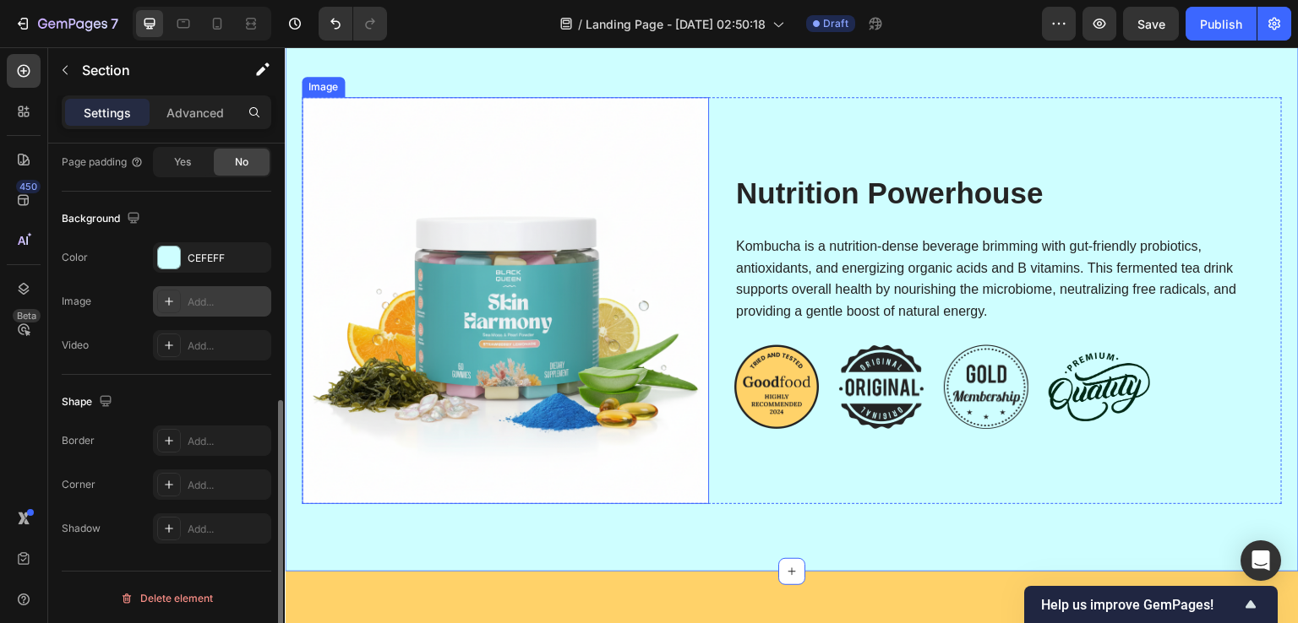
click at [521, 351] on img at bounding box center [505, 300] width 407 height 407
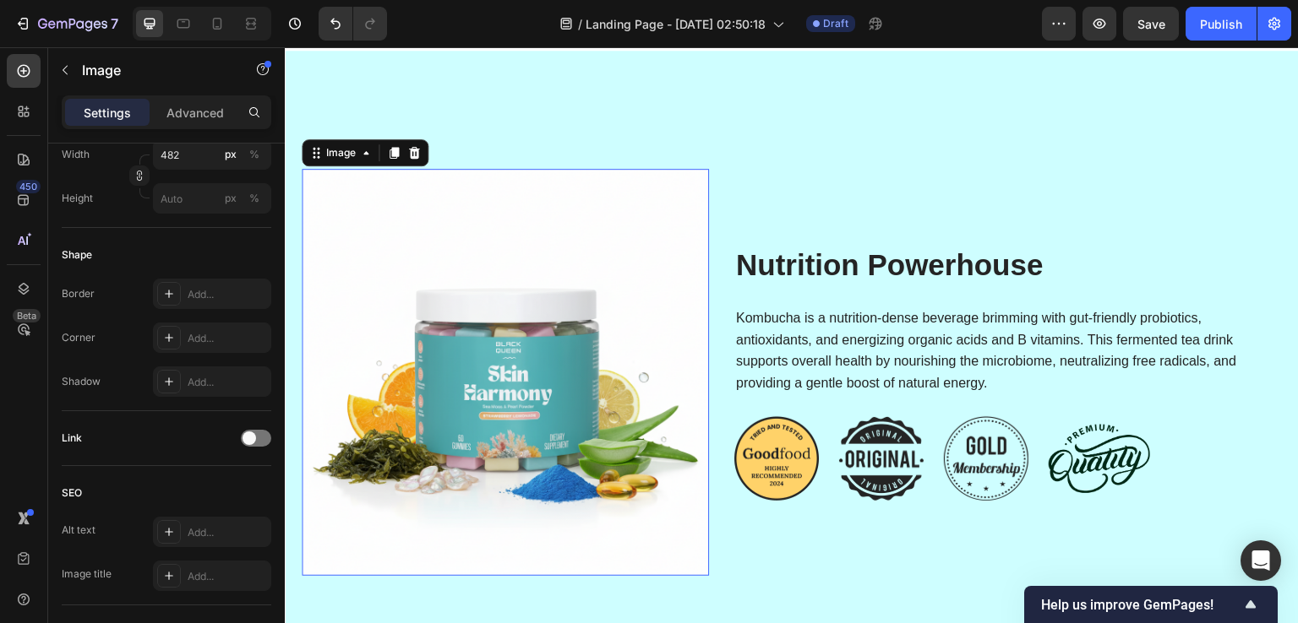
scroll to position [0, 0]
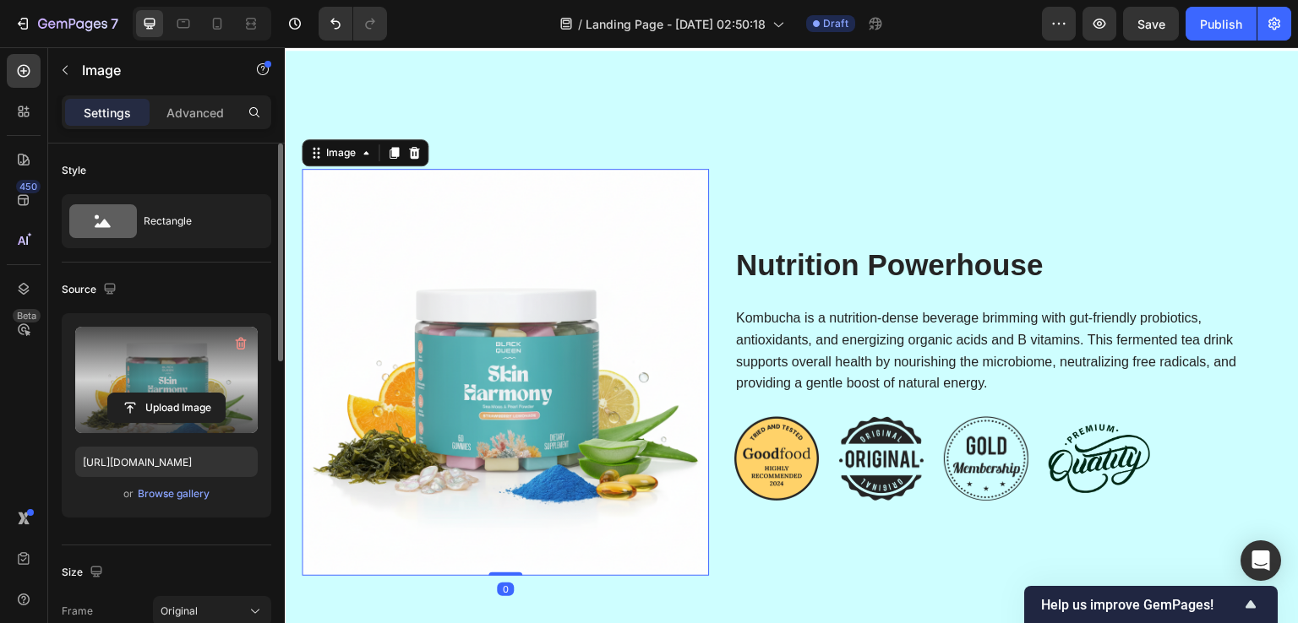
click at [163, 383] on label at bounding box center [166, 380] width 182 height 106
click at [163, 394] on input "file" at bounding box center [166, 408] width 117 height 29
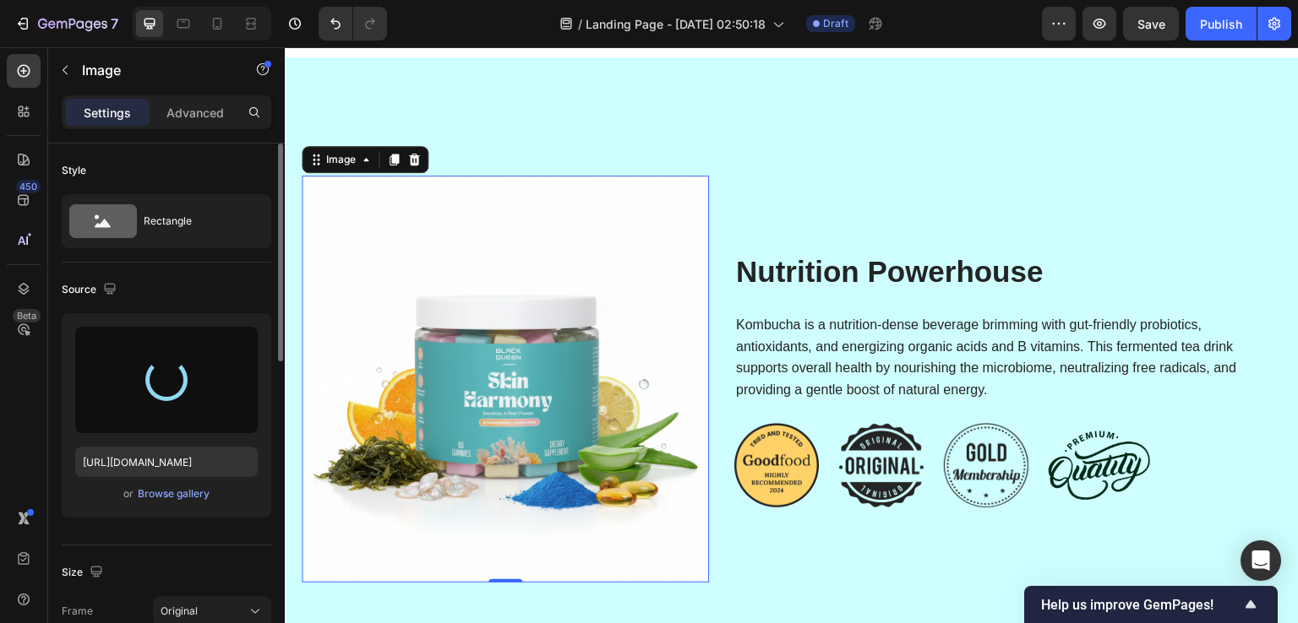
scroll to position [2450, 0]
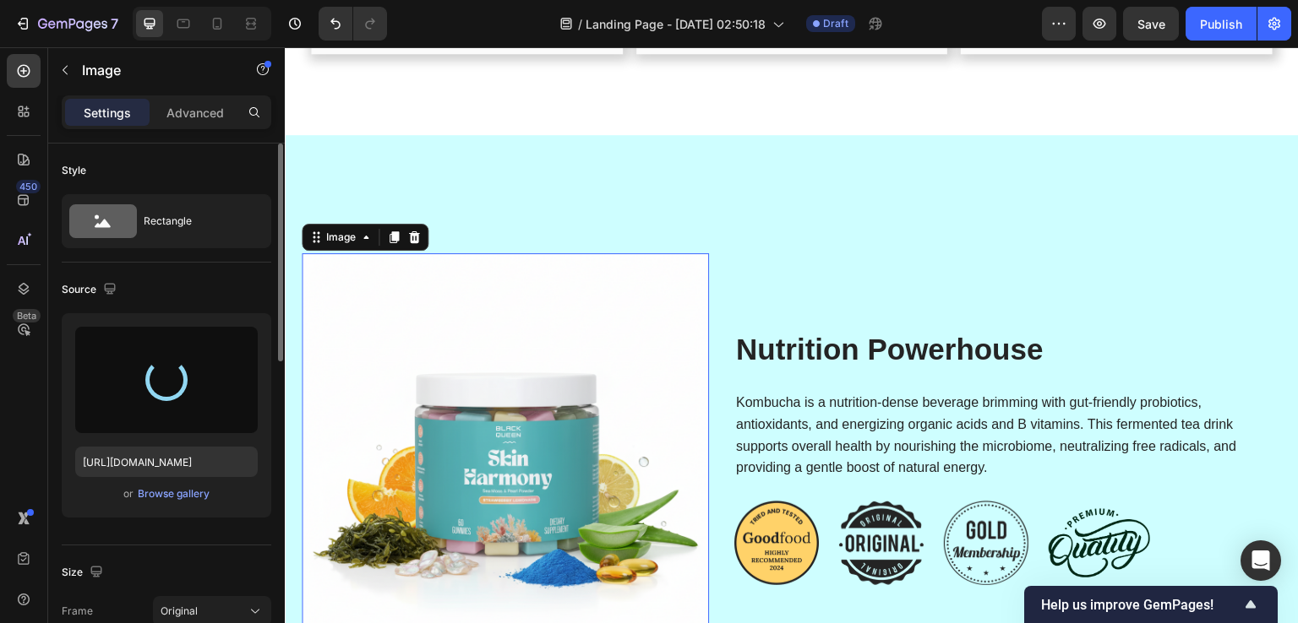
type input "https://cdn.shopify.com/s/files/1/0890/9530/7606/files/gempages_575567914451600…"
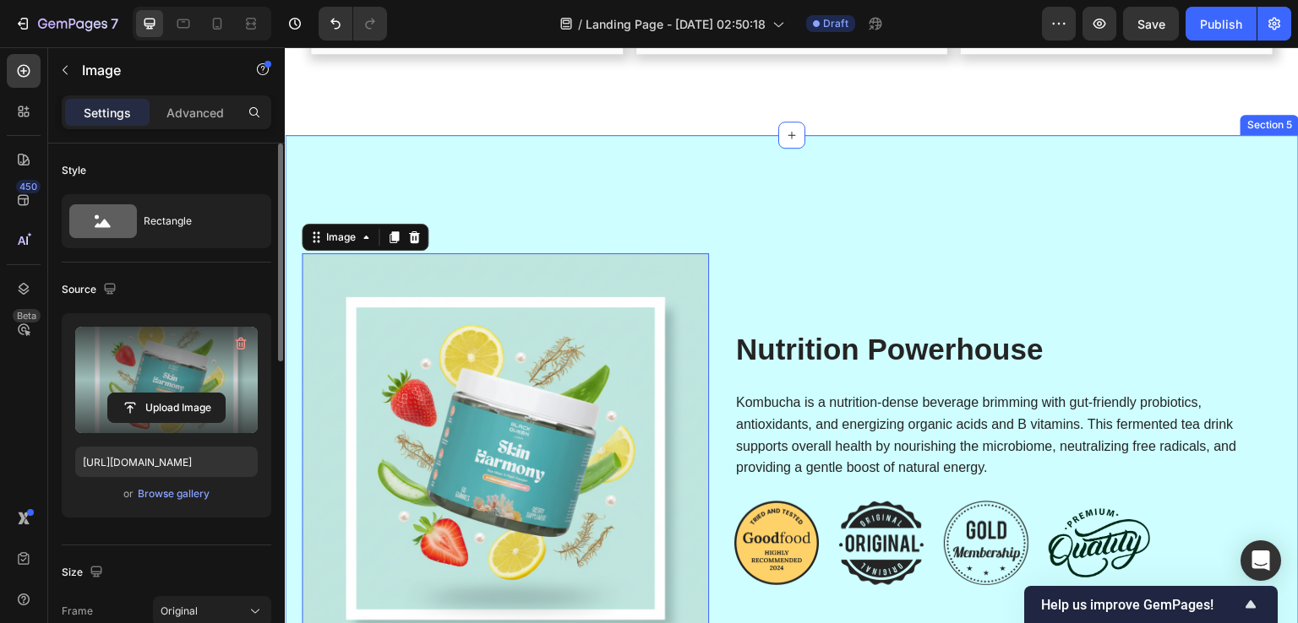
click at [800, 189] on div "Image 0 Nutrition Powerhouse Heading Kombucha is a nutrition-dense beverage bri…" at bounding box center [792, 431] width 1014 height 593
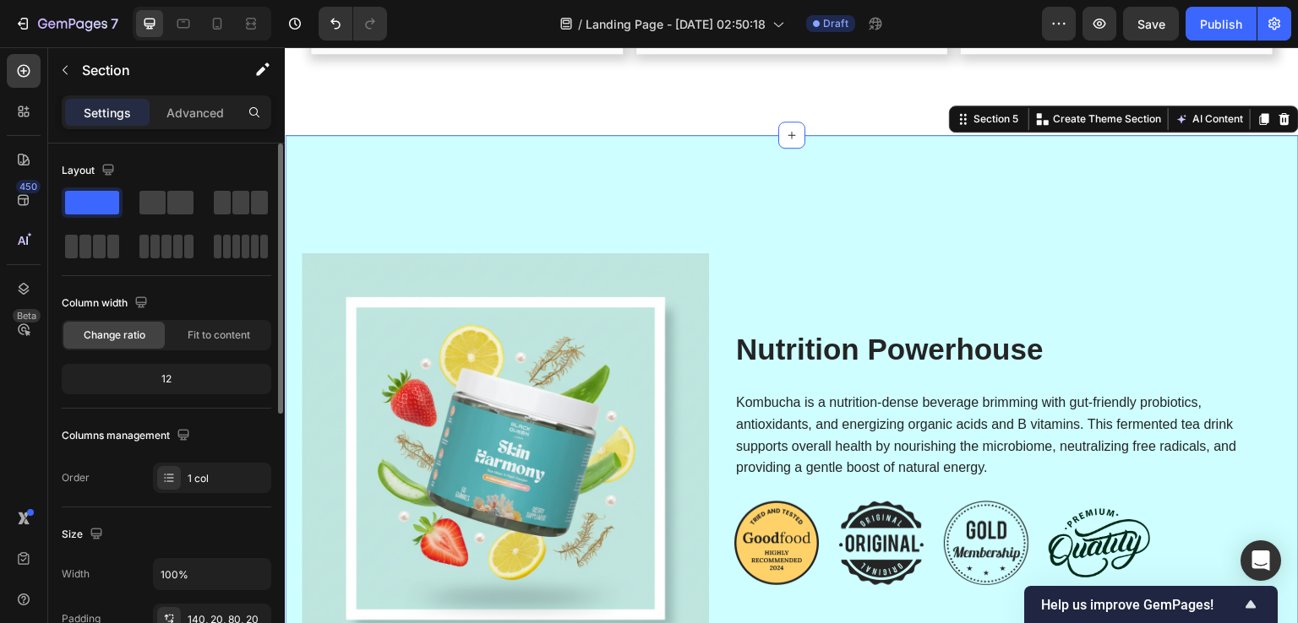
click at [211, 54] on img at bounding box center [105, 48] width 211 height 14
click at [650, 184] on div "Image Nutrition Powerhouse Heading Kombucha is a nutrition-dense beverage brimm…" at bounding box center [792, 431] width 1014 height 593
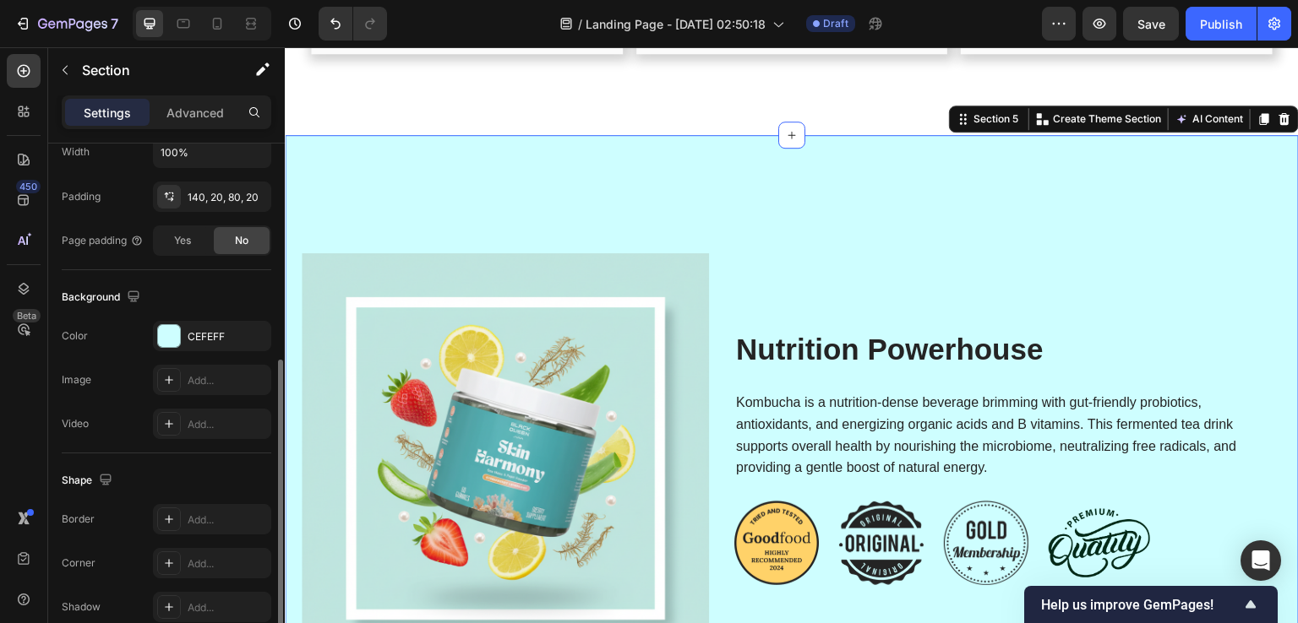
scroll to position [501, 0]
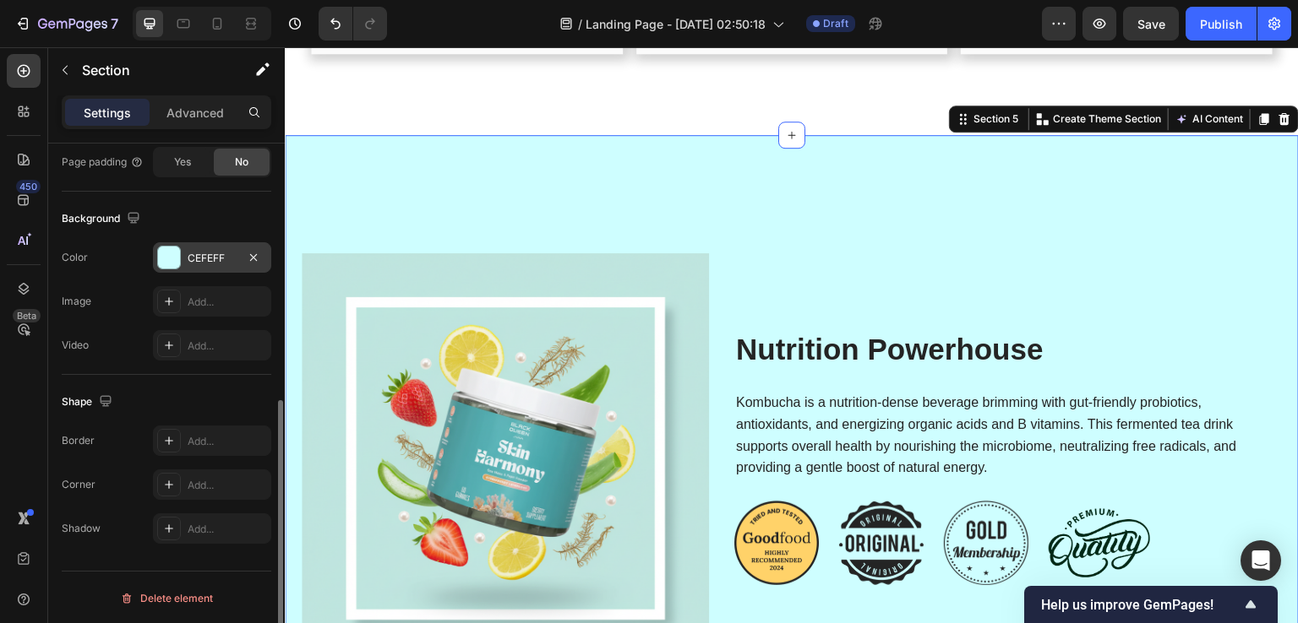
click at [180, 253] on div at bounding box center [169, 258] width 24 height 24
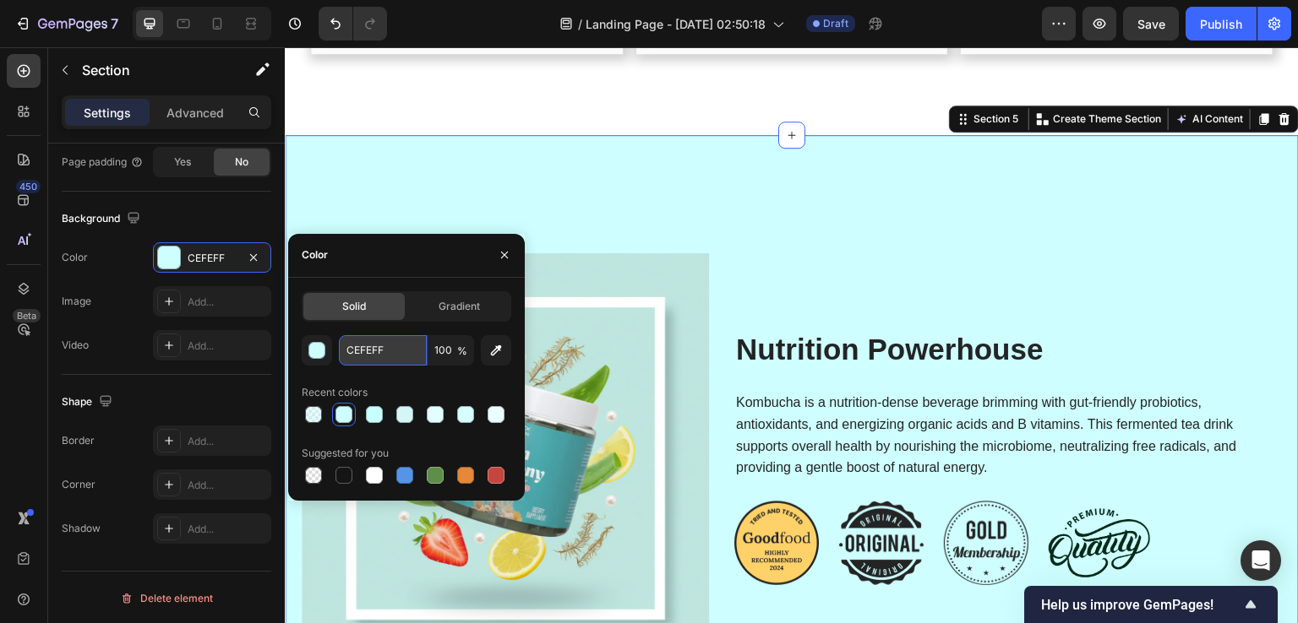
click at [362, 349] on input "CEFEFF" at bounding box center [383, 350] width 88 height 30
paste input "#bfe4df"
type input "#bfe4df"
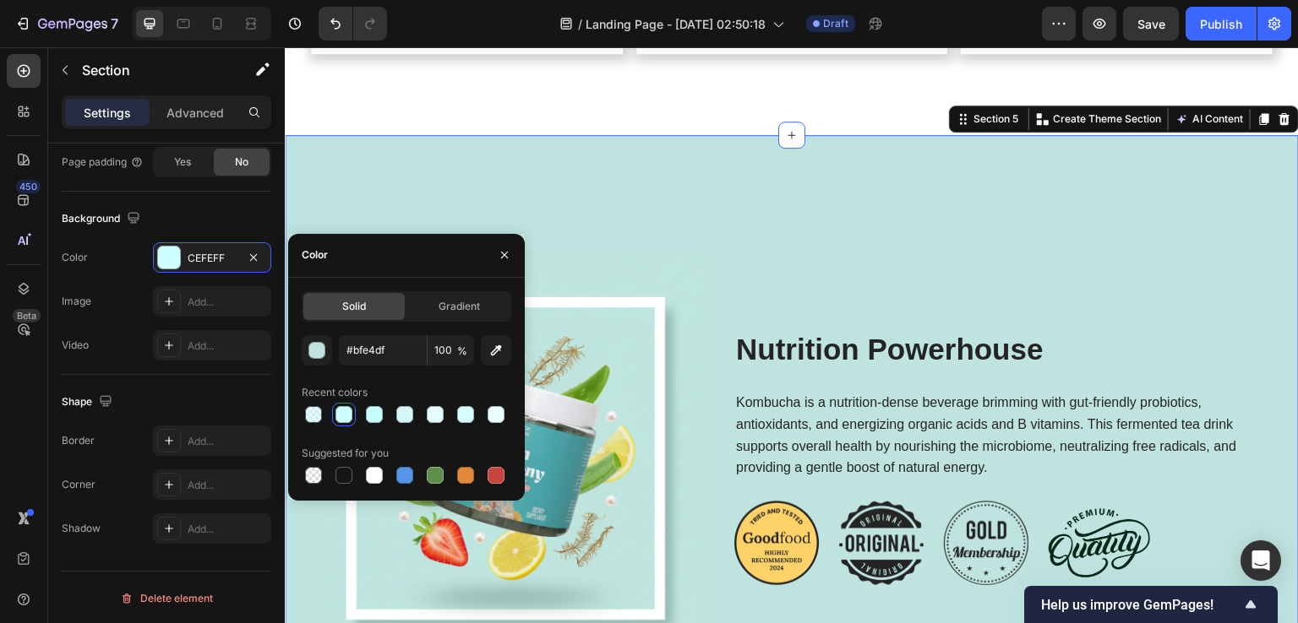
click at [0, 342] on div "450 Beta" at bounding box center [24, 335] width 48 height 576
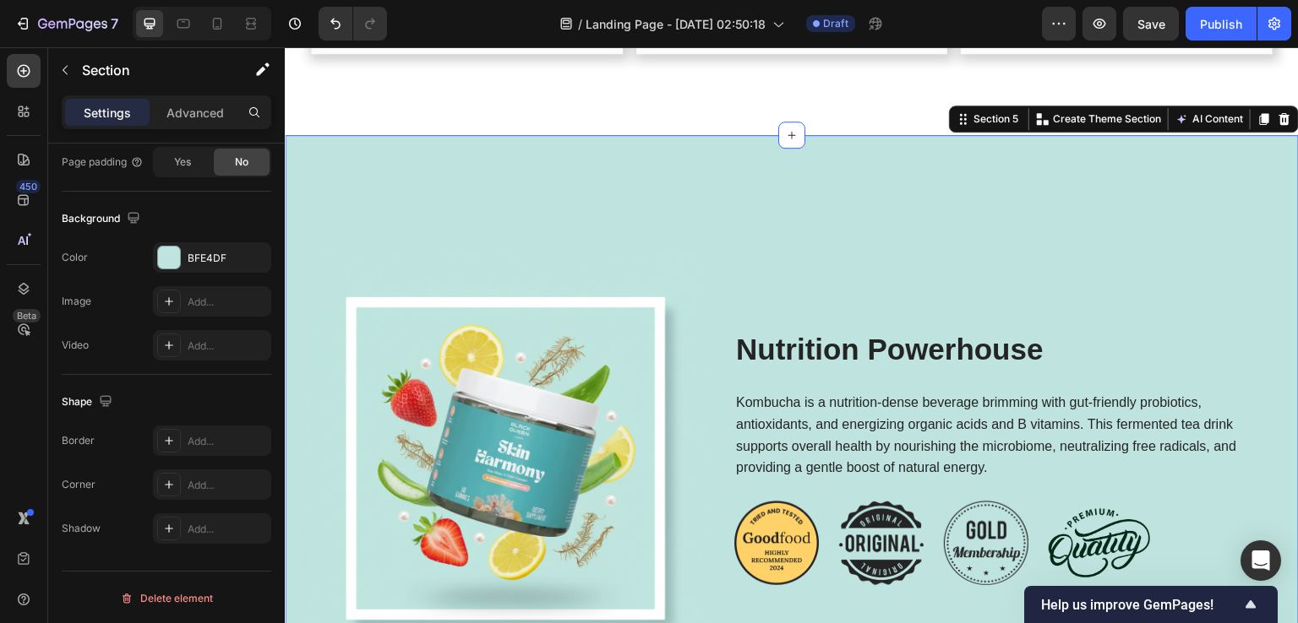
click at [9, 20] on button "X" at bounding box center [4, 10] width 9 height 20
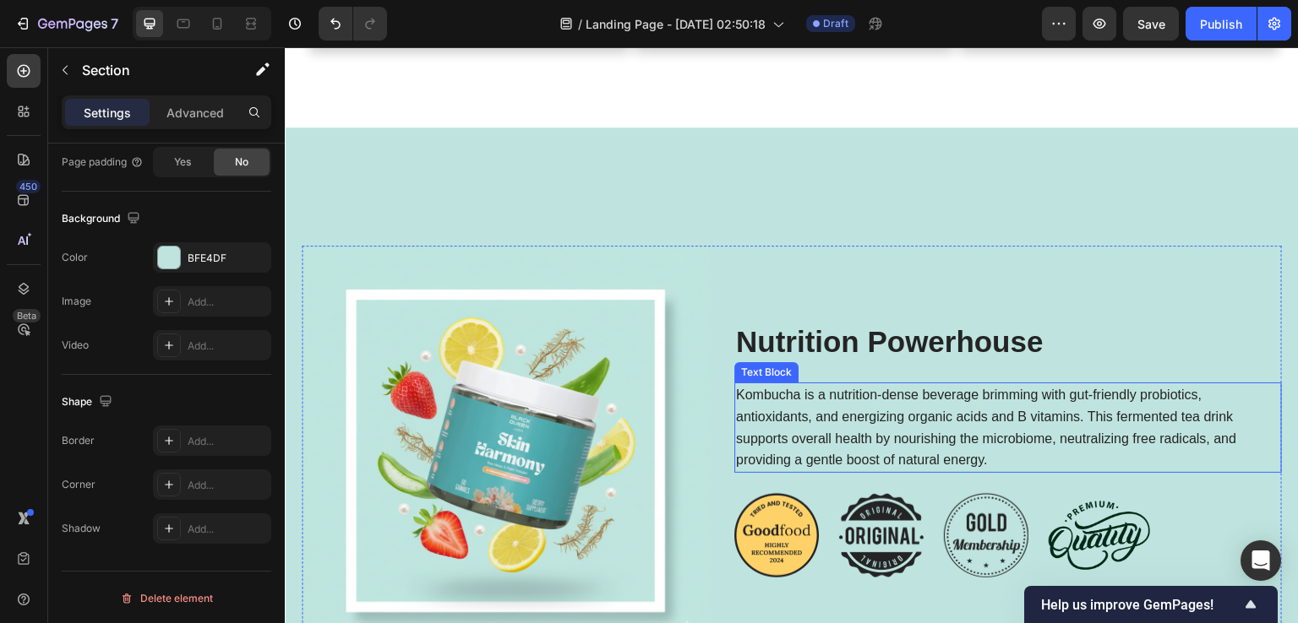
scroll to position [2450, 0]
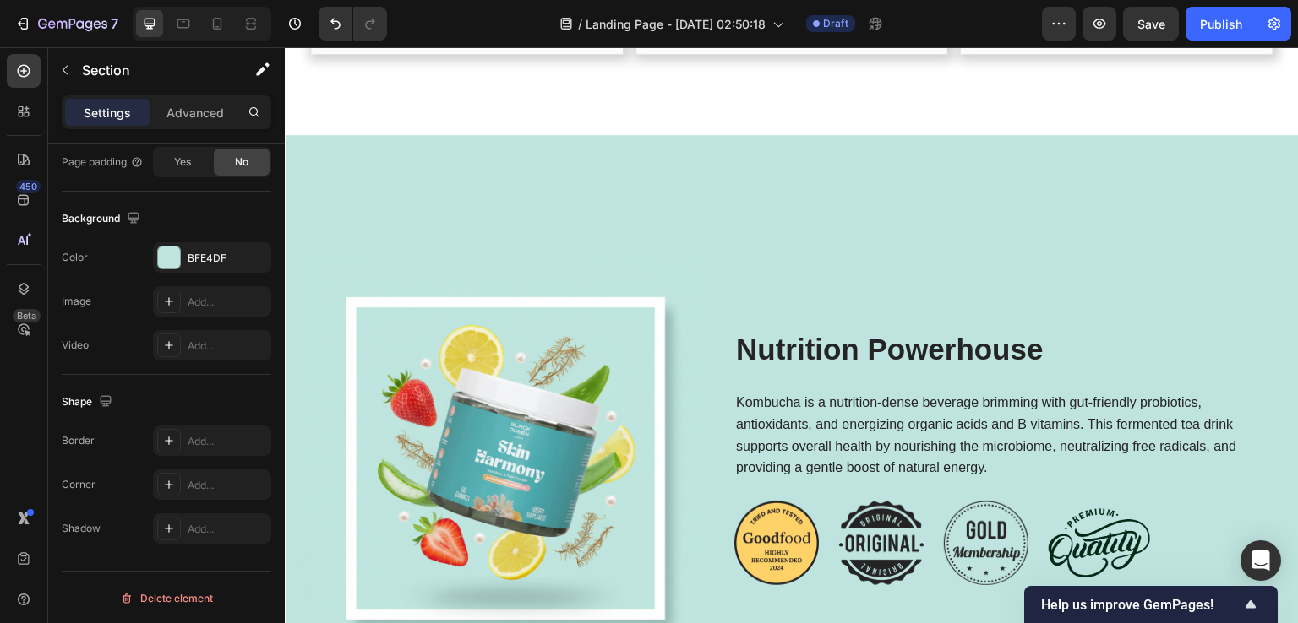
click at [857, 199] on div "Image Nutrition Powerhouse Heading Kombucha is a nutrition-dense beverage brimm…" at bounding box center [792, 431] width 1014 height 593
click at [760, 164] on div "Image Nutrition Powerhouse Heading Kombucha is a nutrition-dense beverage brimm…" at bounding box center [792, 431] width 1014 height 593
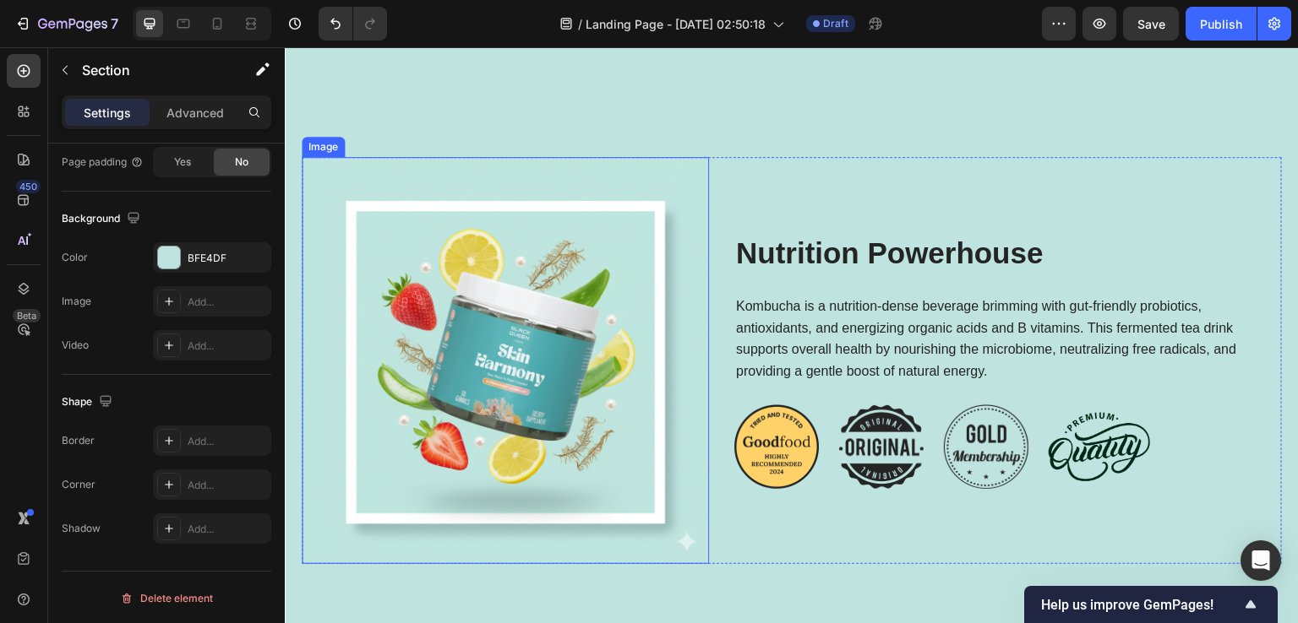
scroll to position [2619, 0]
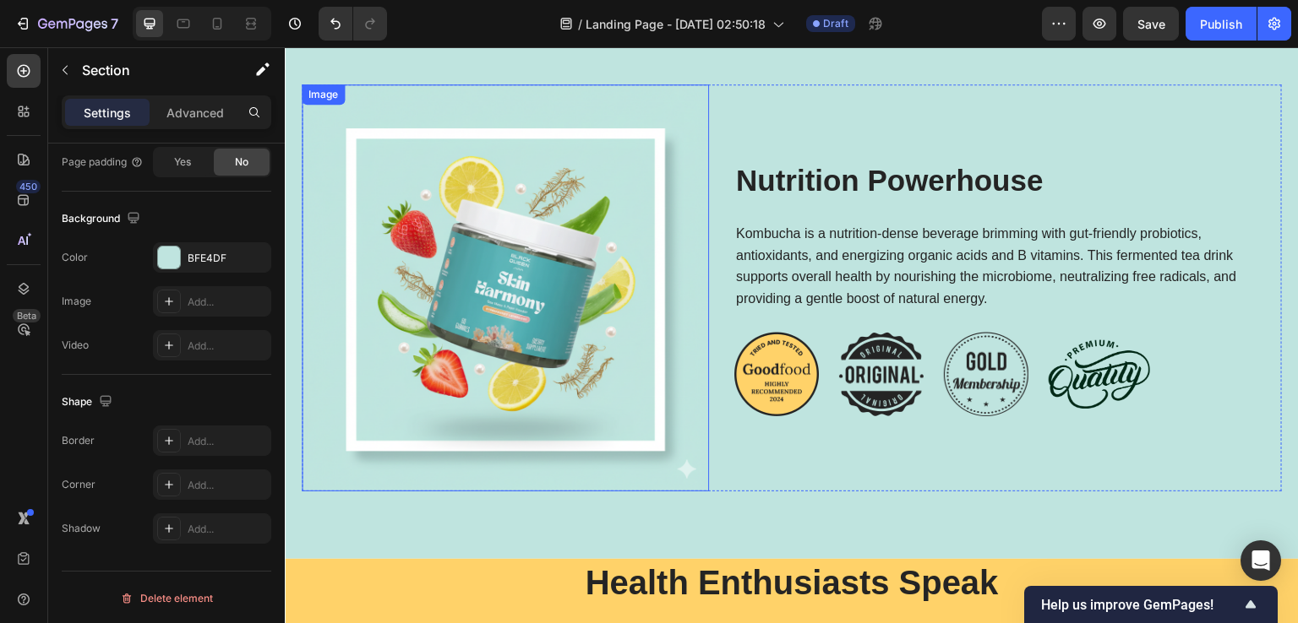
click at [653, 131] on img at bounding box center [505, 287] width 407 height 407
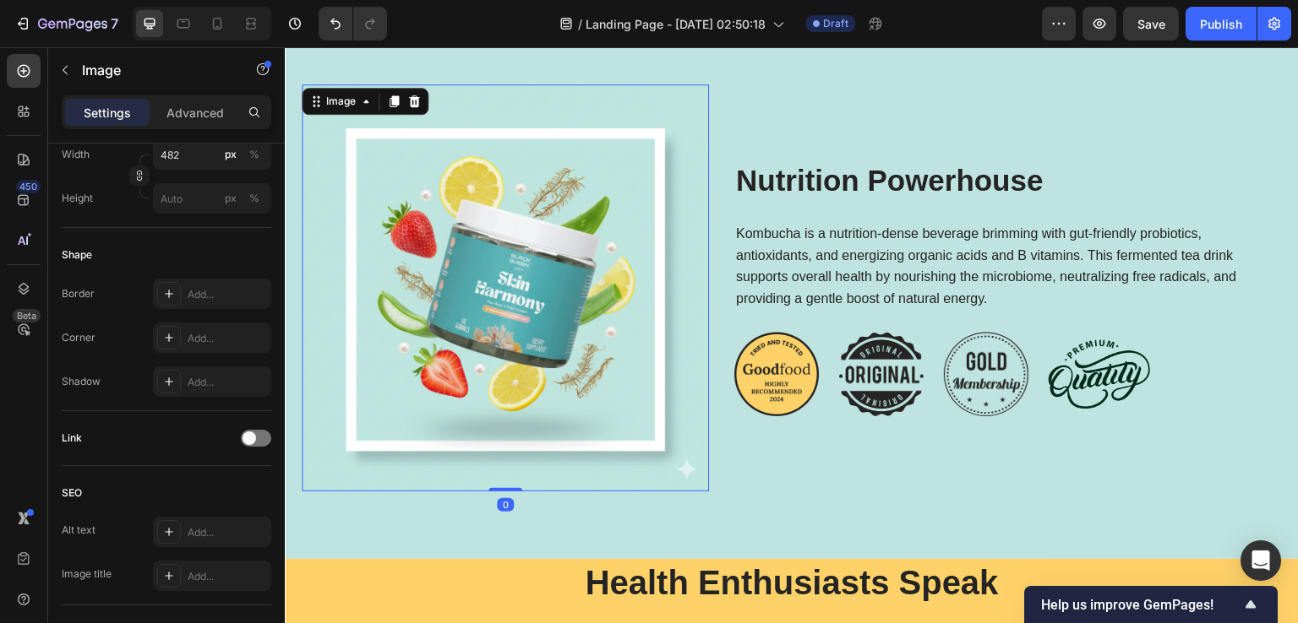
scroll to position [0, 0]
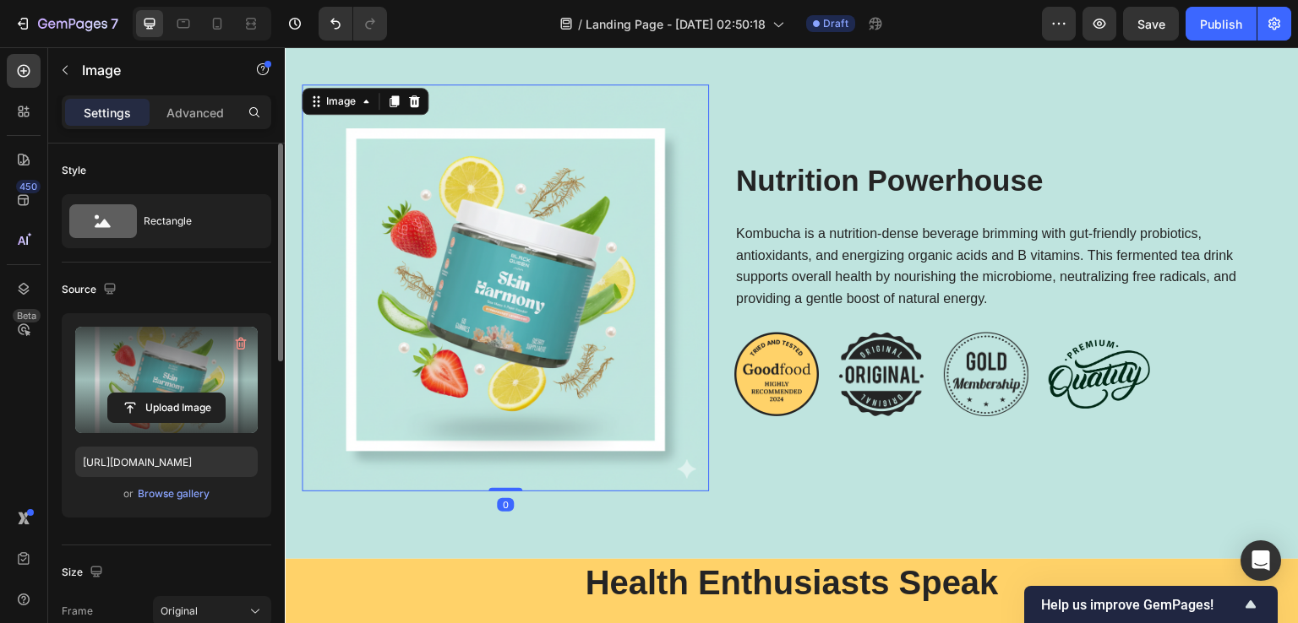
click at [144, 384] on label at bounding box center [166, 380] width 182 height 106
click at [144, 394] on input "file" at bounding box center [166, 408] width 117 height 29
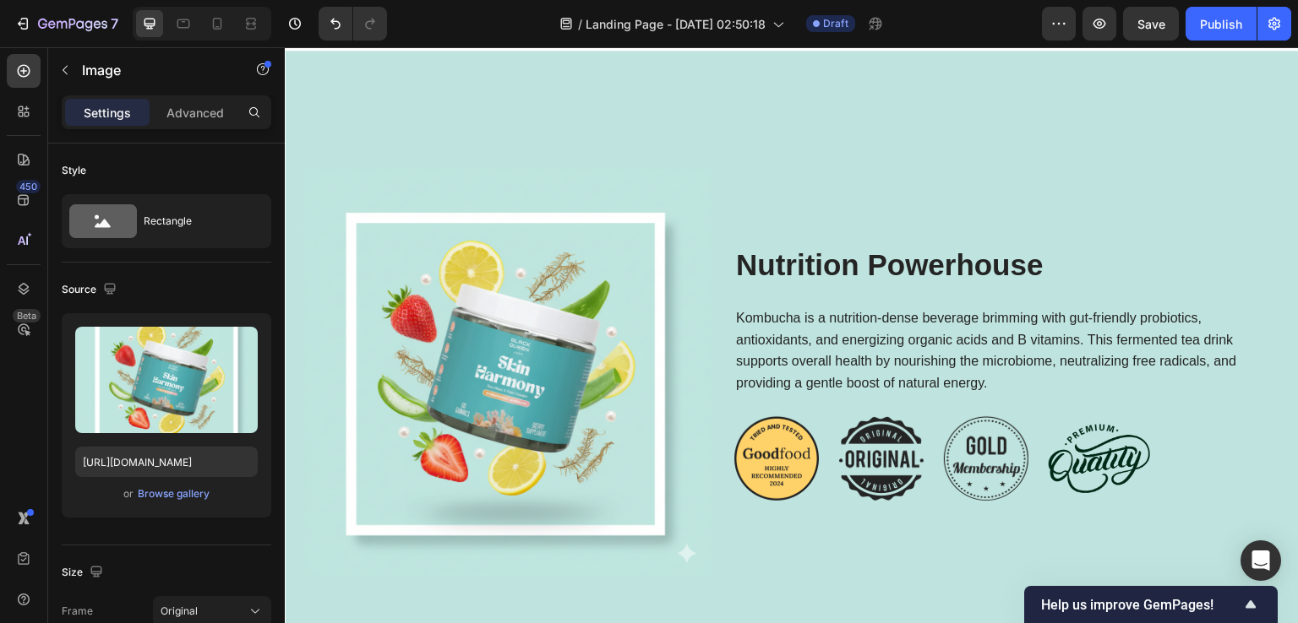
scroll to position [2619, 0]
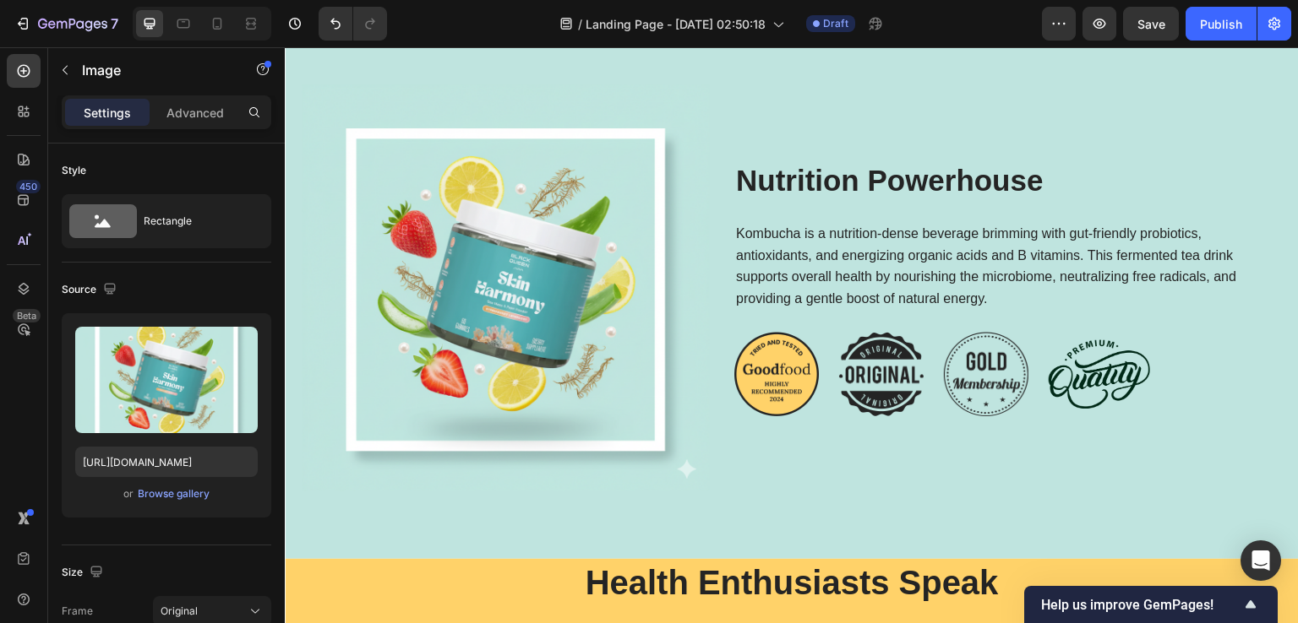
click at [600, 241] on img at bounding box center [505, 287] width 407 height 407
click at [405, 310] on img at bounding box center [505, 287] width 407 height 407
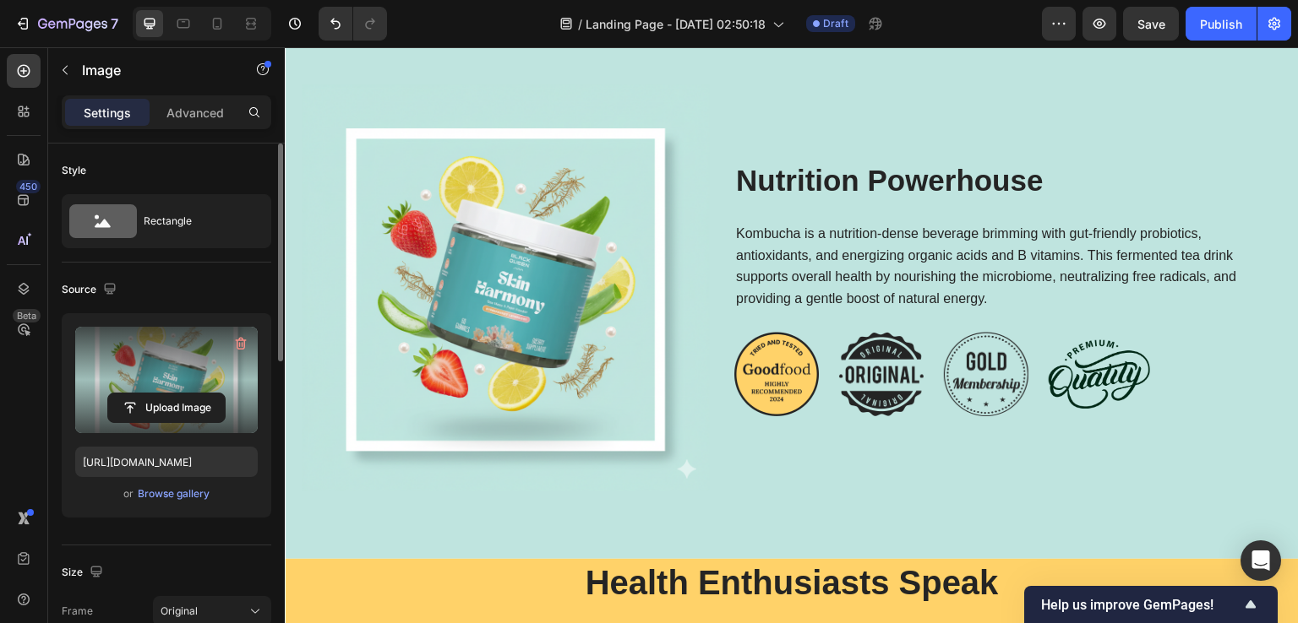
click at [188, 369] on label at bounding box center [166, 380] width 182 height 106
click at [188, 394] on input "file" at bounding box center [166, 408] width 117 height 29
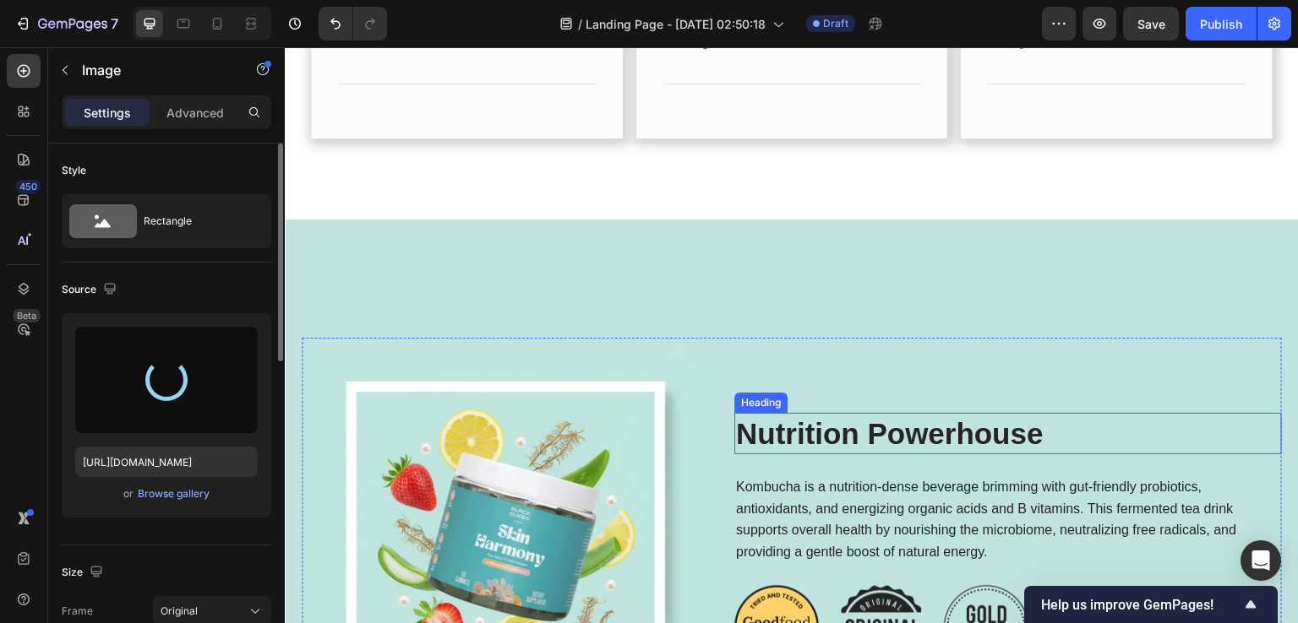
scroll to position [2450, 0]
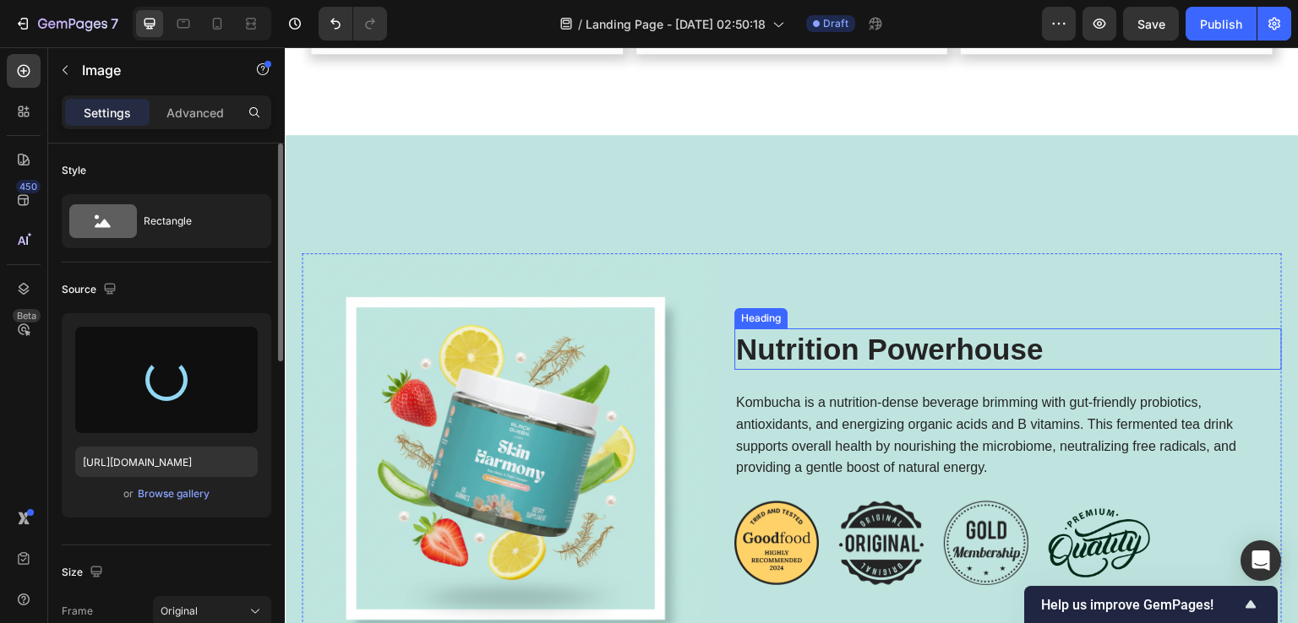
type input "https://cdn.shopify.com/s/files/1/0890/9530/7606/files/gempages_575567914451600…"
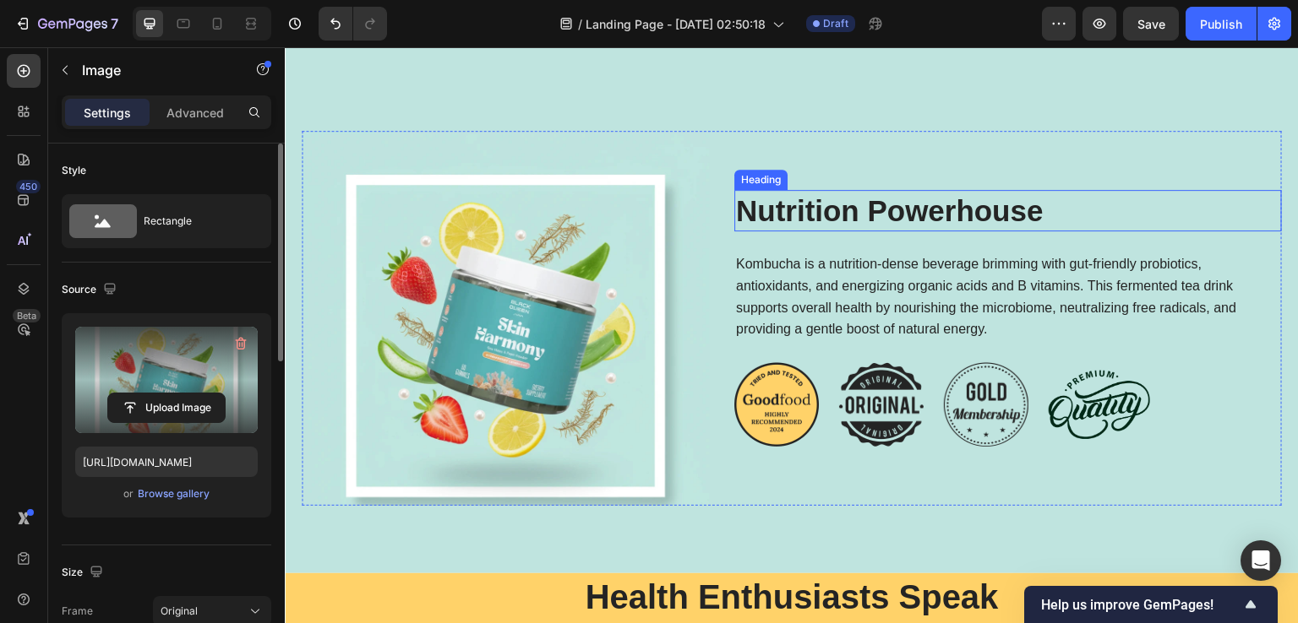
scroll to position [2619, 0]
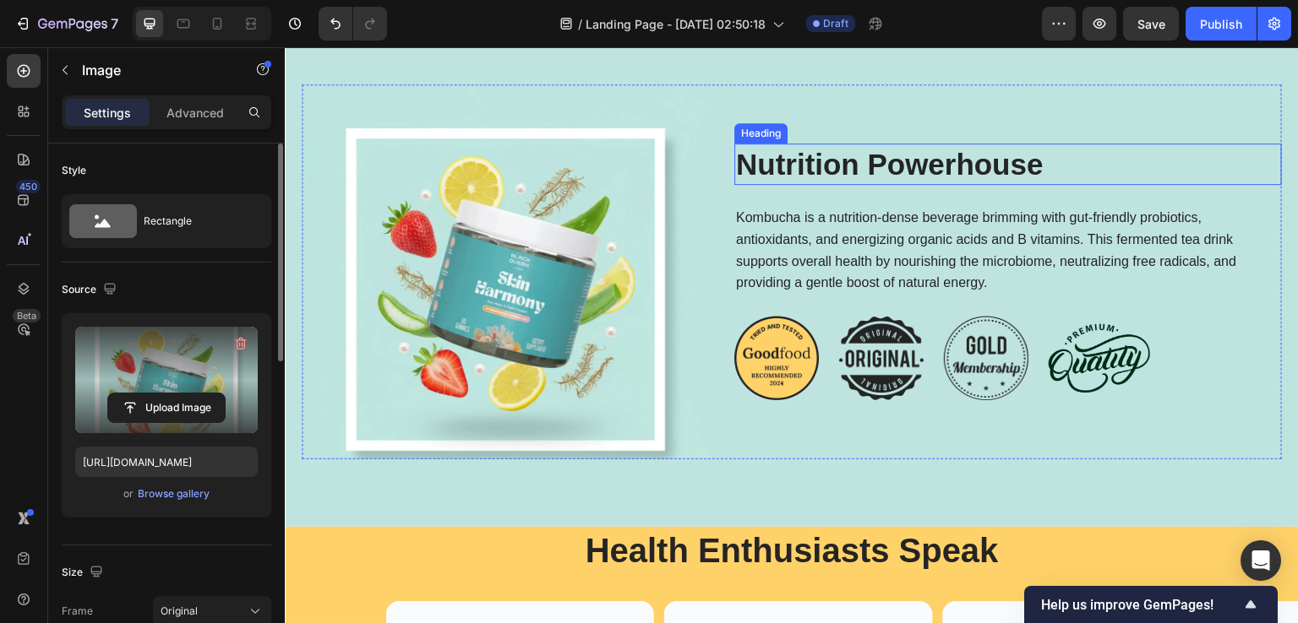
click at [941, 177] on h2 "Nutrition Powerhouse" at bounding box center [1007, 165] width 547 height 42
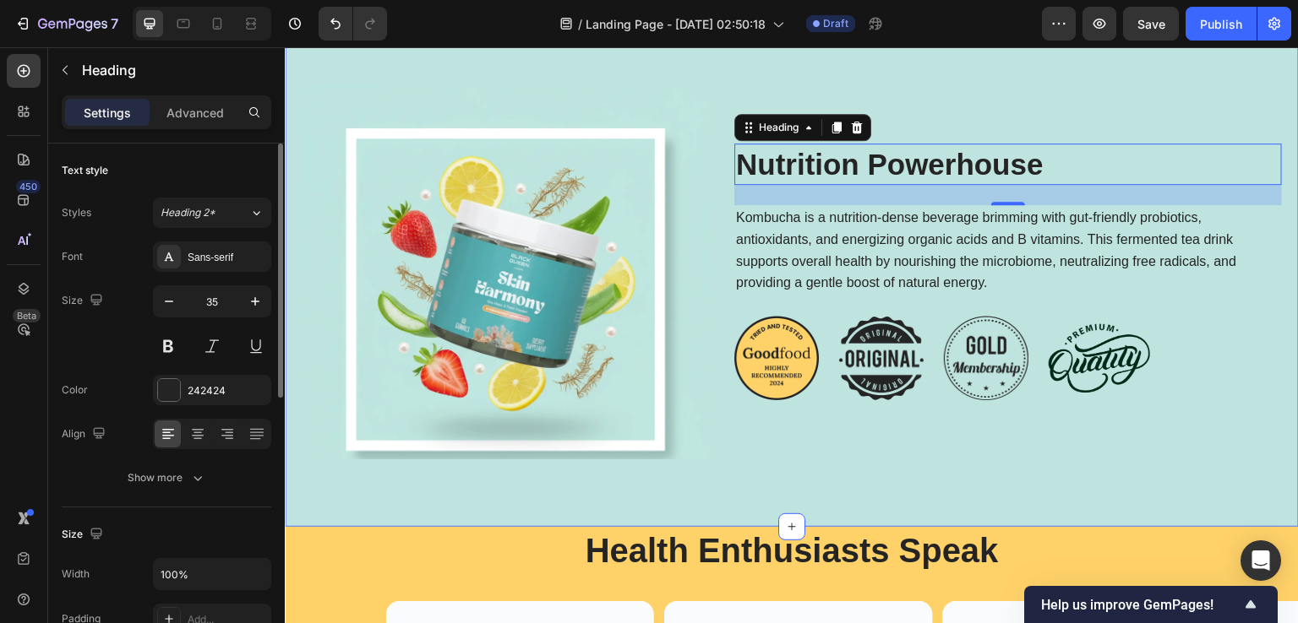
click at [336, 502] on div "Image Nutrition Powerhouse Heading 24 Kombucha is a nutrition-dense beverage br…" at bounding box center [792, 246] width 1014 height 561
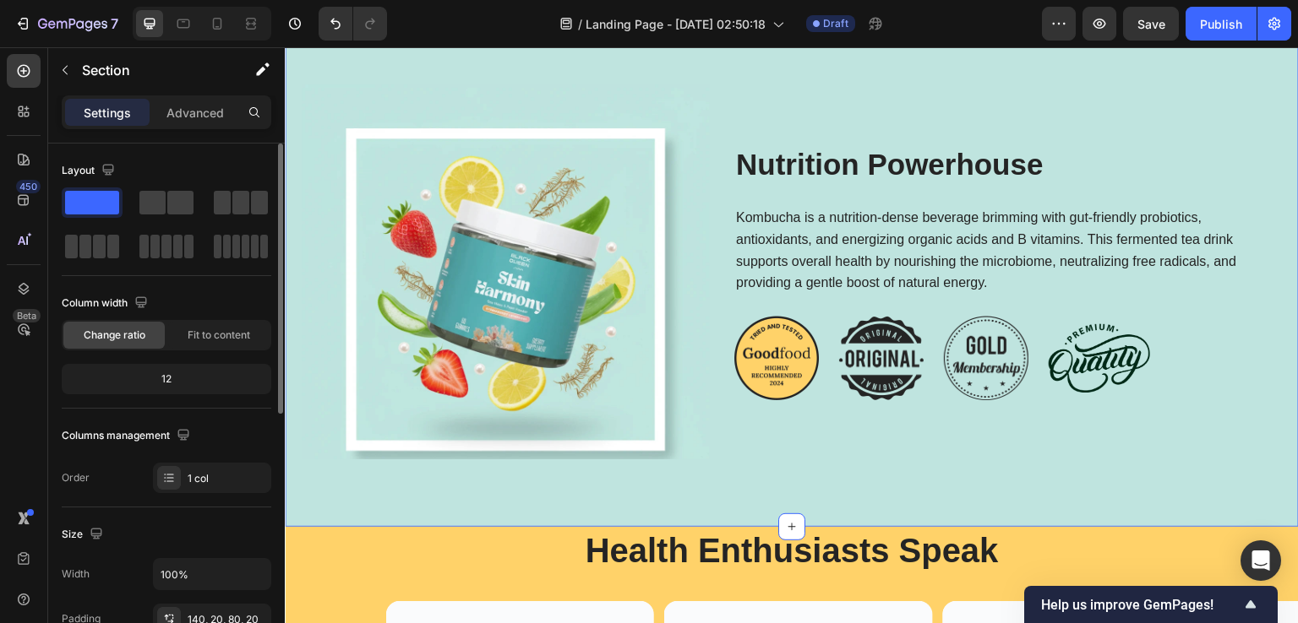
click at [323, 487] on div "Image Nutrition Powerhouse Heading Kombucha is a nutrition-dense beverage brimm…" at bounding box center [792, 246] width 1014 height 561
click at [440, 254] on img at bounding box center [505, 271] width 407 height 375
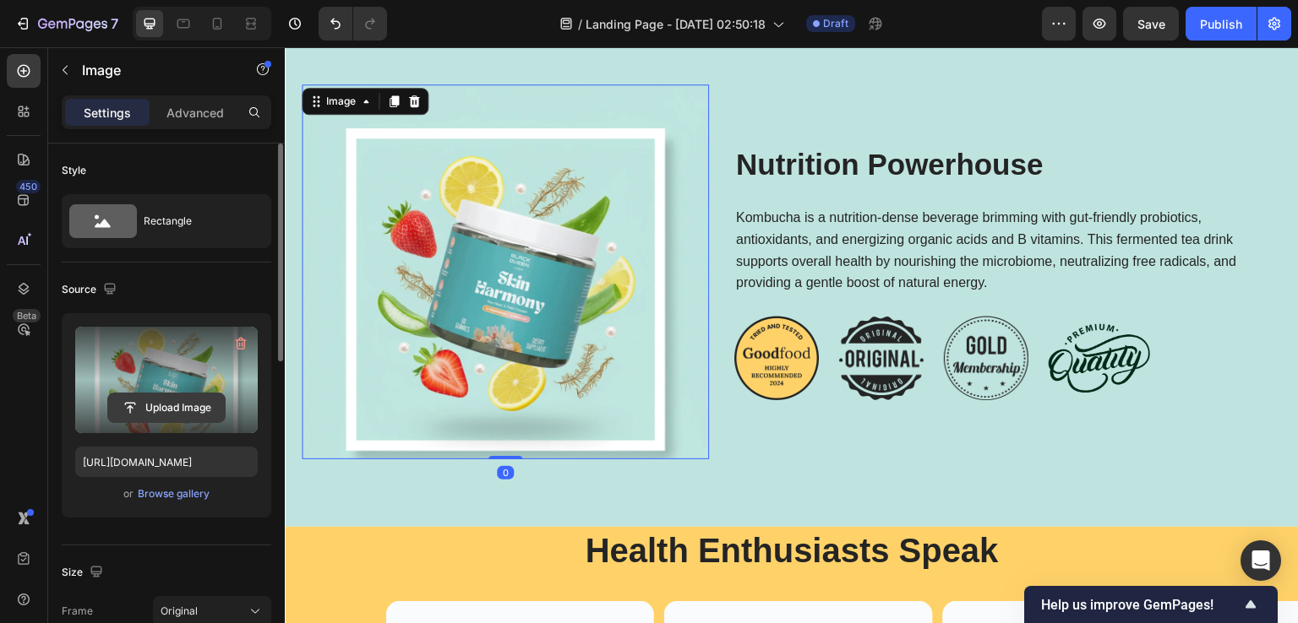
click at [139, 397] on input "file" at bounding box center [166, 408] width 117 height 29
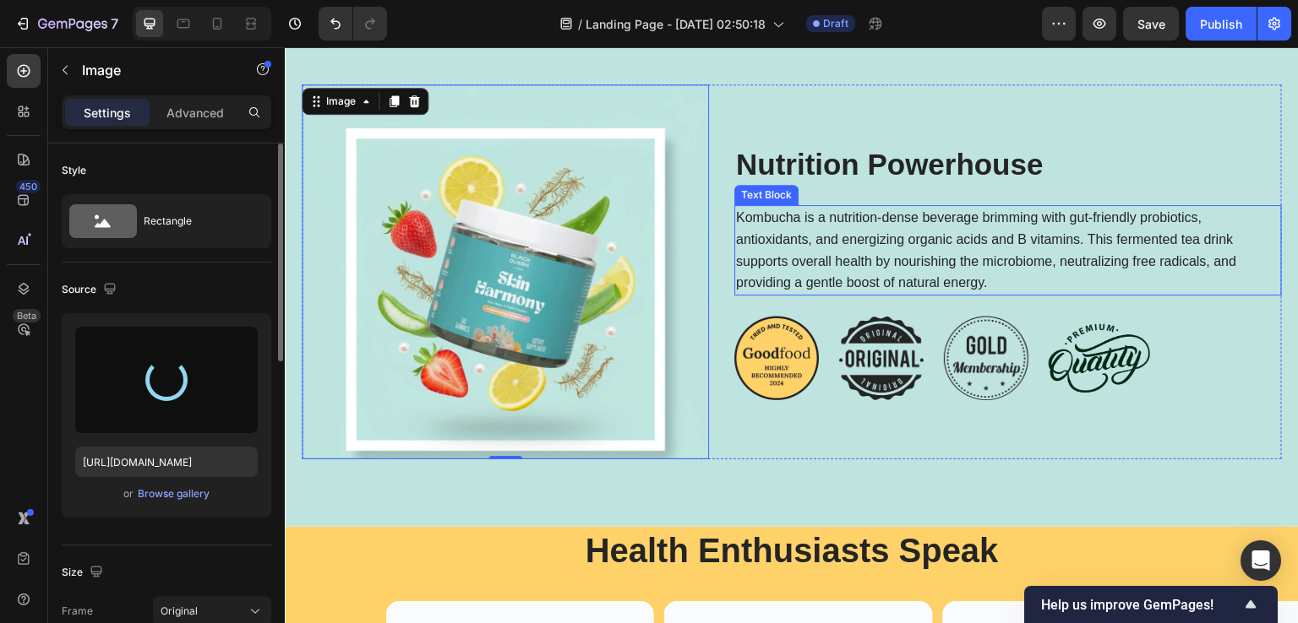
type input "https://cdn.shopify.com/s/files/1/0890/9530/7606/files/gempages_575567914451600…"
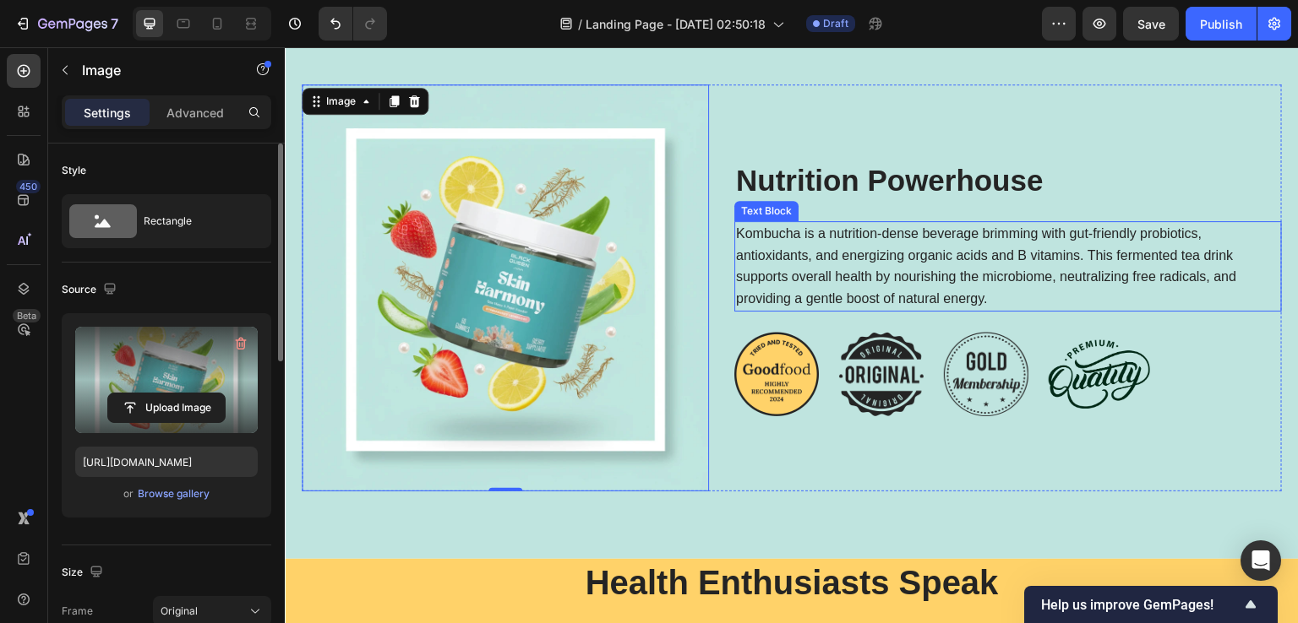
click at [873, 254] on p "Kombucha is a nutrition-dense beverage brimming with gut-friendly probiotics, a…" at bounding box center [1008, 266] width 544 height 86
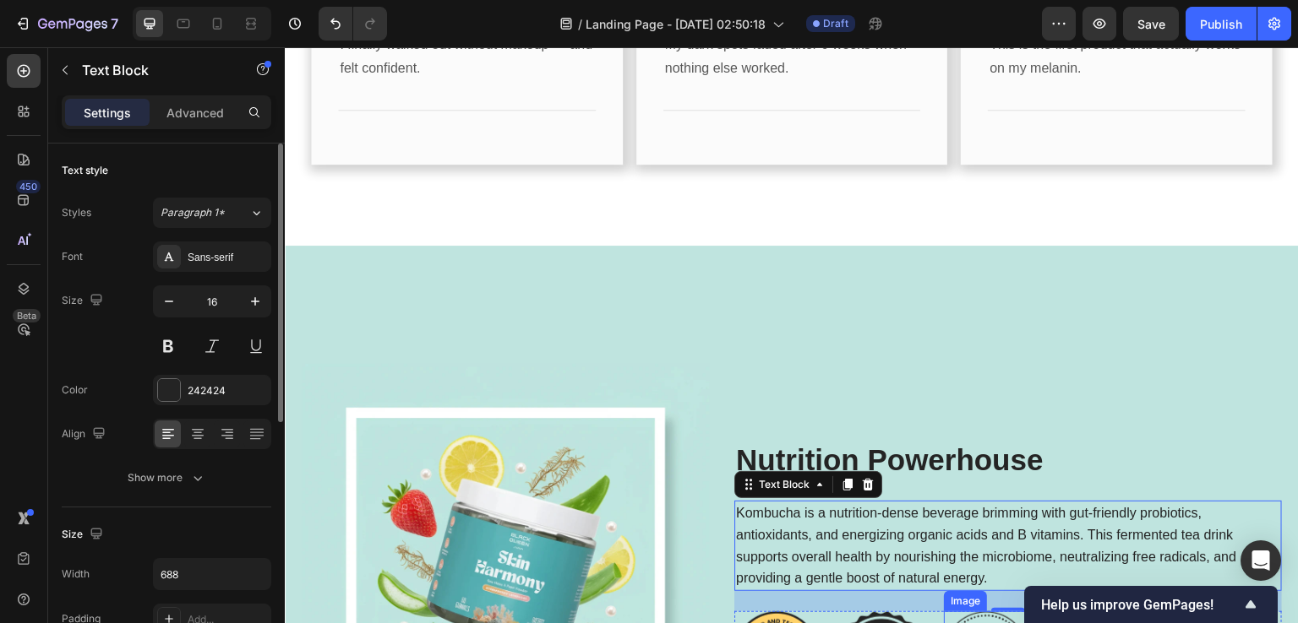
scroll to position [2196, 0]
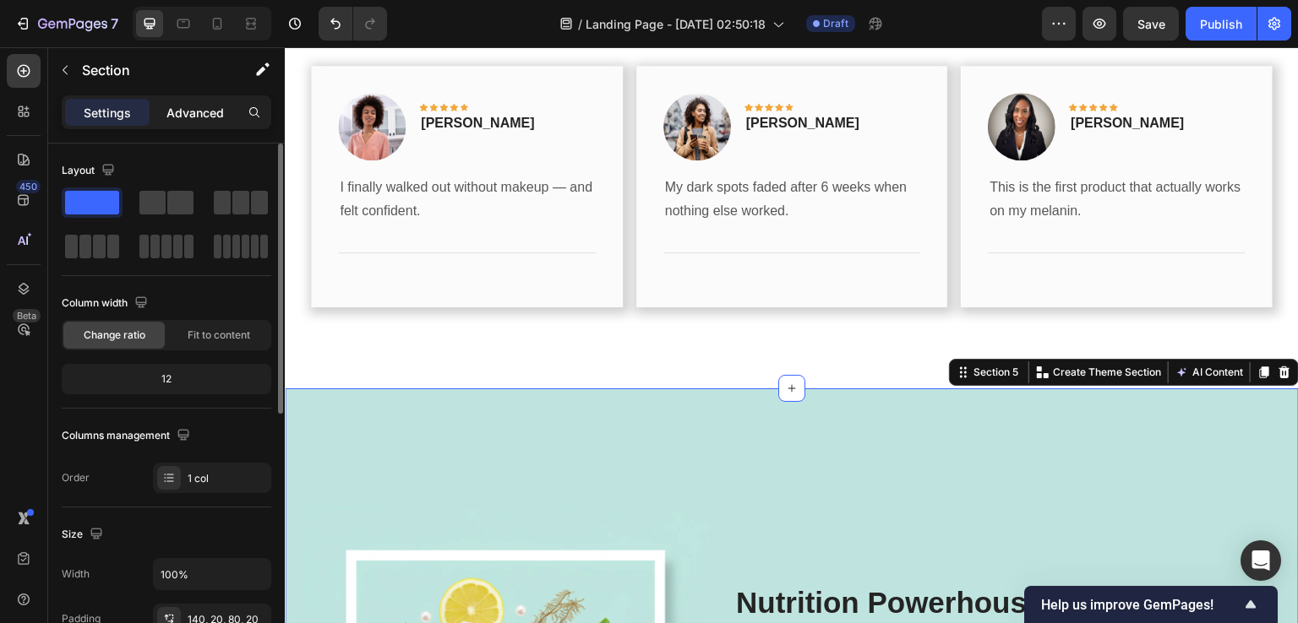
click at [177, 117] on p "Advanced" at bounding box center [194, 113] width 57 height 18
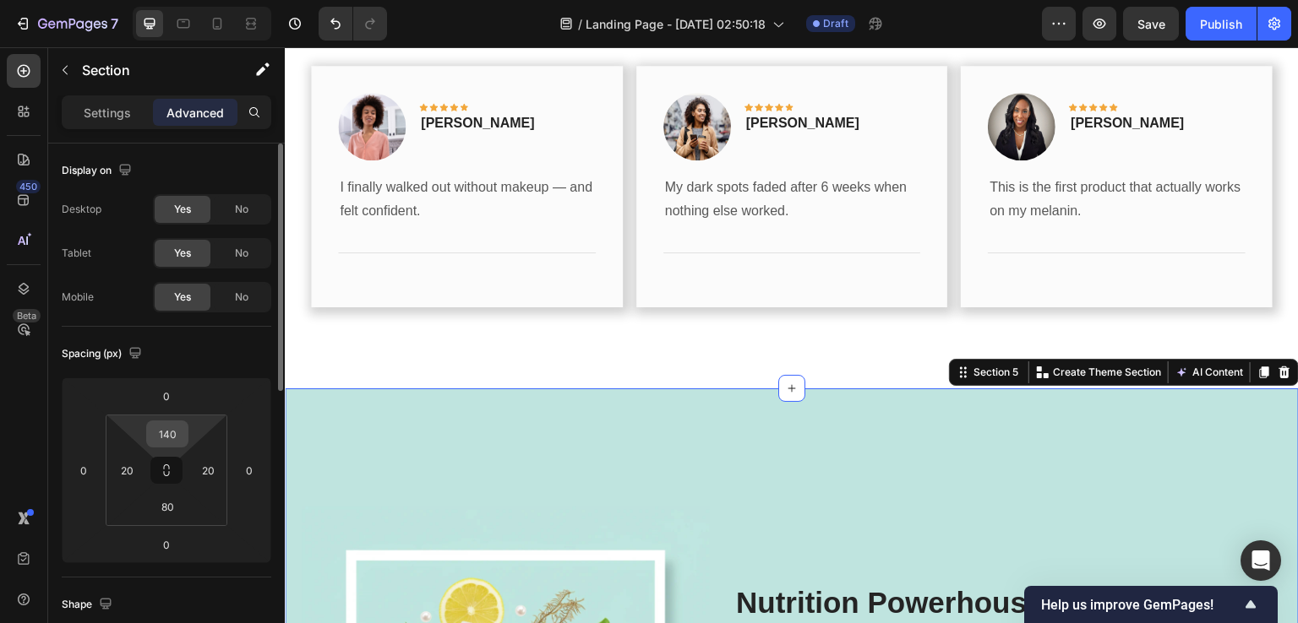
click at [169, 422] on input "140" at bounding box center [167, 434] width 34 height 25
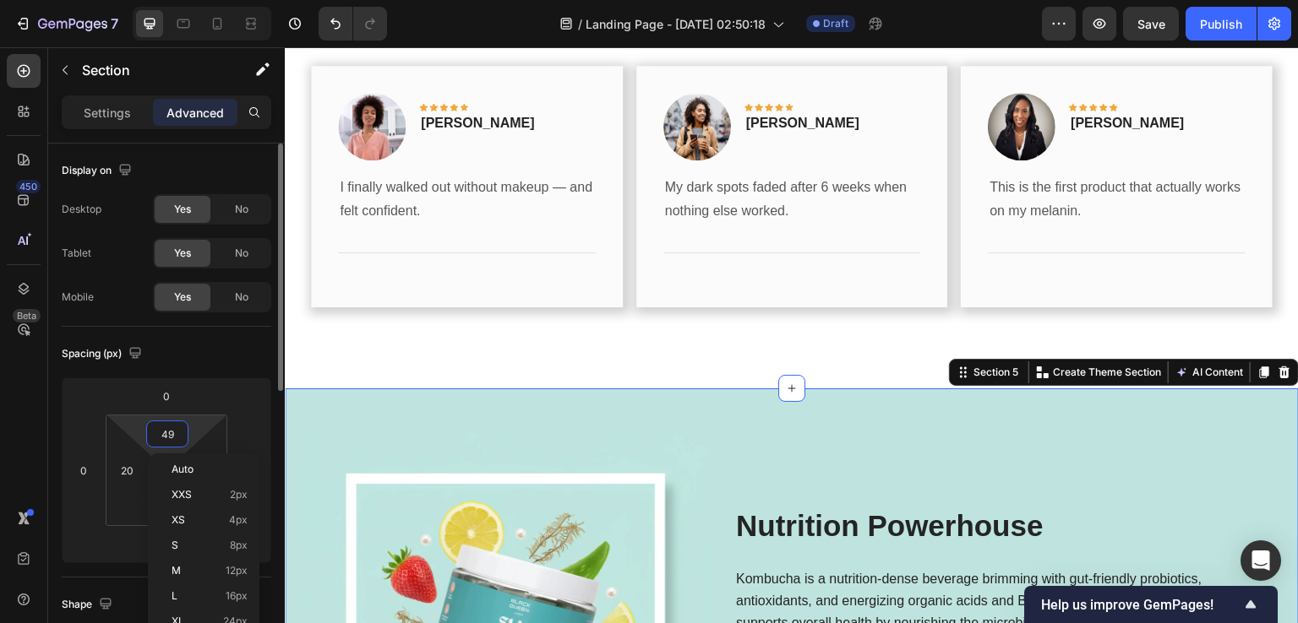
type input "50"
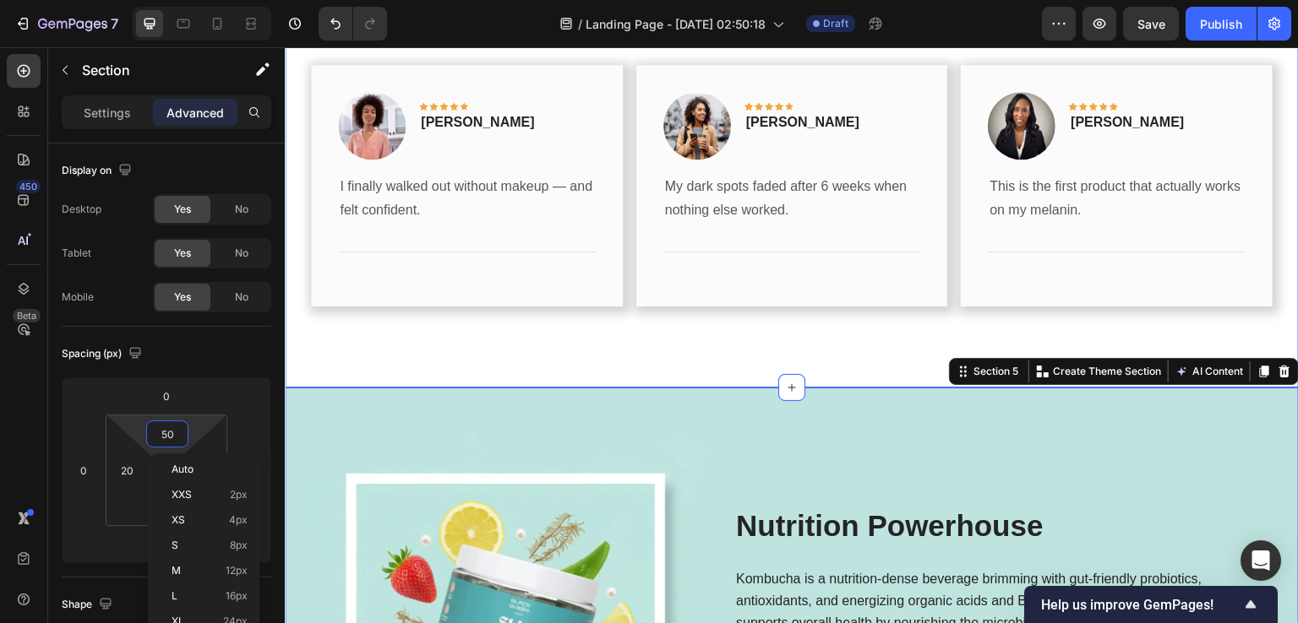
scroll to position [2450, 0]
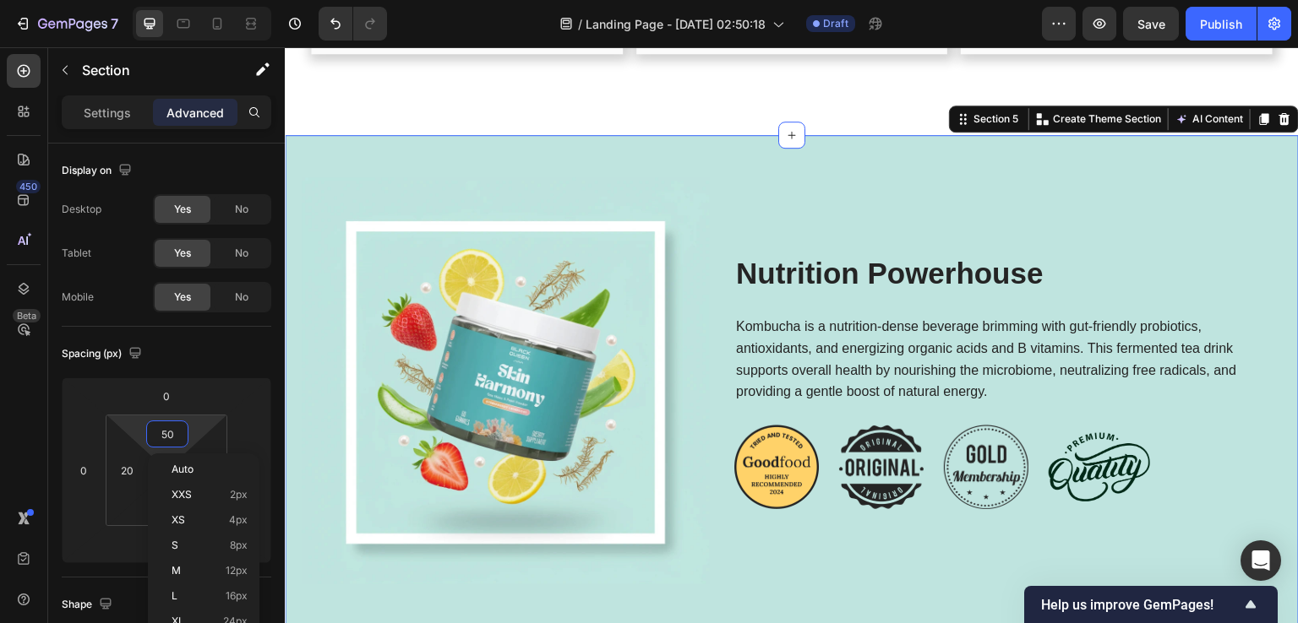
click at [0, 453] on div "450 Beta" at bounding box center [24, 335] width 48 height 576
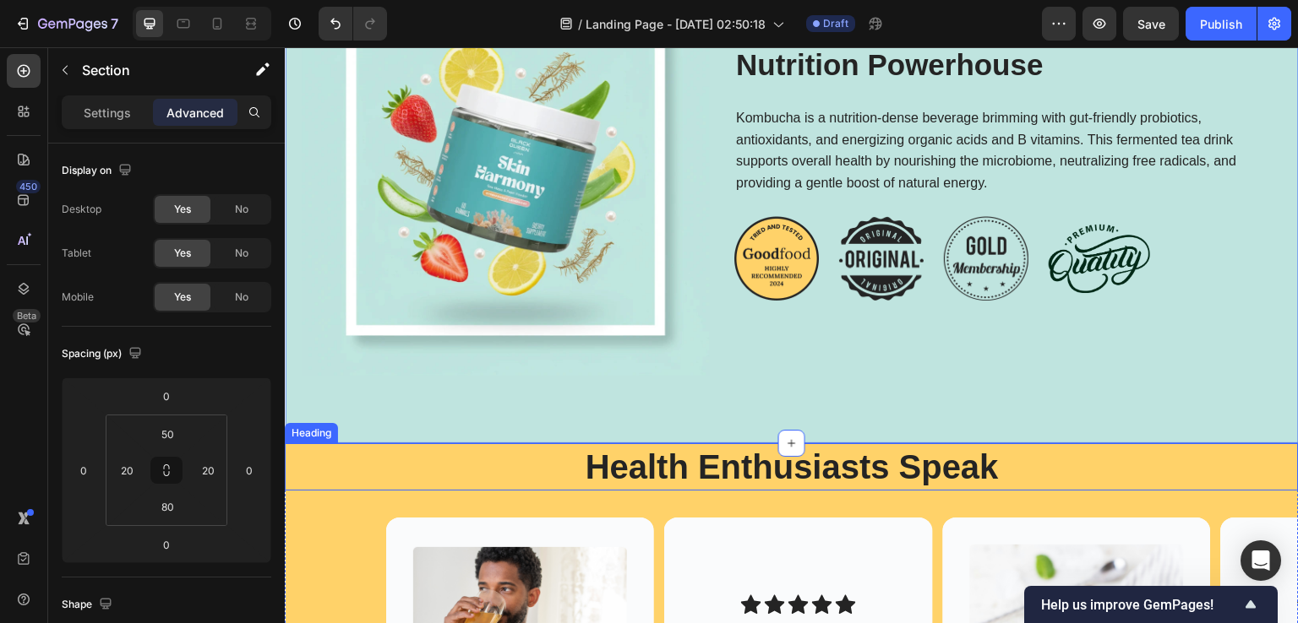
scroll to position [2619, 0]
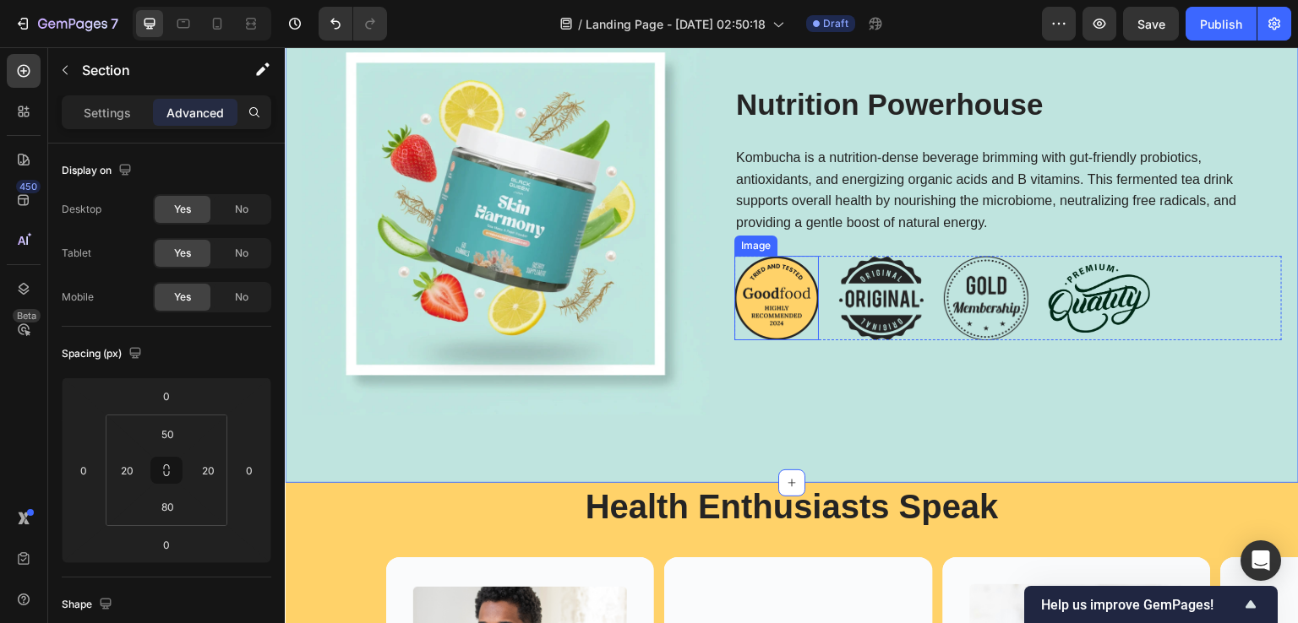
click at [783, 291] on img at bounding box center [776, 298] width 84 height 85
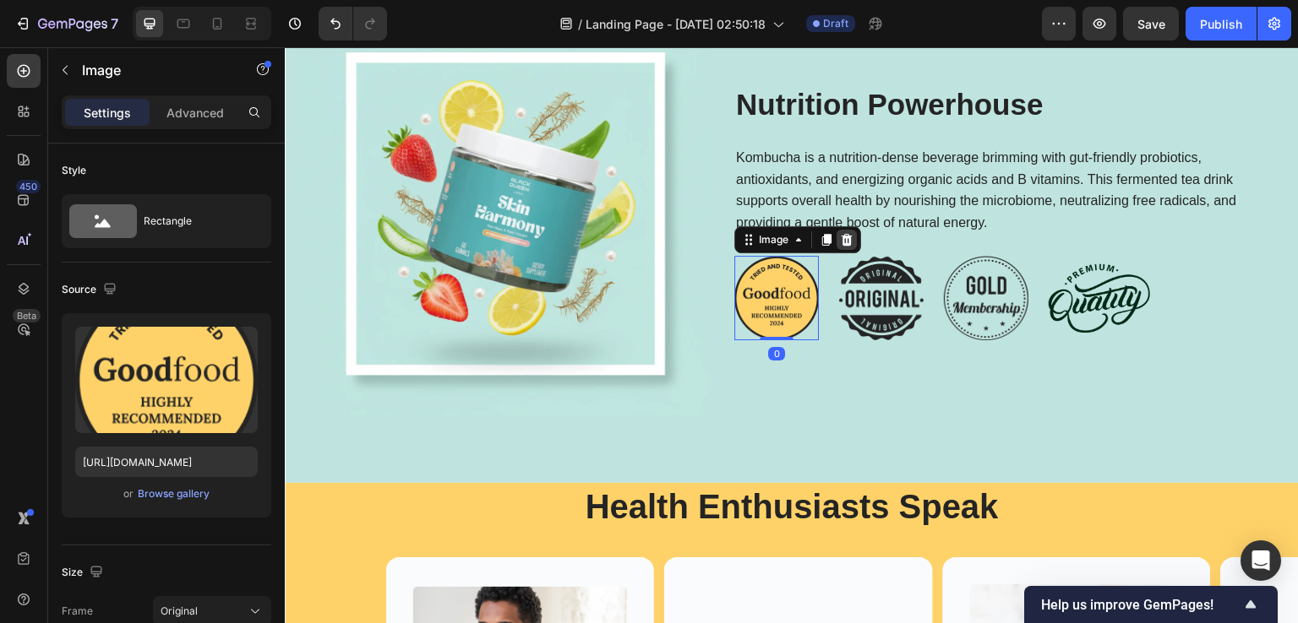
click at [852, 236] on icon at bounding box center [847, 240] width 14 height 14
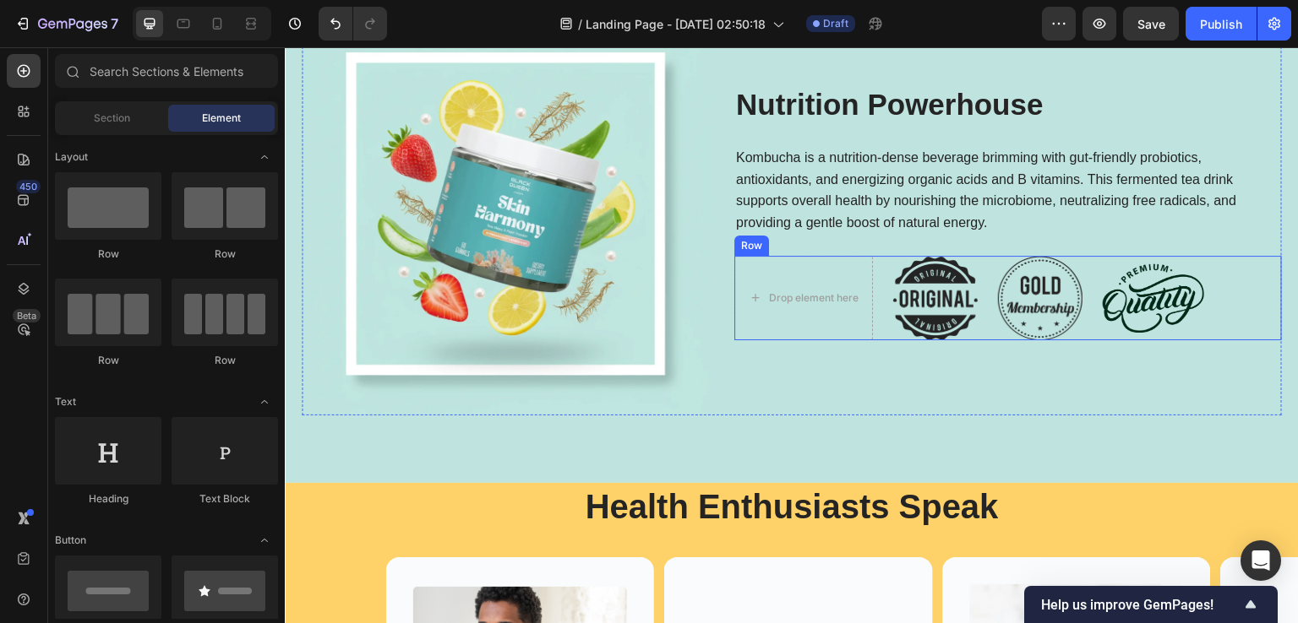
click at [877, 320] on div "Drop element here Image Image Image Row" at bounding box center [1007, 298] width 547 height 85
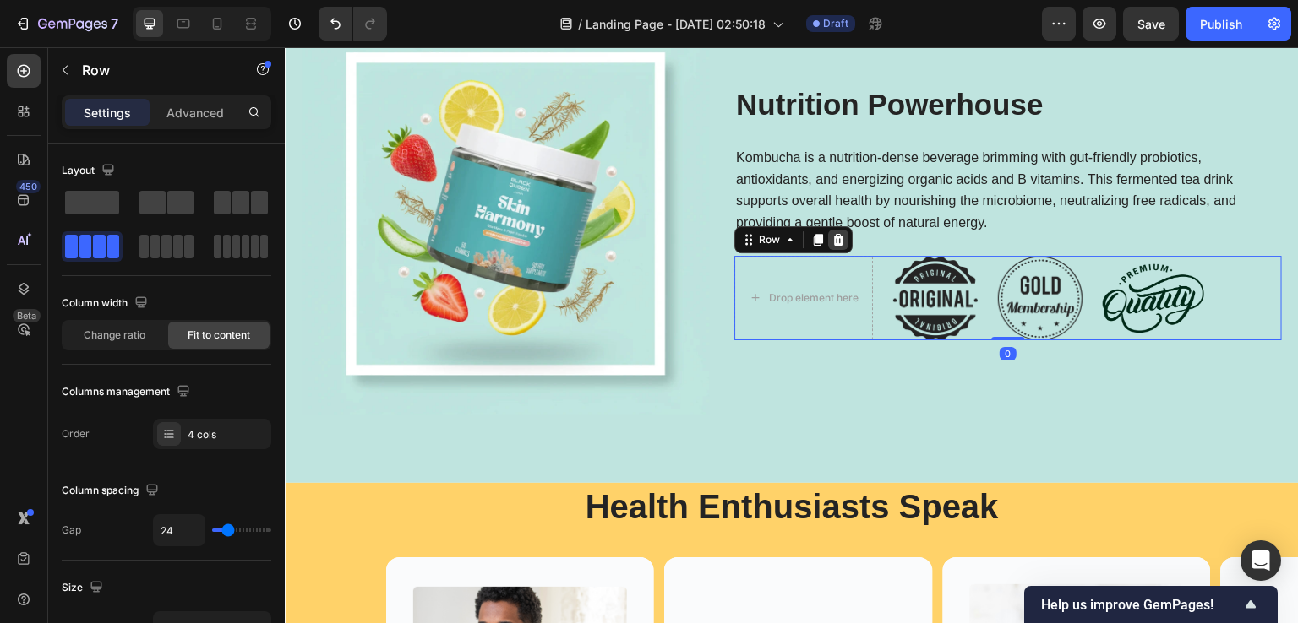
click at [841, 242] on icon at bounding box center [838, 240] width 11 height 12
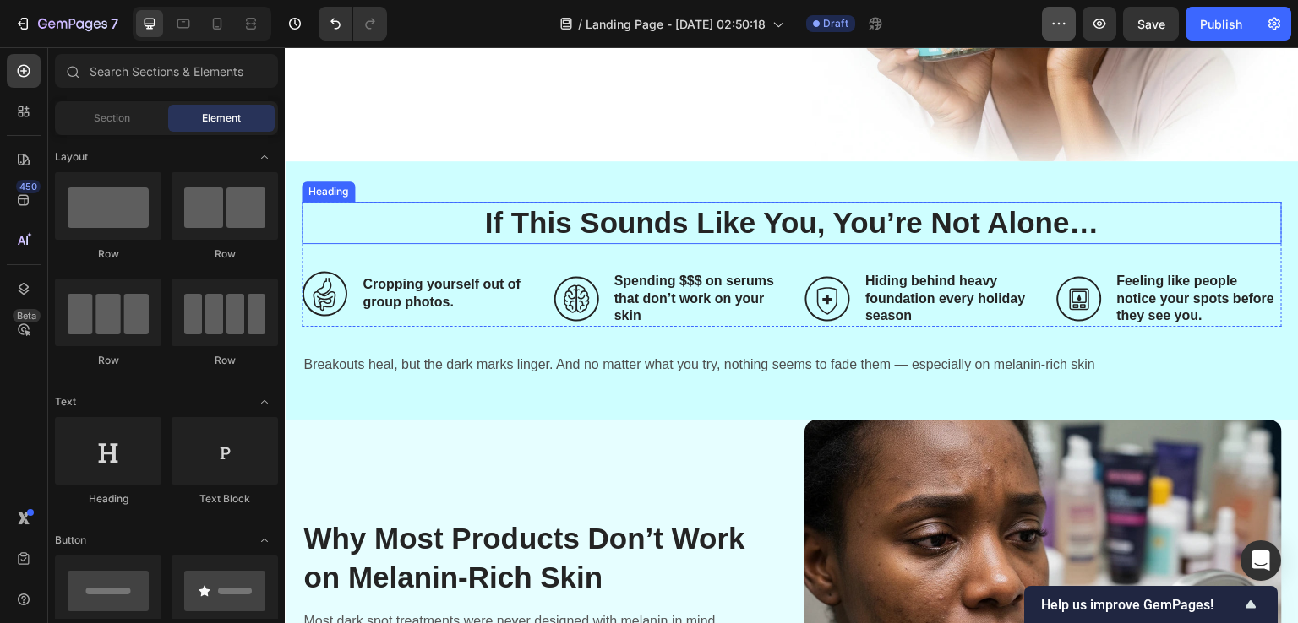
scroll to position [507, 0]
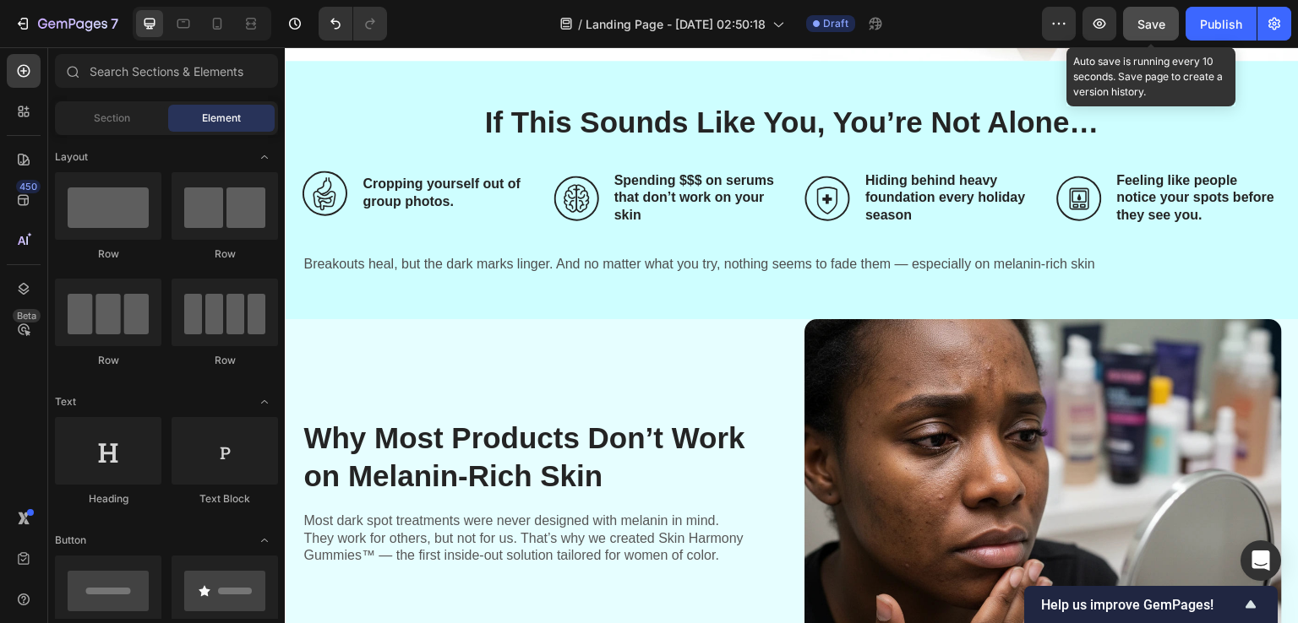
click at [1137, 35] on button "Save" at bounding box center [1151, 24] width 56 height 34
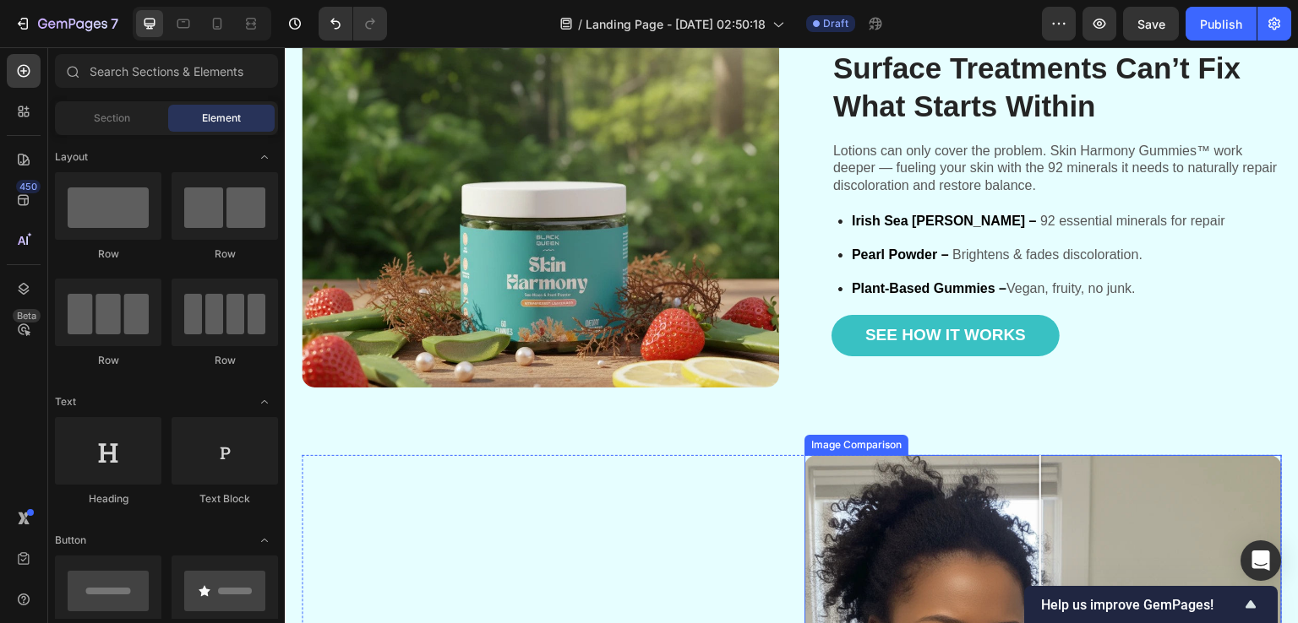
scroll to position [1521, 0]
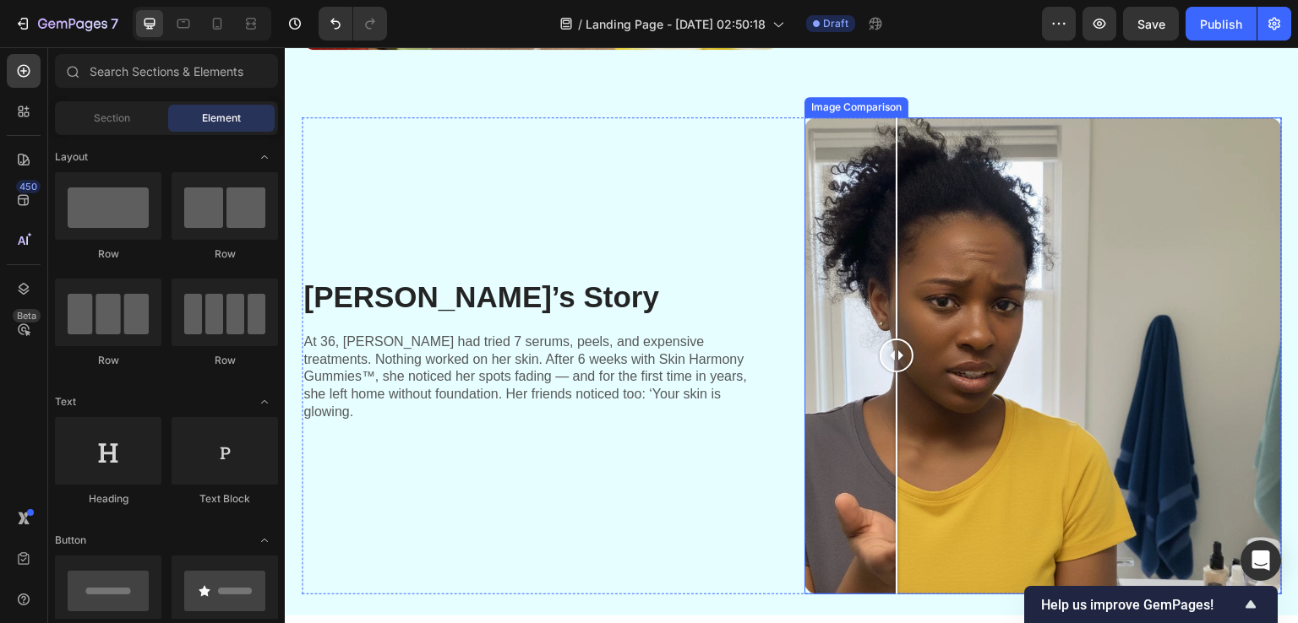
click at [890, 315] on div at bounding box center [1042, 355] width 477 height 477
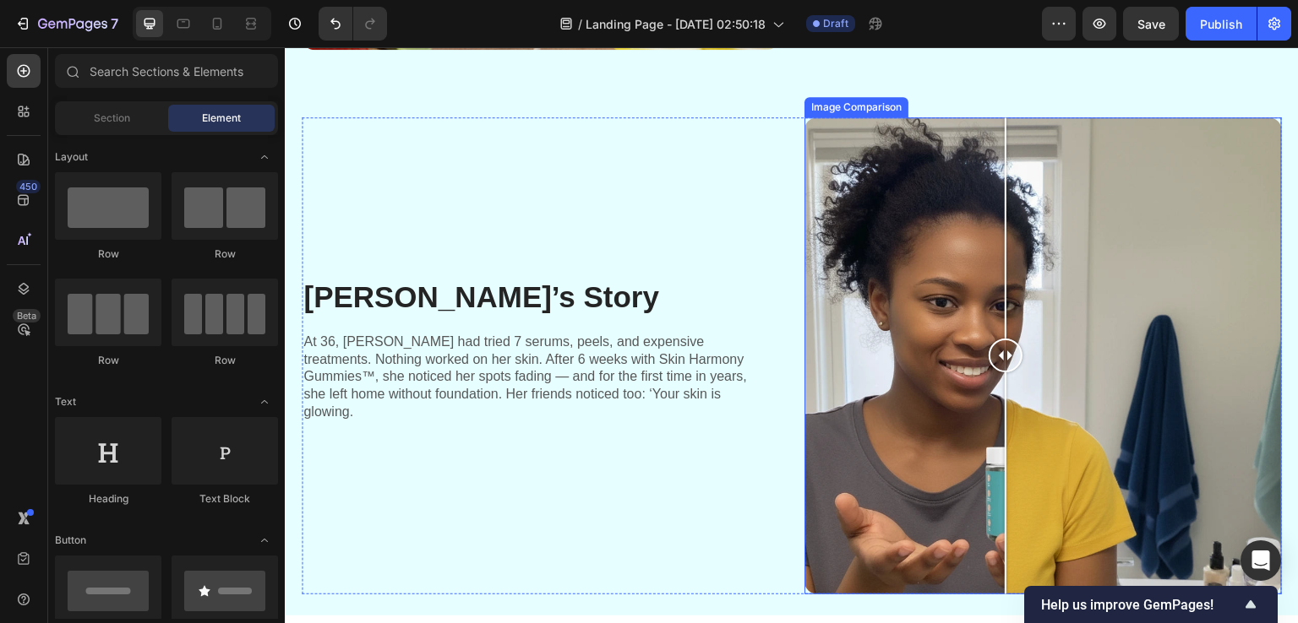
click at [999, 259] on div at bounding box center [1042, 355] width 477 height 477
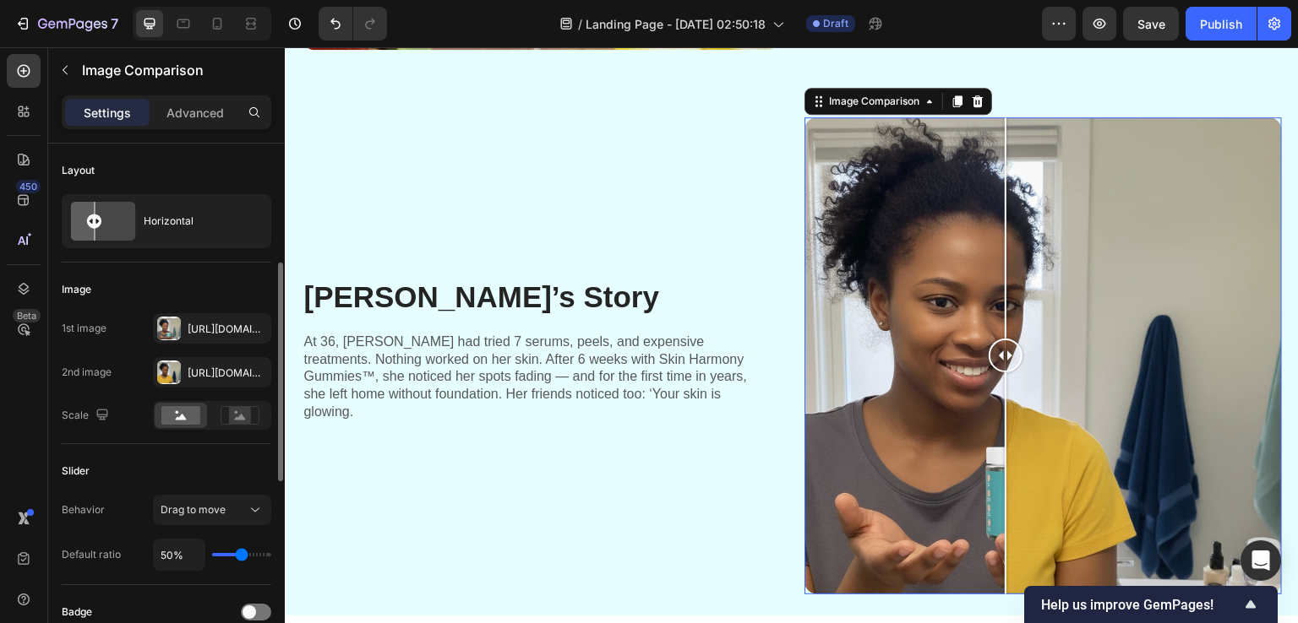
scroll to position [84, 0]
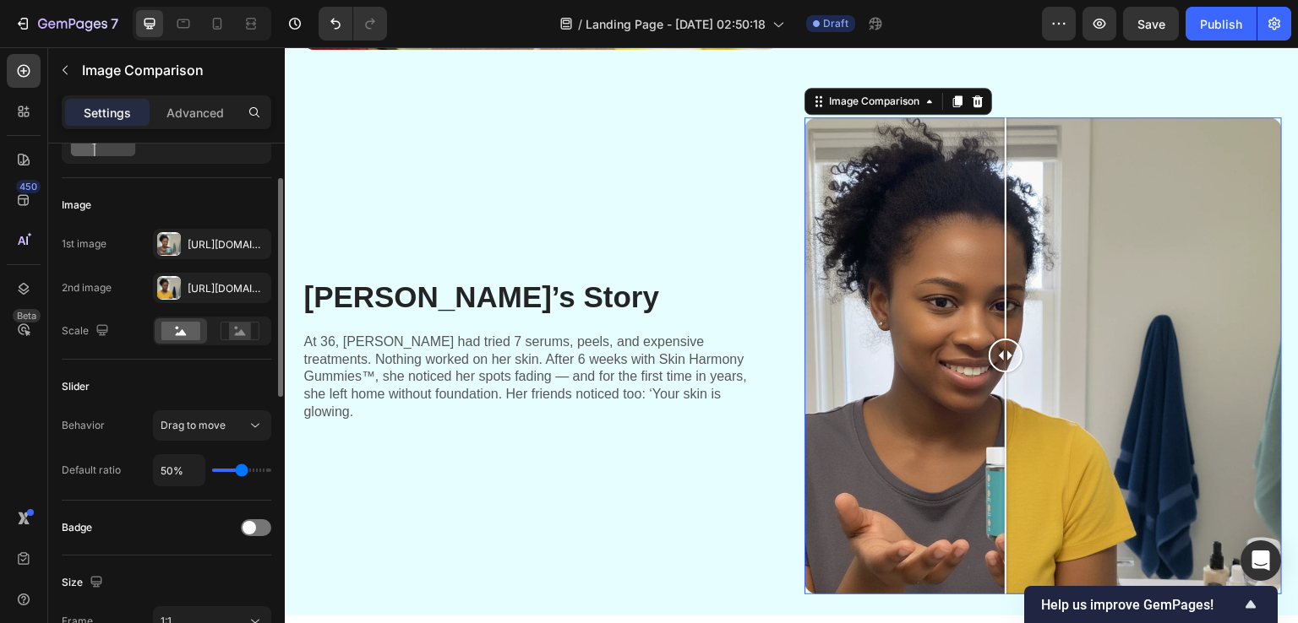
type input "51%"
type input "51"
type input "53%"
type input "53"
type input "54%"
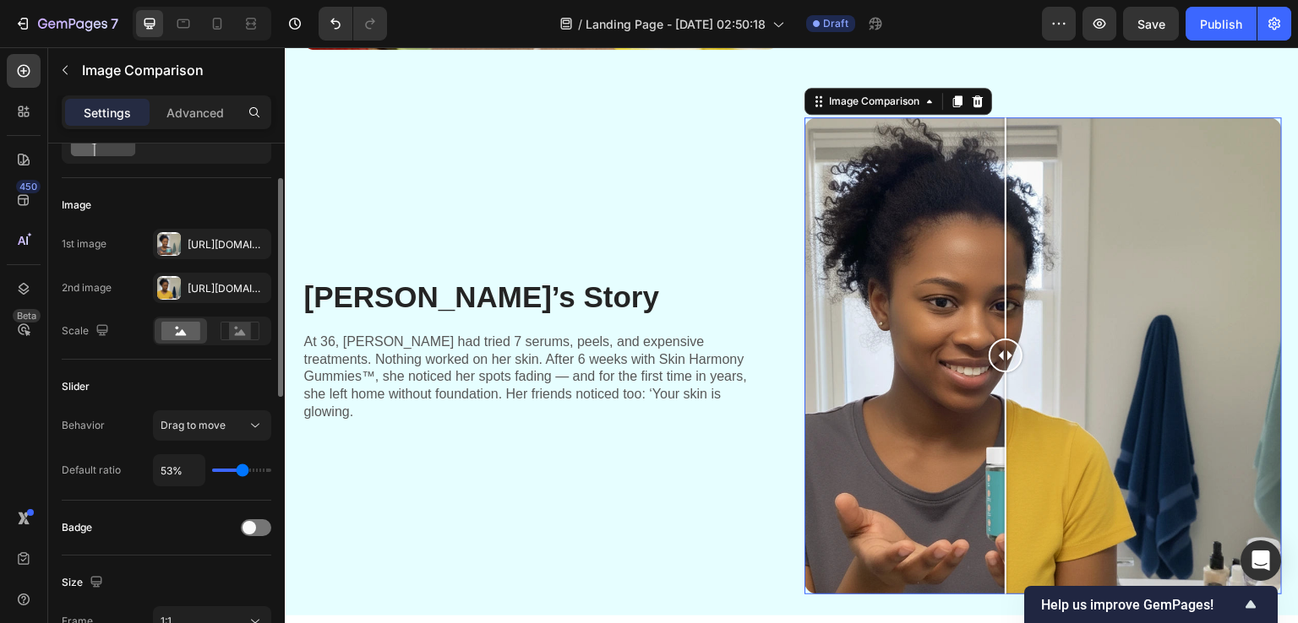
type input "54"
type input "63%"
type input "63"
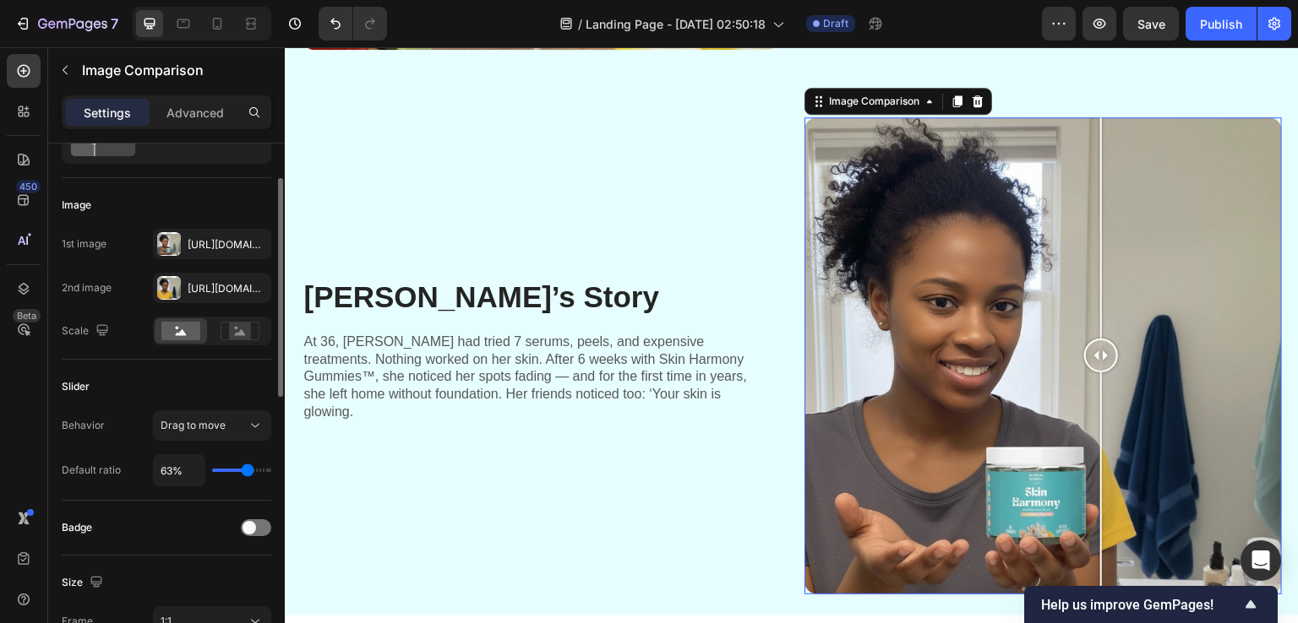
type input "64%"
type input "64"
type input "67%"
type input "67"
type input "64%"
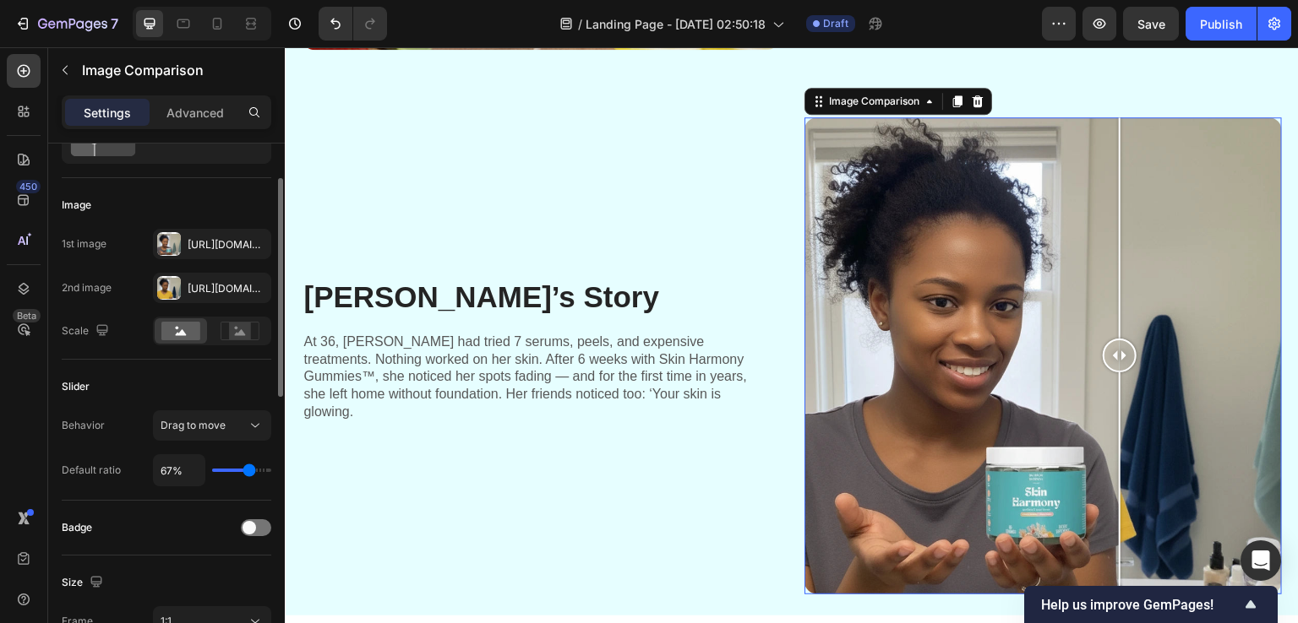
type input "64"
type input "45%"
type input "45"
type input "37%"
type input "37"
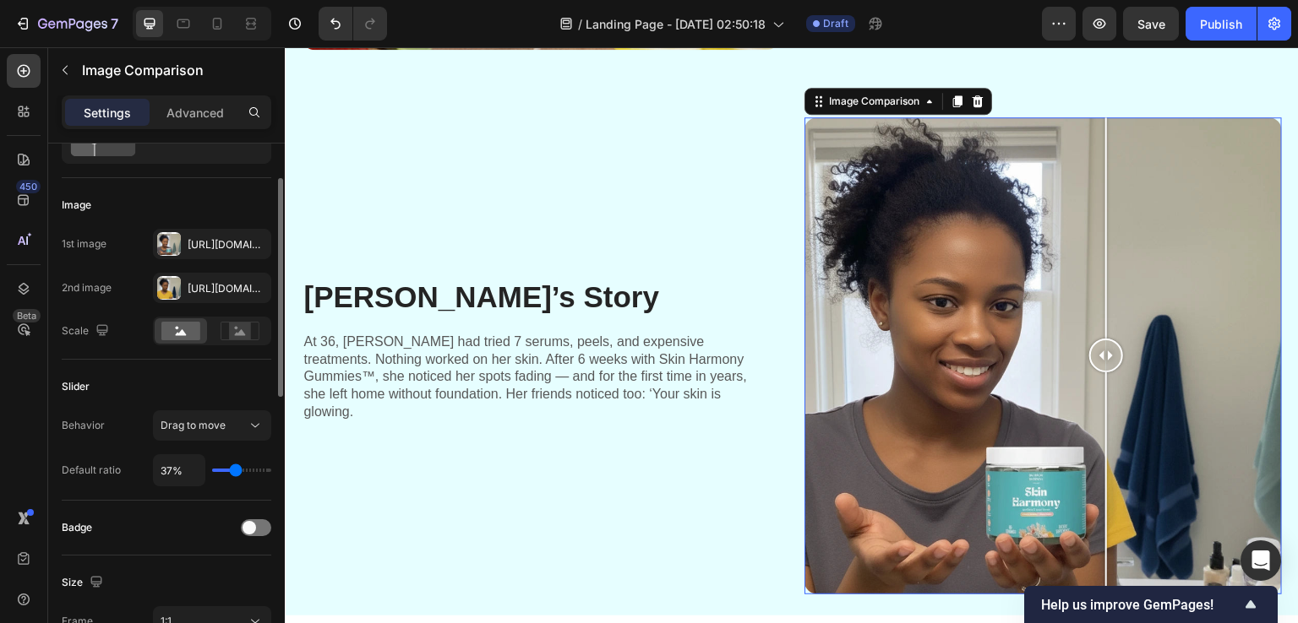
type input "26%"
type input "26"
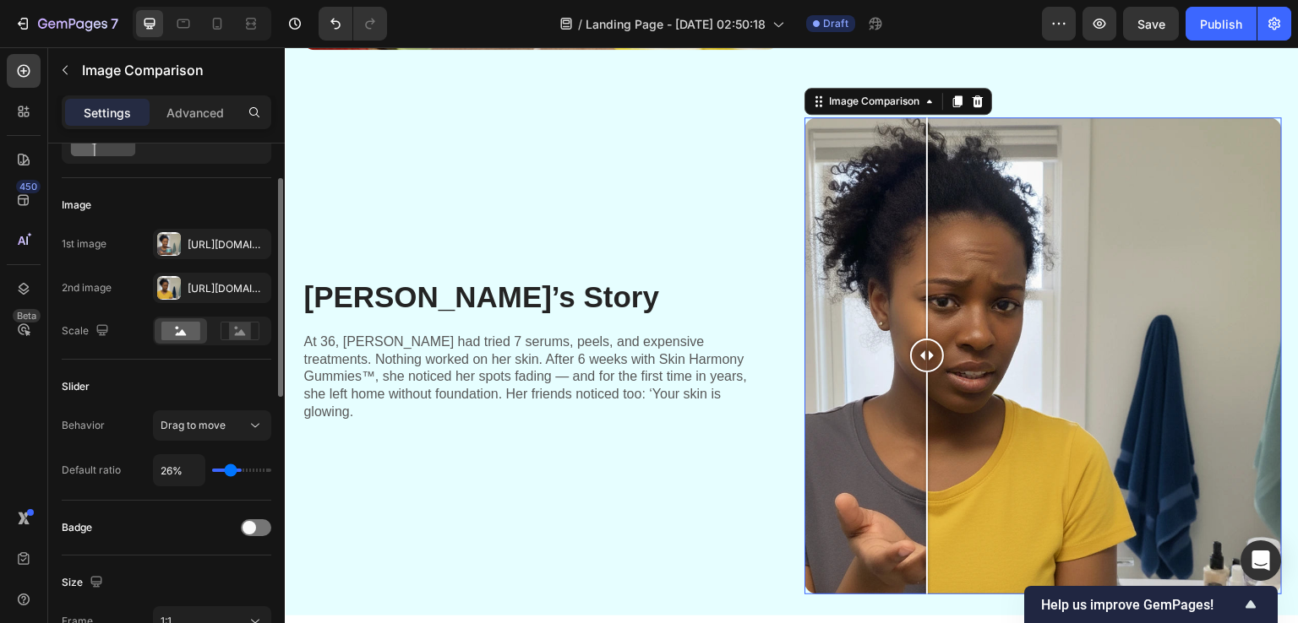
type input "19%"
type input "19"
type input "12%"
type input "12"
type input "10%"
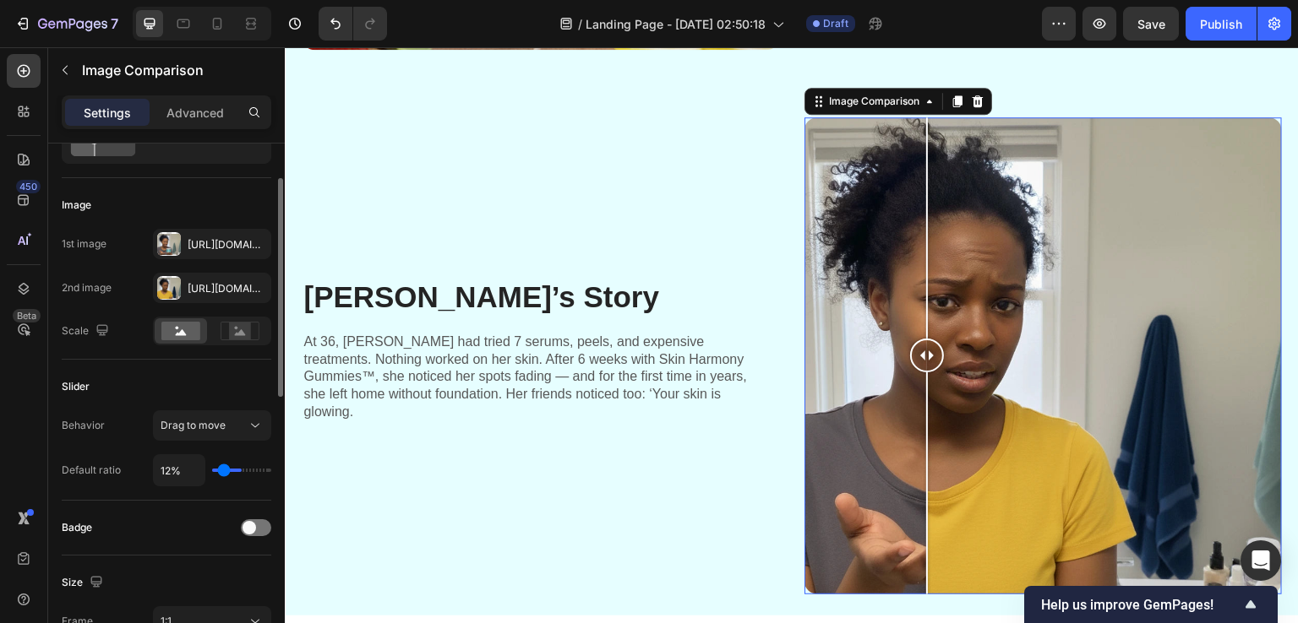
type input "10"
type input "9%"
type input "9"
type input "4%"
type input "4"
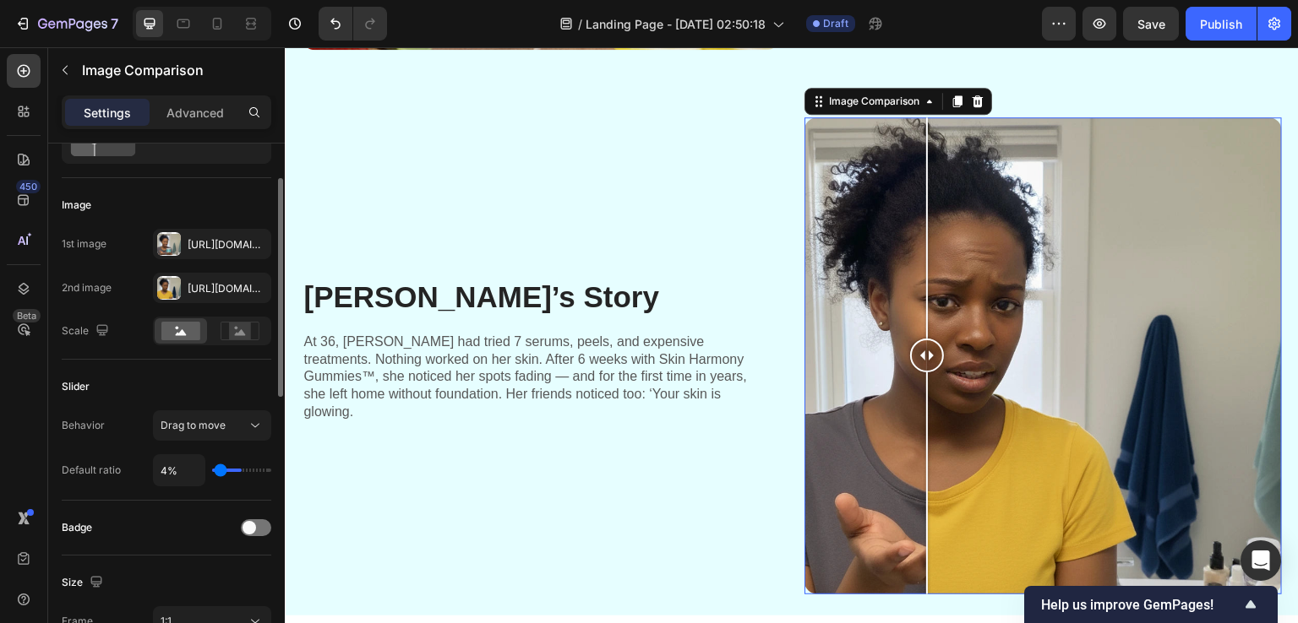
type input "1%"
type input "1"
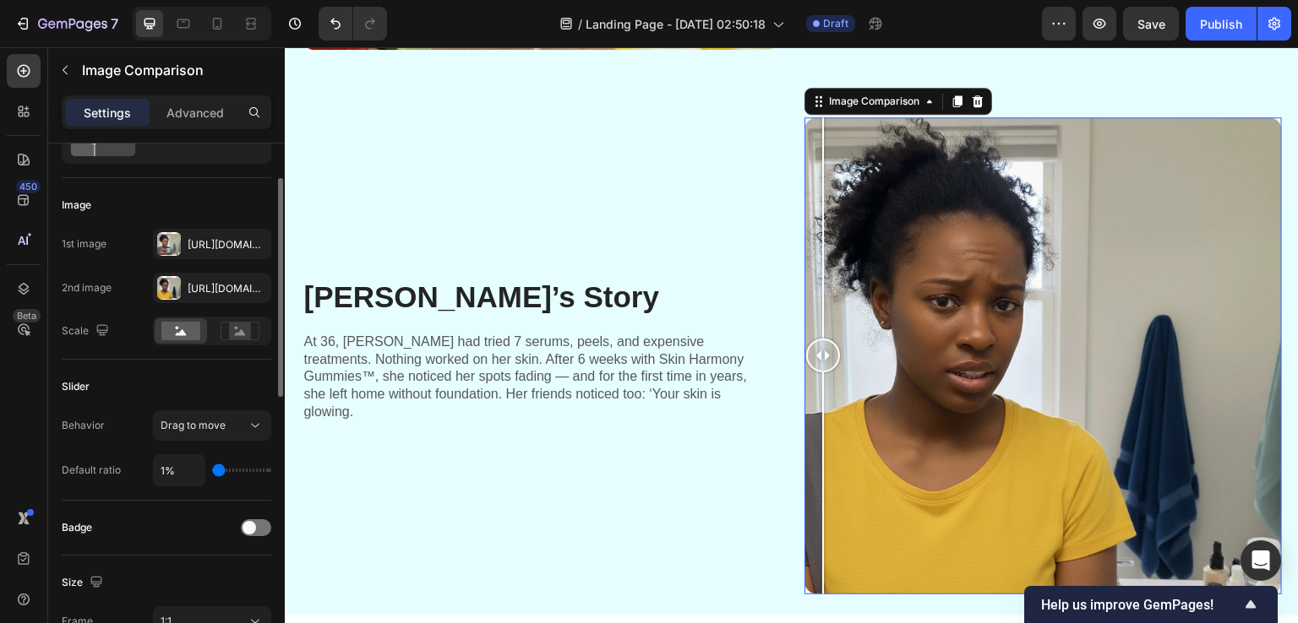
type input "3%"
type input "3"
type input "4%"
type input "4"
type input "6%"
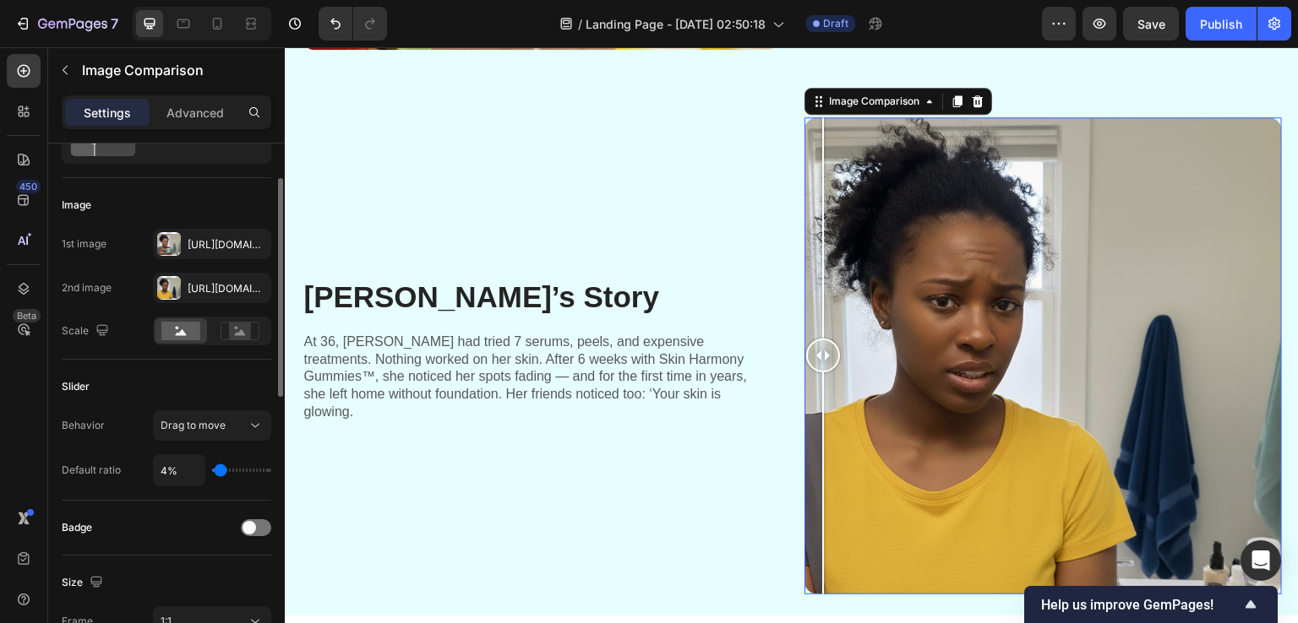
type input "6"
type input "7%"
type input "7"
type input "10%"
type input "10"
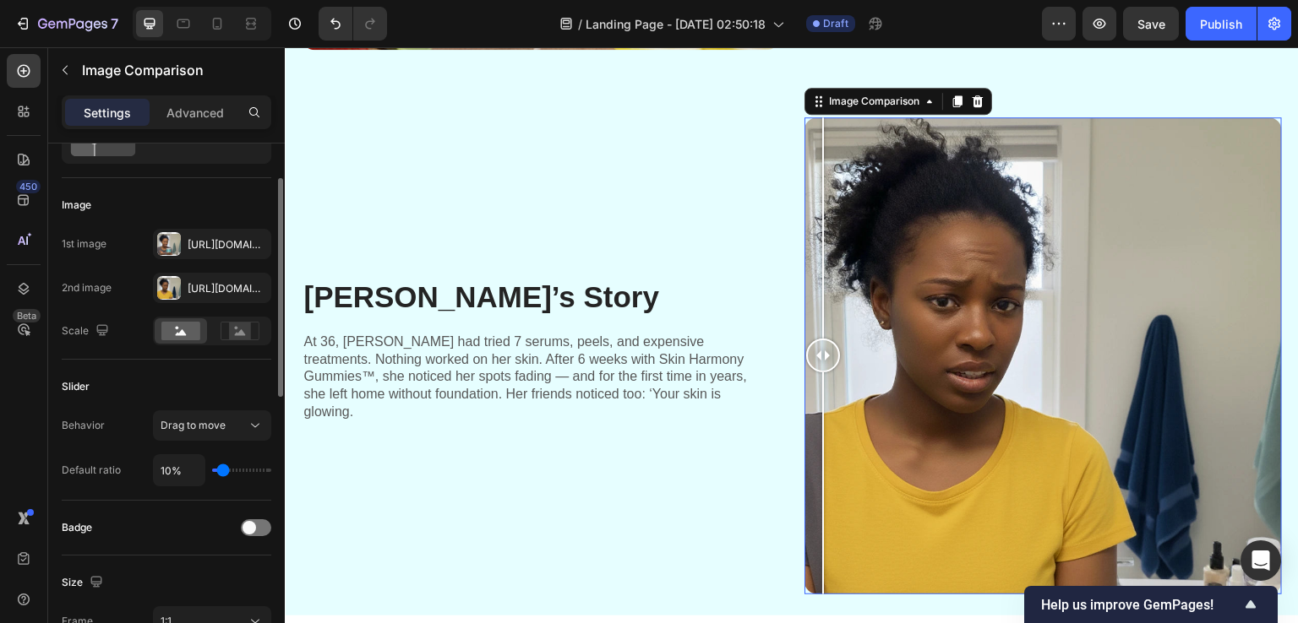
type input "19%"
type input "19"
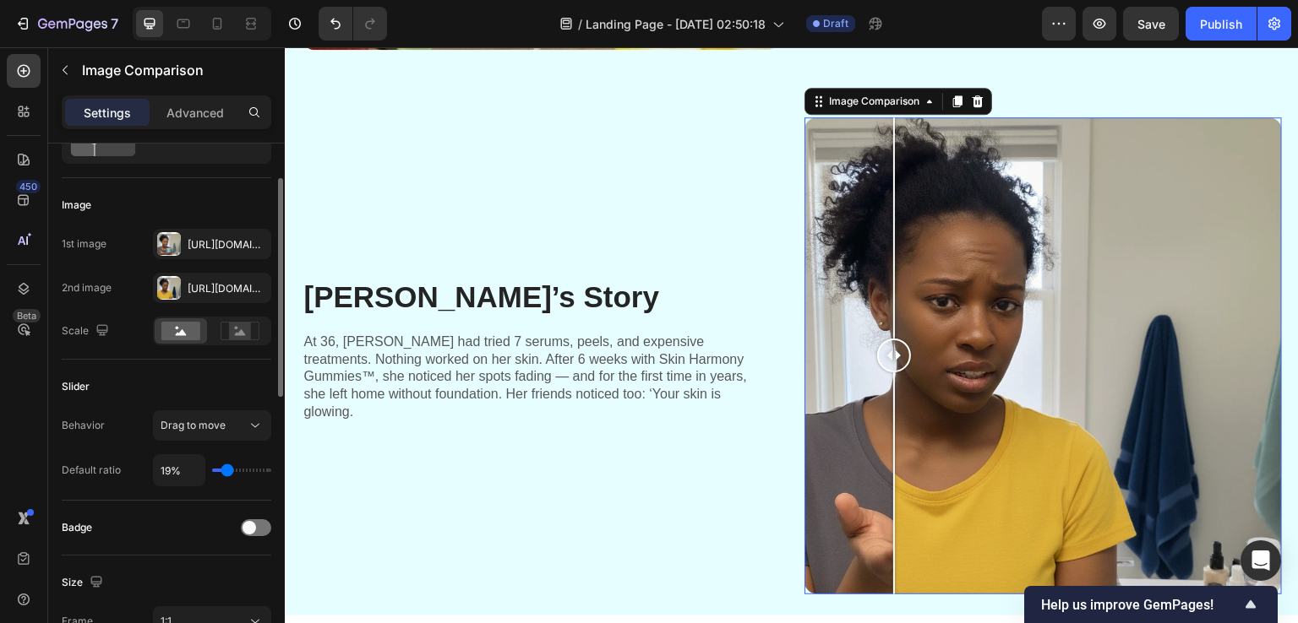
type input "23%"
type input "23"
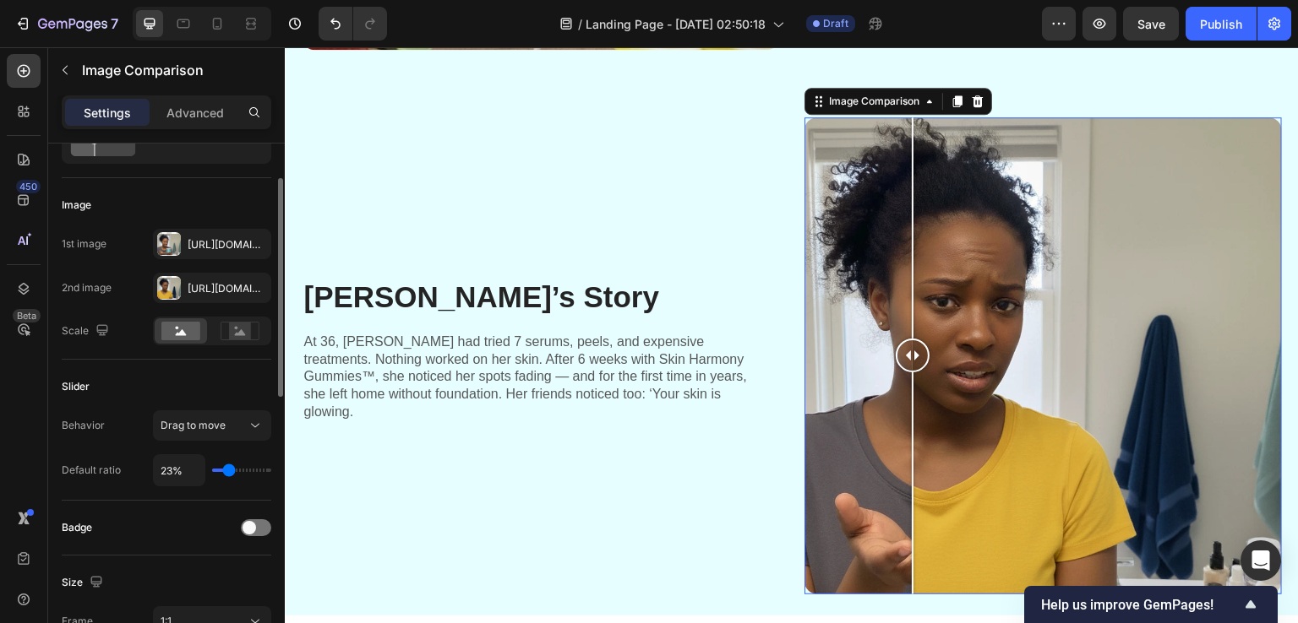
type input "16%"
type input "16"
type input "15%"
type input "15"
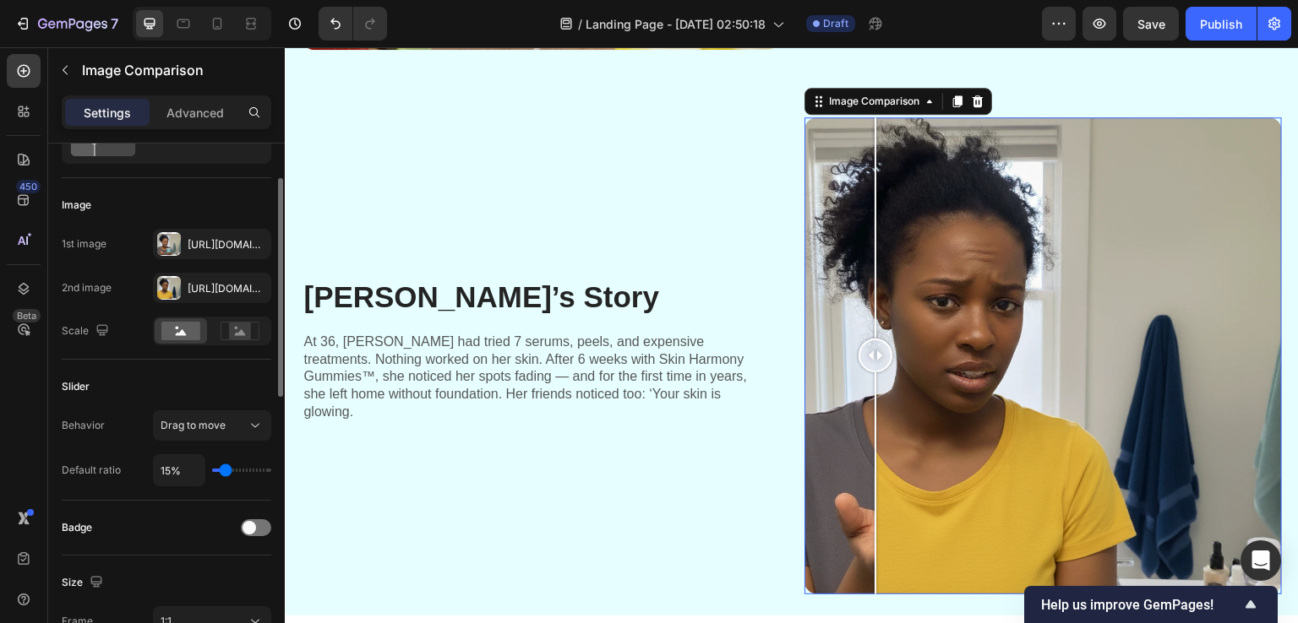
type input "9%"
type input "9"
type input "7%"
type input "7"
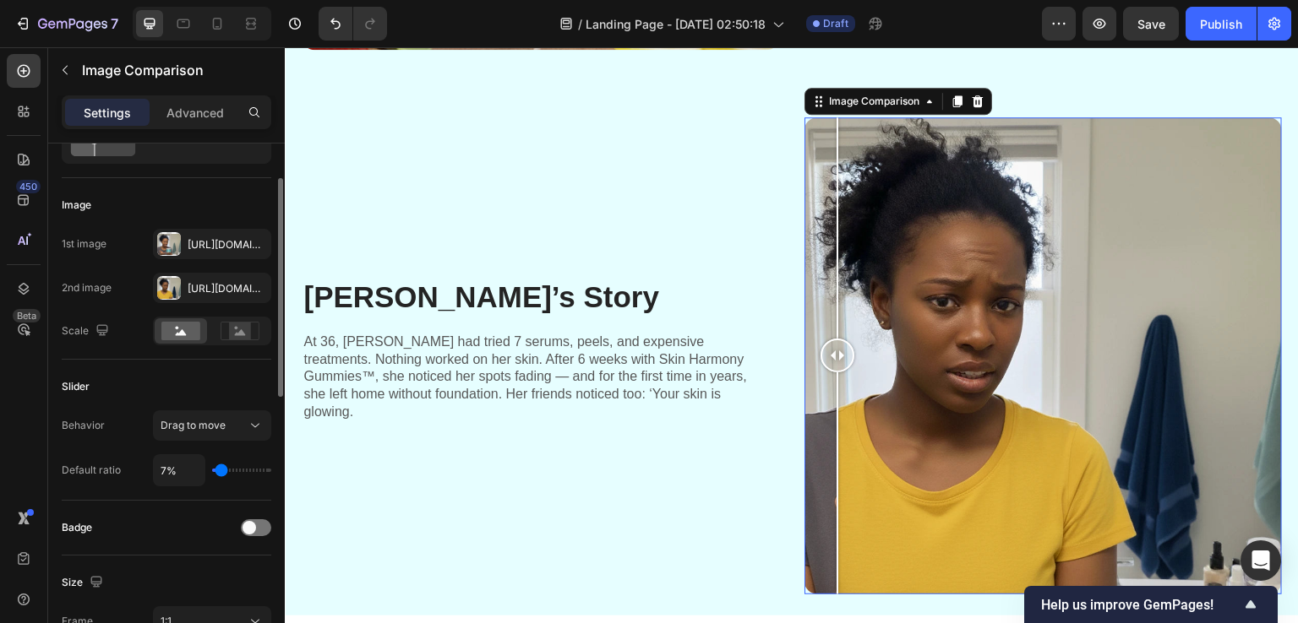
type input "10%"
type input "10"
type input "13%"
type input "13"
type input "19%"
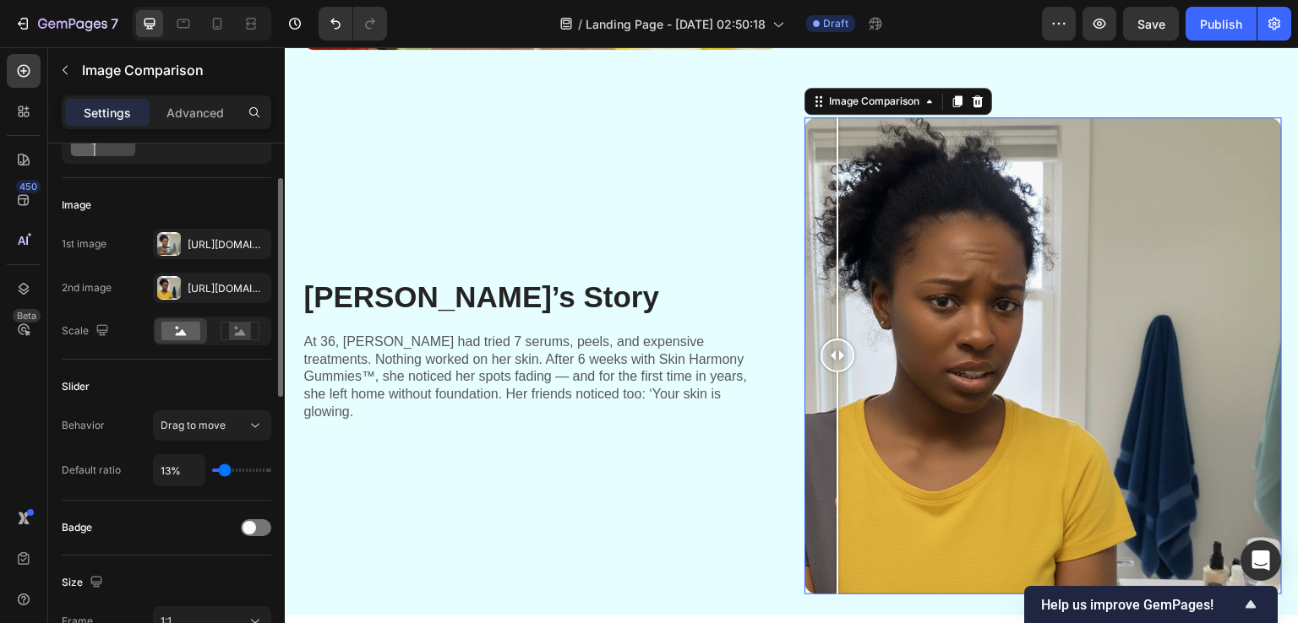
type input "19"
type input "59%"
type input "59"
type input "63%"
type input "63"
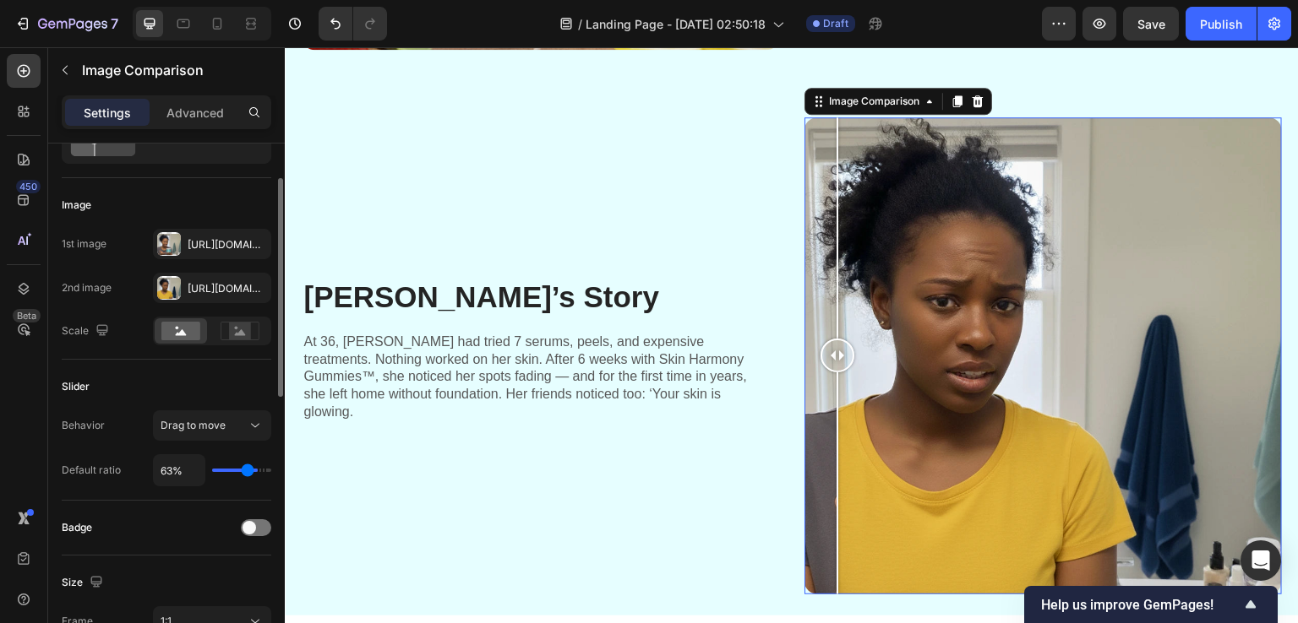
type input "75%"
type input "75"
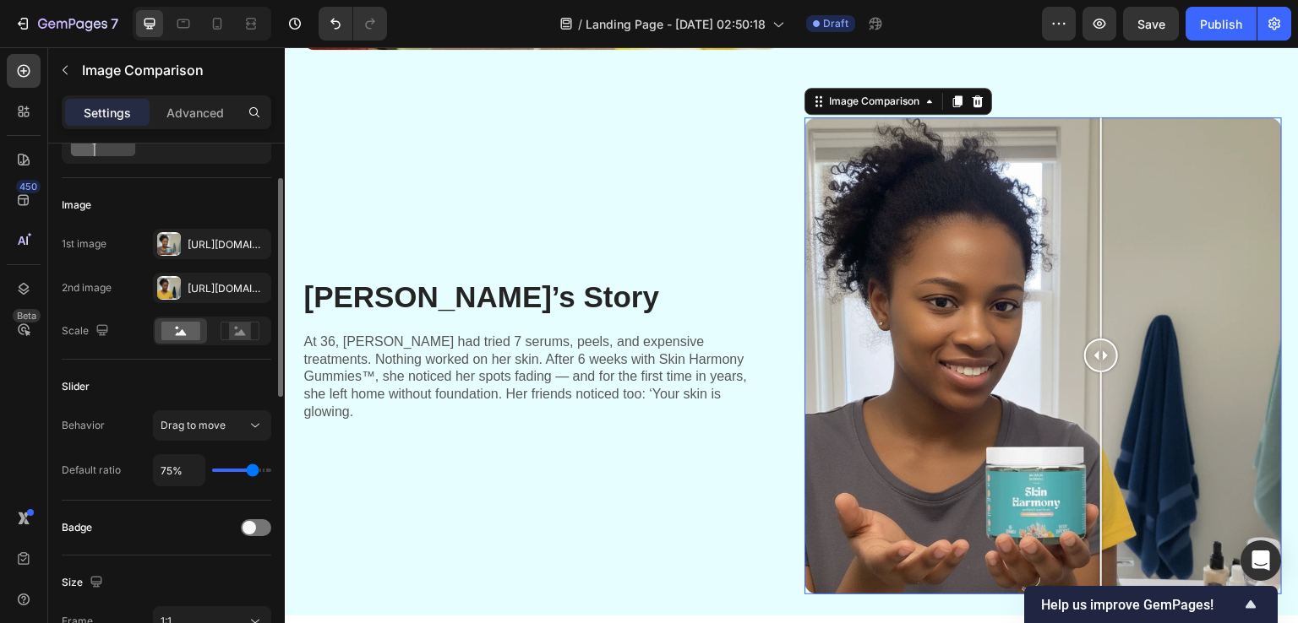
type input "100%"
type input "100"
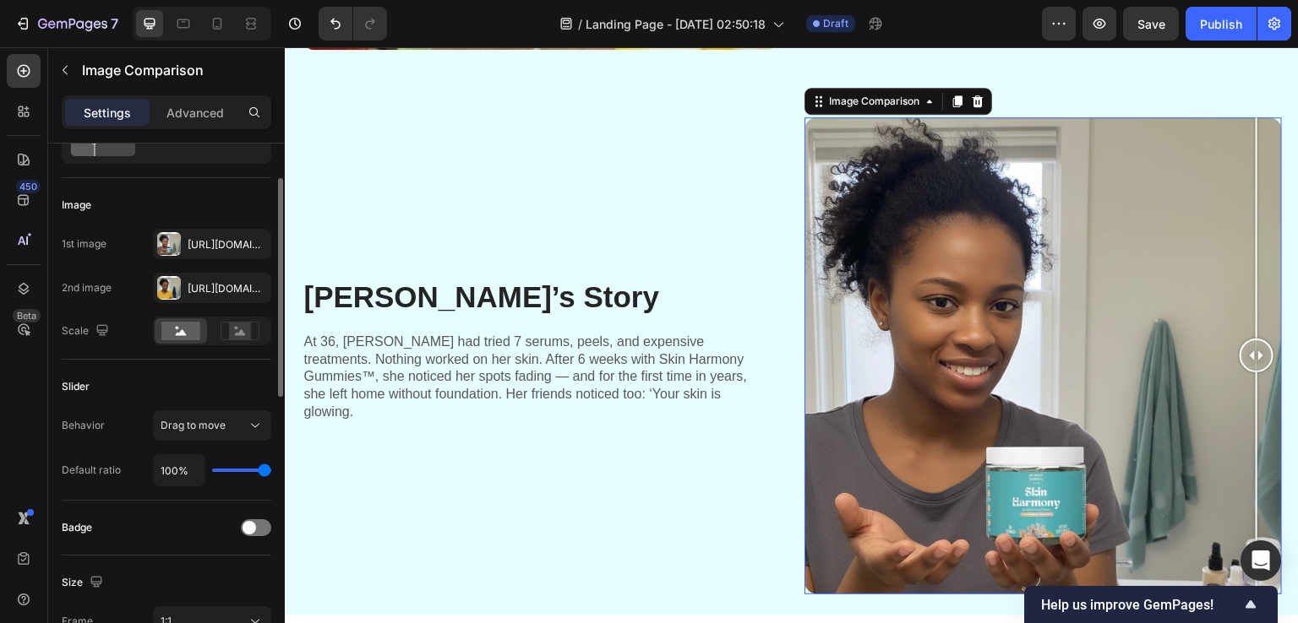
type input "88%"
type input "88"
type input "76%"
type input "76"
type input "63%"
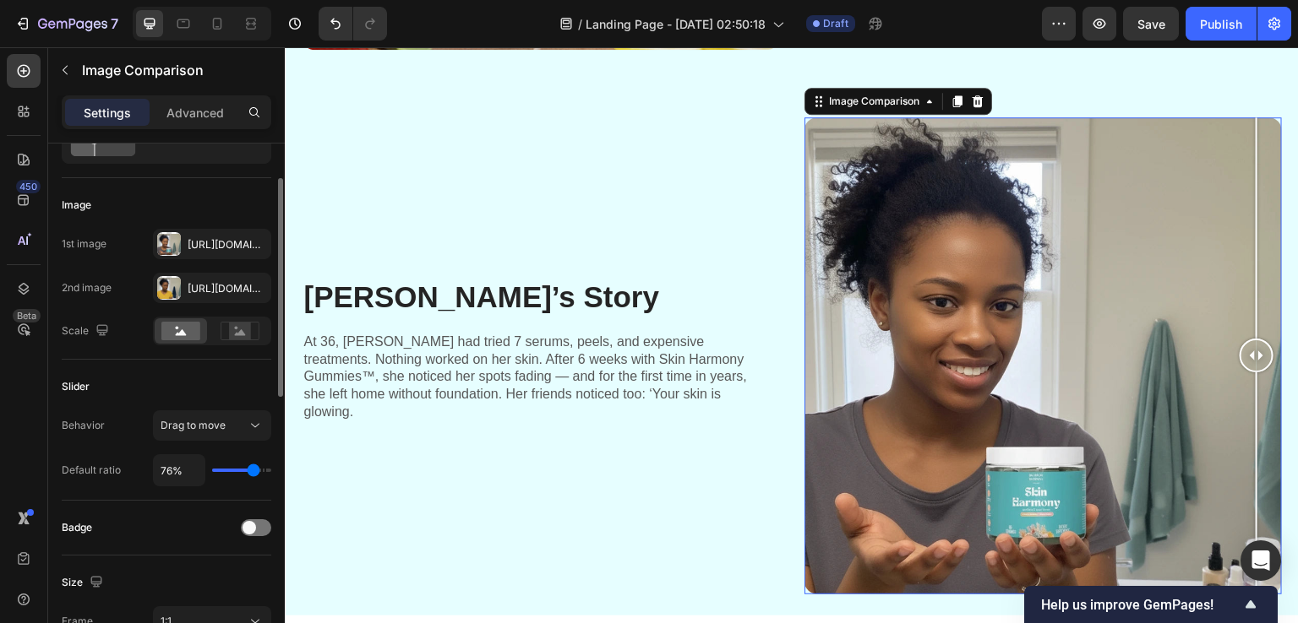
type input "63"
type input "29%"
type input "29"
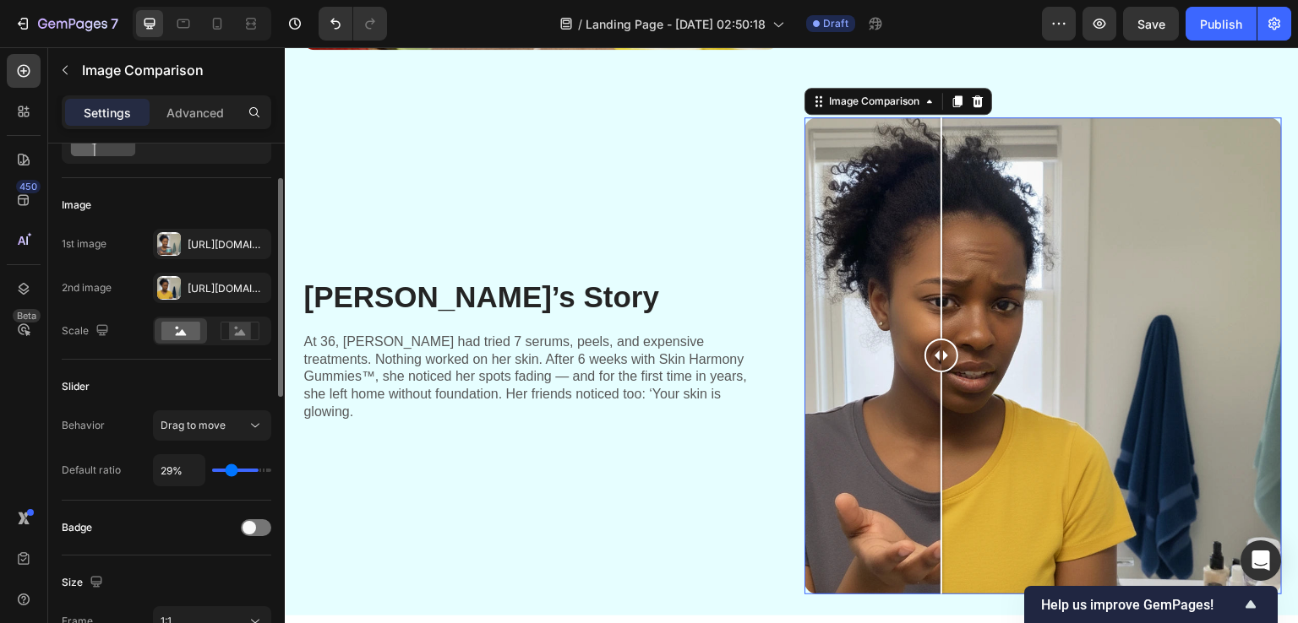
type input "25%"
type input "25"
type input "1%"
type input "1"
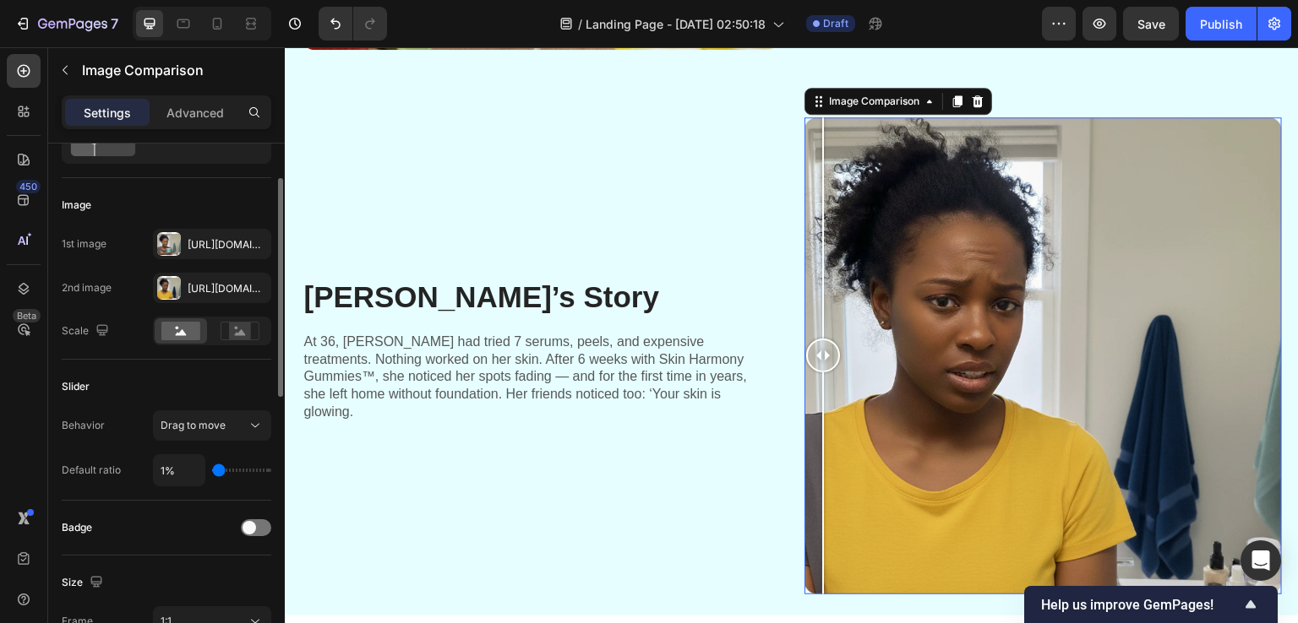
type input "3%"
type input "3"
type input "12%"
type input "12"
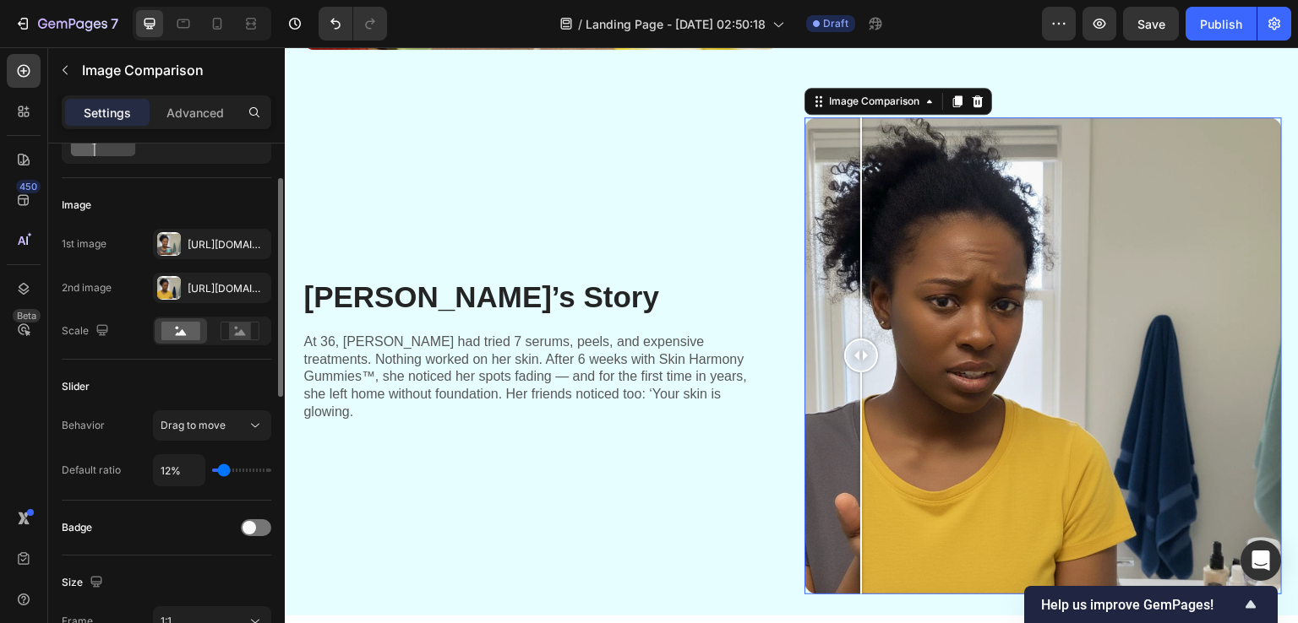
type input "9%"
type input "9"
type input "3%"
type input "3"
type input "1%"
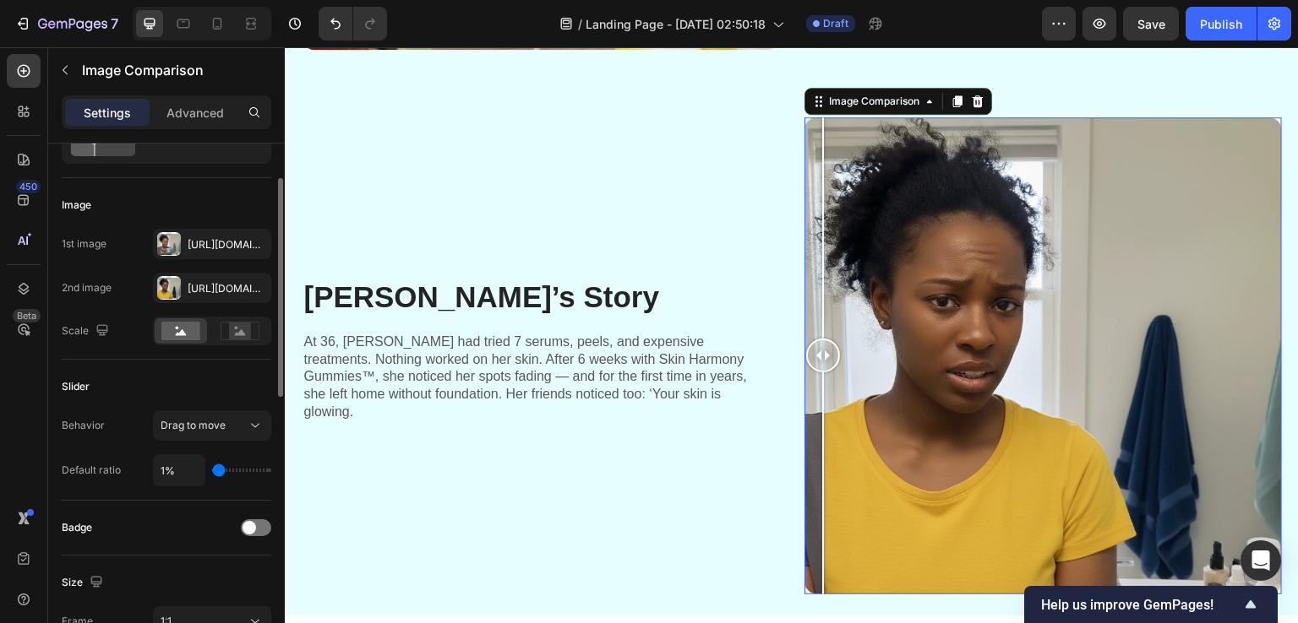
drag, startPoint x: 241, startPoint y: 476, endPoint x: 219, endPoint y: 462, distance: 25.8
type input "1"
click at [219, 469] on input "range" at bounding box center [241, 470] width 59 height 3
click at [179, 469] on input "1%" at bounding box center [179, 470] width 51 height 30
type input "2%"
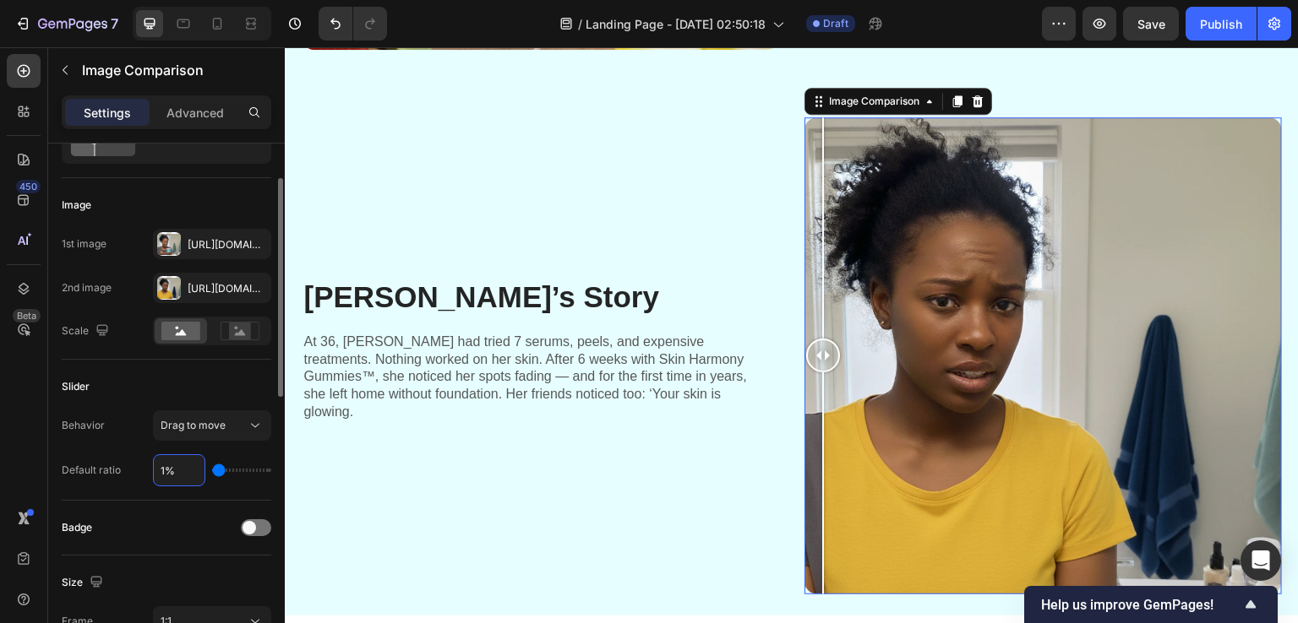
type input "2"
type input "3%"
type input "3"
type input "4%"
type input "4"
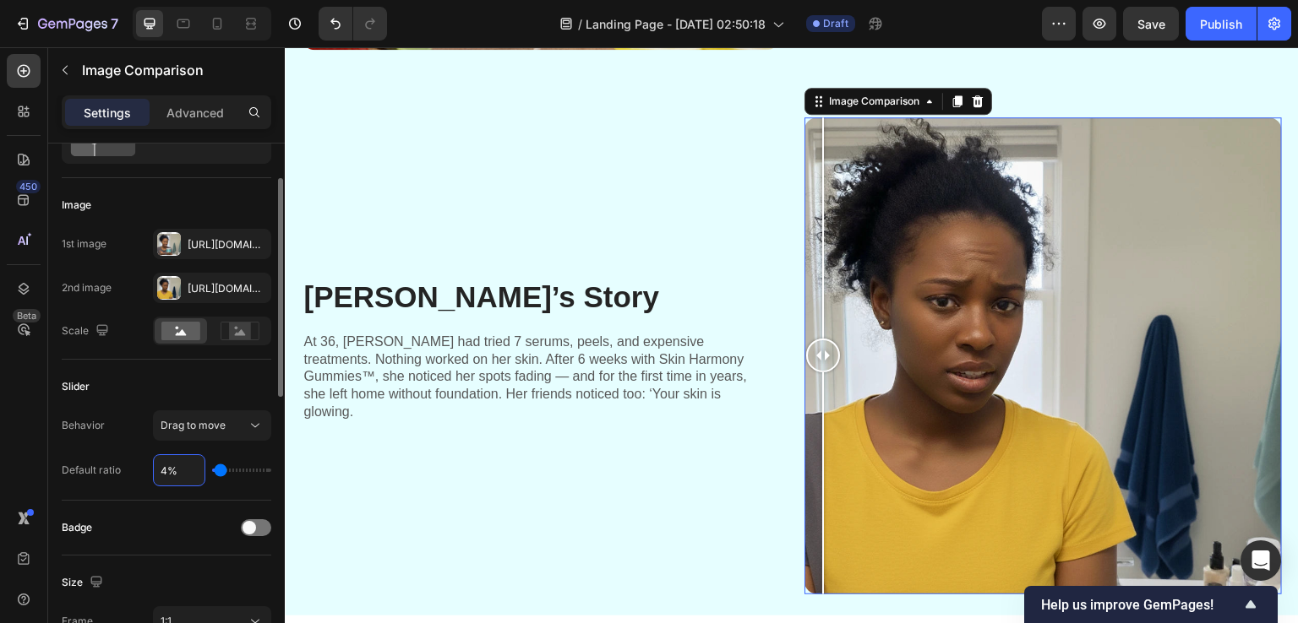
type input "5%"
type input "5"
type input "6%"
type input "6"
type input "7%"
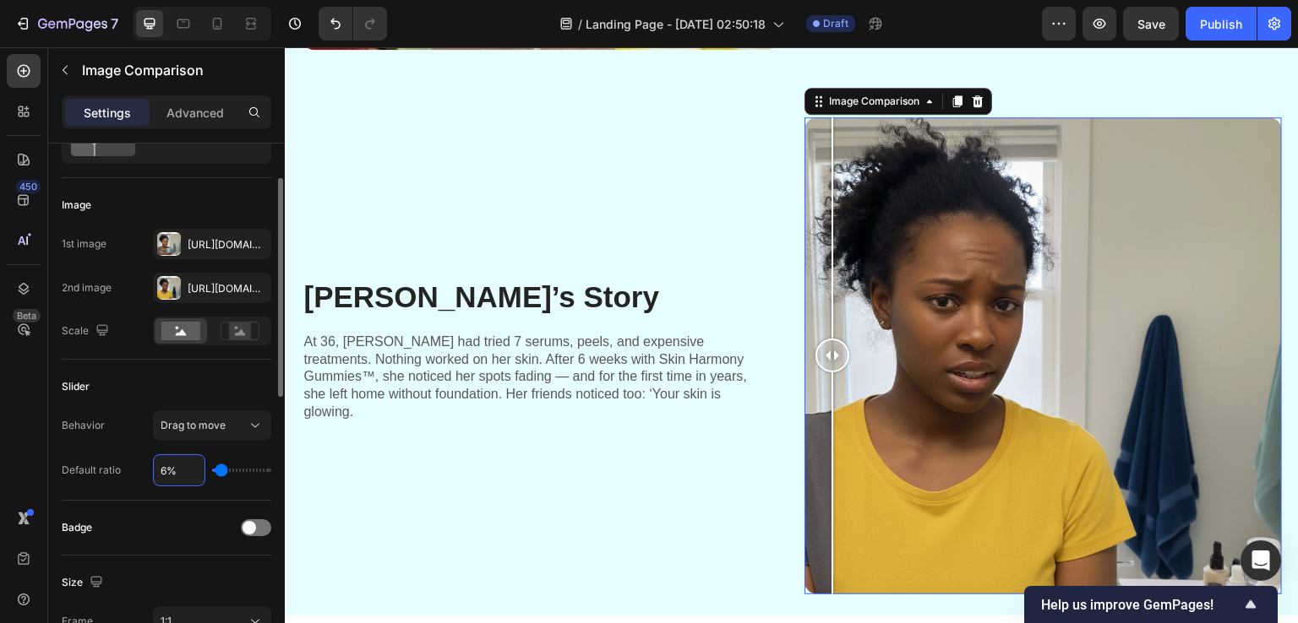
type input "7"
type input "8%"
type input "8"
type input "9%"
type input "9"
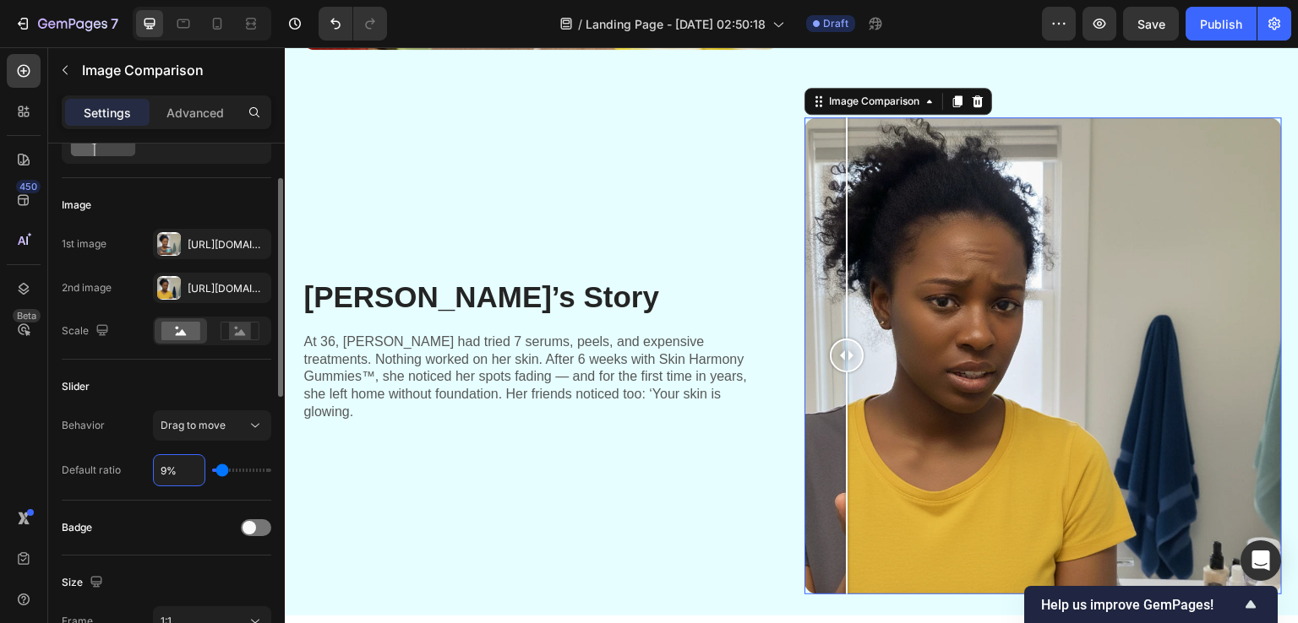
type input "8%"
type input "8"
type input "7%"
type input "7"
type input "6%"
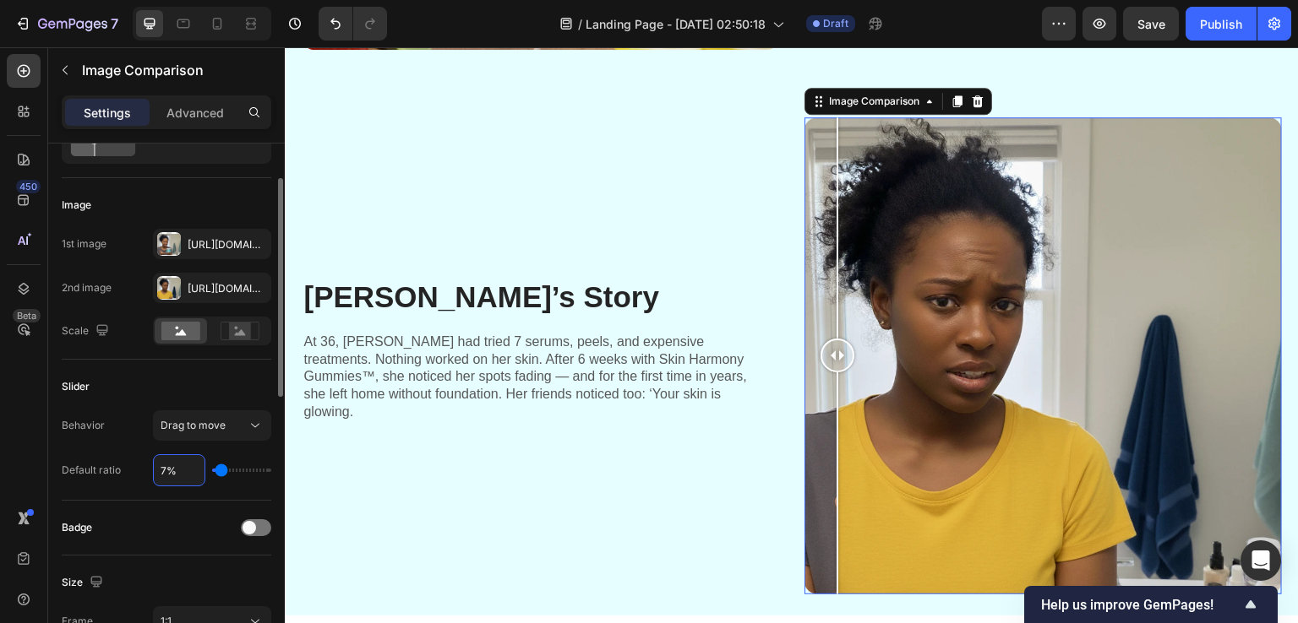
type input "6"
click at [0, 411] on div "450 Beta" at bounding box center [24, 335] width 48 height 576
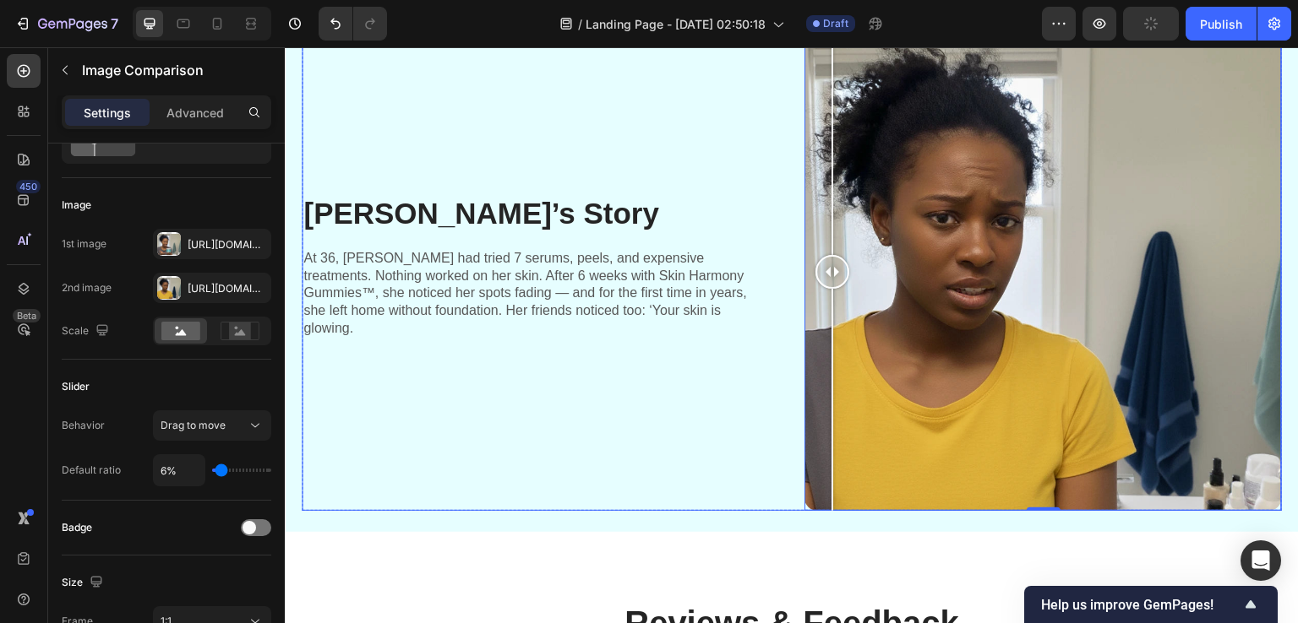
scroll to position [1605, 0]
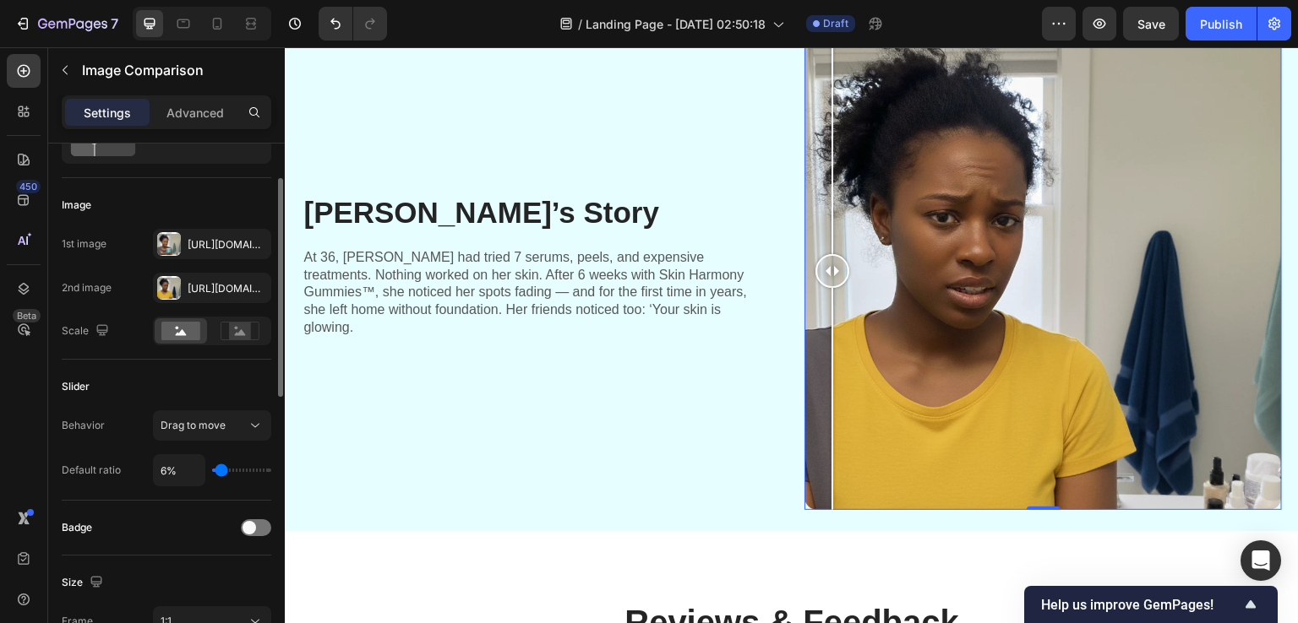
type input "3%"
type input "3"
type input "4%"
type input "4"
type input "6%"
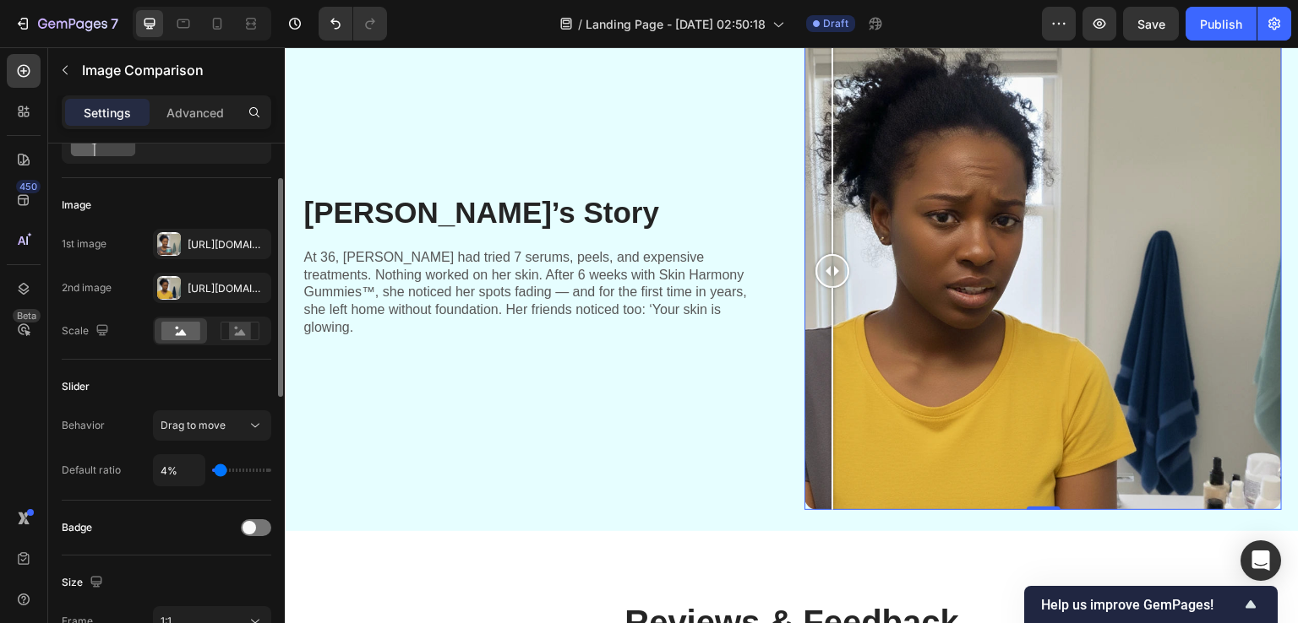
type input "6"
type input "10%"
type input "10"
type input "12%"
type input "12"
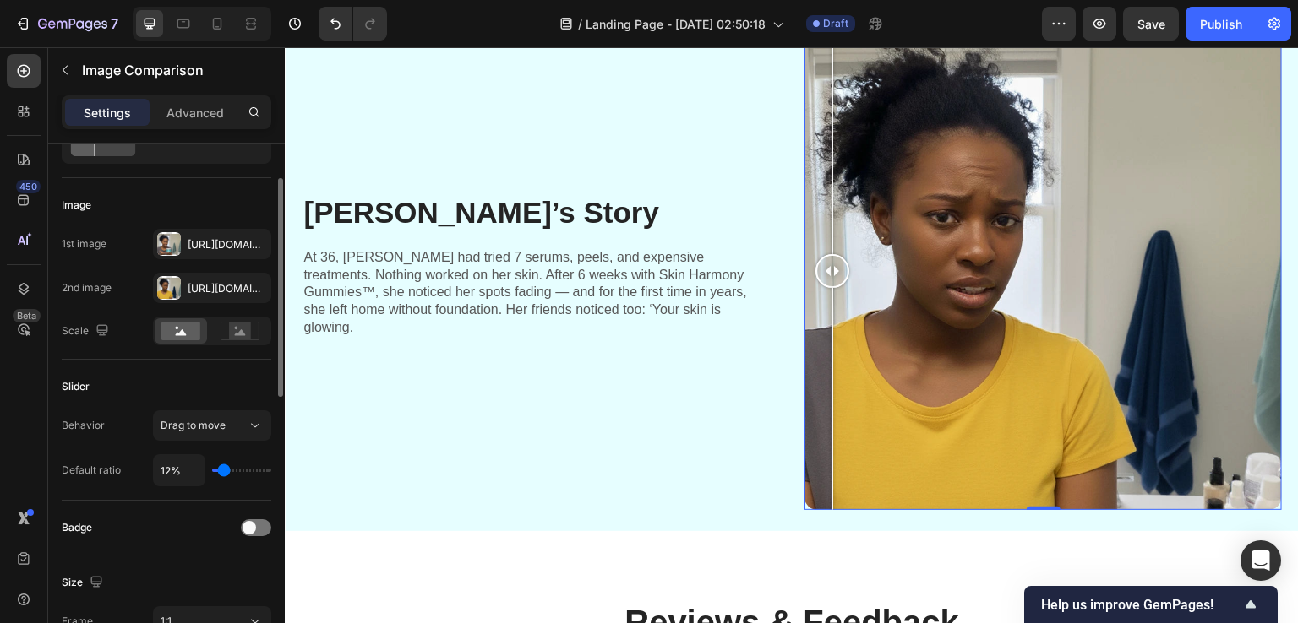
type input "13%"
type input "13"
type input "17%"
type input "17"
type input "23%"
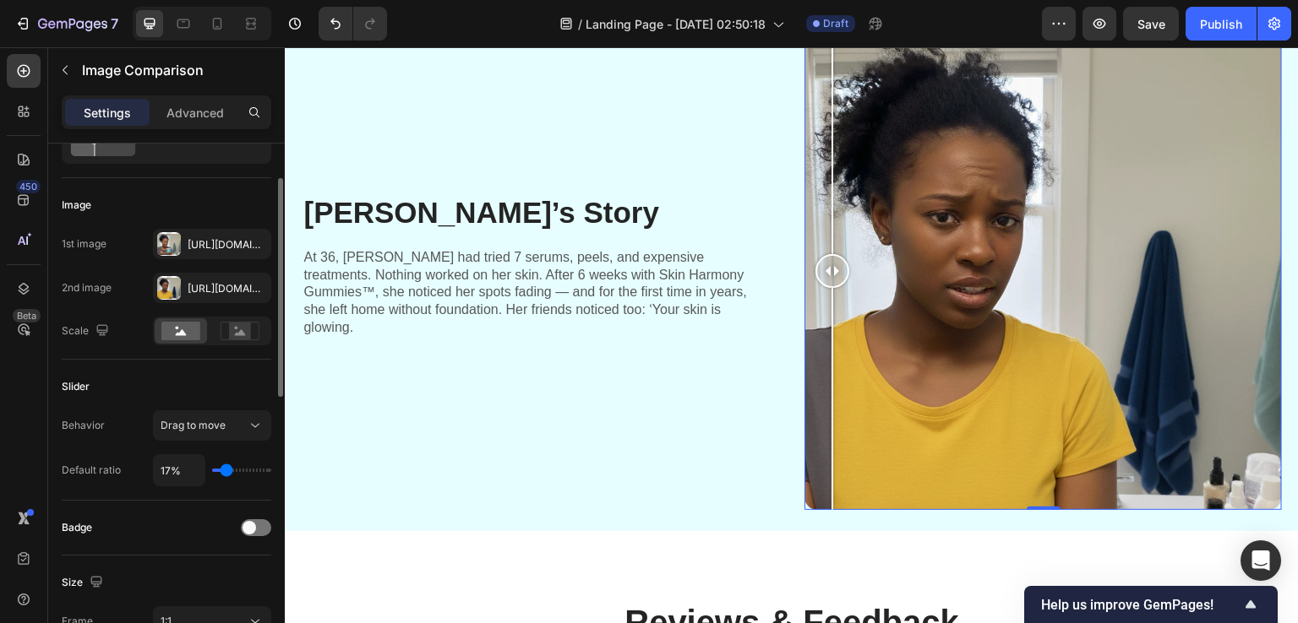
type input "23"
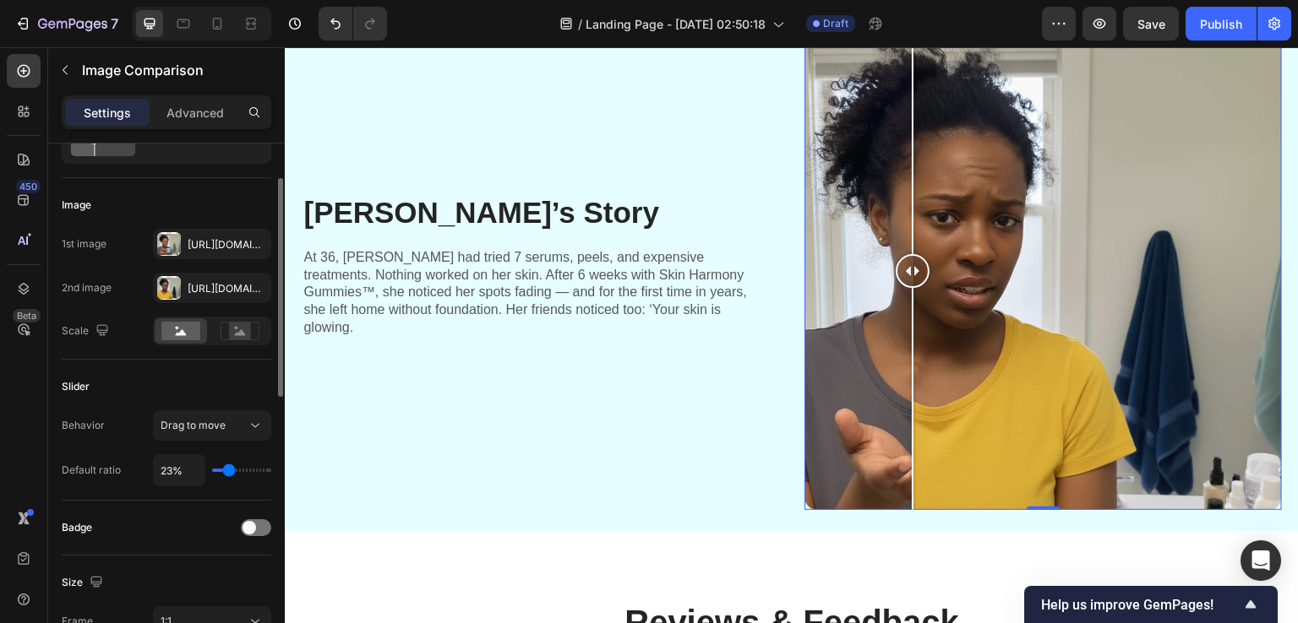
type input "26%"
type input "26"
type input "29%"
type input "29"
type input "32%"
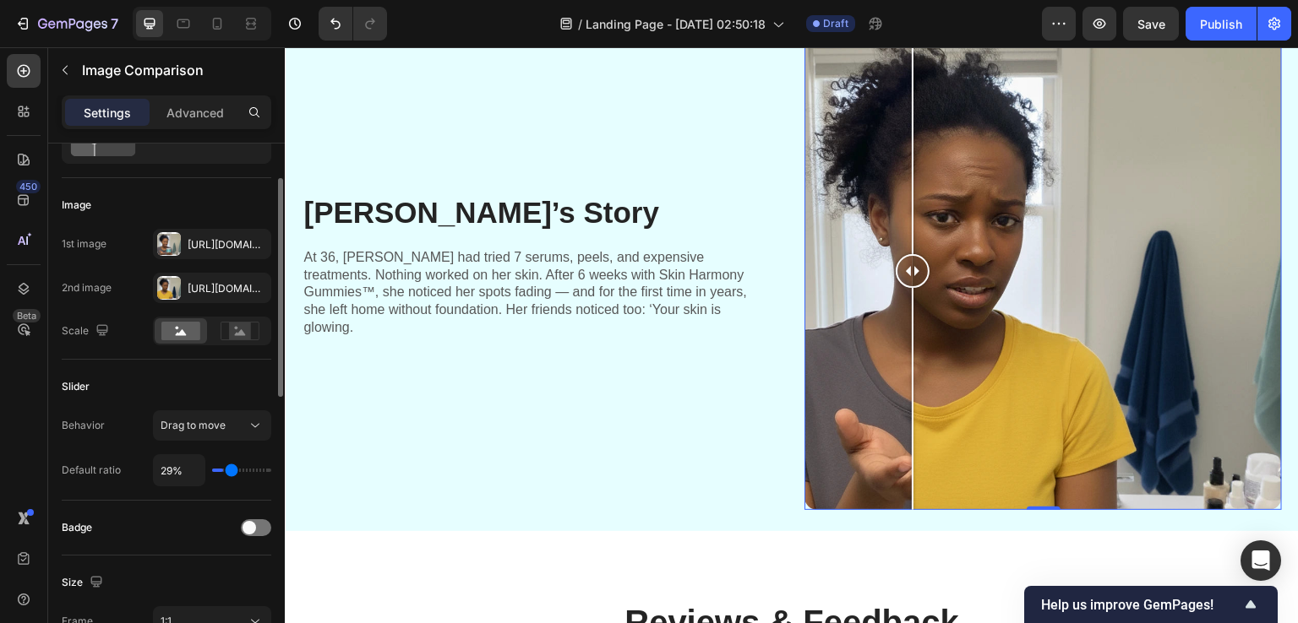
type input "32"
type input "34%"
type input "34"
type input "35%"
type input "35"
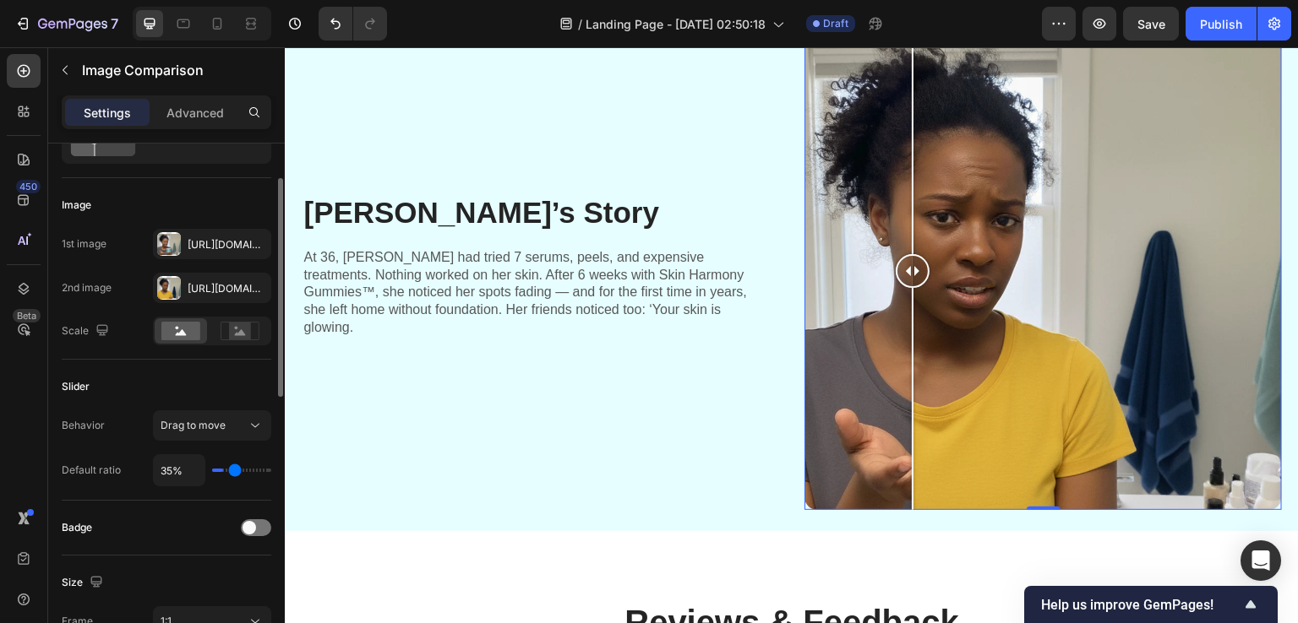
type input "37%"
type input "37"
type input "40%"
type input "40"
type input "42%"
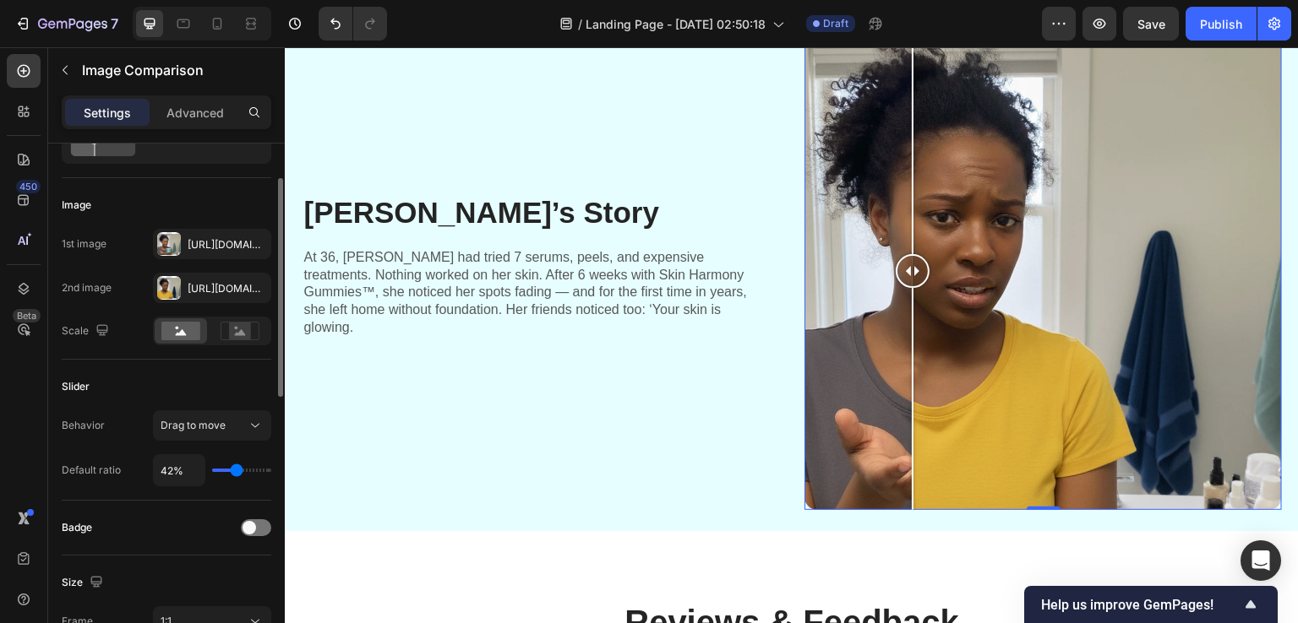
type input "42"
type input "44%"
type input "44"
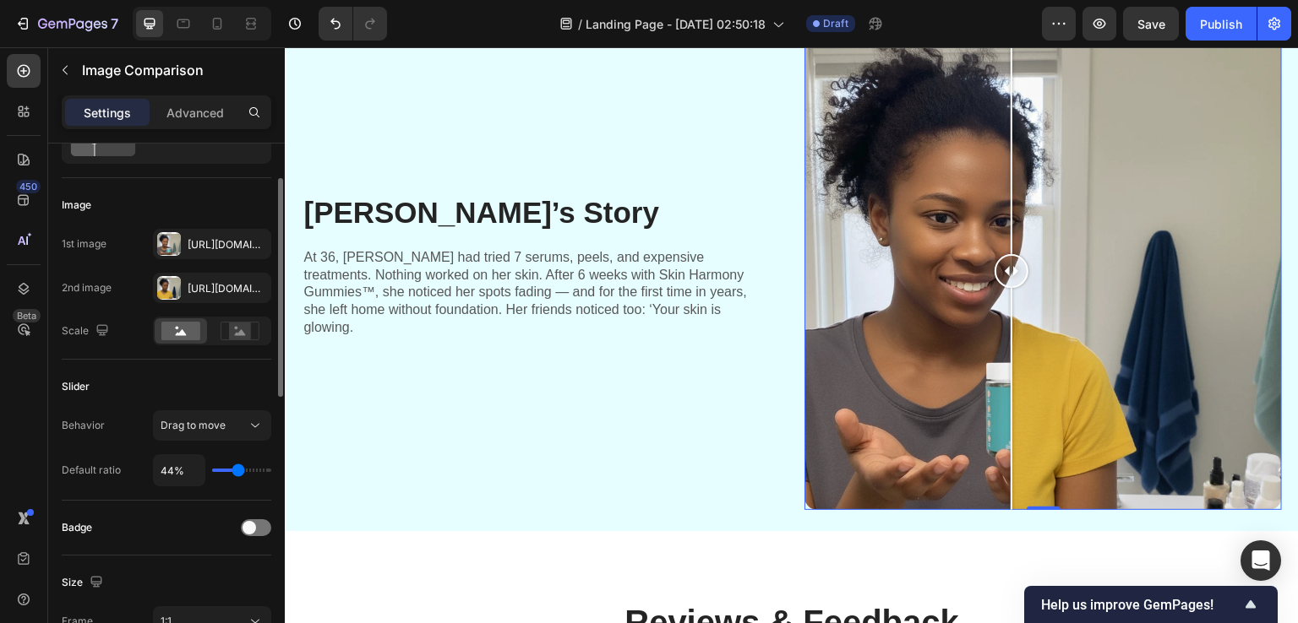
type input "45%"
type input "45"
type input "48%"
type input "48"
type input "51%"
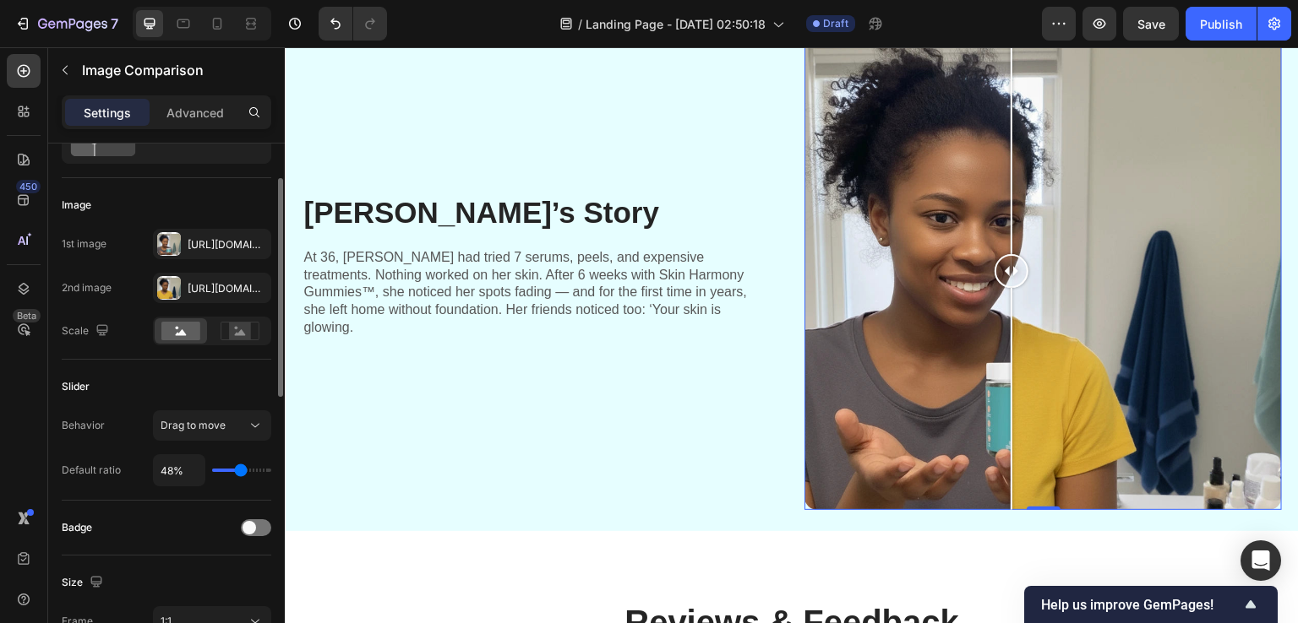
type input "51"
type input "54%"
type input "54"
type input "56%"
type input "56"
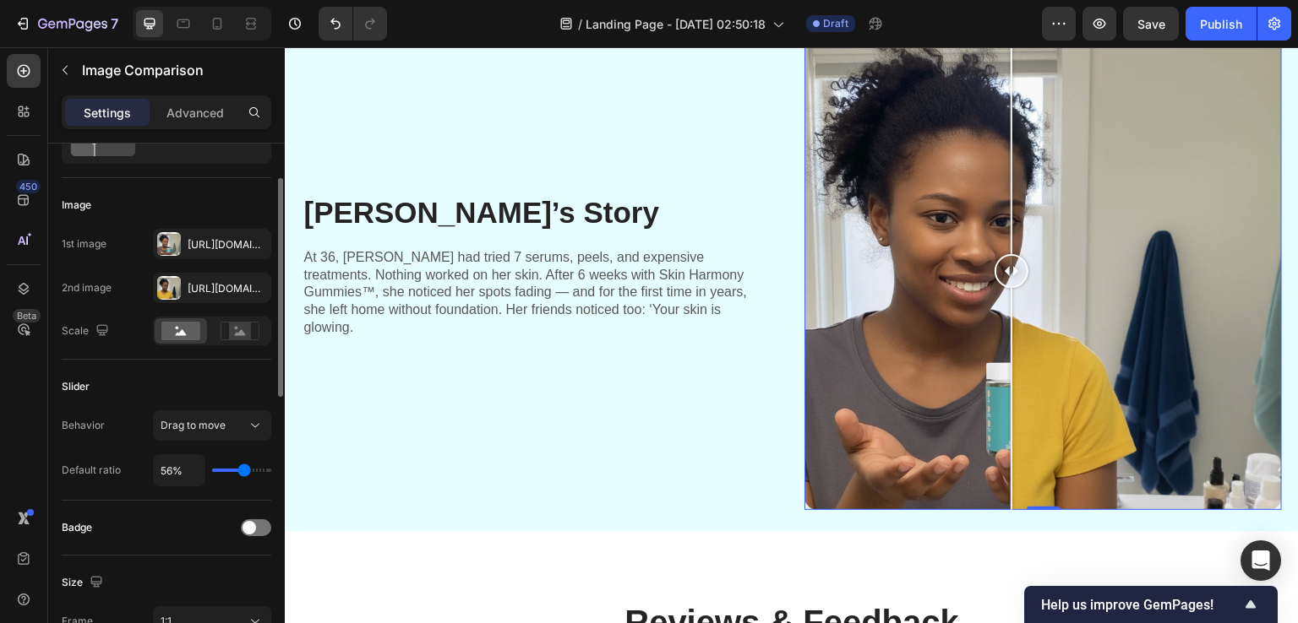
type input "59%"
type input "59"
type input "60%"
type input "60"
type input "62%"
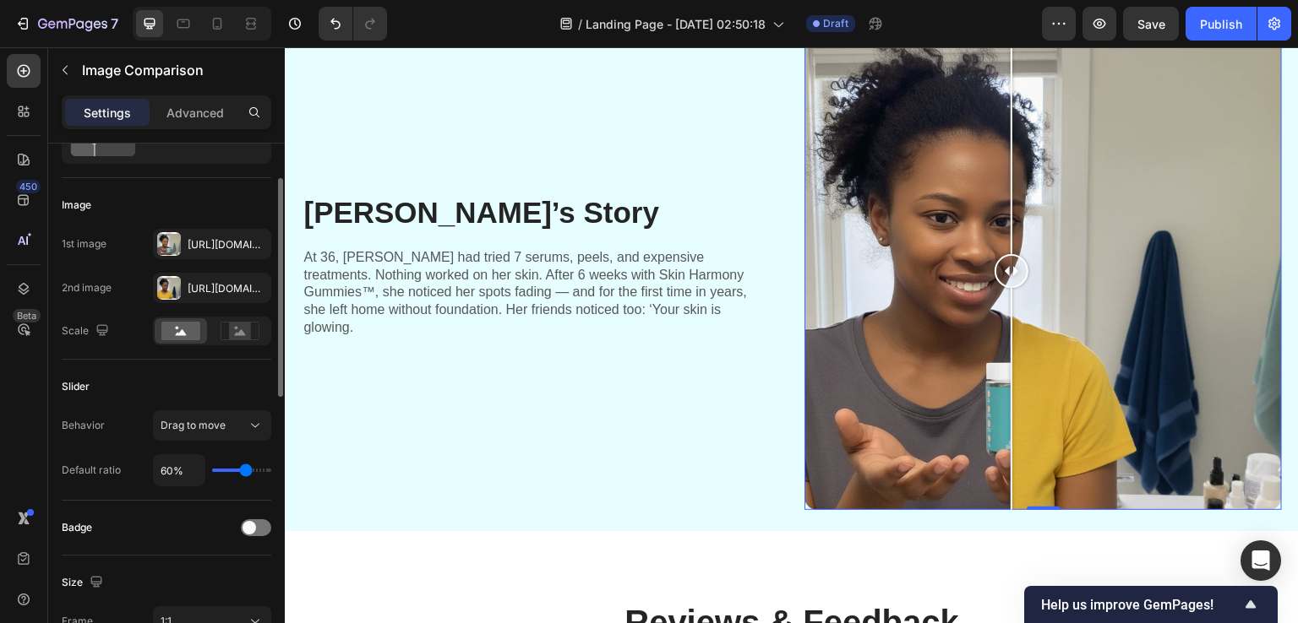
type input "62"
type input "64%"
type input "64"
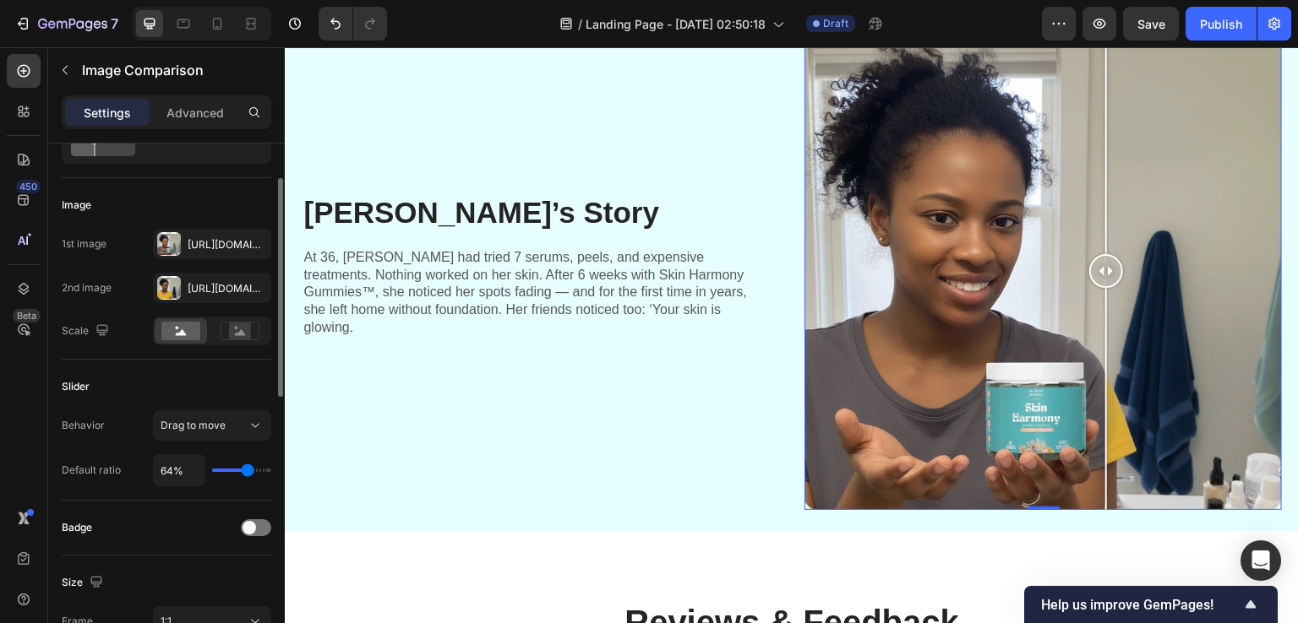
type input "66%"
type input "66"
type input "69%"
type input "69"
type input "72%"
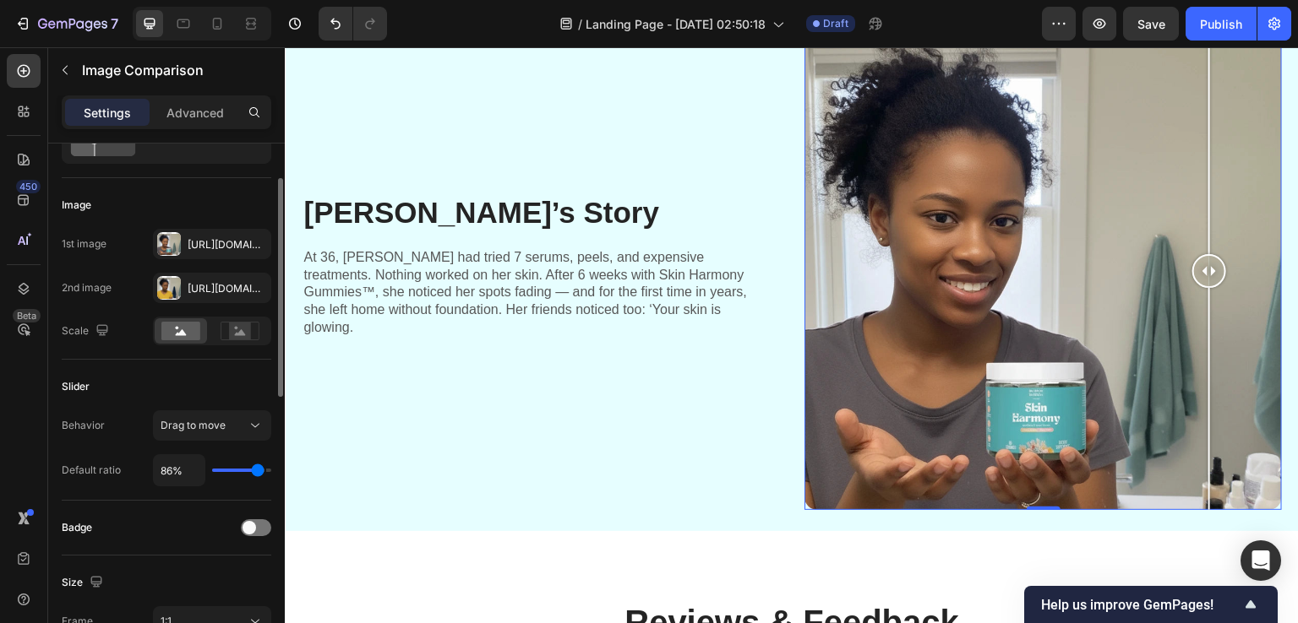
drag, startPoint x: 220, startPoint y: 473, endPoint x: 258, endPoint y: 476, distance: 38.1
click at [258, 472] on input "range" at bounding box center [241, 470] width 59 height 3
click at [161, 470] on input "86%" at bounding box center [179, 470] width 51 height 30
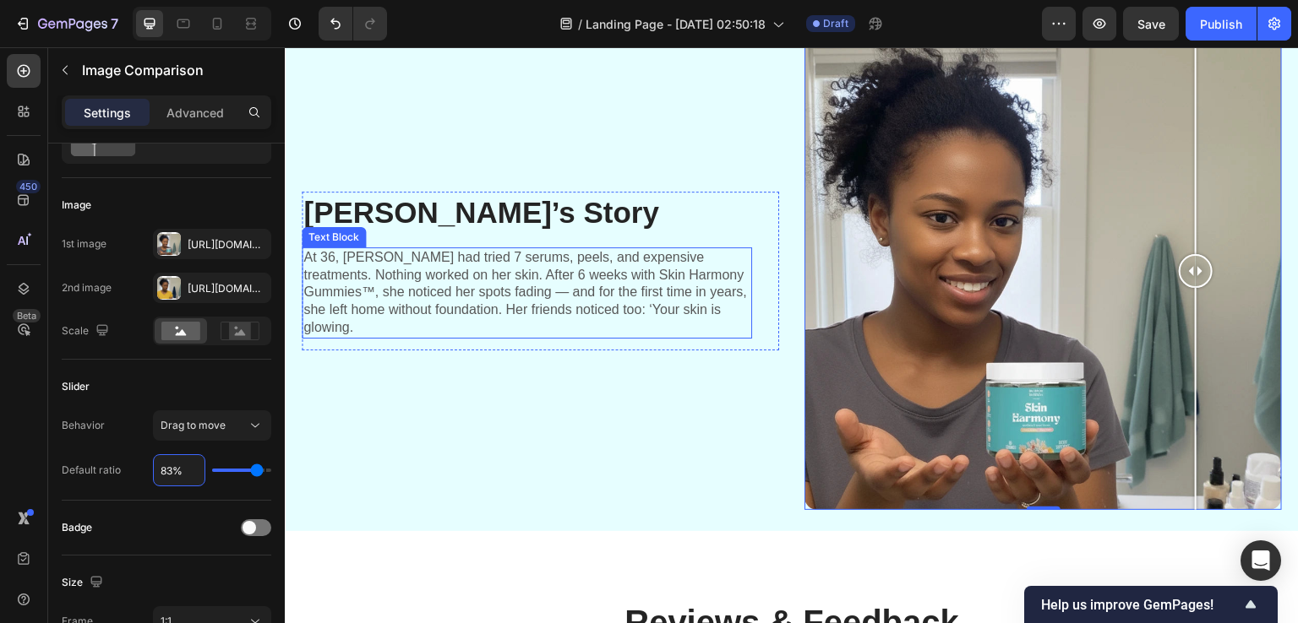
click at [411, 296] on p "At 36, [PERSON_NAME] had tried 7 serums, peels, and expensive treatments. Nothi…" at bounding box center [526, 293] width 447 height 88
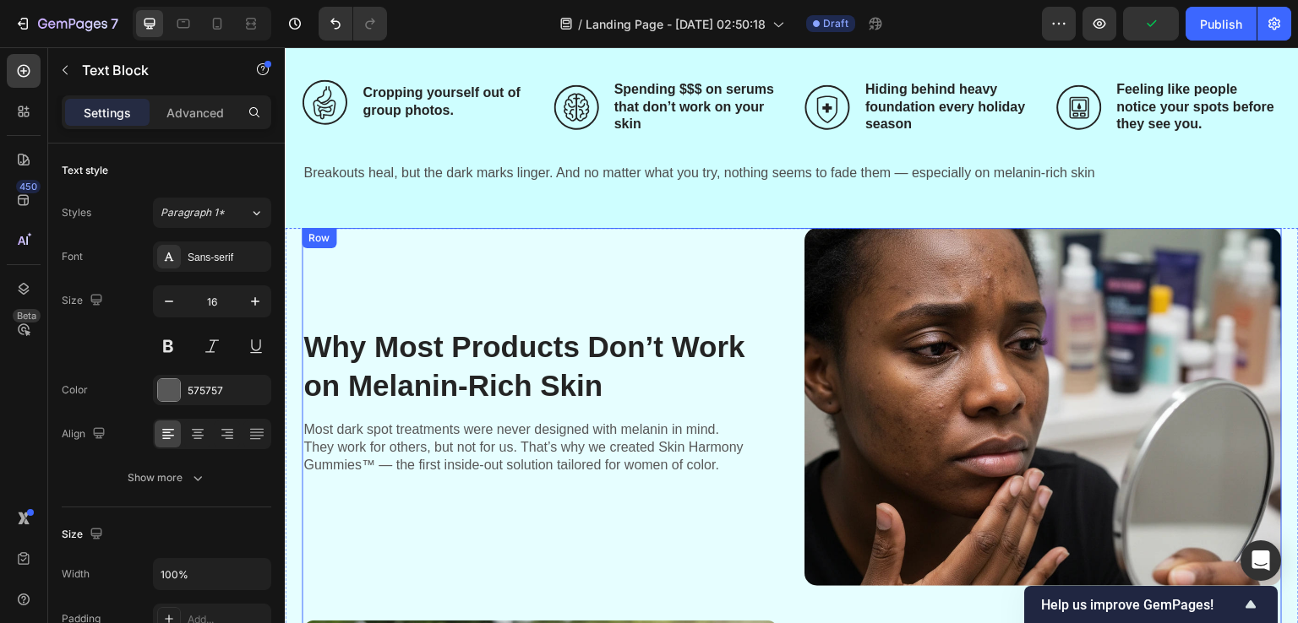
scroll to position [676, 0]
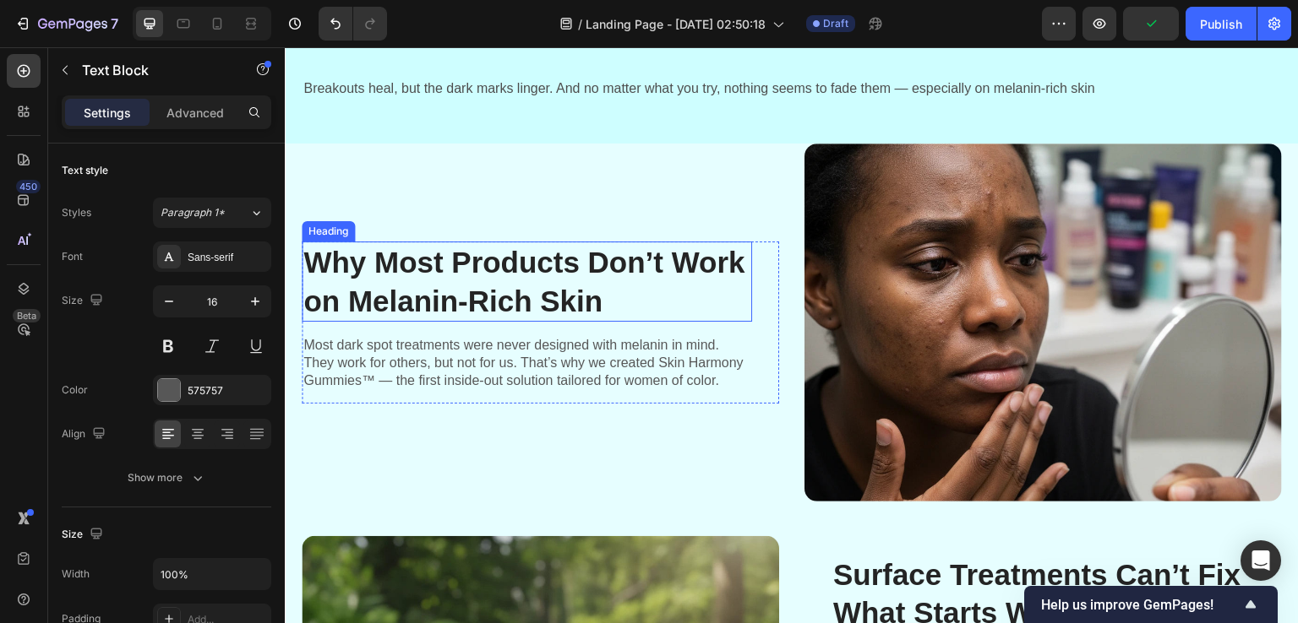
click at [449, 261] on h2 "Why Most Products Don’t Work on Melanin-Rich Skin" at bounding box center [527, 282] width 450 height 80
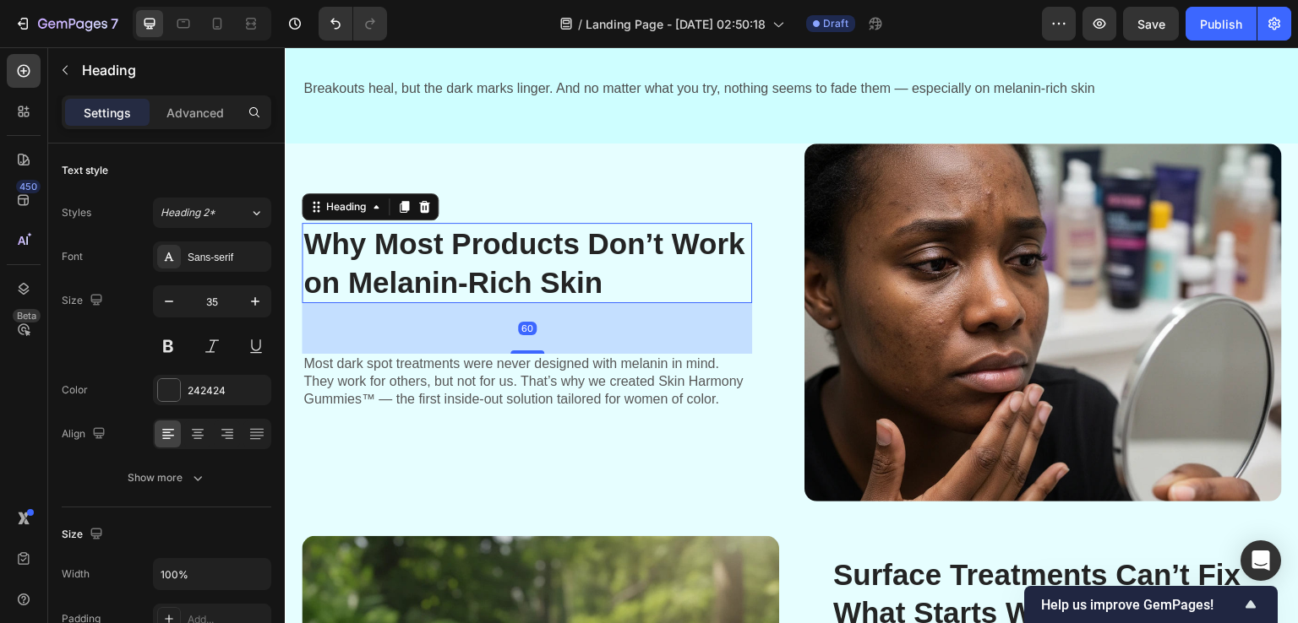
drag, startPoint x: 511, startPoint y: 331, endPoint x: 516, endPoint y: 368, distance: 37.5
click at [516, 368] on div "Why Most Products Don’t Work on Melanin-Rich Skin Heading 60 Most dark spot tre…" at bounding box center [527, 322] width 450 height 199
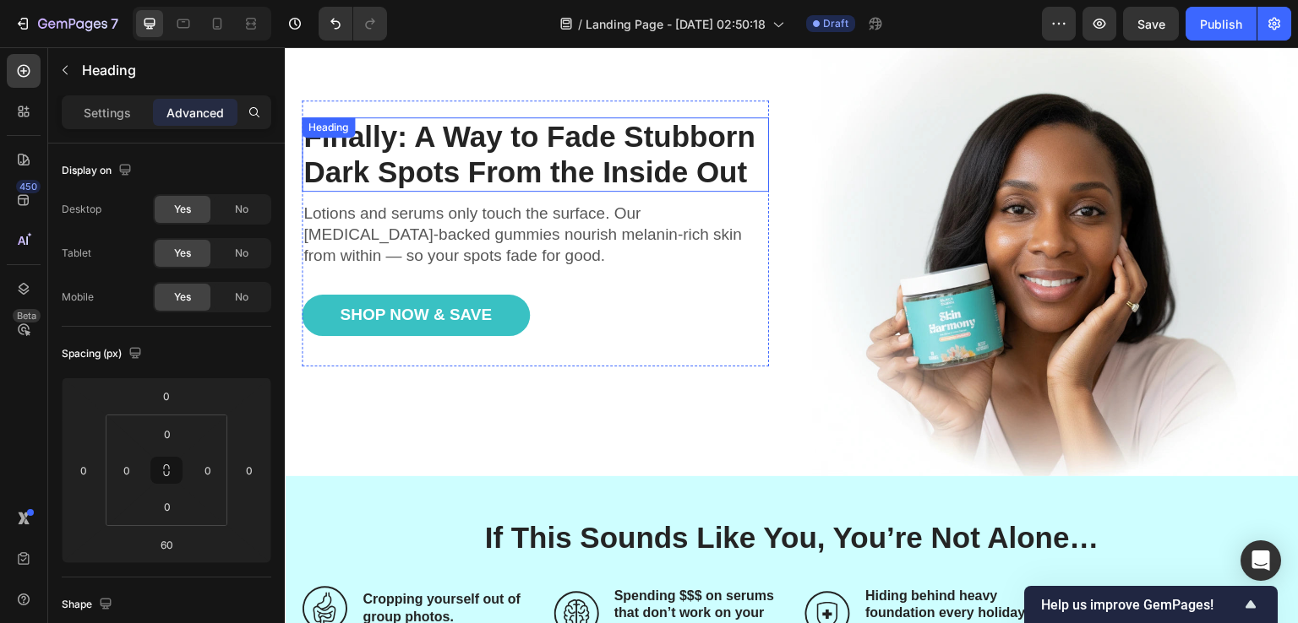
scroll to position [84, 0]
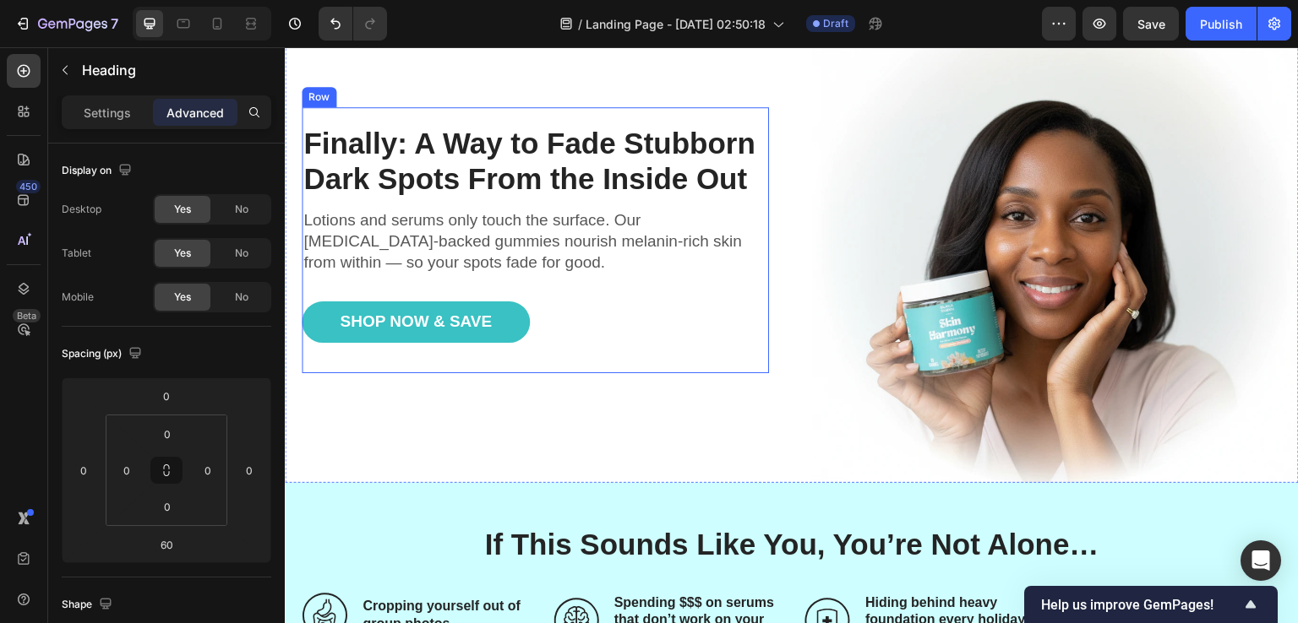
click at [507, 190] on h1 "Finally: A Way to Fade Stubborn Dark Spots From the Inside Out" at bounding box center [535, 161] width 467 height 74
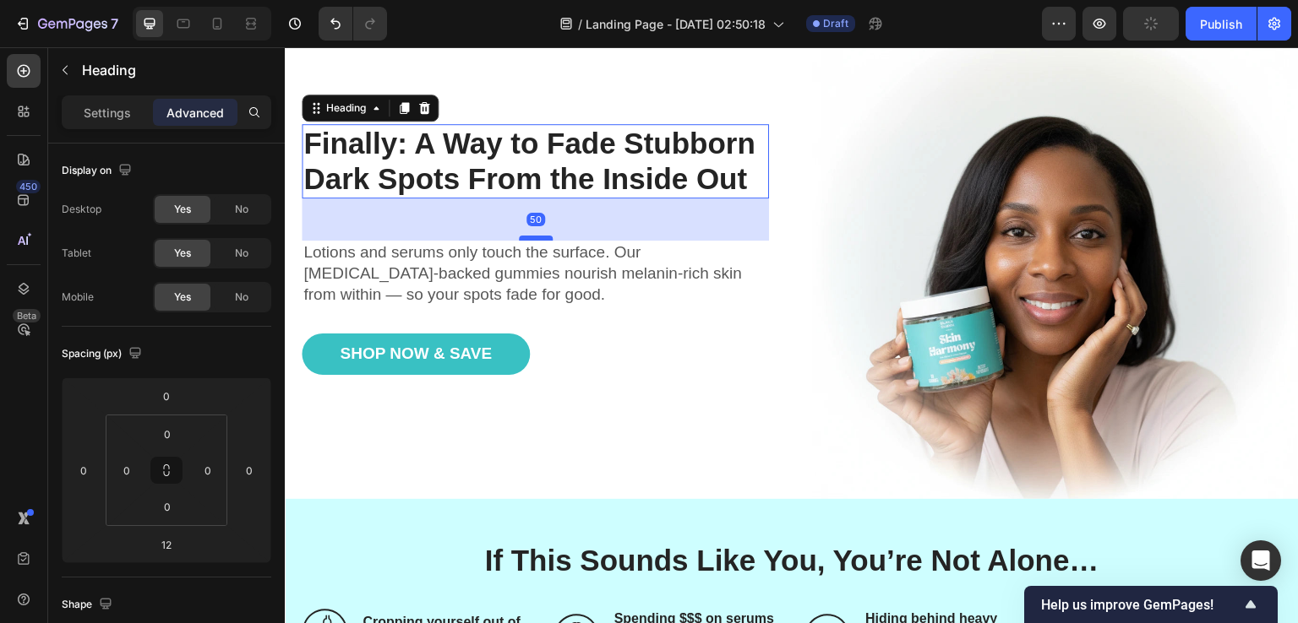
scroll to position [68, 0]
drag, startPoint x: 528, startPoint y: 204, endPoint x: 528, endPoint y: 236, distance: 32.1
click at [528, 237] on div at bounding box center [536, 239] width 34 height 5
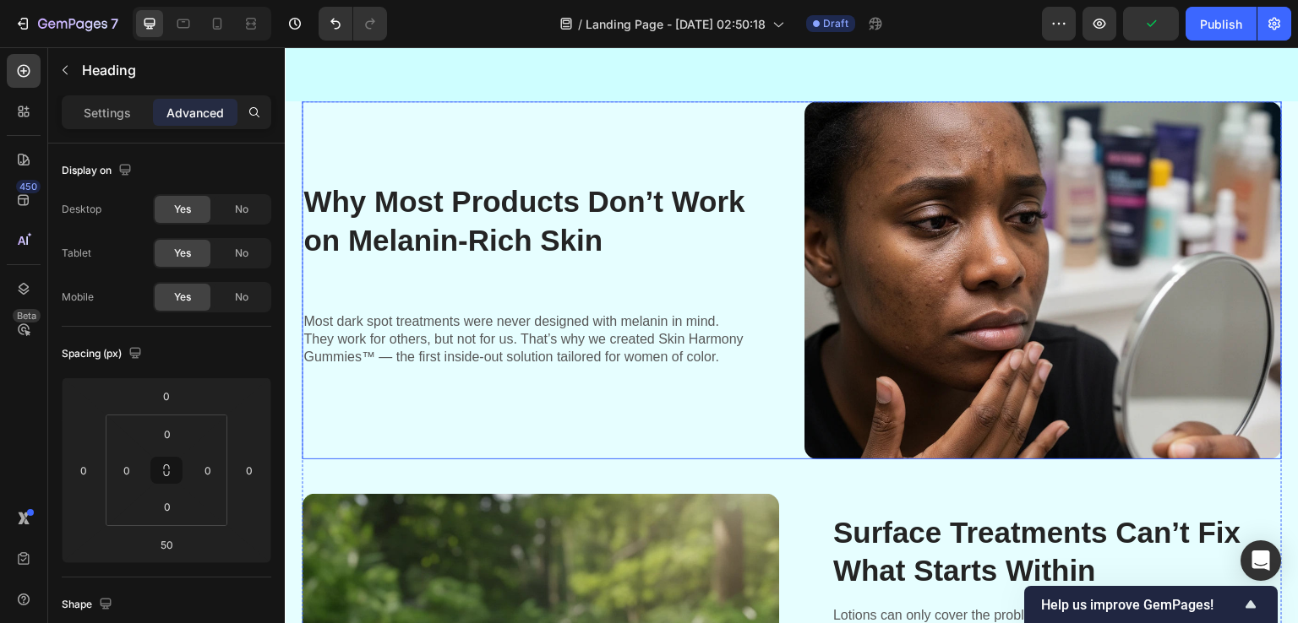
scroll to position [828, 0]
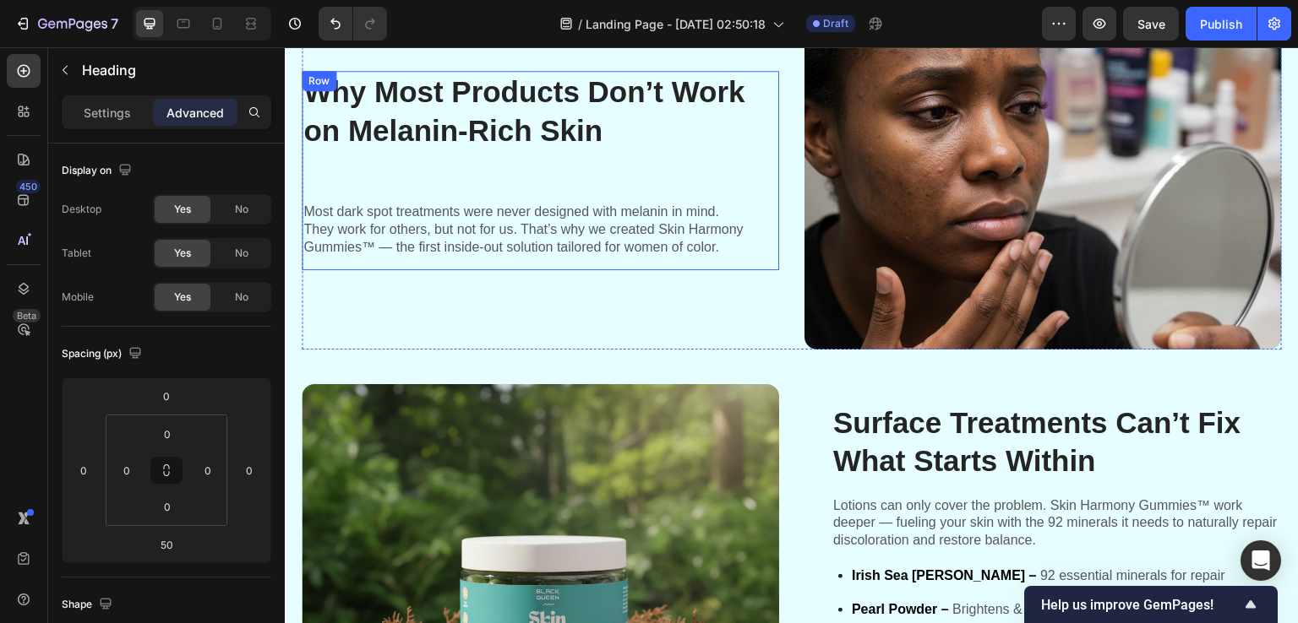
click at [506, 180] on div "Why Most Products Don’t Work on Melanin-Rich Skin Heading Most dark spot treatm…" at bounding box center [527, 170] width 450 height 199
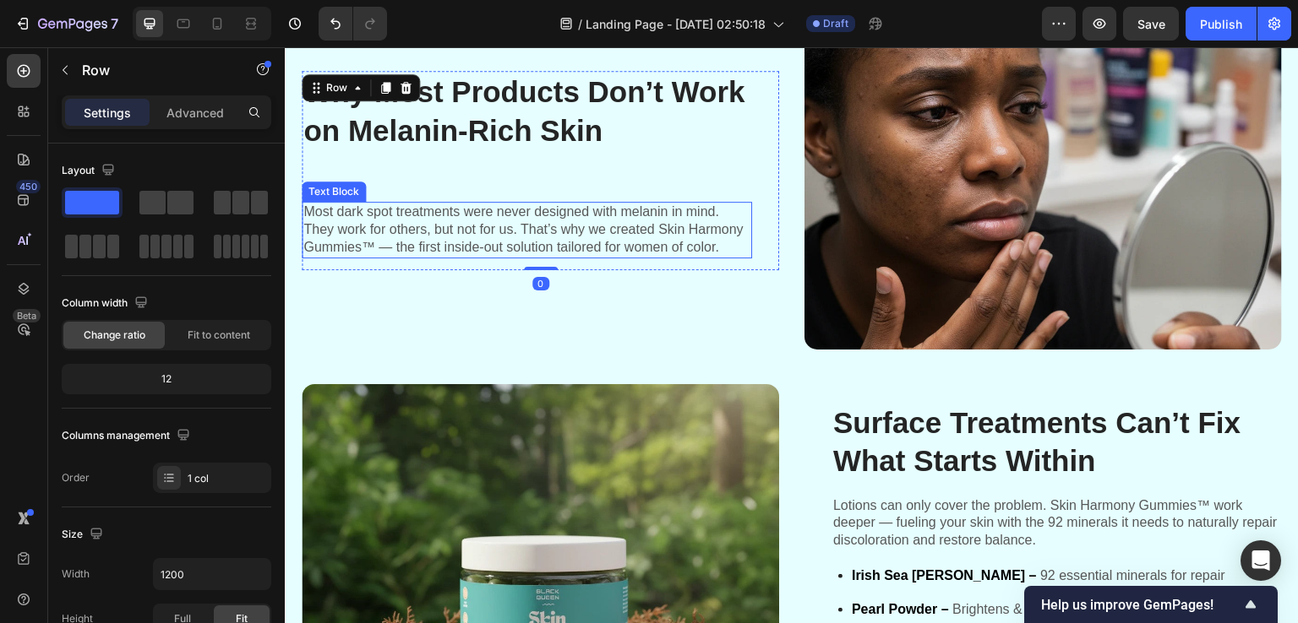
click at [540, 209] on p "Most dark spot treatments were never designed with melanin in mind. They work f…" at bounding box center [526, 230] width 447 height 52
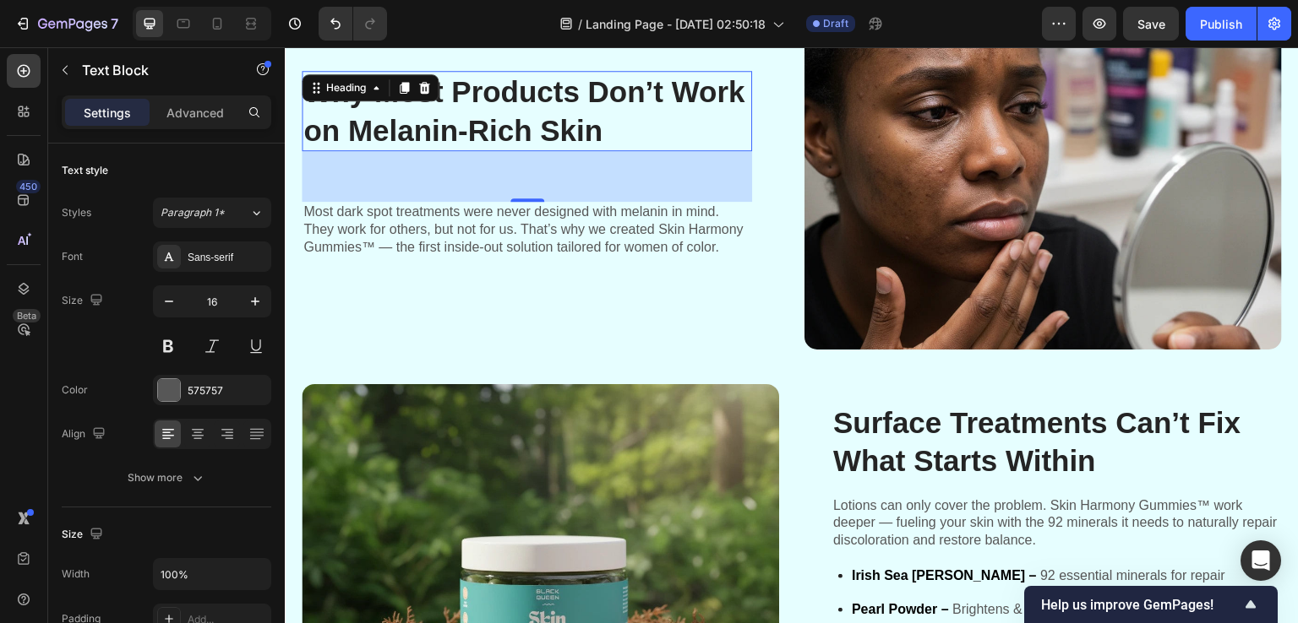
click at [531, 136] on h2 "Why Most Products Don’t Work on Melanin-Rich Skin" at bounding box center [527, 111] width 450 height 80
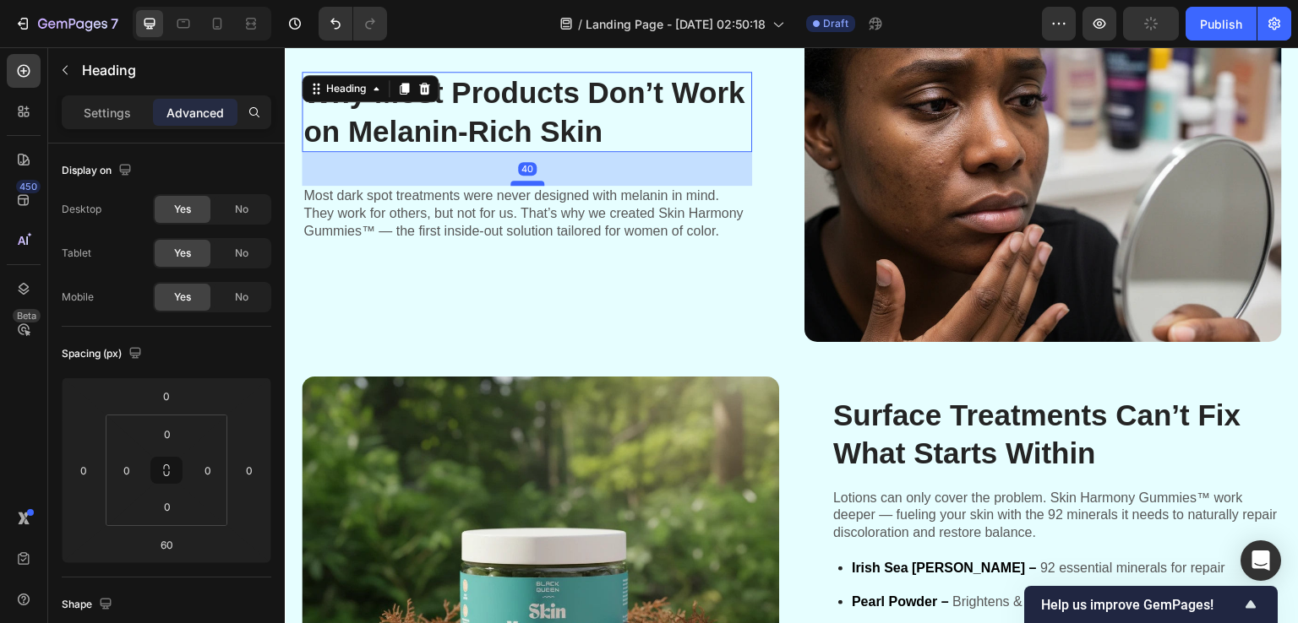
scroll to position [836, 0]
drag, startPoint x: 521, startPoint y: 196, endPoint x: 521, endPoint y: 179, distance: 16.9
click at [521, 180] on div at bounding box center [527, 182] width 34 height 5
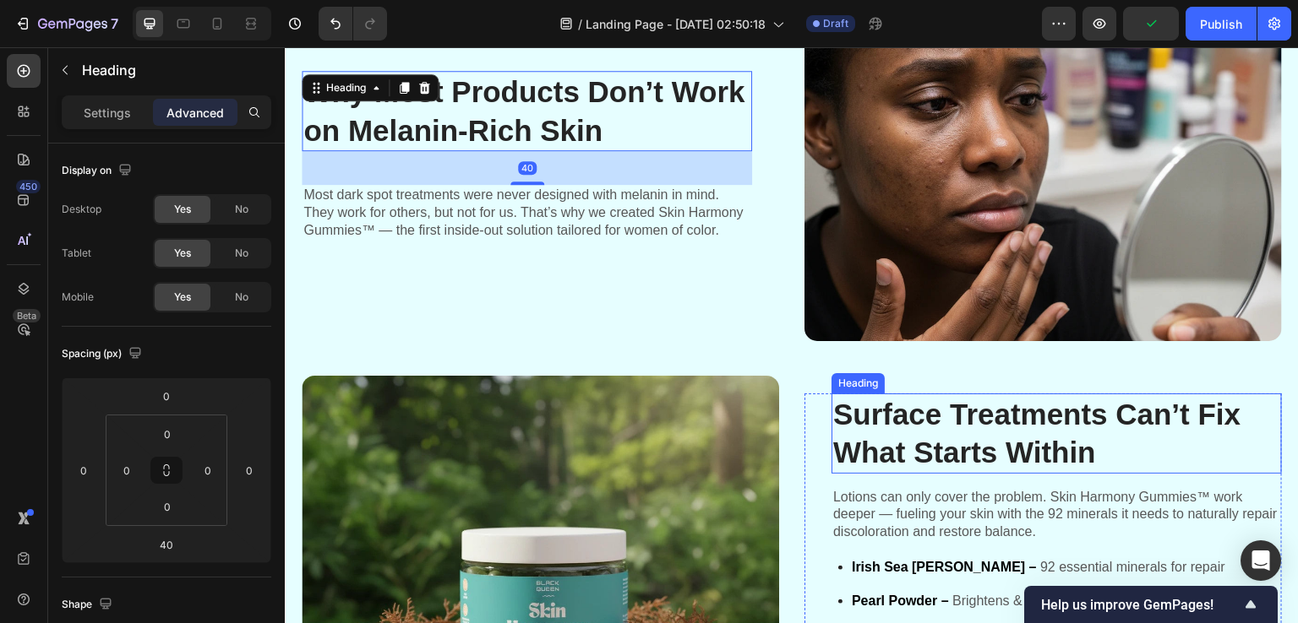
click at [931, 451] on h2 "Surface Treatments Can’t Fix What Starts Within" at bounding box center [1056, 434] width 450 height 80
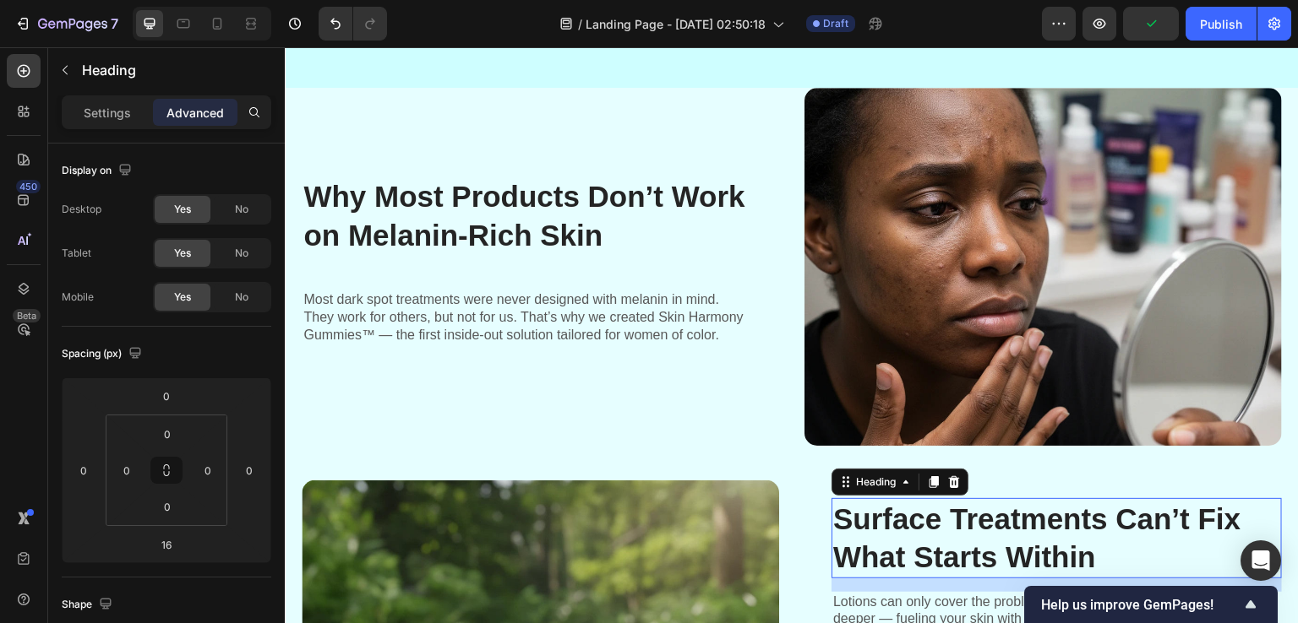
scroll to position [667, 0]
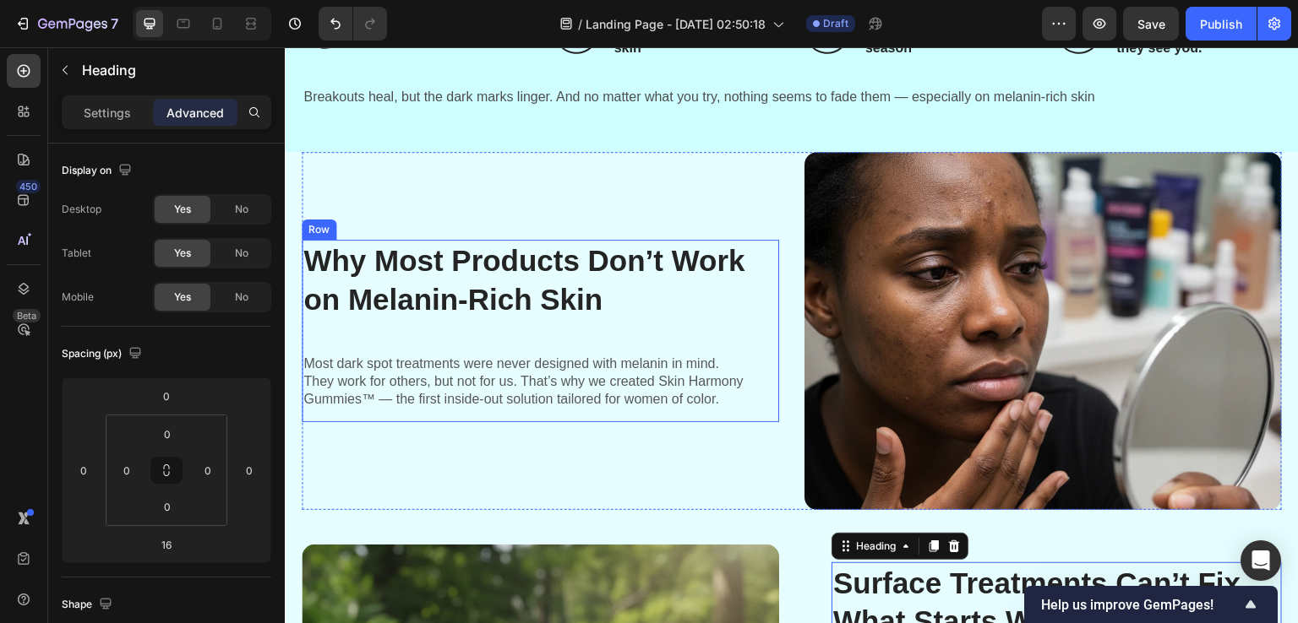
click at [520, 319] on div "Why Most Products Don’t Work on Melanin-Rich Skin Heading Most dark spot treatm…" at bounding box center [527, 331] width 450 height 182
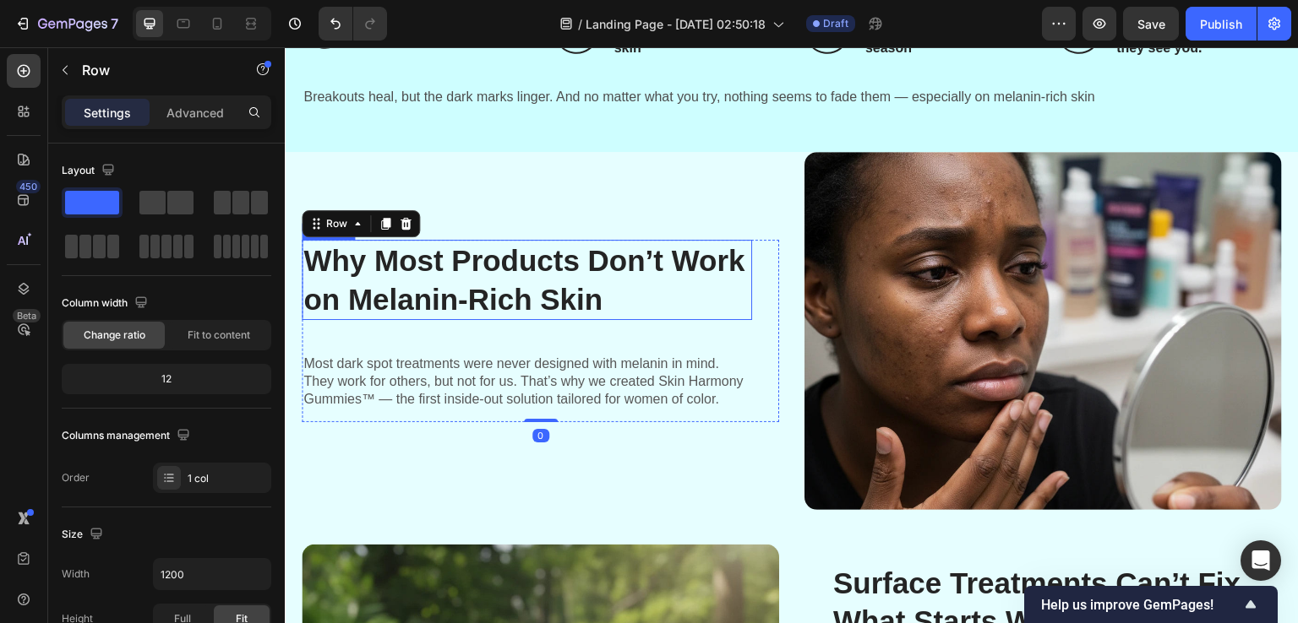
click at [521, 302] on h2 "Why Most Products Don’t Work on Melanin-Rich Skin" at bounding box center [527, 280] width 450 height 80
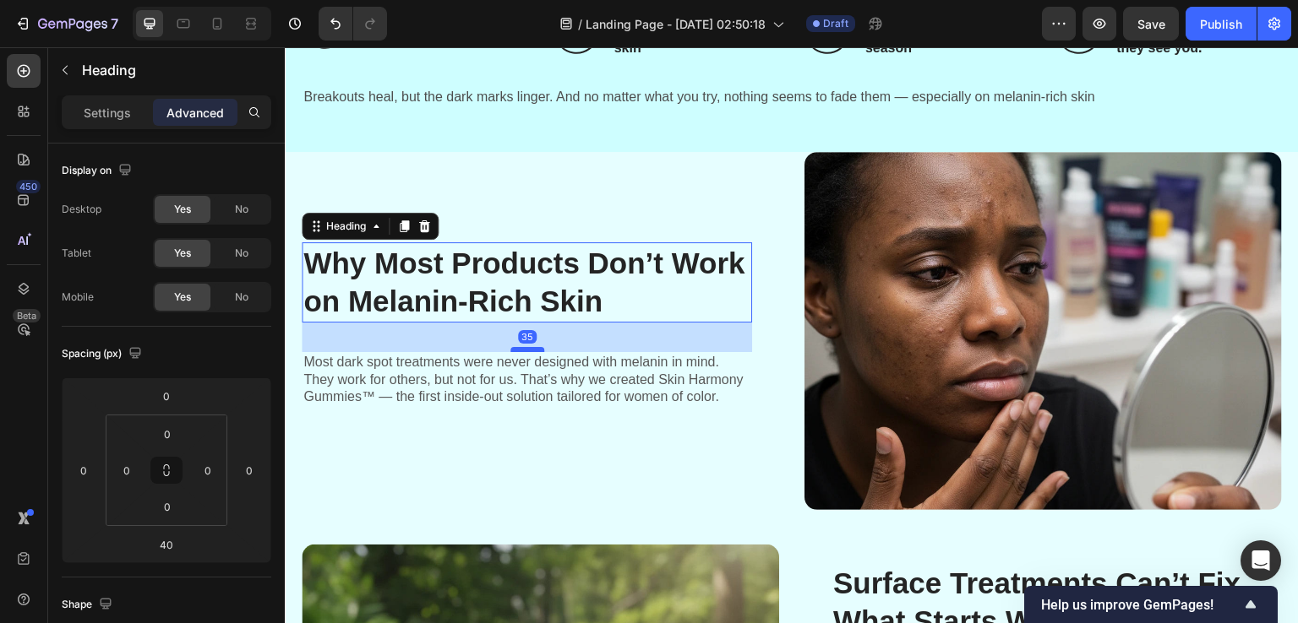
click at [518, 347] on div at bounding box center [527, 349] width 34 height 5
click at [882, 569] on h2 "Surface Treatments Can’t Fix What Starts Within" at bounding box center [1056, 603] width 450 height 80
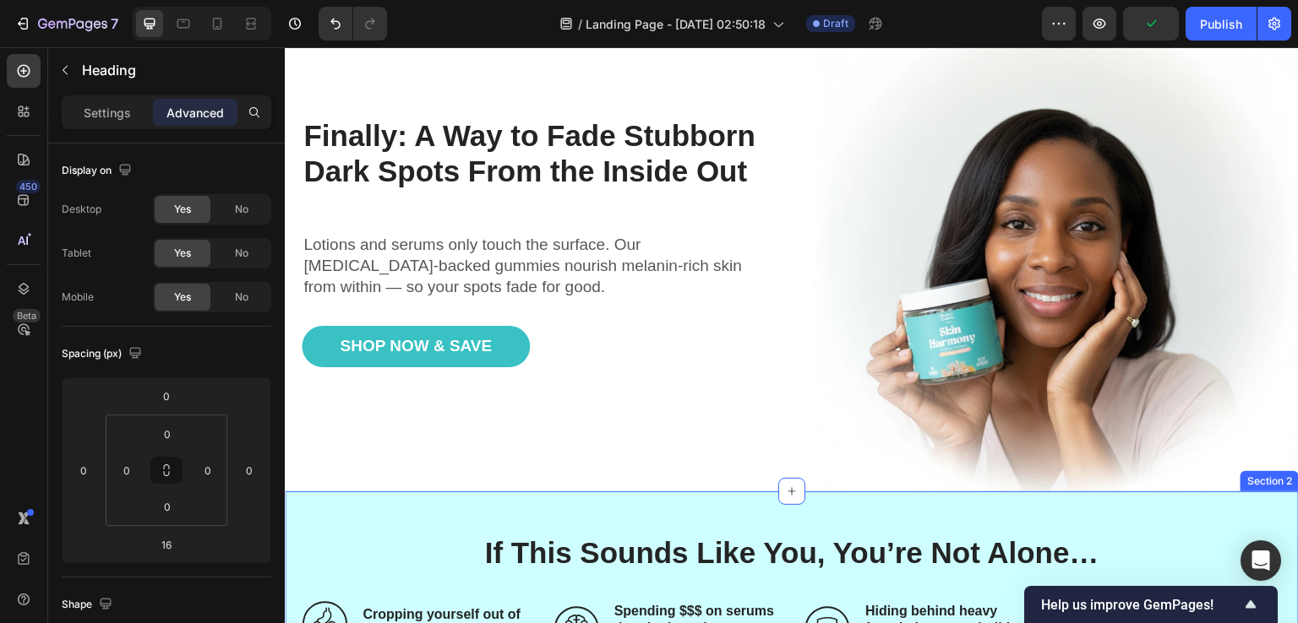
scroll to position [0, 0]
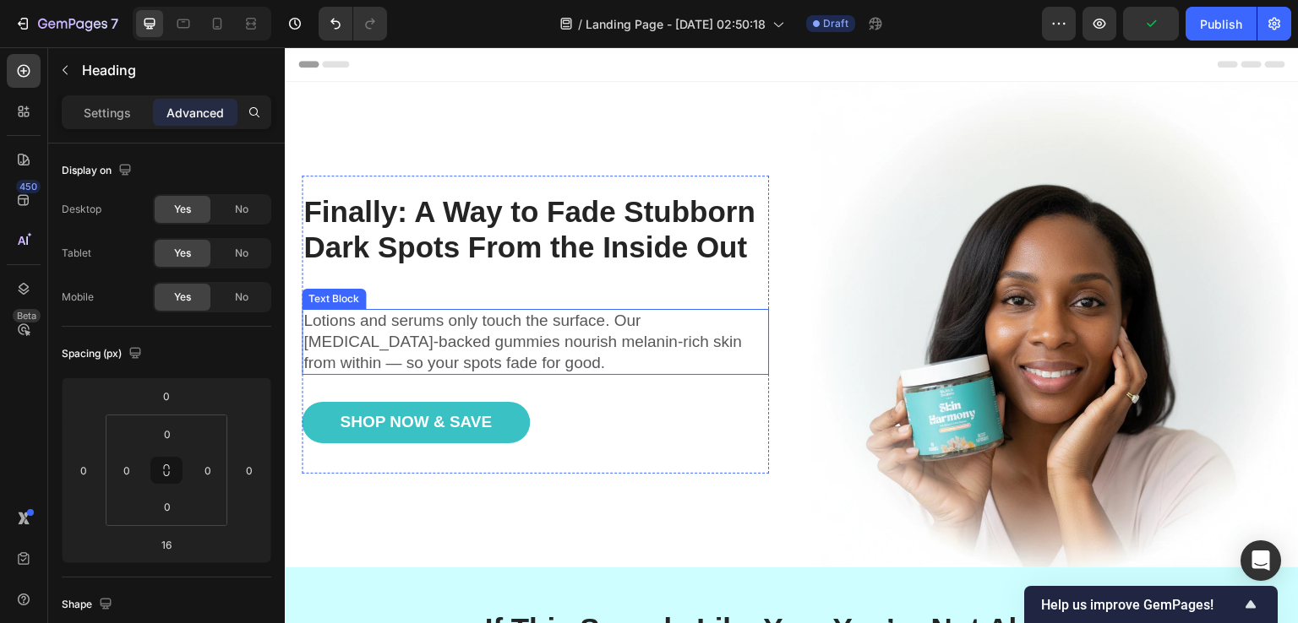
click at [446, 317] on p "Lotions and serums only touch the surface. Our [MEDICAL_DATA]-backed gummies no…" at bounding box center [535, 342] width 464 height 63
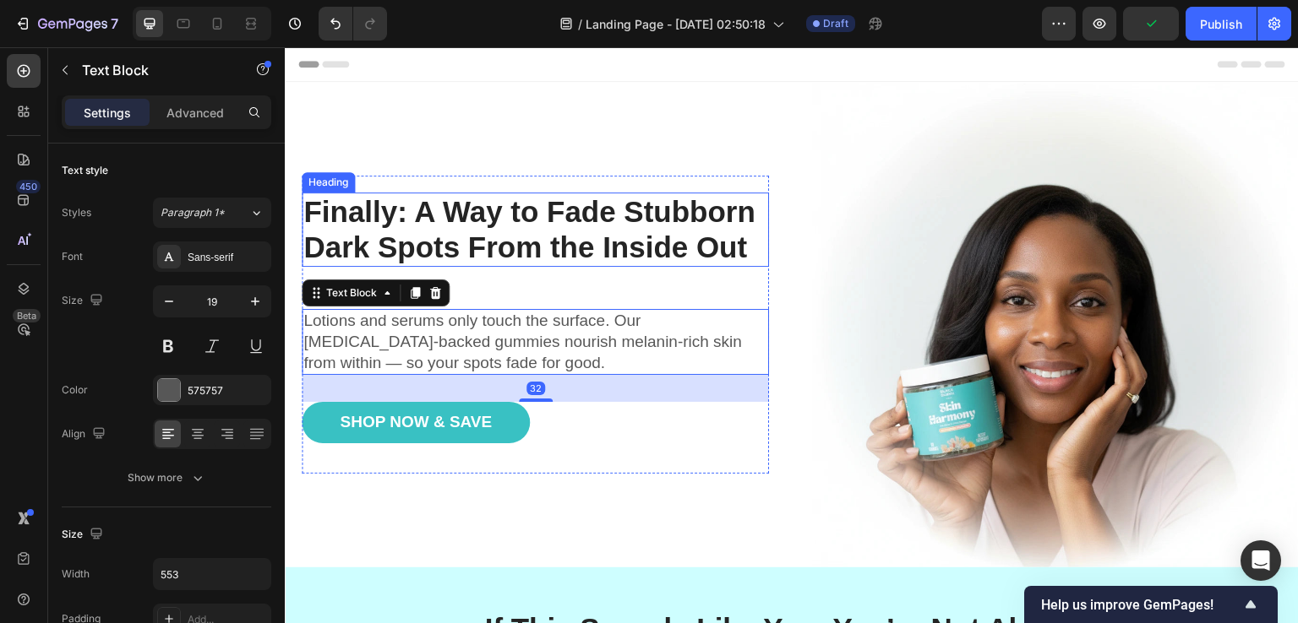
click at [522, 254] on h1 "Finally: A Way to Fade Stubborn Dark Spots From the Inside Out" at bounding box center [535, 230] width 467 height 74
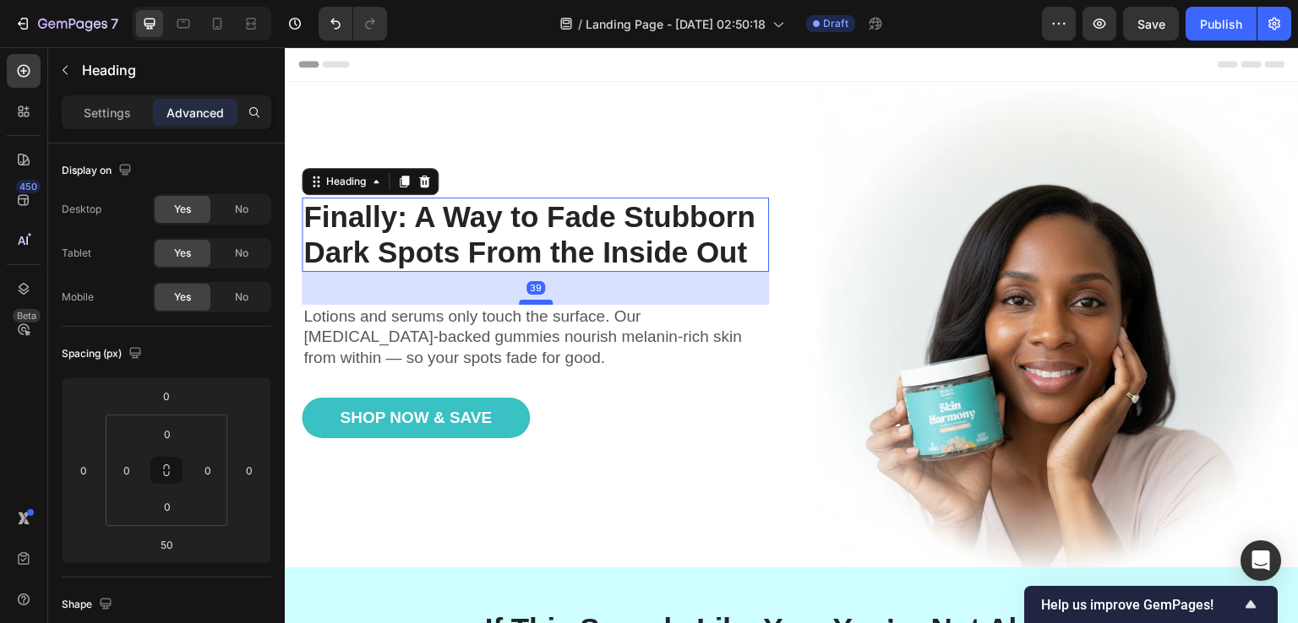
drag, startPoint x: 531, startPoint y: 305, endPoint x: 531, endPoint y: 297, distance: 8.5
click at [531, 300] on div at bounding box center [536, 302] width 34 height 5
click at [531, 299] on div at bounding box center [536, 301] width 34 height 5
click at [516, 318] on p "Lotions and serums only touch the surface. Our [MEDICAL_DATA]-backed gummies no…" at bounding box center [535, 337] width 464 height 63
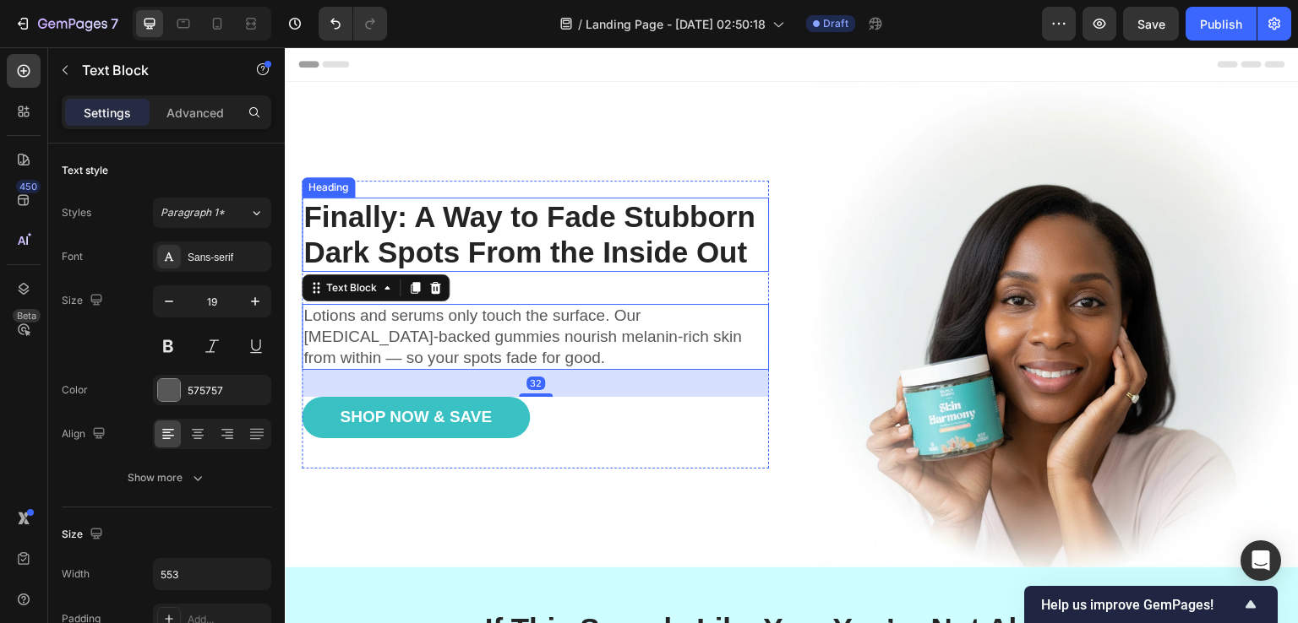
click at [680, 230] on h1 "Finally: A Way to Fade Stubborn Dark Spots From the Inside Out" at bounding box center [535, 235] width 467 height 74
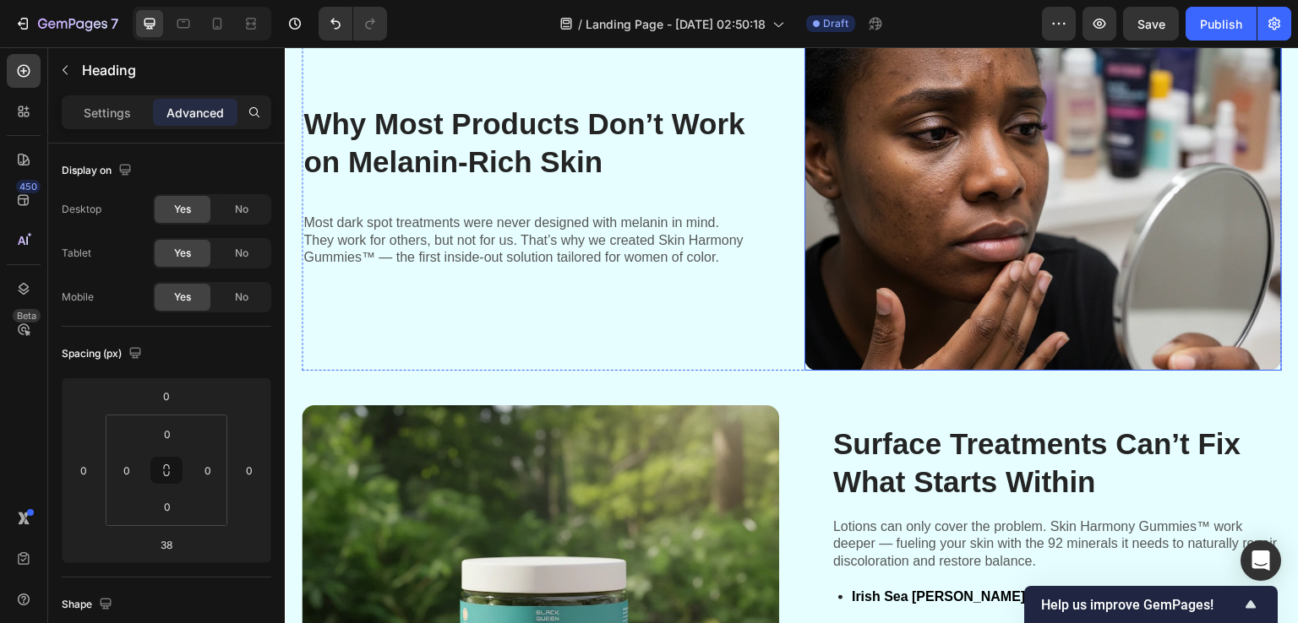
scroll to position [760, 0]
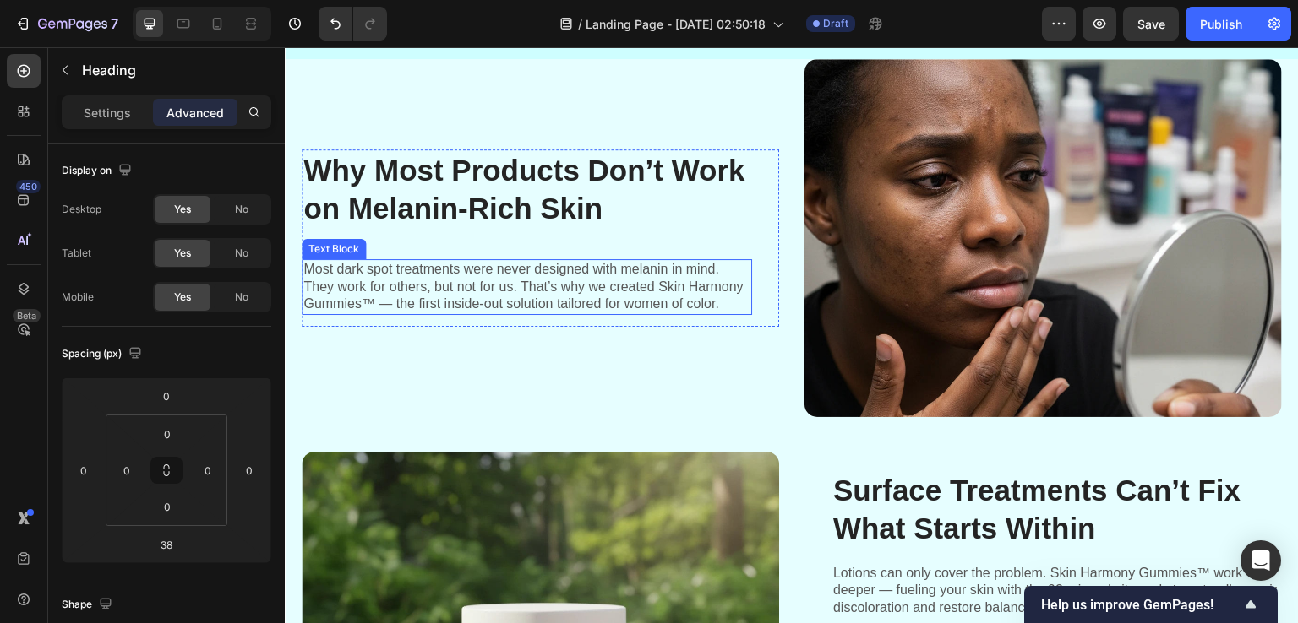
click at [587, 298] on p "Most dark spot treatments were never designed with melanin in mind. They work f…" at bounding box center [526, 287] width 447 height 52
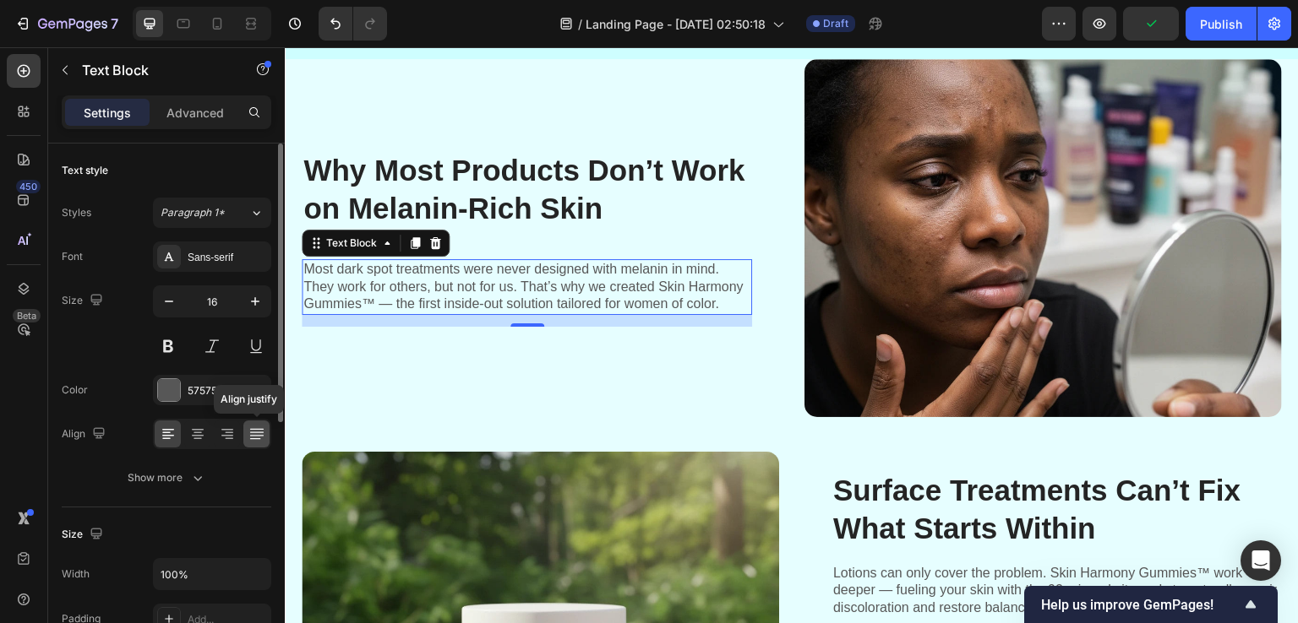
click at [250, 437] on icon at bounding box center [256, 434] width 17 height 17
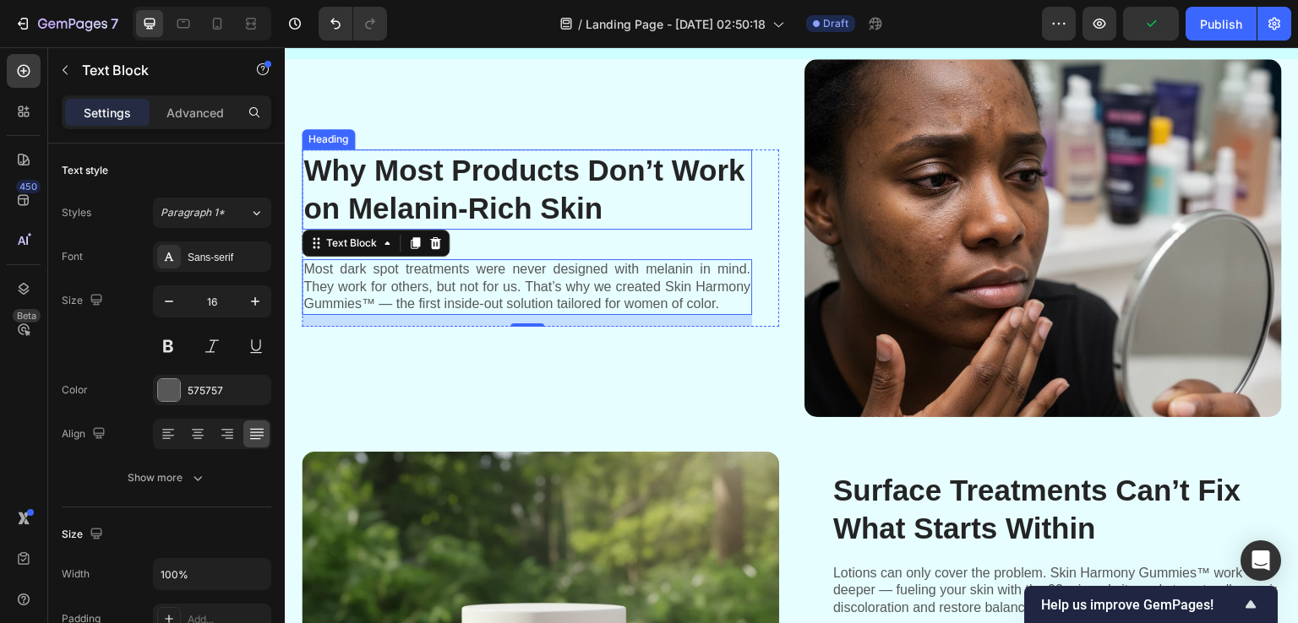
click at [551, 188] on h2 "Why Most Products Don’t Work on Melanin-Rich Skin" at bounding box center [527, 190] width 450 height 80
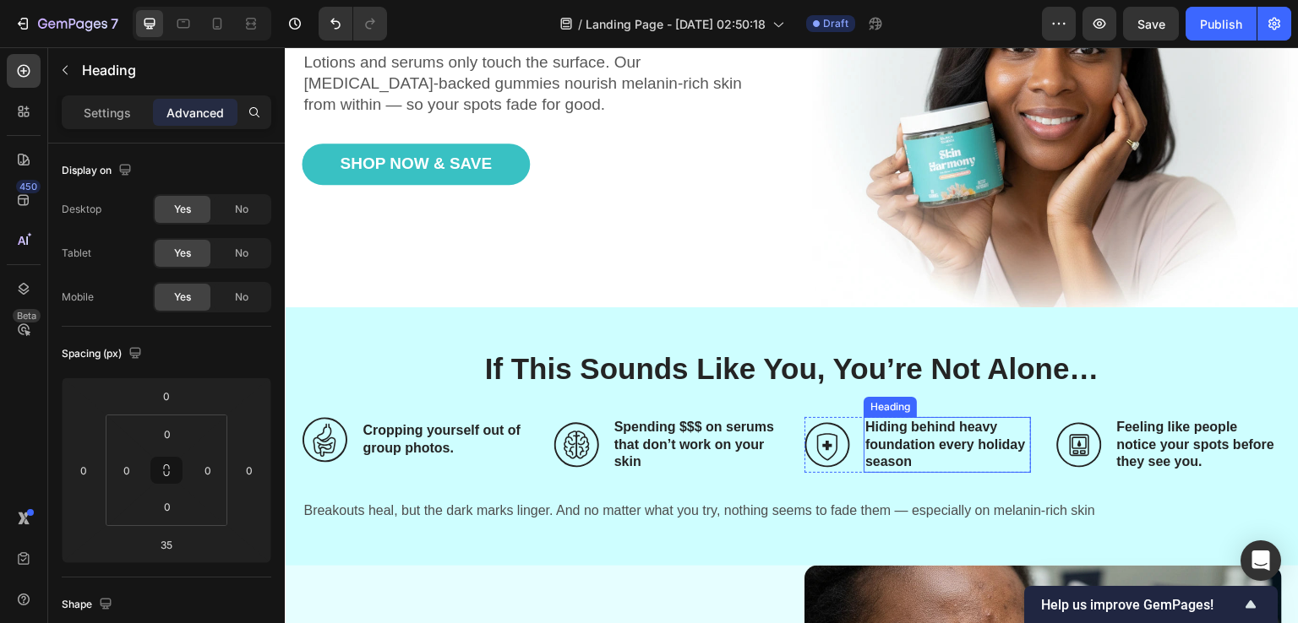
scroll to position [84, 0]
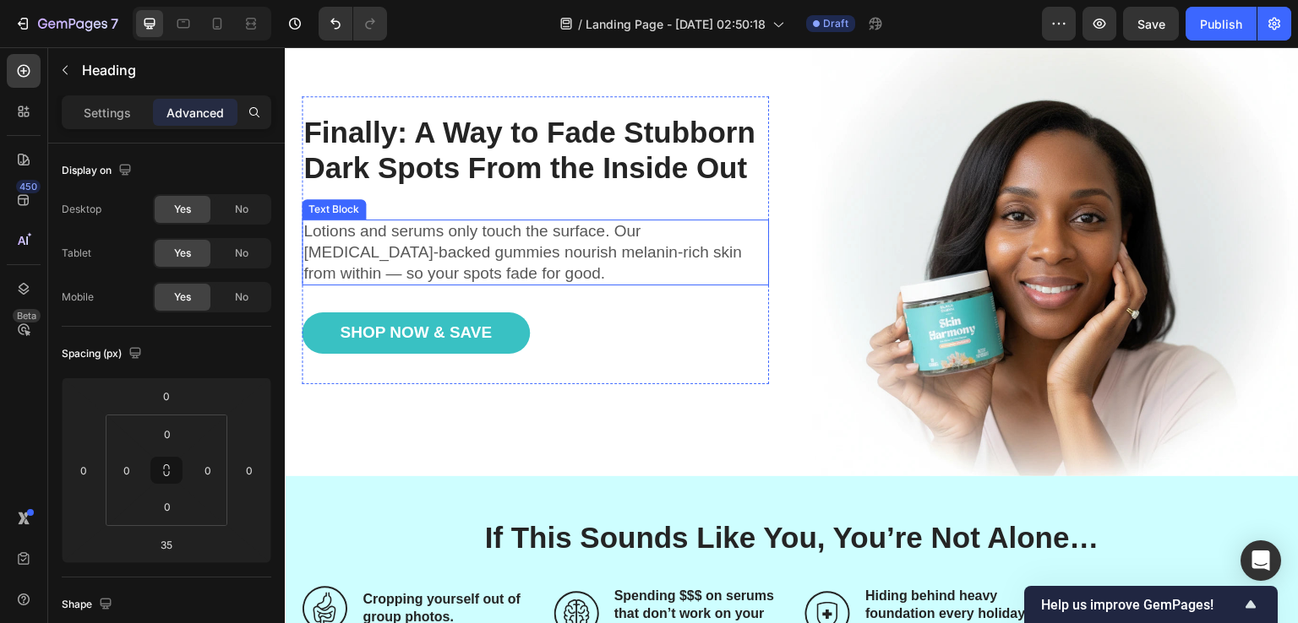
click at [596, 251] on p "Lotions and serums only touch the surface. Our [MEDICAL_DATA]-backed gummies no…" at bounding box center [535, 252] width 464 height 63
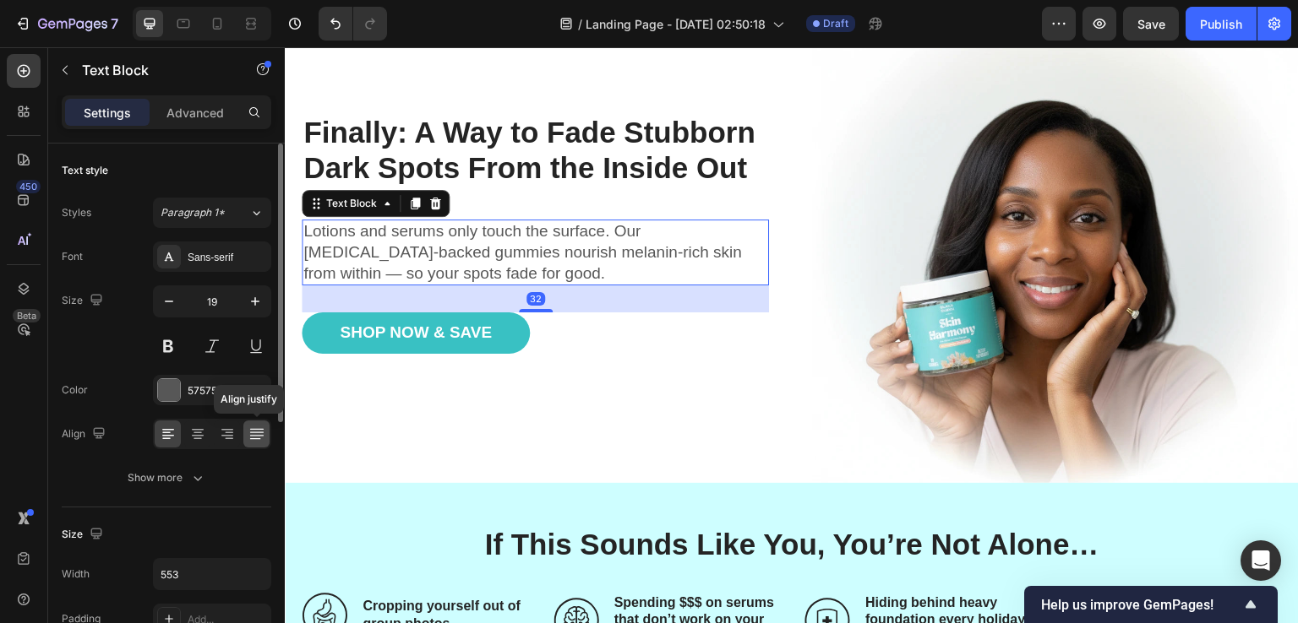
click at [253, 437] on icon at bounding box center [256, 434] width 17 height 17
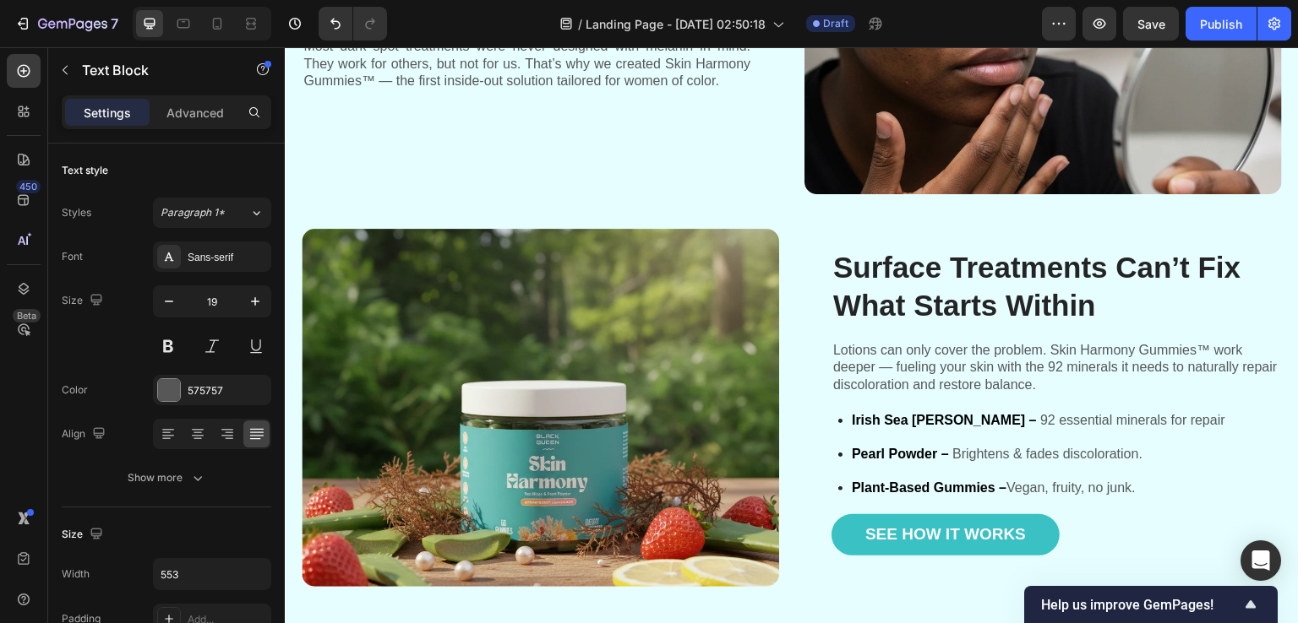
scroll to position [1098, 0]
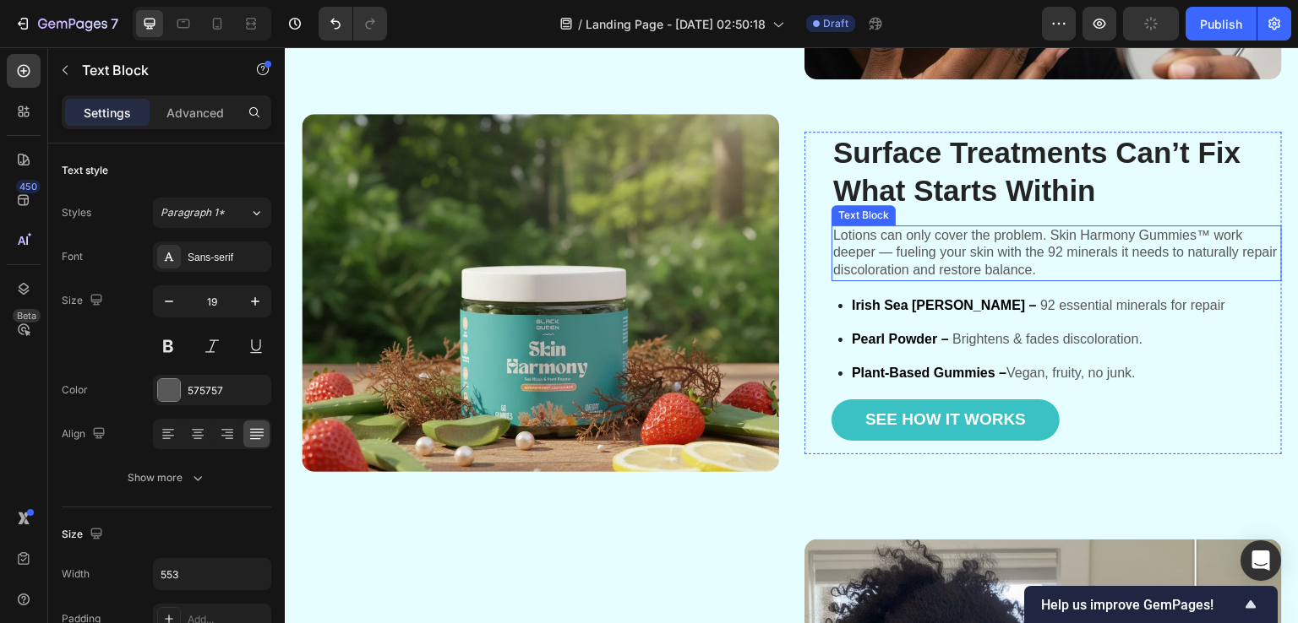
click at [935, 241] on p "Lotions can only cover the problem. Skin Harmony Gummies™ work deeper — fueling…" at bounding box center [1056, 253] width 447 height 52
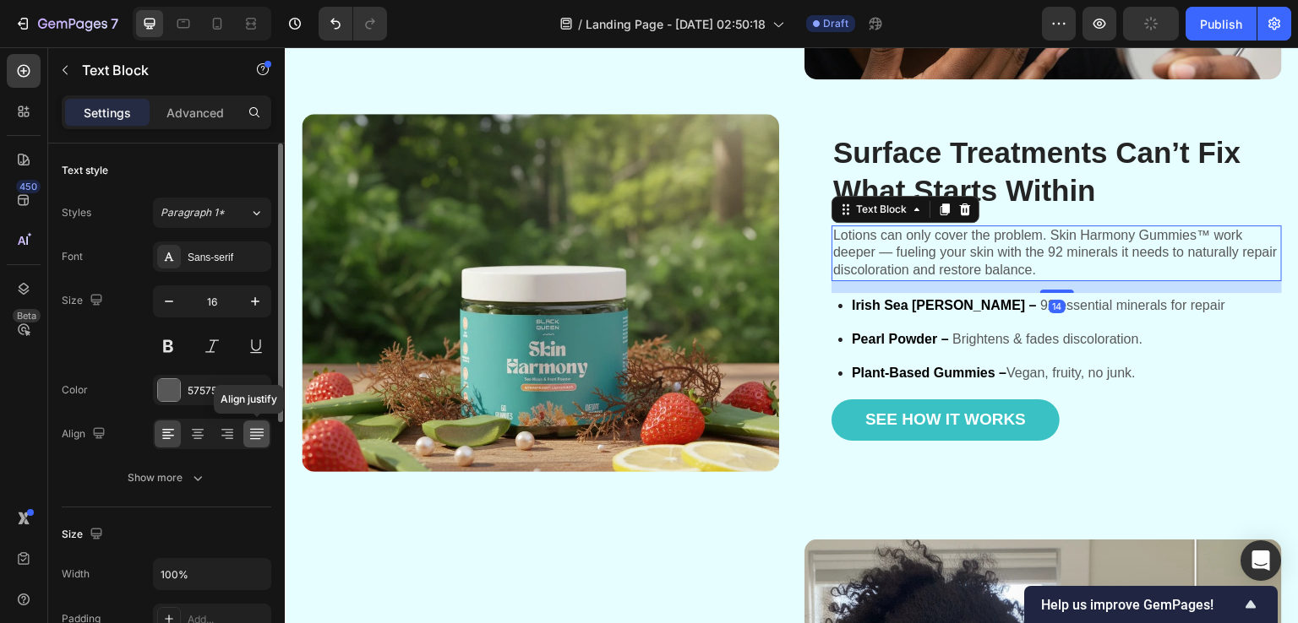
click at [253, 438] on icon at bounding box center [254, 438] width 11 height 1
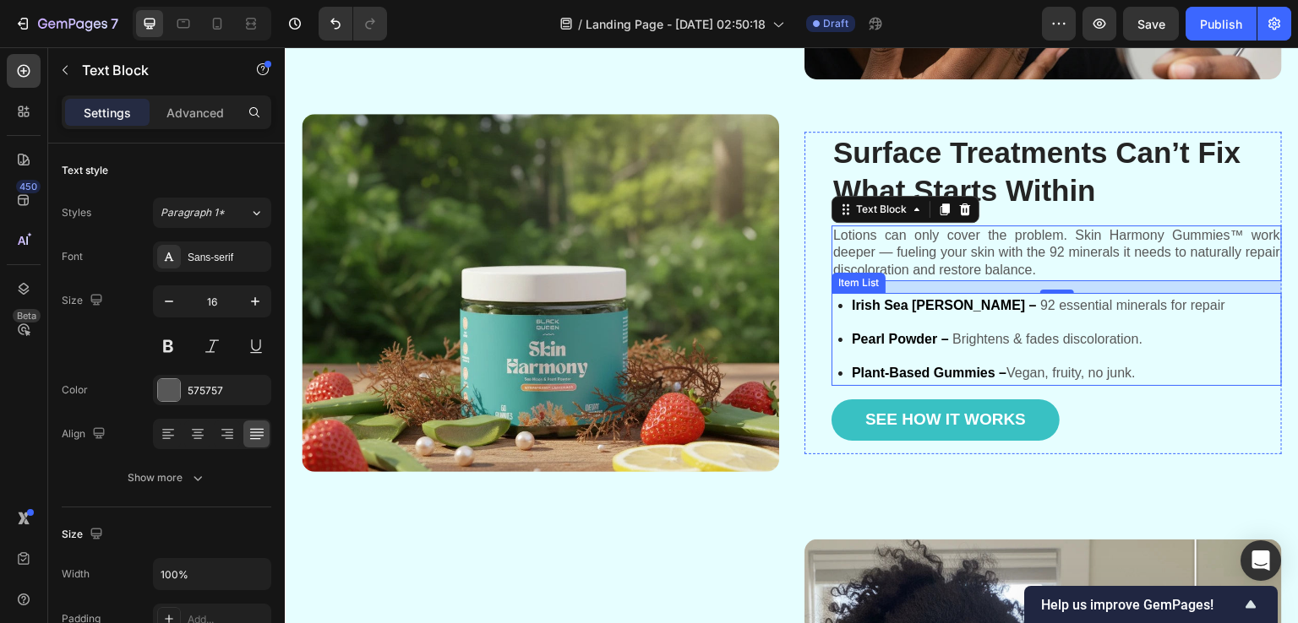
click at [955, 335] on p "Pearl Powder – Brightens & fades discoloration." at bounding box center [1038, 339] width 373 height 20
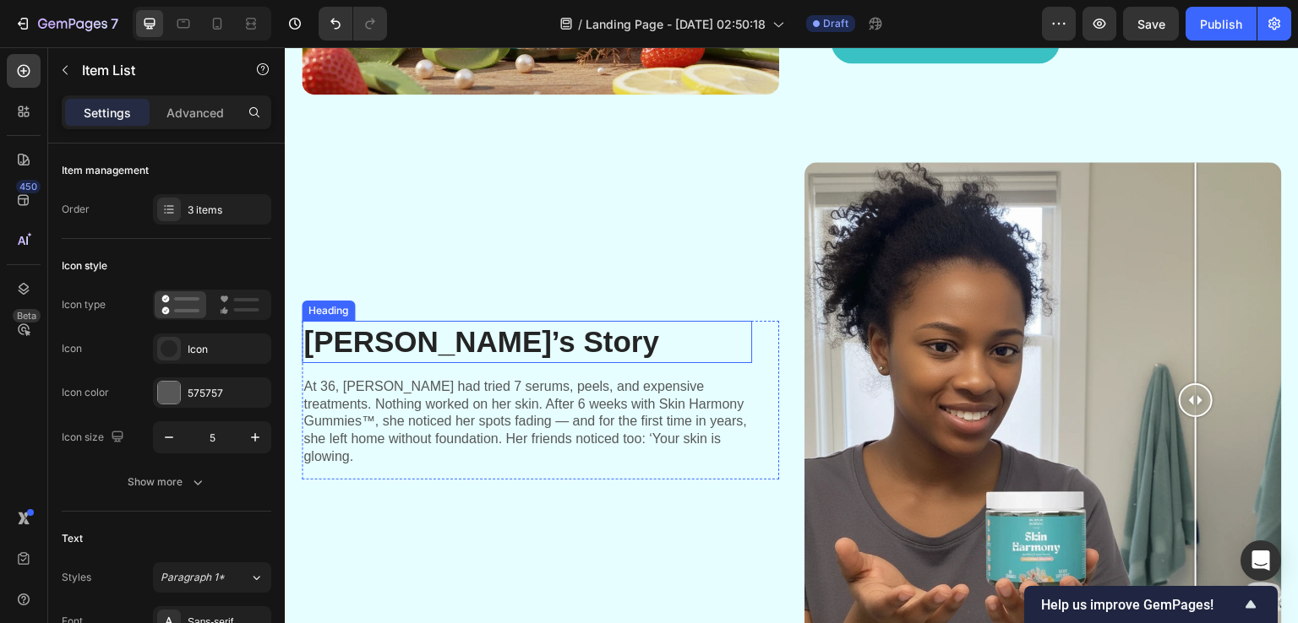
scroll to position [1605, 0]
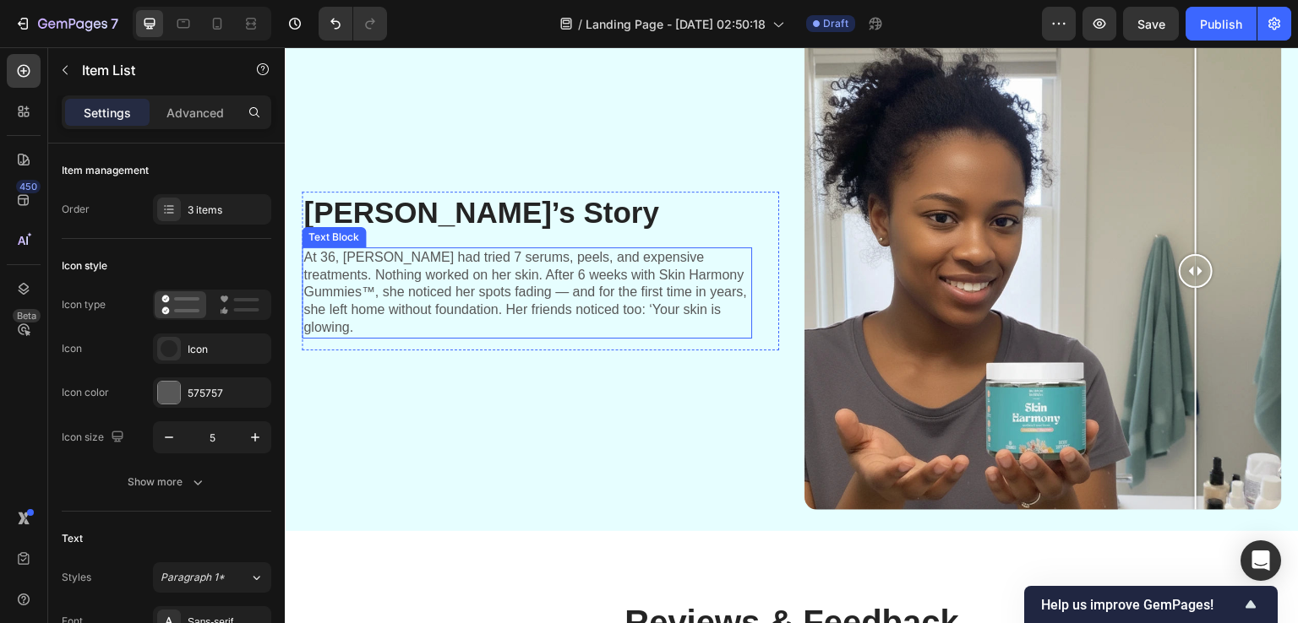
click at [561, 289] on p "At 36, [PERSON_NAME] had tried 7 serums, peels, and expensive treatments. Nothi…" at bounding box center [526, 293] width 447 height 88
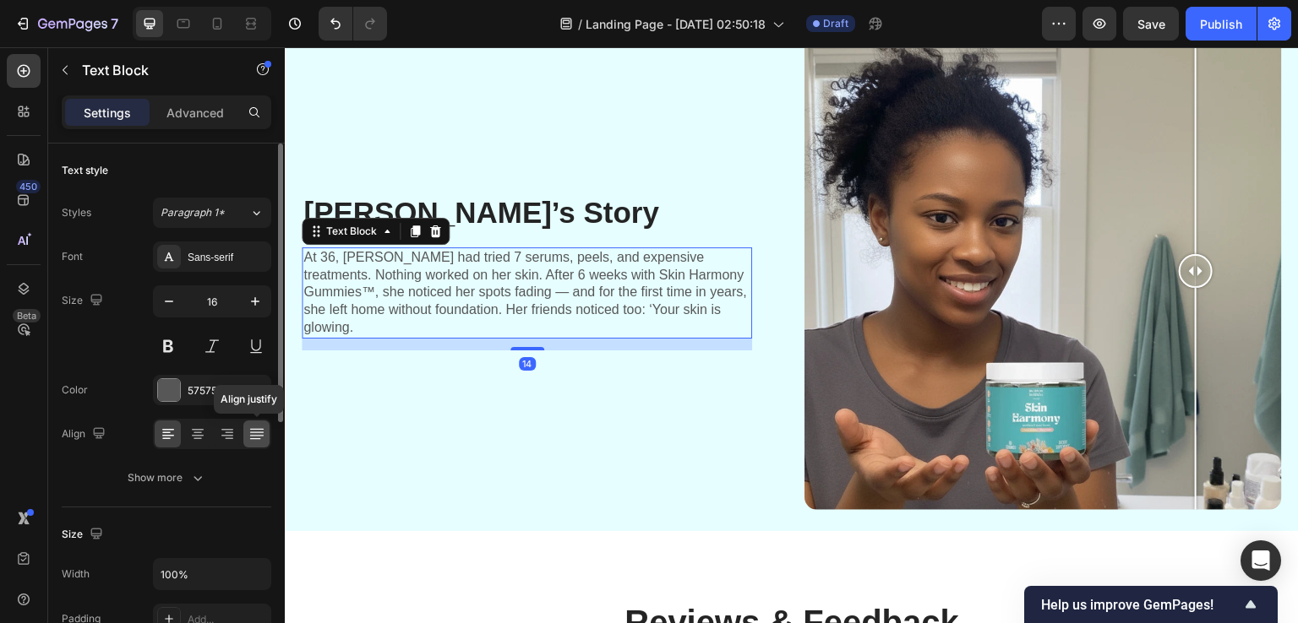
click at [257, 438] on icon at bounding box center [254, 438] width 11 height 1
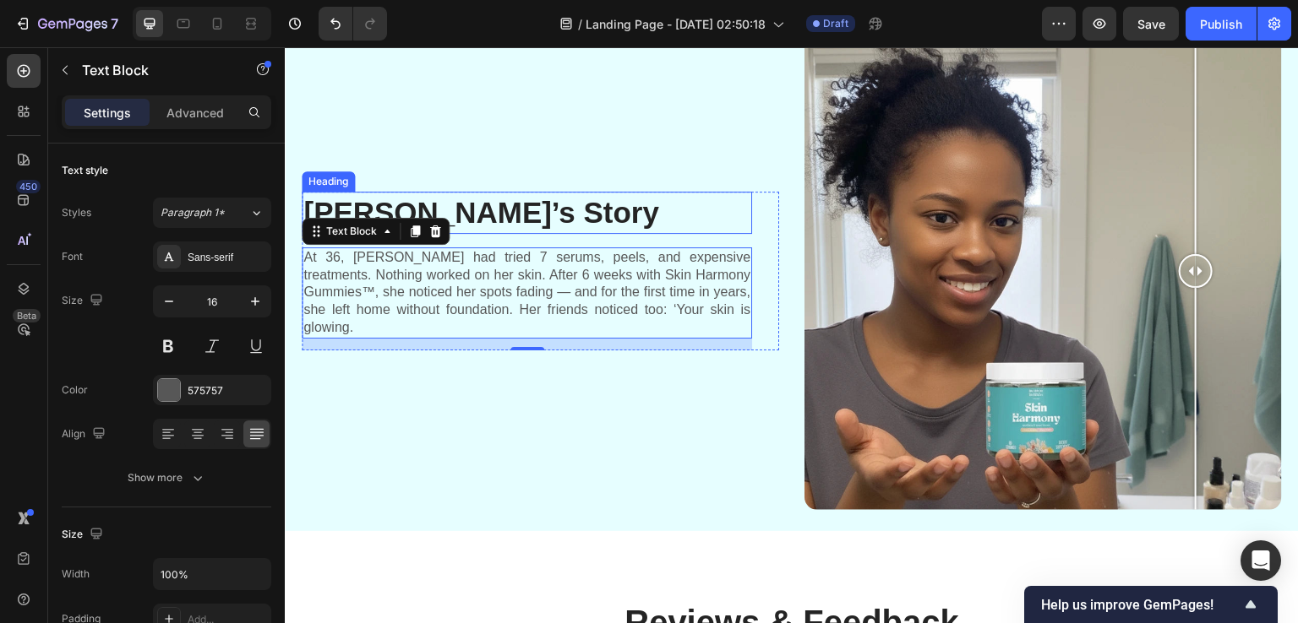
click at [474, 210] on h2 "[PERSON_NAME]’s Story" at bounding box center [527, 213] width 450 height 42
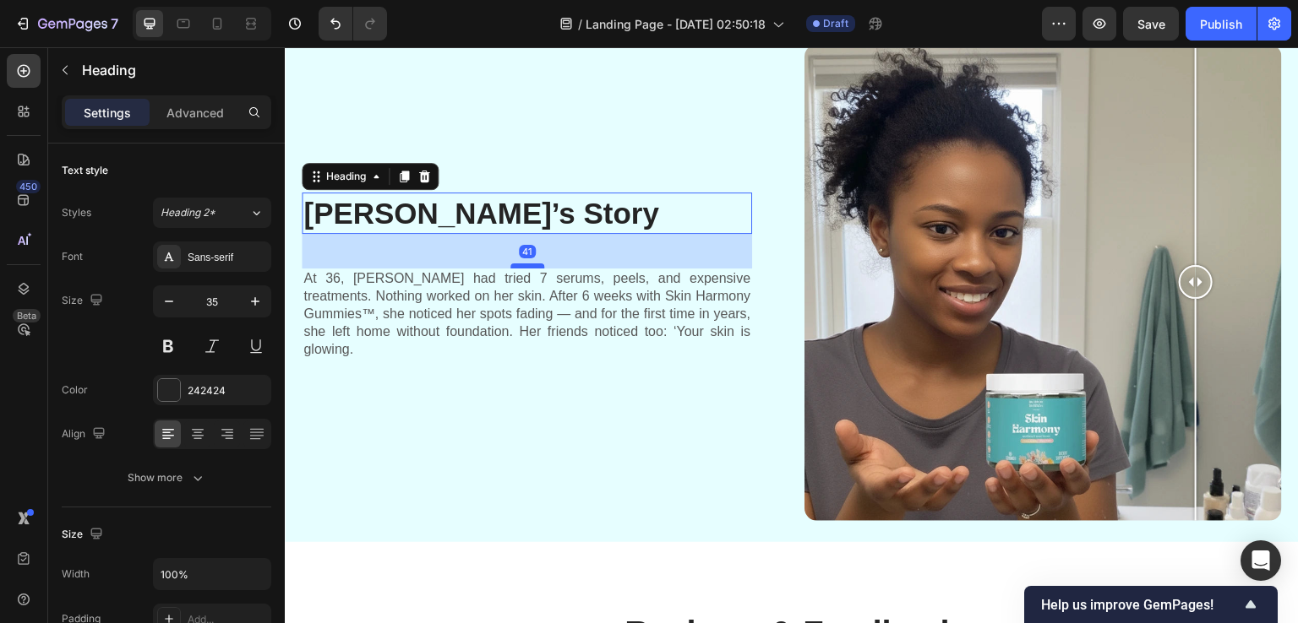
scroll to position [1595, 0]
drag, startPoint x: 521, startPoint y: 231, endPoint x: 524, endPoint y: 251, distance: 20.4
click at [524, 263] on div at bounding box center [527, 265] width 34 height 5
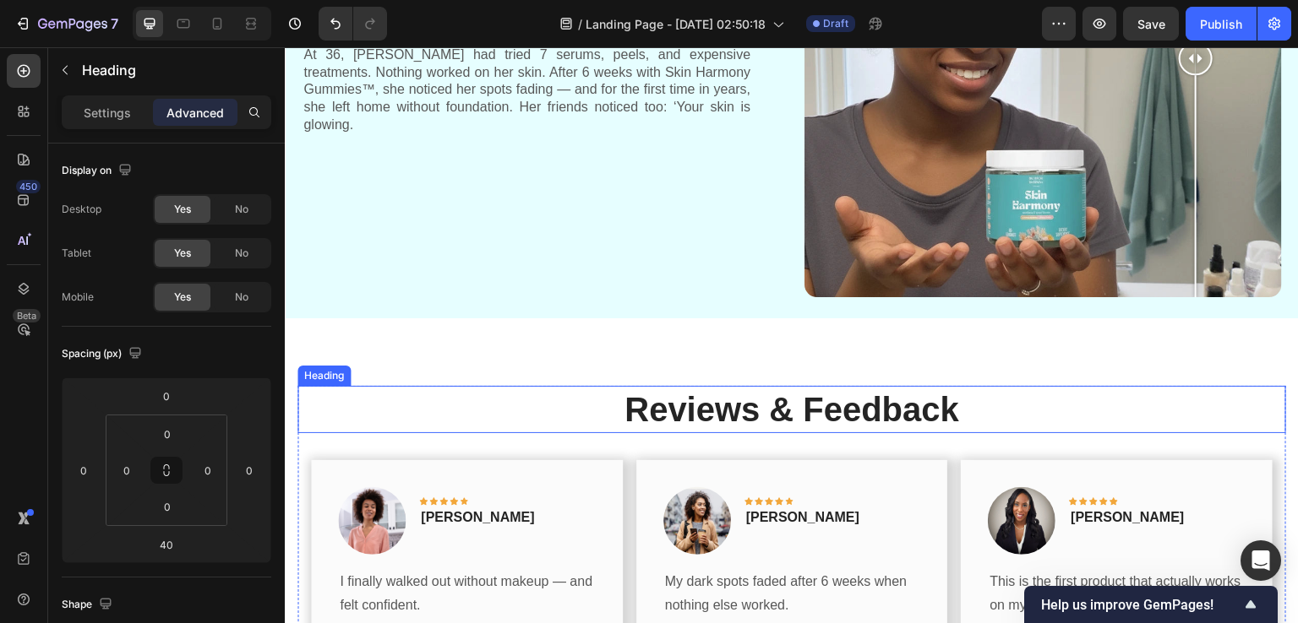
scroll to position [1848, 0]
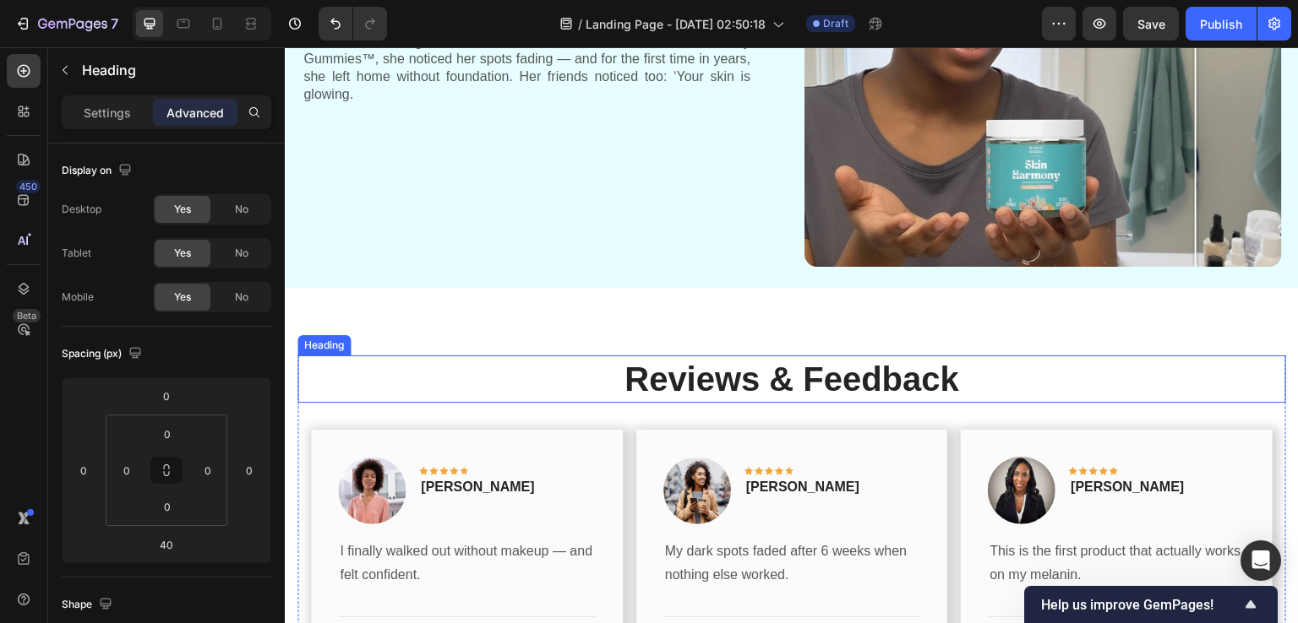
click at [686, 356] on h2 "Reviews & Feedback" at bounding box center [791, 379] width 988 height 47
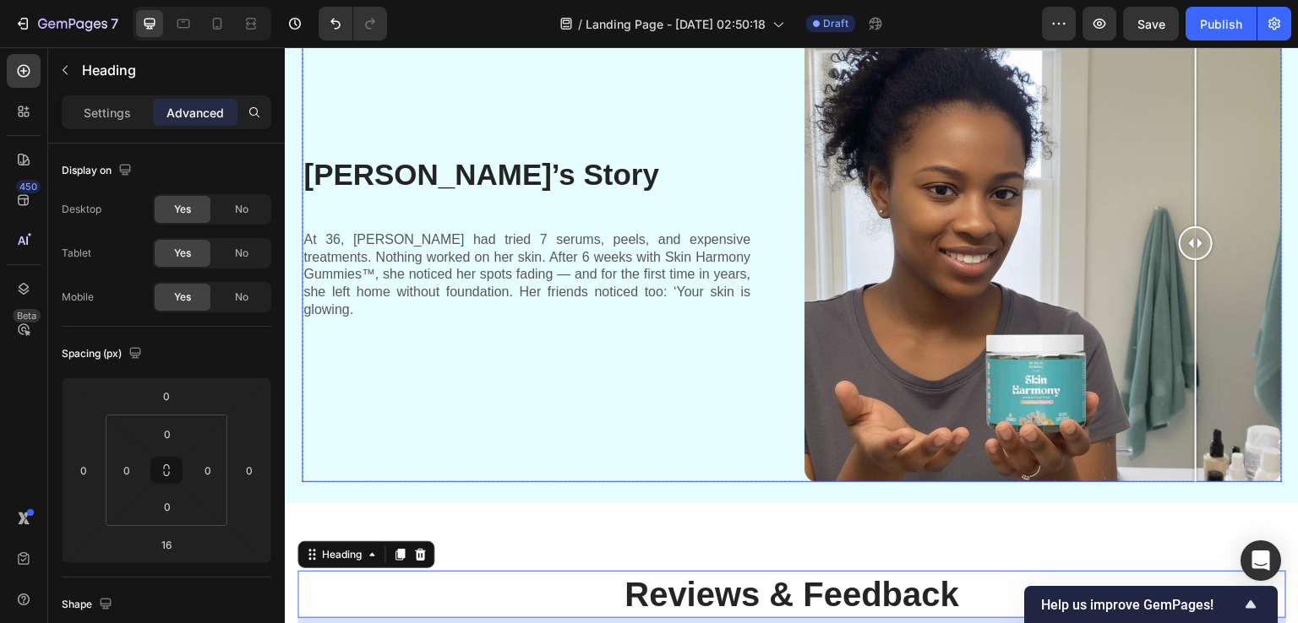
scroll to position [1595, 0]
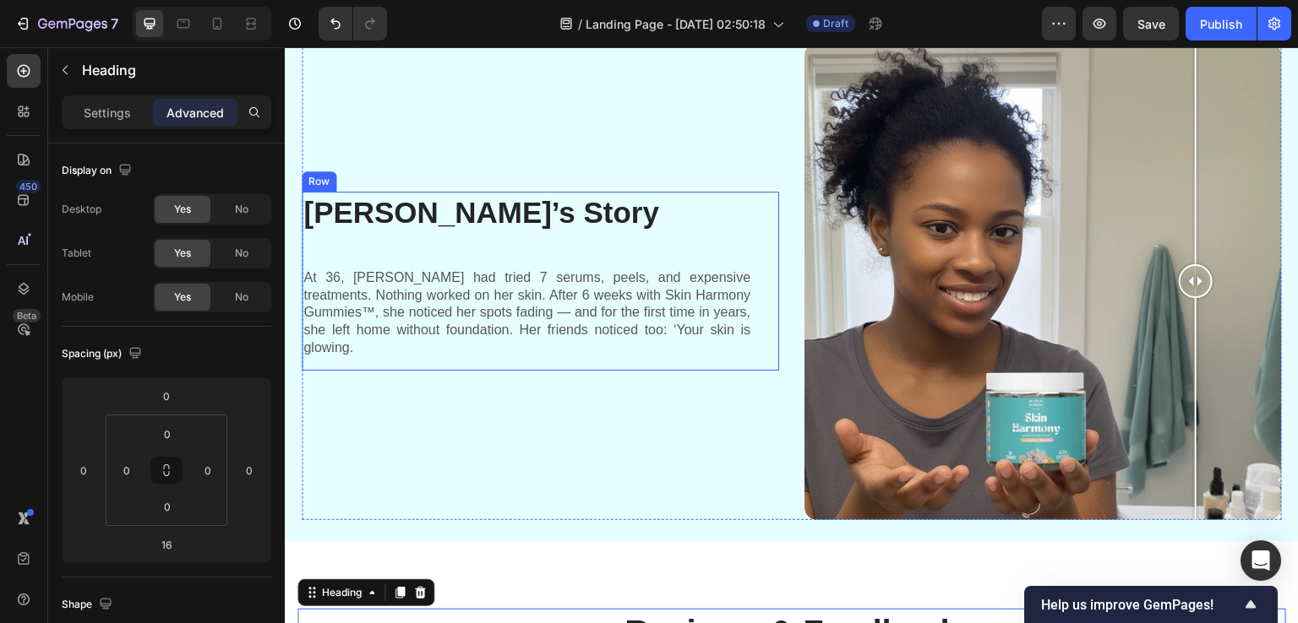
click at [480, 205] on h2 "[PERSON_NAME]’s Story" at bounding box center [527, 213] width 450 height 42
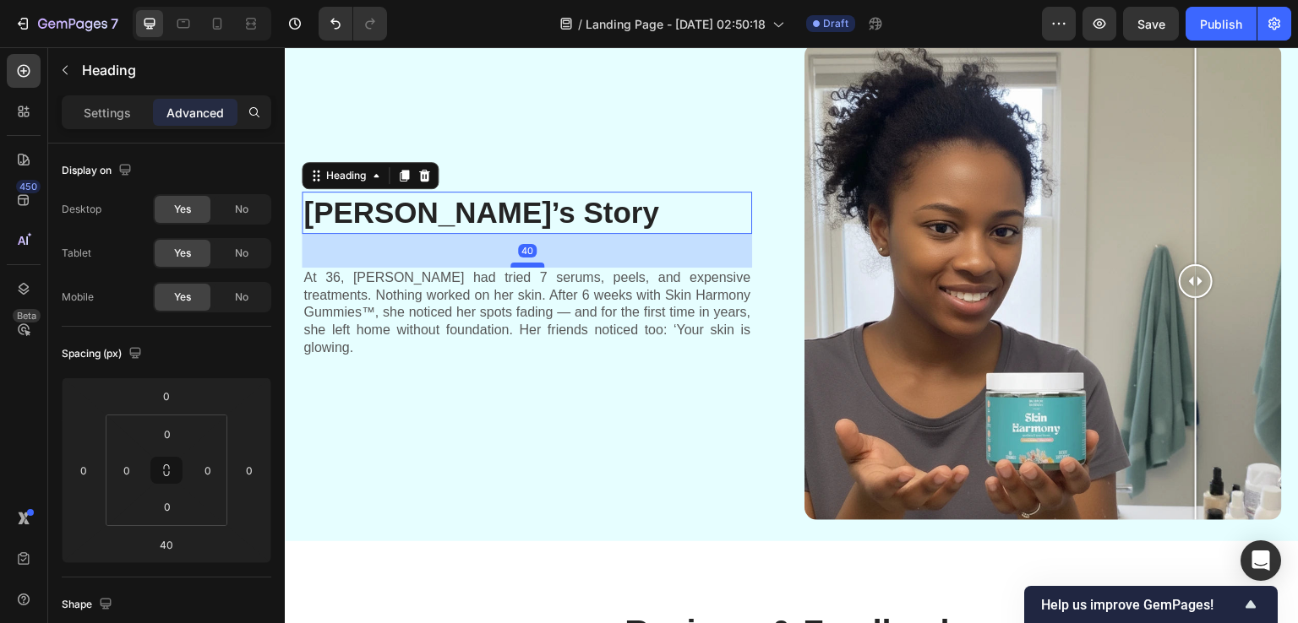
scroll to position [1597, 0]
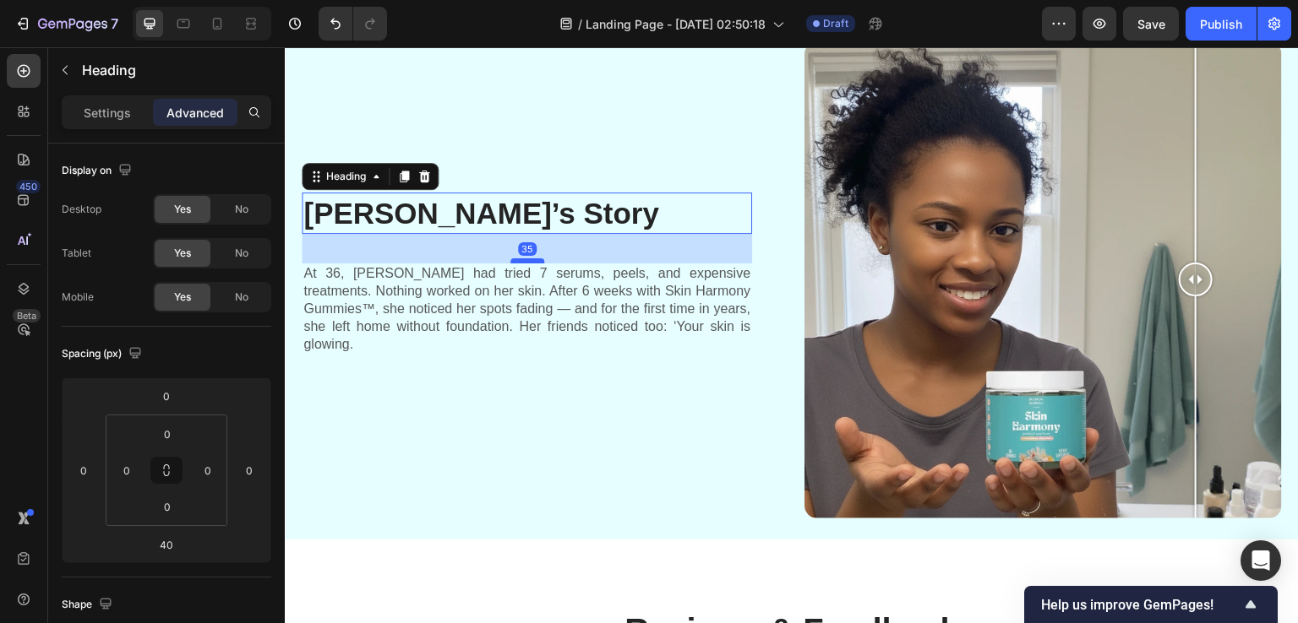
click at [522, 258] on div at bounding box center [527, 260] width 34 height 5
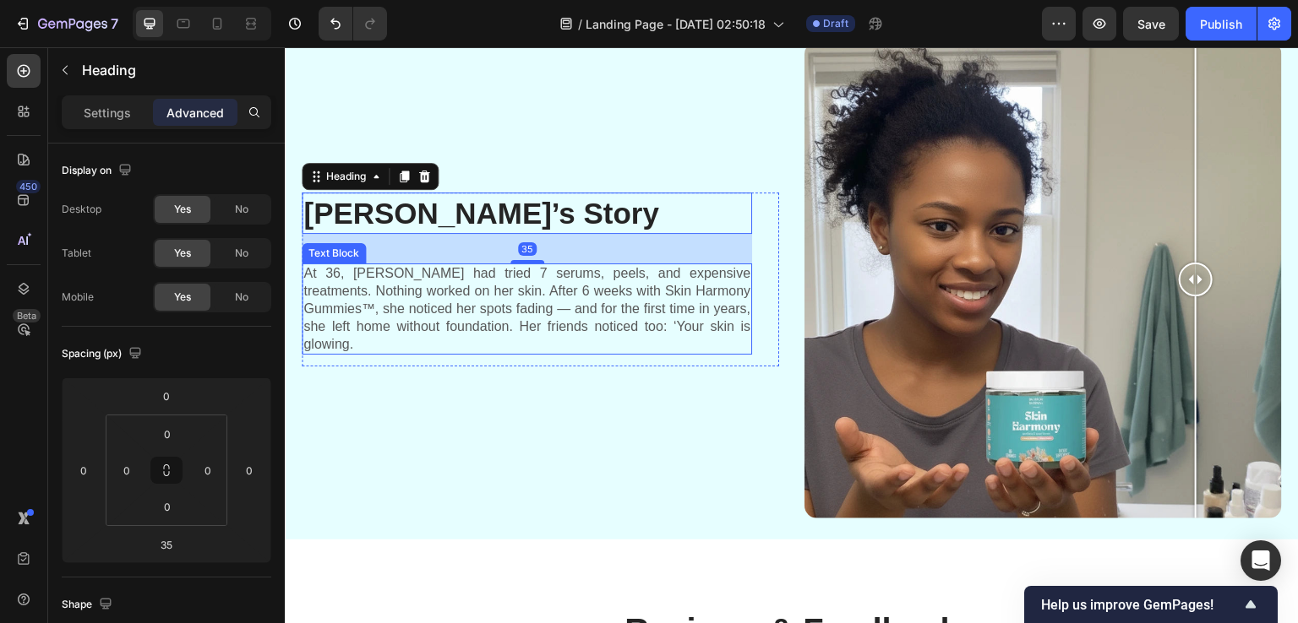
click at [545, 287] on p "At 36, [PERSON_NAME] had tried 7 serums, peels, and expensive treatments. Nothi…" at bounding box center [526, 309] width 447 height 88
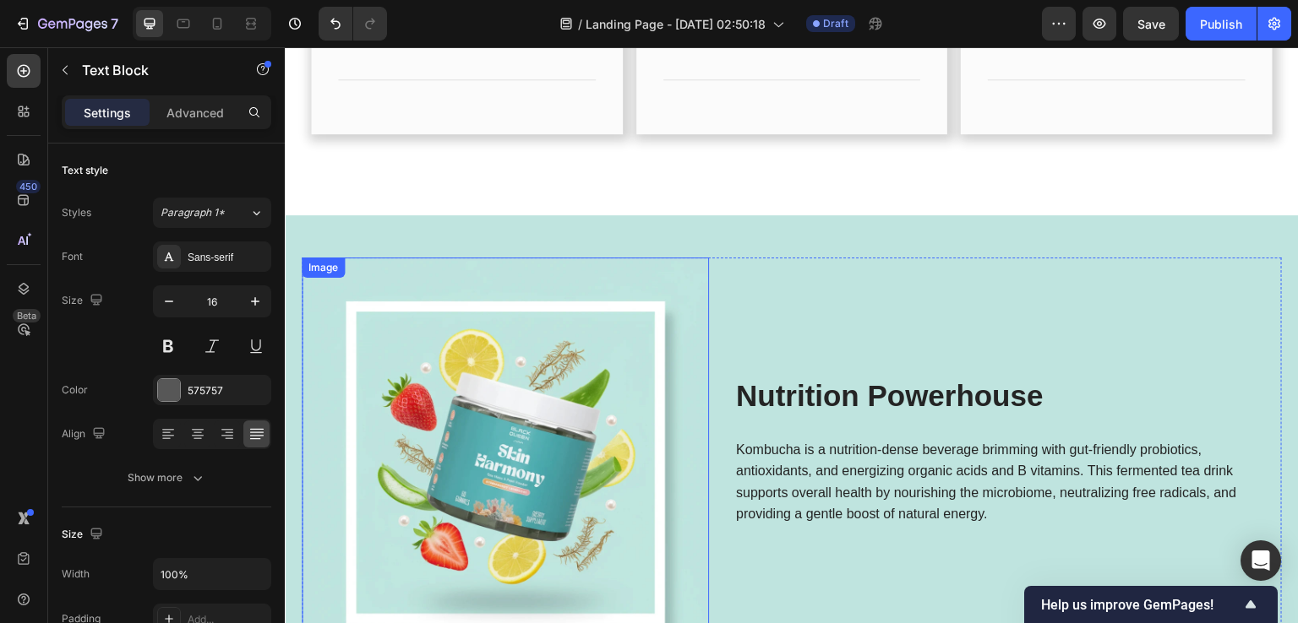
scroll to position [2357, 0]
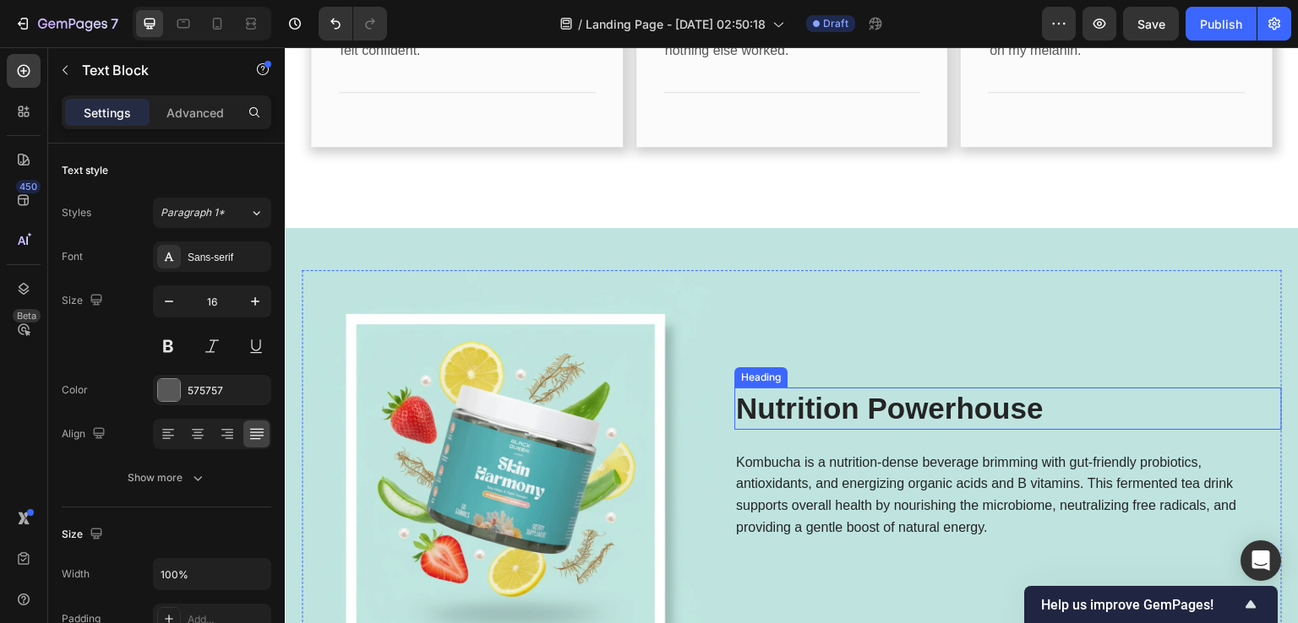
click at [812, 411] on h2 "Nutrition Powerhouse" at bounding box center [1007, 409] width 547 height 42
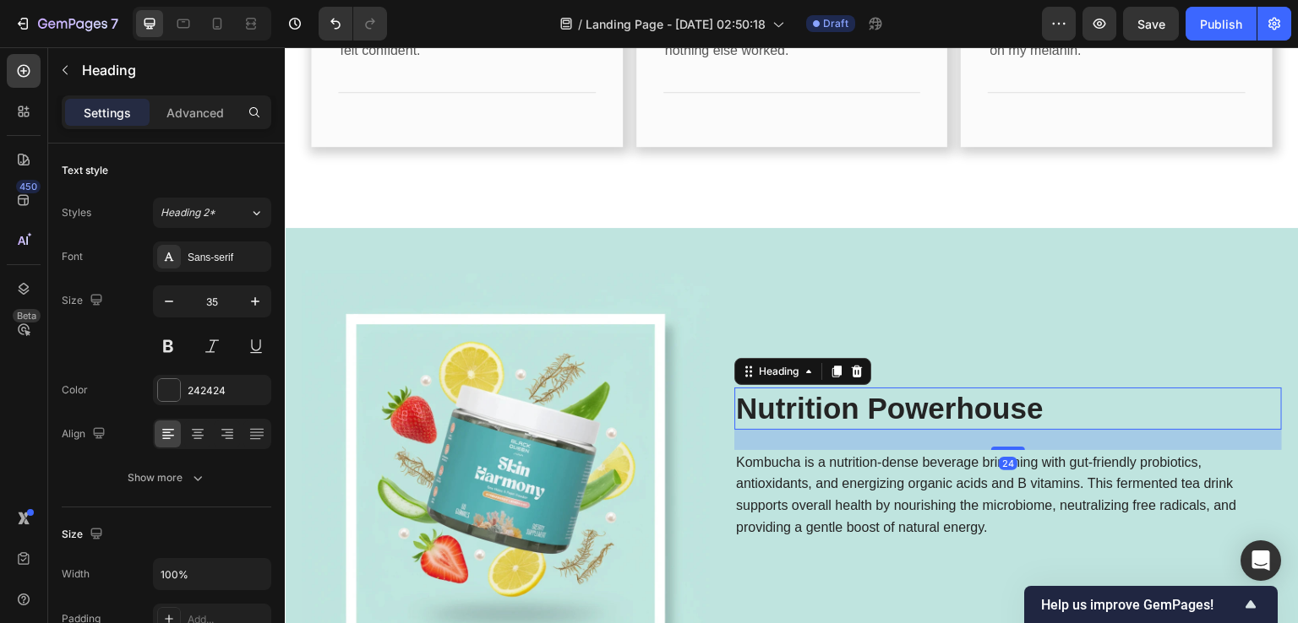
click at [812, 411] on h2 "Nutrition Powerhouse" at bounding box center [1007, 409] width 547 height 42
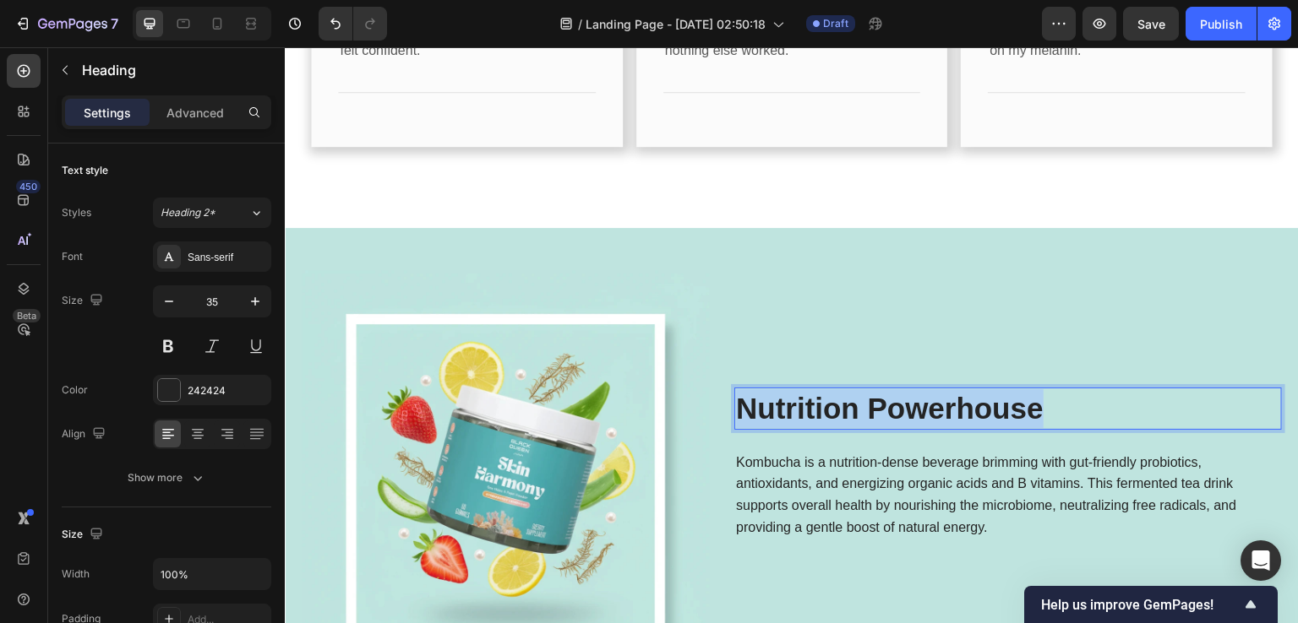
click at [812, 411] on p "Nutrition Powerhouse" at bounding box center [1008, 408] width 544 height 39
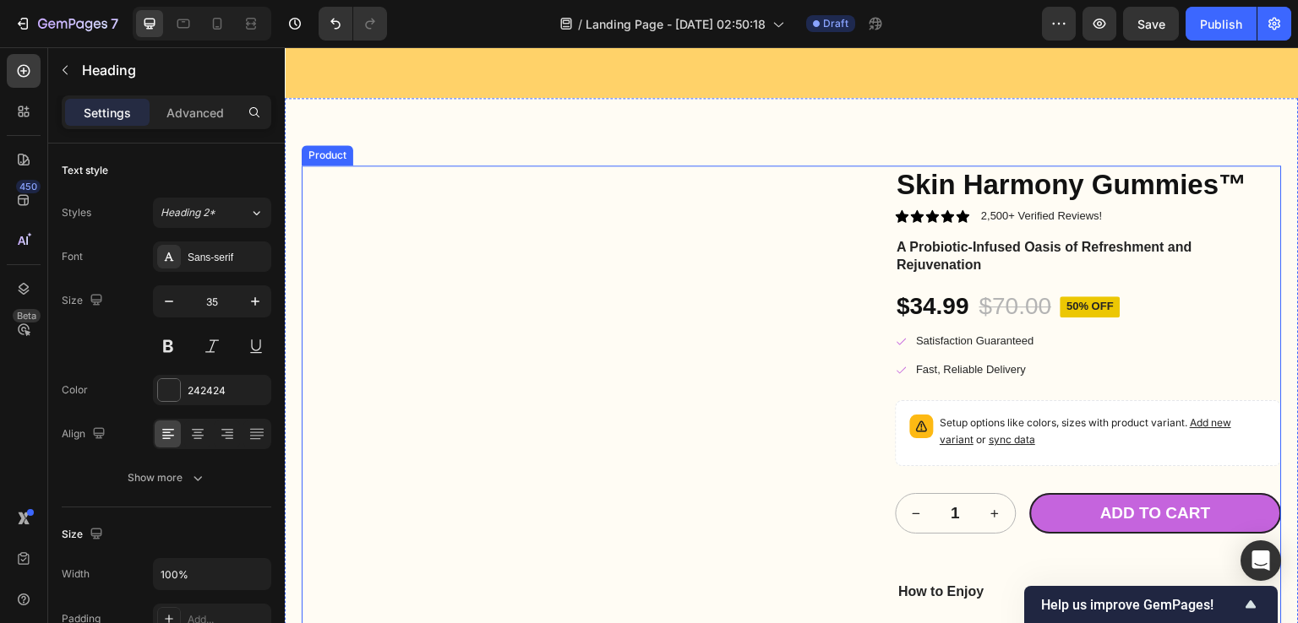
scroll to position [3518, 0]
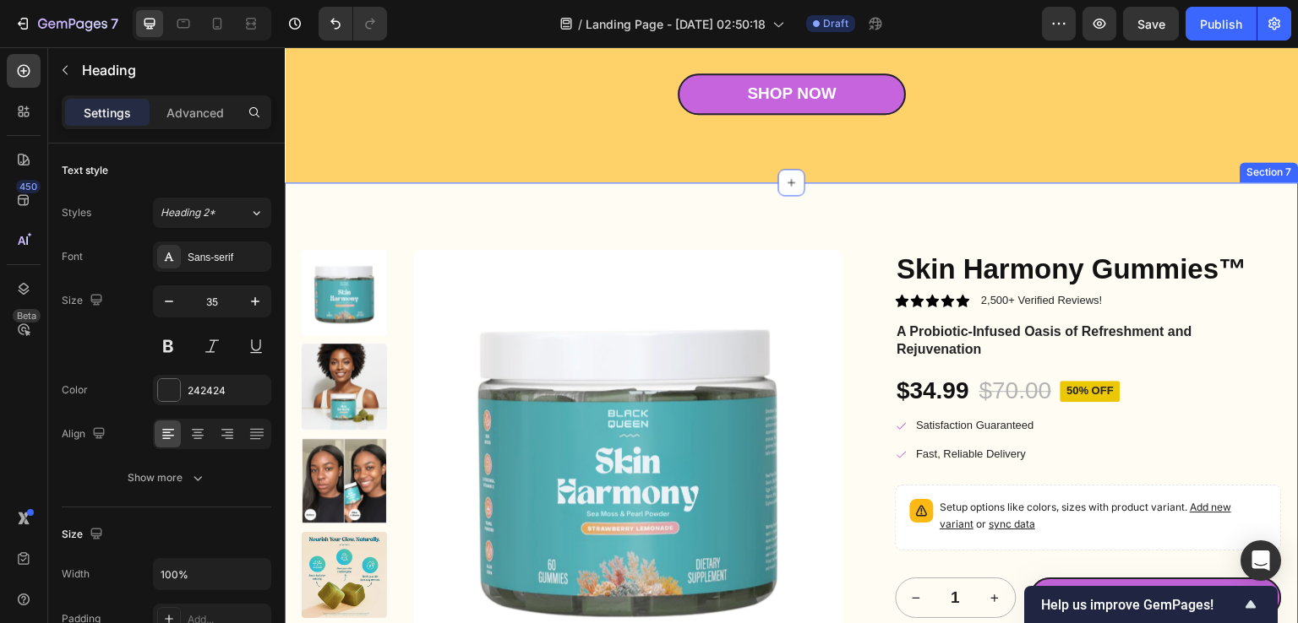
click at [948, 217] on div "Product Images Skin Harmony Gummies™ Product Title Icon Icon Icon Icon Icon Ico…" at bounding box center [792, 629] width 1014 height 895
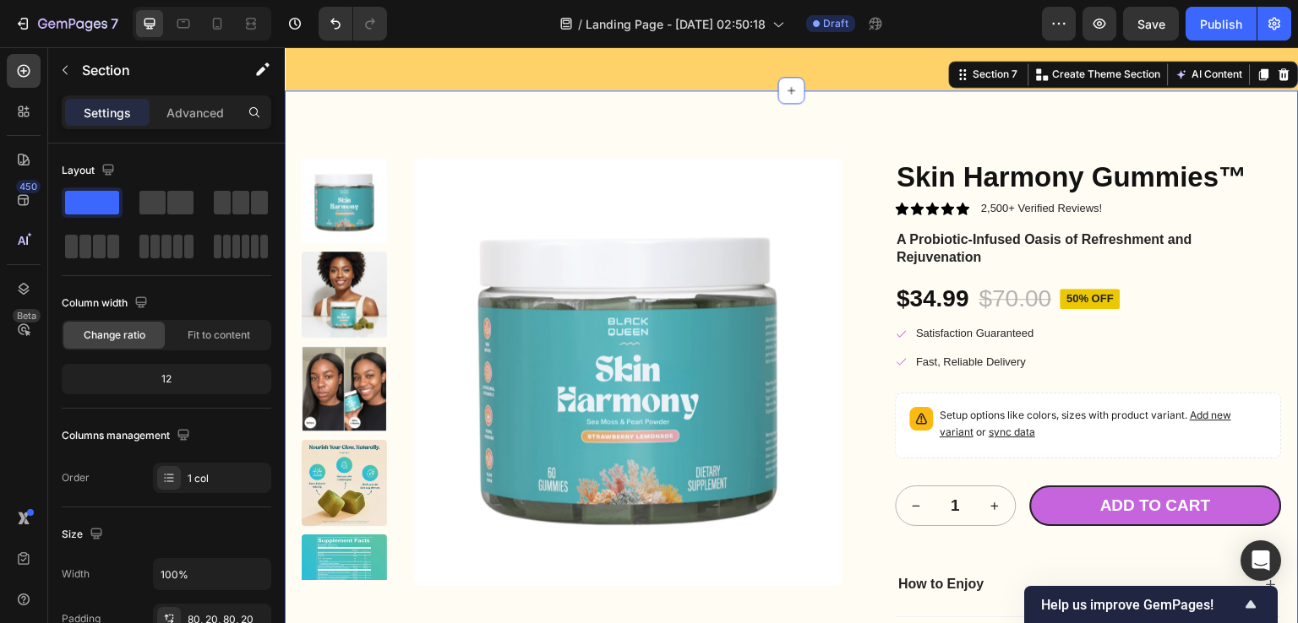
scroll to position [3687, 0]
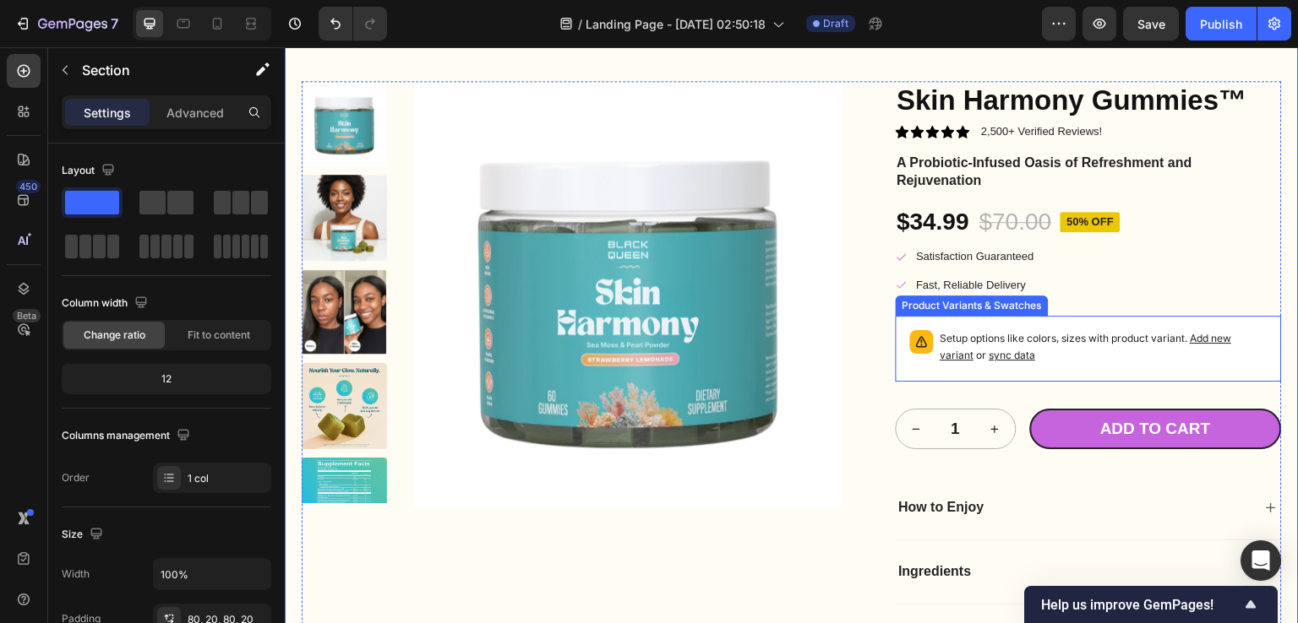
click at [959, 346] on p "Setup options like colors, sizes with product variant. Add new variant or sync …" at bounding box center [1104, 347] width 328 height 34
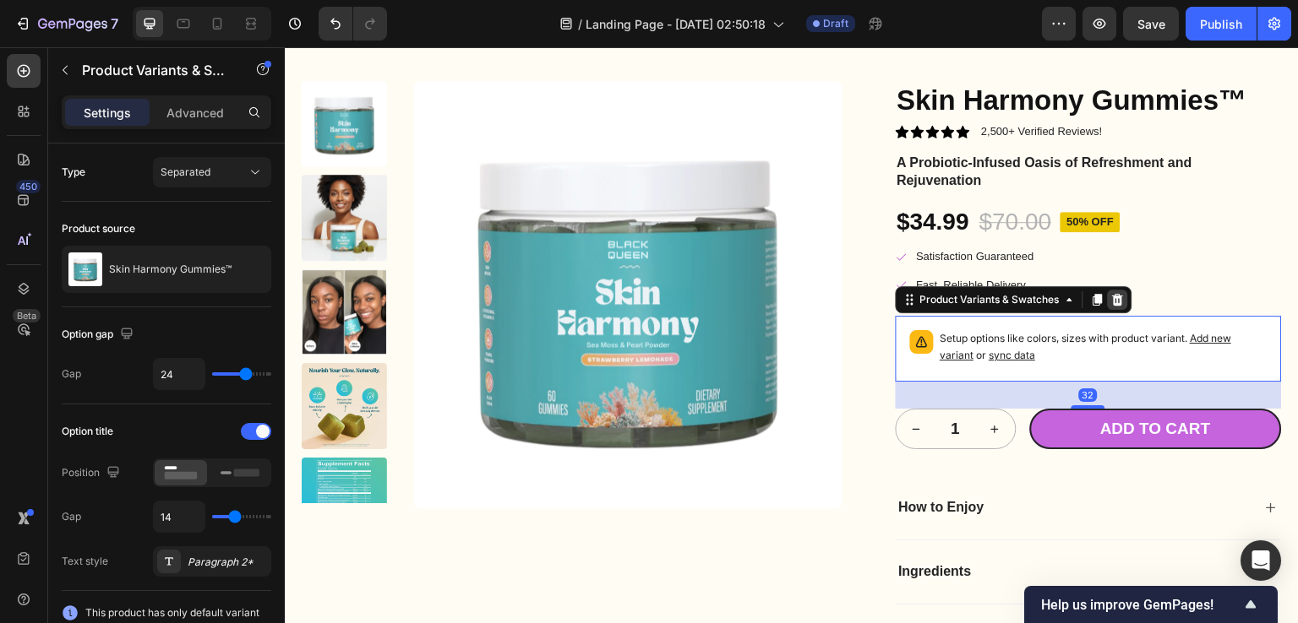
click at [1113, 302] on icon at bounding box center [1117, 300] width 11 height 12
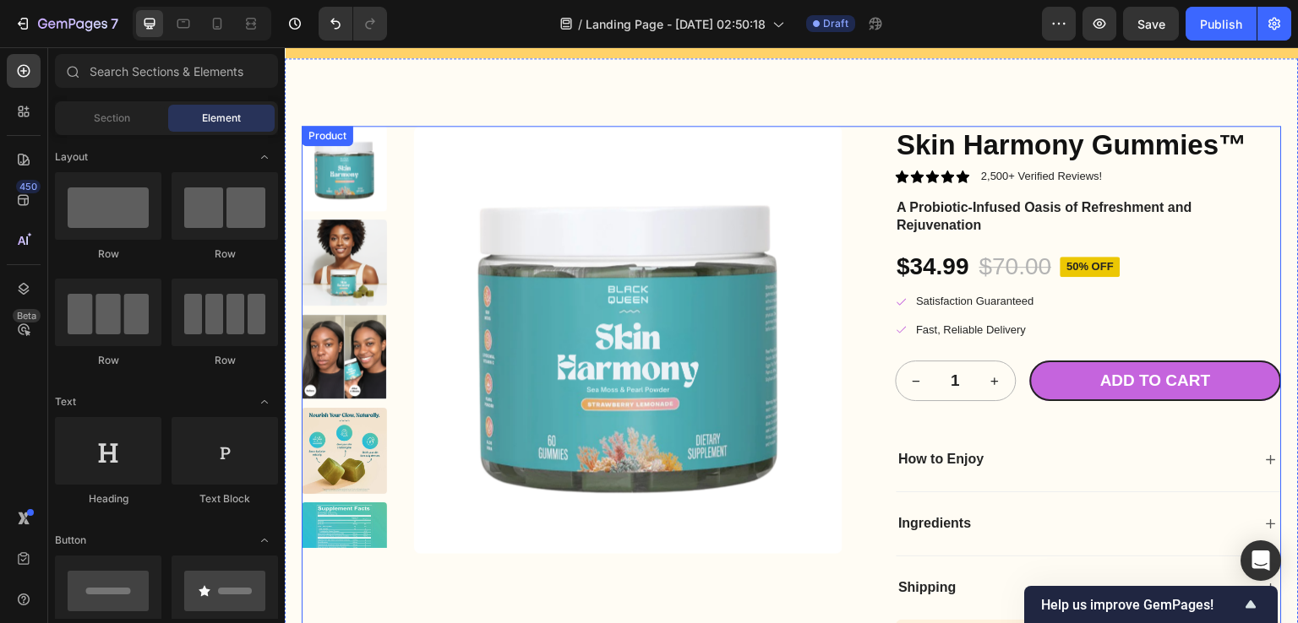
scroll to position [3434, 0]
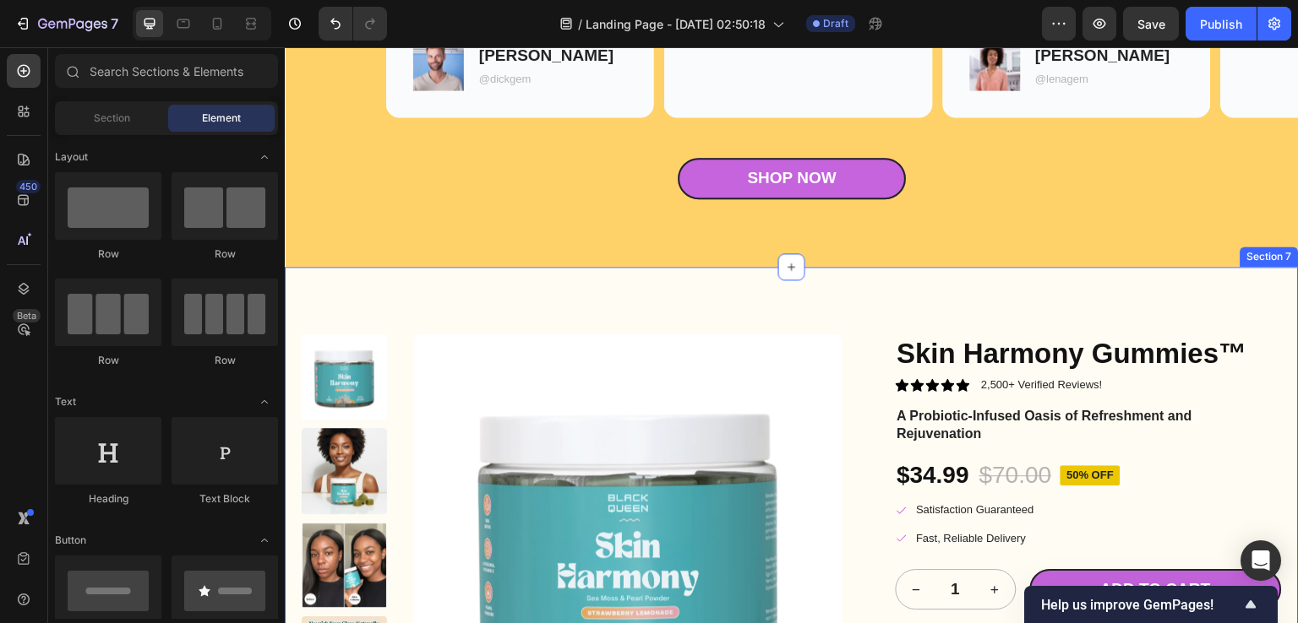
drag, startPoint x: 1170, startPoint y: 306, endPoint x: 1200, endPoint y: 280, distance: 39.6
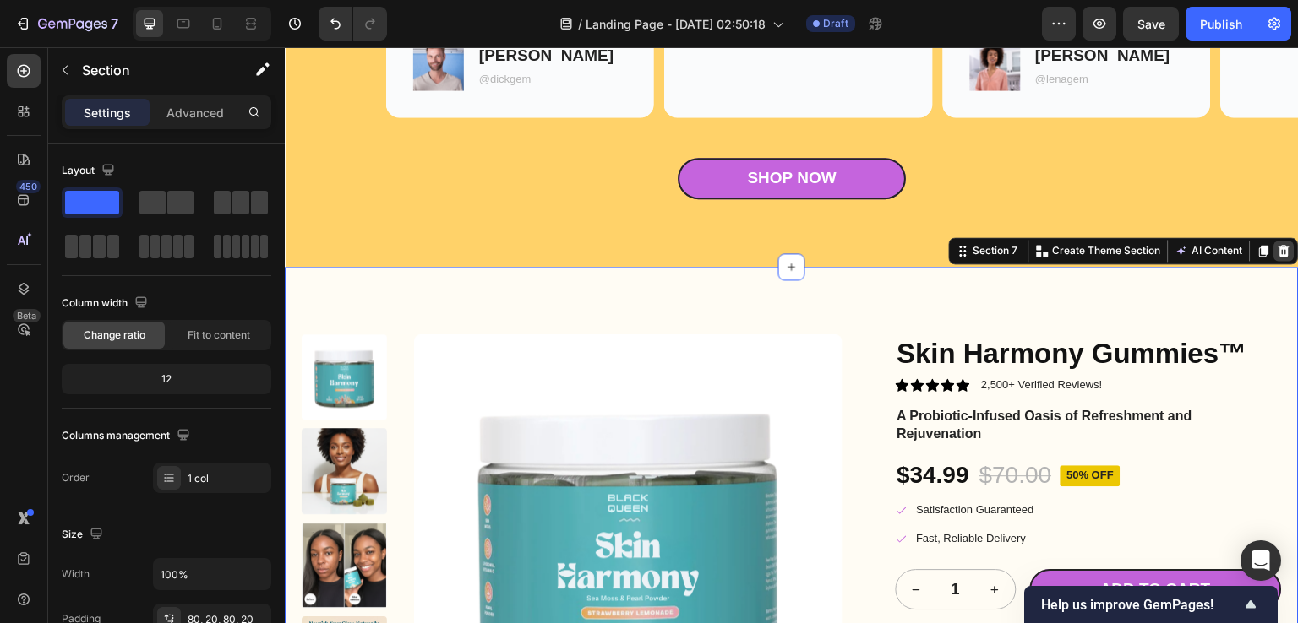
click at [1279, 254] on icon at bounding box center [1284, 251] width 11 height 12
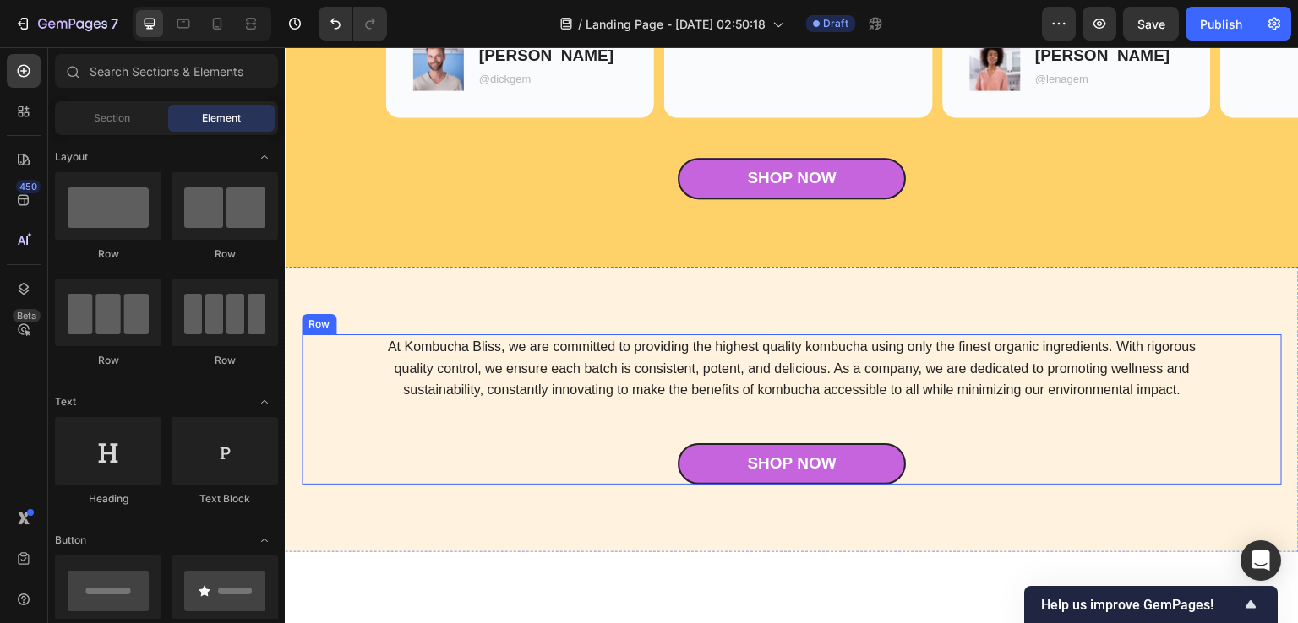
scroll to position [3518, 0]
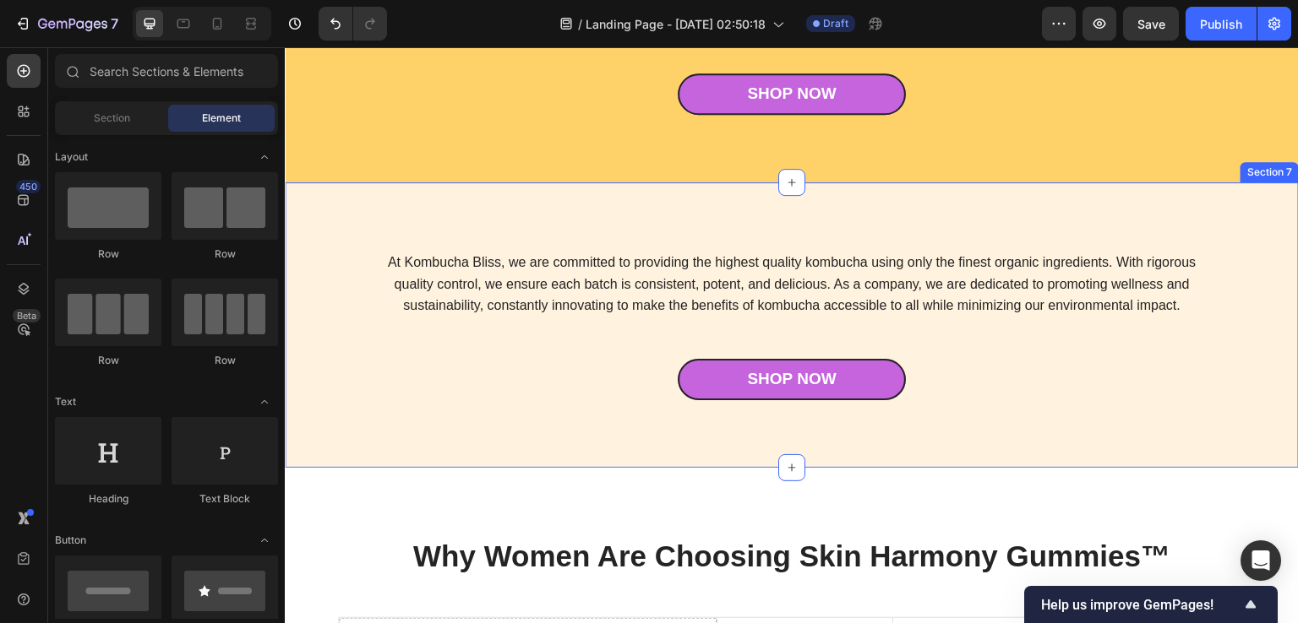
click at [1140, 204] on div "At Kombucha Bliss, we are committed to providing the highest quality kombucha u…" at bounding box center [792, 324] width 1014 height 285
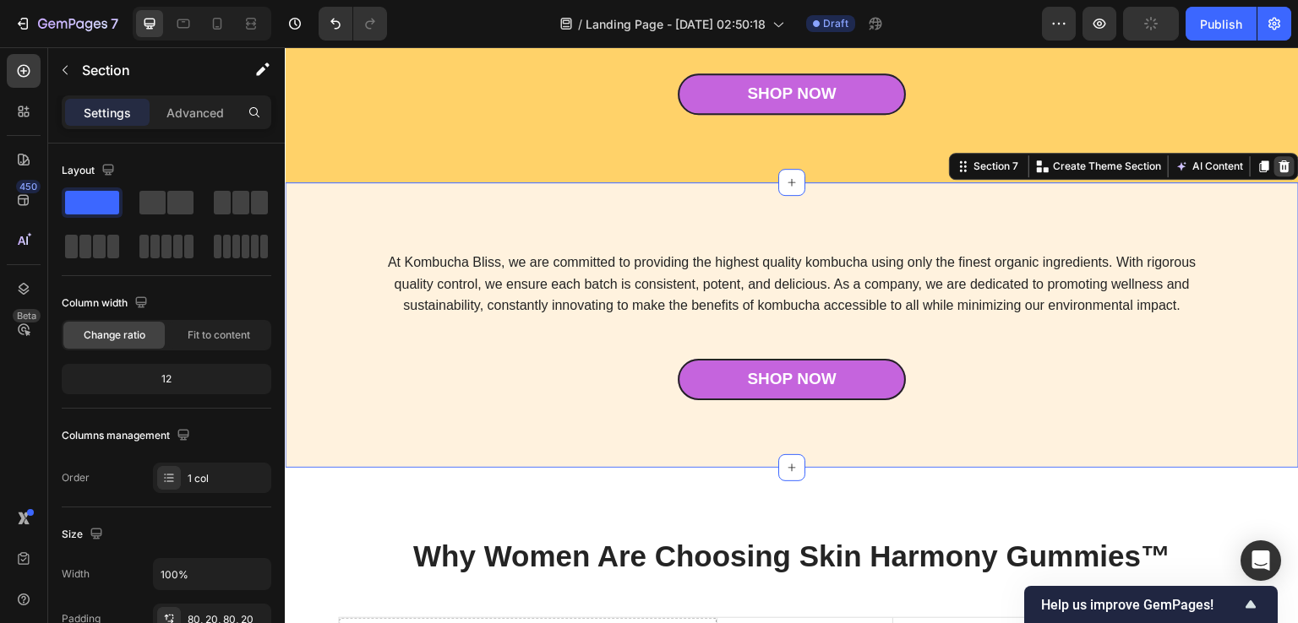
click at [1280, 163] on div at bounding box center [1284, 166] width 20 height 20
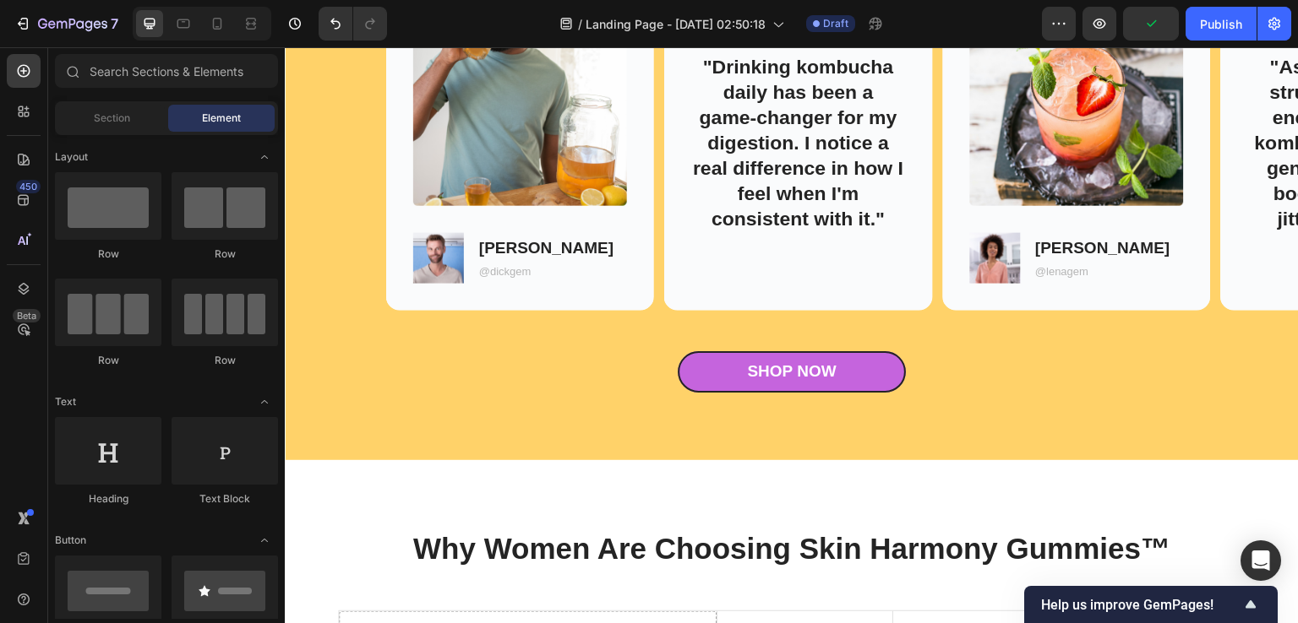
scroll to position [3265, 0]
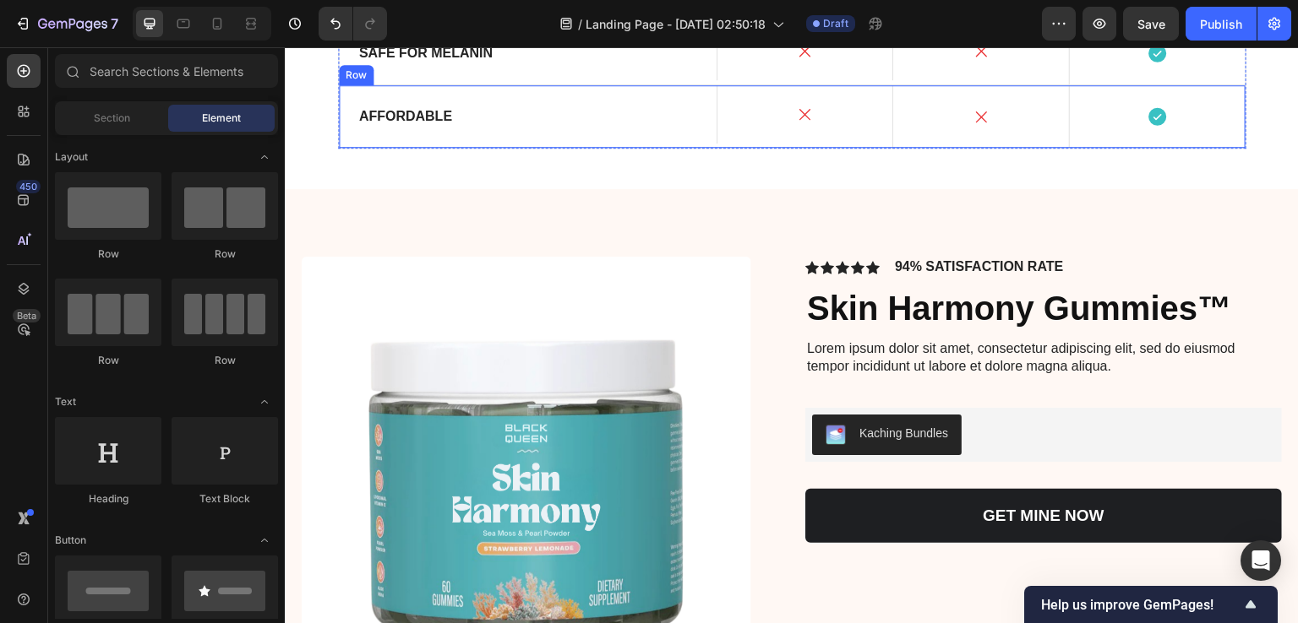
scroll to position [4110, 0]
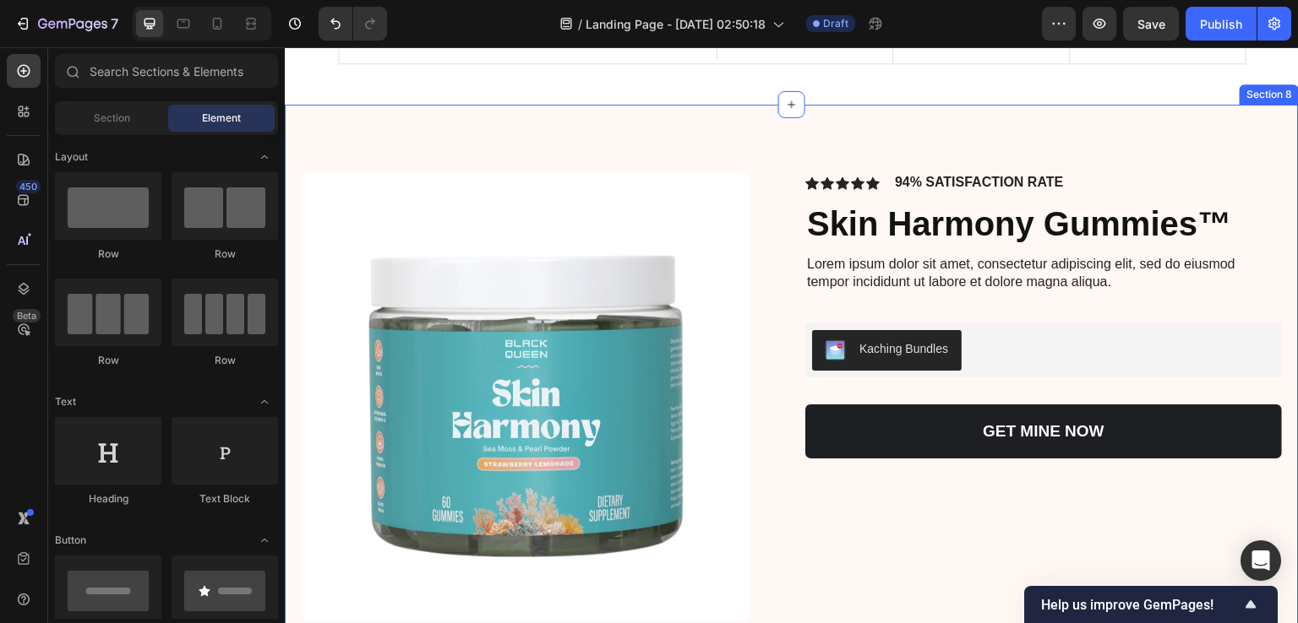
click at [1116, 150] on div "Product Images Icon Icon Icon Icon Icon Icon List 94% SATISFACTION RATE Text Bl…" at bounding box center [792, 445] width 1014 height 680
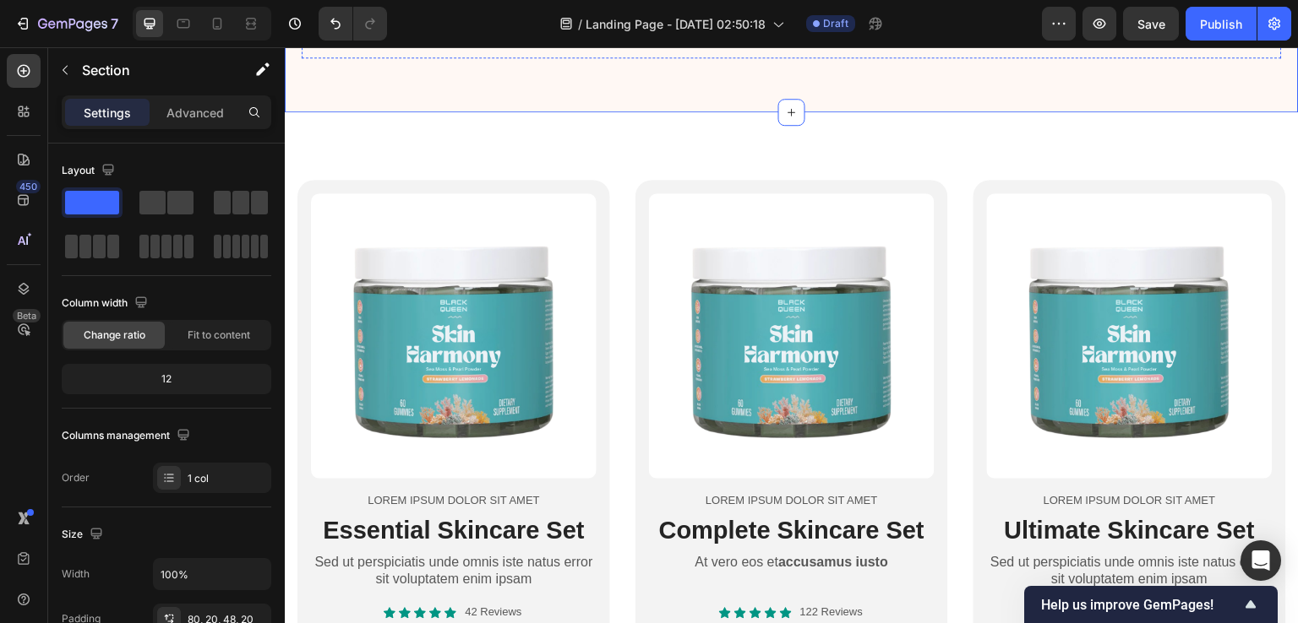
scroll to position [4786, 0]
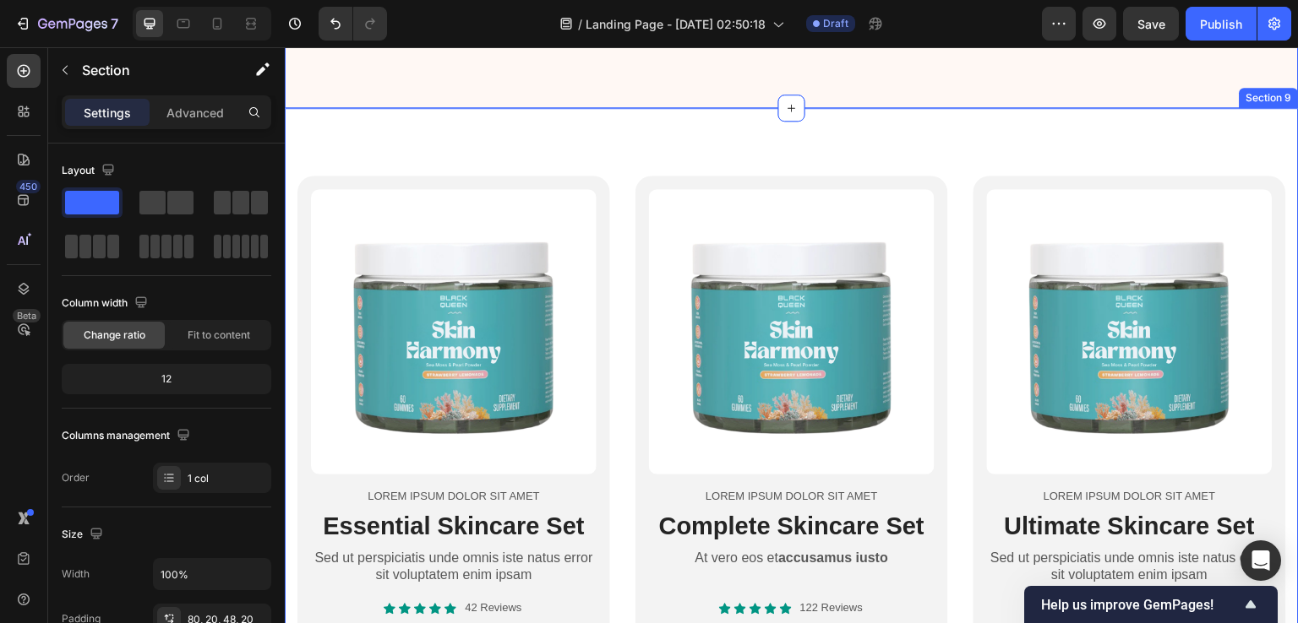
click at [1064, 133] on div "Product Images Lorem ipsum dolor sit amet Text Block Essential Skincare Set Hea…" at bounding box center [792, 490] width 1014 height 765
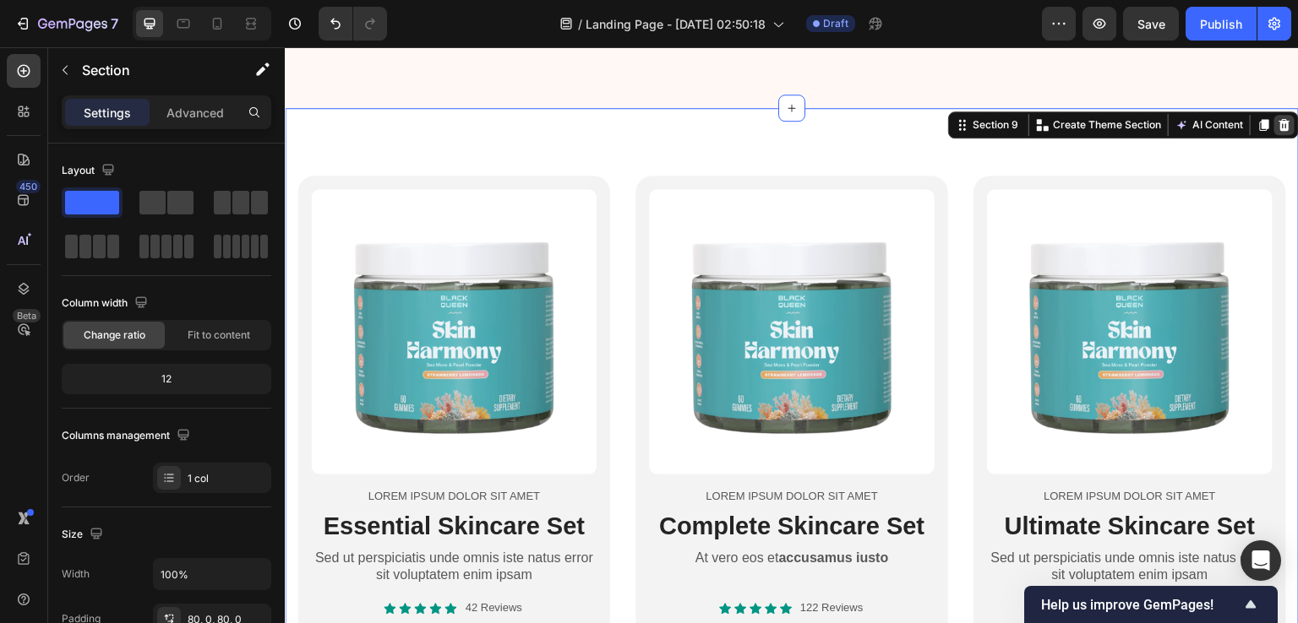
click at [1279, 119] on icon at bounding box center [1284, 125] width 11 height 12
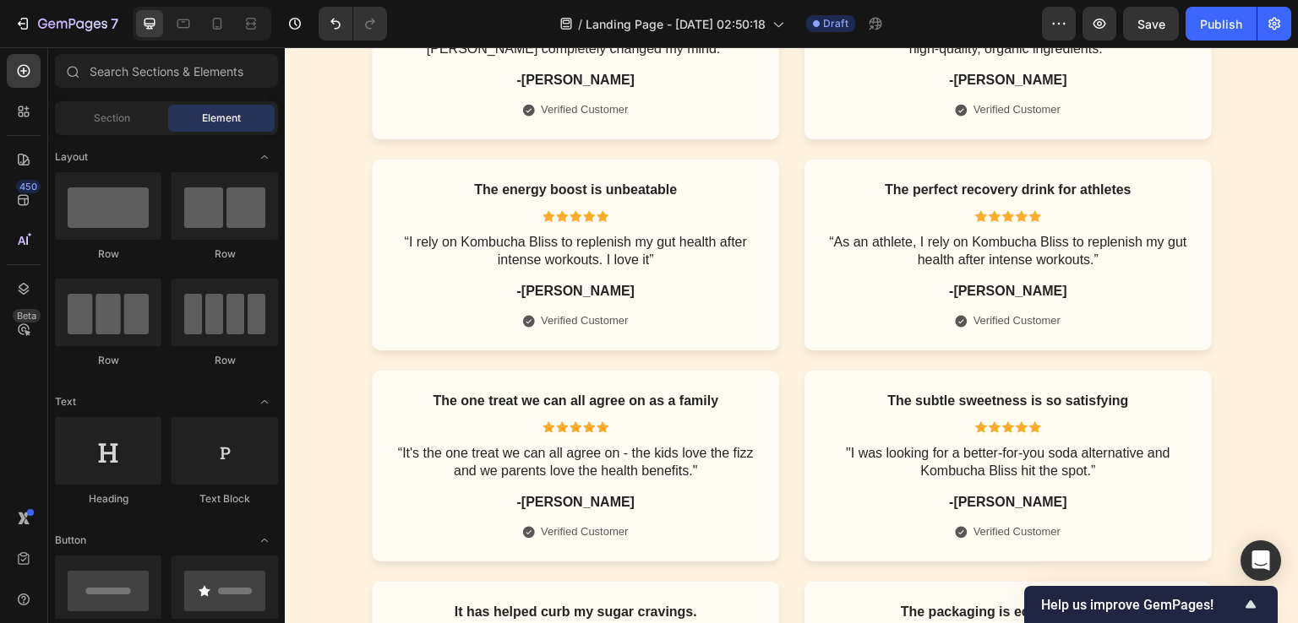
scroll to position [5208, 0]
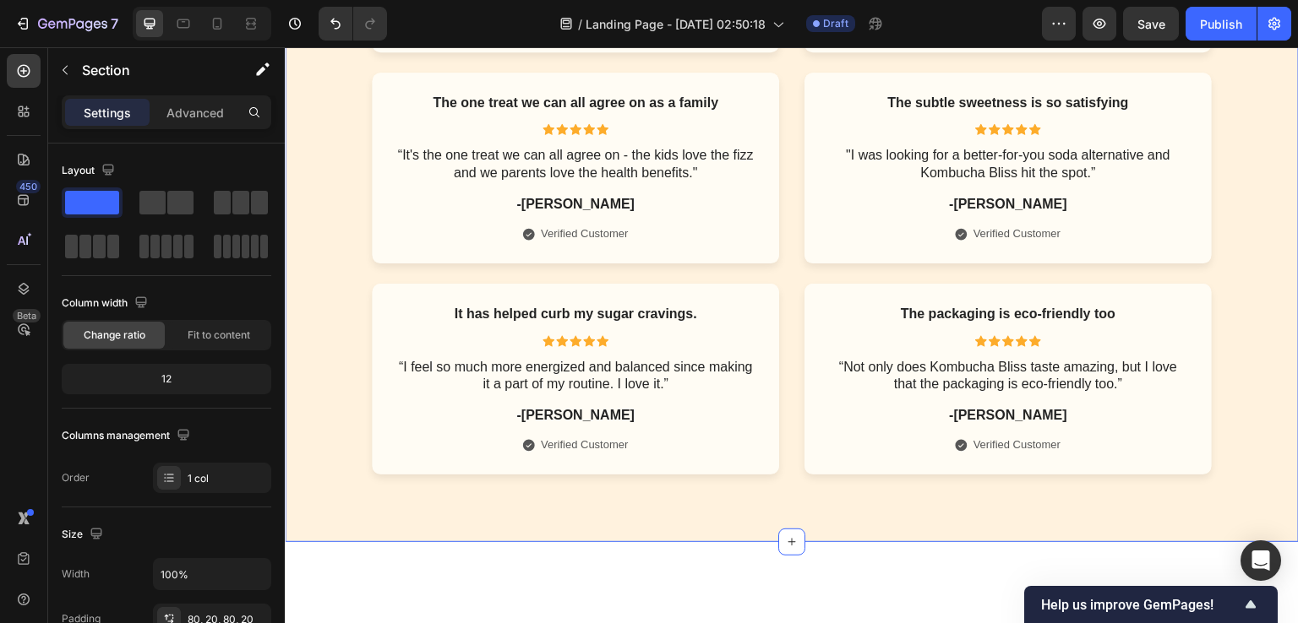
scroll to position [5884, 0]
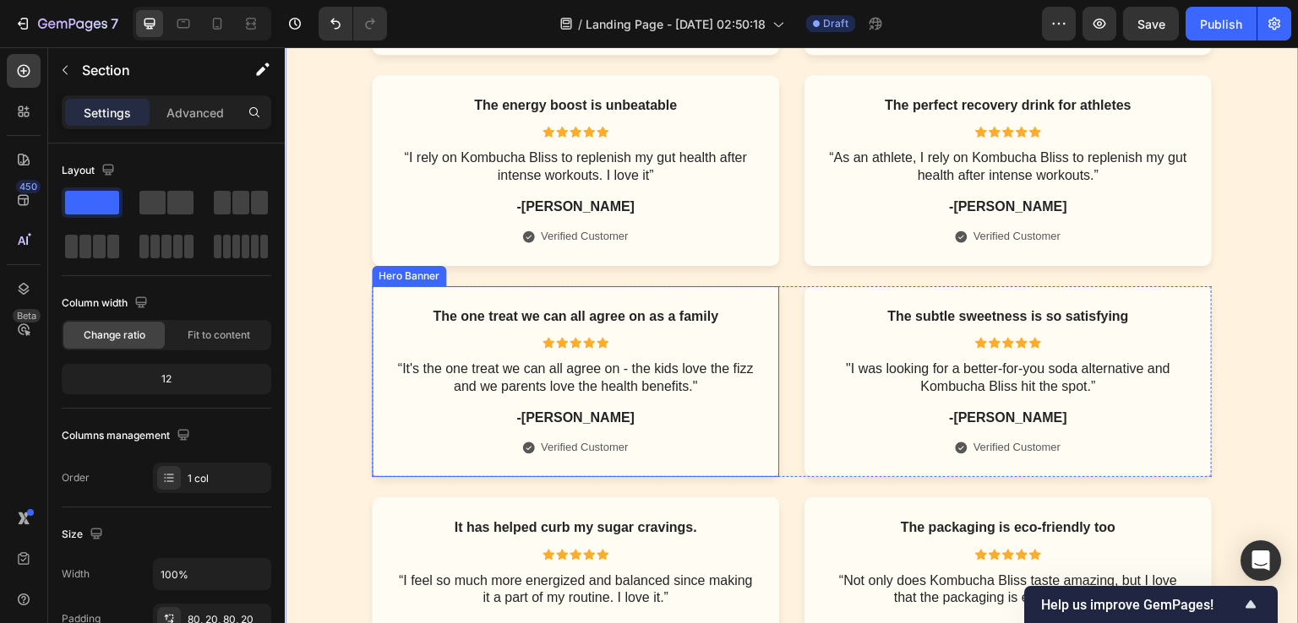
click at [384, 280] on div "Hero Banner" at bounding box center [409, 276] width 74 height 20
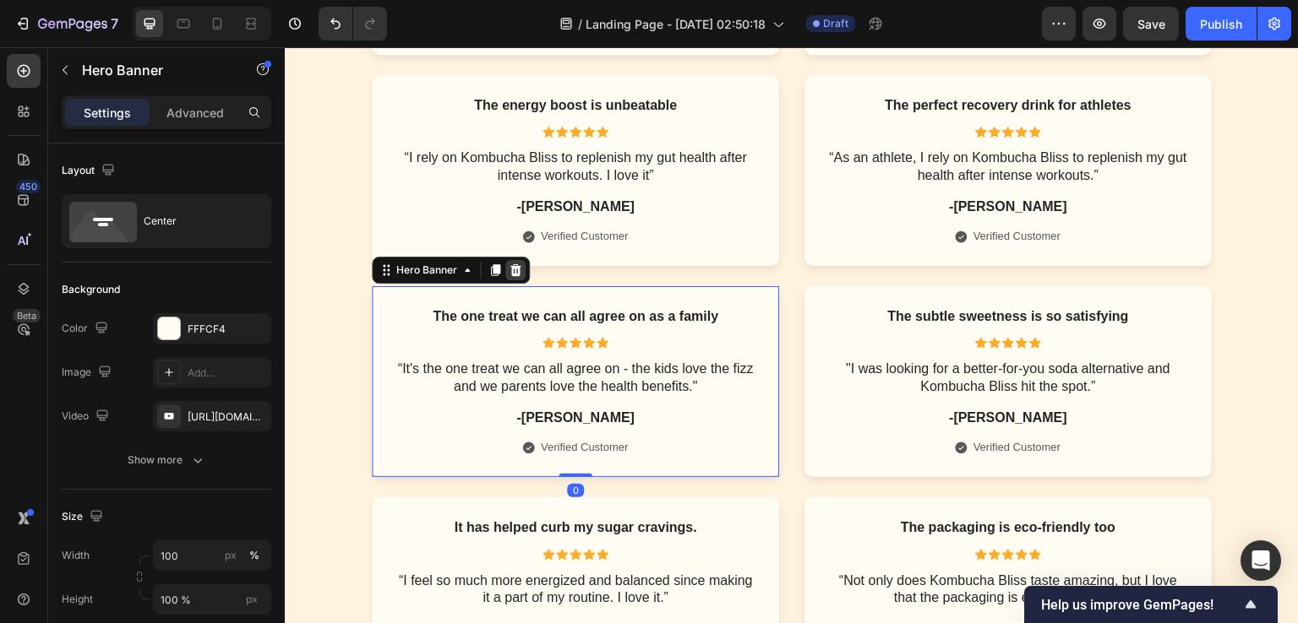
click at [509, 264] on icon at bounding box center [516, 271] width 14 height 14
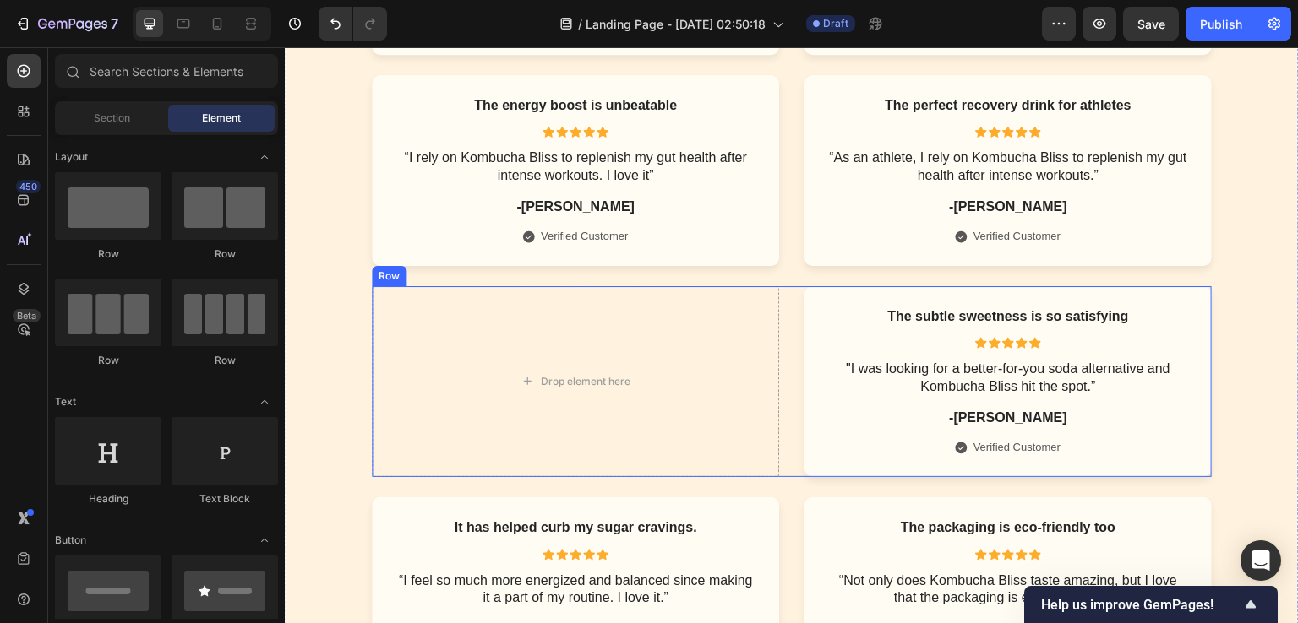
click at [386, 276] on div "Row" at bounding box center [389, 276] width 28 height 15
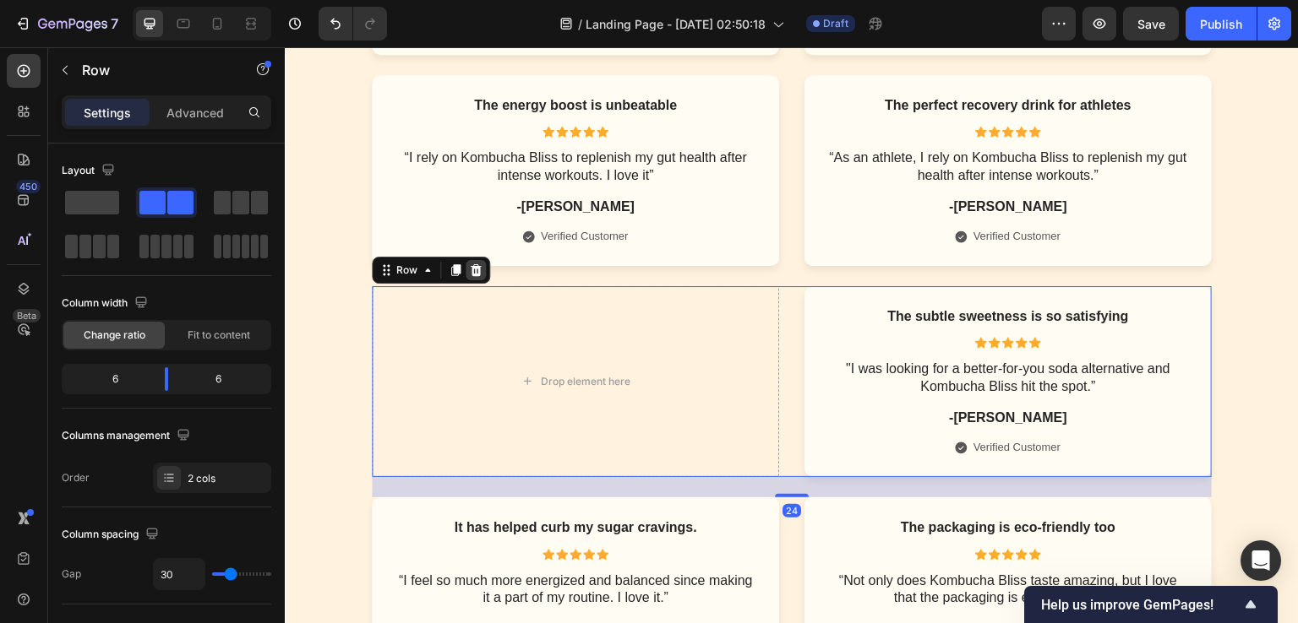
click at [476, 268] on div at bounding box center [475, 270] width 20 height 20
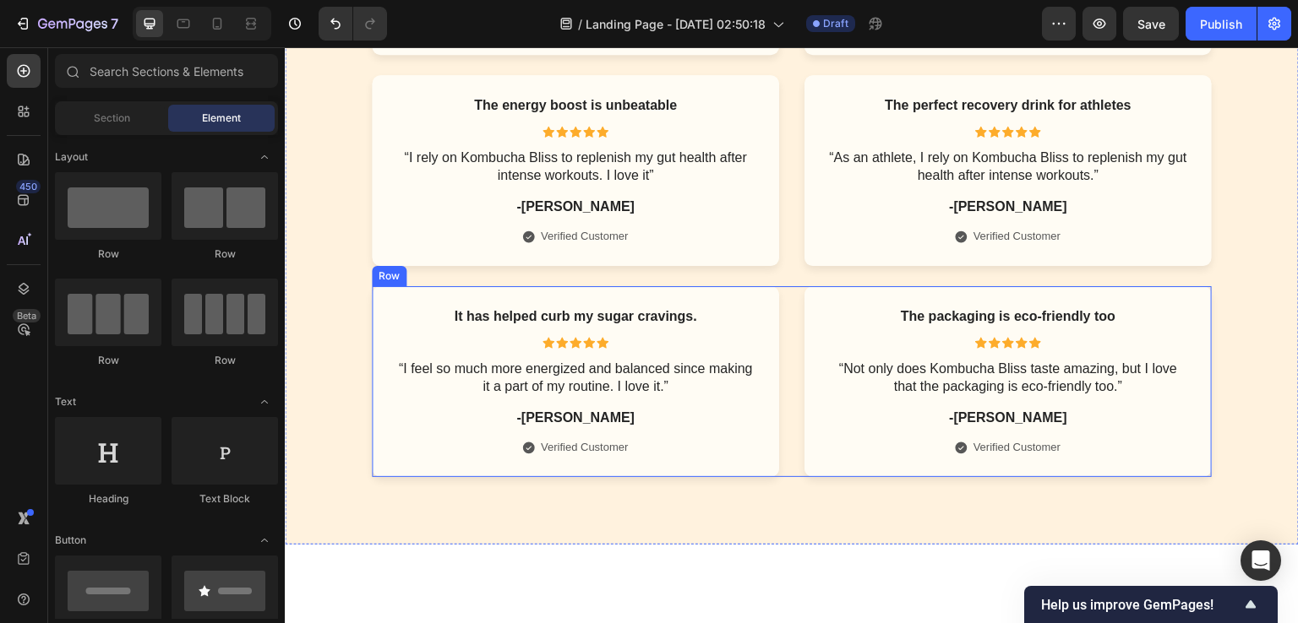
click at [781, 377] on div "It has helped curb my sugar cravings. Text Block Icon Icon Icon Icon Icon Icon …" at bounding box center [792, 381] width 840 height 191
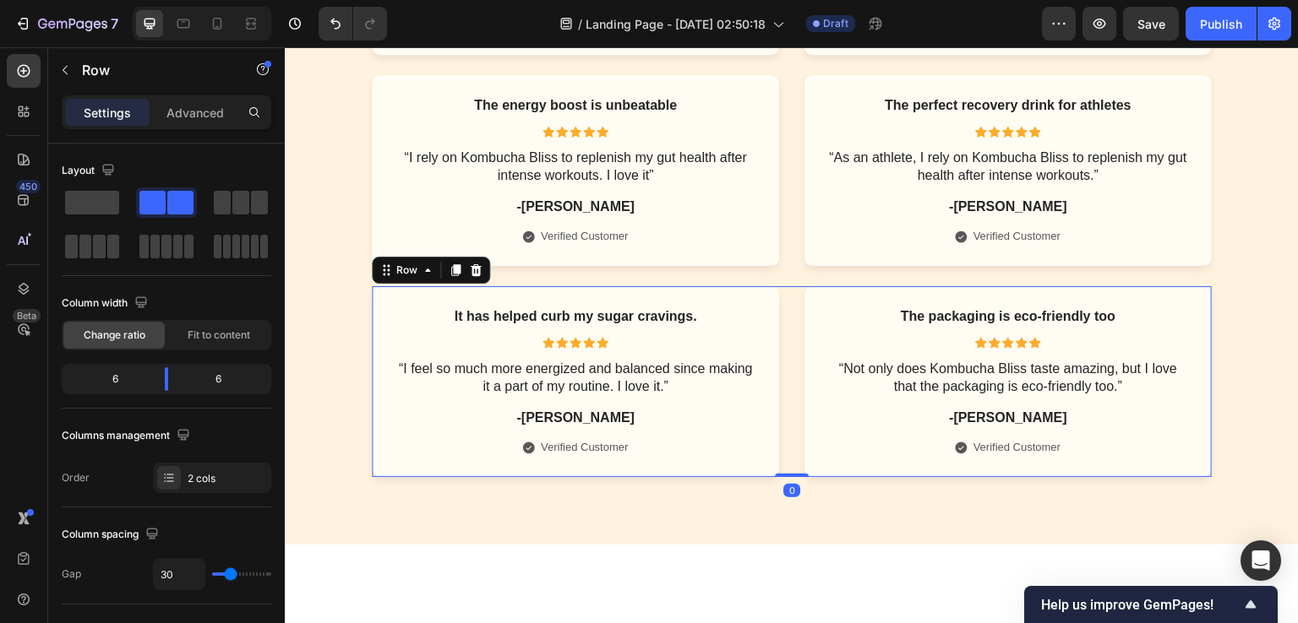
click at [469, 271] on icon at bounding box center [476, 271] width 14 height 14
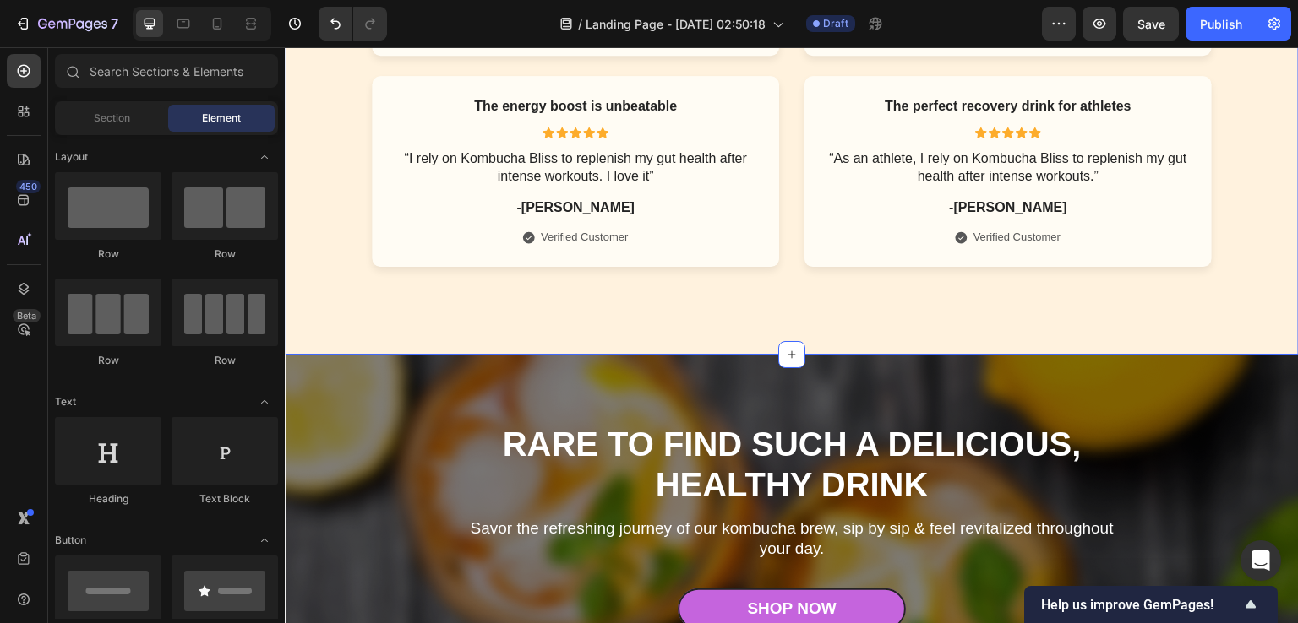
scroll to position [5715, 0]
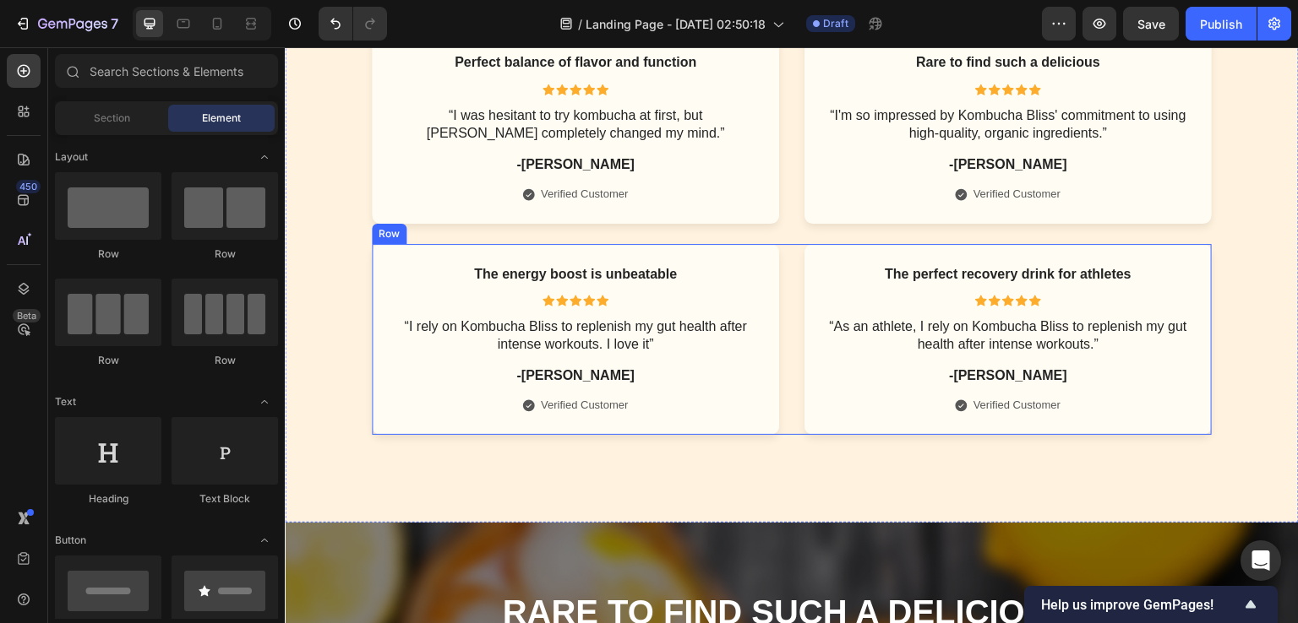
click at [784, 338] on div "The energy boost is unbeatable Text Block Icon Icon Icon Icon Icon Icon List “I…" at bounding box center [792, 339] width 840 height 191
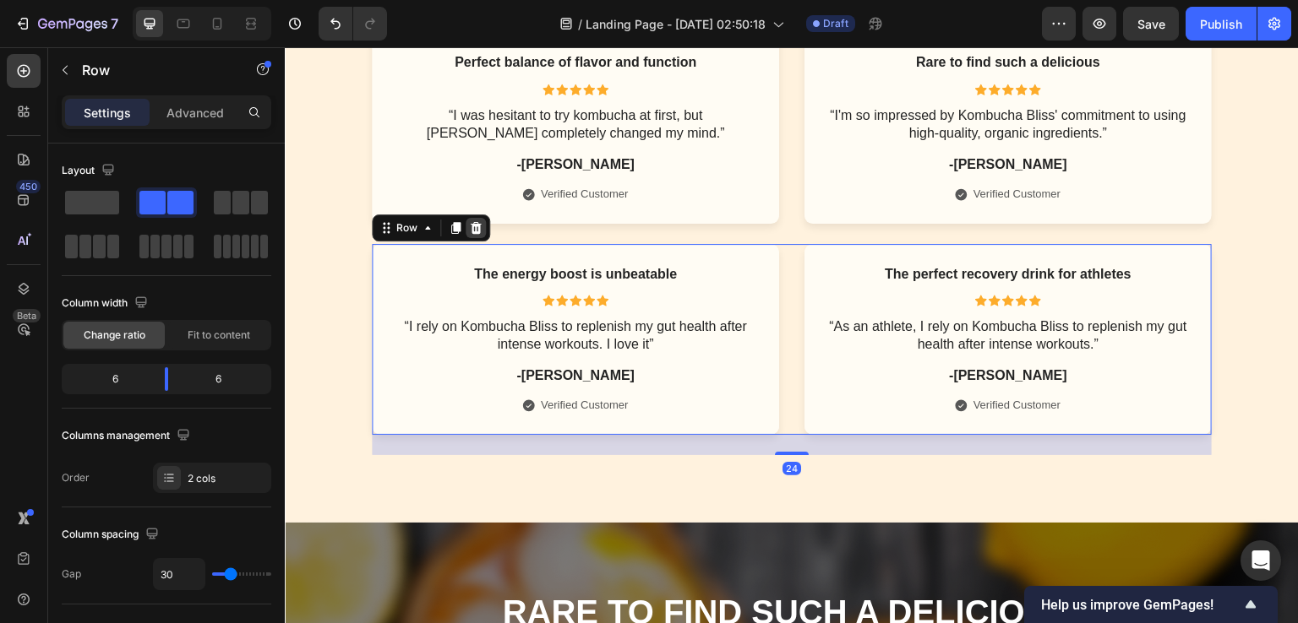
click at [472, 229] on icon at bounding box center [476, 227] width 11 height 12
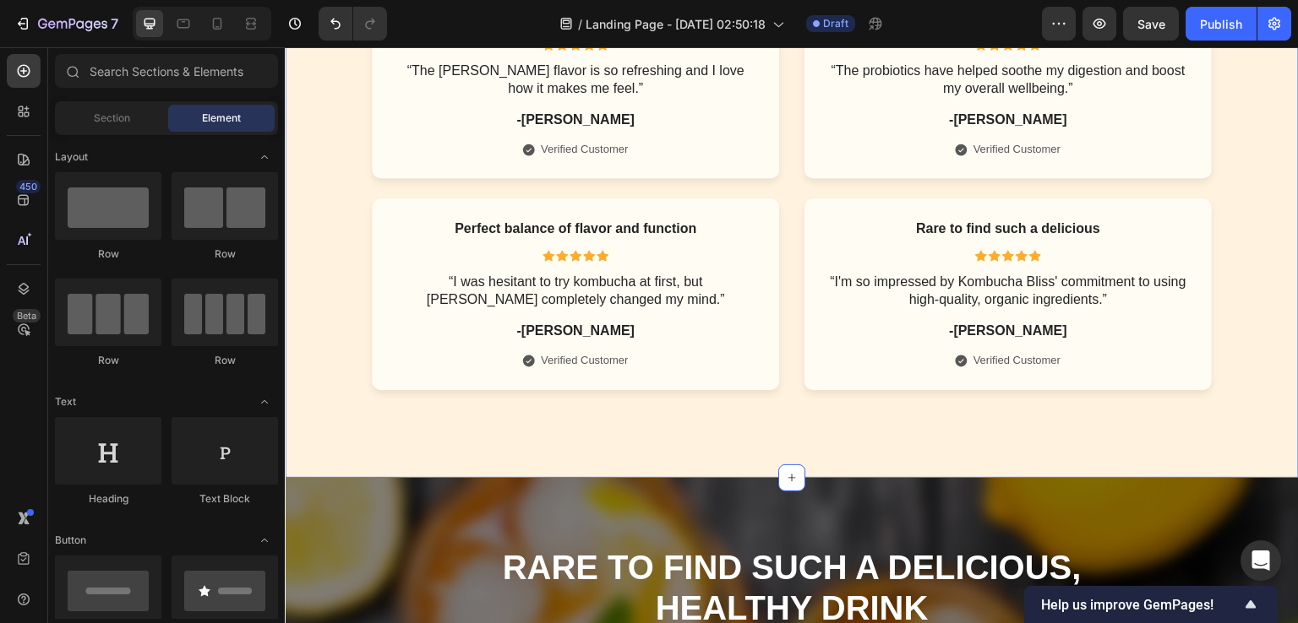
scroll to position [5546, 0]
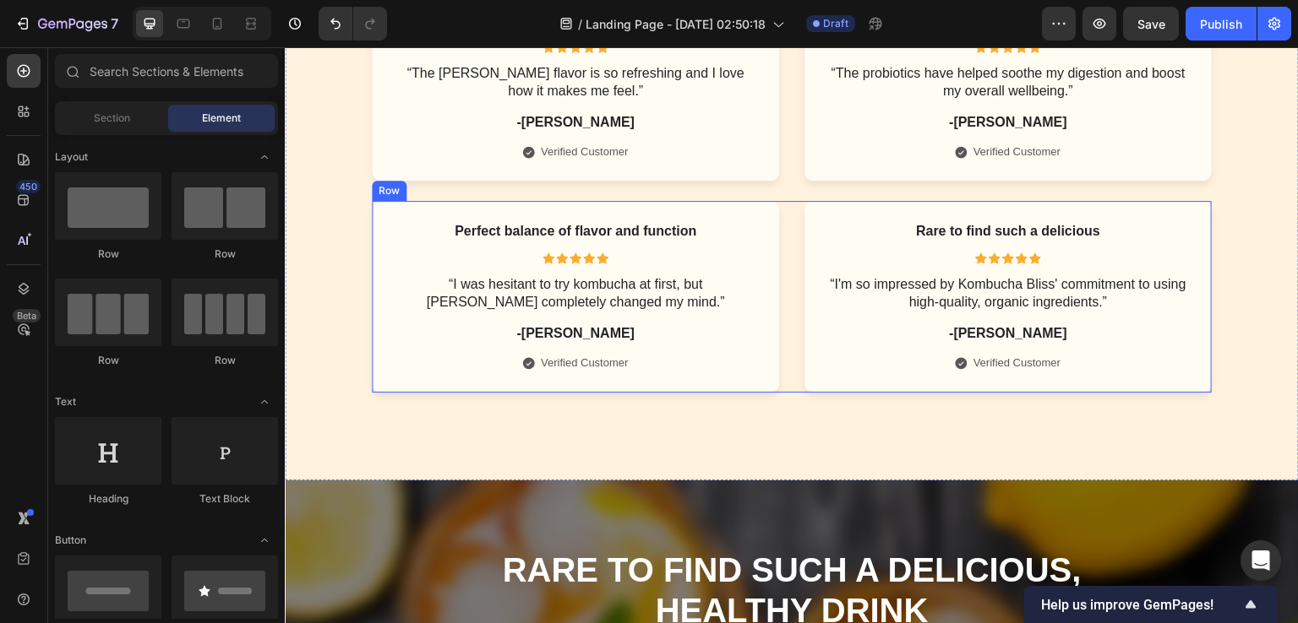
click at [778, 272] on div "Perfect balance of flavor and function Text Block Icon Icon Icon Icon Icon Icon…" at bounding box center [792, 296] width 840 height 191
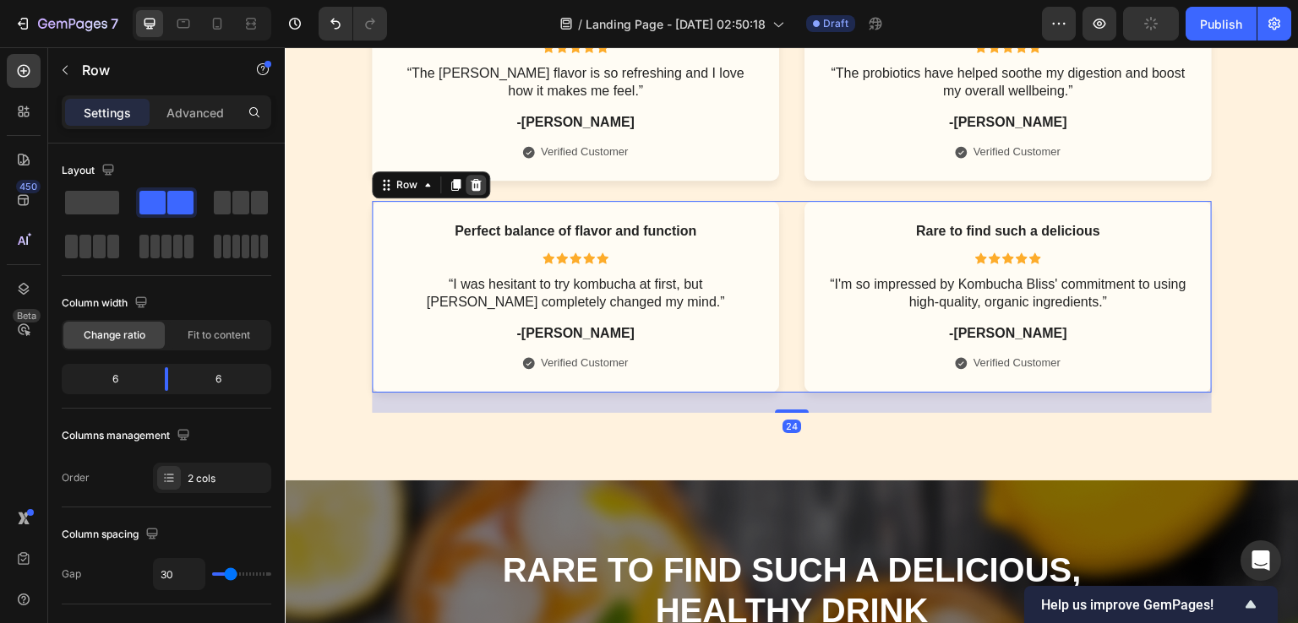
click at [470, 187] on icon at bounding box center [476, 185] width 14 height 14
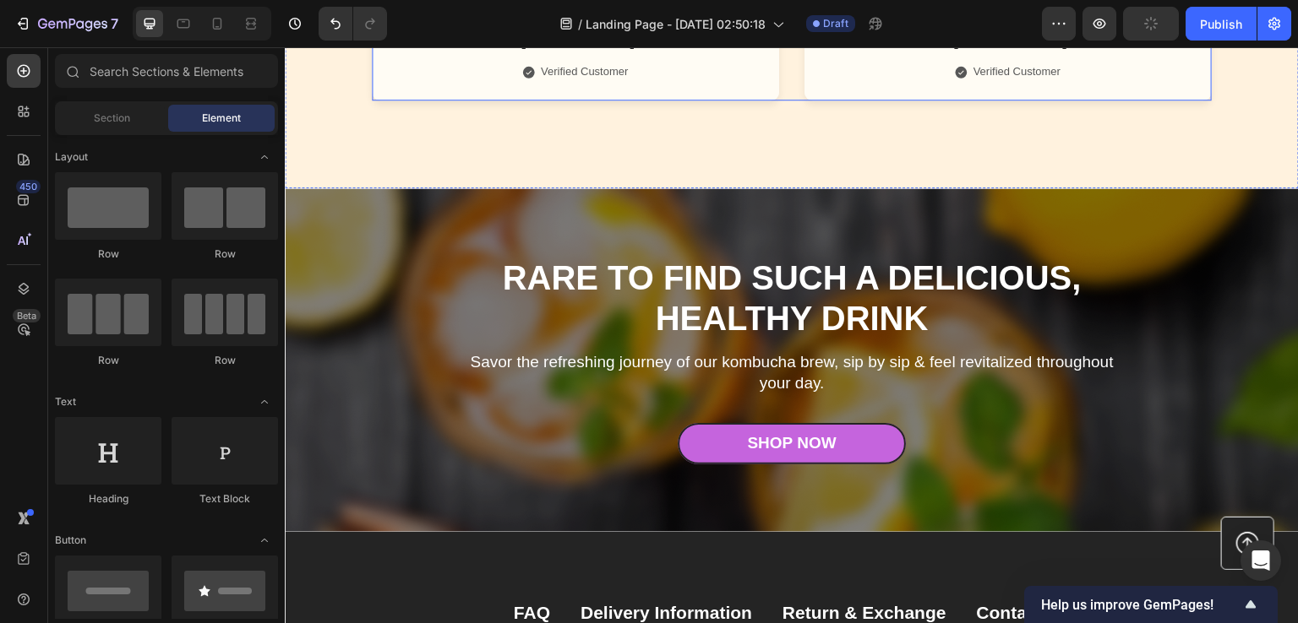
scroll to position [5630, 0]
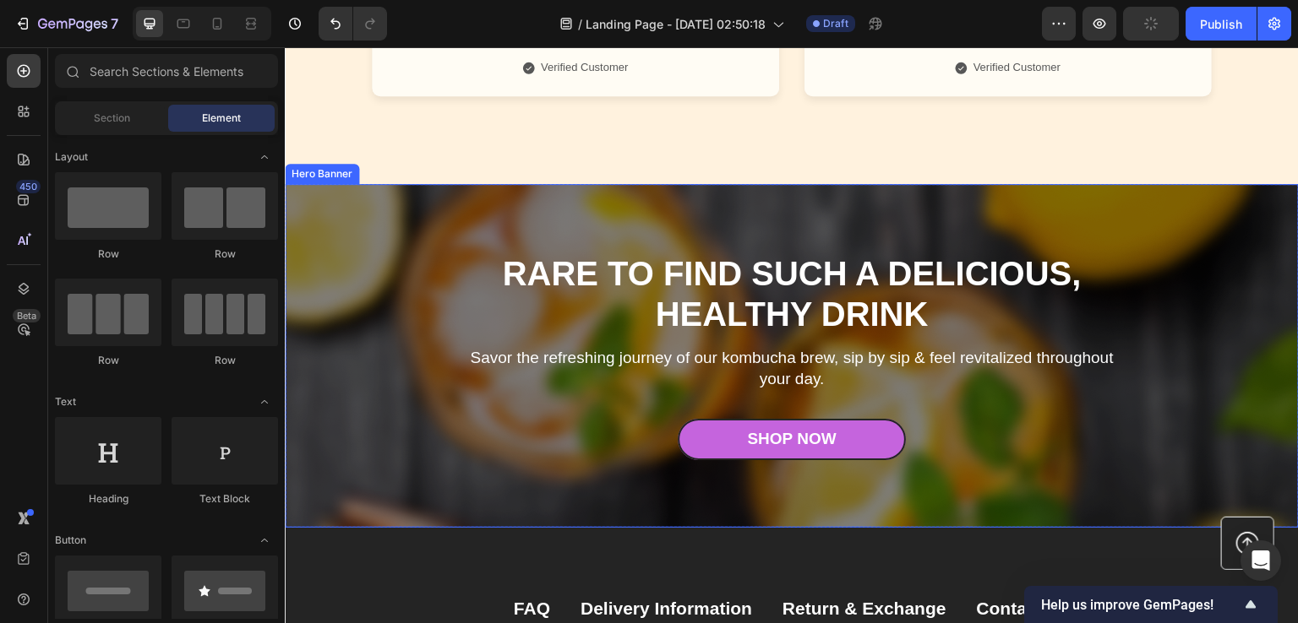
click at [722, 199] on div "Rare to find such a delicious, healthy drink Heading Savor the refreshing journ…" at bounding box center [791, 355] width 701 height 343
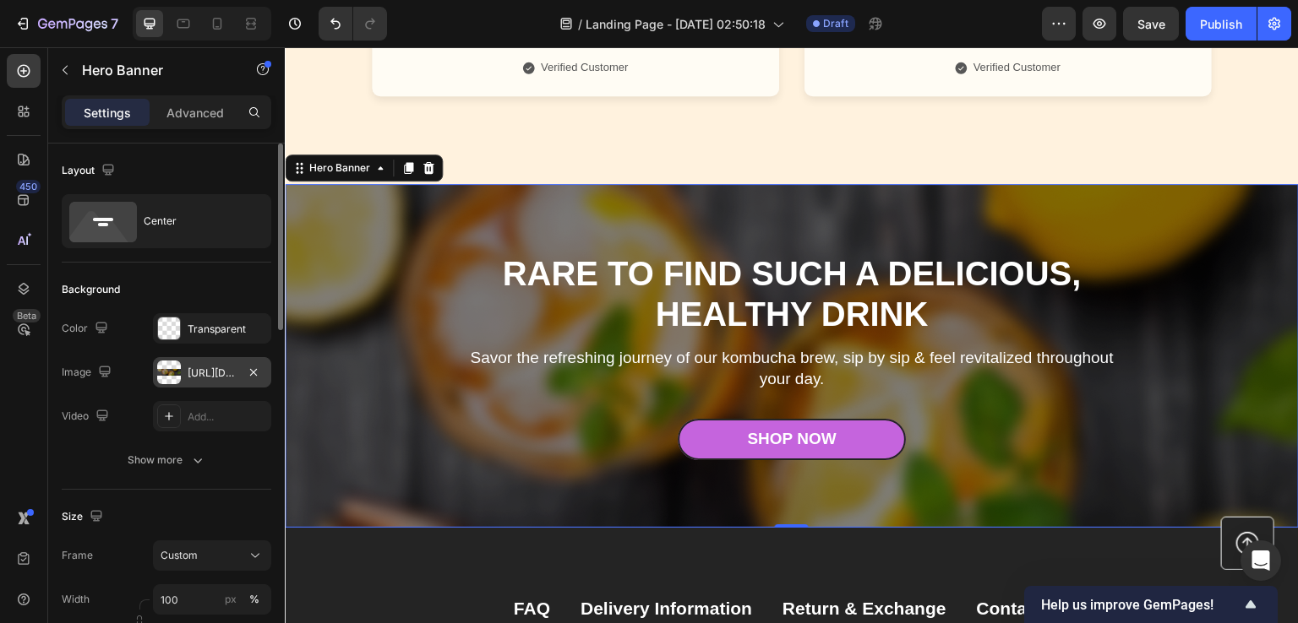
click at [194, 373] on div "https://cdn.shopify.com/s/files/1/0890/9530/7606/files/gempages_575567914451600…" at bounding box center [212, 373] width 49 height 15
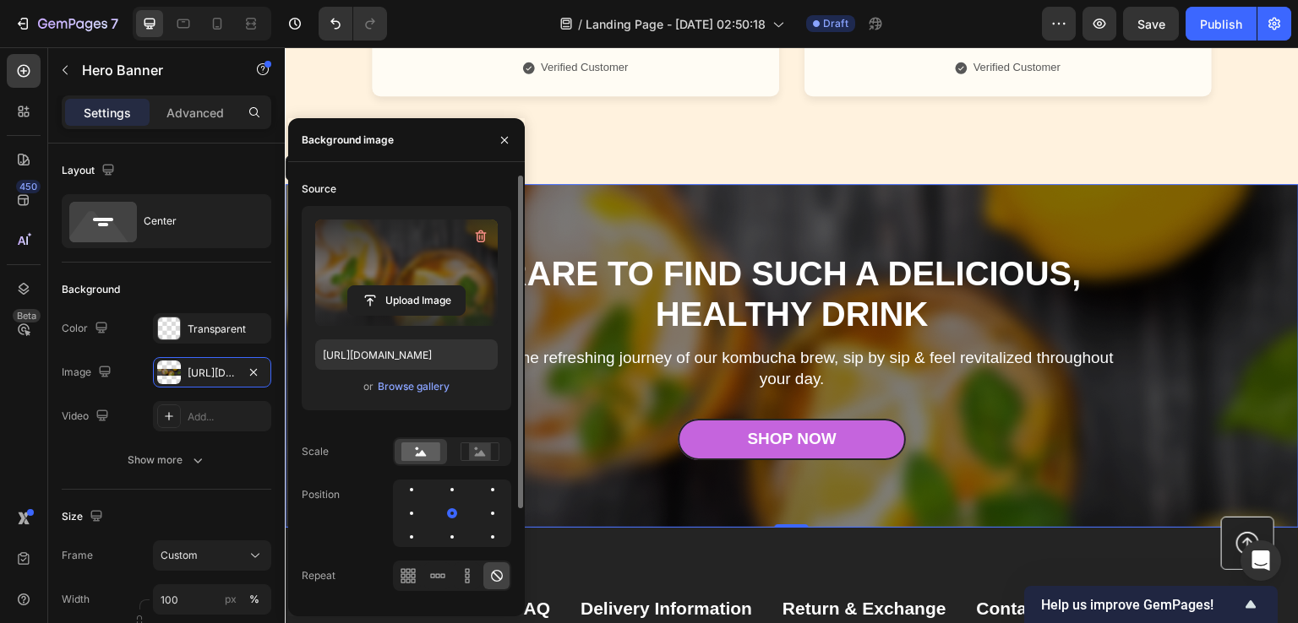
click at [433, 277] on label at bounding box center [406, 273] width 182 height 106
click at [433, 286] on input "file" at bounding box center [406, 300] width 117 height 29
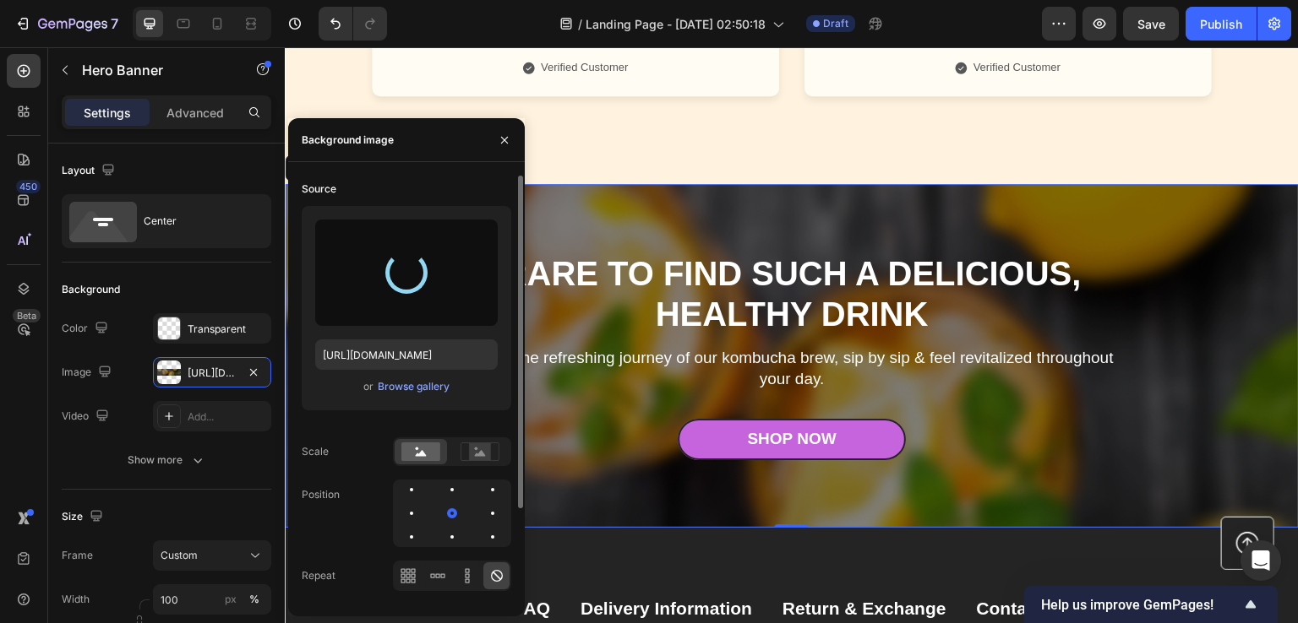
type input "https://cdn.shopify.com/s/files/1/0890/9530/7606/files/gempages_575567914451600…"
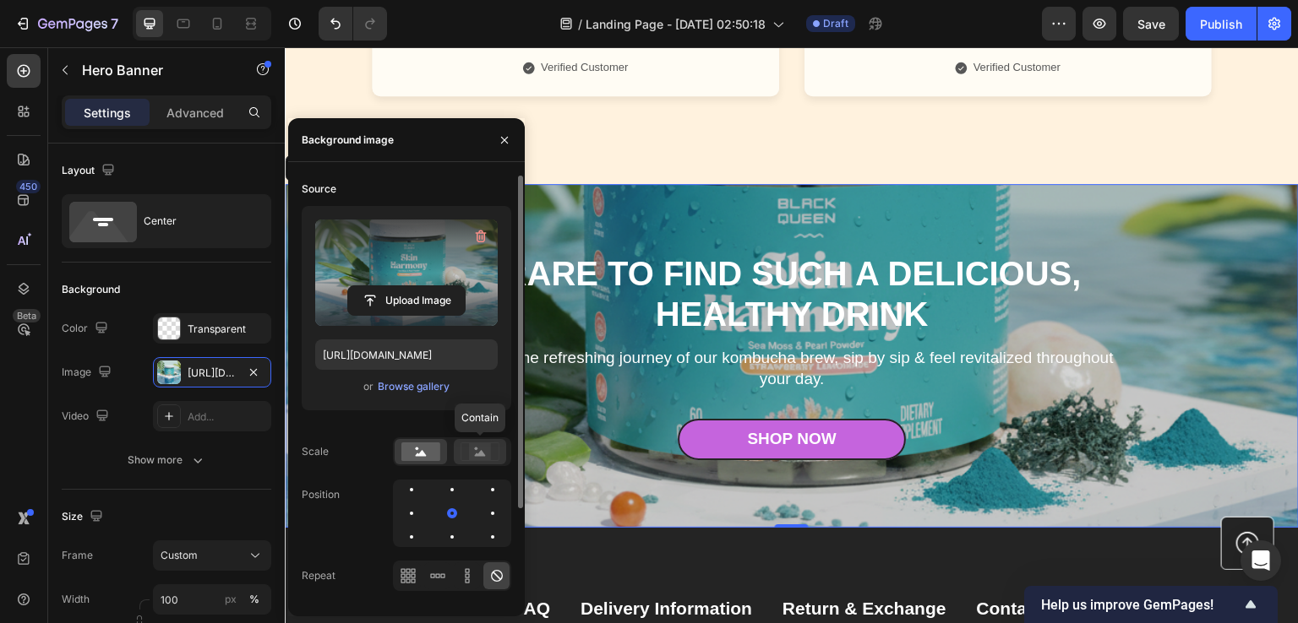
click at [471, 454] on rect at bounding box center [480, 452] width 22 height 17
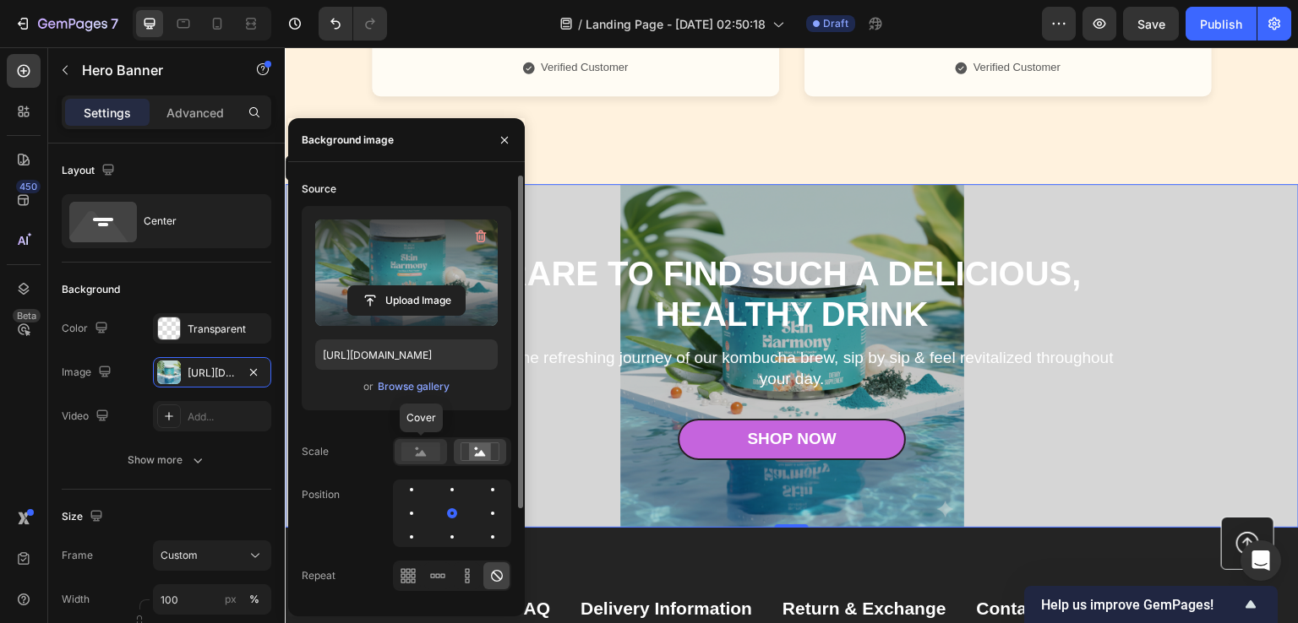
click at [422, 454] on icon at bounding box center [421, 453] width 11 height 6
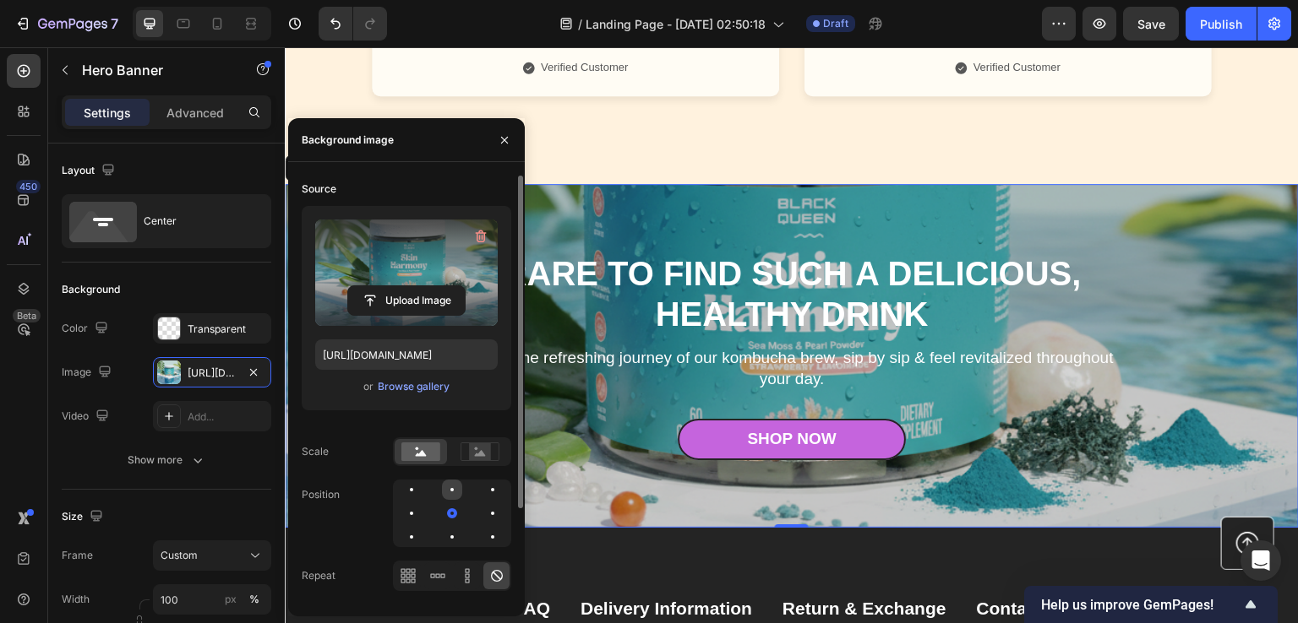
click at [447, 485] on div at bounding box center [452, 490] width 20 height 20
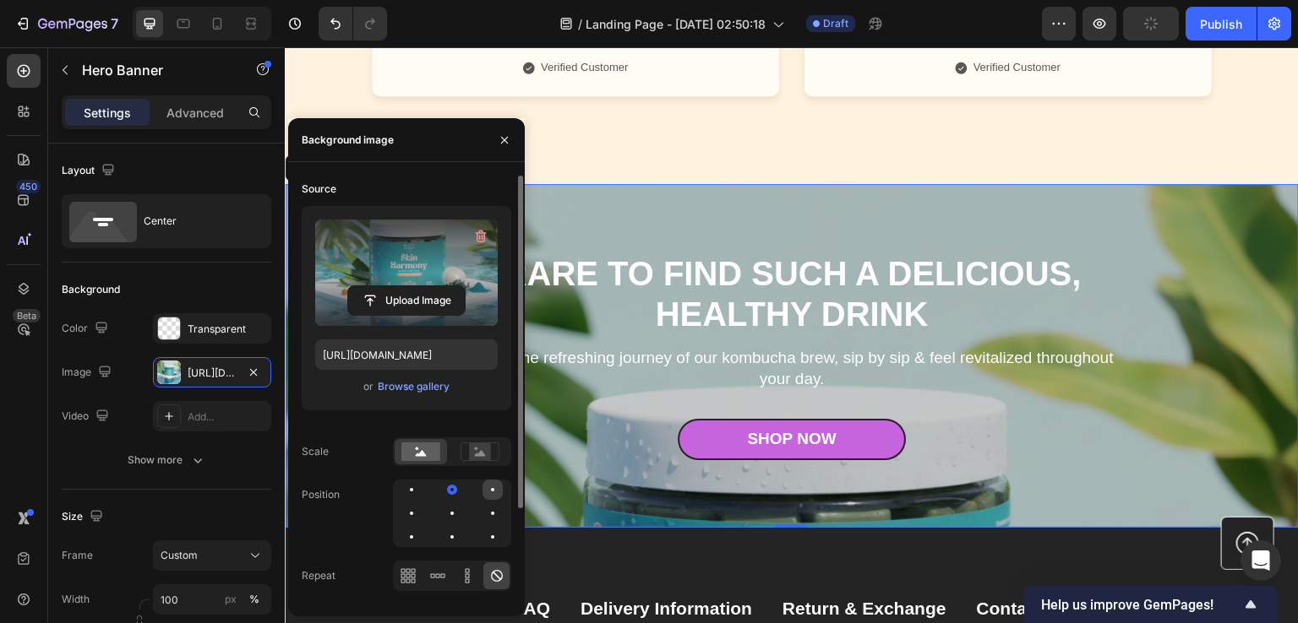
click at [488, 494] on div at bounding box center [492, 490] width 20 height 20
click at [410, 488] on div at bounding box center [411, 489] width 3 height 3
click at [405, 520] on div at bounding box center [411, 513] width 20 height 20
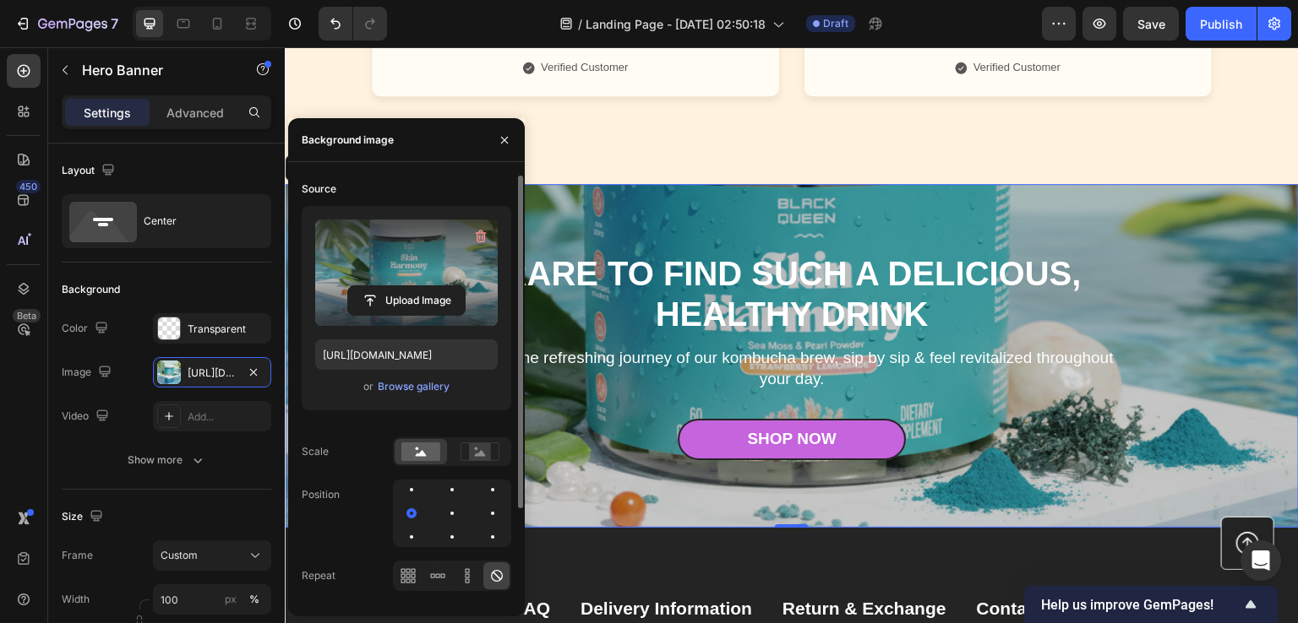
click at [438, 511] on div at bounding box center [452, 514] width 118 height 68
click at [410, 536] on div at bounding box center [411, 537] width 3 height 3
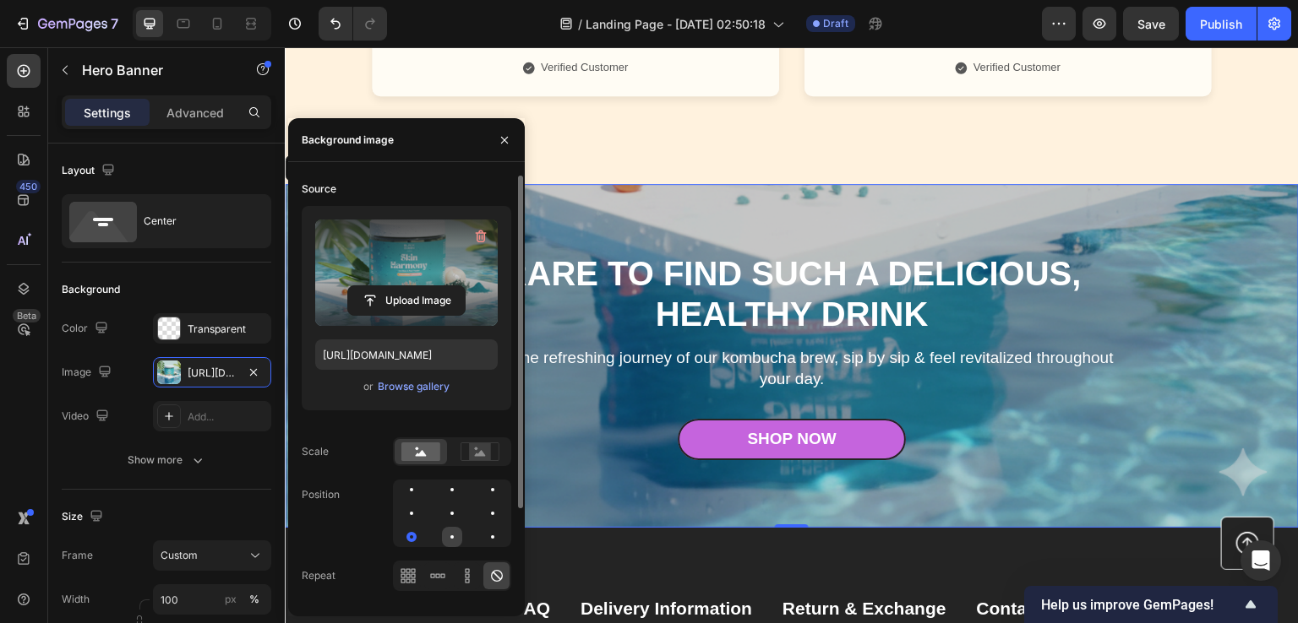
click at [456, 538] on div at bounding box center [452, 537] width 20 height 20
click at [480, 541] on div at bounding box center [452, 514] width 118 height 68
click at [491, 513] on div at bounding box center [492, 513] width 3 height 3
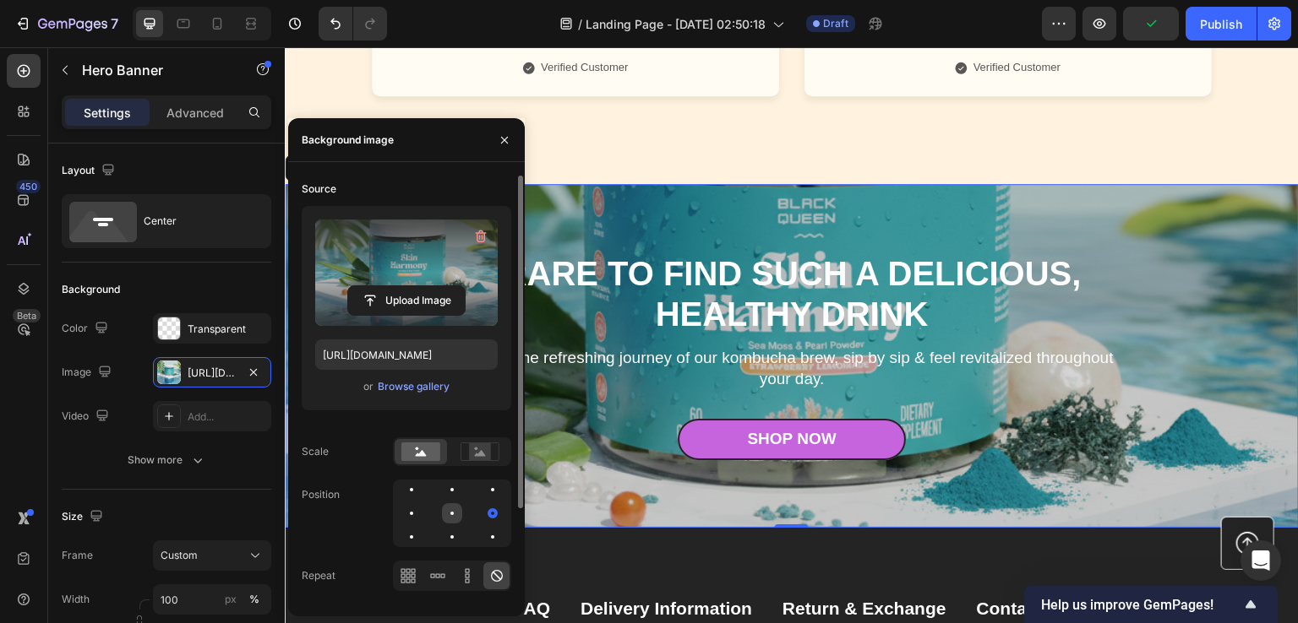
click at [457, 515] on div at bounding box center [452, 513] width 20 height 20
click at [450, 491] on div at bounding box center [451, 489] width 3 height 3
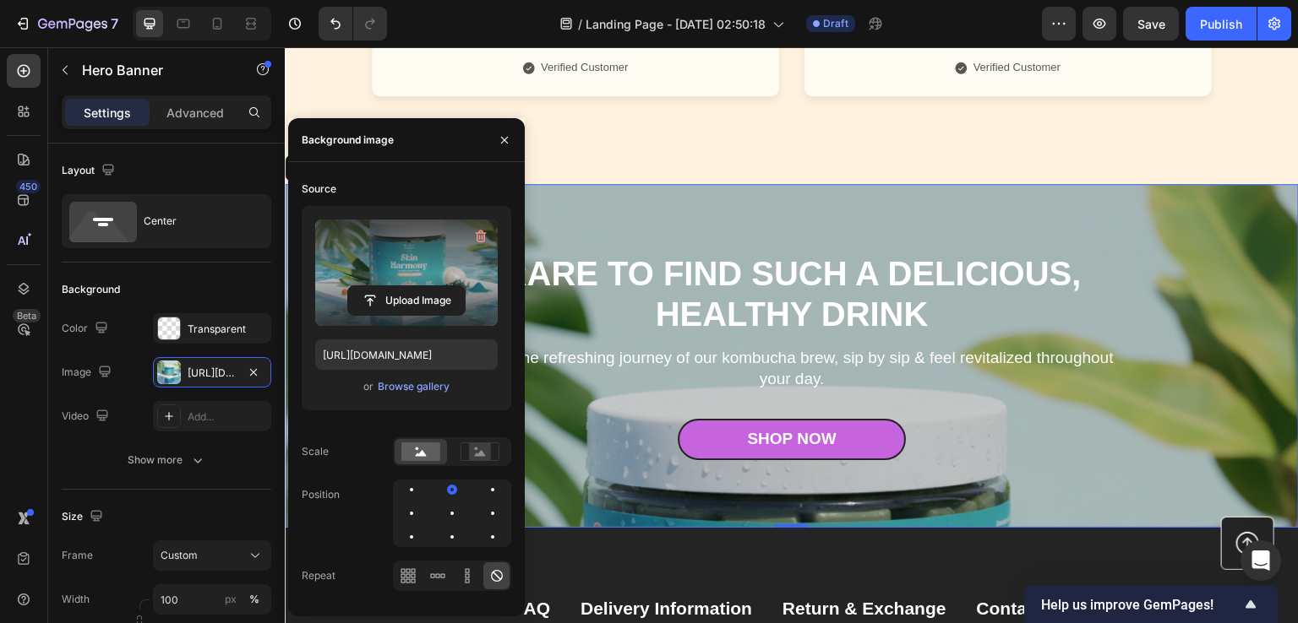
scroll to position [5799, 0]
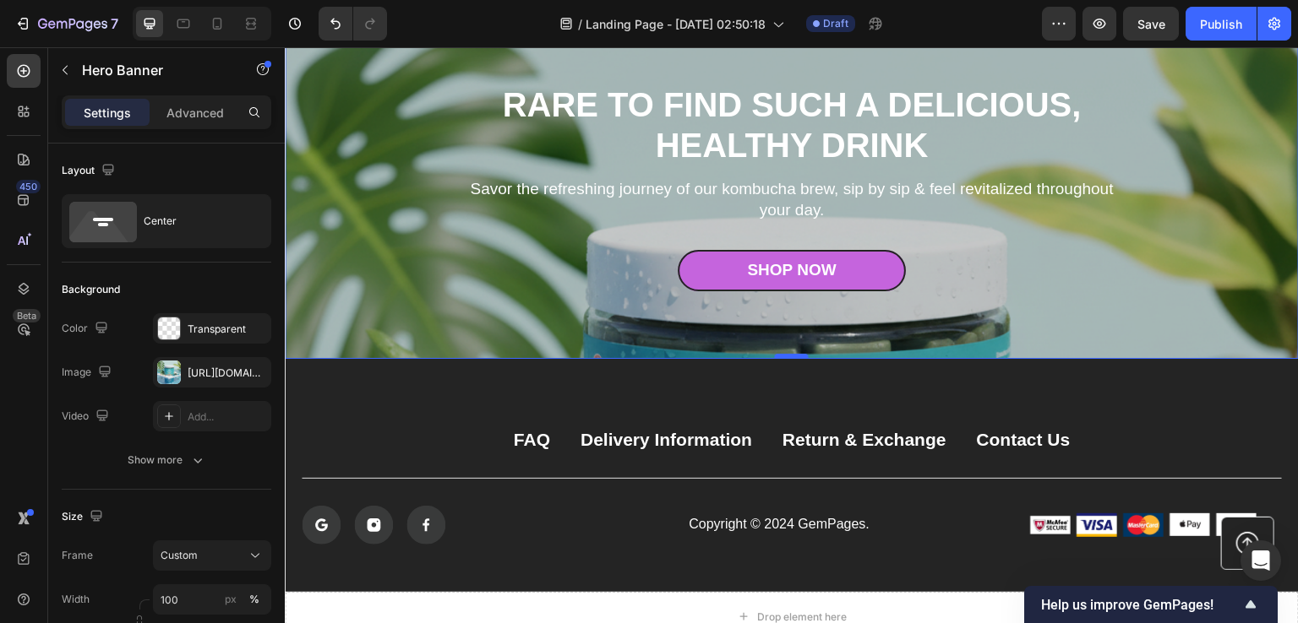
click at [792, 359] on div "0" at bounding box center [792, 359] width 1014 height 0
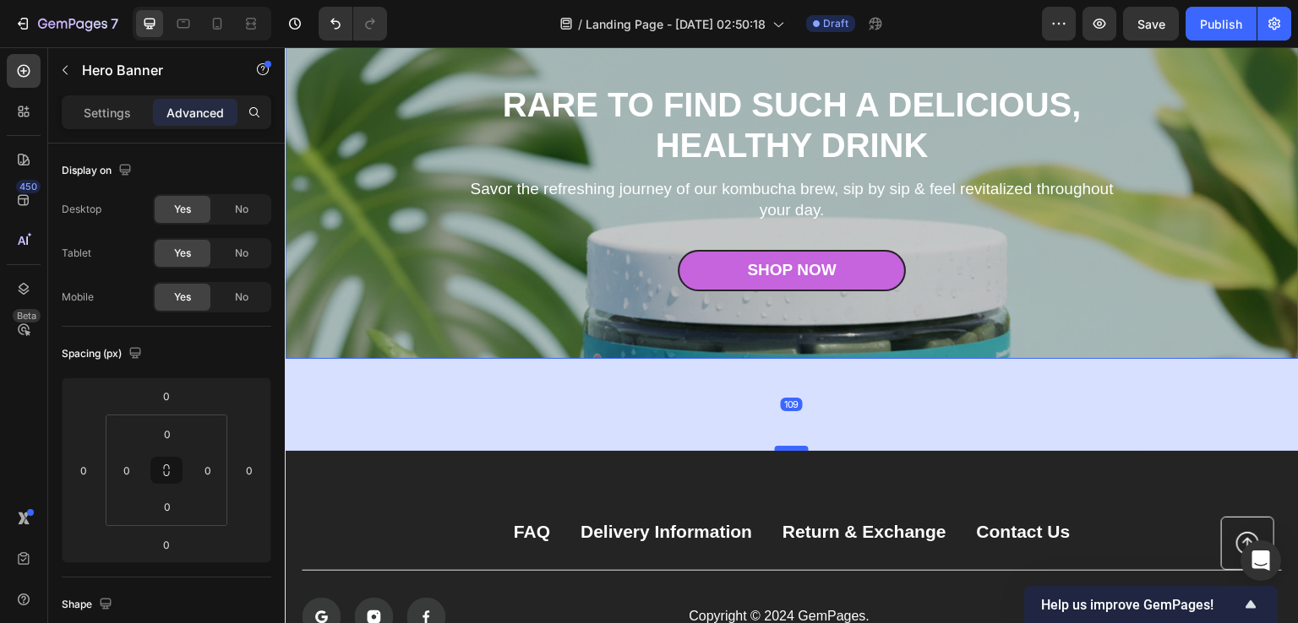
drag, startPoint x: 792, startPoint y: 356, endPoint x: 792, endPoint y: 449, distance: 92.1
click at [792, 449] on div at bounding box center [792, 448] width 34 height 5
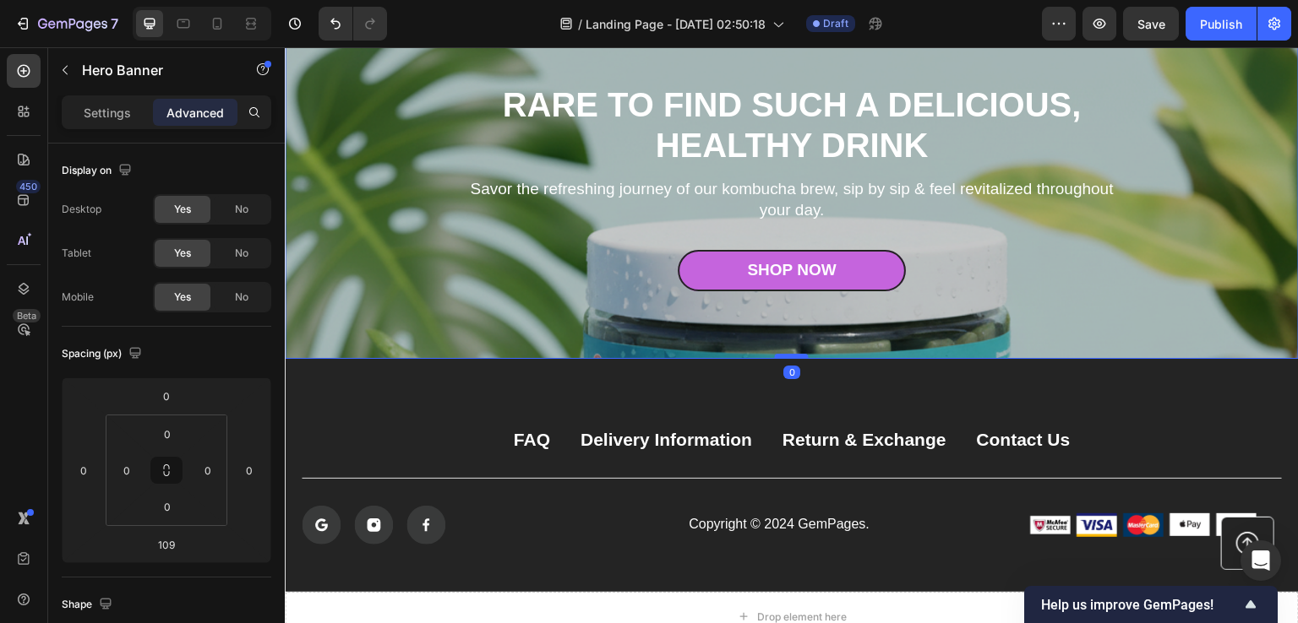
drag, startPoint x: 790, startPoint y: 449, endPoint x: 783, endPoint y: 357, distance: 92.3
click at [783, 357] on div at bounding box center [792, 356] width 34 height 5
type input "0"
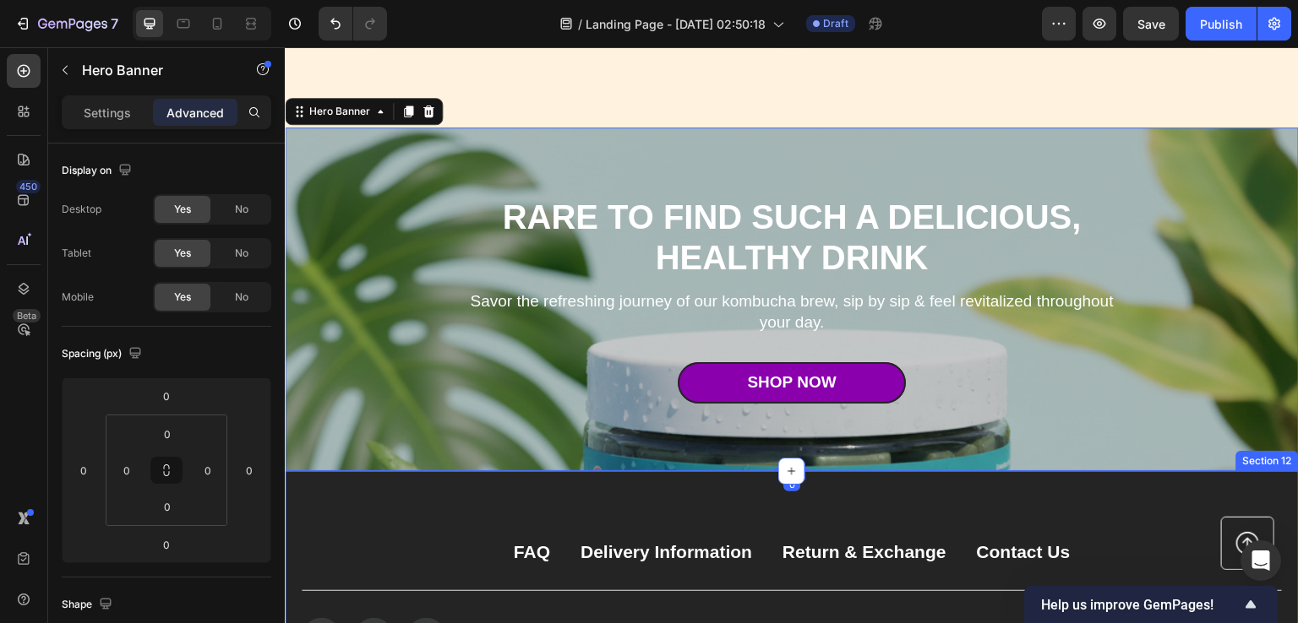
scroll to position [5630, 0]
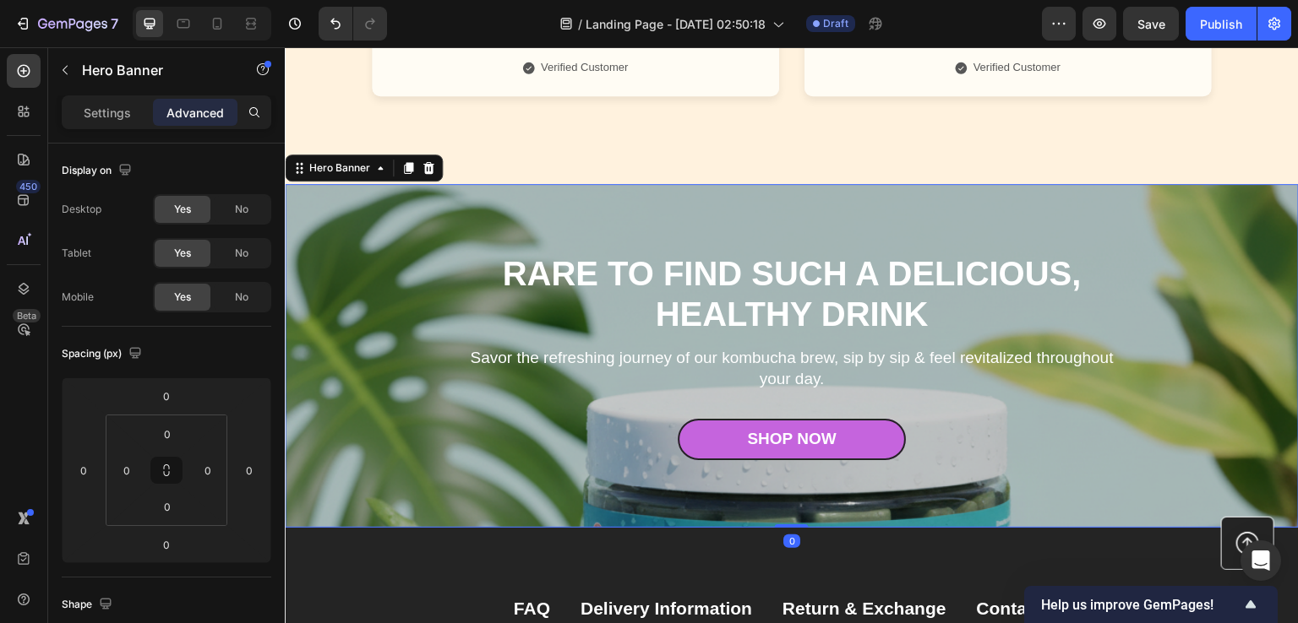
click at [355, 213] on div "Overlay" at bounding box center [792, 355] width 1014 height 343
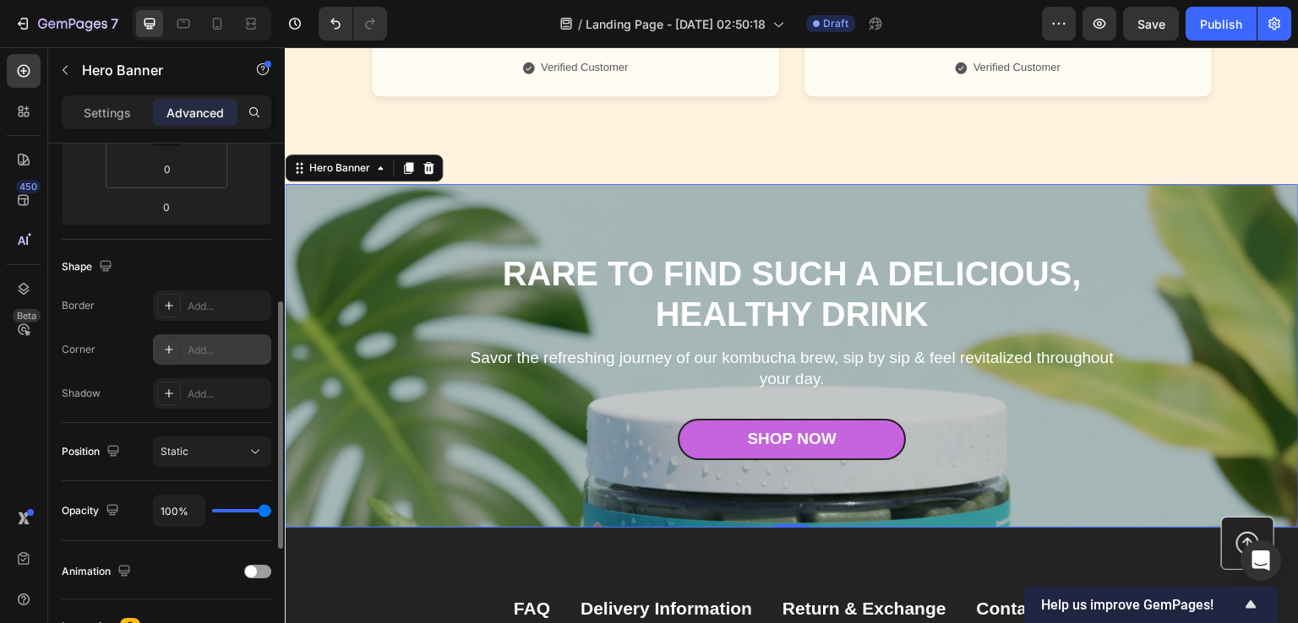
scroll to position [84, 0]
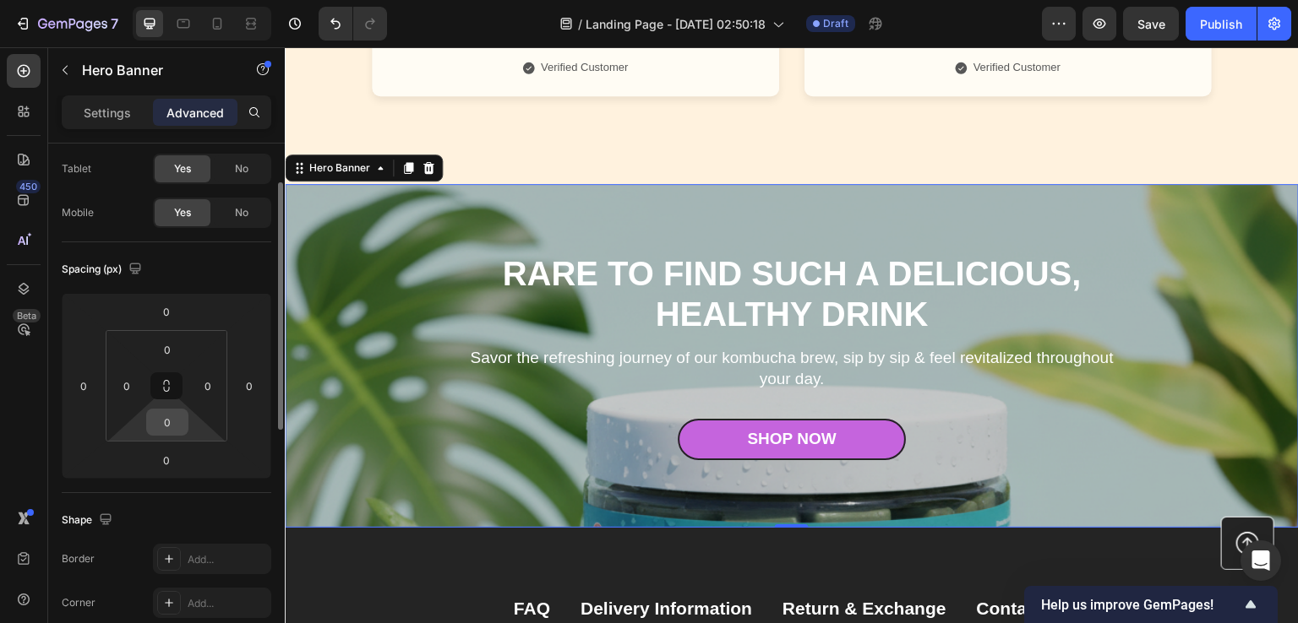
click at [165, 414] on input "0" at bounding box center [167, 422] width 34 height 25
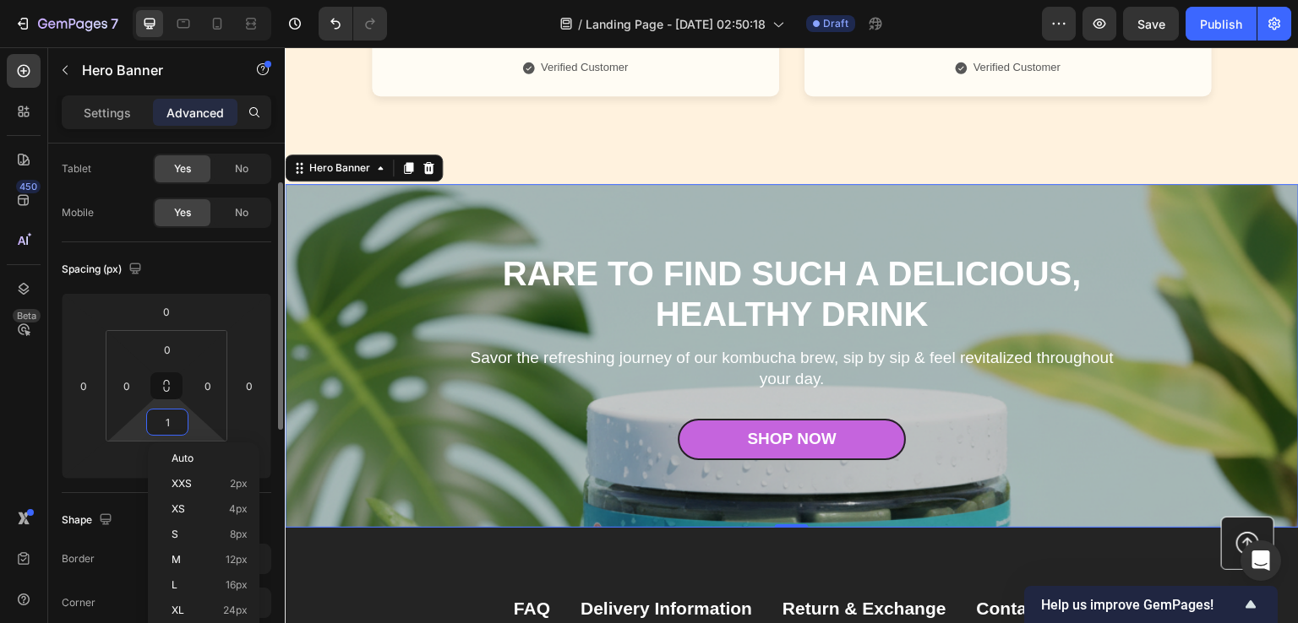
type input "0"
click at [121, 109] on p "Settings" at bounding box center [107, 113] width 47 height 18
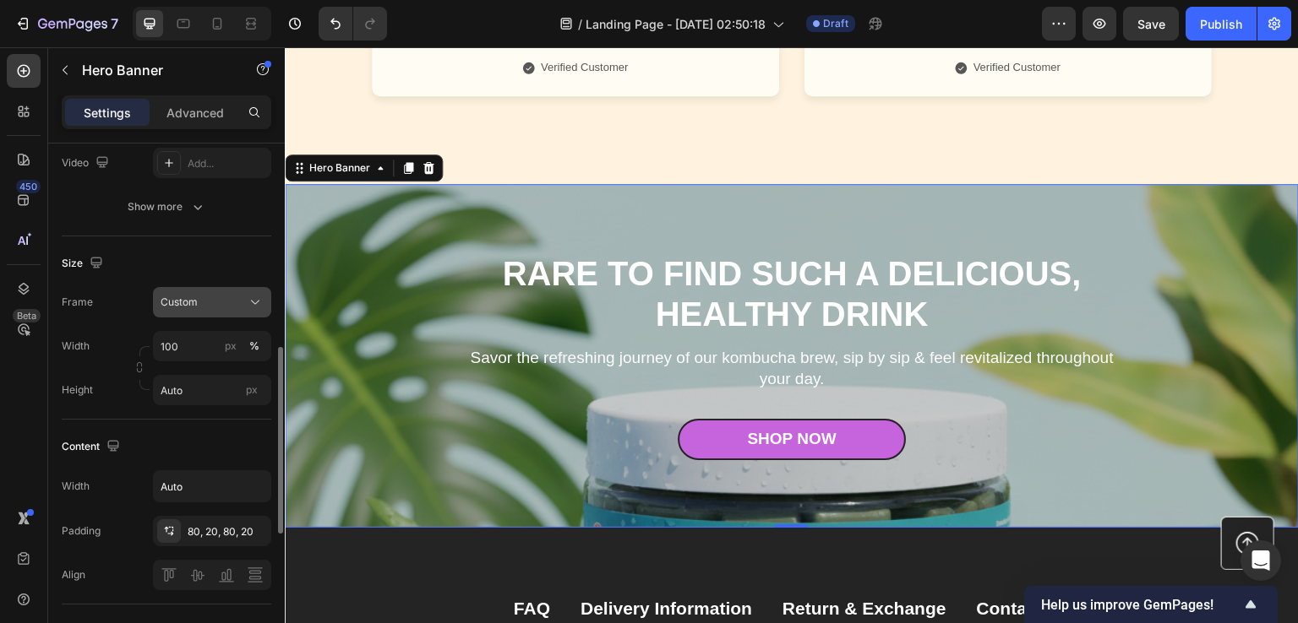
scroll to position [338, 0]
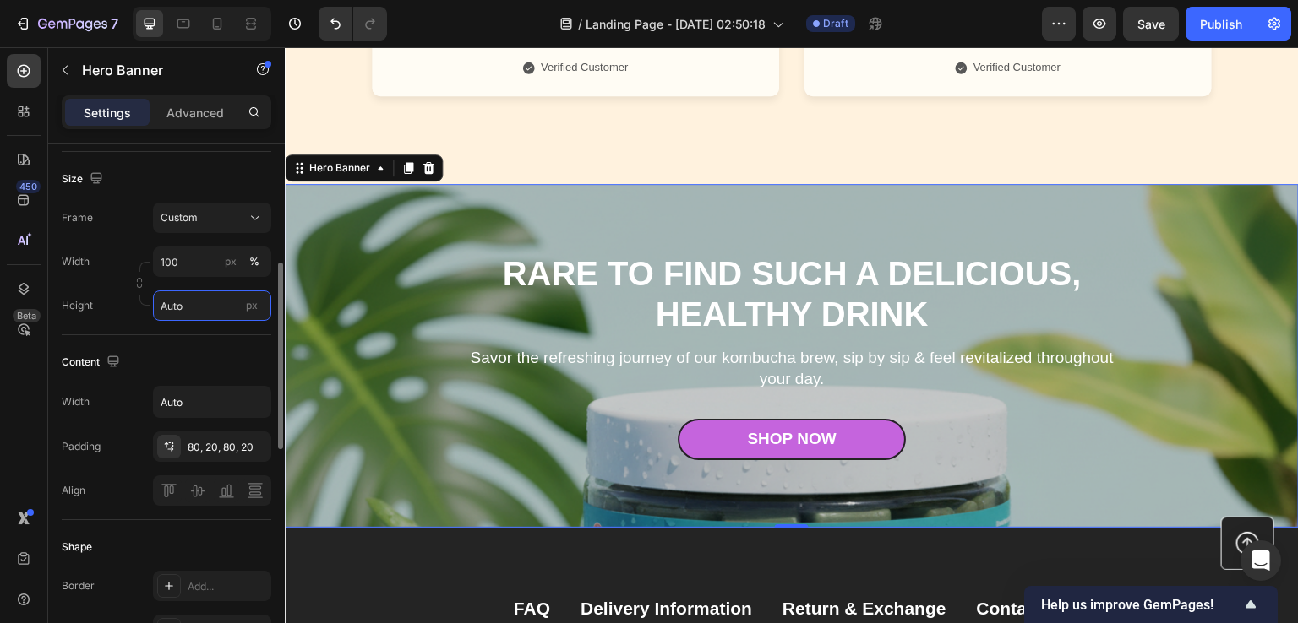
click at [226, 306] on input "Auto" at bounding box center [212, 306] width 118 height 30
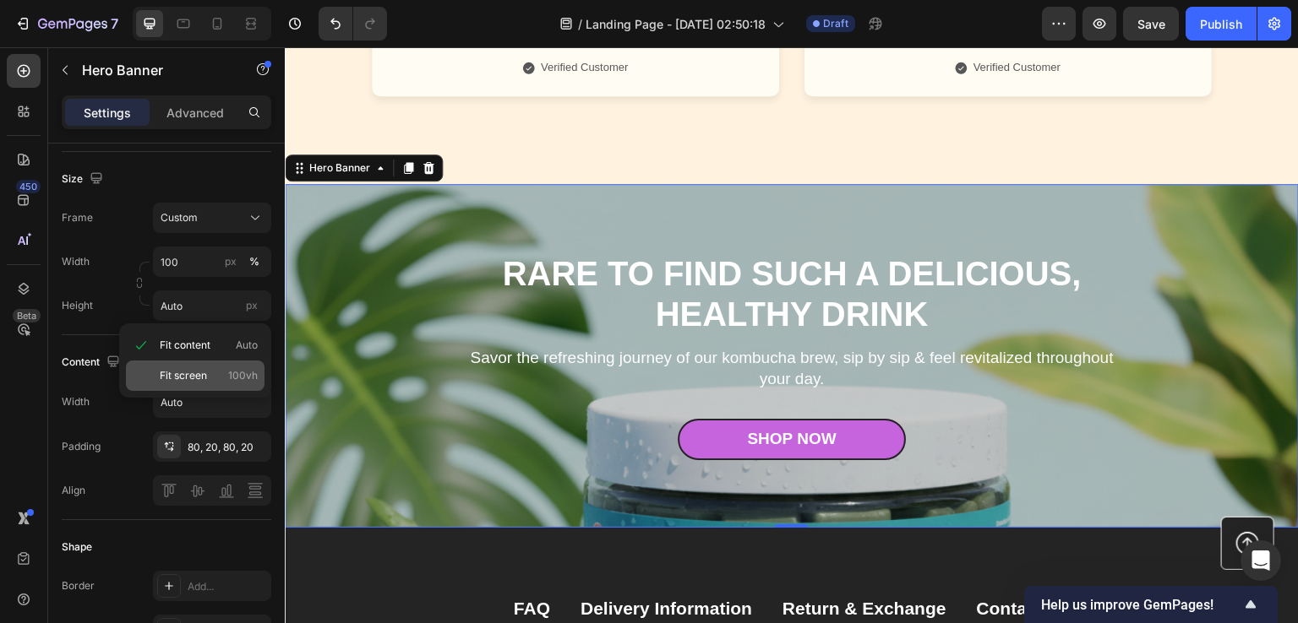
click at [193, 371] on span "Fit screen" at bounding box center [183, 375] width 47 height 15
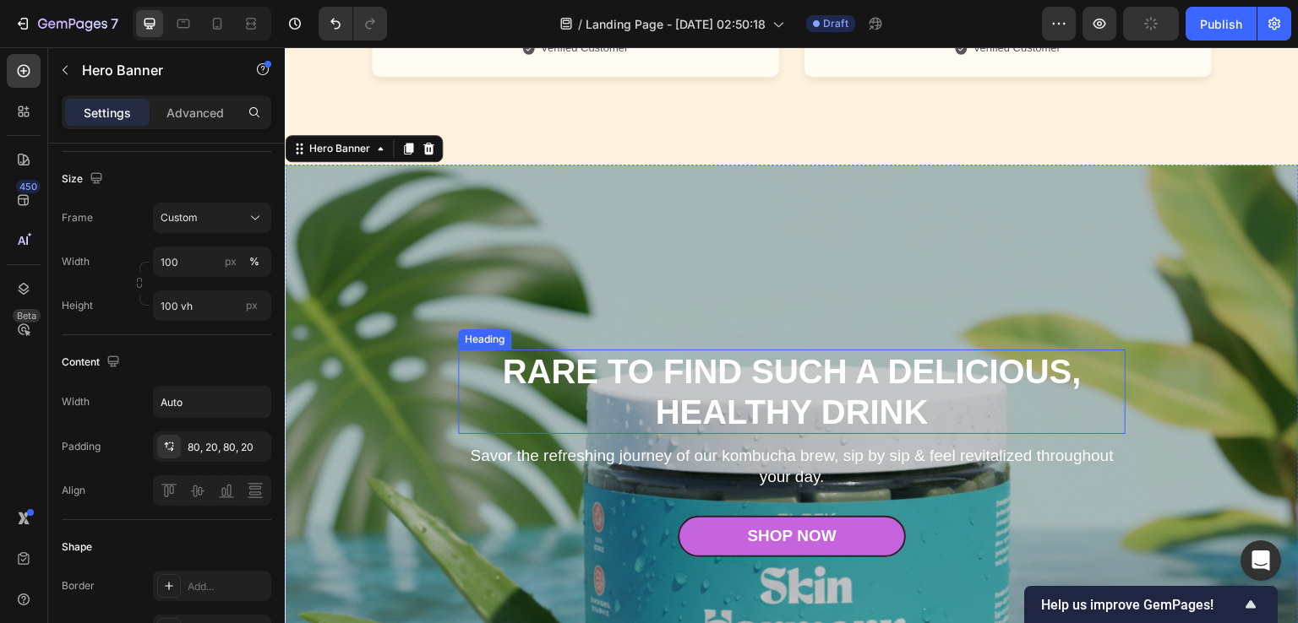
scroll to position [5715, 0]
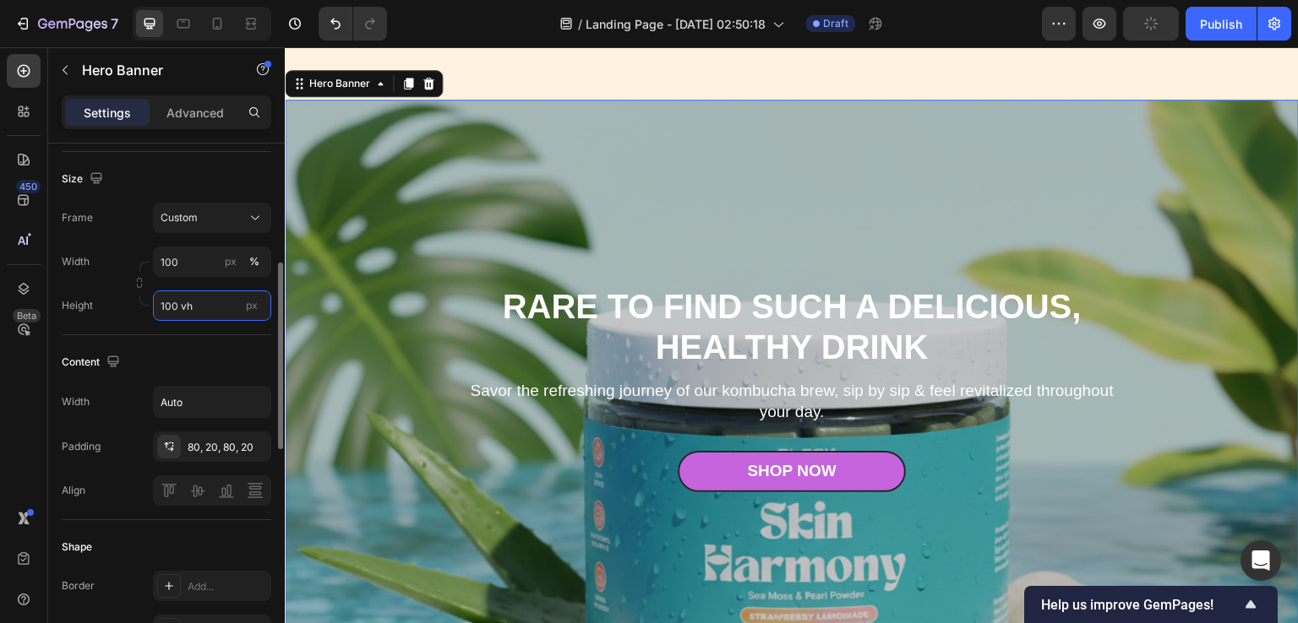
click at [176, 312] on input "100 vh" at bounding box center [212, 306] width 118 height 30
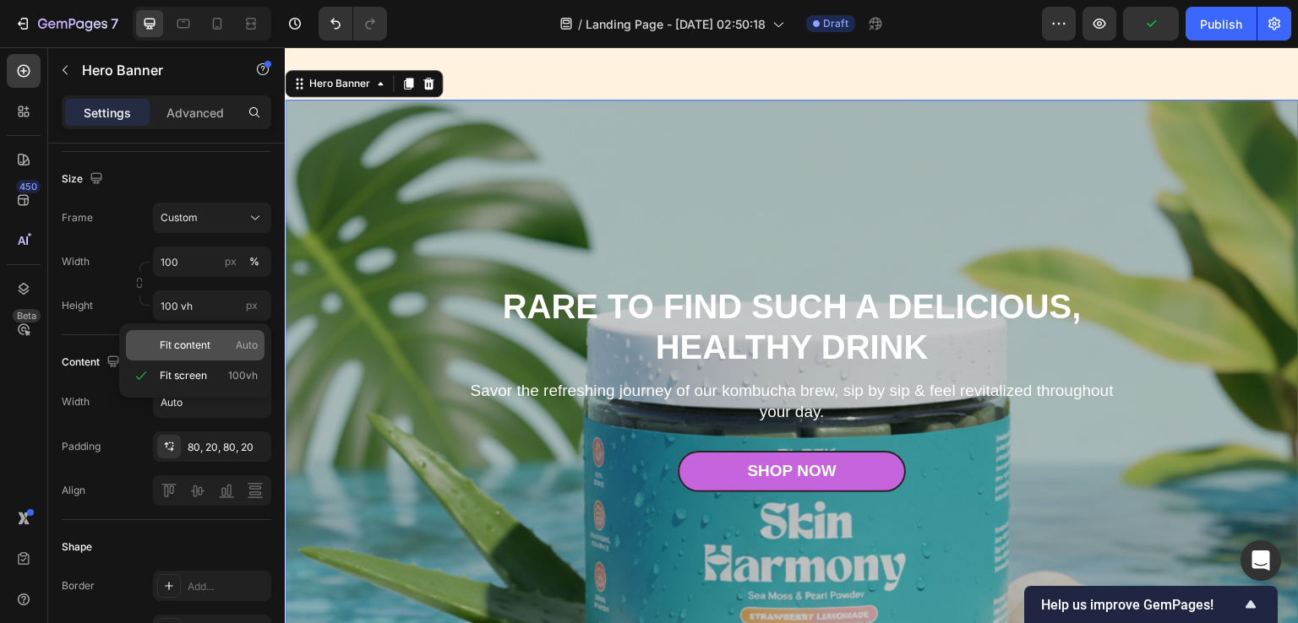
click at [180, 341] on span "Fit content" at bounding box center [185, 345] width 51 height 15
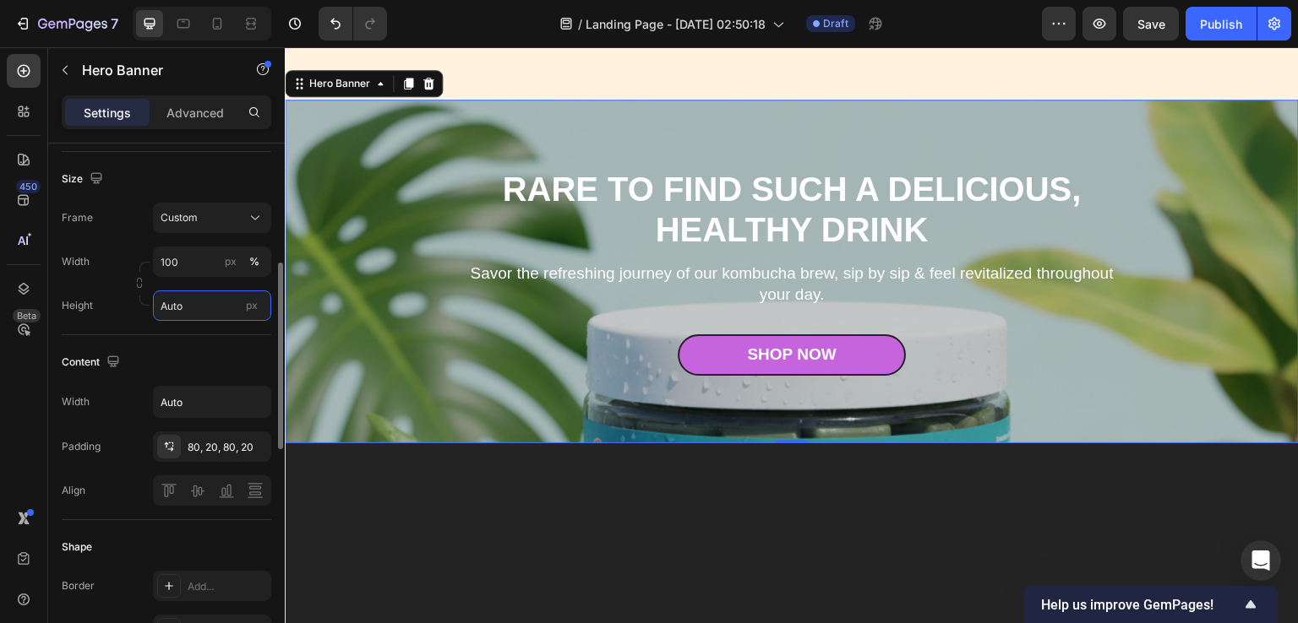
click at [189, 310] on input "Auto" at bounding box center [212, 306] width 118 height 30
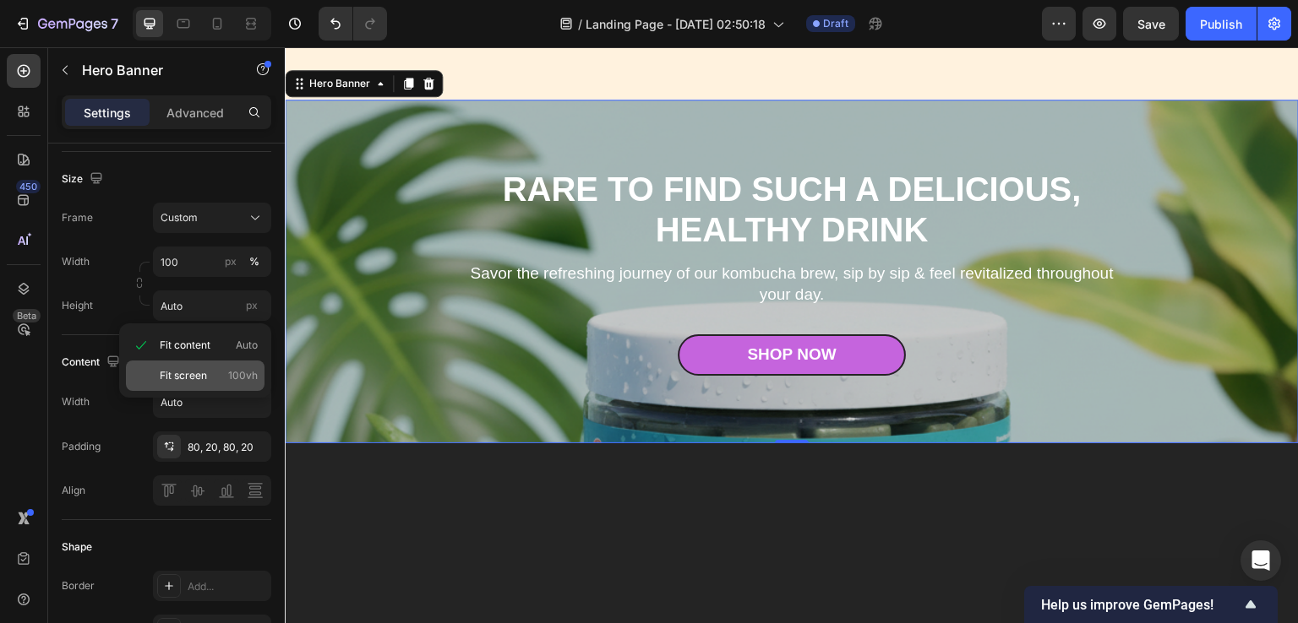
click at [176, 364] on div "Fit screen 100vh" at bounding box center [195, 376] width 139 height 30
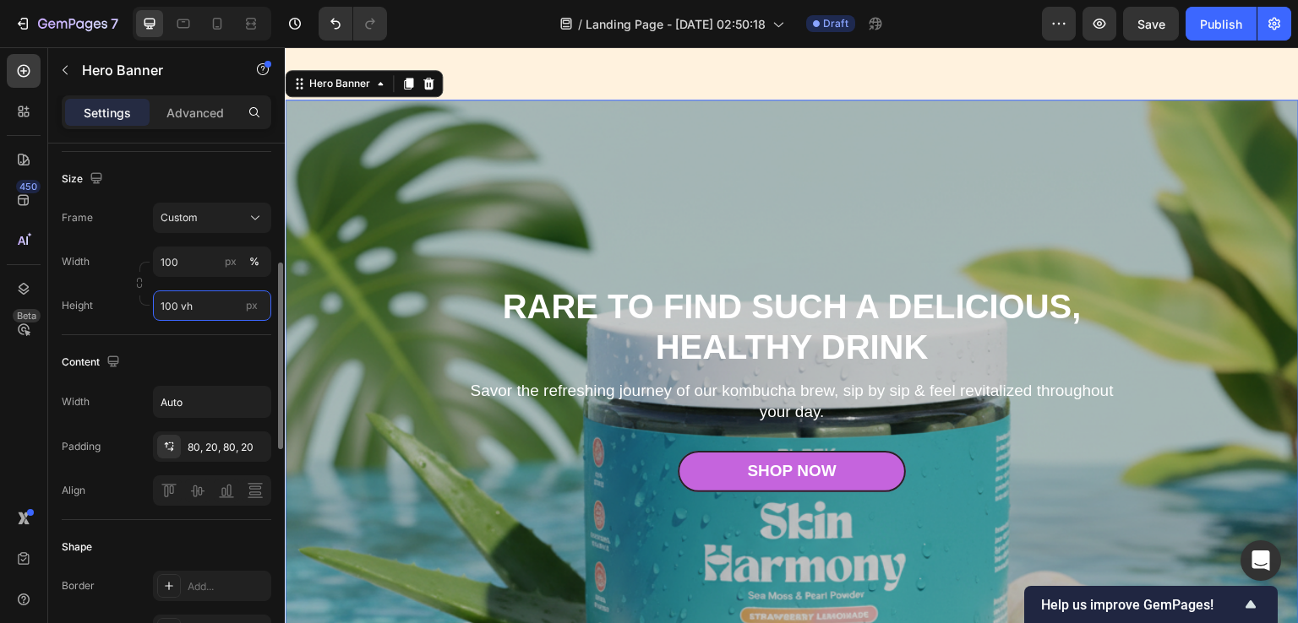
click at [171, 307] on input "100 vh" at bounding box center [212, 306] width 118 height 30
click at [167, 307] on input "100 vh" at bounding box center [212, 306] width 118 height 30
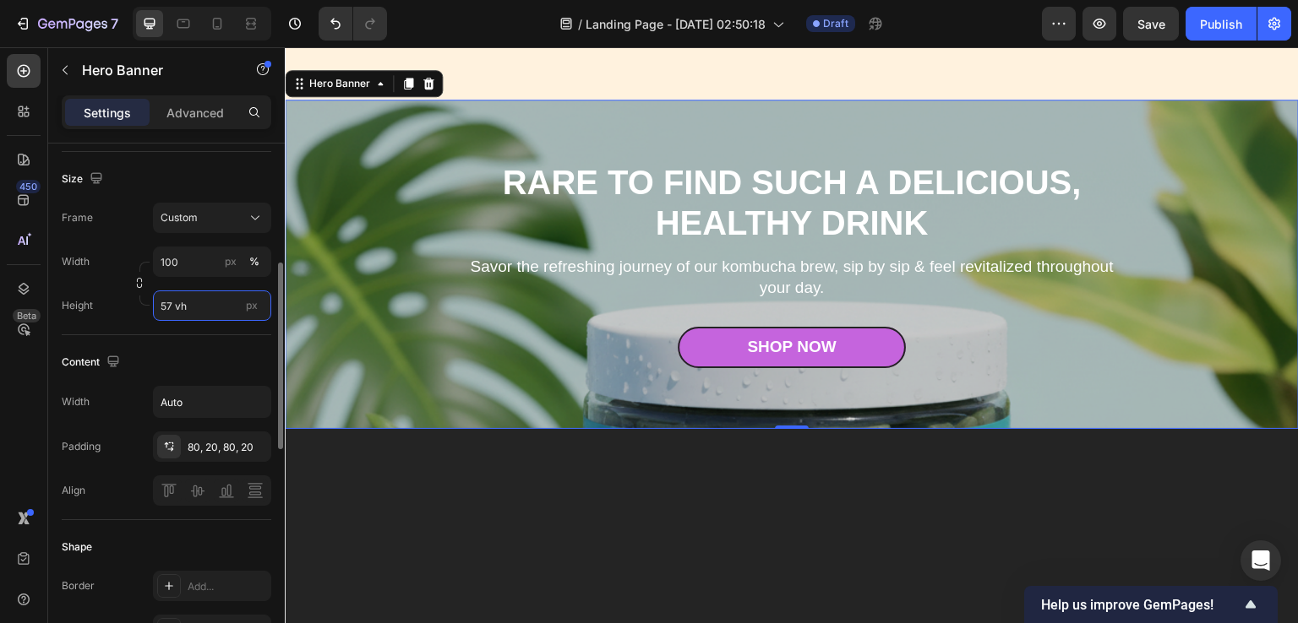
click at [157, 308] on input "57 vh" at bounding box center [212, 306] width 118 height 30
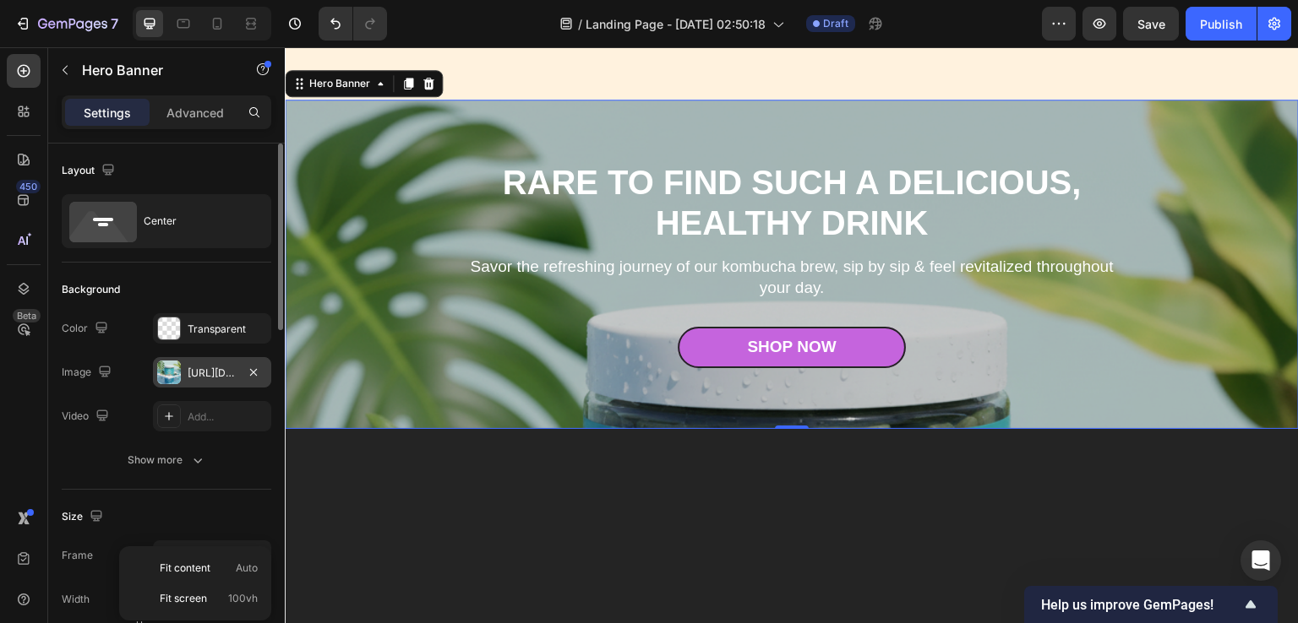
click at [203, 376] on div "https://cdn.shopify.com/s/files/1/0890/9530/7606/files/gempages_575567914451600…" at bounding box center [212, 373] width 49 height 15
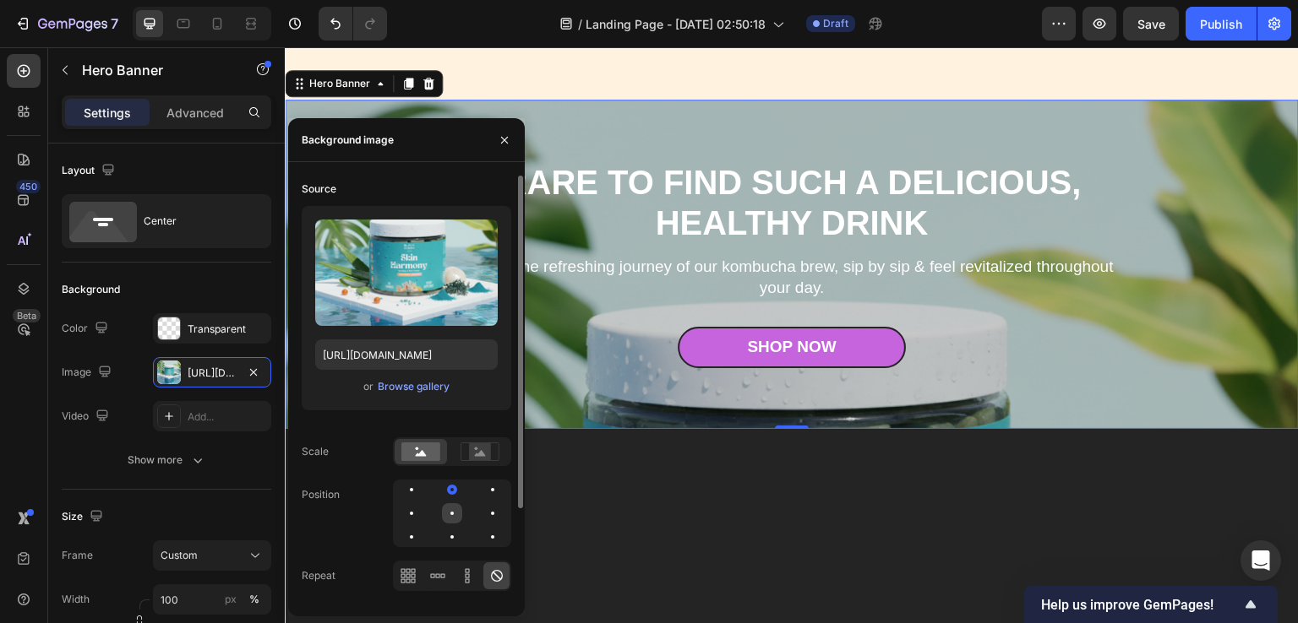
click at [449, 511] on div at bounding box center [452, 513] width 20 height 20
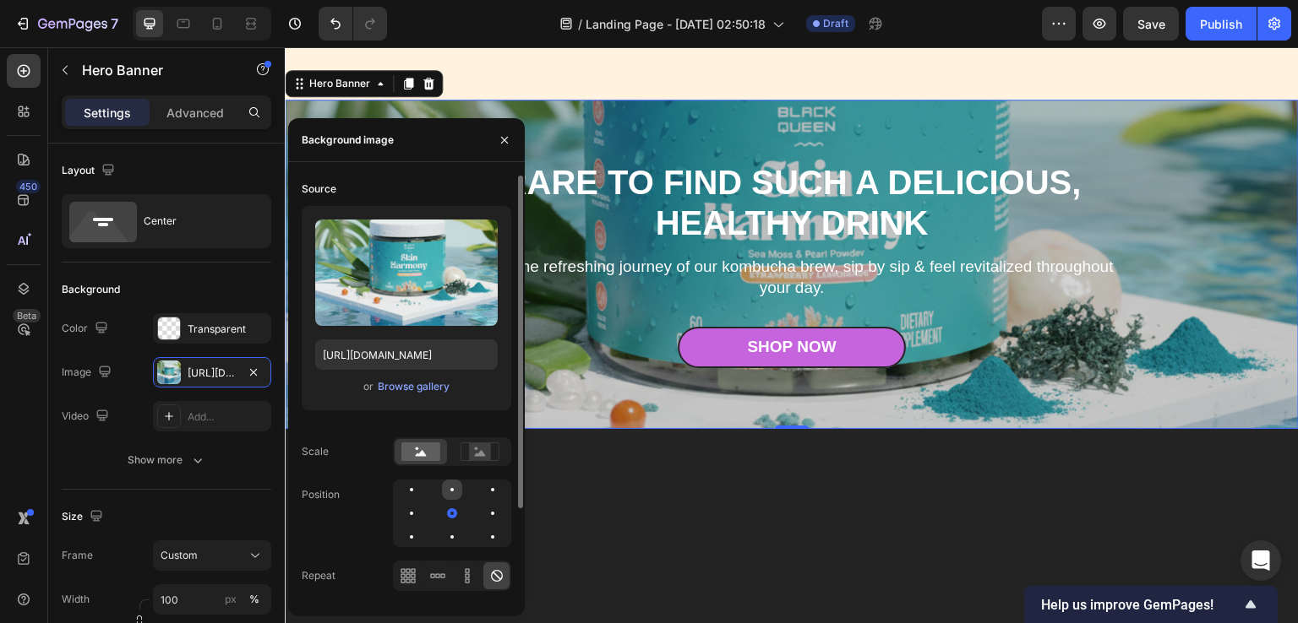
click at [452, 488] on div at bounding box center [451, 489] width 3 height 3
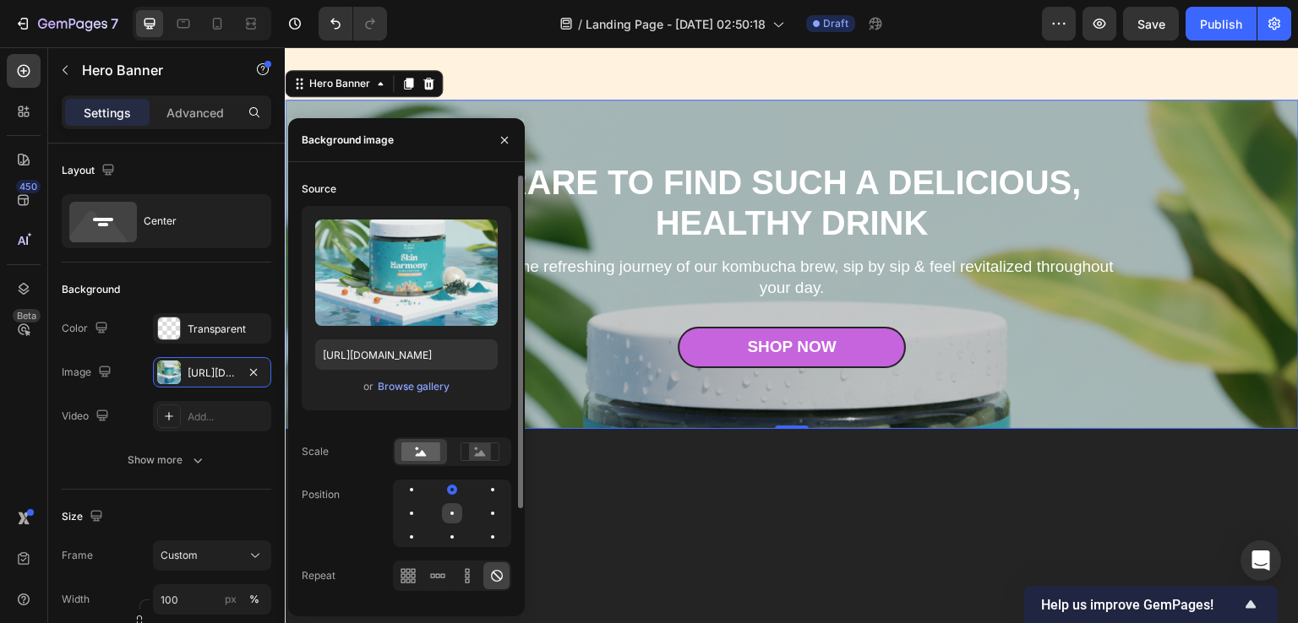
click at [449, 517] on div at bounding box center [452, 513] width 20 height 20
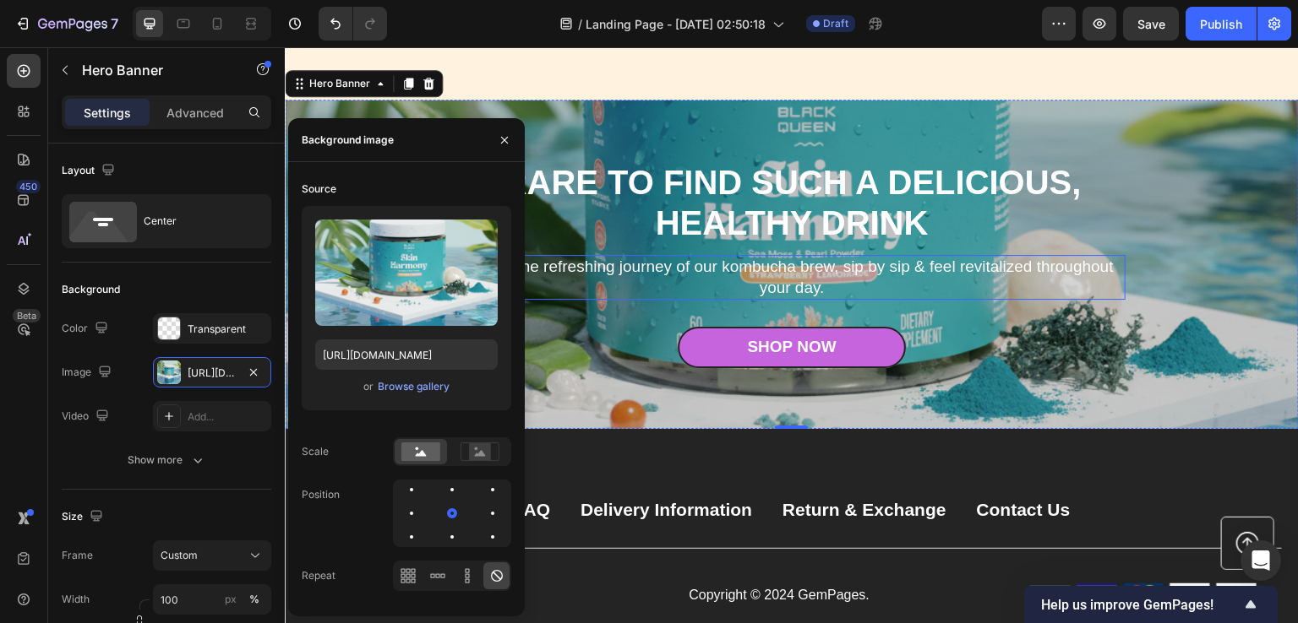
scroll to position [5630, 0]
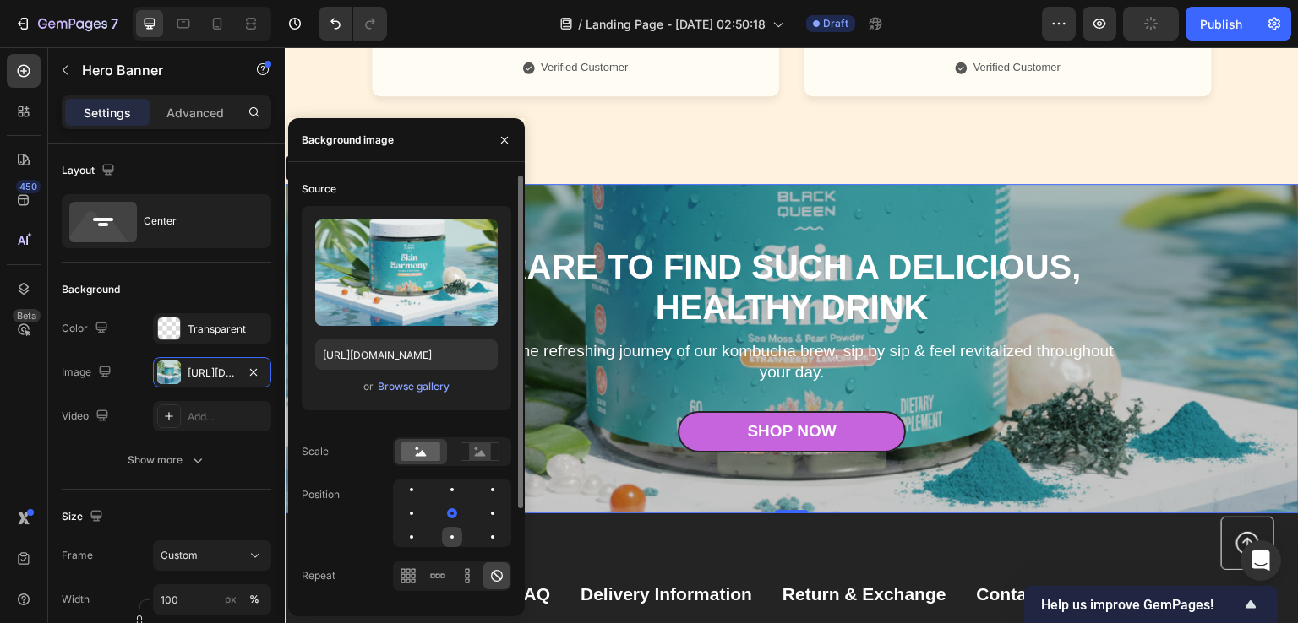
click at [451, 535] on div at bounding box center [452, 537] width 20 height 20
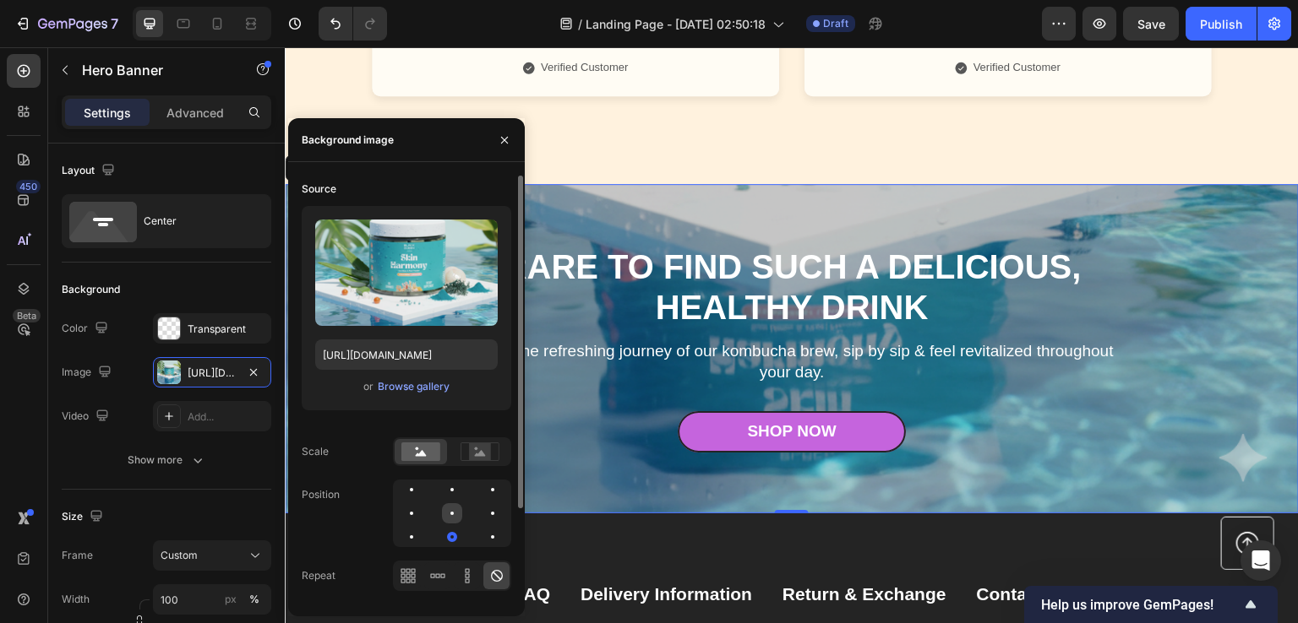
click at [449, 511] on div at bounding box center [452, 513] width 20 height 20
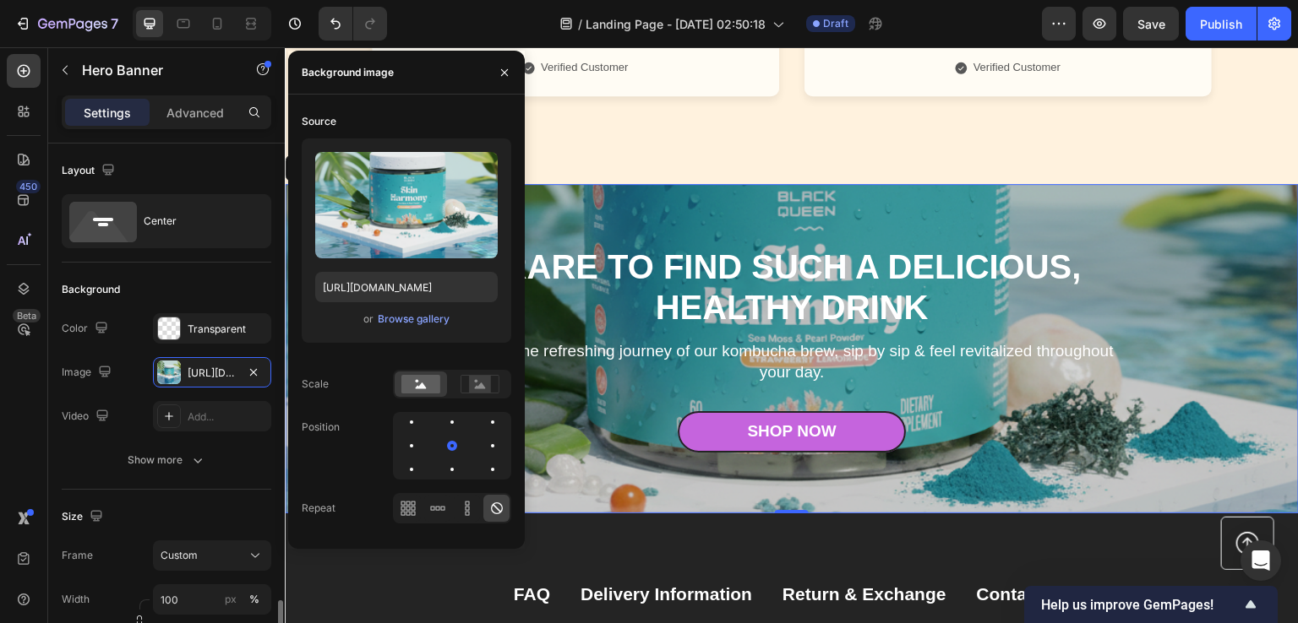
scroll to position [422, 0]
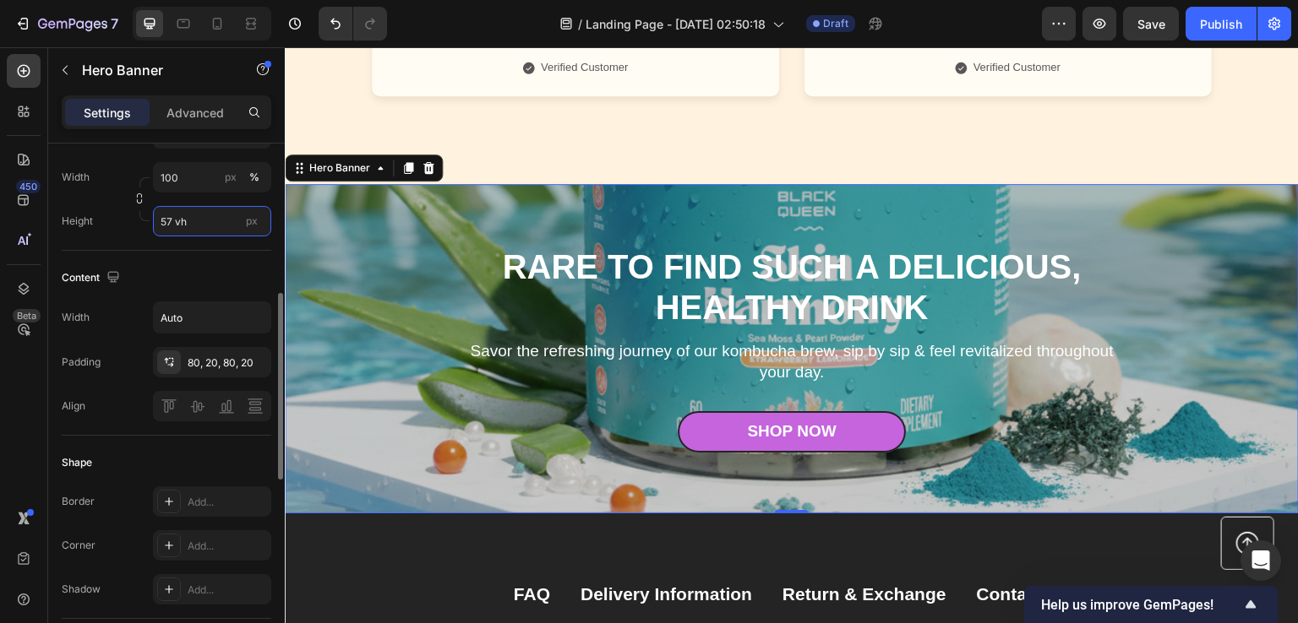
click at [167, 223] on input "57 vh" at bounding box center [212, 221] width 118 height 30
click at [166, 224] on input "57 vh" at bounding box center [212, 221] width 118 height 30
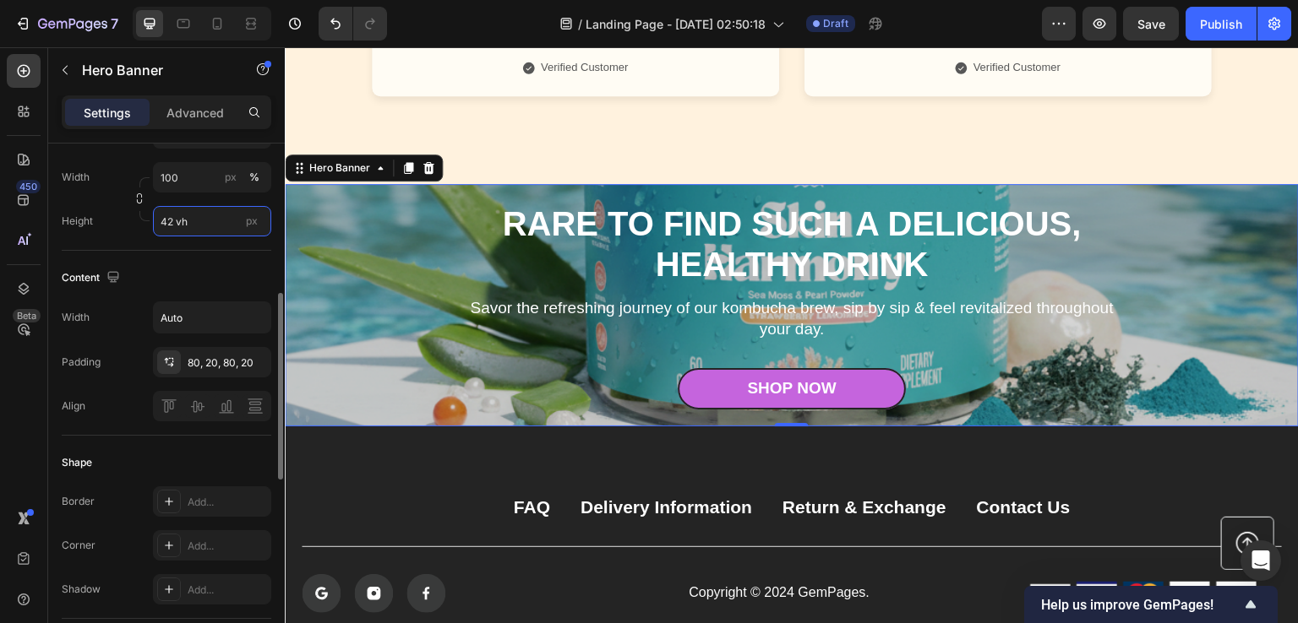
type input "41 vh"
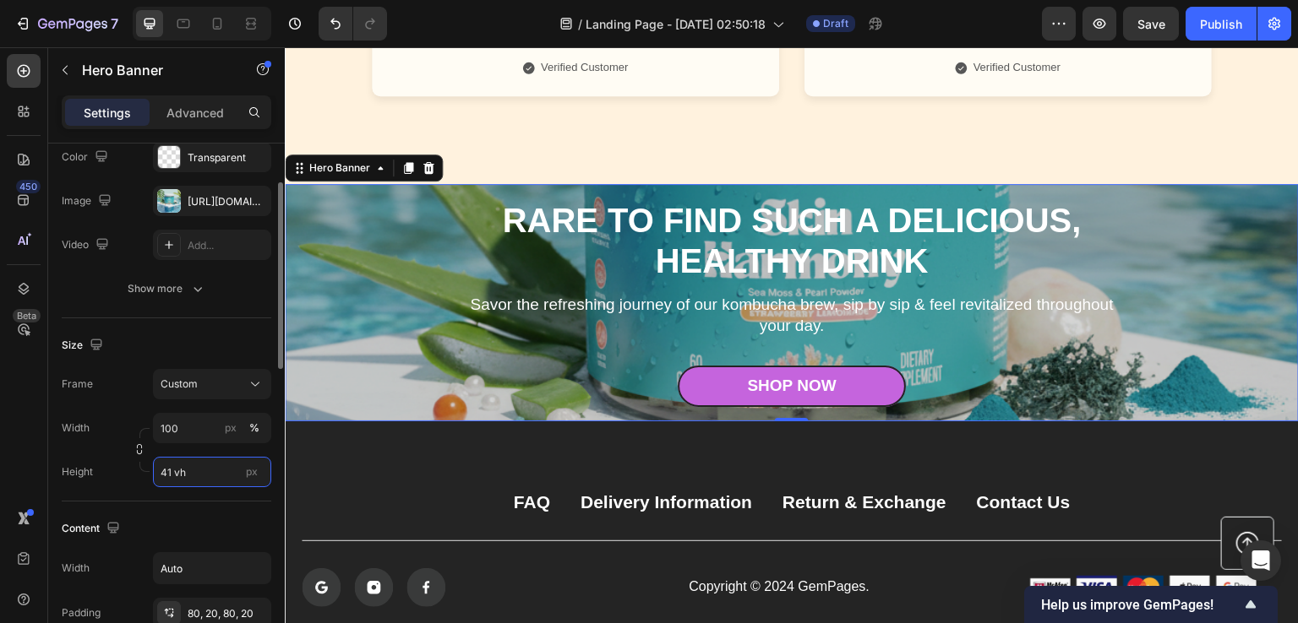
scroll to position [155, 0]
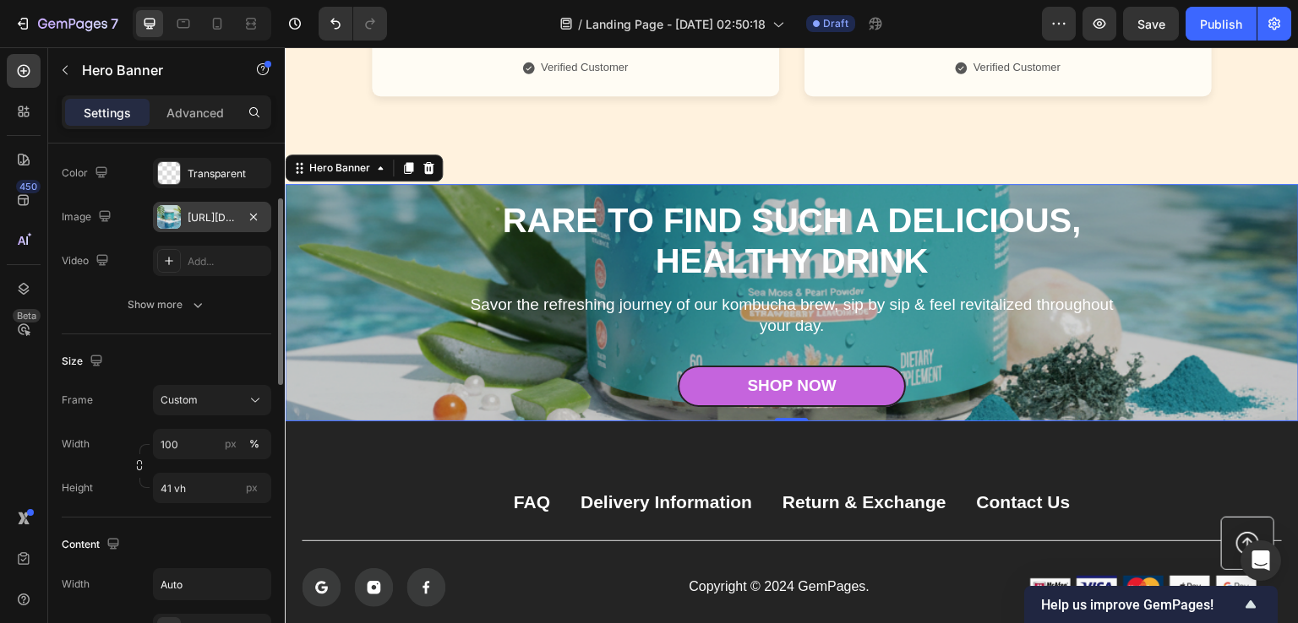
click at [182, 226] on div "https://cdn.shopify.com/s/files/1/0890/9530/7606/files/gempages_575567914451600…" at bounding box center [212, 217] width 118 height 30
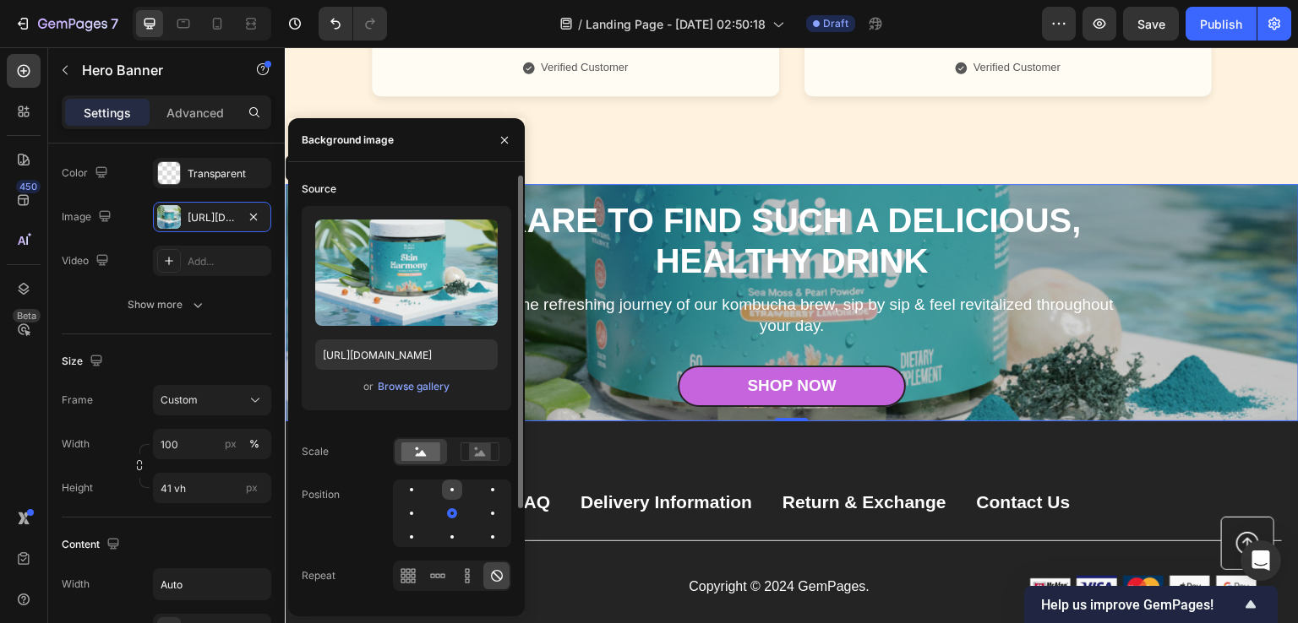
click at [453, 490] on div at bounding box center [451, 489] width 3 height 3
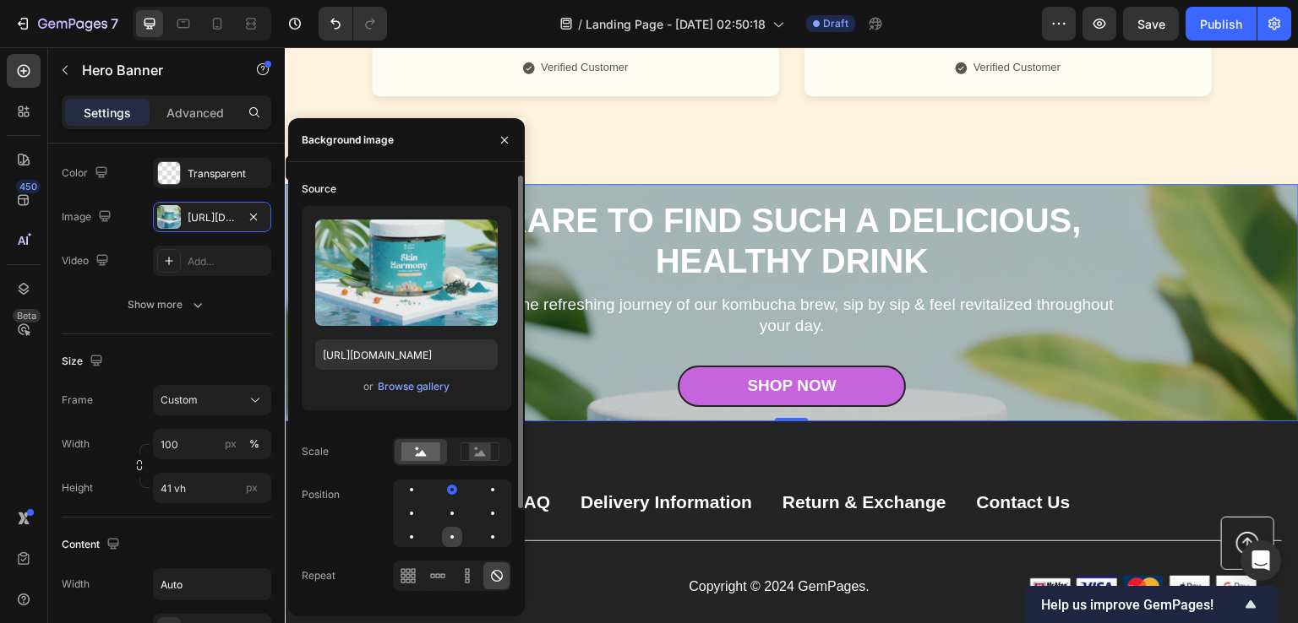
click at [449, 539] on div at bounding box center [452, 537] width 20 height 20
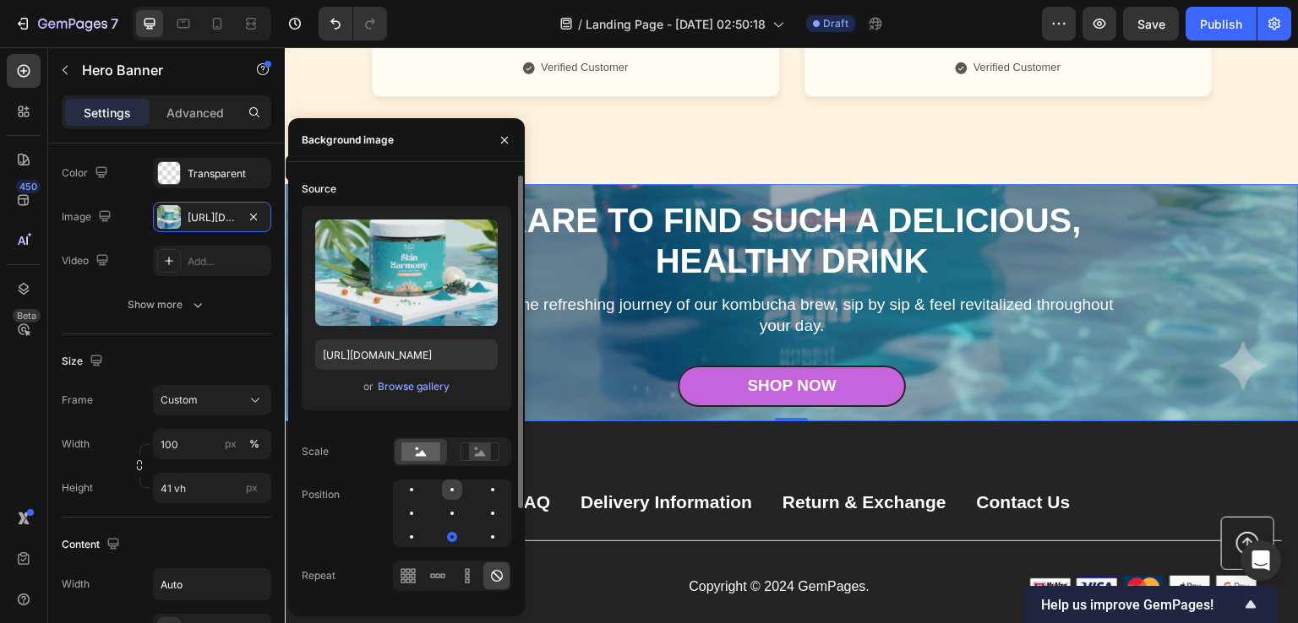
click at [451, 487] on div at bounding box center [452, 490] width 20 height 20
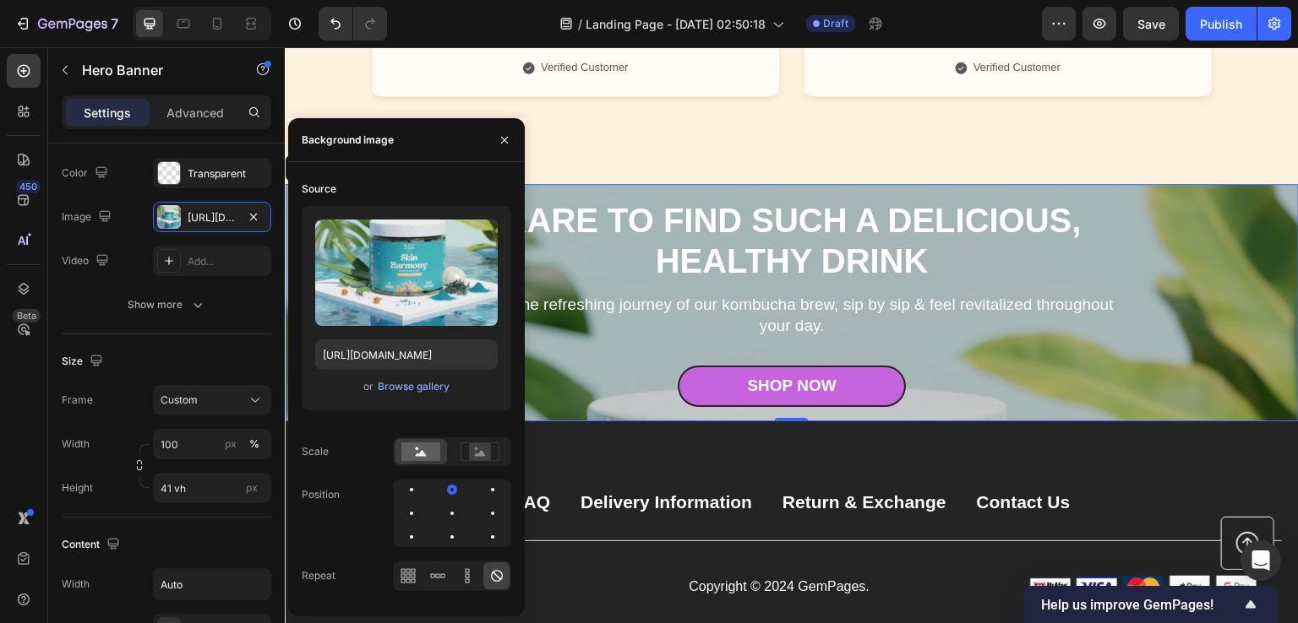
click at [0, 413] on div "450 Beta" at bounding box center [24, 335] width 48 height 576
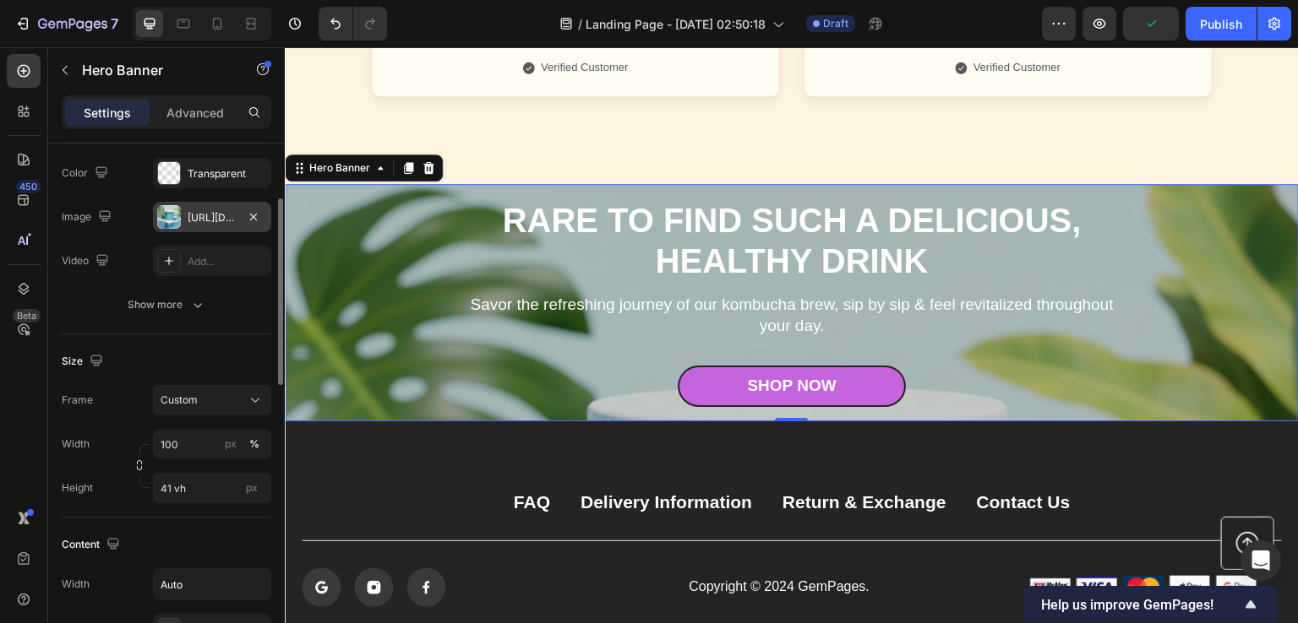
click at [214, 212] on div "https://cdn.shopify.com/s/files/1/0890/9530/7606/files/gempages_575567914451600…" at bounding box center [212, 217] width 49 height 15
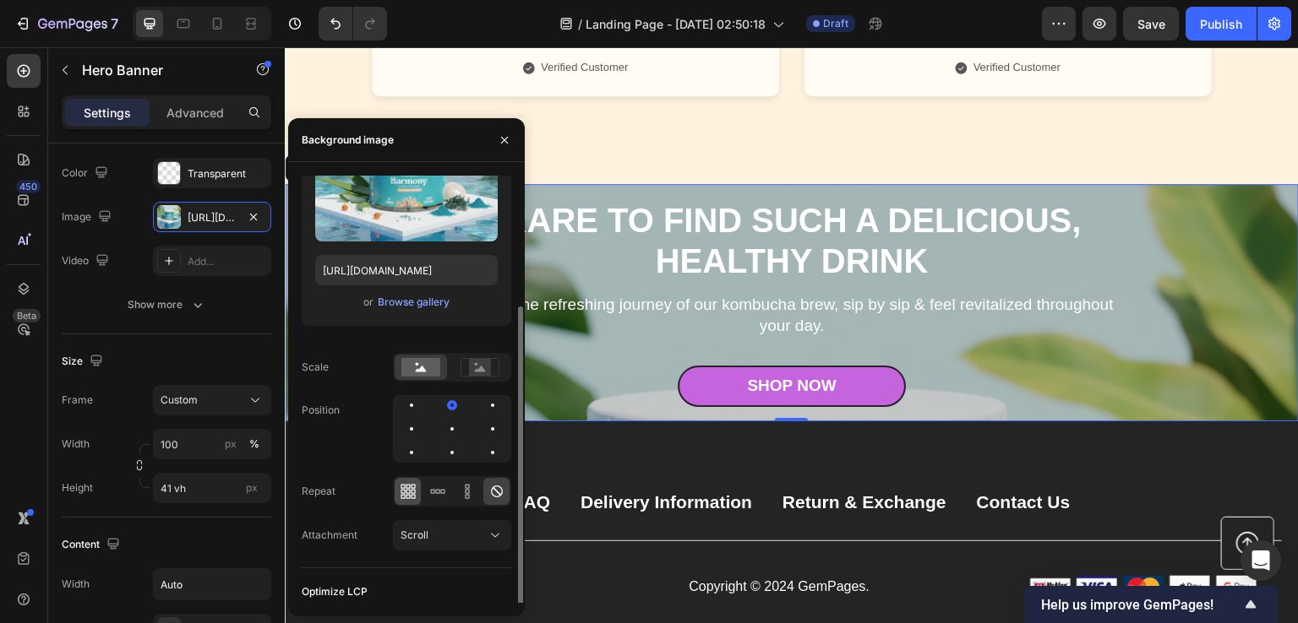
scroll to position [121, 0]
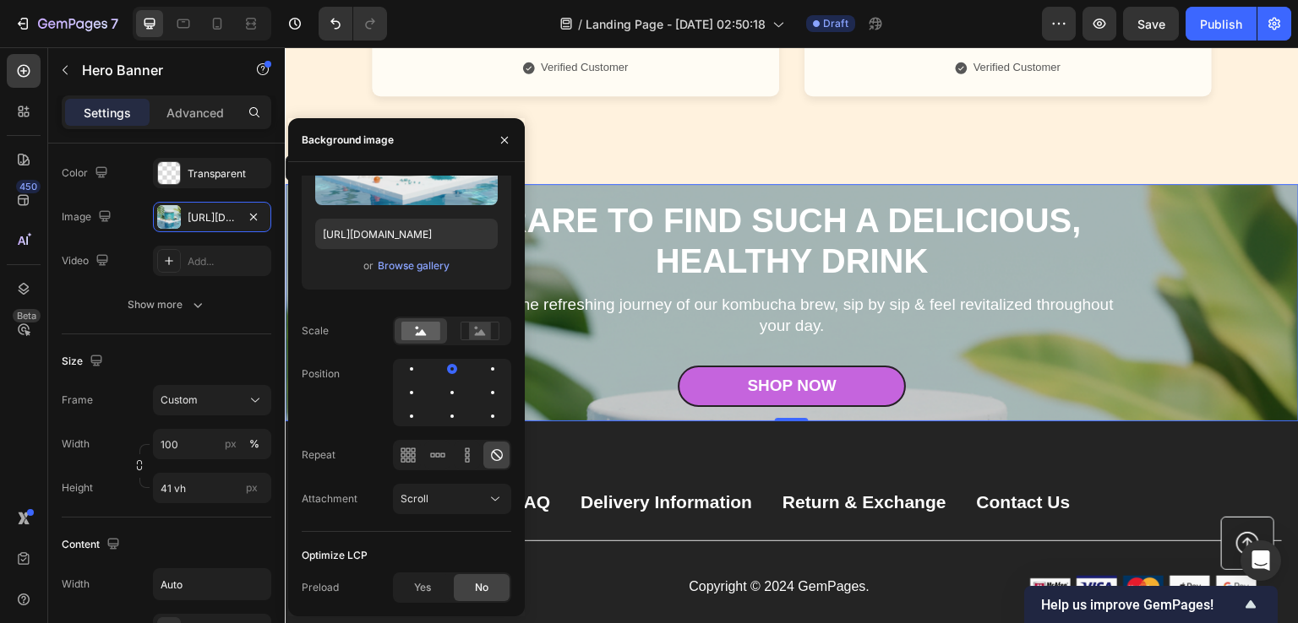
click at [0, 342] on div "450 Beta" at bounding box center [24, 335] width 48 height 576
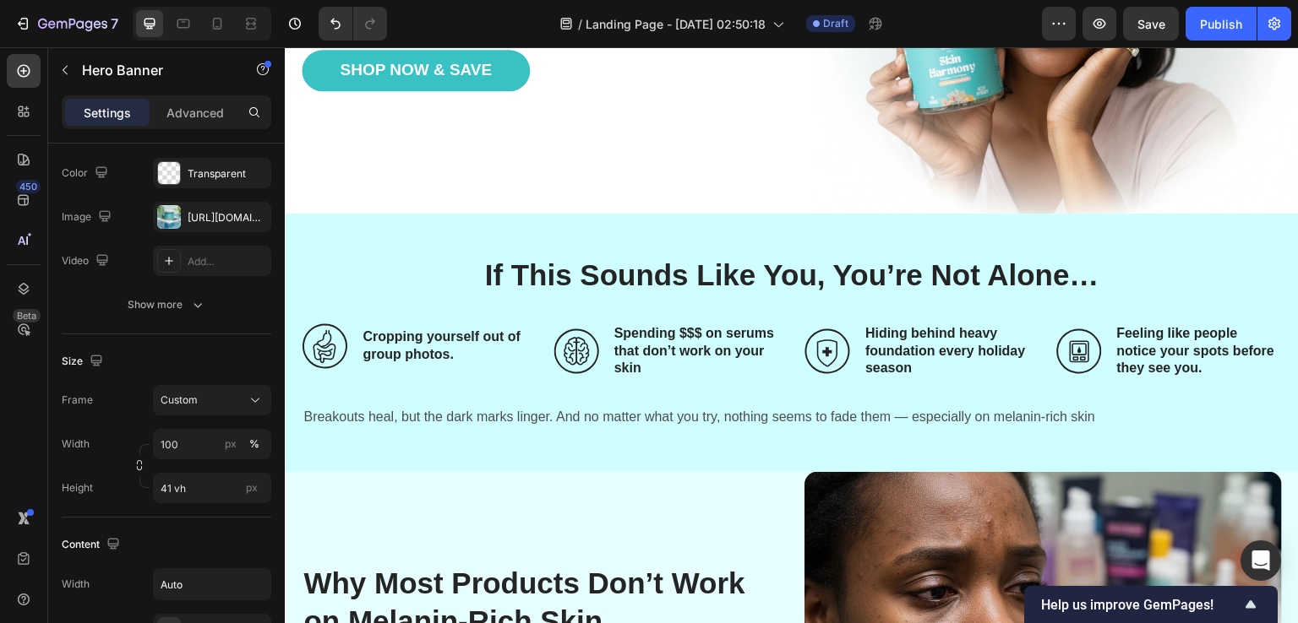
scroll to position [308, 0]
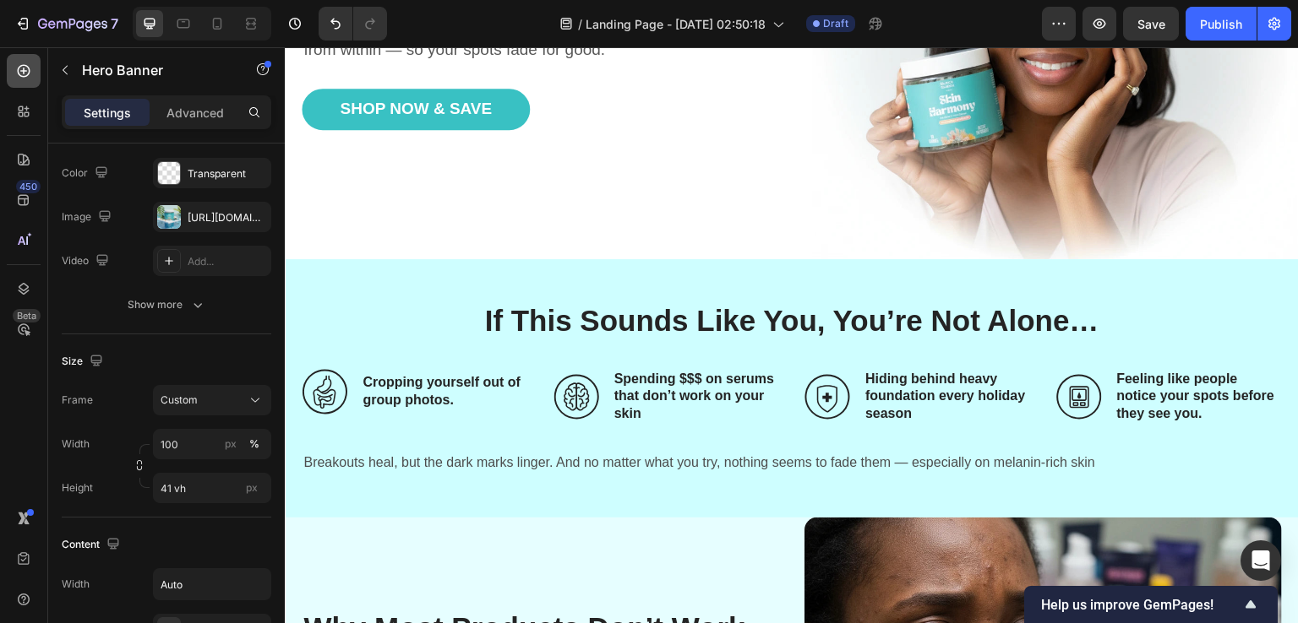
click at [29, 74] on icon at bounding box center [23, 71] width 17 height 17
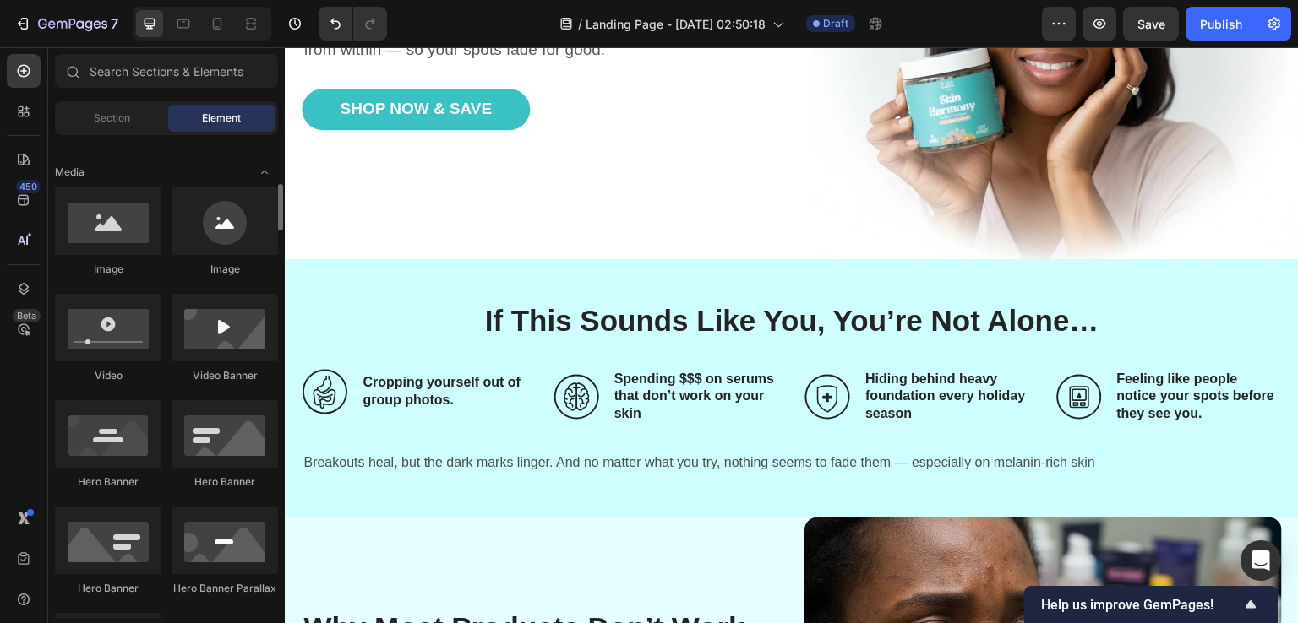
scroll to position [0, 0]
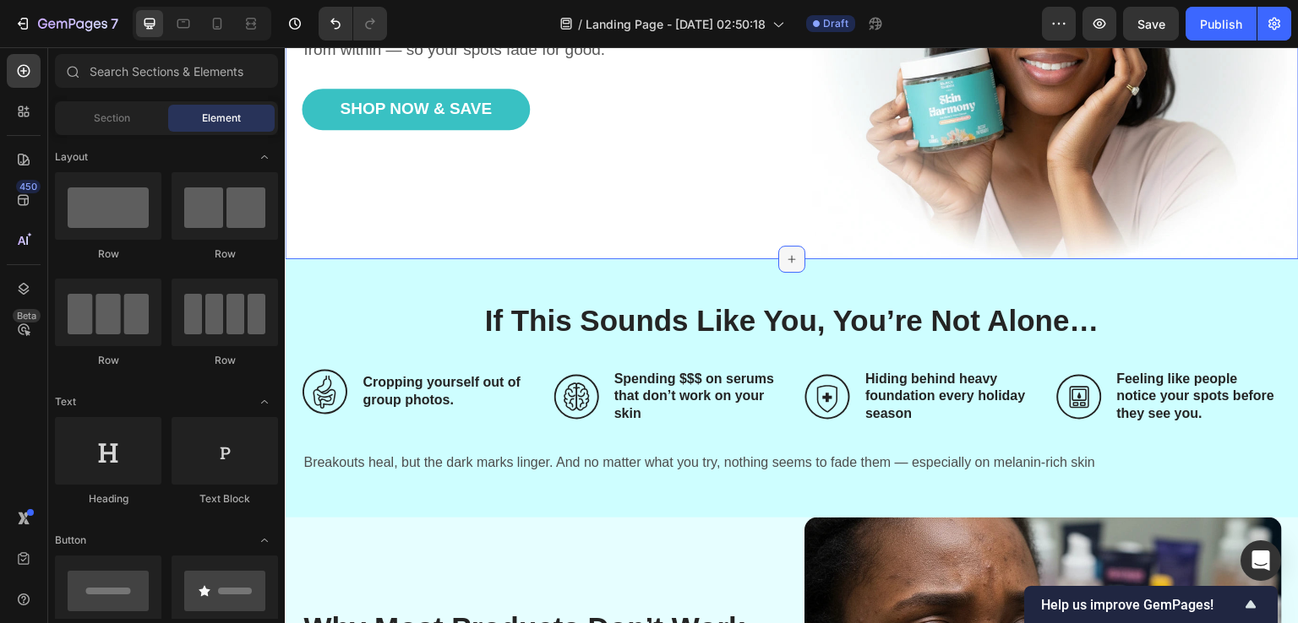
click at [785, 253] on icon at bounding box center [792, 260] width 14 height 14
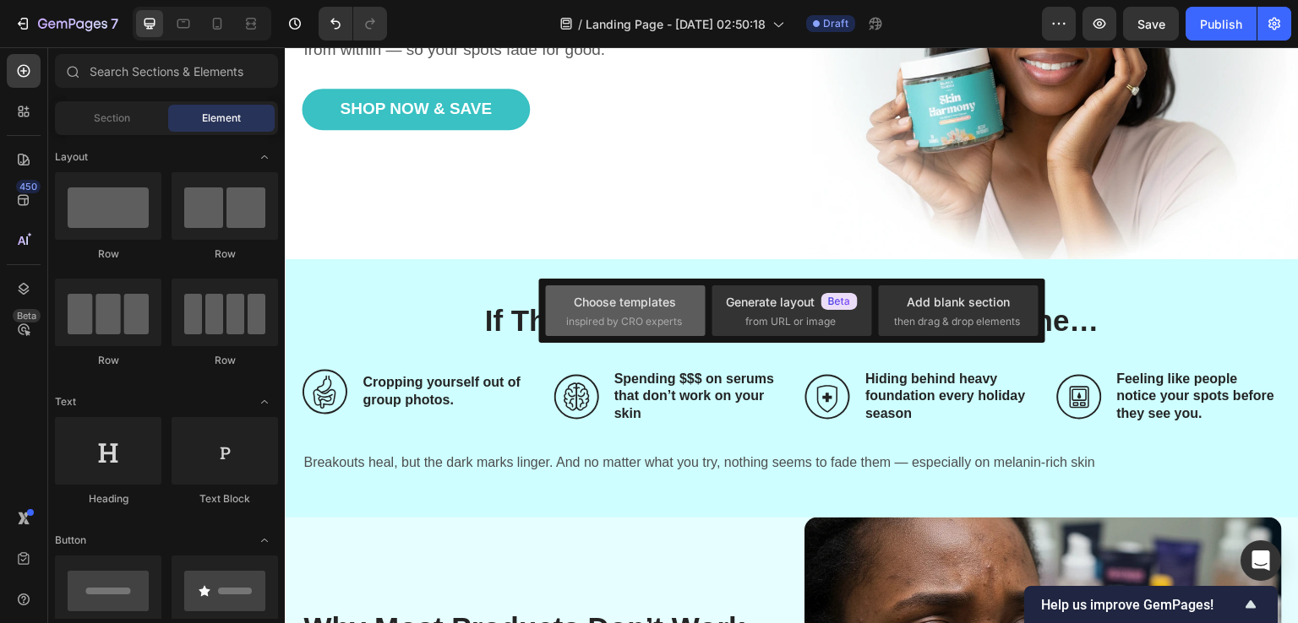
click at [610, 307] on div "Choose templates" at bounding box center [625, 302] width 102 height 18
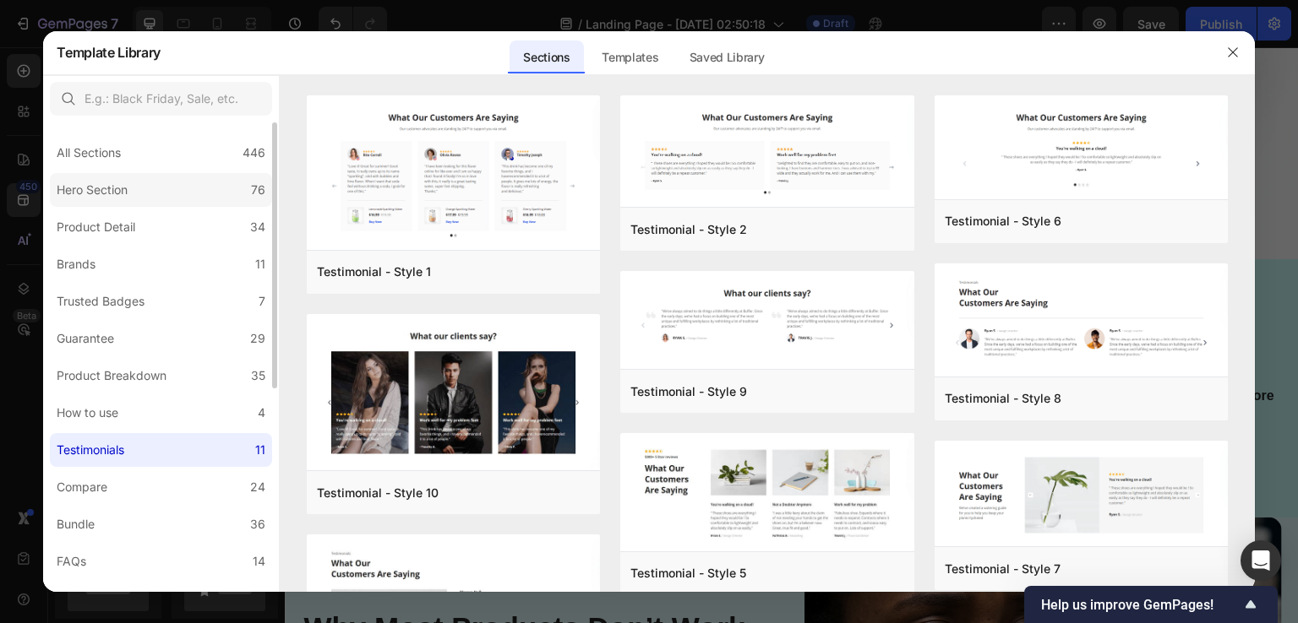
scroll to position [84, 0]
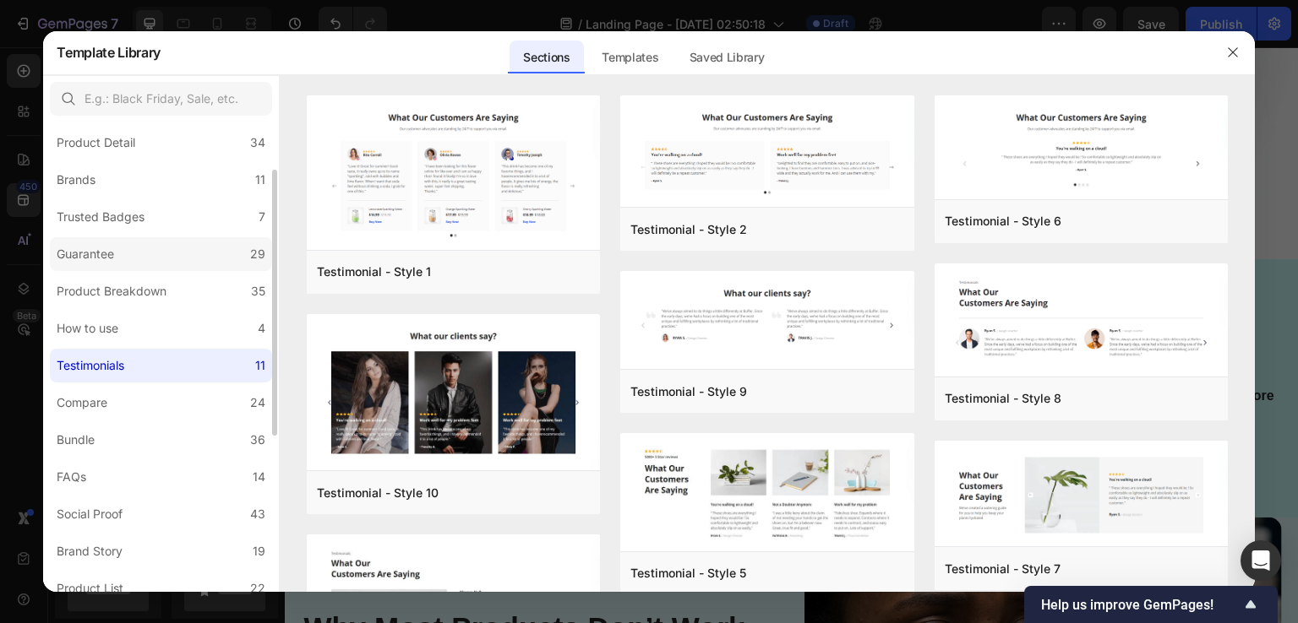
click at [130, 255] on label "Guarantee 29" at bounding box center [161, 254] width 222 height 34
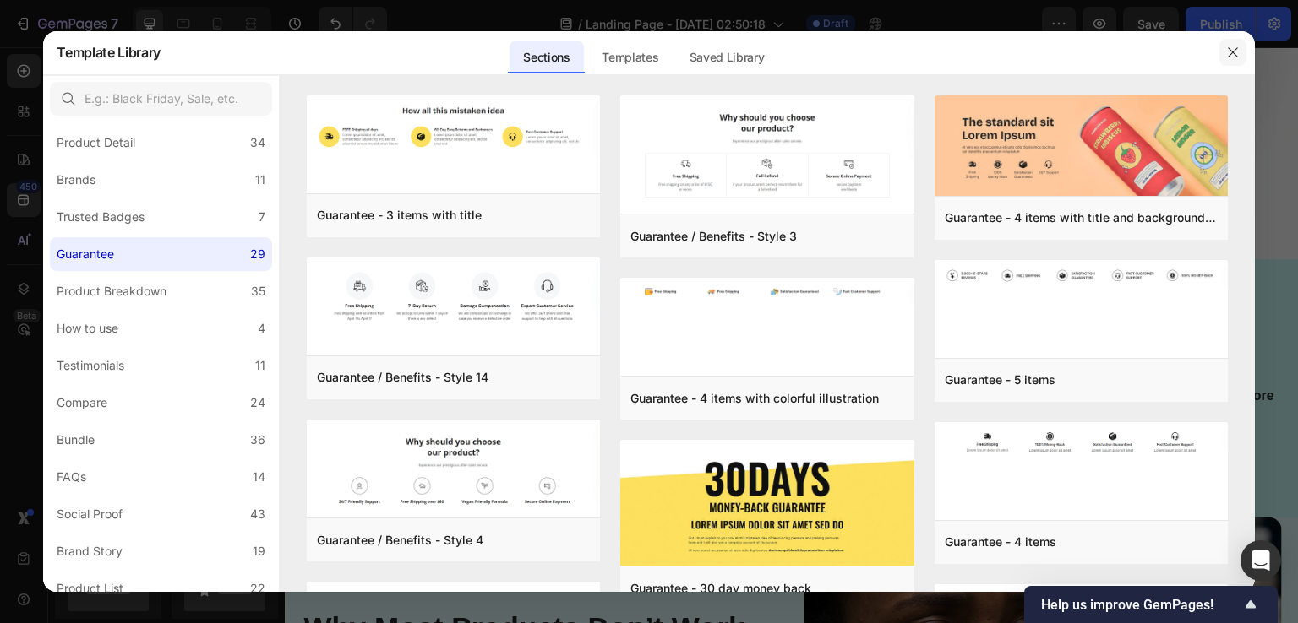
drag, startPoint x: 1232, startPoint y: 53, endPoint x: 948, endPoint y: 4, distance: 288.0
click at [1232, 53] on icon "button" at bounding box center [1231, 52] width 9 height 9
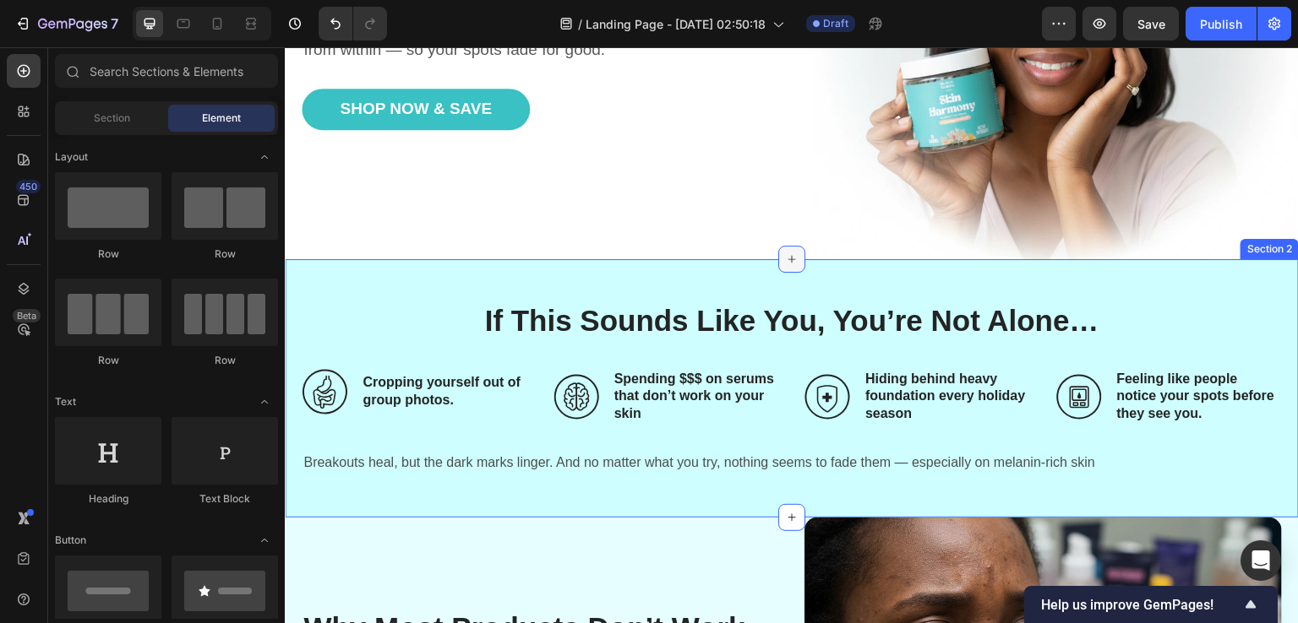
click at [785, 253] on icon at bounding box center [792, 260] width 14 height 14
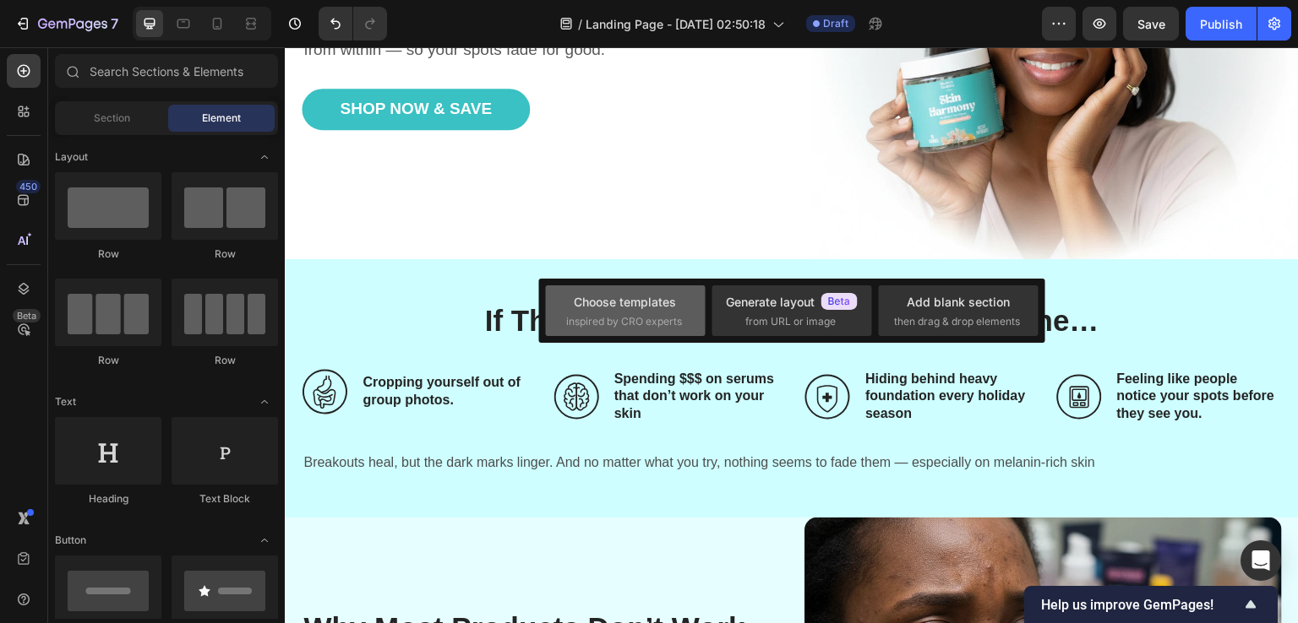
click at [593, 307] on div "Choose templates" at bounding box center [625, 302] width 102 height 18
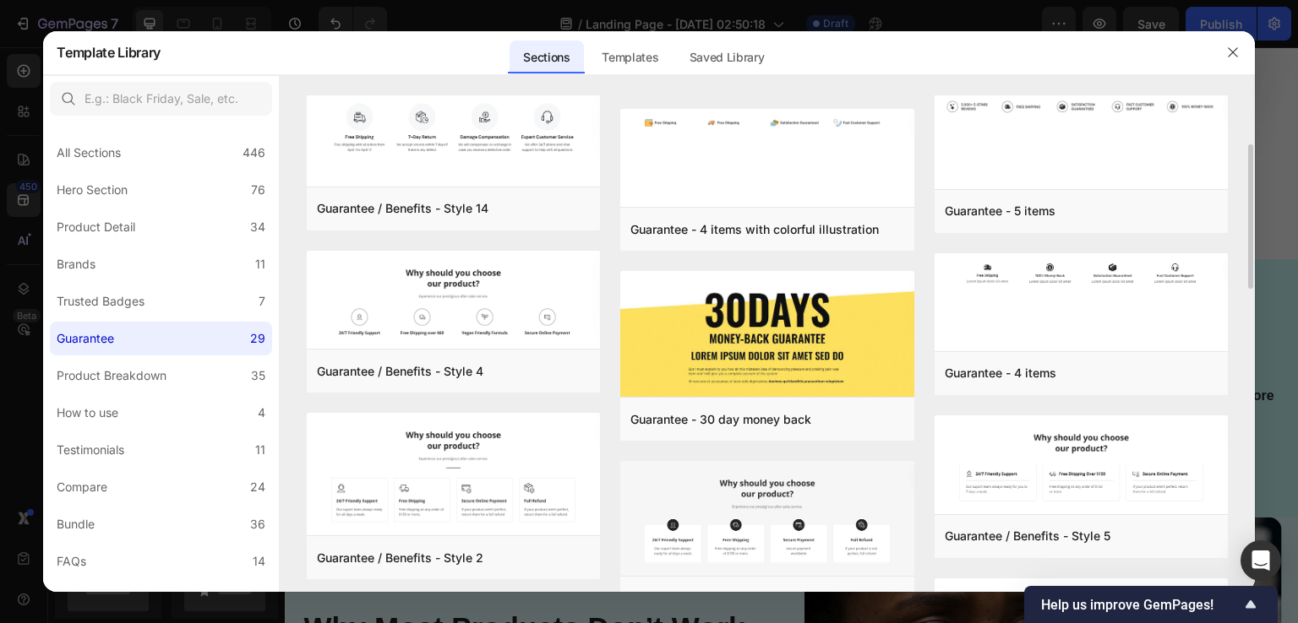
scroll to position [253, 0]
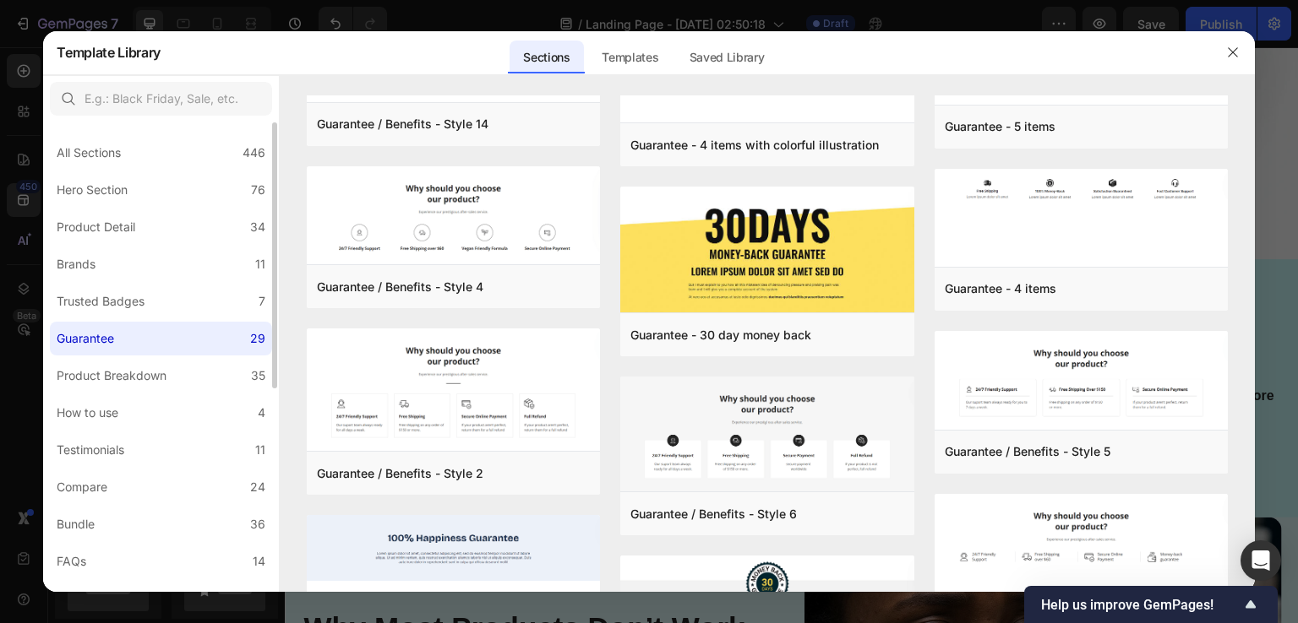
click at [49, 379] on div "All Sections 446 Hero Section 76 Product Detail 34 Brands 11 Trusted Badges 7 G…" at bounding box center [161, 536] width 236 height 828
click at [70, 379] on div "Product Breakdown" at bounding box center [112, 376] width 110 height 20
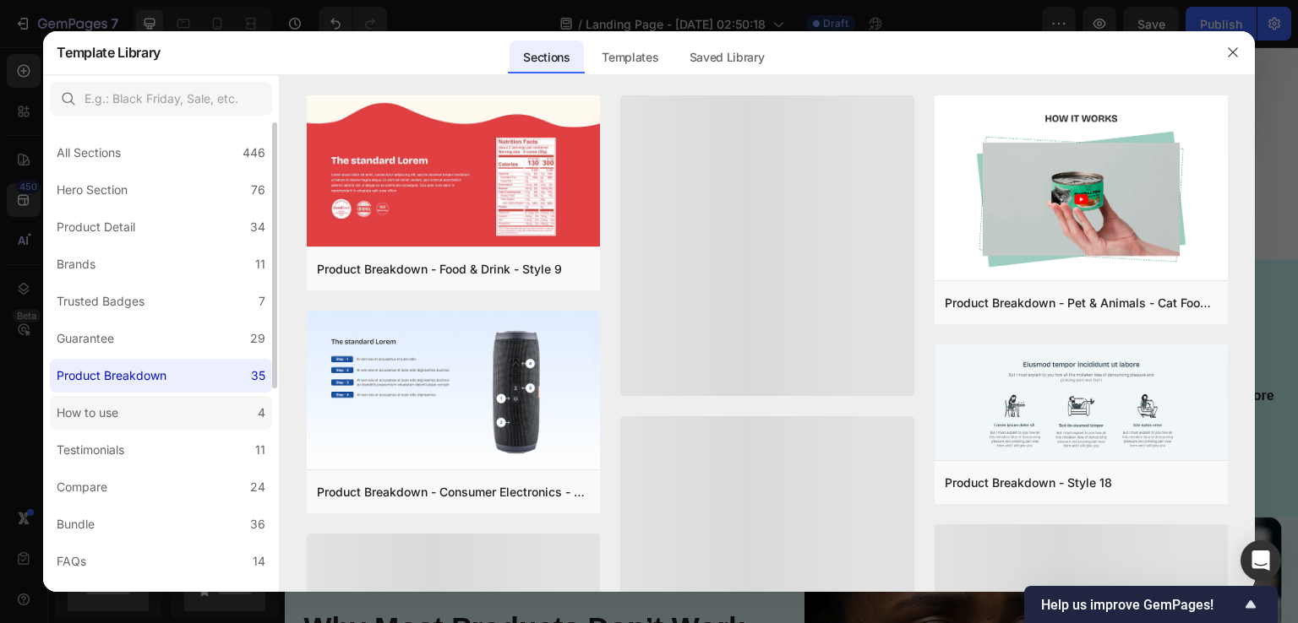
click at [142, 419] on label "How to use 4" at bounding box center [161, 413] width 222 height 34
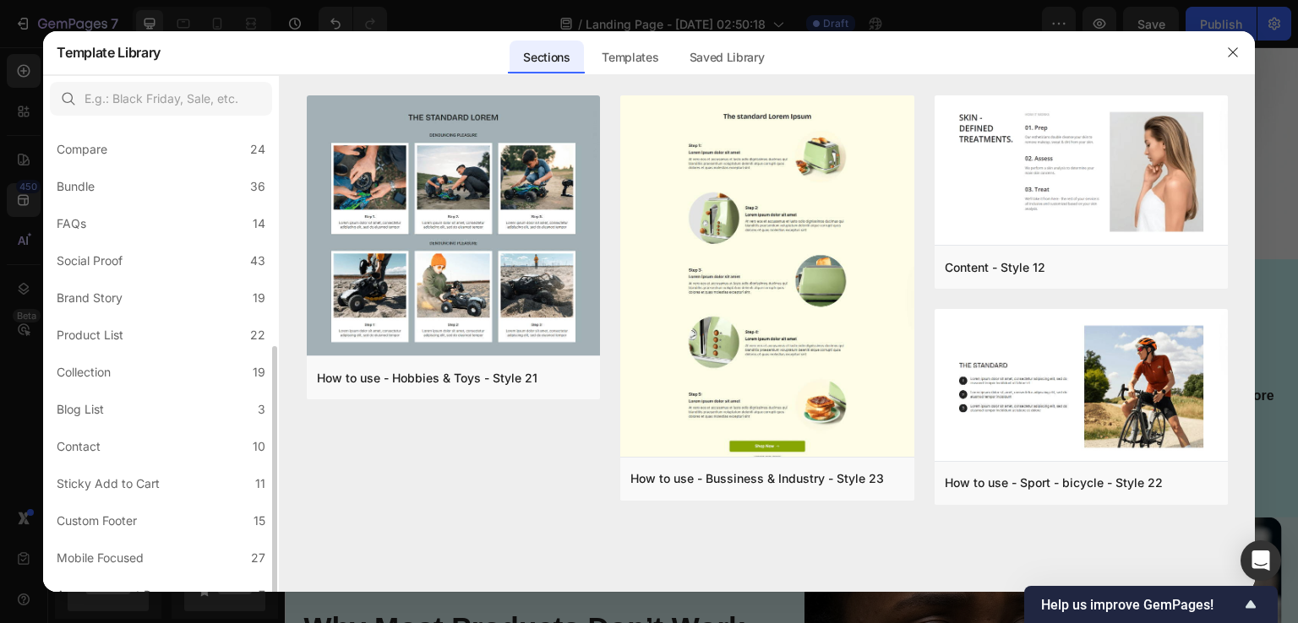
scroll to position [358, 0]
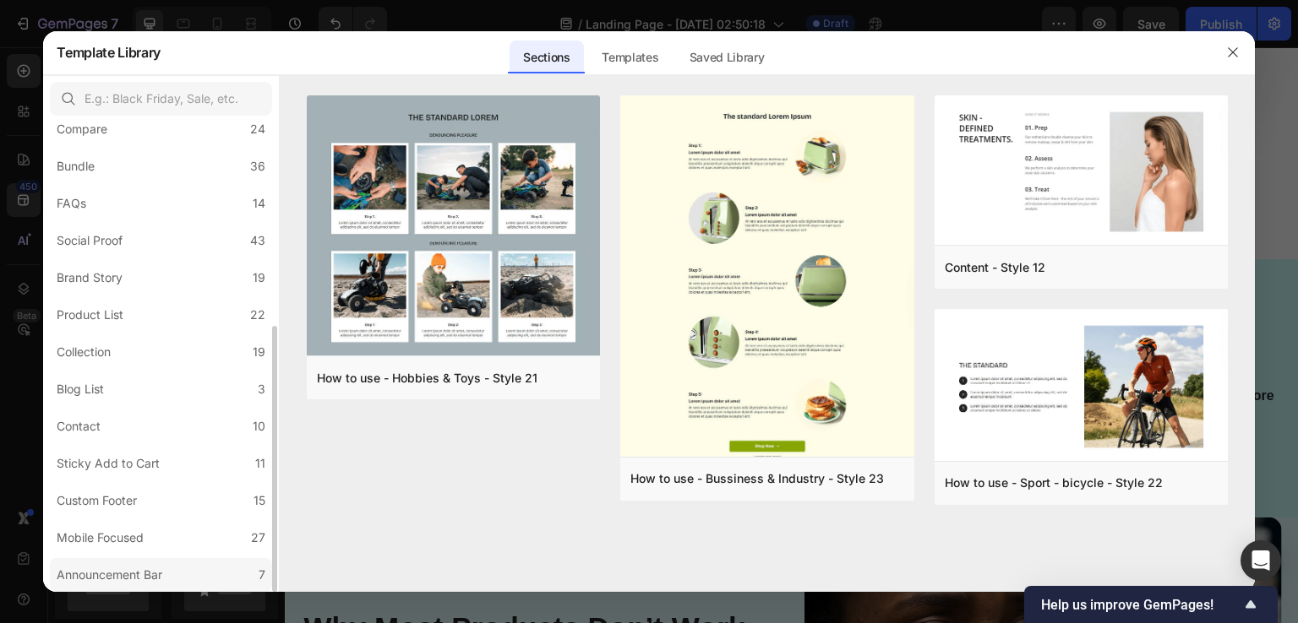
click at [143, 572] on div "Announcement Bar" at bounding box center [110, 575] width 106 height 20
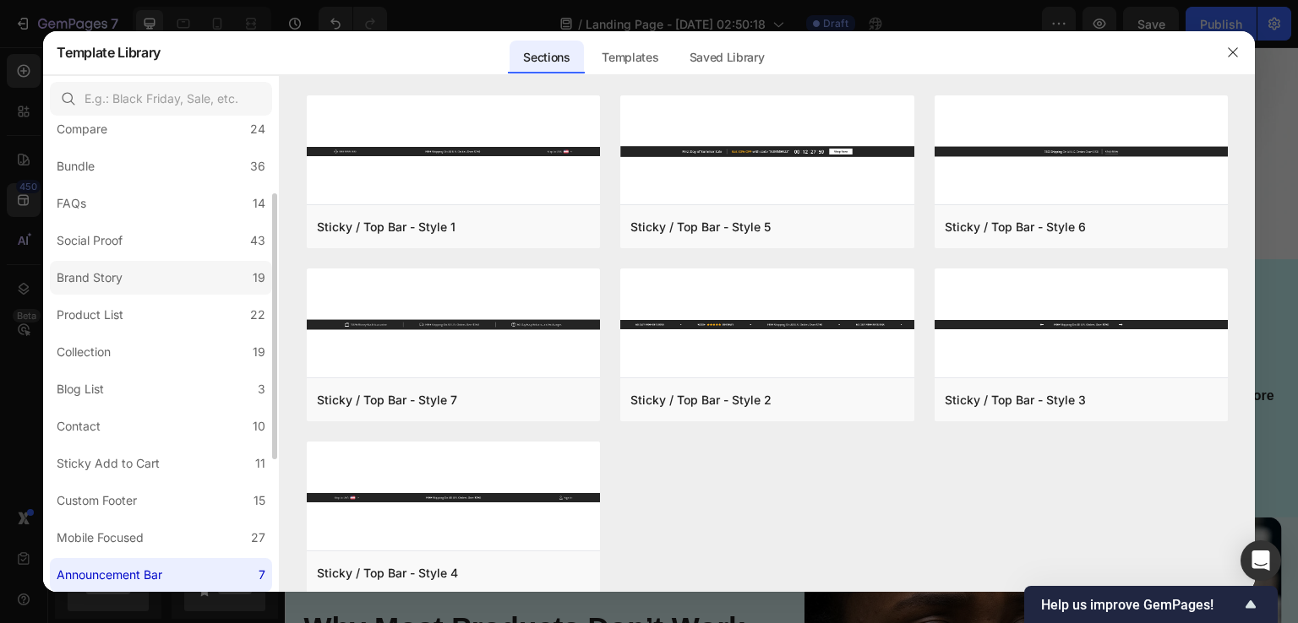
scroll to position [274, 0]
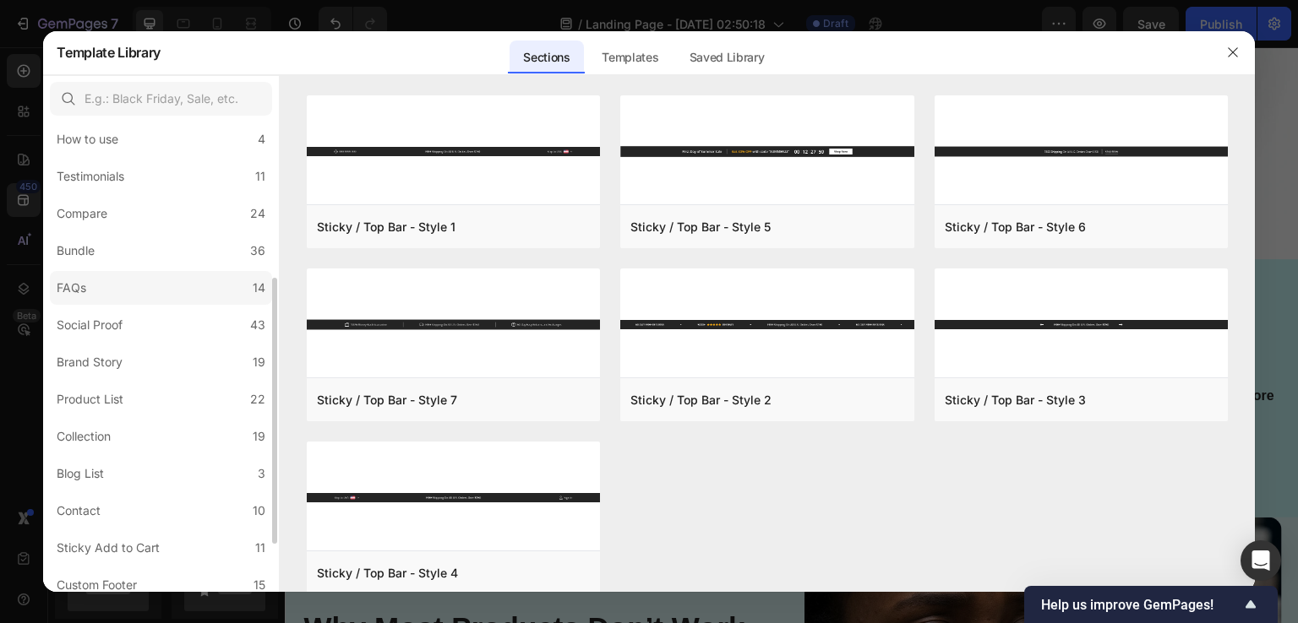
click at [113, 293] on label "FAQs 14" at bounding box center [161, 288] width 222 height 34
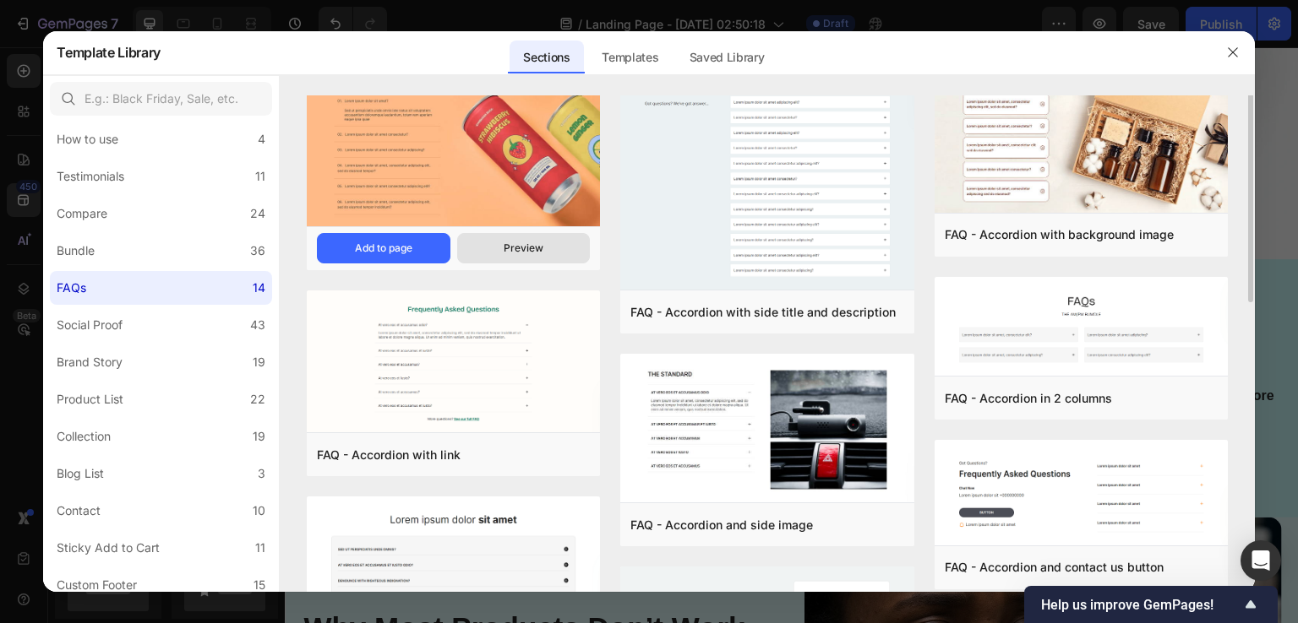
scroll to position [0, 0]
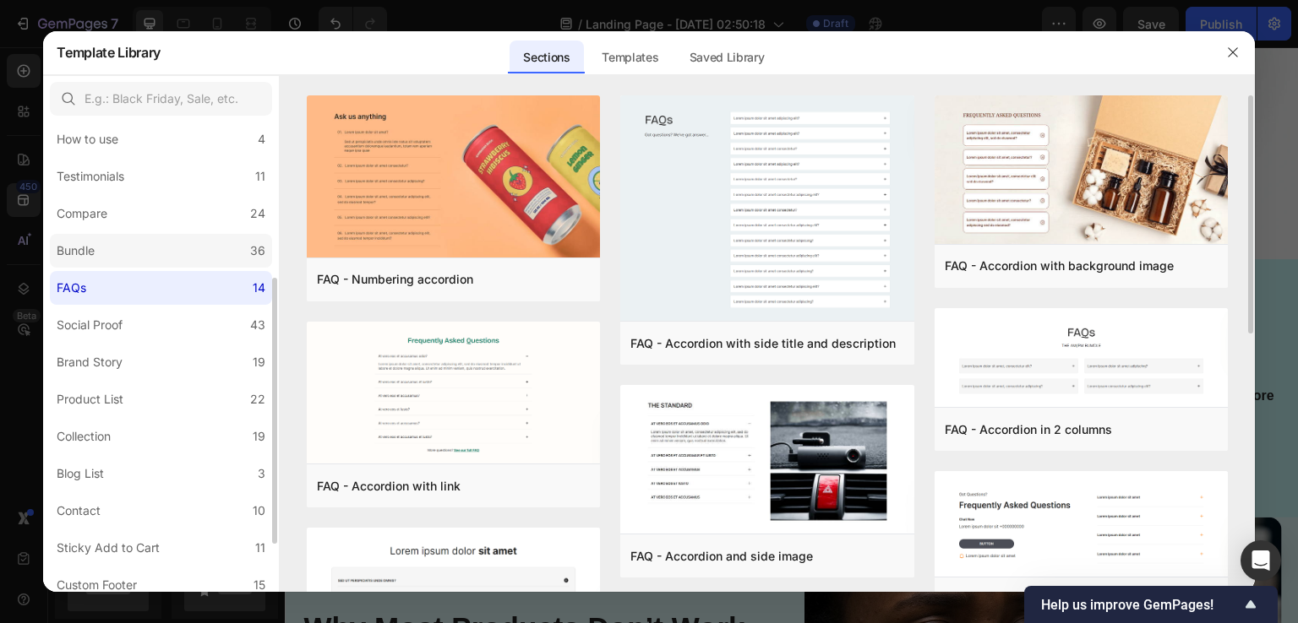
click at [115, 255] on label "Bundle 36" at bounding box center [161, 251] width 222 height 34
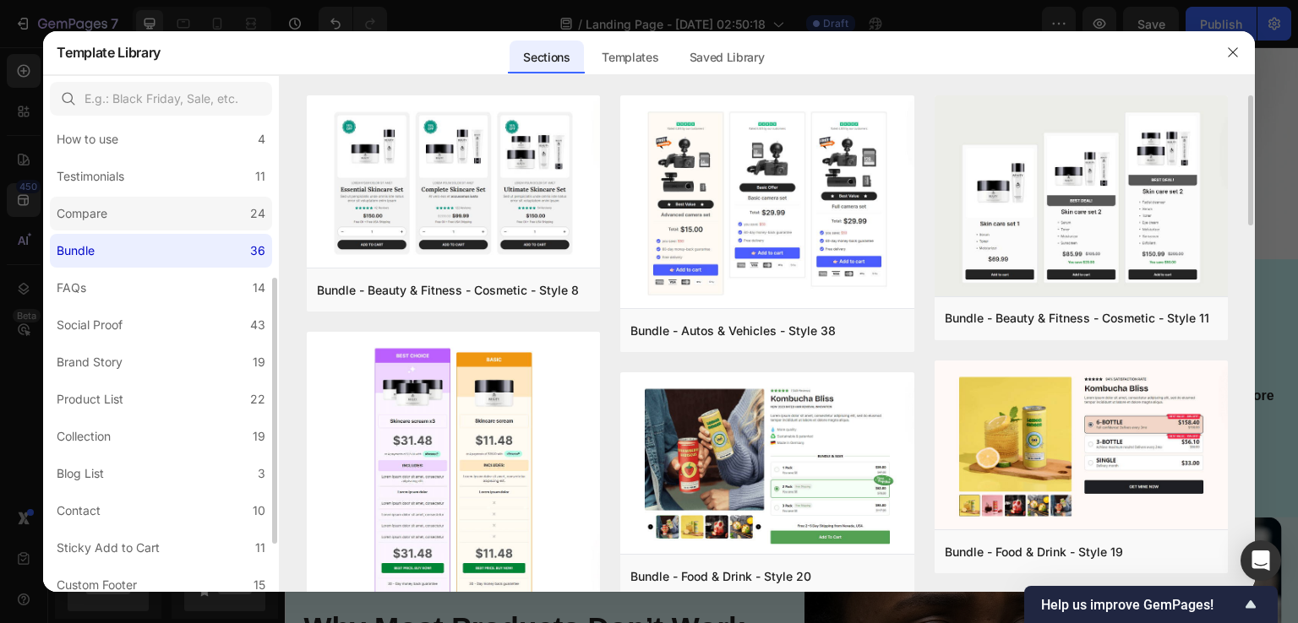
click at [99, 227] on label "Compare 24" at bounding box center [161, 214] width 222 height 34
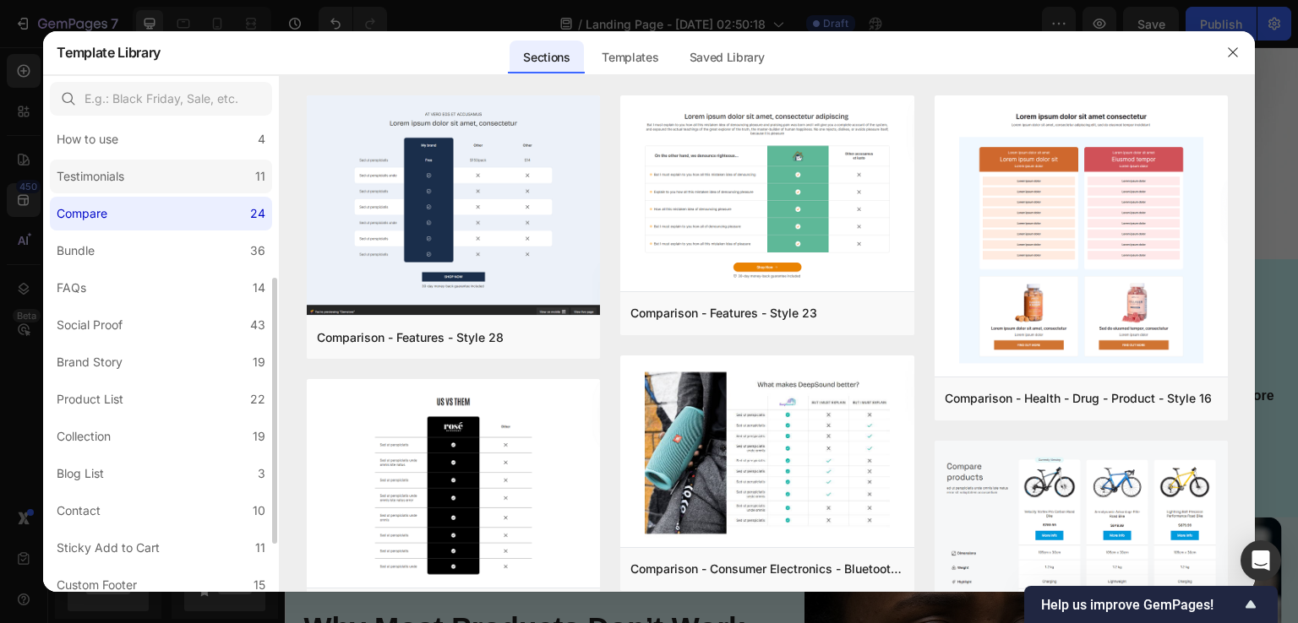
click at [61, 174] on div "Testimonials" at bounding box center [91, 176] width 68 height 20
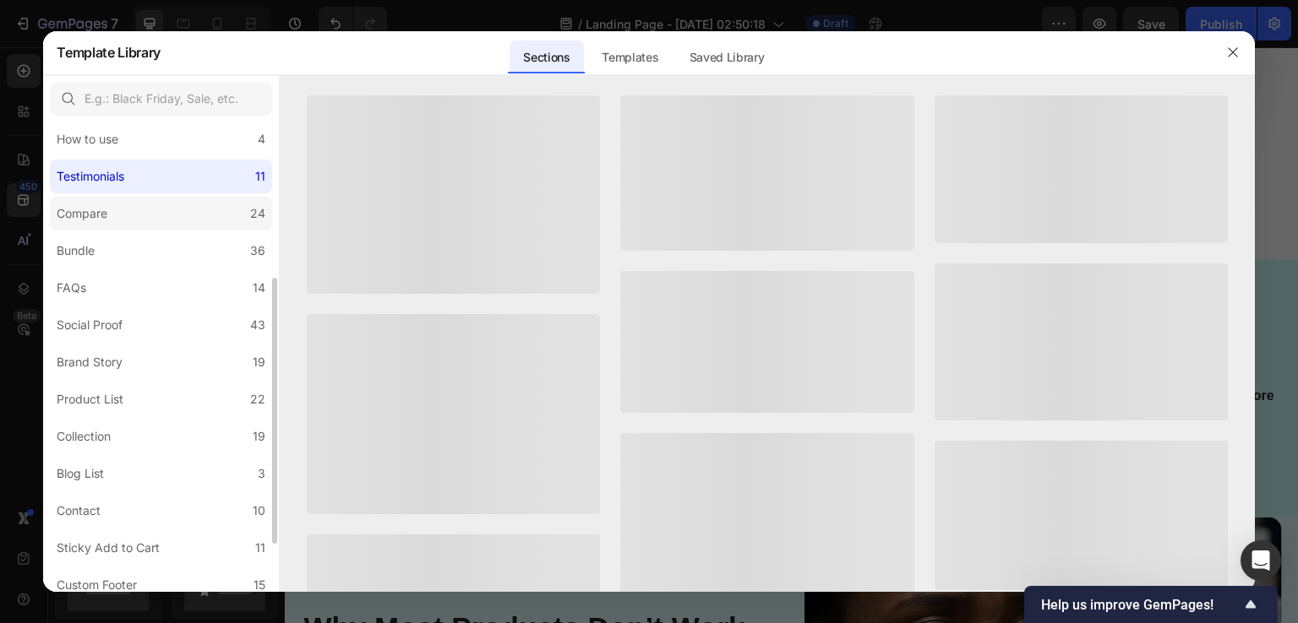
scroll to position [105, 0]
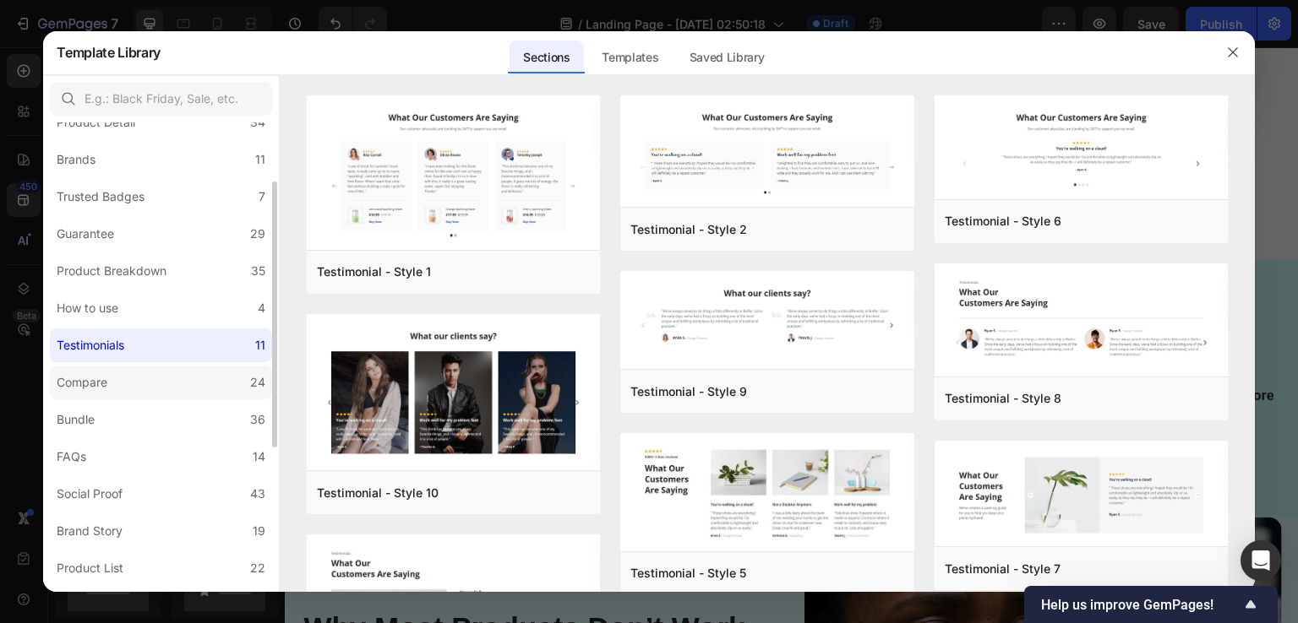
click at [128, 226] on label "Guarantee 29" at bounding box center [161, 234] width 222 height 34
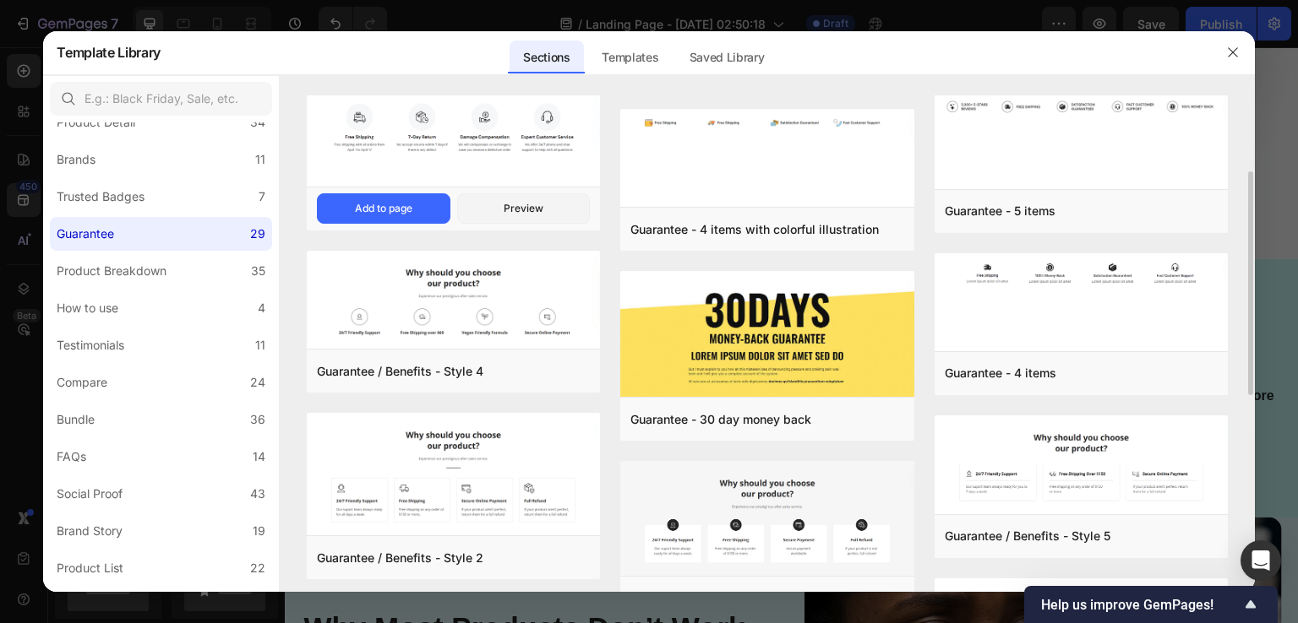
scroll to position [253, 0]
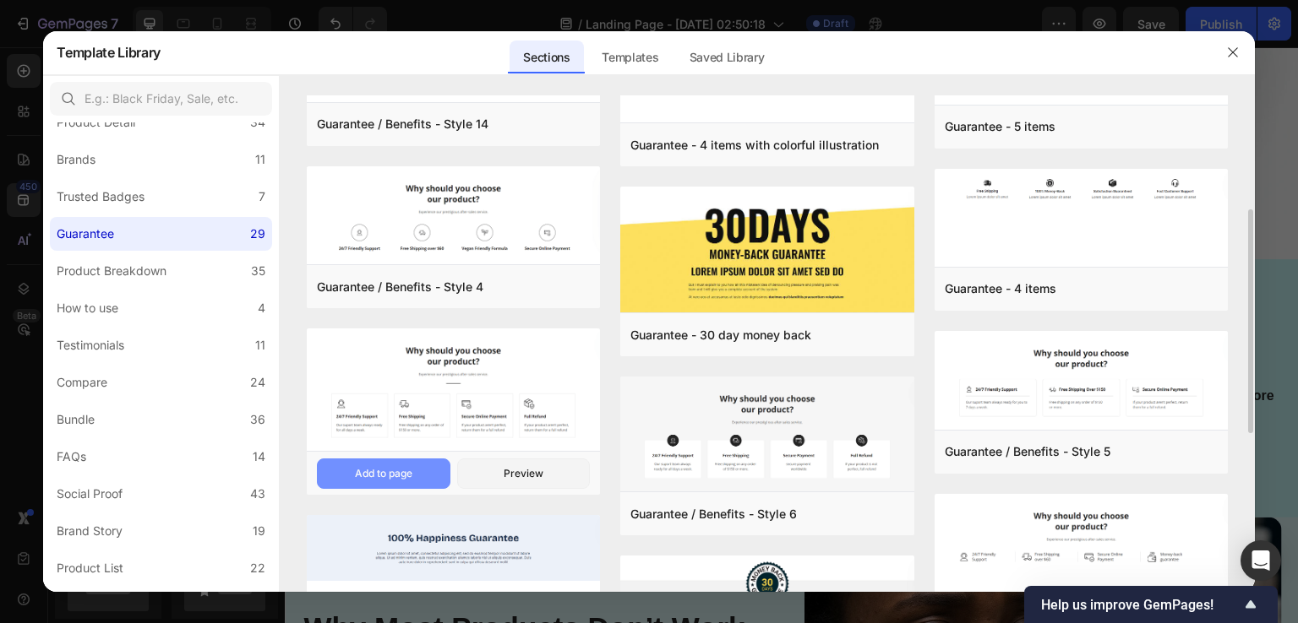
click at [362, 472] on div "Add to page" at bounding box center [383, 473] width 57 height 15
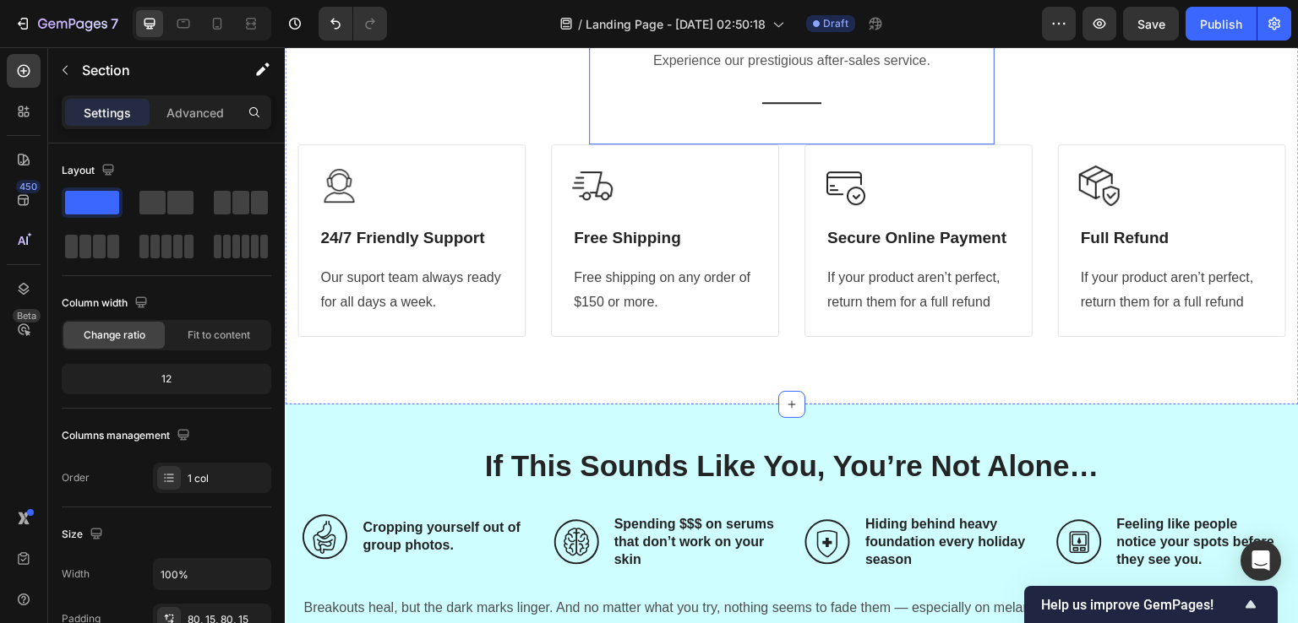
scroll to position [852, 0]
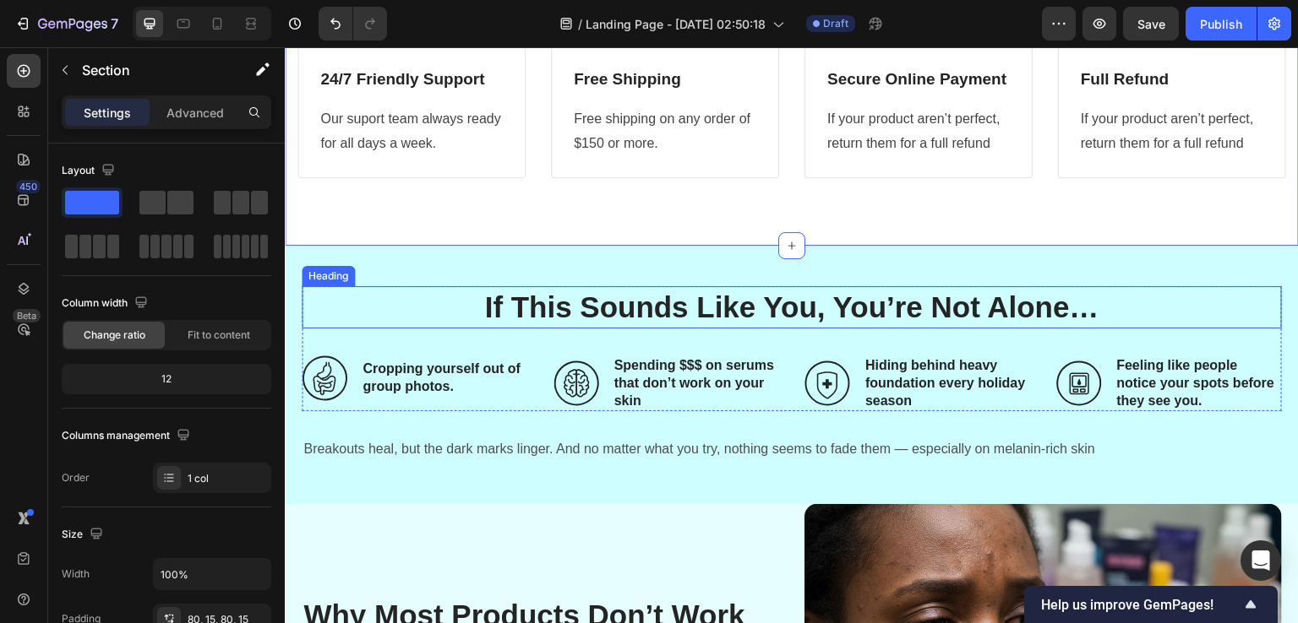
click at [699, 310] on h2 "If This Sounds Like You, You’re Not Alone…" at bounding box center [792, 307] width 980 height 42
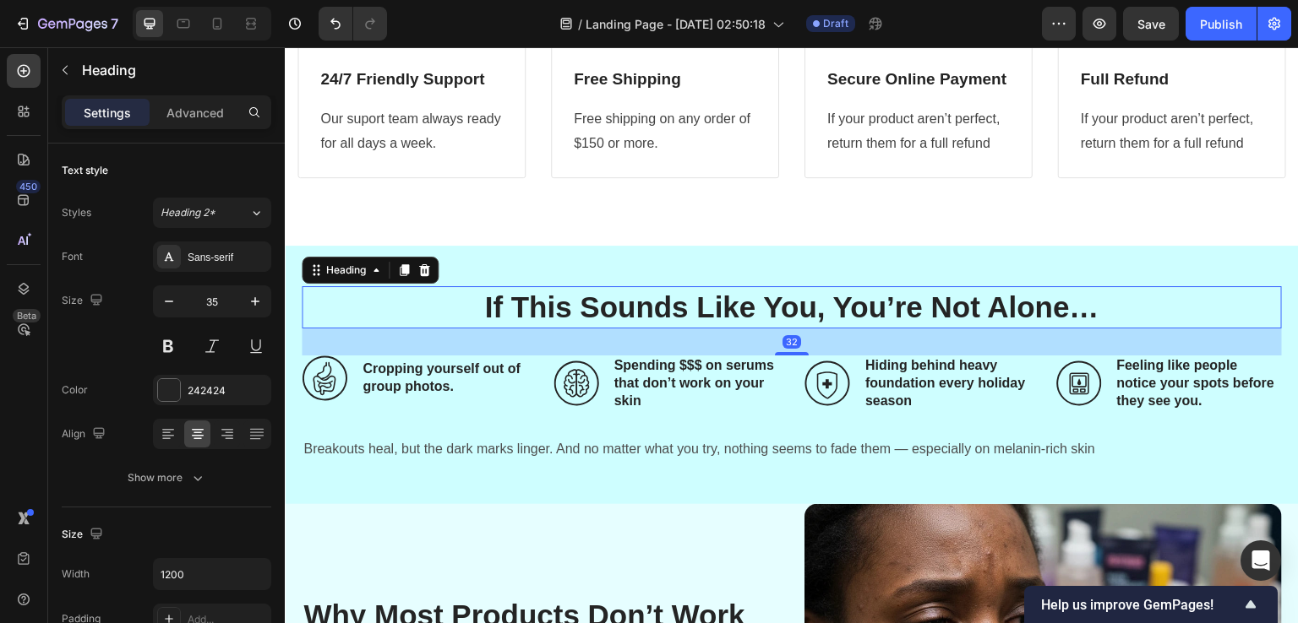
click at [699, 310] on h2 "If This Sounds Like You, You’re Not Alone…" at bounding box center [792, 307] width 980 height 42
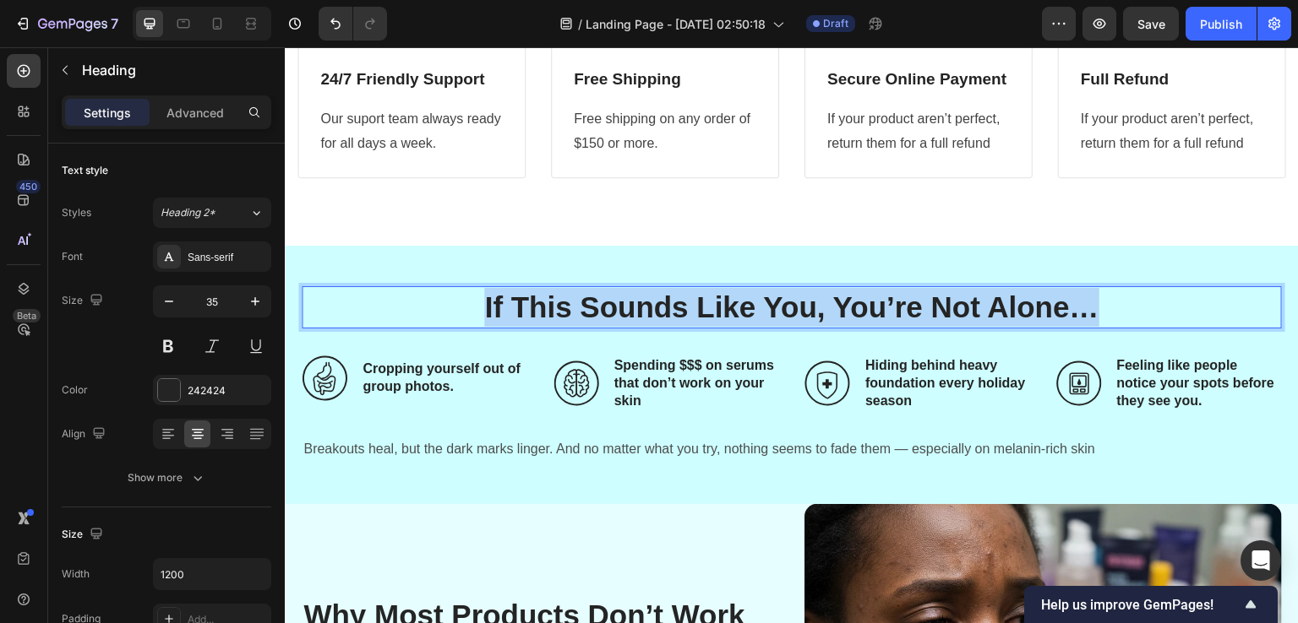
click at [699, 310] on p "If This Sounds Like You, You’re Not Alone…" at bounding box center [791, 307] width 977 height 39
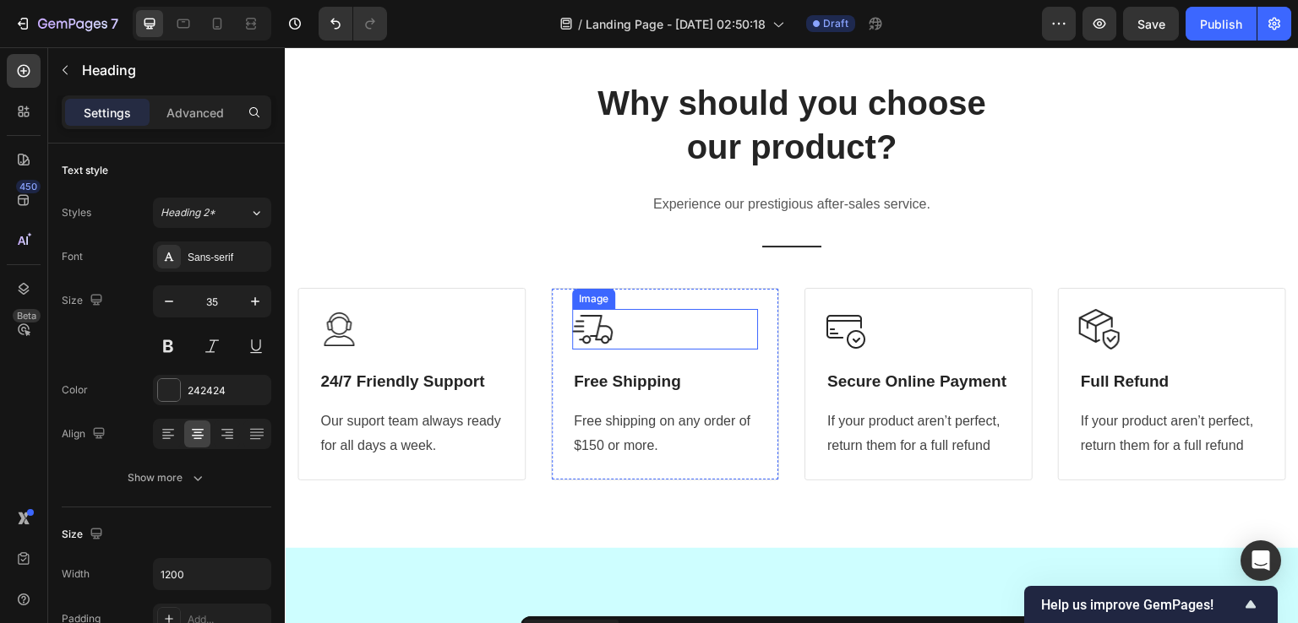
type input "16"
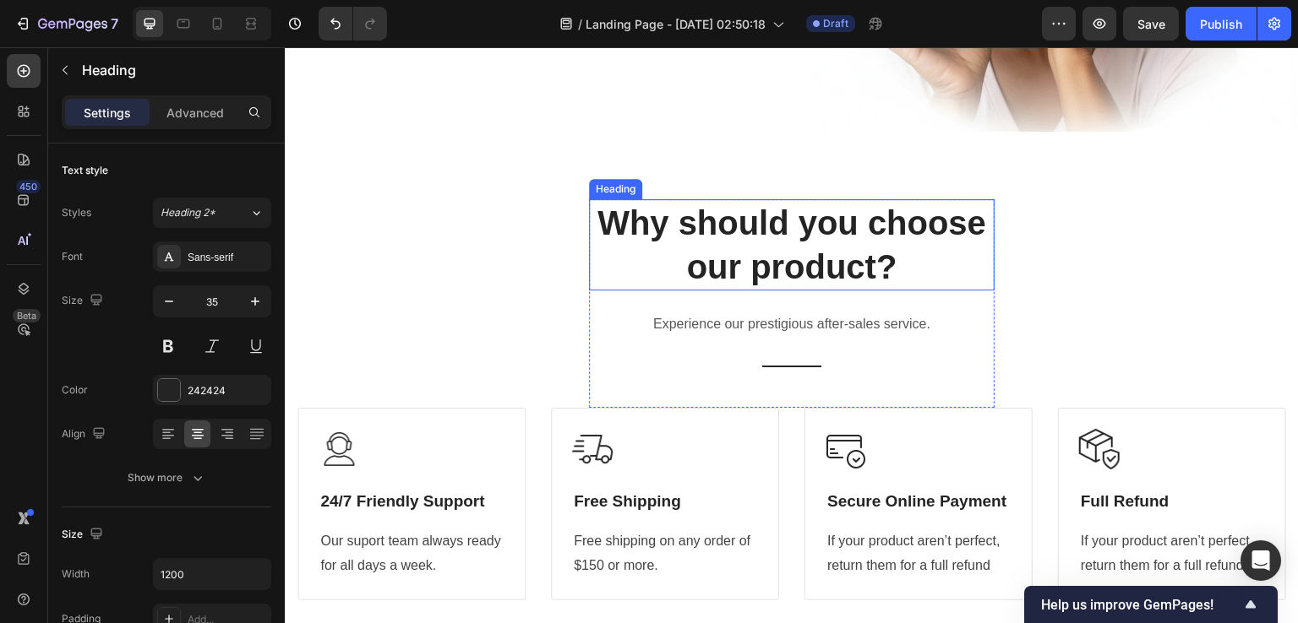
click at [698, 258] on p "Why should you choose our product?" at bounding box center [791, 245] width 402 height 88
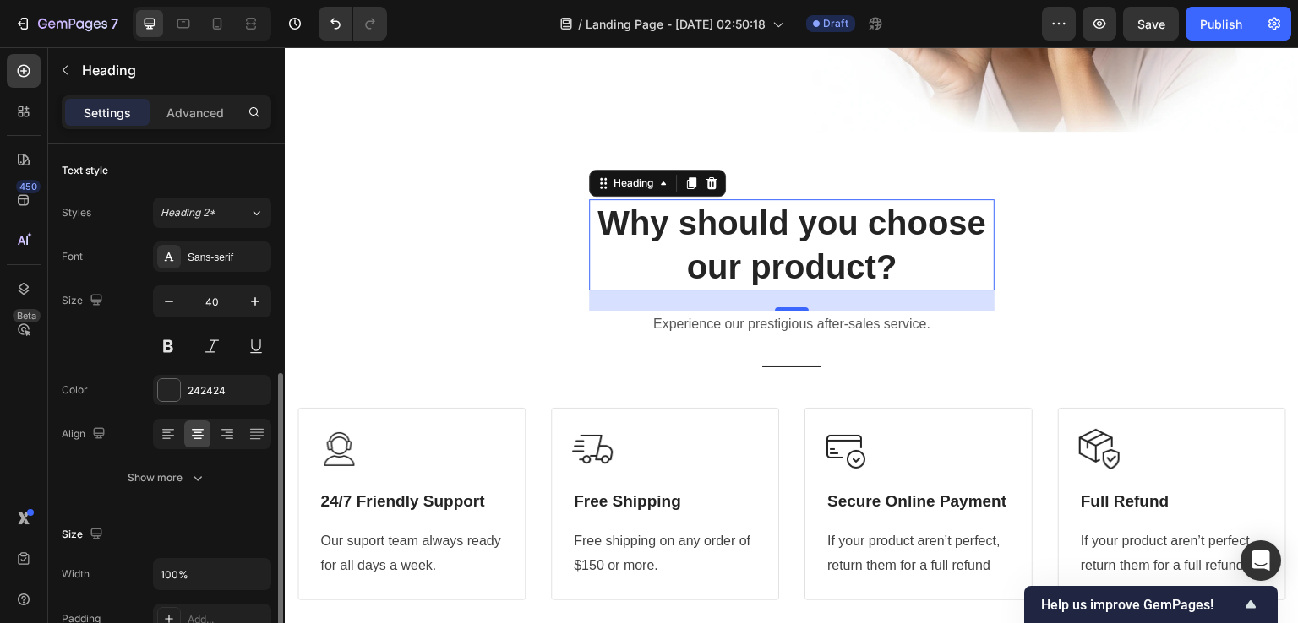
scroll to position [155, 0]
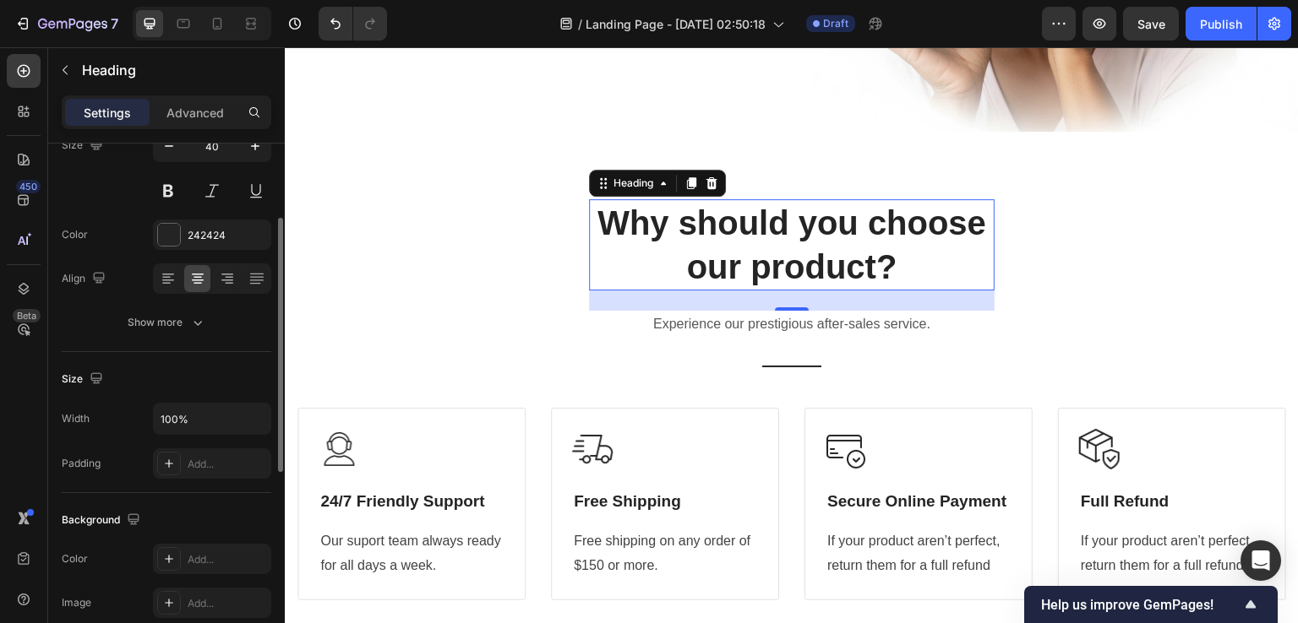
click at [698, 258] on p "Why should you choose our product?" at bounding box center [791, 245] width 402 height 88
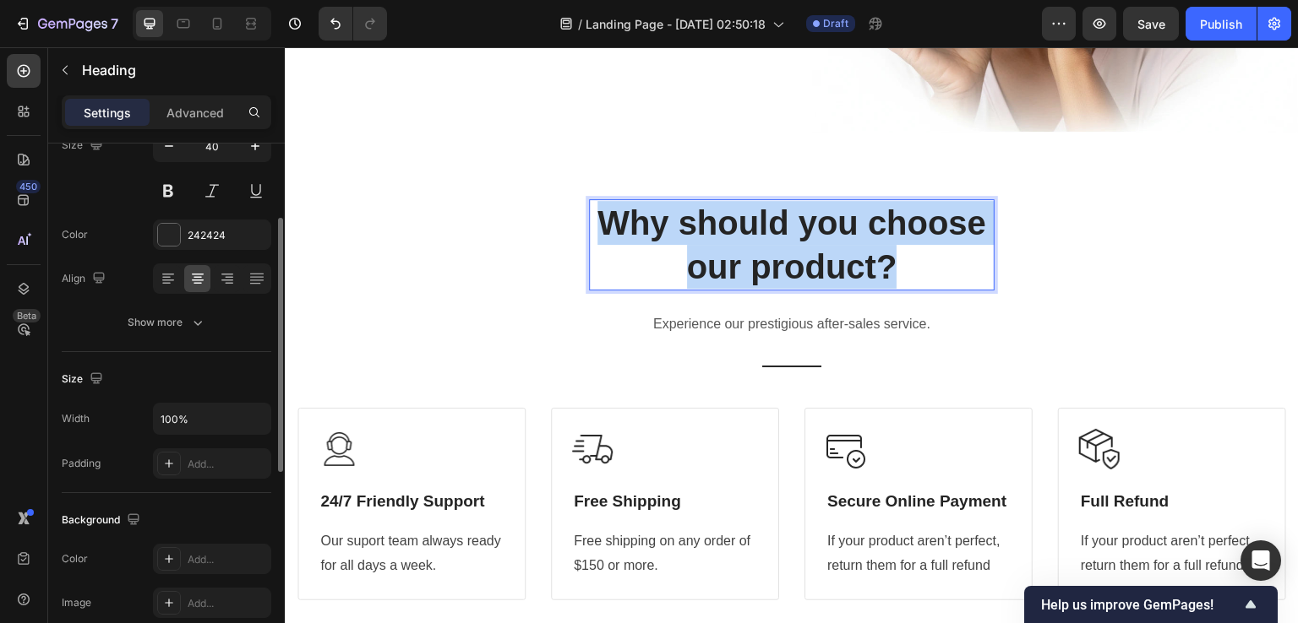
click at [698, 258] on p "Why should you choose our product?" at bounding box center [791, 245] width 402 height 88
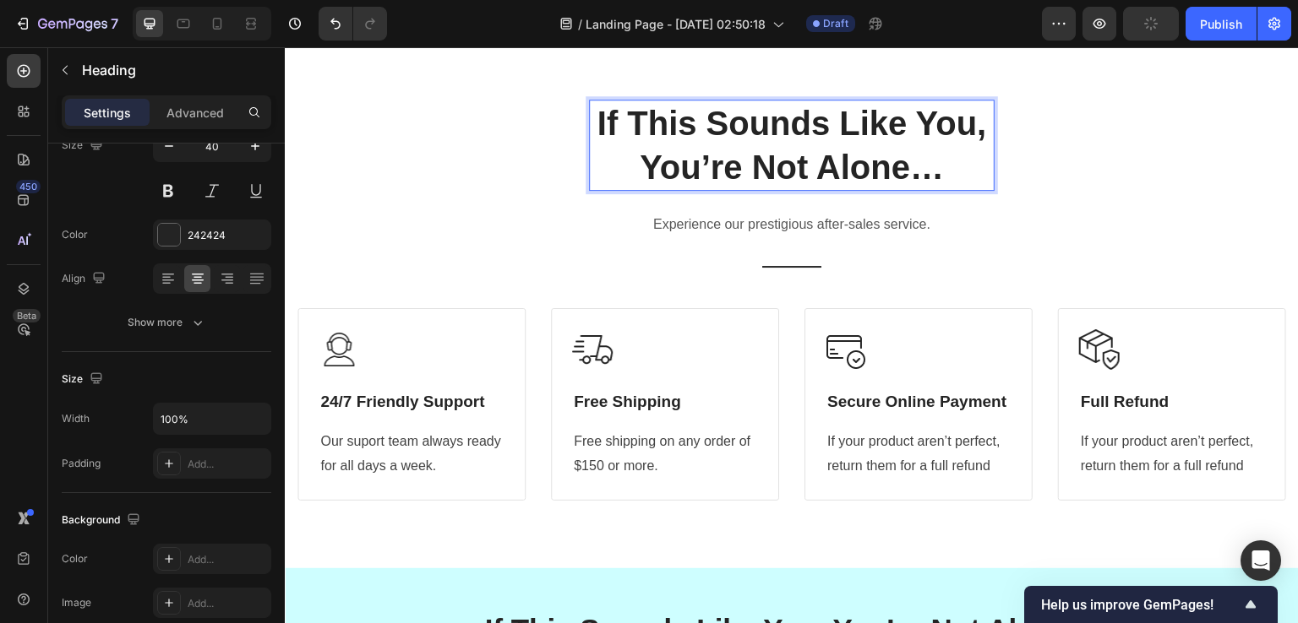
scroll to position [514, 0]
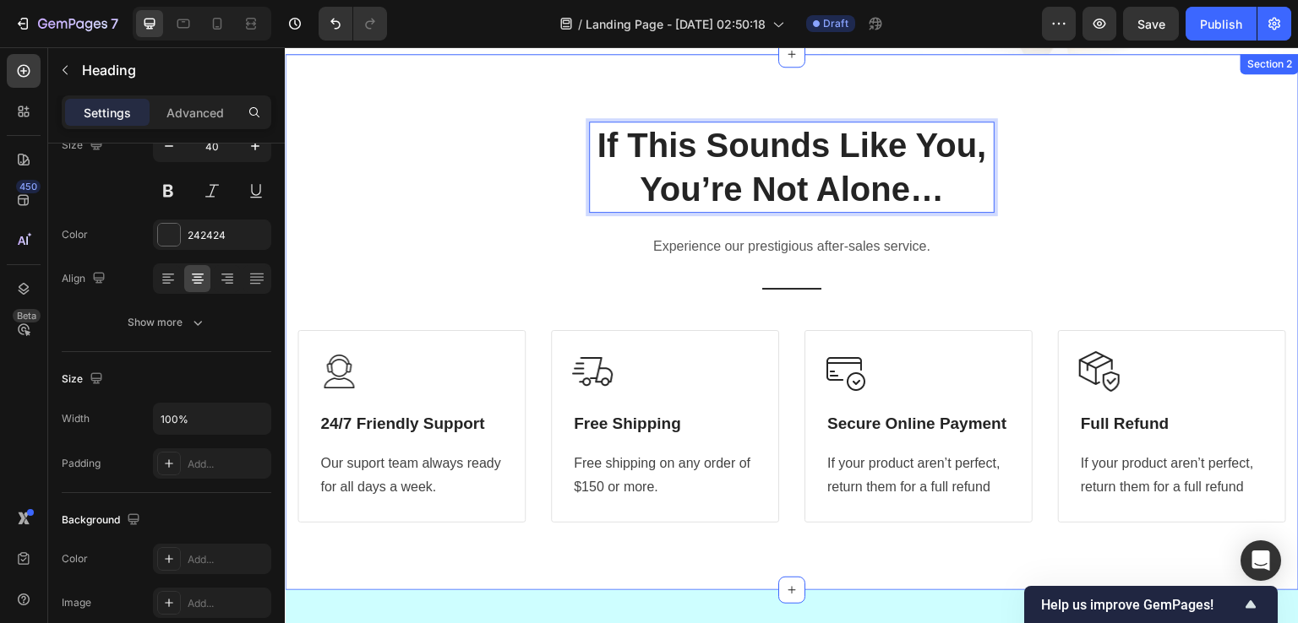
click at [576, 188] on div "If This Sounds Like You, You’re Not Alone… Heading 24 Experience our prestigiou…" at bounding box center [791, 322] width 988 height 401
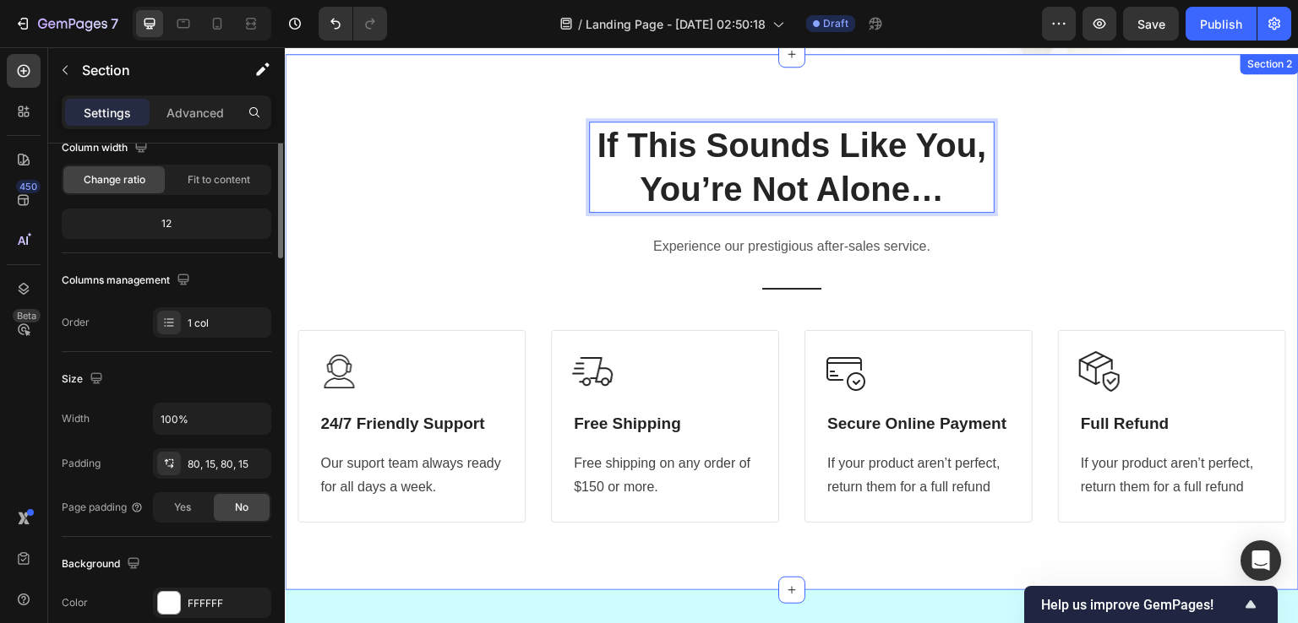
scroll to position [0, 0]
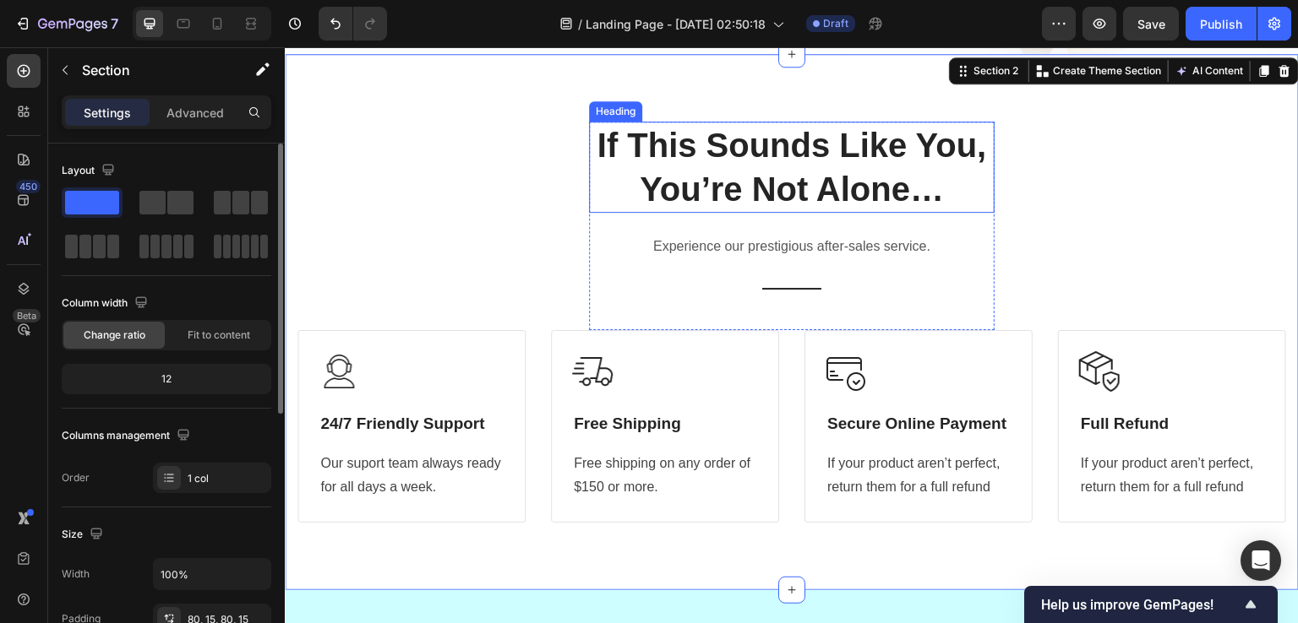
click at [672, 171] on p "If This Sounds Like You, You’re Not Alone…" at bounding box center [791, 167] width 402 height 88
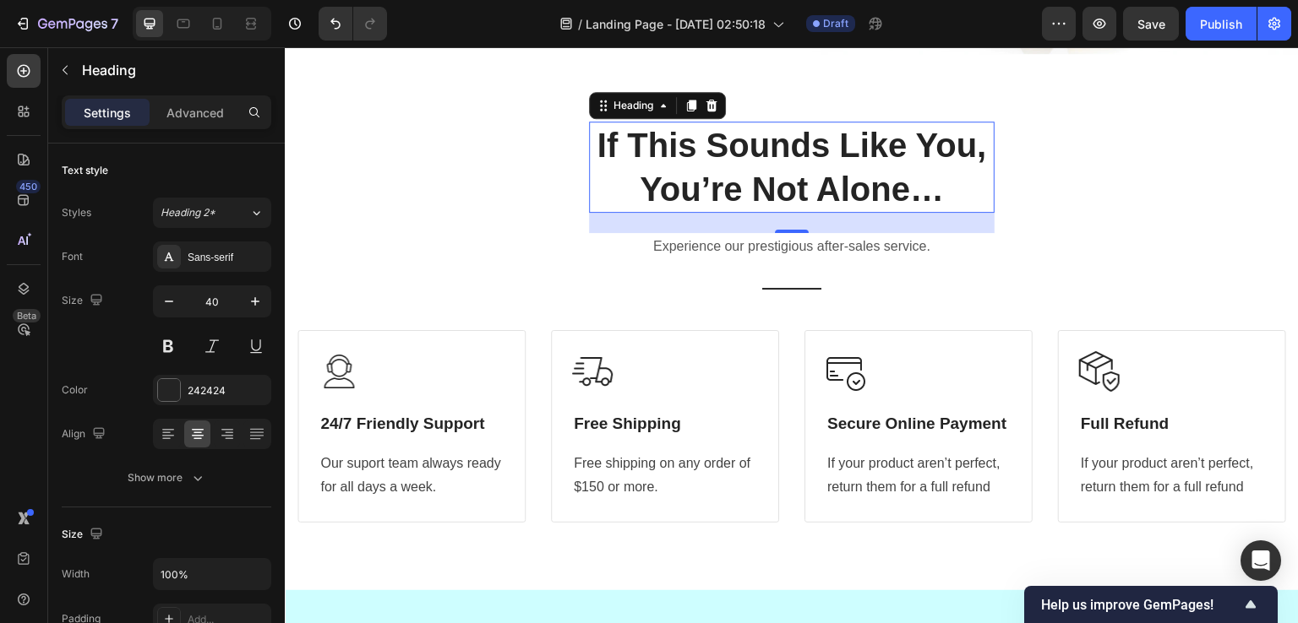
click at [656, 219] on div "24" at bounding box center [791, 223] width 405 height 20
click at [612, 244] on p "Experience our prestigious after-sales service." at bounding box center [791, 247] width 402 height 24
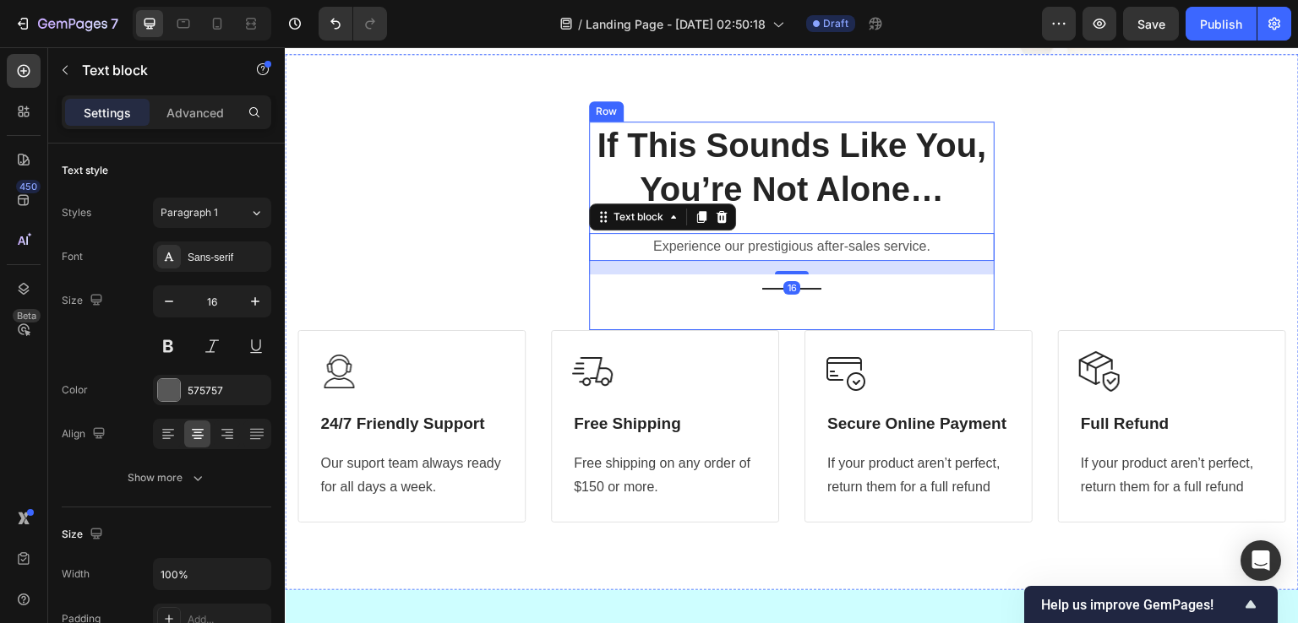
click at [612, 307] on div "If This Sounds Like You, You’re Not Alone… Heading Experience our prestigious a…" at bounding box center [791, 226] width 405 height 209
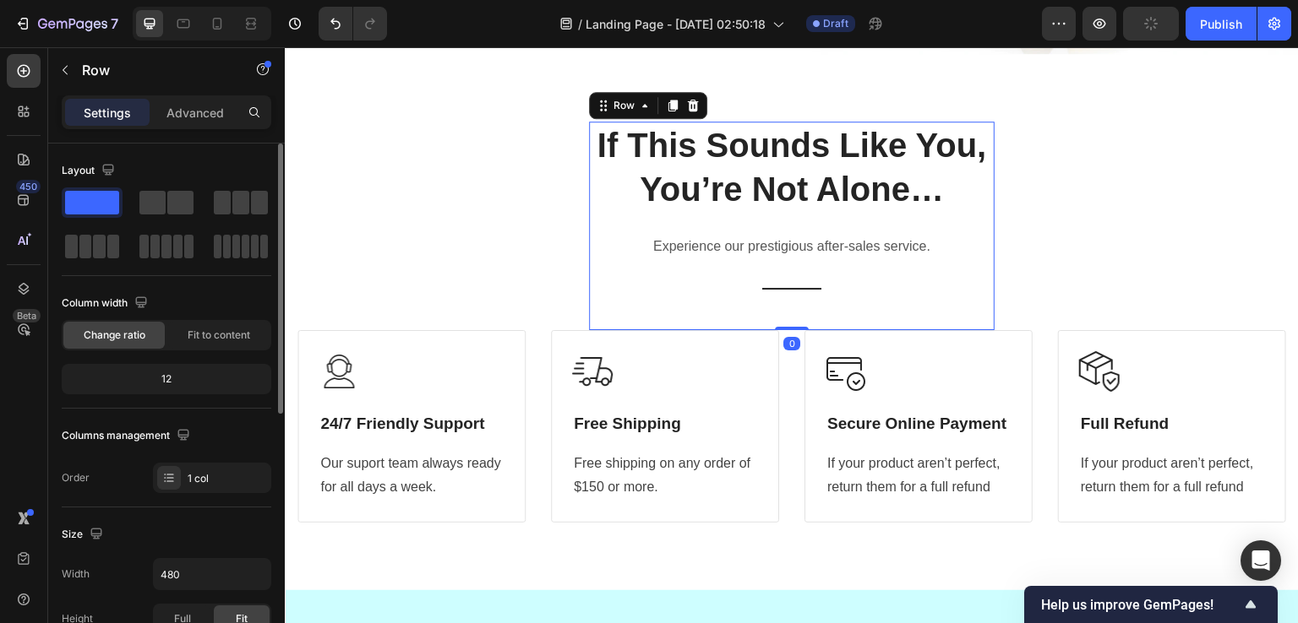
scroll to position [253, 0]
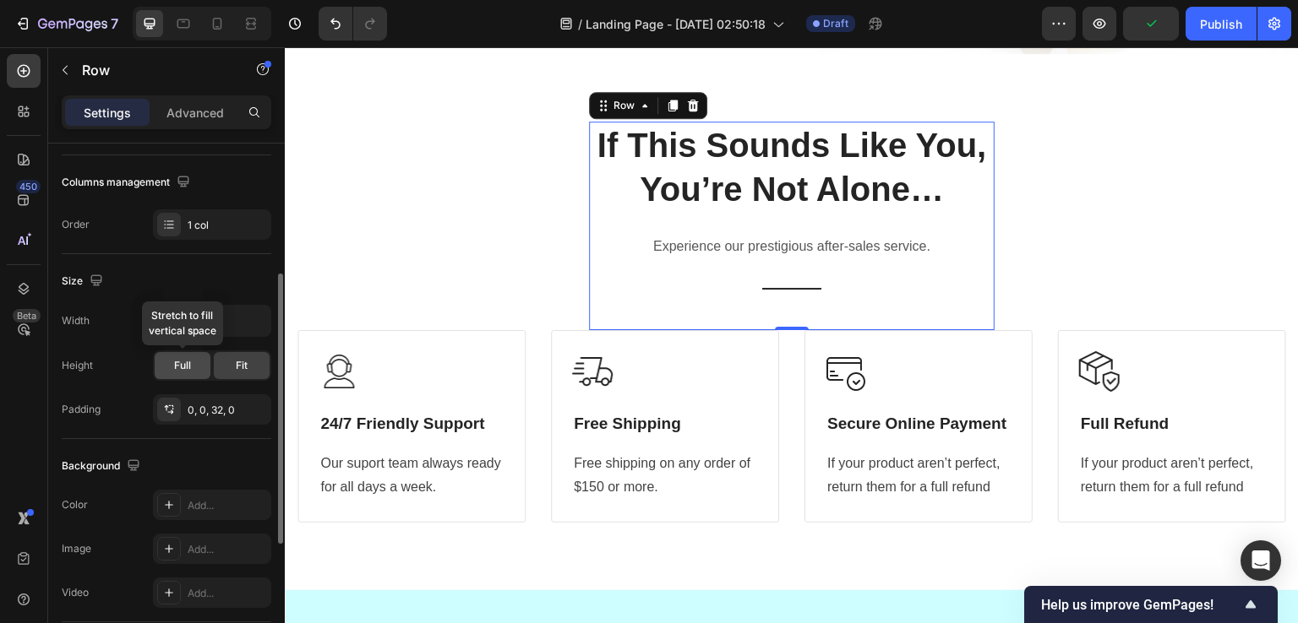
click at [187, 364] on span "Full" at bounding box center [182, 365] width 17 height 15
click at [180, 318] on input "480" at bounding box center [212, 321] width 117 height 30
click at [257, 323] on icon "button" at bounding box center [255, 321] width 17 height 17
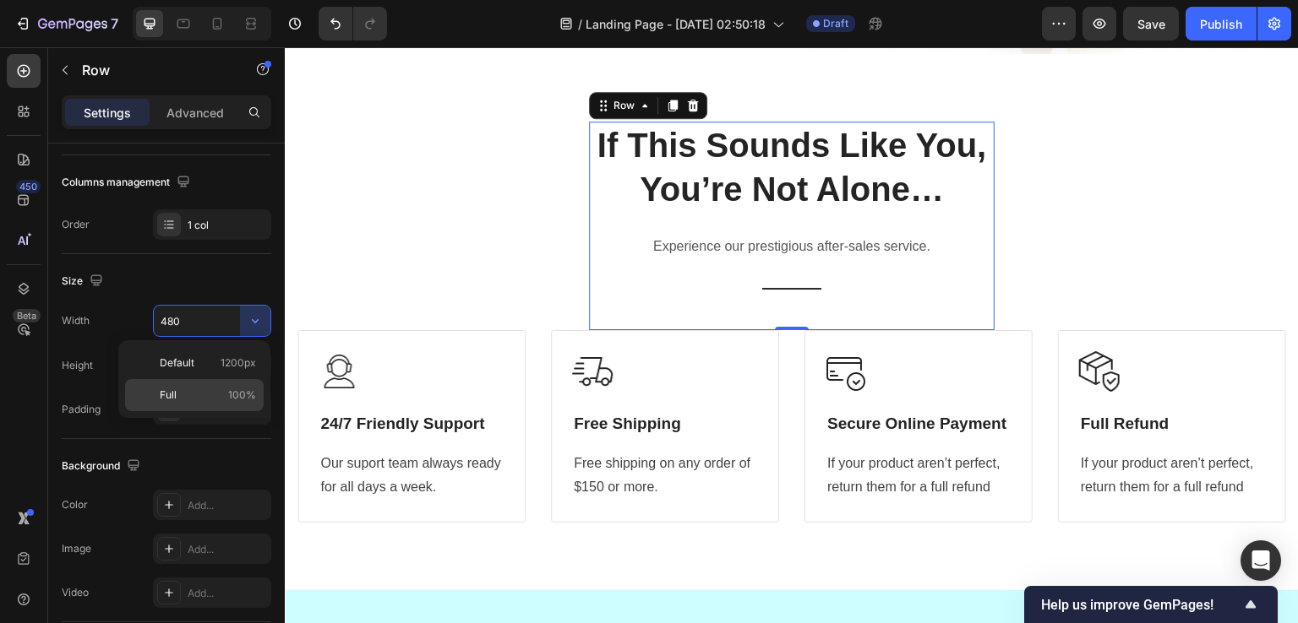
click at [220, 388] on p "Full 100%" at bounding box center [208, 395] width 96 height 15
type input "100%"
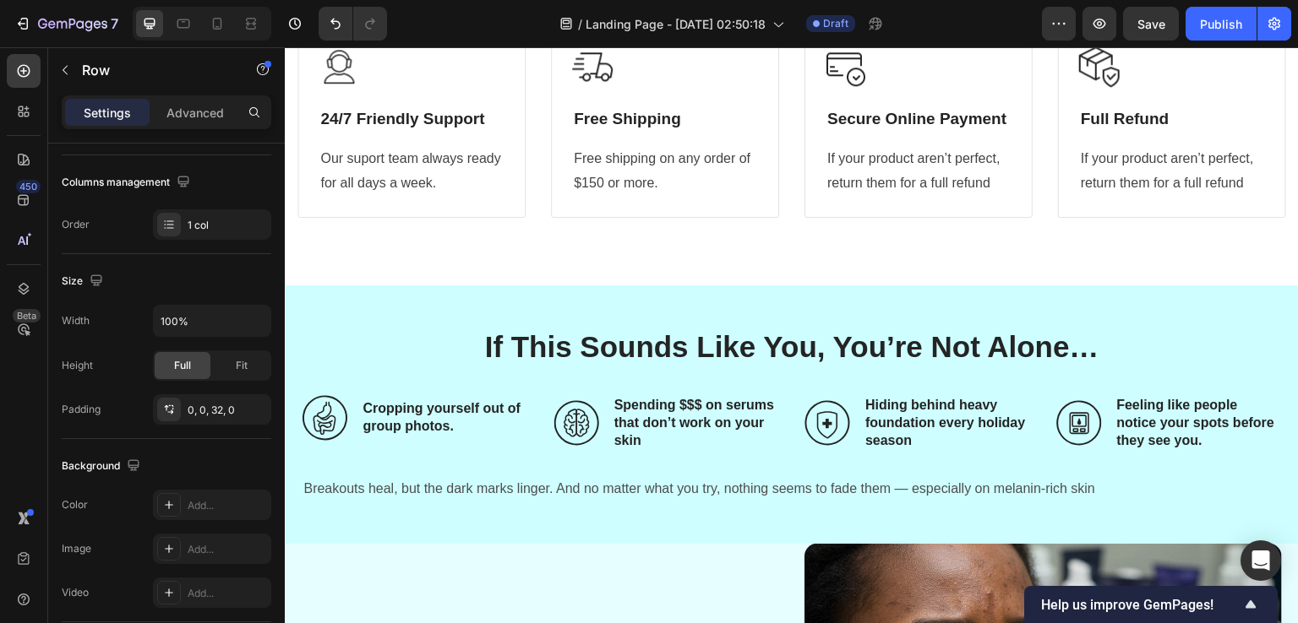
scroll to position [936, 0]
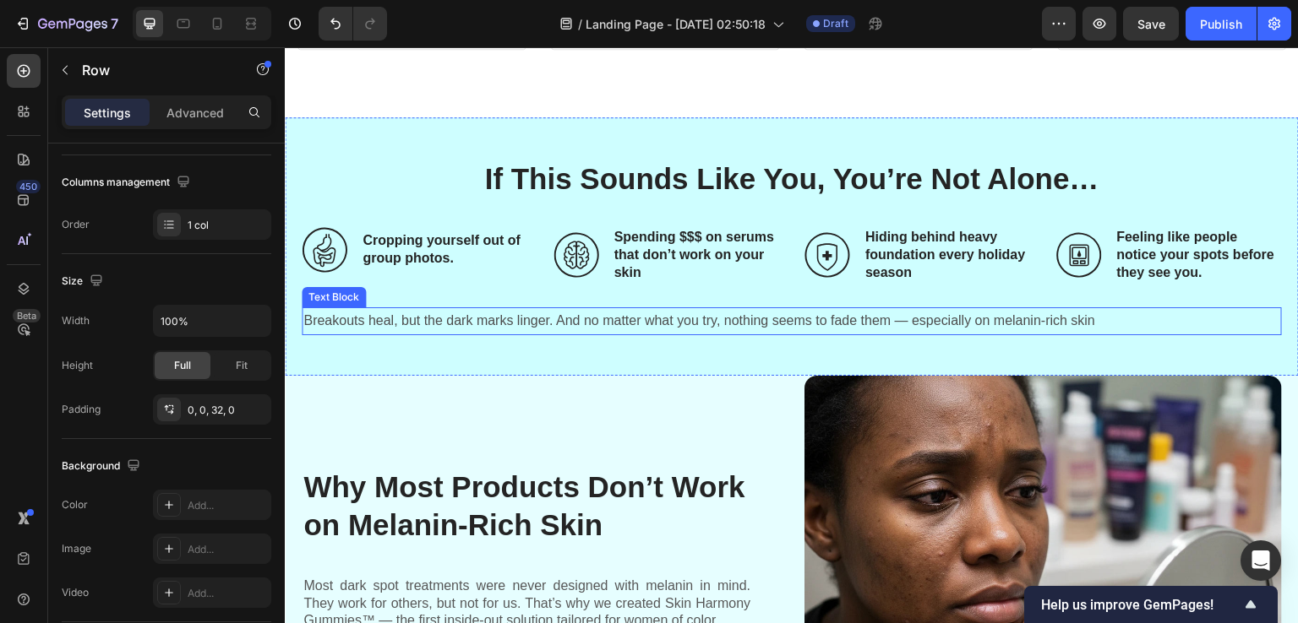
click at [626, 326] on p "Breakouts heal, but the dark marks linger. And no matter what you try, nothing …" at bounding box center [791, 321] width 977 height 24
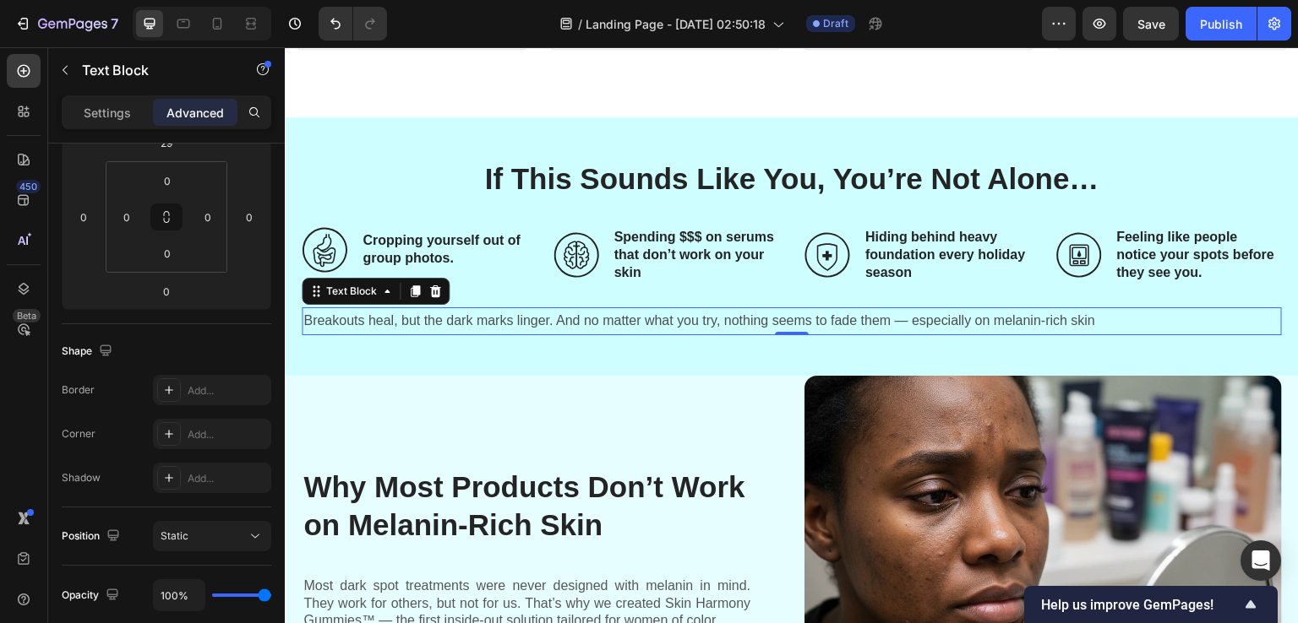
scroll to position [0, 0]
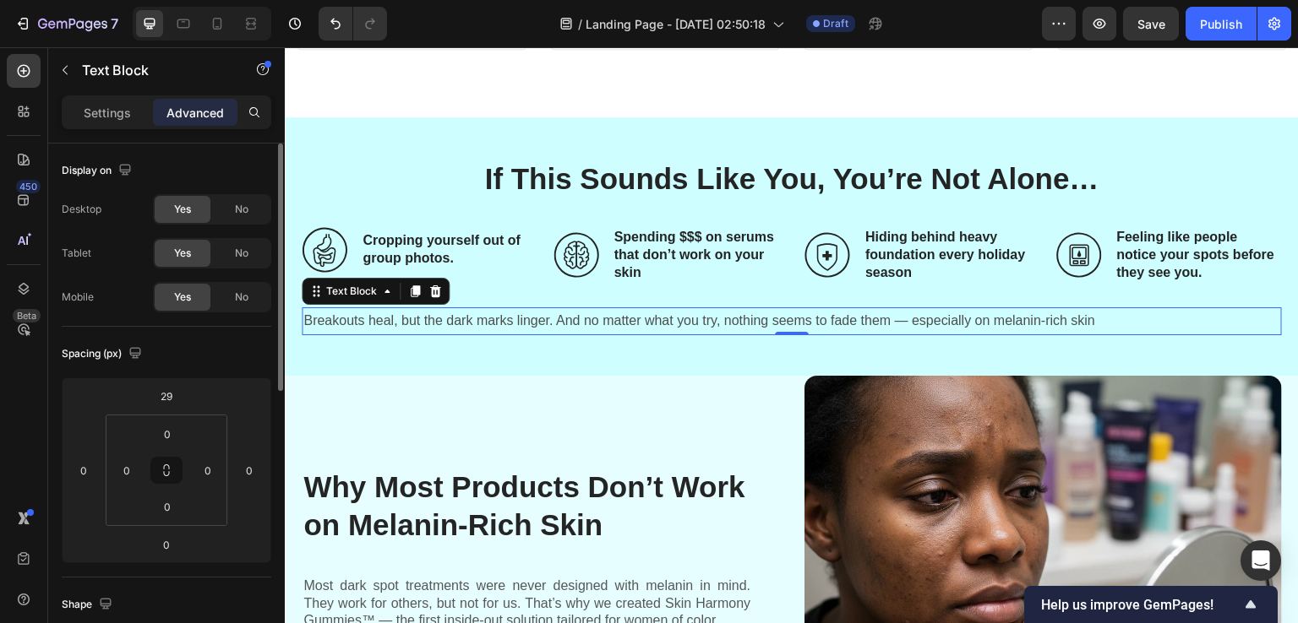
click at [584, 318] on p "Breakouts heal, but the dark marks linger. And no matter what you try, nothing …" at bounding box center [791, 321] width 977 height 24
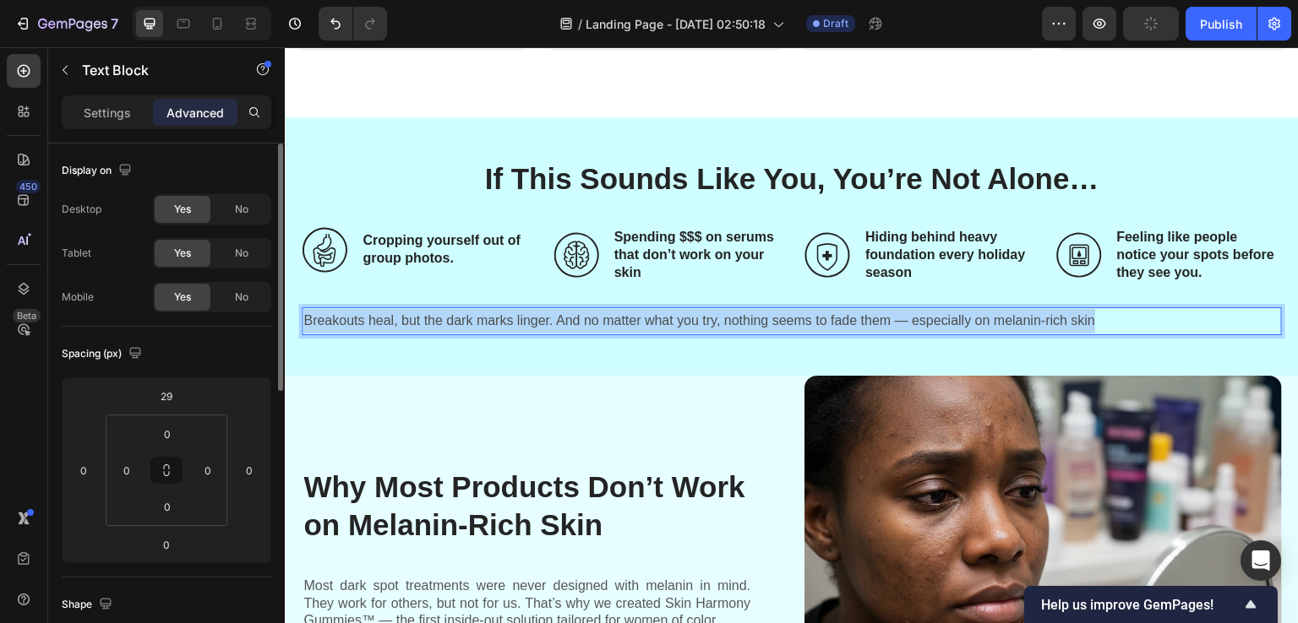
click at [584, 318] on p "Breakouts heal, but the dark marks linger. And no matter what you try, nothing …" at bounding box center [791, 321] width 977 height 24
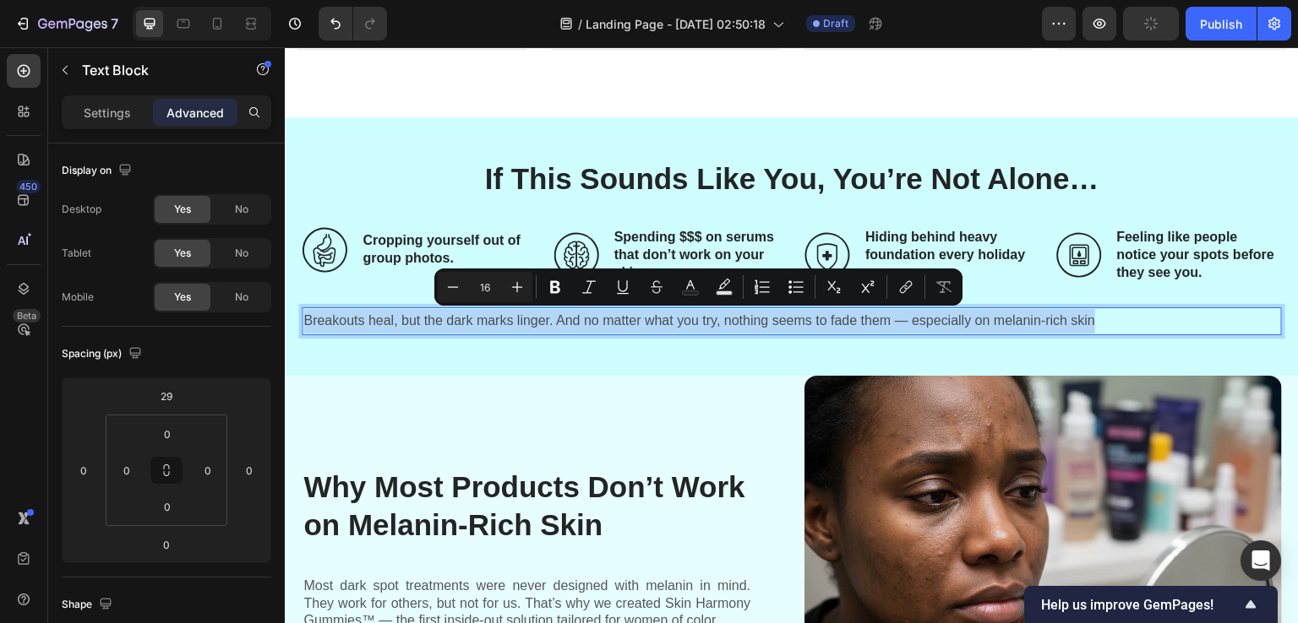
copy p "Breakouts heal, but the dark marks linger. And no matter what you try, nothing …"
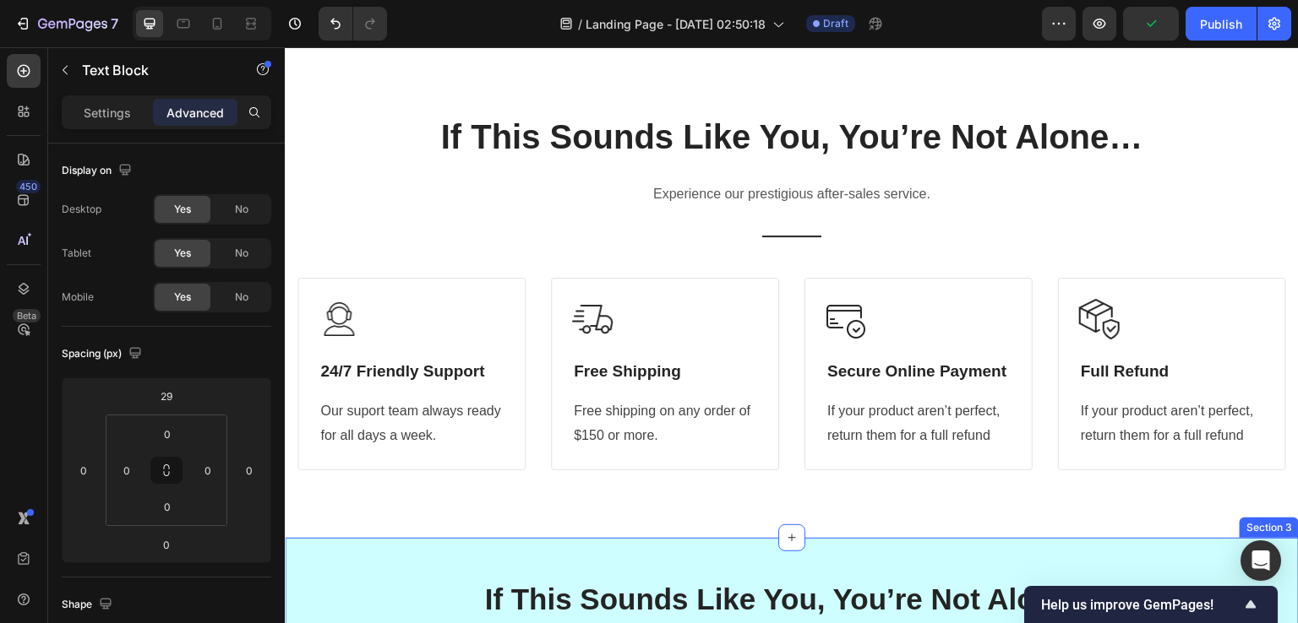
scroll to position [514, 0]
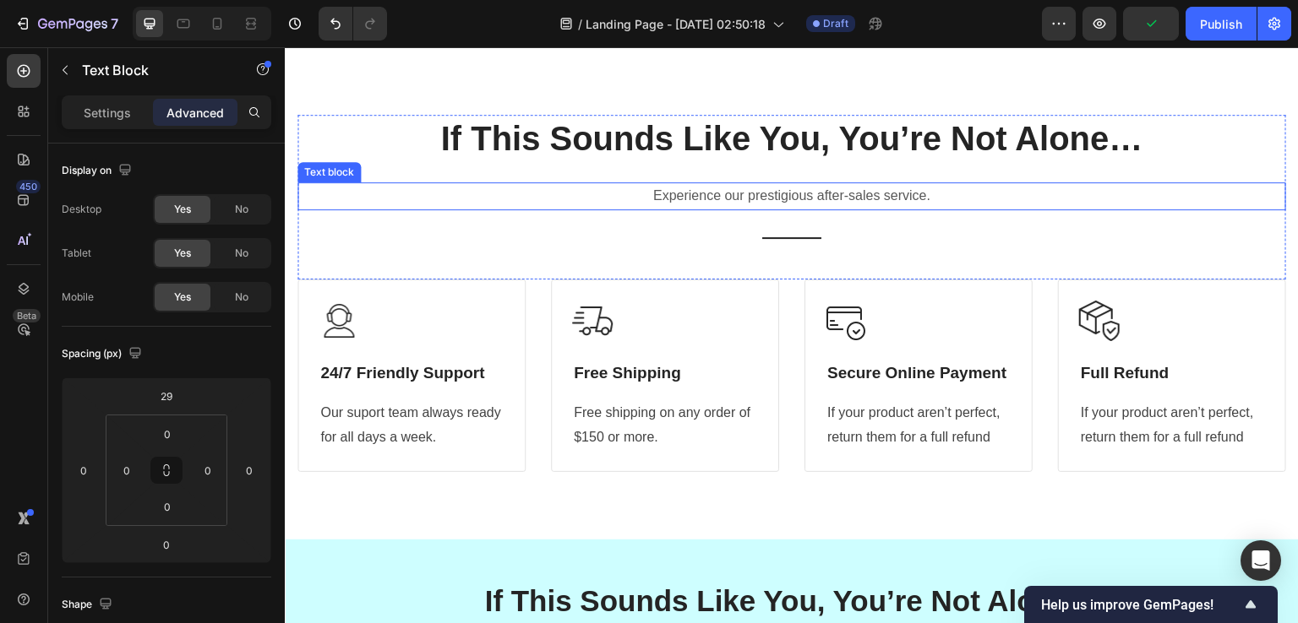
click at [740, 191] on p "Experience our prestigious after-sales service." at bounding box center [791, 196] width 985 height 24
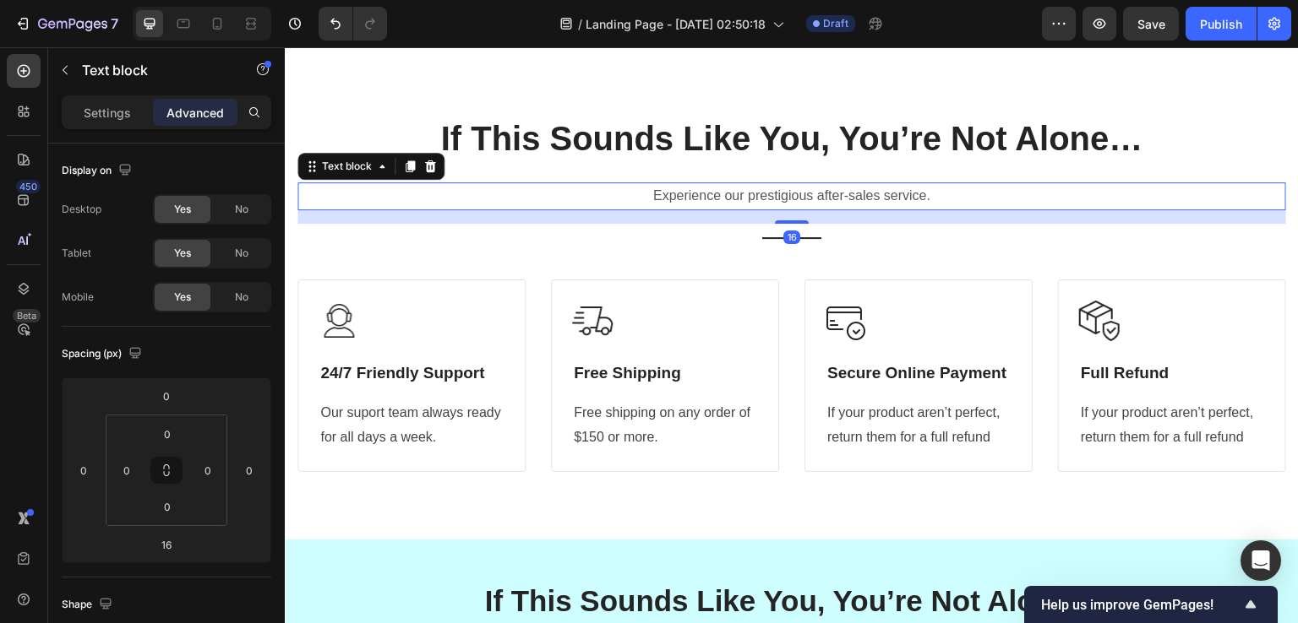
click at [740, 191] on p "Experience our prestigious after-sales service." at bounding box center [791, 196] width 985 height 24
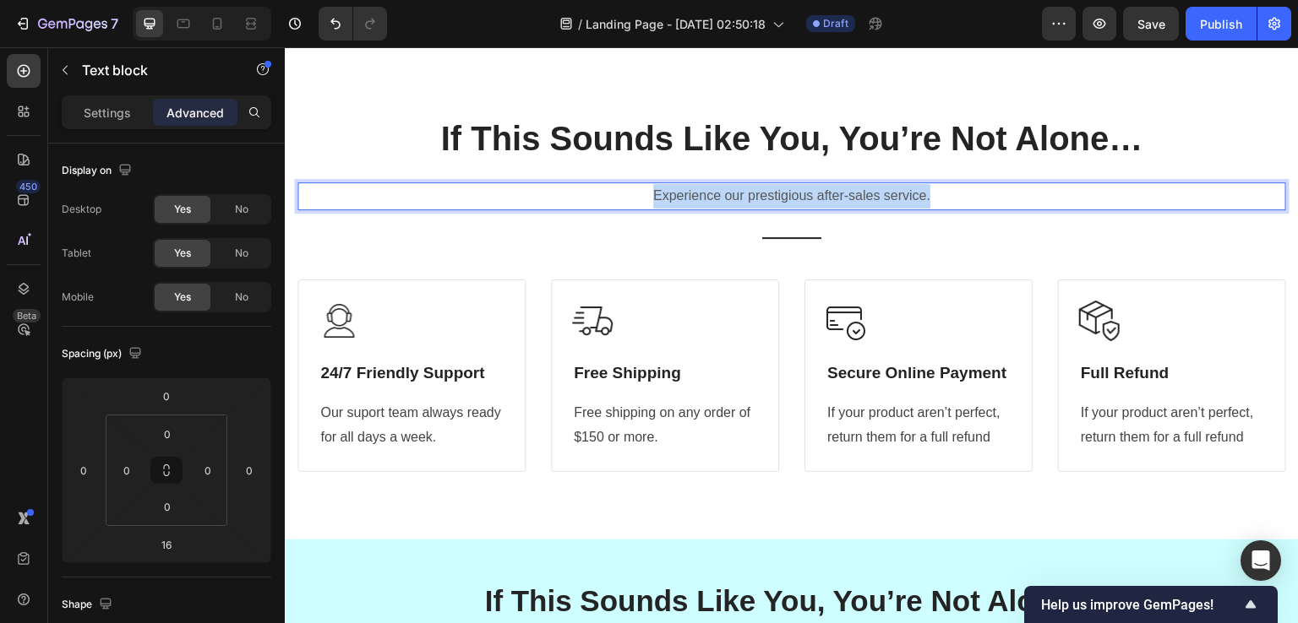
click at [740, 191] on p "Experience our prestigious after-sales service." at bounding box center [791, 196] width 985 height 24
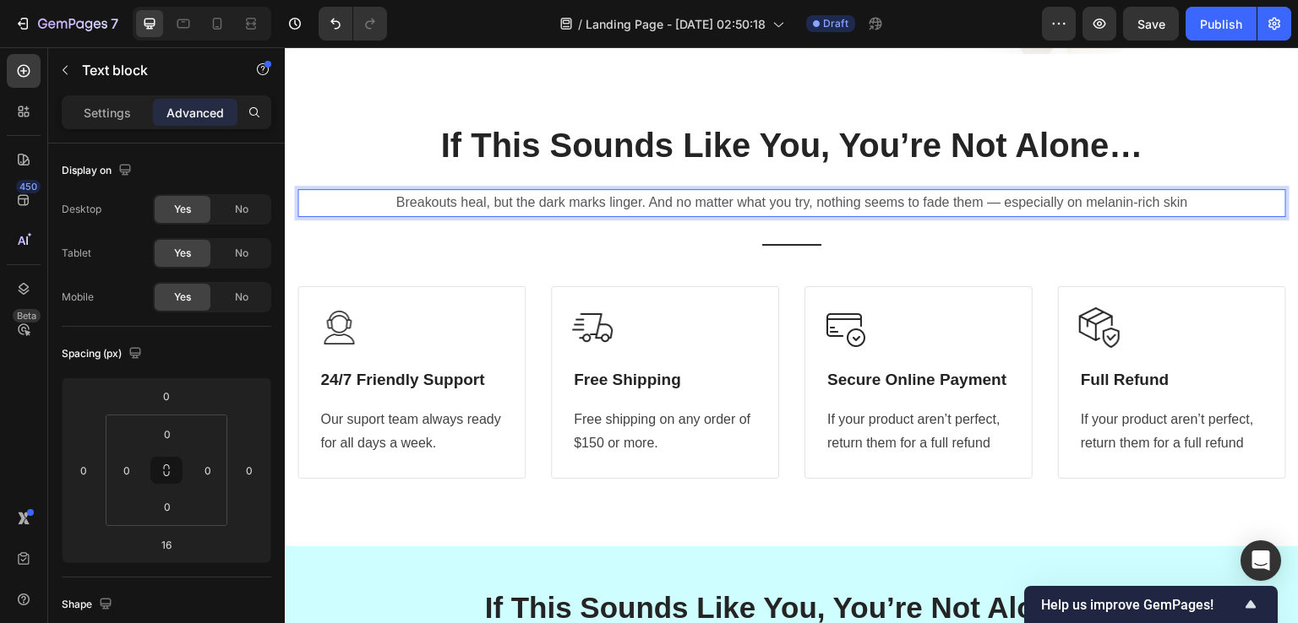
click at [0, 272] on div "450 Beta" at bounding box center [24, 335] width 48 height 576
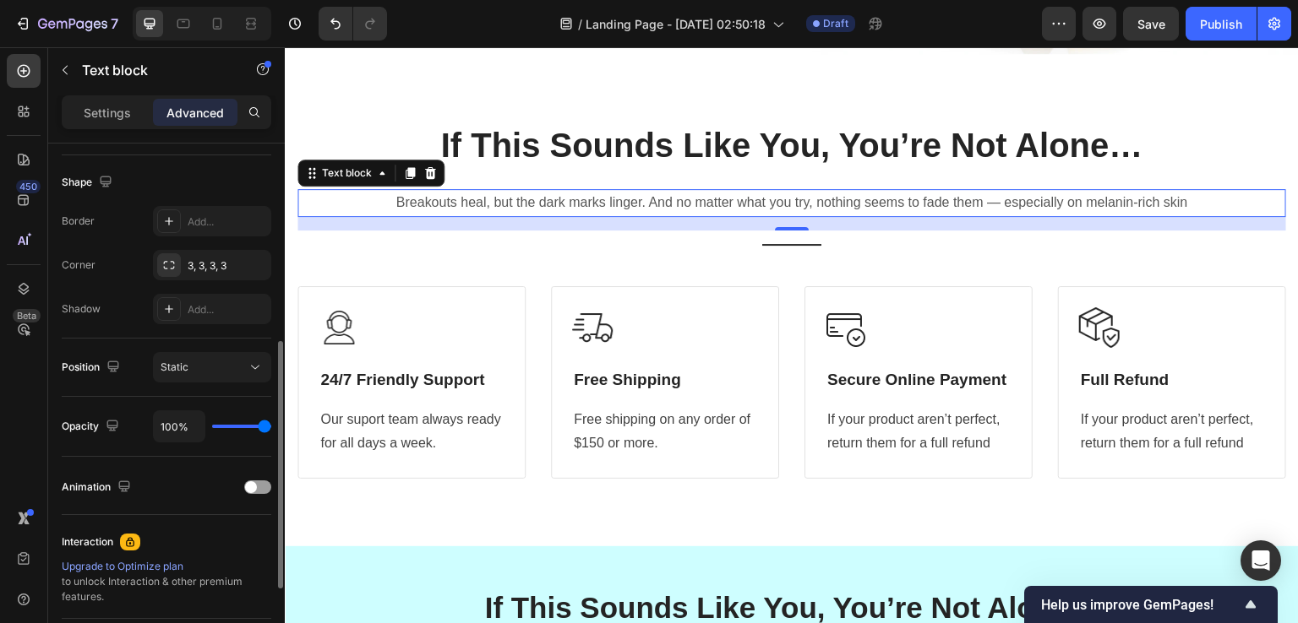
scroll to position [0, 0]
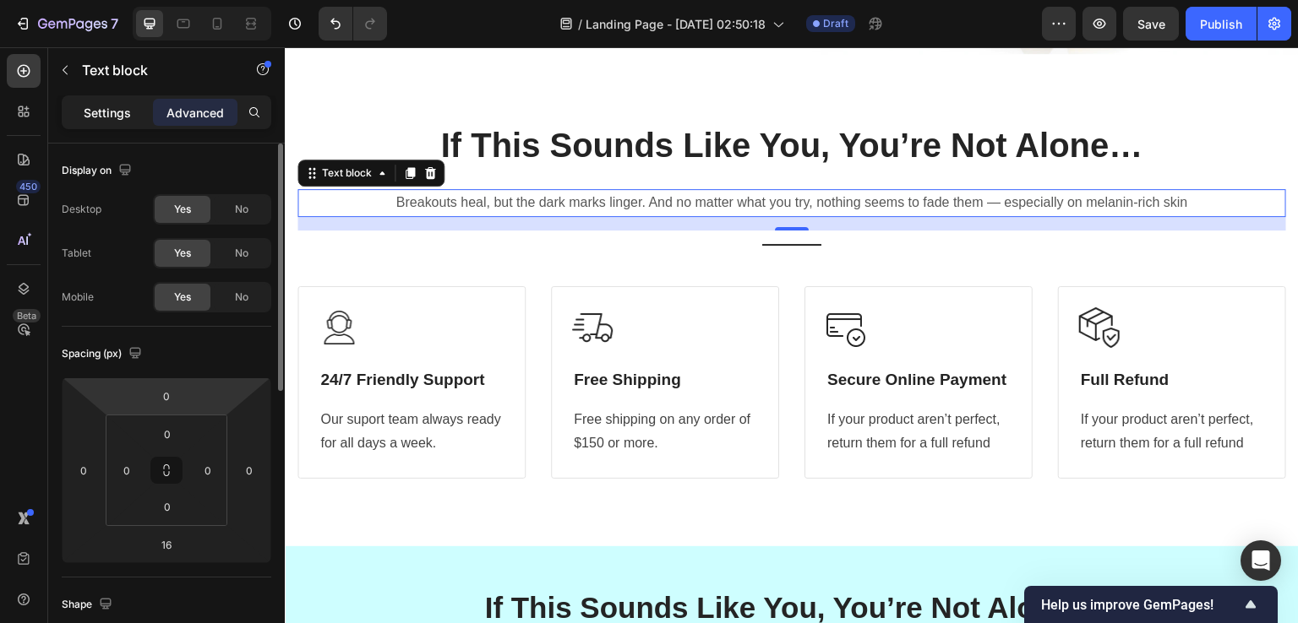
click at [104, 111] on p "Settings" at bounding box center [107, 113] width 47 height 18
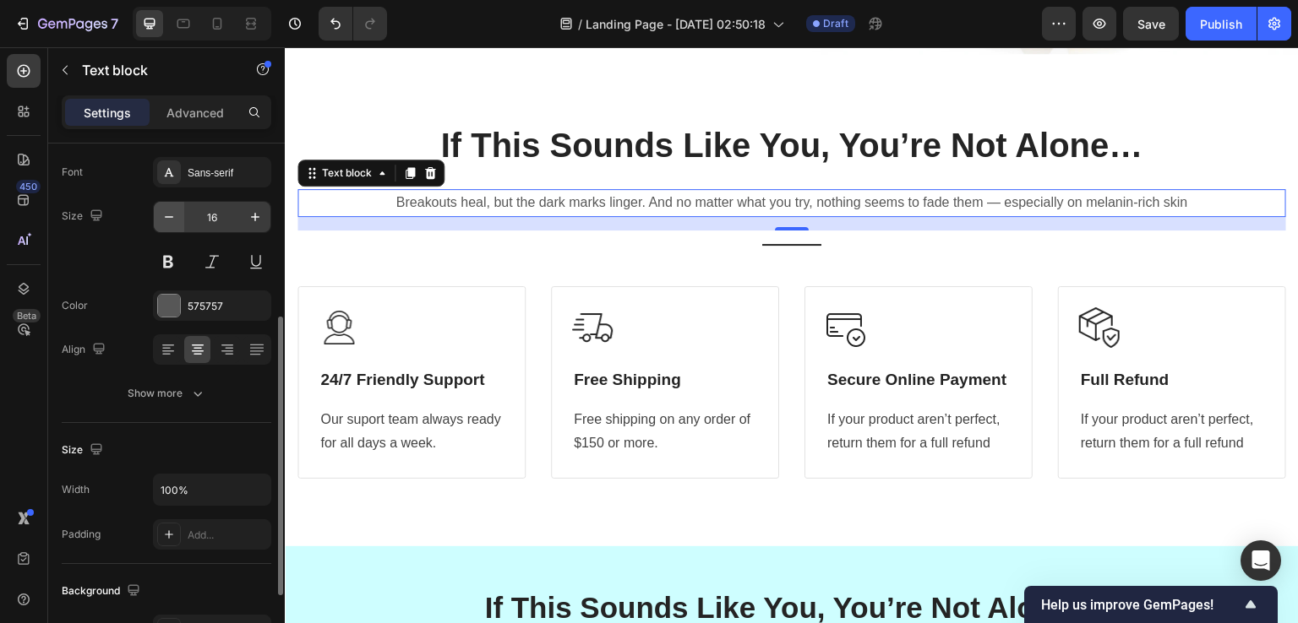
scroll to position [169, 0]
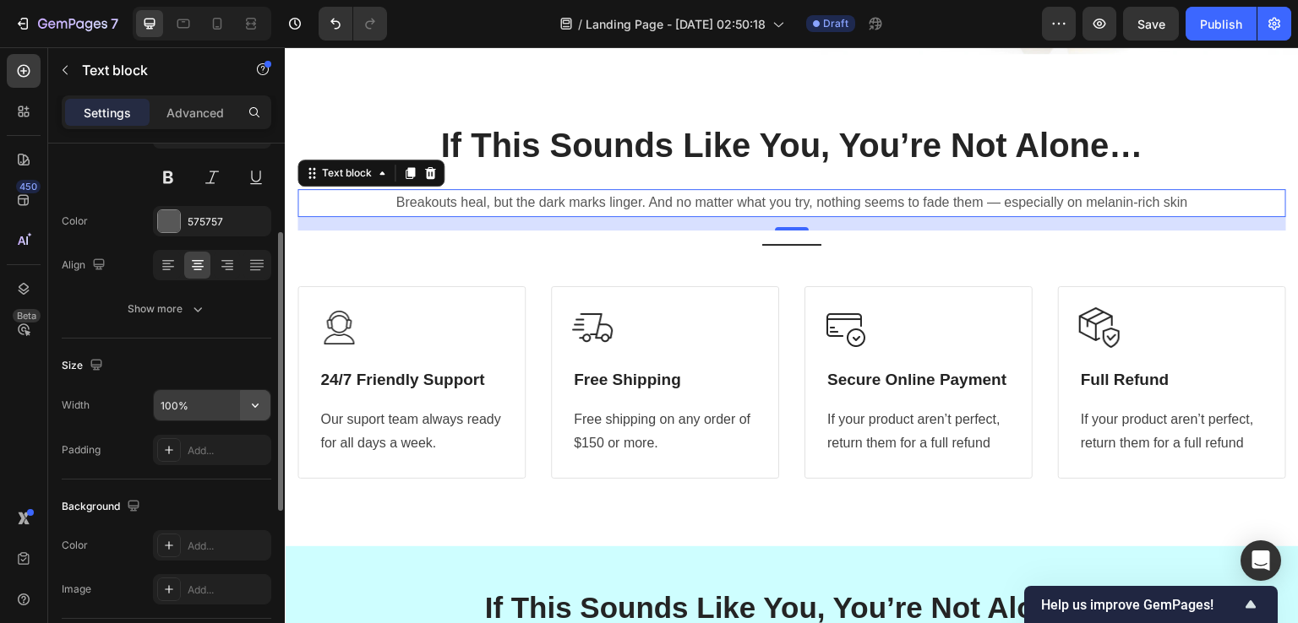
click at [260, 400] on icon "button" at bounding box center [255, 405] width 17 height 17
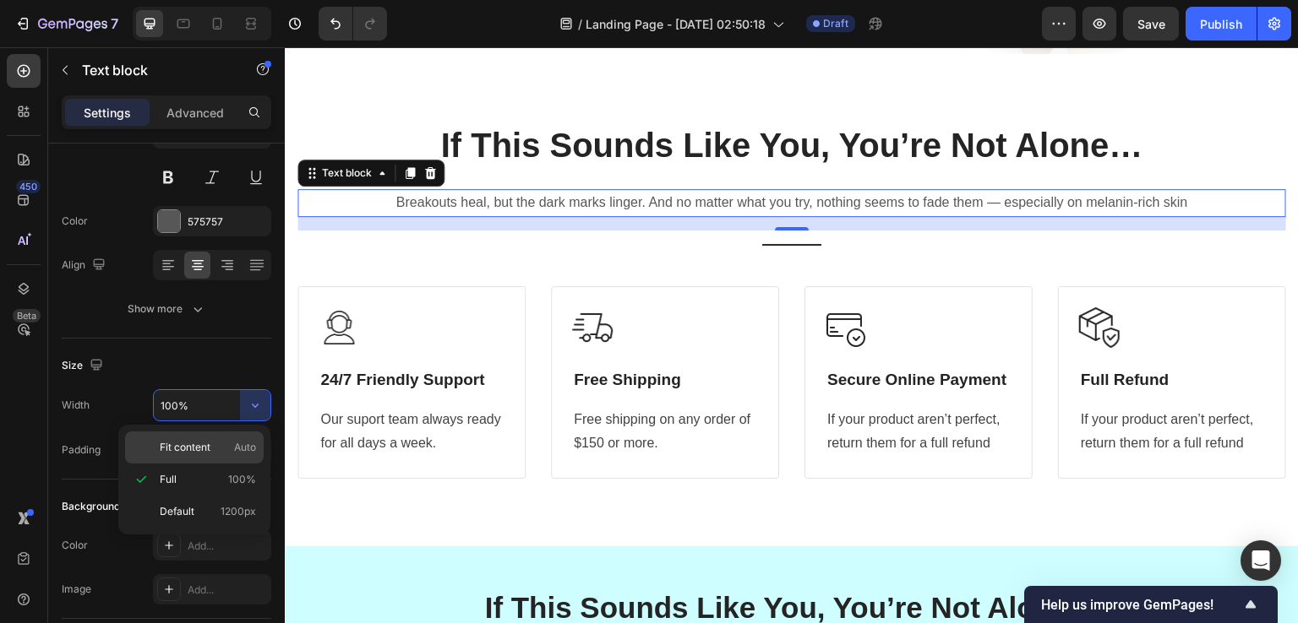
click at [177, 443] on span "Fit content" at bounding box center [185, 447] width 51 height 15
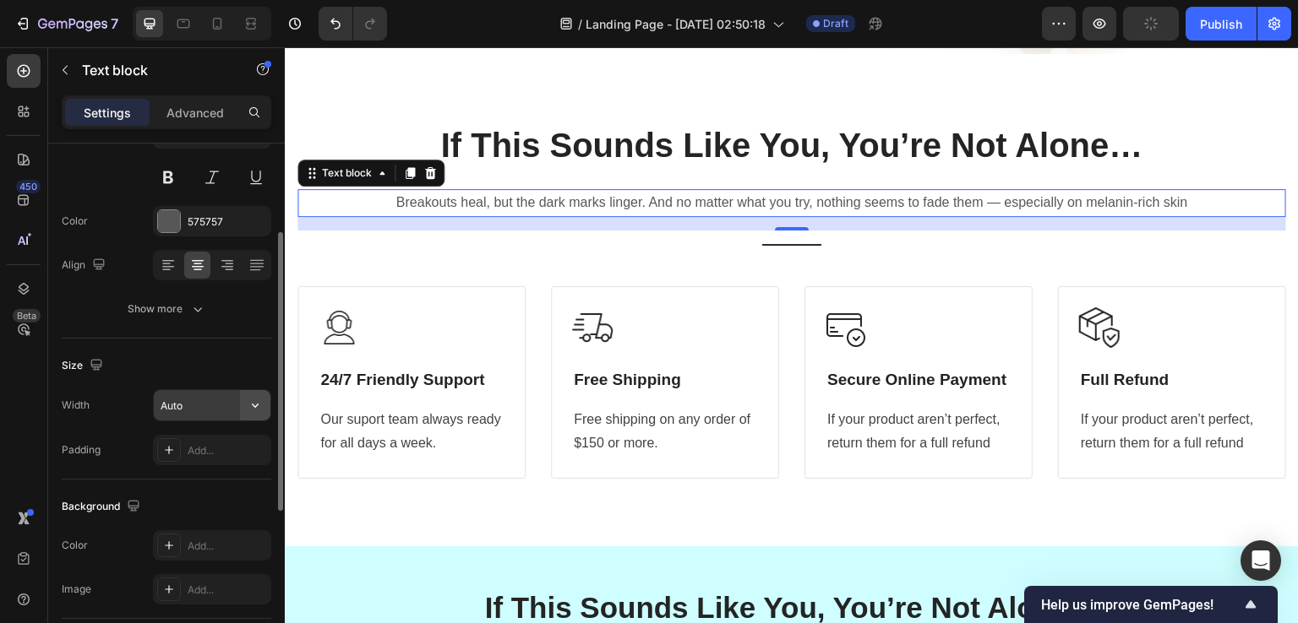
click at [244, 410] on button "button" at bounding box center [255, 405] width 30 height 30
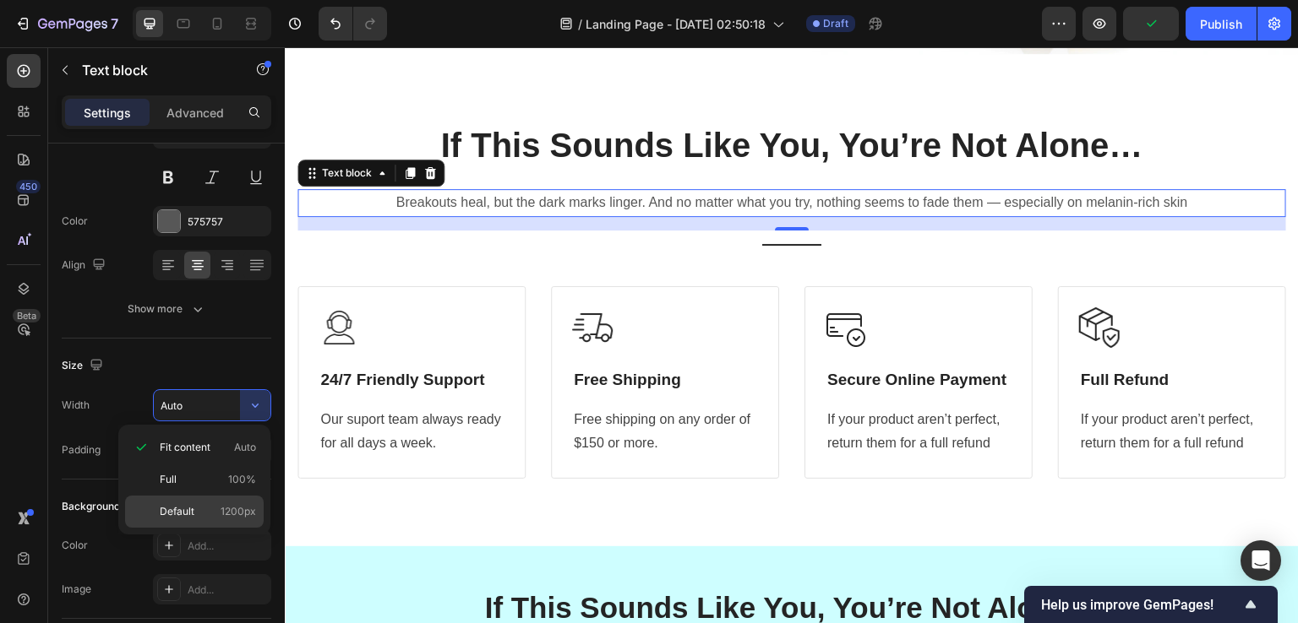
click at [179, 520] on div "Default 1200px" at bounding box center [194, 512] width 139 height 32
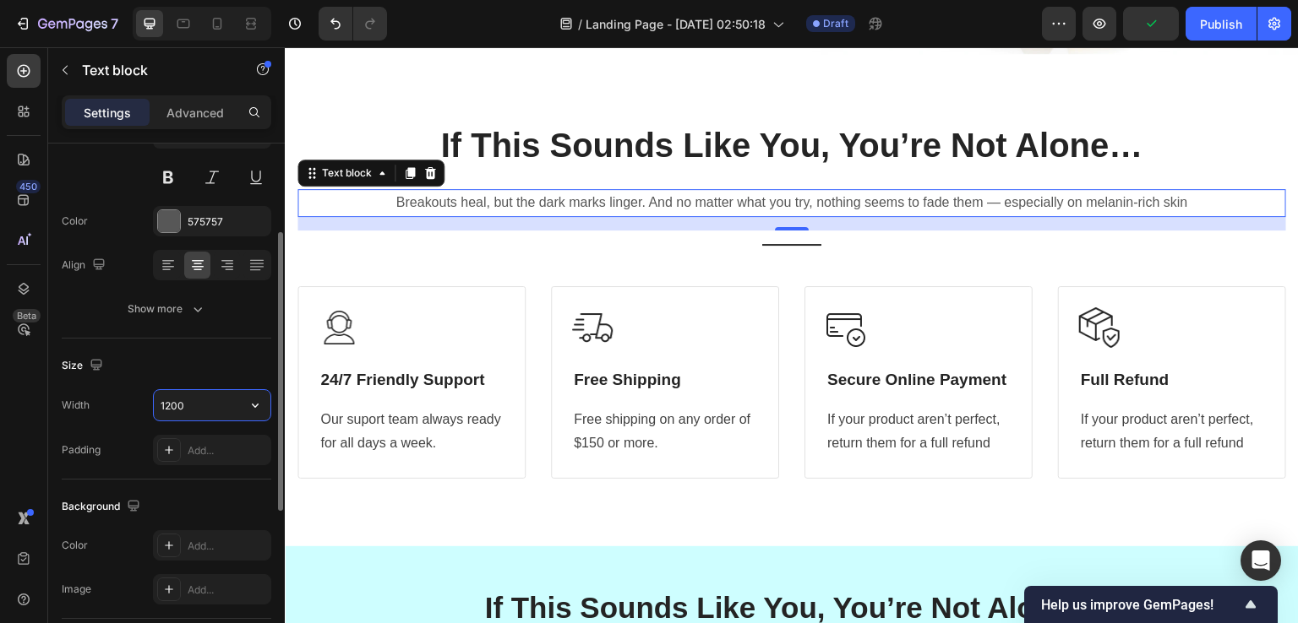
click at [168, 395] on input "1200" at bounding box center [212, 405] width 117 height 30
click at [168, 393] on input "1040" at bounding box center [212, 405] width 117 height 30
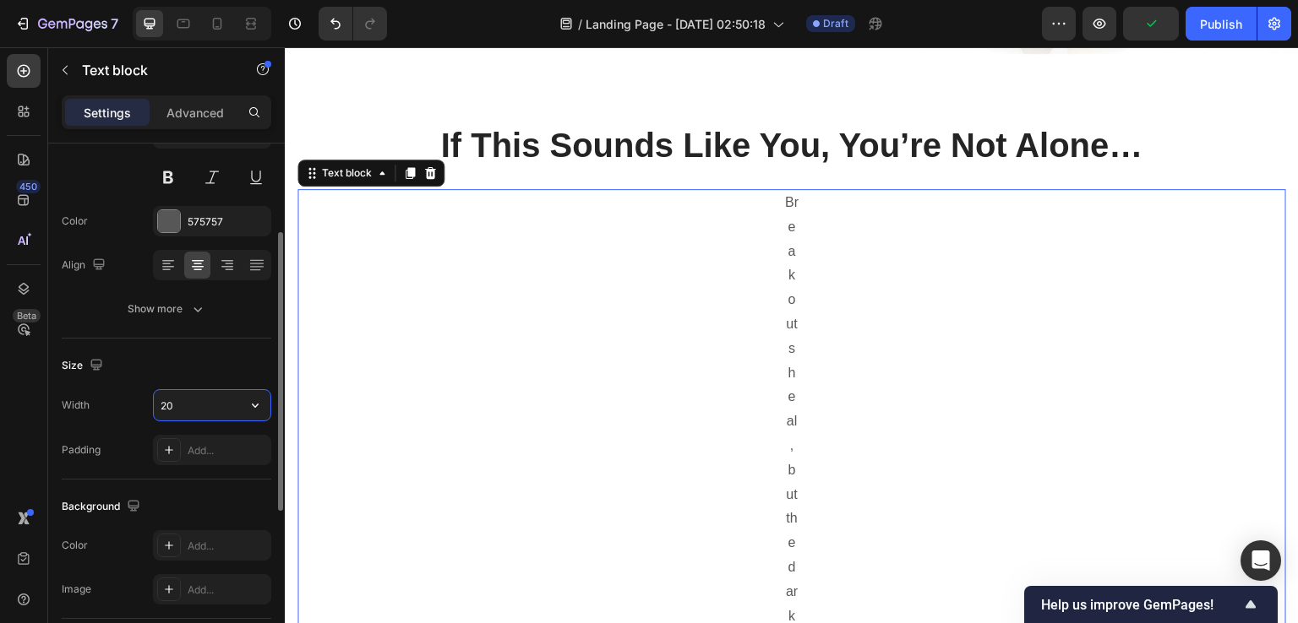
type input "2"
type input "5"
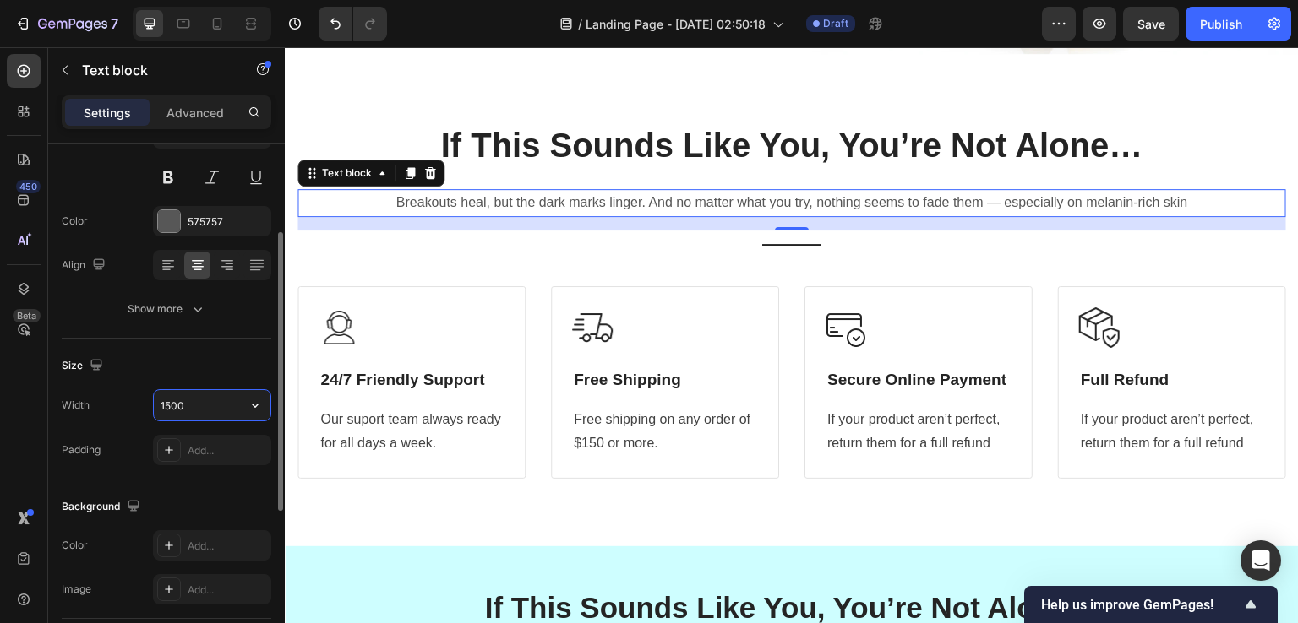
type input "500"
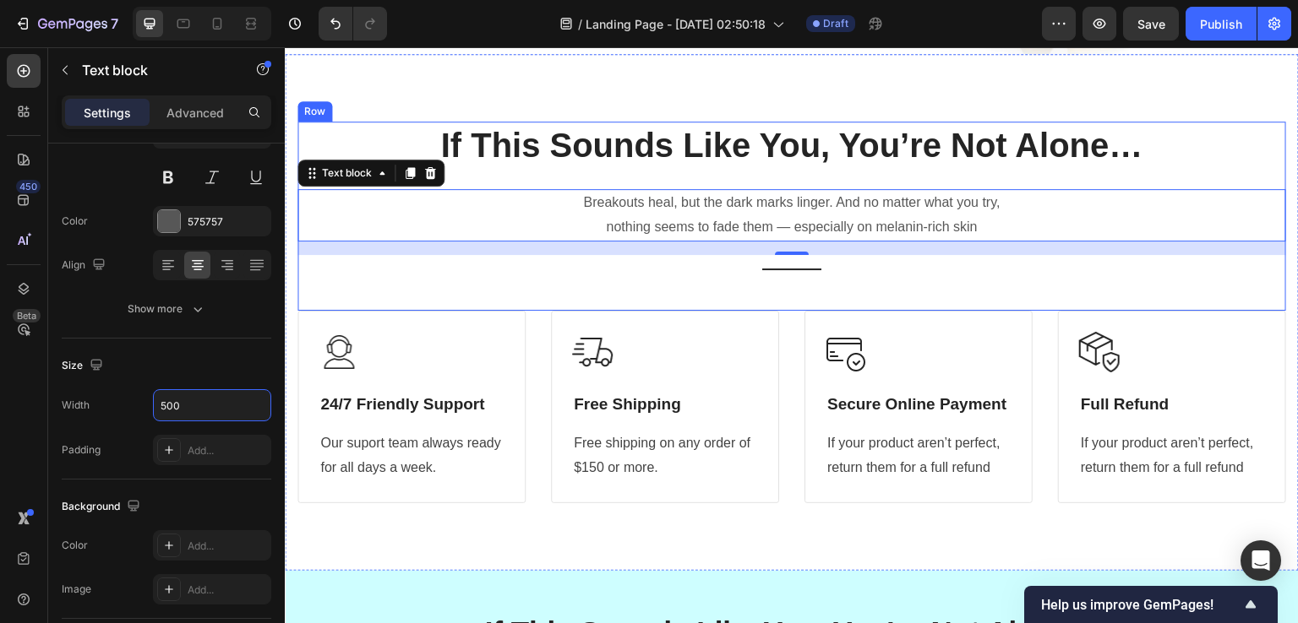
scroll to position [429, 0]
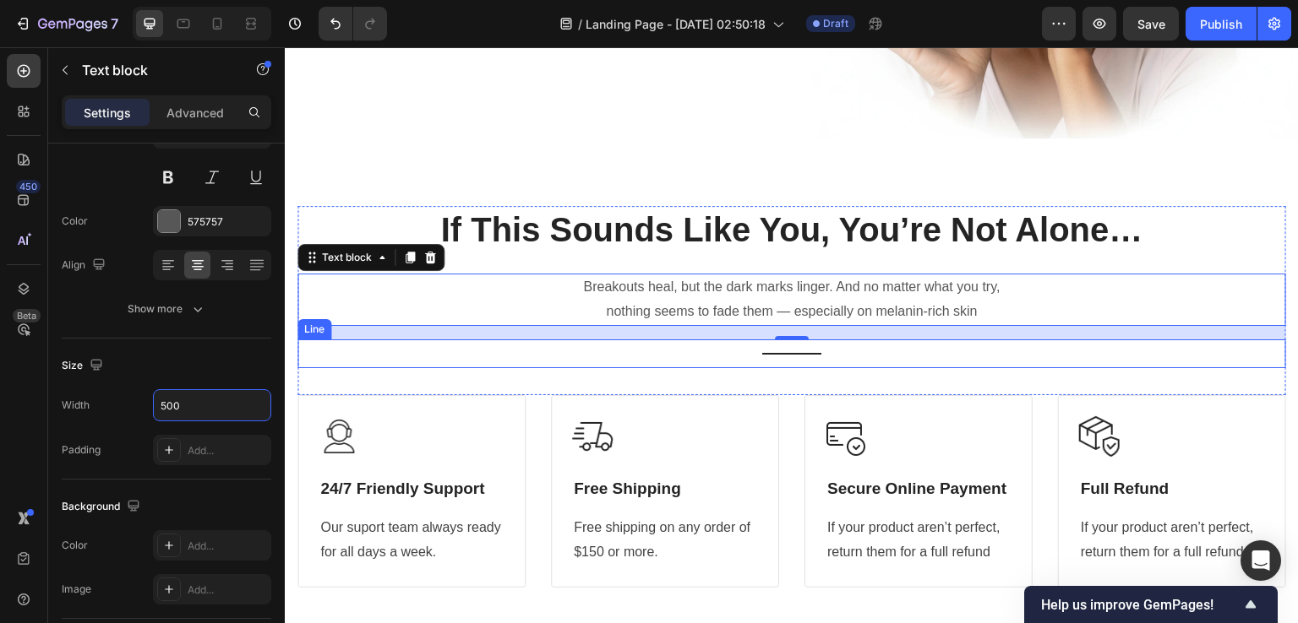
click at [796, 352] on div "Title Line" at bounding box center [791, 354] width 988 height 29
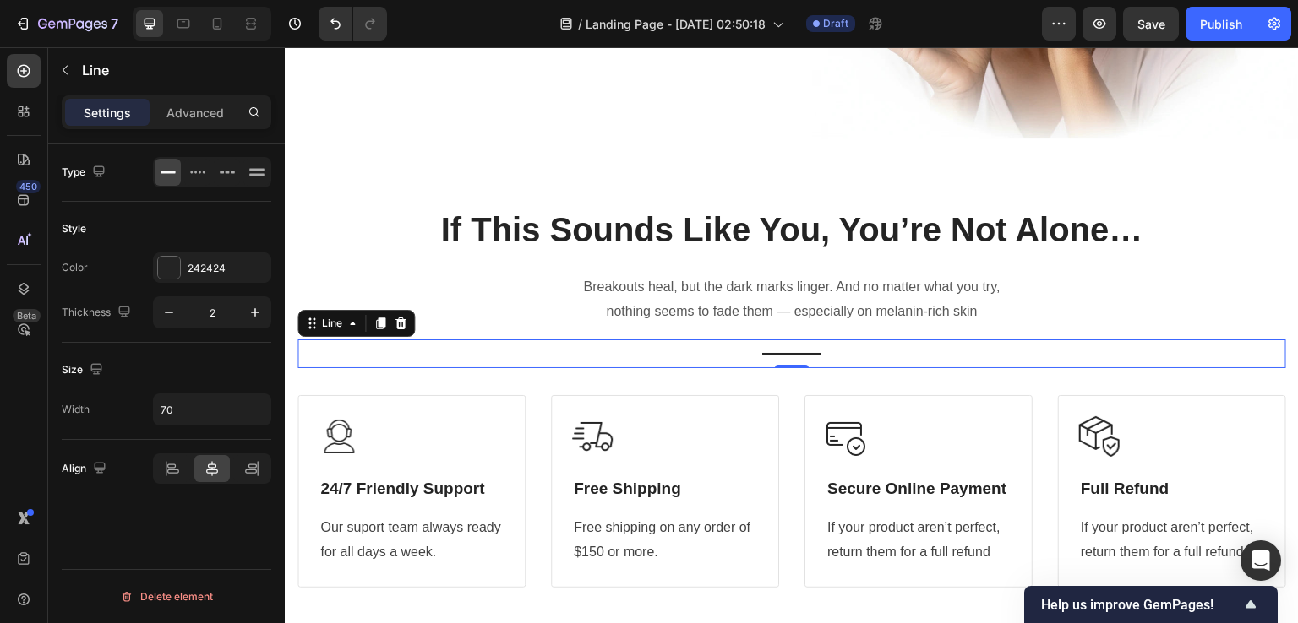
scroll to position [0, 0]
click at [402, 317] on icon at bounding box center [400, 323] width 11 height 12
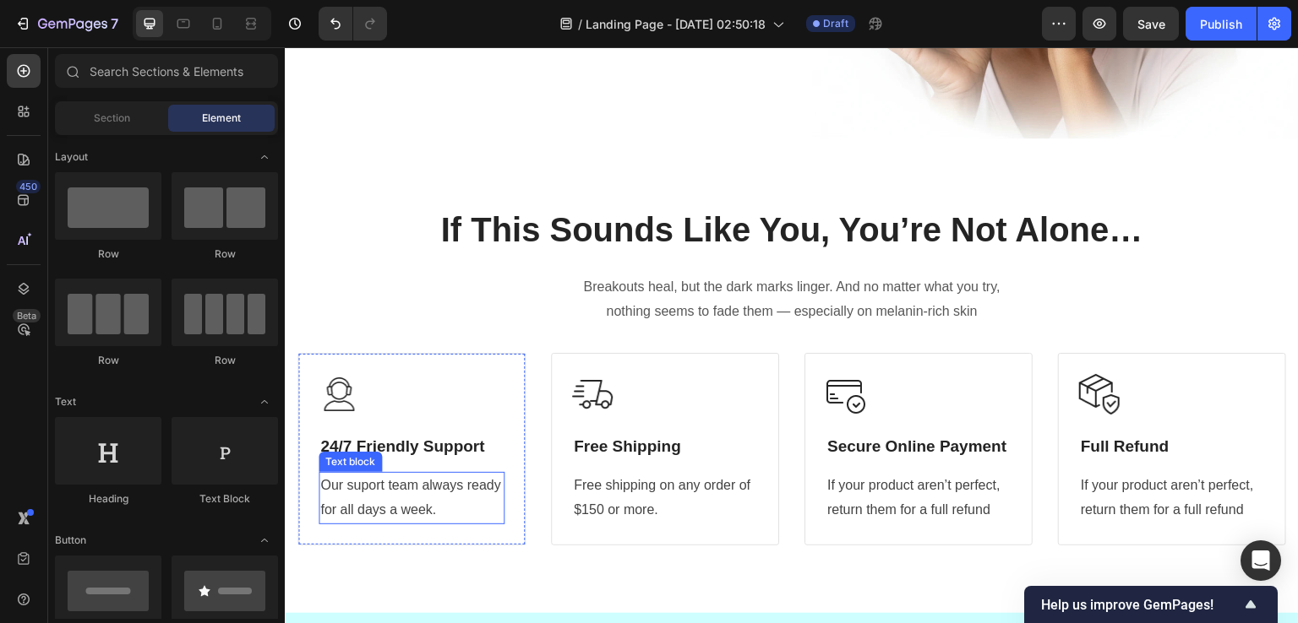
click at [371, 485] on p "Our suport team always ready for all days a week." at bounding box center [411, 498] width 182 height 49
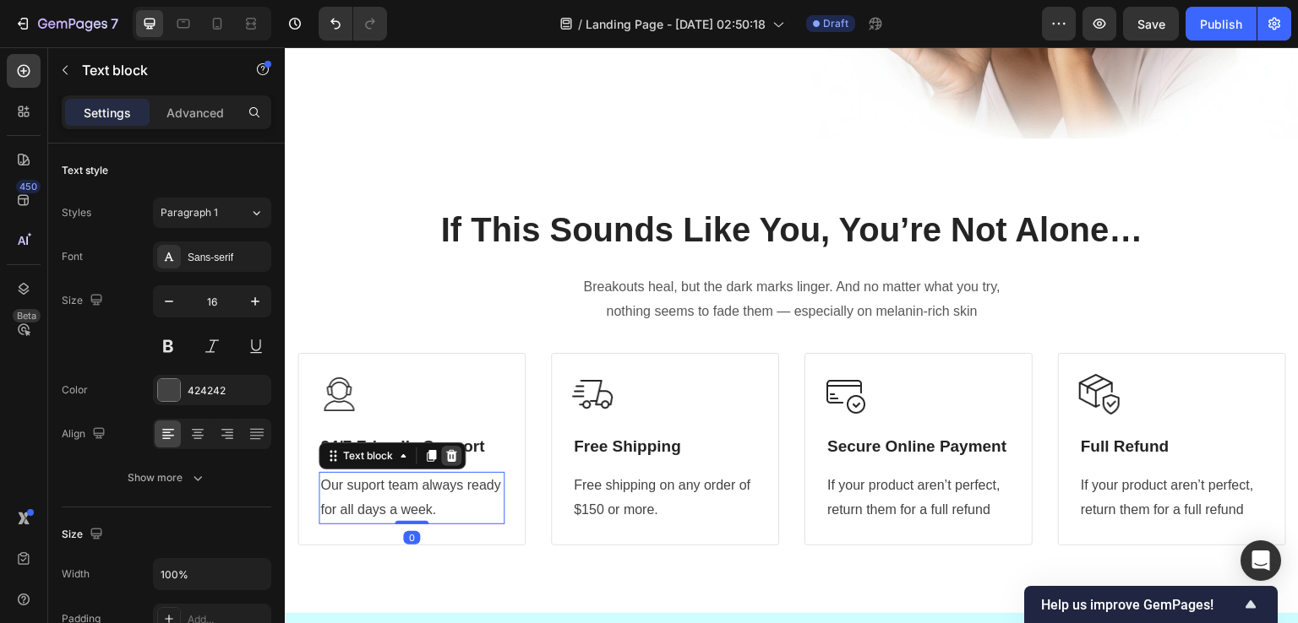
click at [453, 453] on icon at bounding box center [451, 456] width 11 height 12
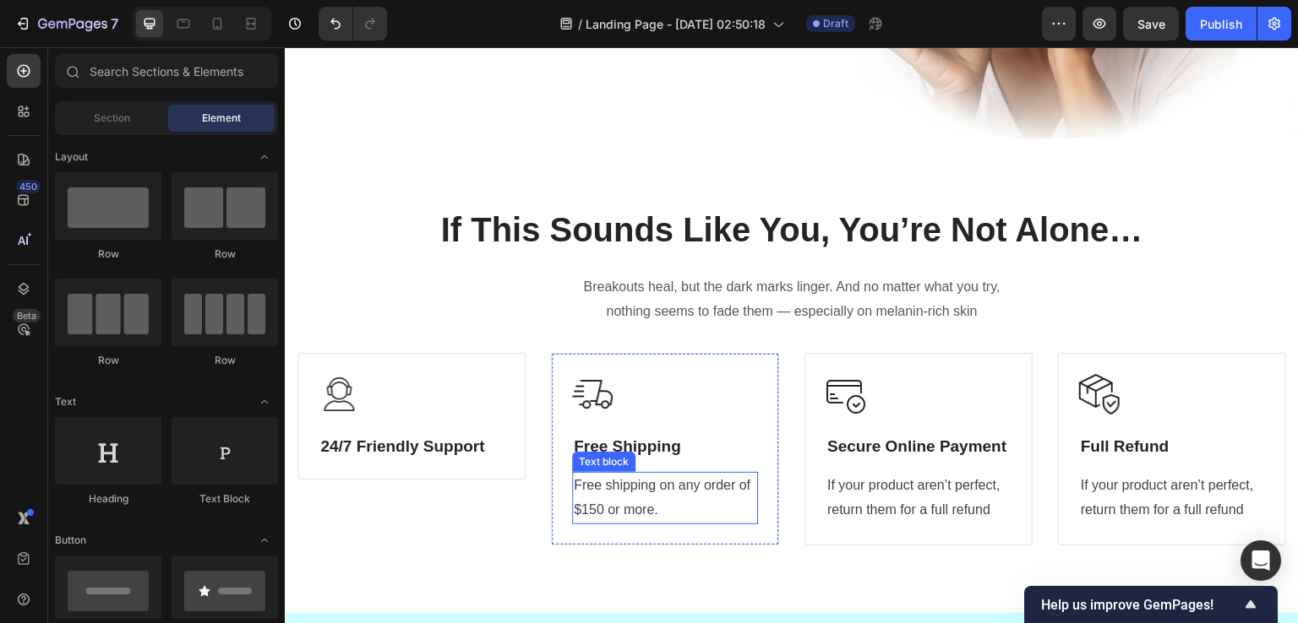
click at [616, 501] on p "Free shipping on any order of $150 or more." at bounding box center [665, 498] width 182 height 49
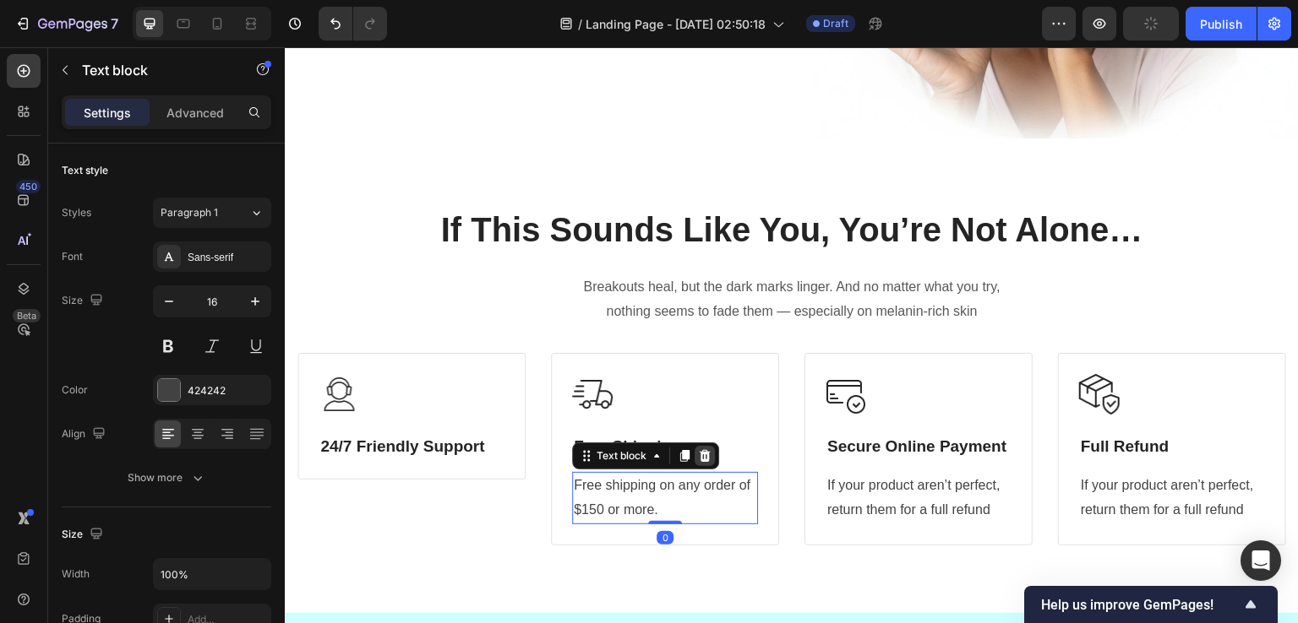
click at [707, 451] on icon at bounding box center [705, 456] width 14 height 14
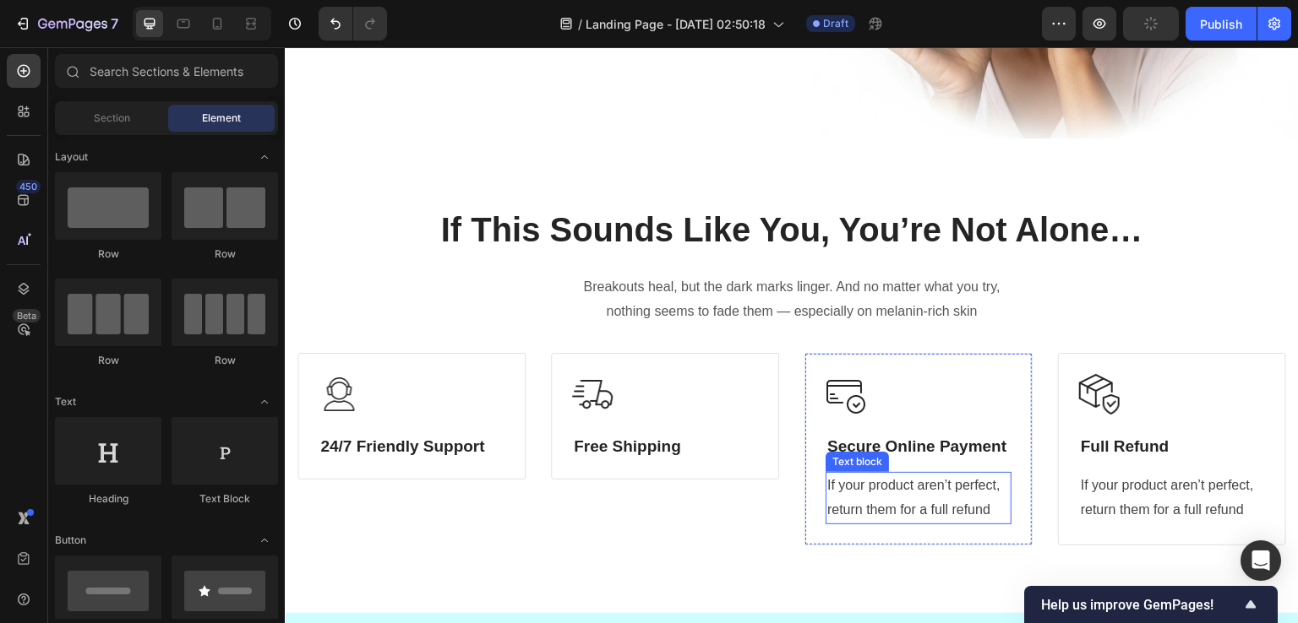
click at [837, 492] on p "If your product aren’t perfect, return them for a full refund" at bounding box center [918, 498] width 182 height 49
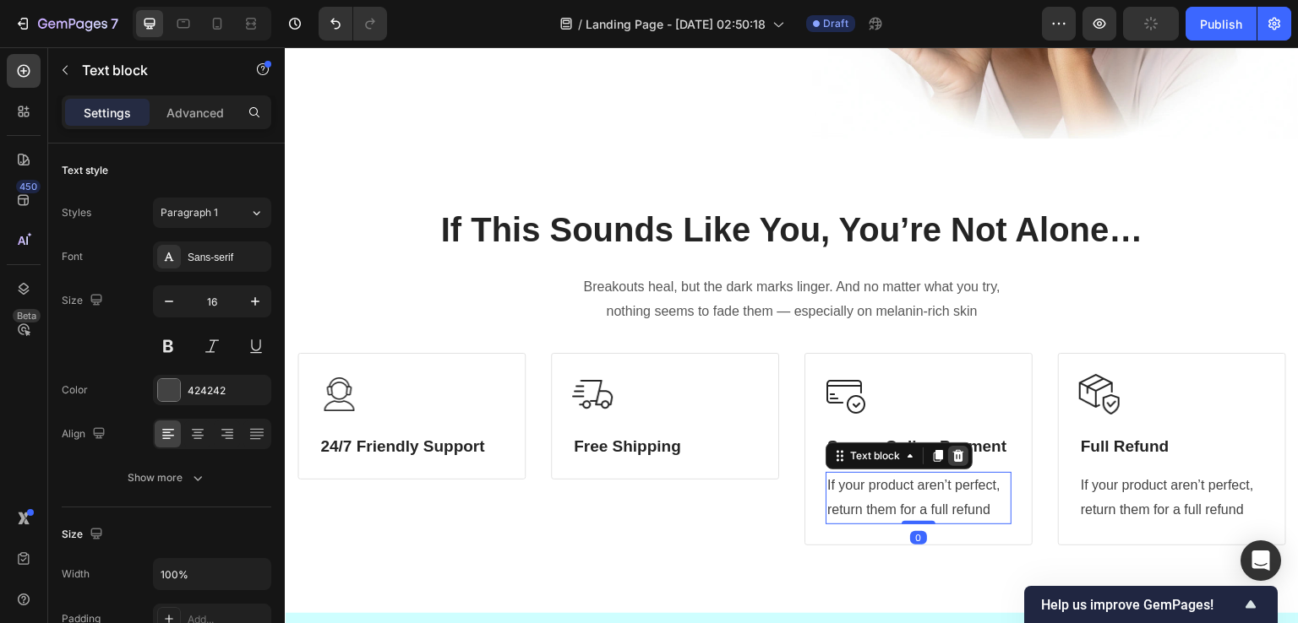
click at [953, 450] on icon at bounding box center [958, 456] width 11 height 12
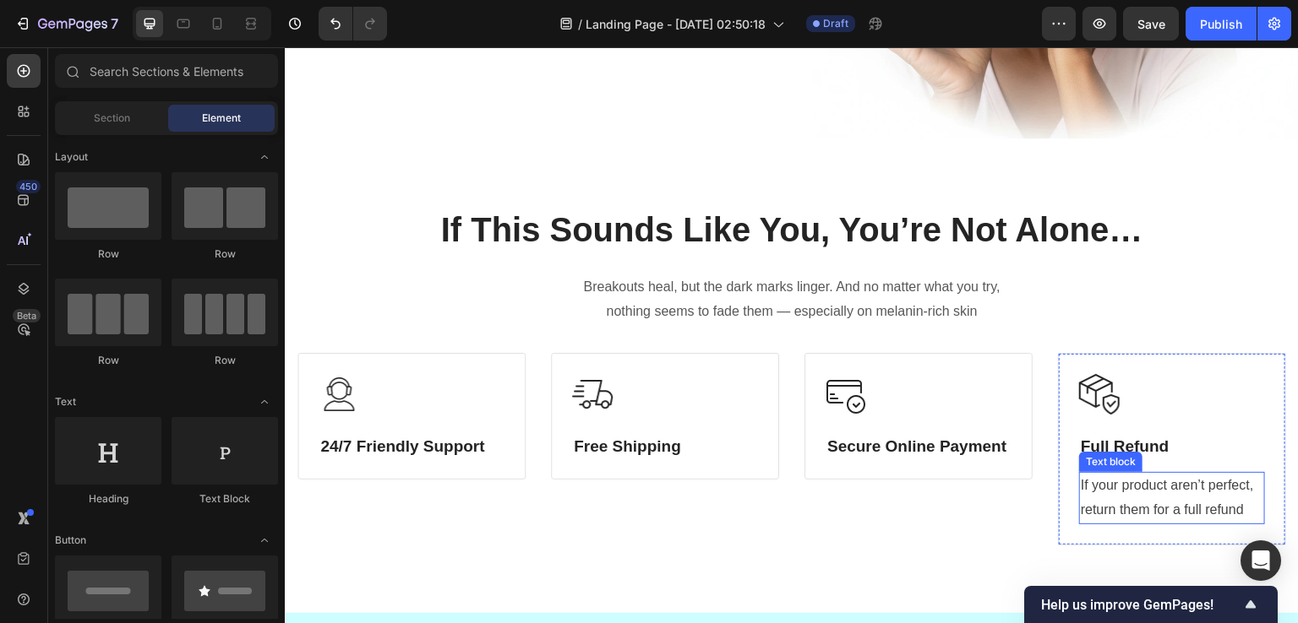
click at [1135, 488] on p "If your product aren’t perfect, return them for a full refund" at bounding box center [1171, 498] width 182 height 49
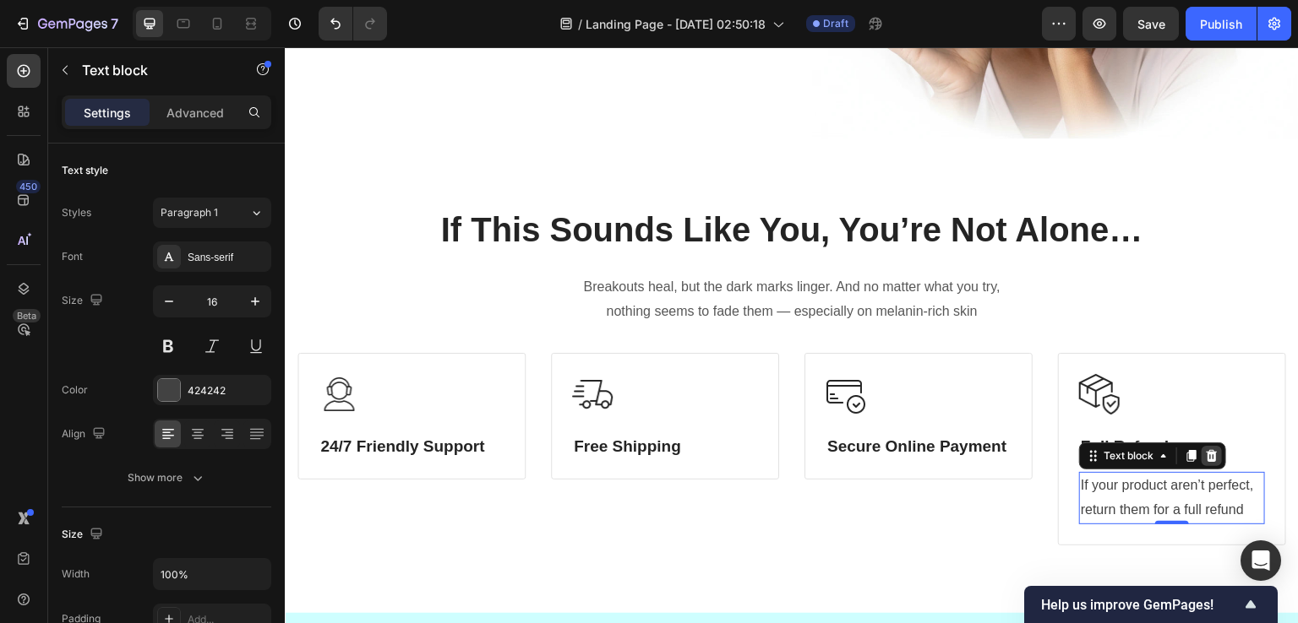
click at [1201, 446] on div at bounding box center [1211, 456] width 20 height 20
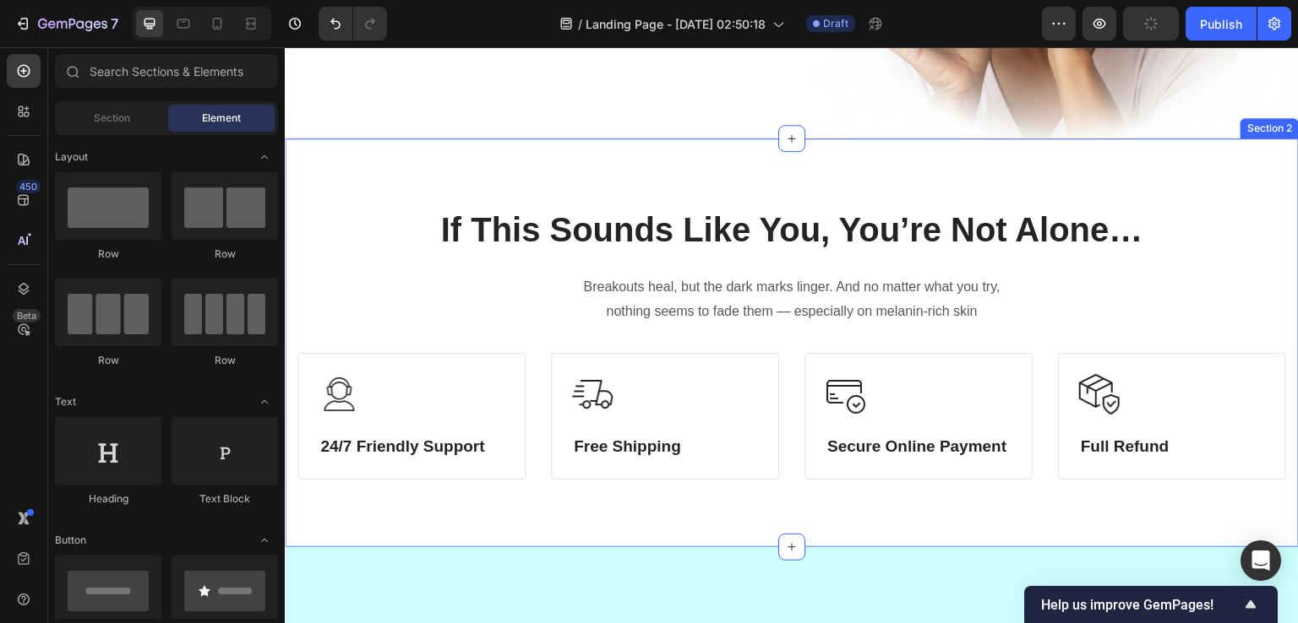
click at [670, 180] on div "If This Sounds Like You, You’re Not Alone… Heading Breakouts heal, but the dark…" at bounding box center [792, 343] width 1014 height 409
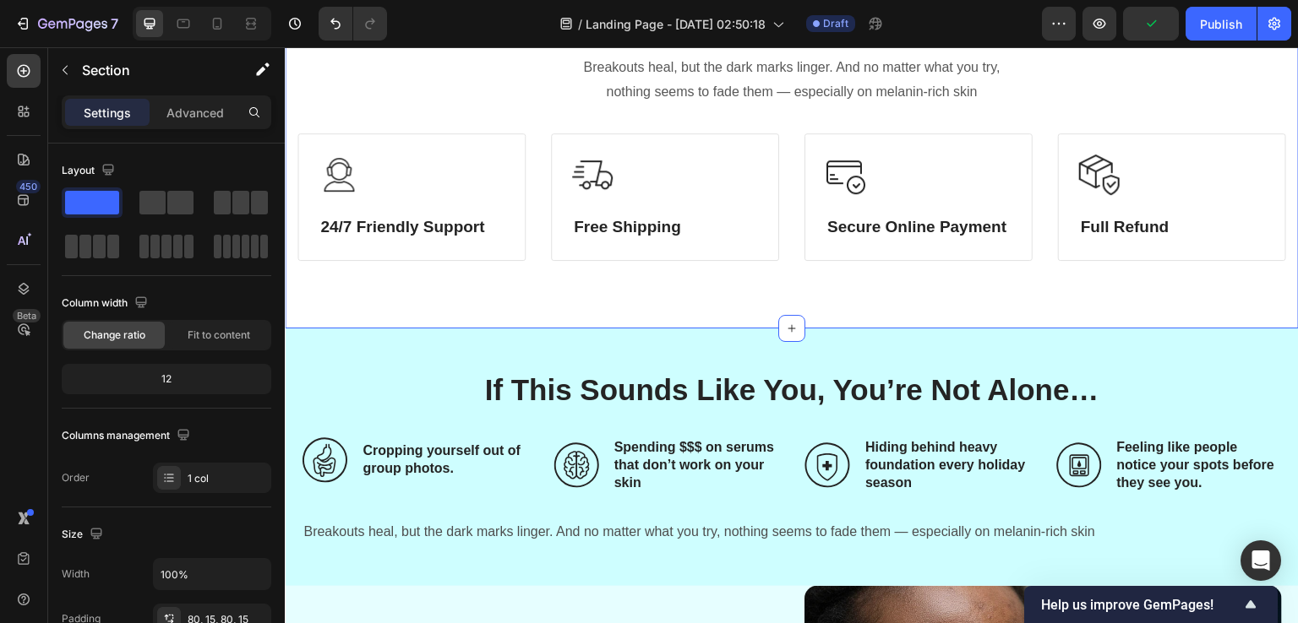
scroll to position [683, 0]
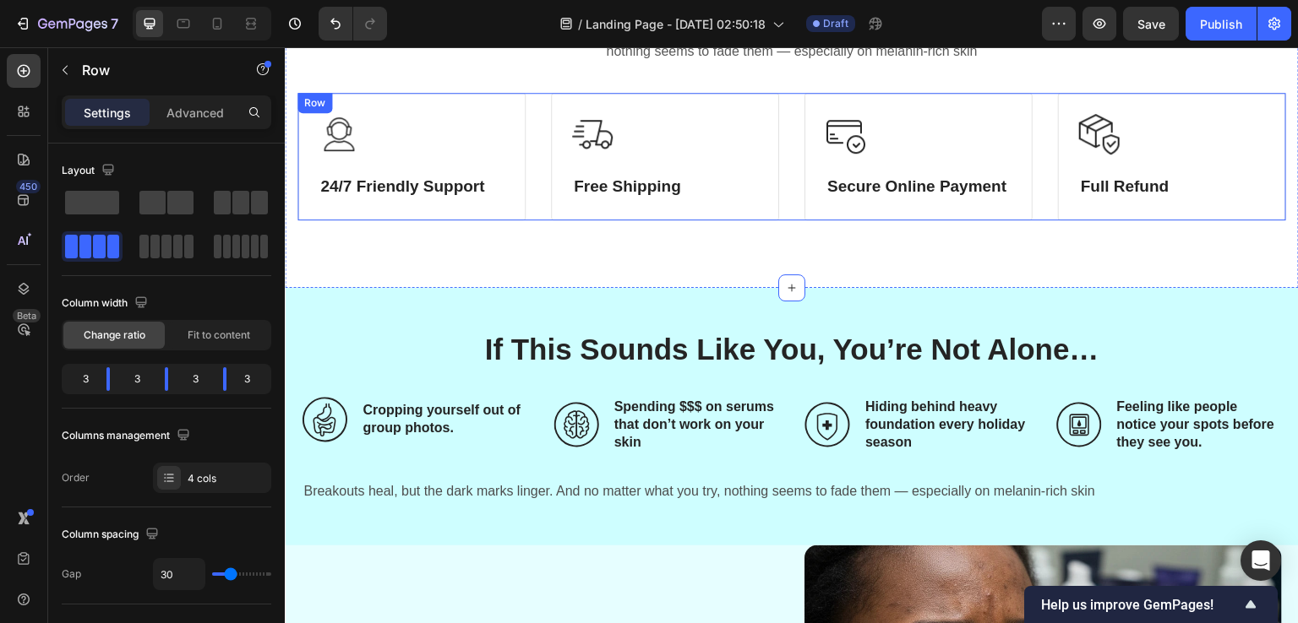
click at [538, 212] on div "Image 24/7 Friendly Support Heading Row Image Free Shipping Heading Row Image S…" at bounding box center [791, 157] width 988 height 128
click at [378, 112] on icon at bounding box center [381, 110] width 14 height 14
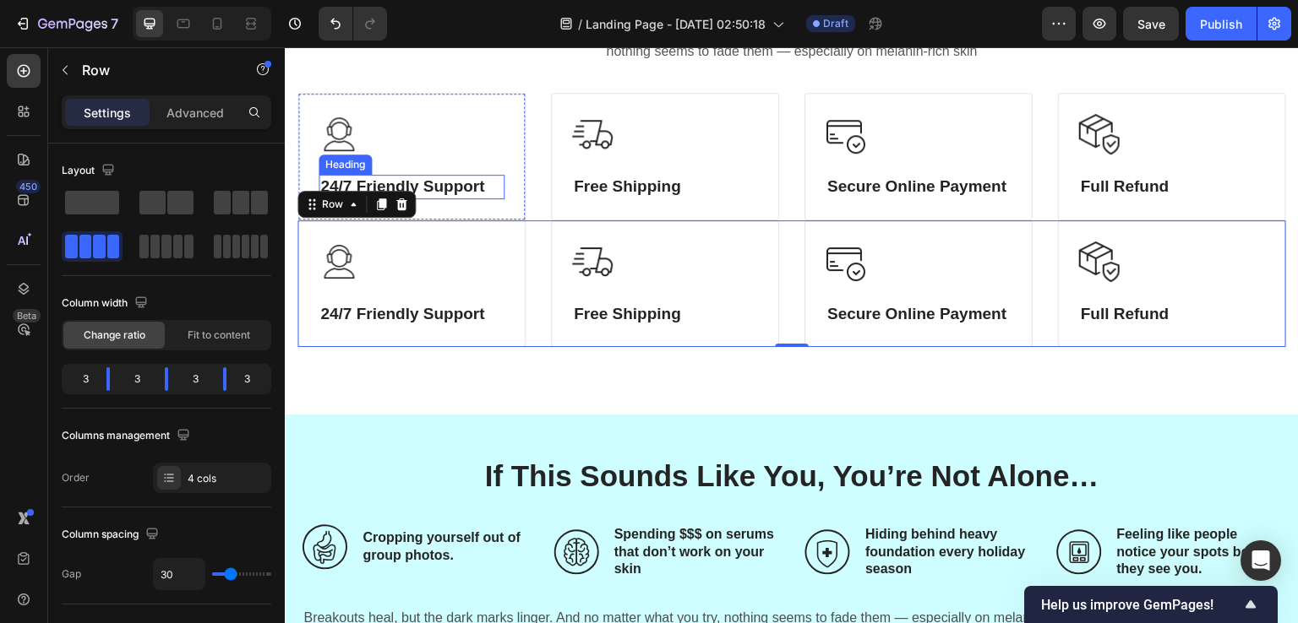
scroll to position [767, 0]
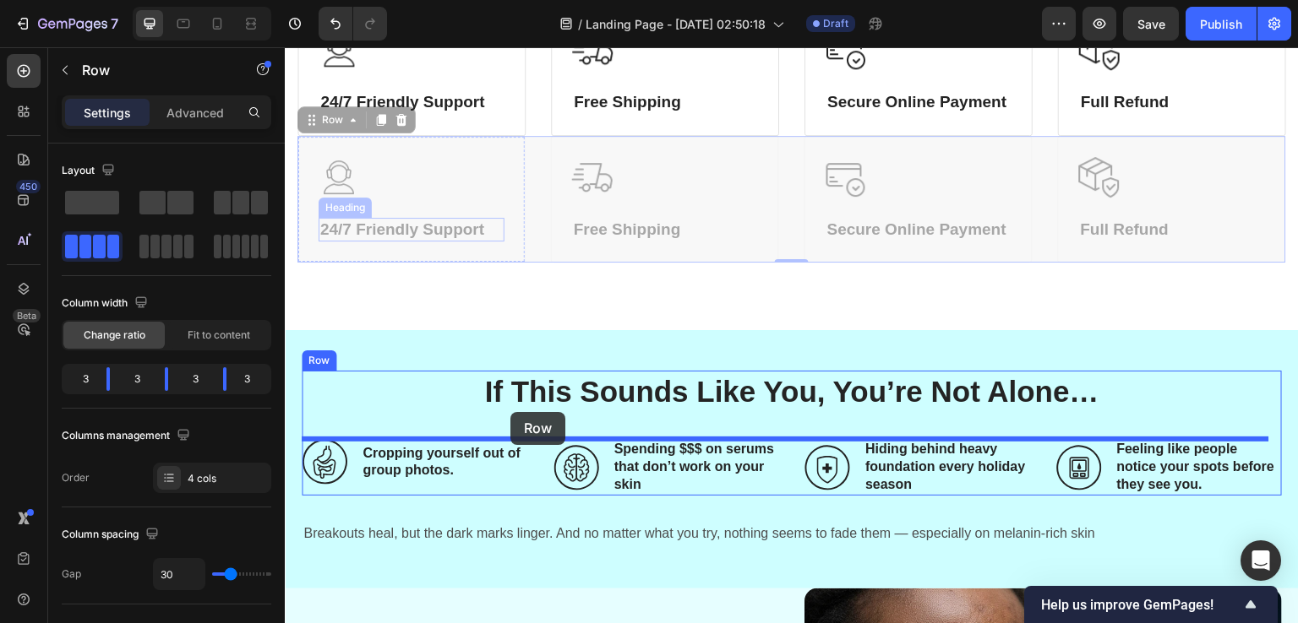
drag, startPoint x: 331, startPoint y: 119, endPoint x: 510, endPoint y: 412, distance: 343.5
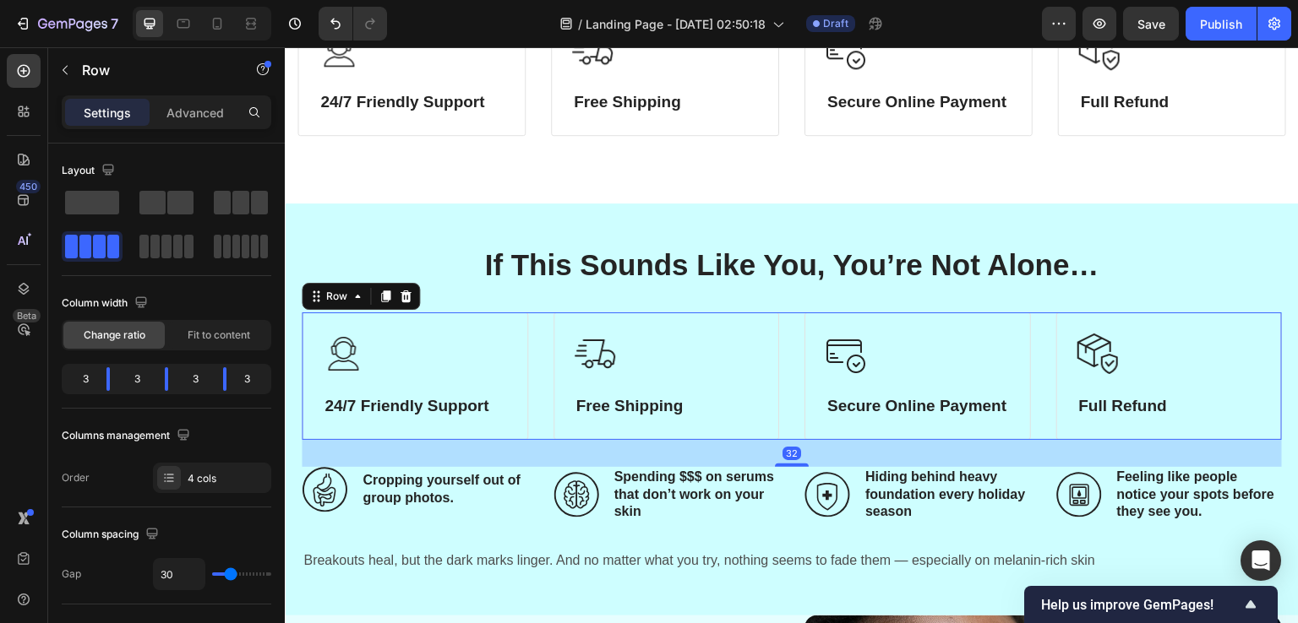
scroll to position [852, 0]
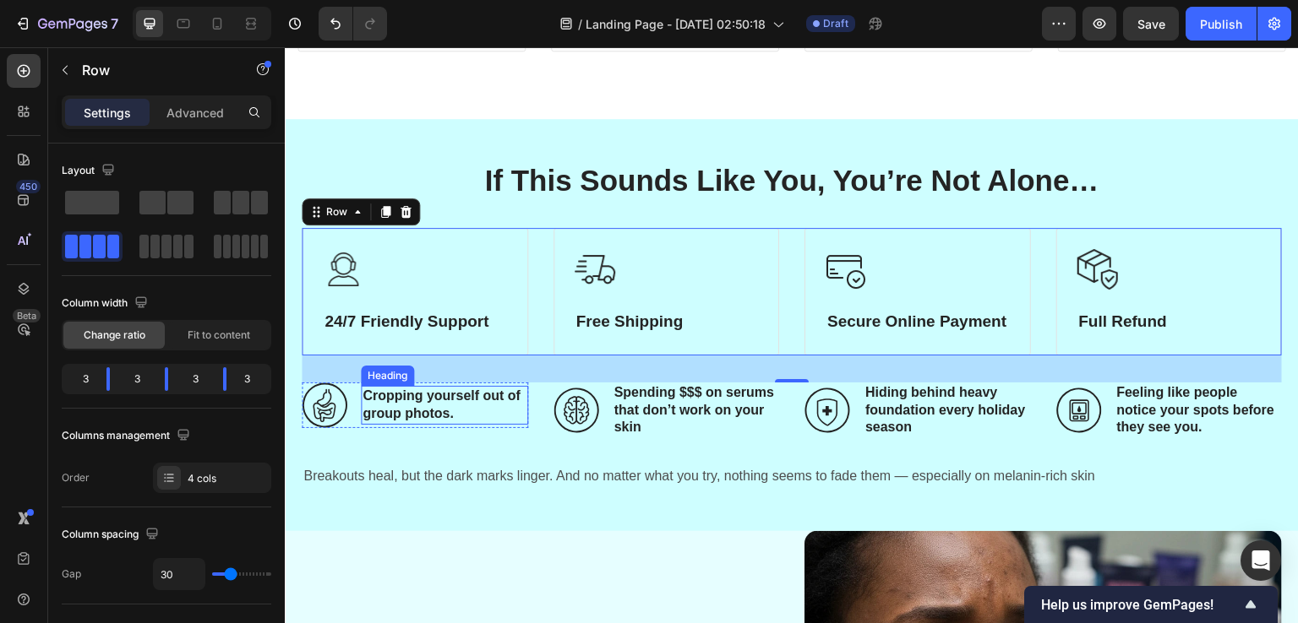
click at [423, 425] on h3 "Cropping yourself out of group photos." at bounding box center [444, 405] width 167 height 39
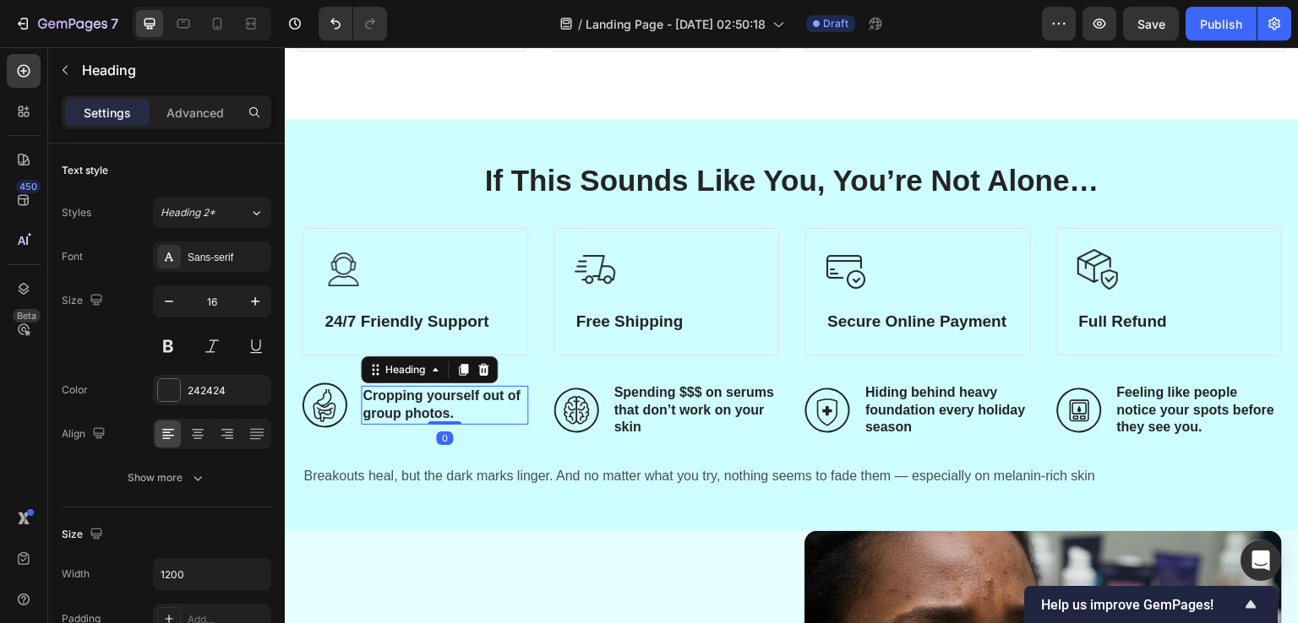
click at [423, 425] on h3 "Cropping yourself out of group photos." at bounding box center [444, 405] width 167 height 39
click at [423, 423] on p "Cropping yourself out of group photos." at bounding box center [444, 405] width 164 height 35
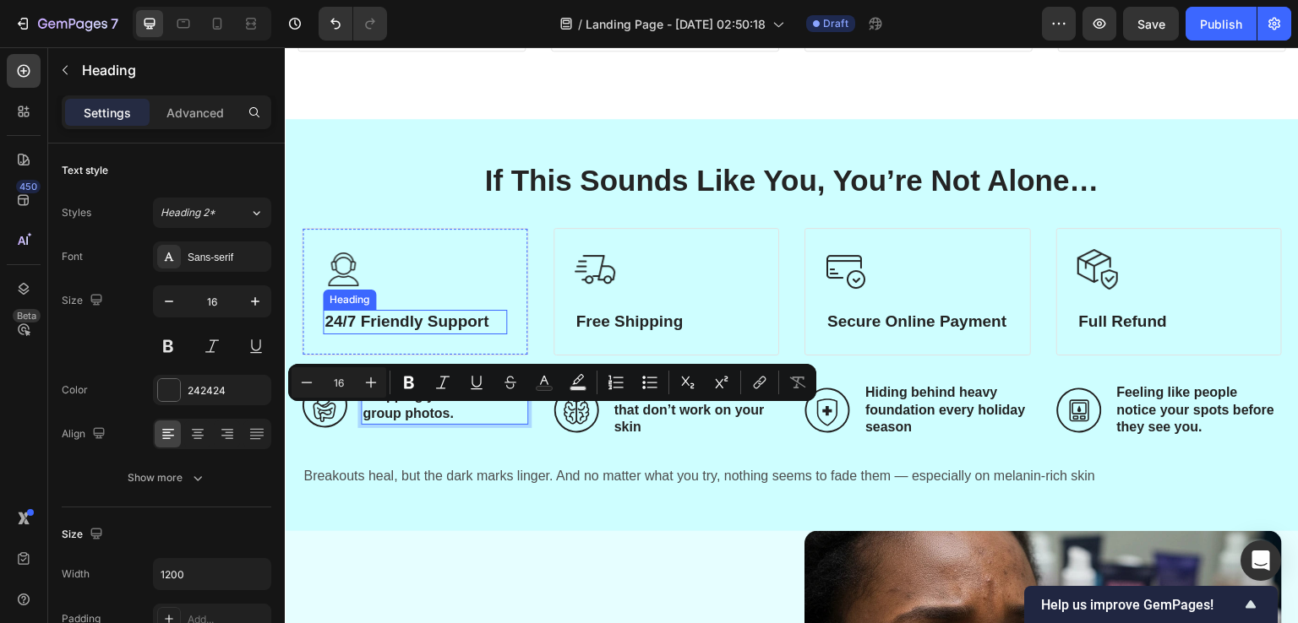
click at [400, 318] on p "24/7 Friendly Support" at bounding box center [414, 322] width 181 height 21
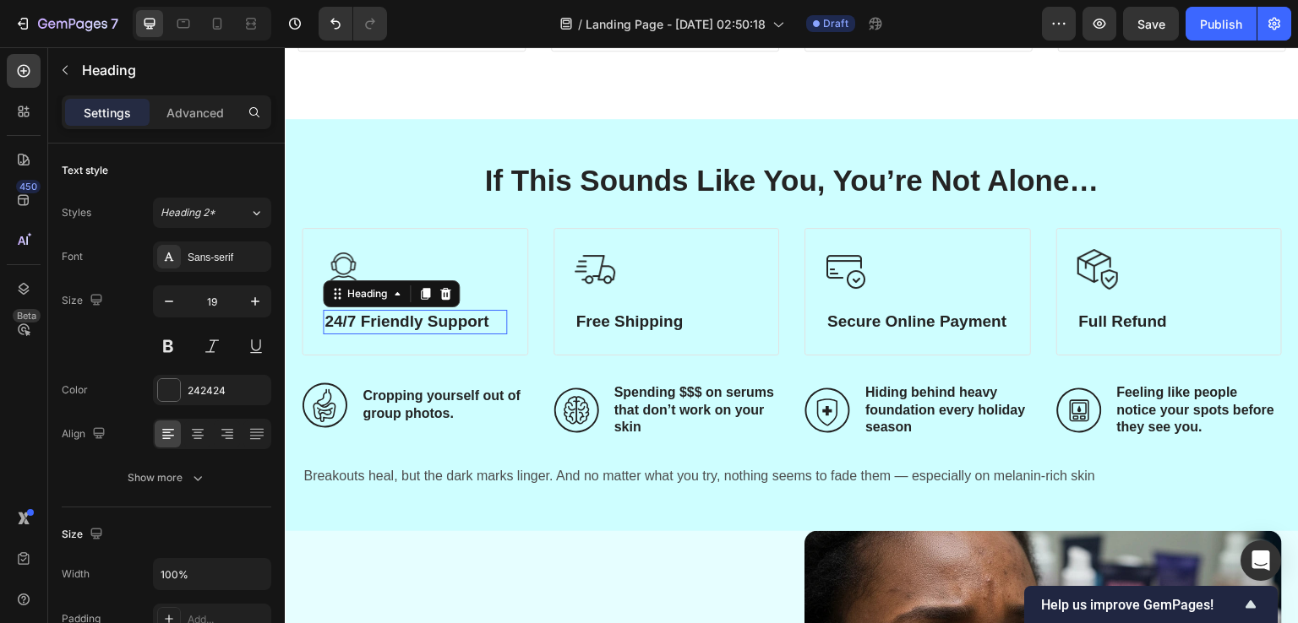
click at [400, 318] on p "24/7 Friendly Support" at bounding box center [414, 322] width 181 height 21
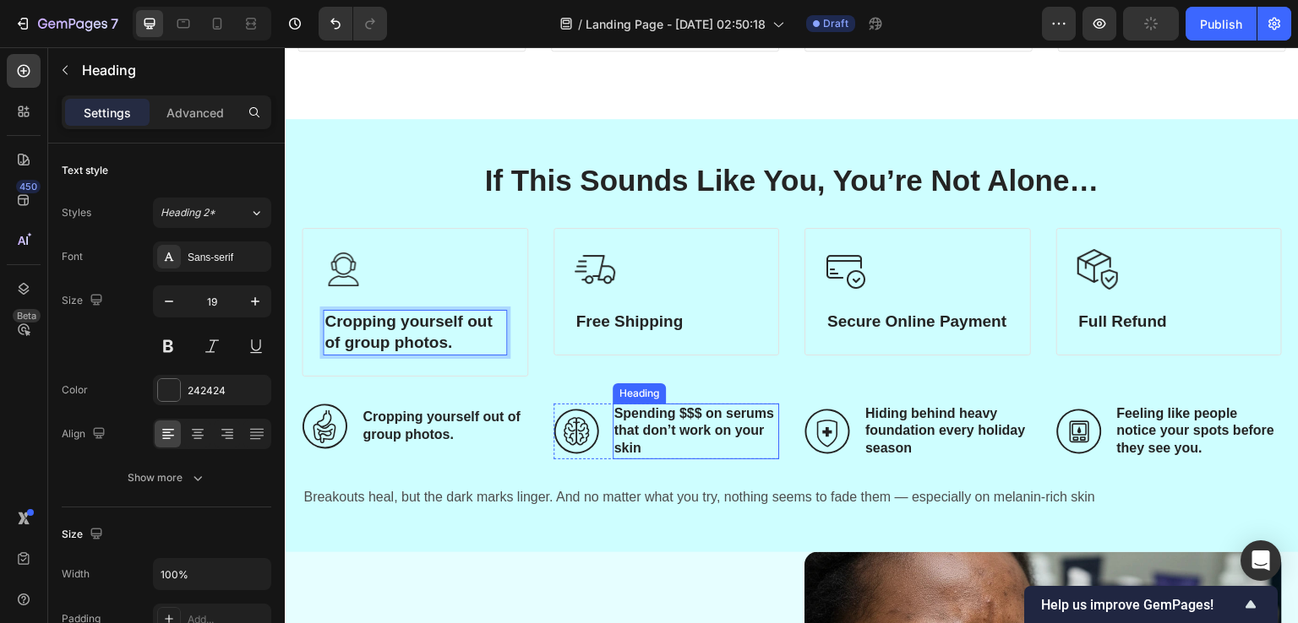
click at [631, 431] on h3 "Spending $$$ on serums that don’t work on your skin" at bounding box center [695, 432] width 167 height 56
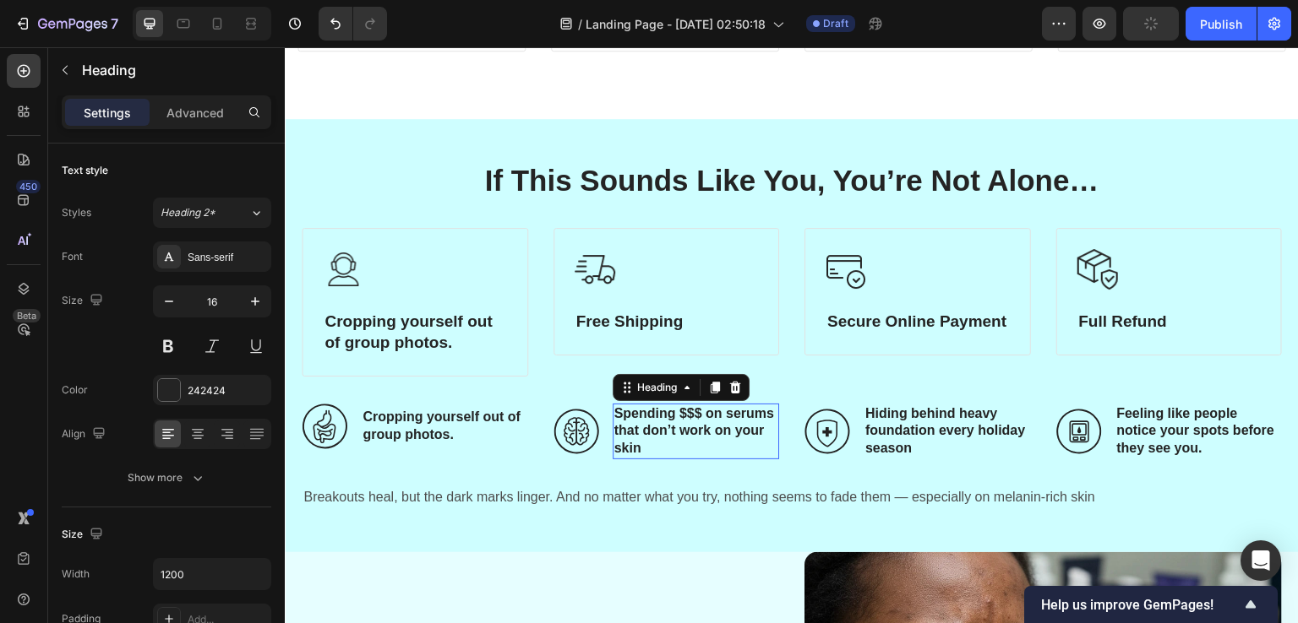
click at [631, 431] on h3 "Spending $$$ on serums that don’t work on your skin" at bounding box center [695, 432] width 167 height 56
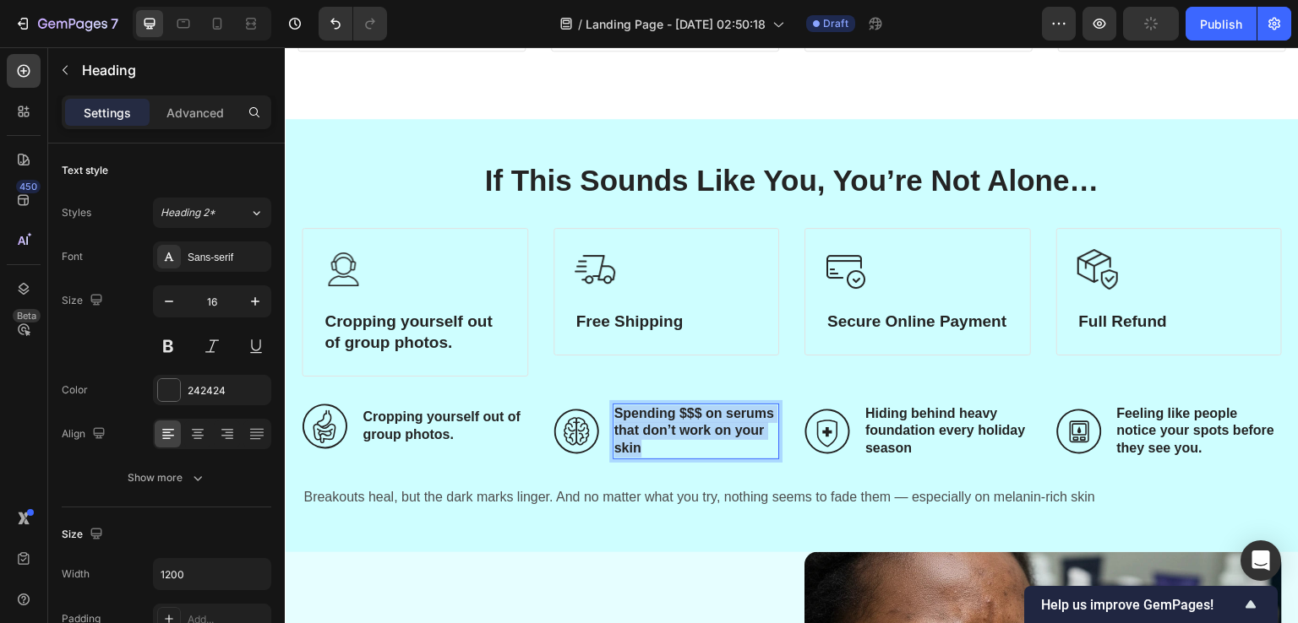
click at [631, 431] on p "Spending $$$ on serums that don’t work on your skin" at bounding box center [696, 431] width 164 height 52
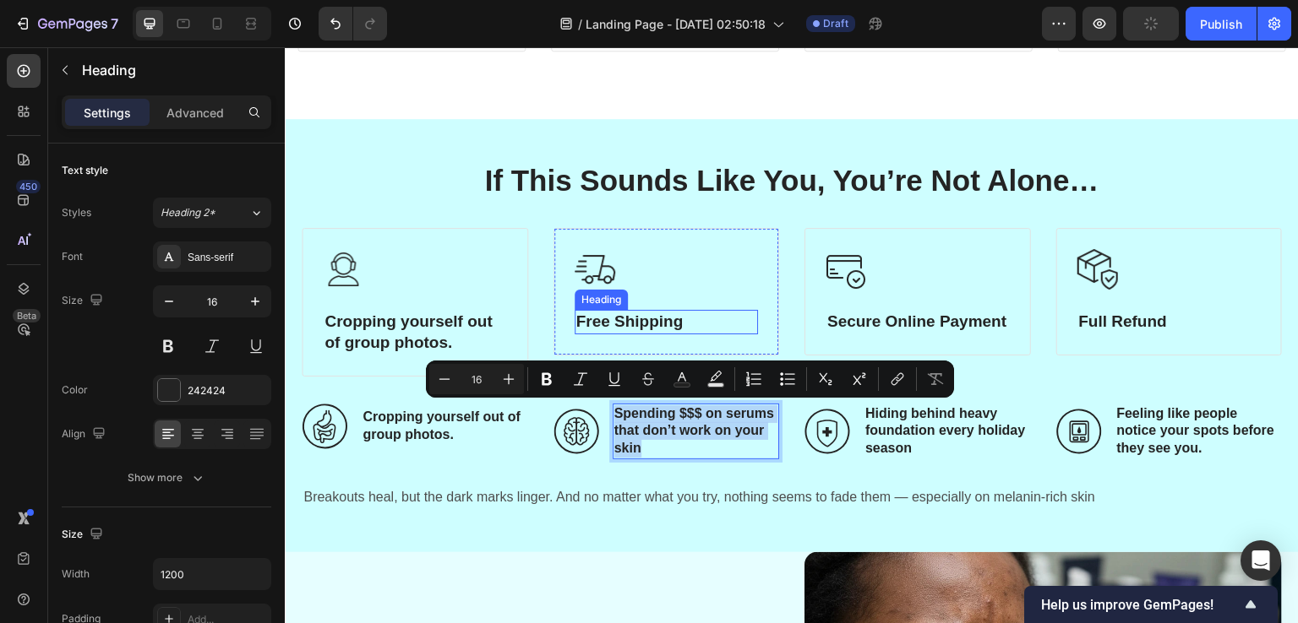
click at [604, 319] on p "Free Shipping" at bounding box center [666, 322] width 181 height 21
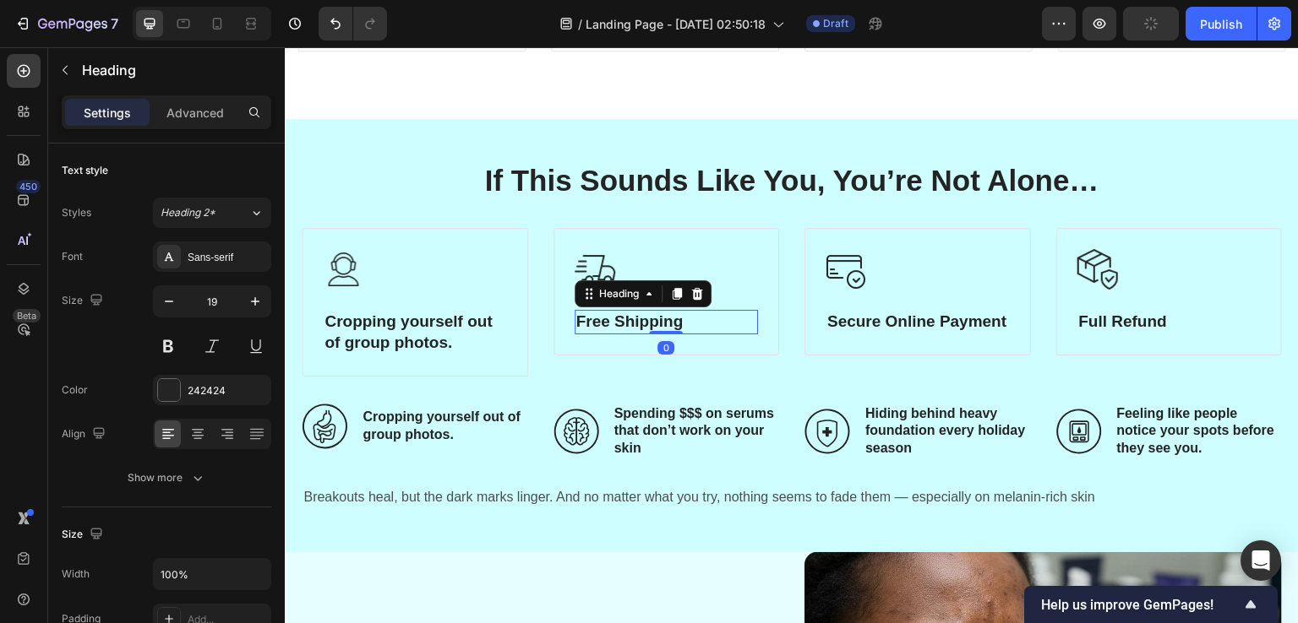
click at [604, 319] on p "Free Shipping" at bounding box center [666, 322] width 181 height 21
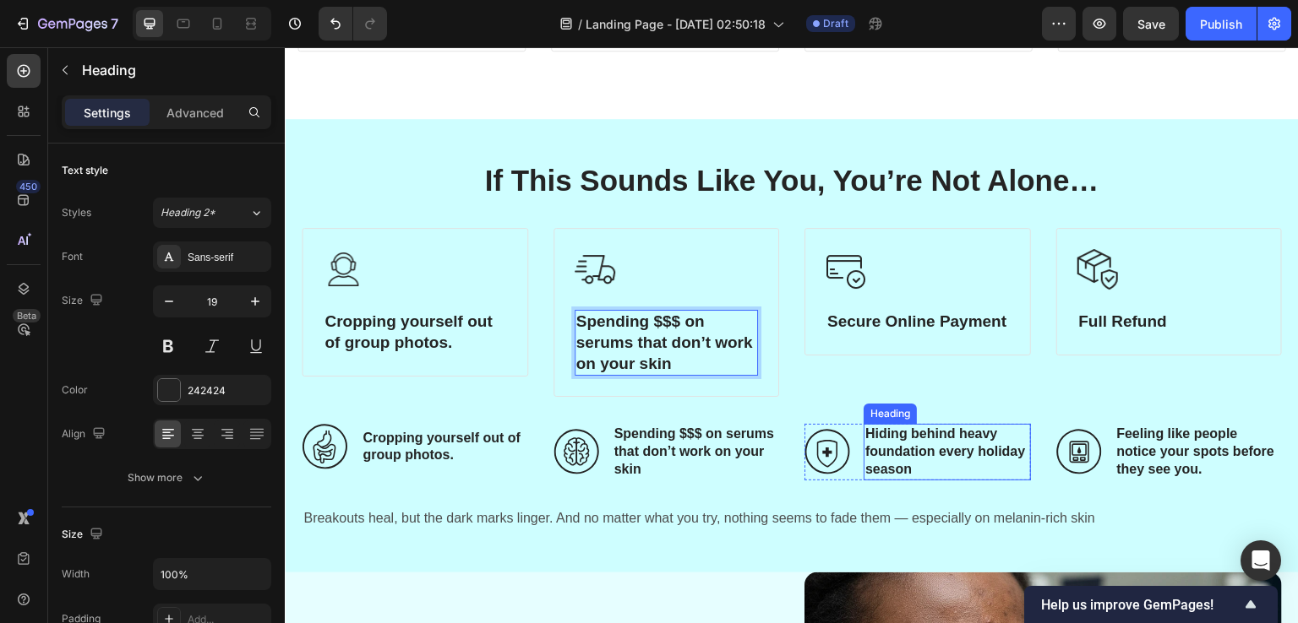
click at [895, 434] on h3 "Hiding behind heavy foundation every holiday season" at bounding box center [946, 452] width 167 height 56
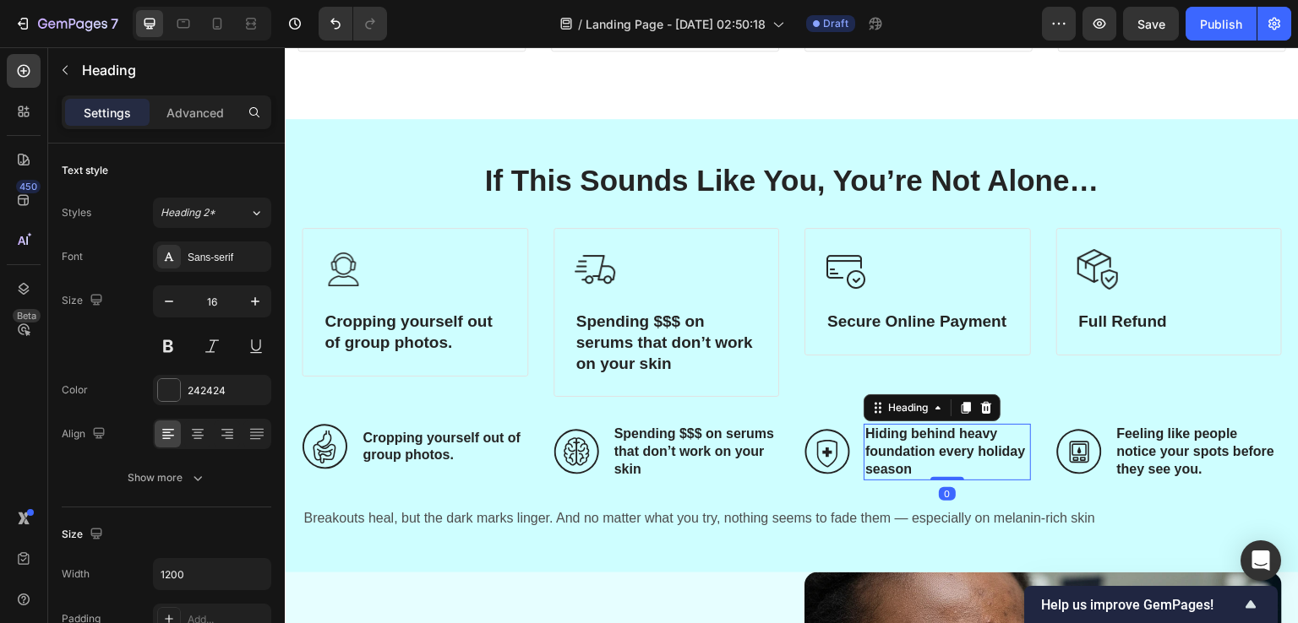
click at [895, 434] on h3 "Hiding behind heavy foundation every holiday season" at bounding box center [946, 452] width 167 height 56
click at [895, 434] on p "Hiding behind heavy foundation every holiday season" at bounding box center [947, 452] width 164 height 52
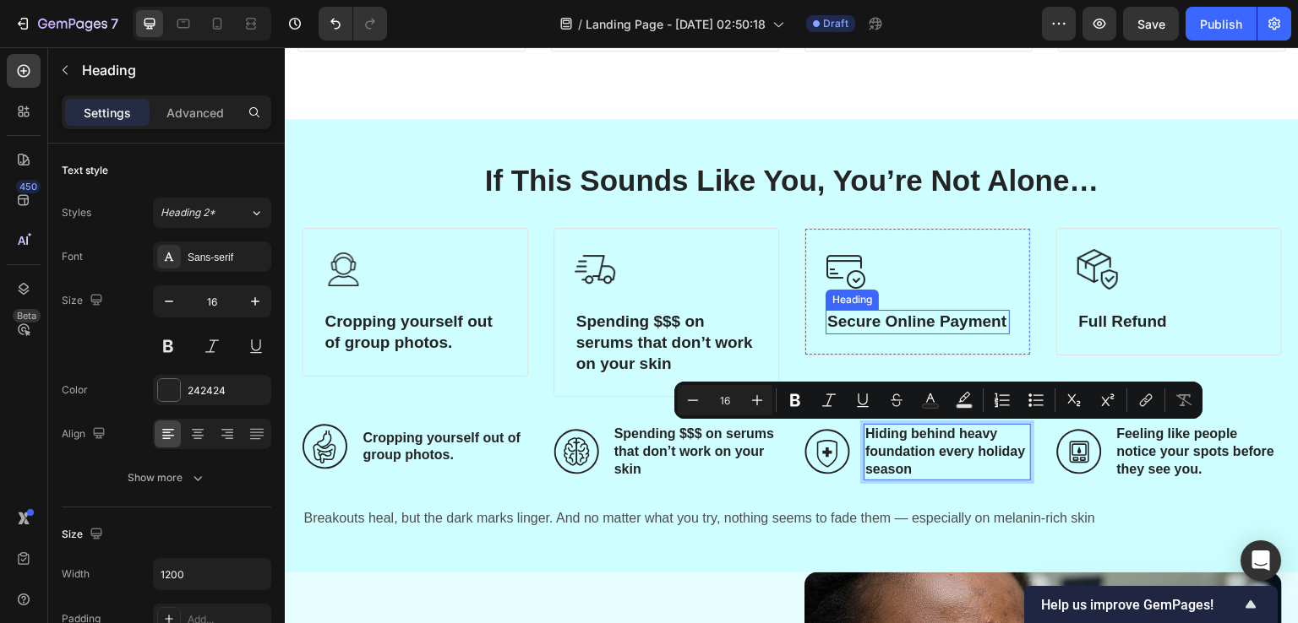
click at [867, 323] on p "Secure Online Payment" at bounding box center [917, 322] width 181 height 21
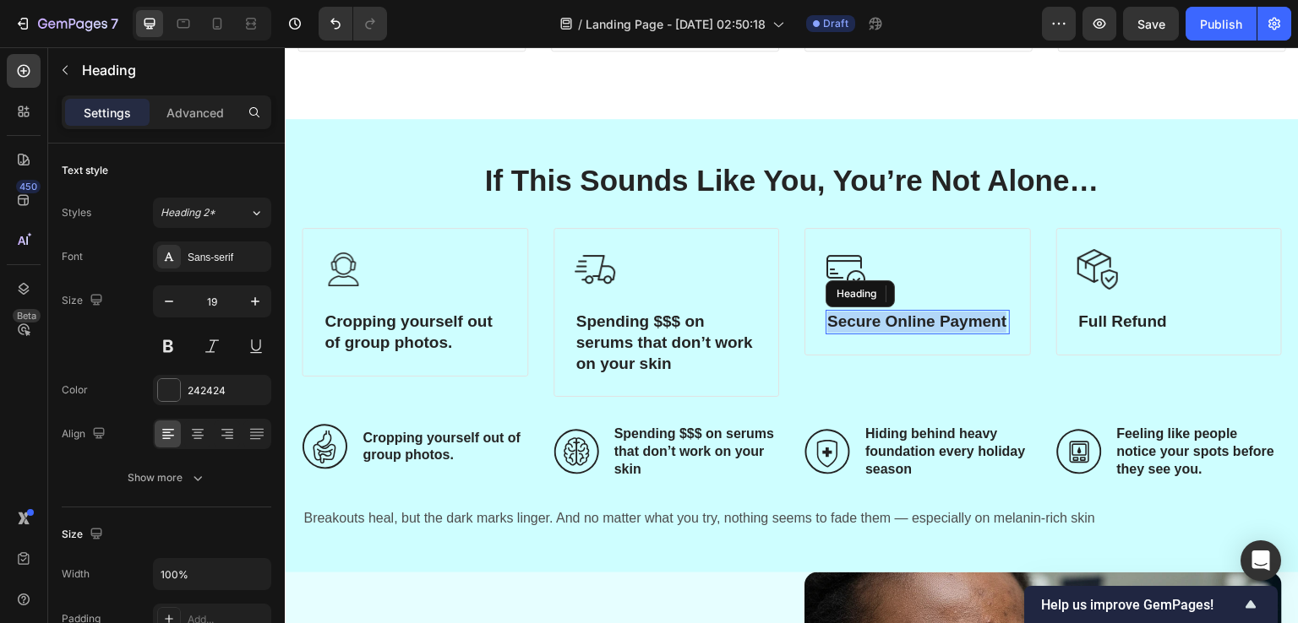
click at [867, 323] on p "Secure Online Payment" at bounding box center [917, 322] width 181 height 21
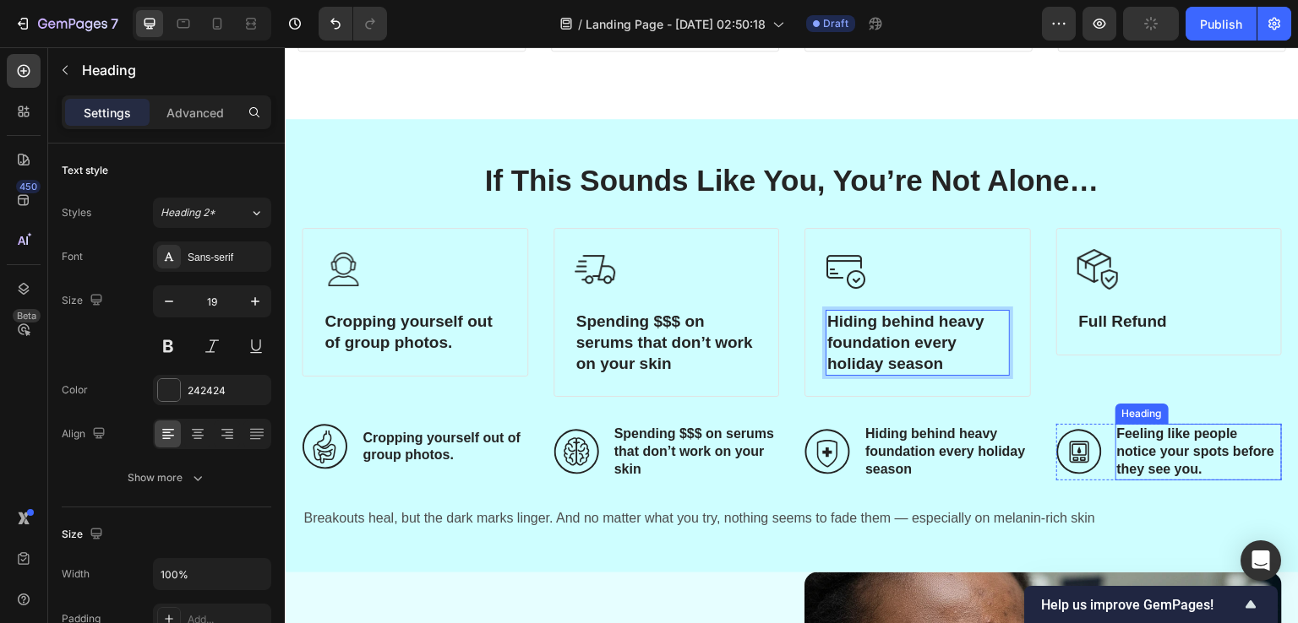
click at [1115, 460] on h3 "Feeling like people notice your spots before they see you." at bounding box center [1198, 452] width 167 height 56
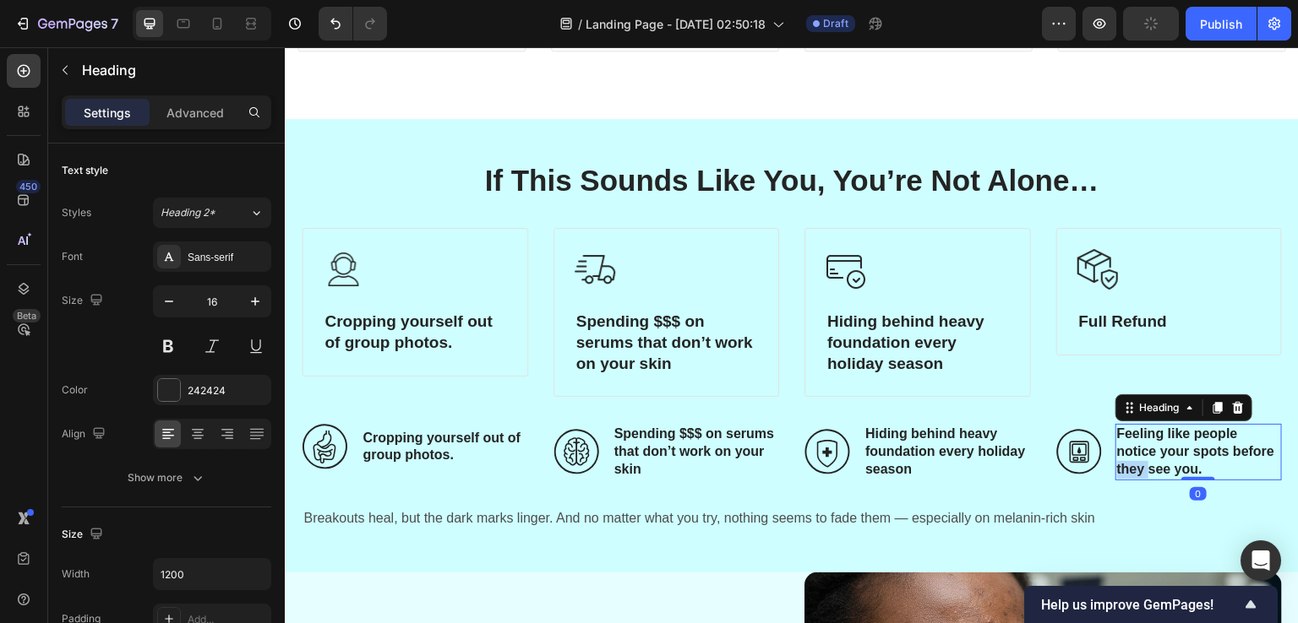
click at [1115, 460] on h3 "Feeling like people notice your spots before they see you." at bounding box center [1198, 452] width 167 height 56
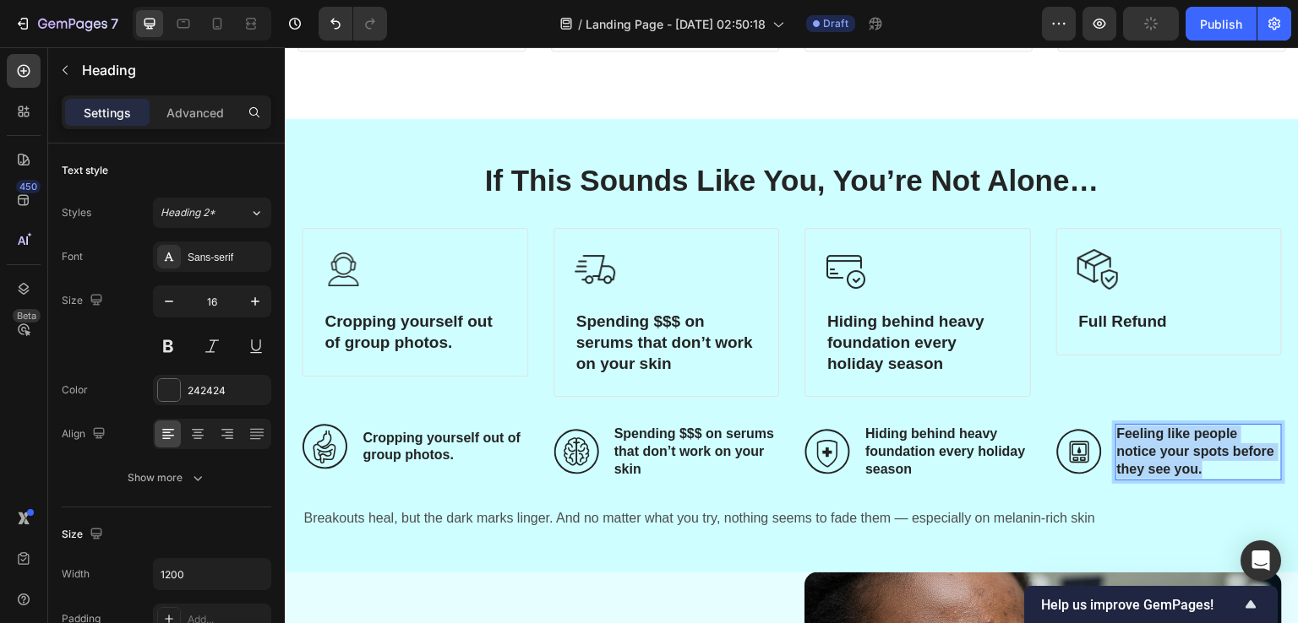
click at [1117, 460] on p "Feeling like people notice your spots before they see you." at bounding box center [1199, 452] width 164 height 52
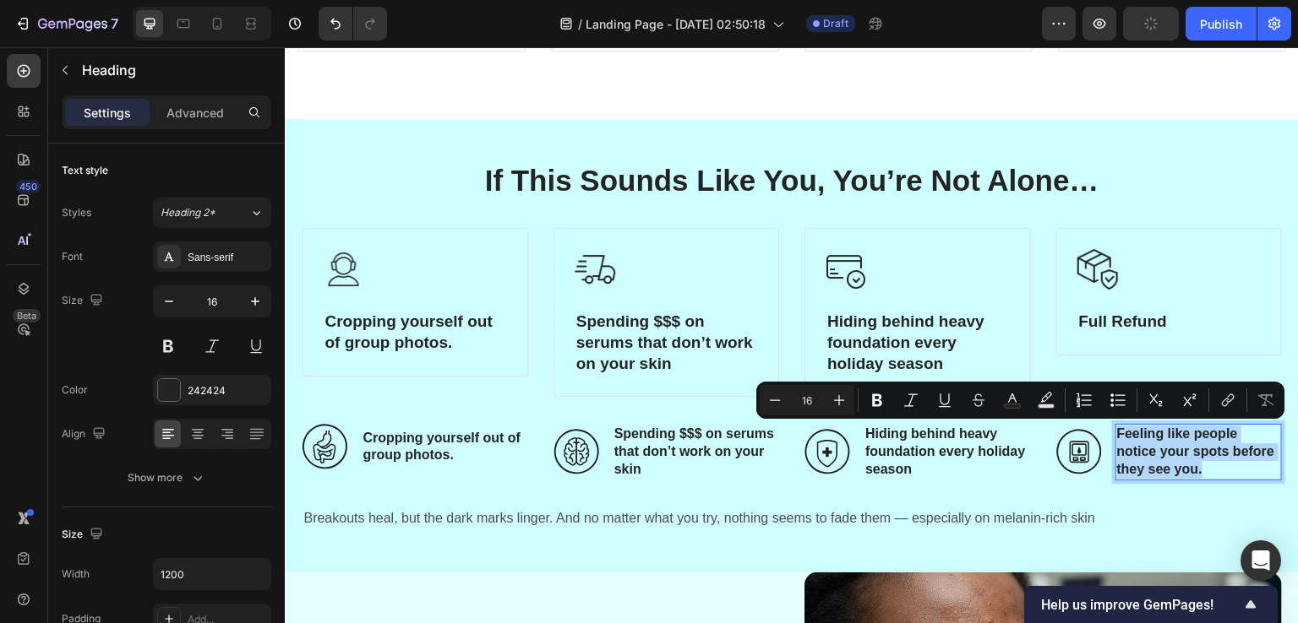
copy p "Feeling like people notice your spots before they see you."
click at [1087, 326] on p "Full Refund" at bounding box center [1169, 322] width 181 height 21
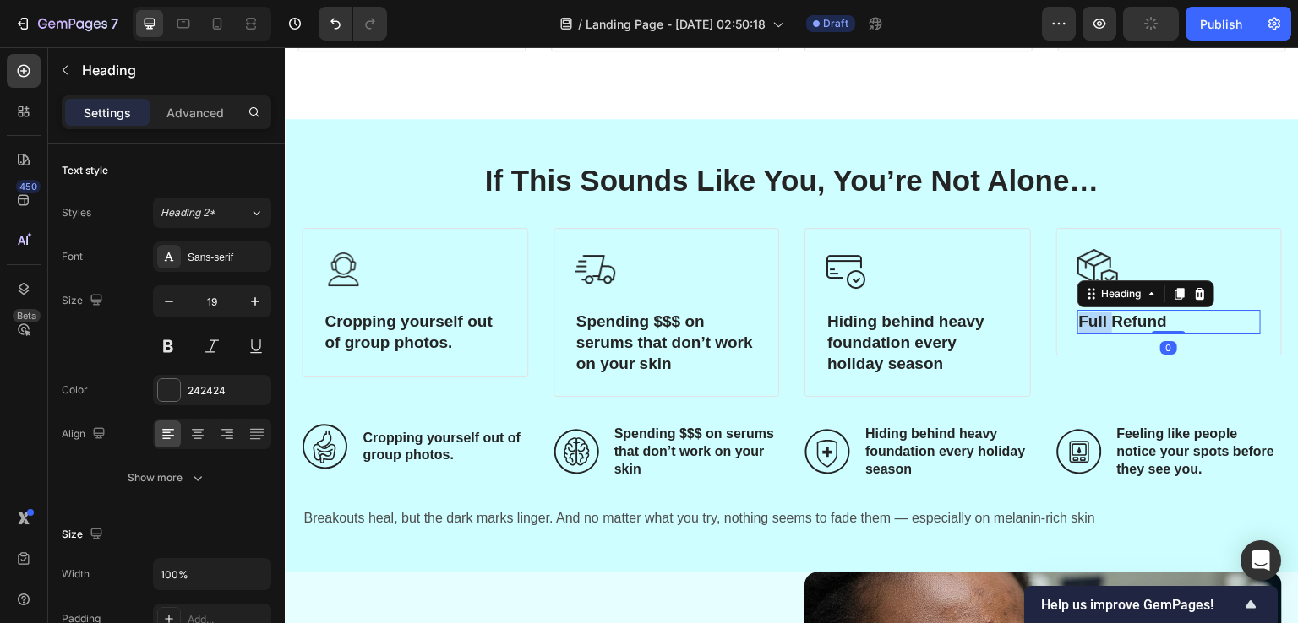
click at [1087, 326] on p "Full Refund" at bounding box center [1169, 322] width 181 height 21
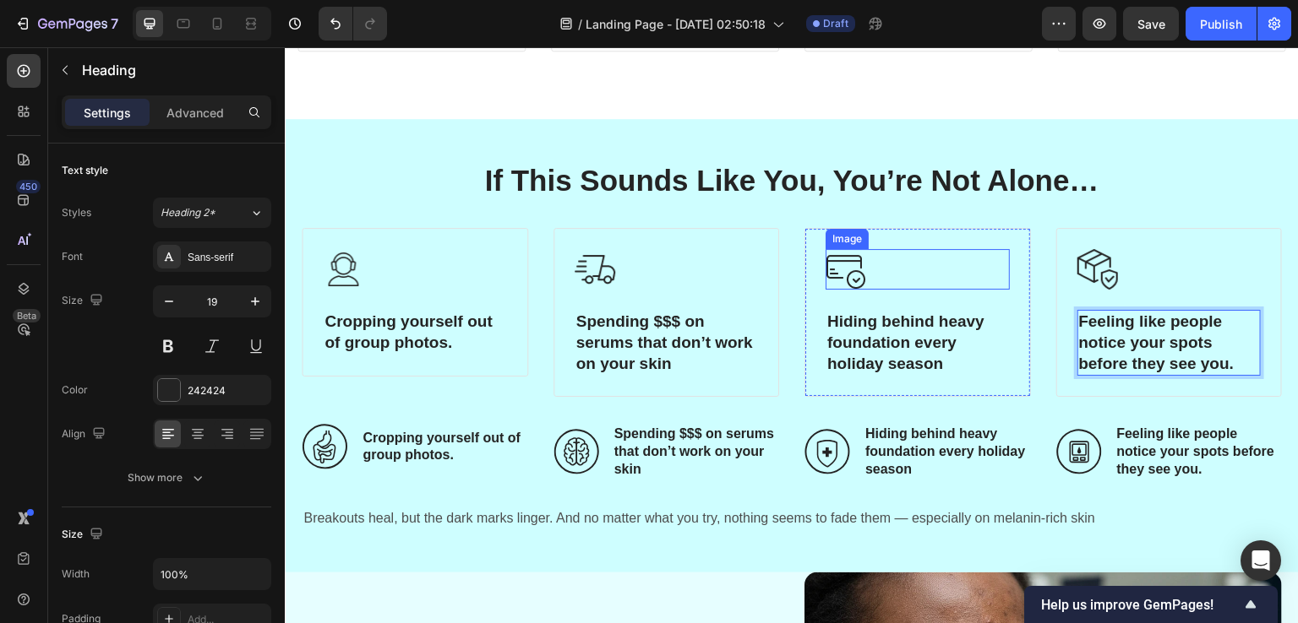
click at [843, 262] on img at bounding box center [845, 269] width 41 height 41
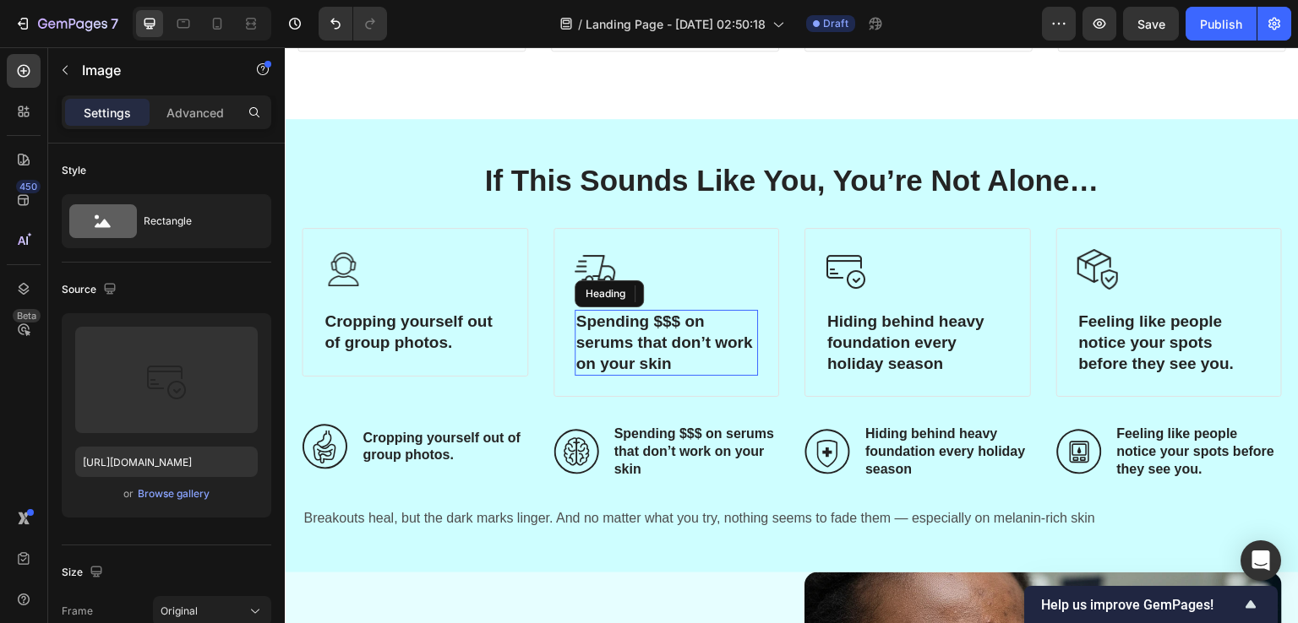
click at [580, 346] on p "Spending $$$ on serums that don’t work on your skin" at bounding box center [666, 343] width 181 height 63
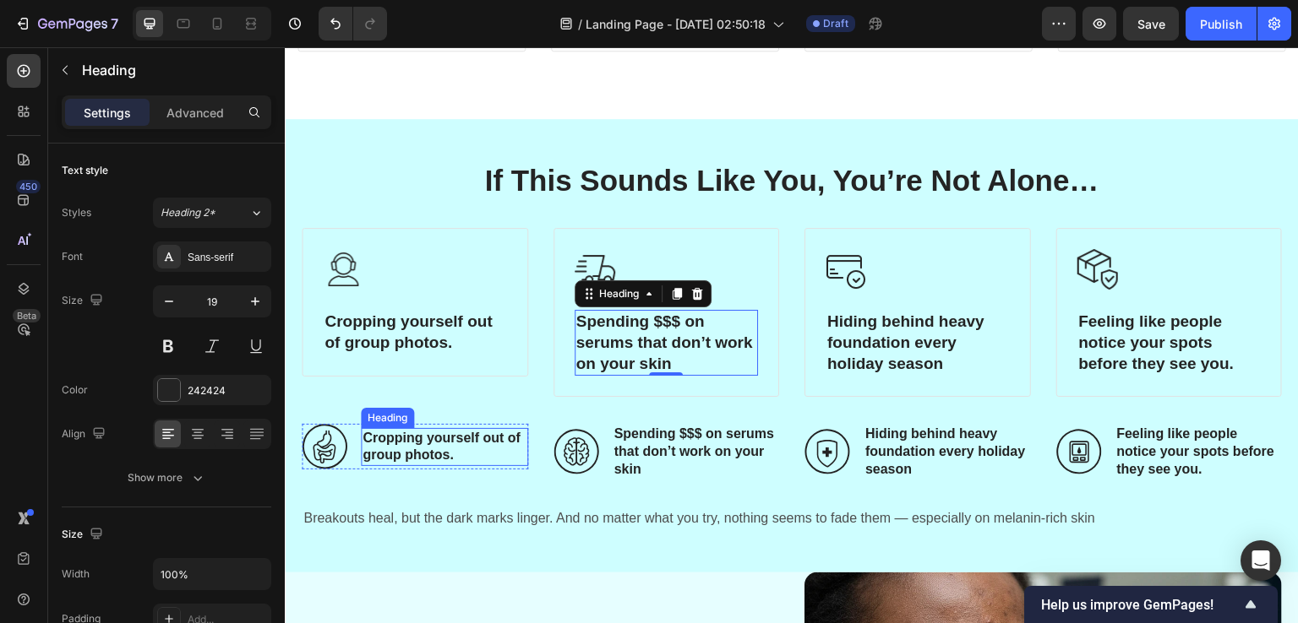
click at [416, 439] on p "Cropping yourself out of group photos." at bounding box center [444, 447] width 164 height 35
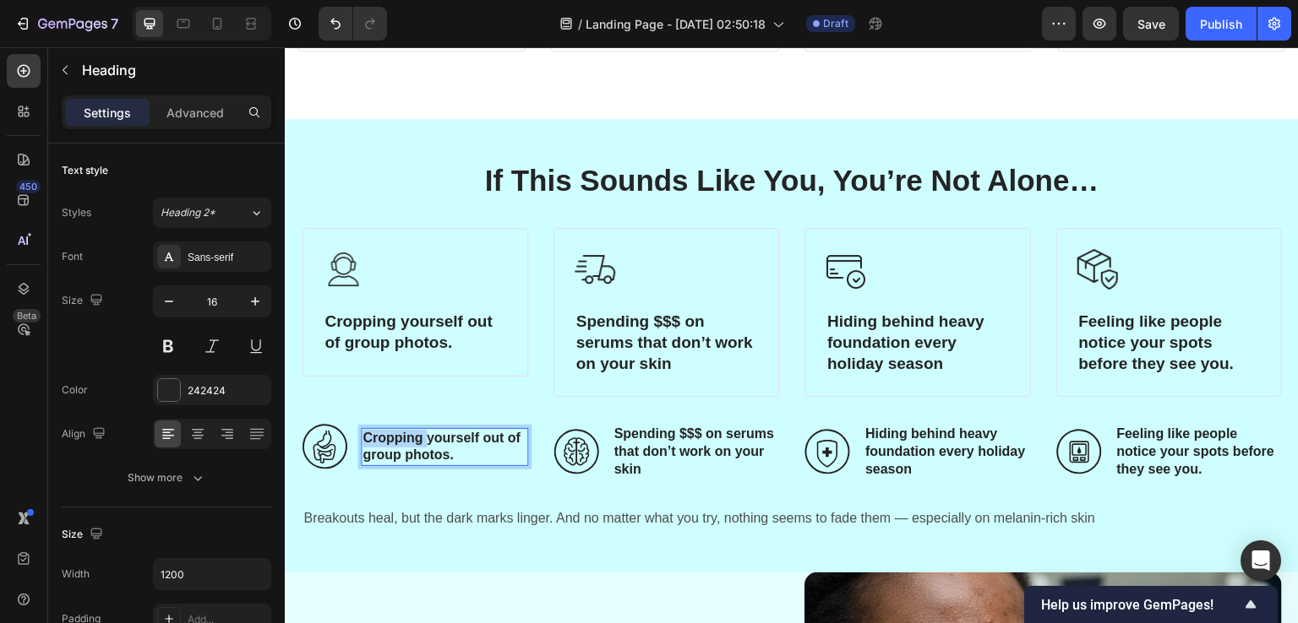
click at [416, 439] on p "Cropping yourself out of group photos." at bounding box center [444, 447] width 164 height 35
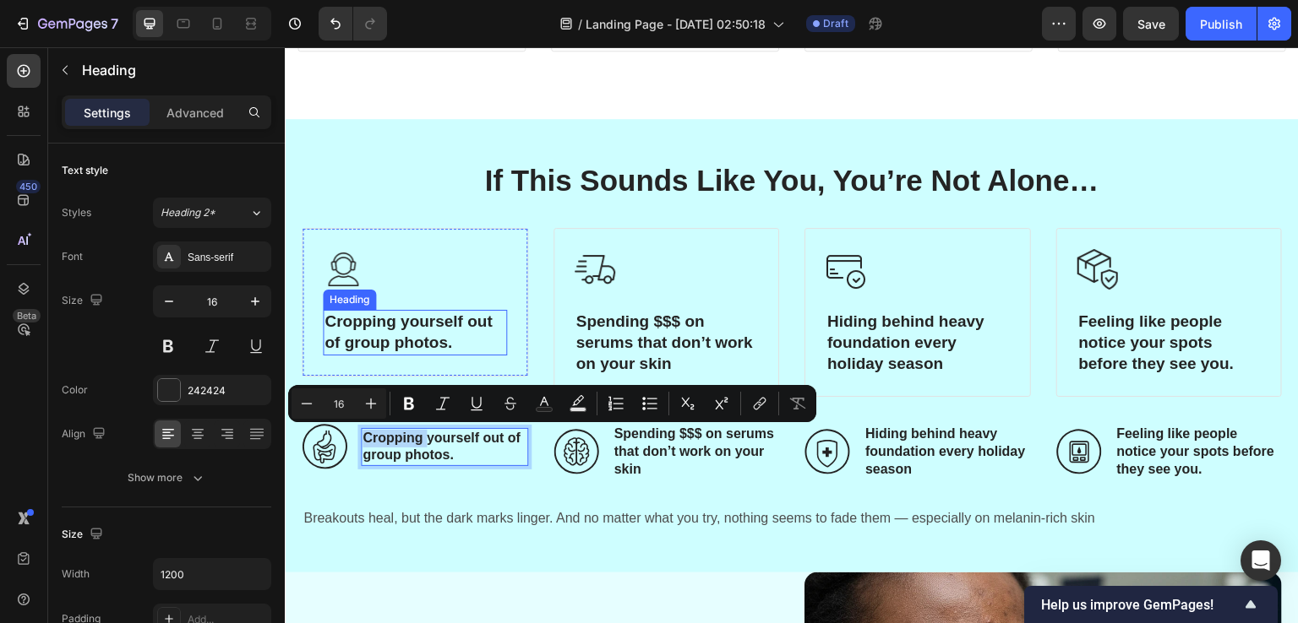
click at [368, 319] on p "Cropping yourself out of group photos." at bounding box center [414, 332] width 181 height 41
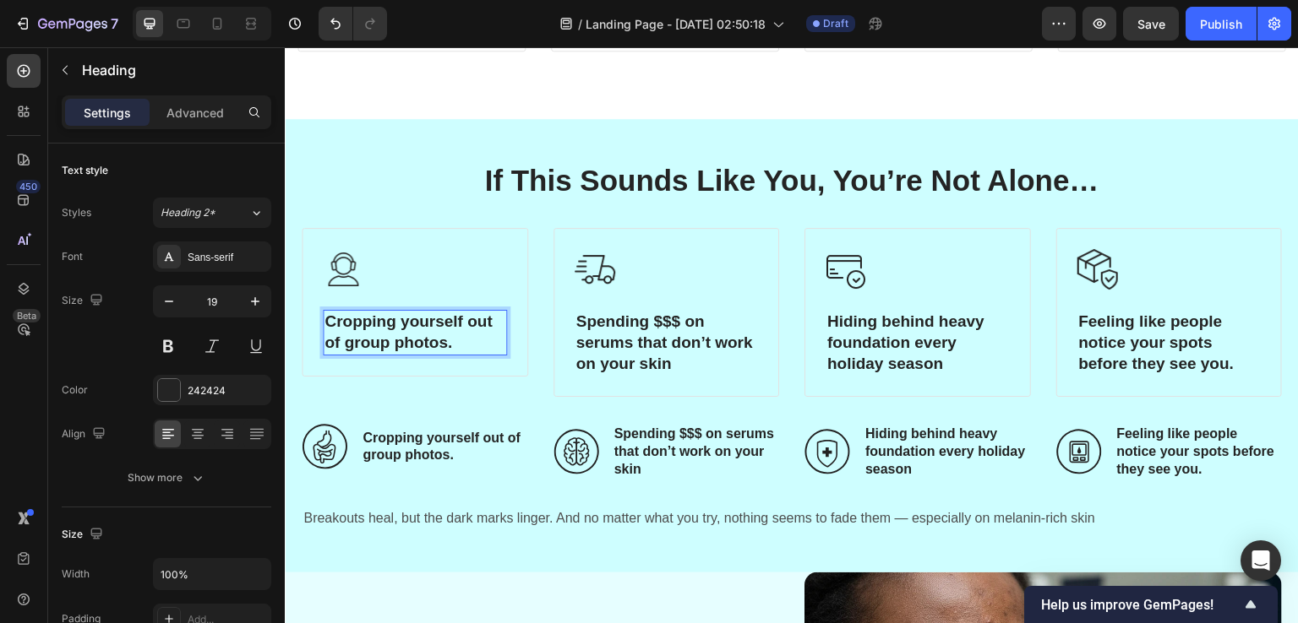
click at [368, 319] on p "Cropping yourself out of group photos." at bounding box center [414, 332] width 181 height 41
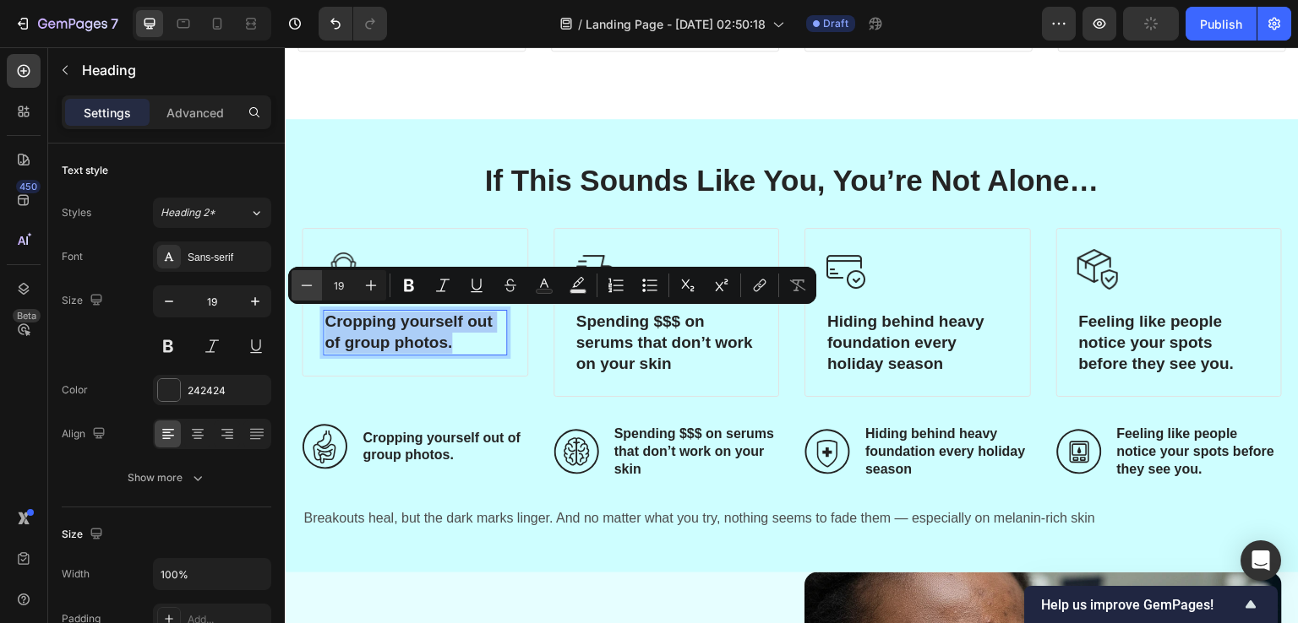
click at [300, 282] on icon "Editor contextual toolbar" at bounding box center [306, 285] width 17 height 17
type input "16"
click at [607, 349] on p "Spending $$$ on serums that don’t work on your skin" at bounding box center [666, 343] width 181 height 63
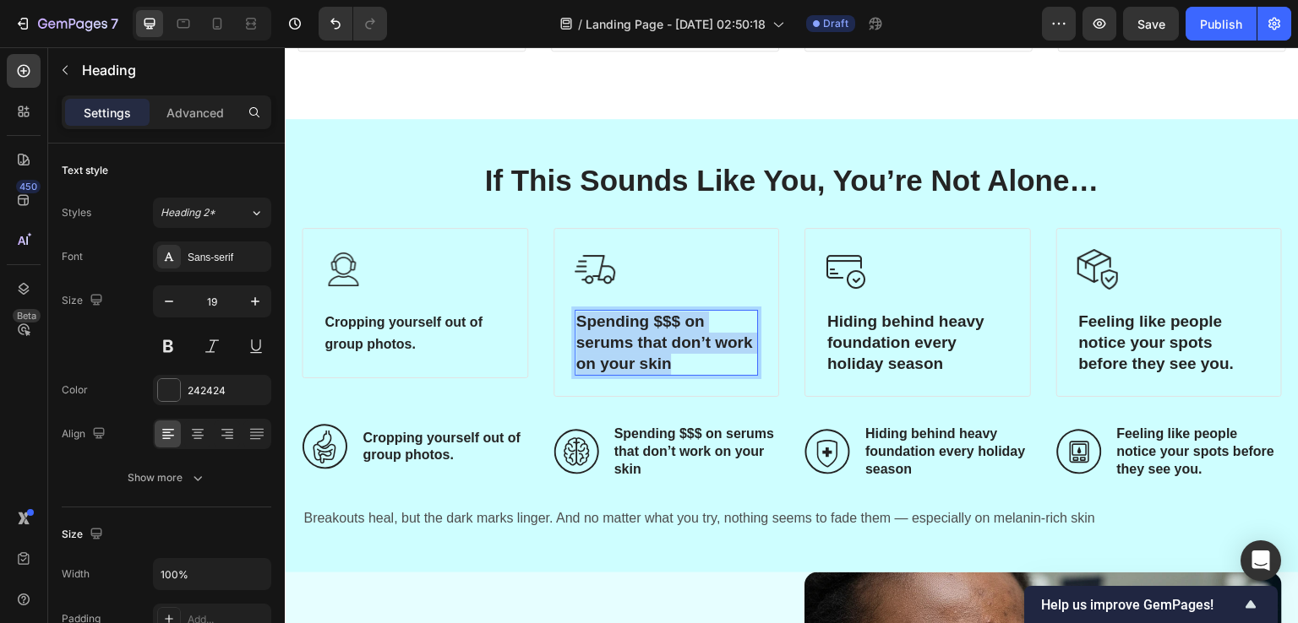
click at [607, 349] on p "Spending $$$ on serums that don’t work on your skin" at bounding box center [666, 343] width 181 height 63
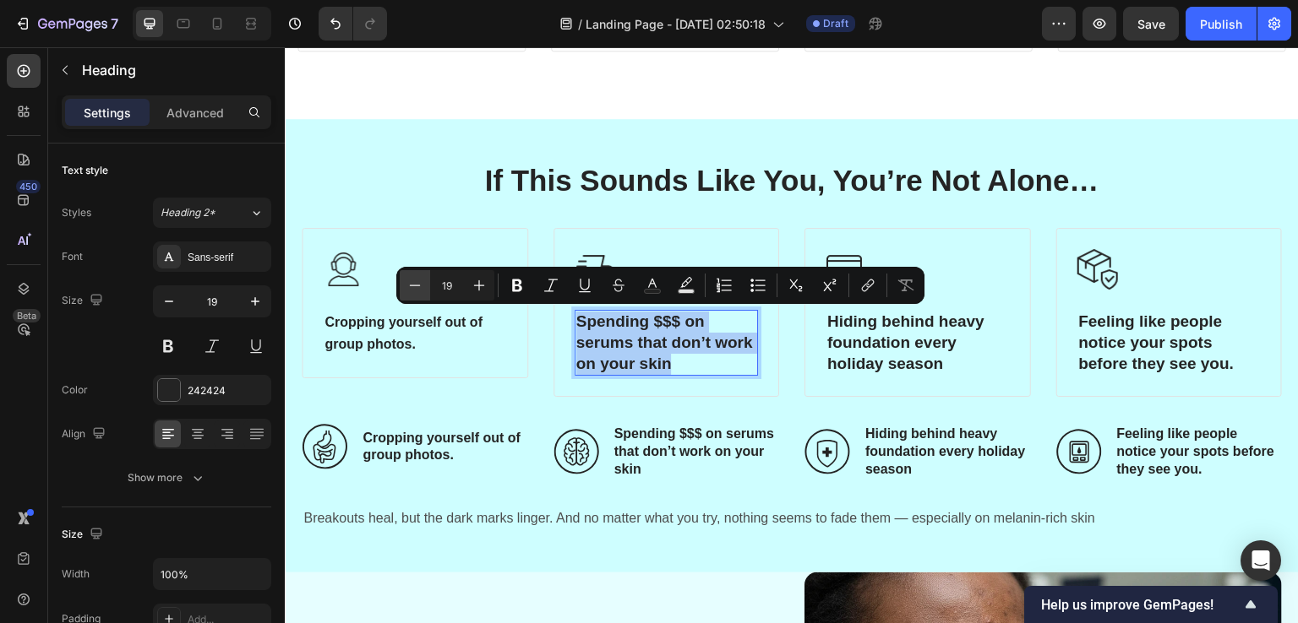
click at [409, 286] on icon "Editor contextual toolbar" at bounding box center [414, 285] width 17 height 17
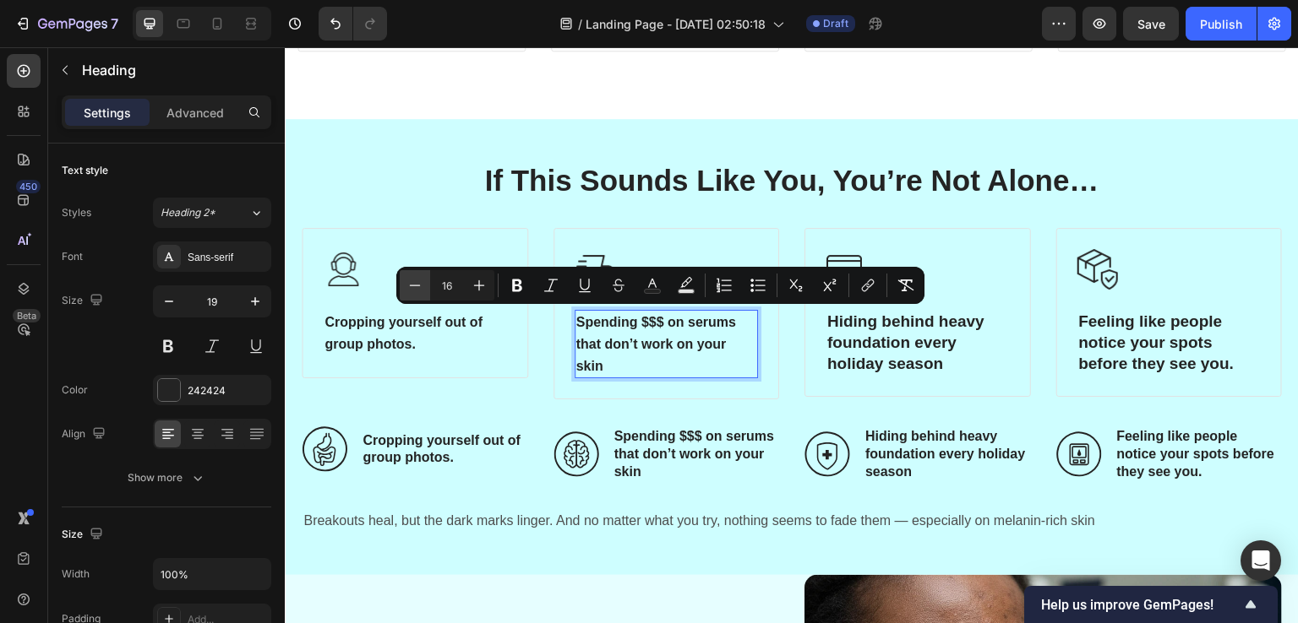
click at [409, 286] on icon "Editor contextual toolbar" at bounding box center [414, 285] width 17 height 17
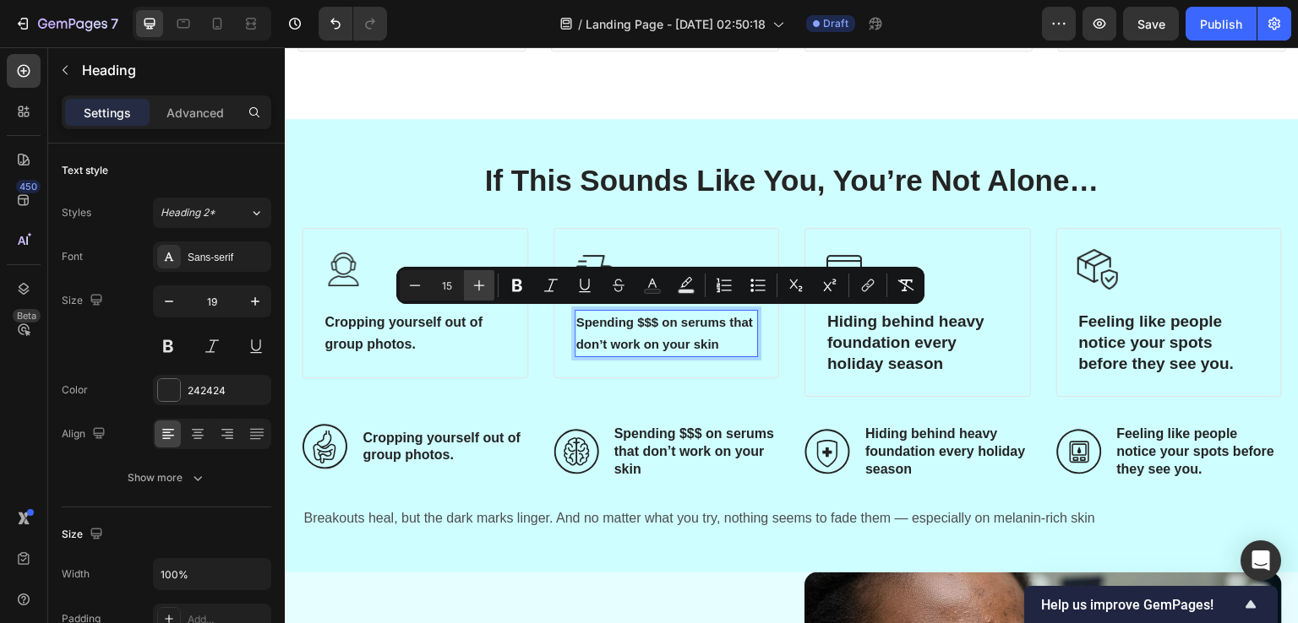
click at [481, 281] on icon "Editor contextual toolbar" at bounding box center [479, 285] width 17 height 17
type input "16"
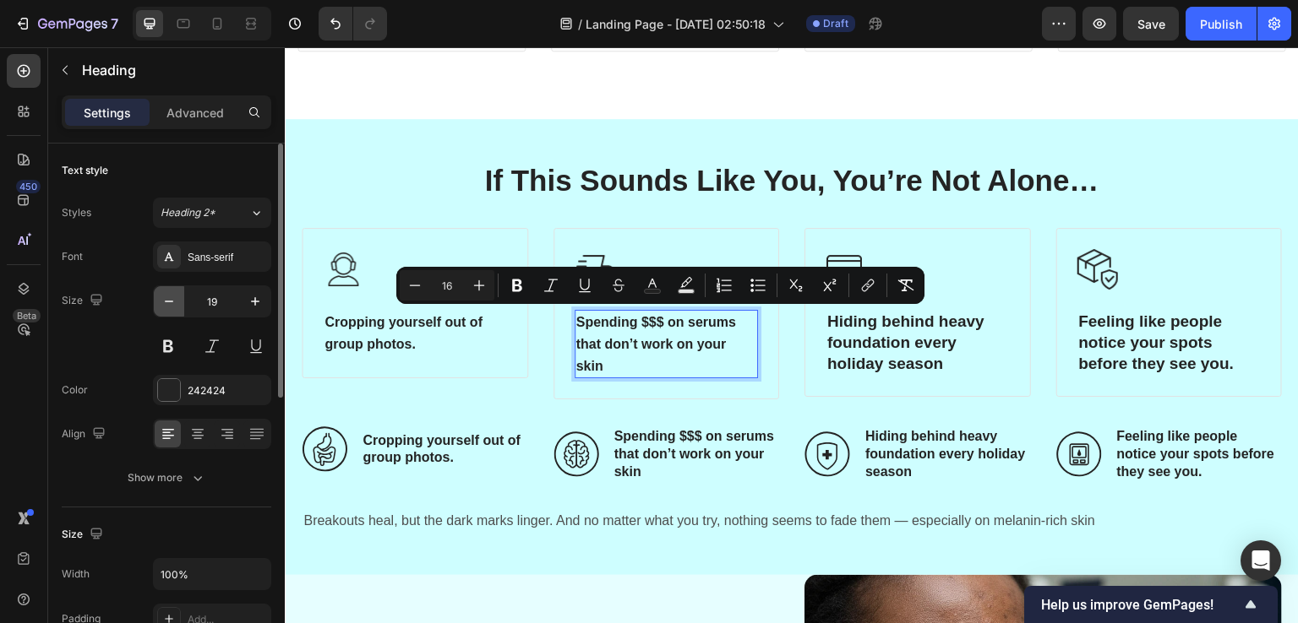
click at [161, 302] on icon "button" at bounding box center [169, 301] width 17 height 17
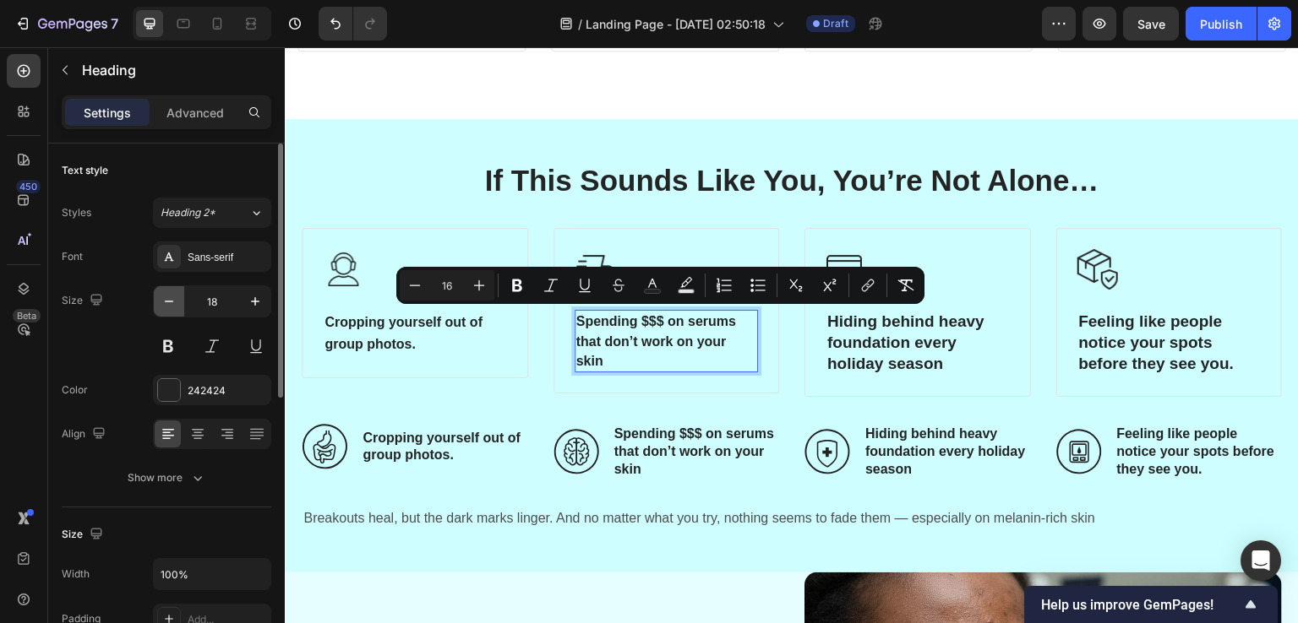
click at [161, 302] on icon "button" at bounding box center [169, 301] width 17 height 17
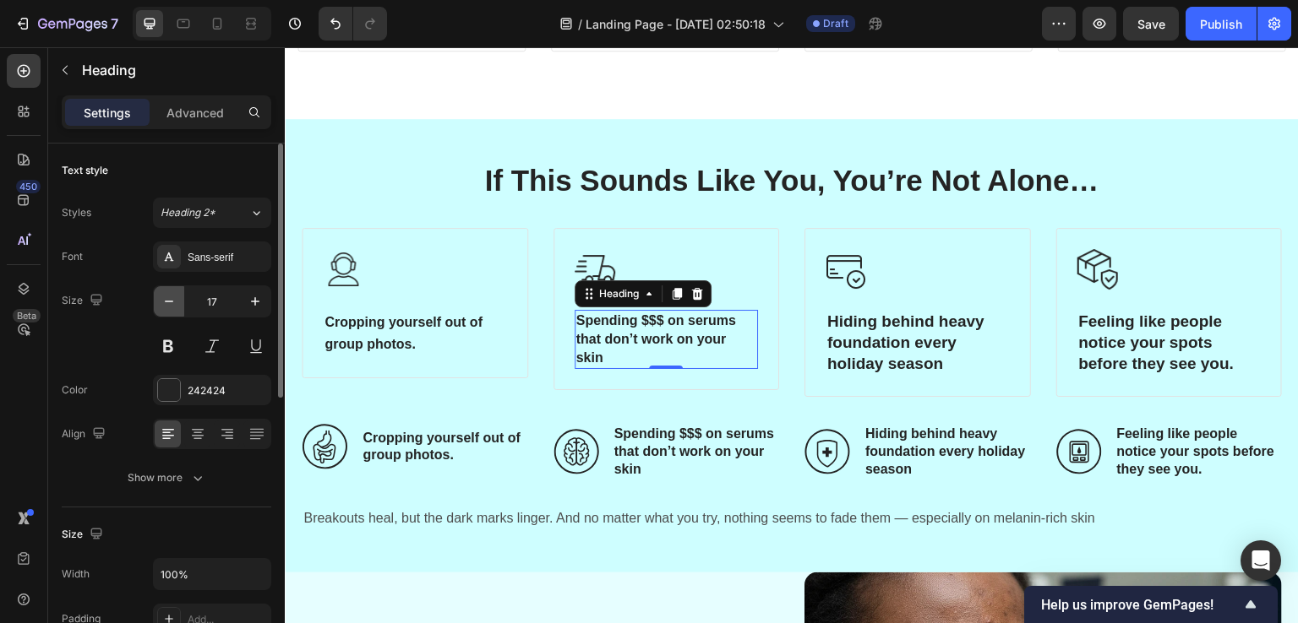
click at [161, 302] on icon "button" at bounding box center [169, 301] width 17 height 17
type input "16"
click at [325, 350] on span "Cropping yourself out of group photos." at bounding box center [403, 333] width 158 height 36
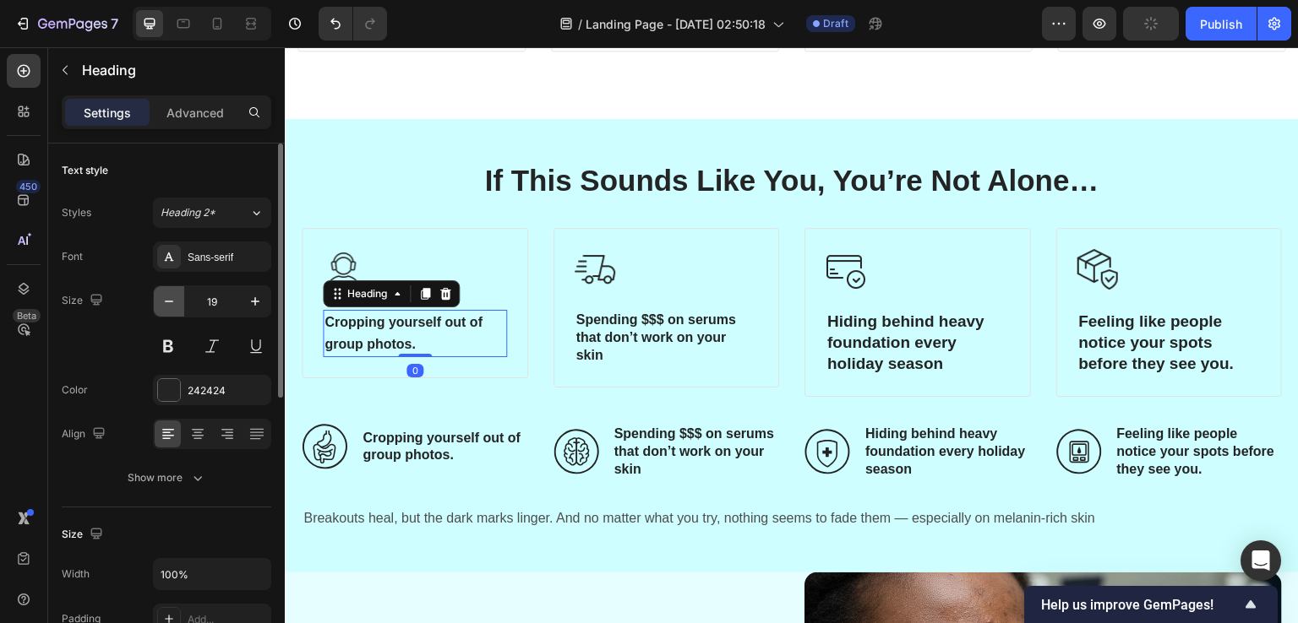
click at [166, 303] on icon "button" at bounding box center [169, 301] width 17 height 17
type input "16"
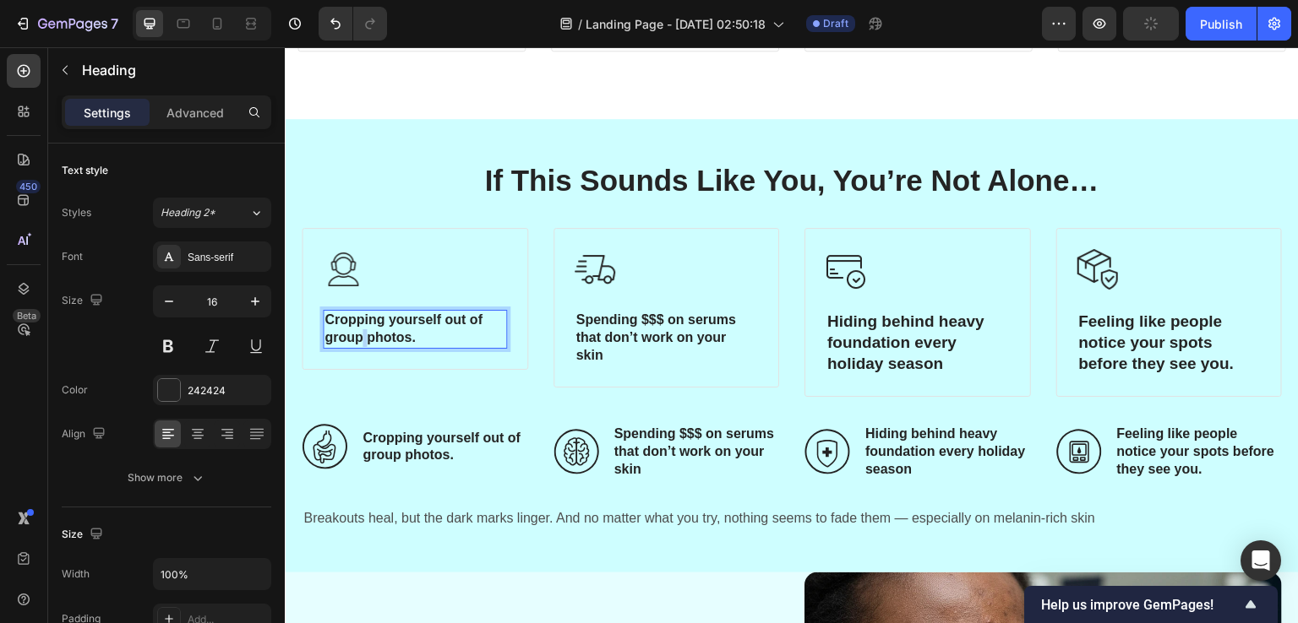
click at [362, 333] on span "Cropping yourself out of group photos." at bounding box center [403, 329] width 158 height 32
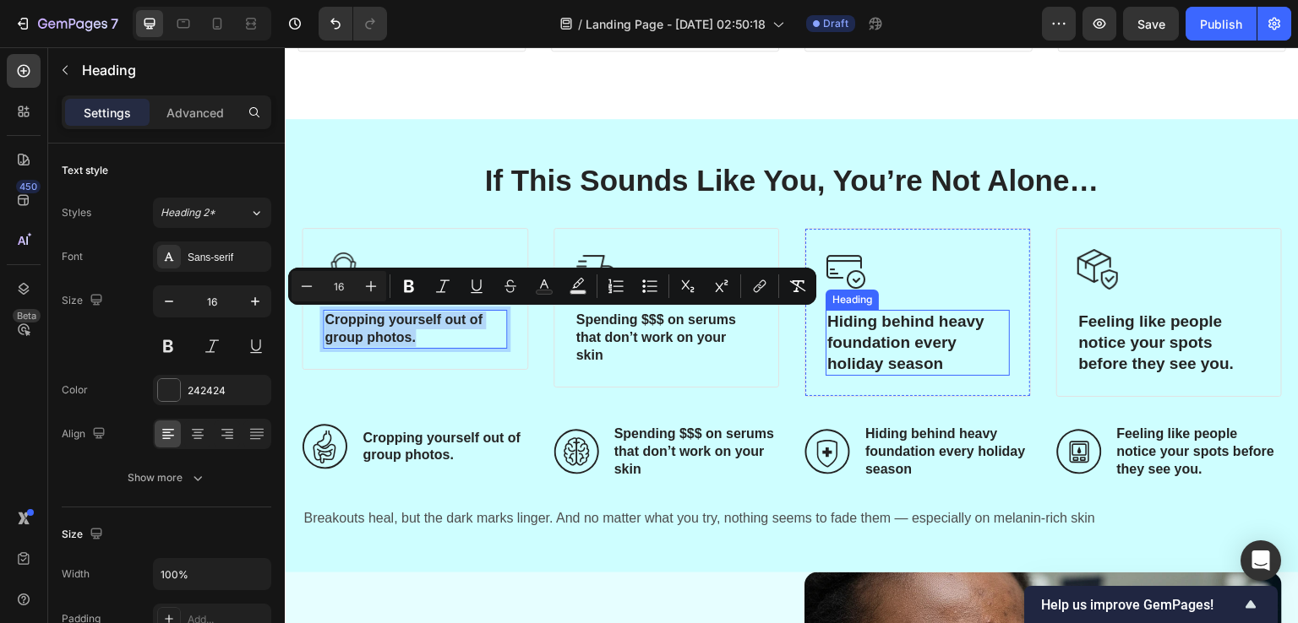
click at [888, 344] on p "Hiding behind heavy foundation every holiday season" at bounding box center [917, 343] width 181 height 63
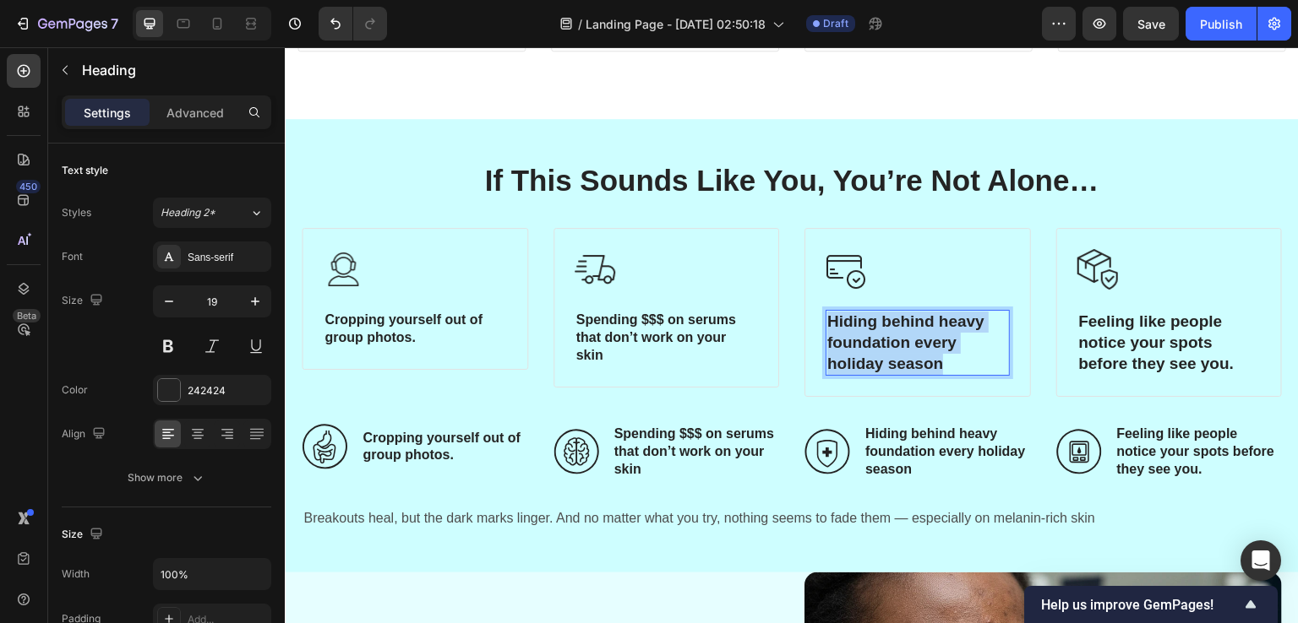
click at [888, 344] on p "Hiding behind heavy foundation every holiday season" at bounding box center [917, 343] width 181 height 63
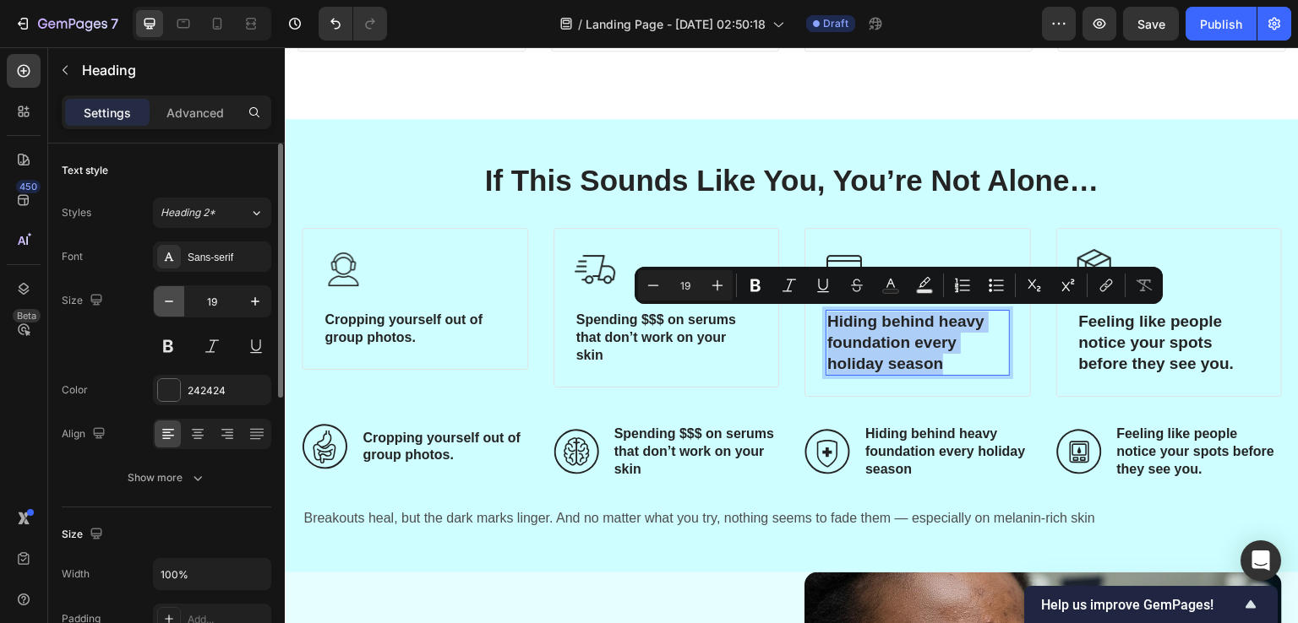
click at [166, 301] on icon "button" at bounding box center [169, 302] width 8 height 2
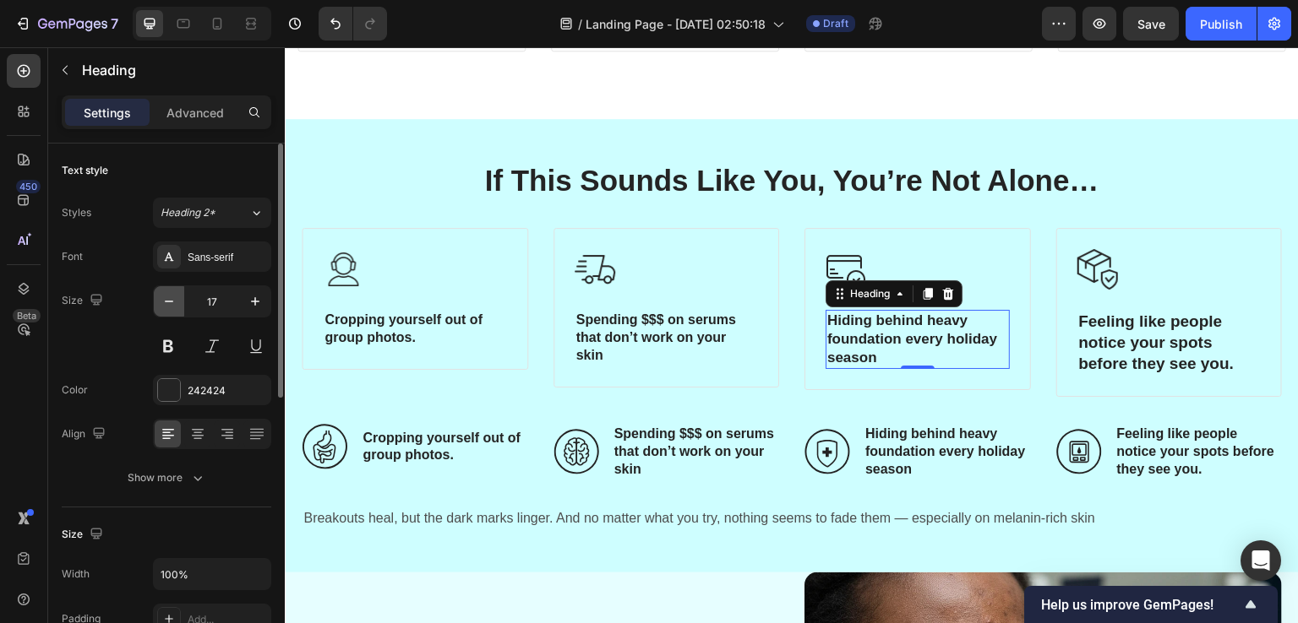
click at [166, 301] on icon "button" at bounding box center [169, 302] width 8 height 2
type input "16"
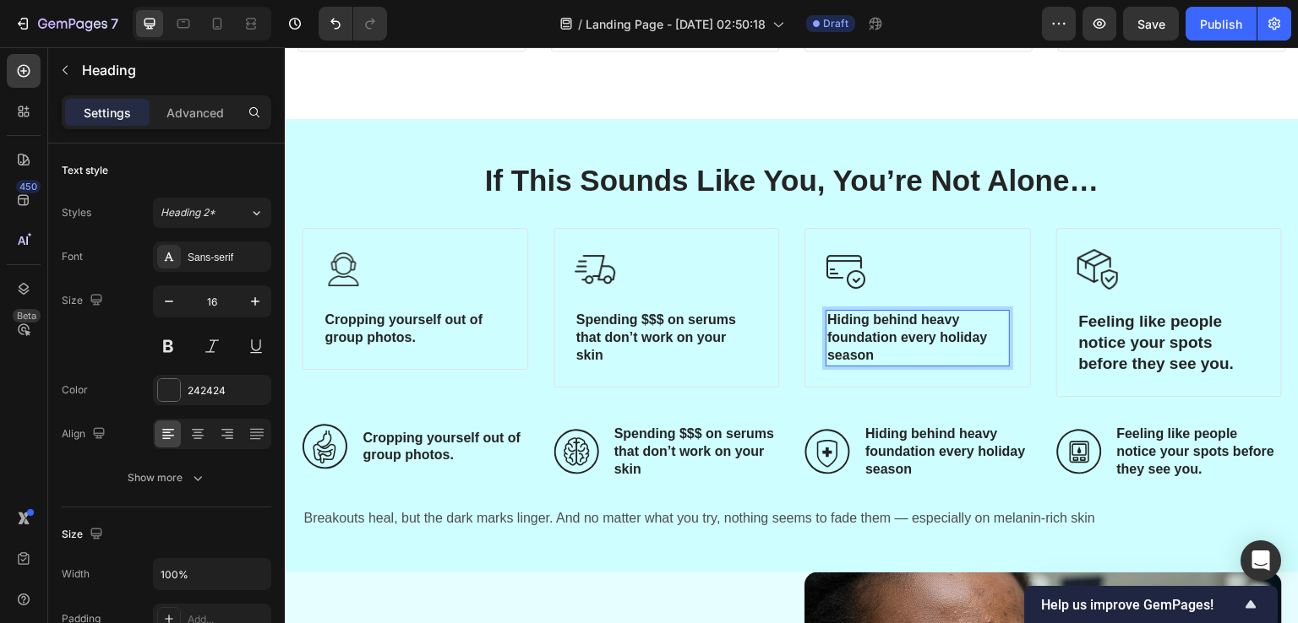
click at [888, 331] on p "Hiding behind heavy foundation every holiday season" at bounding box center [917, 338] width 181 height 52
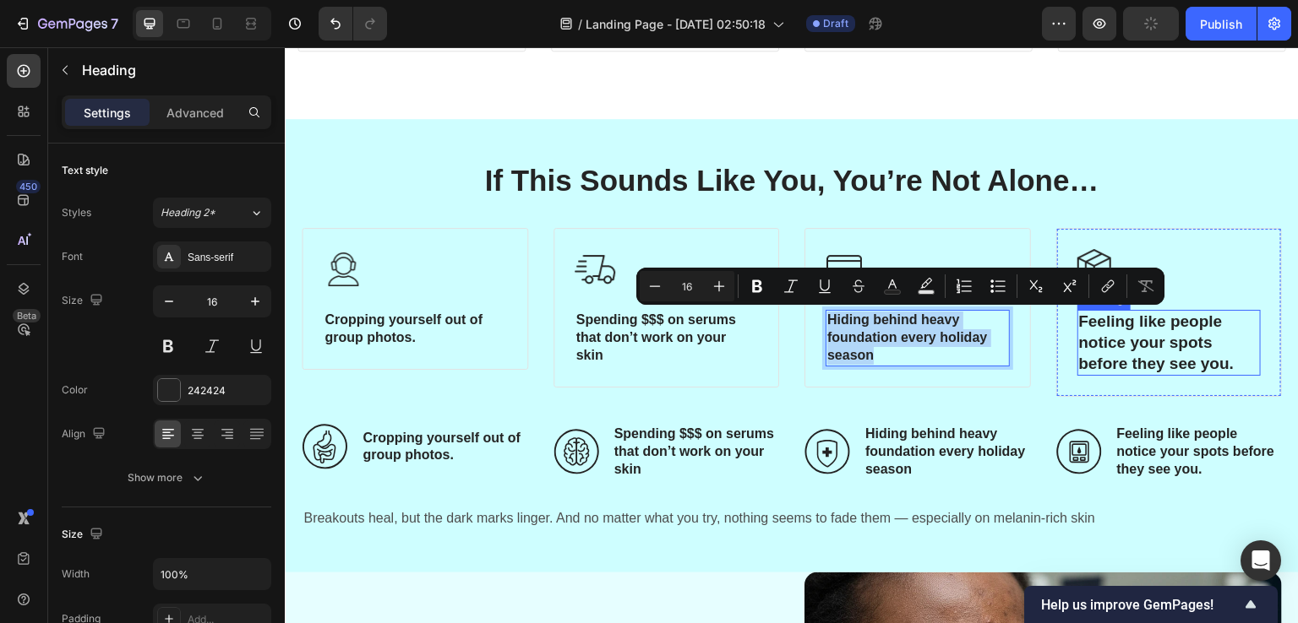
click at [1080, 346] on p "Feeling like people notice your spots before they see you." at bounding box center [1169, 343] width 181 height 63
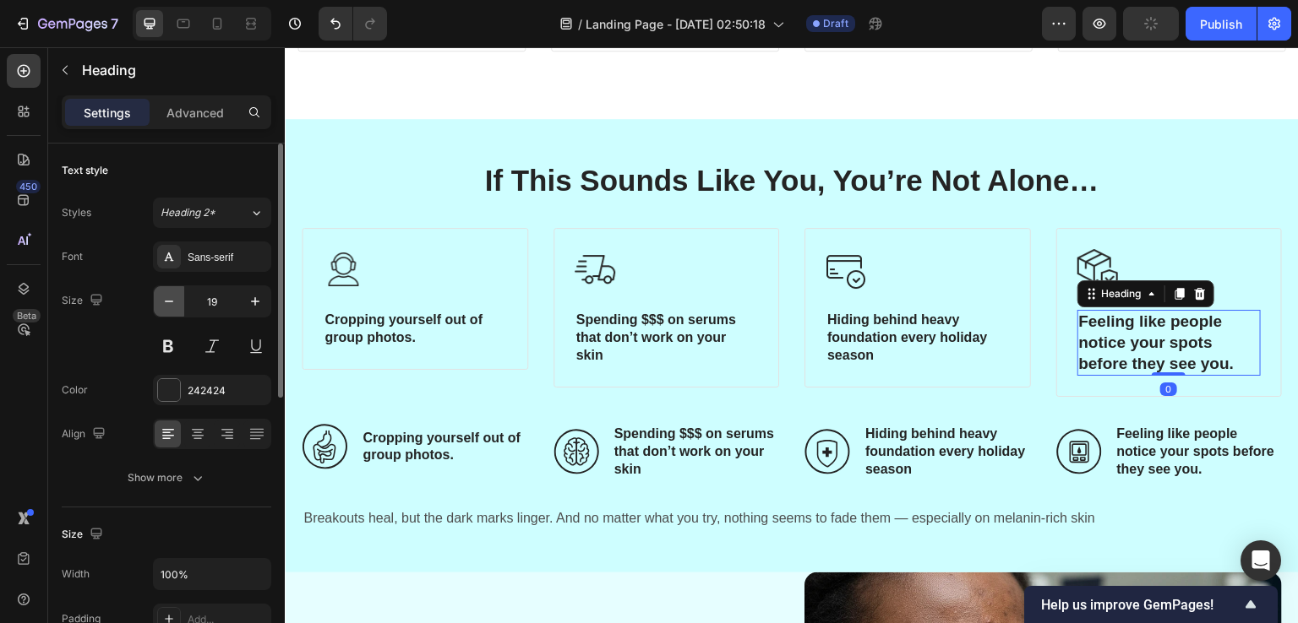
click at [161, 303] on icon "button" at bounding box center [169, 301] width 17 height 17
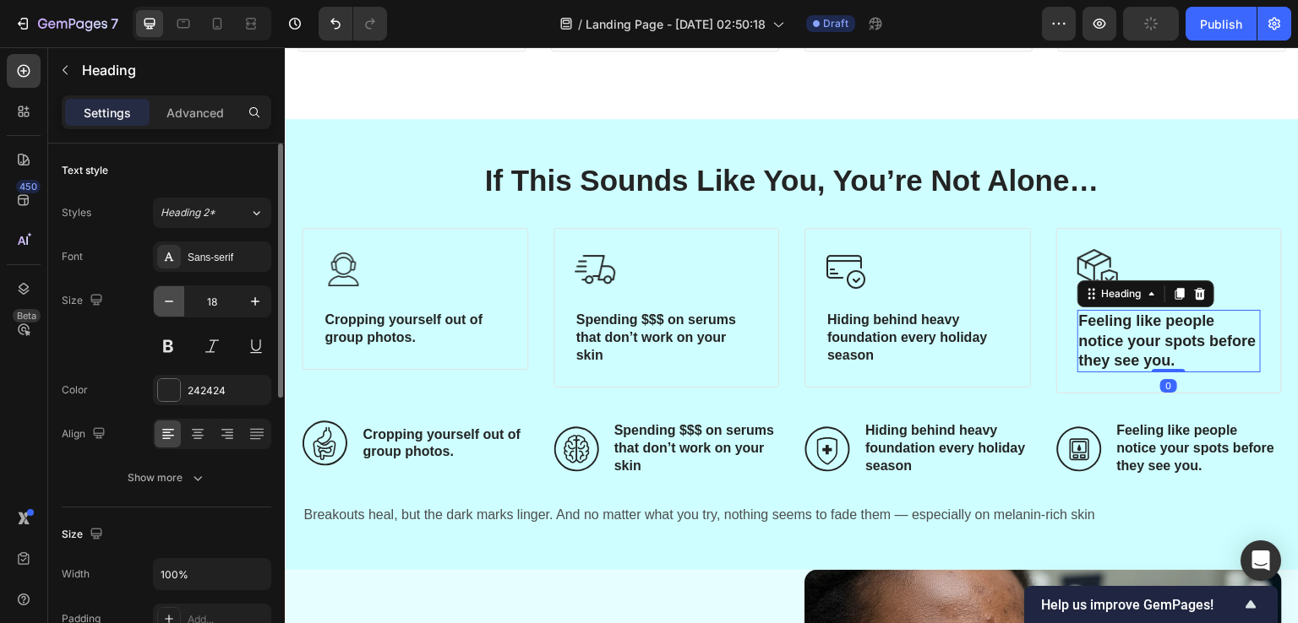
click at [161, 303] on icon "button" at bounding box center [169, 301] width 17 height 17
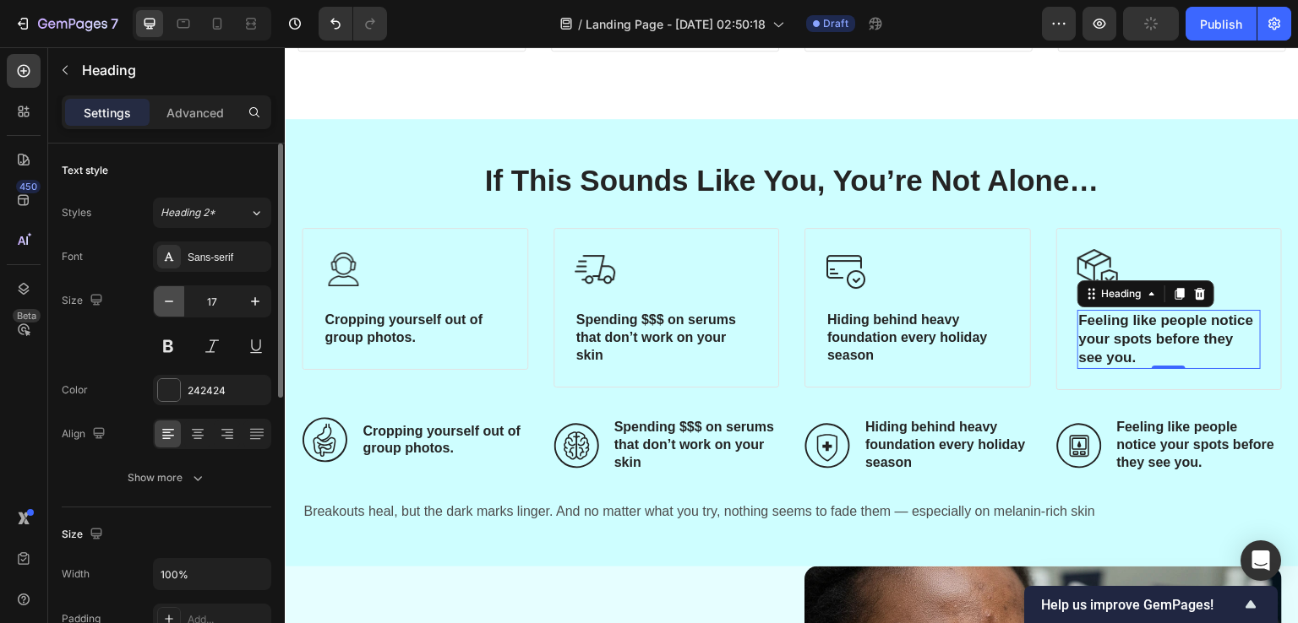
click at [161, 303] on icon "button" at bounding box center [169, 301] width 17 height 17
type input "16"
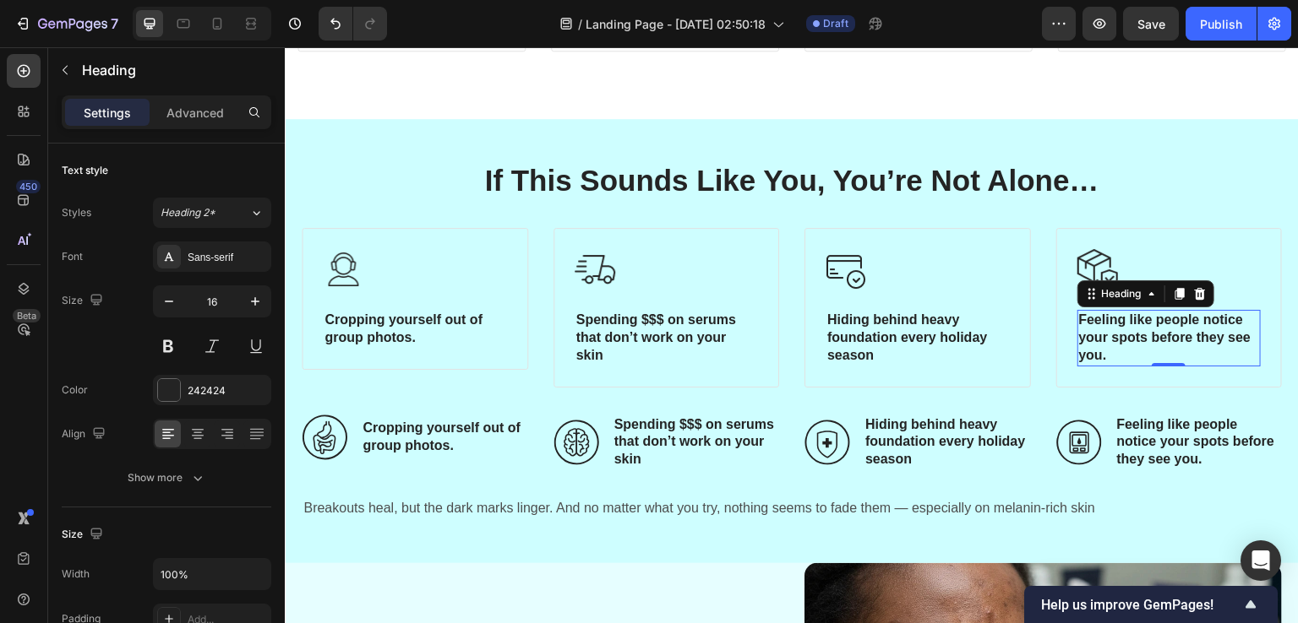
click at [0, 389] on div "450 Beta" at bounding box center [24, 335] width 48 height 576
click at [443, 427] on p "Cropping yourself out of group photos." at bounding box center [444, 437] width 164 height 35
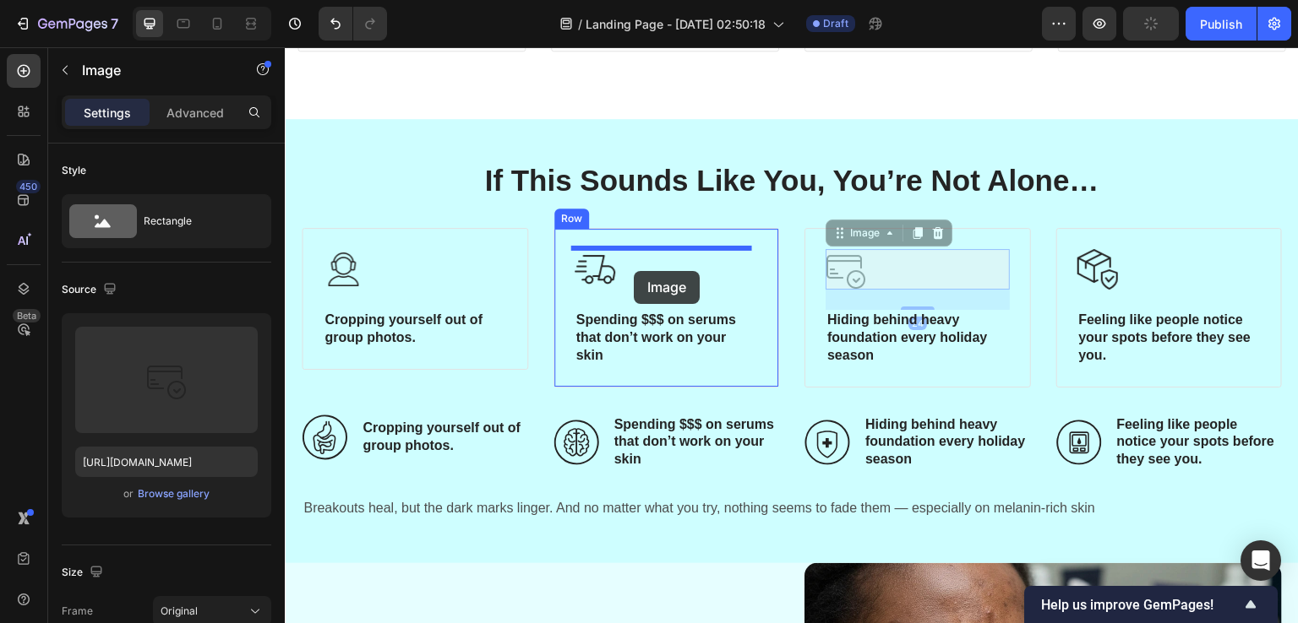
drag, startPoint x: 835, startPoint y: 238, endPoint x: 634, endPoint y: 271, distance: 203.7
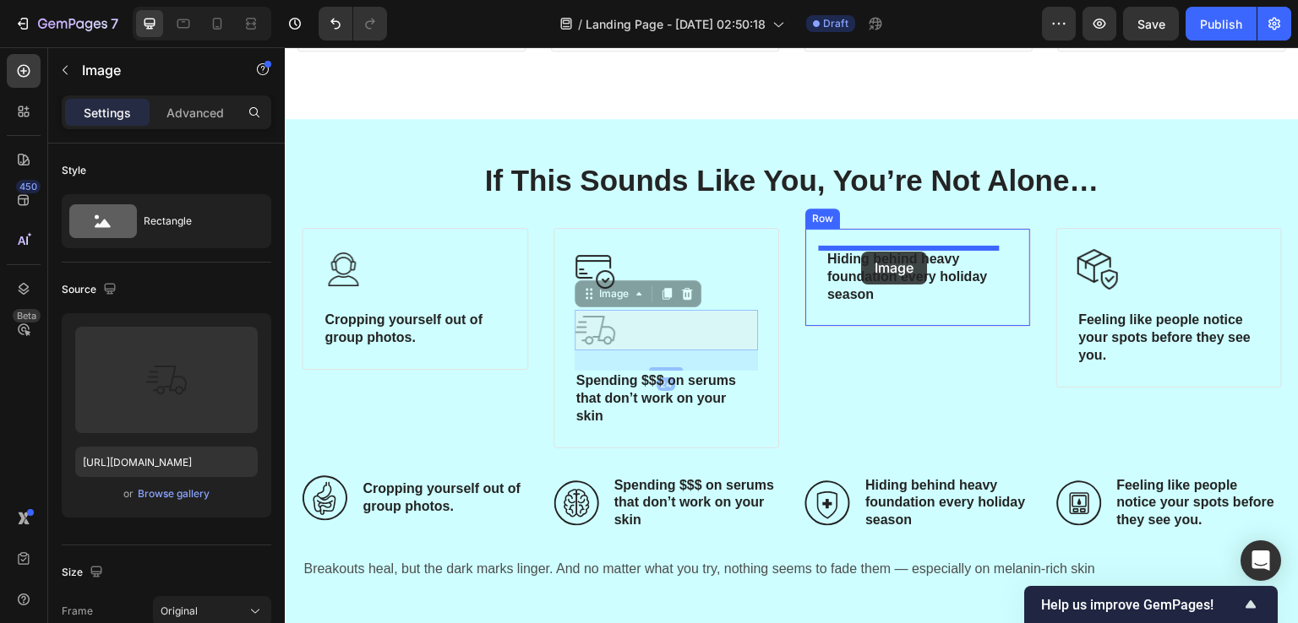
drag, startPoint x: 650, startPoint y: 304, endPoint x: 862, endPoint y: 252, distance: 217.6
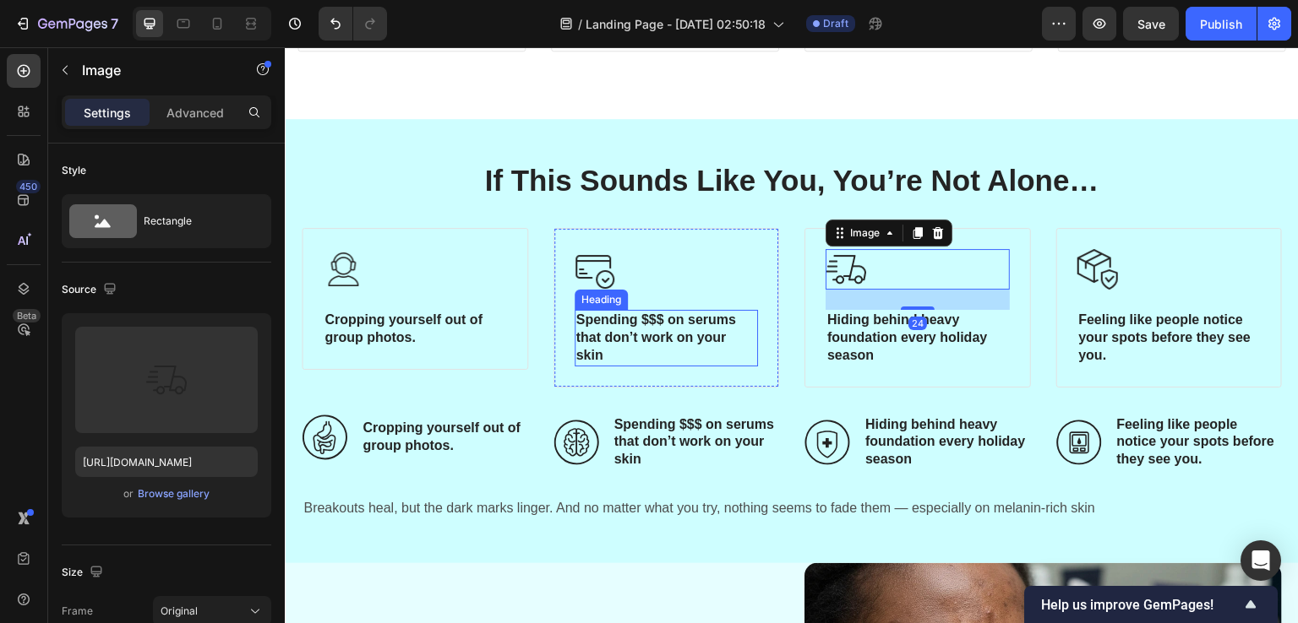
click at [665, 340] on span "Spending $$$ on serums that don’t work on your skin" at bounding box center [656, 338] width 160 height 50
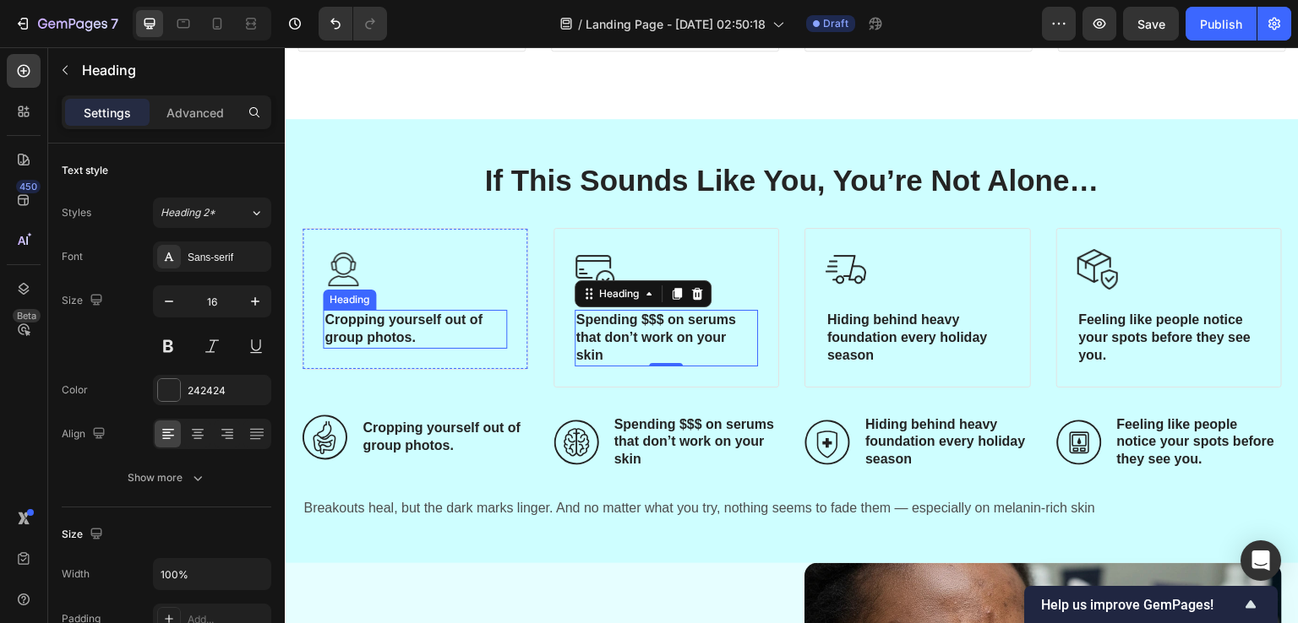
click at [427, 339] on p "⁠⁠⁠⁠⁠⁠⁠ Cropping yourself out of group photos." at bounding box center [414, 329] width 181 height 35
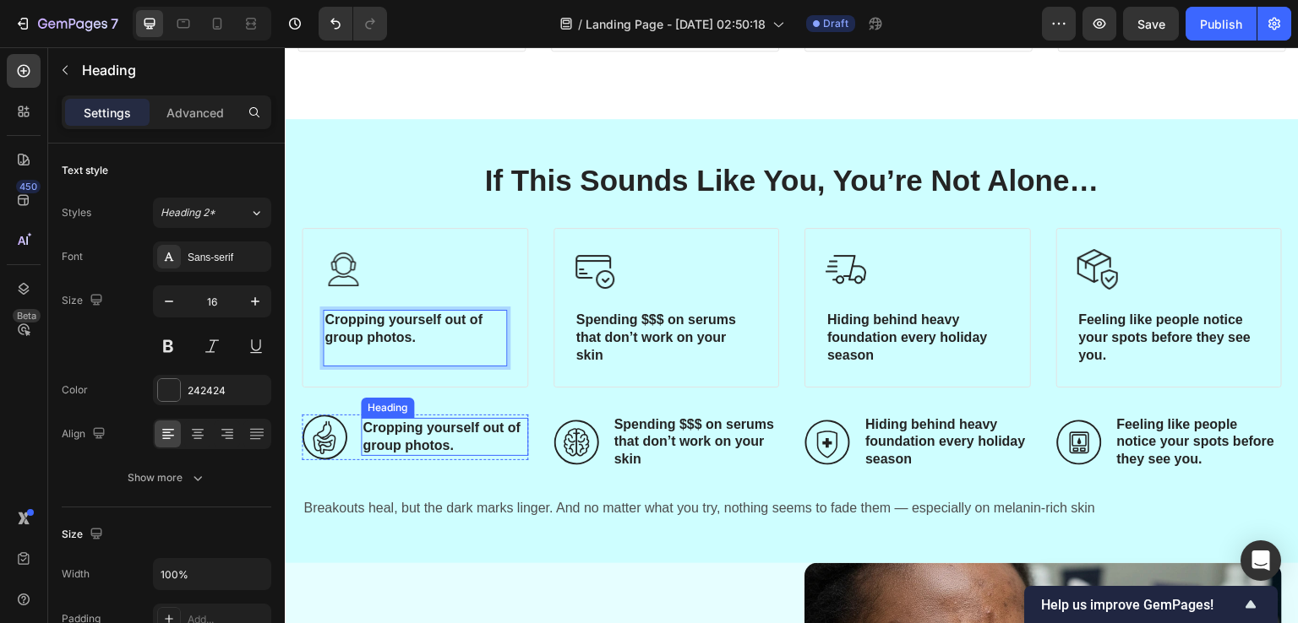
click at [444, 449] on p "Cropping yourself out of group photos." at bounding box center [444, 437] width 164 height 35
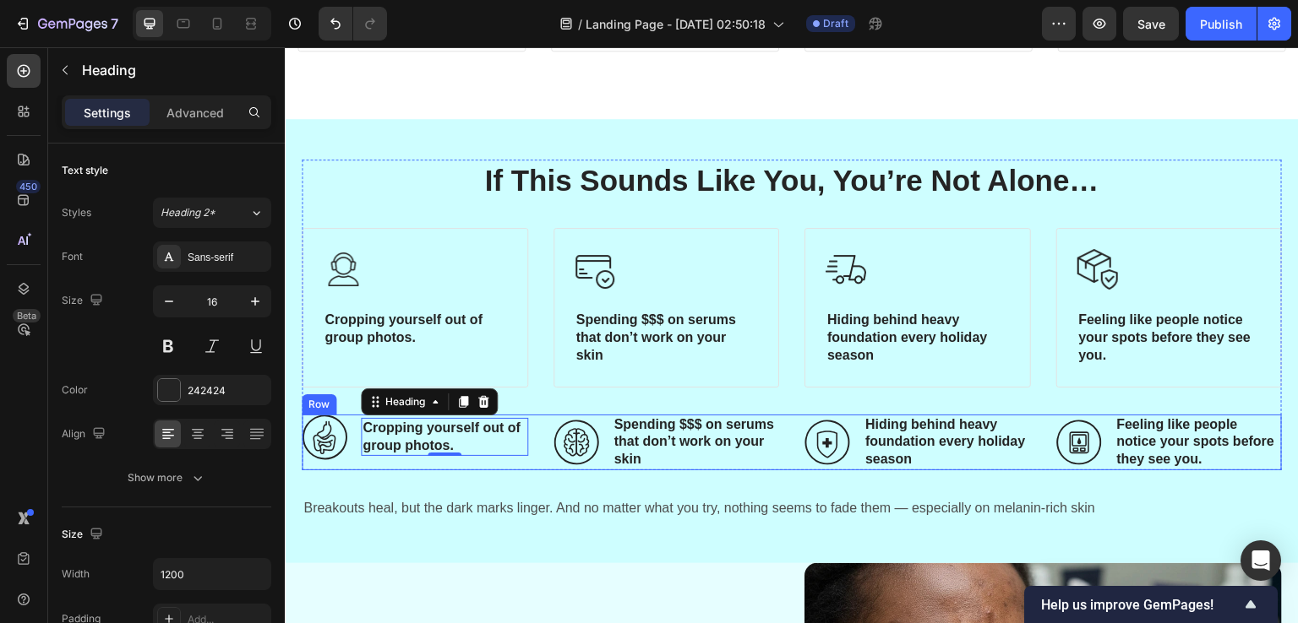
click at [531, 454] on div "Icon Cropping yourself out of group photos. Heading 0 Row Icon Spending $$$ on …" at bounding box center [792, 443] width 980 height 56
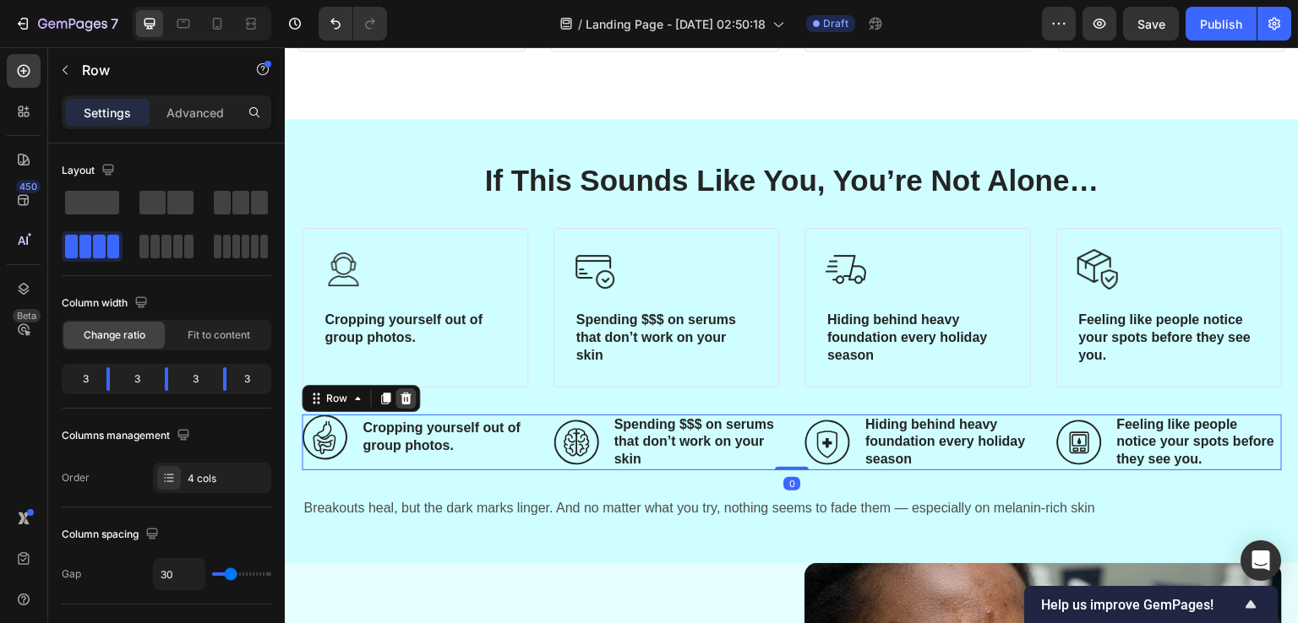
click at [409, 397] on icon at bounding box center [405, 398] width 11 height 12
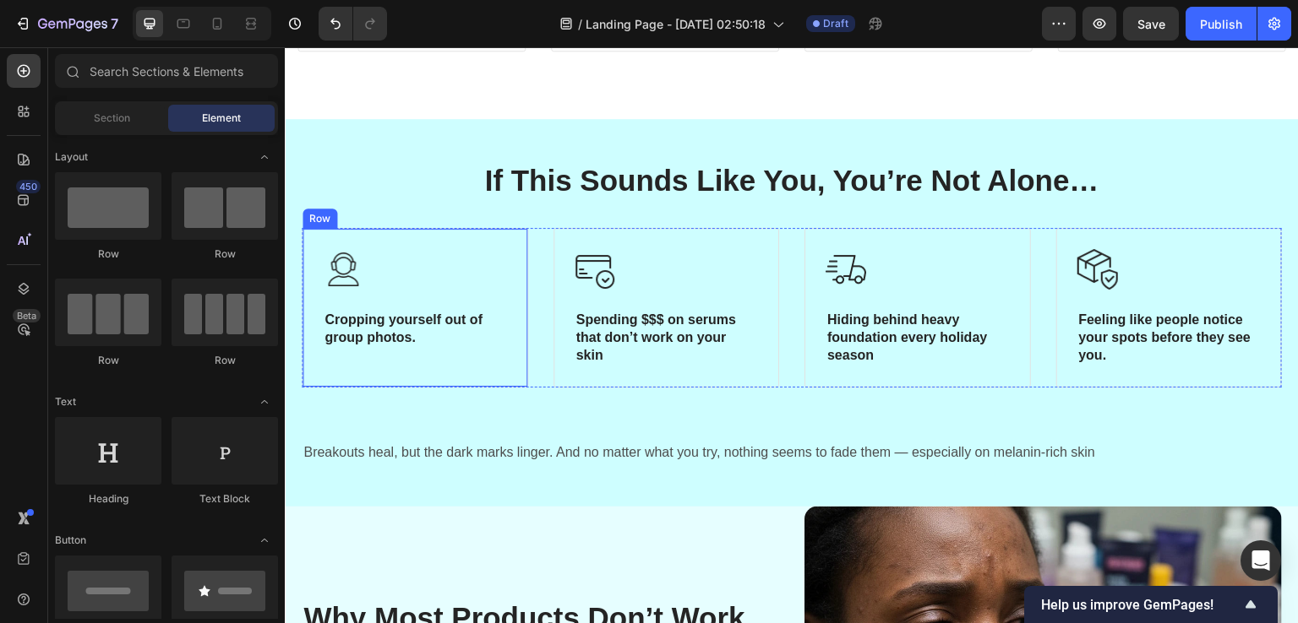
click at [492, 383] on div "Image ⁠⁠⁠⁠⁠⁠⁠ Cropping yourself out of group photos. Heading Row" at bounding box center [415, 307] width 226 height 159
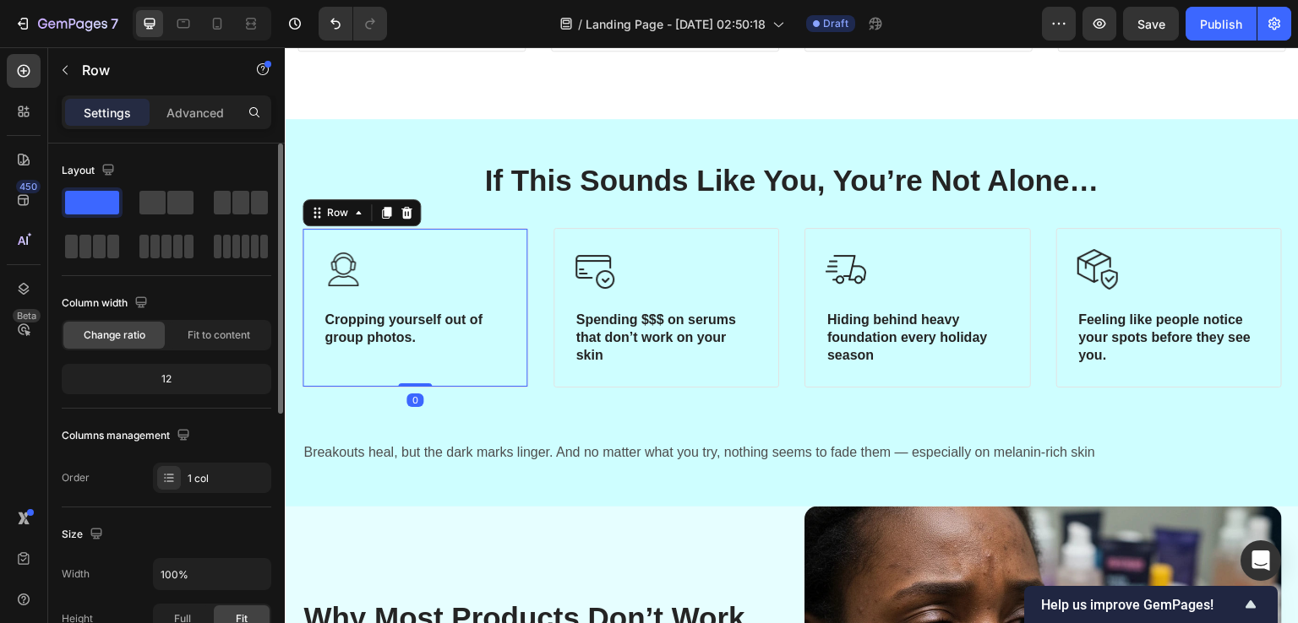
scroll to position [501, 0]
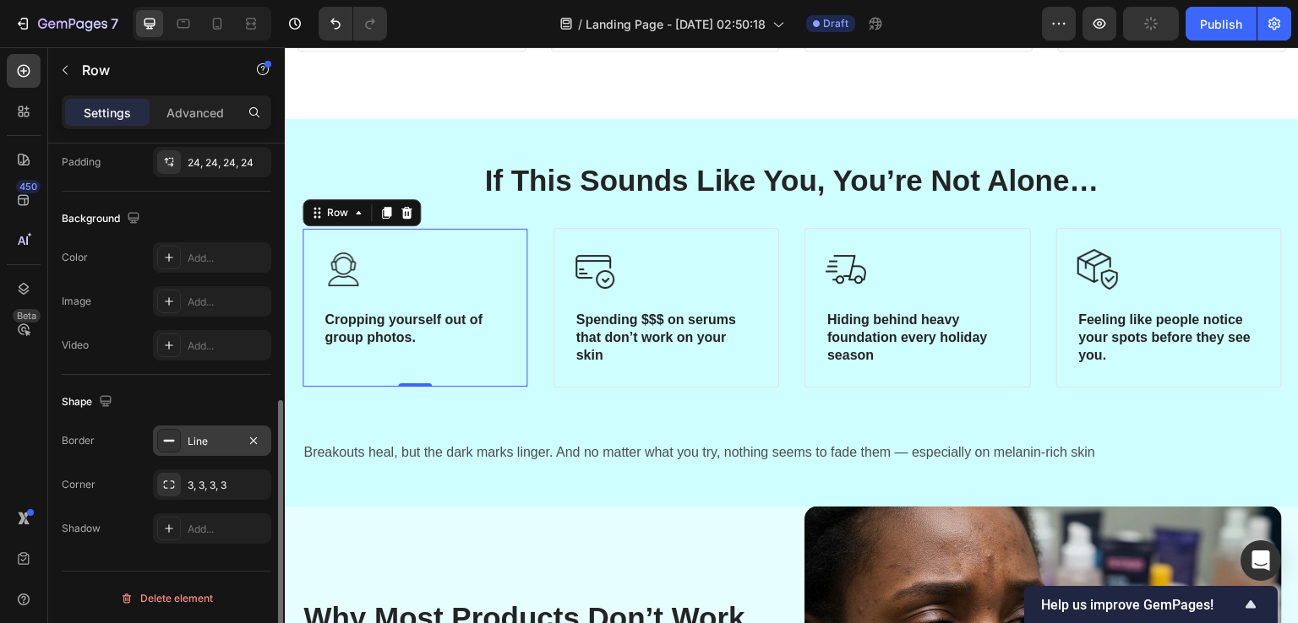
click at [189, 439] on div "Line" at bounding box center [212, 441] width 49 height 15
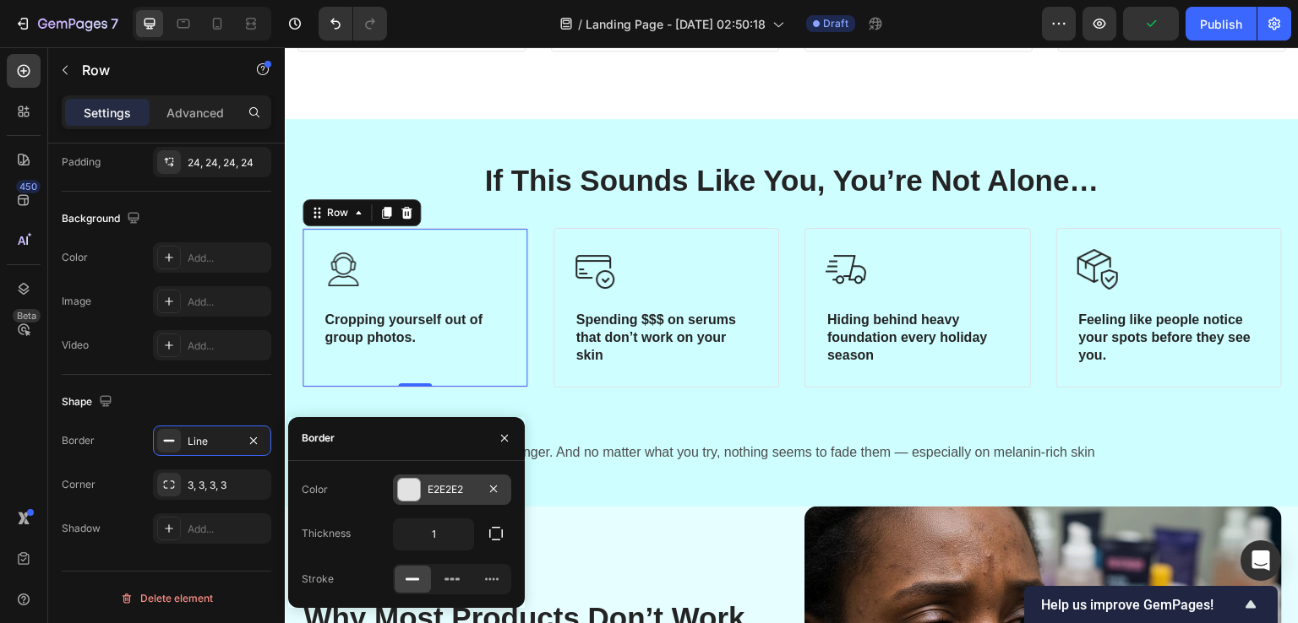
click at [420, 491] on div at bounding box center [409, 490] width 24 height 24
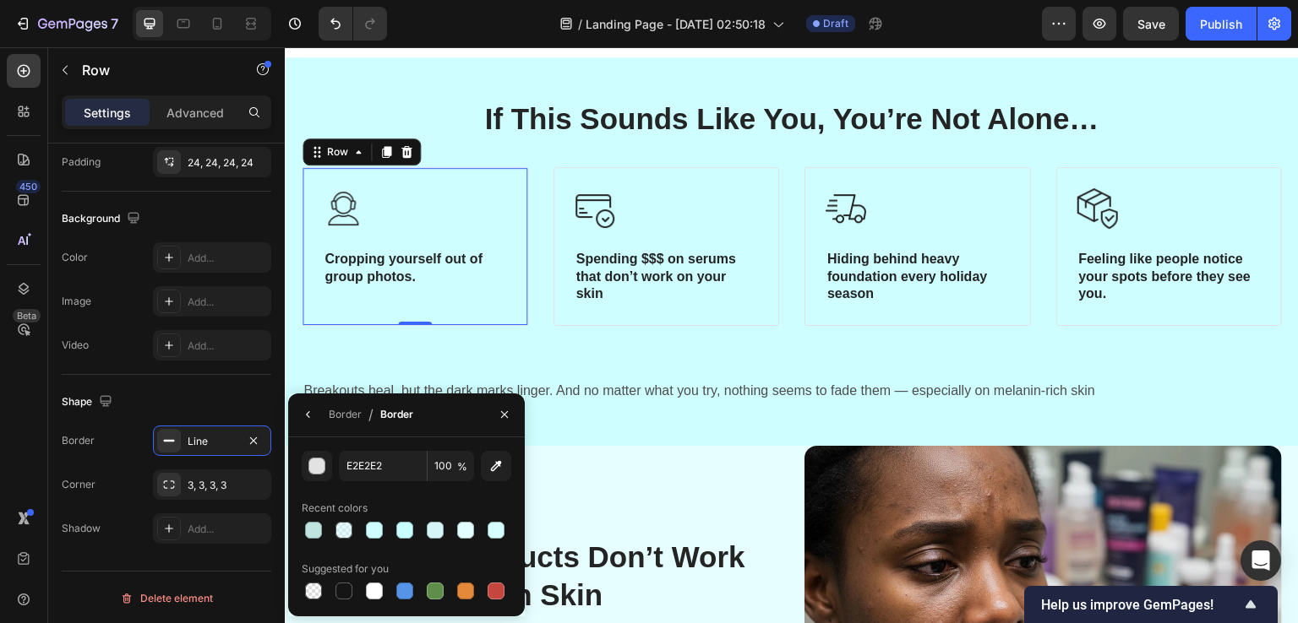
scroll to position [936, 0]
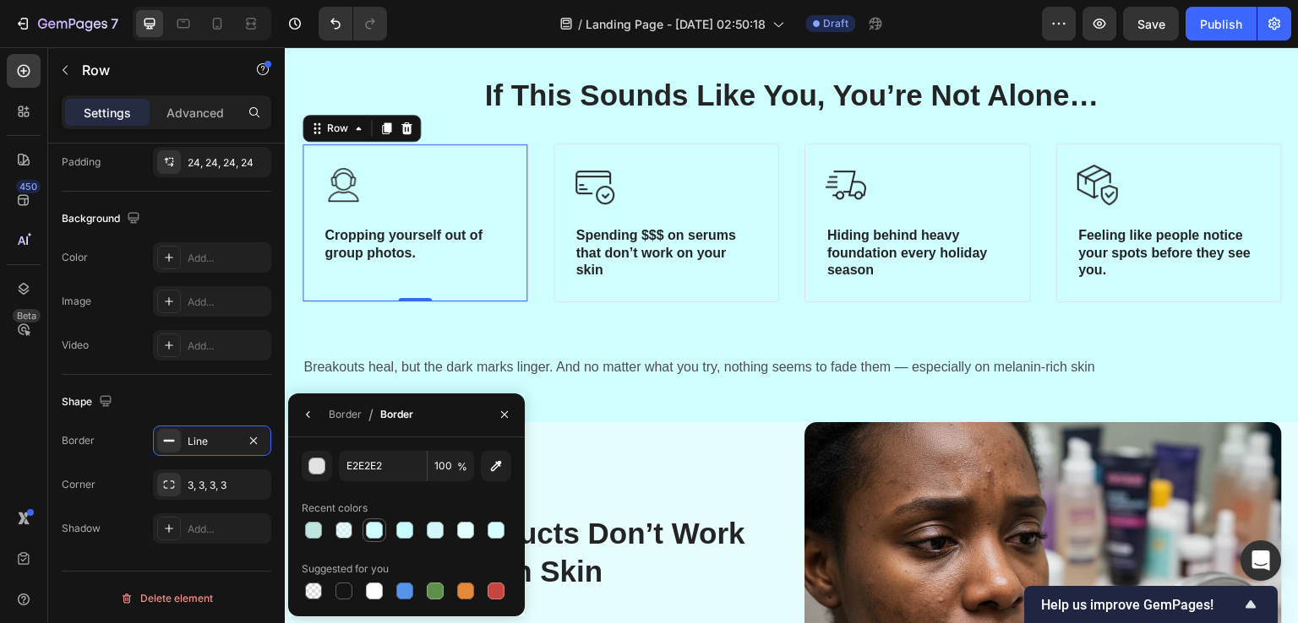
click at [374, 528] on div at bounding box center [374, 530] width 17 height 17
type input "CEFEFF"
click at [574, 328] on div "If This Sounds Like You, You’re Not Alone… Heading Image ⁠⁠⁠⁠⁠⁠⁠ Cropping yours…" at bounding box center [792, 201] width 980 height 255
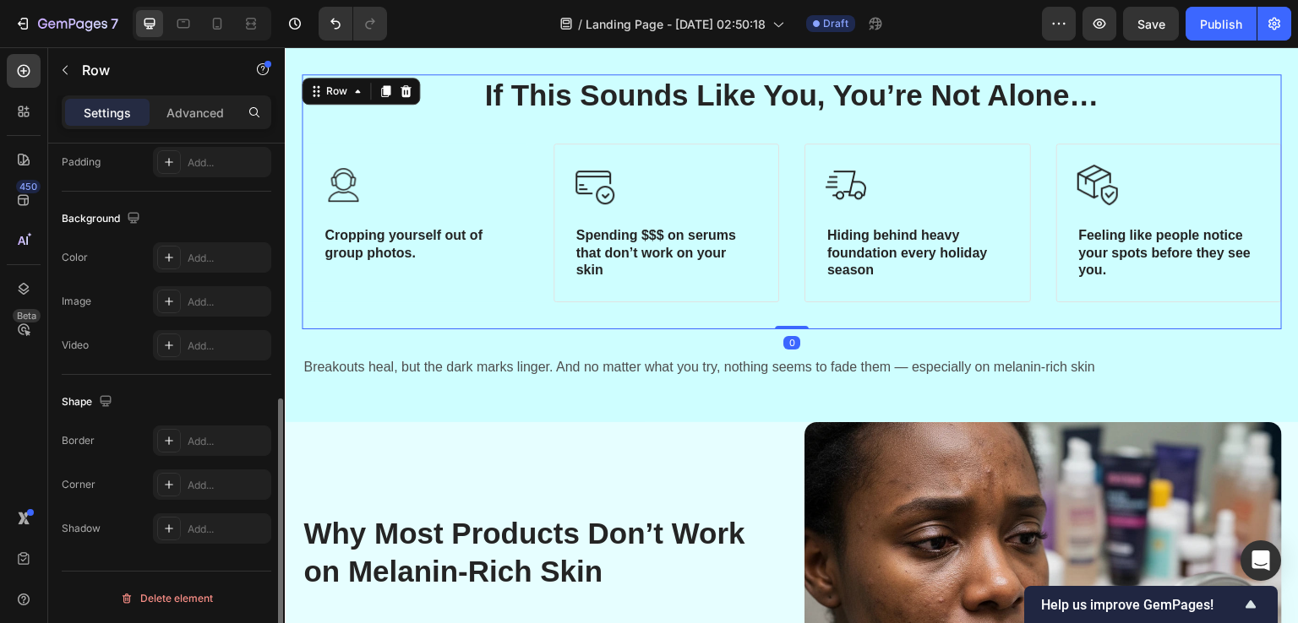
scroll to position [500, 0]
click at [490, 284] on div "Image ⁠⁠⁠⁠⁠⁠⁠ Cropping yourself out of group photos. Heading Row" at bounding box center [415, 223] width 226 height 159
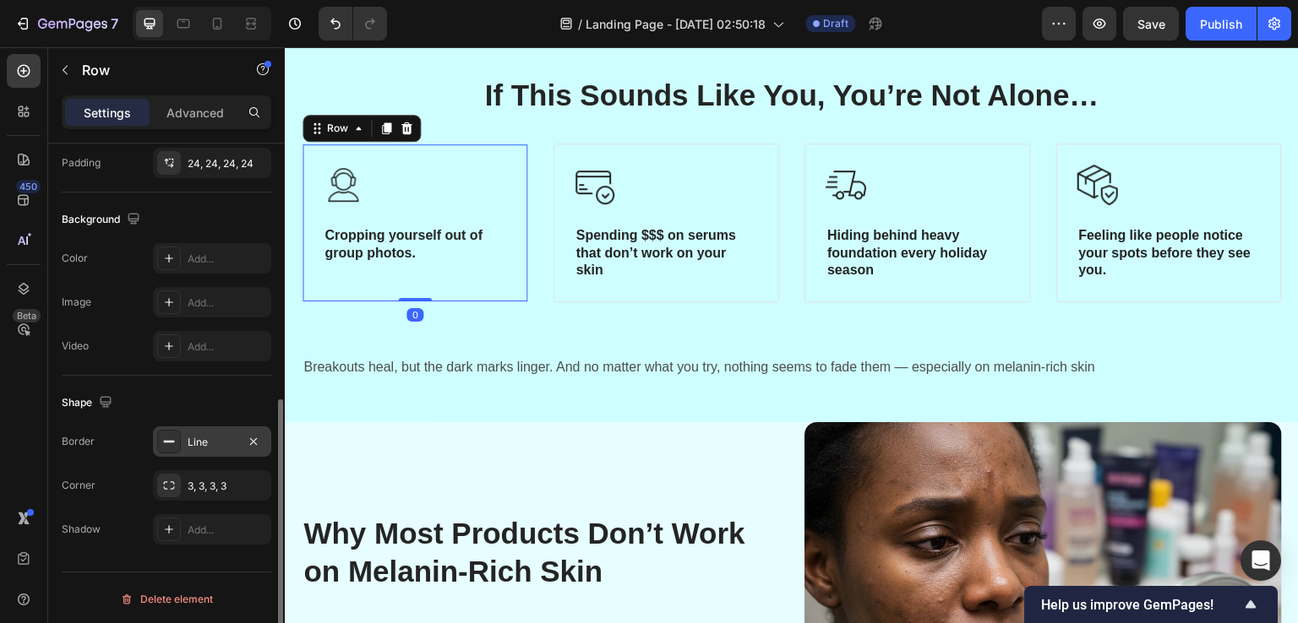
click at [205, 440] on div "Line" at bounding box center [212, 442] width 49 height 15
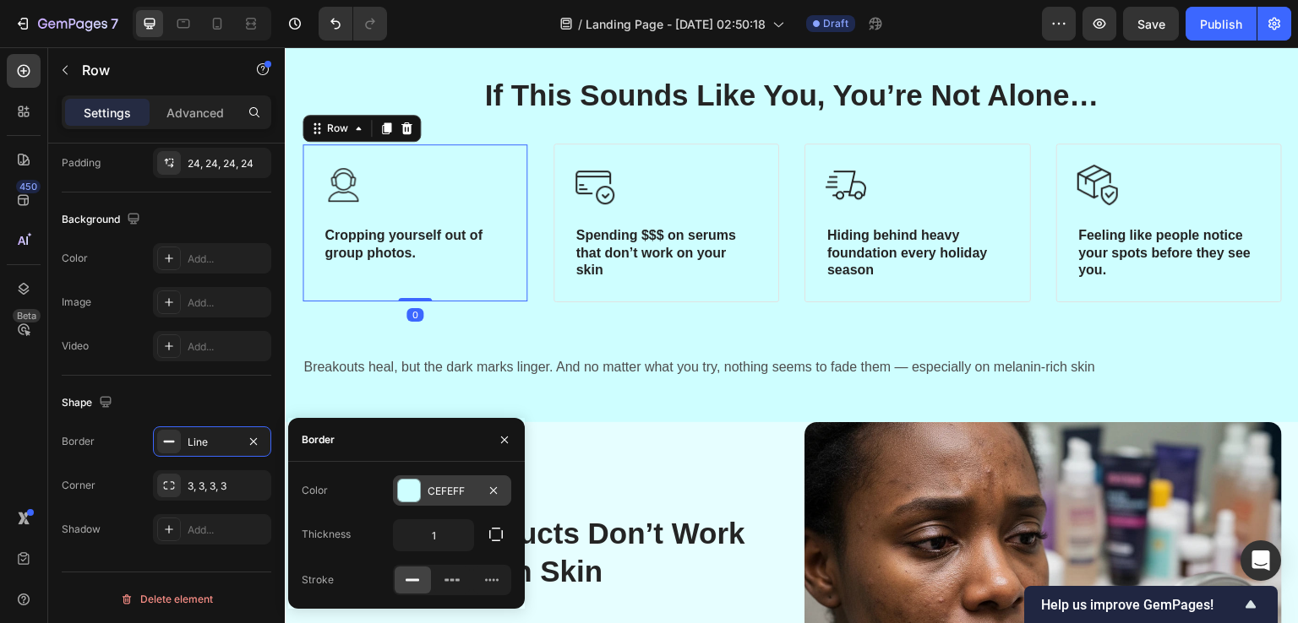
click at [436, 488] on div "CEFEFF" at bounding box center [451, 491] width 49 height 15
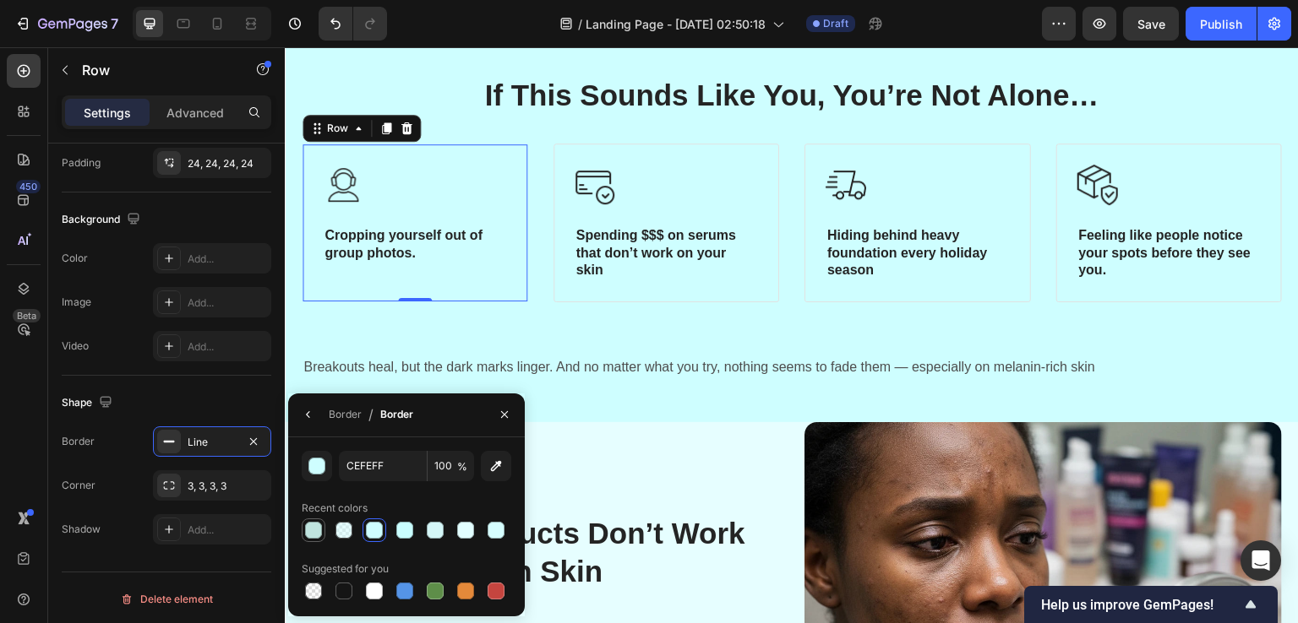
scroll to position [1020, 0]
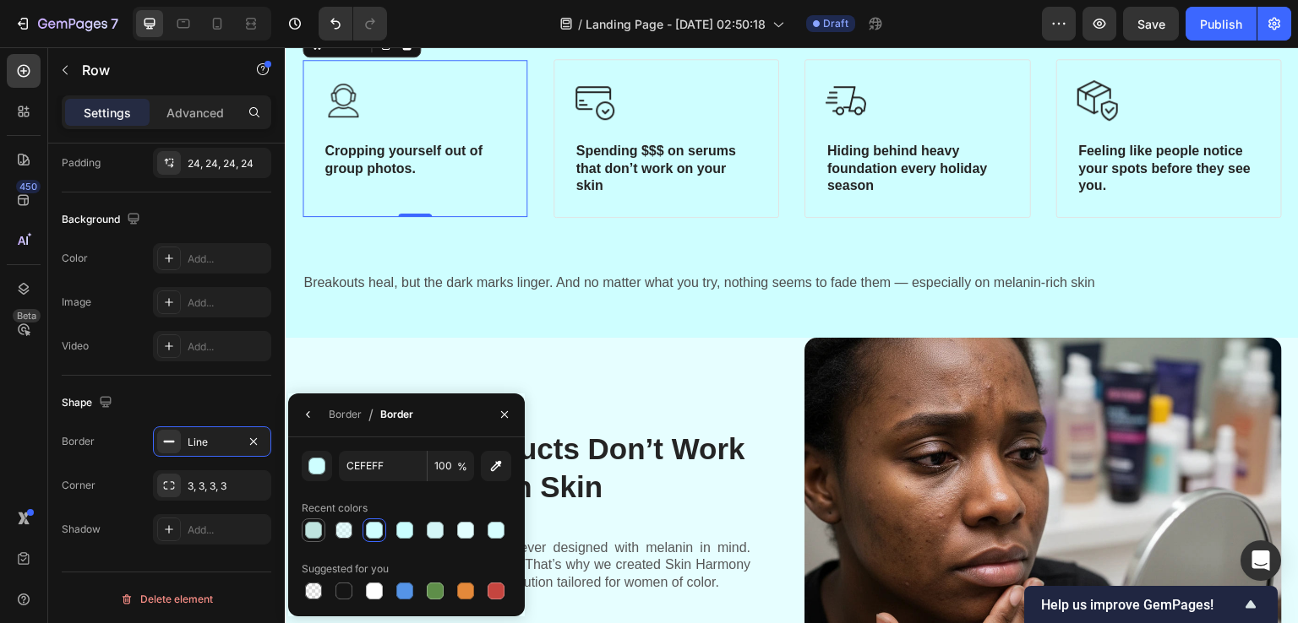
click at [315, 531] on div at bounding box center [313, 530] width 17 height 17
type input "BFE4DF"
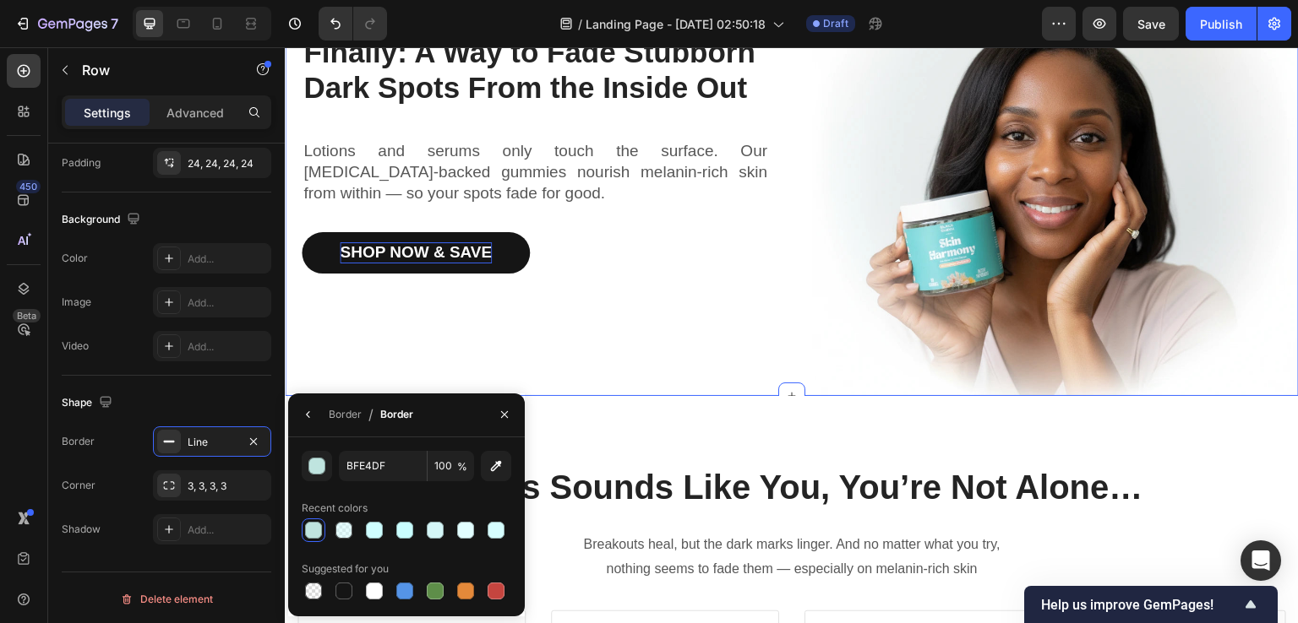
scroll to position [176, 0]
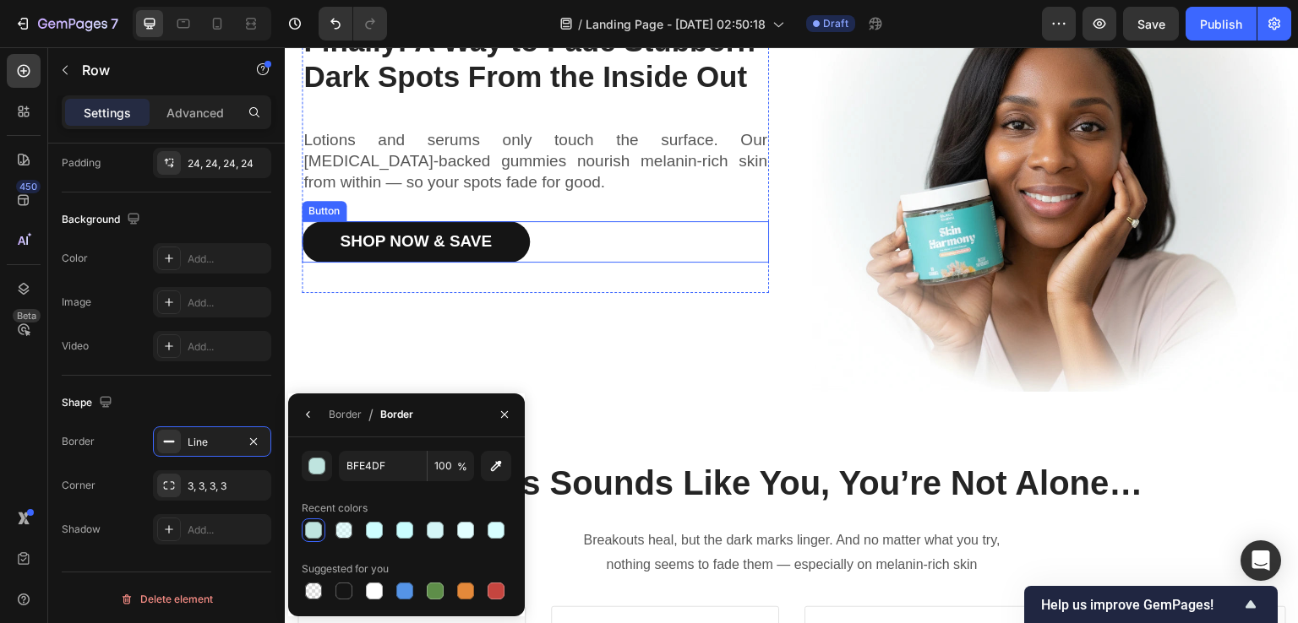
click at [507, 237] on link "Shop Now & Save" at bounding box center [416, 241] width 228 height 41
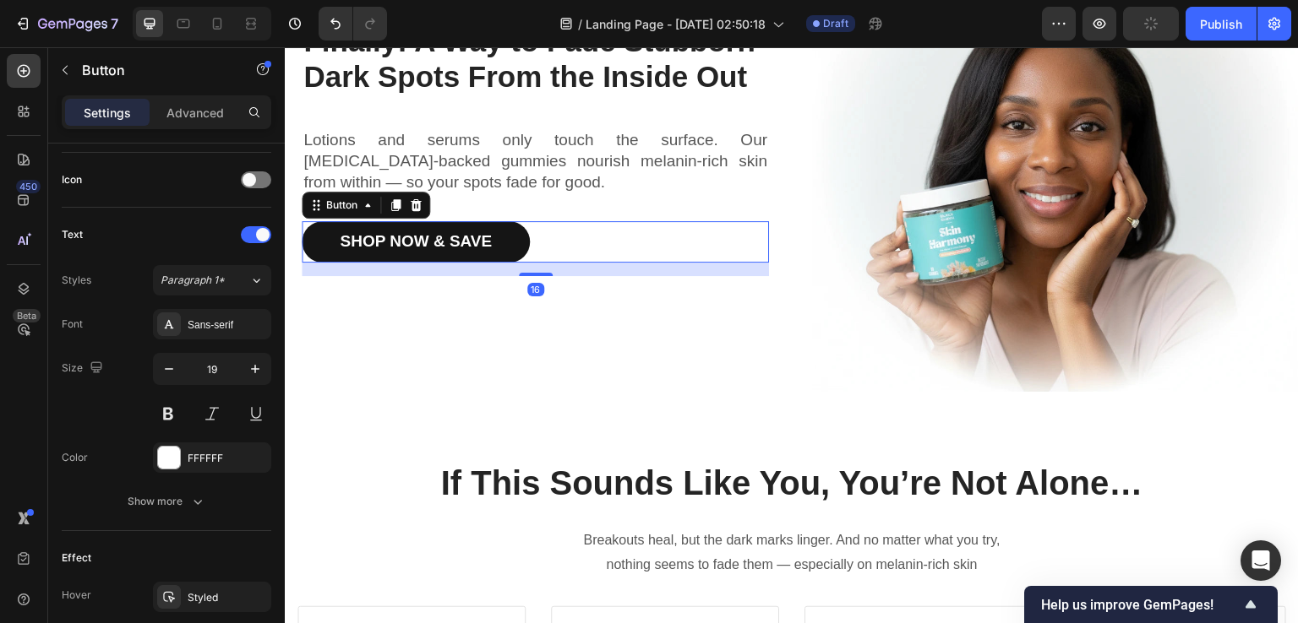
scroll to position [0, 0]
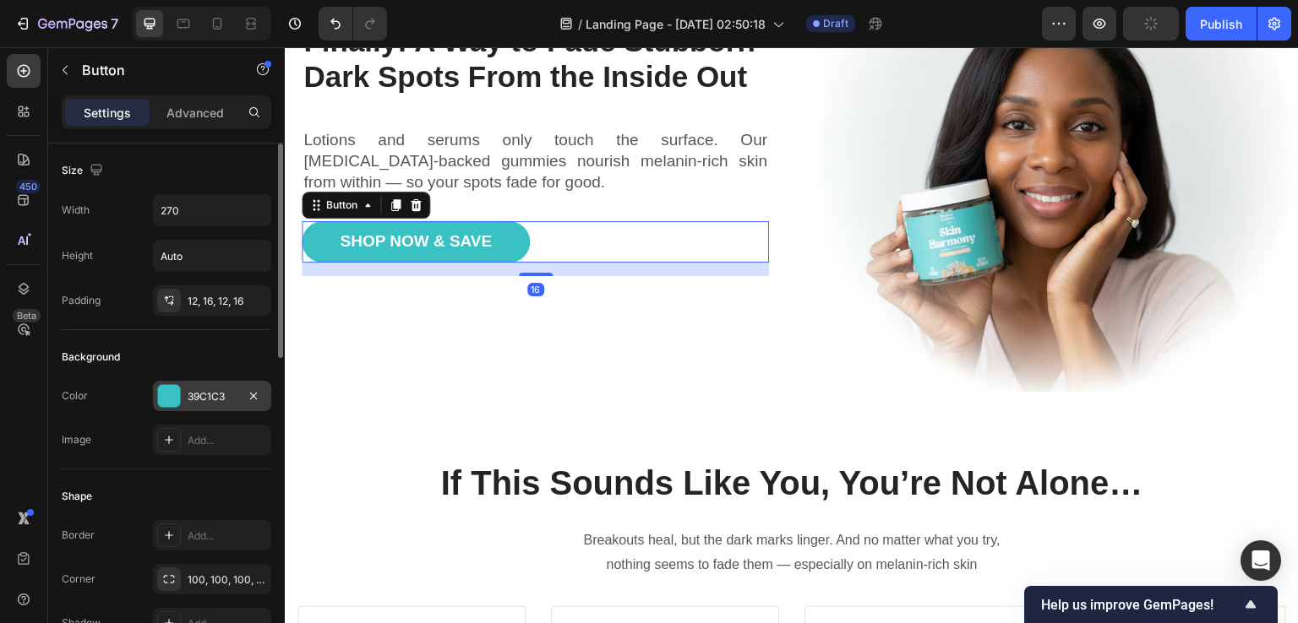
click at [166, 398] on div at bounding box center [169, 396] width 22 height 22
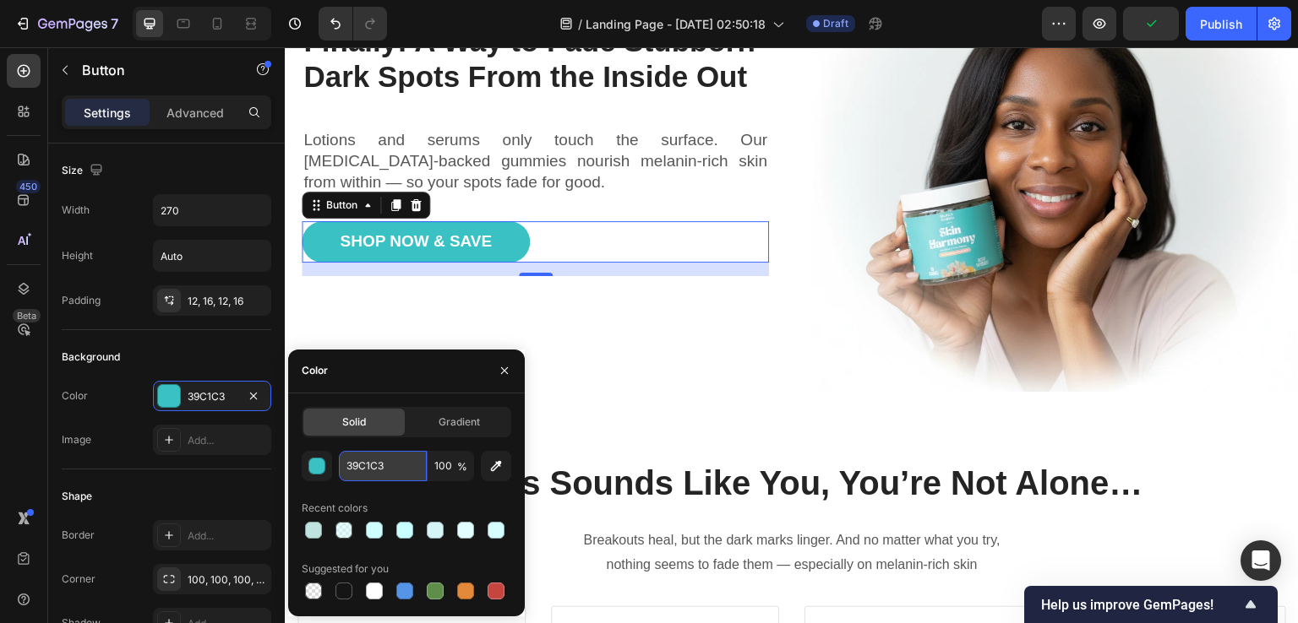
click at [357, 465] on input "39C1C3" at bounding box center [383, 466] width 88 height 30
click at [356, 465] on input "39C1C3" at bounding box center [383, 466] width 88 height 30
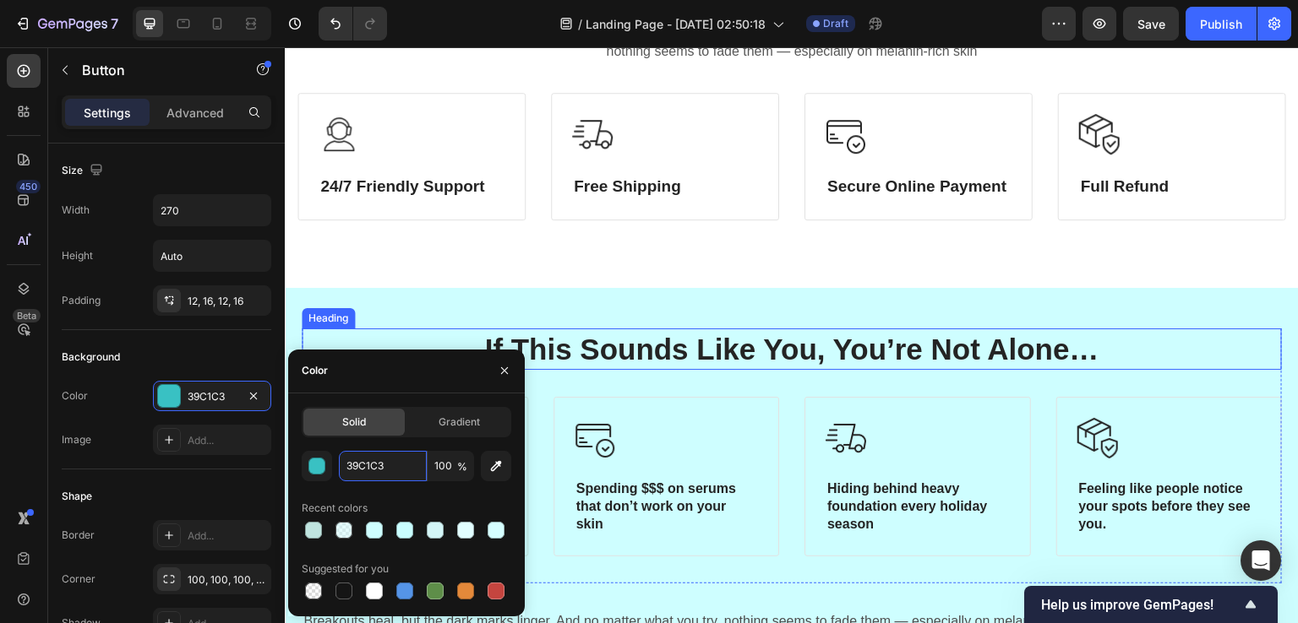
scroll to position [852, 0]
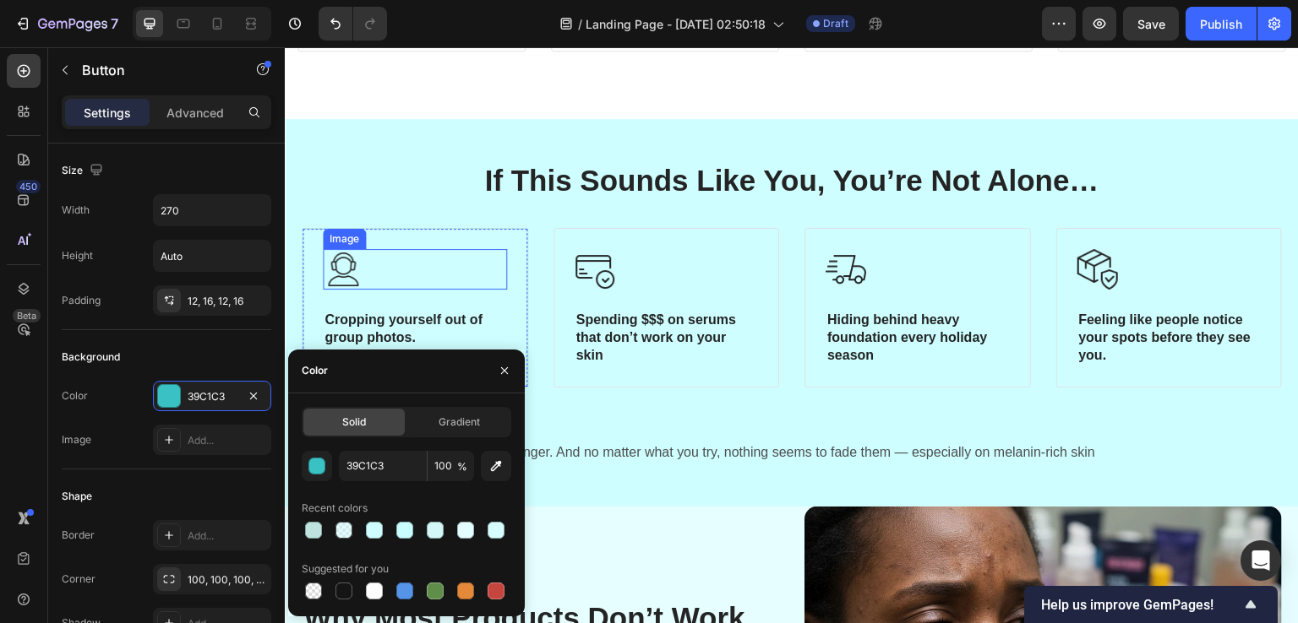
click at [483, 280] on div at bounding box center [415, 269] width 184 height 41
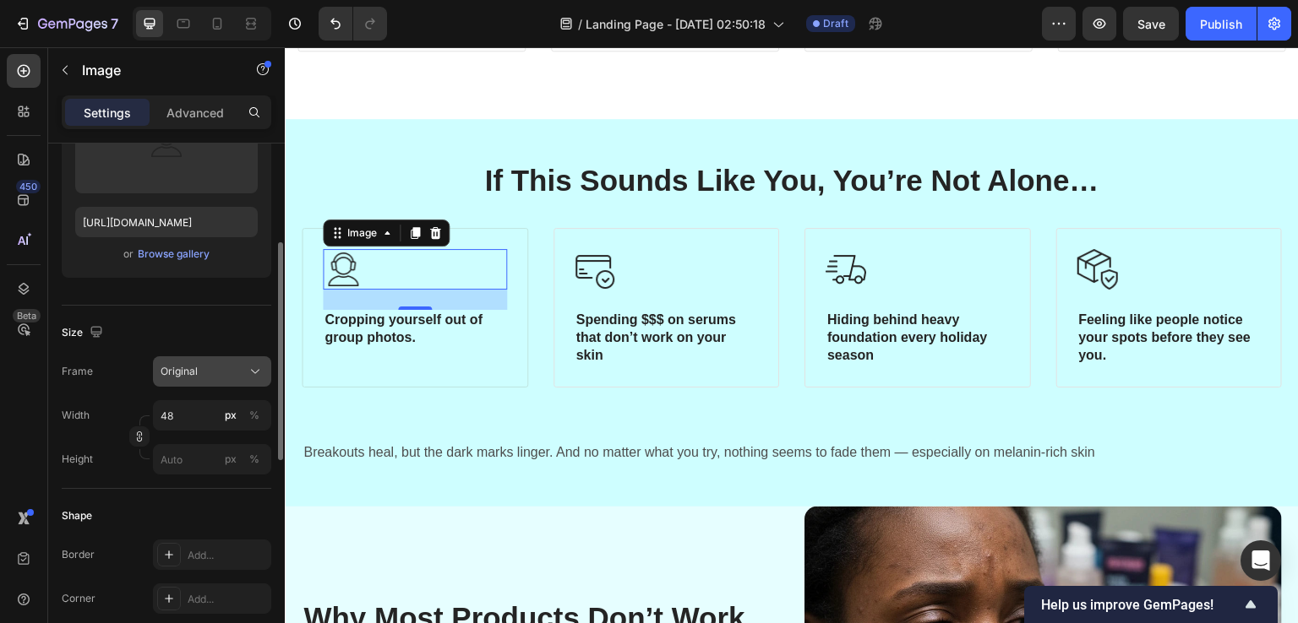
scroll to position [71, 0]
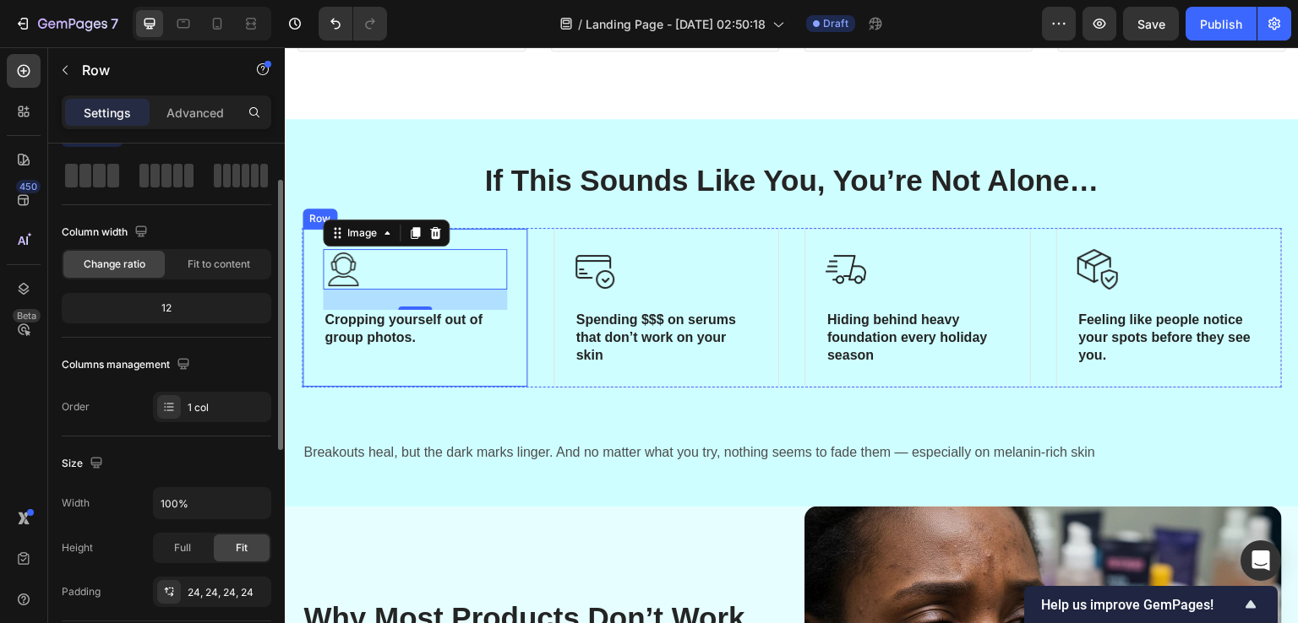
click at [498, 380] on div "Image 24 Cropping yourself out of group photos. Heading Row" at bounding box center [415, 307] width 226 height 159
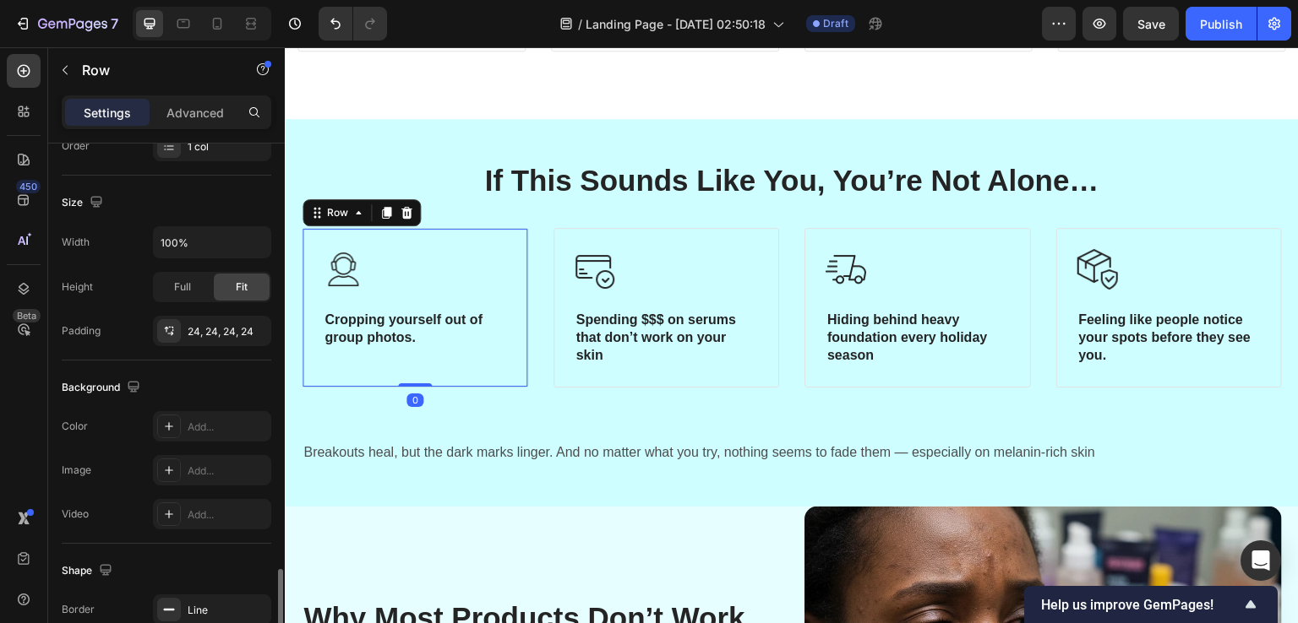
scroll to position [501, 0]
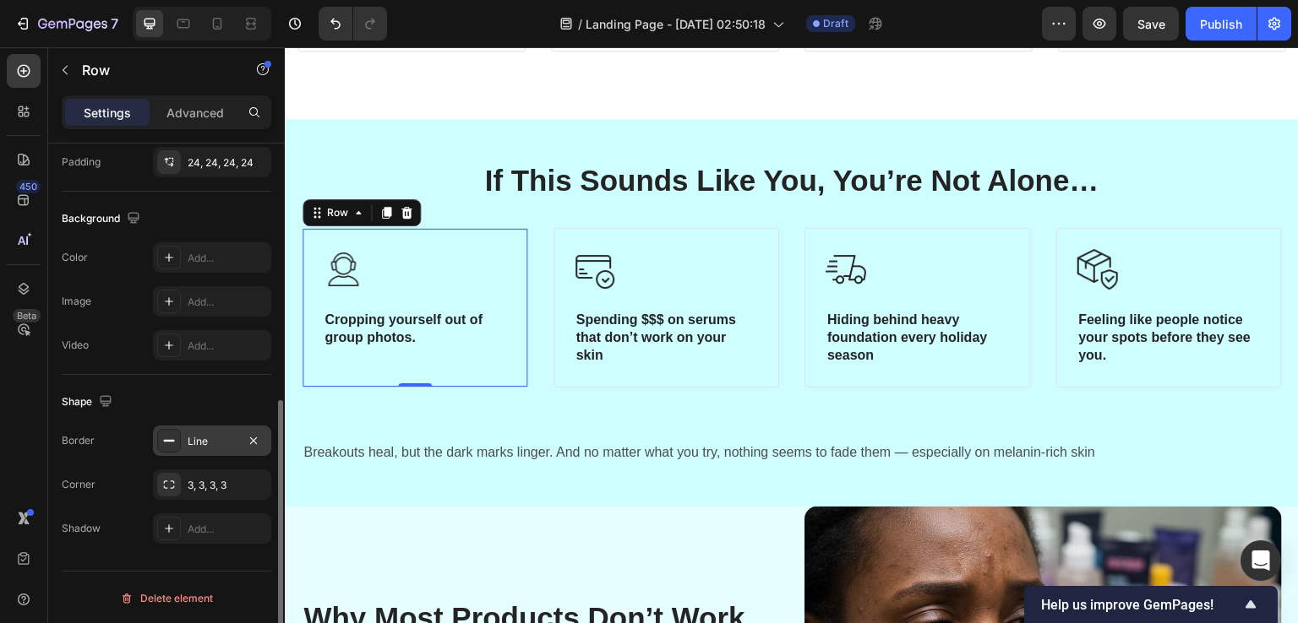
click at [213, 444] on div "Line" at bounding box center [212, 441] width 49 height 15
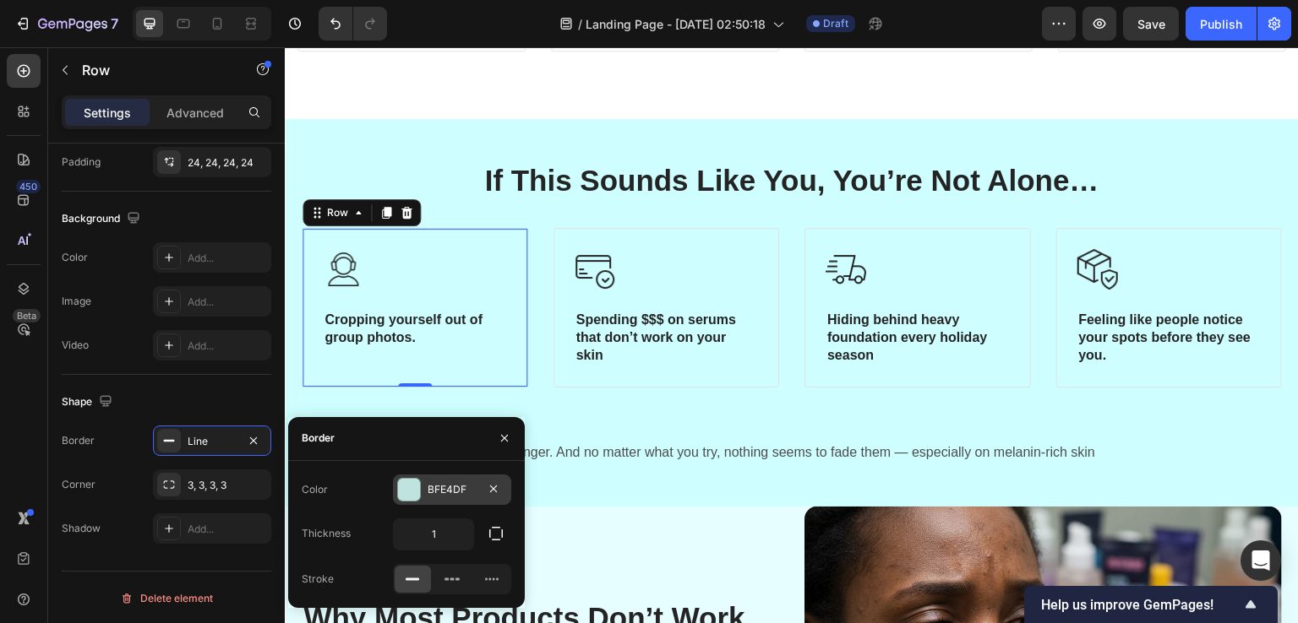
click at [427, 487] on div "BFE4DF" at bounding box center [451, 489] width 49 height 15
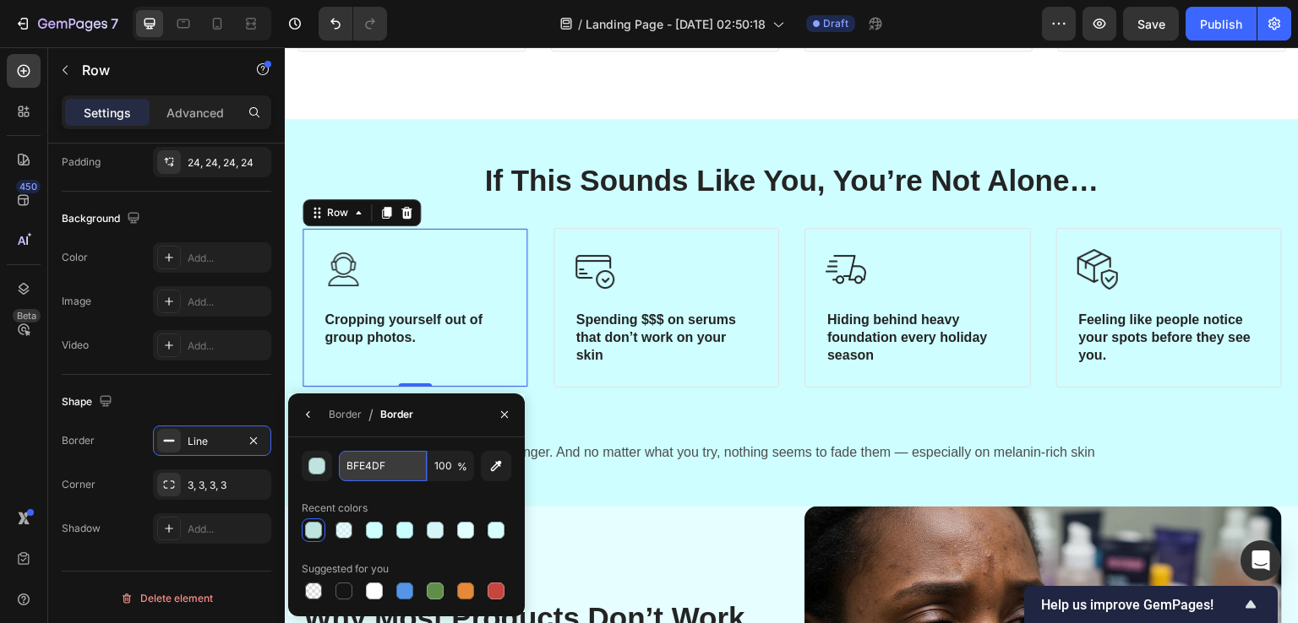
click at [372, 465] on input "BFE4DF" at bounding box center [383, 466] width 88 height 30
paste input "39C1C3"
type input "39C1C3"
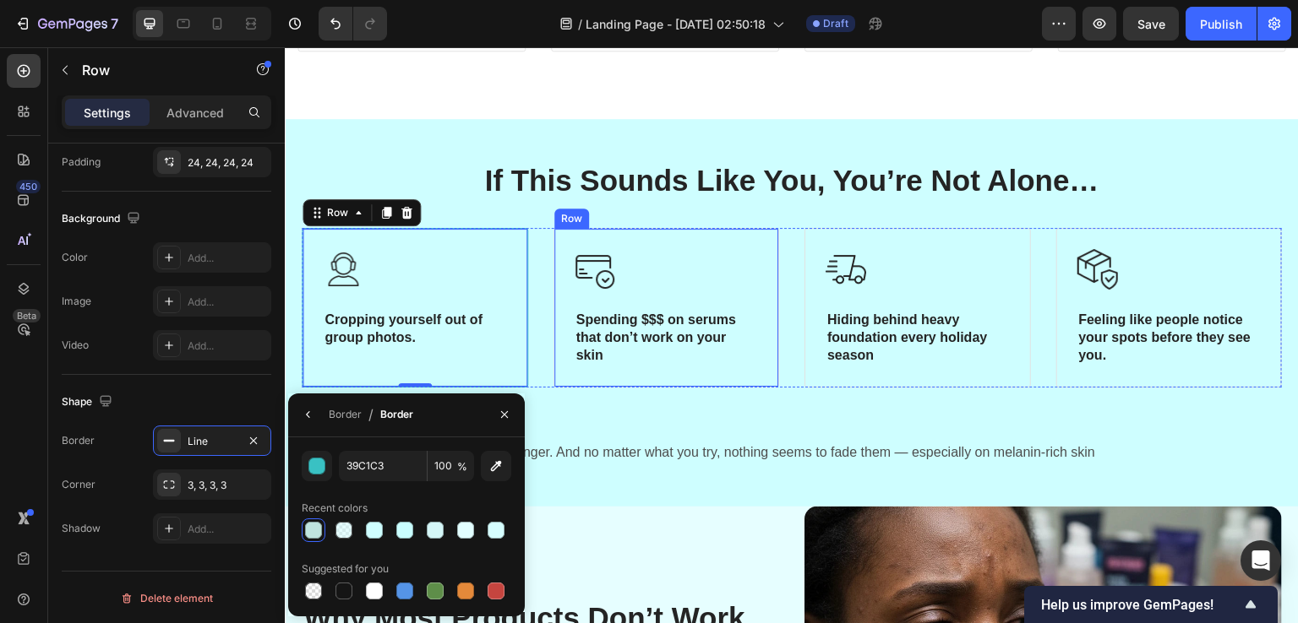
click at [589, 374] on div "Image Spending $$$ on serums that don’t work on your skin Heading Row" at bounding box center [666, 307] width 226 height 159
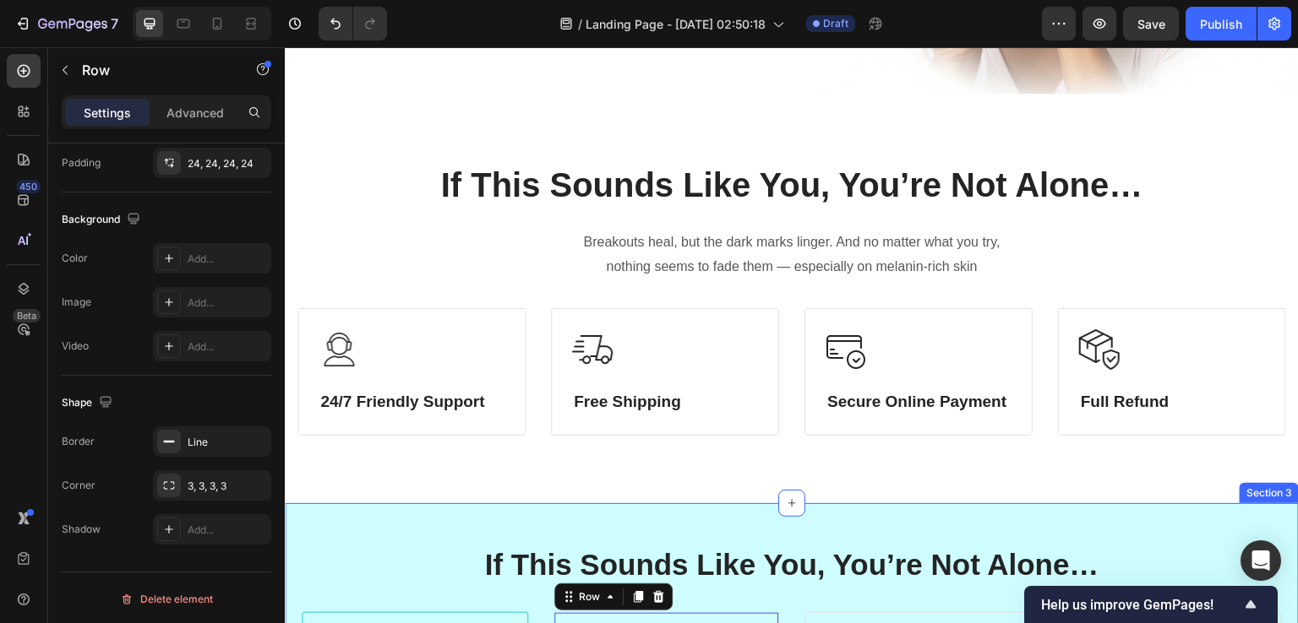
scroll to position [429, 0]
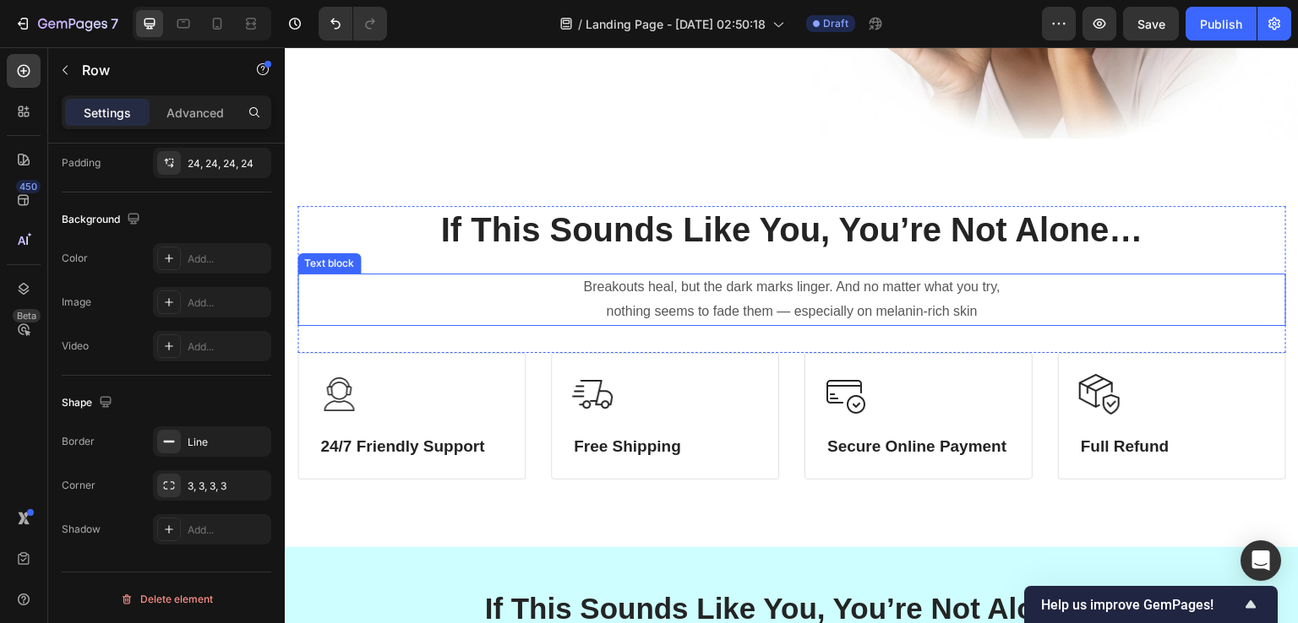
click at [309, 258] on div "Text block" at bounding box center [329, 263] width 57 height 15
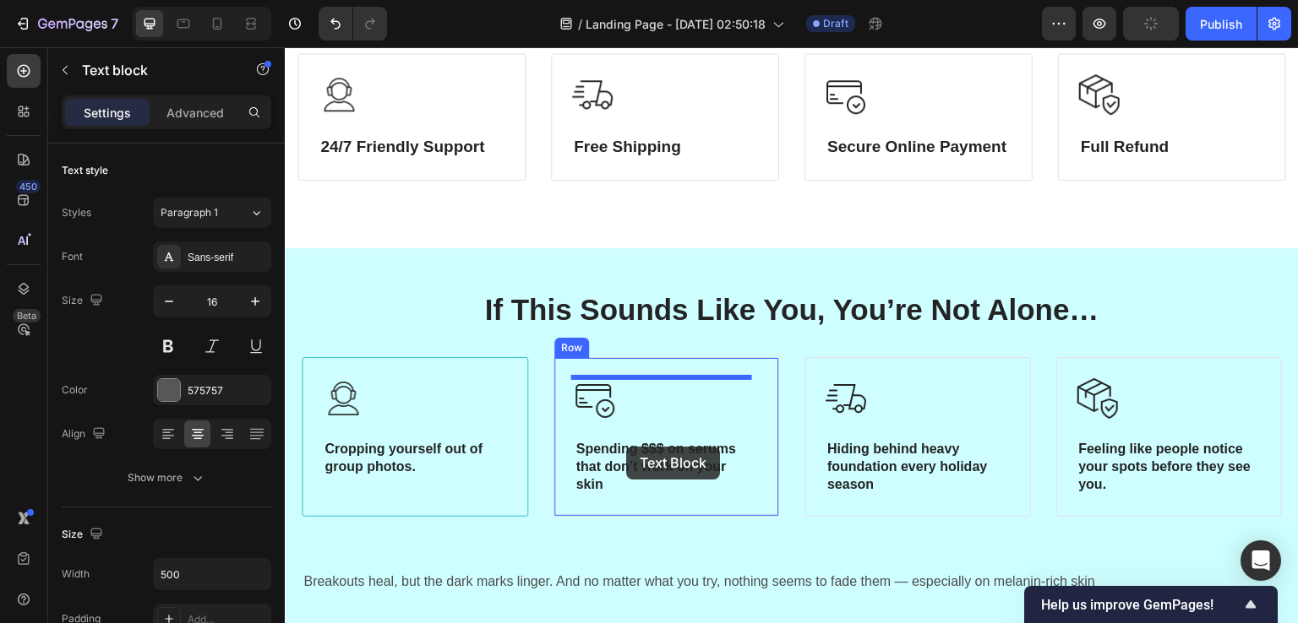
scroll to position [734, 0]
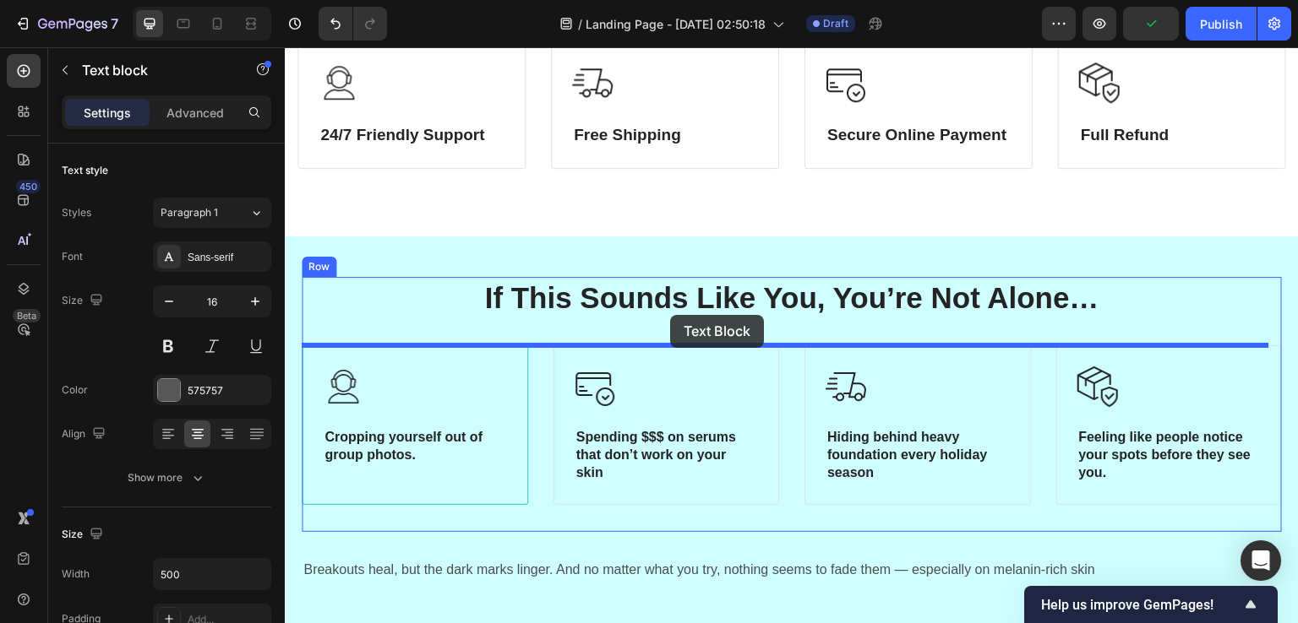
drag, startPoint x: 328, startPoint y: 252, endPoint x: 670, endPoint y: 315, distance: 347.9
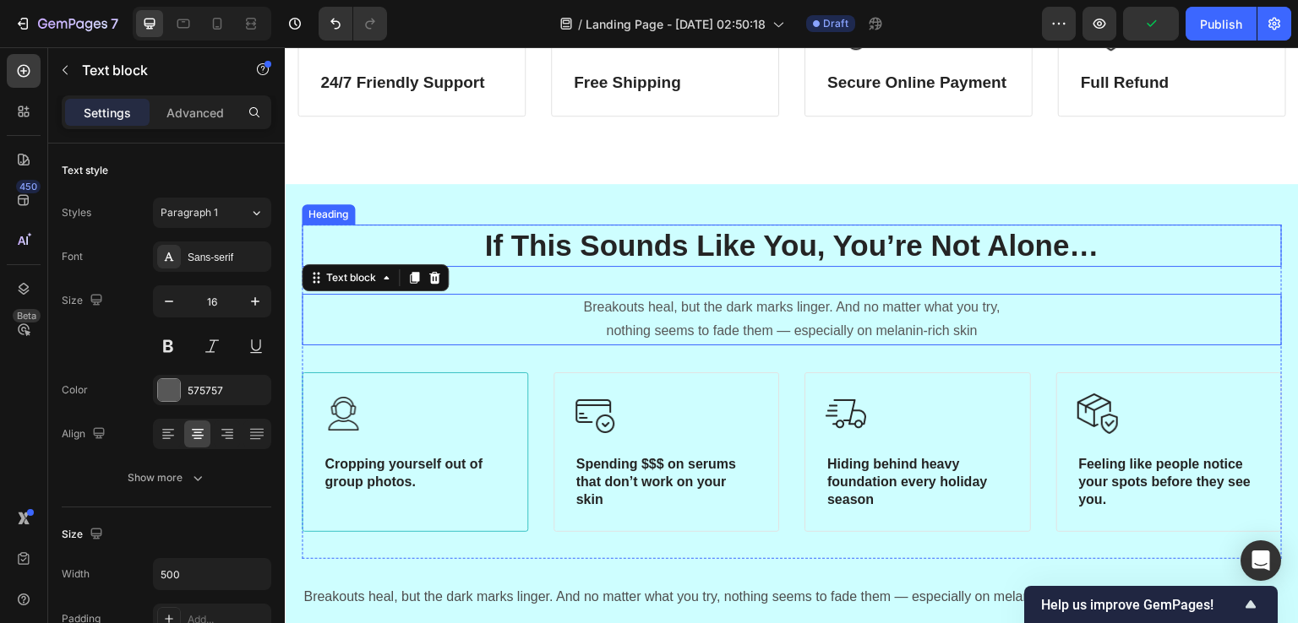
scroll to position [683, 0]
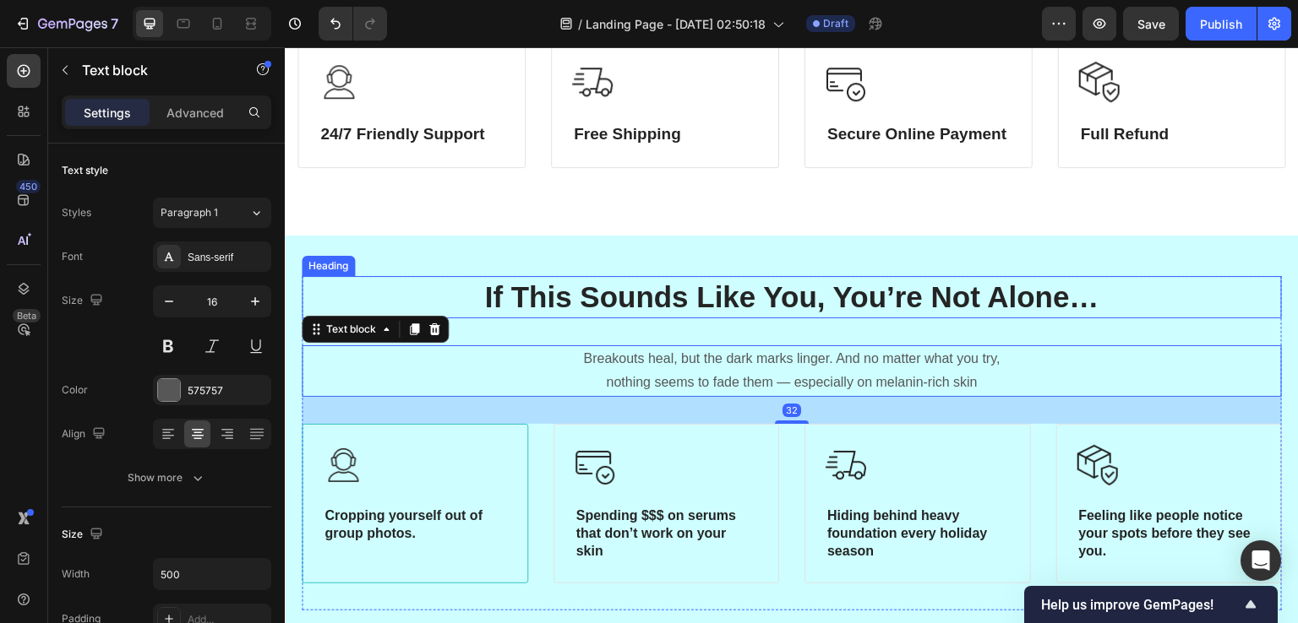
click at [670, 315] on h2 "If This Sounds Like You, You’re Not Alone…" at bounding box center [792, 297] width 980 height 42
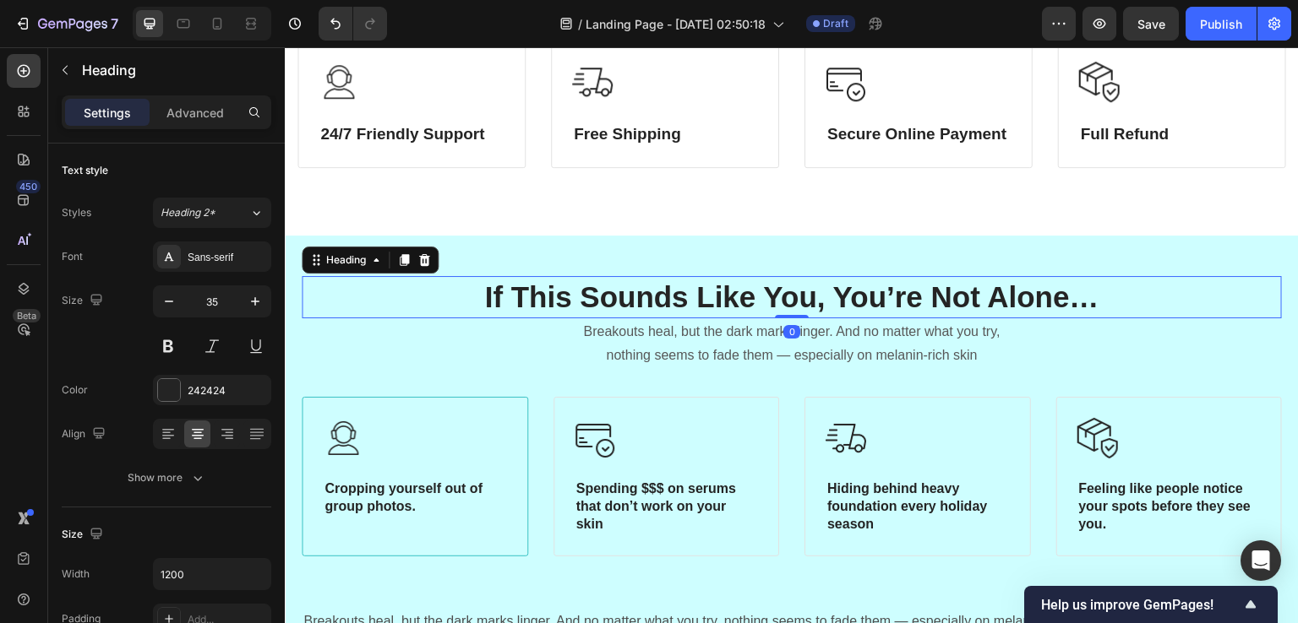
drag, startPoint x: 789, startPoint y: 340, endPoint x: 785, endPoint y: 313, distance: 28.2
click at [785, 315] on div at bounding box center [792, 316] width 34 height 3
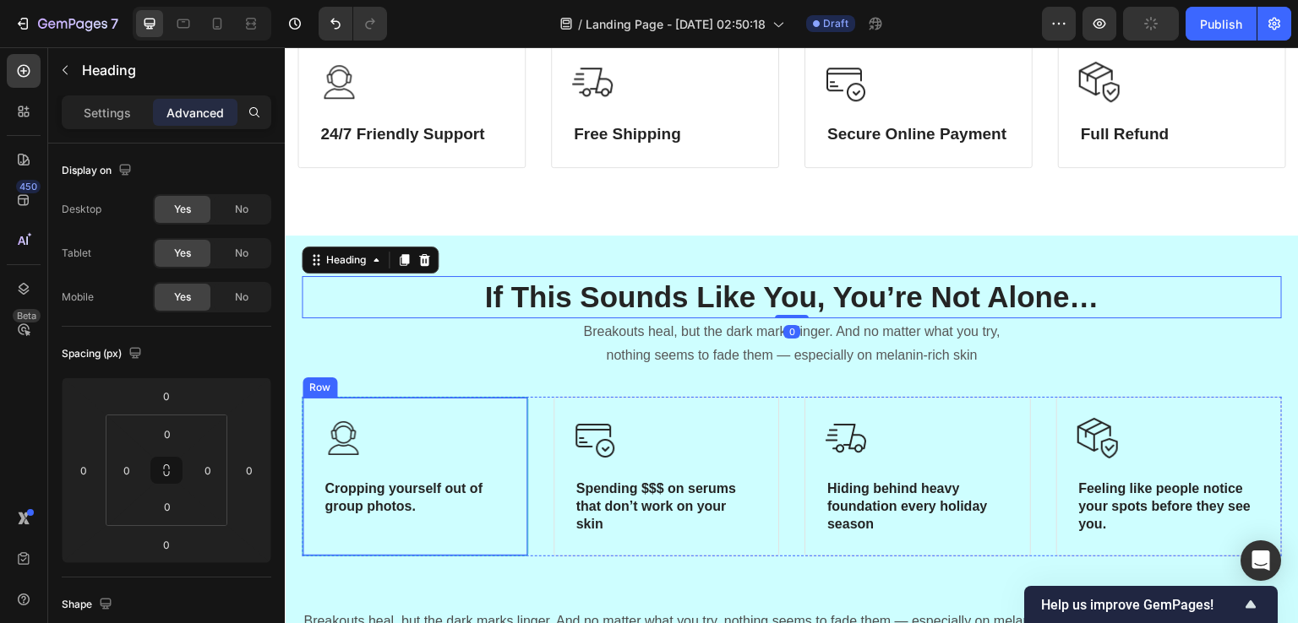
click at [479, 547] on div "Image Cropping yourself out of group photos. Heading Row" at bounding box center [415, 476] width 226 height 159
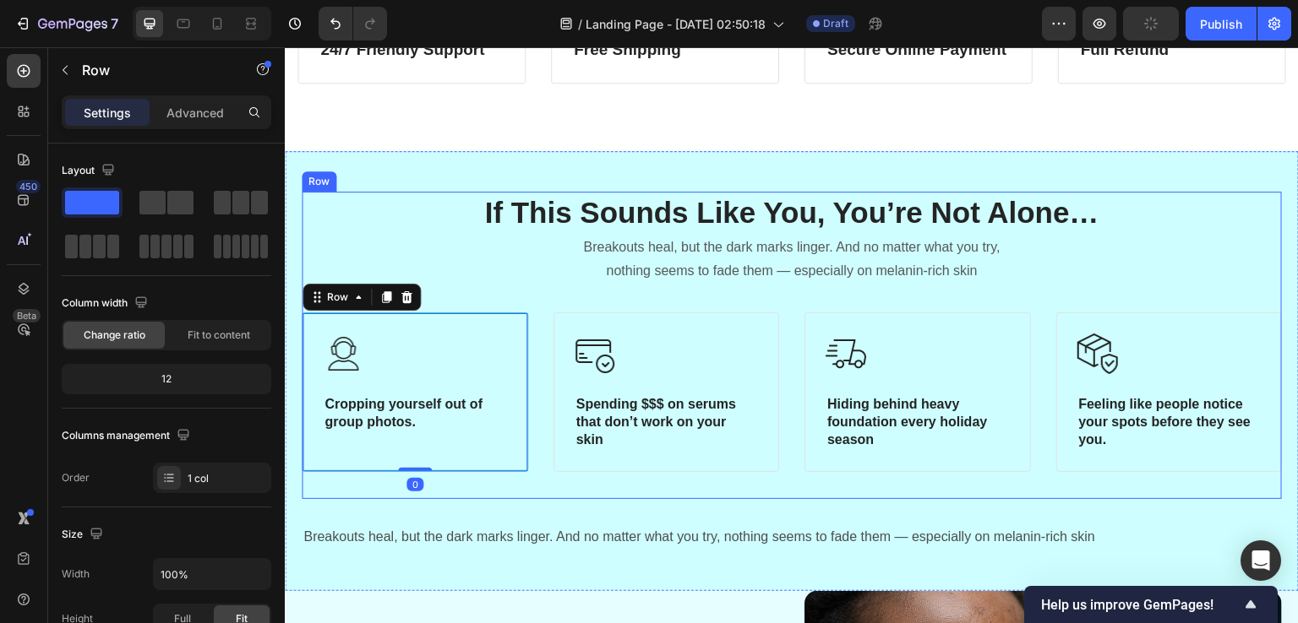
scroll to position [852, 0]
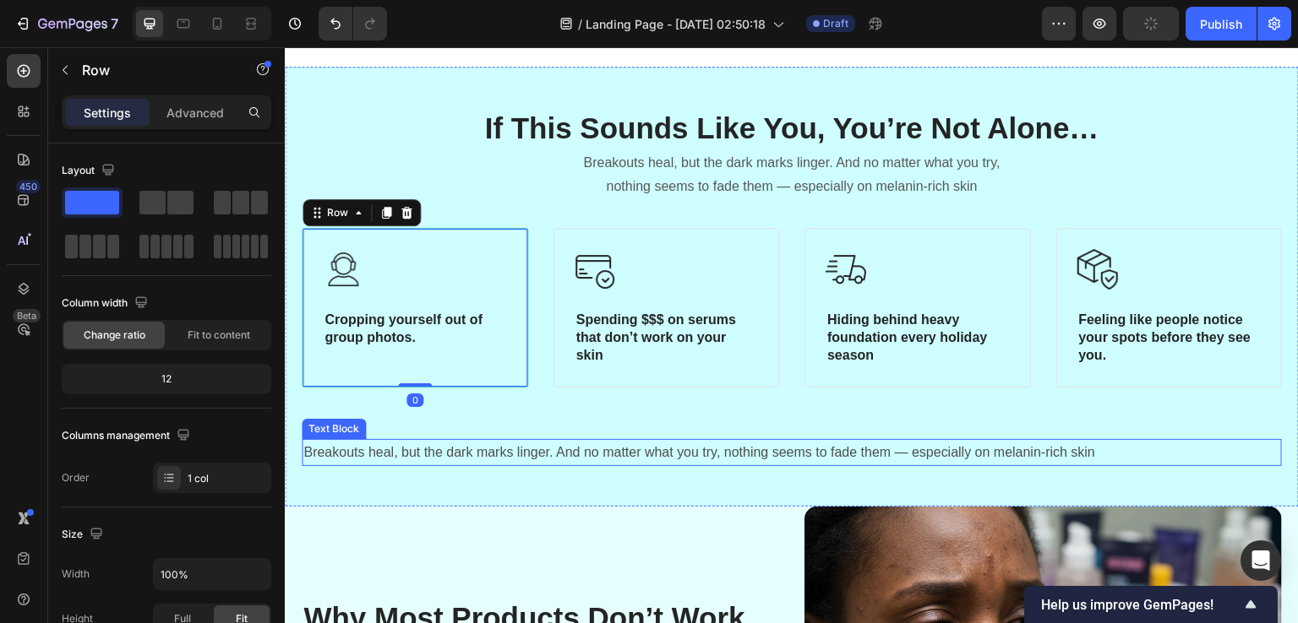
click at [656, 445] on p "Breakouts heal, but the dark marks linger. And no matter what you try, nothing …" at bounding box center [791, 453] width 977 height 24
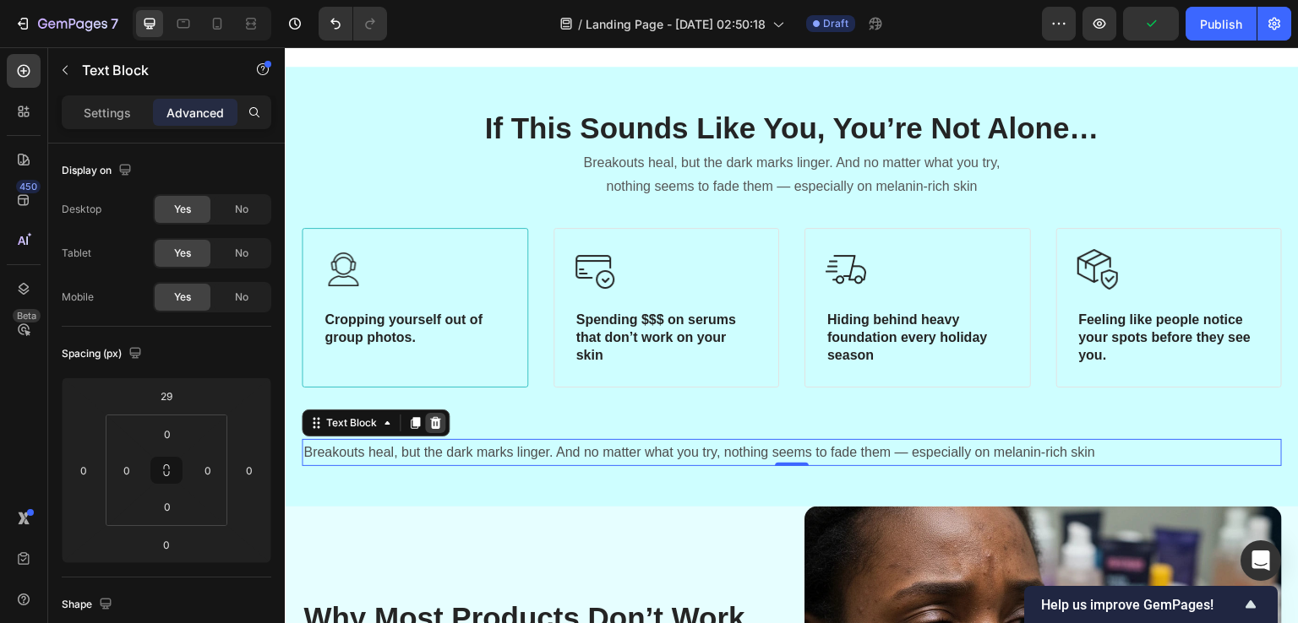
click at [433, 416] on icon at bounding box center [435, 422] width 11 height 12
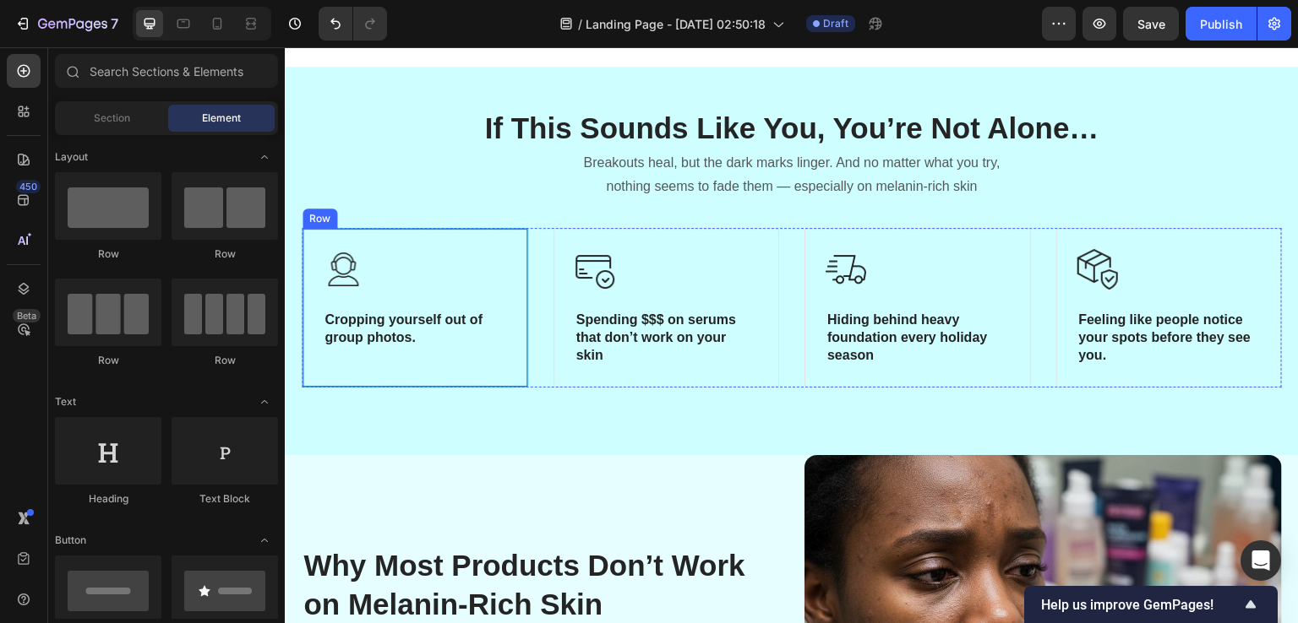
click at [485, 302] on div "Image Cropping yourself out of group photos. Heading" at bounding box center [415, 307] width 184 height 117
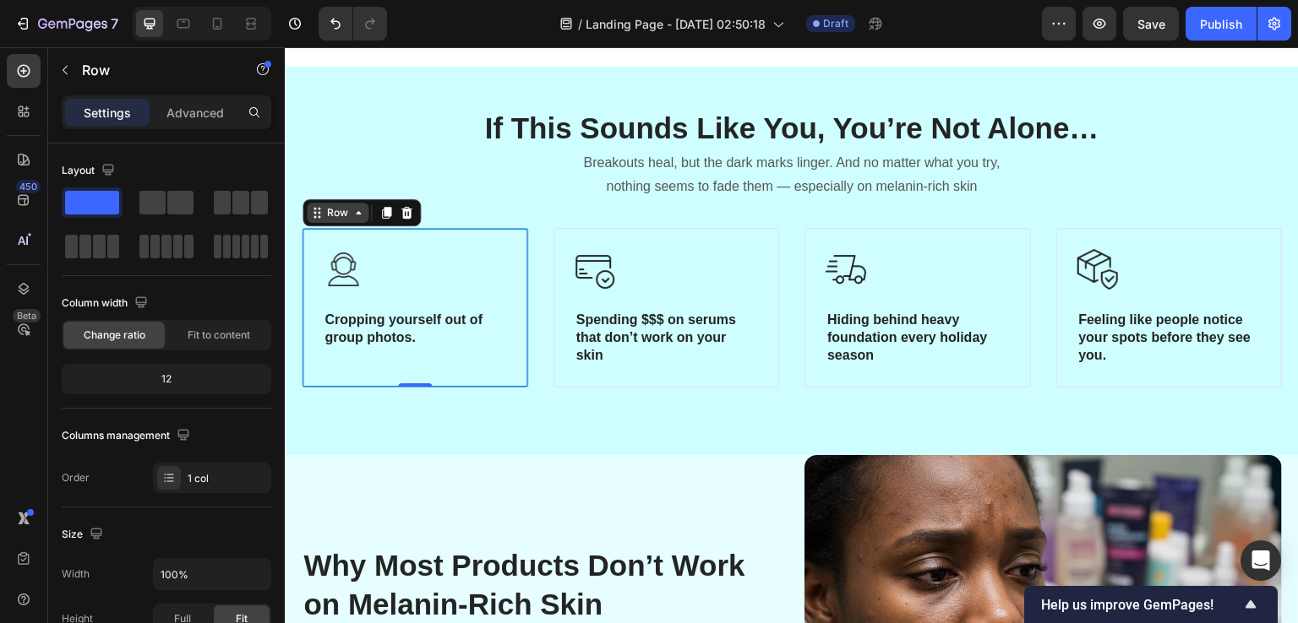
click at [348, 210] on div "Row" at bounding box center [338, 212] width 28 height 15
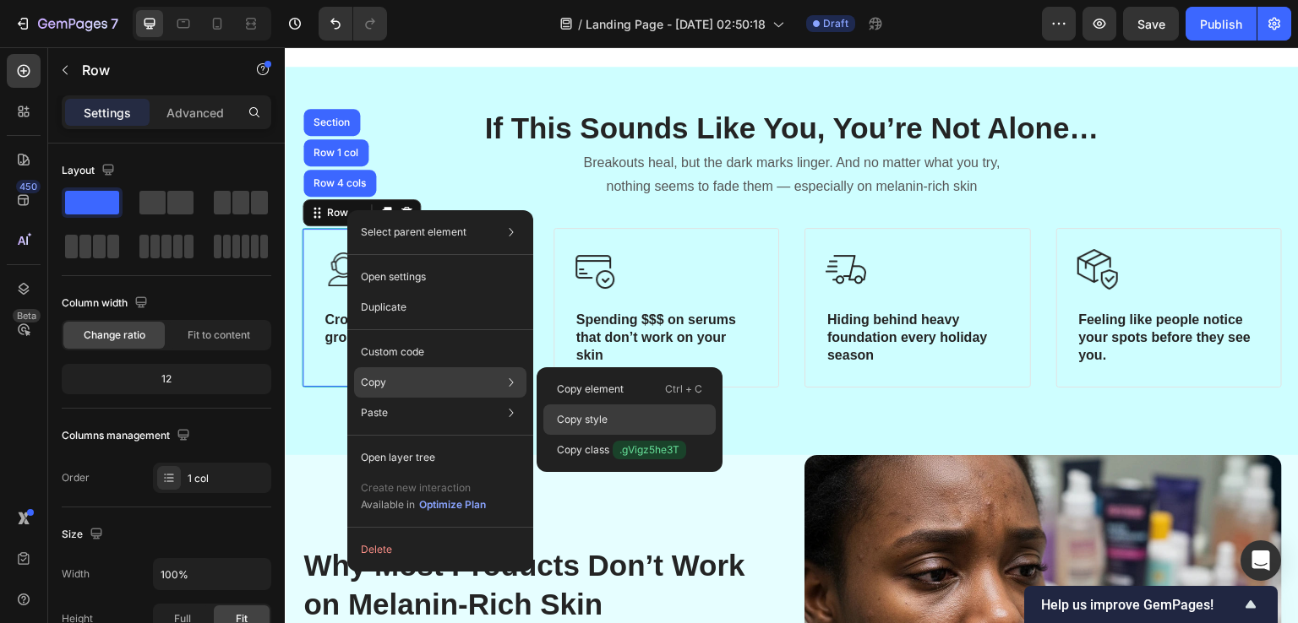
click at [615, 423] on div "Copy style" at bounding box center [629, 420] width 172 height 30
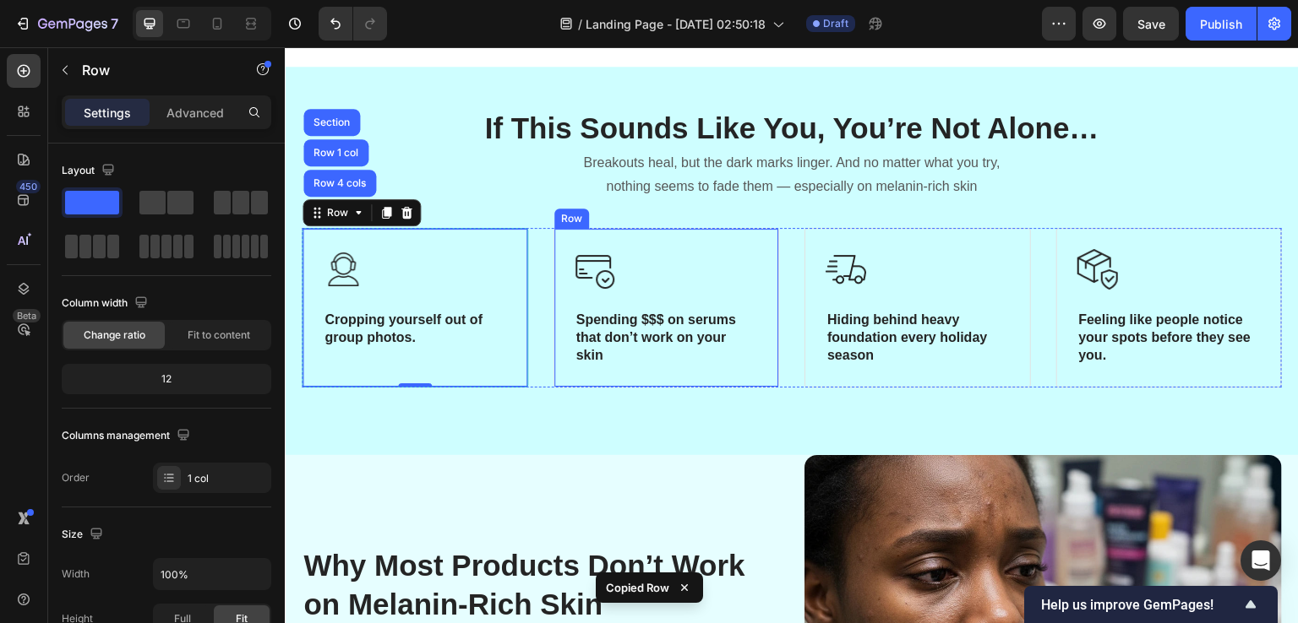
click at [624, 231] on div "Image Spending $$$ on serums that don’t work on your skin Heading Row" at bounding box center [666, 307] width 226 height 159
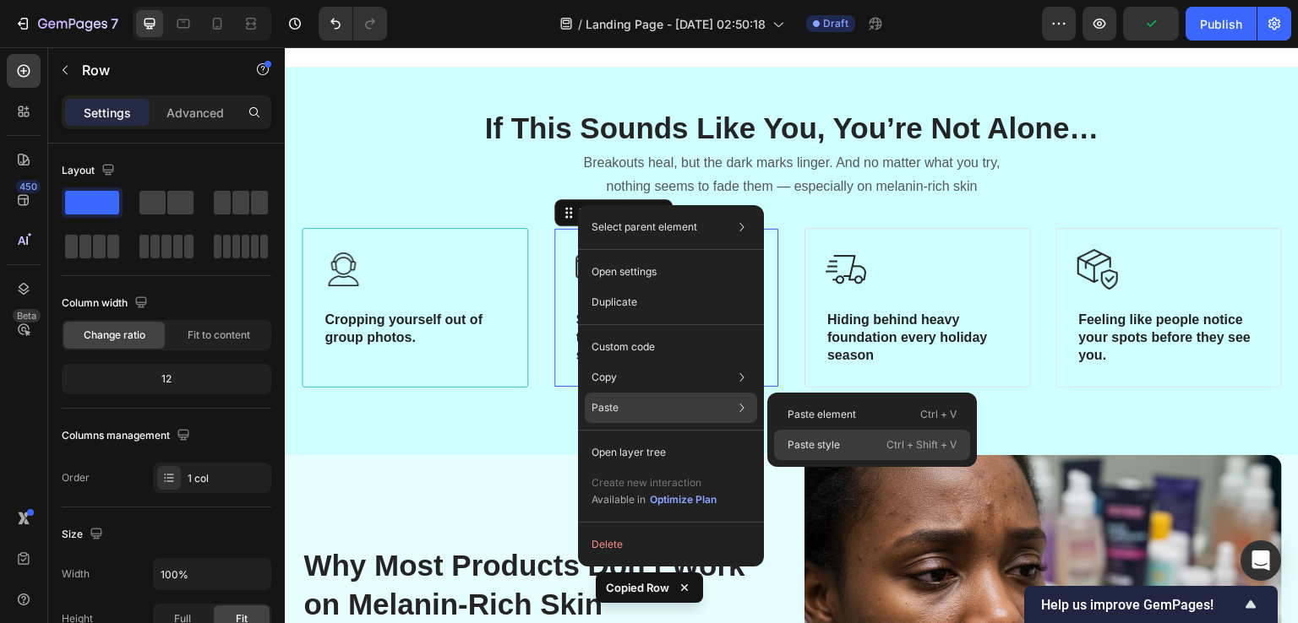
click at [808, 440] on p "Paste style" at bounding box center [813, 445] width 52 height 15
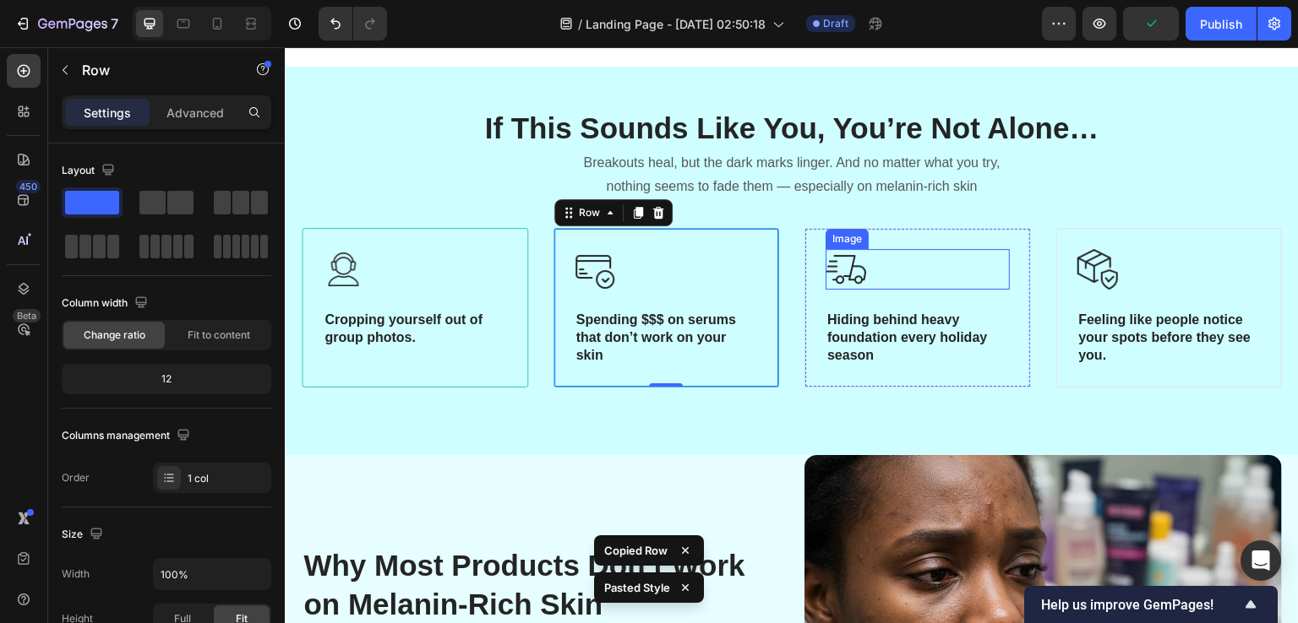
click at [877, 251] on div at bounding box center [917, 269] width 184 height 41
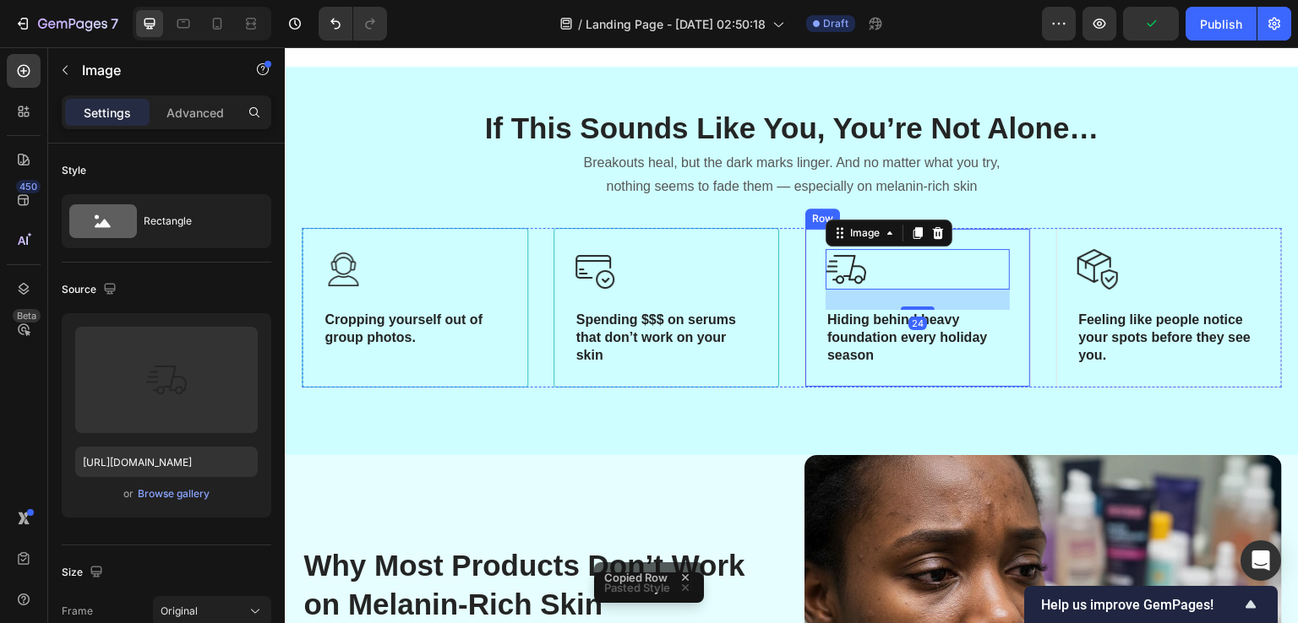
click at [809, 249] on div "Image 24 Hiding behind heavy foundation every holiday season Heading Row" at bounding box center [917, 307] width 226 height 159
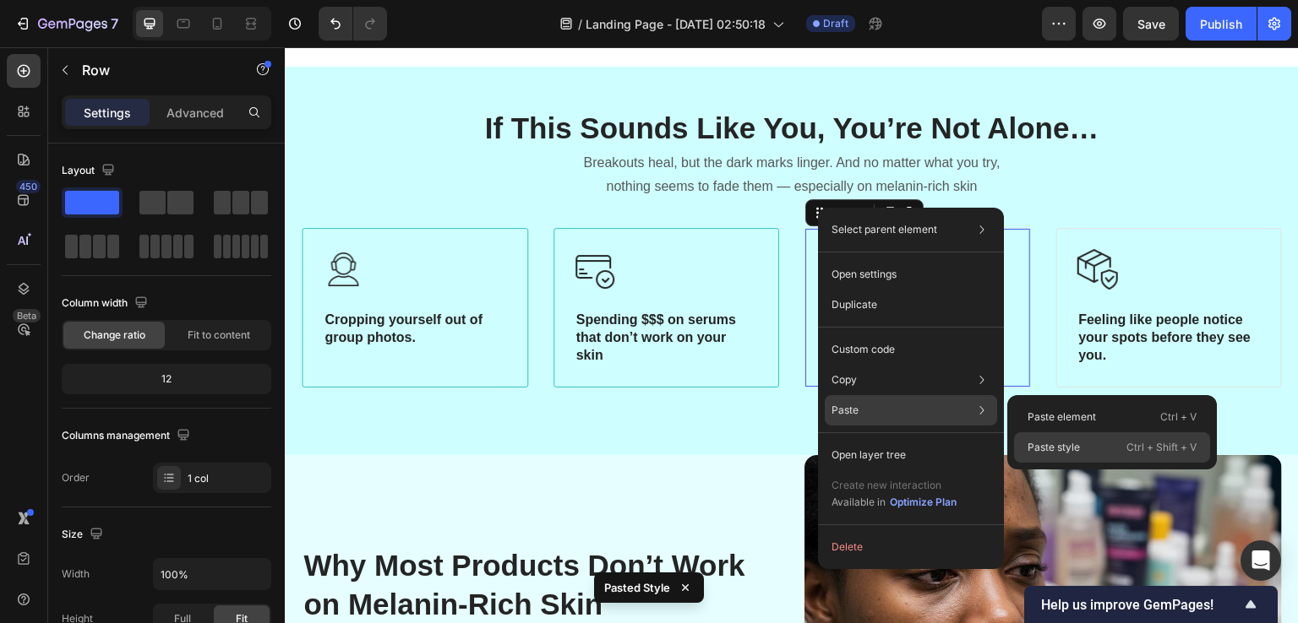
click at [1118, 450] on div "Paste style Ctrl + Shift + V" at bounding box center [1112, 448] width 196 height 30
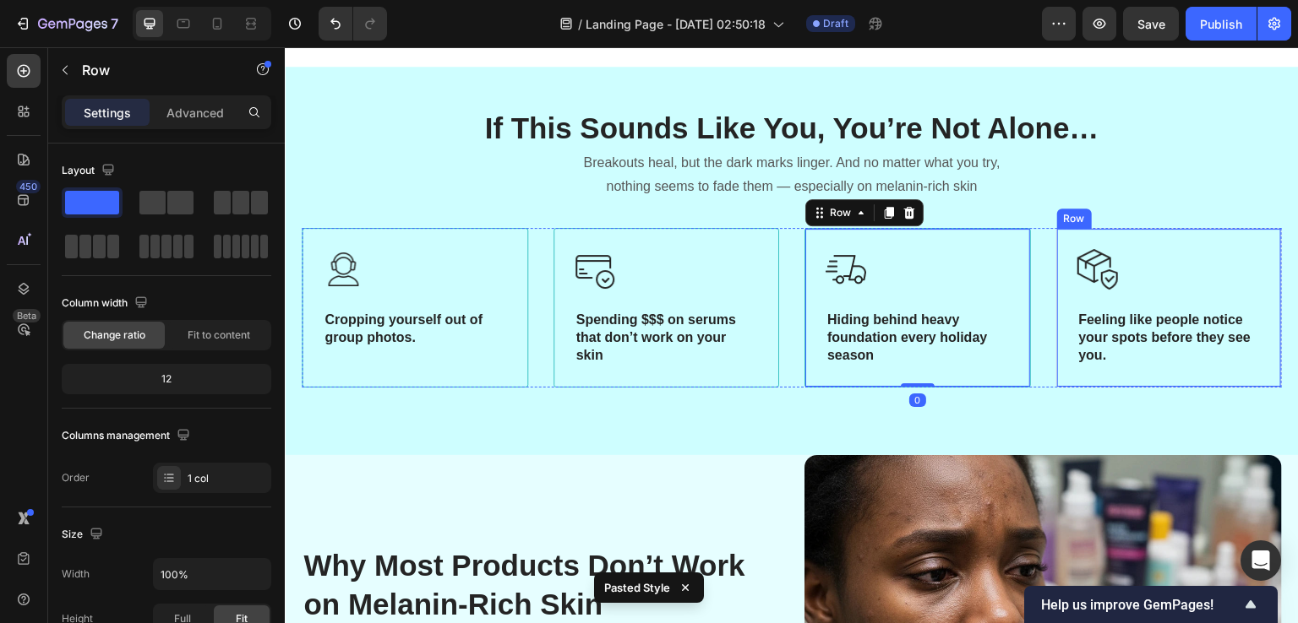
click at [1056, 292] on div "Image Feeling like people notice your spots before they see you. Heading Row" at bounding box center [1169, 307] width 226 height 159
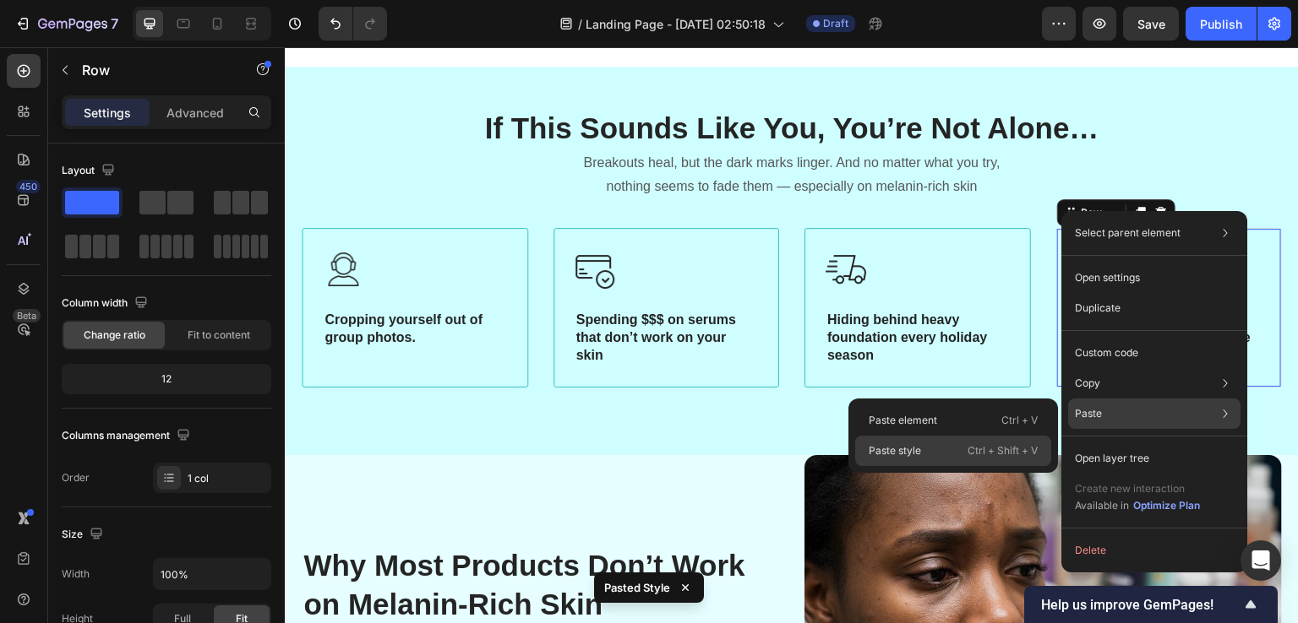
click at [961, 449] on div "Paste style Ctrl + Shift + V" at bounding box center [953, 451] width 196 height 30
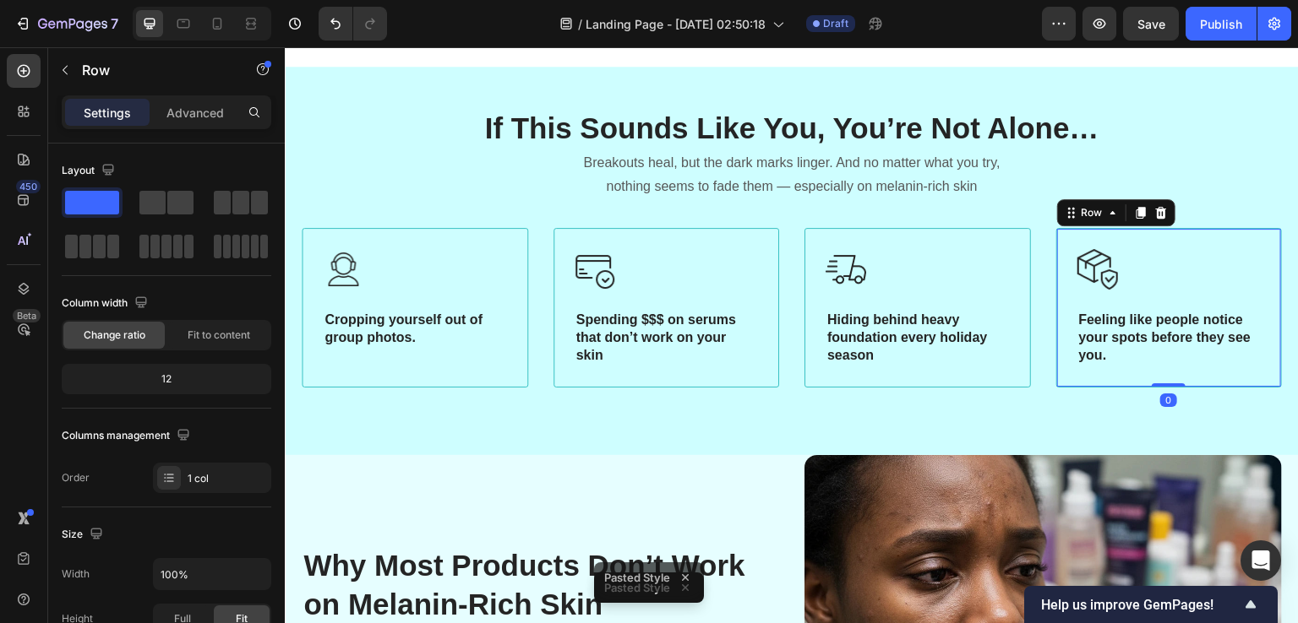
click at [0, 349] on div "450 Beta" at bounding box center [24, 335] width 48 height 576
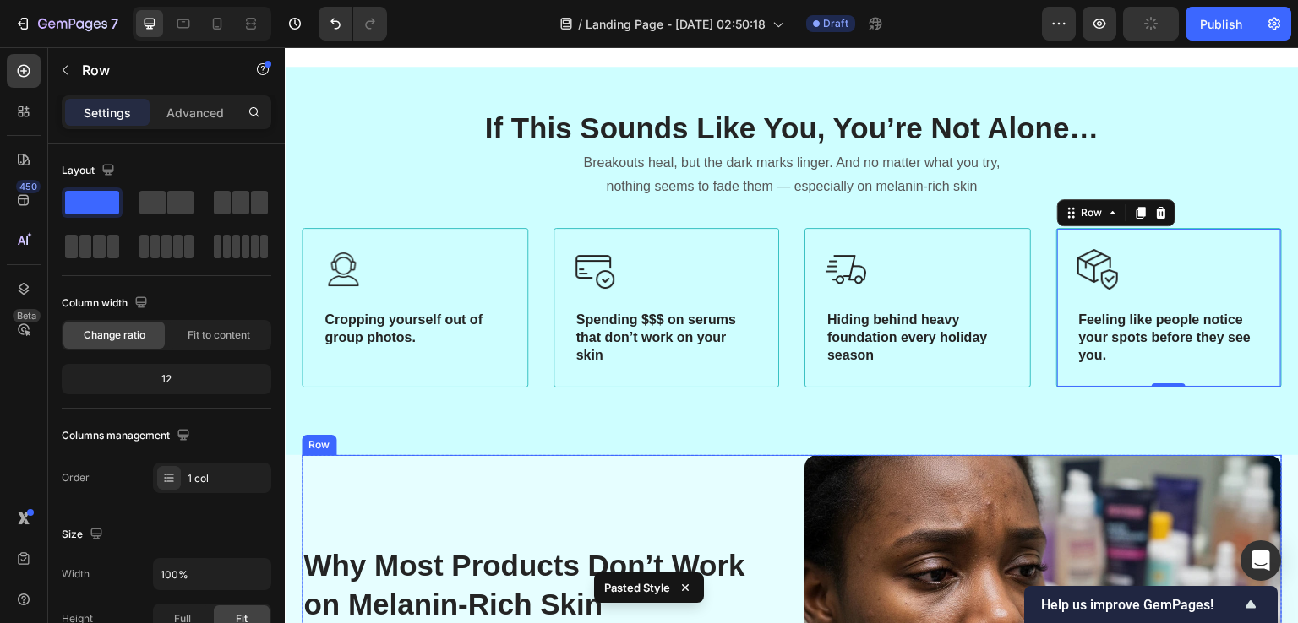
click at [399, 540] on div "Why Most Products Don’t Work on Melanin-Rich Skin Heading Most dark spot treatm…" at bounding box center [540, 634] width 477 height 358
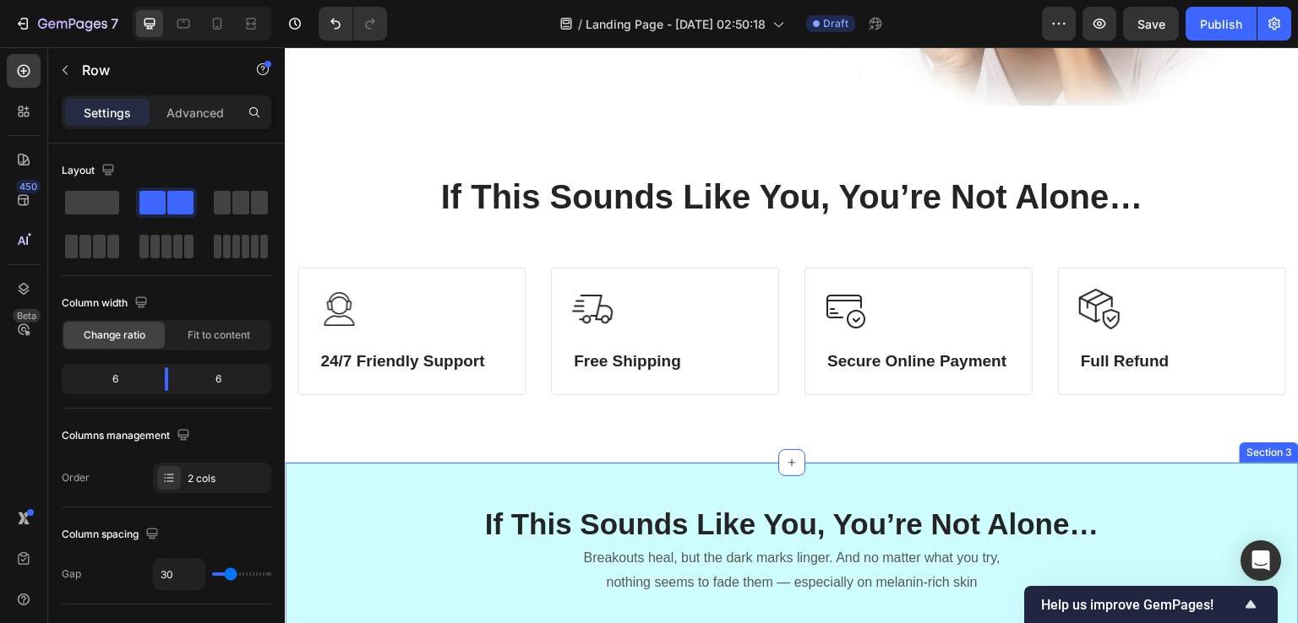
scroll to position [345, 0]
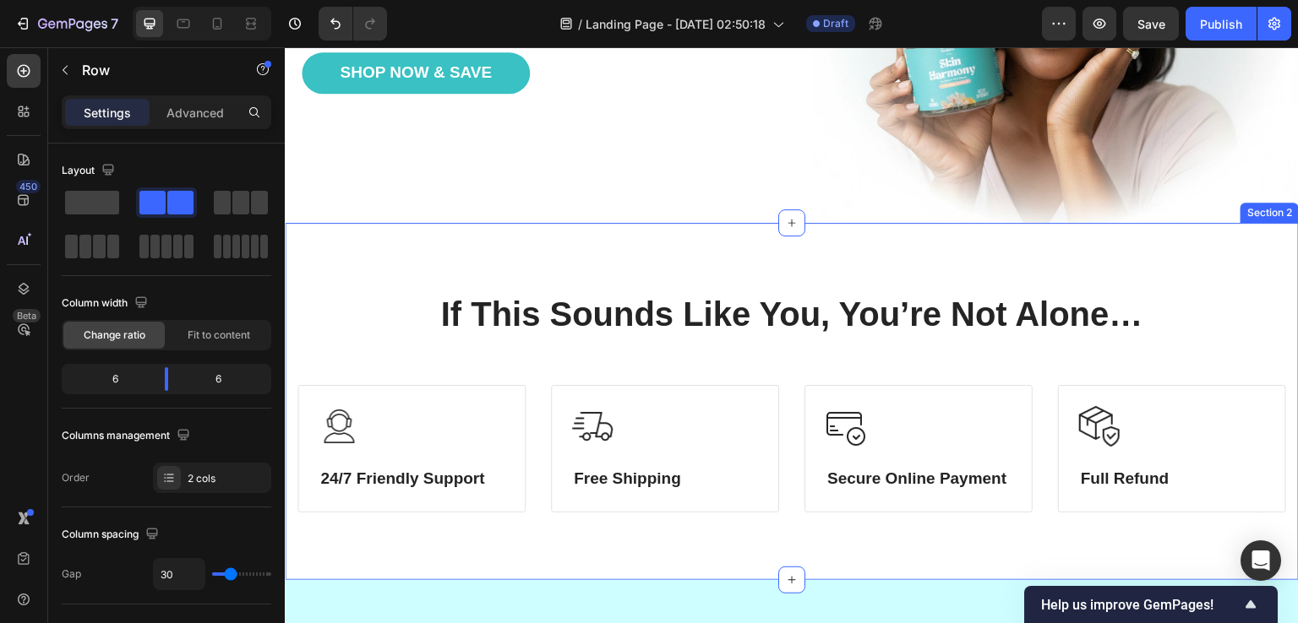
click at [799, 235] on div "If This Sounds Like You, You’re Not Alone… Heading Row Image 24/7 Friendly Supp…" at bounding box center [792, 401] width 1014 height 357
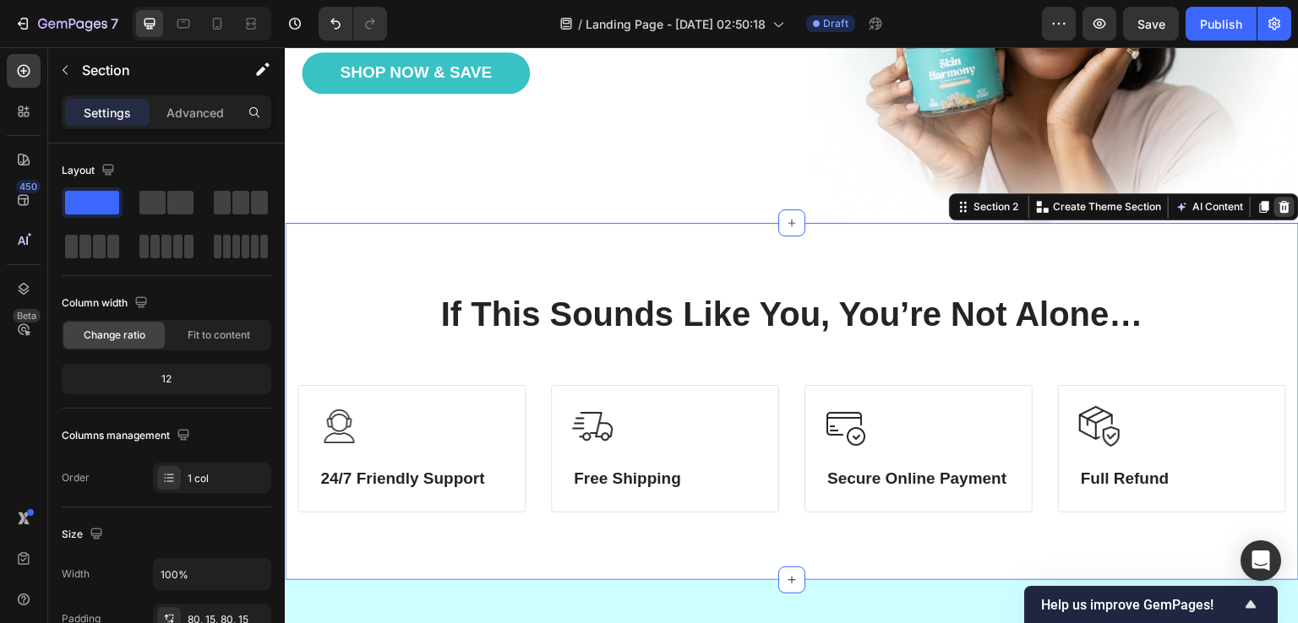
click at [1279, 201] on icon at bounding box center [1284, 207] width 11 height 12
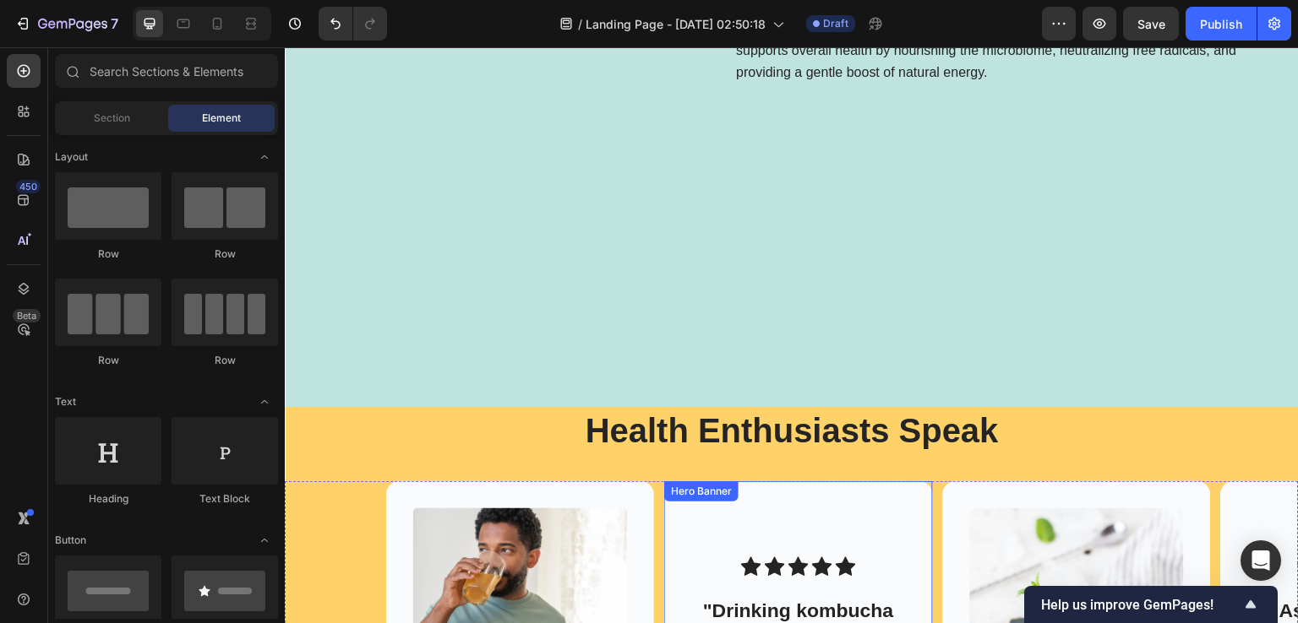
scroll to position [2788, 0]
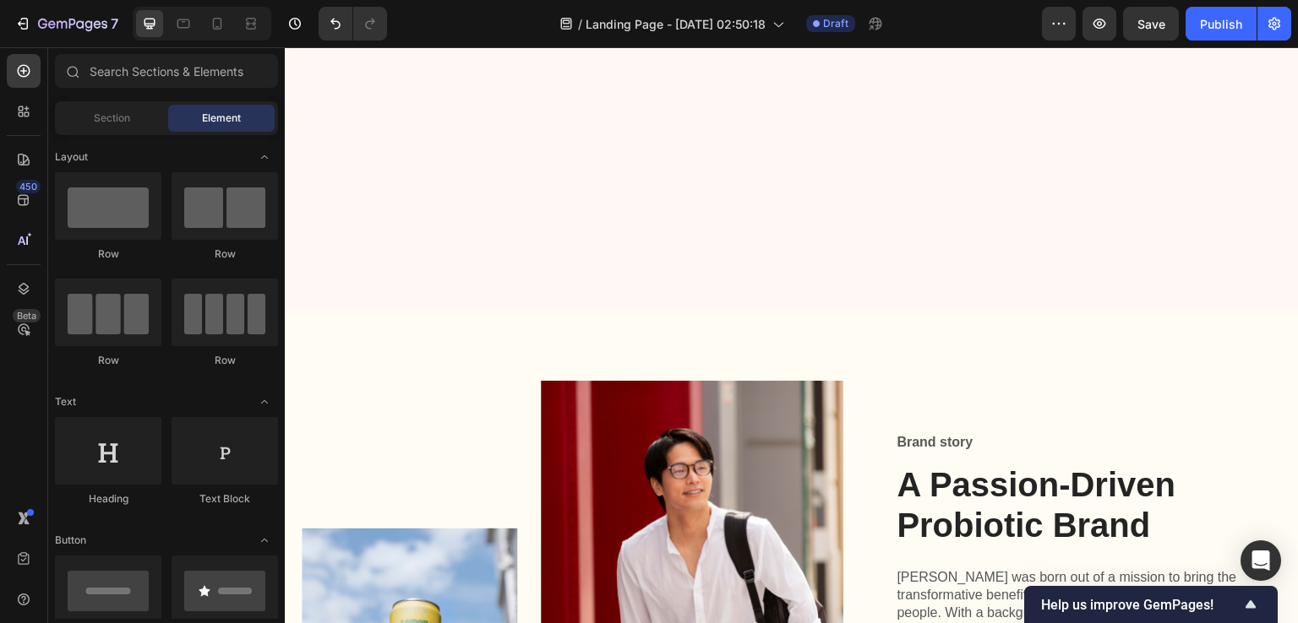
scroll to position [4731, 0]
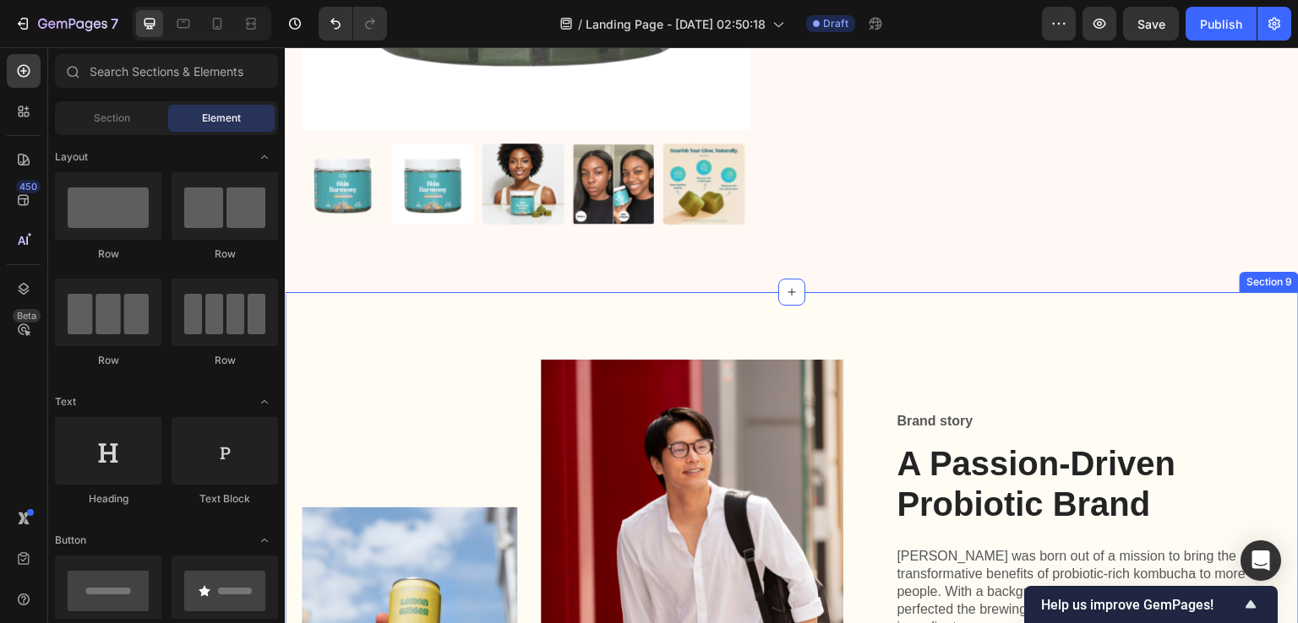
click at [883, 325] on div "Image Image Row Brand story Text Block A Passion-Driven Probiotic Brand Heading…" at bounding box center [792, 584] width 1014 height 585
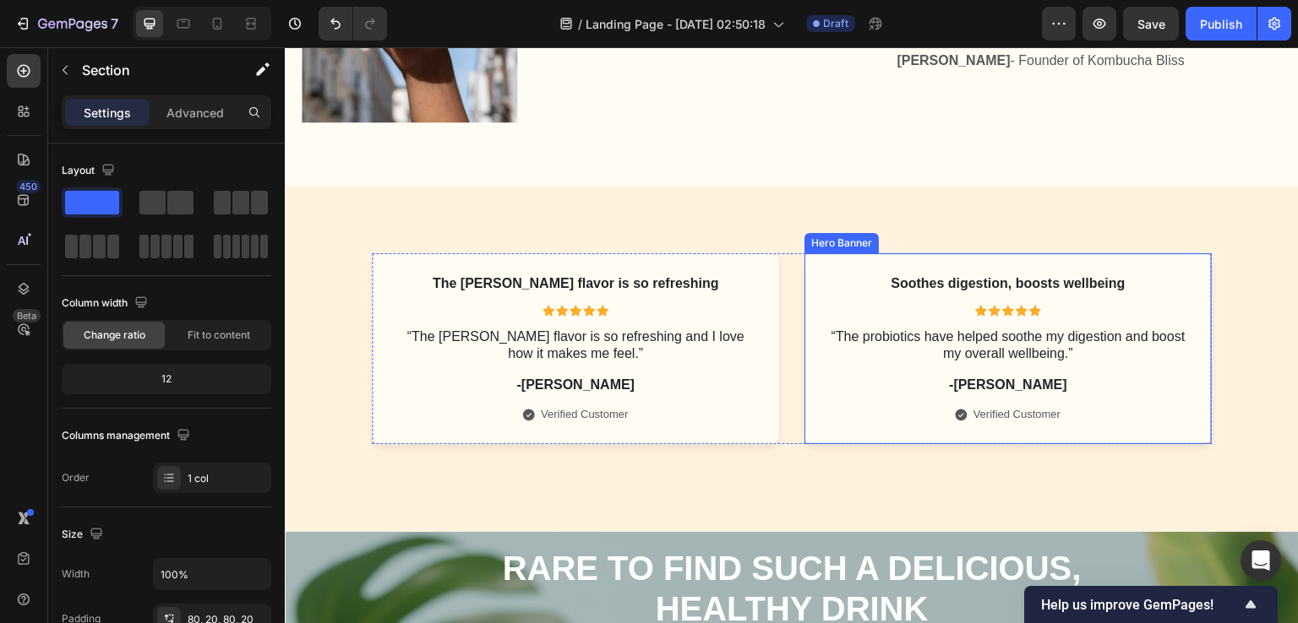
scroll to position [5407, 0]
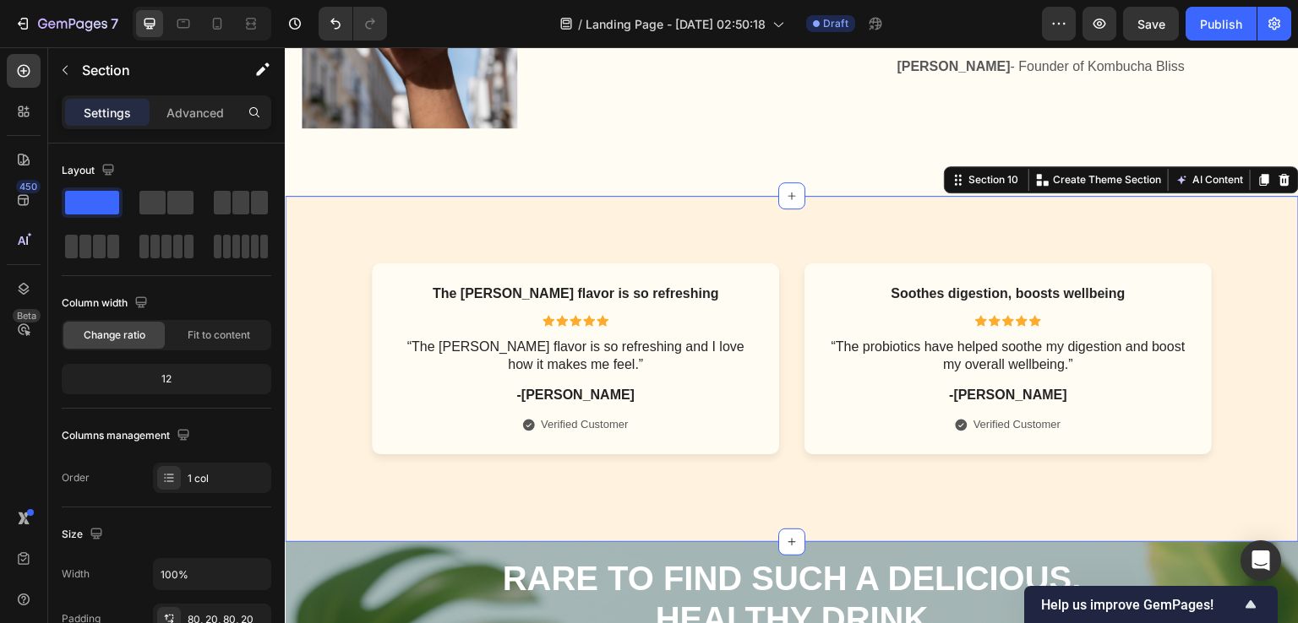
click at [1179, 225] on div "The [PERSON_NAME] flavor is so refreshing Text Block Icon Icon Icon Icon Icon I…" at bounding box center [792, 369] width 1014 height 346
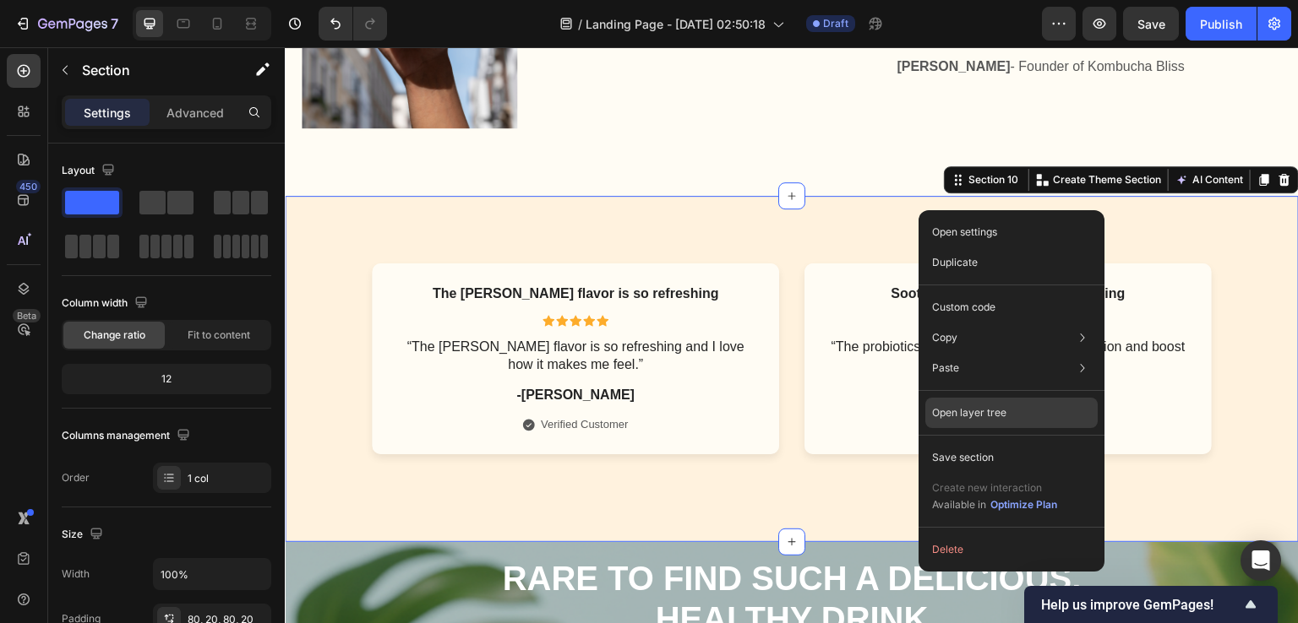
click at [973, 410] on p "Open layer tree" at bounding box center [969, 412] width 74 height 15
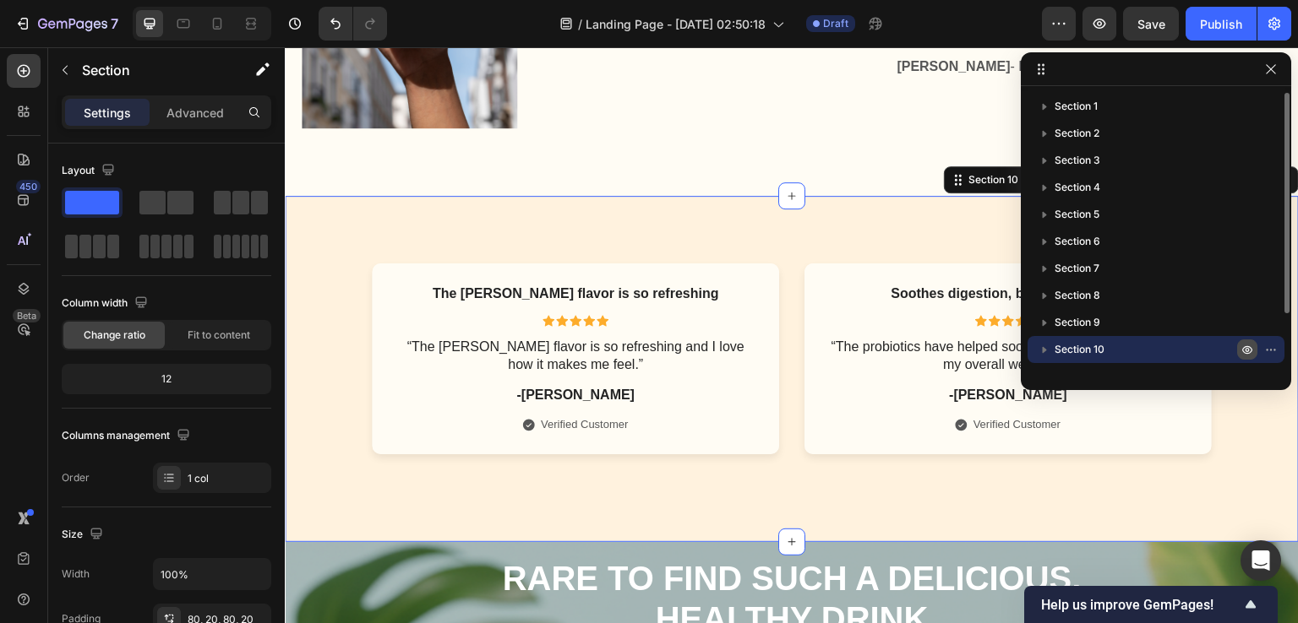
click at [1248, 349] on icon "button" at bounding box center [1247, 350] width 4 height 4
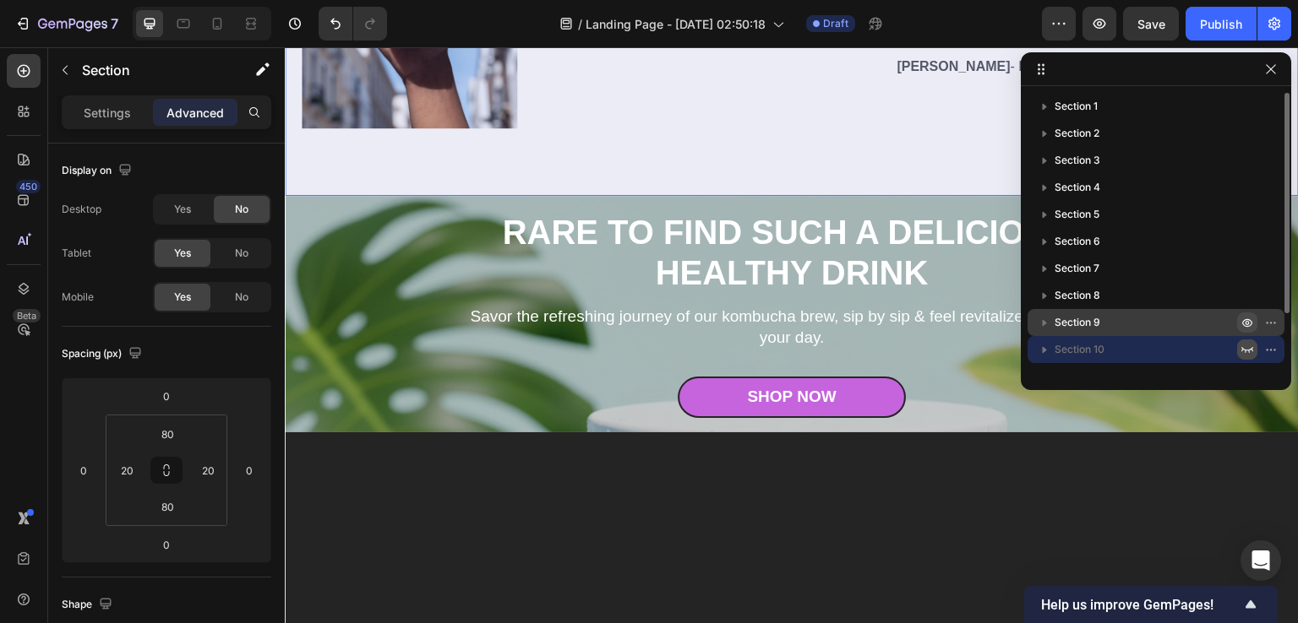
click at [1247, 325] on icon "button" at bounding box center [1247, 323] width 14 height 14
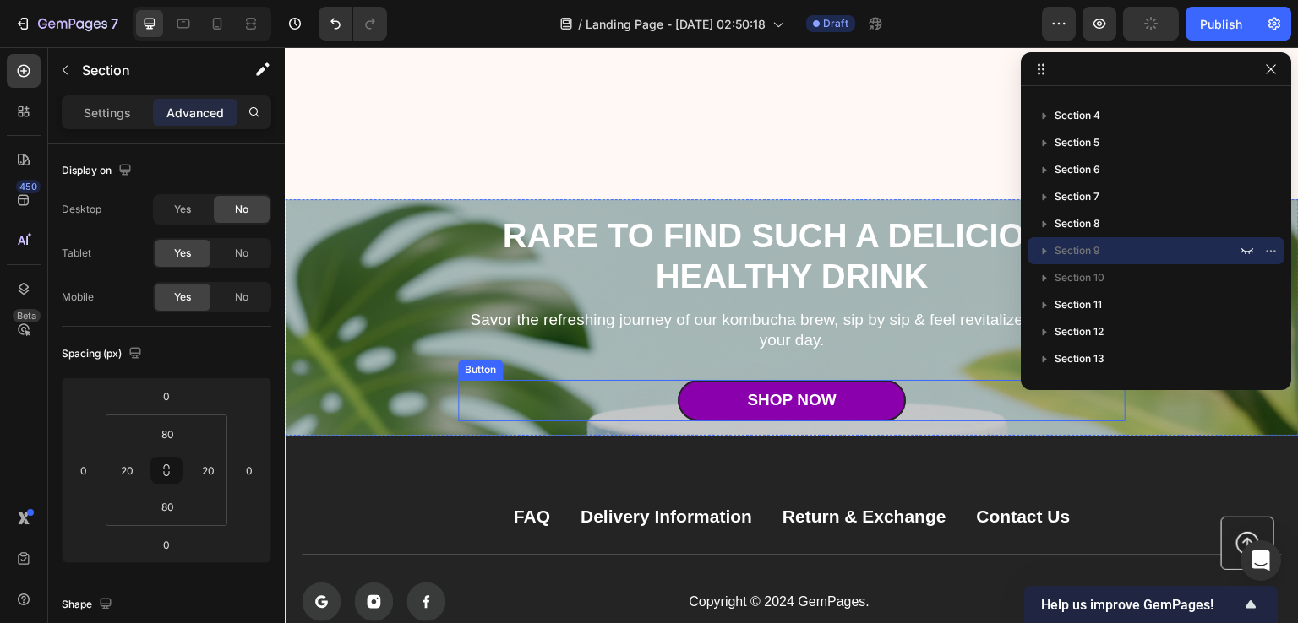
scroll to position [5156, 0]
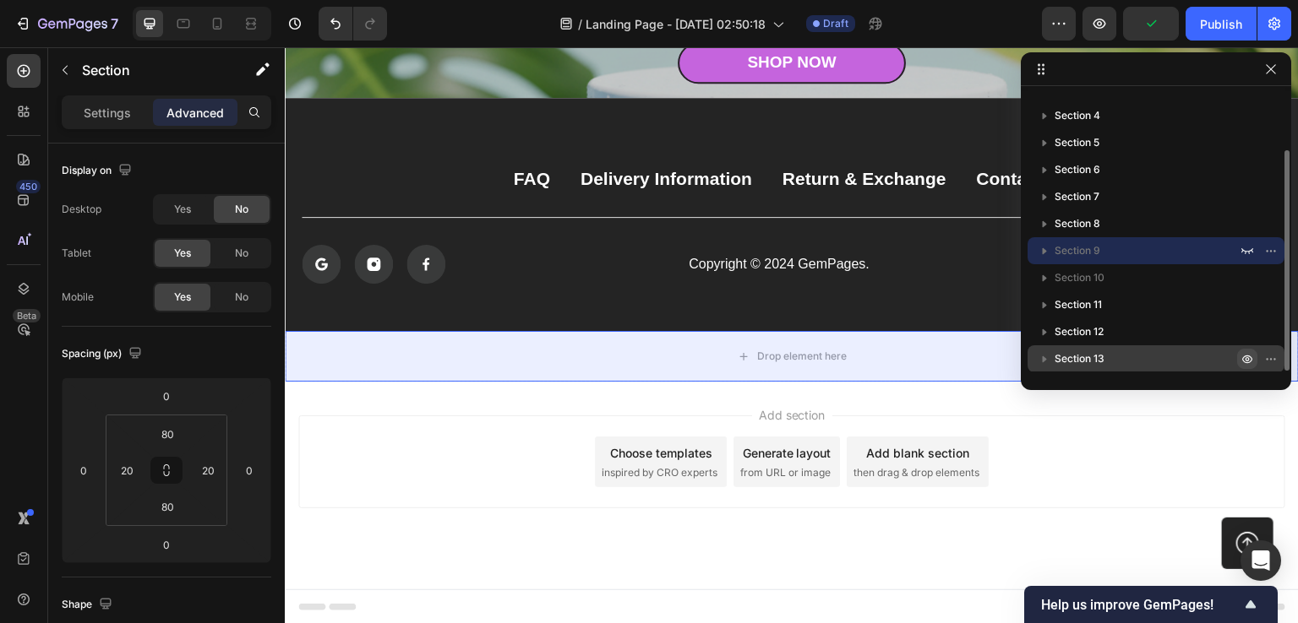
click at [1243, 359] on icon "button" at bounding box center [1247, 359] width 14 height 14
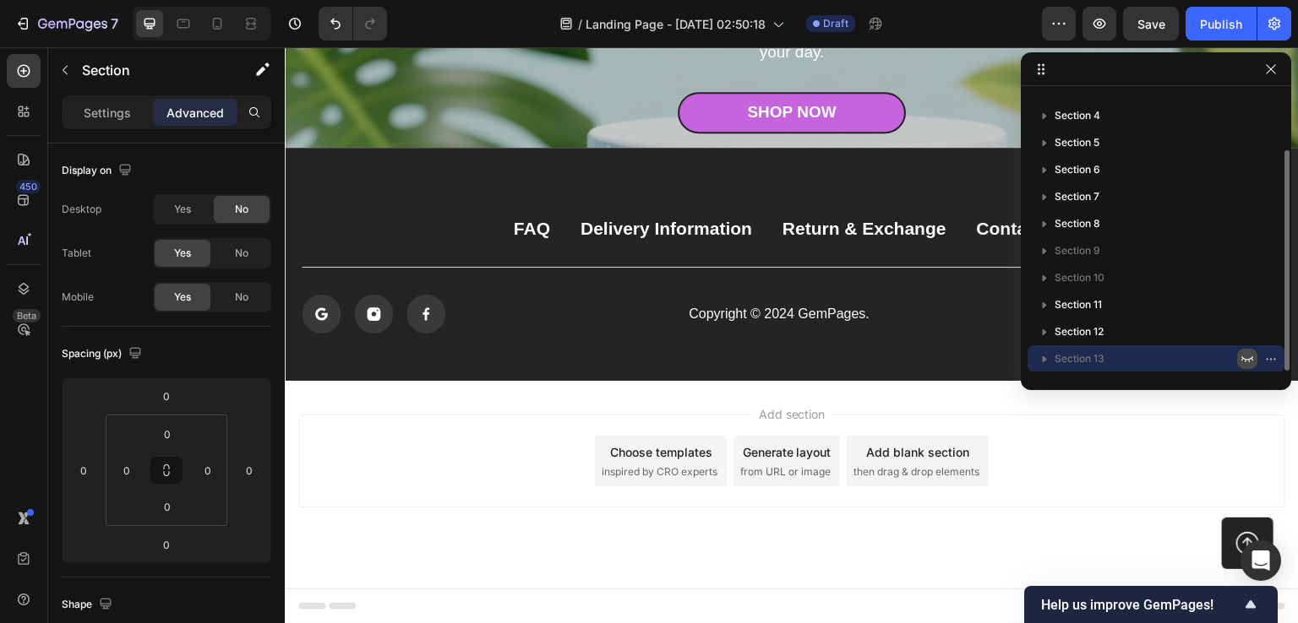
scroll to position [5105, 0]
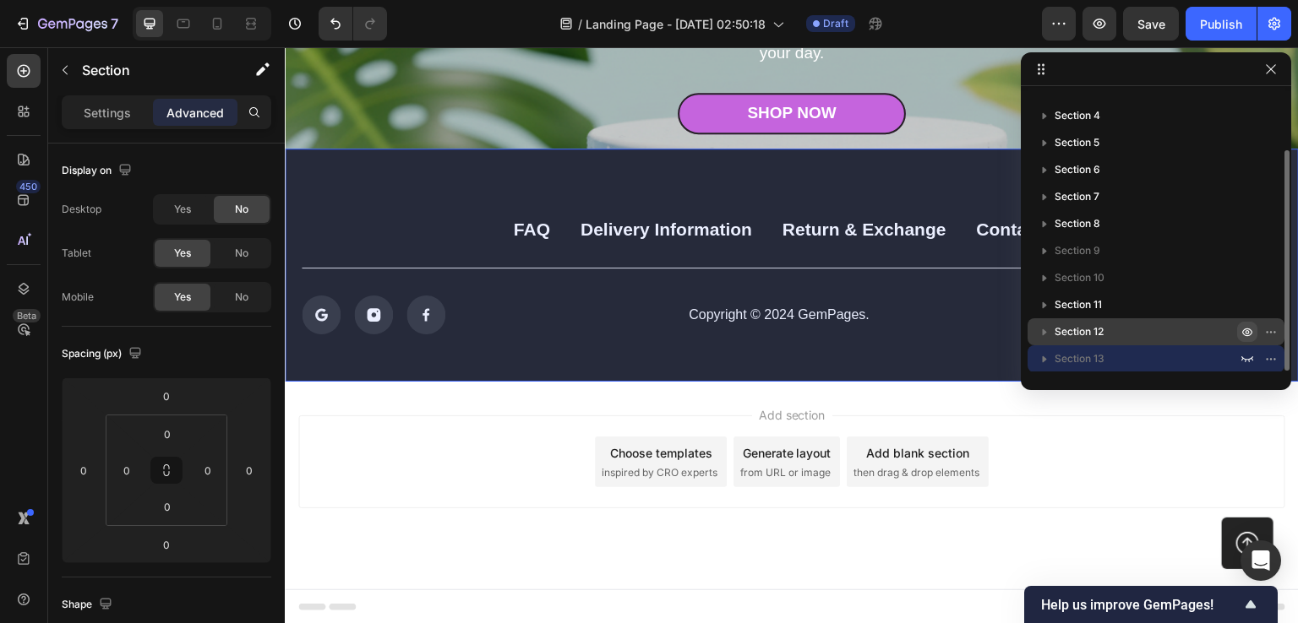
click at [1244, 335] on icon "button" at bounding box center [1247, 333] width 10 height 8
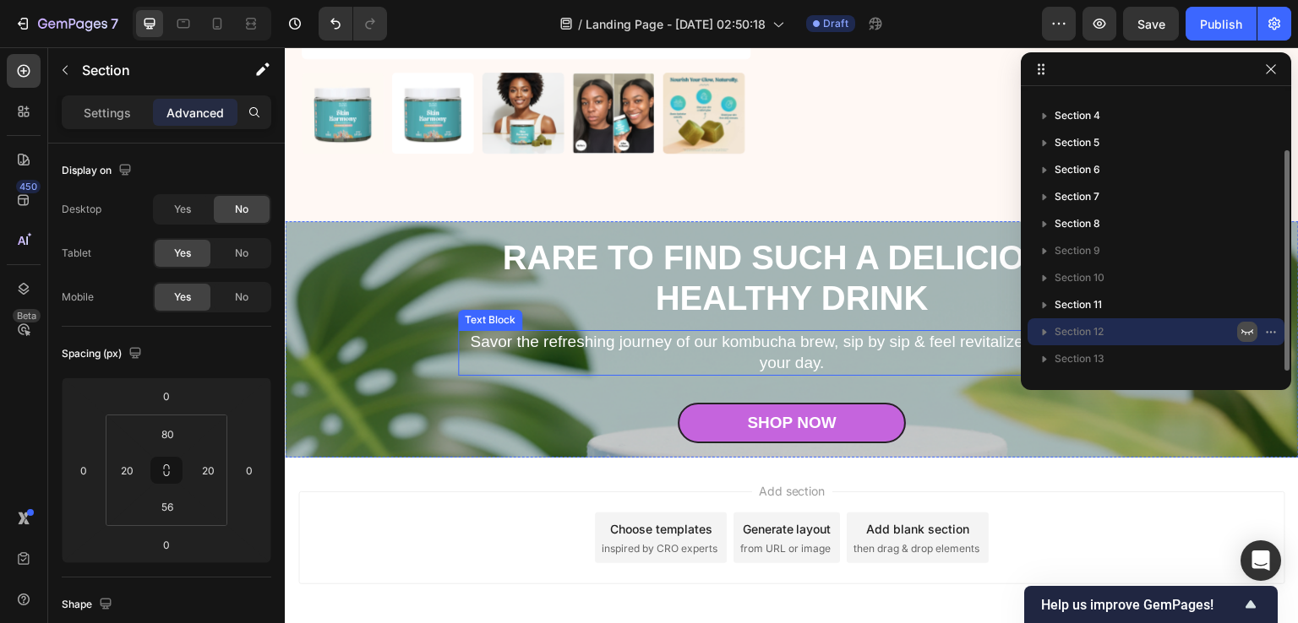
scroll to position [4703, 0]
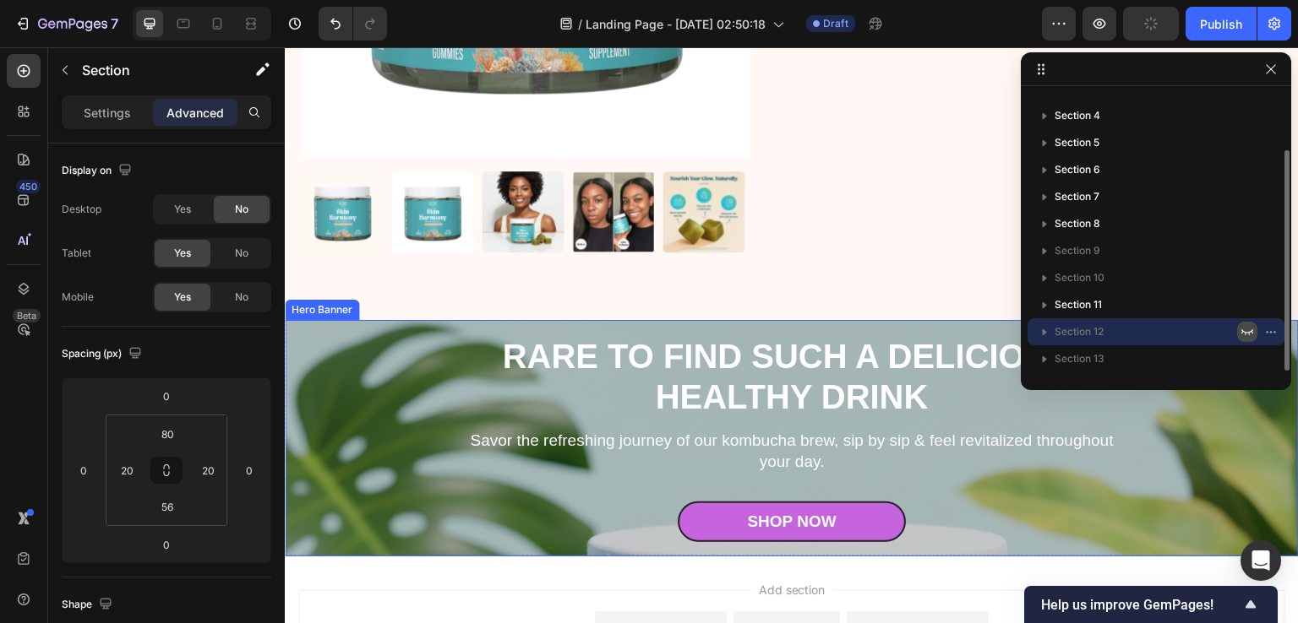
click at [378, 346] on div "Overlay" at bounding box center [792, 438] width 1014 height 237
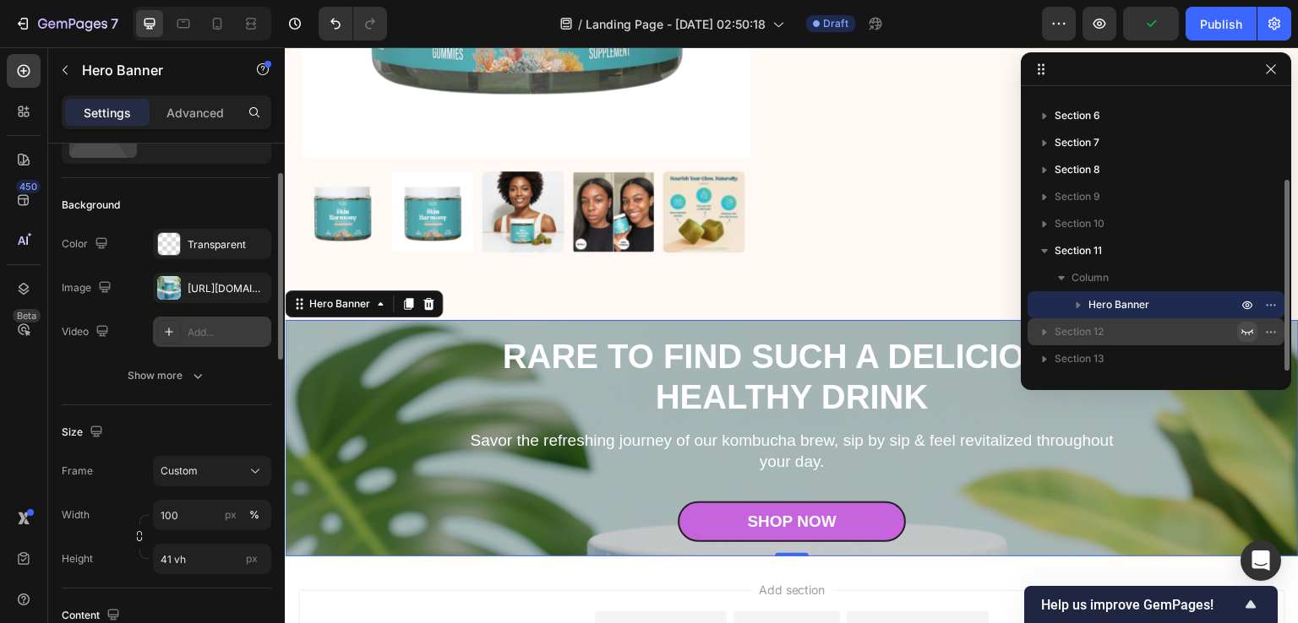
scroll to position [253, 0]
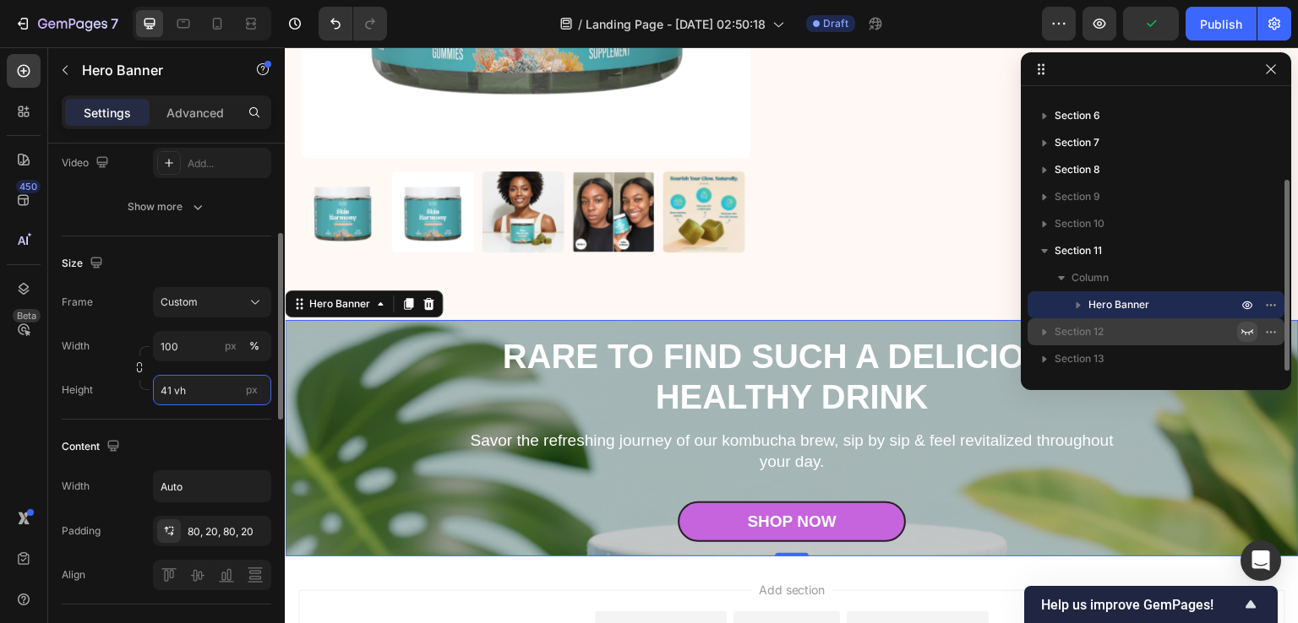
click at [161, 384] on input "41 vh" at bounding box center [212, 390] width 118 height 30
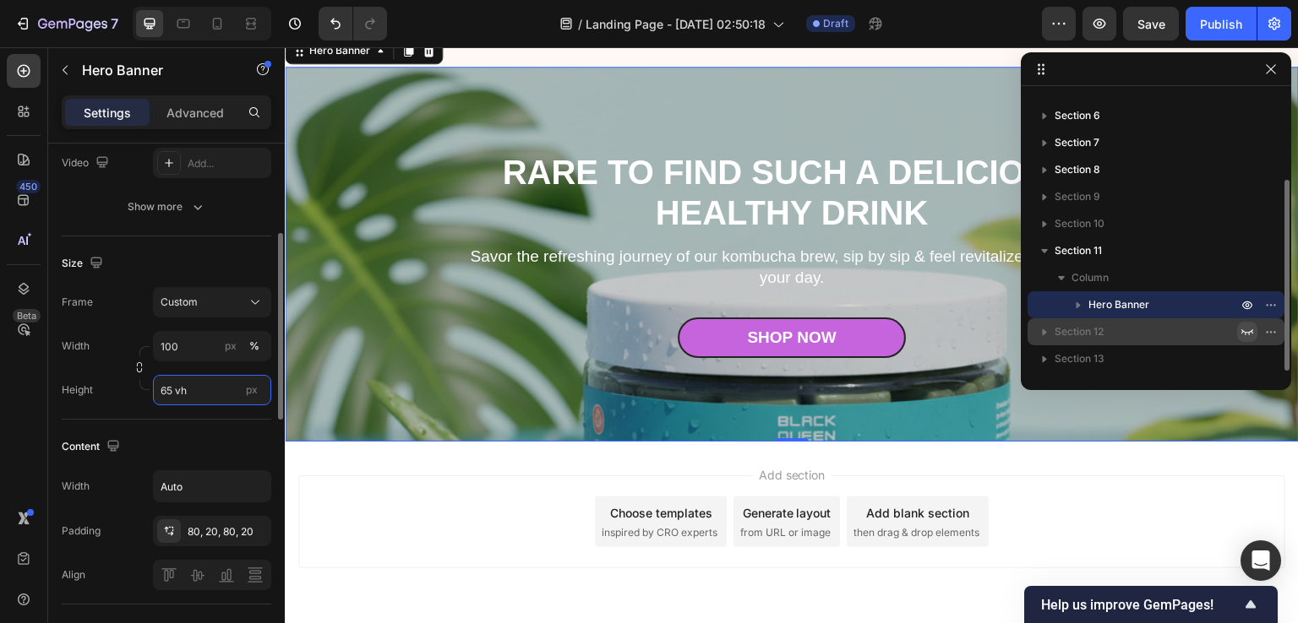
scroll to position [0, 0]
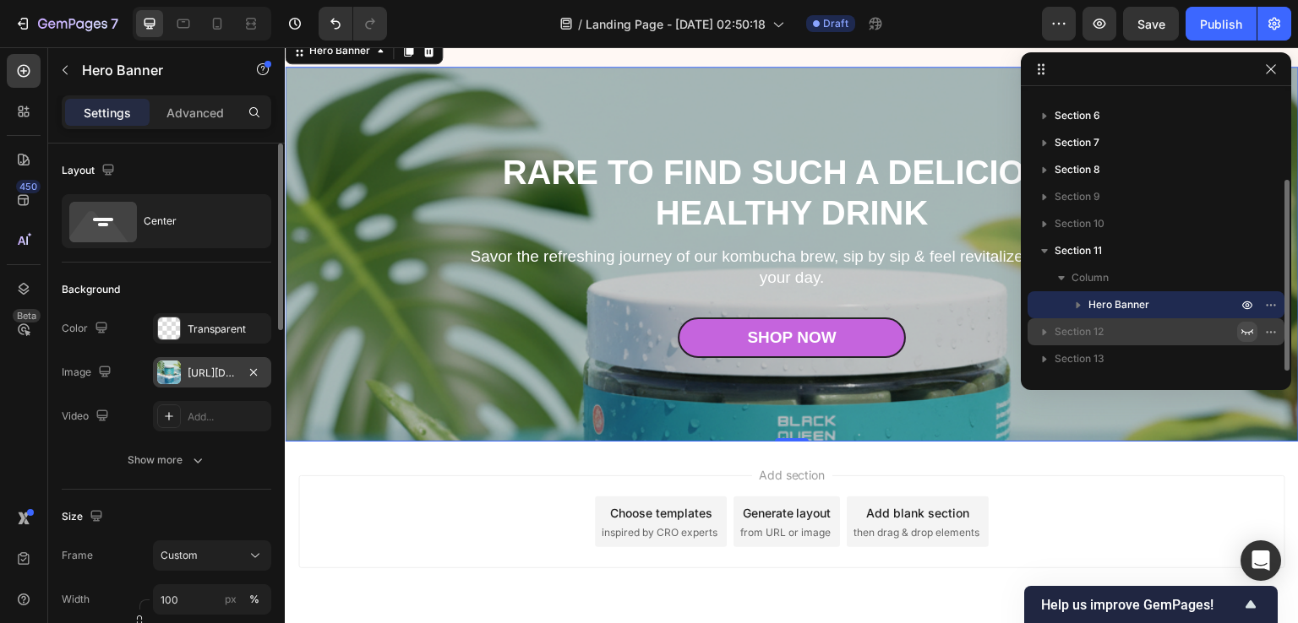
click at [192, 372] on div "[URL][DOMAIN_NAME]" at bounding box center [212, 373] width 49 height 15
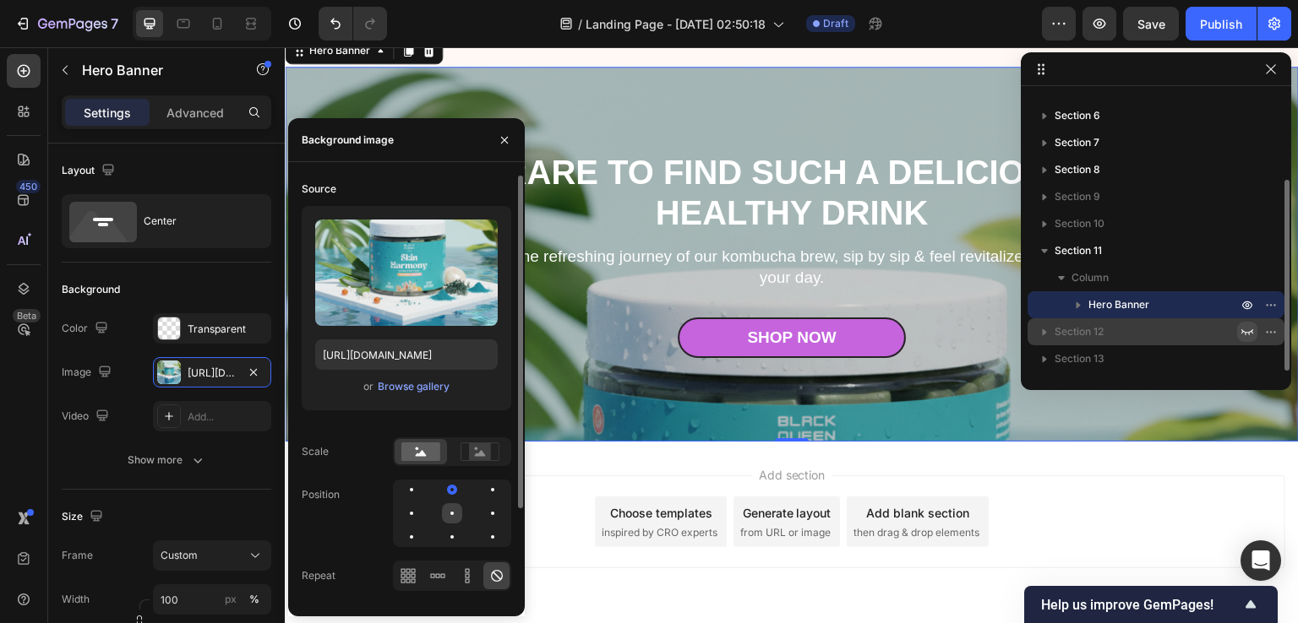
click at [446, 510] on div at bounding box center [452, 513] width 20 height 20
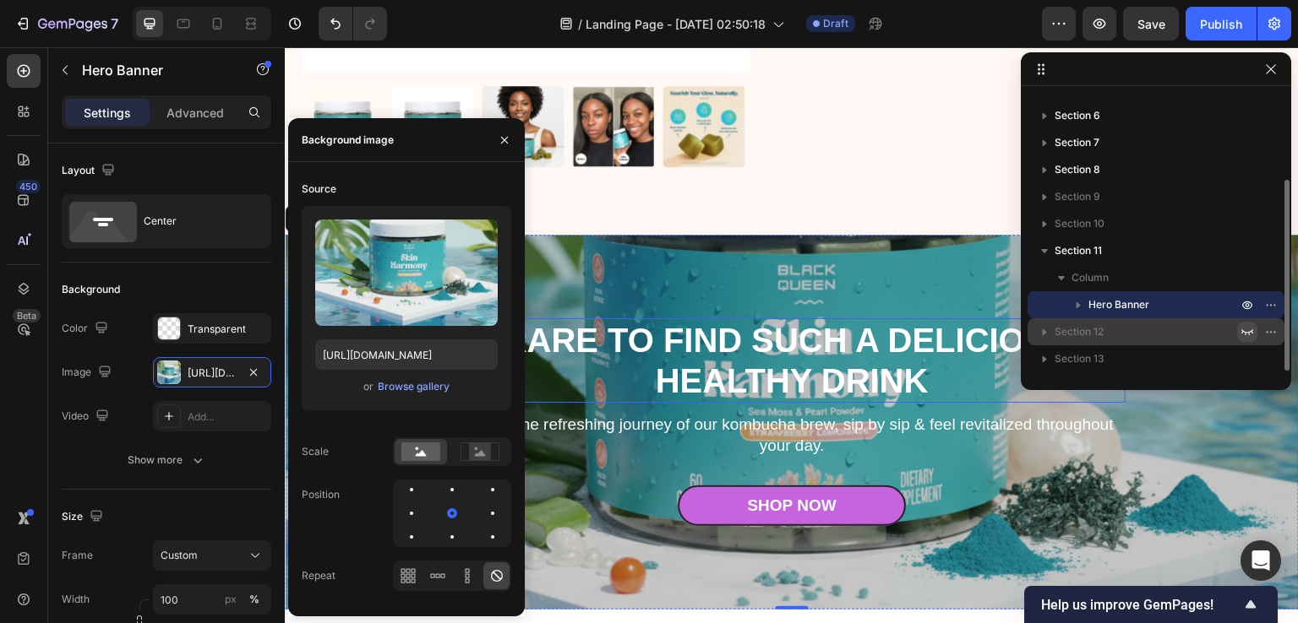
scroll to position [4956, 0]
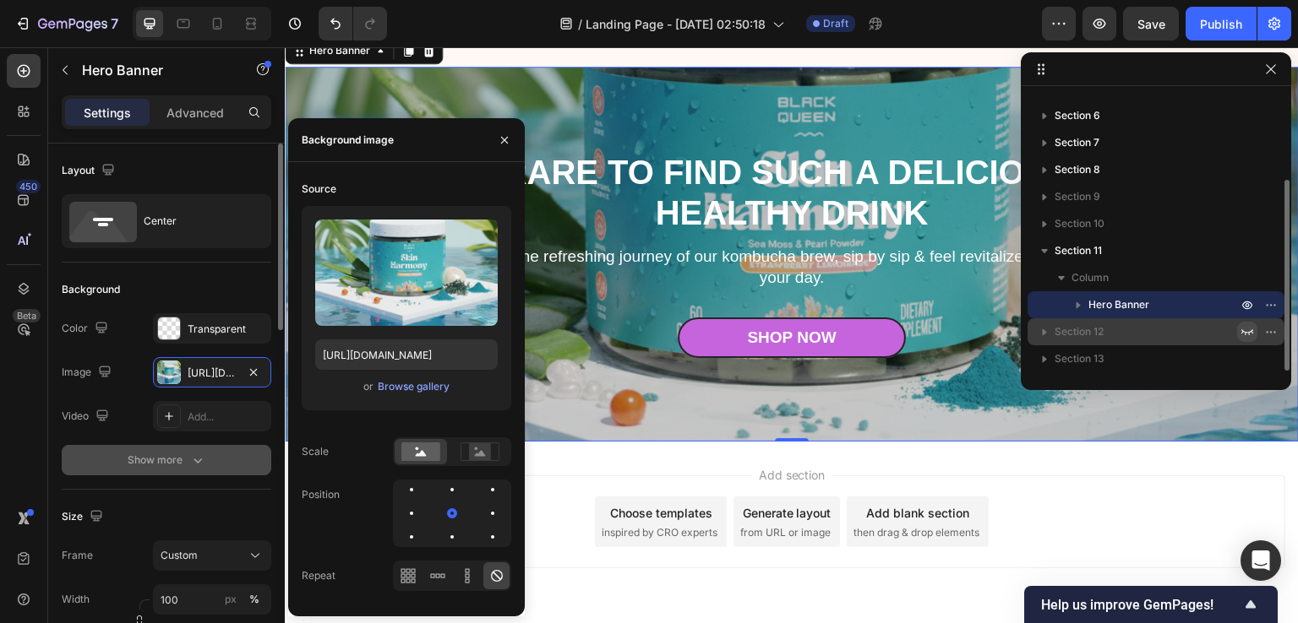
click at [74, 450] on button "Show more" at bounding box center [167, 460] width 210 height 30
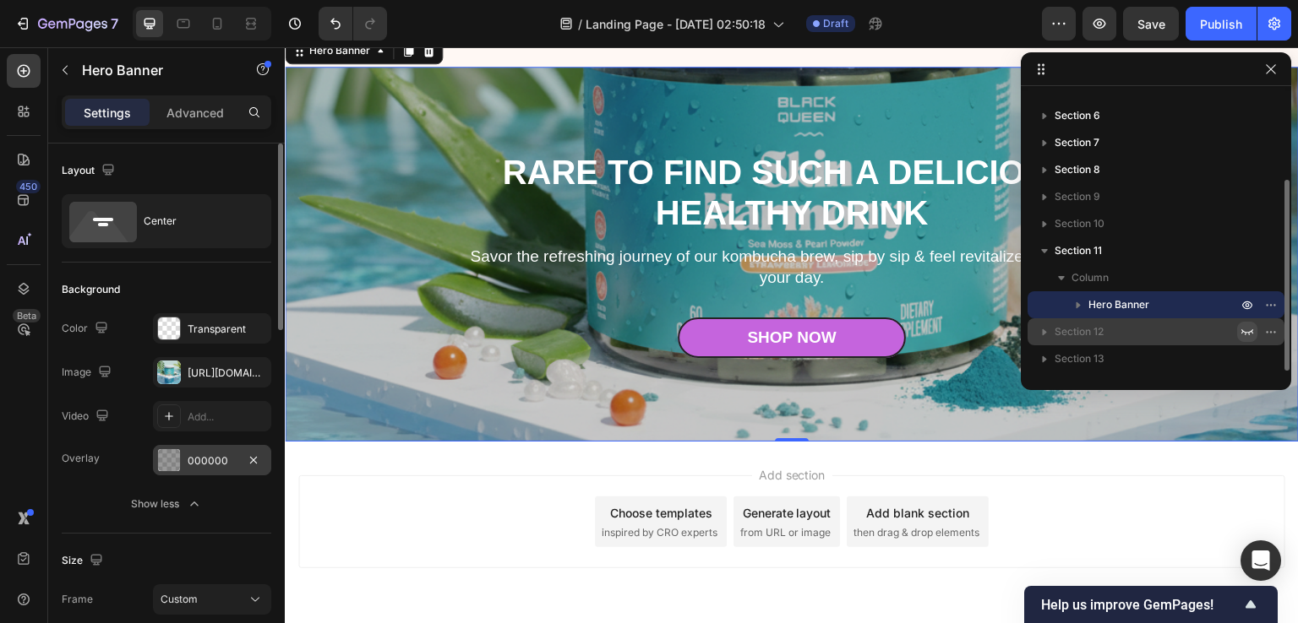
scroll to position [253, 0]
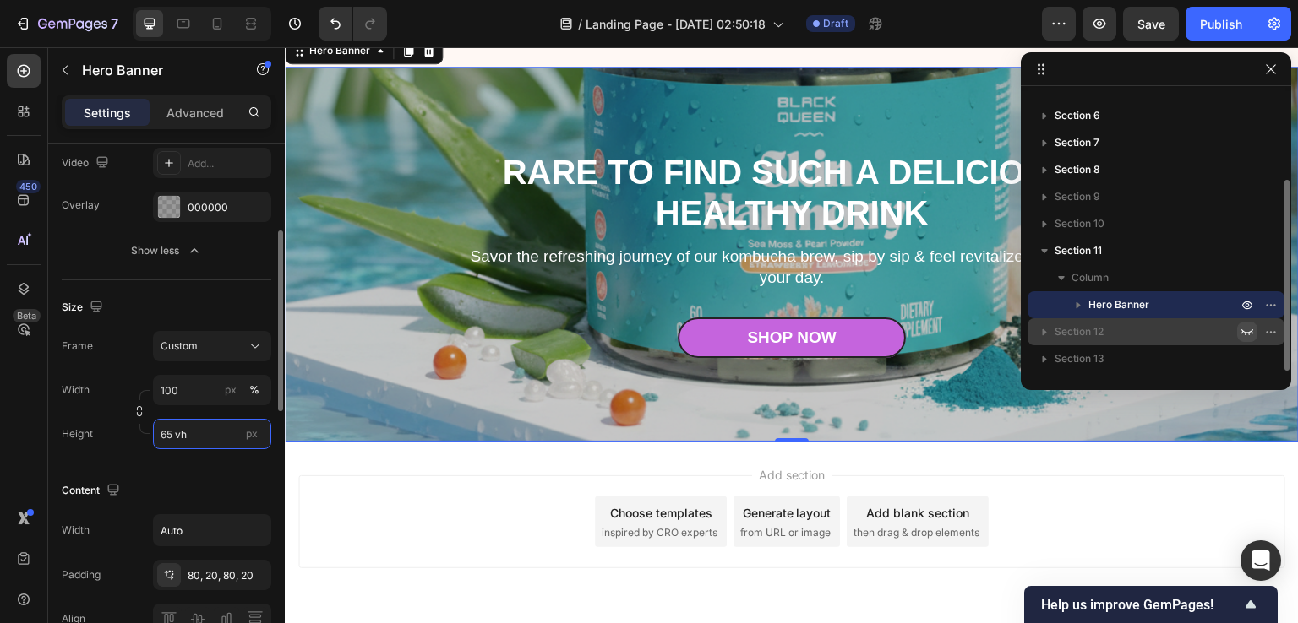
click at [161, 432] on input "65 vh" at bounding box center [212, 434] width 118 height 30
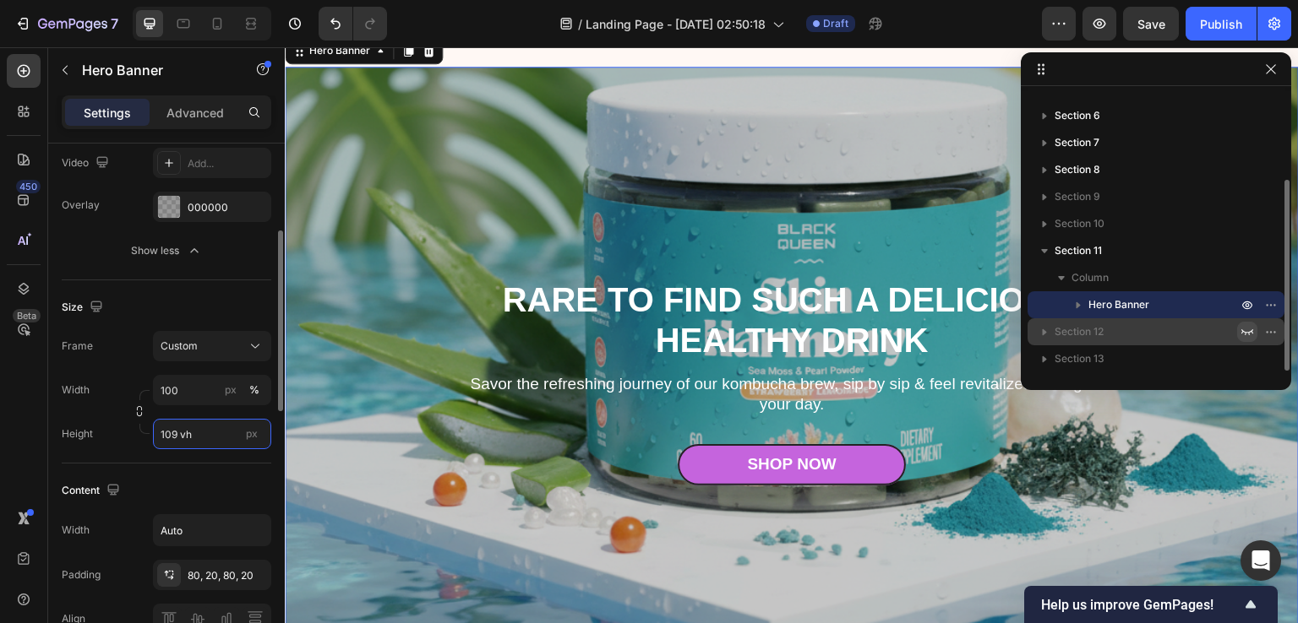
type input "108 vh"
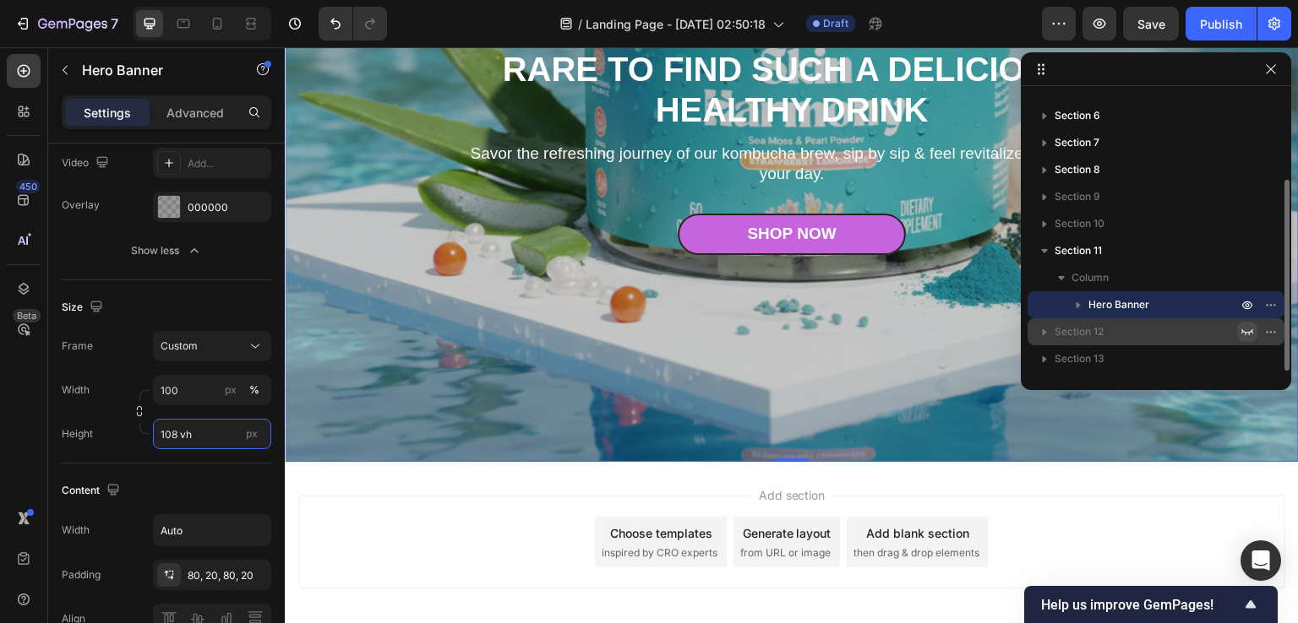
scroll to position [5173, 0]
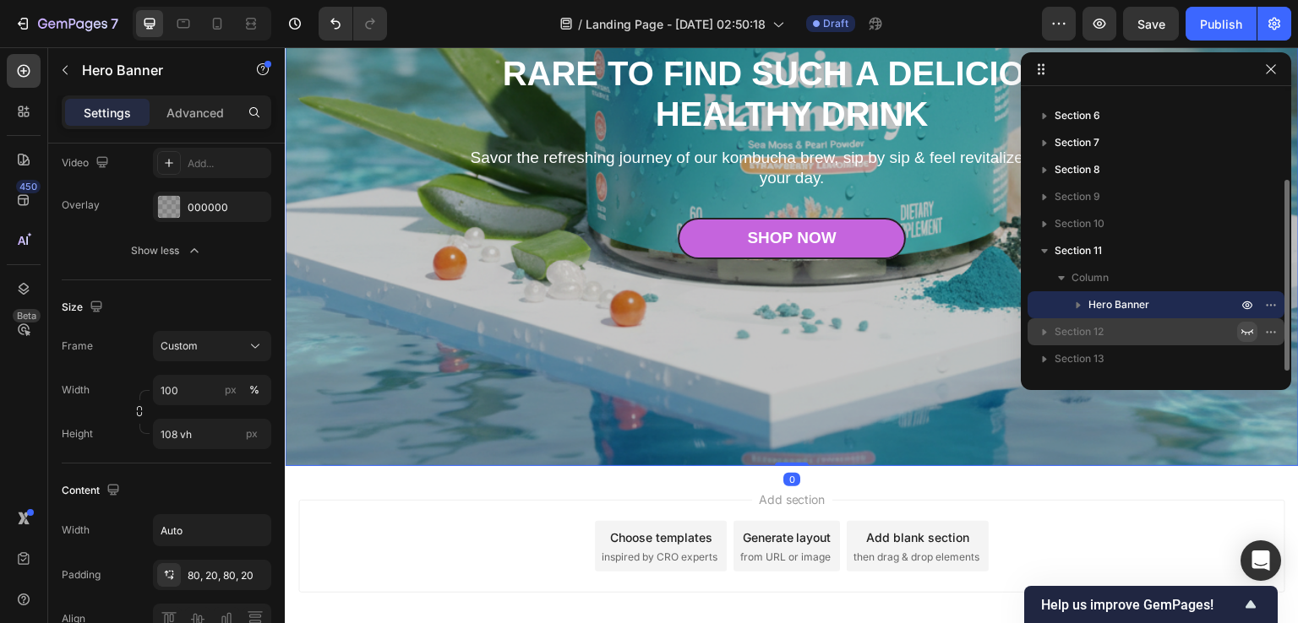
drag, startPoint x: 783, startPoint y: 461, endPoint x: 783, endPoint y: 390, distance: 71.0
click at [783, 390] on div "Rare to find such a delicious, healthy drink Heading Savor the refreshing journ…" at bounding box center [792, 155] width 1014 height 623
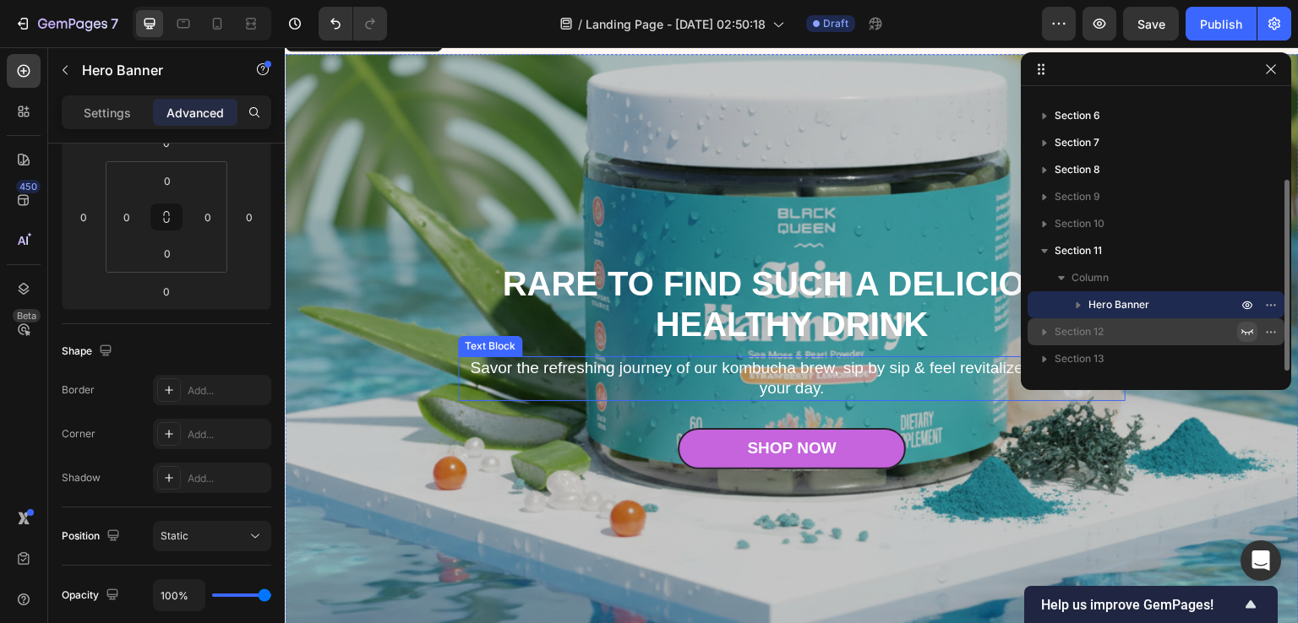
scroll to position [5004, 0]
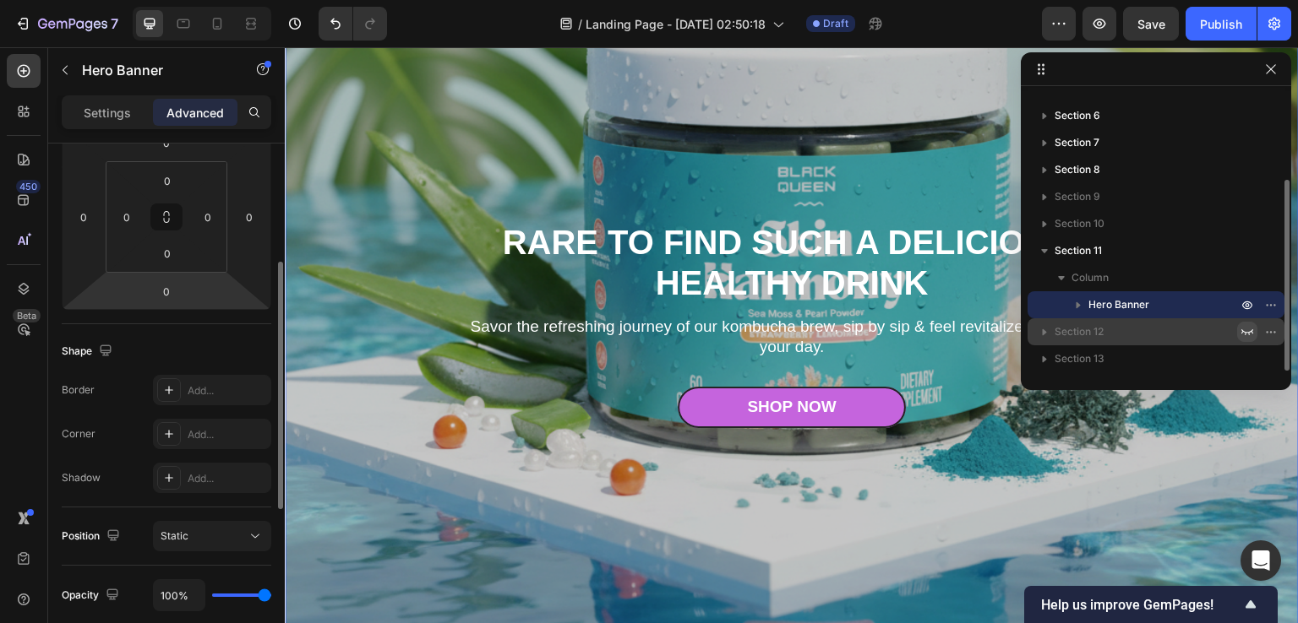
drag, startPoint x: 0, startPoint y: 322, endPoint x: 96, endPoint y: 293, distance: 100.5
click at [0, 322] on div "450 Beta" at bounding box center [24, 335] width 48 height 576
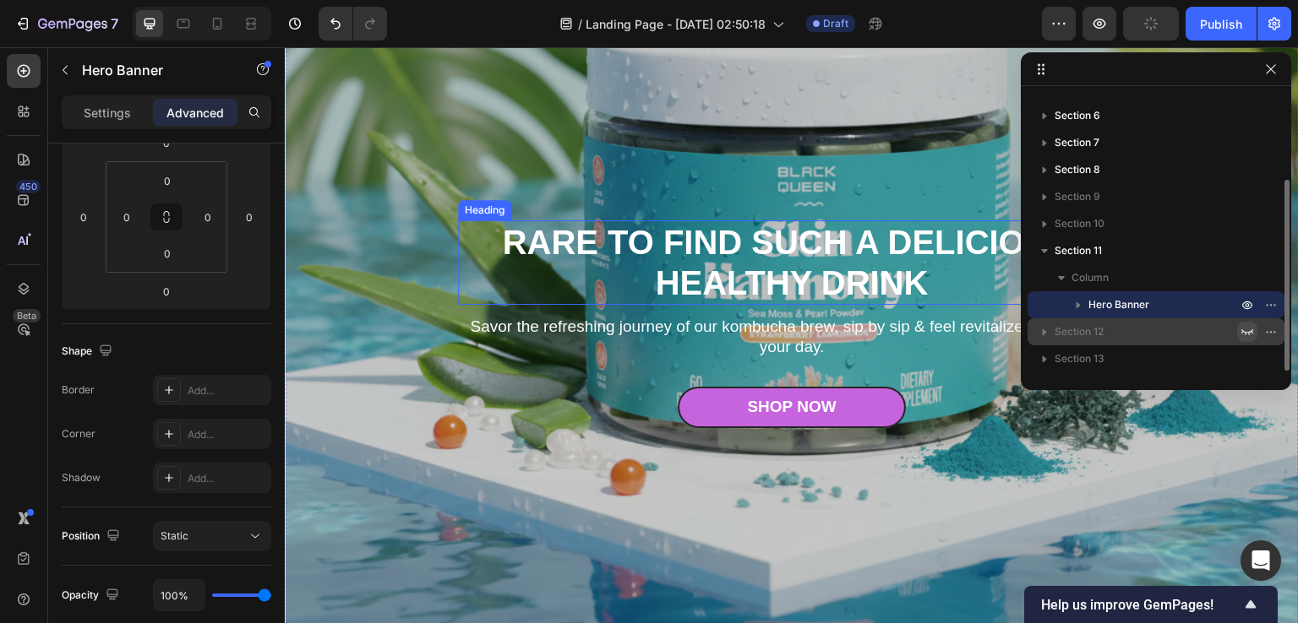
click at [623, 253] on h2 "Rare to find such a delicious, healthy drink" at bounding box center [791, 262] width 667 height 84
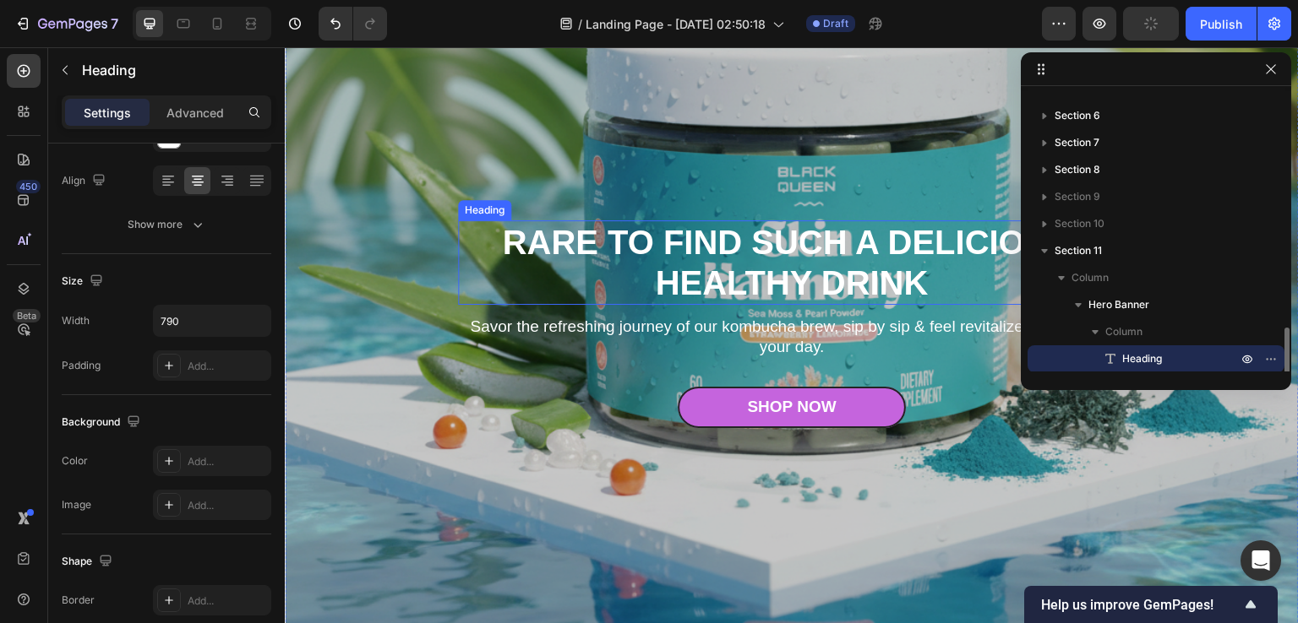
click at [623, 253] on h2 "Rare to find such a delicious, healthy drink" at bounding box center [791, 262] width 667 height 84
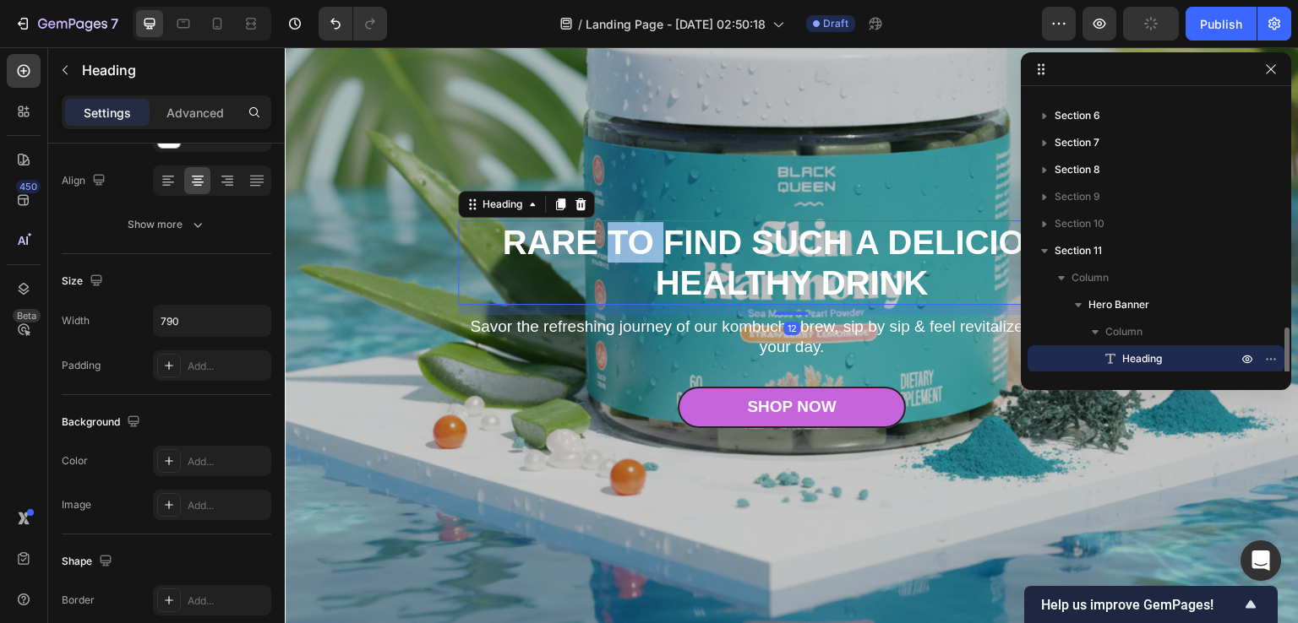
scroll to position [234, 0]
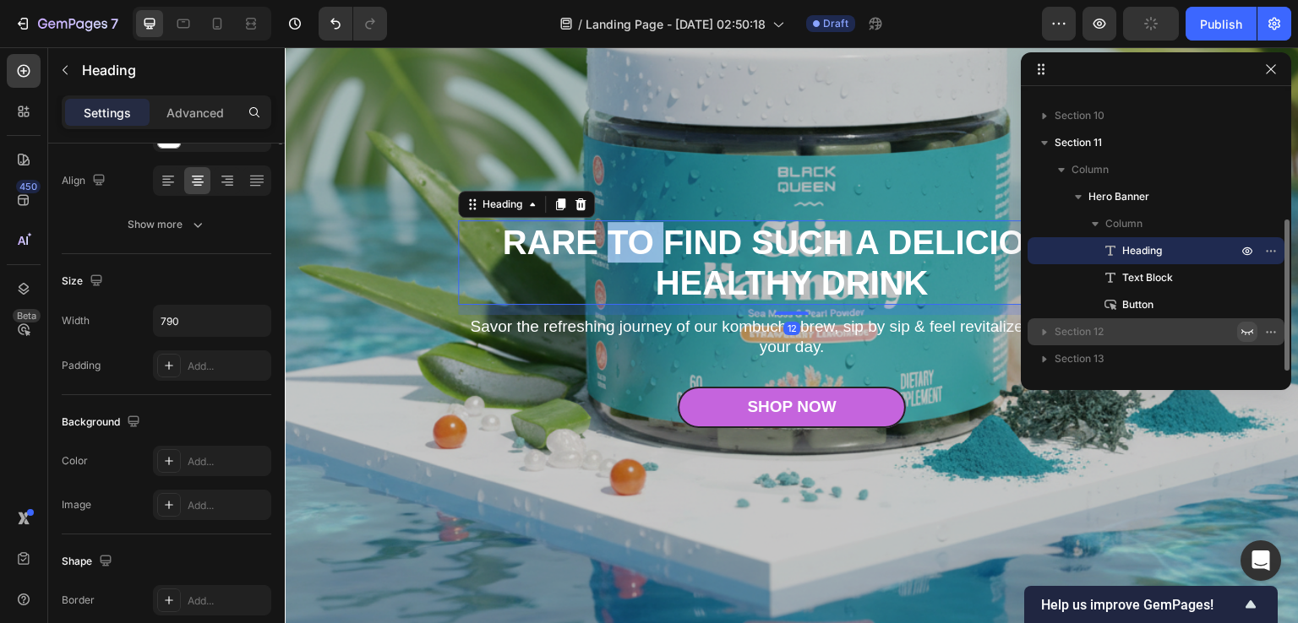
click at [623, 253] on p "Rare to find such a delicious, healthy drink" at bounding box center [792, 262] width 664 height 81
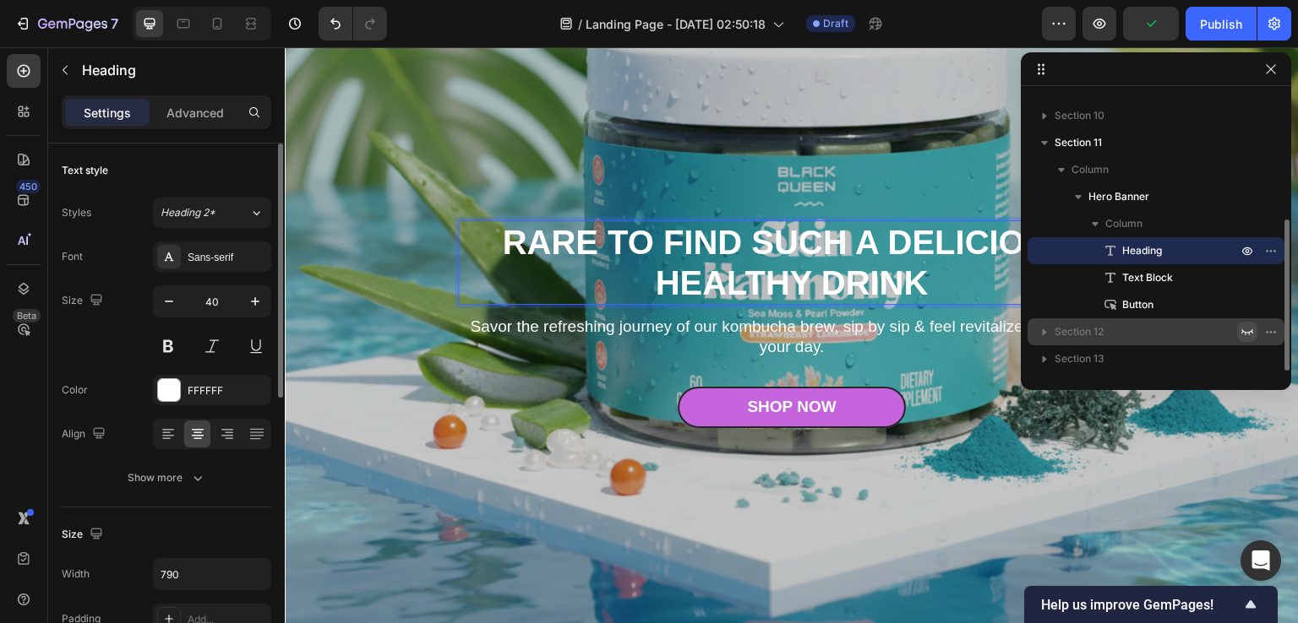
scroll to position [4984, 0]
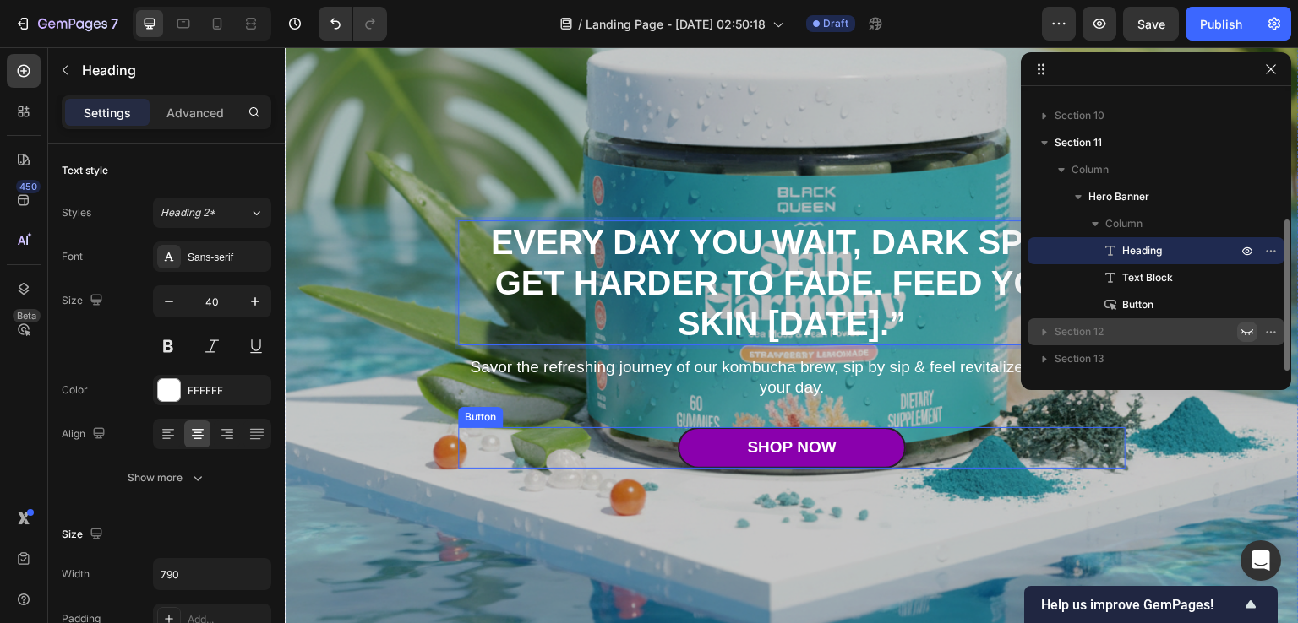
click at [708, 444] on link "Shop Now" at bounding box center [792, 447] width 228 height 41
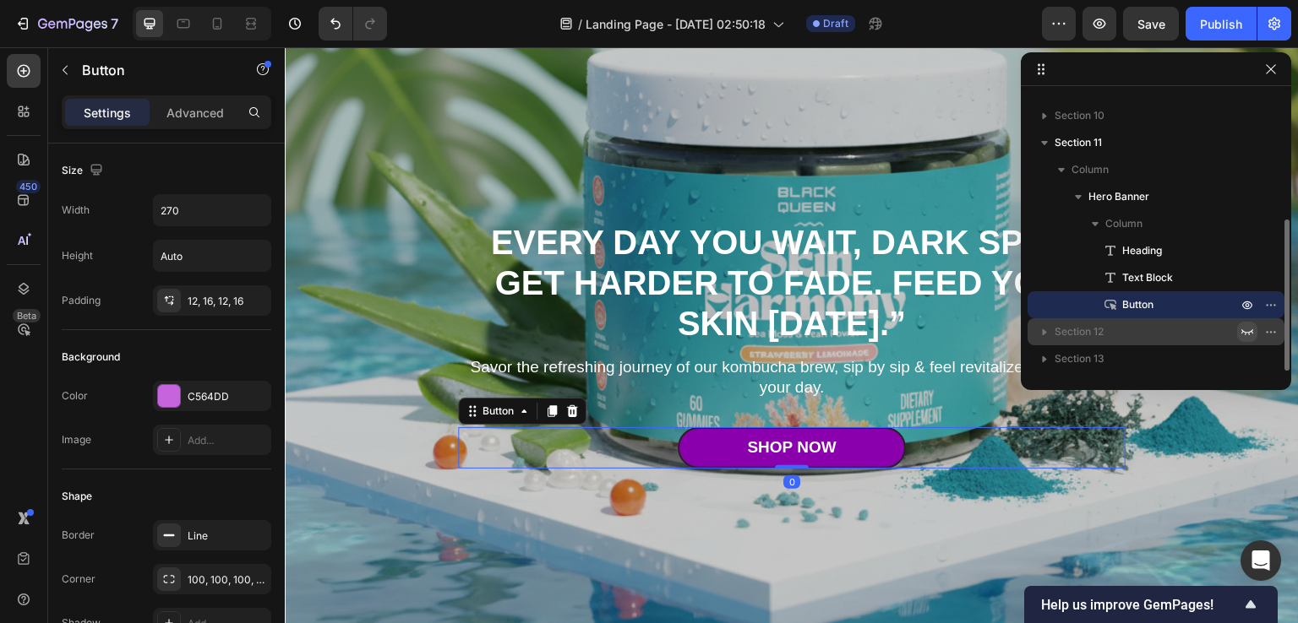
click at [708, 444] on link "Shop Now" at bounding box center [792, 447] width 228 height 41
click at [770, 441] on div "Shop Now" at bounding box center [791, 448] width 89 height 21
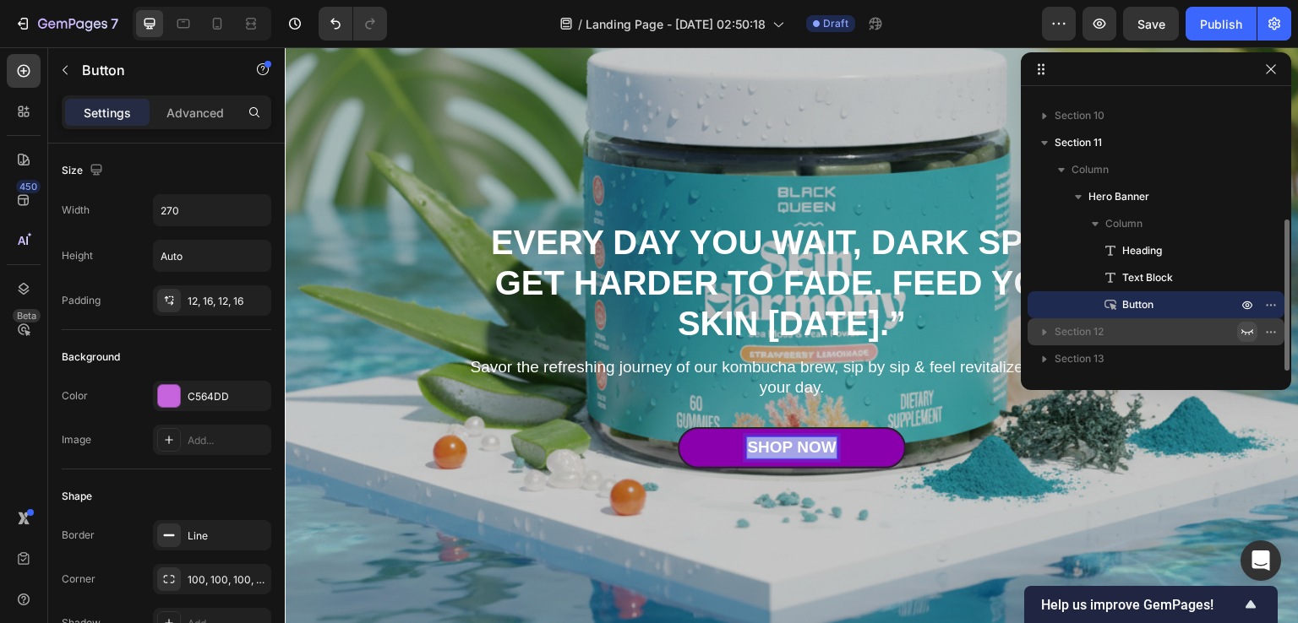
click at [770, 441] on p "Shop Now" at bounding box center [791, 448] width 89 height 21
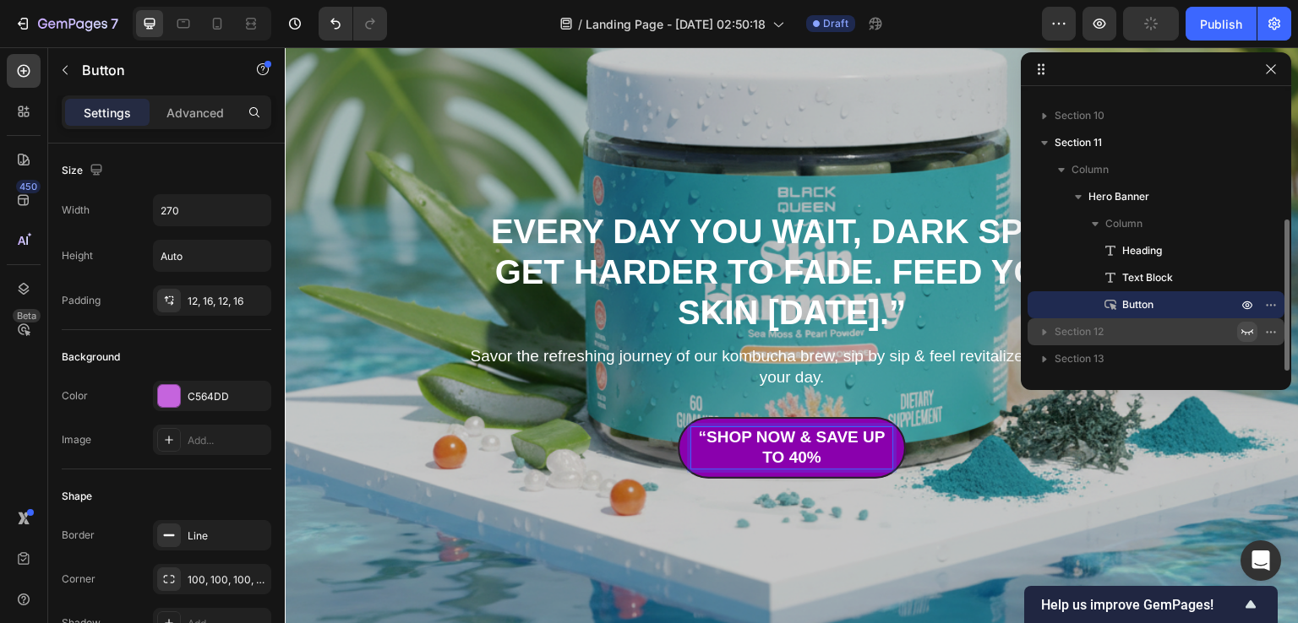
scroll to position [4974, 0]
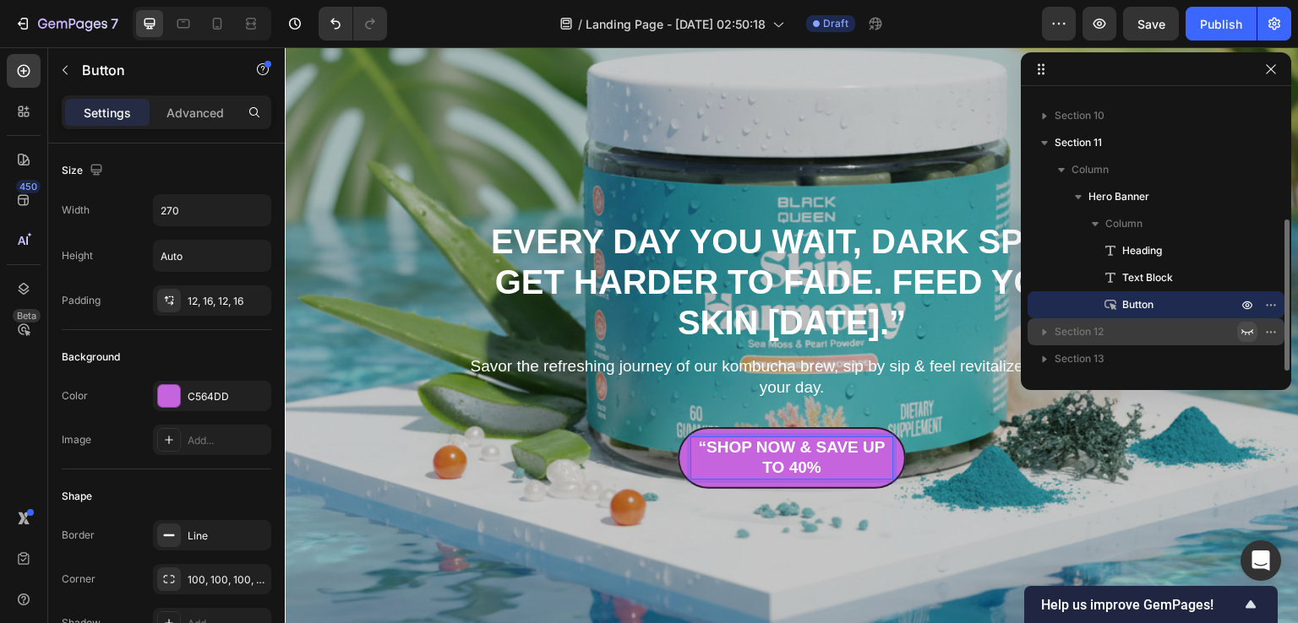
click at [558, 433] on div "“Shop Now & Save Up to 40% Button 0" at bounding box center [791, 458] width 667 height 62
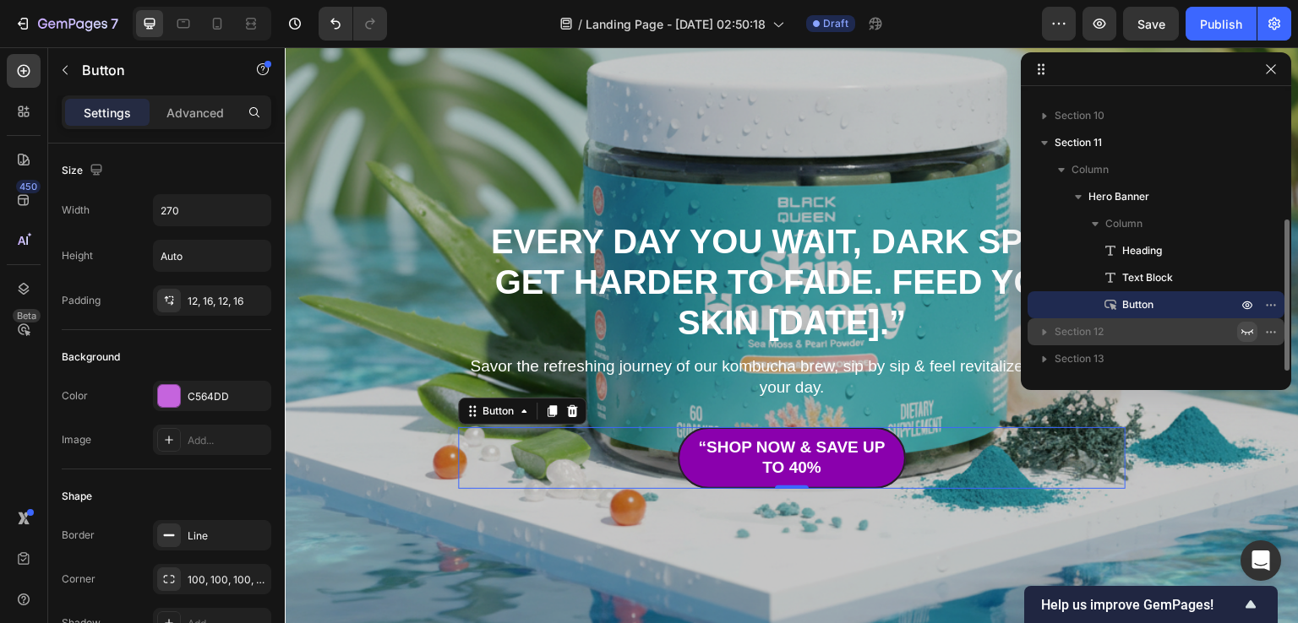
click at [678, 458] on link "“Shop Now & Save Up to 40%" at bounding box center [792, 458] width 228 height 62
click at [734, 450] on p "“Shop Now & Save Up to 40%" at bounding box center [791, 458] width 201 height 41
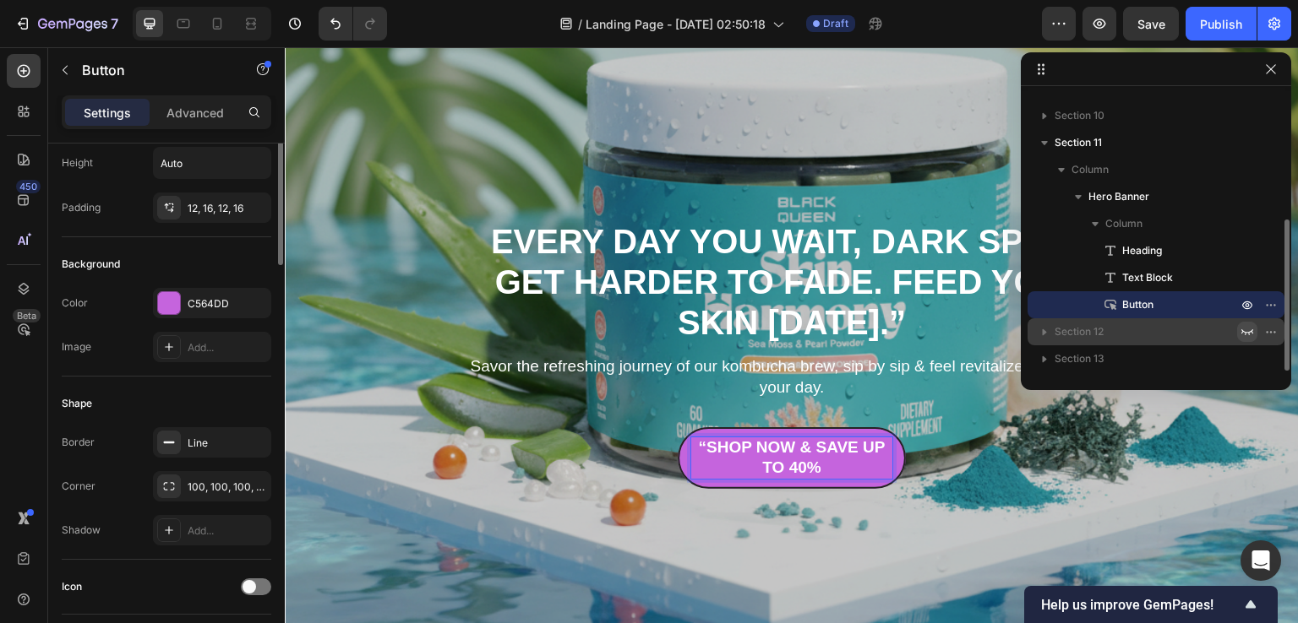
scroll to position [0, 0]
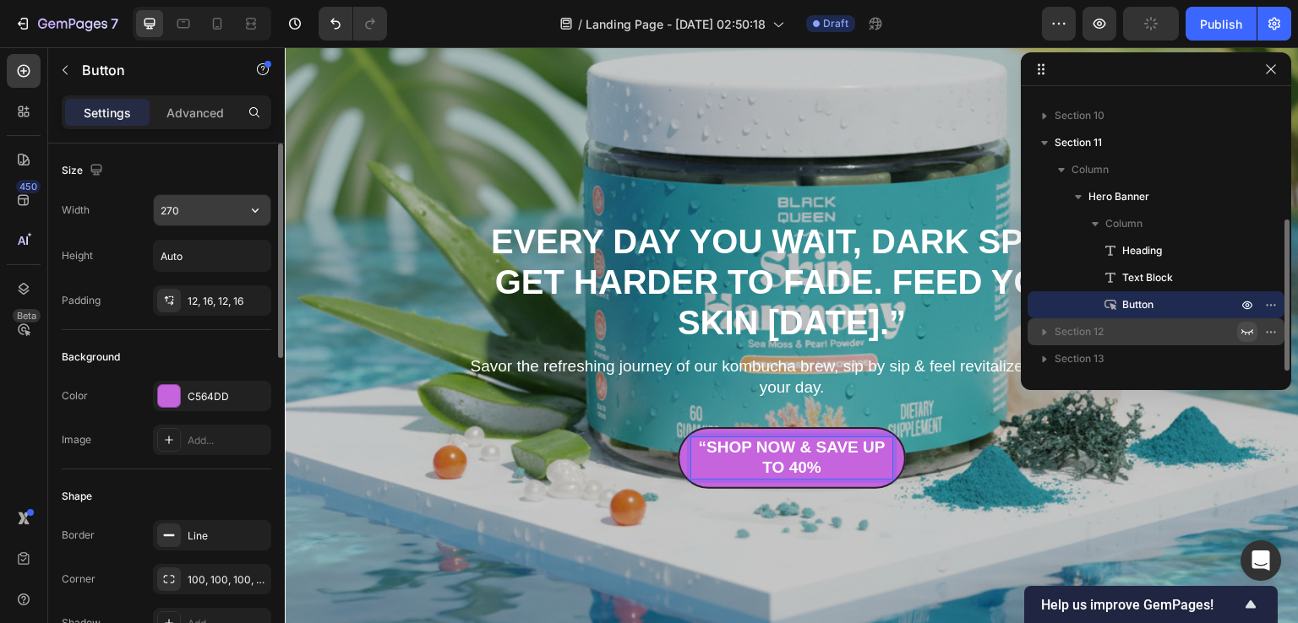
click at [248, 207] on icon "button" at bounding box center [255, 210] width 17 height 17
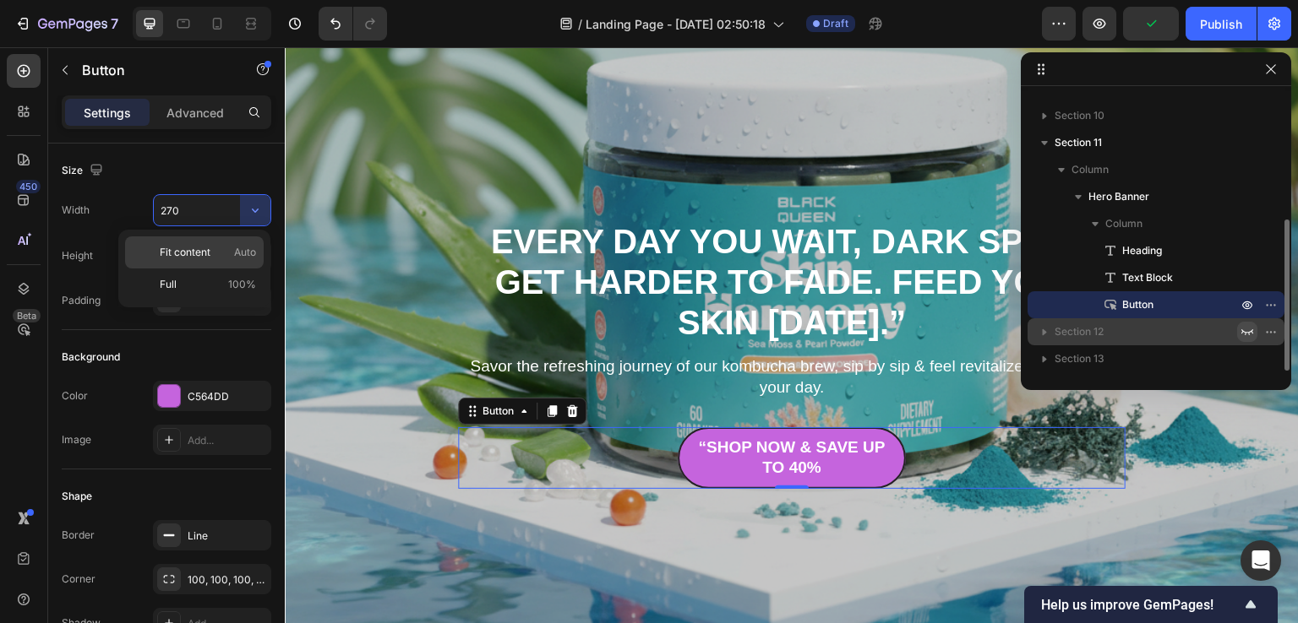
click at [205, 261] on div "Fit content Auto" at bounding box center [194, 253] width 139 height 32
type input "Auto"
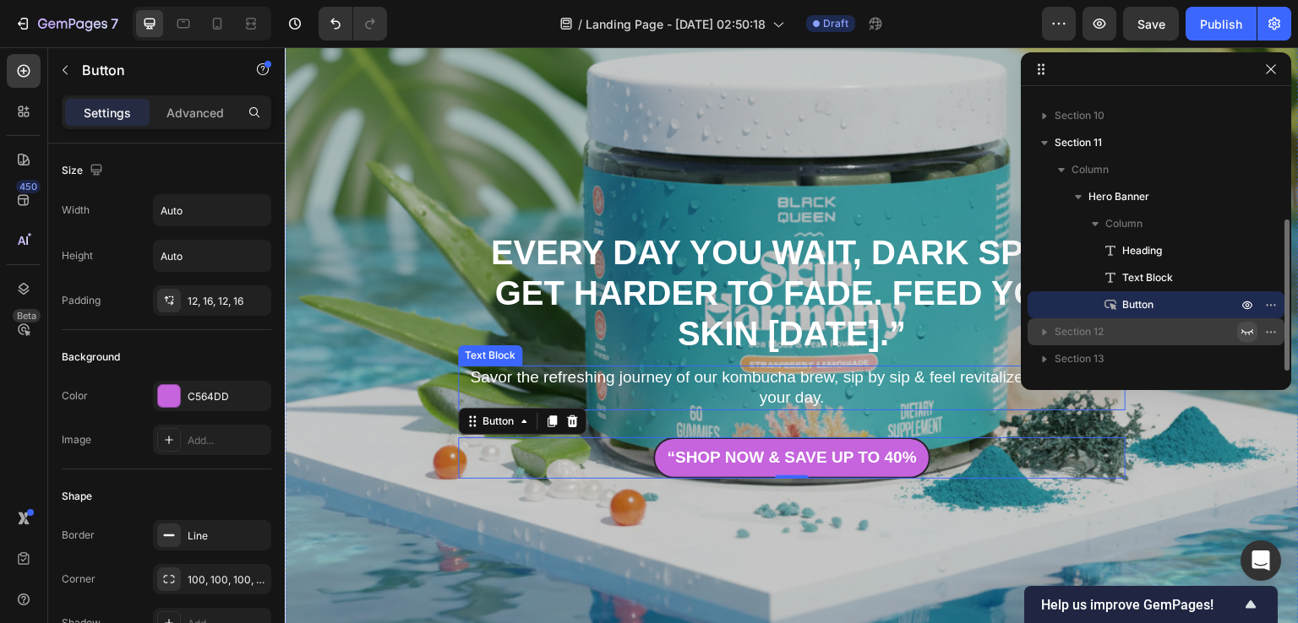
click at [674, 385] on p "Savor the refreshing journey of our kombucha brew, sip by sip & feel revitalize…" at bounding box center [792, 387] width 664 height 41
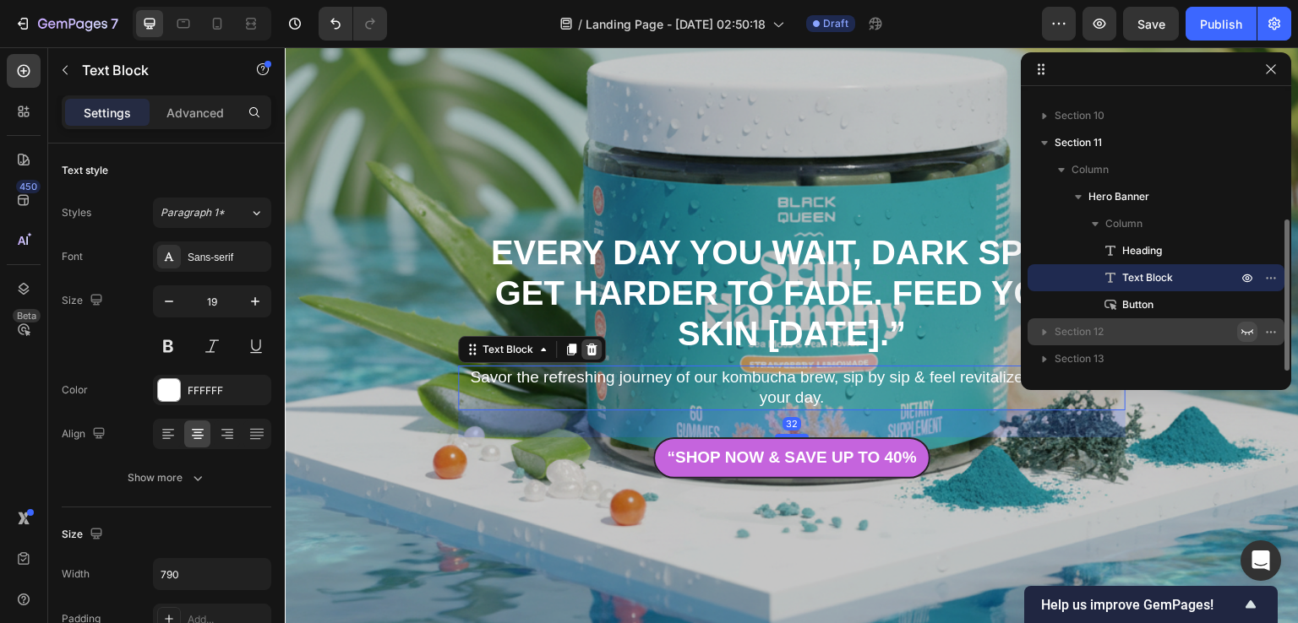
click at [592, 345] on div at bounding box center [591, 350] width 20 height 20
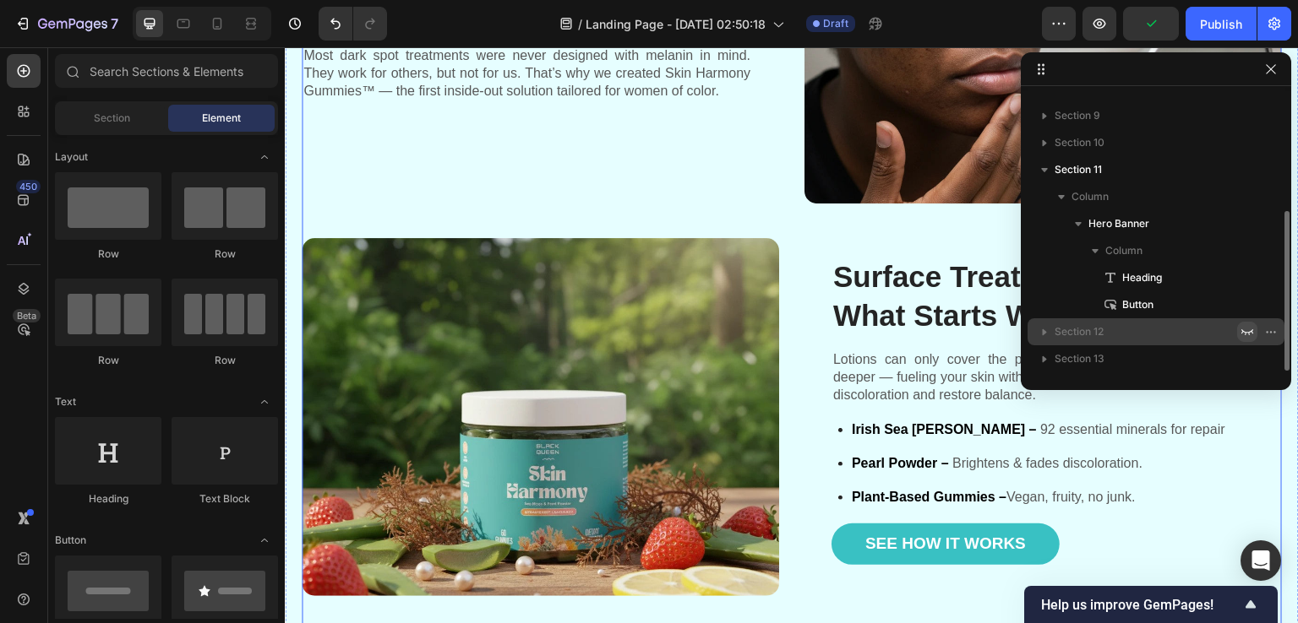
scroll to position [1151, 0]
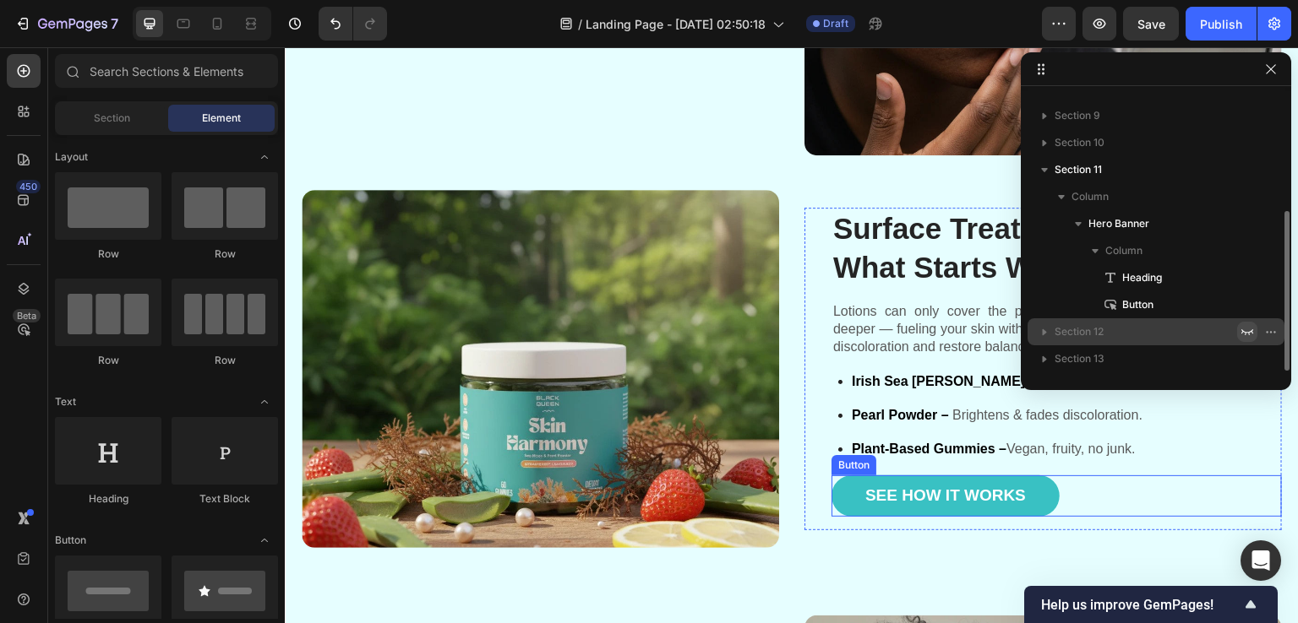
click at [1069, 490] on div "See How It Works Button" at bounding box center [1056, 496] width 450 height 41
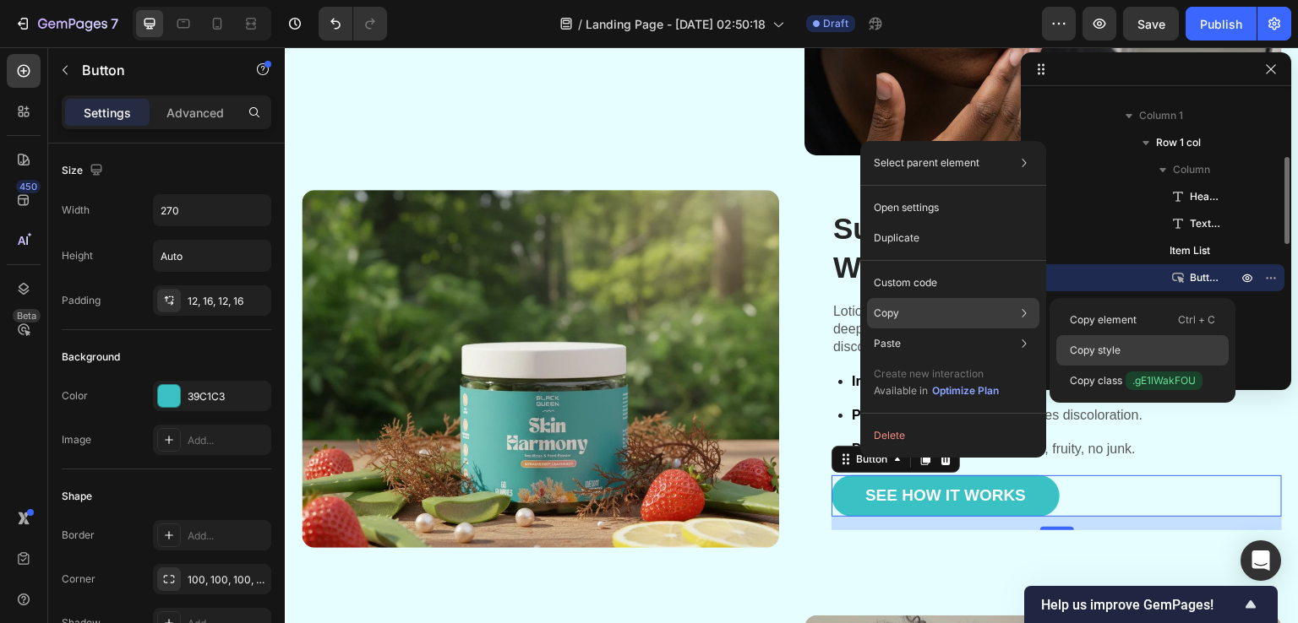
click at [1101, 349] on p "Copy style" at bounding box center [1094, 350] width 51 height 15
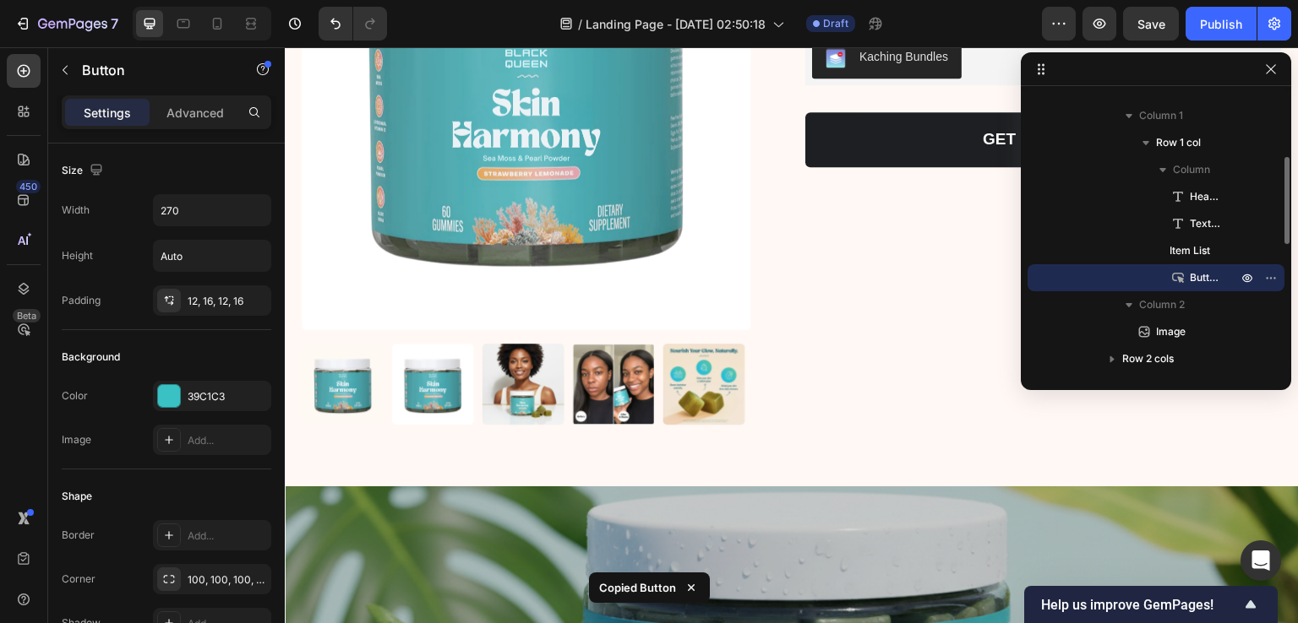
scroll to position [5037, 0]
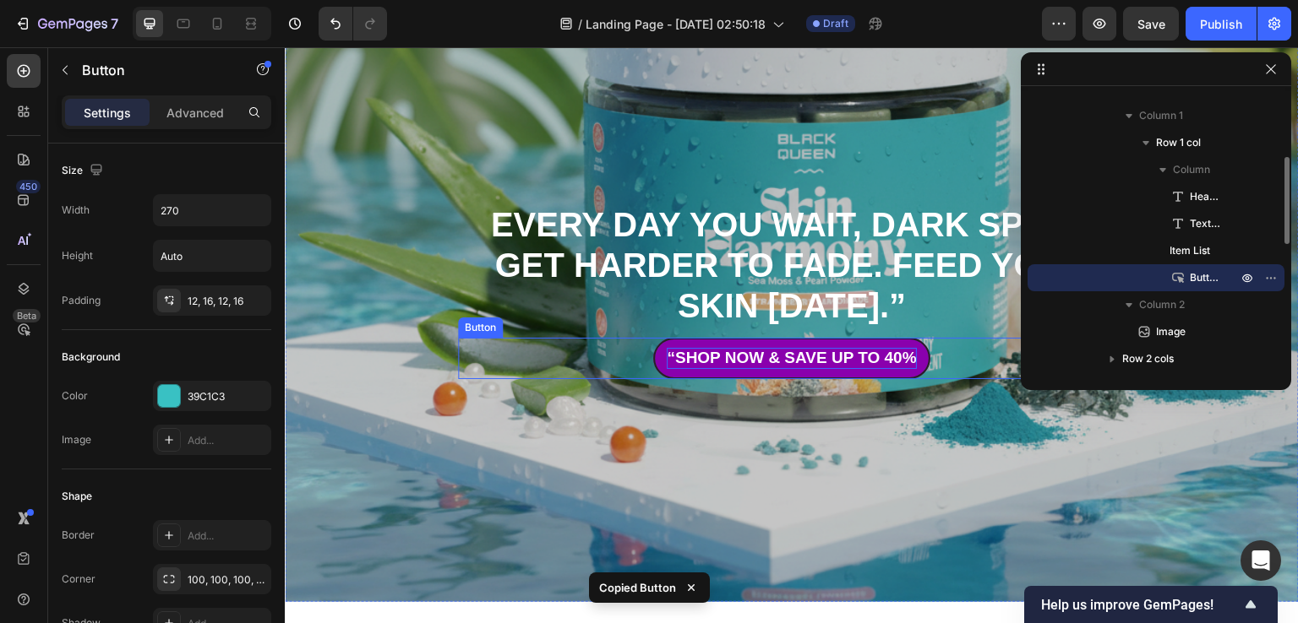
click at [711, 365] on p "“Shop Now & Save Up to 40%" at bounding box center [791, 358] width 249 height 21
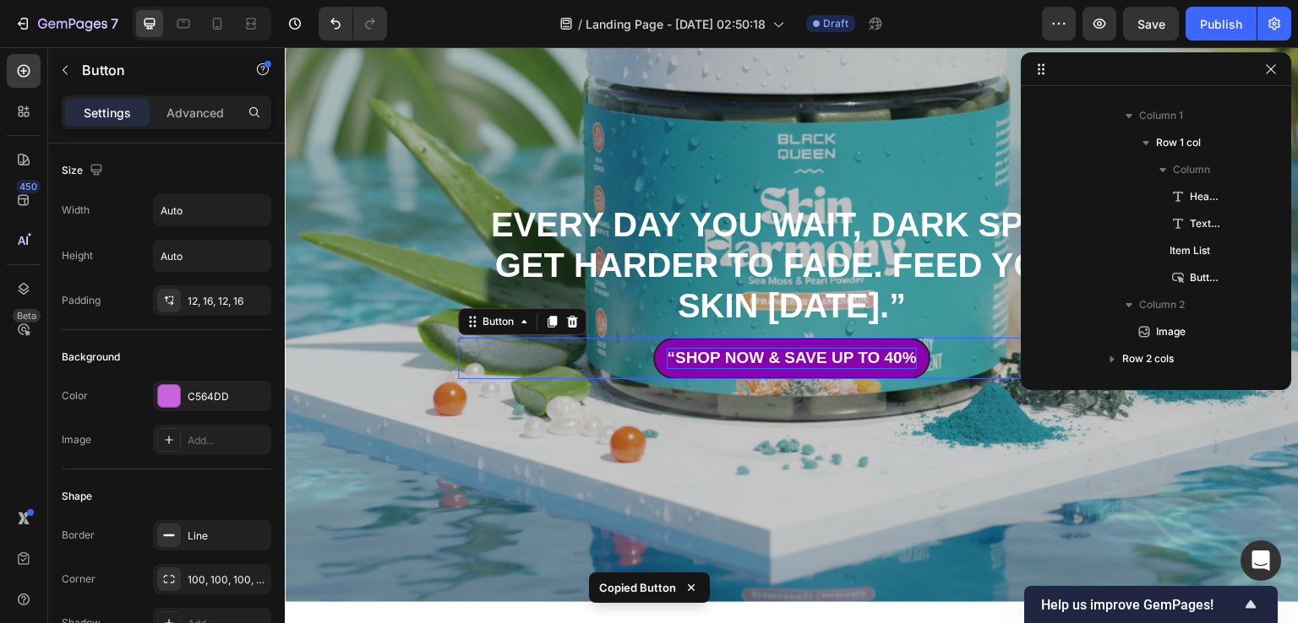
scroll to position [612, 0]
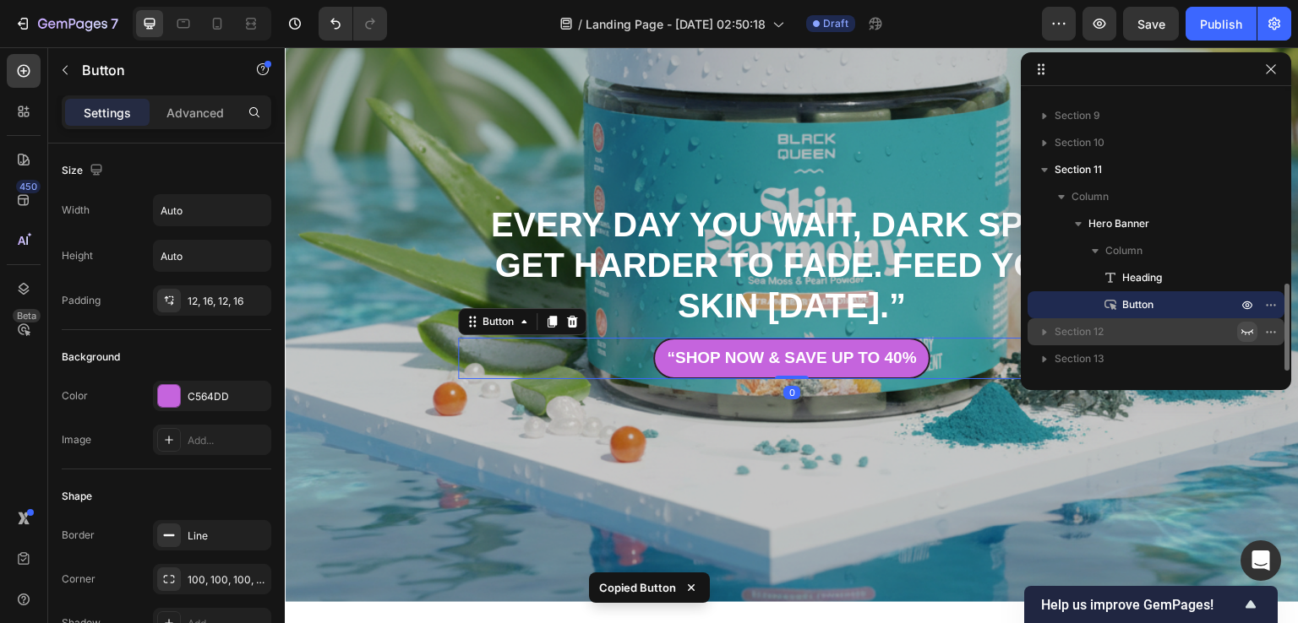
click at [612, 365] on div "“Shop Now & Save Up to 40% Button 0" at bounding box center [791, 358] width 667 height 41
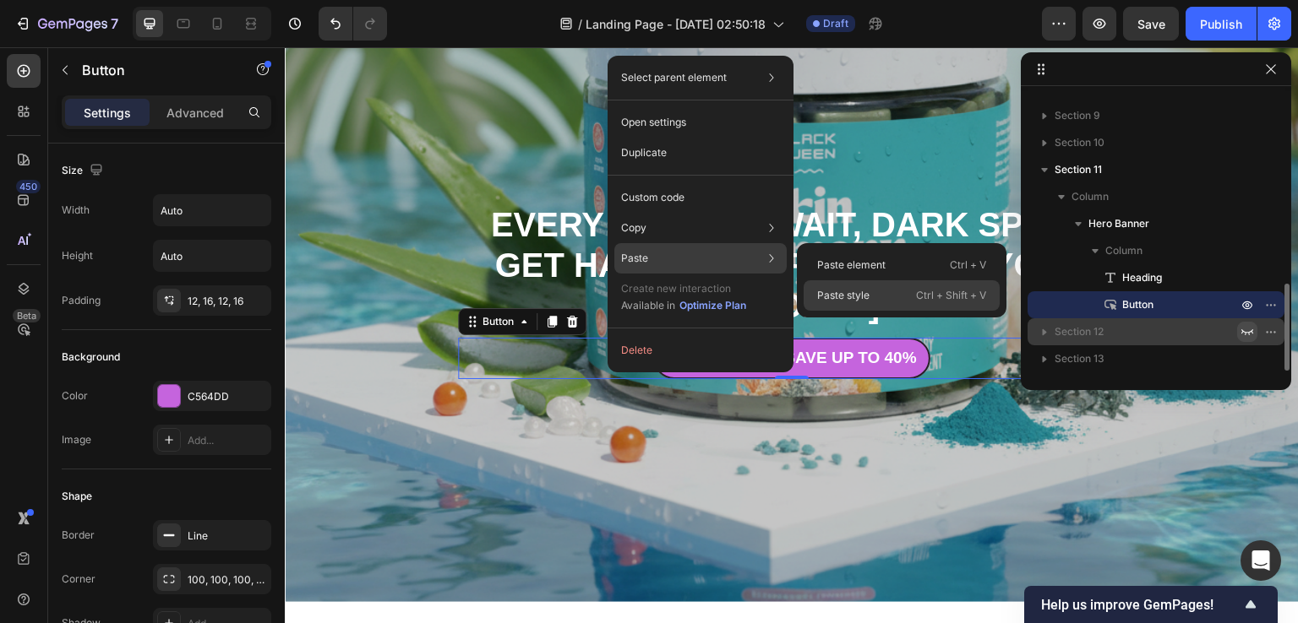
click at [821, 291] on p "Paste style" at bounding box center [843, 295] width 52 height 15
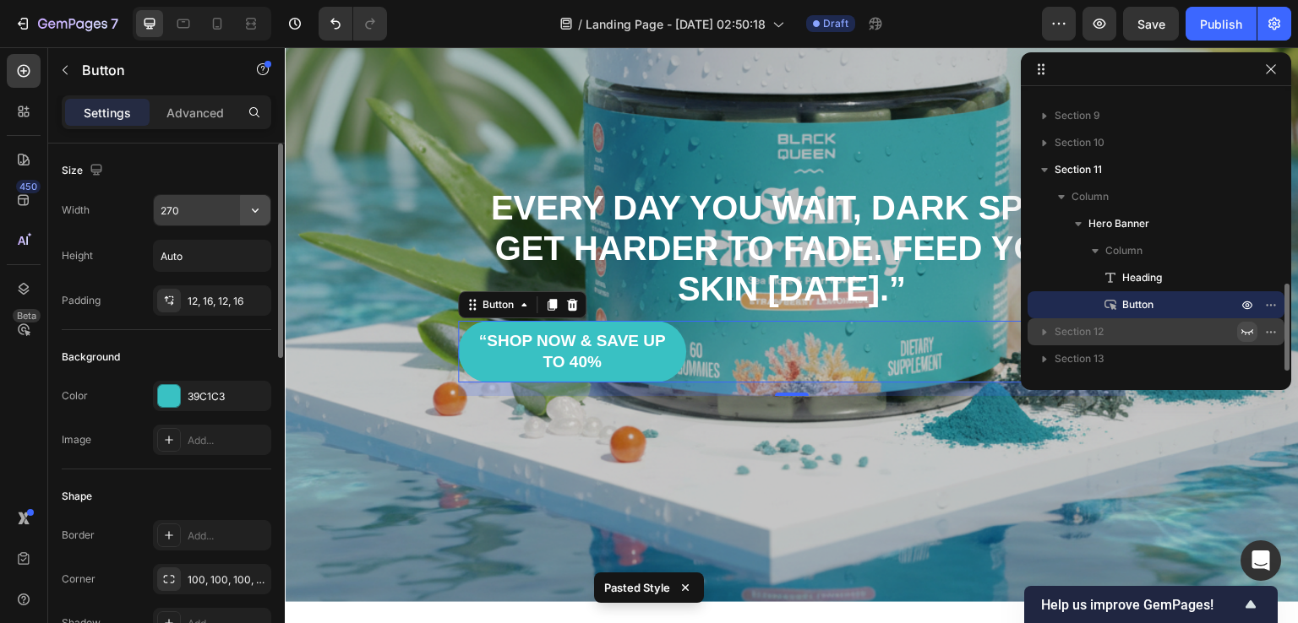
click at [250, 208] on icon "button" at bounding box center [255, 210] width 17 height 17
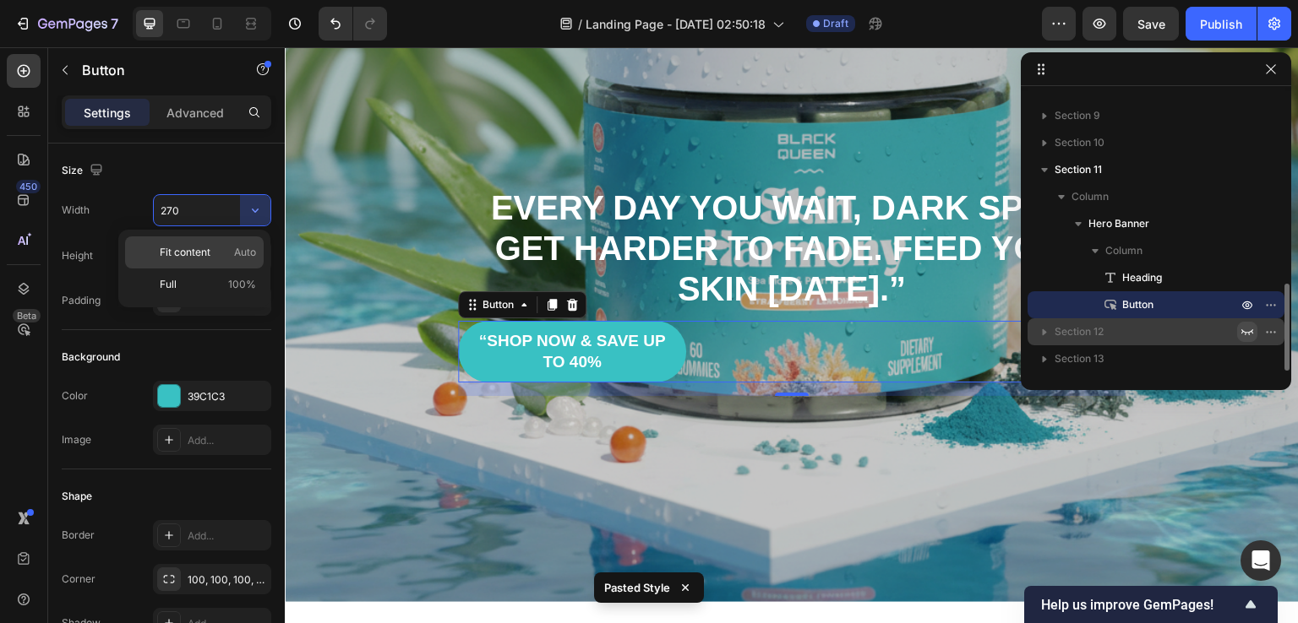
click at [212, 253] on p "Fit content Auto" at bounding box center [208, 252] width 96 height 15
type input "Auto"
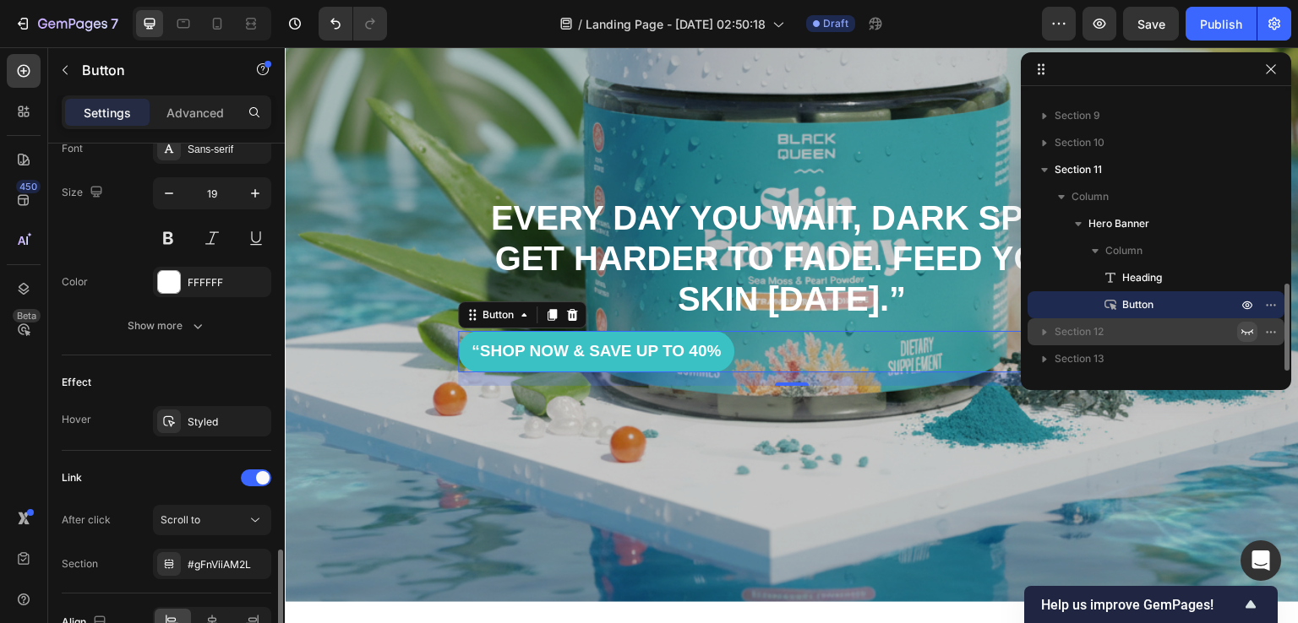
scroll to position [769, 0]
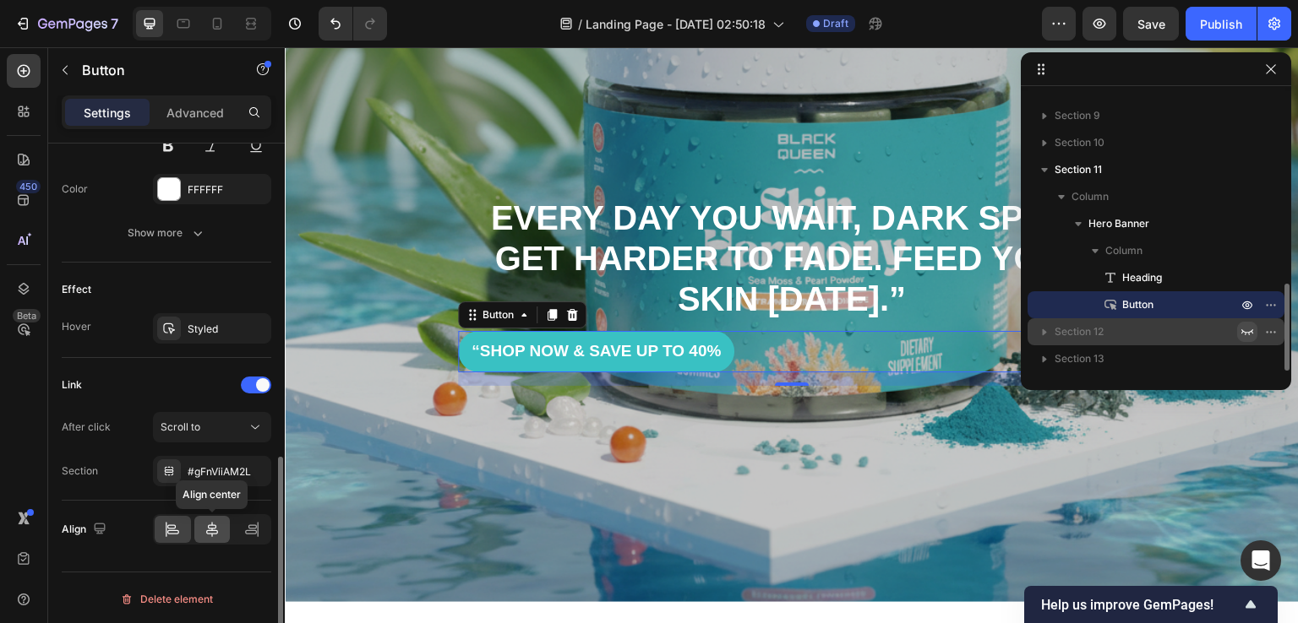
click at [206, 530] on icon at bounding box center [212, 529] width 17 height 17
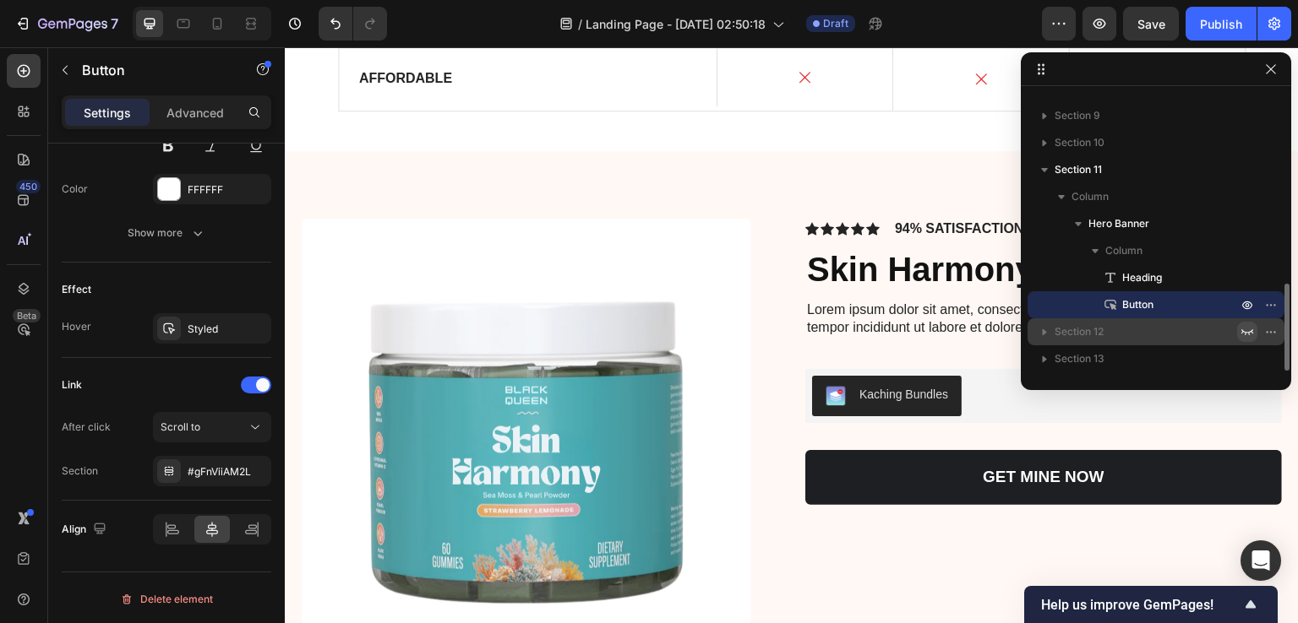
scroll to position [4024, 0]
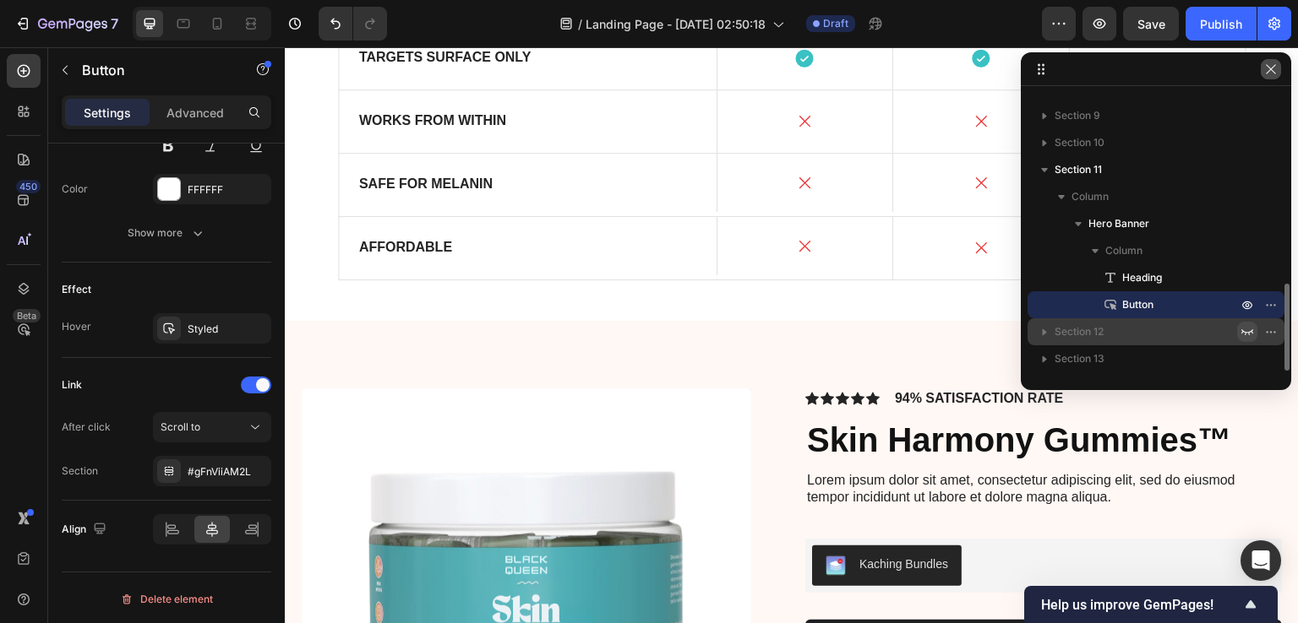
click at [1265, 79] on button "button" at bounding box center [1270, 69] width 20 height 20
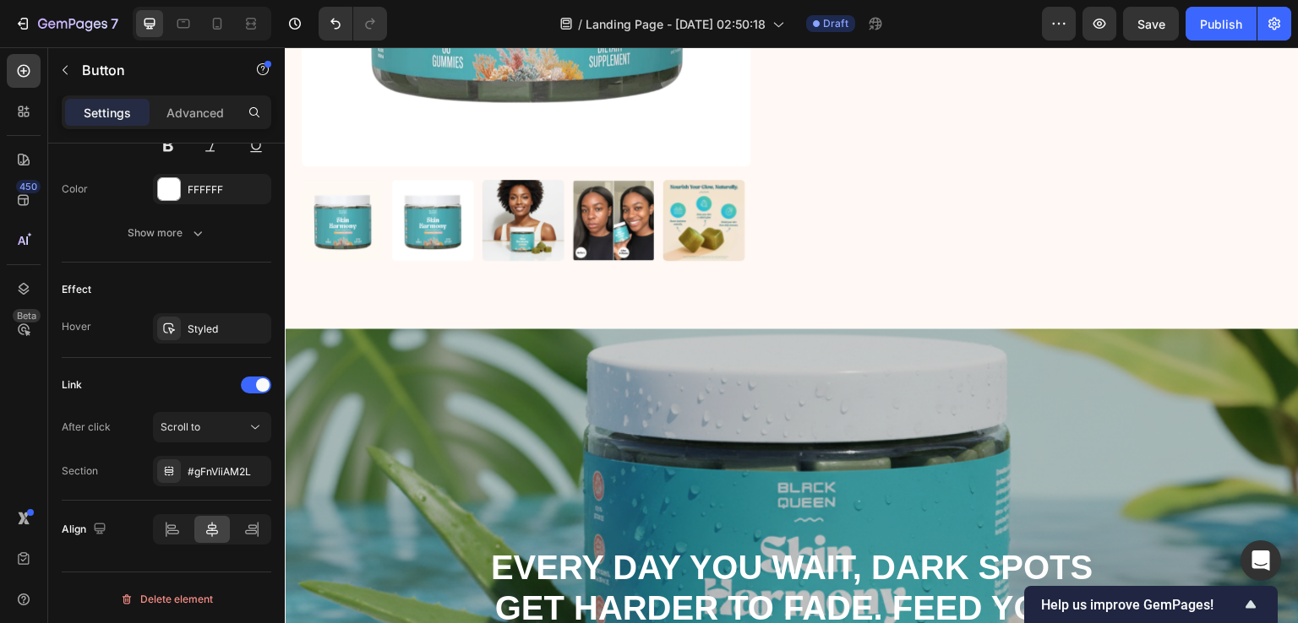
scroll to position [4699, 0]
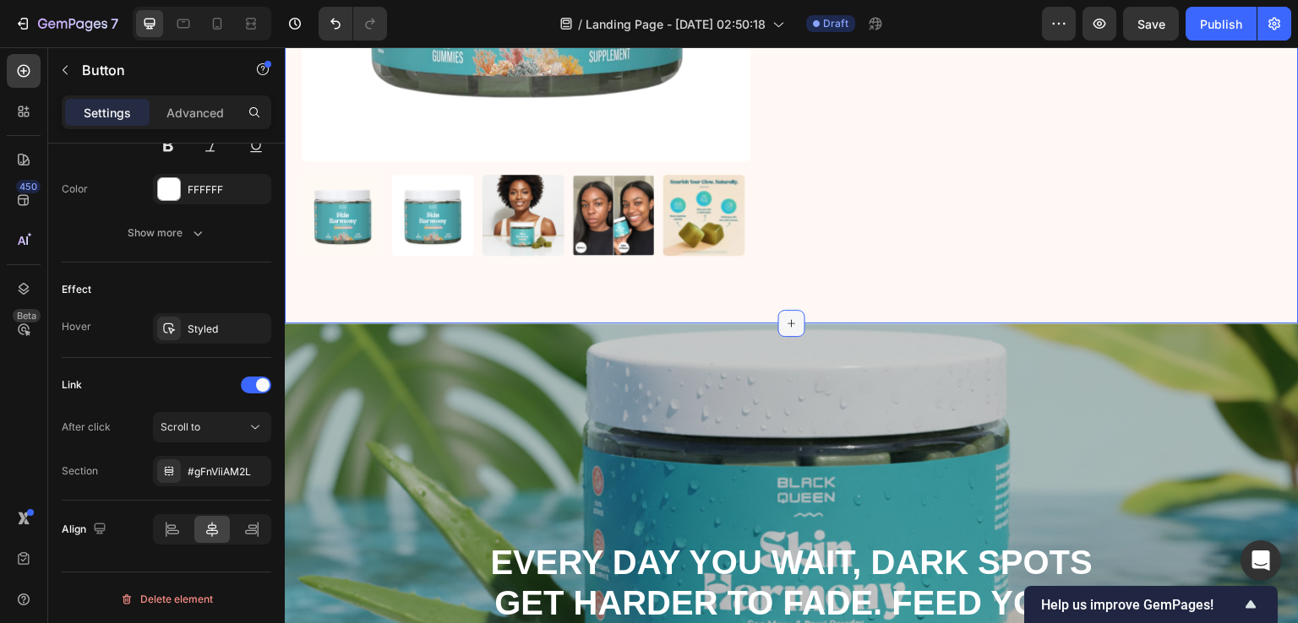
click at [785, 317] on icon at bounding box center [792, 324] width 14 height 14
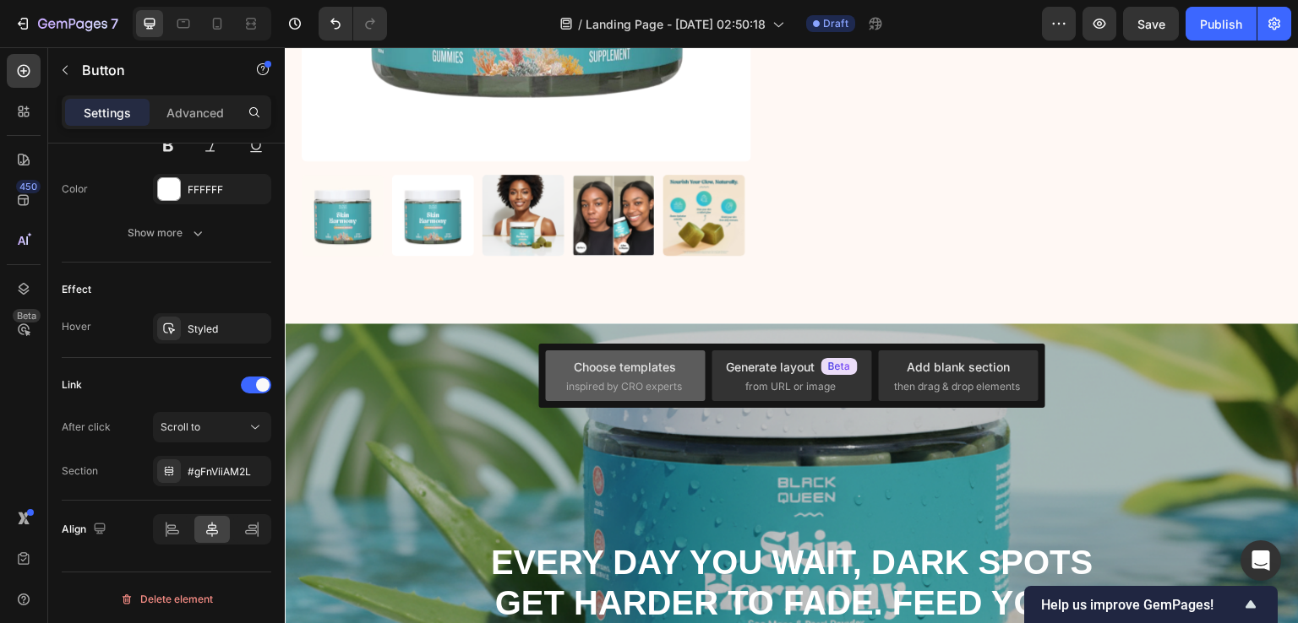
click at [620, 376] on div "Choose templates inspired by CRO experts" at bounding box center [625, 376] width 118 height 36
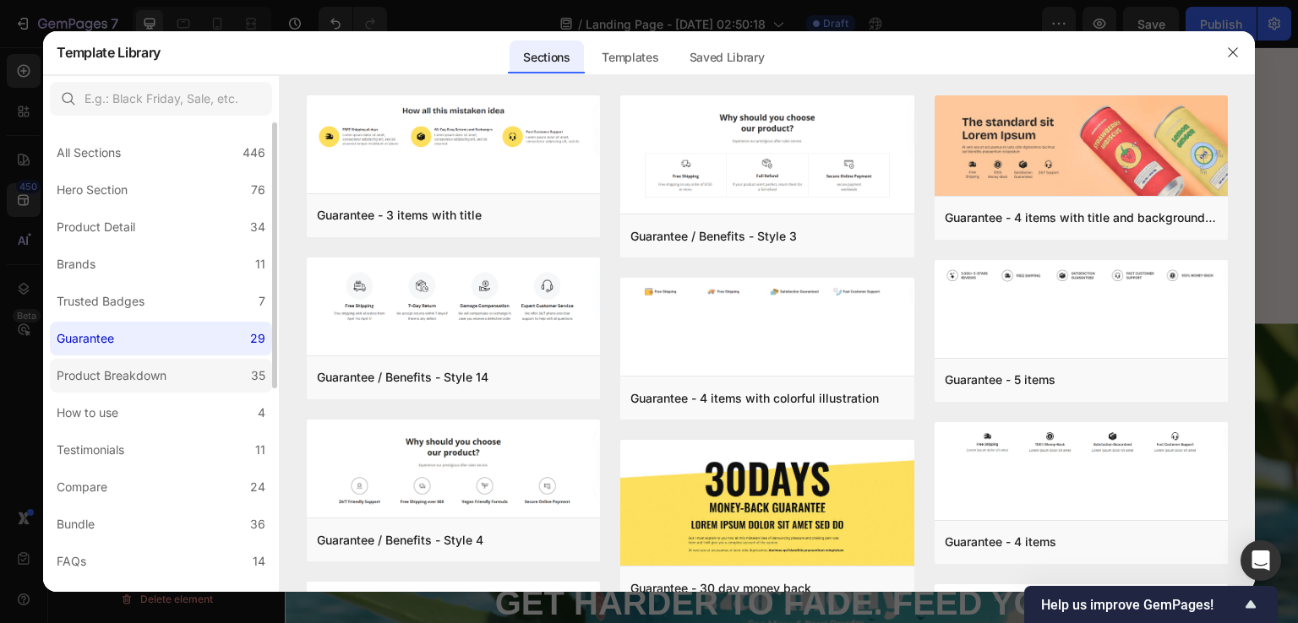
scroll to position [169, 0]
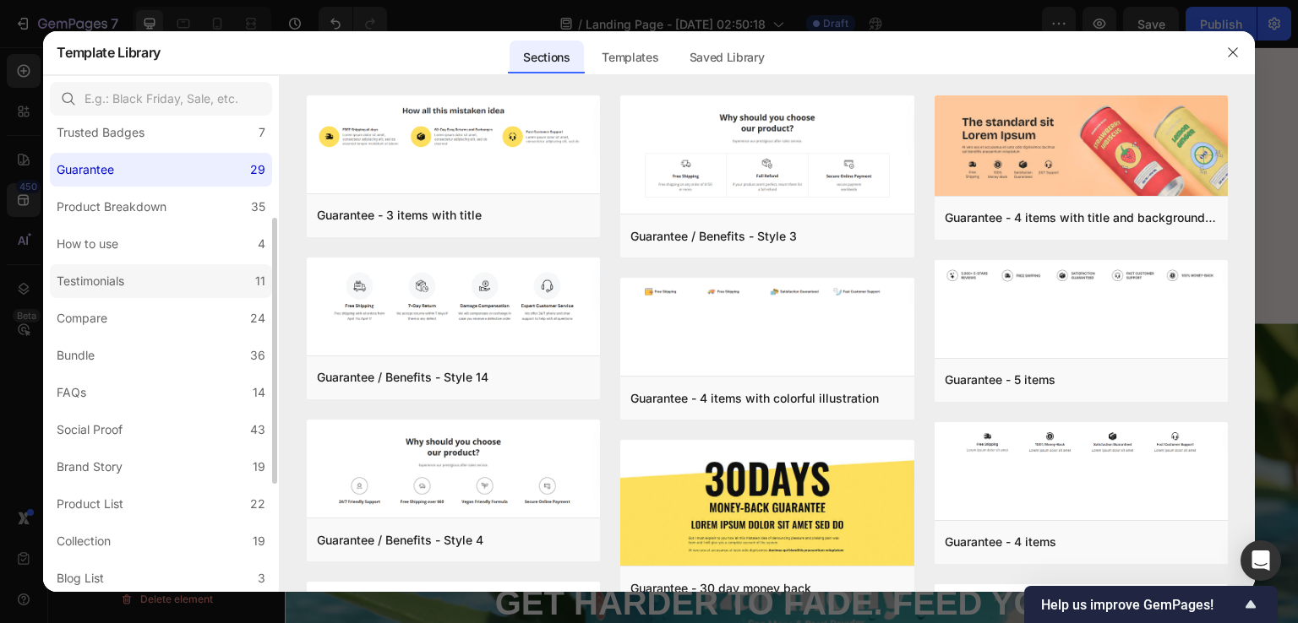
click at [115, 275] on div "Testimonials" at bounding box center [91, 281] width 68 height 20
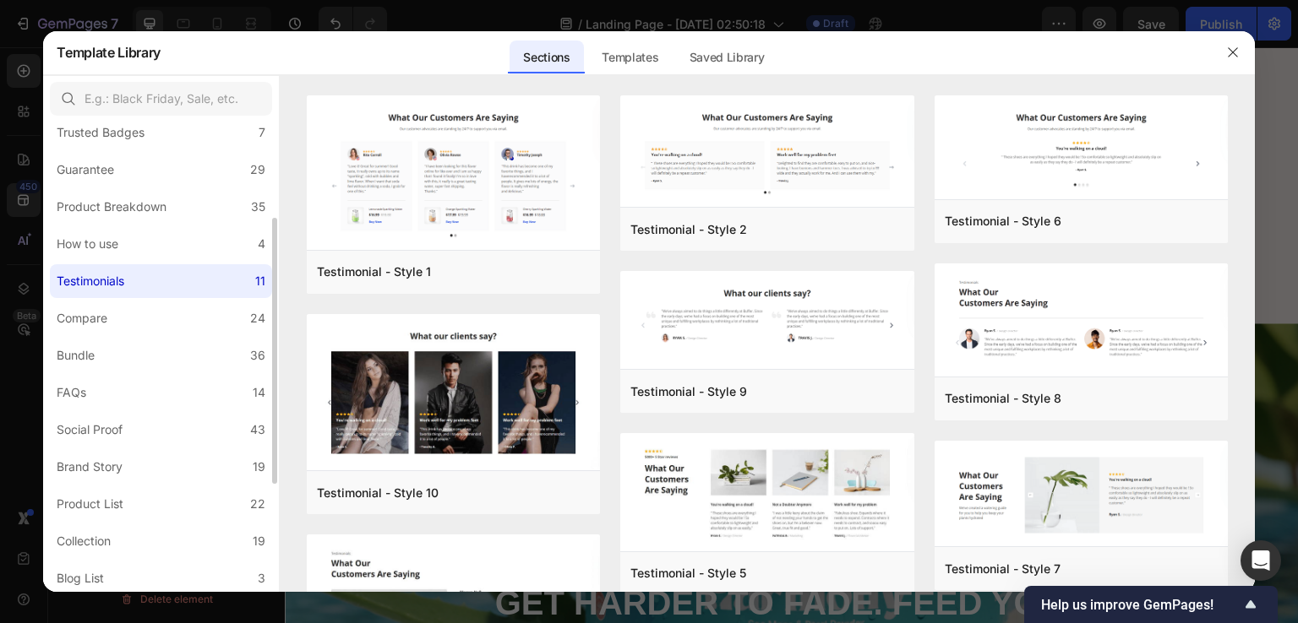
click at [91, 277] on div "Testimonials" at bounding box center [91, 281] width 68 height 20
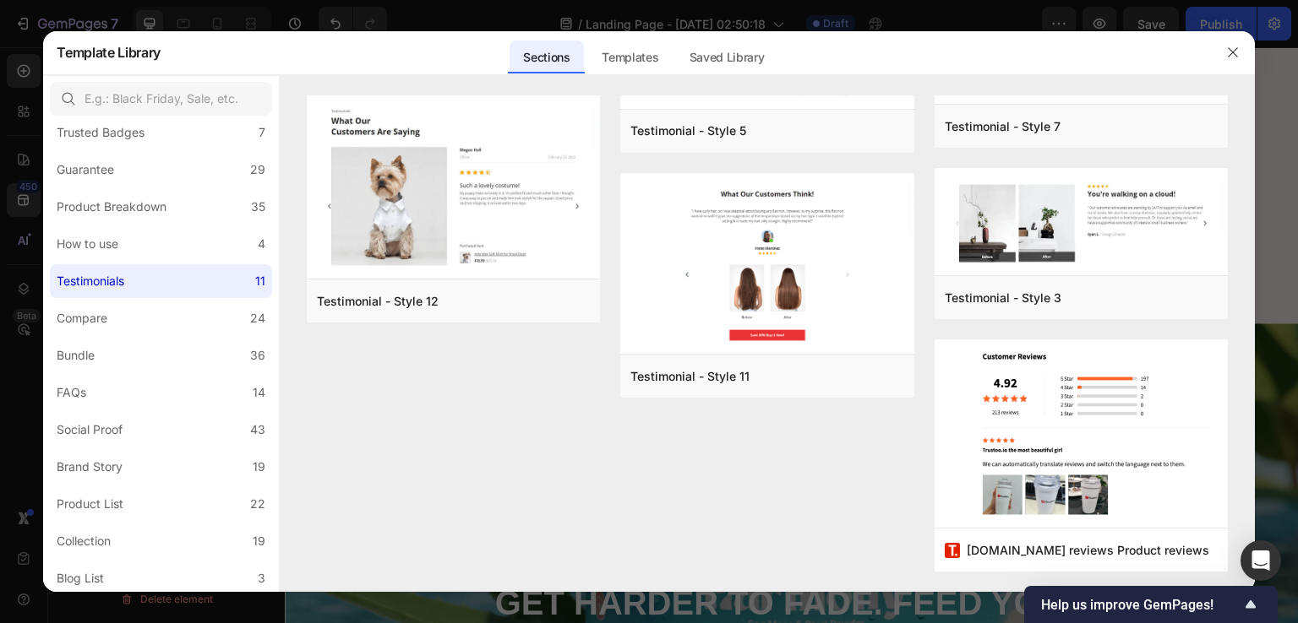
scroll to position [0, 0]
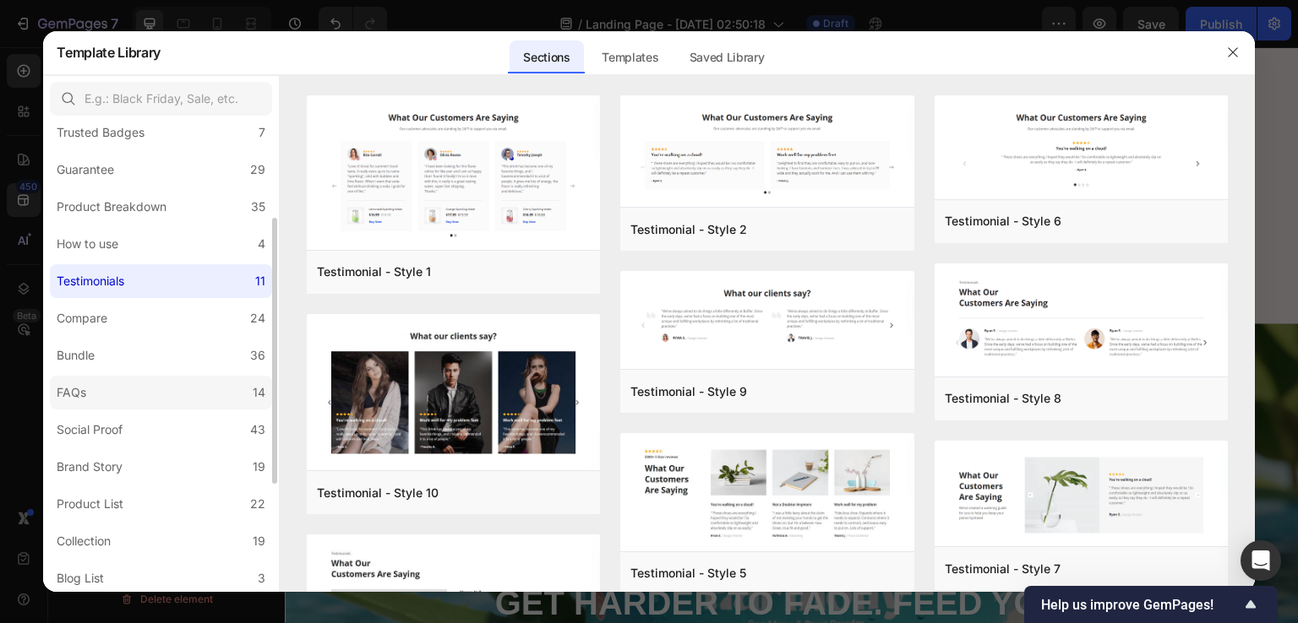
click at [136, 392] on label "FAQs 14" at bounding box center [161, 393] width 222 height 34
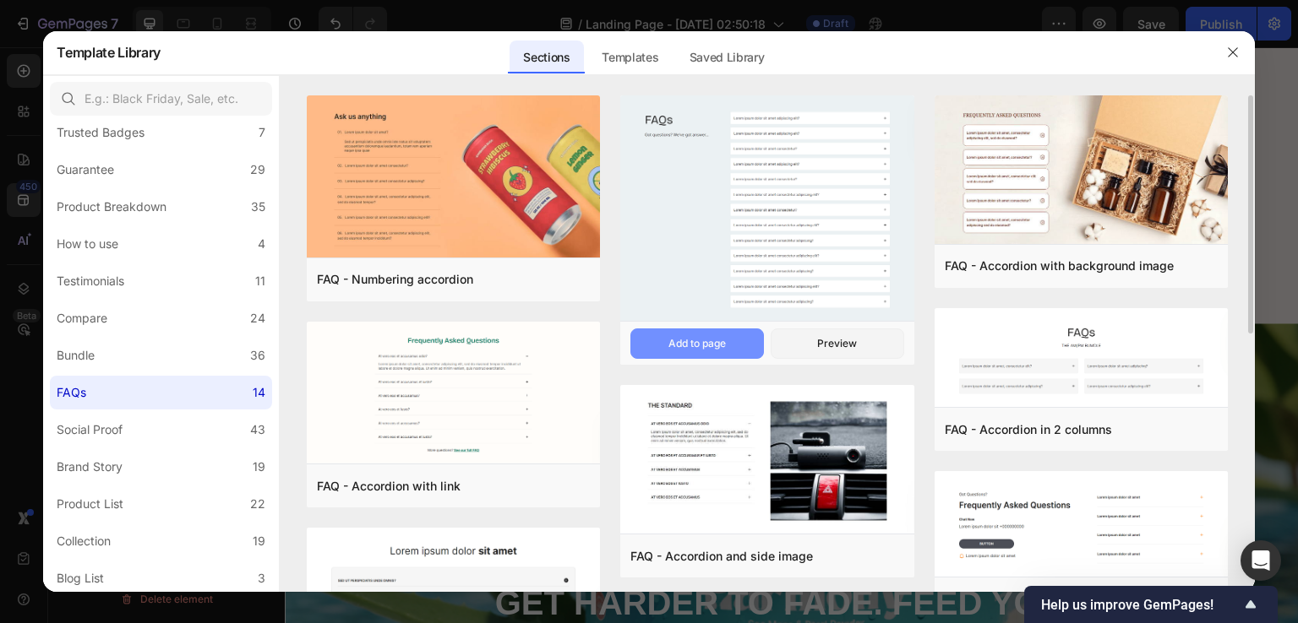
click at [723, 335] on button "Add to page" at bounding box center [696, 344] width 133 height 30
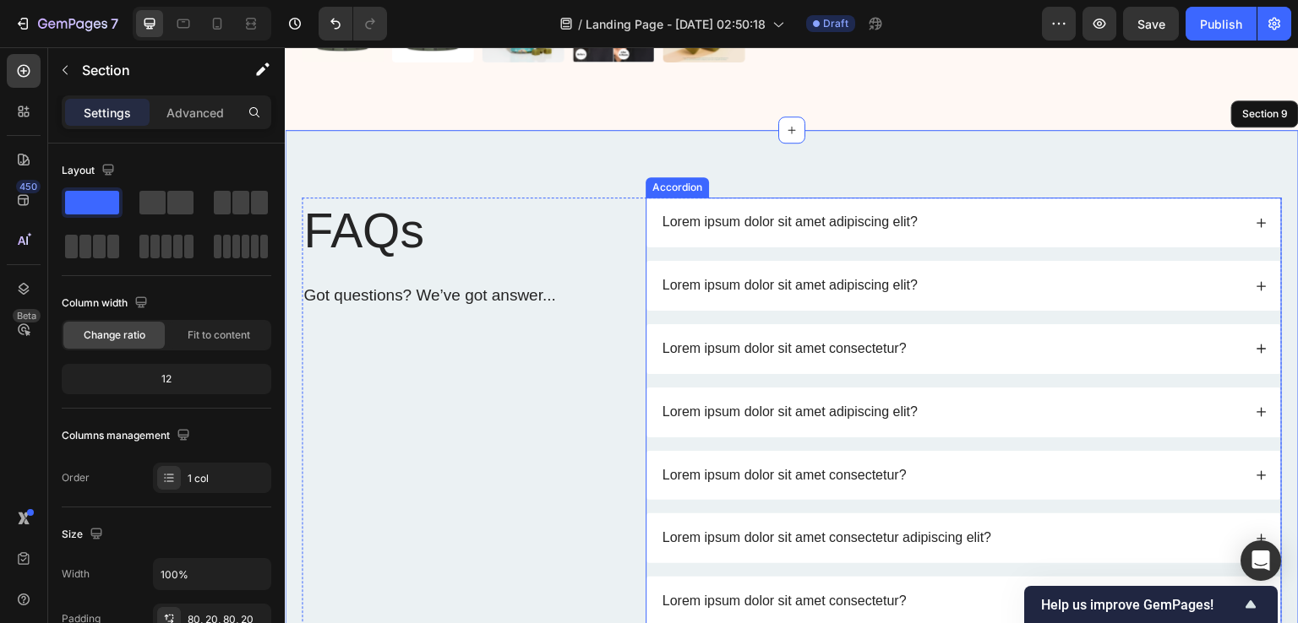
scroll to position [4884, 0]
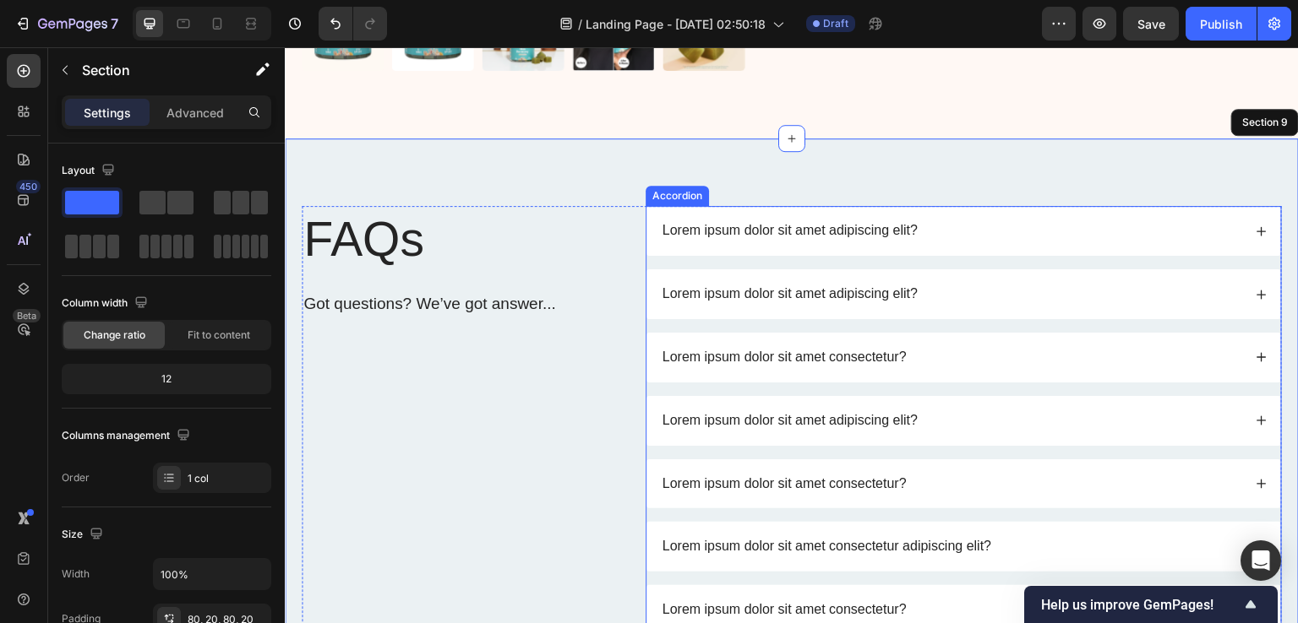
click at [696, 226] on p "Lorem ipsum dolor sit amet adipiscing elit?" at bounding box center [789, 231] width 255 height 18
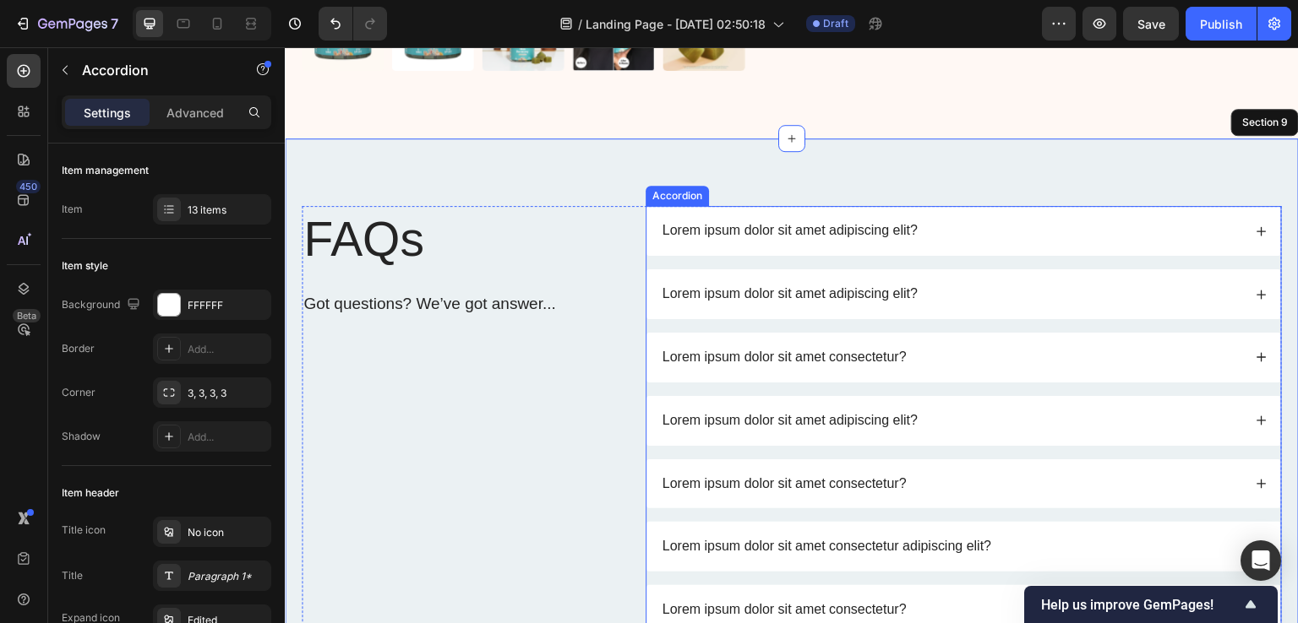
click at [696, 226] on p "Lorem ipsum dolor sit amet adipiscing elit?" at bounding box center [789, 231] width 255 height 18
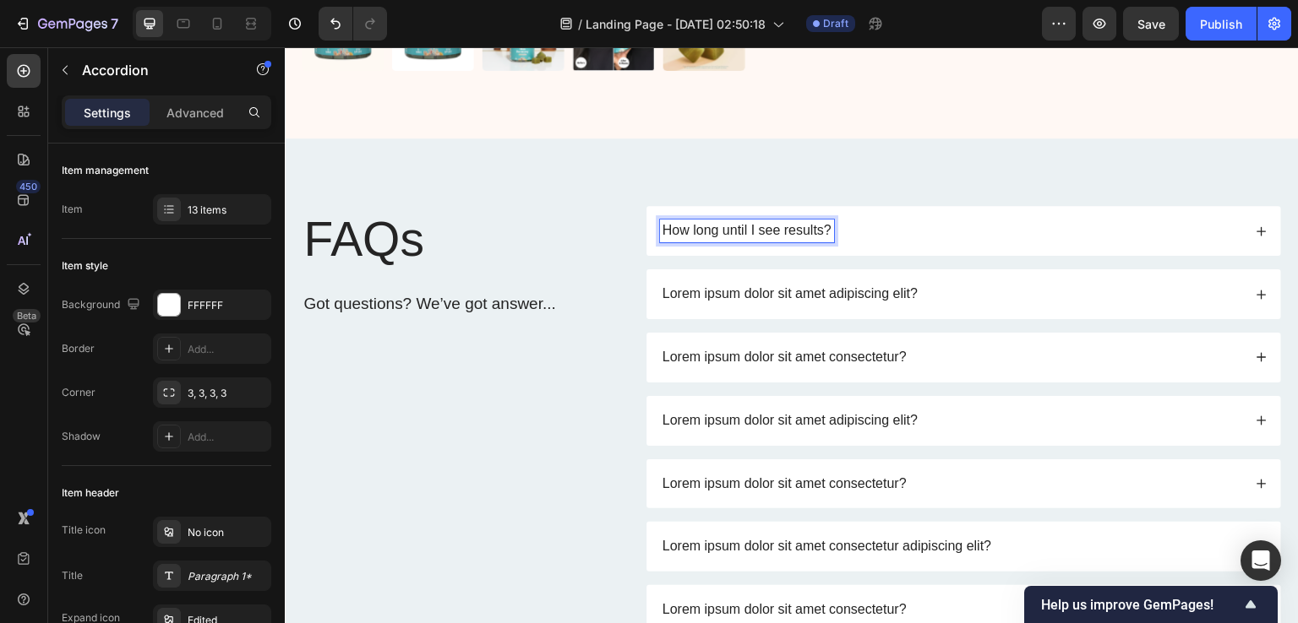
click at [1255, 226] on icon at bounding box center [1261, 232] width 12 height 12
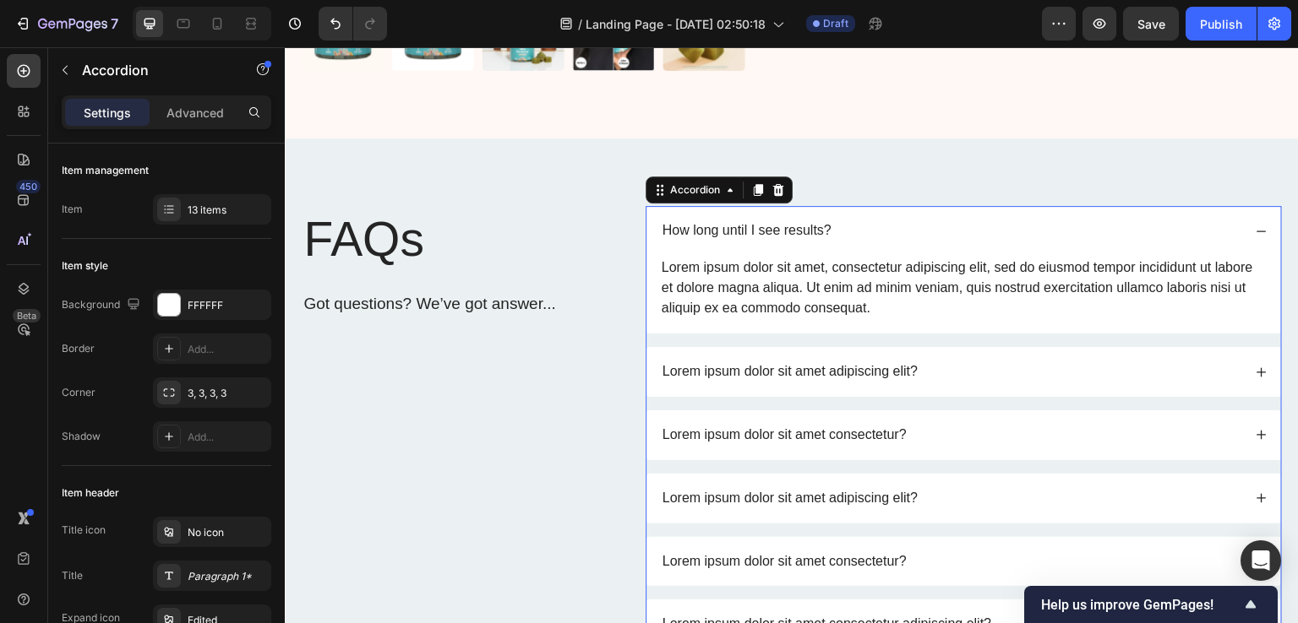
click at [1255, 226] on icon at bounding box center [1261, 232] width 12 height 12
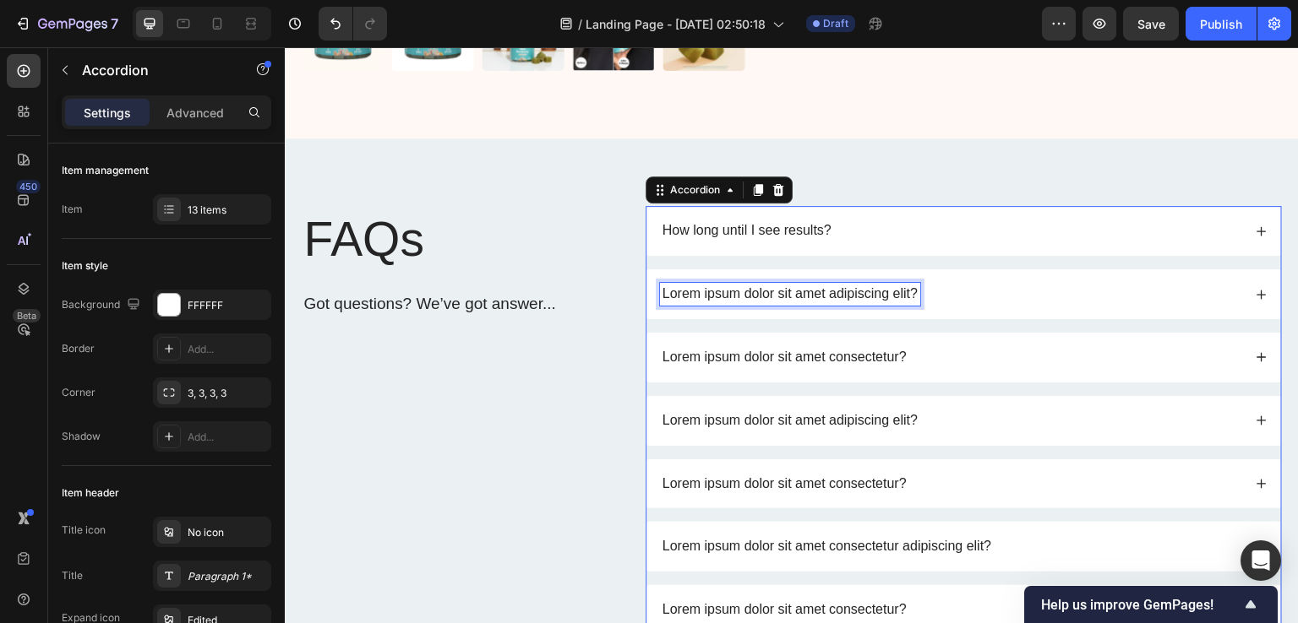
click at [711, 289] on p "Lorem ipsum dolor sit amet adipiscing elit?" at bounding box center [789, 295] width 255 height 18
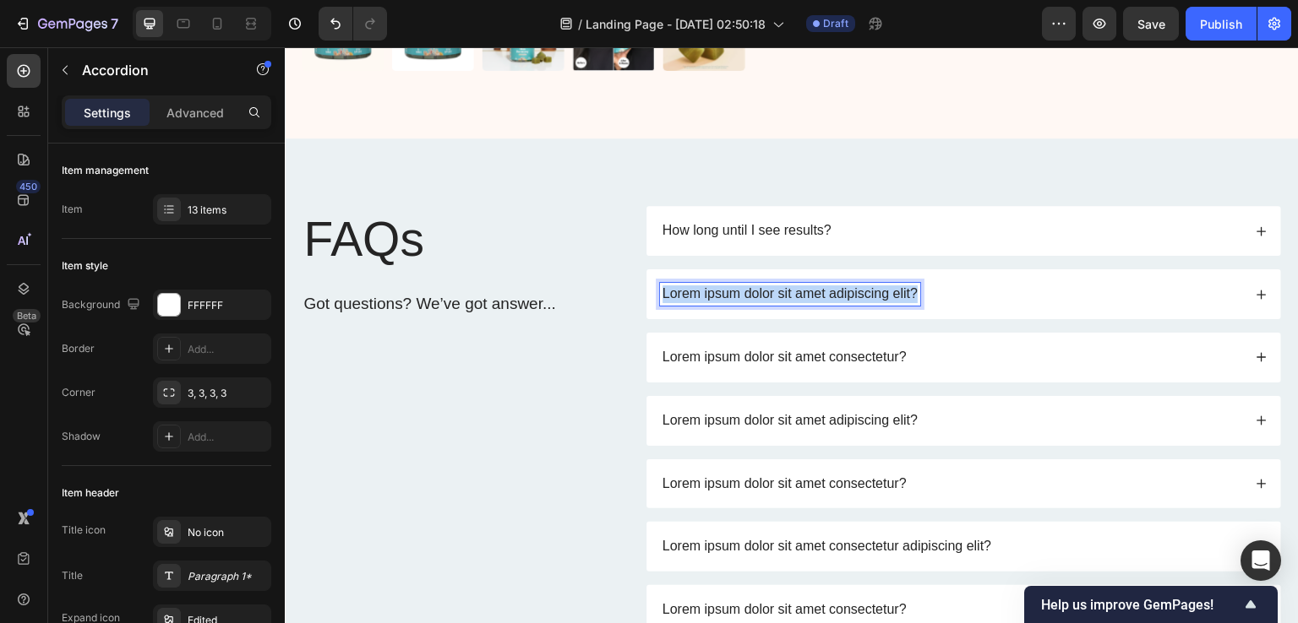
click at [711, 289] on p "Lorem ipsum dolor sit amet adipiscing elit?" at bounding box center [789, 295] width 255 height 18
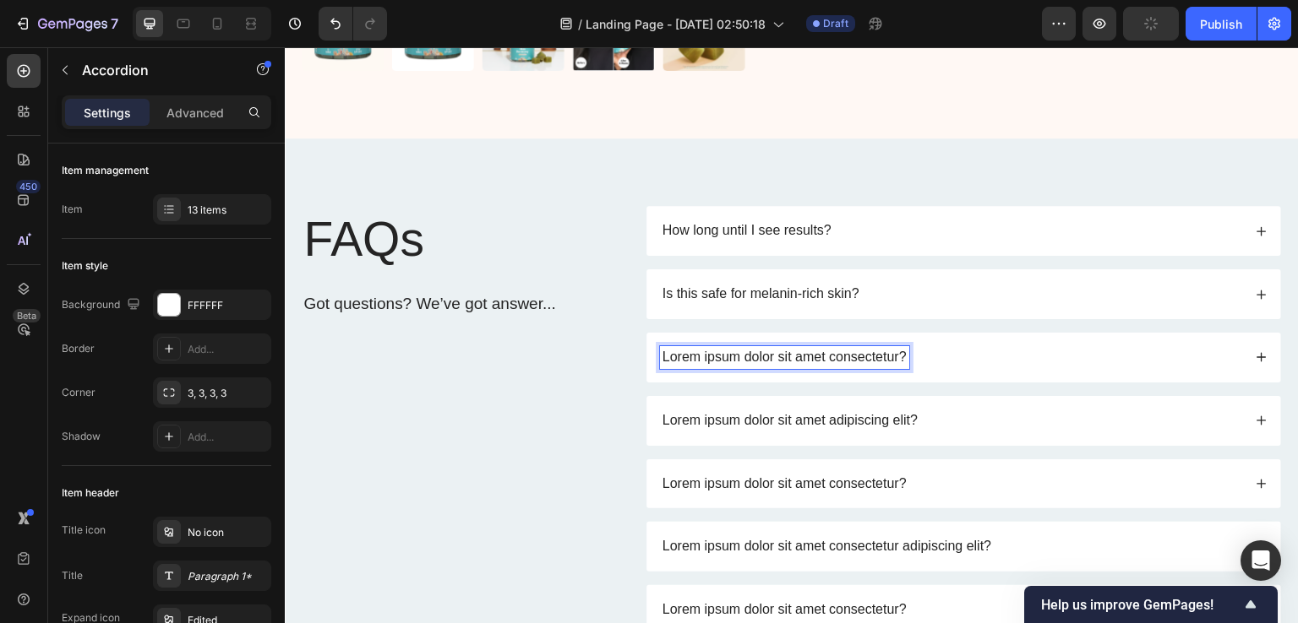
click at [701, 349] on p "Lorem ipsum dolor sit amet consectetur?" at bounding box center [784, 358] width 244 height 18
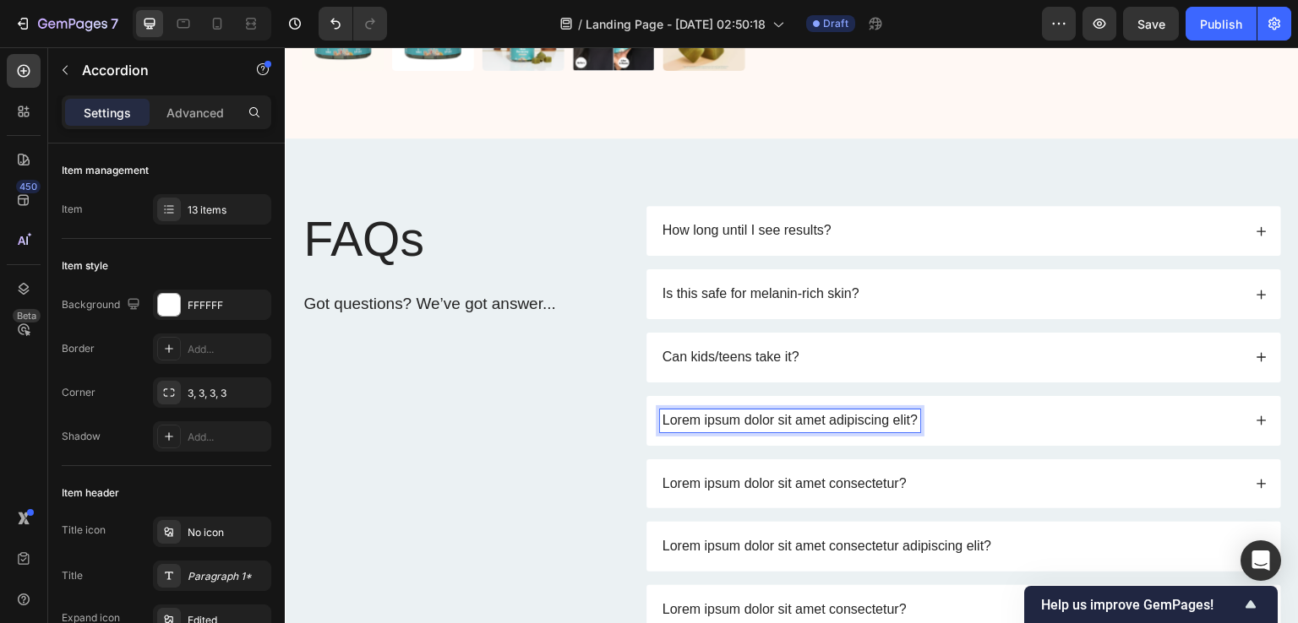
click at [705, 417] on p "Lorem ipsum dolor sit amet adipiscing elit?" at bounding box center [789, 421] width 255 height 18
click at [702, 417] on p "Lorem ipsum dolor sit amet adipiscing elit?" at bounding box center [789, 421] width 255 height 18
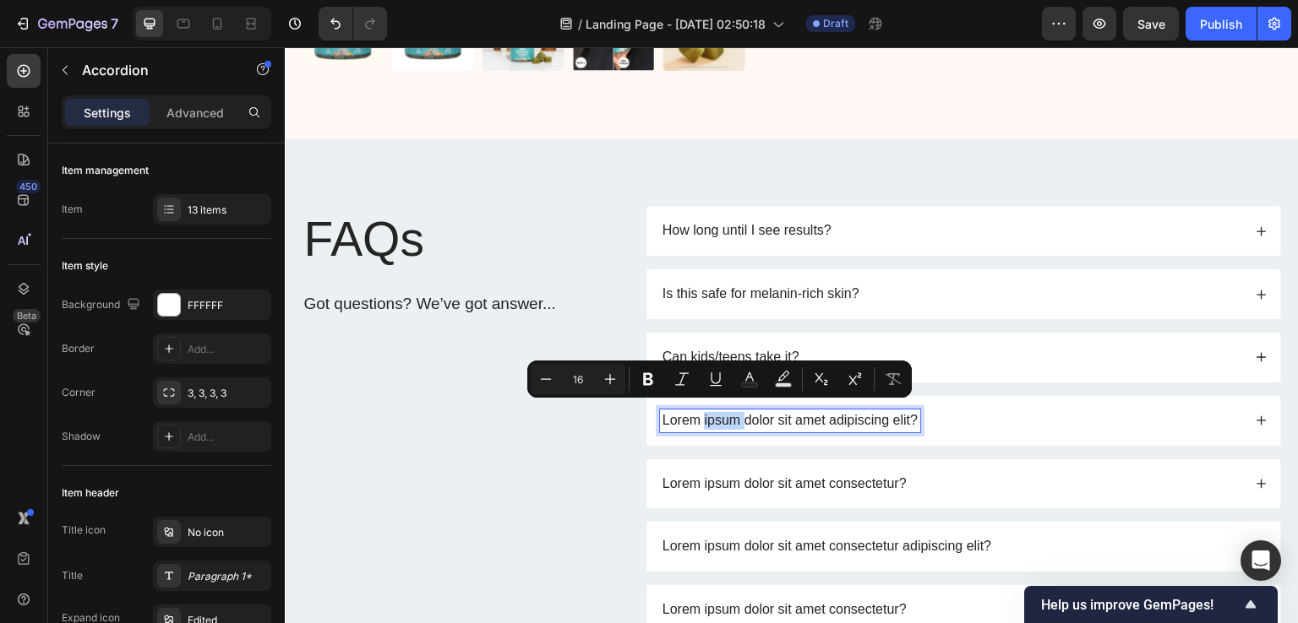
click at [702, 417] on p "Lorem ipsum dolor sit amet adipiscing elit?" at bounding box center [789, 421] width 255 height 18
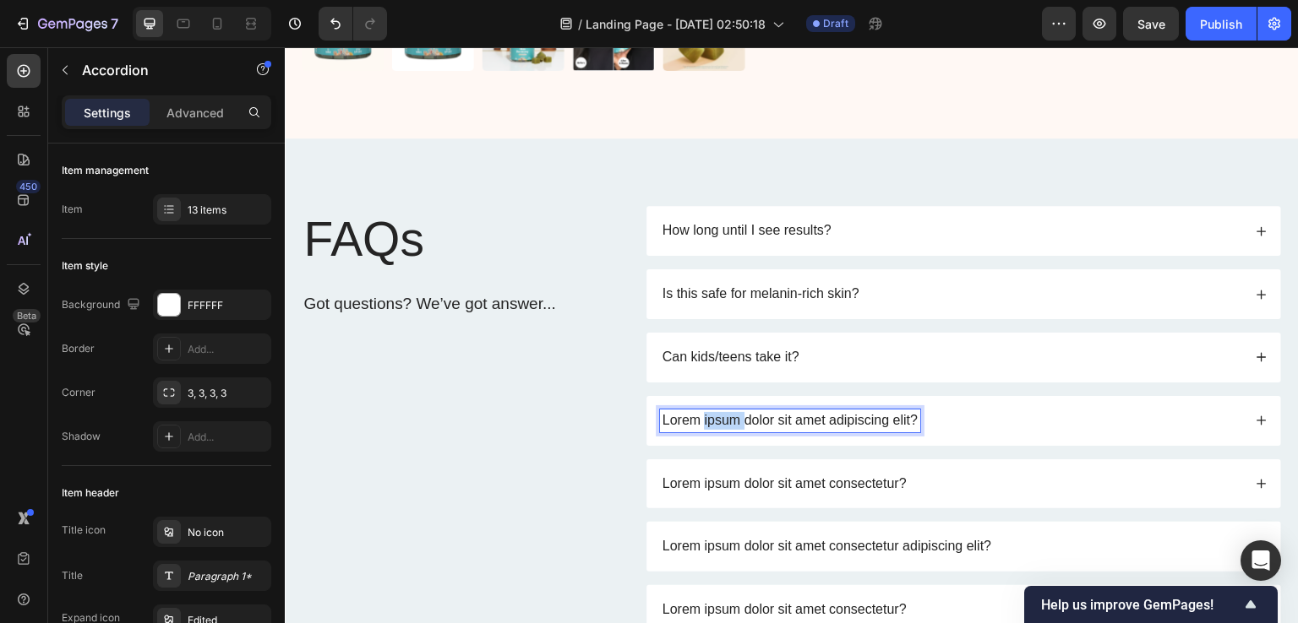
click at [702, 417] on p "Lorem ipsum dolor sit amet adipiscing elit?" at bounding box center [789, 421] width 255 height 18
click at [687, 473] on div "Lorem ipsum dolor sit amet consectetur?" at bounding box center [784, 484] width 249 height 23
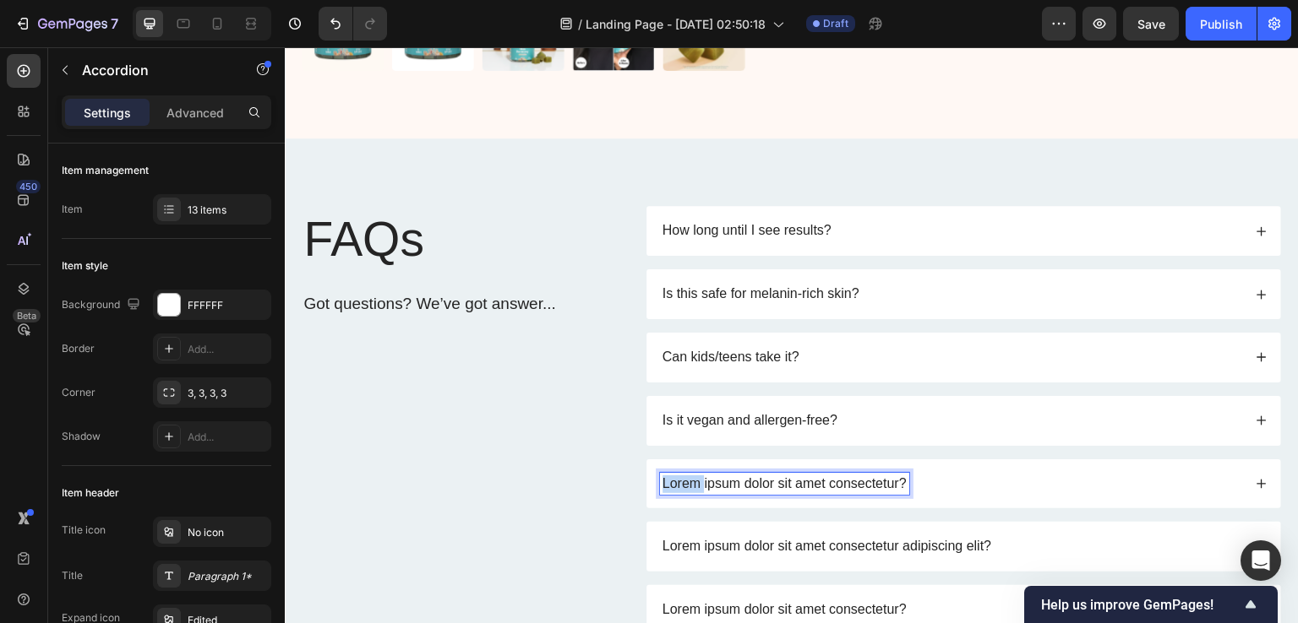
click at [687, 473] on div "Lorem ipsum dolor sit amet consectetur?" at bounding box center [784, 484] width 249 height 23
click at [480, 438] on div "FAQs Heading Got questions? We’ve got answer... Text Block" at bounding box center [461, 610] width 318 height 808
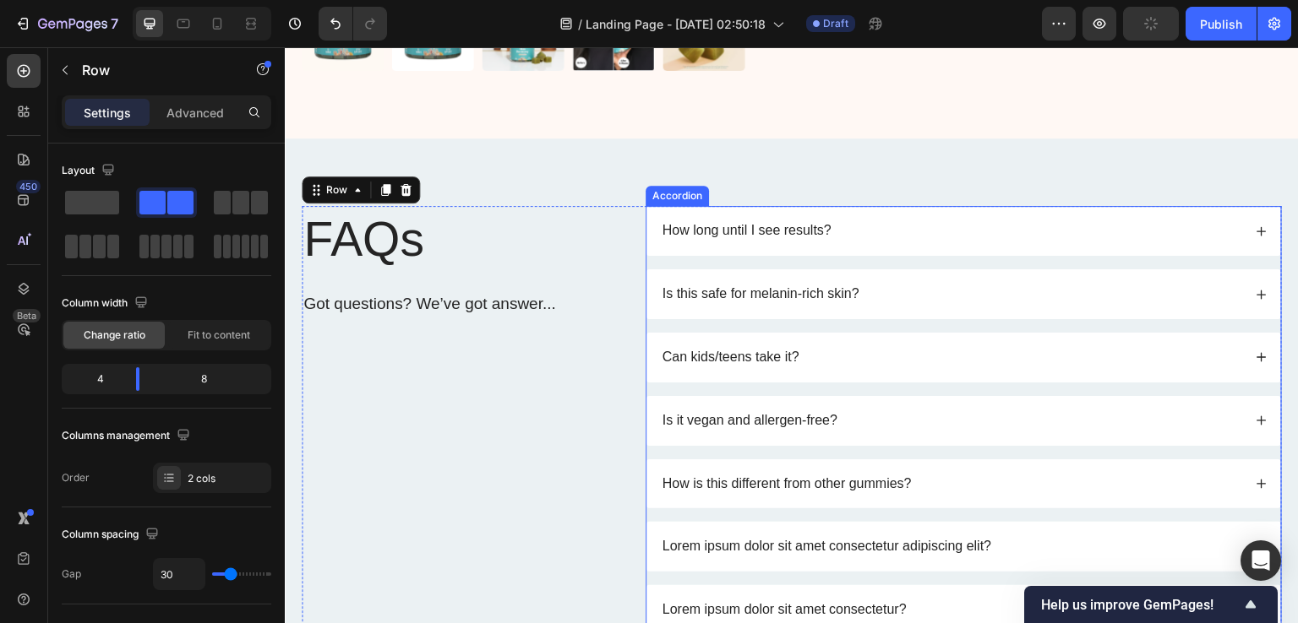
scroll to position [4969, 0]
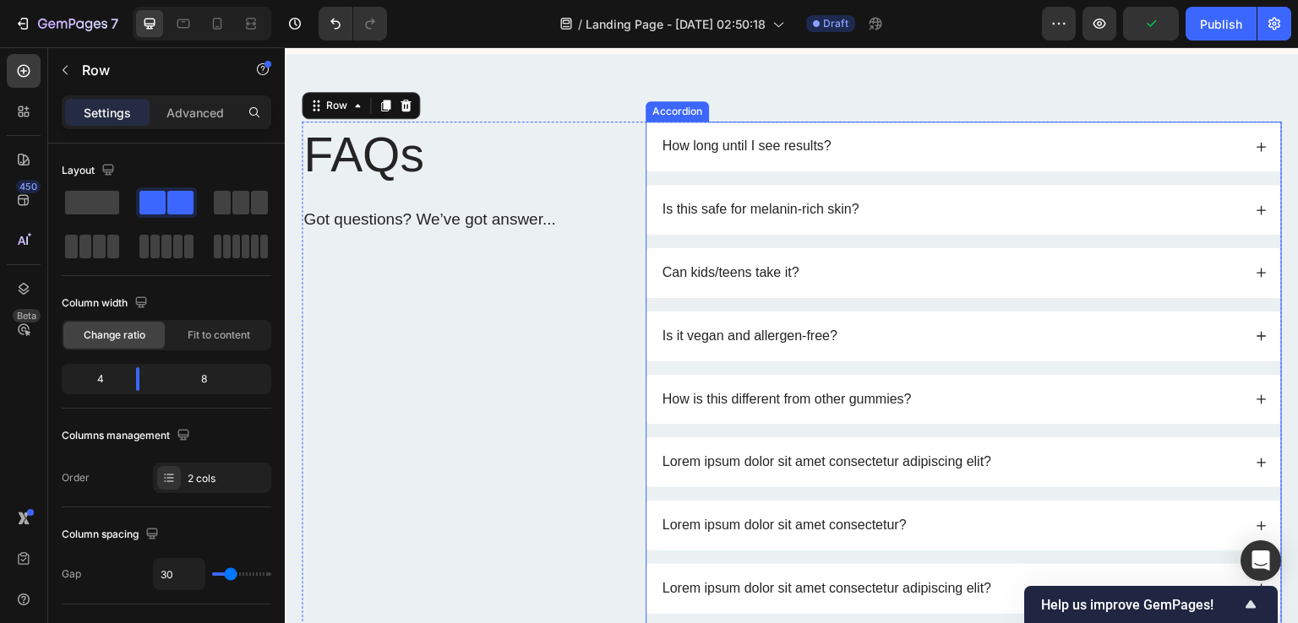
click at [691, 104] on div "Accordion" at bounding box center [677, 111] width 57 height 15
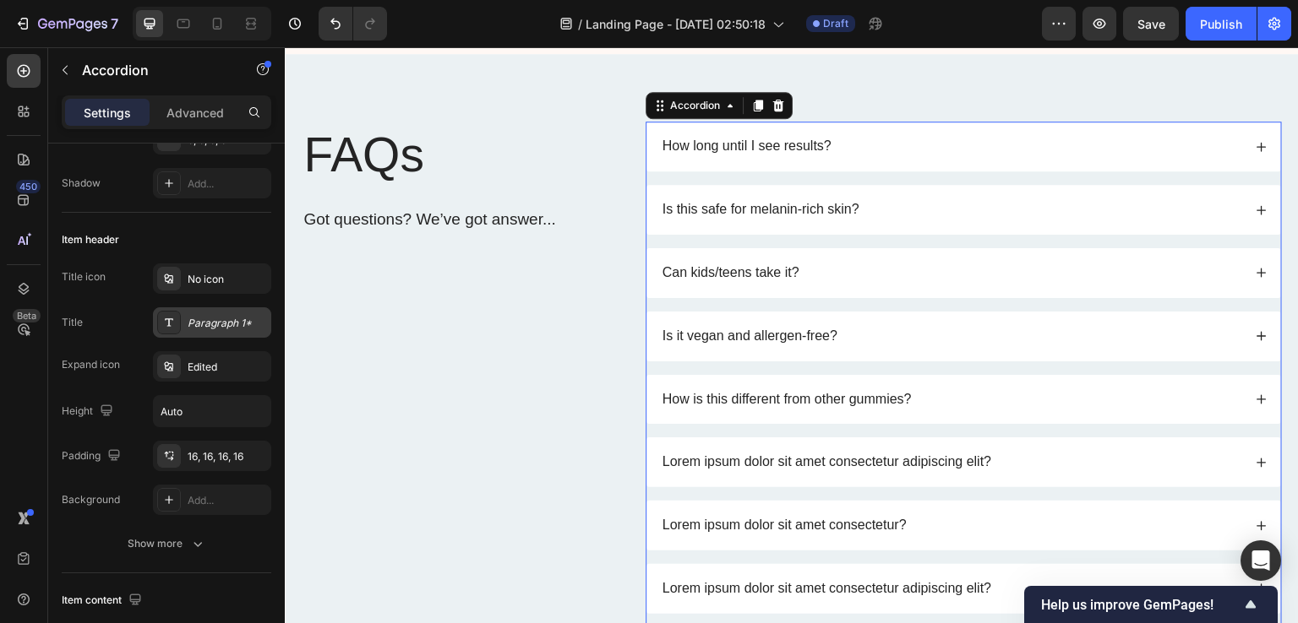
scroll to position [0, 0]
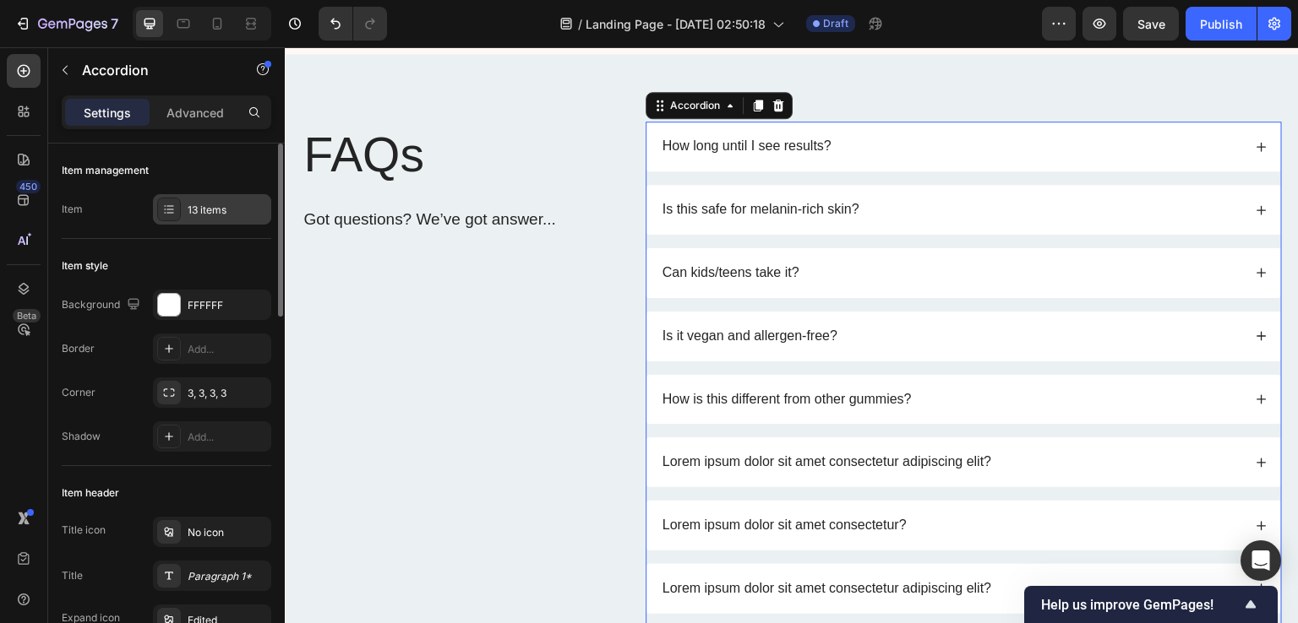
click at [198, 217] on div "13 items" at bounding box center [227, 210] width 79 height 15
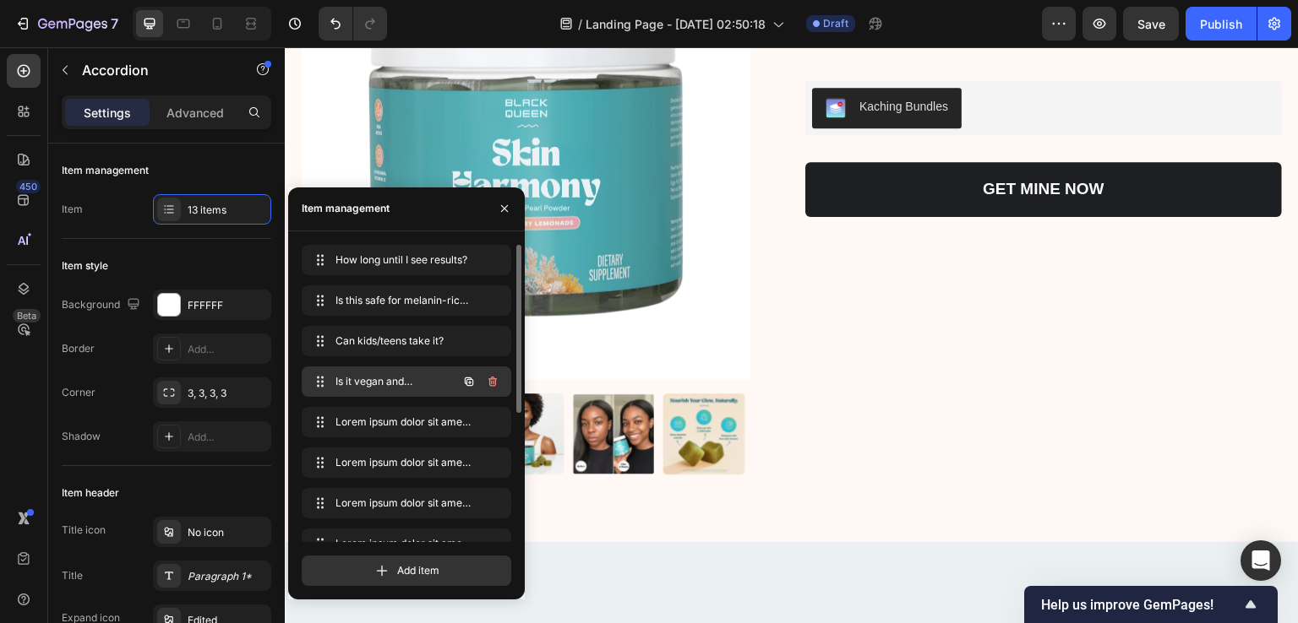
scroll to position [4293, 0]
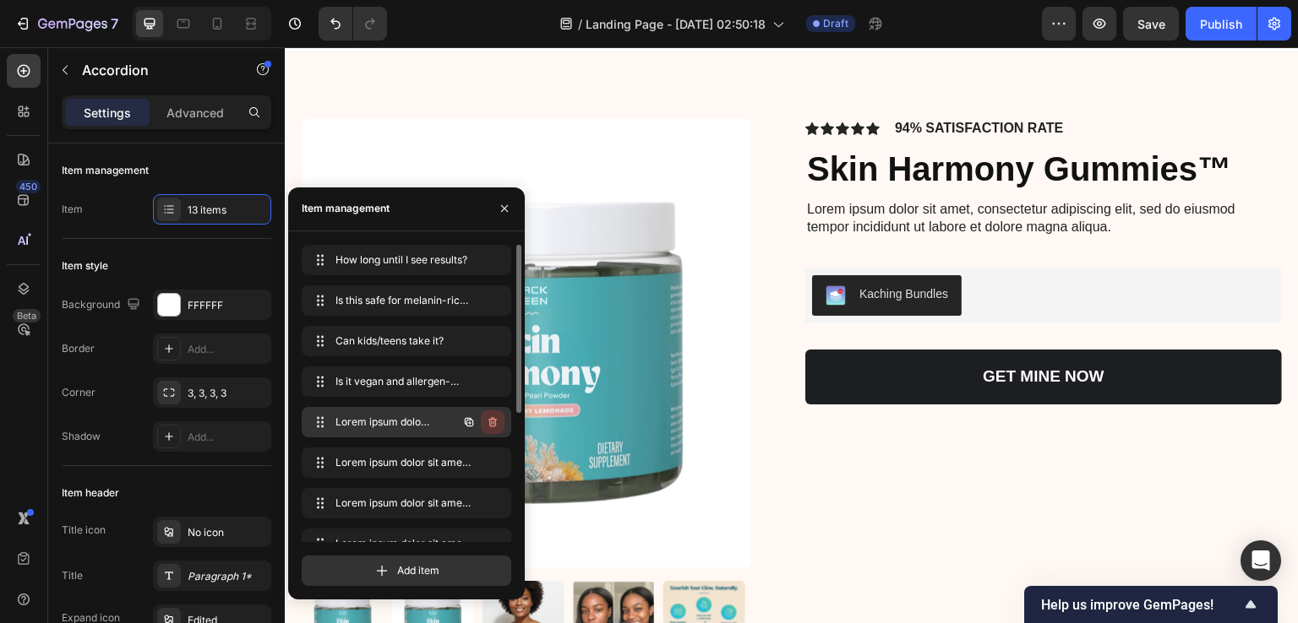
click at [494, 419] on icon "button" at bounding box center [492, 422] width 8 height 10
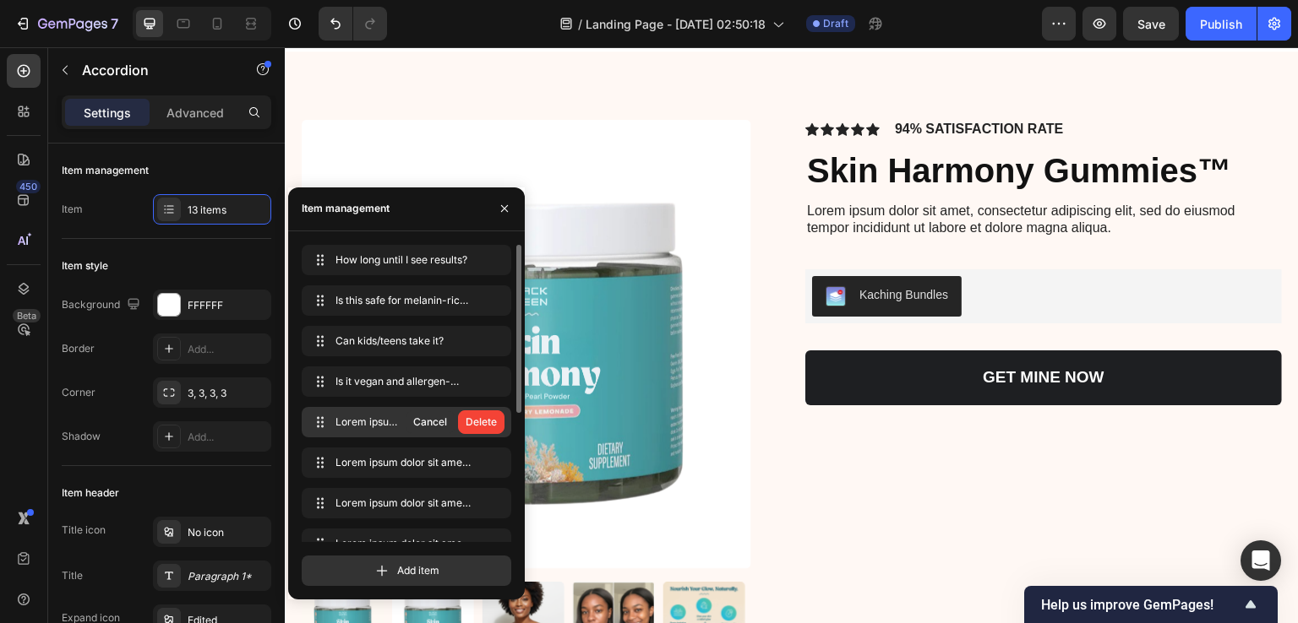
click at [494, 419] on div "Delete" at bounding box center [480, 422] width 31 height 15
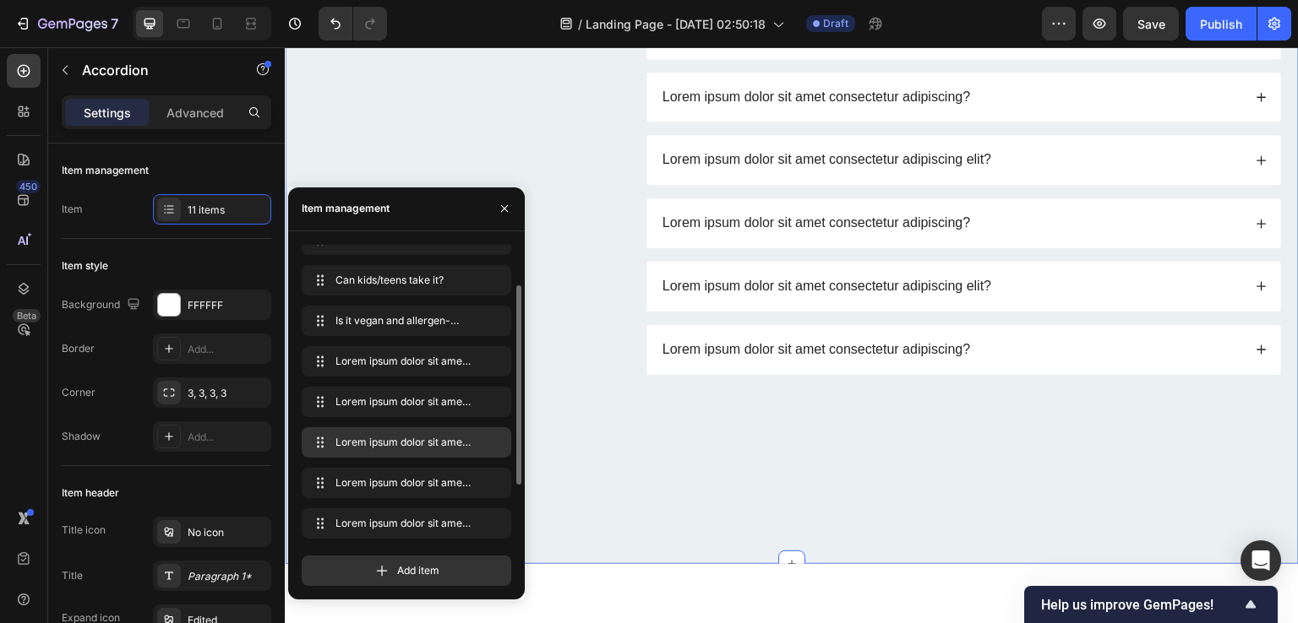
scroll to position [5138, 0]
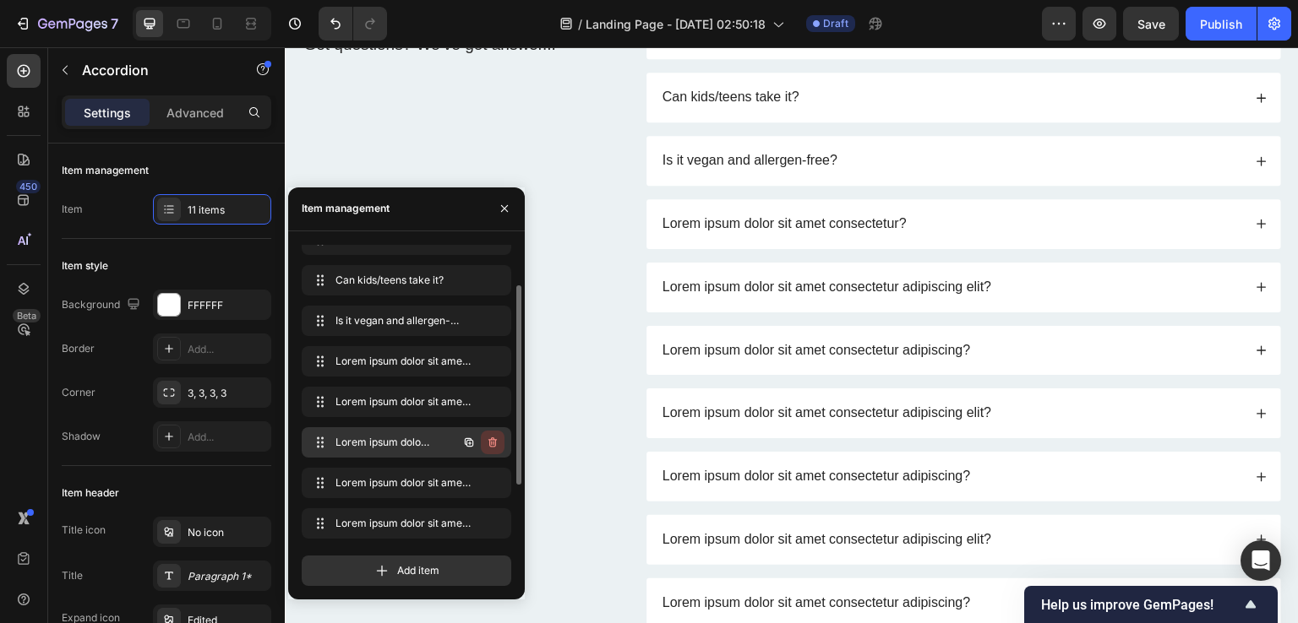
click at [492, 444] on icon "button" at bounding box center [491, 443] width 1 height 4
click at [486, 449] on div "Delete" at bounding box center [480, 442] width 31 height 15
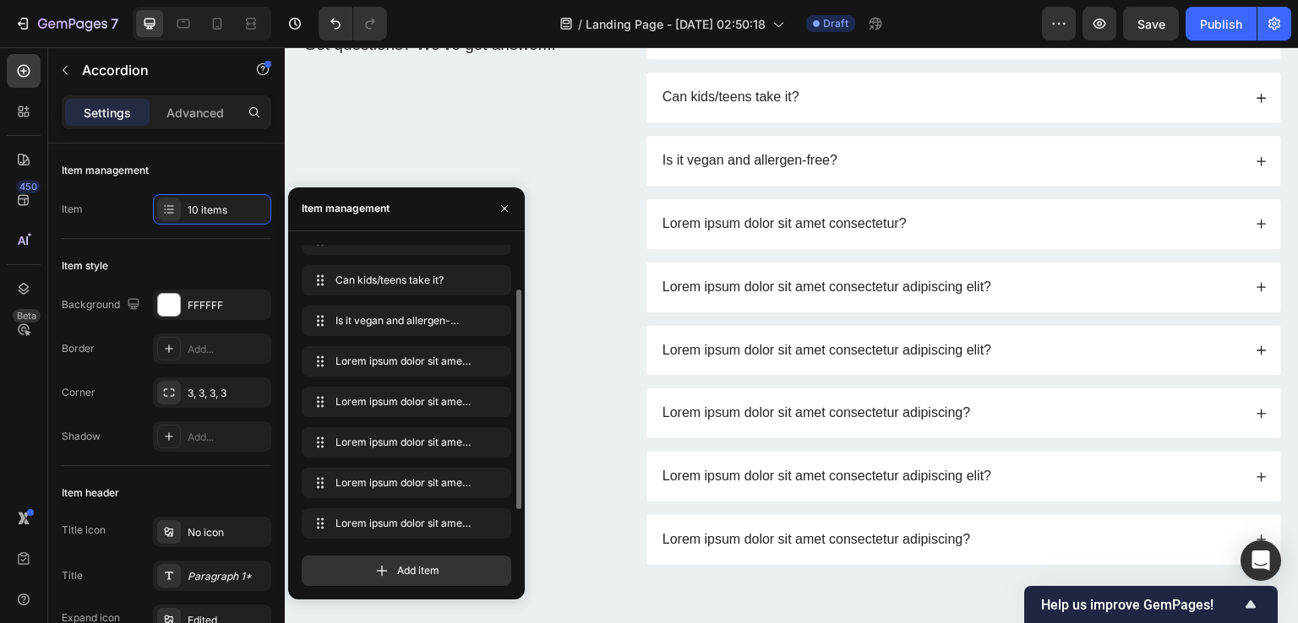
scroll to position [5222, 0]
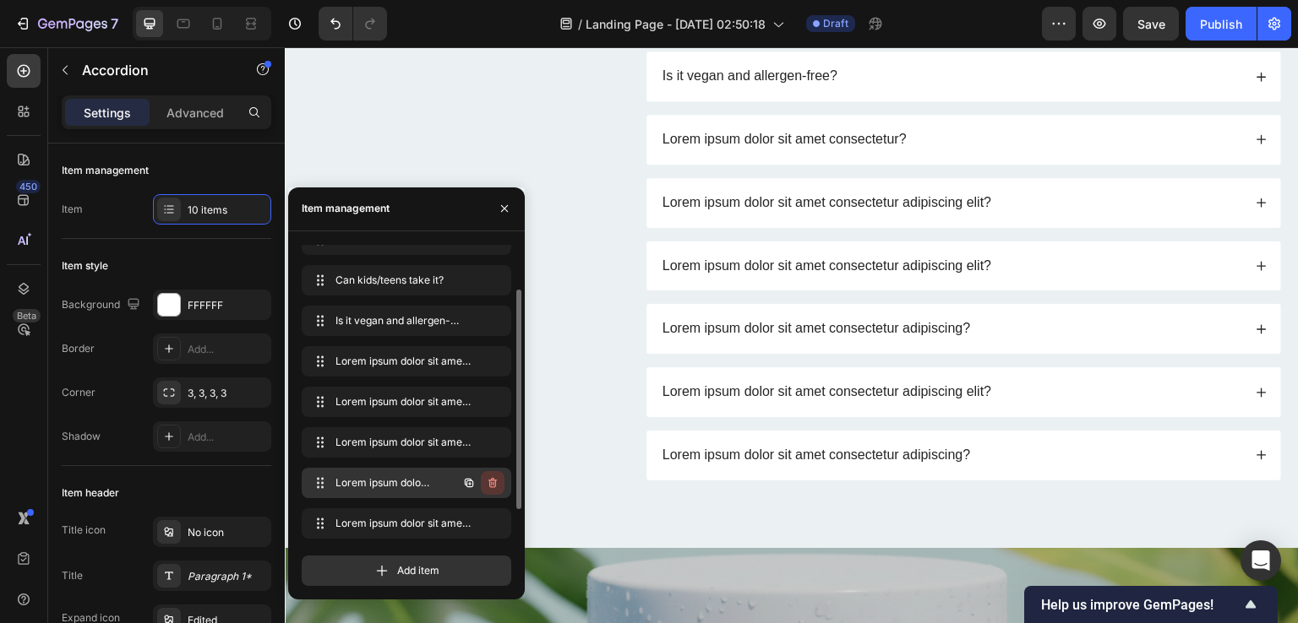
click at [495, 482] on icon "button" at bounding box center [492, 483] width 8 height 10
click at [490, 481] on div "Delete" at bounding box center [480, 483] width 31 height 15
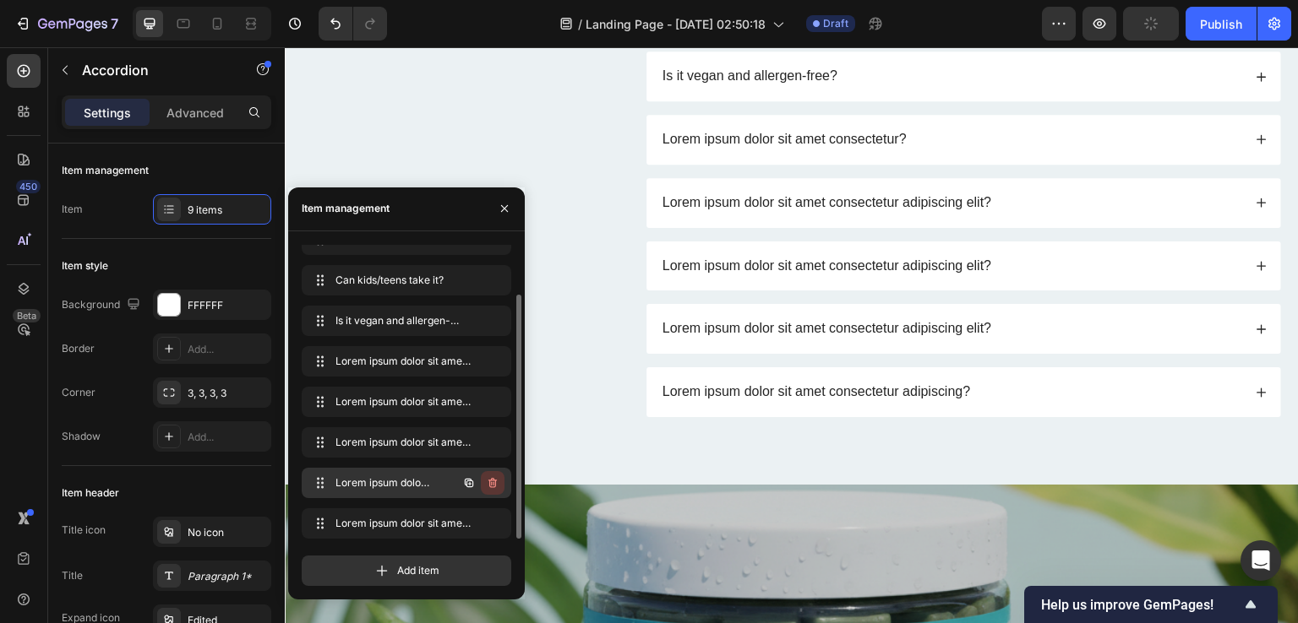
click at [495, 487] on icon "button" at bounding box center [493, 483] width 14 height 14
click at [480, 487] on div "Delete" at bounding box center [480, 483] width 31 height 15
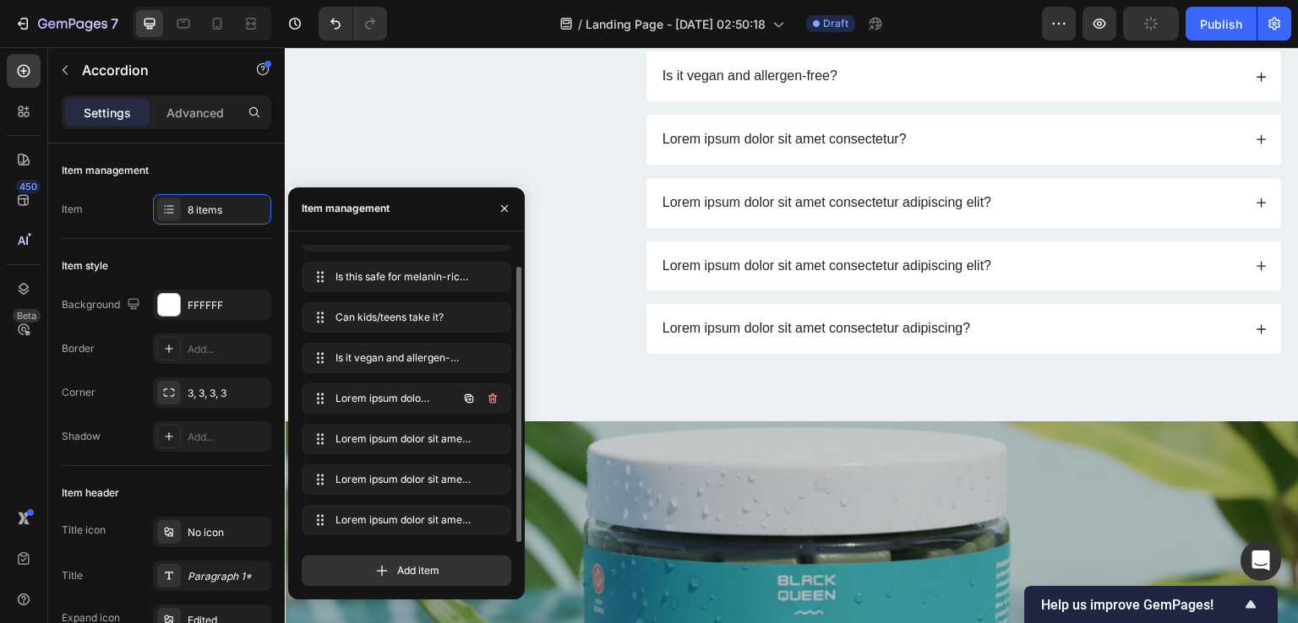
scroll to position [24, 0]
click at [494, 448] on button "button" at bounding box center [493, 439] width 24 height 24
click at [480, 439] on div "Delete" at bounding box center [480, 439] width 31 height 15
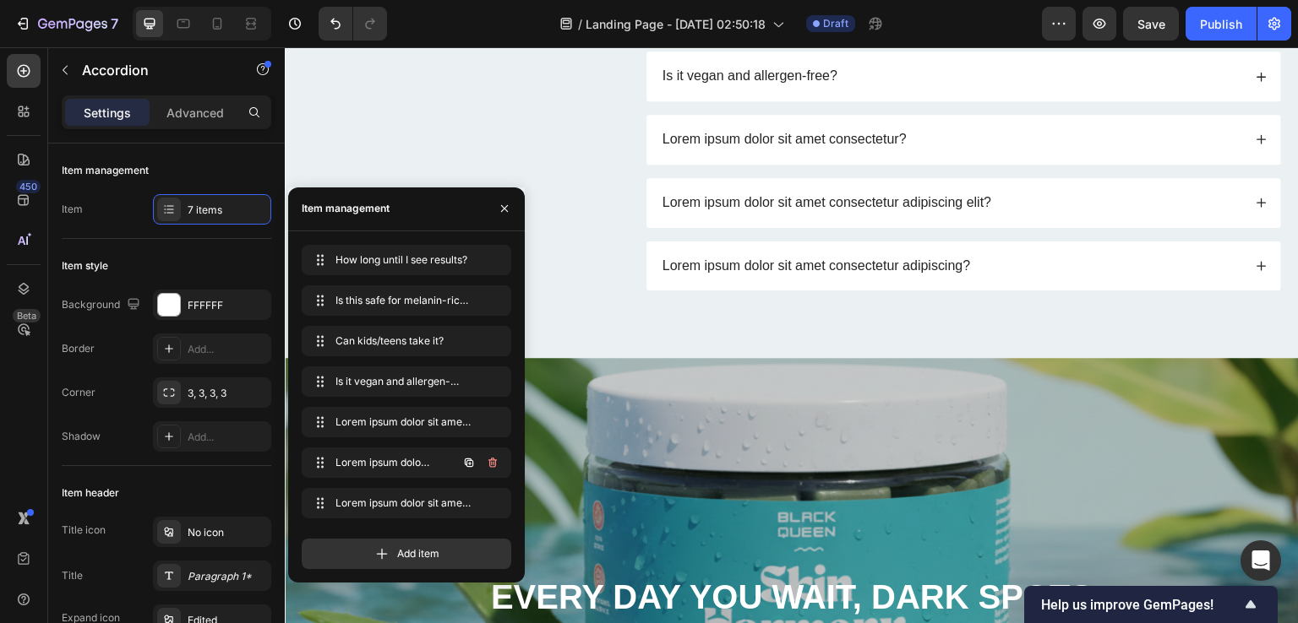
scroll to position [0, 0]
click at [486, 465] on icon "button" at bounding box center [493, 463] width 14 height 14
click at [484, 463] on div "Delete" at bounding box center [480, 462] width 31 height 15
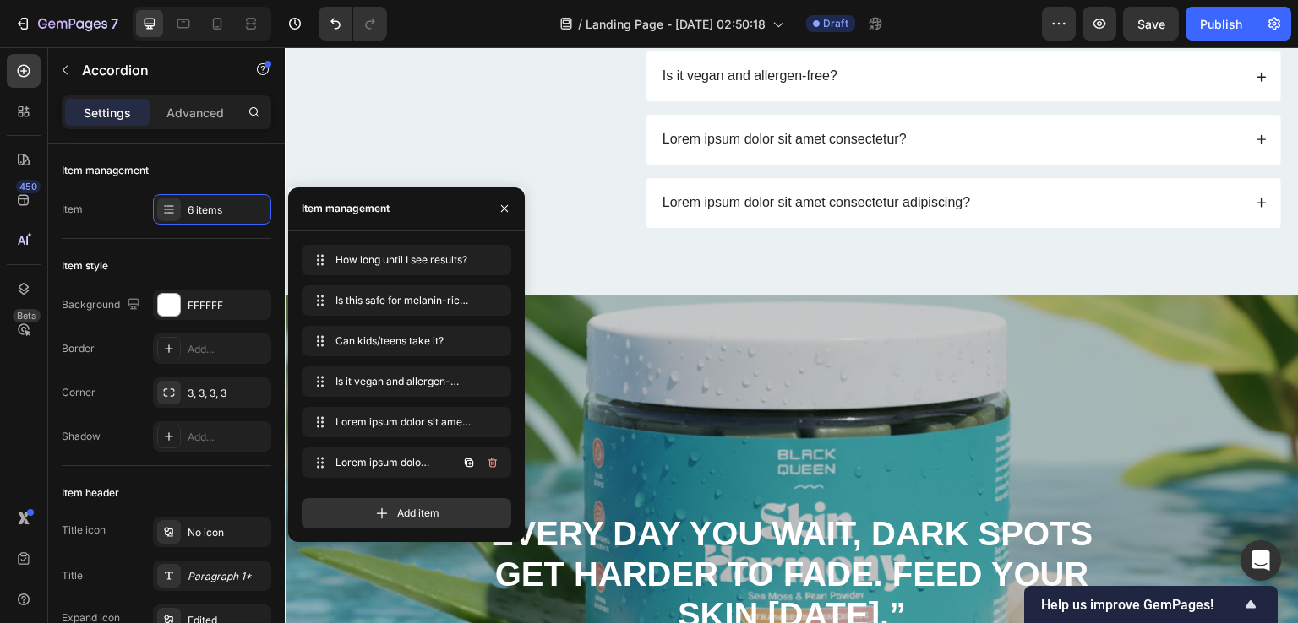
click at [484, 463] on button "button" at bounding box center [493, 463] width 24 height 24
click at [484, 463] on div "Delete" at bounding box center [480, 462] width 31 height 15
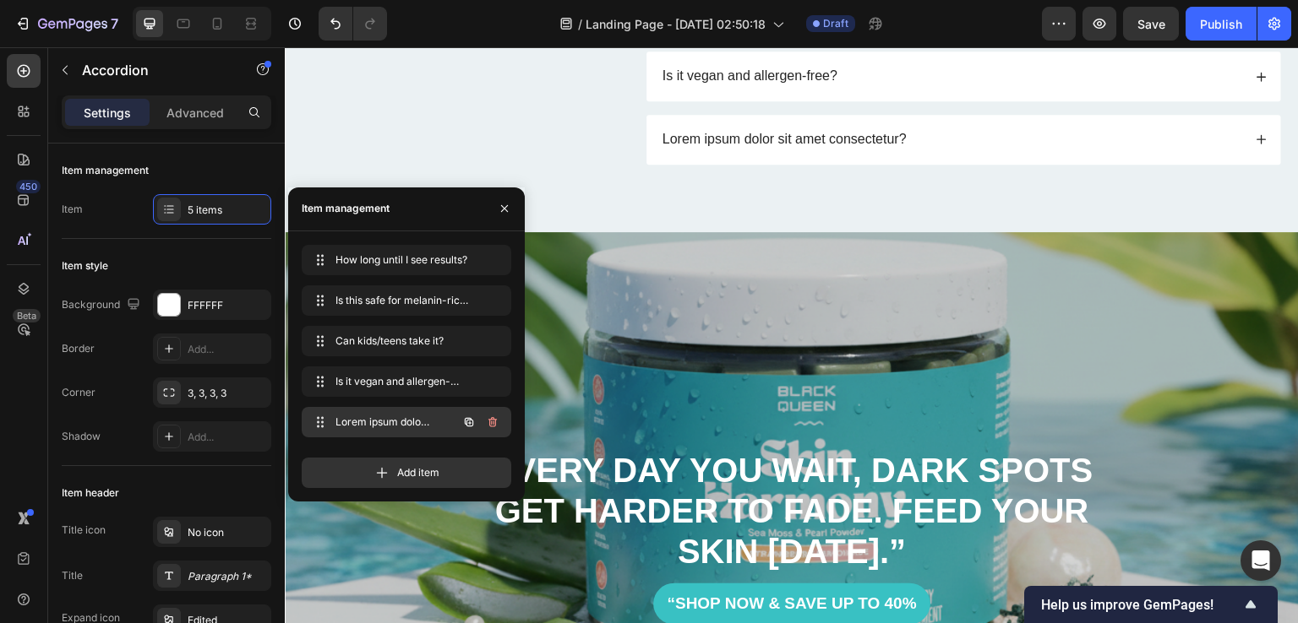
click at [486, 425] on icon "button" at bounding box center [493, 423] width 14 height 14
click at [481, 433] on button "Delete" at bounding box center [481, 423] width 46 height 24
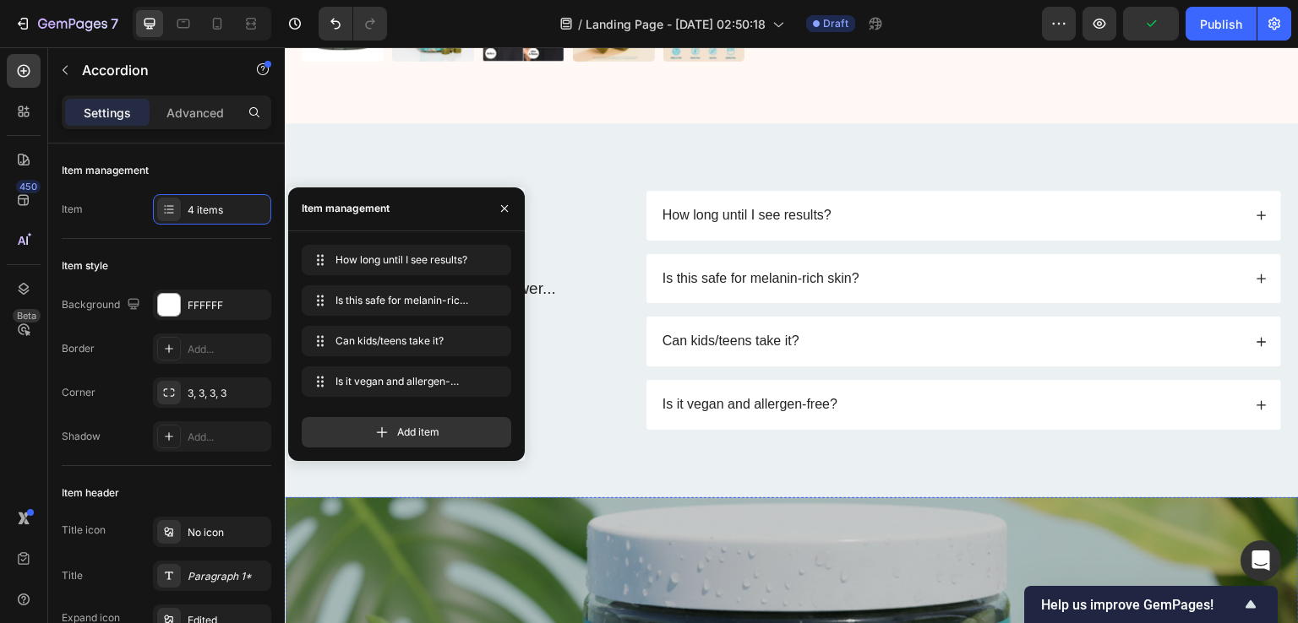
scroll to position [4884, 0]
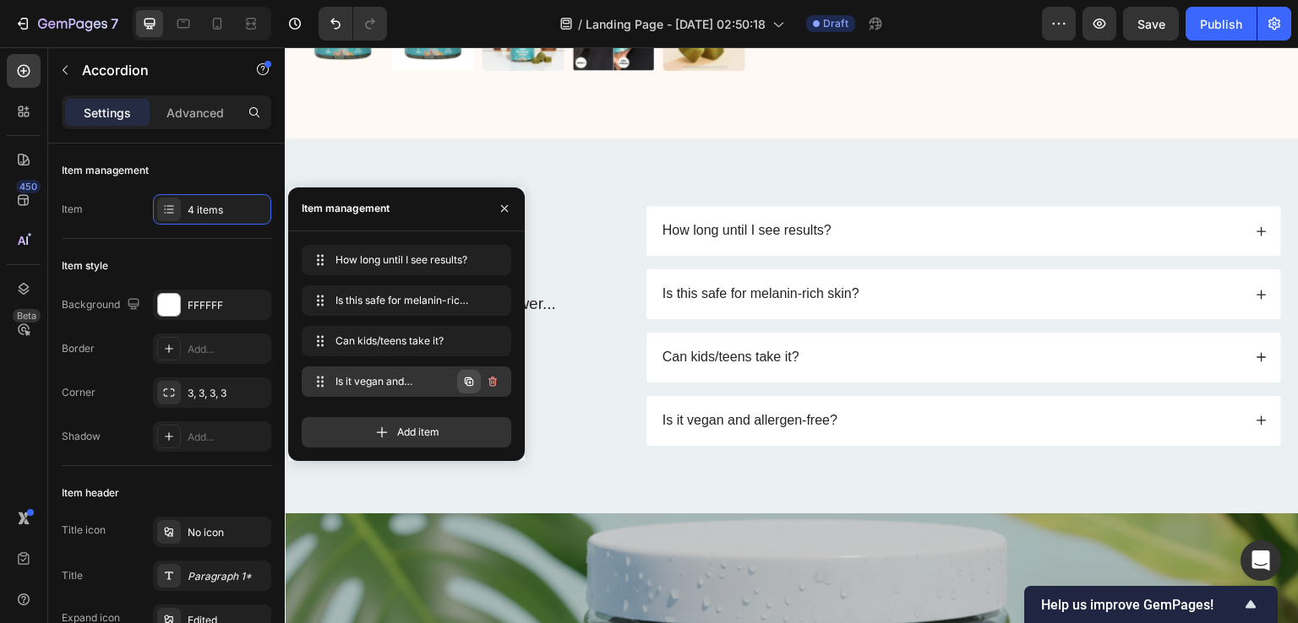
click at [470, 386] on icon "button" at bounding box center [469, 382] width 14 height 14
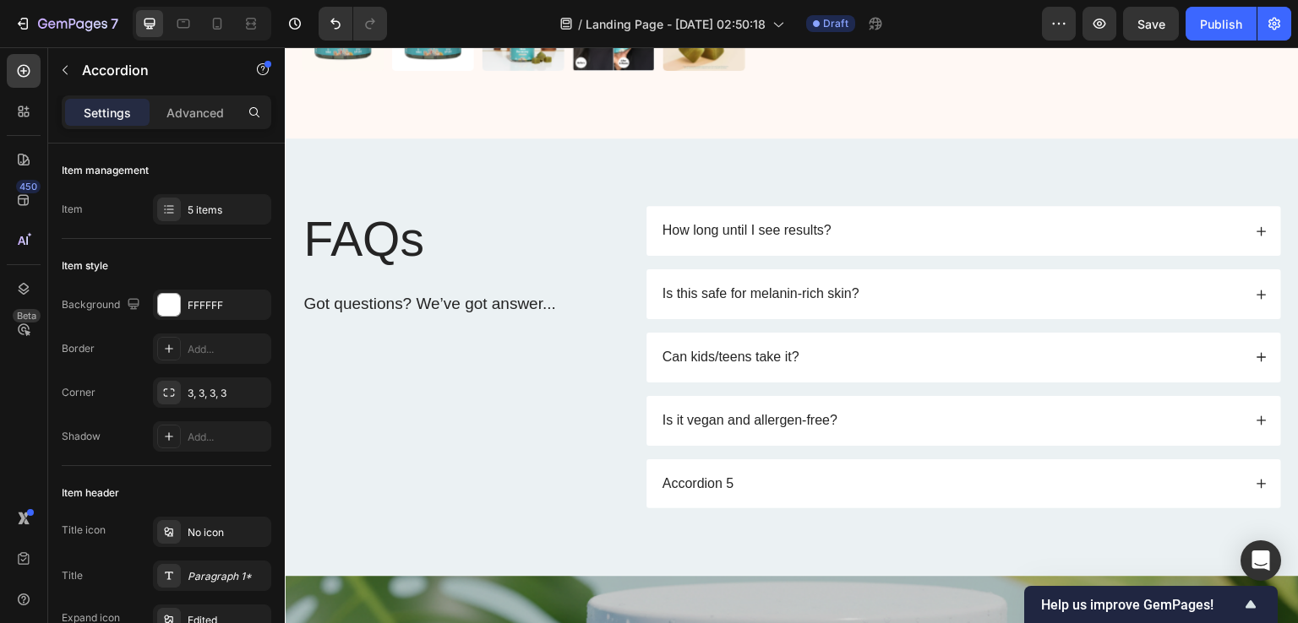
click at [787, 479] on div "Accordion 5" at bounding box center [951, 484] width 582 height 23
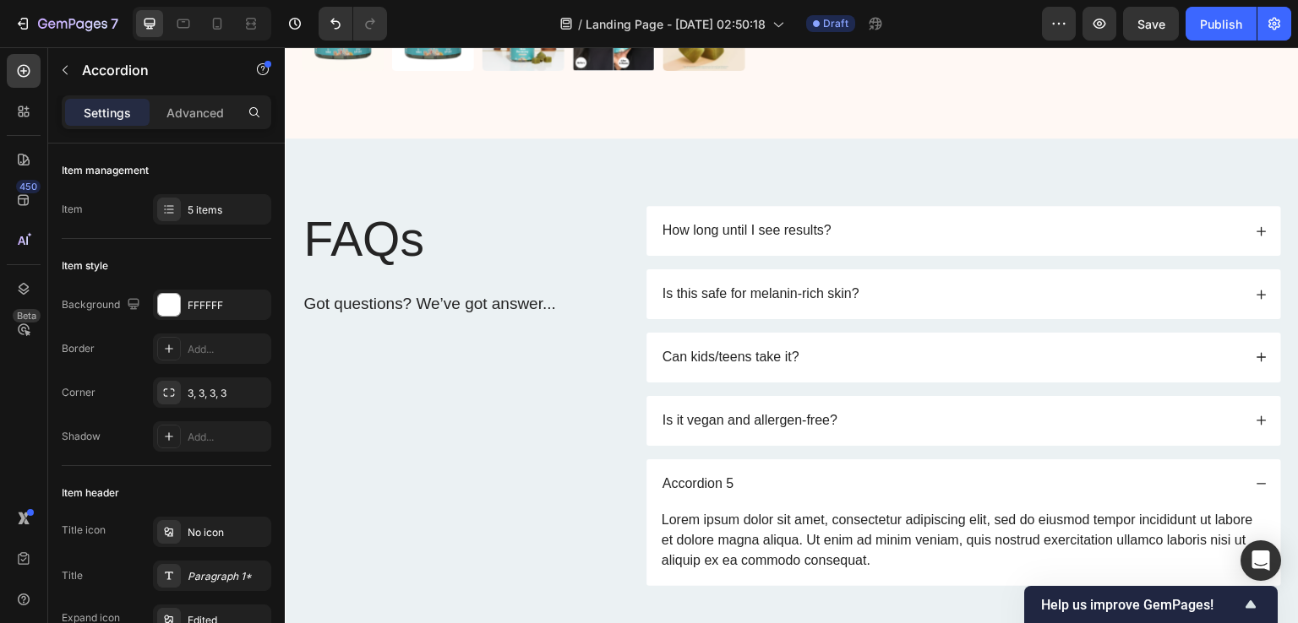
click at [709, 474] on div "Accordion 5" at bounding box center [698, 484] width 77 height 23
click at [709, 476] on p "Accordion 5" at bounding box center [698, 485] width 72 height 18
click at [589, 475] on div "FAQs Heading Got questions? We’ve got answer... Text Block" at bounding box center [461, 396] width 318 height 380
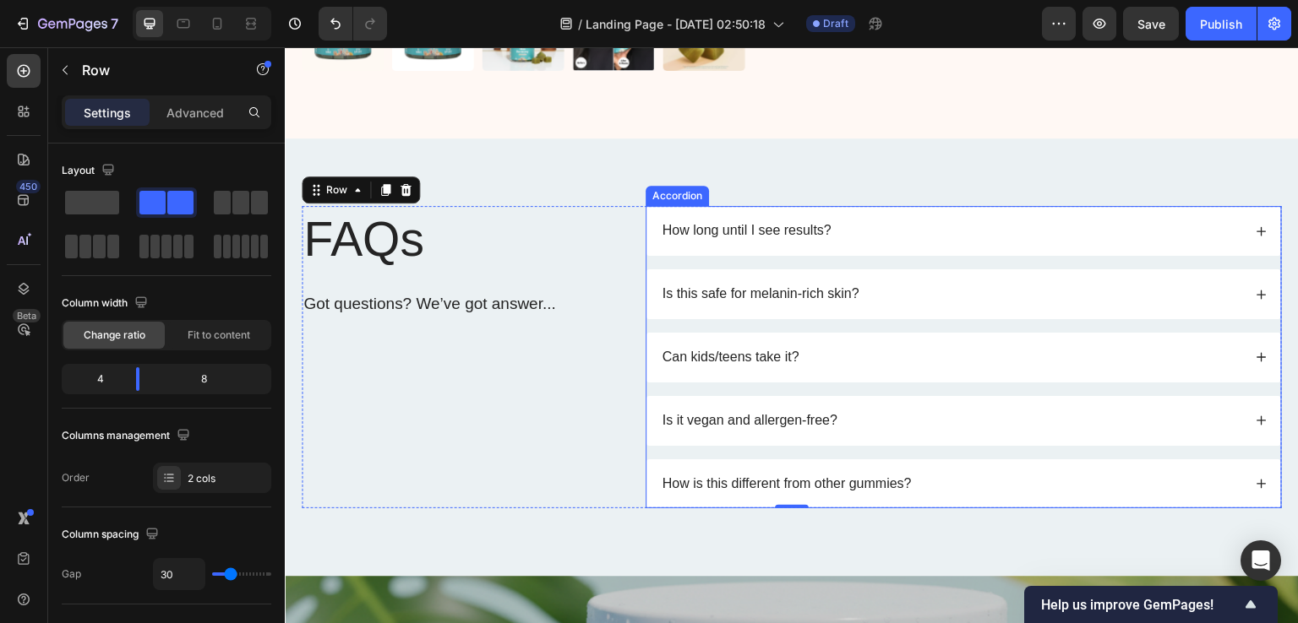
click at [942, 258] on div "How long until I see results? Is this safe for melanin-rich skin? Can kids/teen…" at bounding box center [963, 357] width 636 height 302
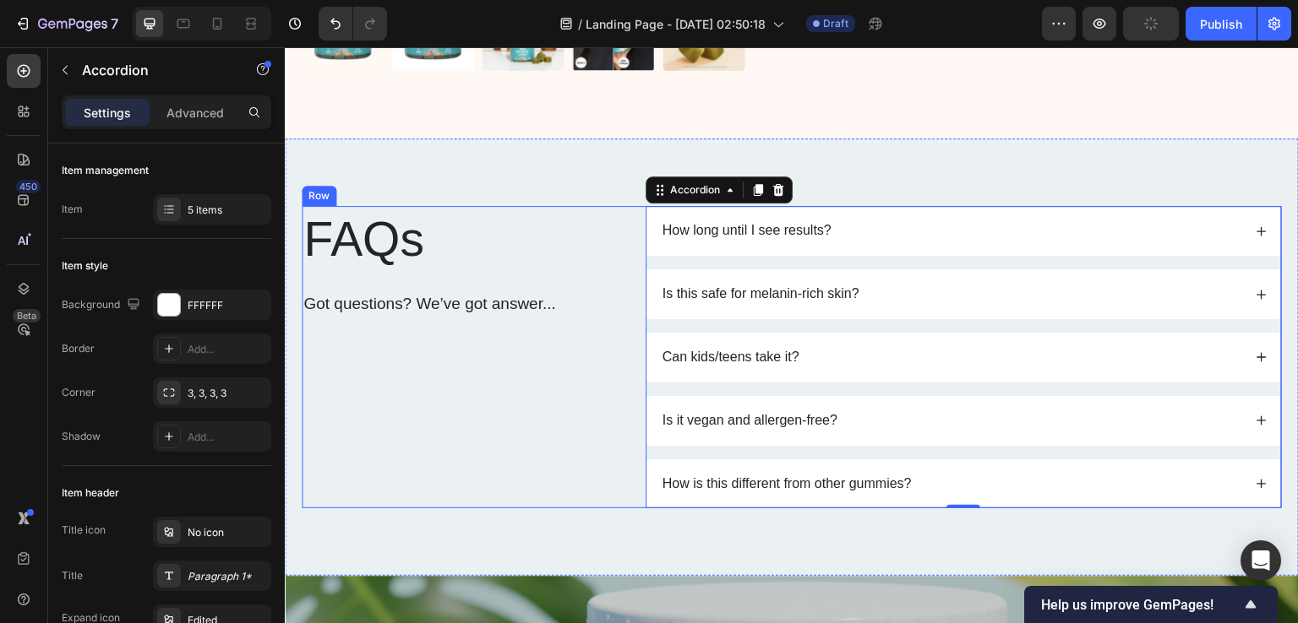
scroll to position [4715, 0]
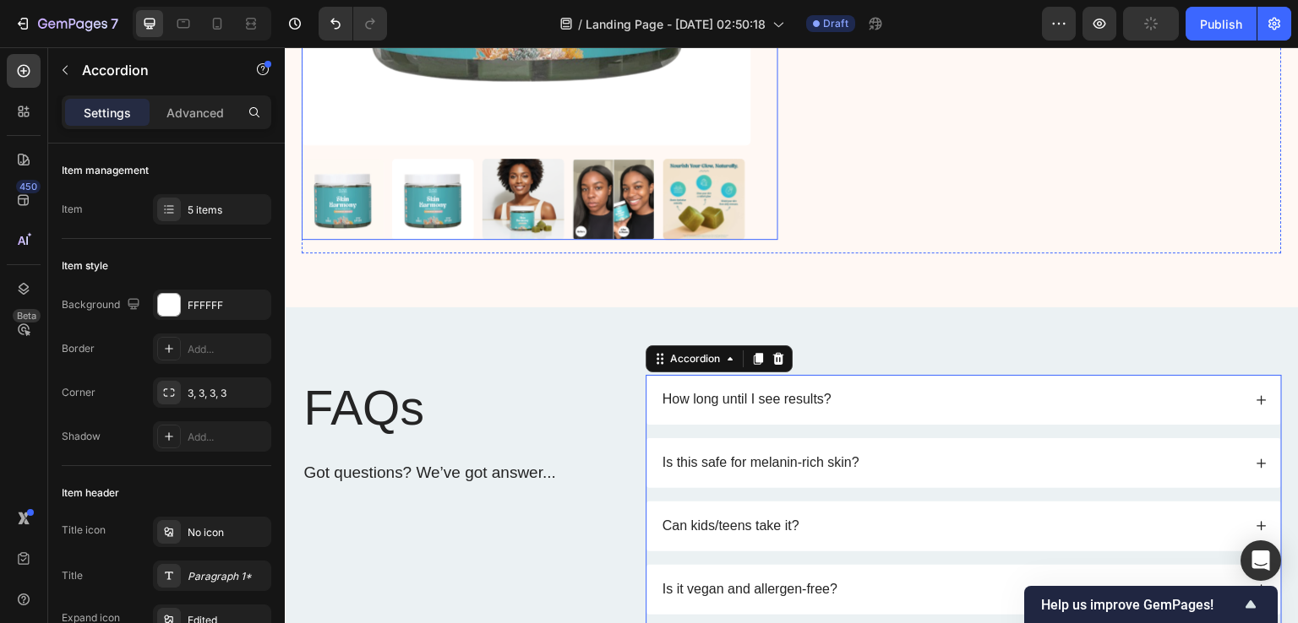
click at [650, 192] on img at bounding box center [614, 200] width 82 height 82
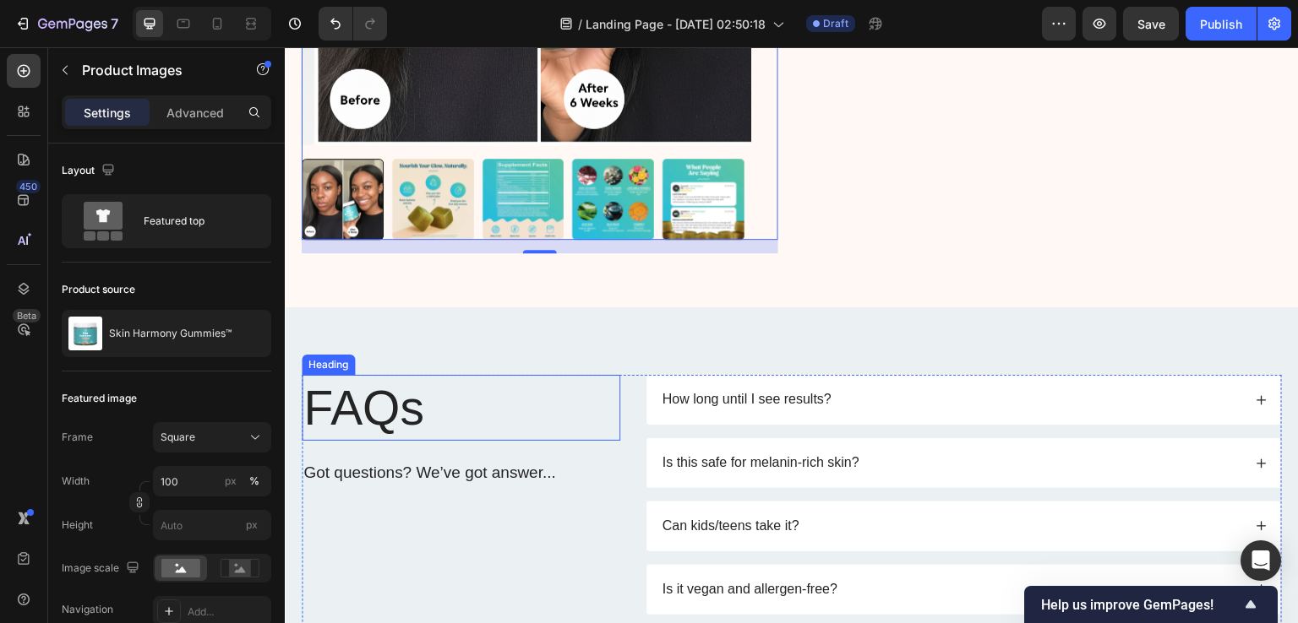
click at [362, 414] on h2 "FAQs" at bounding box center [461, 408] width 318 height 66
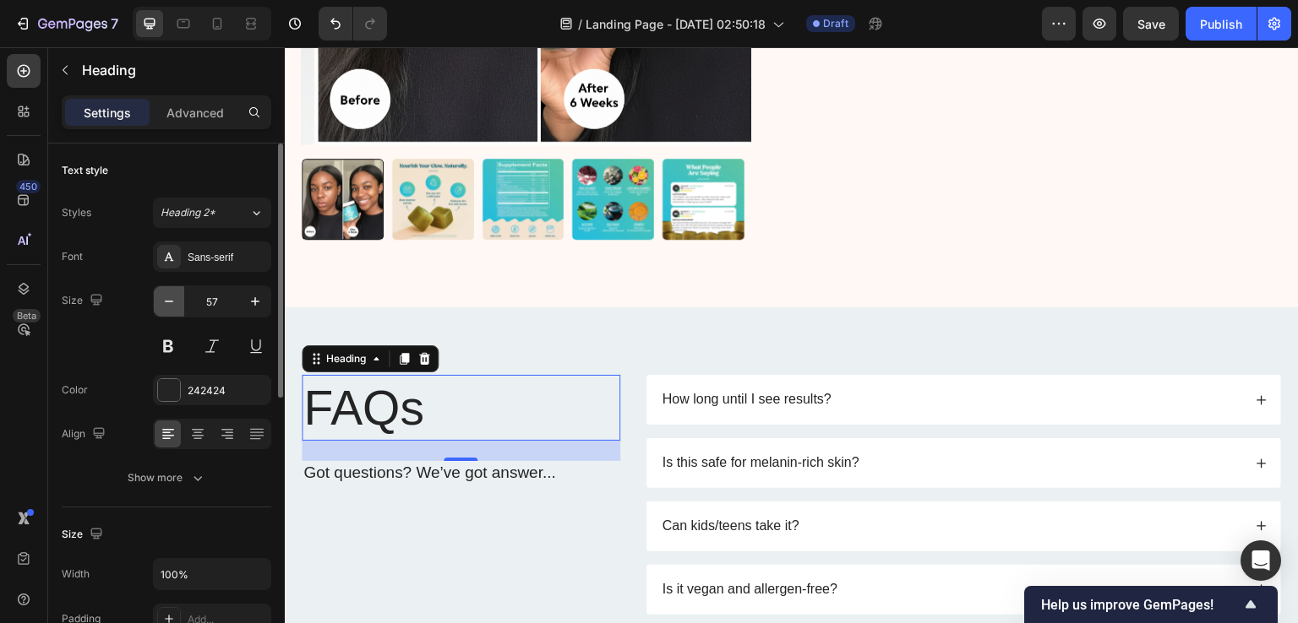
click at [164, 301] on icon "button" at bounding box center [169, 301] width 17 height 17
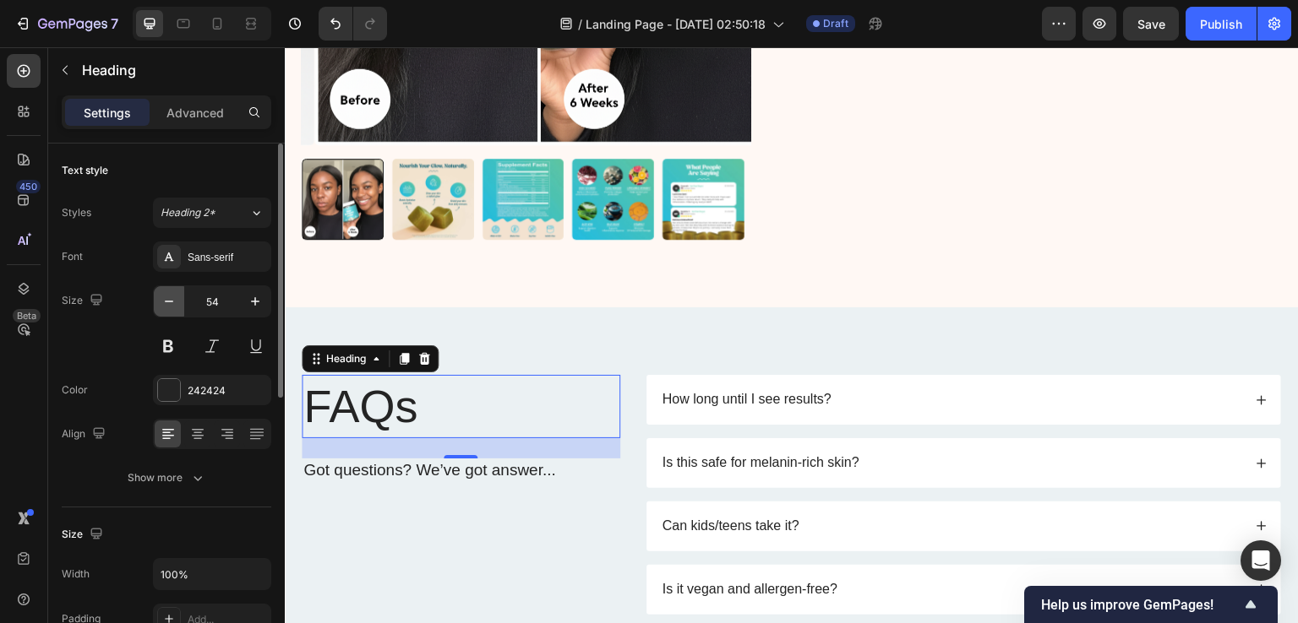
click at [164, 301] on icon "button" at bounding box center [169, 301] width 17 height 17
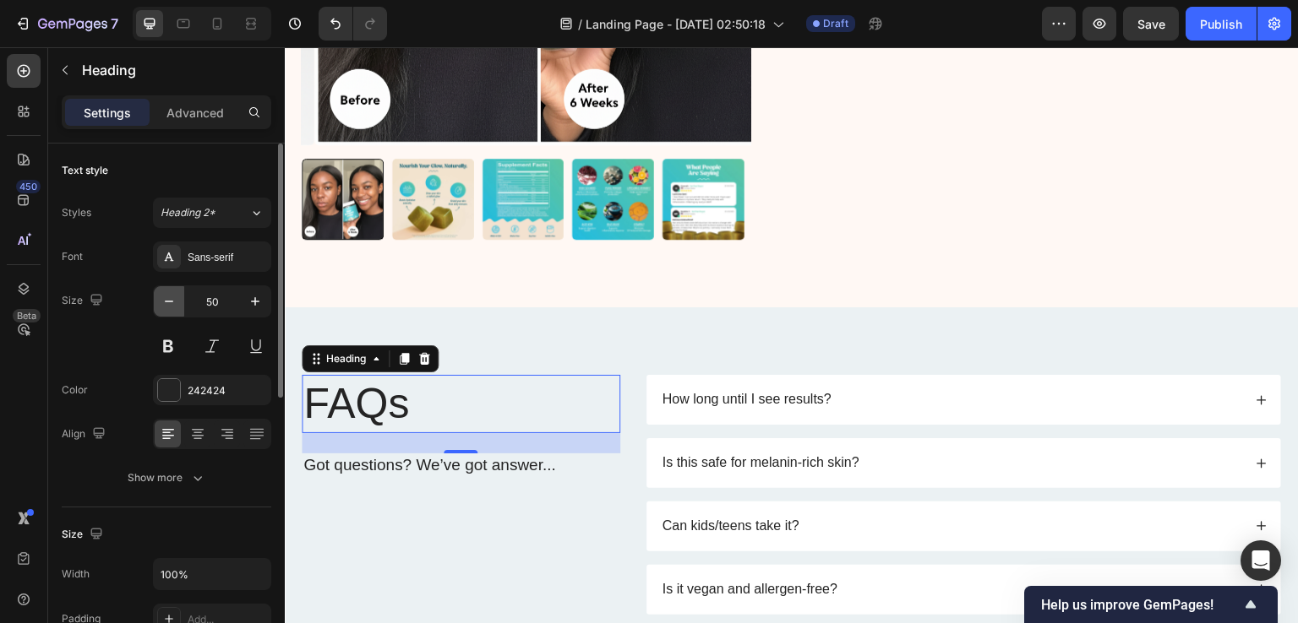
click at [164, 301] on icon "button" at bounding box center [169, 301] width 17 height 17
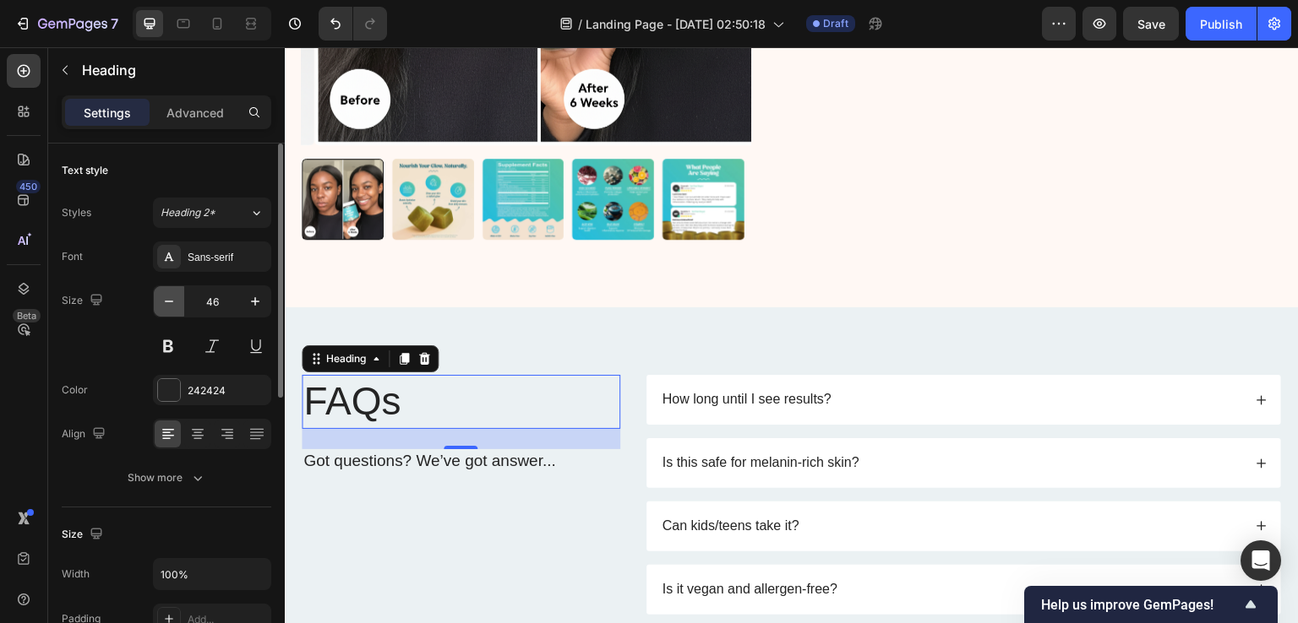
click at [164, 301] on icon "button" at bounding box center [169, 301] width 17 height 17
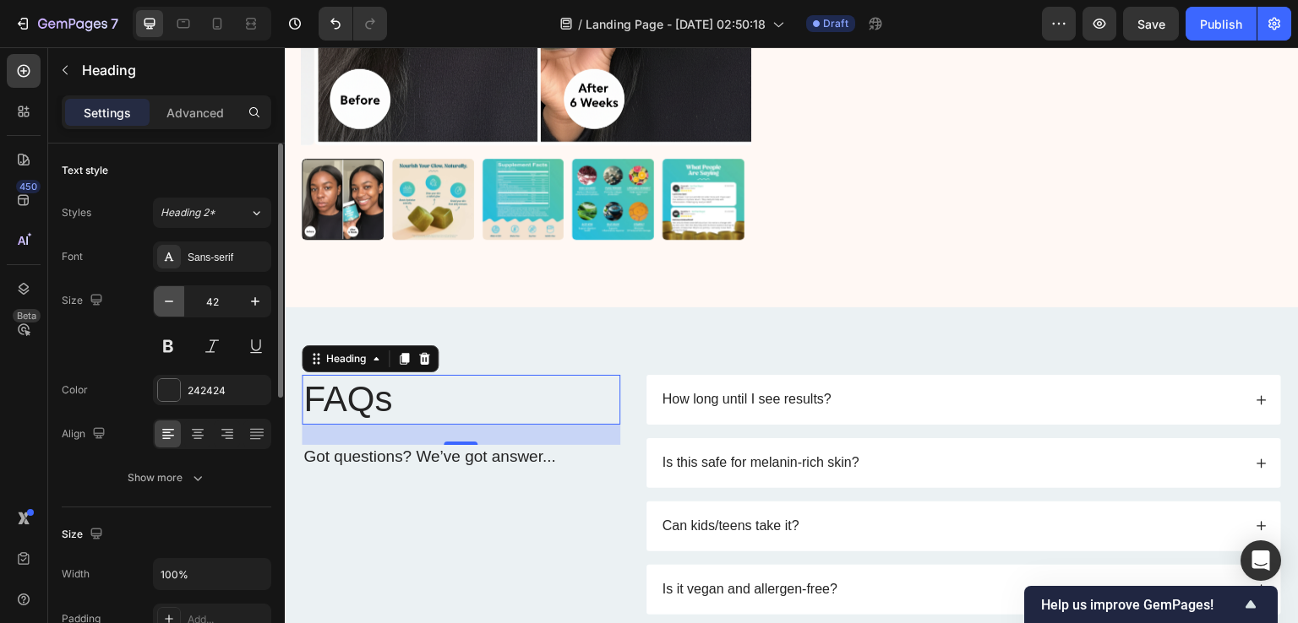
click at [164, 301] on icon "button" at bounding box center [169, 301] width 17 height 17
click at [171, 301] on icon "button" at bounding box center [169, 302] width 8 height 2
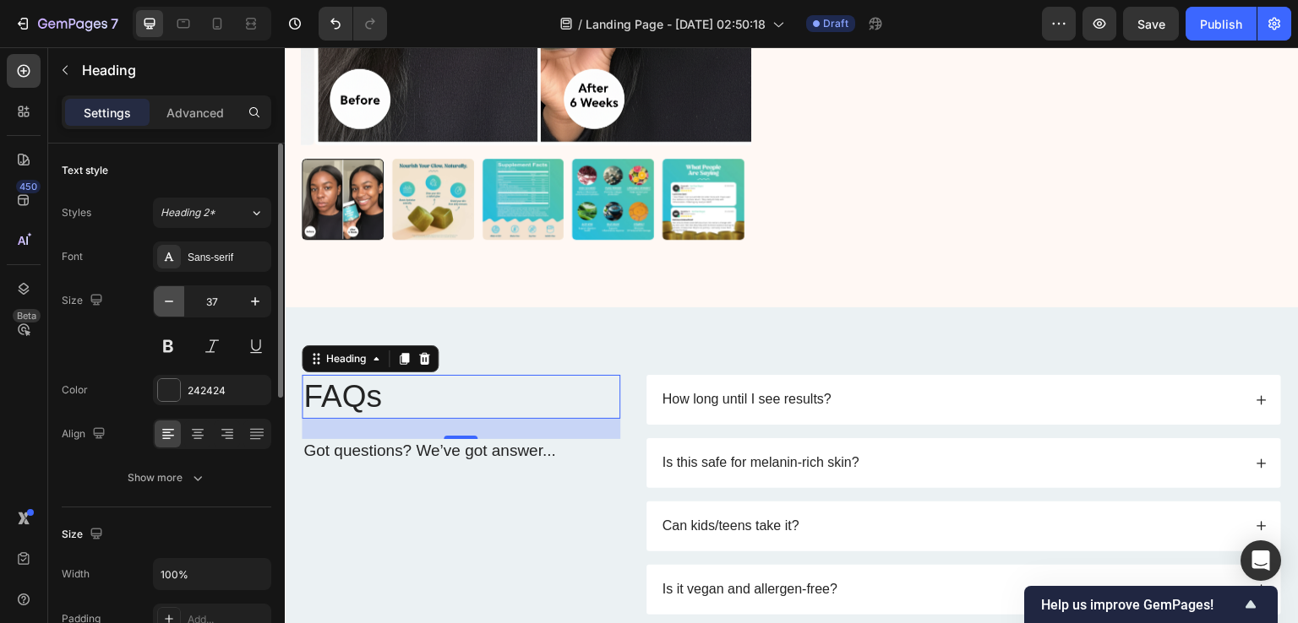
click at [171, 301] on icon "button" at bounding box center [169, 302] width 8 height 2
type input "35"
click at [350, 389] on h2 "FAQs" at bounding box center [461, 396] width 318 height 42
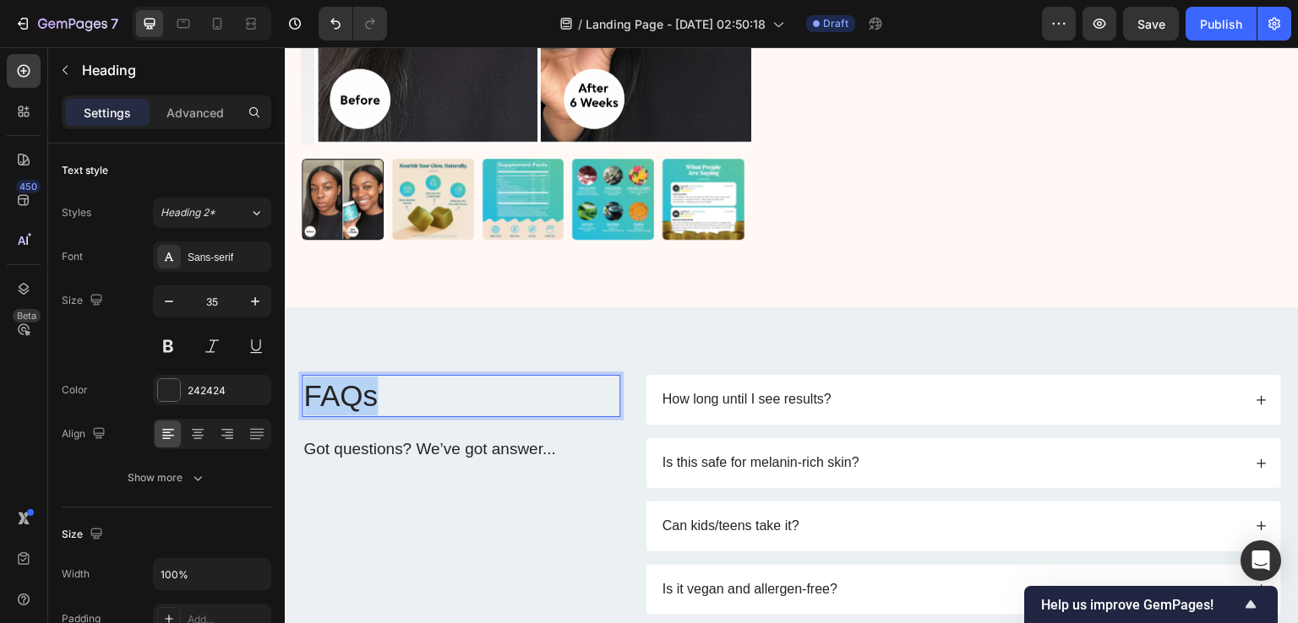
click at [350, 389] on p "FAQs" at bounding box center [460, 396] width 315 height 39
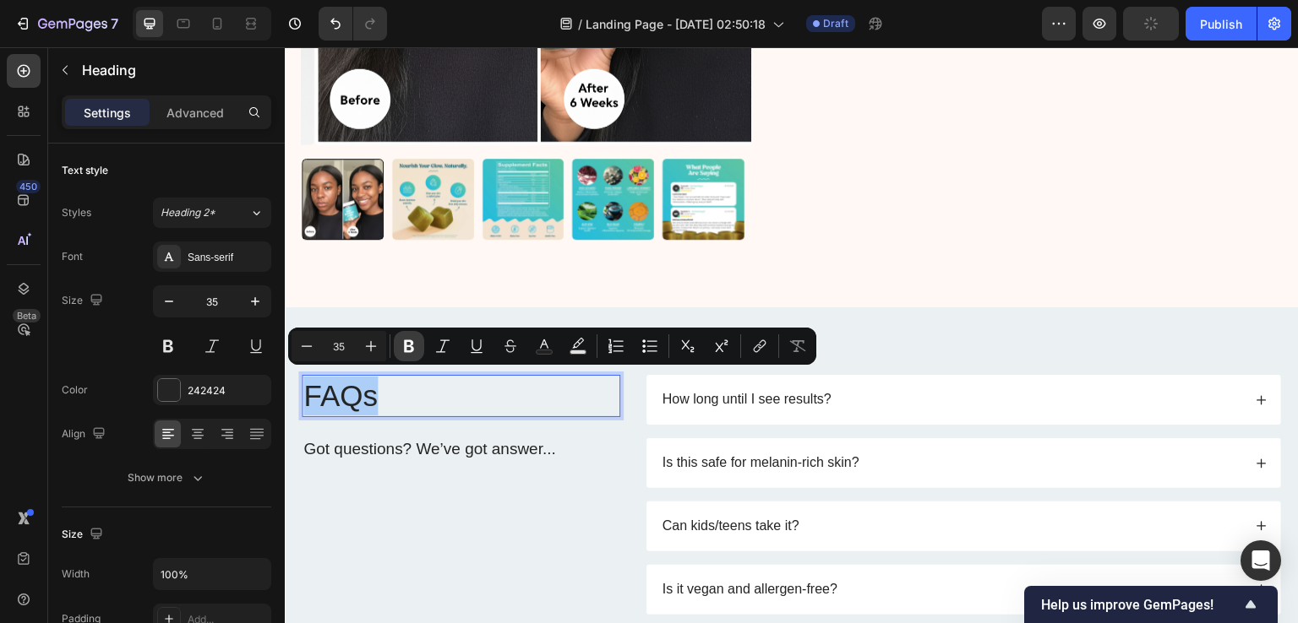
click at [412, 353] on icon "Editor contextual toolbar" at bounding box center [408, 346] width 17 height 17
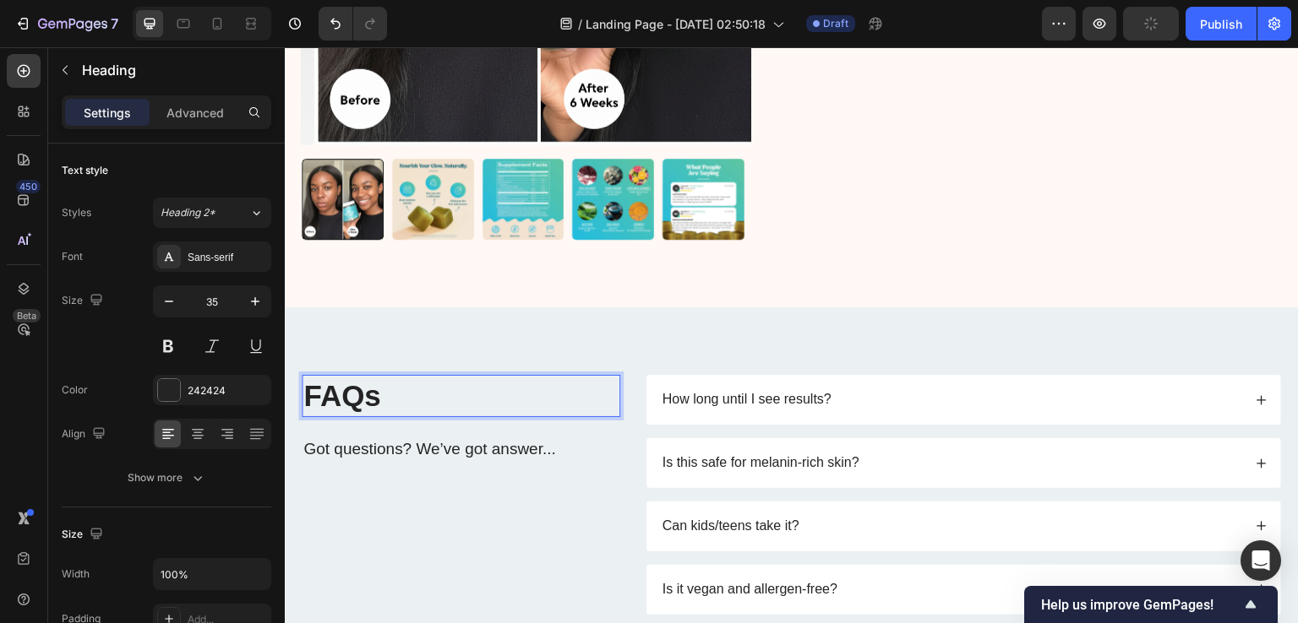
click at [0, 392] on div "450 Beta" at bounding box center [24, 335] width 48 height 576
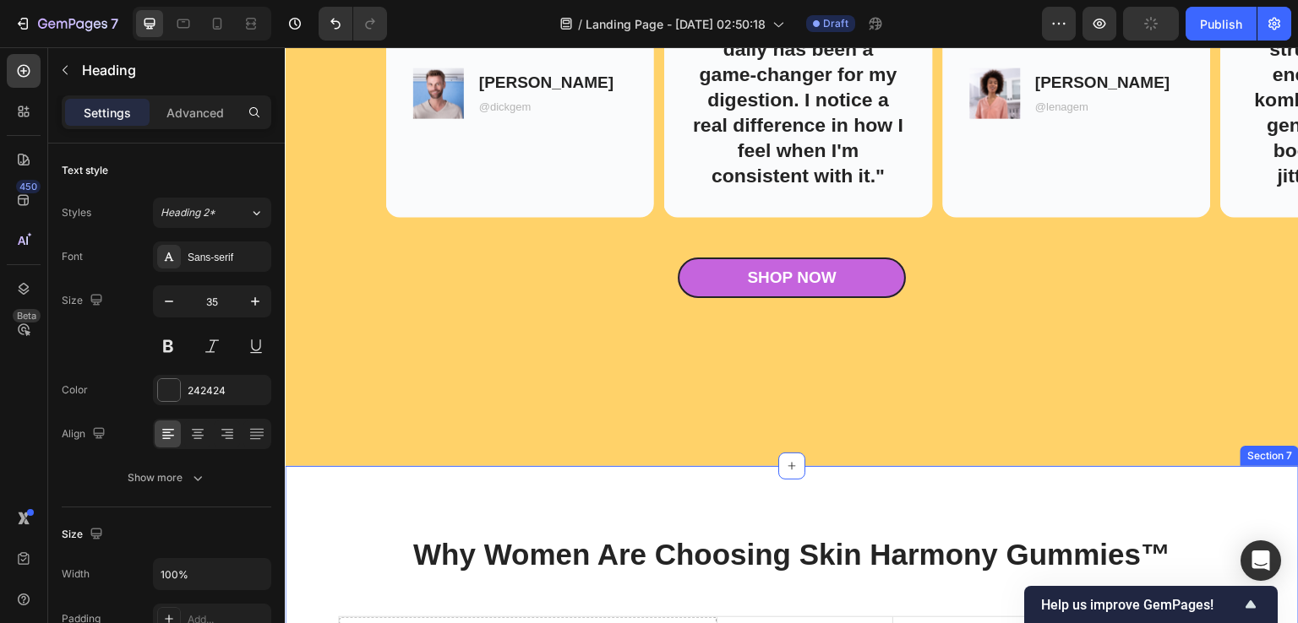
scroll to position [3448, 0]
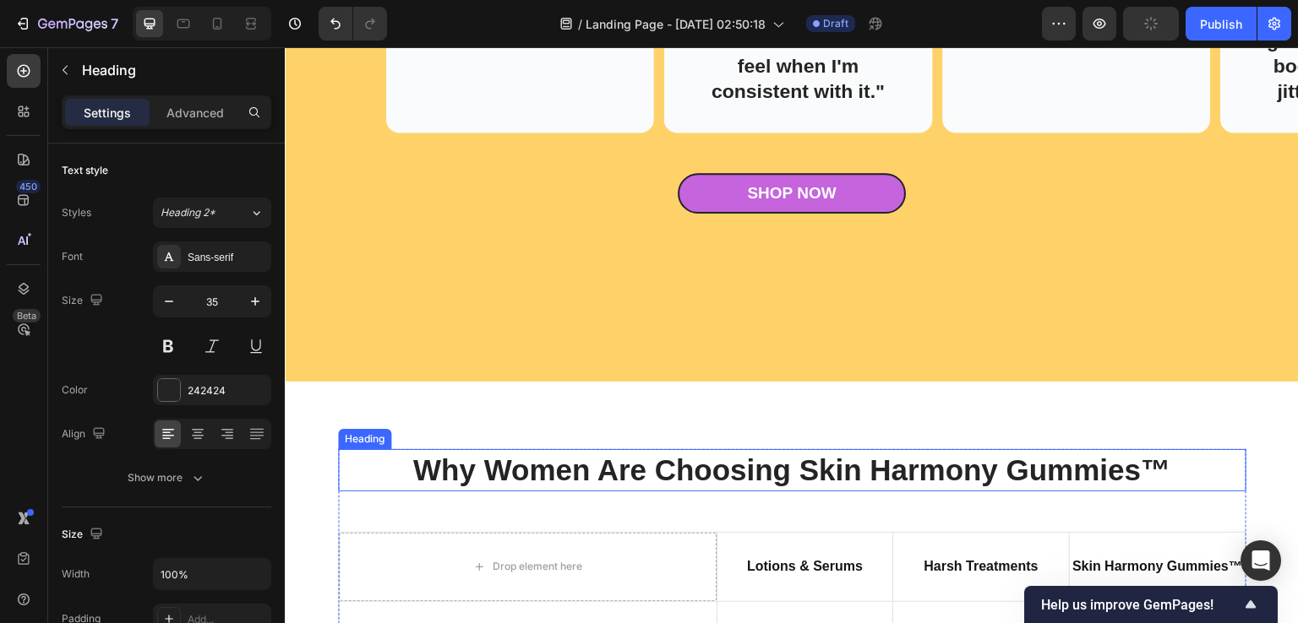
click at [589, 469] on h2 "Why Women Are Choosing Skin Harmony Gummies™" at bounding box center [792, 470] width 908 height 42
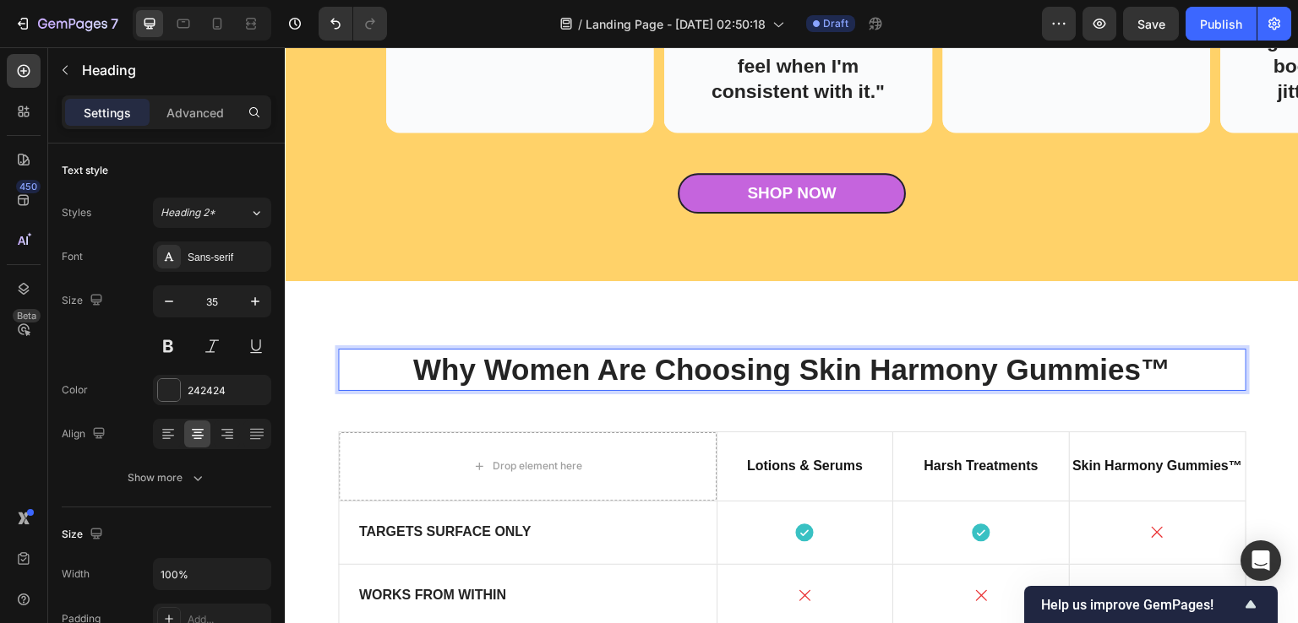
click at [589, 391] on h2 "Why Women Are Choosing Skin Harmony Gummies™" at bounding box center [792, 370] width 908 height 42
click at [589, 389] on p "Why Women Are Choosing Skin Harmony Gummies™" at bounding box center [792, 370] width 905 height 39
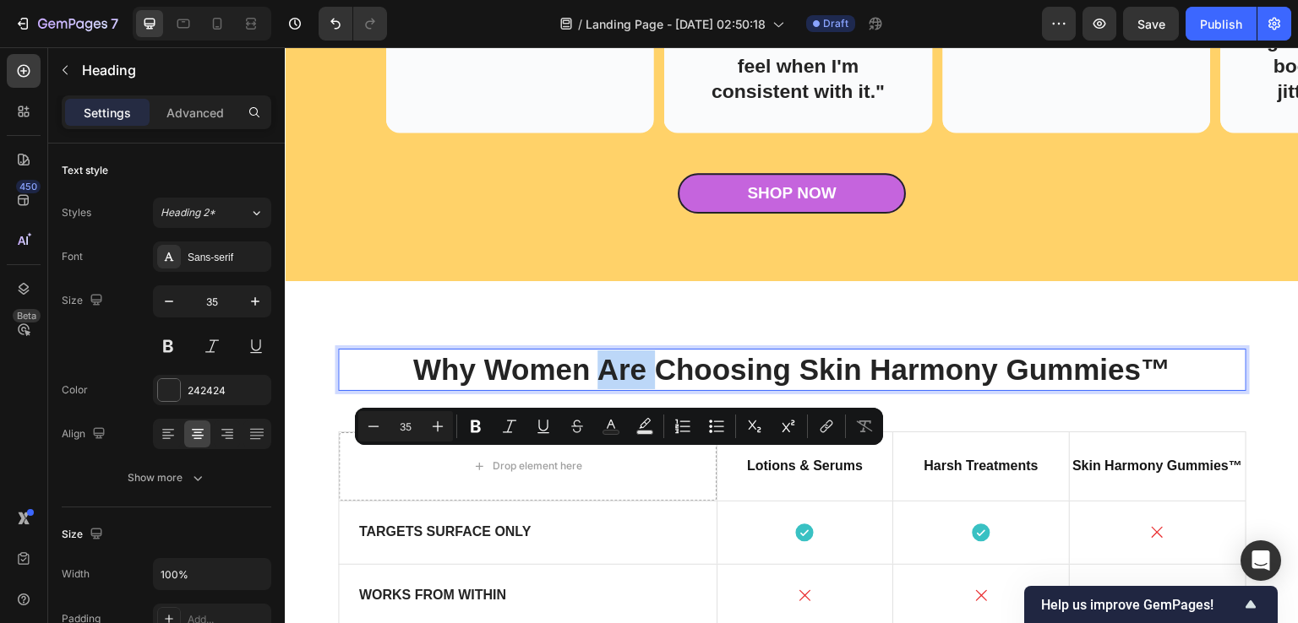
click at [589, 389] on p "Why Women Are Choosing Skin Harmony Gummies™" at bounding box center [792, 370] width 905 height 39
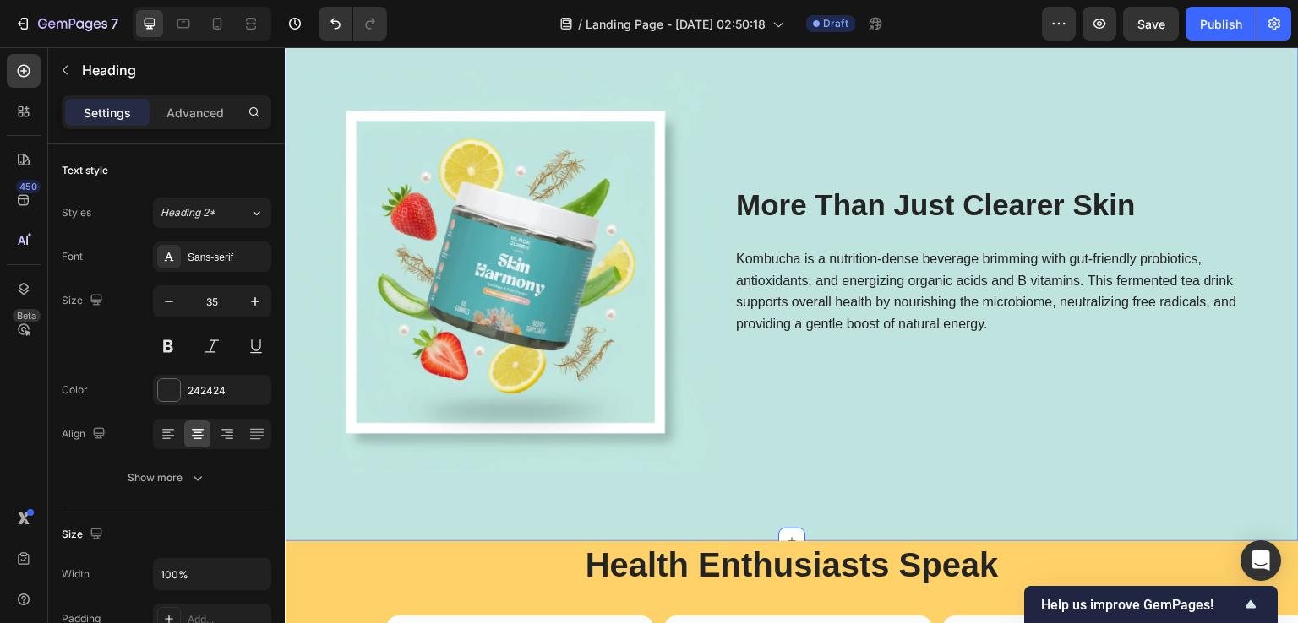
scroll to position [2688, 0]
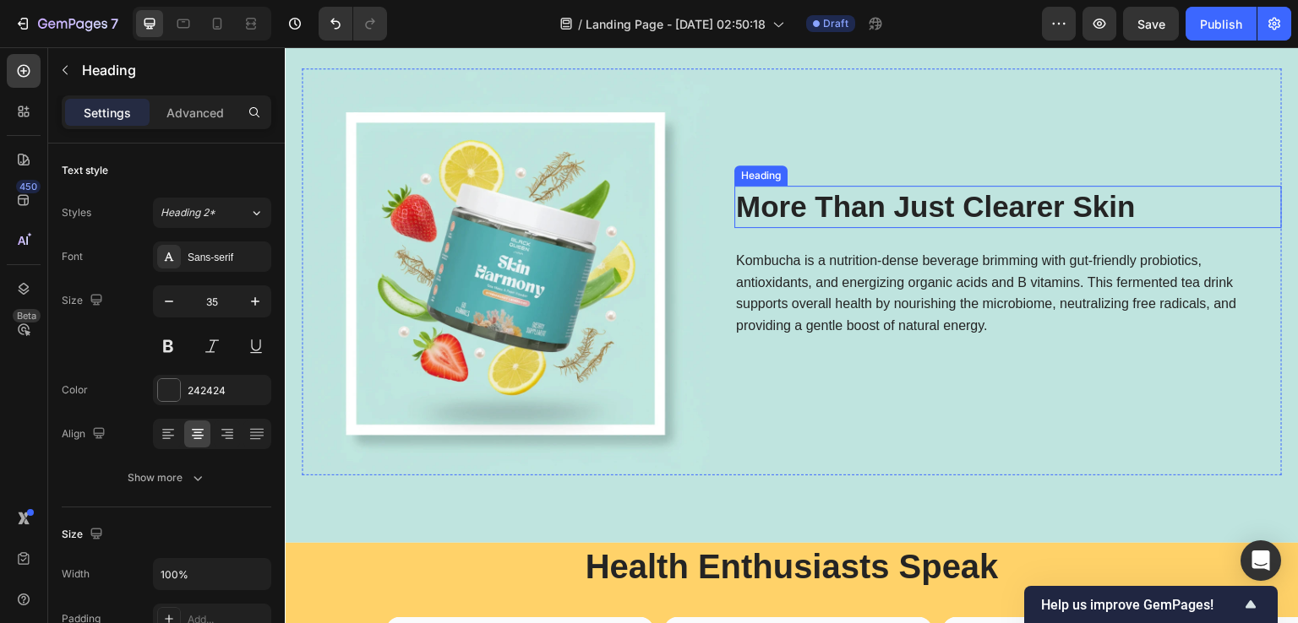
click at [841, 207] on h2 "More Than Just Clearer Skin" at bounding box center [1007, 207] width 547 height 42
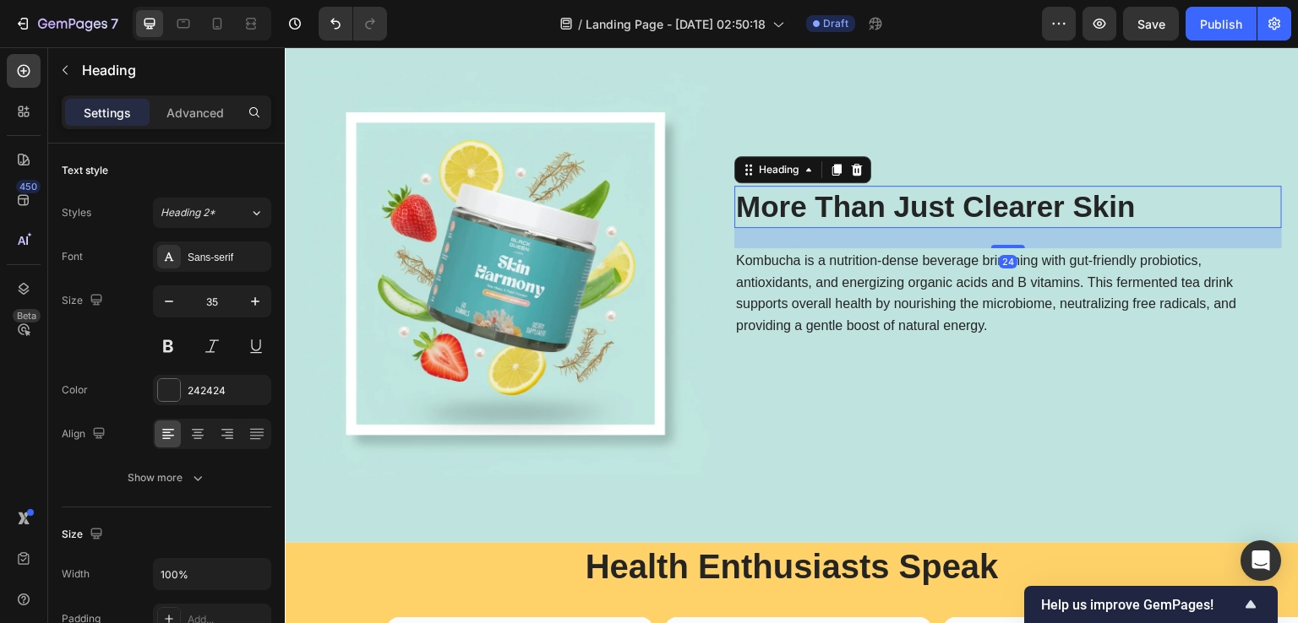
click at [841, 207] on h2 "More Than Just Clearer Skin" at bounding box center [1007, 207] width 547 height 42
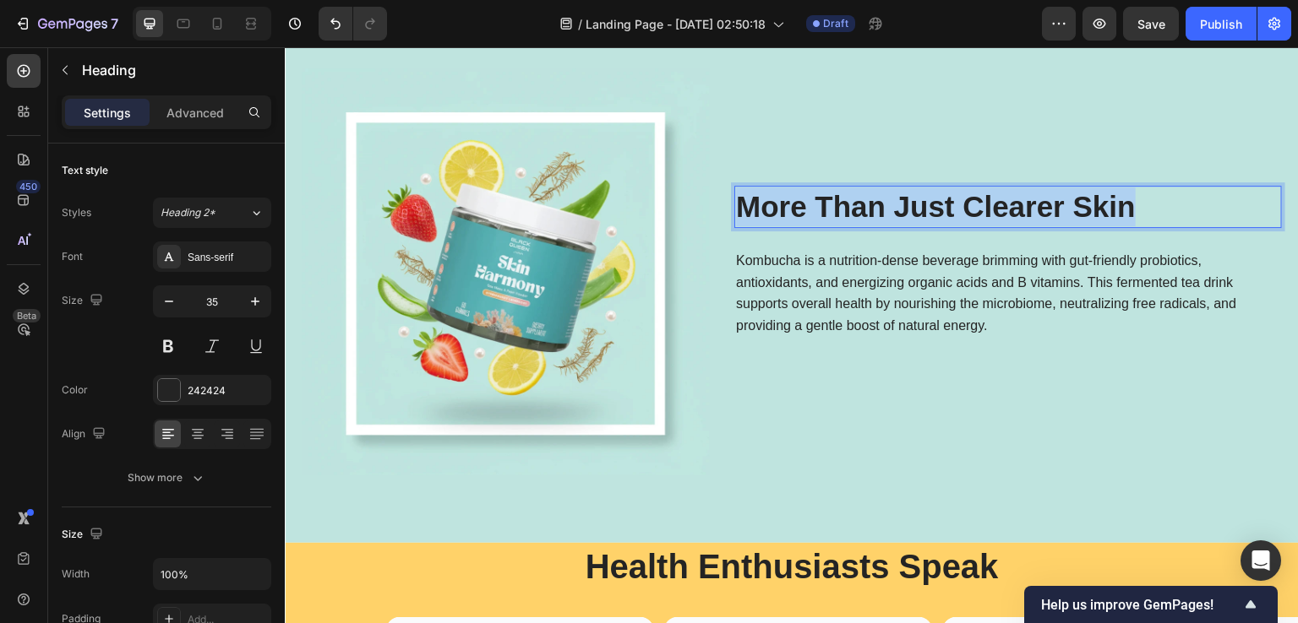
click at [841, 207] on p "More Than Just Clearer Skin" at bounding box center [1008, 207] width 544 height 39
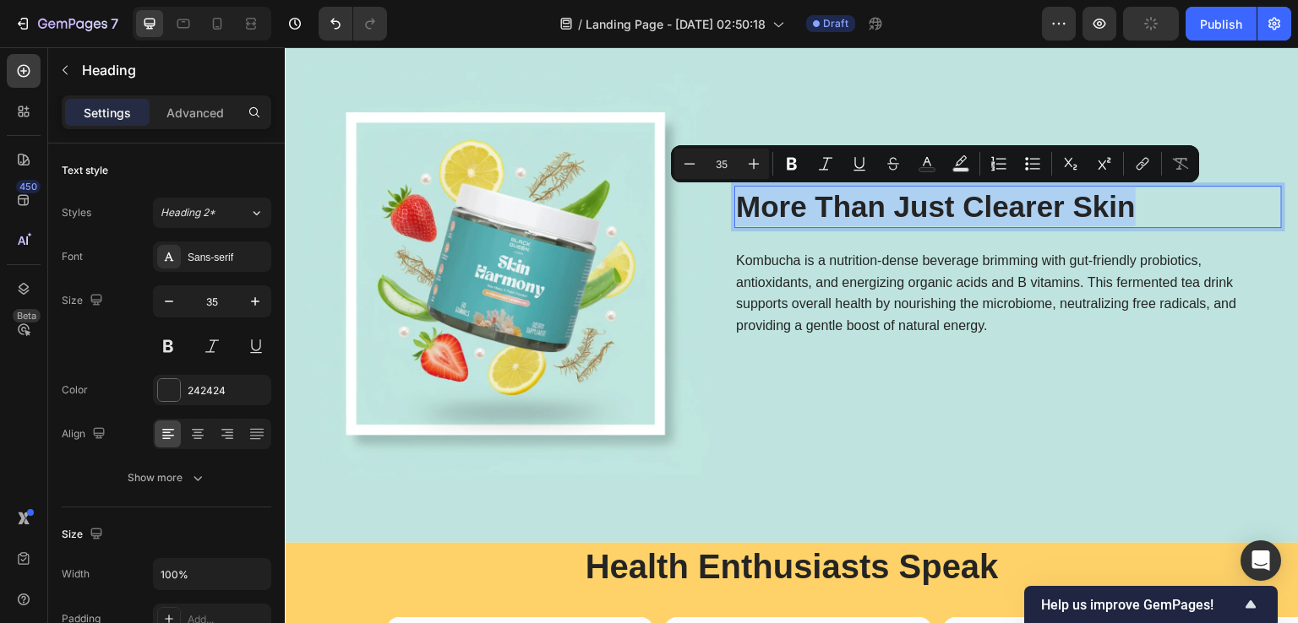
click at [841, 207] on p "More Than Just Clearer Skin" at bounding box center [1008, 207] width 544 height 39
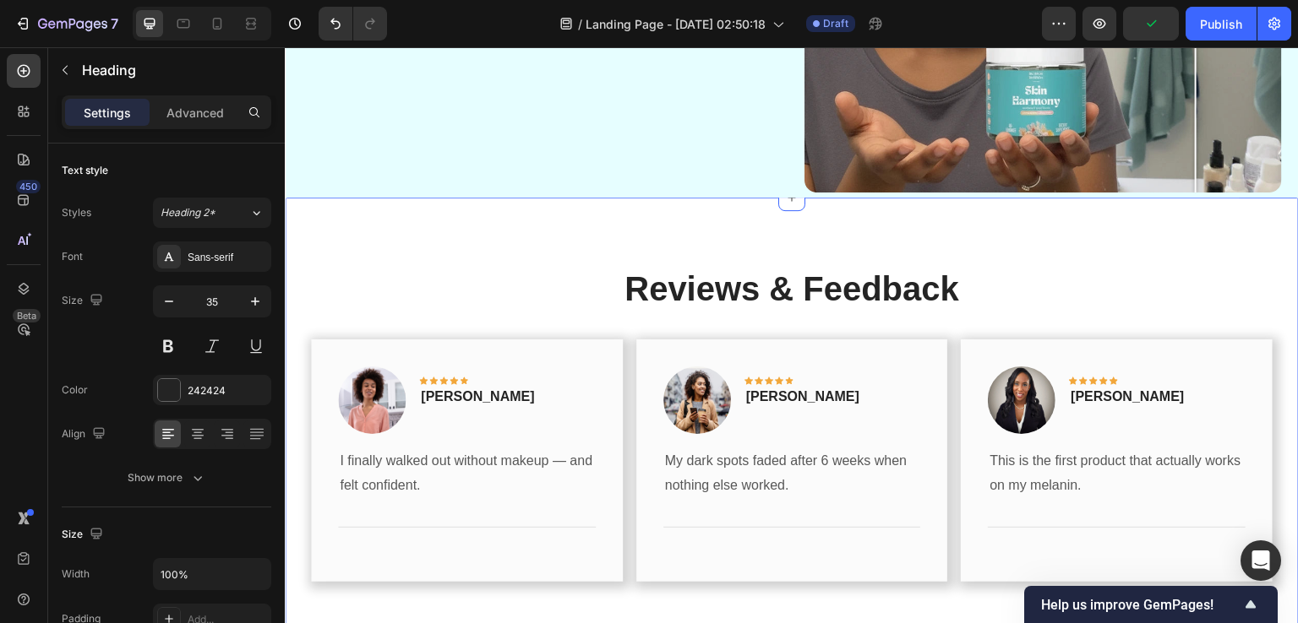
scroll to position [2012, 0]
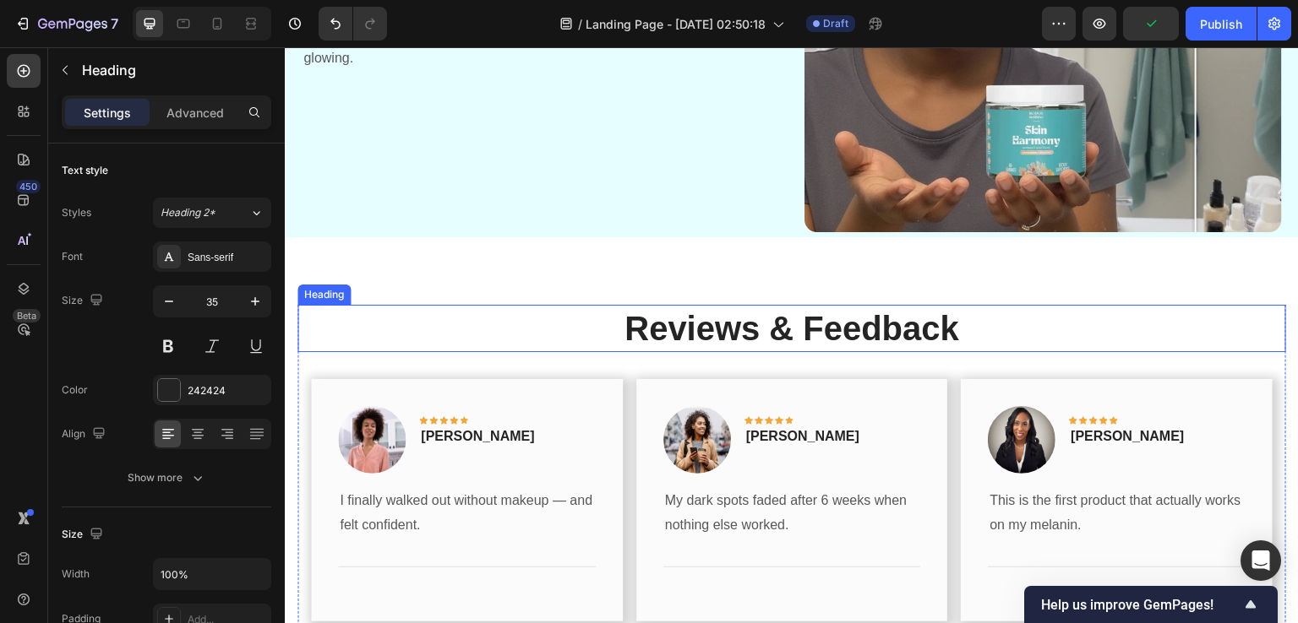
click at [695, 340] on h2 "Reviews & Feedback" at bounding box center [791, 328] width 988 height 47
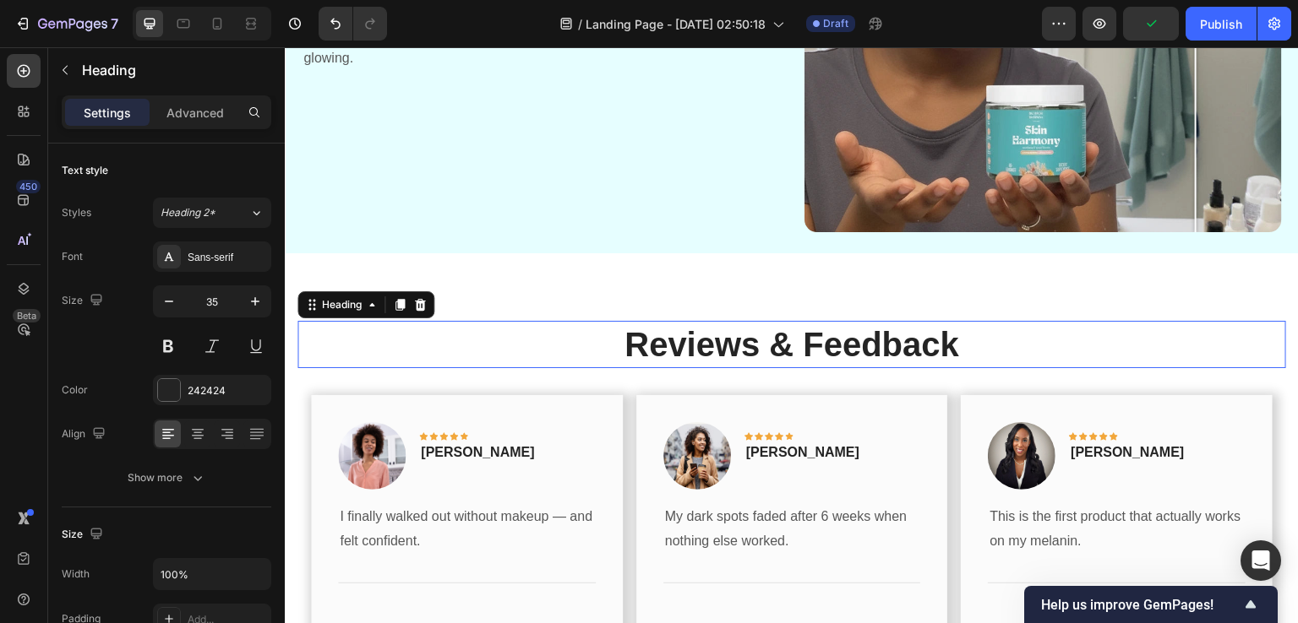
click at [695, 340] on h2 "Reviews & Feedback" at bounding box center [791, 344] width 988 height 47
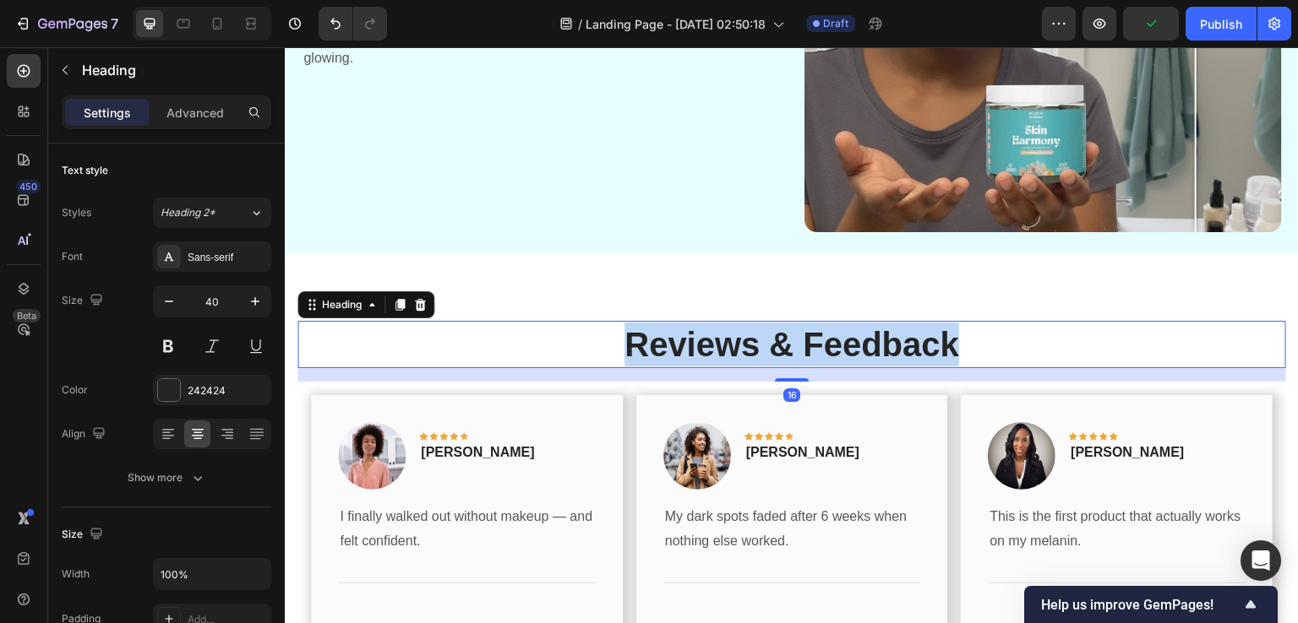
click at [695, 340] on p "Reviews & Feedback" at bounding box center [791, 345] width 985 height 44
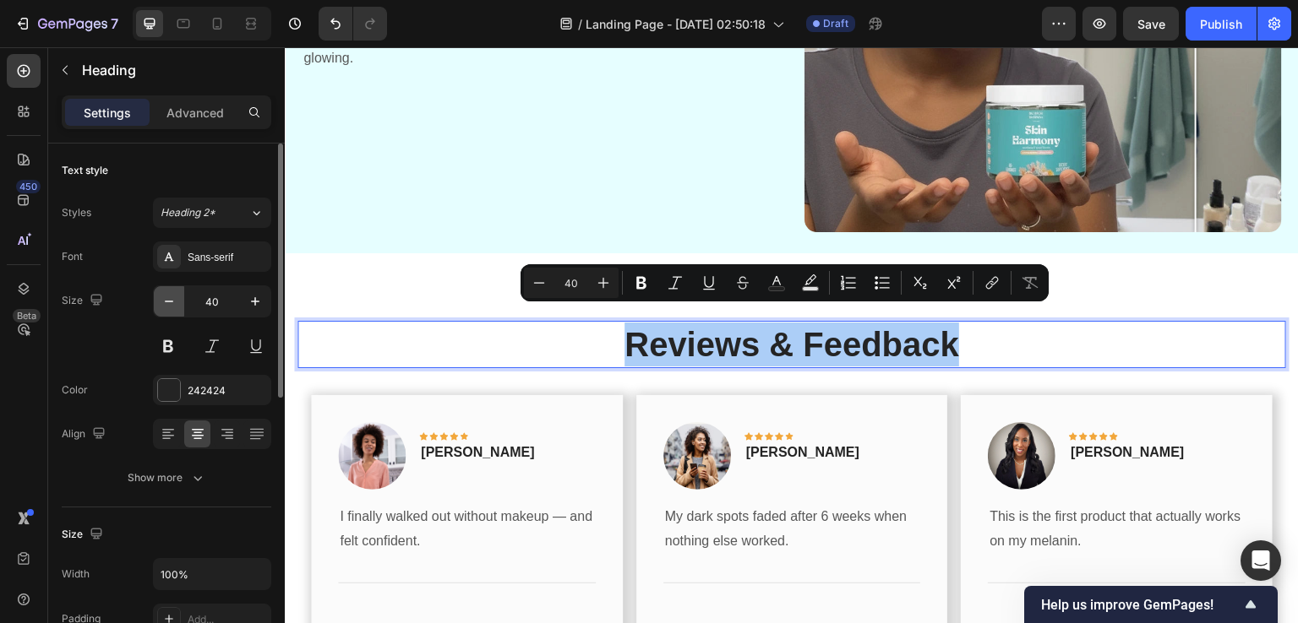
click at [171, 300] on icon "button" at bounding box center [169, 301] width 17 height 17
click at [171, 301] on icon "button" at bounding box center [169, 301] width 17 height 17
click at [171, 301] on icon "button" at bounding box center [169, 302] width 8 height 2
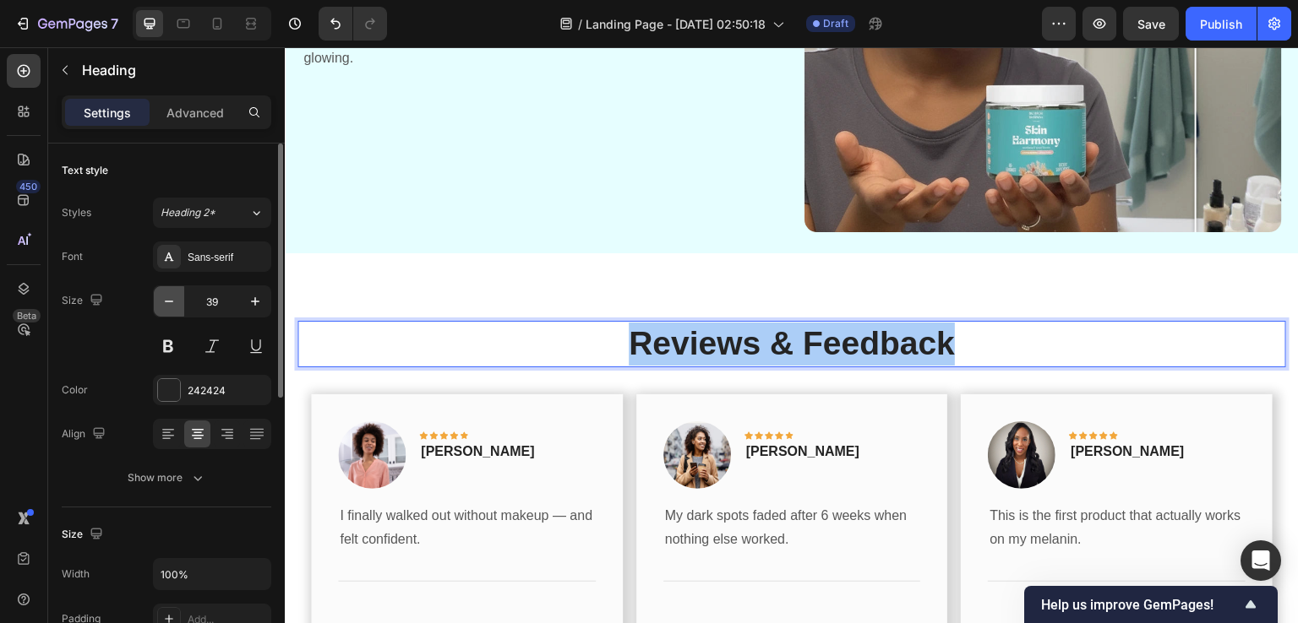
click at [171, 301] on icon "button" at bounding box center [169, 302] width 8 height 2
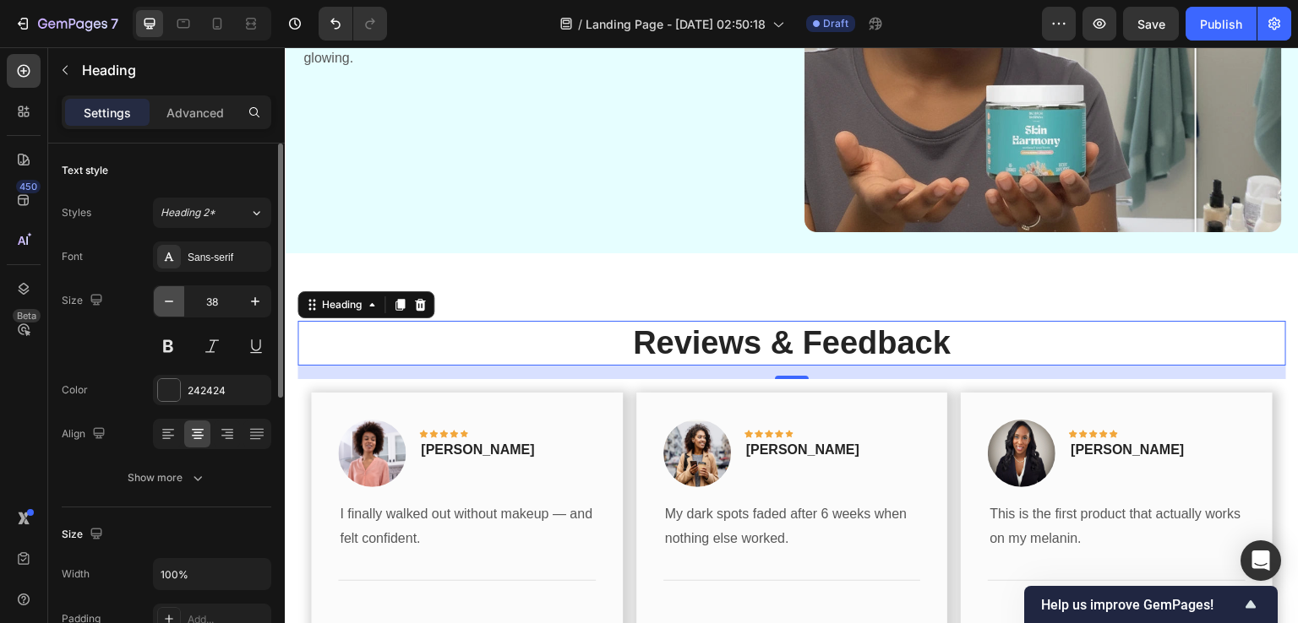
click at [171, 301] on icon "button" at bounding box center [169, 302] width 8 height 2
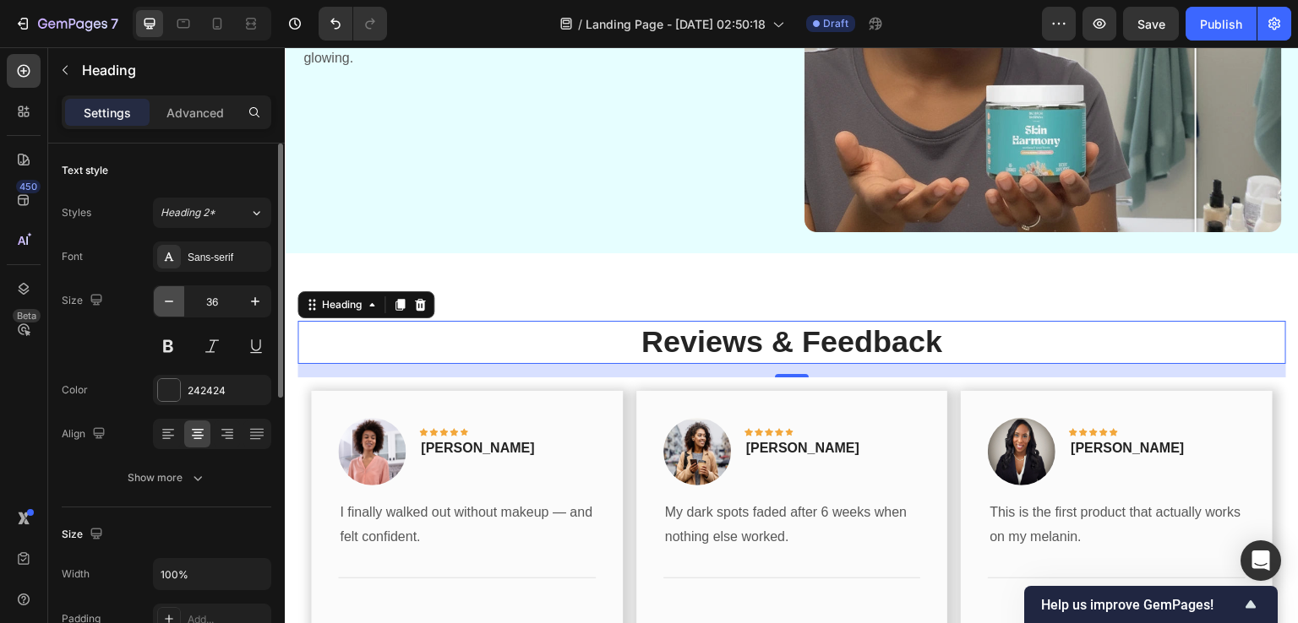
click at [171, 301] on icon "button" at bounding box center [169, 302] width 8 height 2
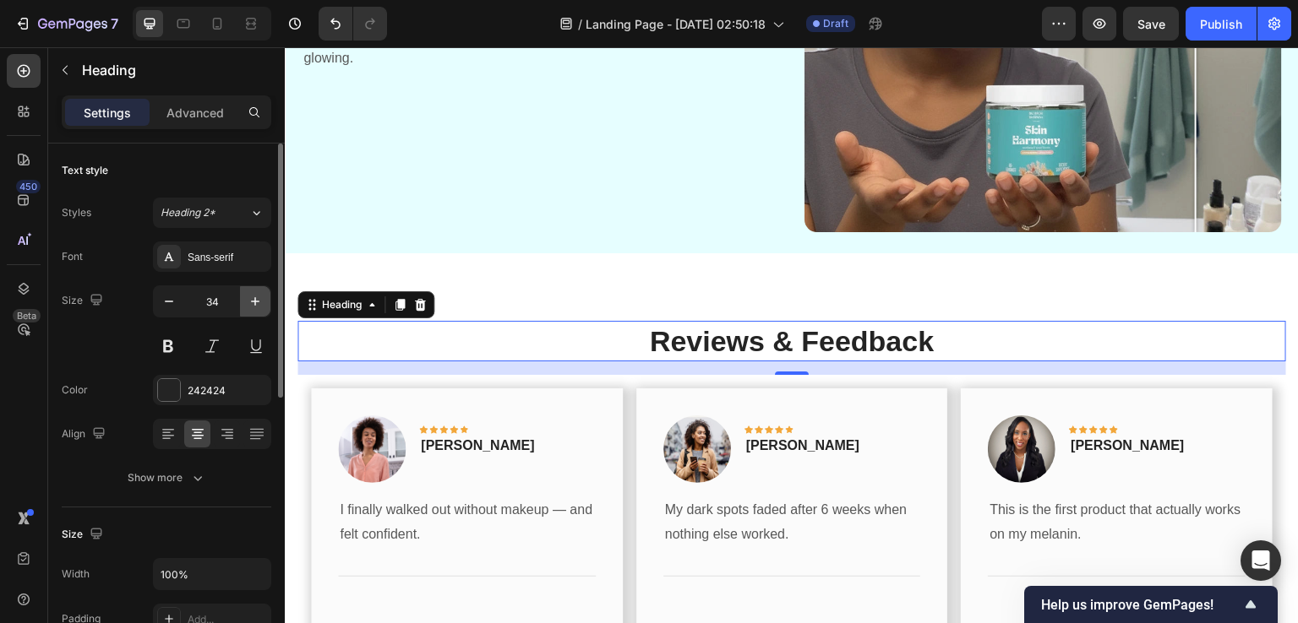
click at [253, 302] on icon "button" at bounding box center [255, 301] width 8 height 8
type input "35"
click at [0, 342] on div "450 Beta" at bounding box center [24, 335] width 48 height 576
click at [723, 323] on p "Reviews & Feedback" at bounding box center [791, 342] width 985 height 39
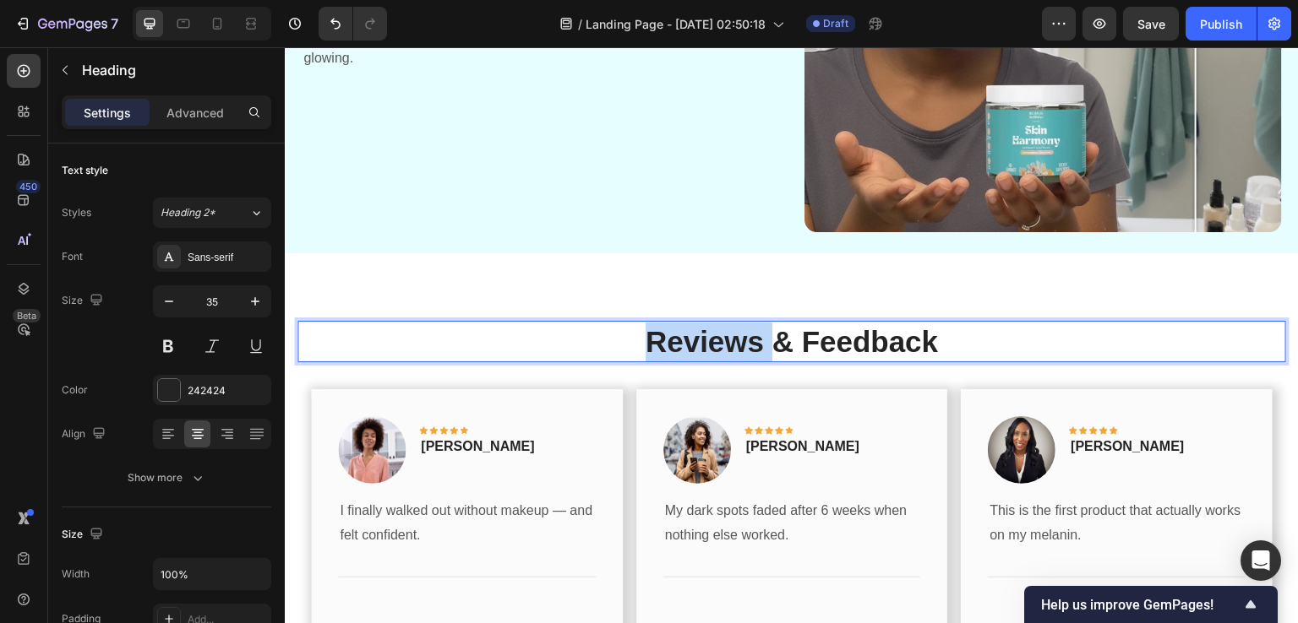
click at [723, 323] on p "Reviews & Feedback" at bounding box center [791, 342] width 985 height 39
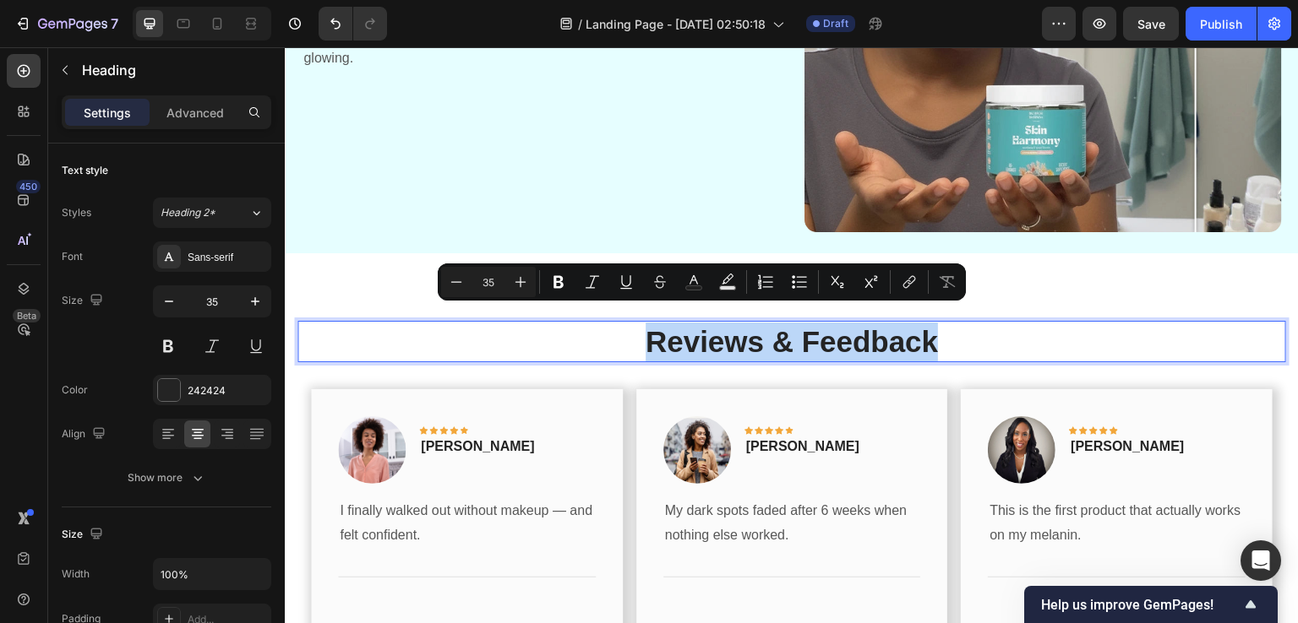
click at [723, 323] on p "Reviews & Feedback" at bounding box center [791, 342] width 985 height 39
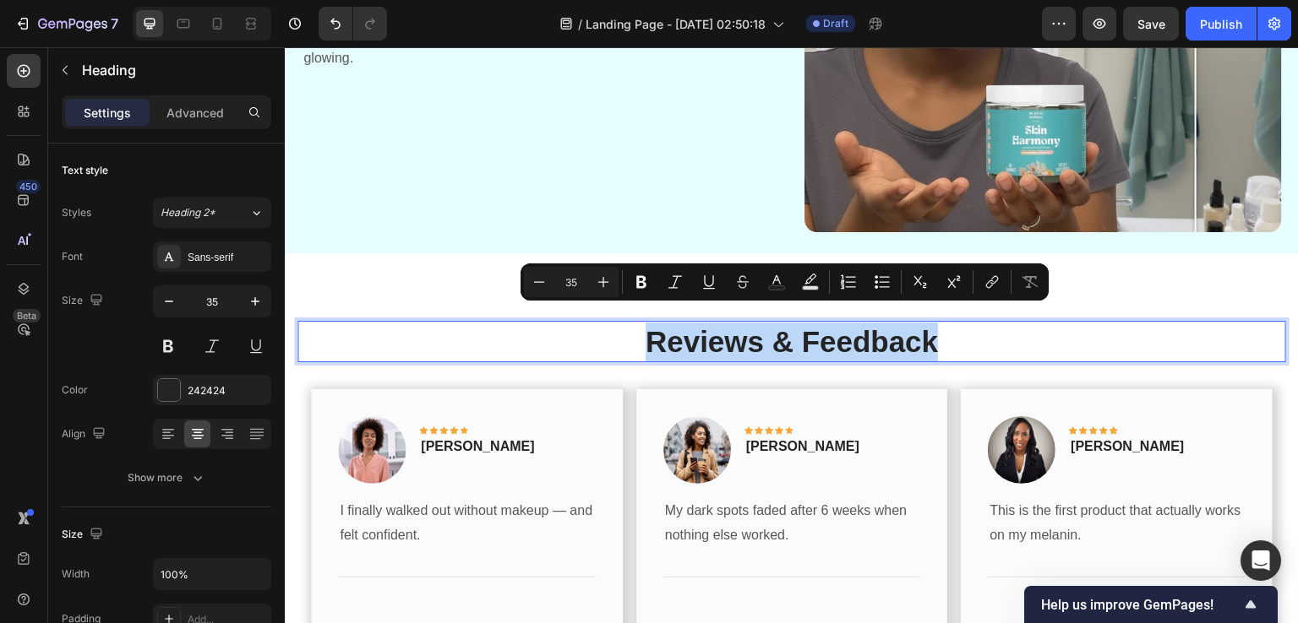
click at [723, 323] on p "Reviews & Feedback" at bounding box center [791, 342] width 985 height 39
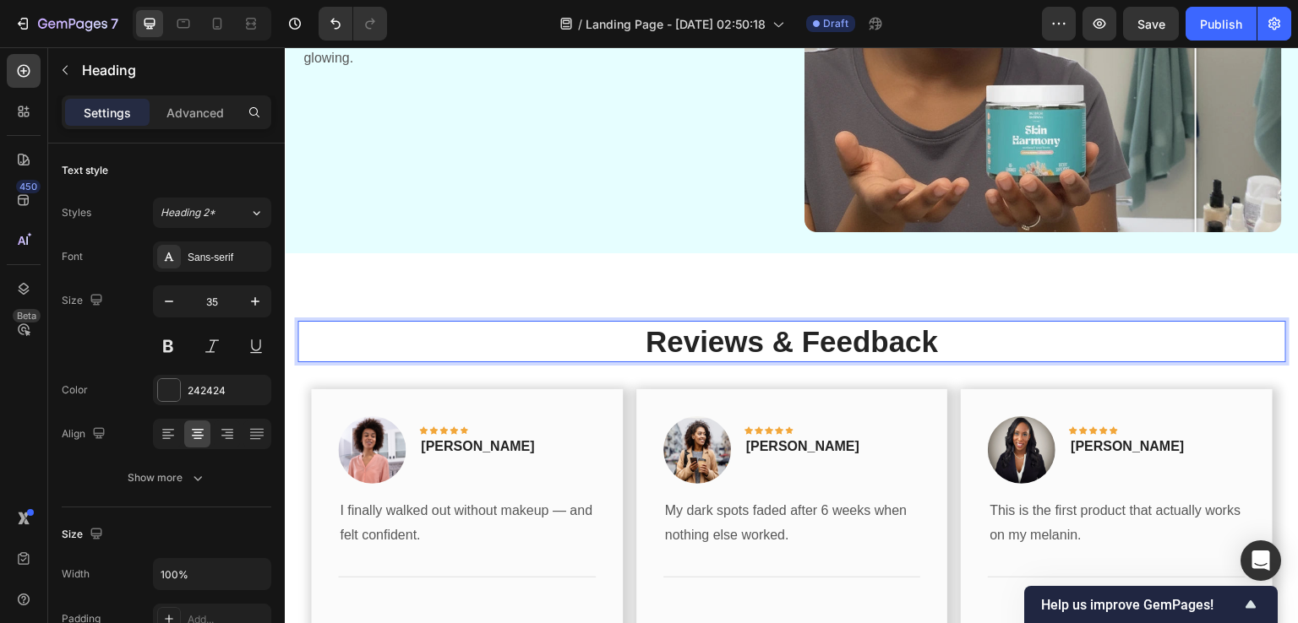
click at [723, 323] on p "Reviews & Feedback" at bounding box center [791, 342] width 985 height 39
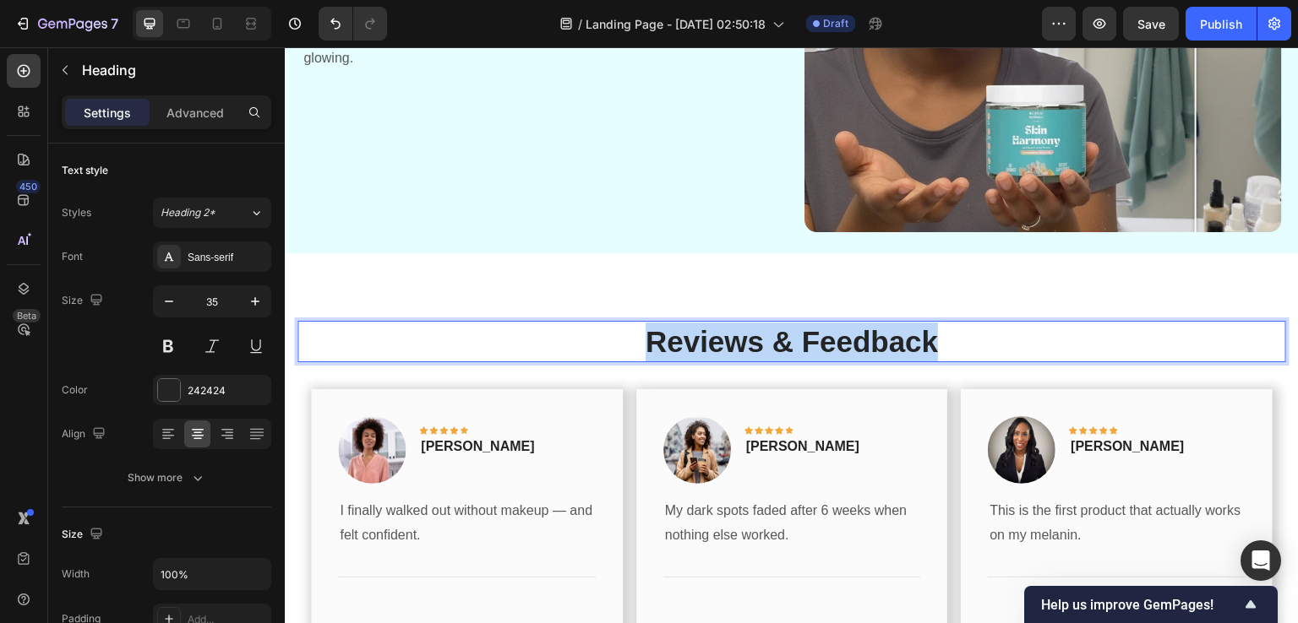
click at [723, 323] on p "Reviews & Feedback" at bounding box center [791, 342] width 985 height 39
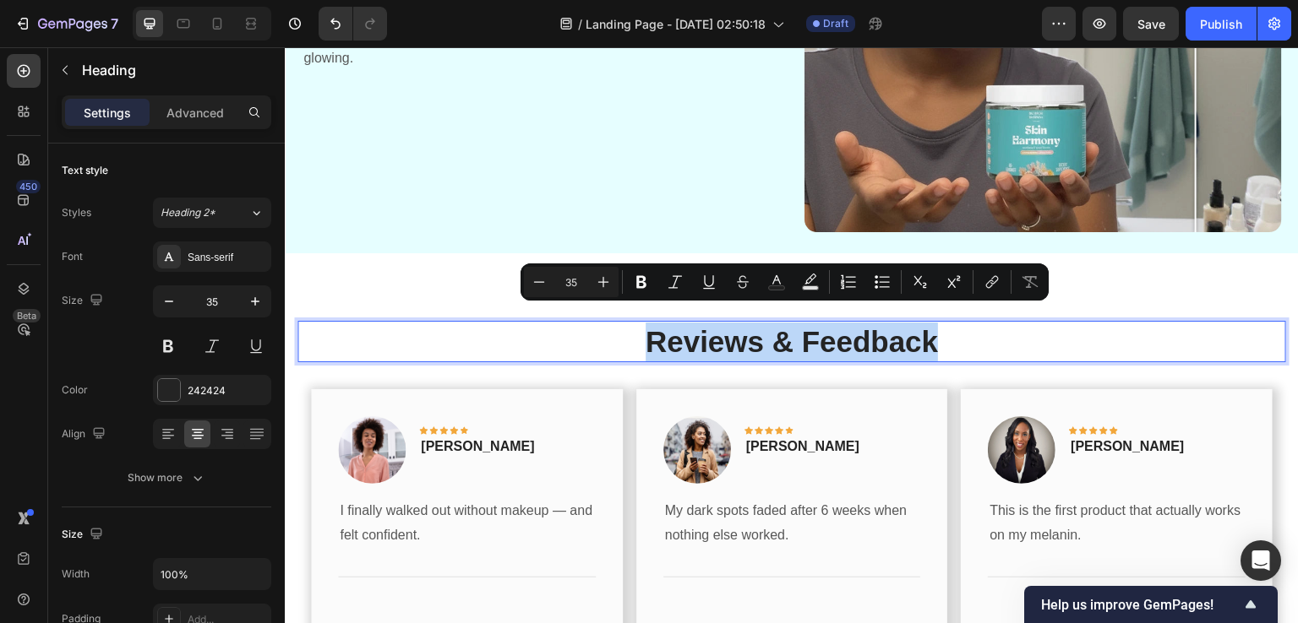
click at [689, 333] on p "Reviews & Feedback" at bounding box center [791, 342] width 985 height 39
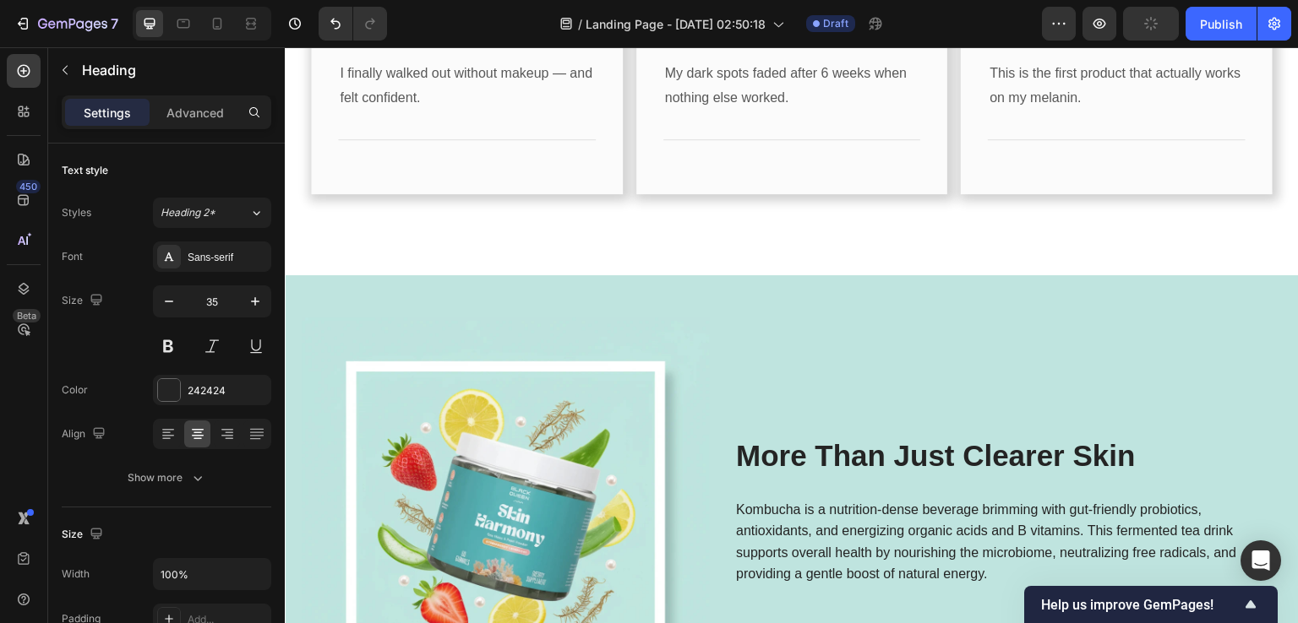
scroll to position [2519, 0]
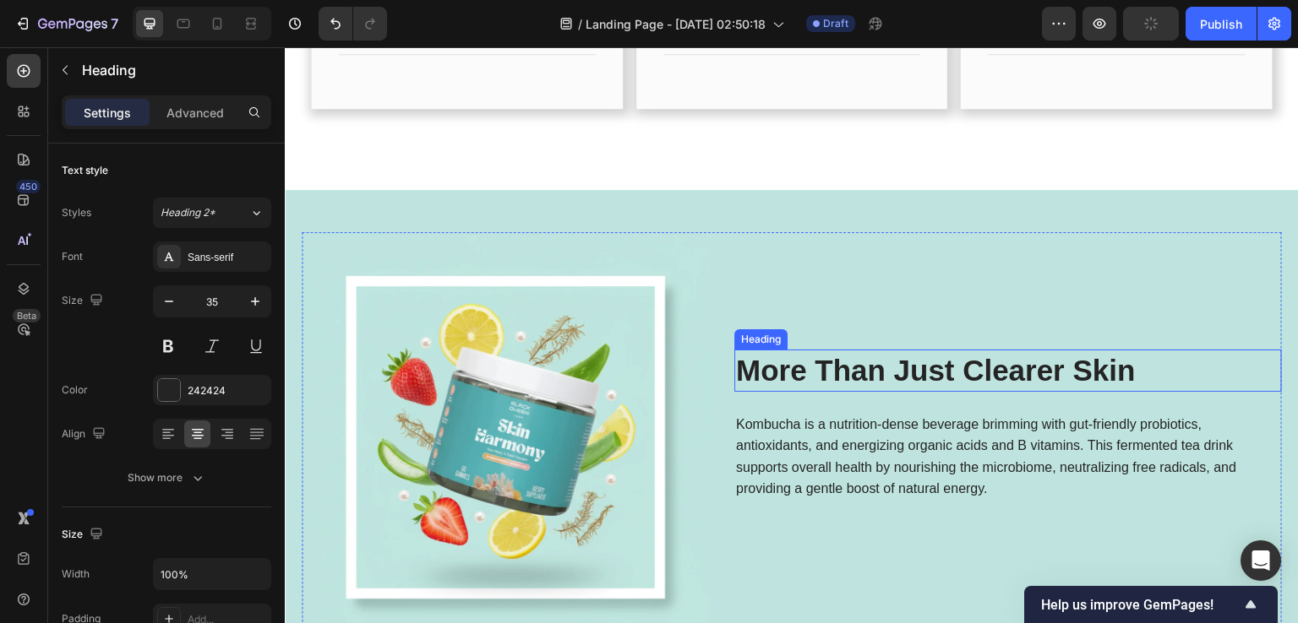
click at [852, 373] on h2 "More Than Just Clearer Skin" at bounding box center [1007, 371] width 547 height 42
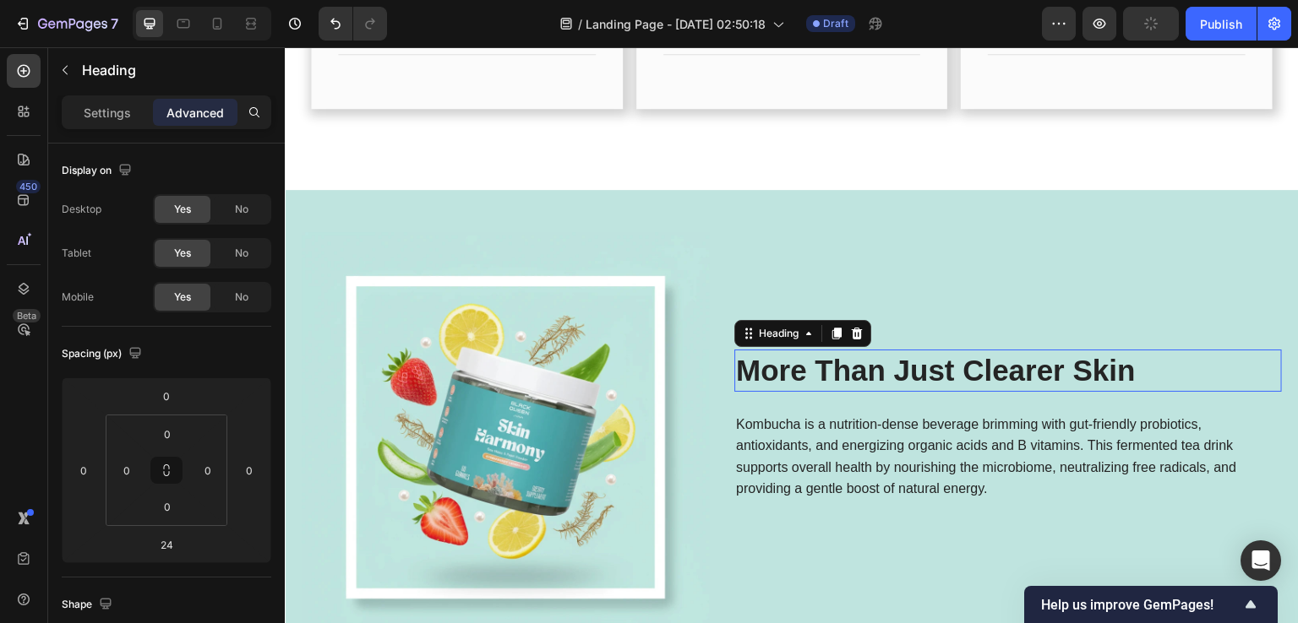
click at [852, 373] on h2 "More Than Just Clearer Skin" at bounding box center [1007, 371] width 547 height 42
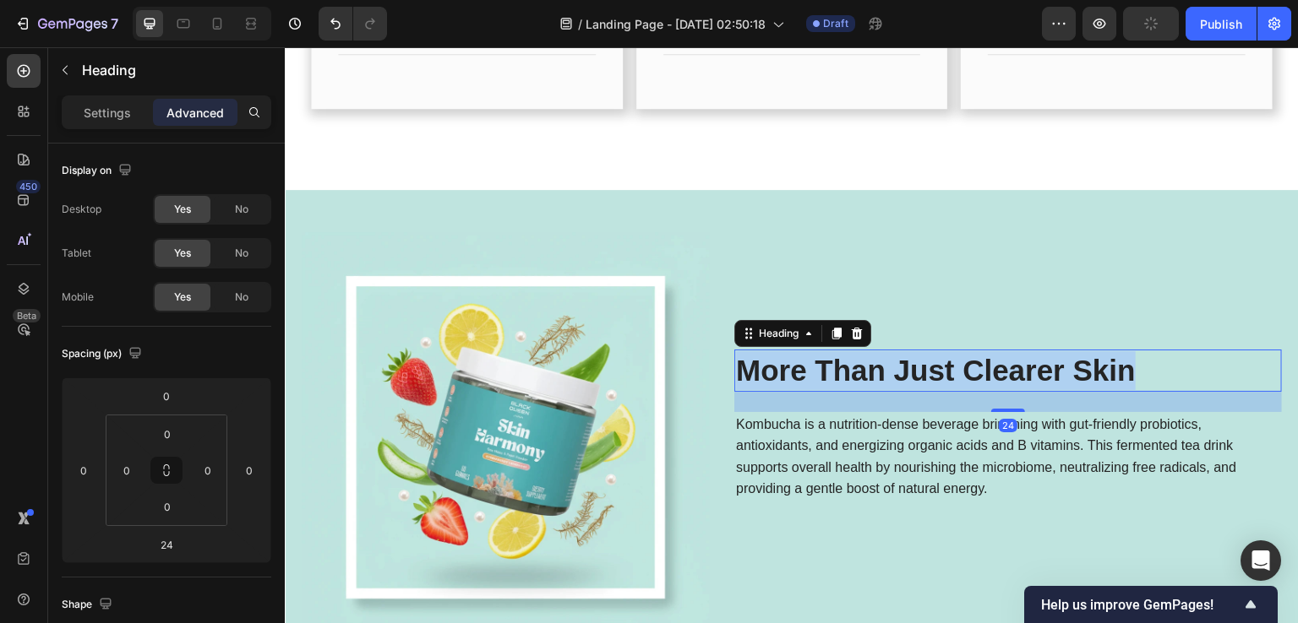
click at [852, 373] on p "More Than Just Clearer Skin" at bounding box center [1008, 370] width 544 height 39
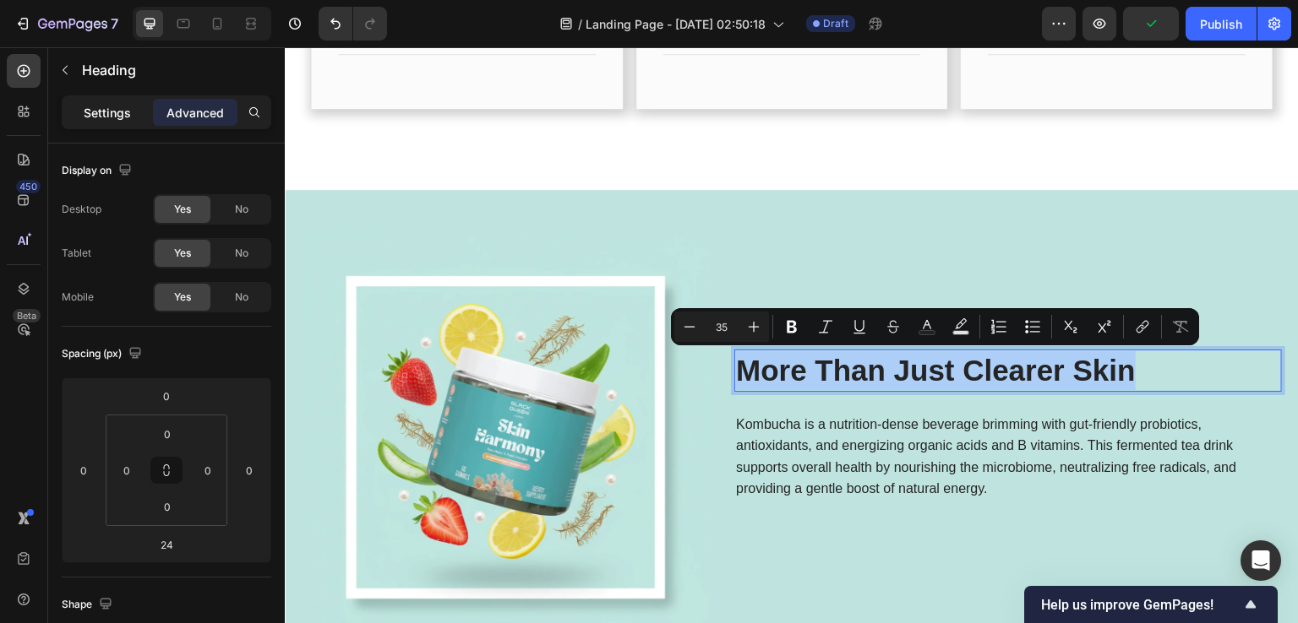
click at [84, 125] on div "Settings" at bounding box center [107, 112] width 84 height 27
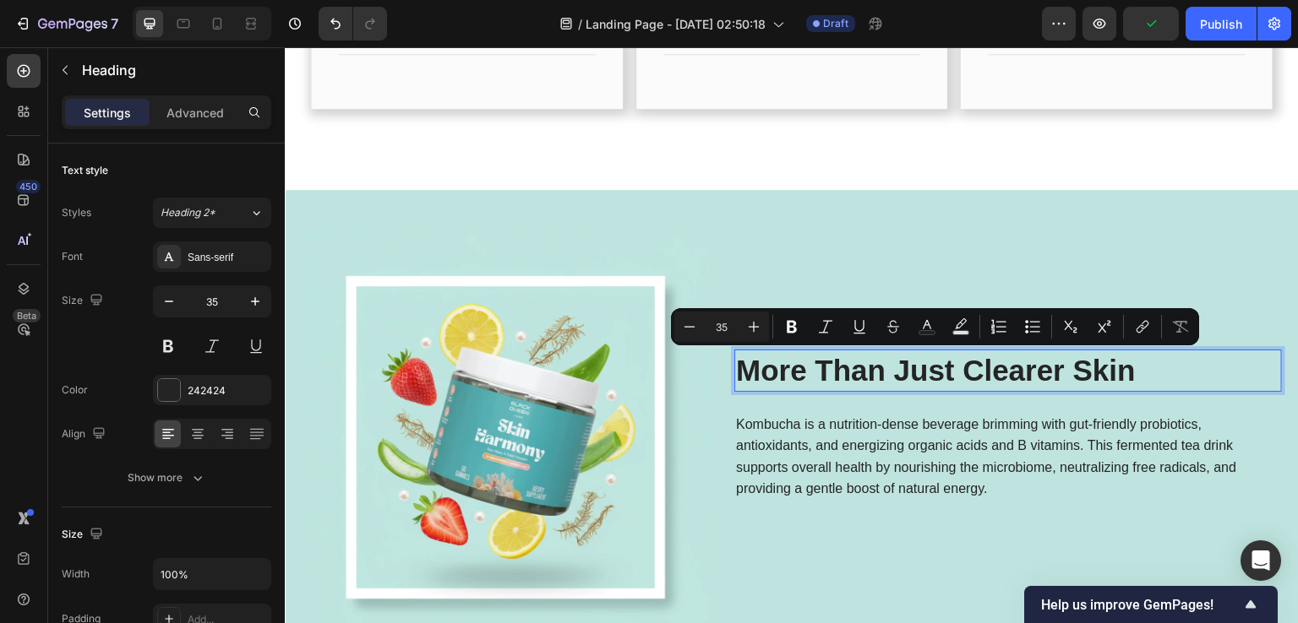
click at [87, 117] on p "Settings" at bounding box center [107, 113] width 47 height 18
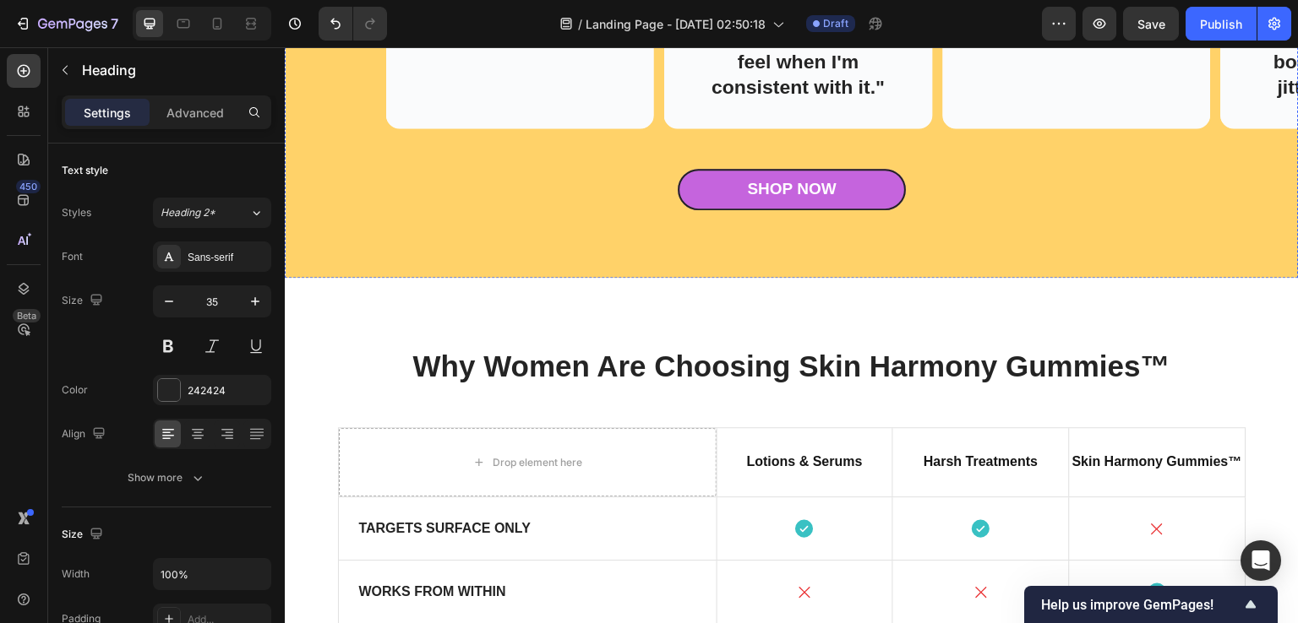
scroll to position [3617, 0]
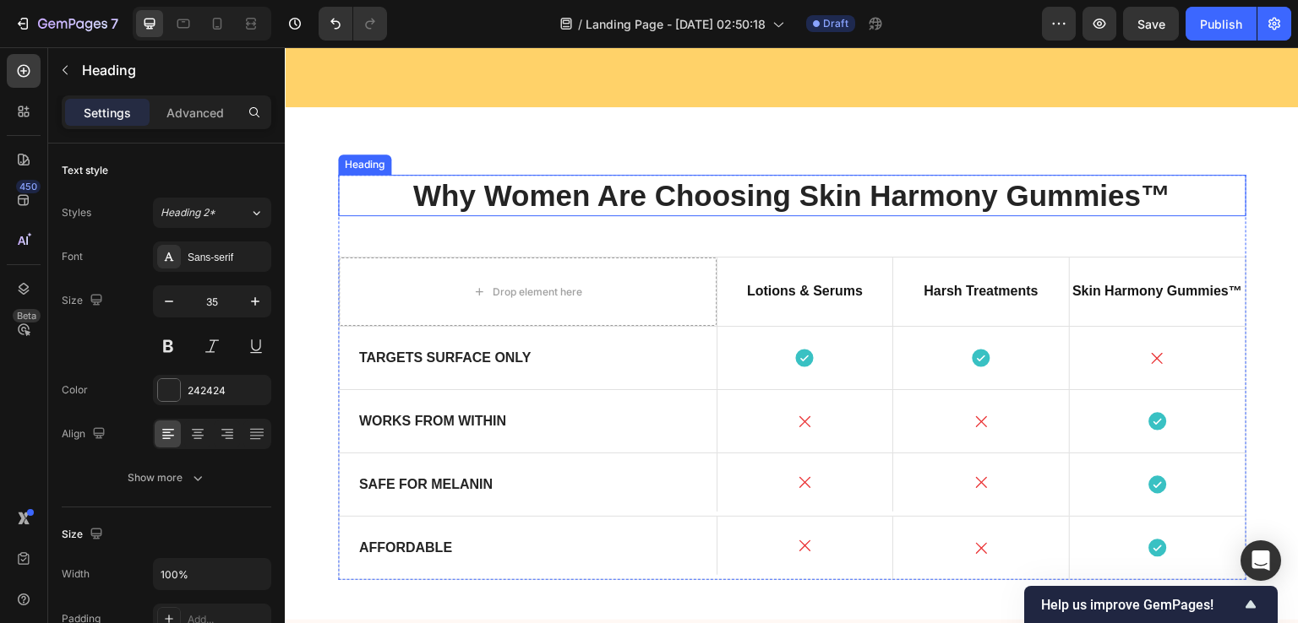
click at [616, 217] on h2 "Why Women Are Choosing Skin Harmony Gummies™" at bounding box center [792, 196] width 908 height 42
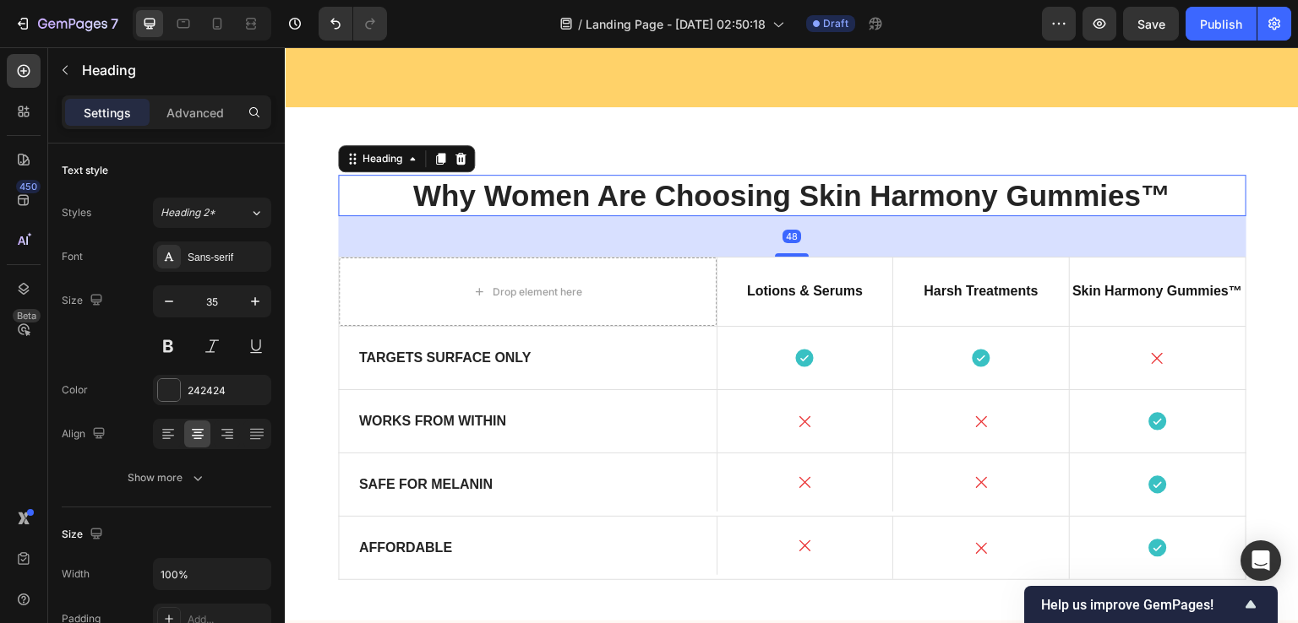
click at [616, 217] on h2 "Why Women Are Choosing Skin Harmony Gummies™" at bounding box center [792, 196] width 908 height 42
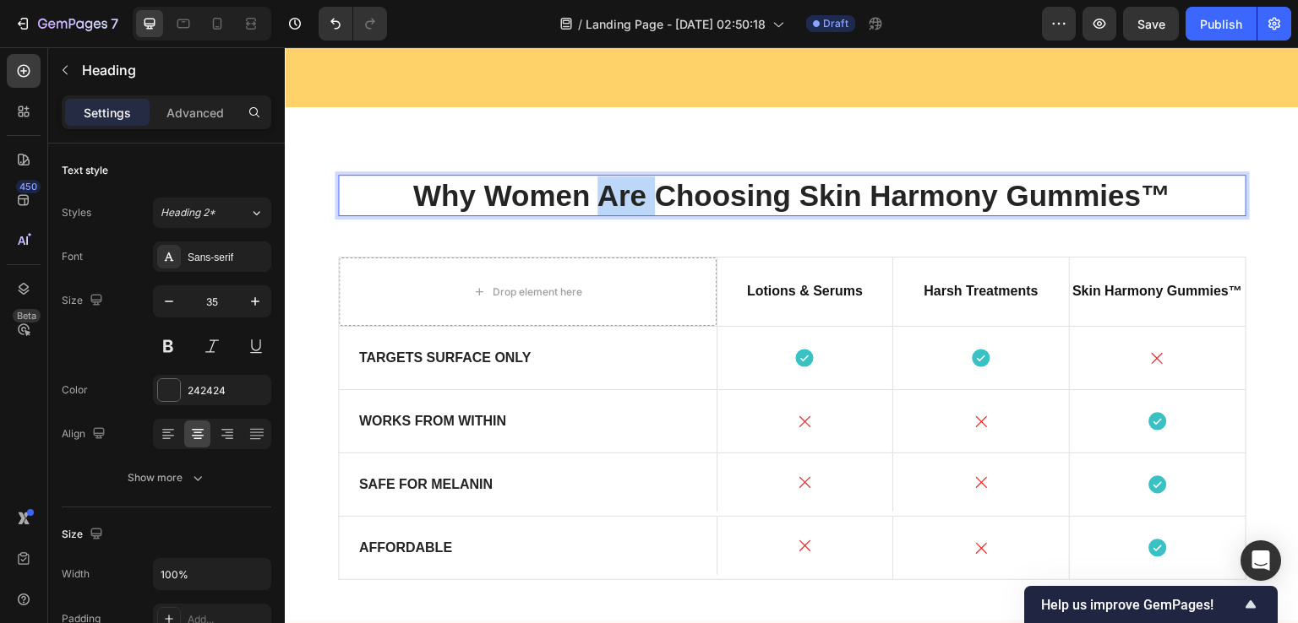
click at [616, 215] on p "Why Women Are Choosing Skin Harmony Gummies™" at bounding box center [792, 196] width 905 height 39
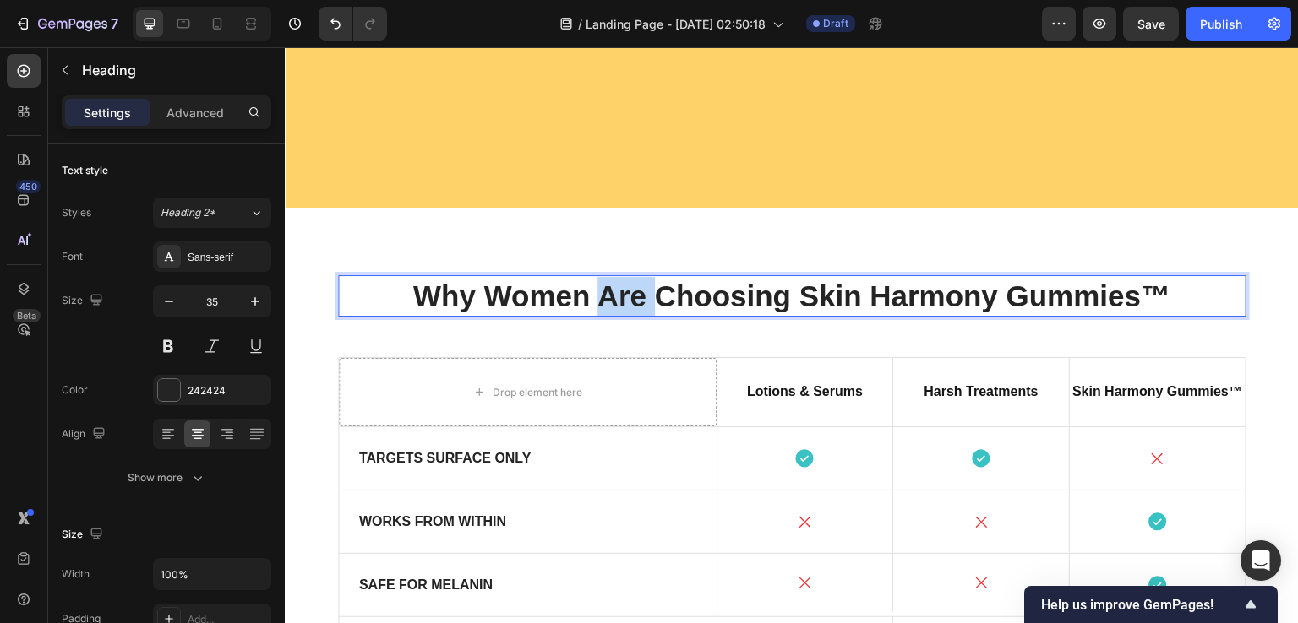
scroll to position [4124, 0]
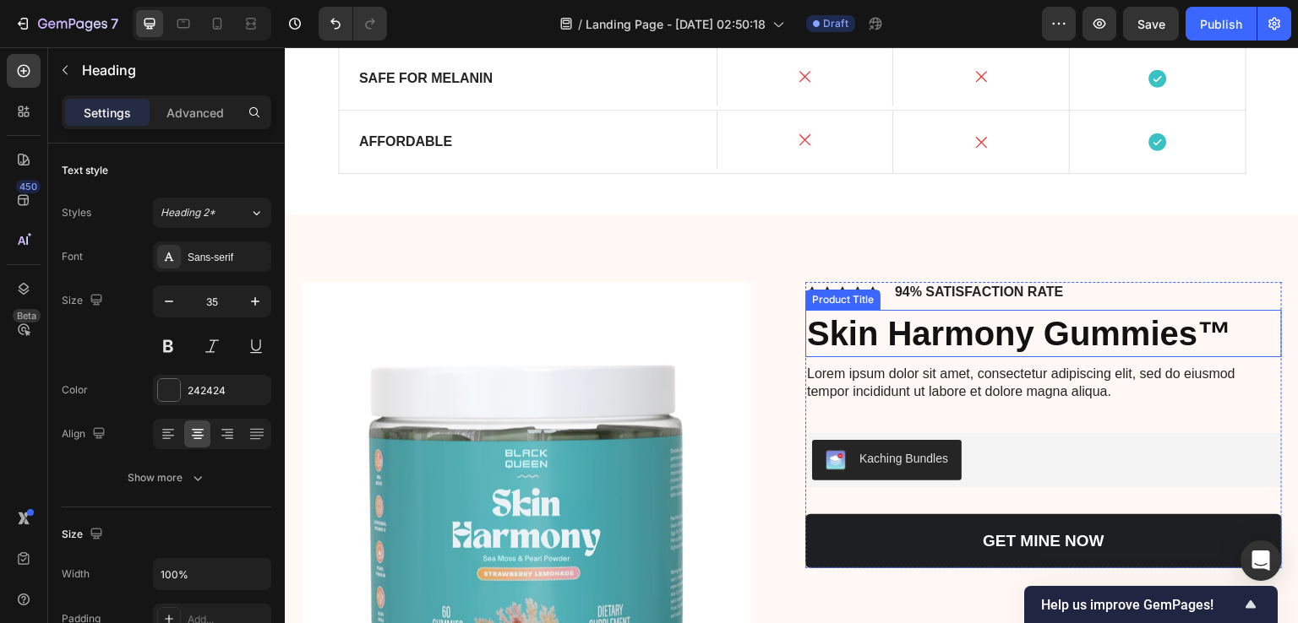
click at [897, 318] on h1 "Skin Harmony Gummies™" at bounding box center [1043, 333] width 476 height 47
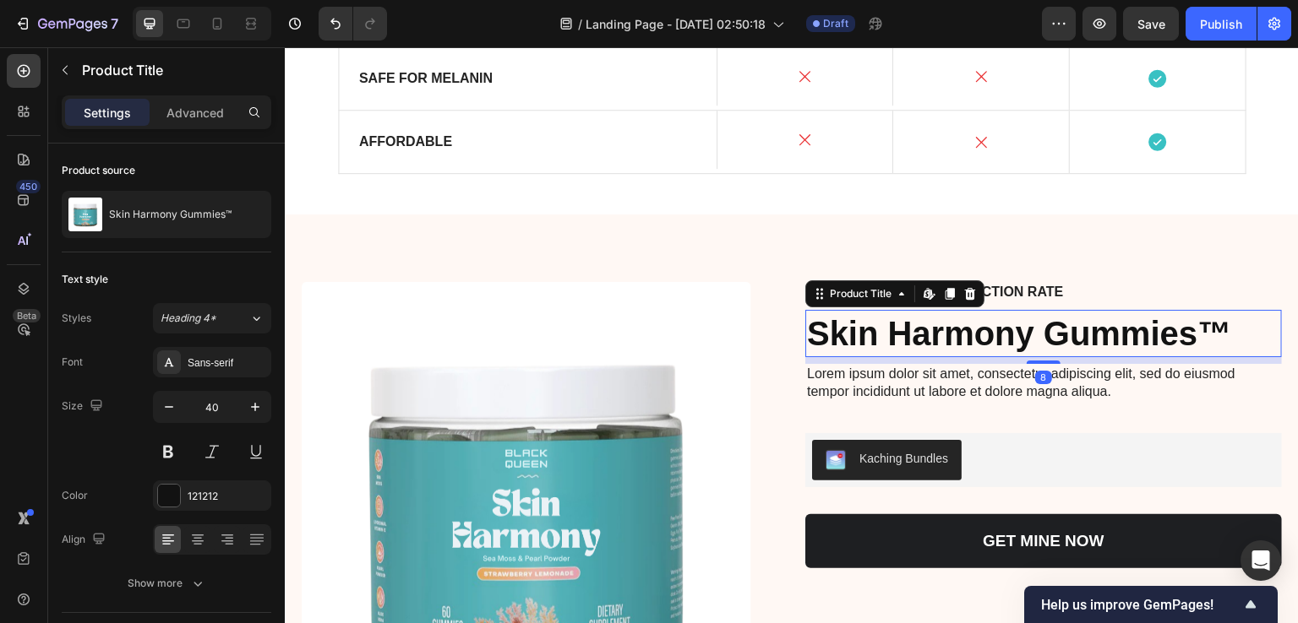
click at [896, 318] on h1 "Skin Harmony Gummies™" at bounding box center [1043, 333] width 476 height 47
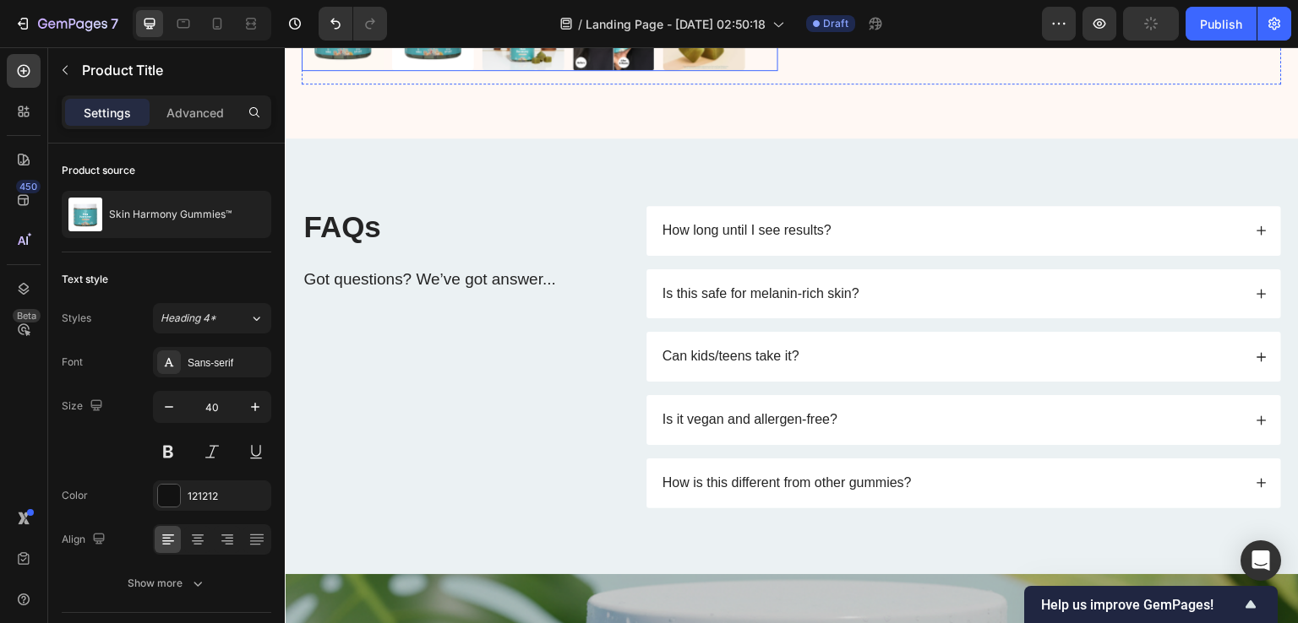
scroll to position [4884, 0]
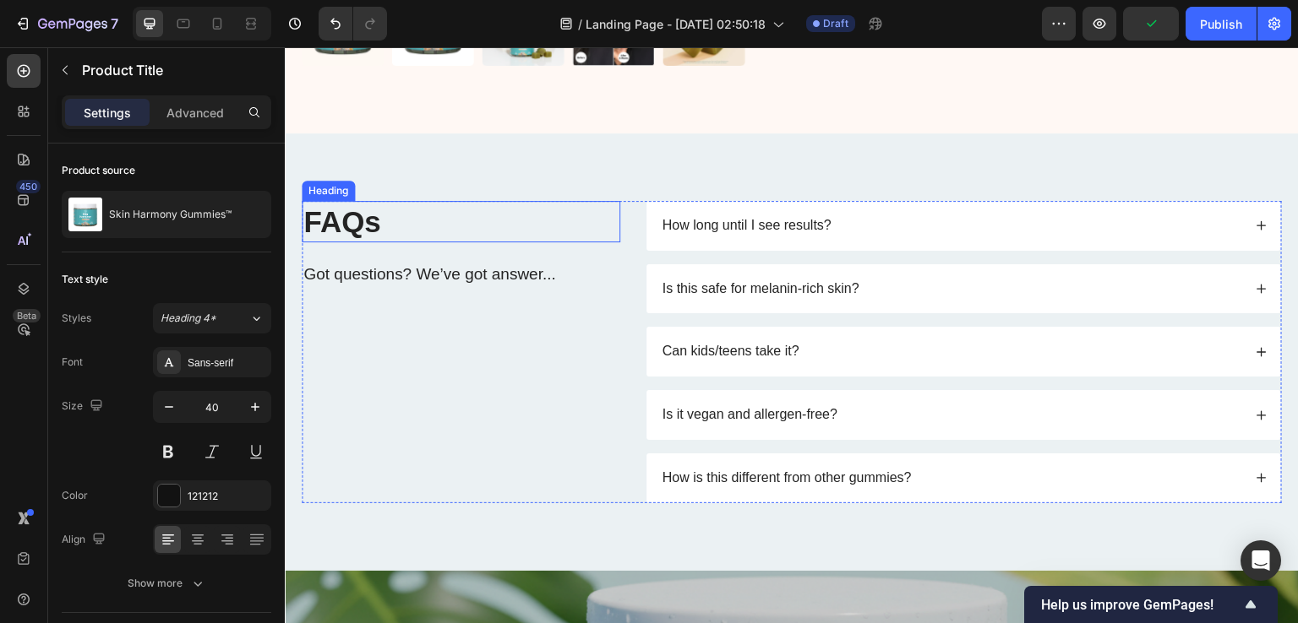
click at [381, 217] on h2 "FAQs" at bounding box center [461, 222] width 318 height 42
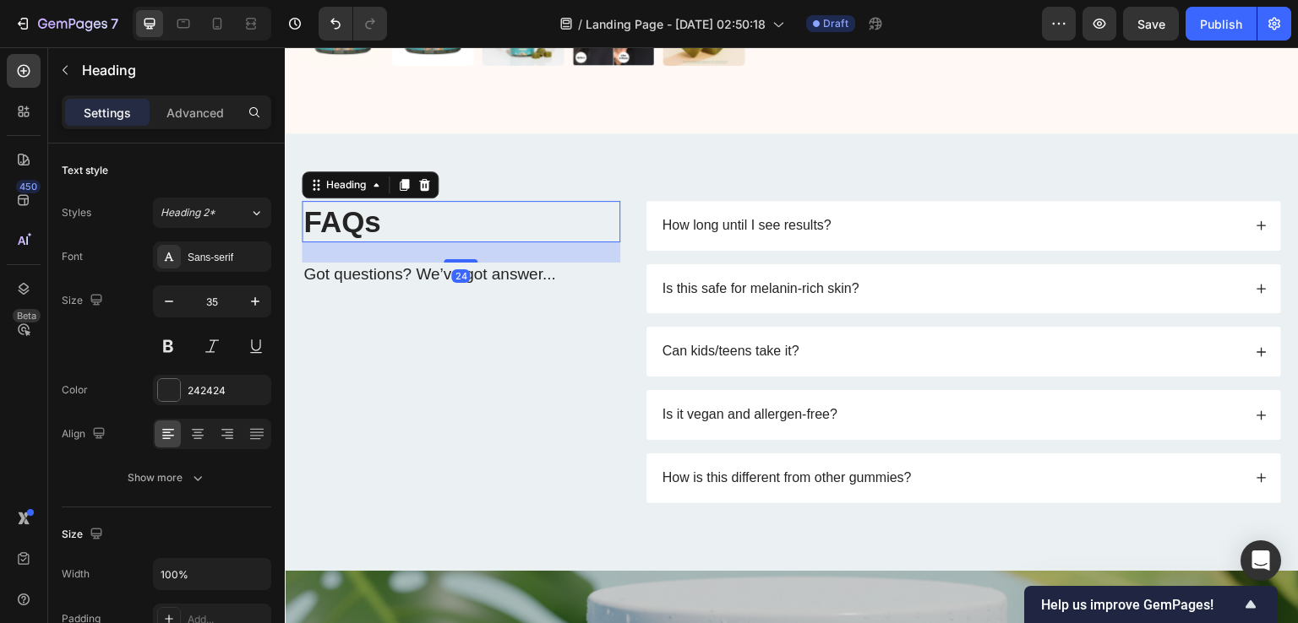
click at [42, 366] on div "450 Beta" at bounding box center [24, 335] width 48 height 576
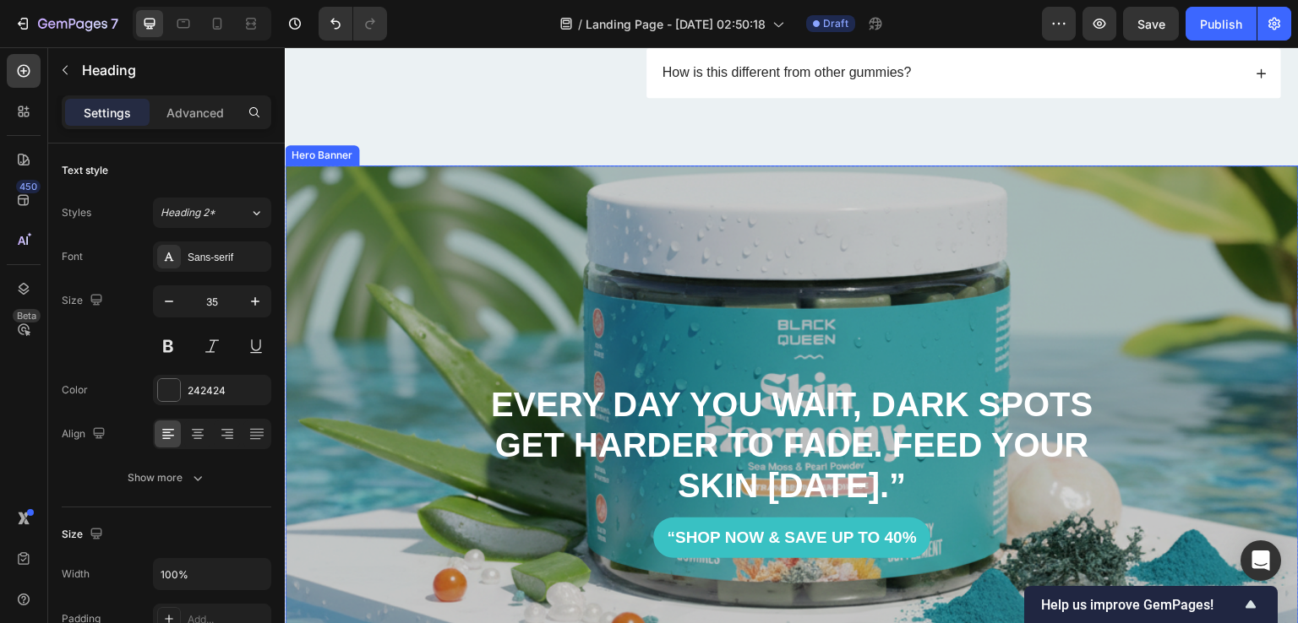
scroll to position [5307, 0]
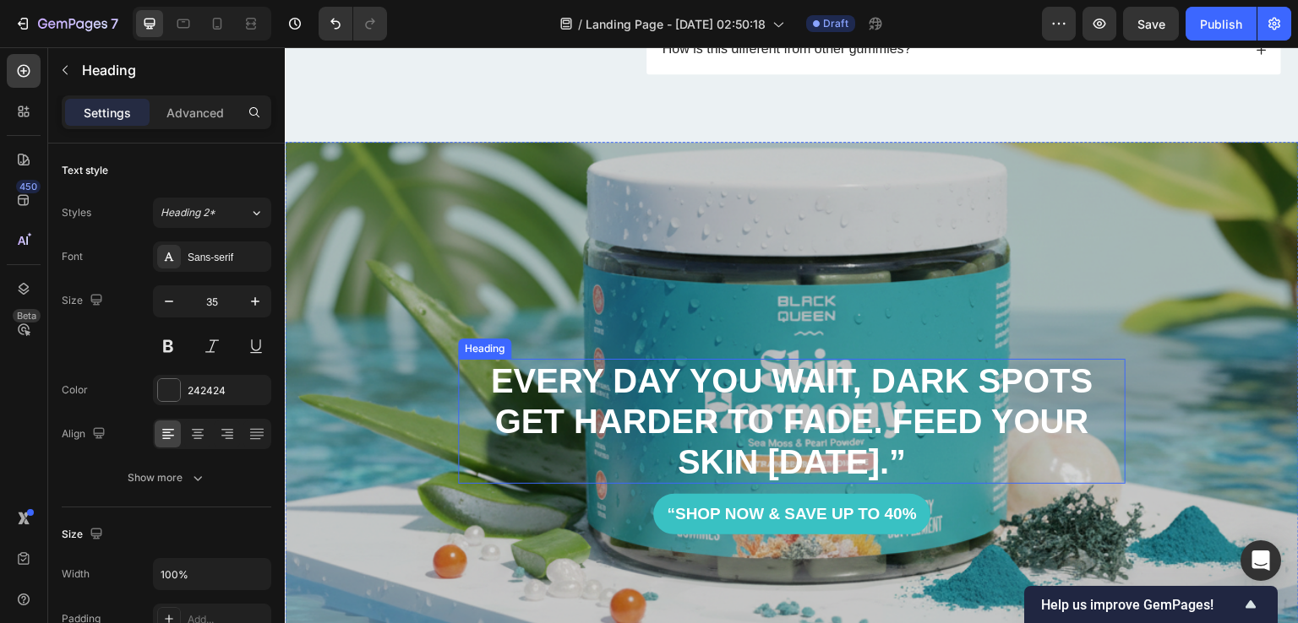
click at [608, 400] on h2 "Every day you wait, dark spots get harder to fade. Feed your skin [DATE].”" at bounding box center [791, 421] width 667 height 125
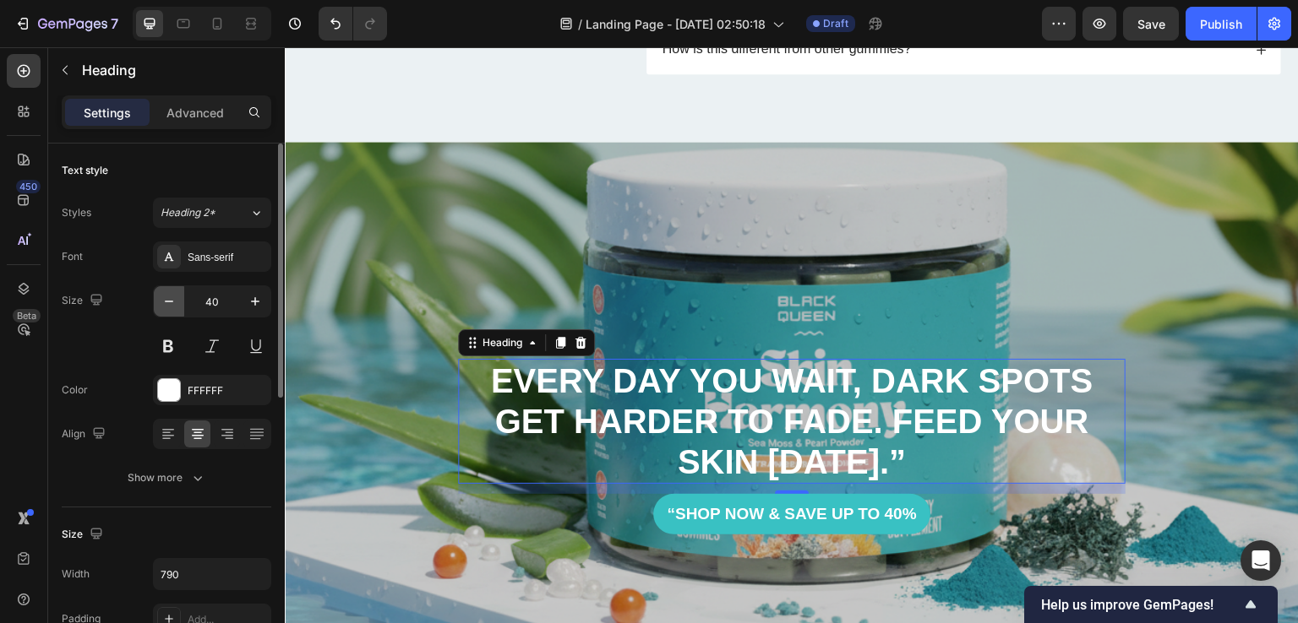
click at [162, 305] on icon "button" at bounding box center [169, 301] width 17 height 17
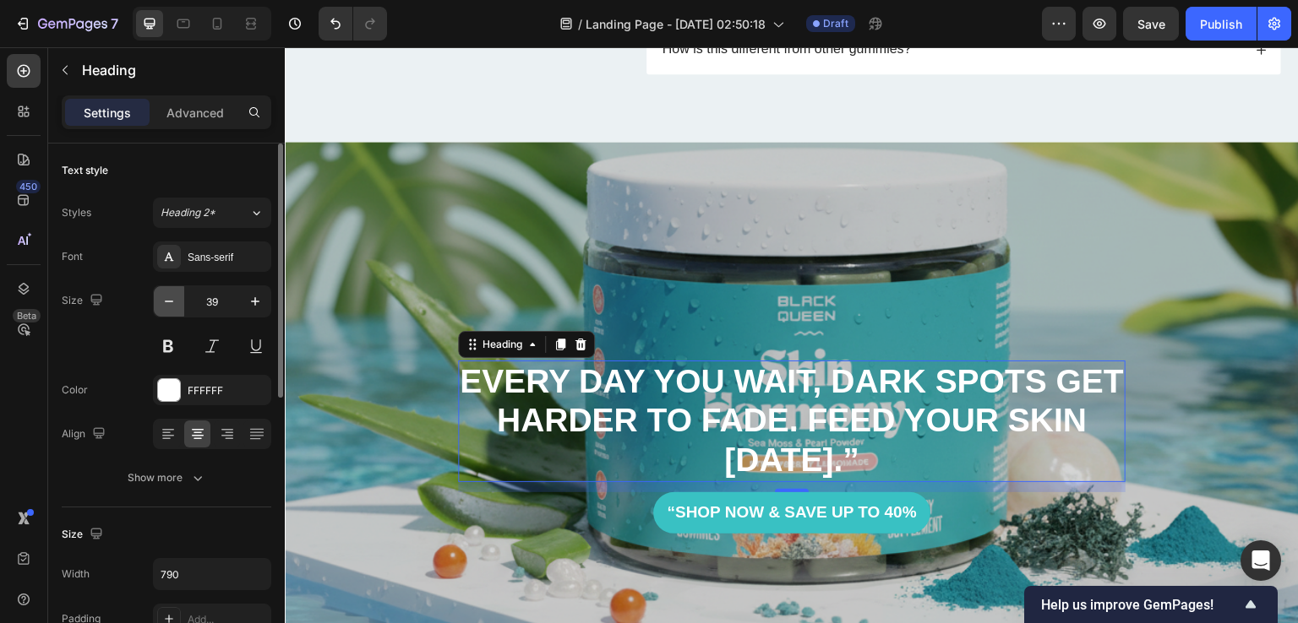
click at [162, 305] on icon "button" at bounding box center [169, 301] width 17 height 17
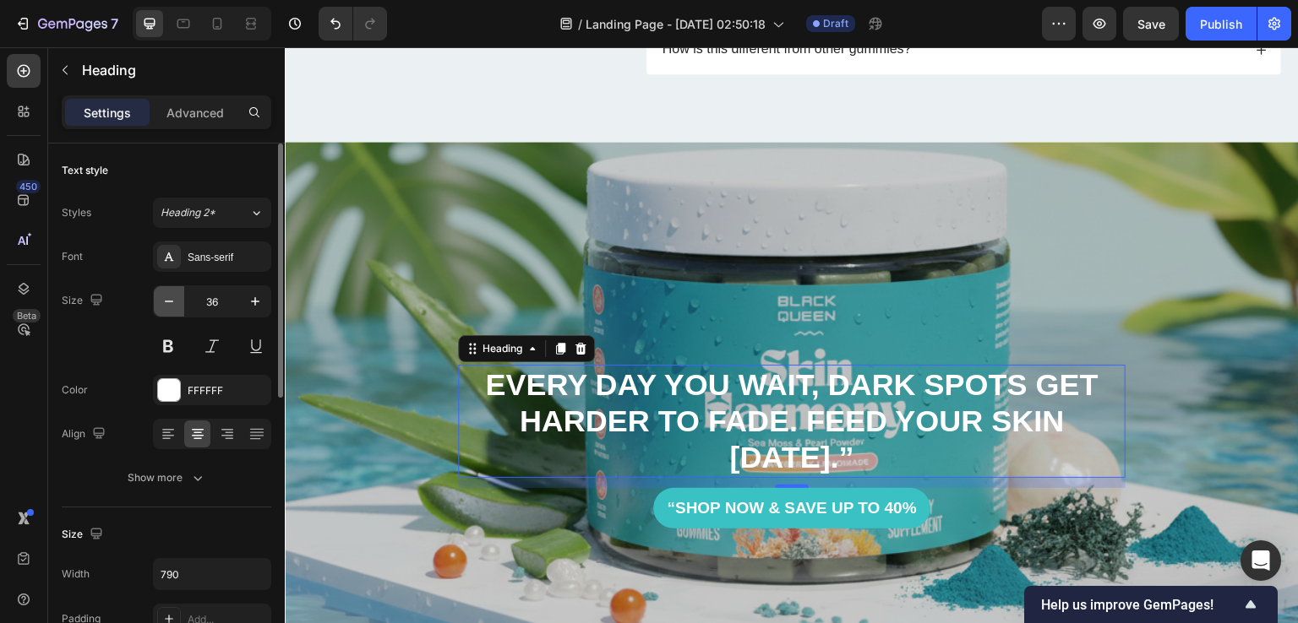
click at [162, 305] on icon "button" at bounding box center [169, 301] width 17 height 17
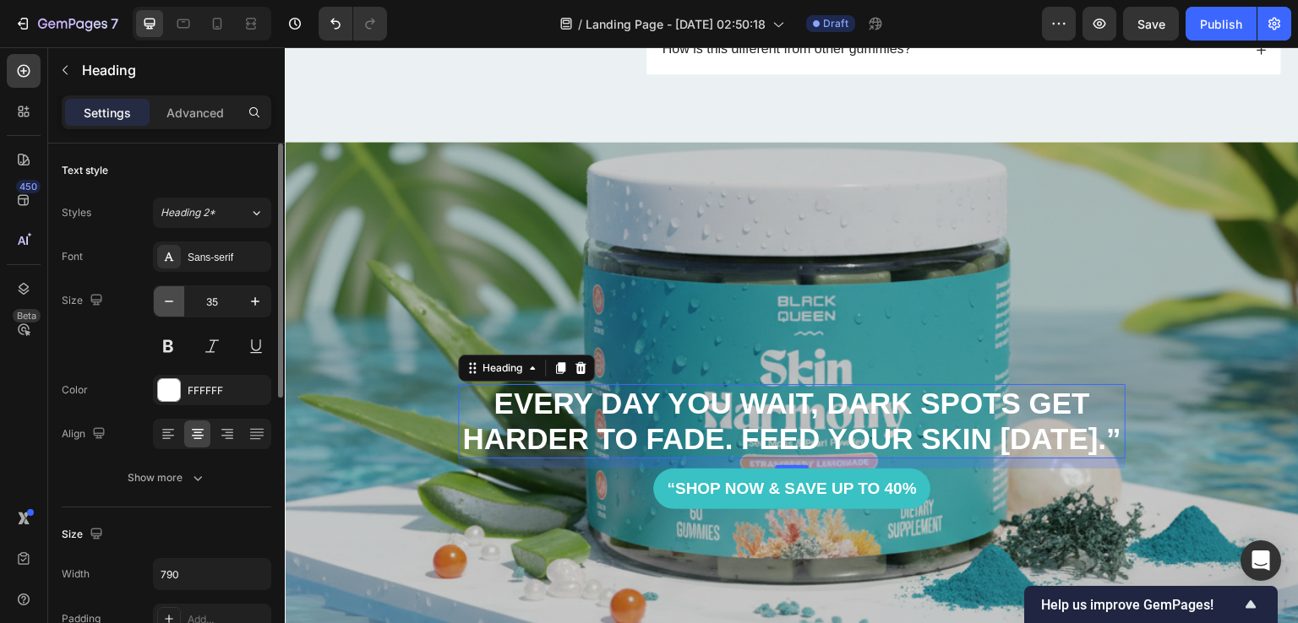
click at [162, 305] on icon "button" at bounding box center [169, 301] width 17 height 17
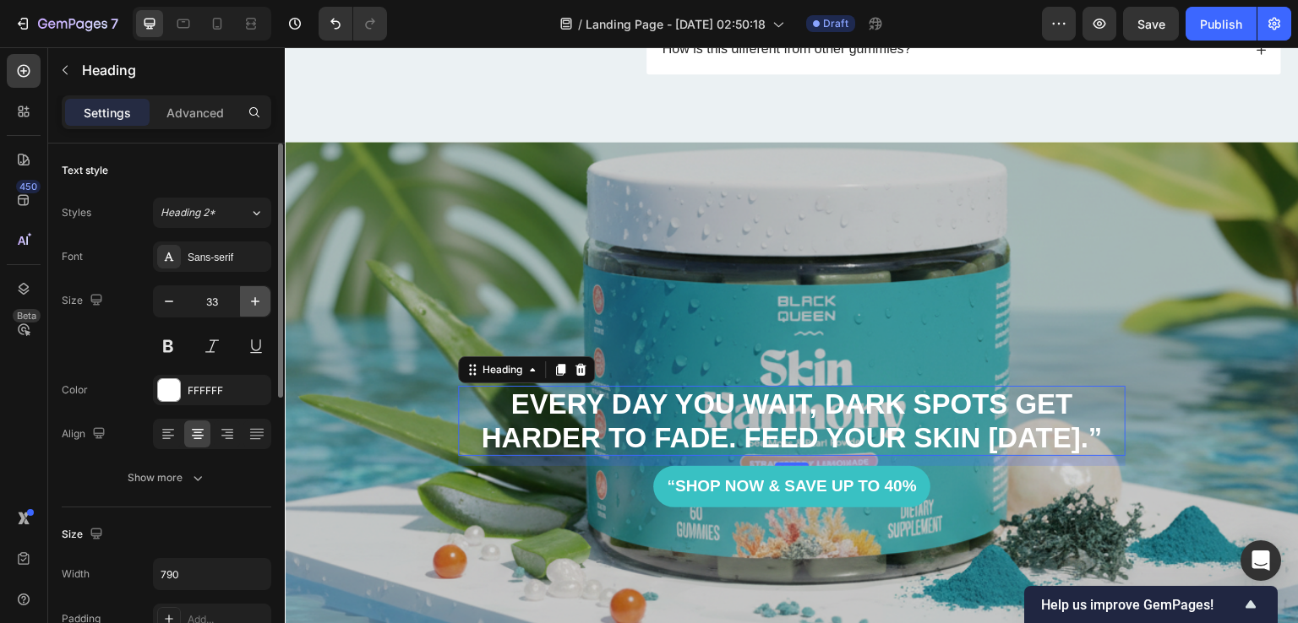
click at [250, 295] on icon "button" at bounding box center [255, 301] width 17 height 17
type input "34"
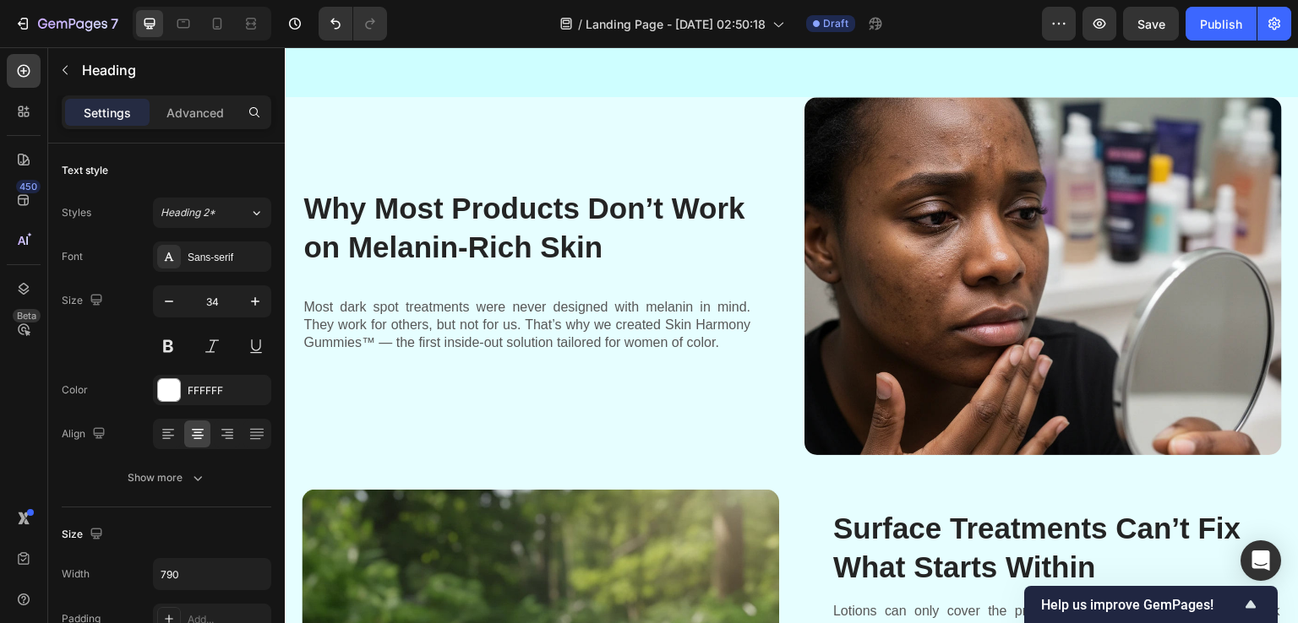
scroll to position [760, 0]
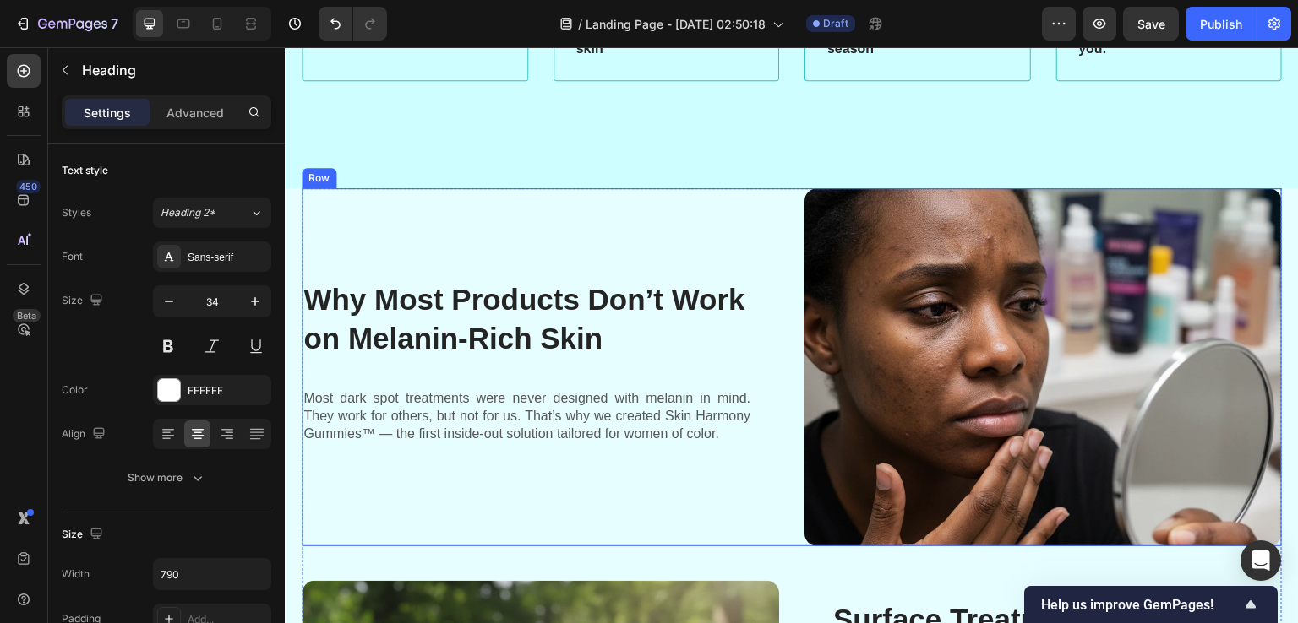
click at [726, 231] on div "Why Most Products Don’t Work on Melanin-Rich Skin Heading Most dark spot treatm…" at bounding box center [540, 367] width 477 height 358
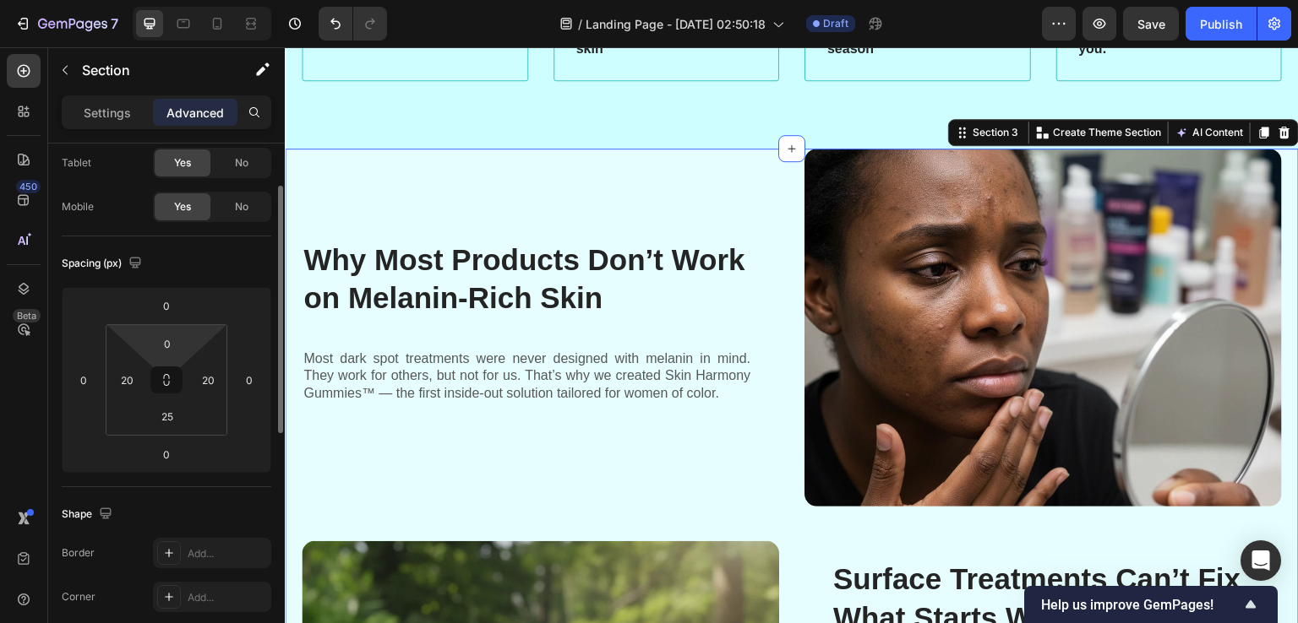
scroll to position [0, 0]
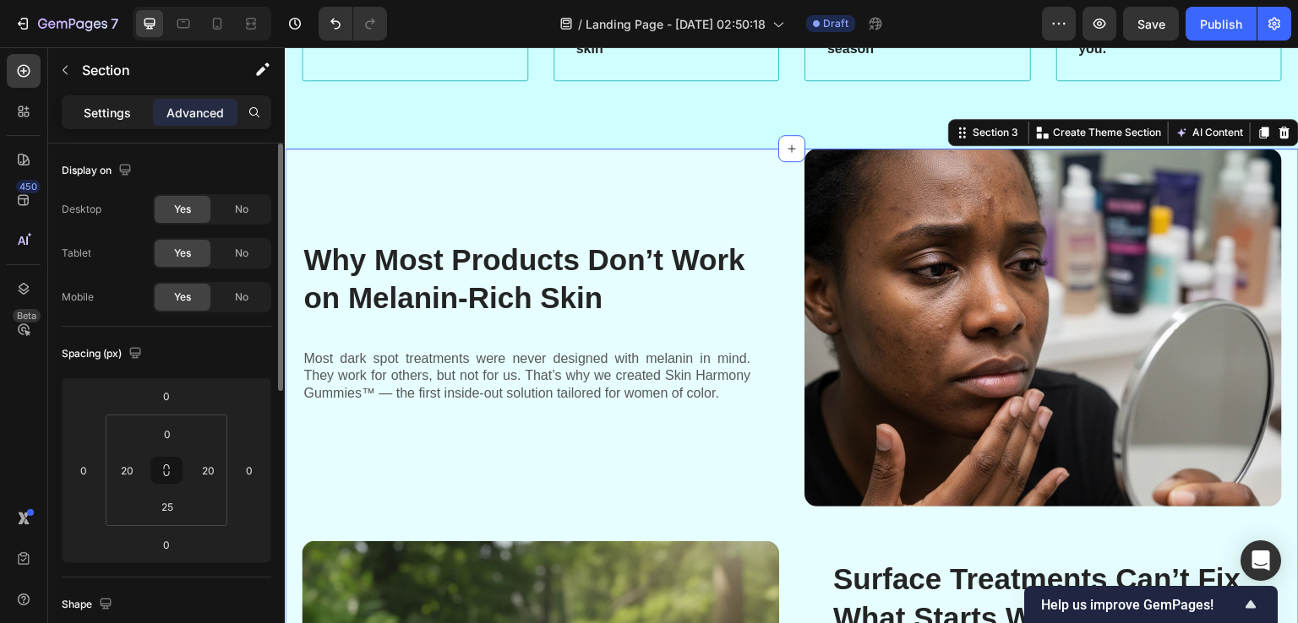
click at [107, 109] on p "Settings" at bounding box center [107, 113] width 47 height 18
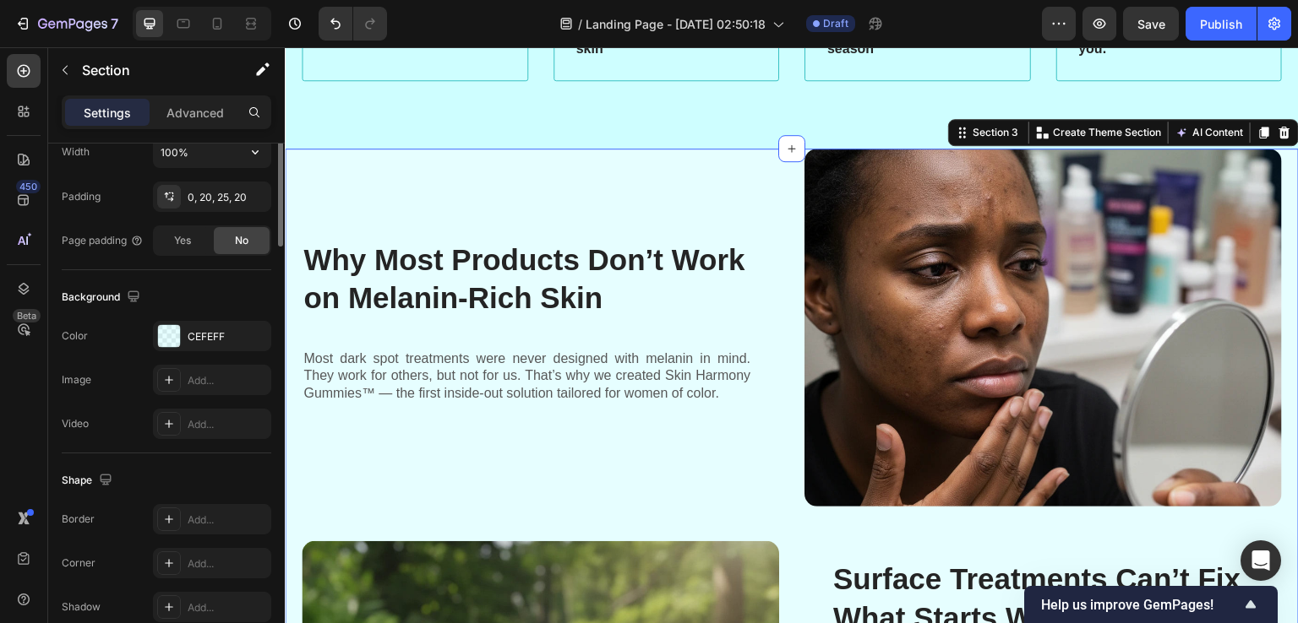
scroll to position [501, 0]
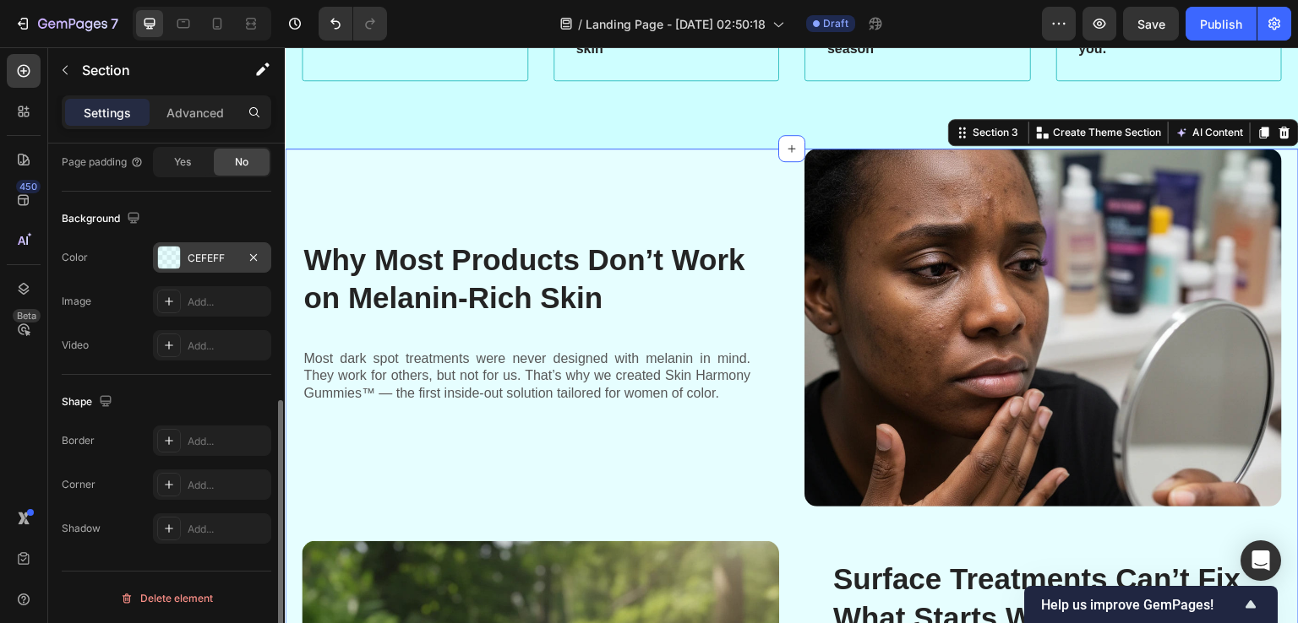
click at [205, 251] on div "CEFEFF" at bounding box center [212, 258] width 49 height 15
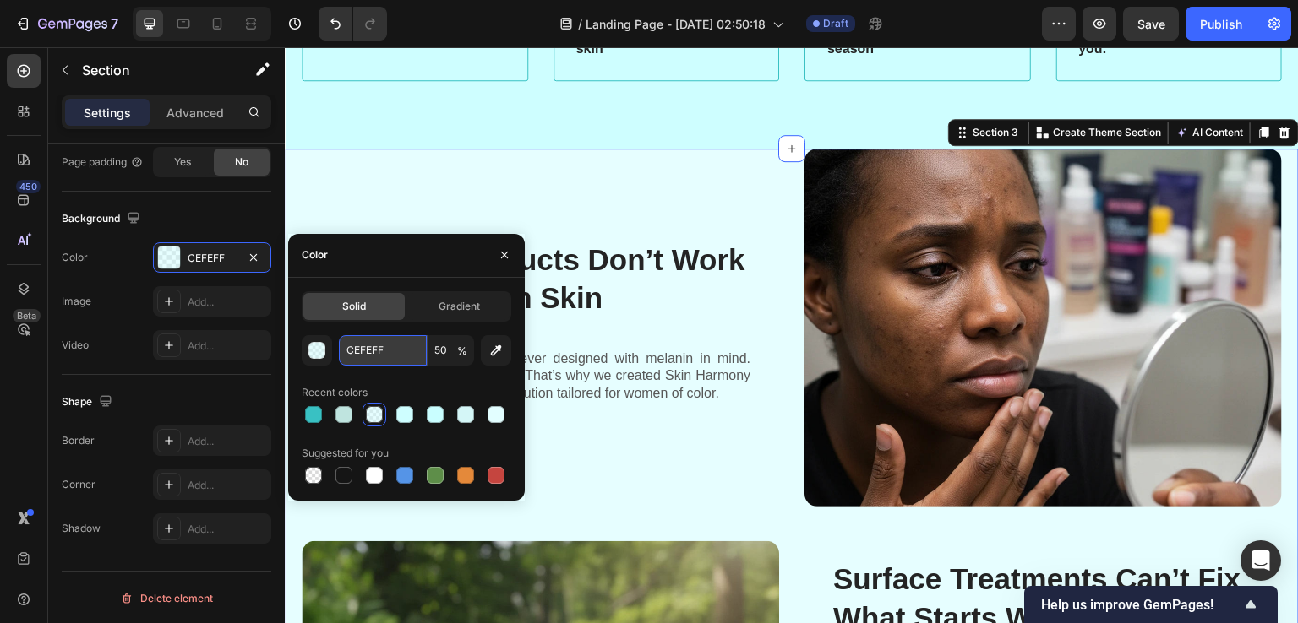
click at [358, 348] on input "CEFEFF" at bounding box center [383, 350] width 88 height 30
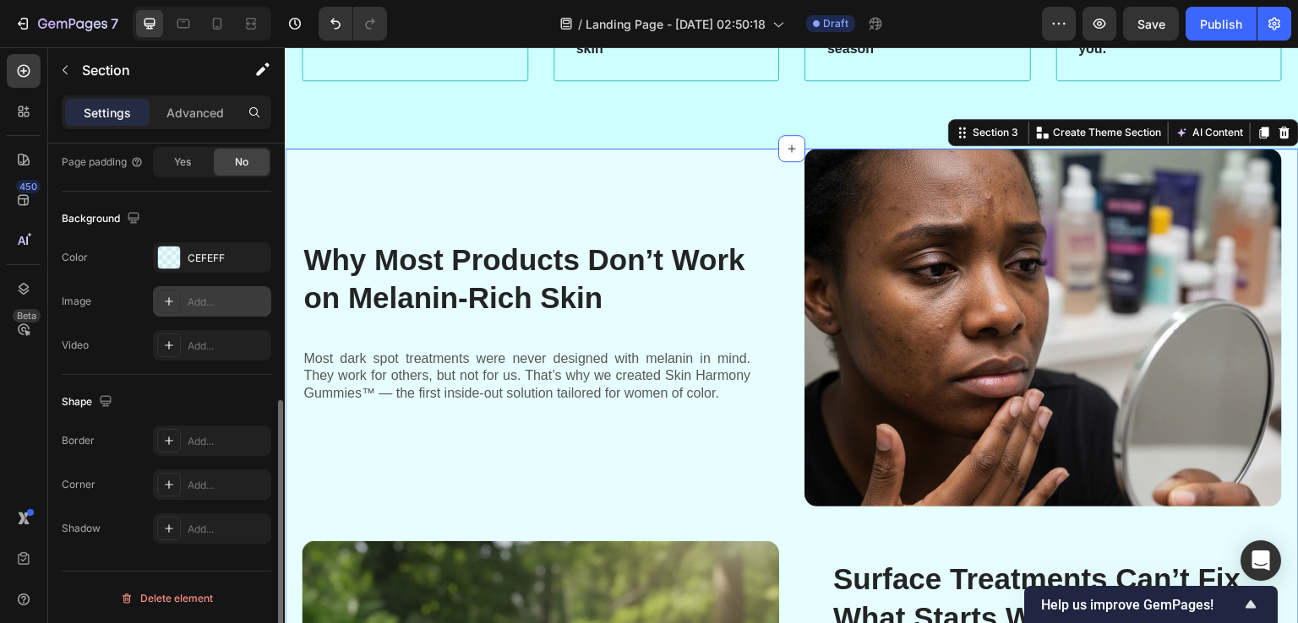
drag, startPoint x: 0, startPoint y: 346, endPoint x: 210, endPoint y: 311, distance: 212.5
click at [2, 347] on div "450 Beta" at bounding box center [24, 335] width 48 height 576
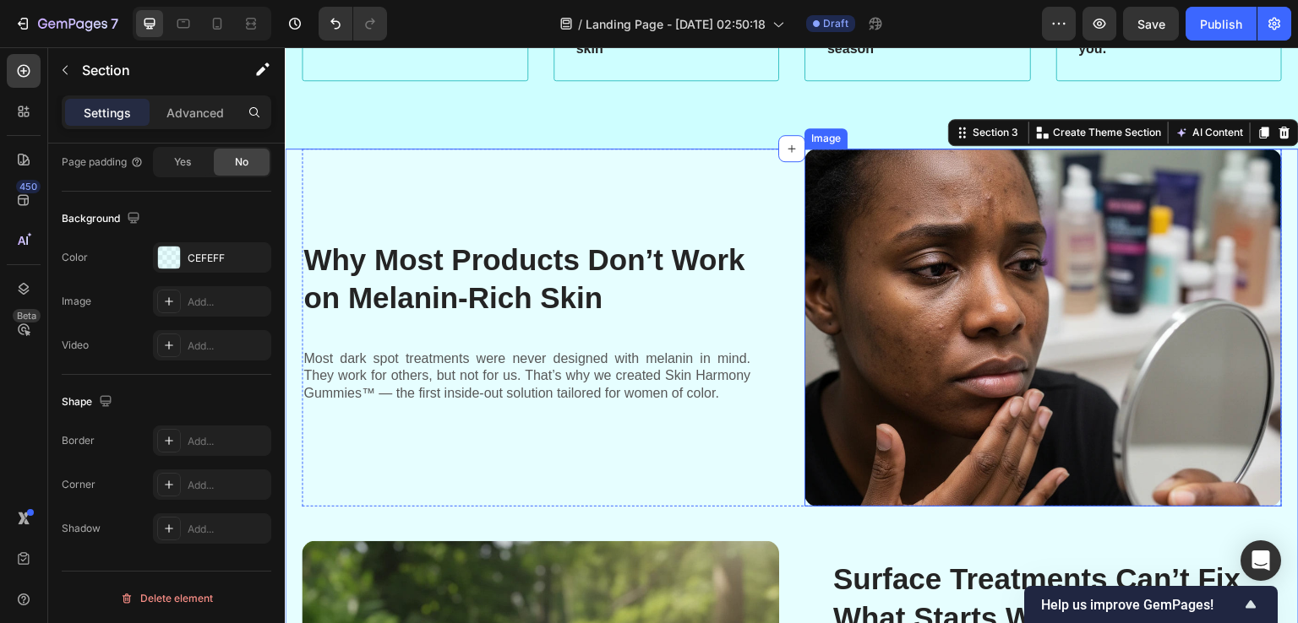
scroll to position [338, 0]
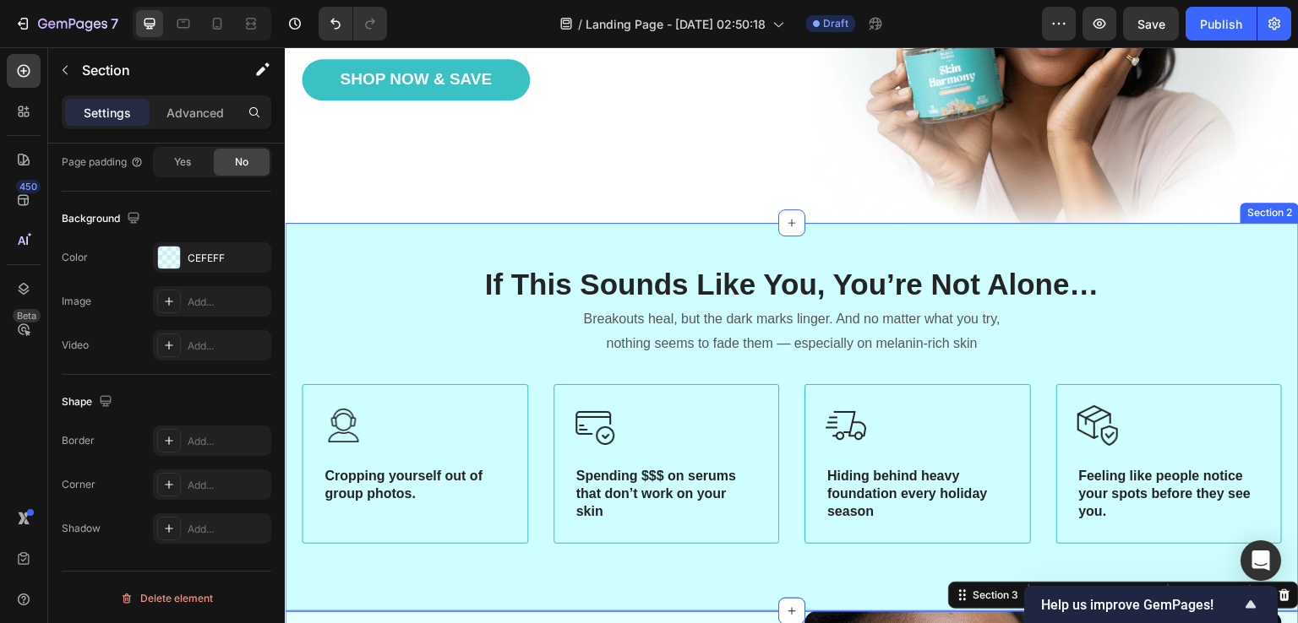
click at [723, 248] on div "If This Sounds Like You, You’re Not Alone… Heading Breakouts heal, but the dark…" at bounding box center [792, 417] width 1014 height 388
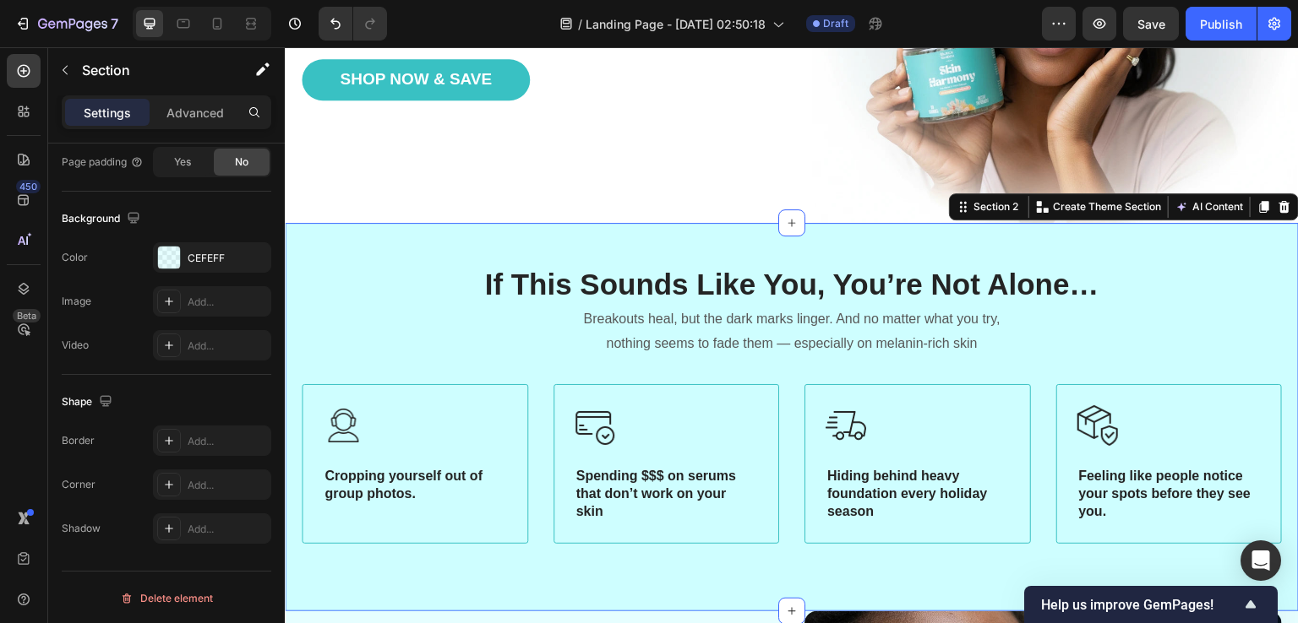
scroll to position [500, 0]
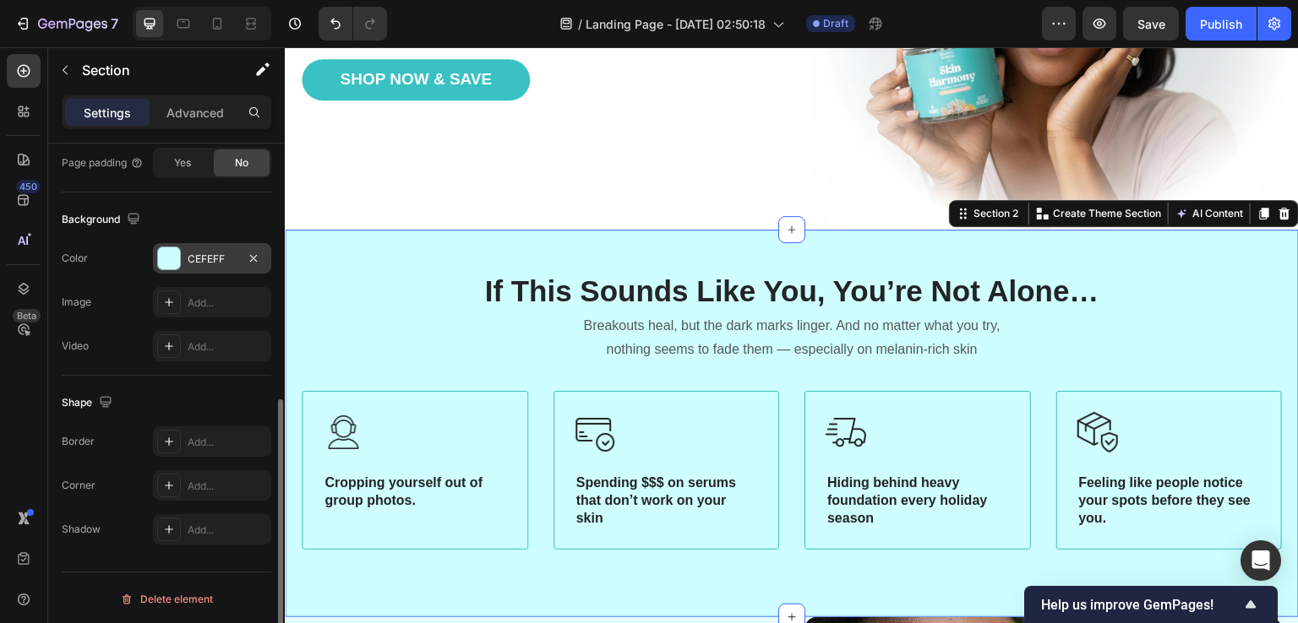
click at [194, 256] on div "CEFEFF" at bounding box center [212, 259] width 49 height 15
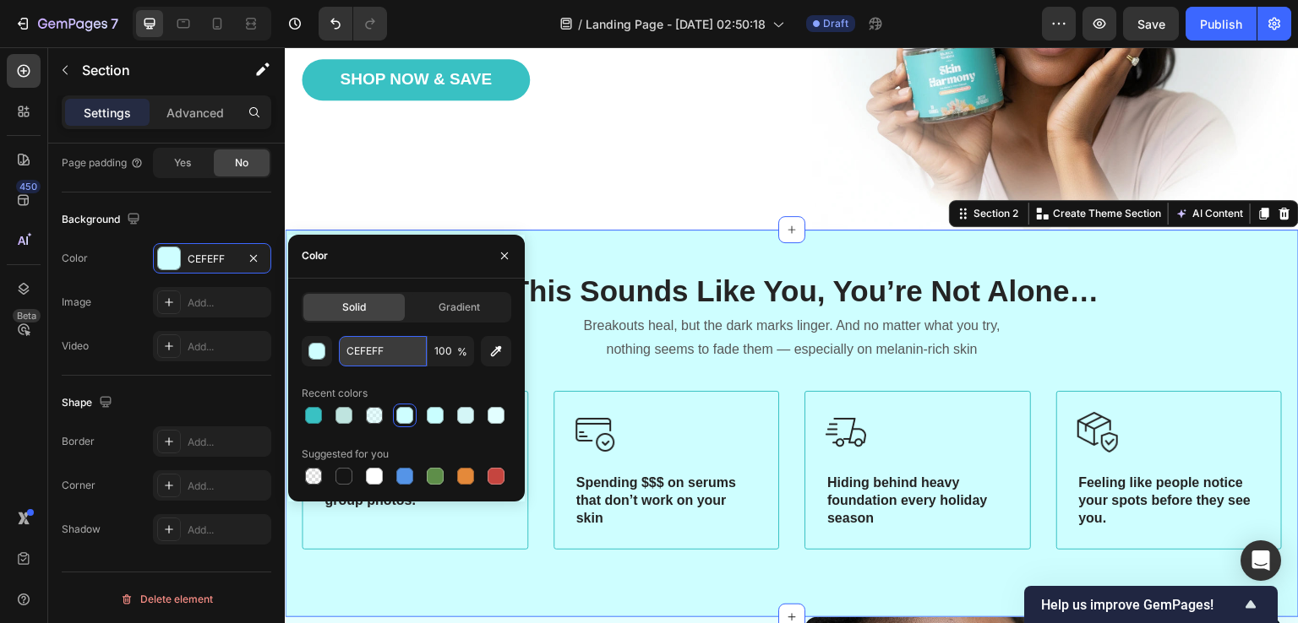
click at [351, 351] on input "CEFEFF" at bounding box center [383, 351] width 88 height 30
click at [0, 335] on div "450 Beta" at bounding box center [24, 335] width 48 height 576
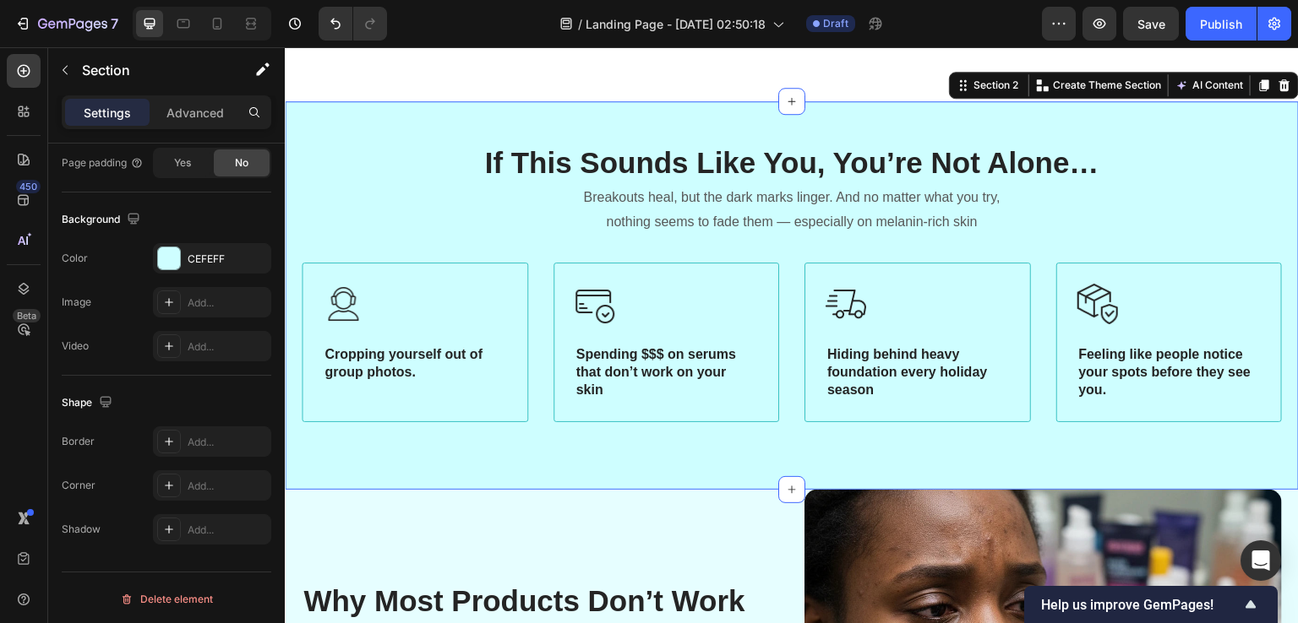
scroll to position [591, 0]
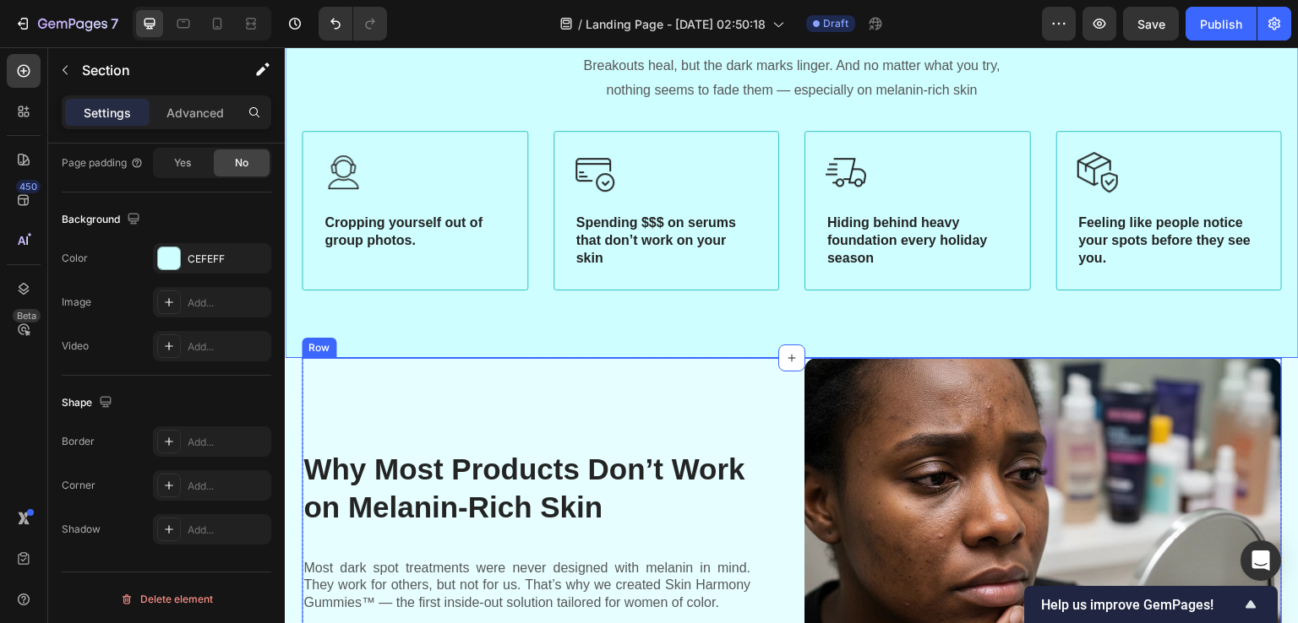
click at [575, 395] on div "Why Most Products Don’t Work on Melanin-Rich Skin Heading Most dark spot treatm…" at bounding box center [540, 537] width 477 height 358
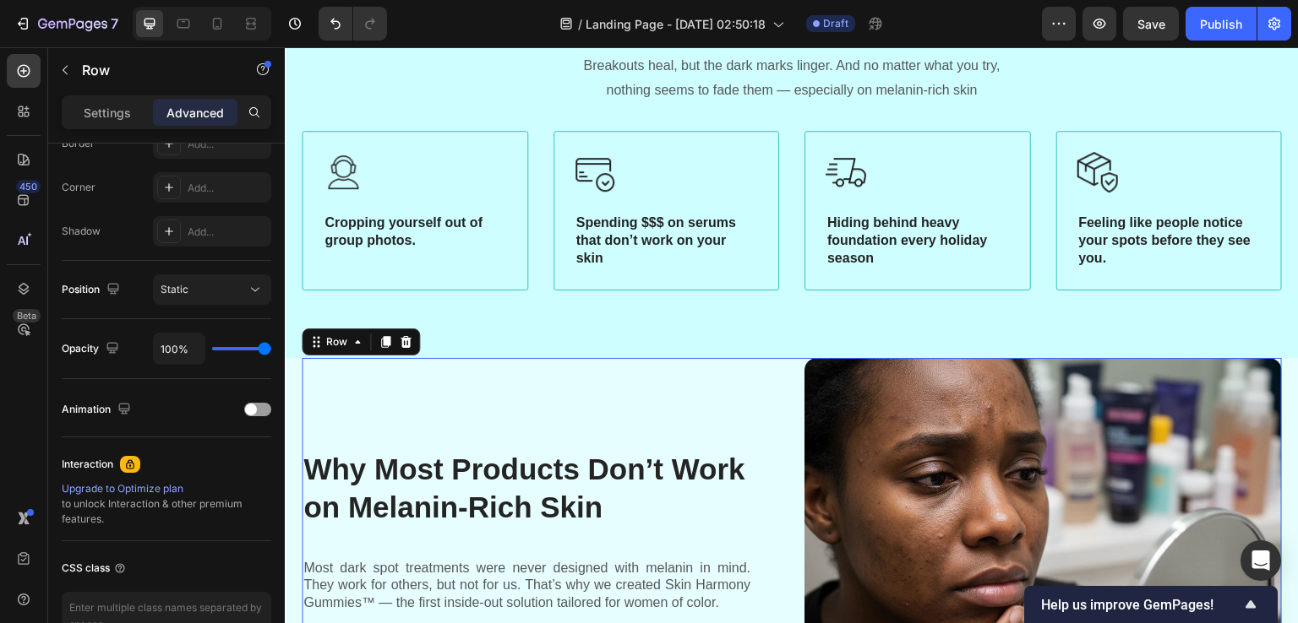
scroll to position [0, 0]
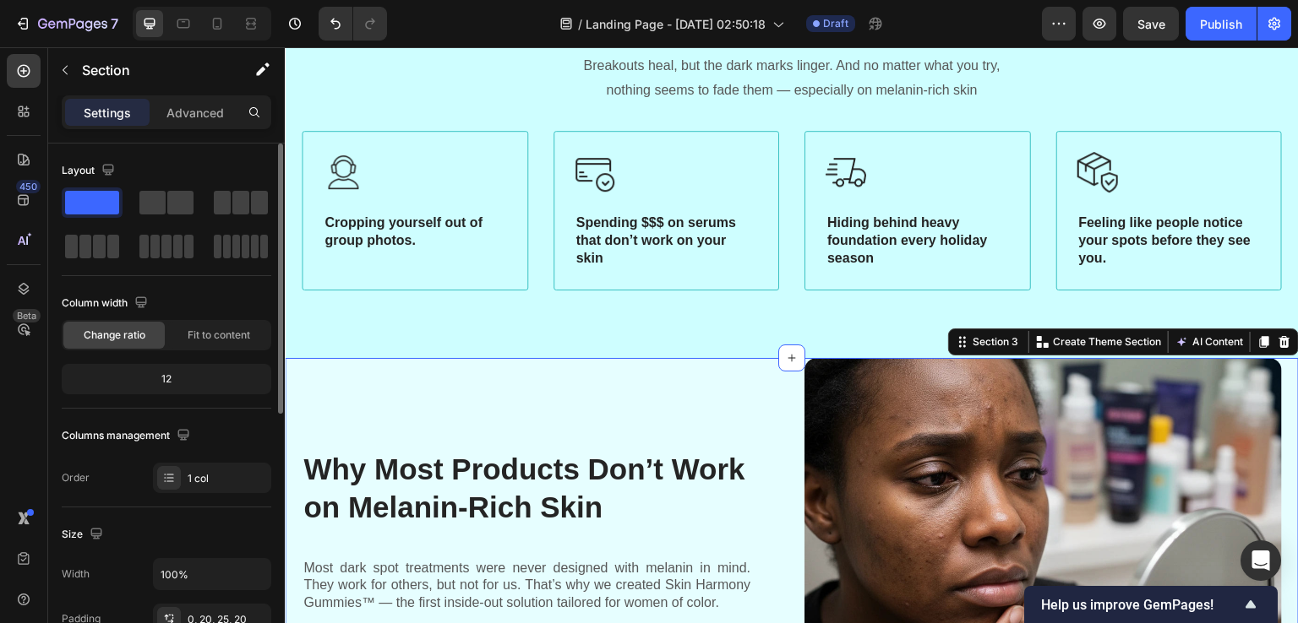
scroll to position [501, 0]
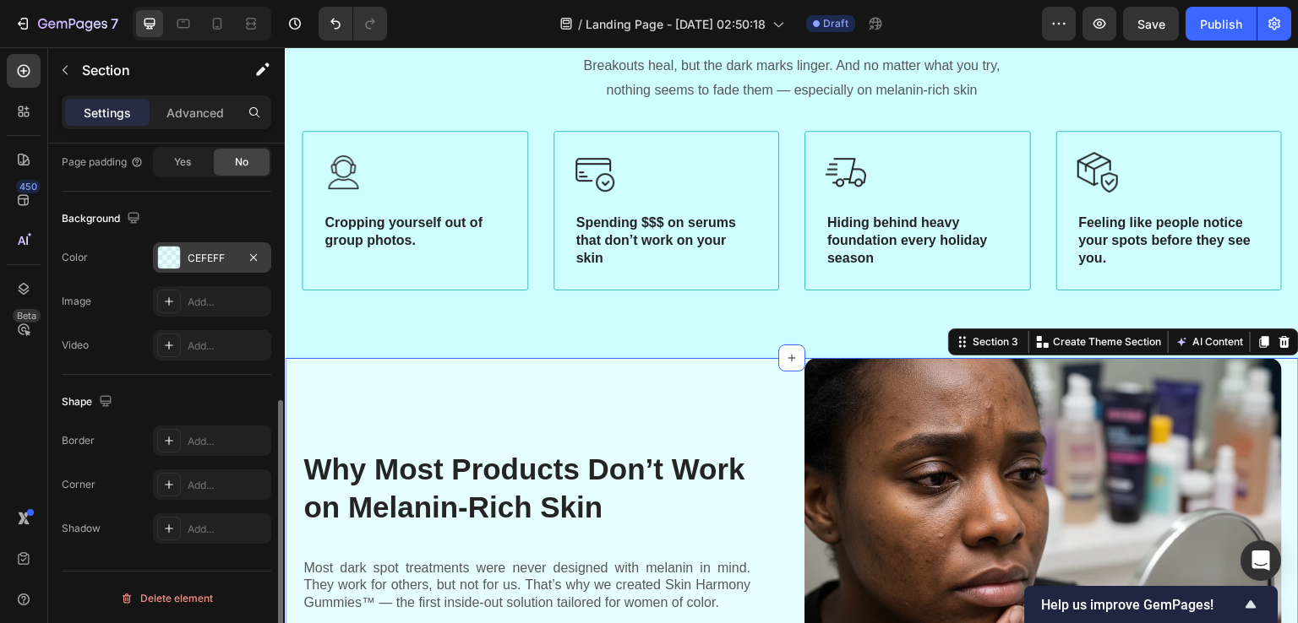
click at [183, 250] on div "CEFEFF" at bounding box center [212, 257] width 118 height 30
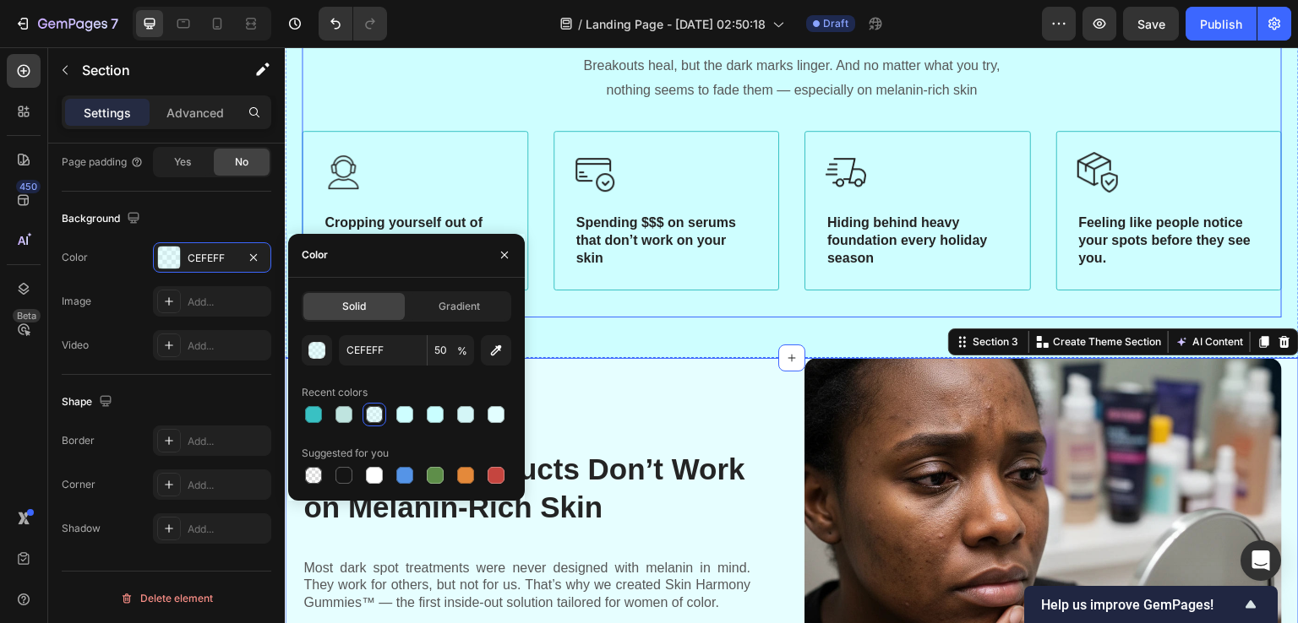
scroll to position [338, 0]
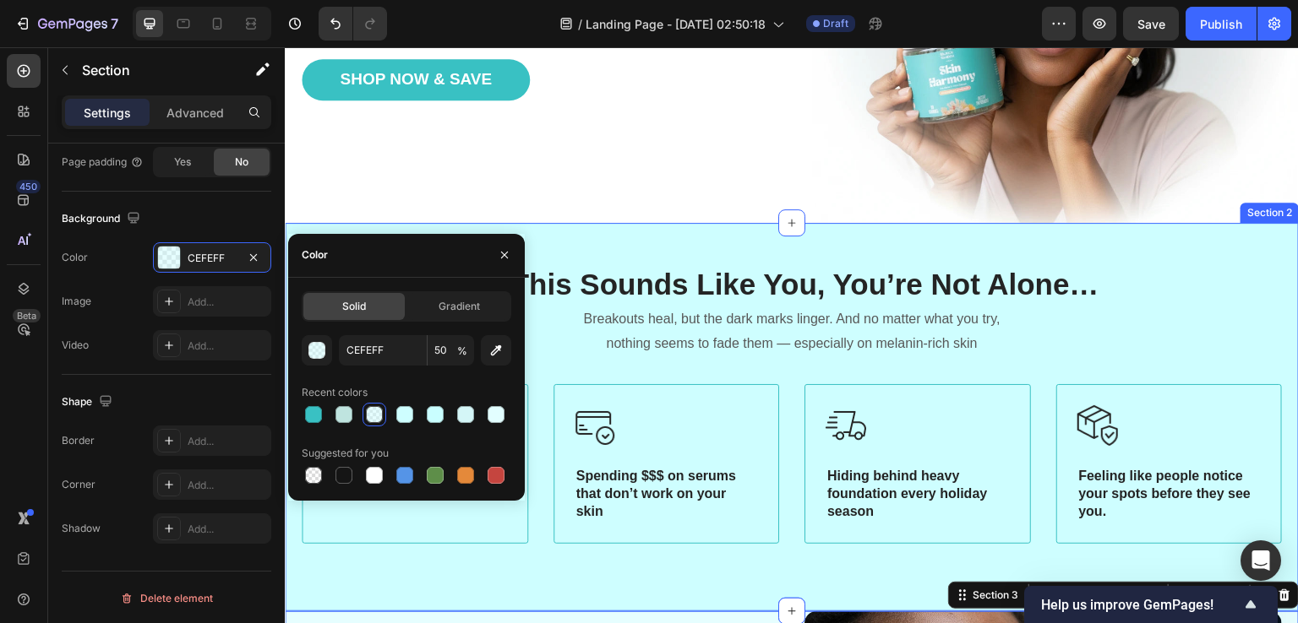
click at [585, 247] on div "If This Sounds Like You, You’re Not Alone… Heading Breakouts heal, but the dark…" at bounding box center [792, 417] width 1014 height 388
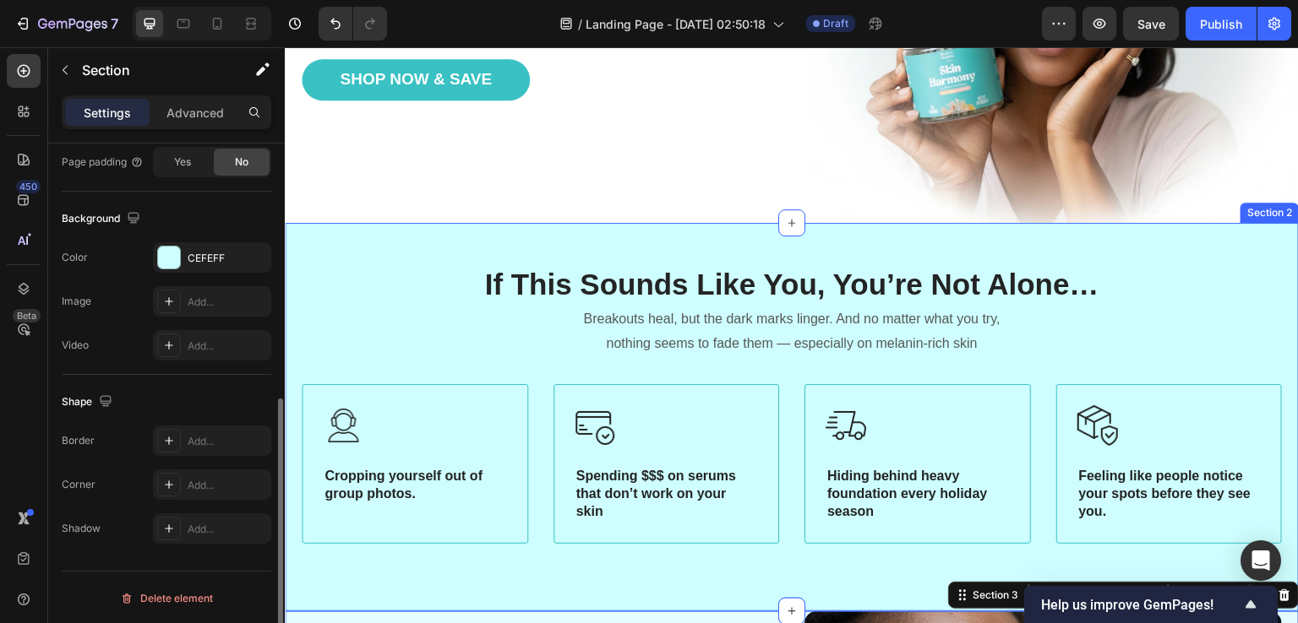
scroll to position [500, 0]
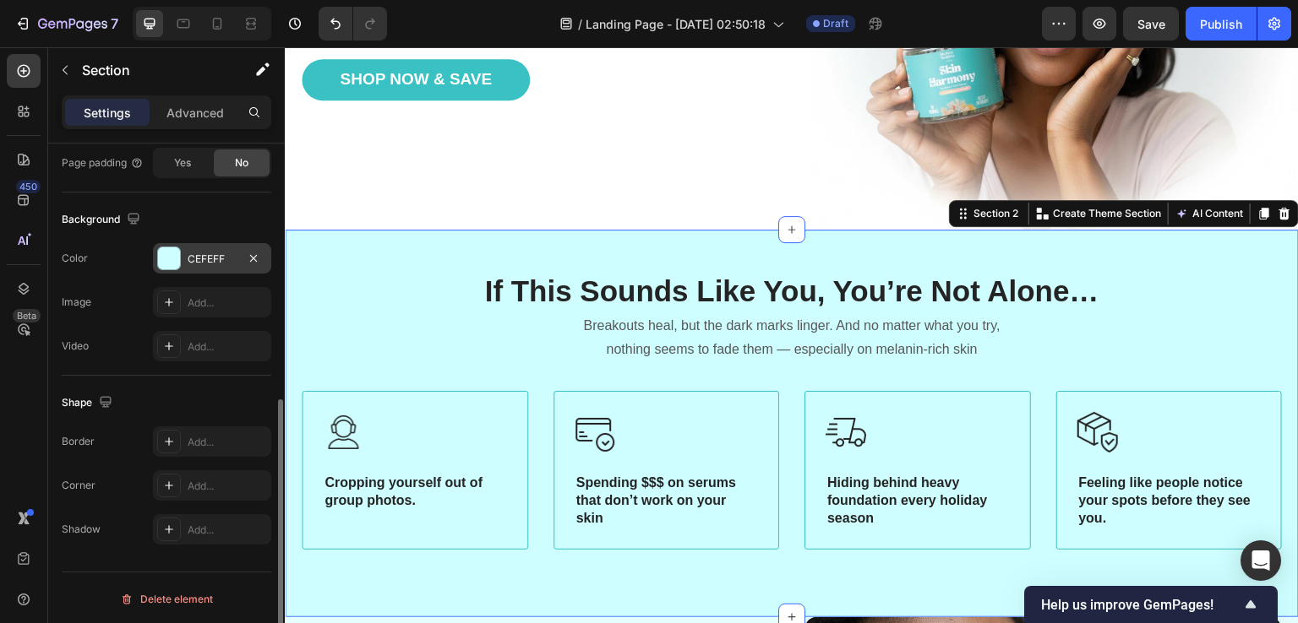
click at [217, 254] on div "CEFEFF" at bounding box center [212, 259] width 49 height 15
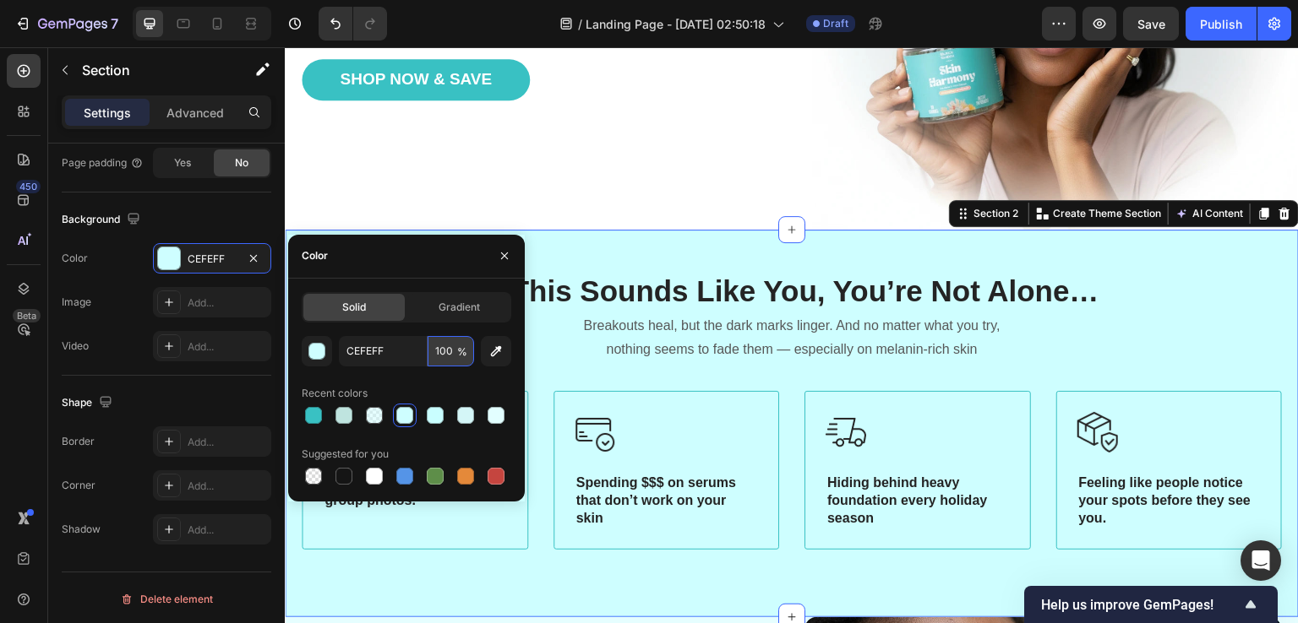
click at [429, 340] on input "100" at bounding box center [450, 351] width 46 height 30
click at [430, 340] on input "100" at bounding box center [450, 351] width 46 height 30
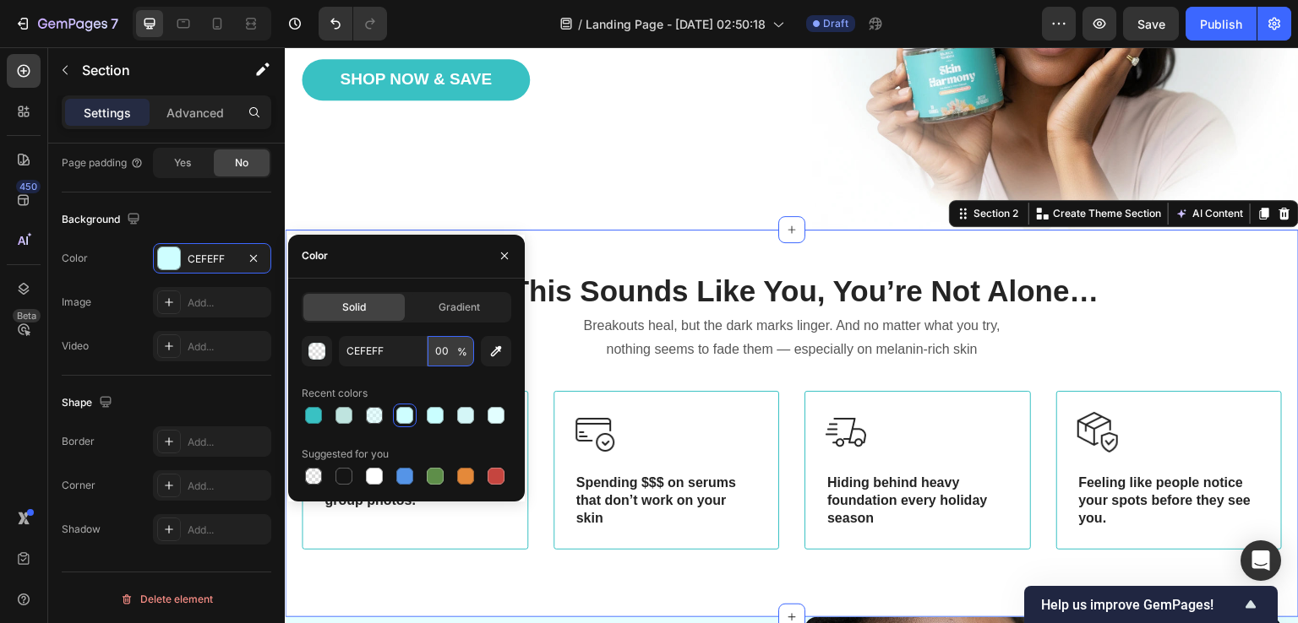
type input "0"
type input "50"
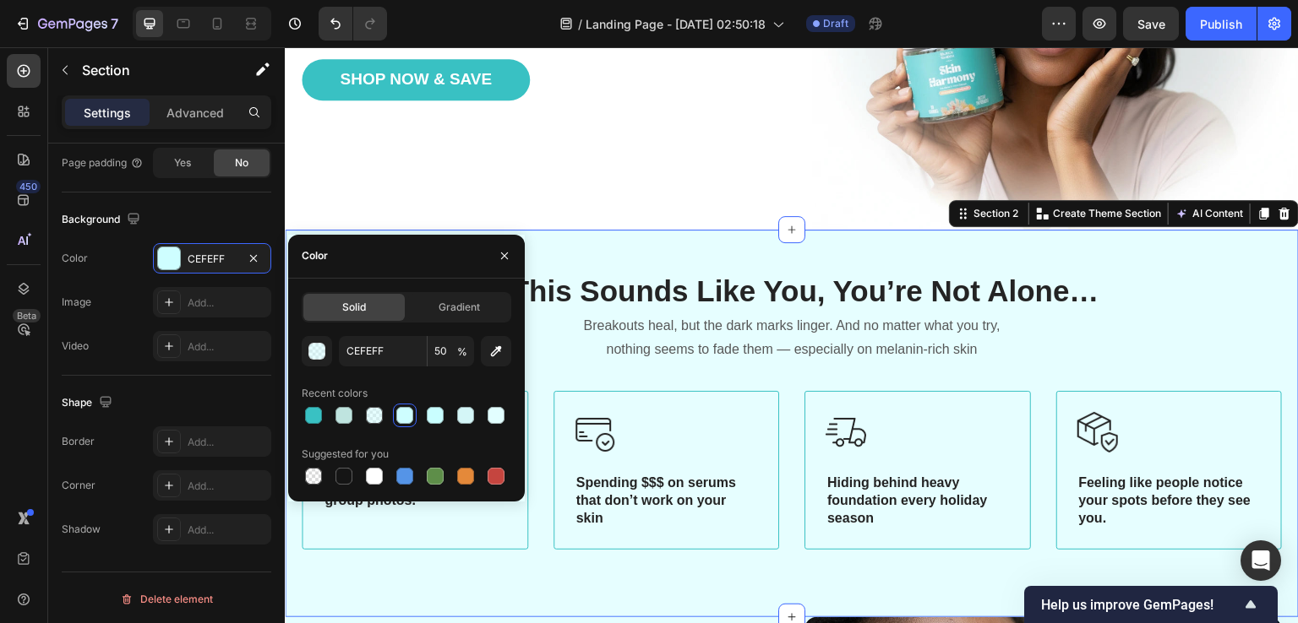
click at [0, 368] on div "450 Beta" at bounding box center [24, 335] width 48 height 576
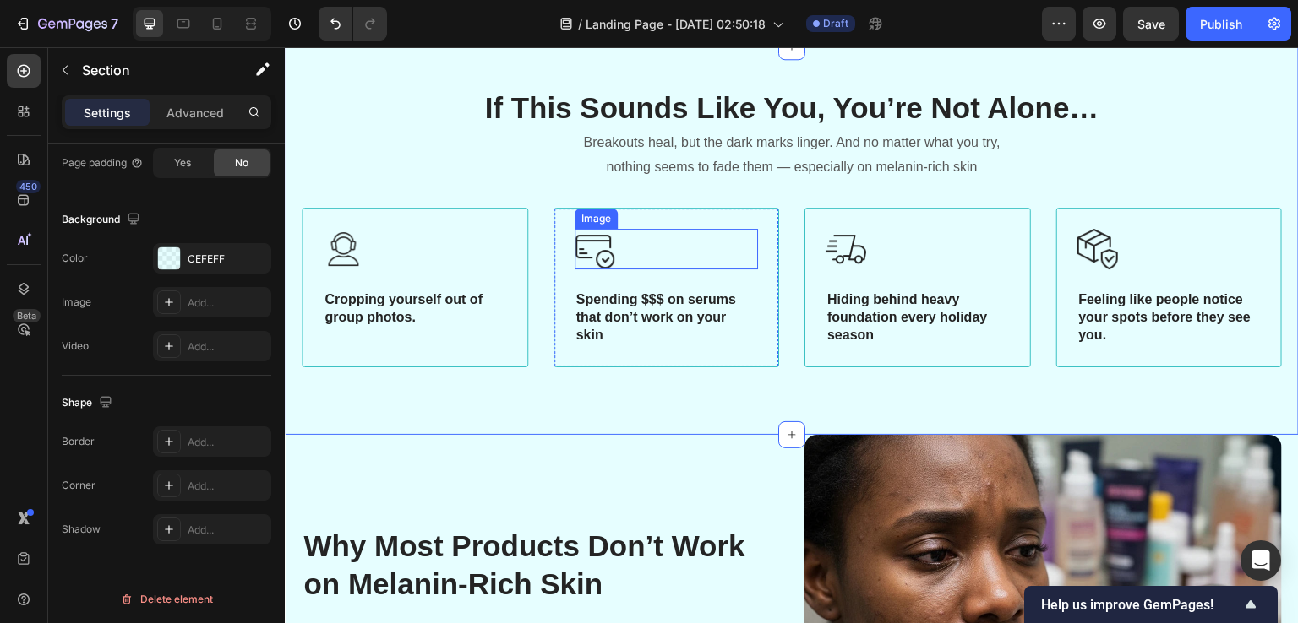
scroll to position [760, 0]
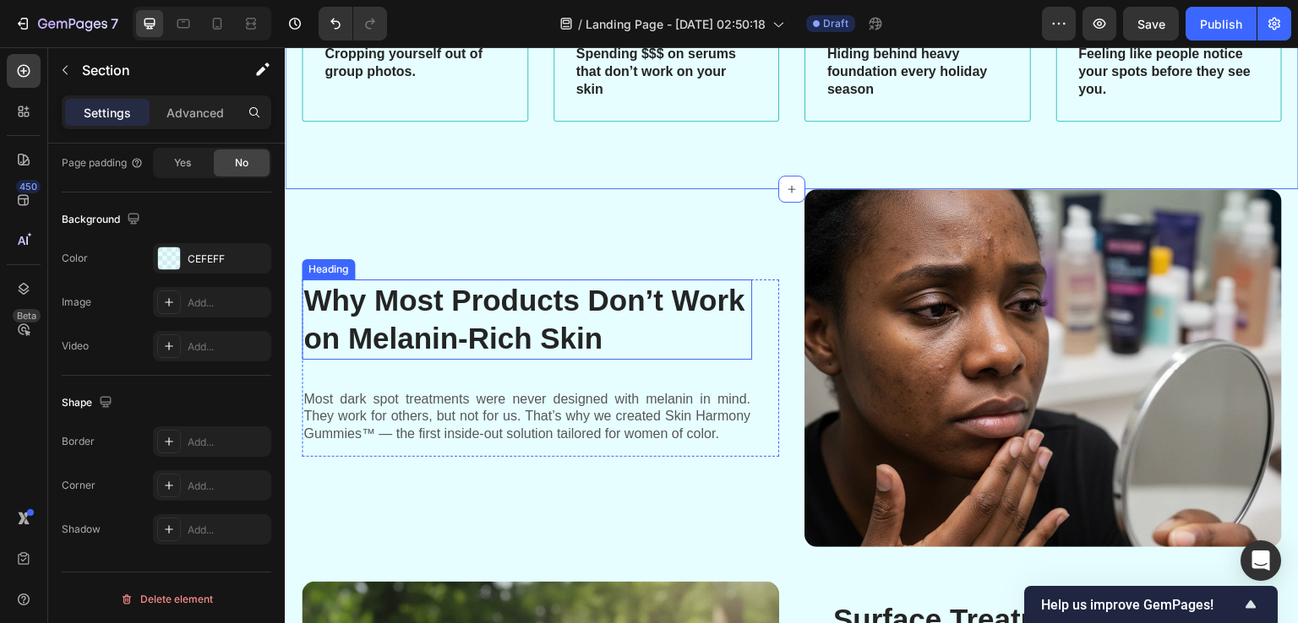
click at [737, 280] on h2 "Why Most Products Don’t Work on Melanin-Rich Skin" at bounding box center [527, 320] width 450 height 80
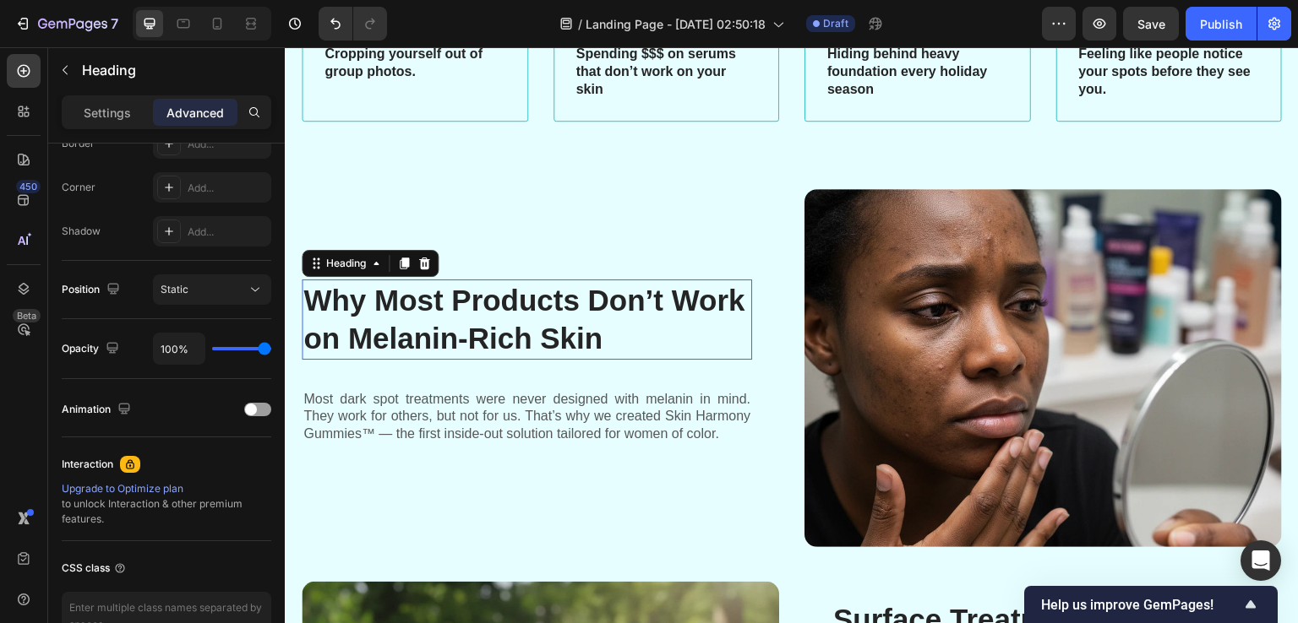
scroll to position [0, 0]
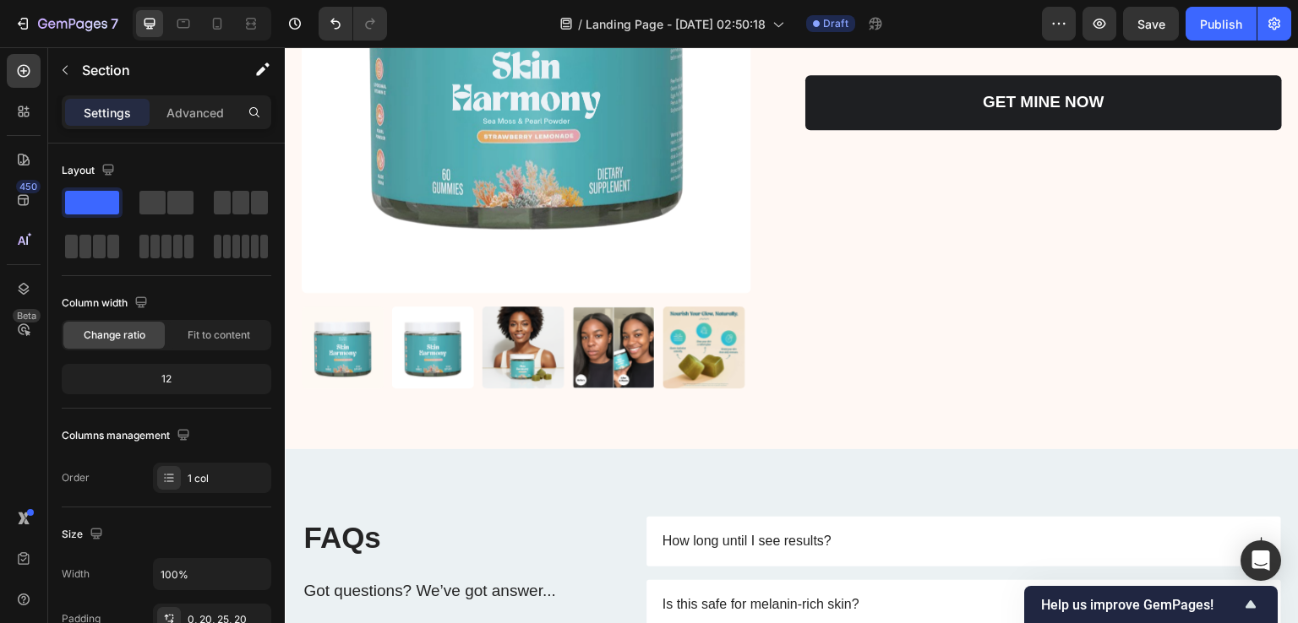
scroll to position [4900, 0]
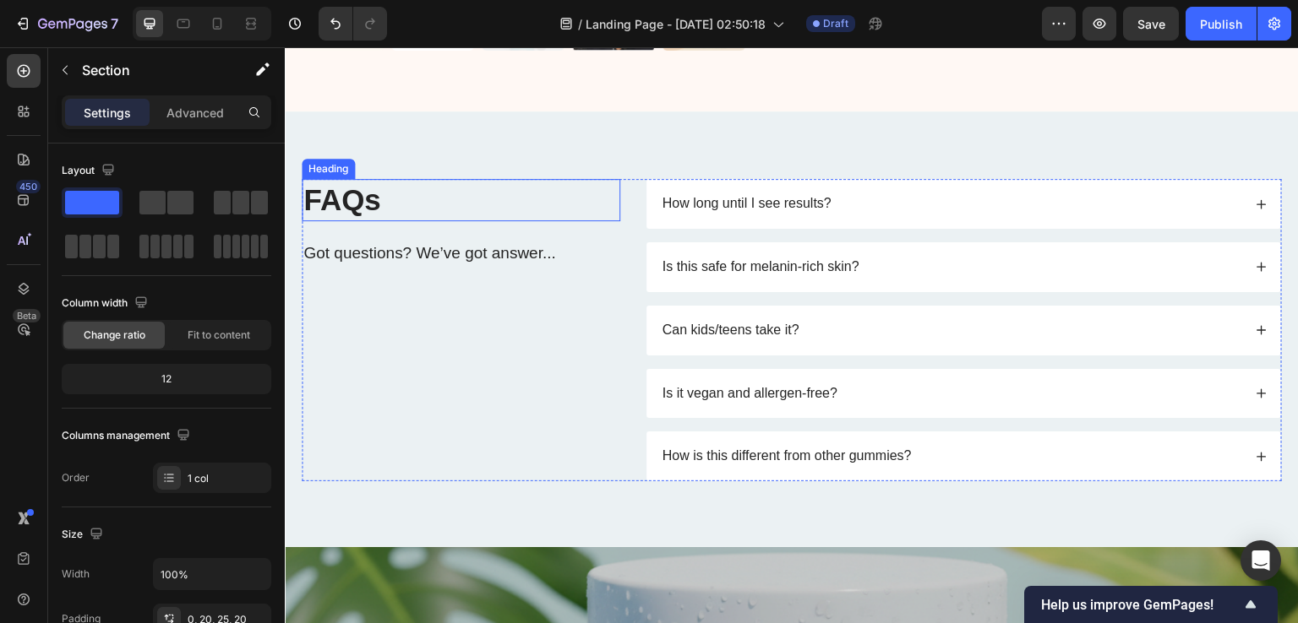
click at [555, 179] on h2 "FAQs" at bounding box center [461, 200] width 318 height 42
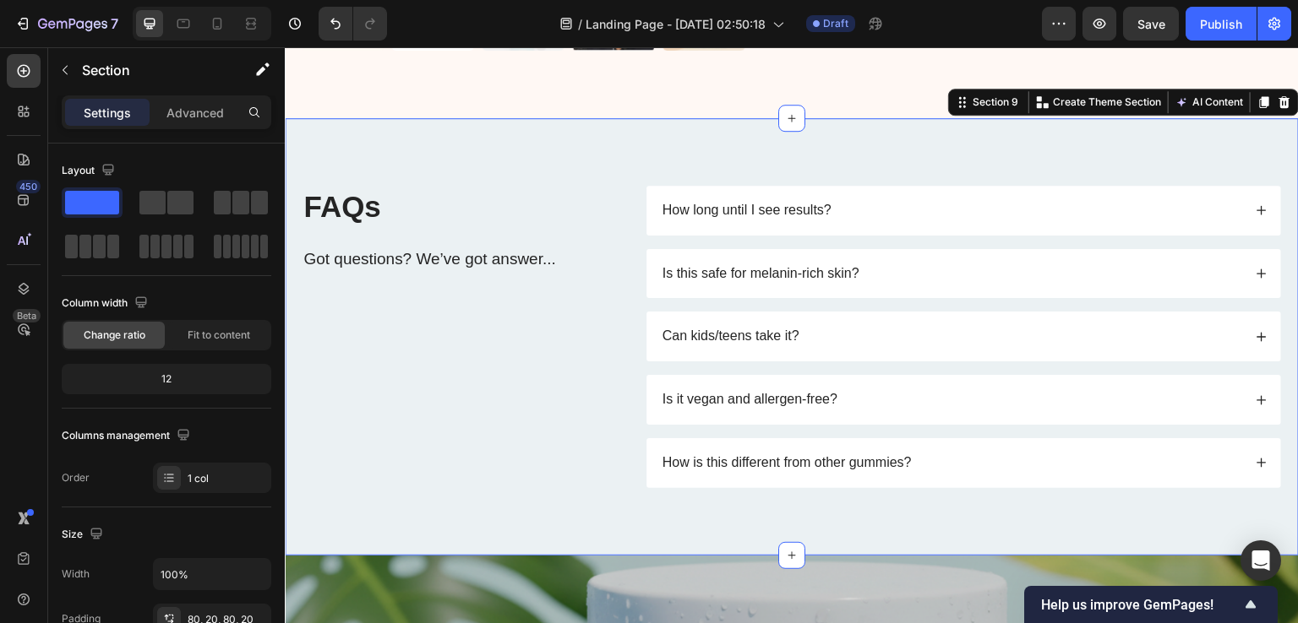
click at [582, 145] on div "FAQs Heading Got questions? We’ve got answer... Text Block How long until I see…" at bounding box center [792, 337] width 1014 height 438
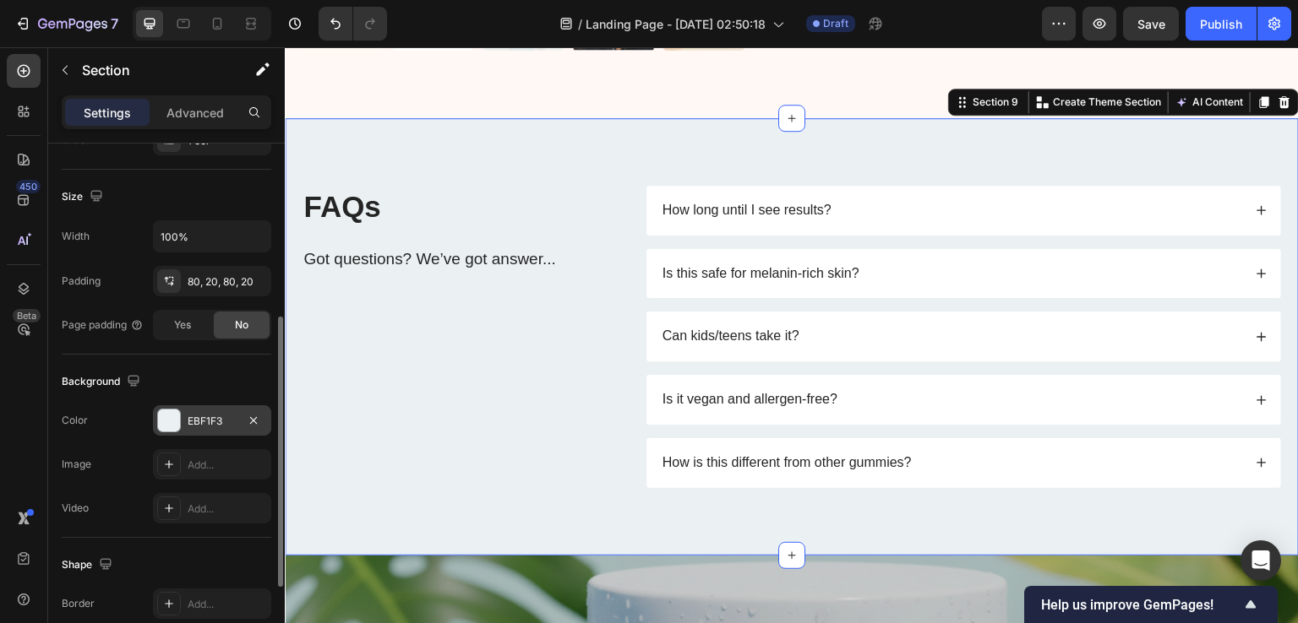
click at [188, 416] on div "EBF1F3" at bounding box center [212, 421] width 49 height 15
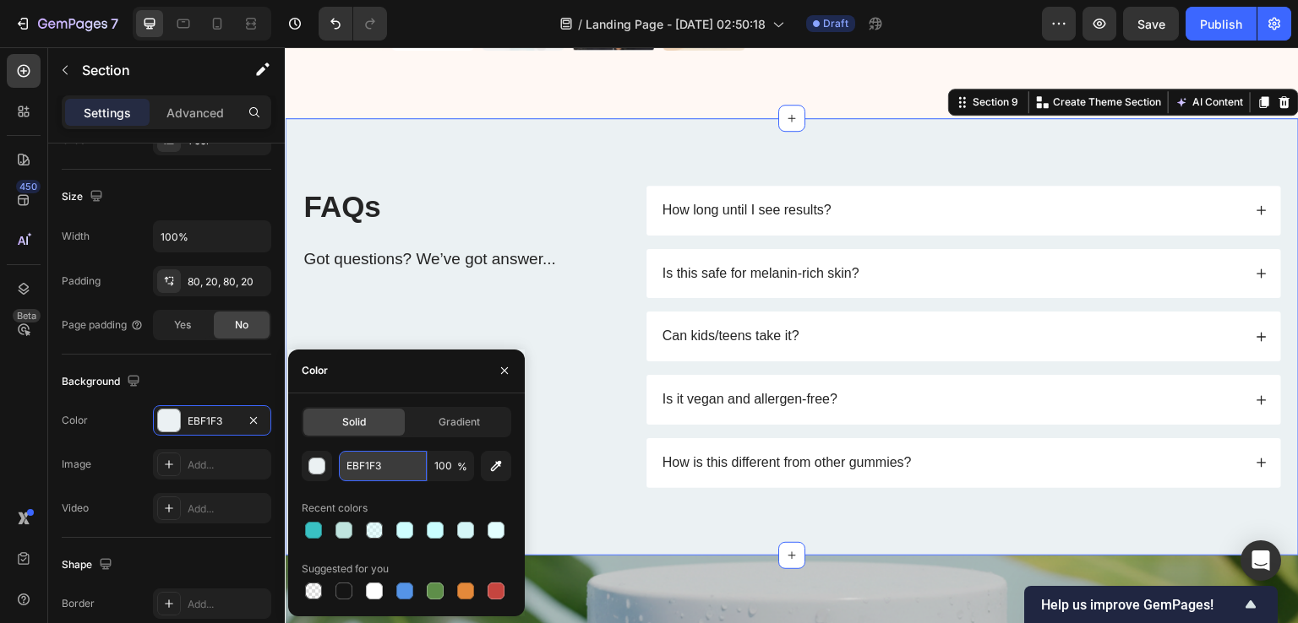
click at [351, 462] on input "EBF1F3" at bounding box center [383, 466] width 88 height 30
click at [0, 367] on div "450 Beta" at bounding box center [24, 335] width 48 height 576
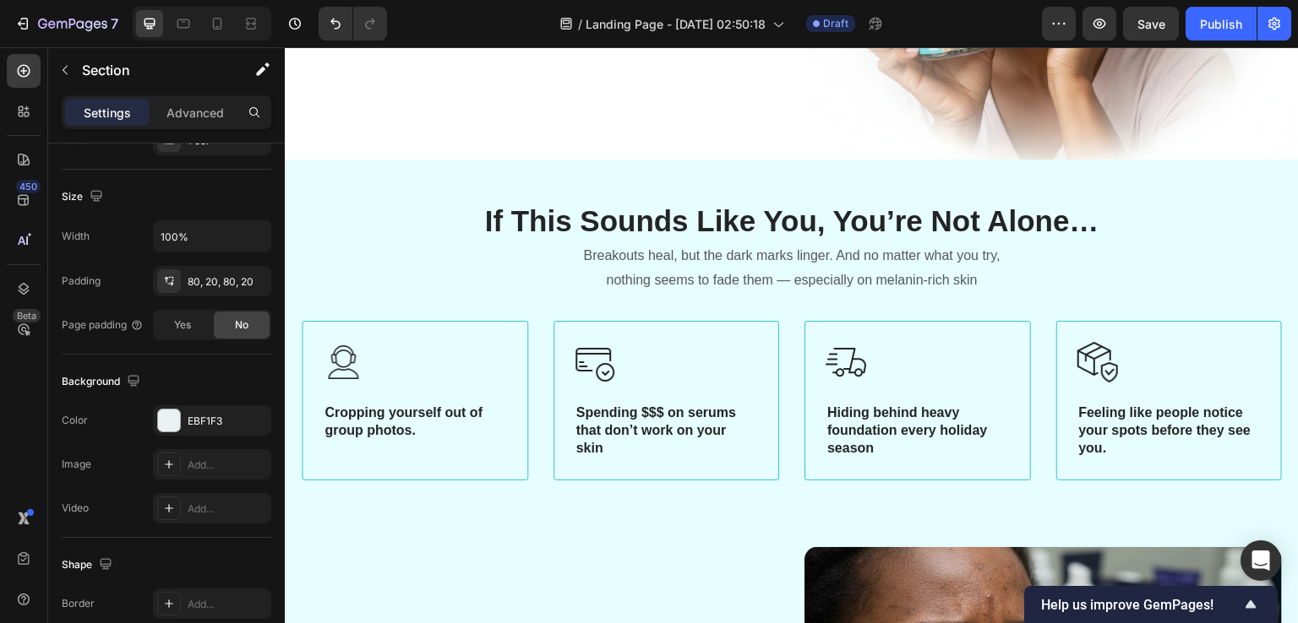
scroll to position [655, 0]
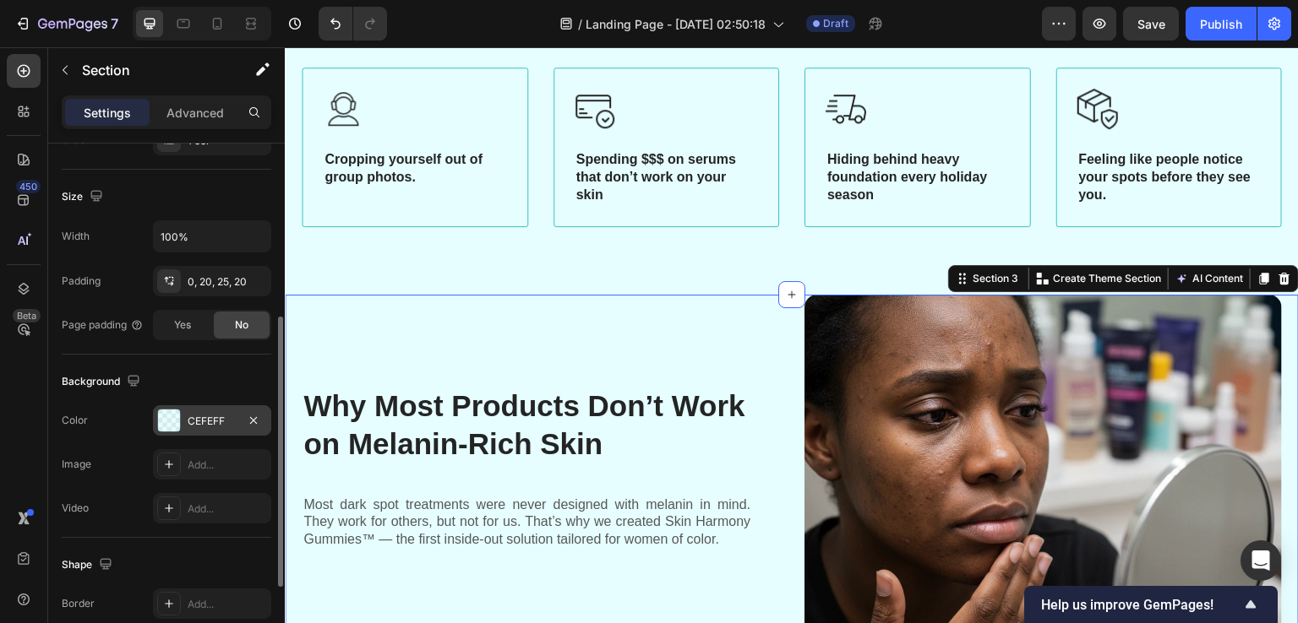
click at [188, 416] on div "CEFEFF" at bounding box center [212, 421] width 49 height 15
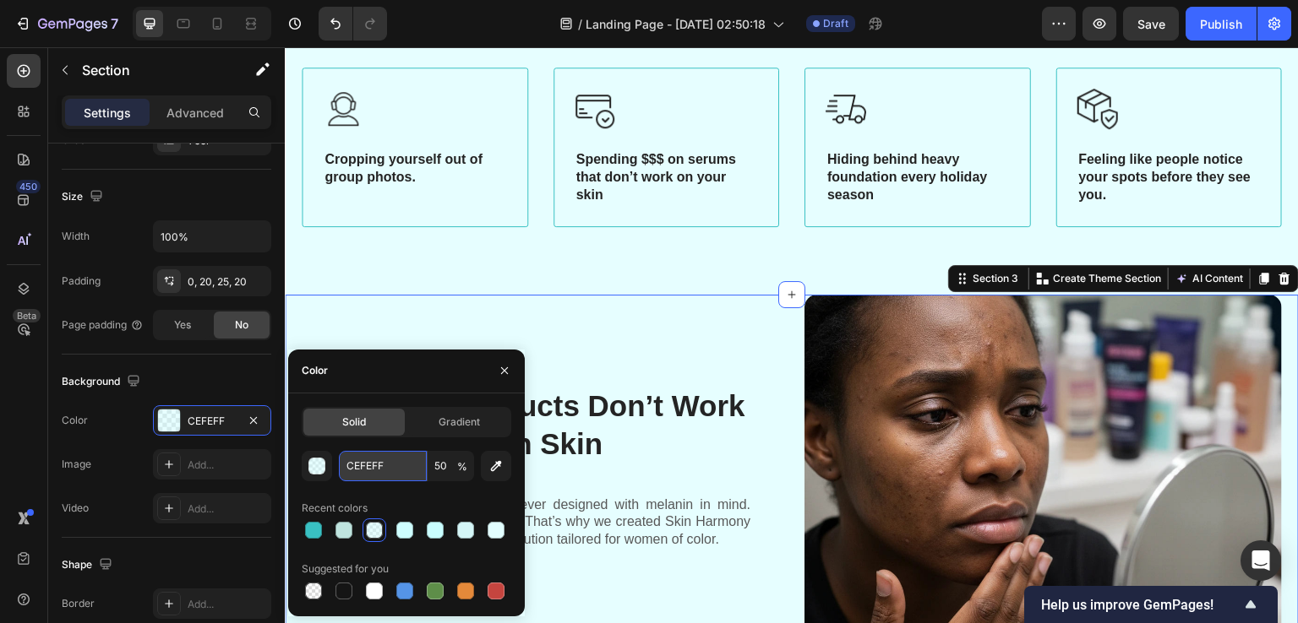
click at [372, 464] on input "CEFEFF" at bounding box center [383, 466] width 88 height 30
paste input "EBF1F3"
type input "EBF1F3"
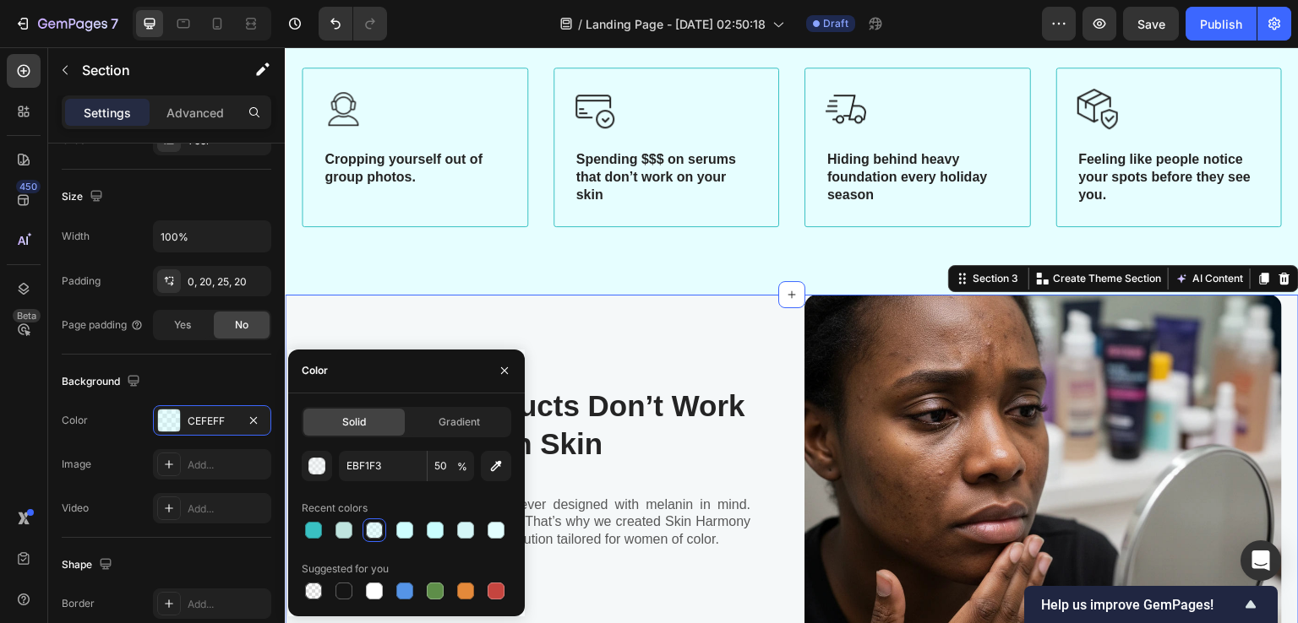
click at [0, 464] on div "450 Beta" at bounding box center [24, 335] width 48 height 576
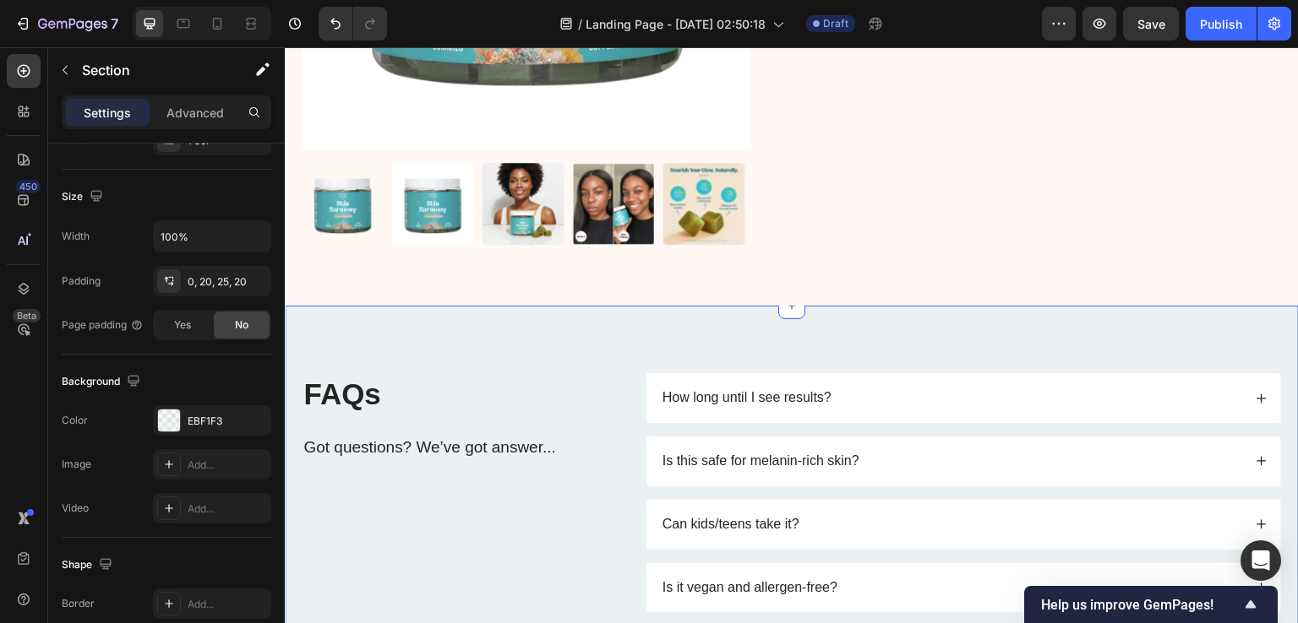
scroll to position [4710, 0]
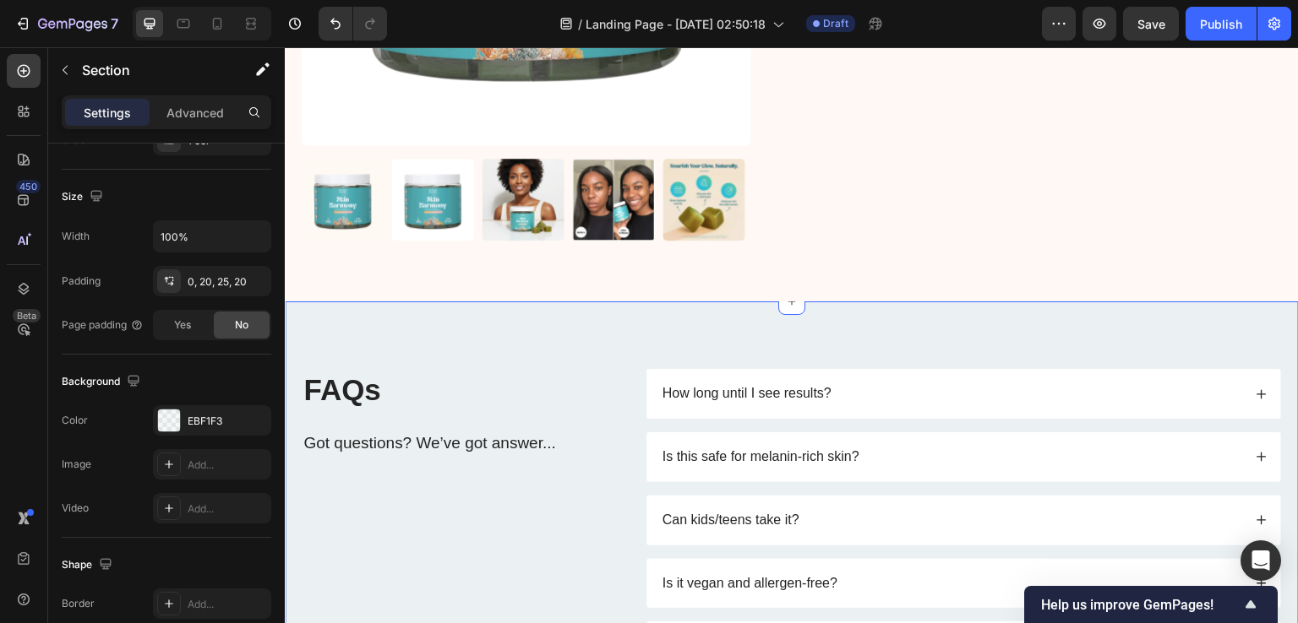
click at [562, 343] on div "FAQs Heading Got questions? We’ve got answer... Text Block How long until I see…" at bounding box center [792, 520] width 1014 height 436
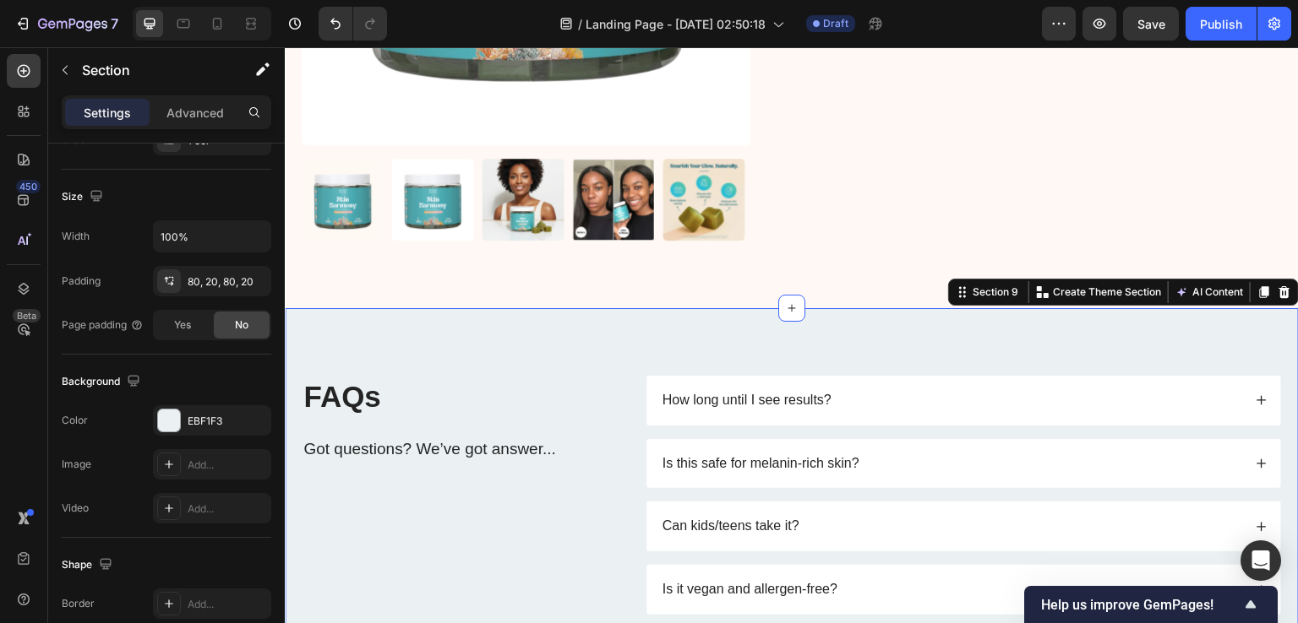
scroll to position [4794, 0]
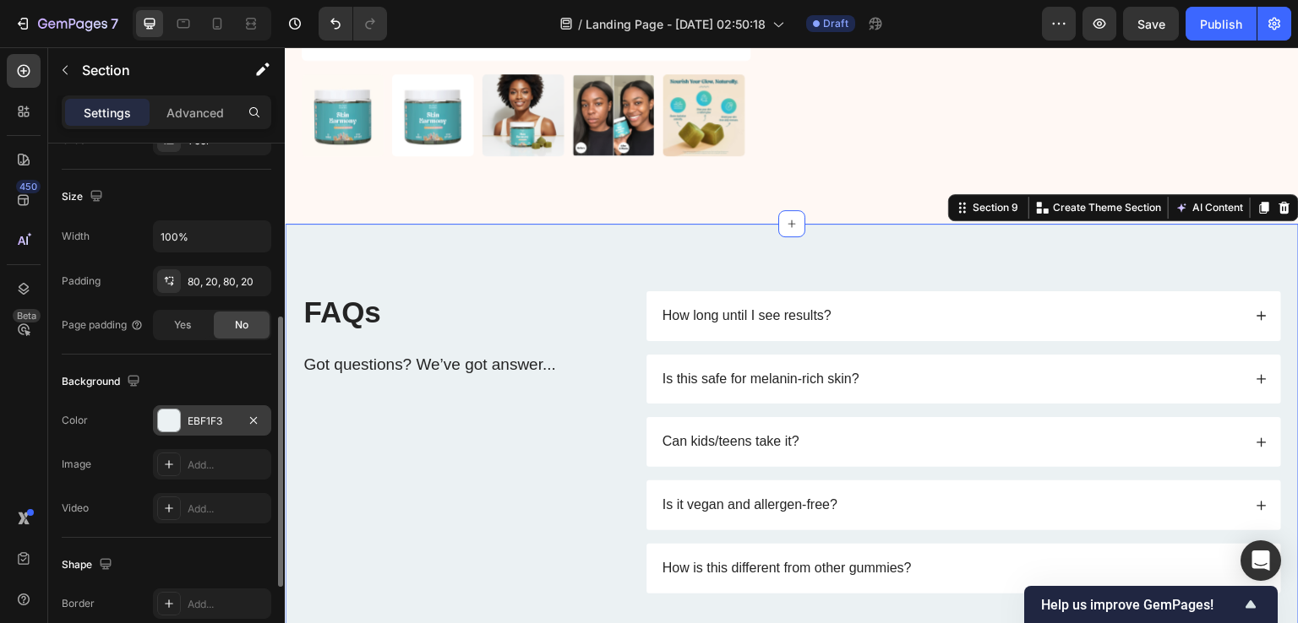
click at [195, 416] on div "EBF1F3" at bounding box center [212, 421] width 49 height 15
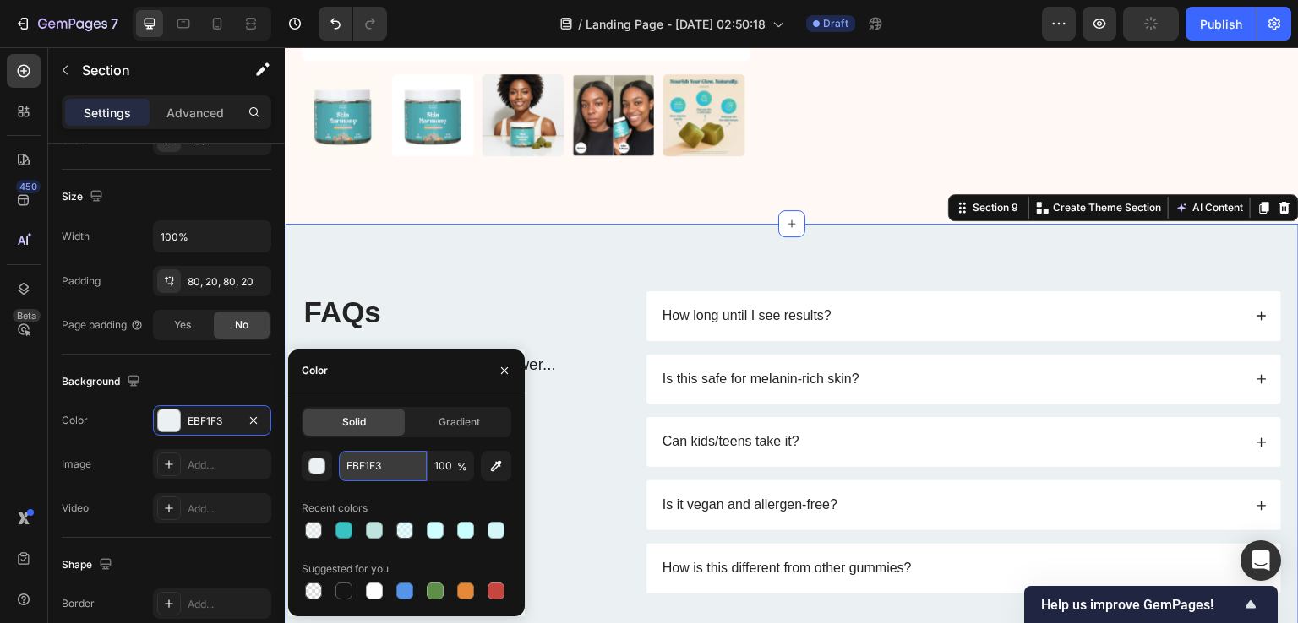
click at [362, 460] on input "EBF1F3" at bounding box center [383, 466] width 88 height 30
click at [0, 376] on div "450 Beta" at bounding box center [24, 335] width 48 height 576
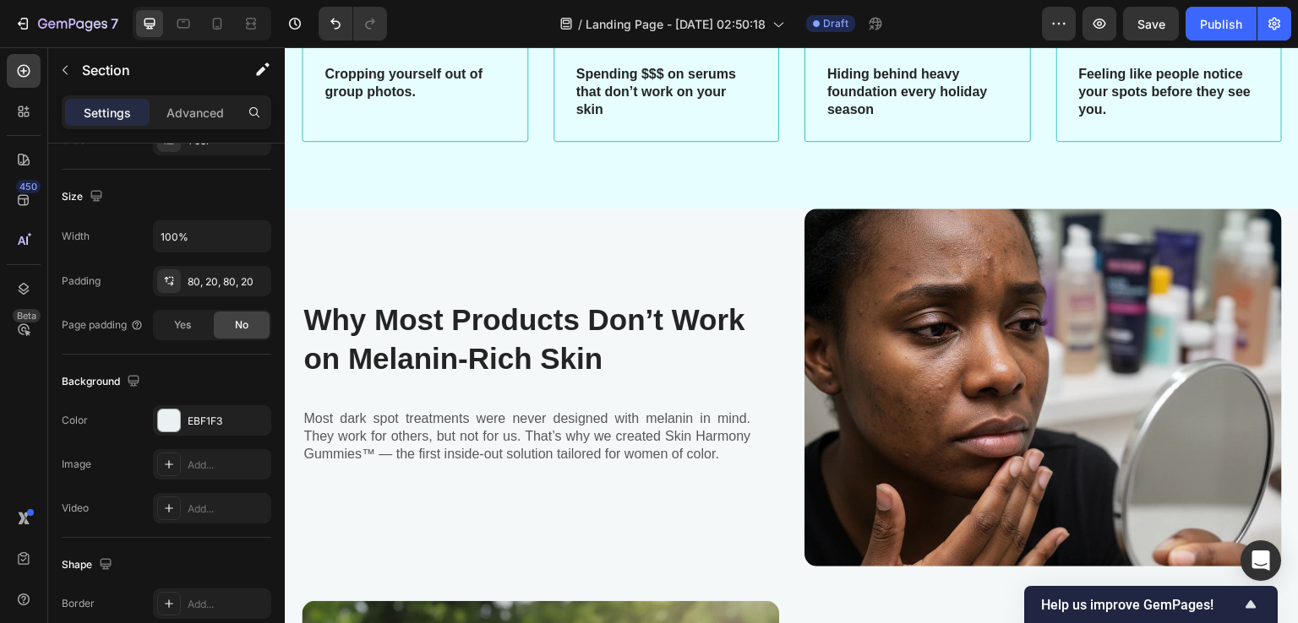
scroll to position [739, 0]
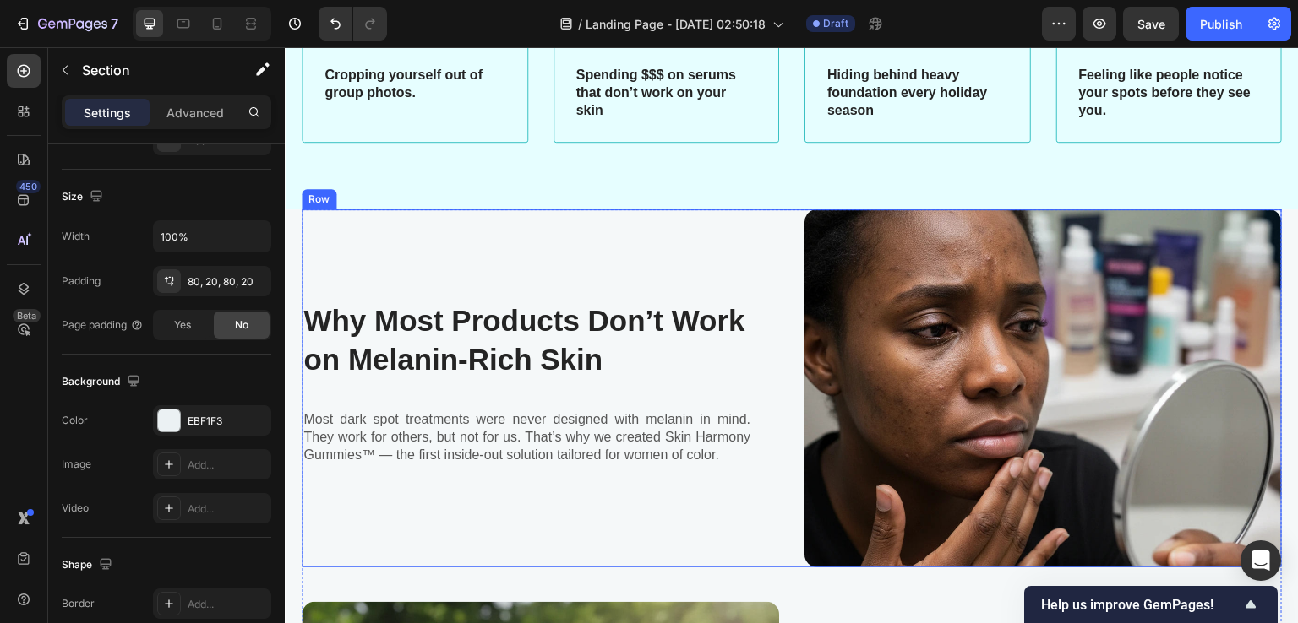
click at [565, 251] on div "Why Most Products Don’t Work on Melanin-Rich Skin Heading Most dark spot treatm…" at bounding box center [540, 389] width 477 height 358
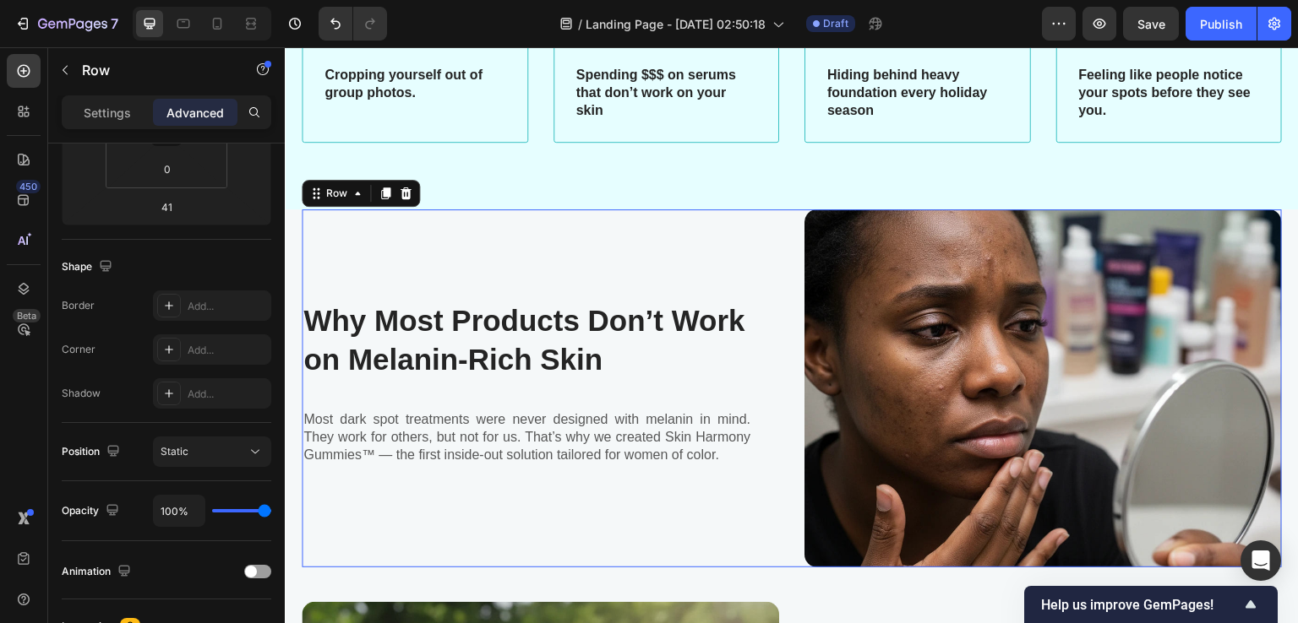
scroll to position [0, 0]
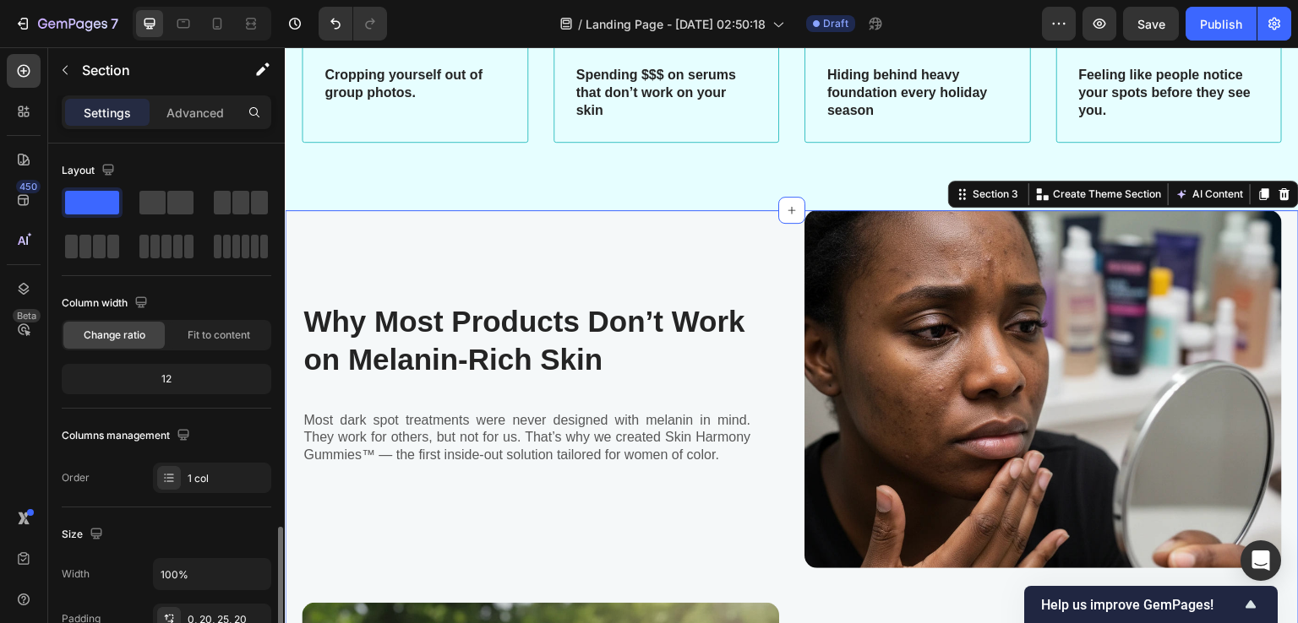
scroll to position [338, 0]
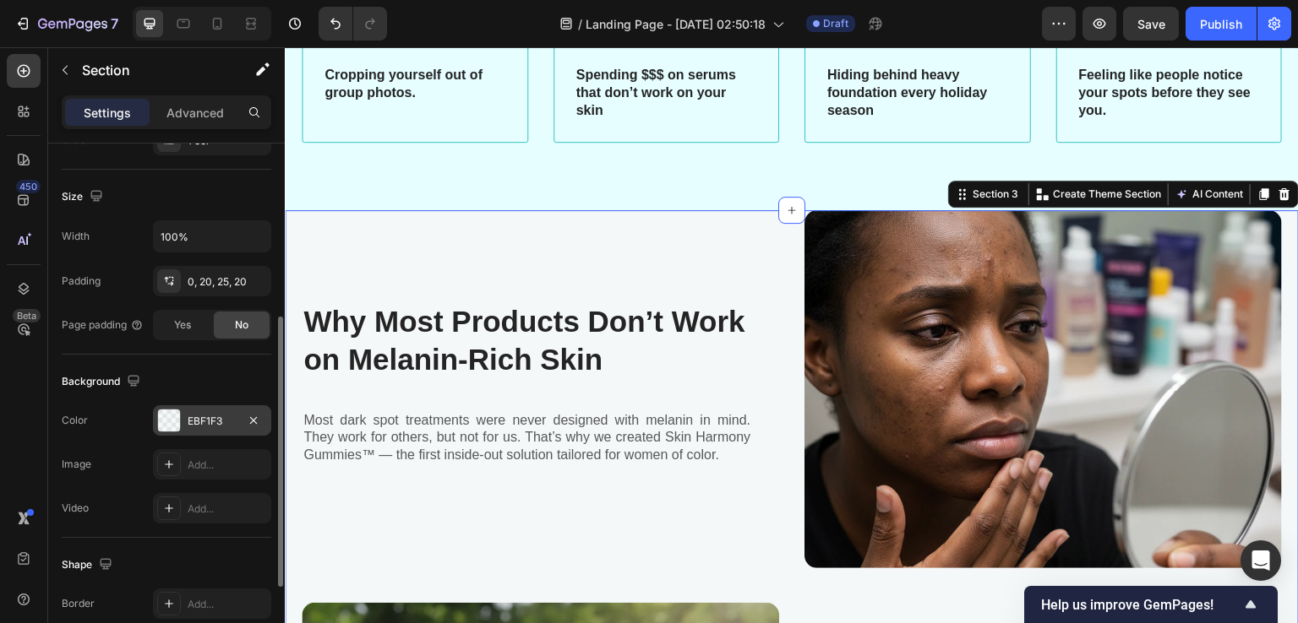
click at [191, 414] on div "EBF1F3" at bounding box center [212, 421] width 49 height 15
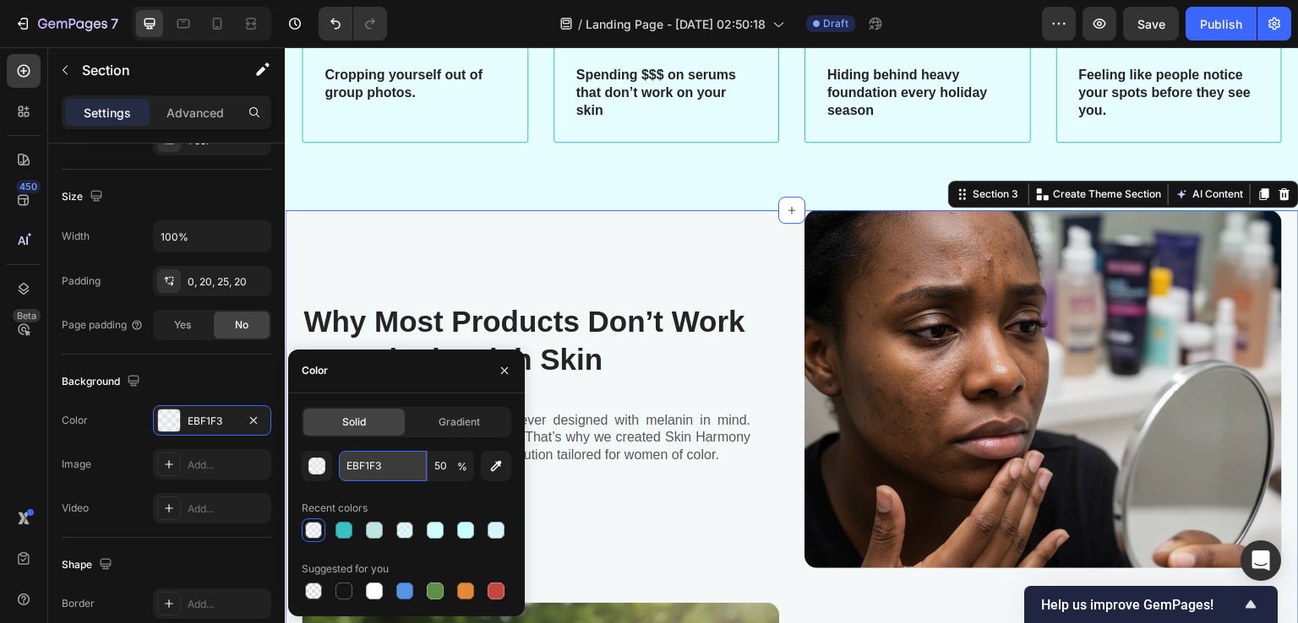
click at [351, 471] on input "EBF1F3" at bounding box center [383, 466] width 88 height 30
click at [439, 472] on input "50" at bounding box center [450, 466] width 46 height 30
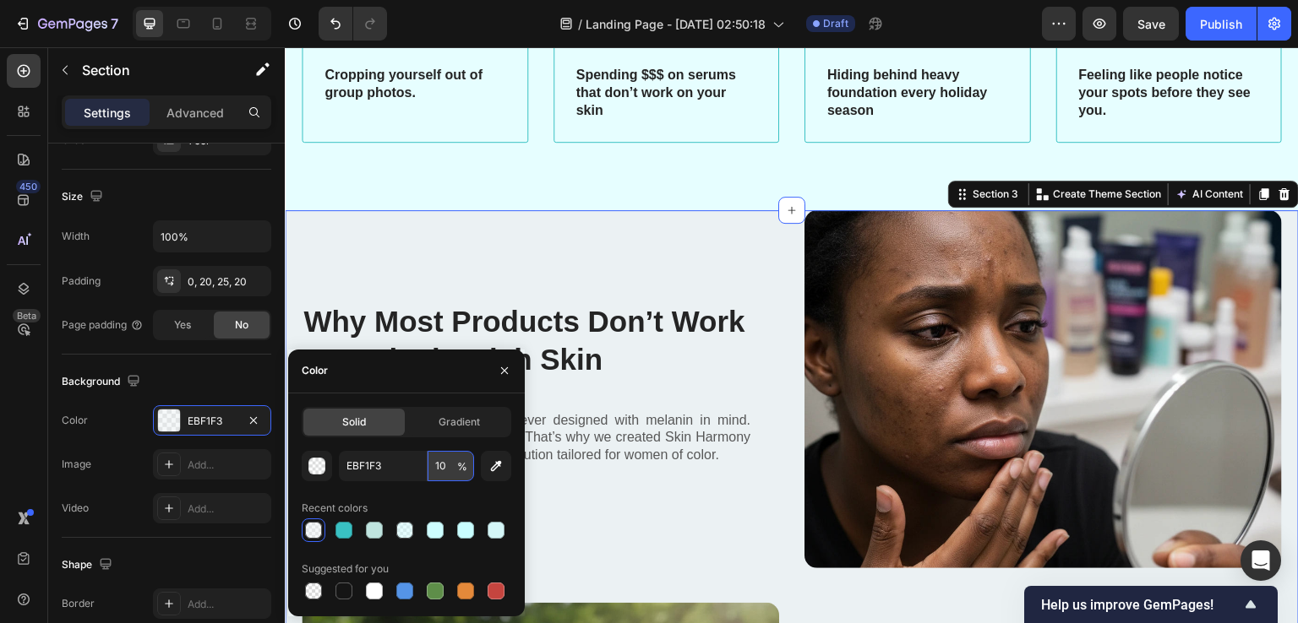
type input "100"
click at [0, 433] on div "450 Beta" at bounding box center [24, 335] width 48 height 576
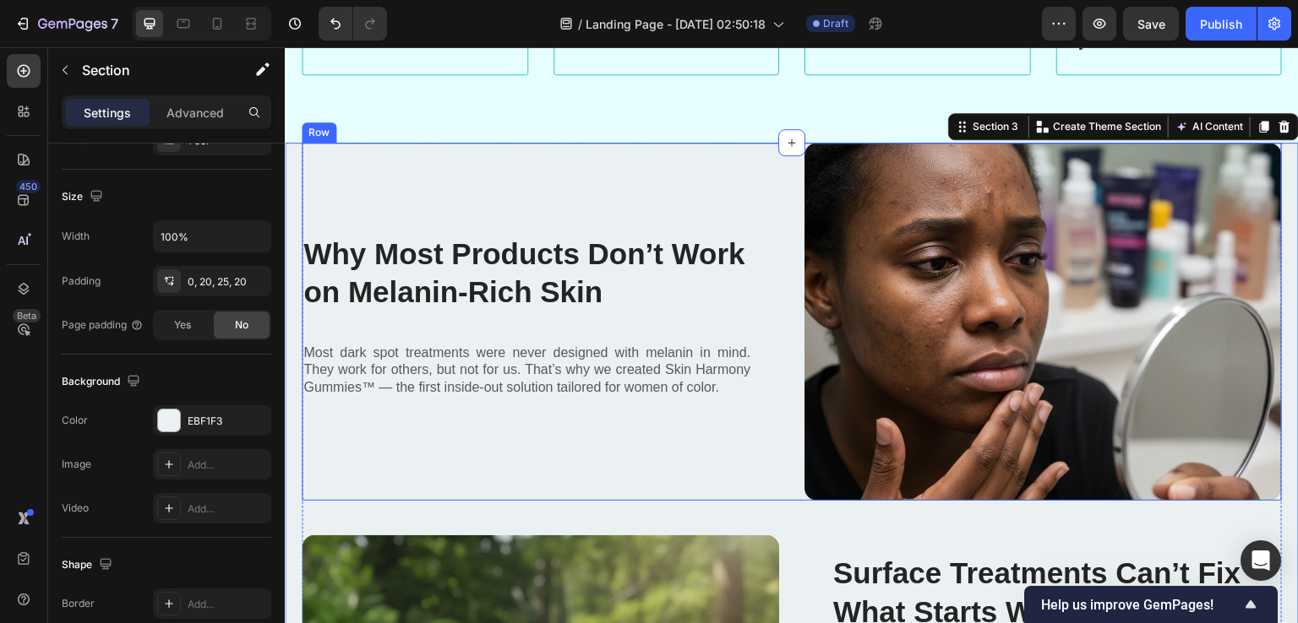
scroll to position [824, 0]
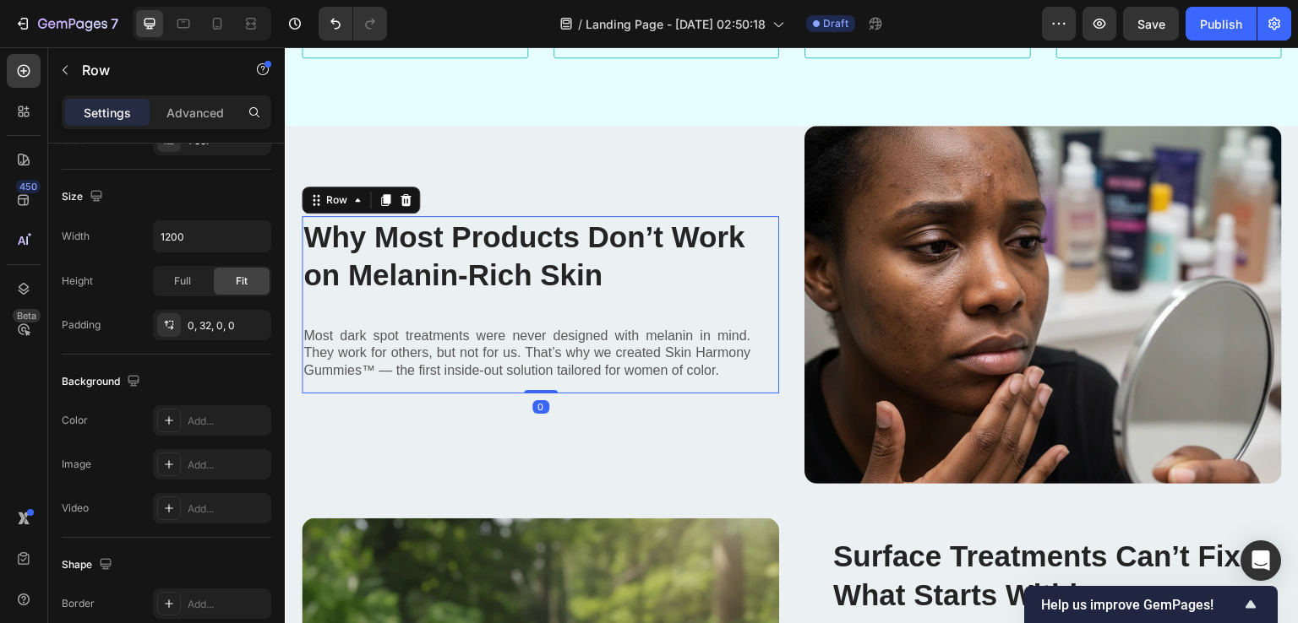
click at [625, 313] on div "Why Most Products Don’t Work on Melanin-Rich Skin Heading Most dark spot treatm…" at bounding box center [527, 304] width 450 height 177
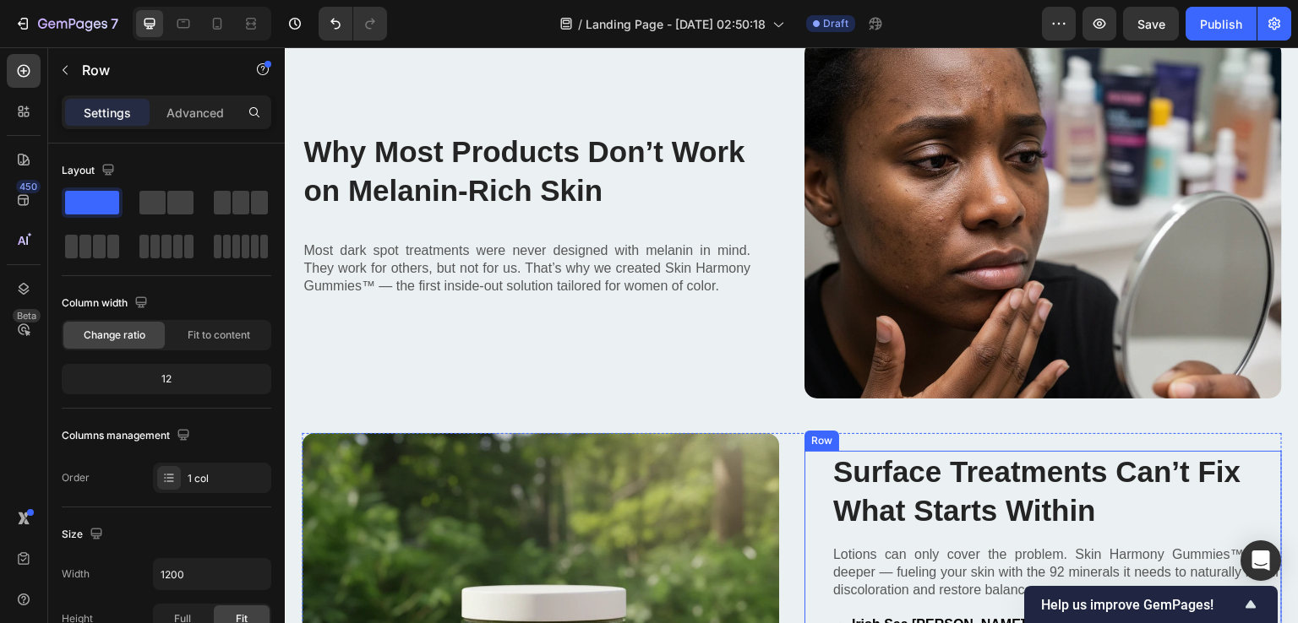
scroll to position [676, 0]
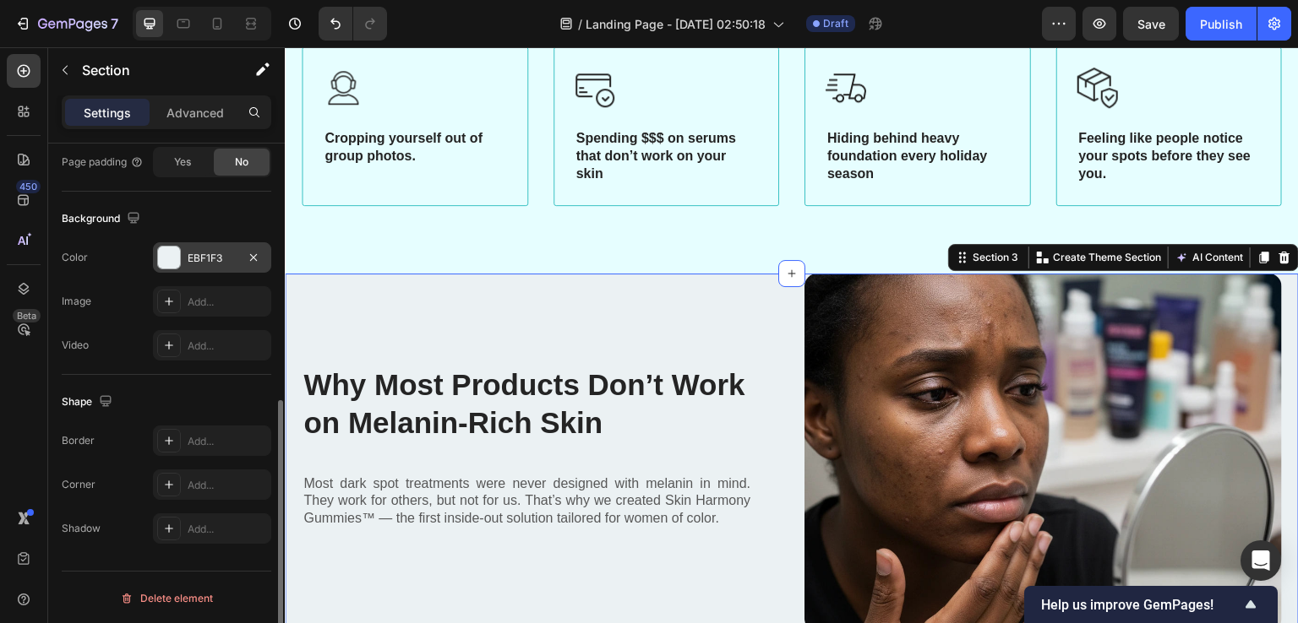
click at [193, 244] on div "EBF1F3" at bounding box center [212, 257] width 118 height 30
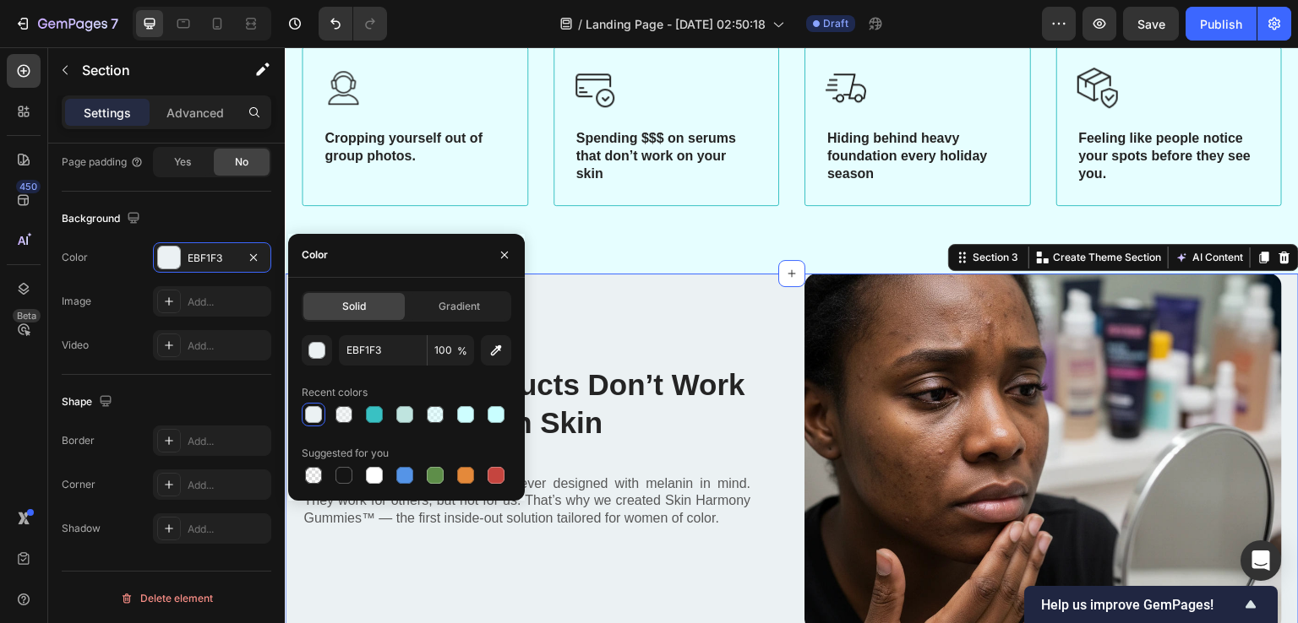
click at [313, 410] on div at bounding box center [313, 414] width 17 height 17
click at [491, 416] on div at bounding box center [495, 414] width 17 height 17
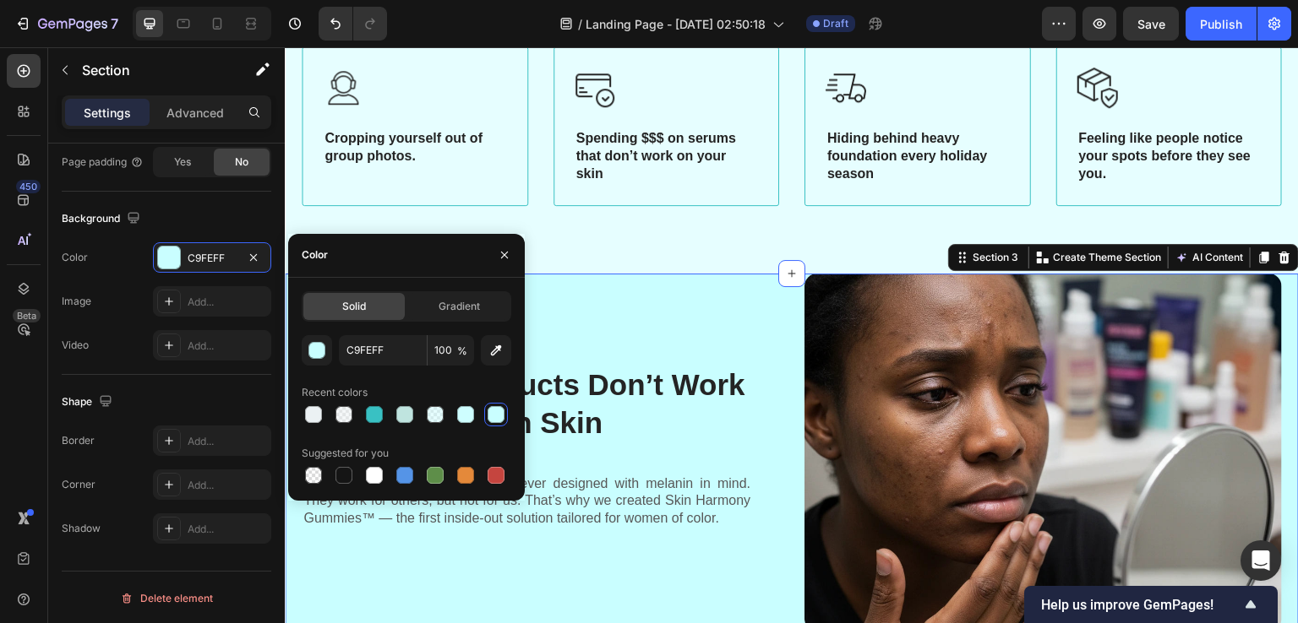
drag, startPoint x: 302, startPoint y: 421, endPoint x: 304, endPoint y: 384, distance: 37.3
click at [302, 422] on div at bounding box center [314, 415] width 24 height 24
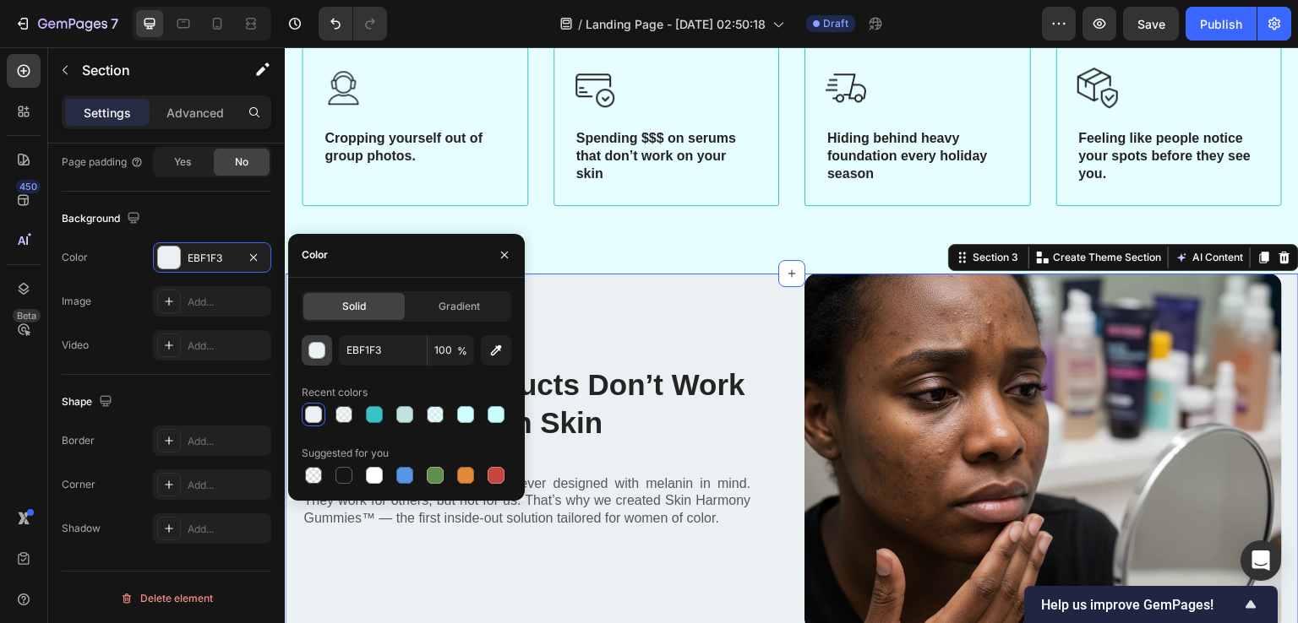
click at [313, 352] on div "button" at bounding box center [317, 351] width 17 height 17
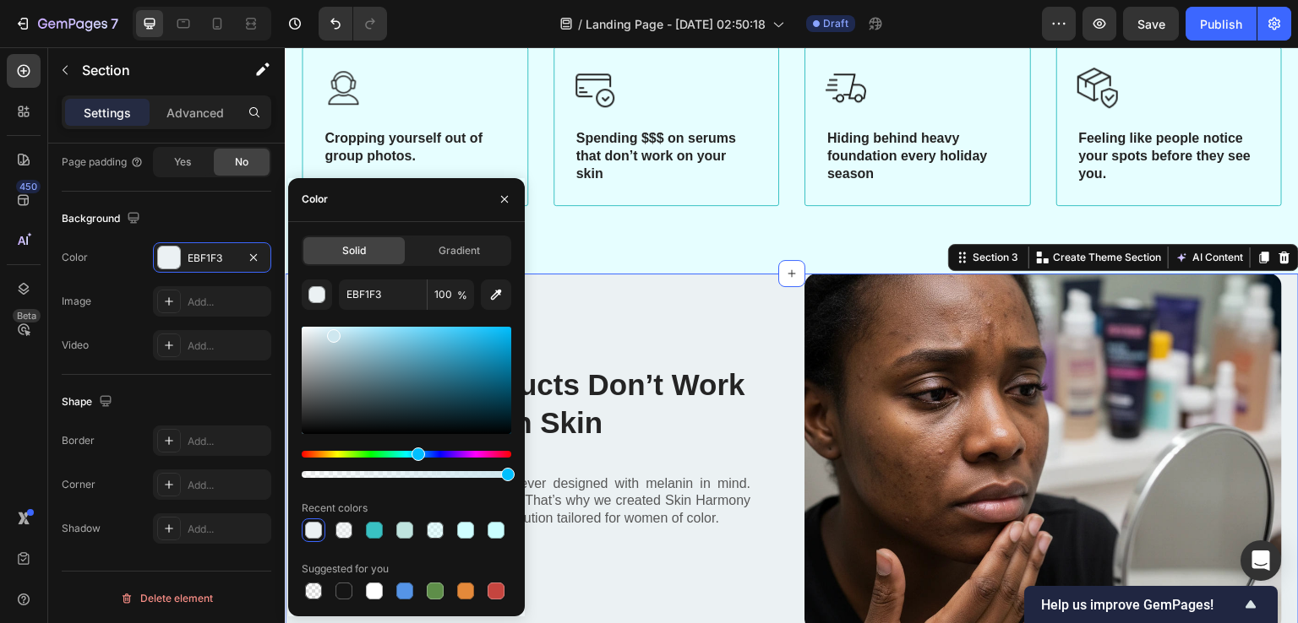
click at [332, 333] on div at bounding box center [407, 380] width 210 height 107
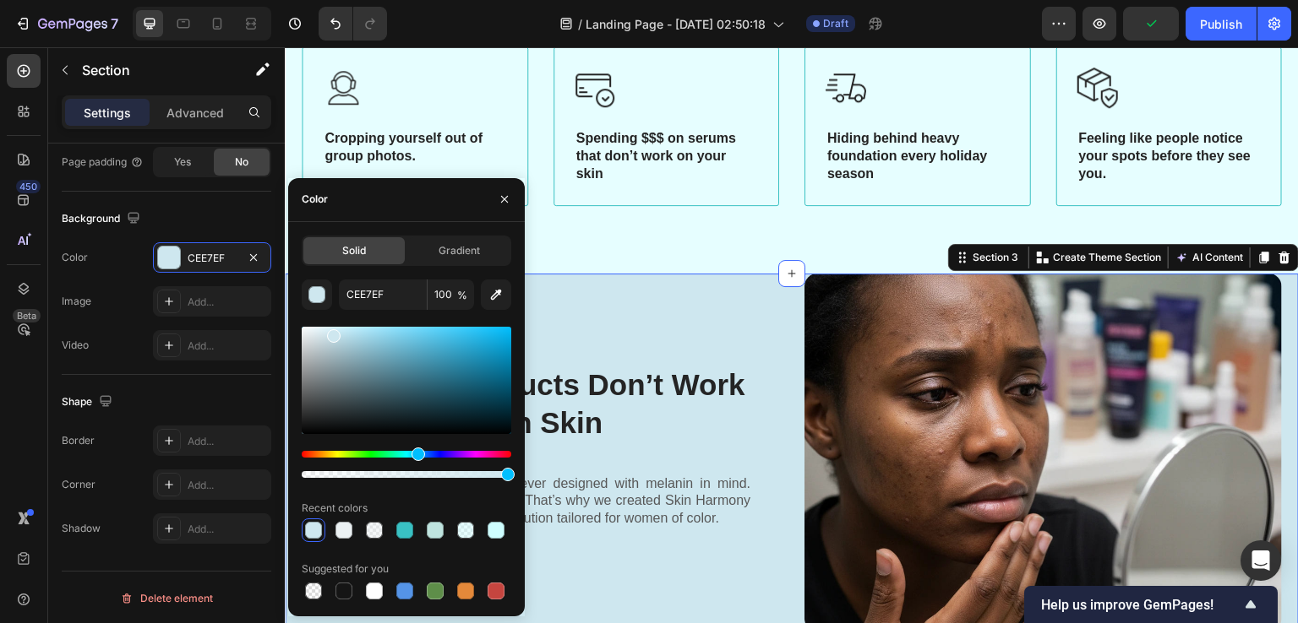
click at [315, 329] on div at bounding box center [407, 380] width 210 height 107
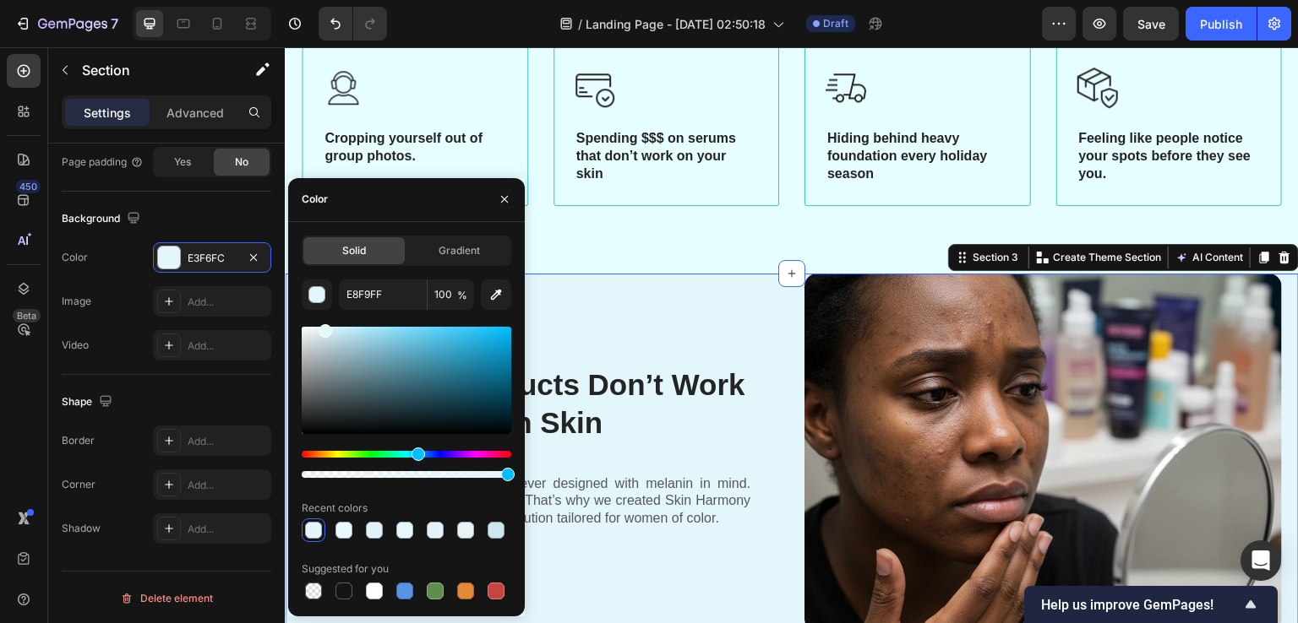
type input "E3F6FC"
click at [323, 327] on div at bounding box center [325, 331] width 14 height 14
click at [599, 217] on div "If This Sounds Like You, You’re Not Alone… Heading Breakouts heal, but the dark…" at bounding box center [792, 79] width 980 height 307
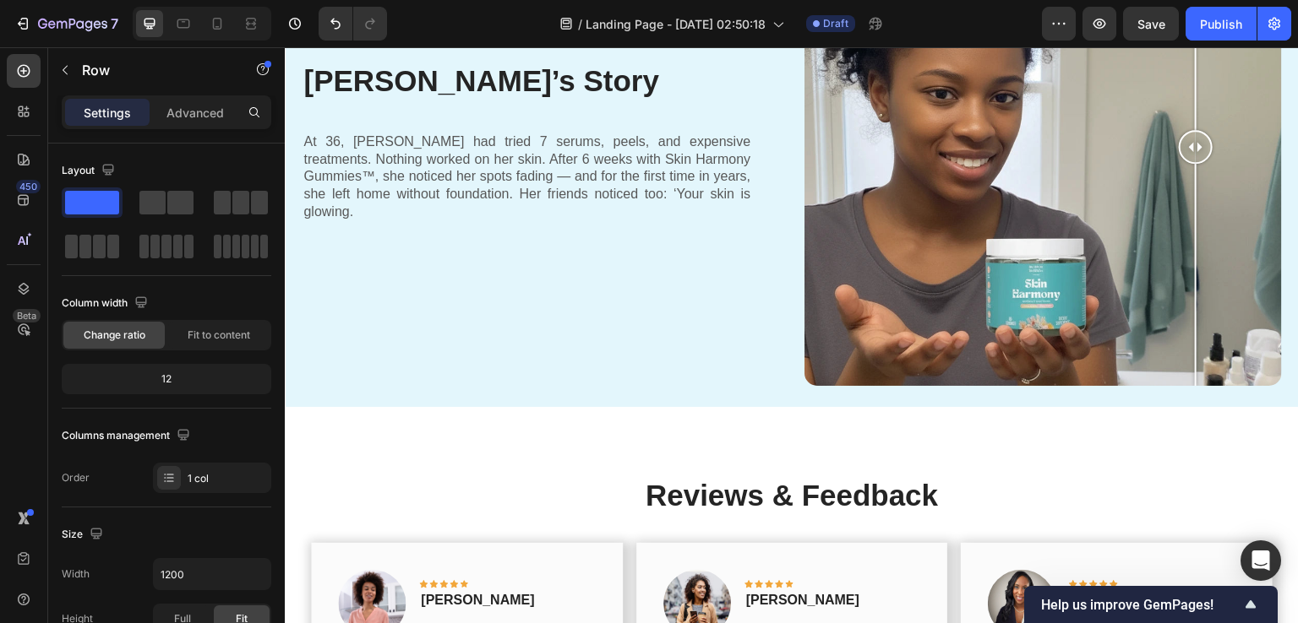
scroll to position [1943, 0]
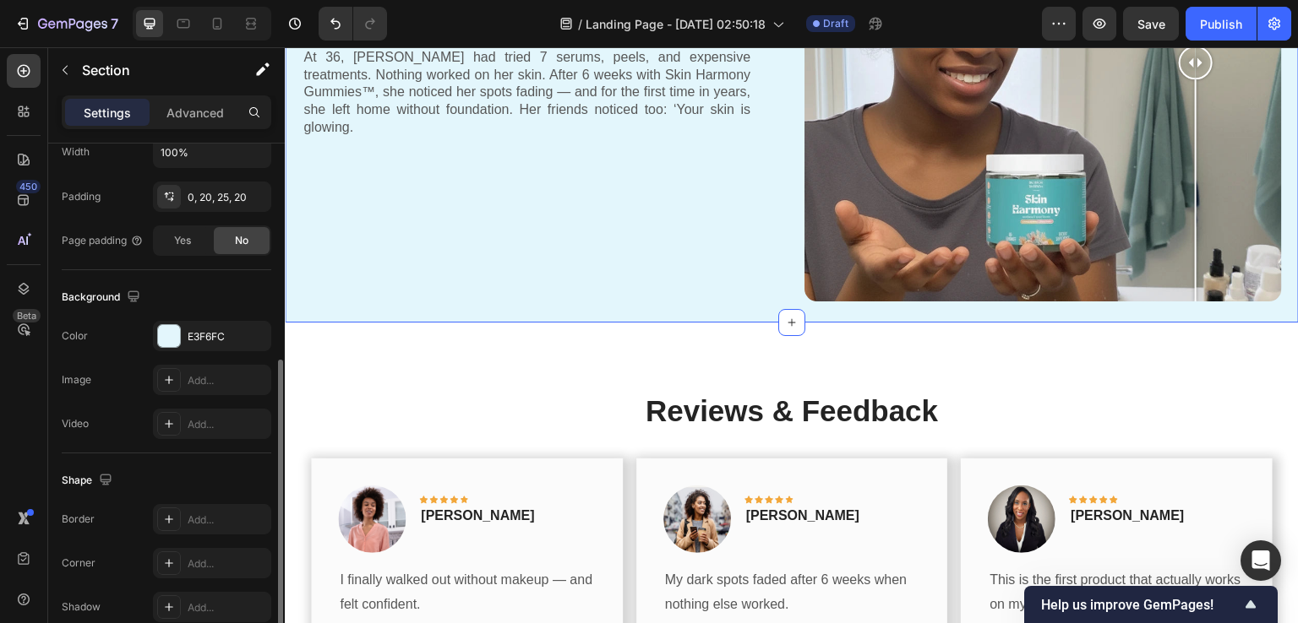
scroll to position [501, 0]
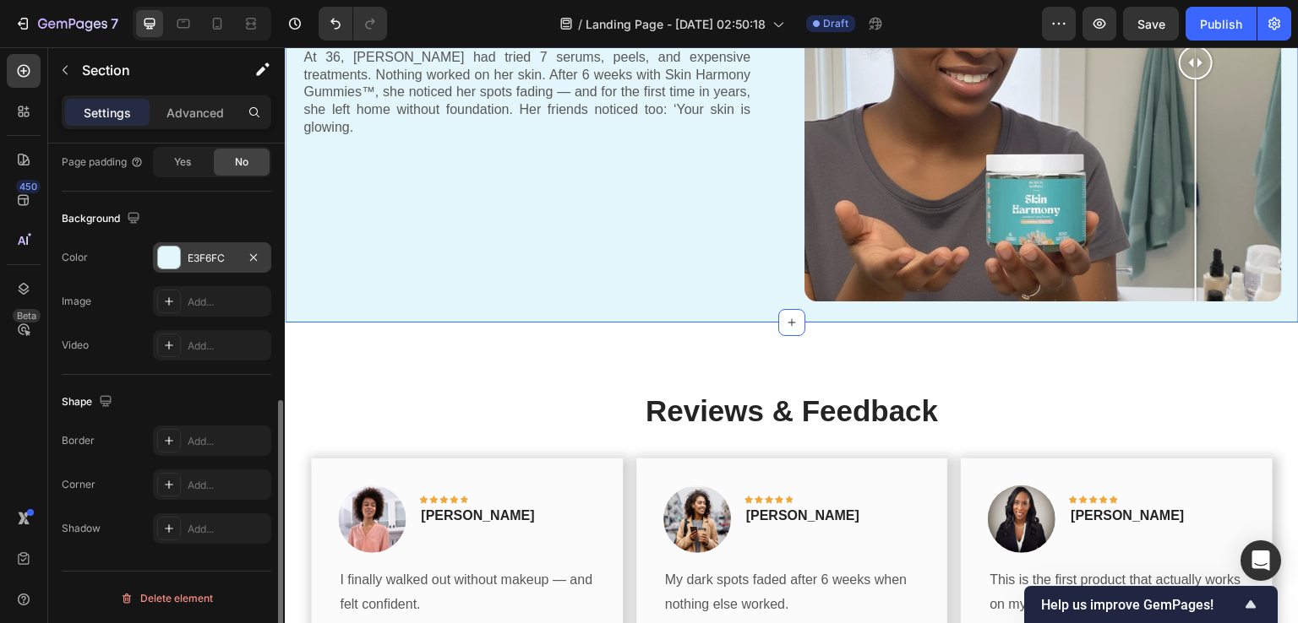
click at [200, 245] on div "E3F6FC" at bounding box center [212, 257] width 118 height 30
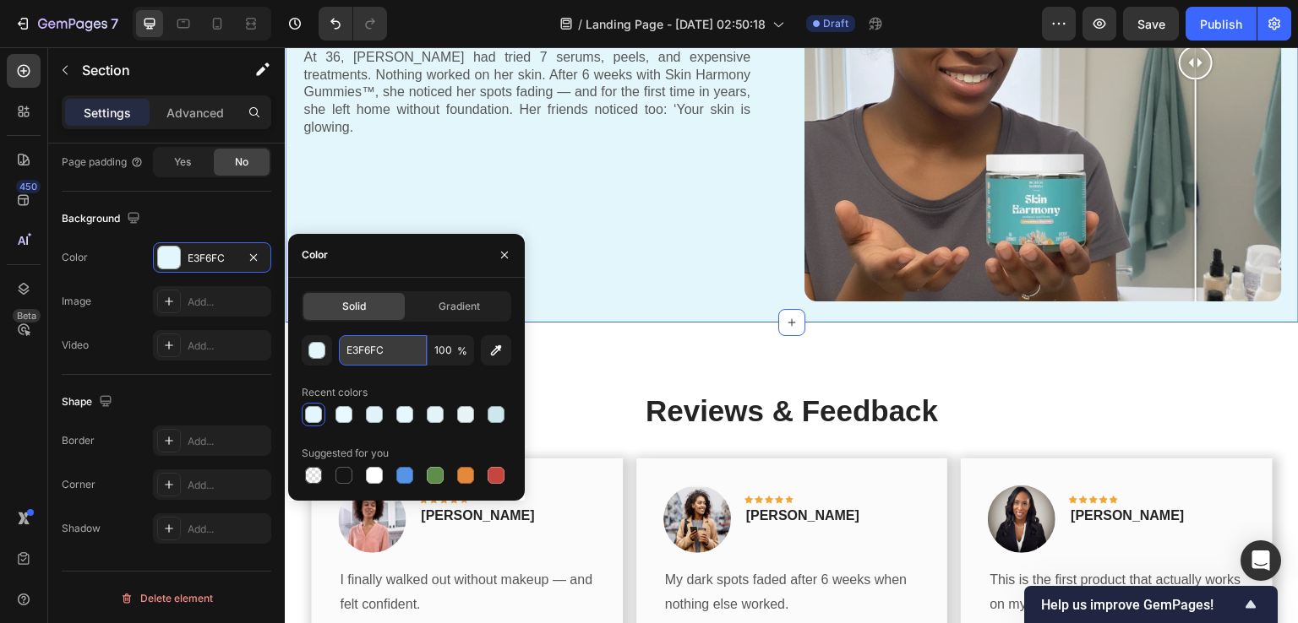
click at [360, 346] on input "E3F6FC" at bounding box center [383, 350] width 88 height 30
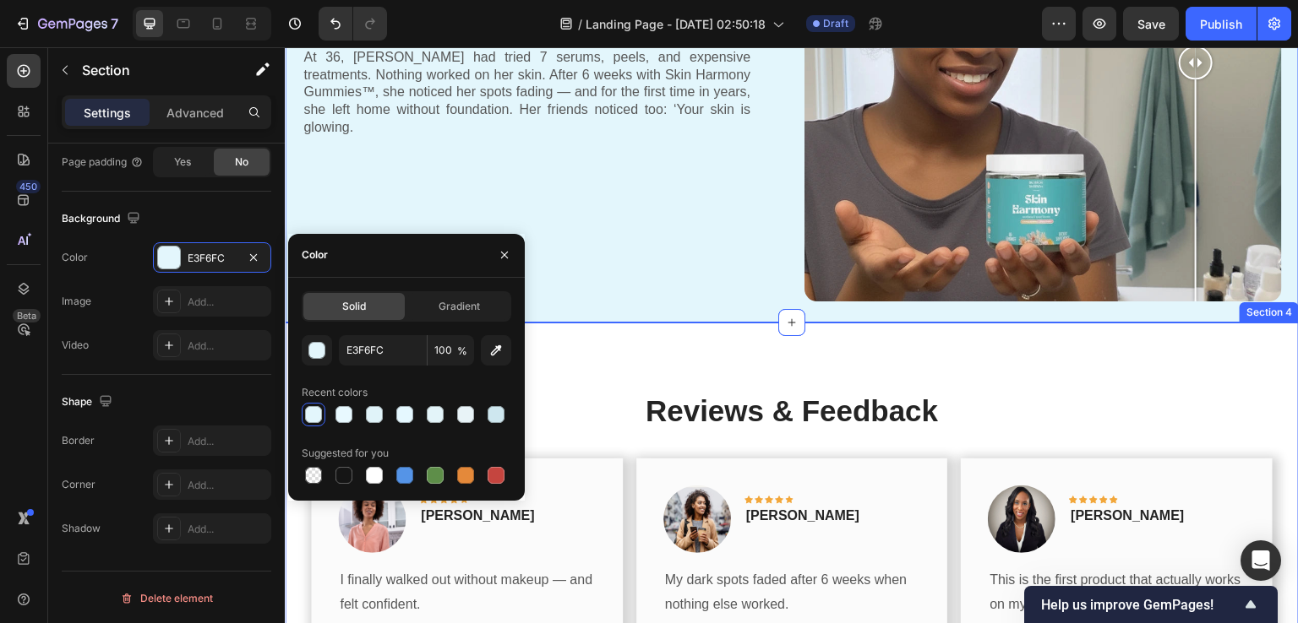
click at [594, 350] on div "Reviews & Feedback Heading Image Icon Icon Icon Icon Icon Row Rita Carroll Text…" at bounding box center [792, 553] width 1014 height 460
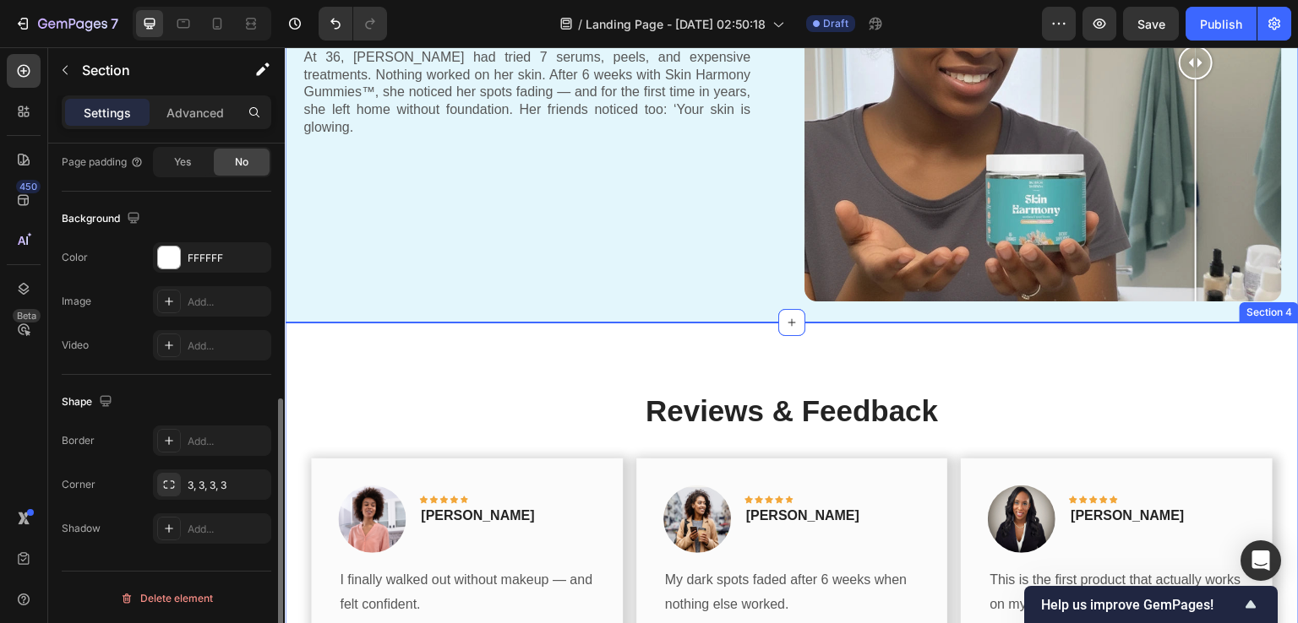
scroll to position [500, 0]
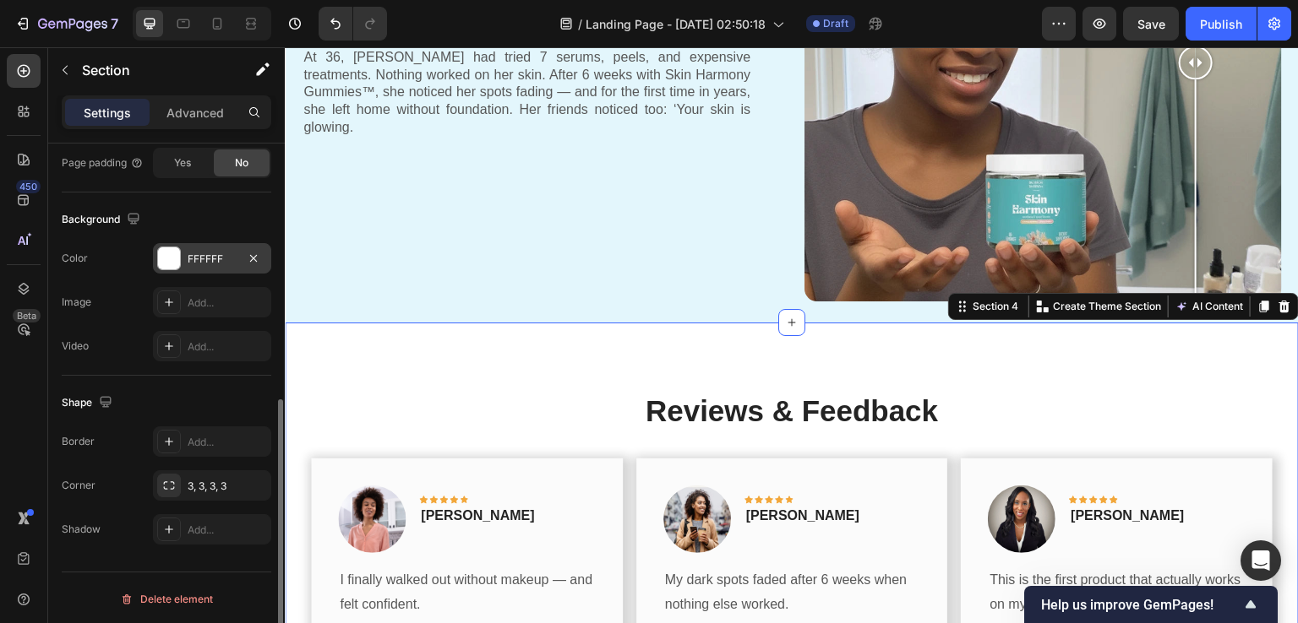
click at [187, 264] on div "FFFFFF" at bounding box center [212, 258] width 118 height 30
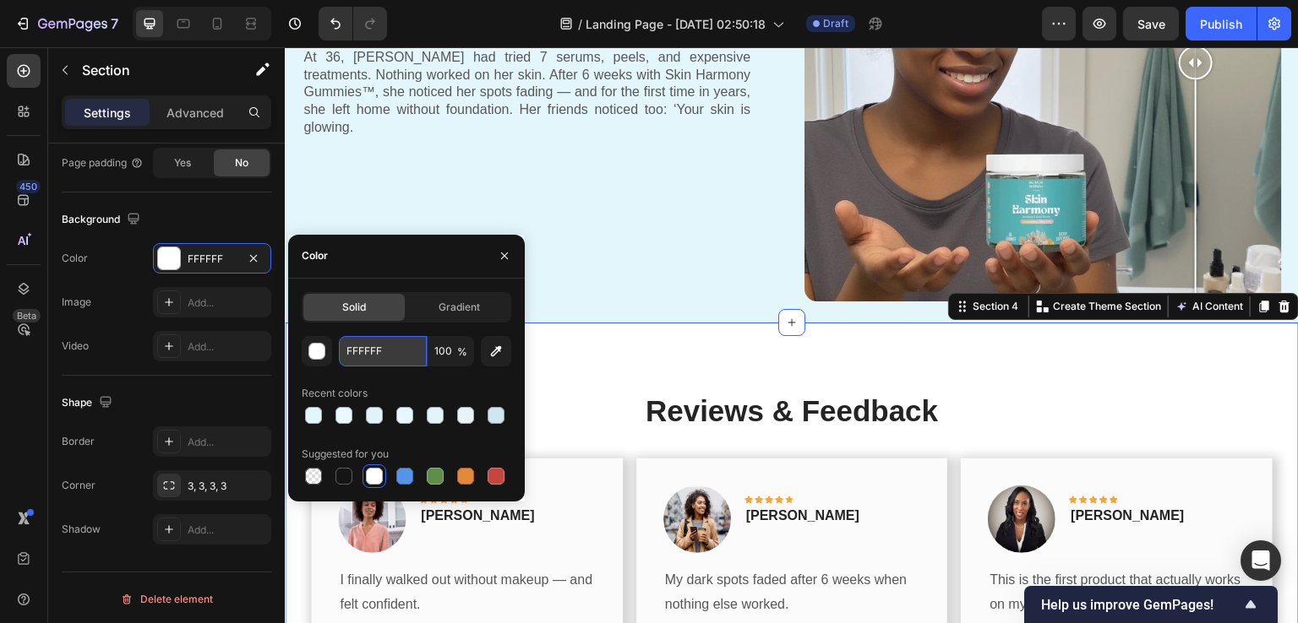
click at [366, 354] on input "FFFFFF" at bounding box center [383, 351] width 88 height 30
paste input "E3F6FC"
type input "E3F6FC"
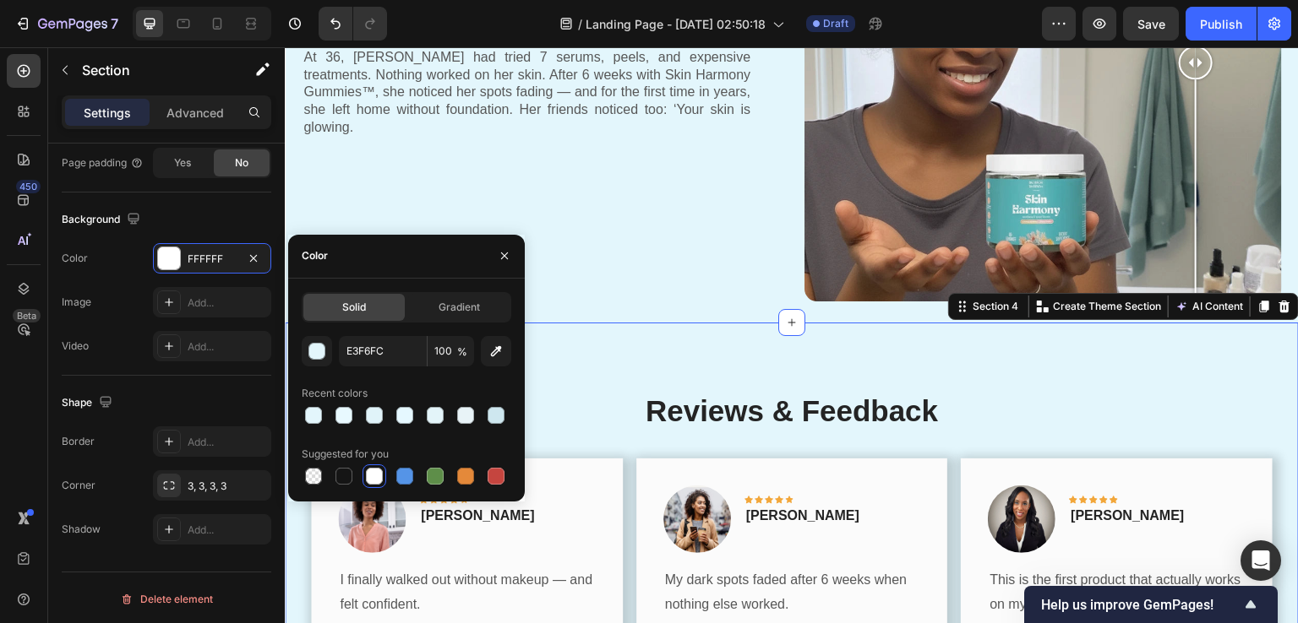
click at [0, 370] on div "450 Beta" at bounding box center [24, 335] width 48 height 576
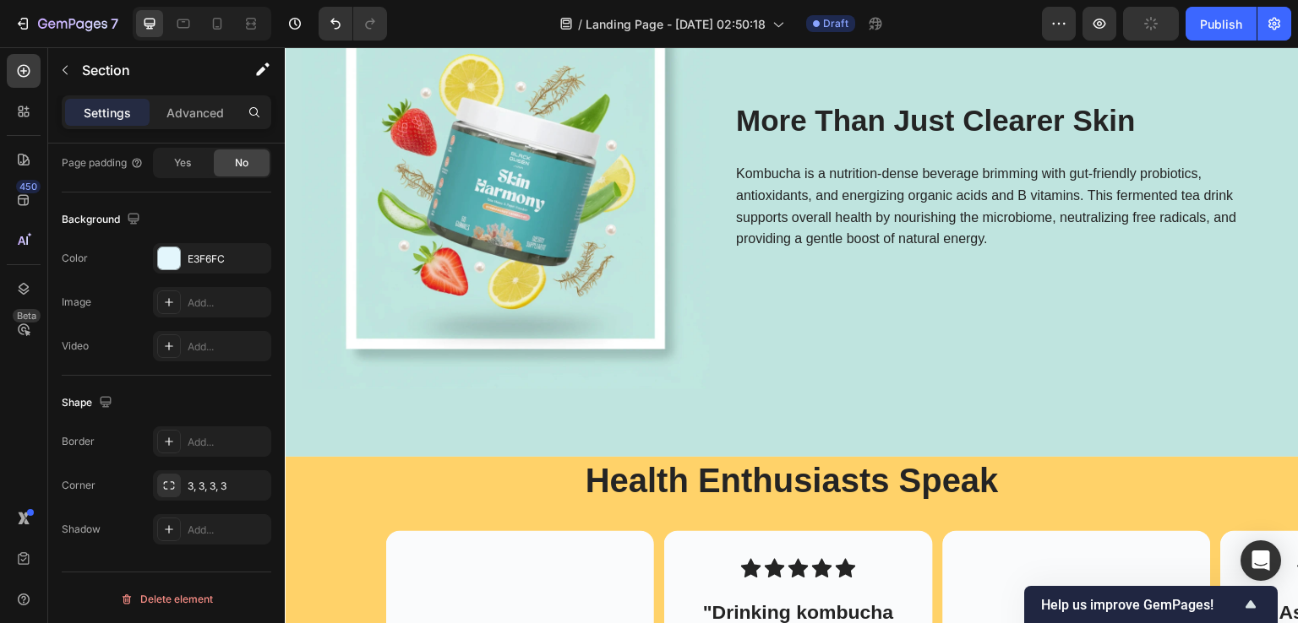
scroll to position [2682, 0]
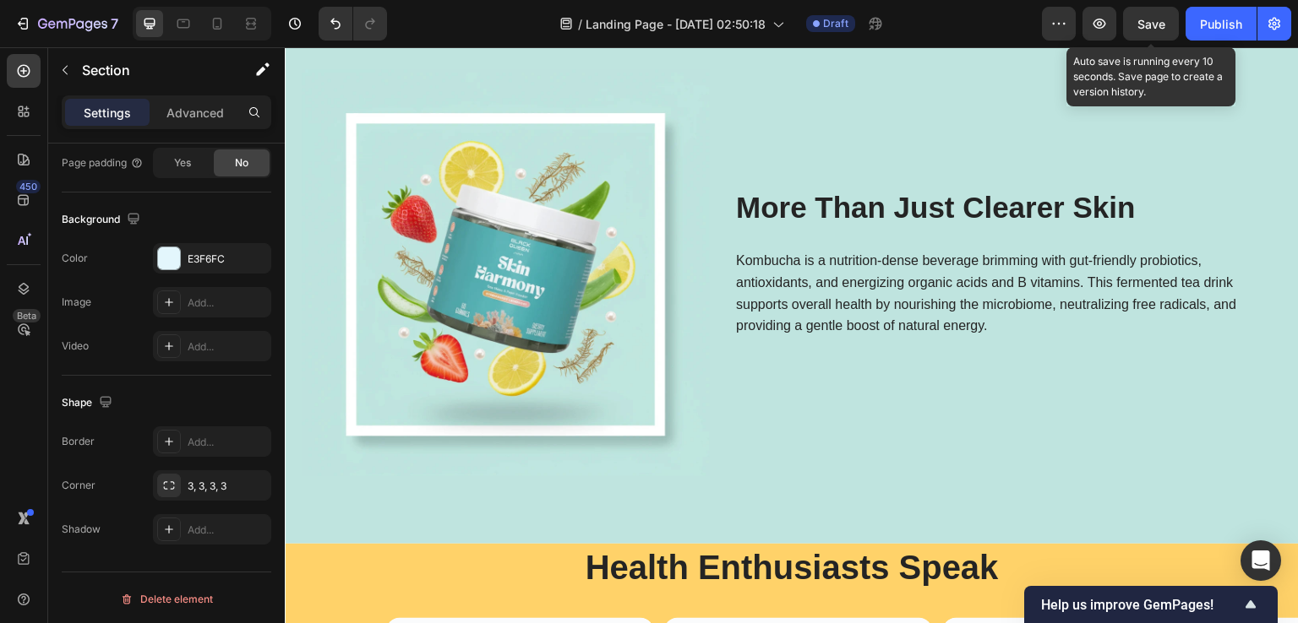
click at [1151, 28] on span "Save" at bounding box center [1151, 24] width 28 height 14
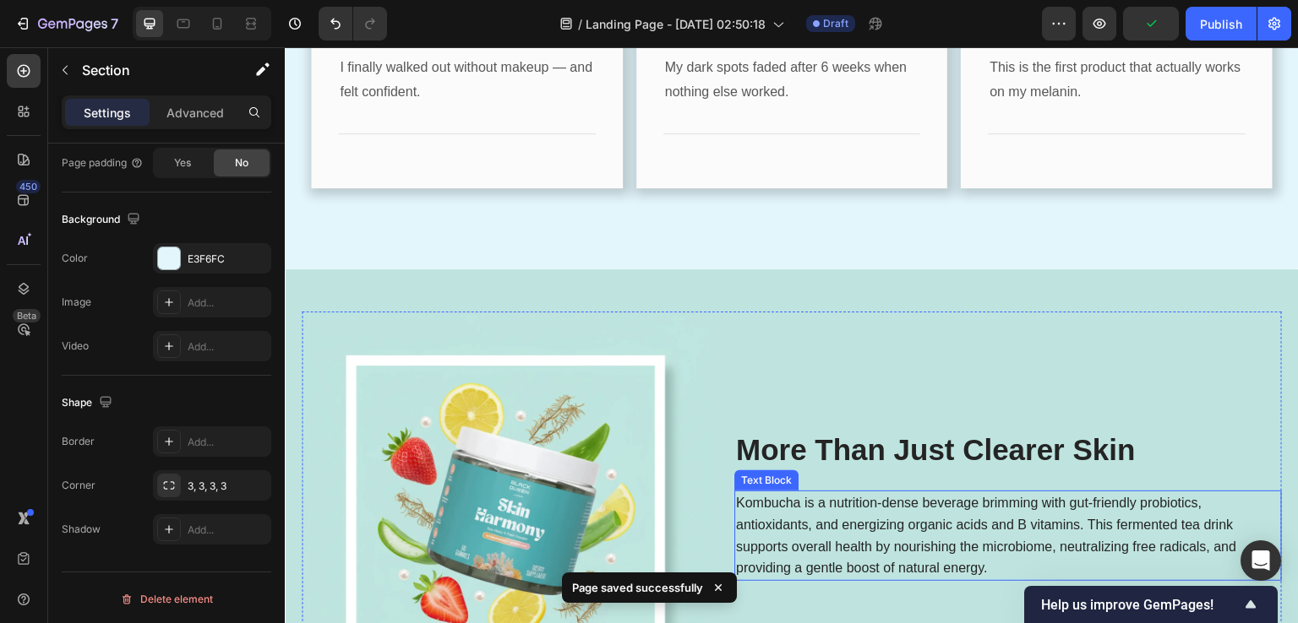
scroll to position [2429, 0]
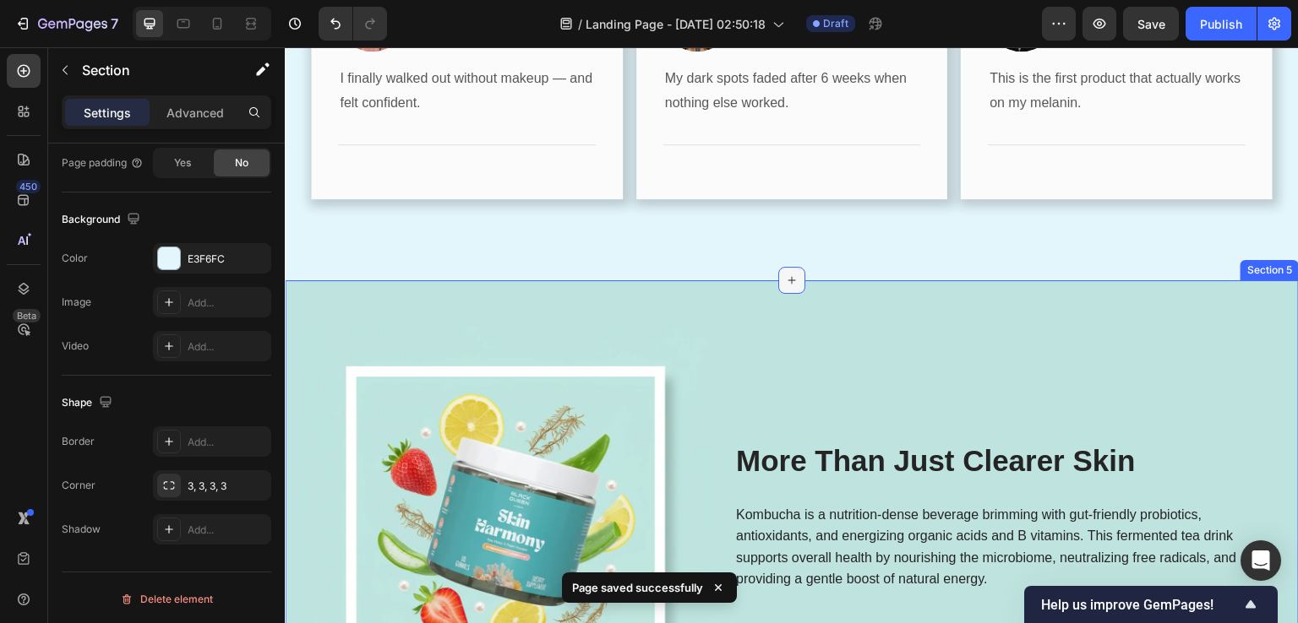
click at [789, 280] on icon at bounding box center [792, 281] width 14 height 14
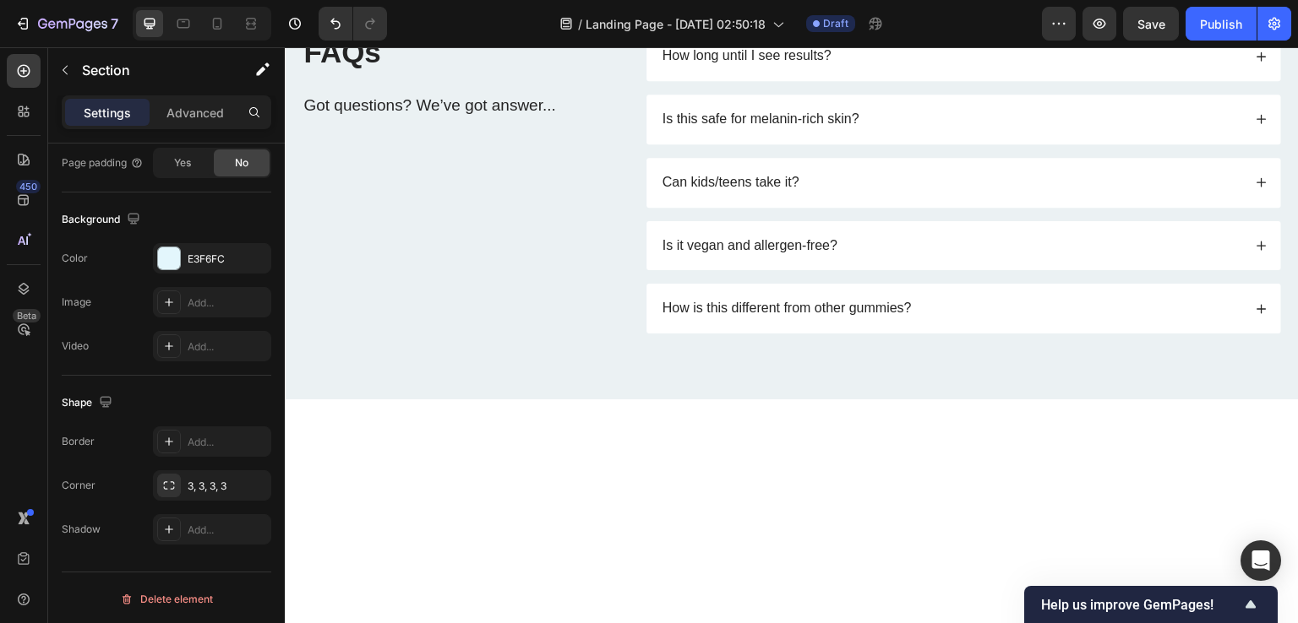
scroll to position [4372, 0]
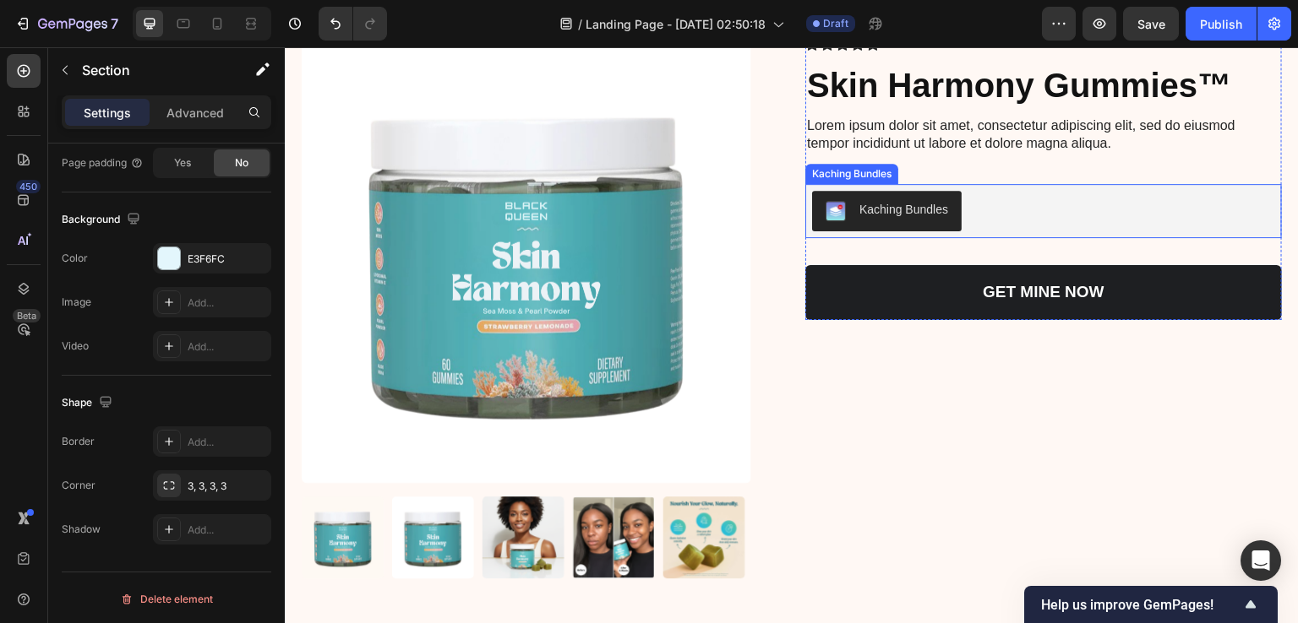
click at [903, 217] on div "Kaching Bundles" at bounding box center [903, 210] width 89 height 18
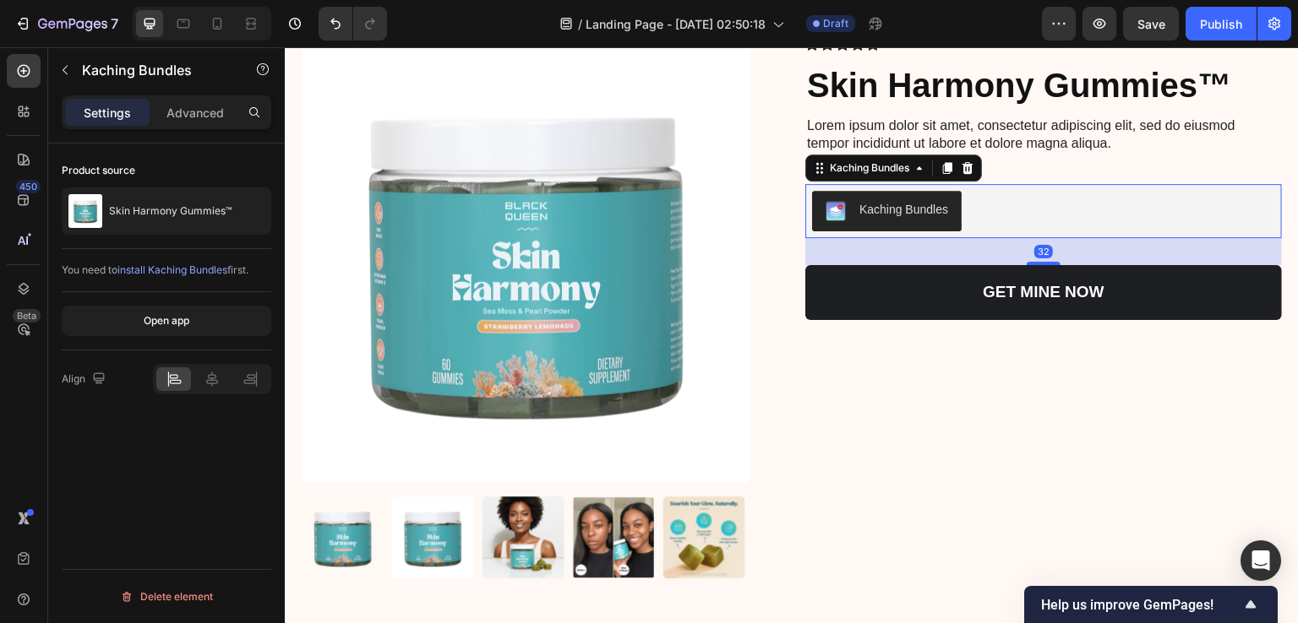
scroll to position [0, 0]
click at [185, 324] on div "Open app" at bounding box center [167, 320] width 46 height 15
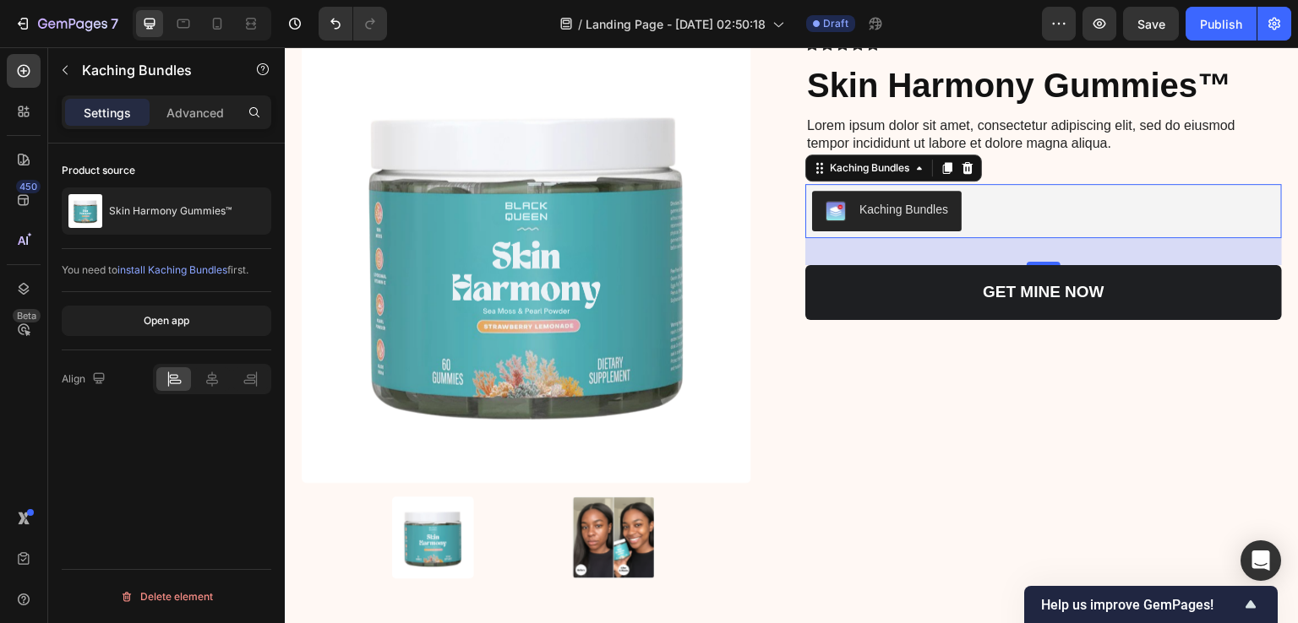
scroll to position [4372, 0]
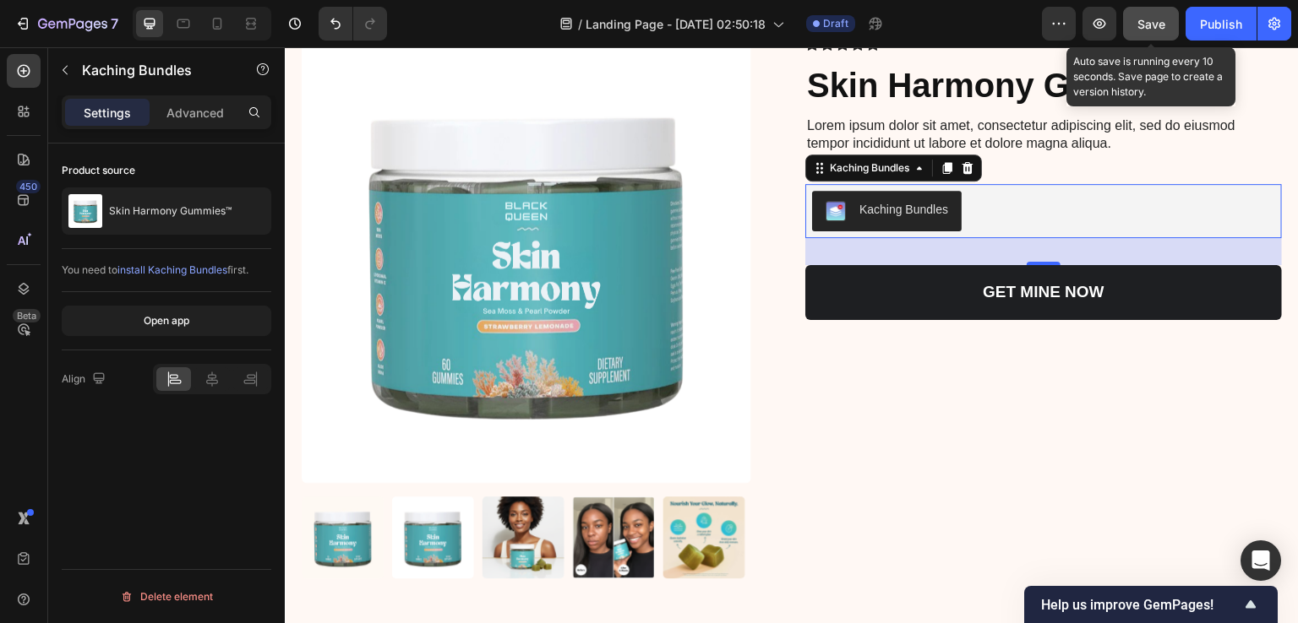
click at [1140, 25] on span "Save" at bounding box center [1151, 24] width 28 height 14
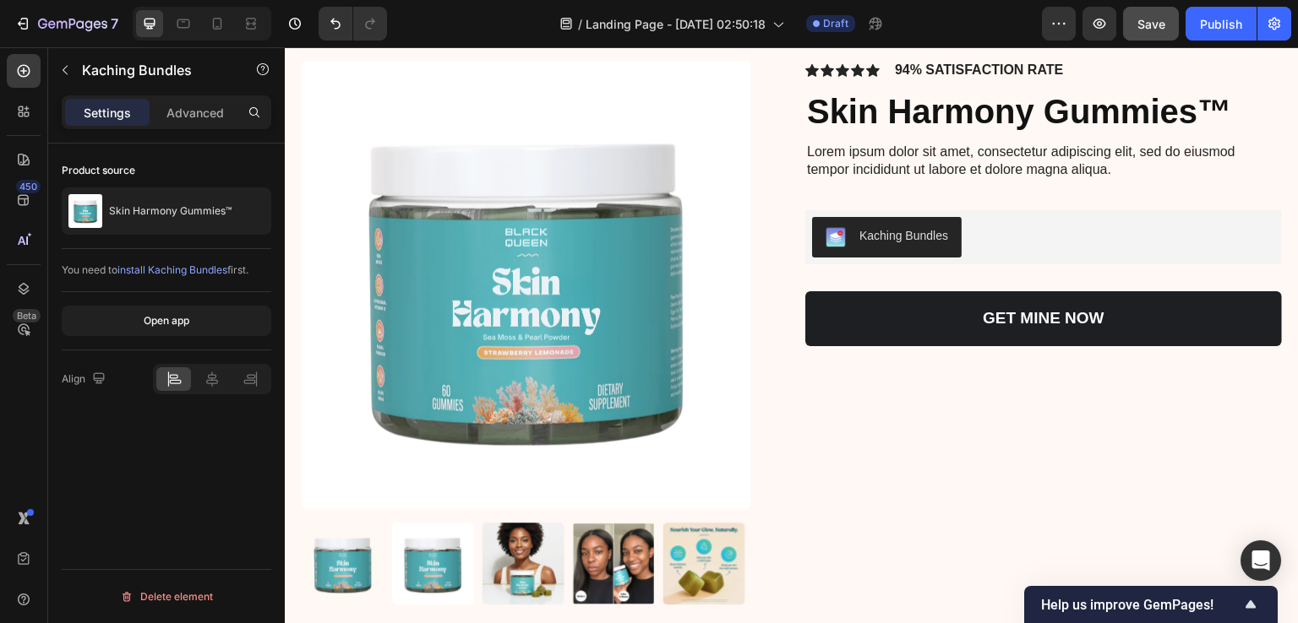
scroll to position [4287, 0]
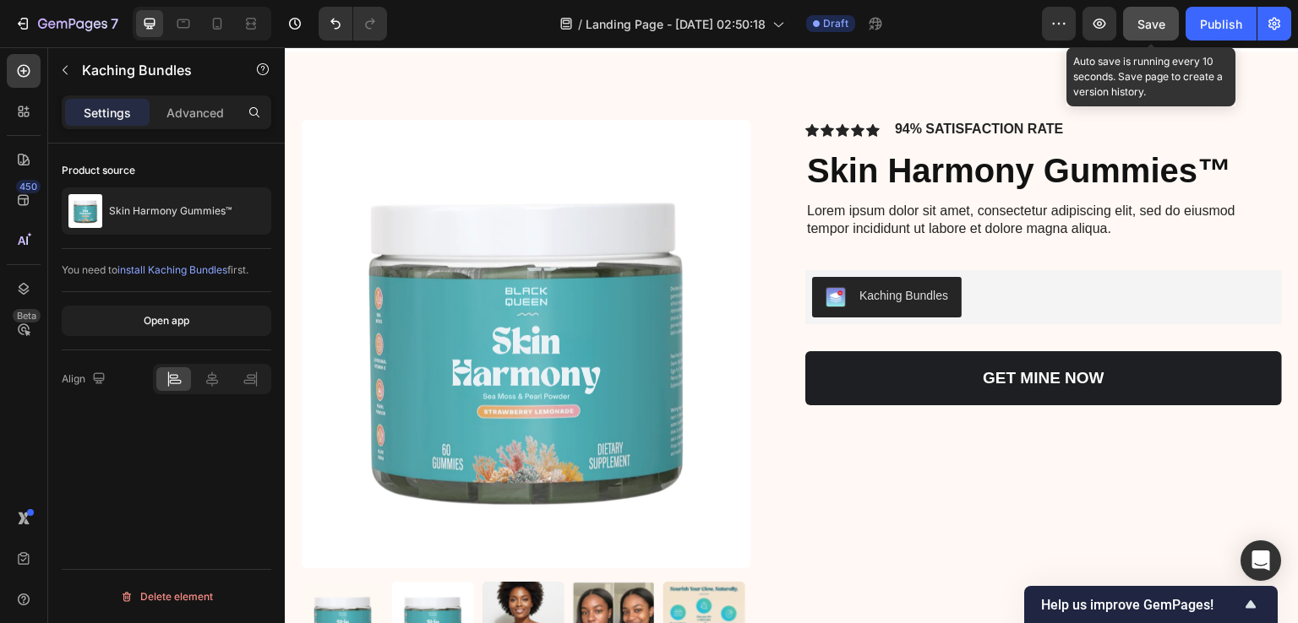
click at [1129, 22] on button "Save" at bounding box center [1151, 24] width 56 height 34
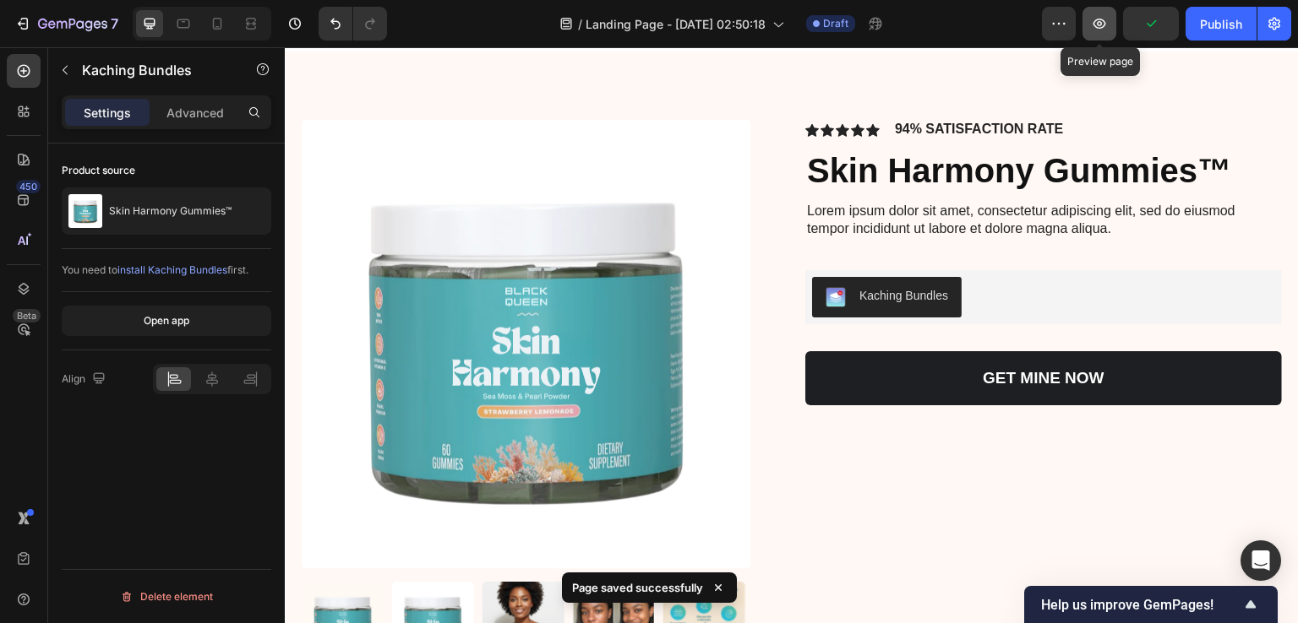
click at [1097, 22] on icon "button" at bounding box center [1099, 23] width 17 height 17
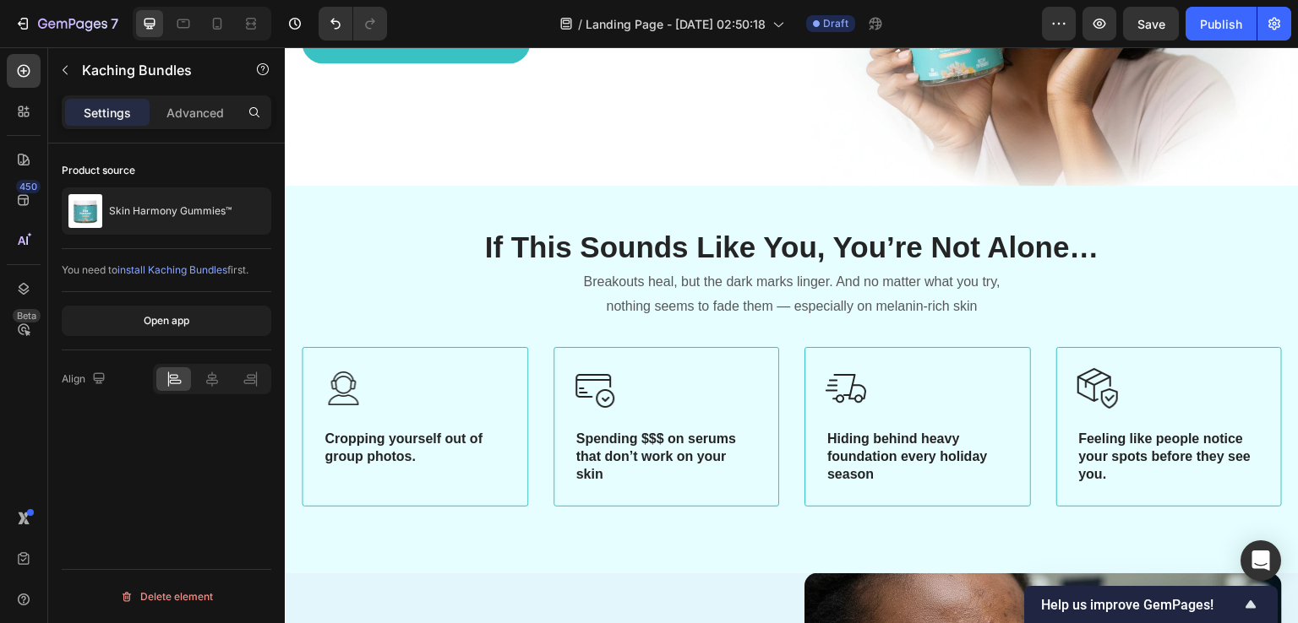
scroll to position [507, 0]
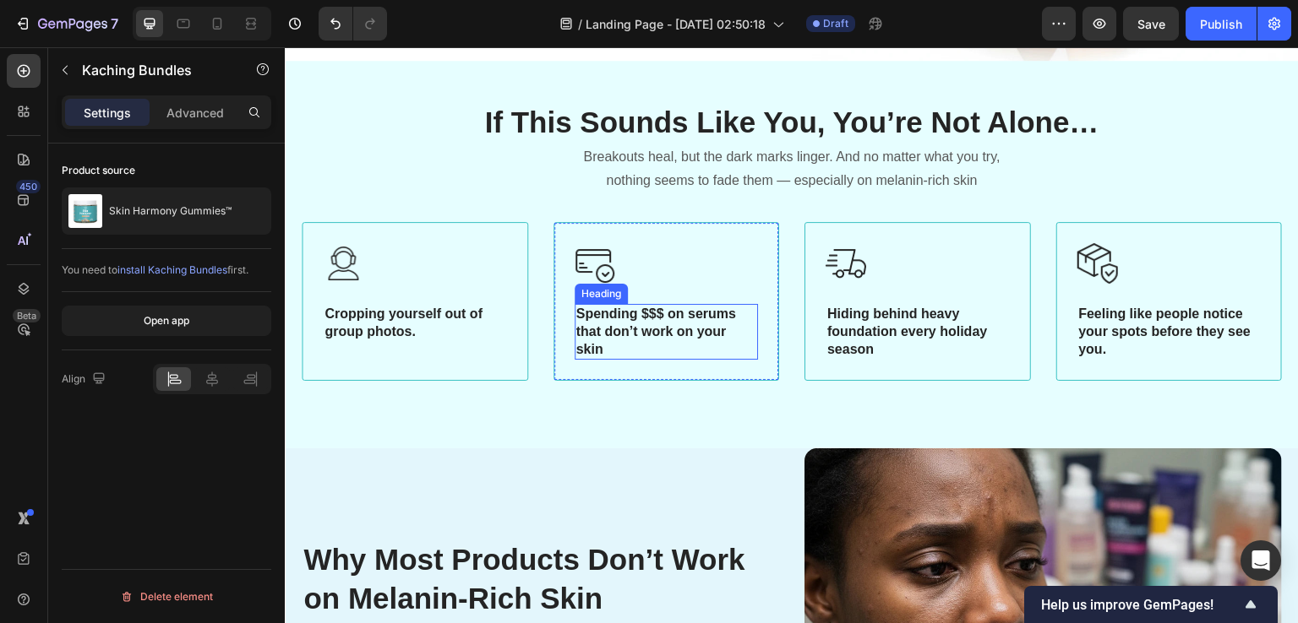
click at [618, 344] on h3 "Spending $$$ on serums that don’t work on your skin" at bounding box center [666, 332] width 184 height 56
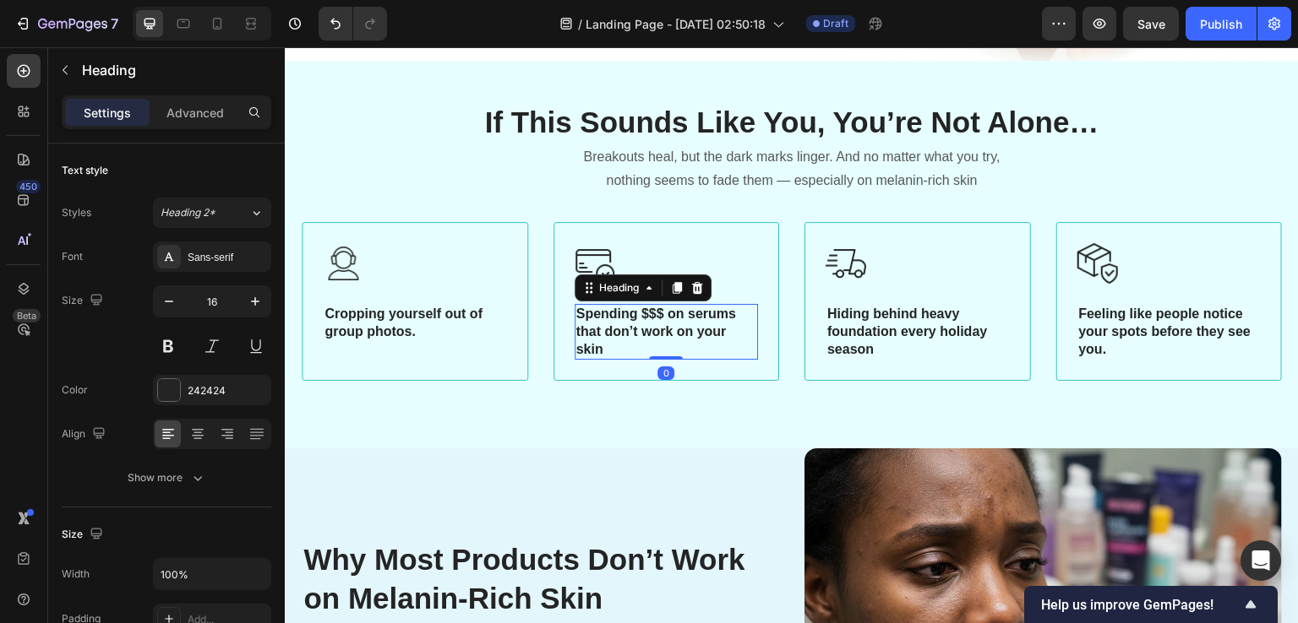
click at [618, 344] on h3 "Spending $$$ on serums that don’t work on your skin" at bounding box center [666, 332] width 184 height 56
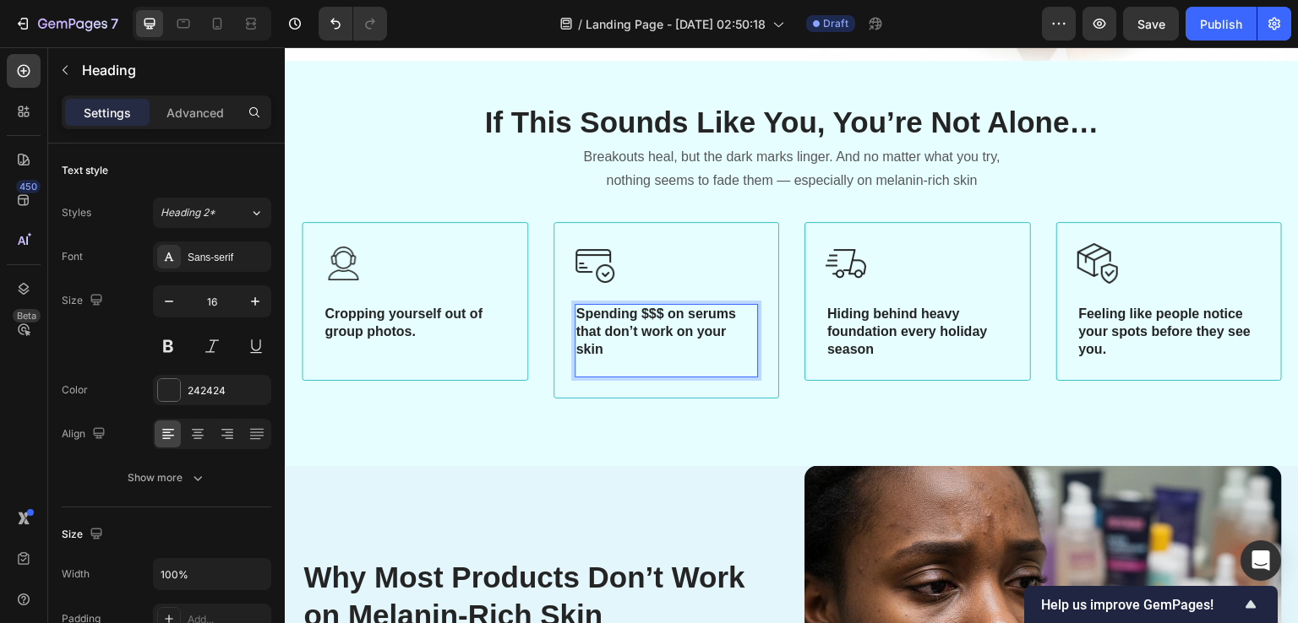
click at [0, 384] on div "450 Beta" at bounding box center [24, 335] width 48 height 576
click at [251, 19] on icon at bounding box center [250, 23] width 17 height 17
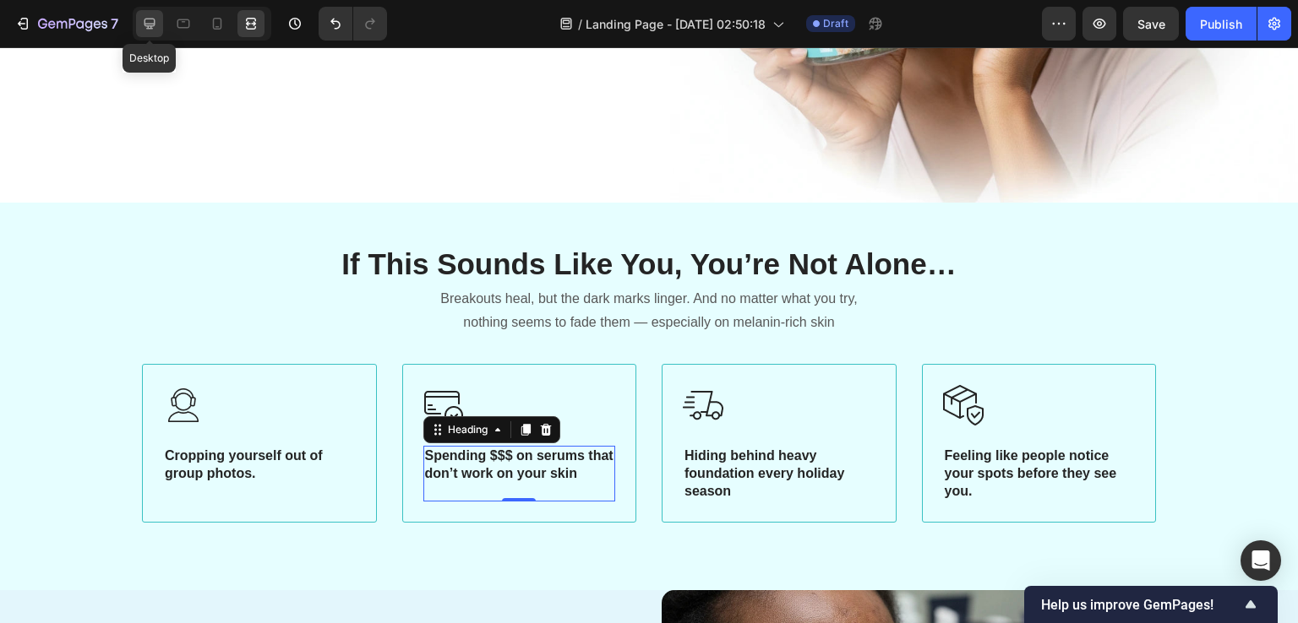
click at [142, 28] on icon at bounding box center [149, 23] width 17 height 17
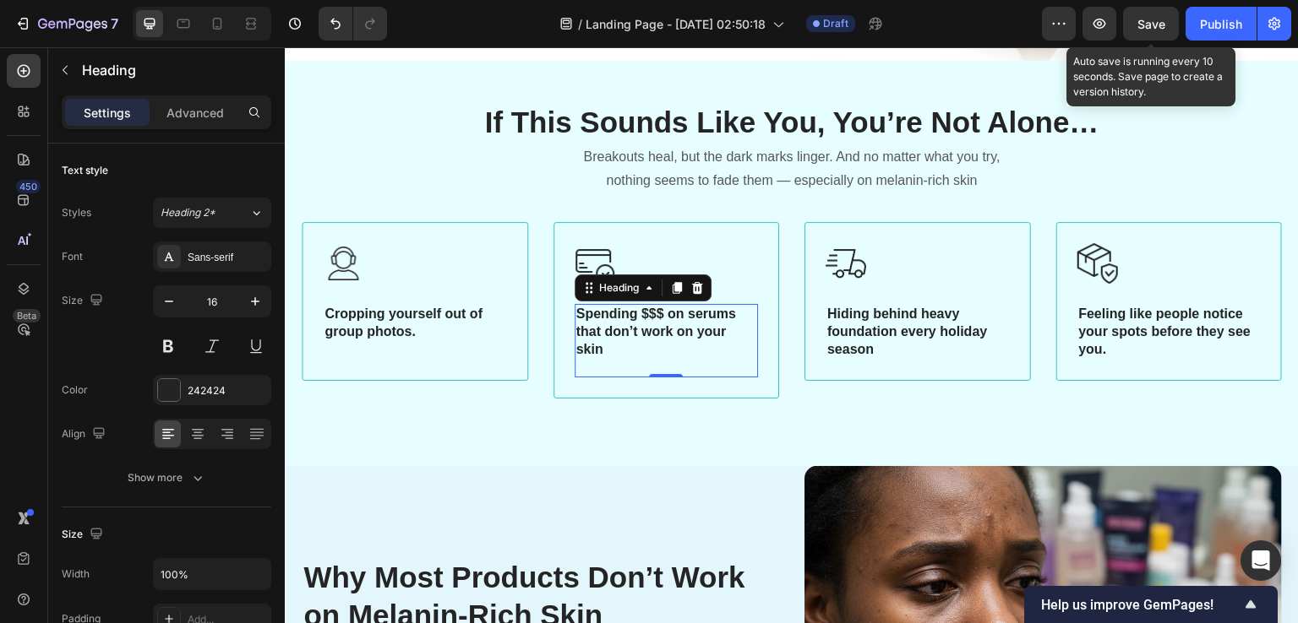
click at [1143, 31] on div "Save" at bounding box center [1151, 24] width 28 height 18
